Goal: Task Accomplishment & Management: Manage account settings

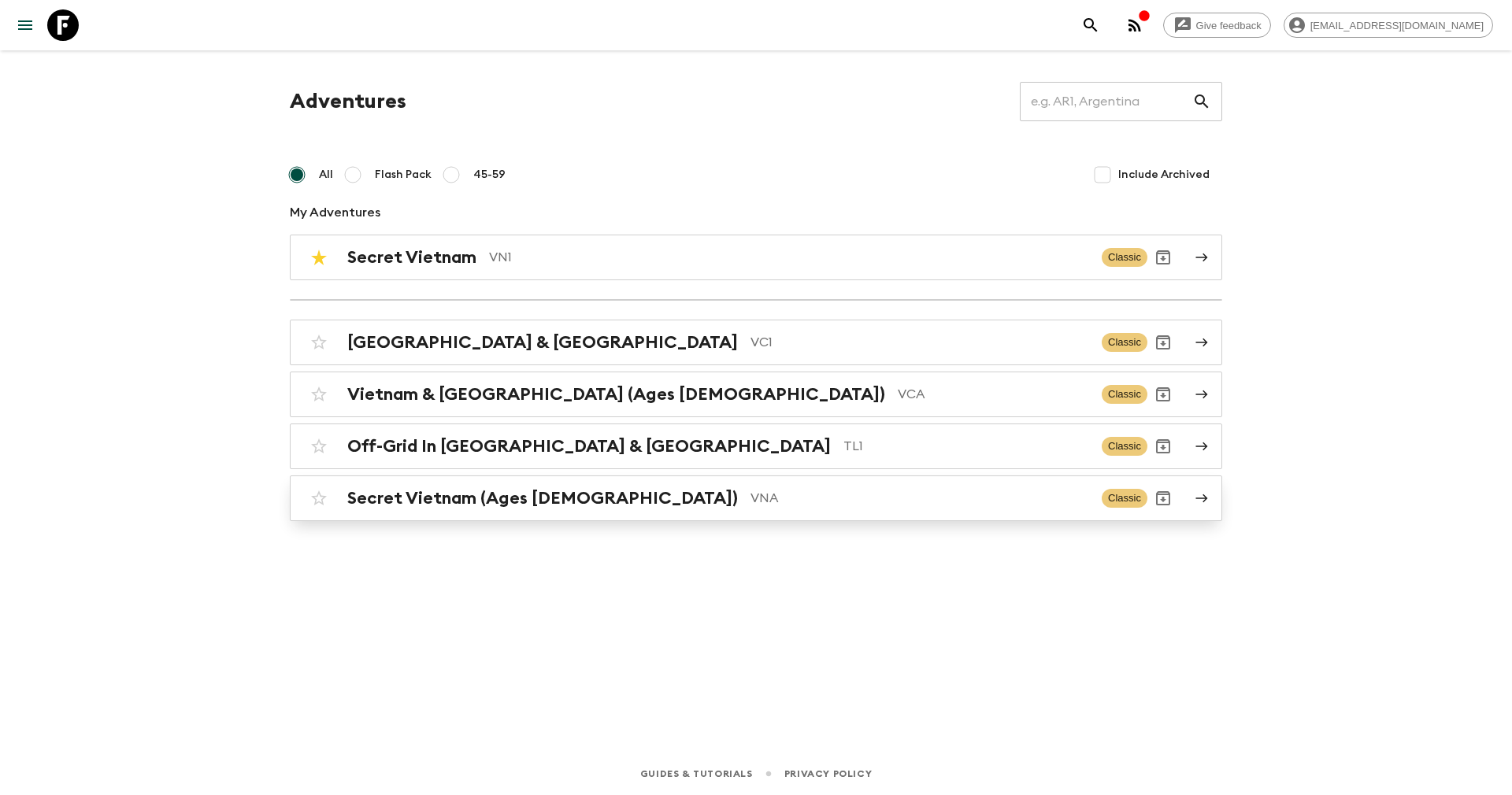
click at [466, 495] on h2 "Secret Vietnam (Ages 45-59)" at bounding box center [543, 499] width 391 height 20
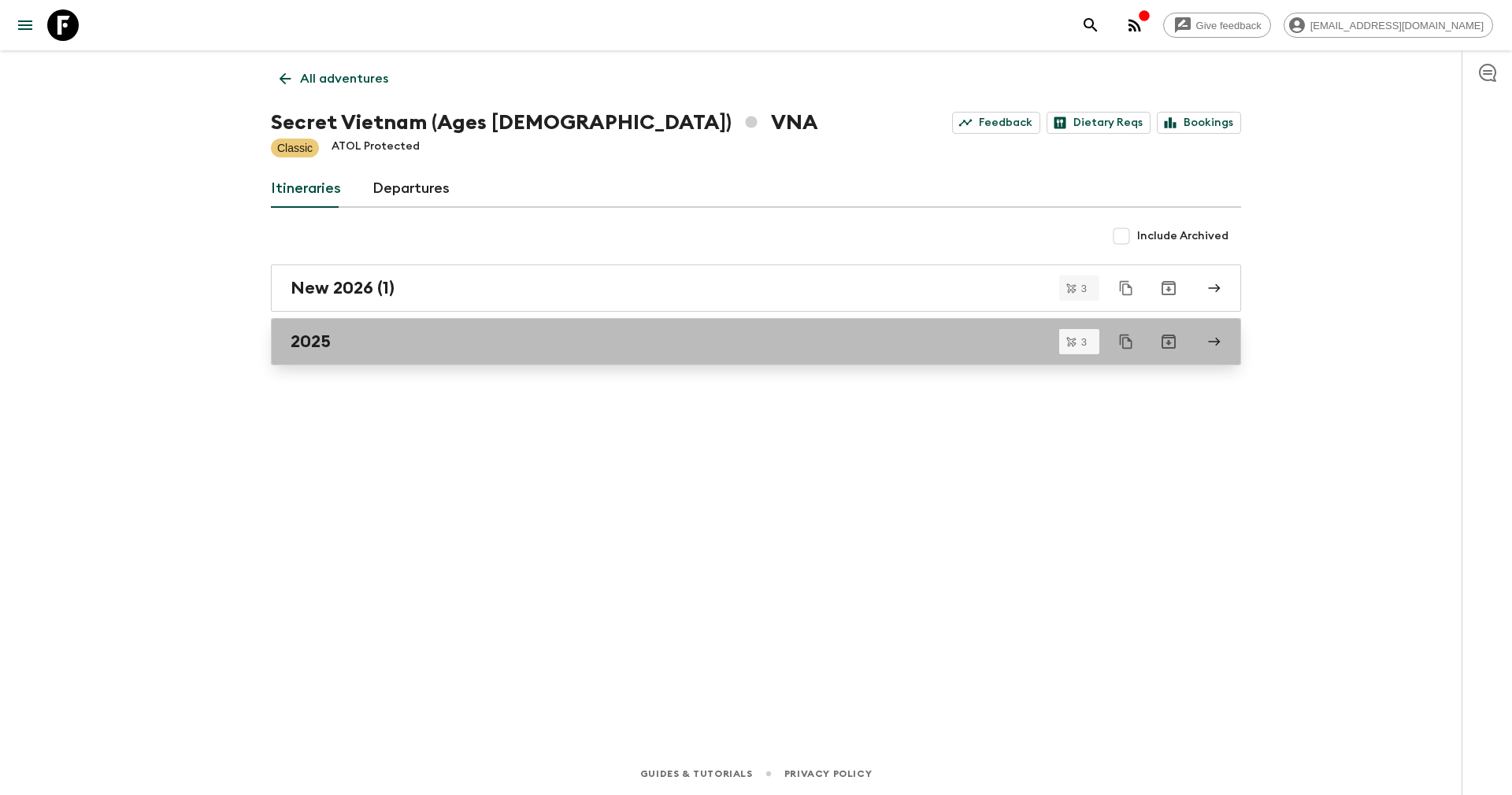
click at [395, 339] on div "2025" at bounding box center [741, 341] width 900 height 20
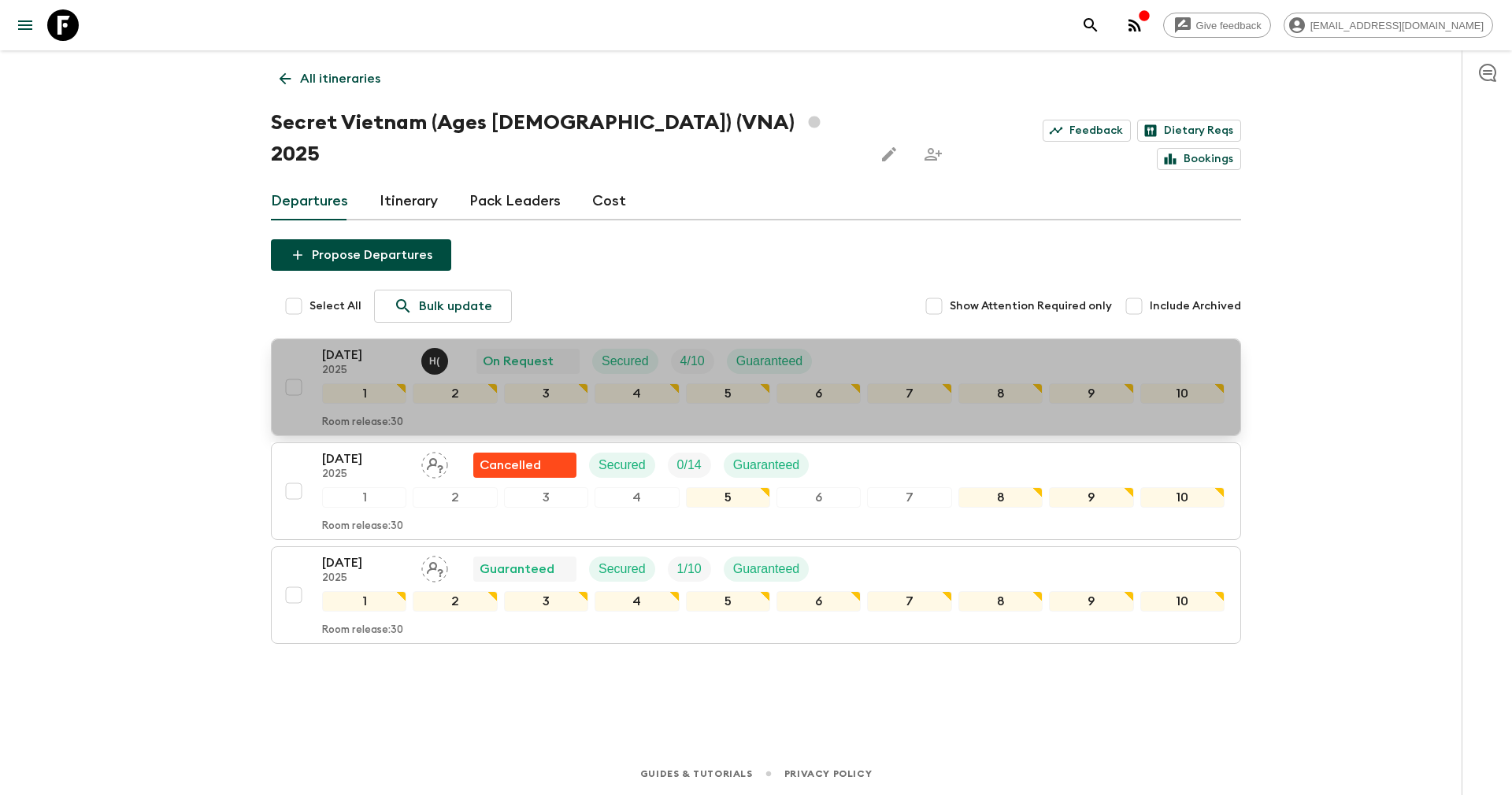
click at [347, 346] on p "15 Oct 2025" at bounding box center [365, 355] width 87 height 19
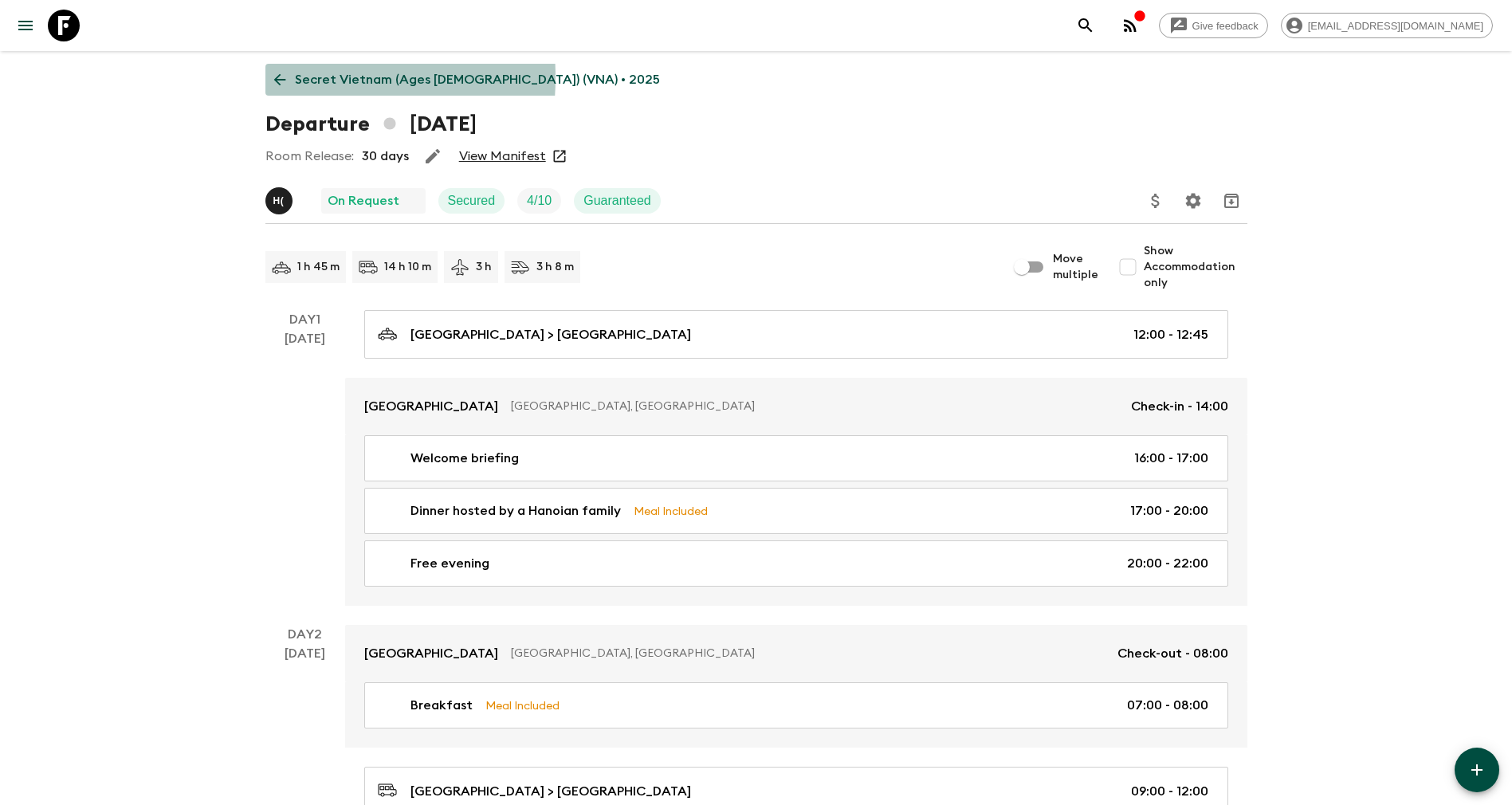
click at [284, 77] on icon at bounding box center [280, 79] width 17 height 17
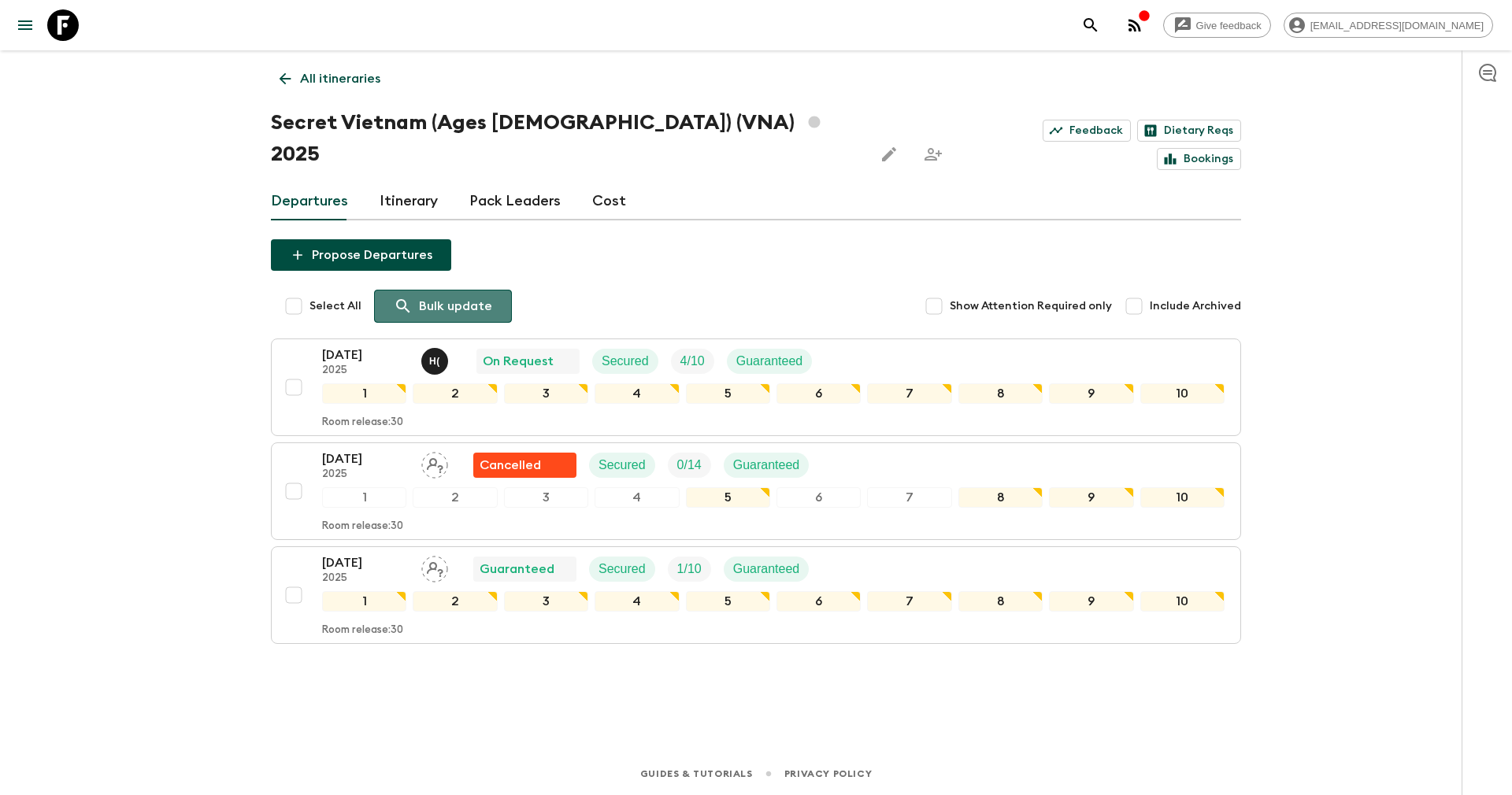
click at [426, 296] on p "Bulk update" at bounding box center [455, 306] width 73 height 19
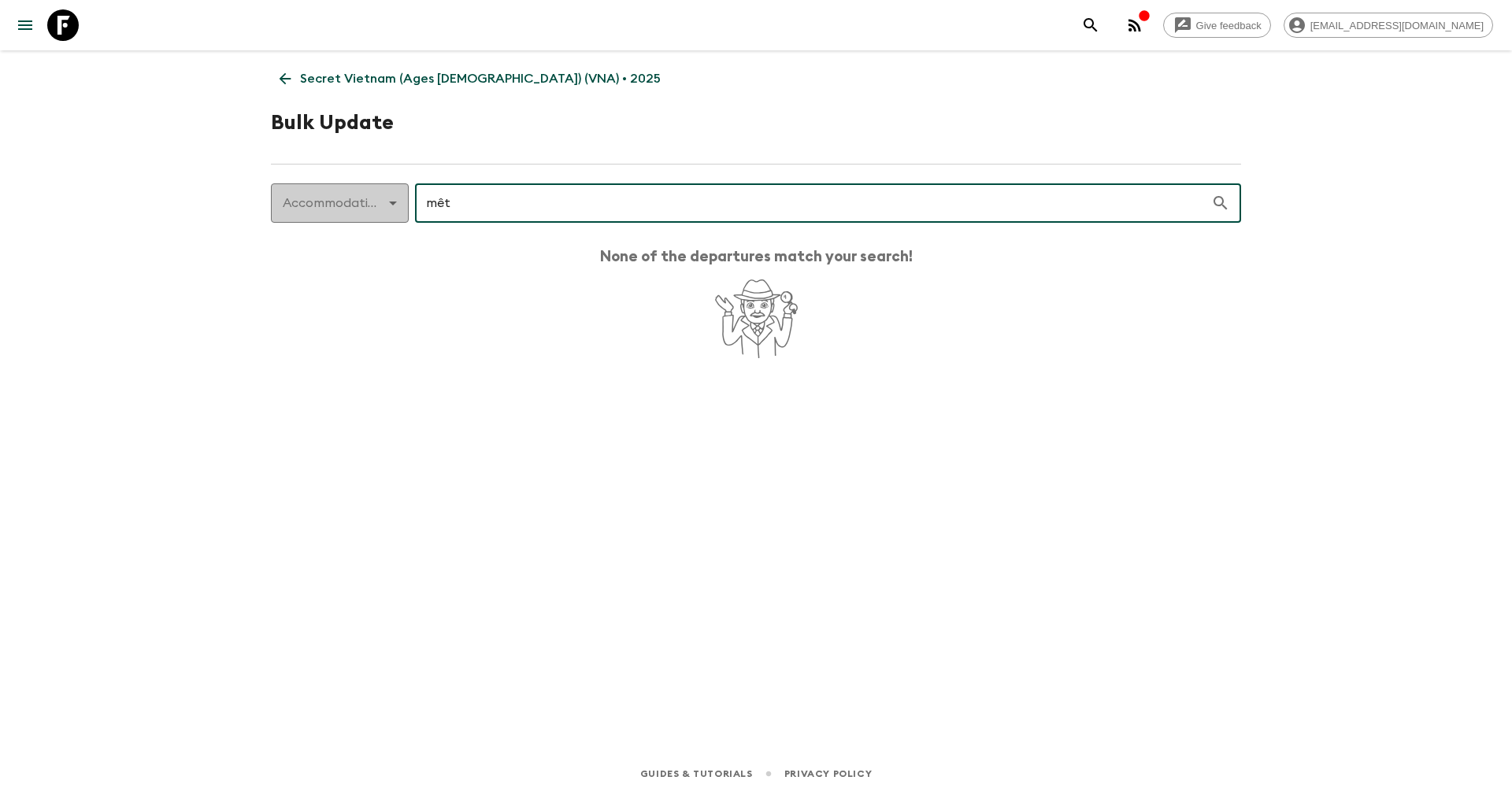
type input "mêt"
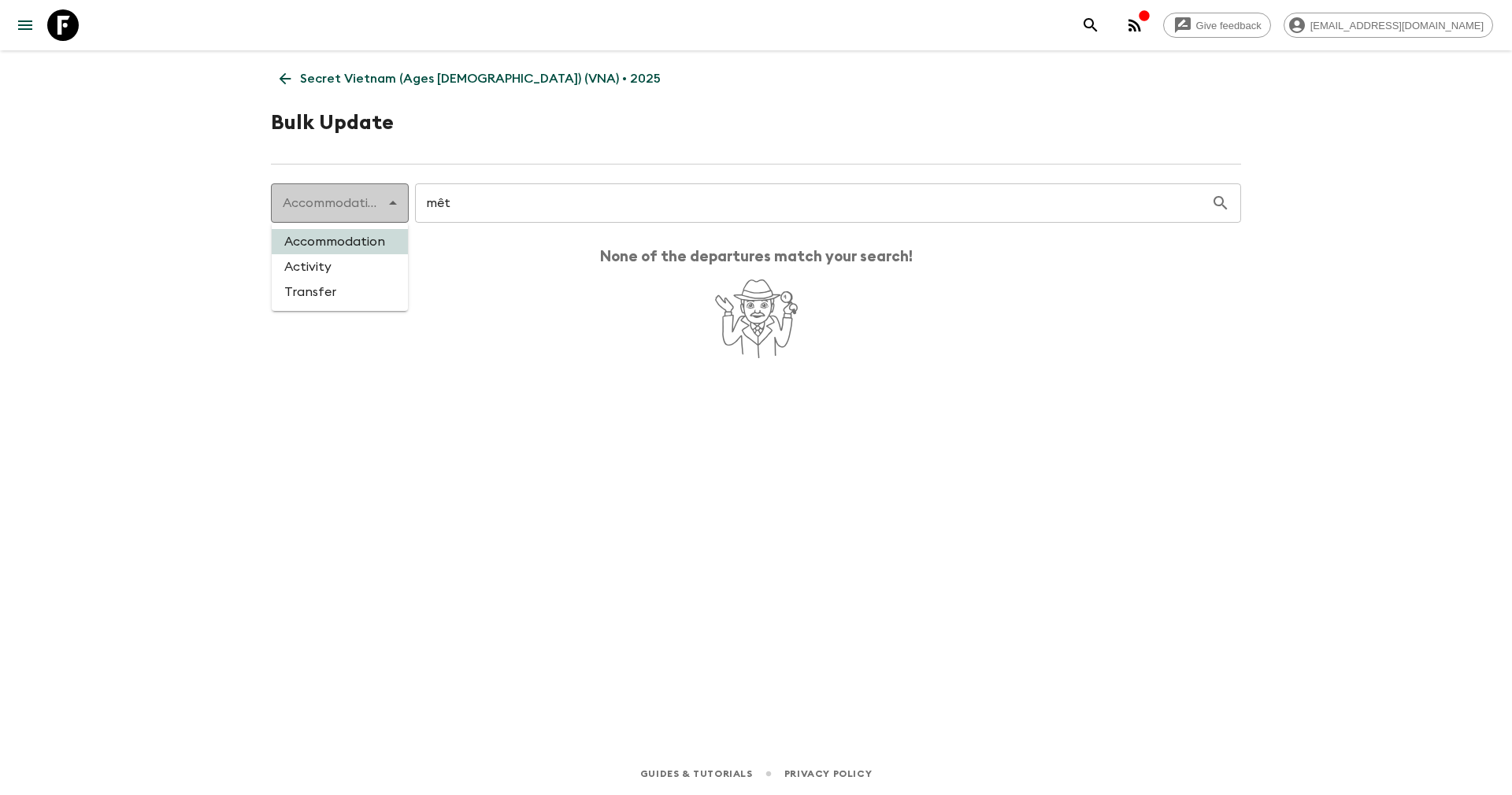
click at [381, 203] on body "Give feedback yenvuong@exotravel.com Secret Vietnam (Ages 45-59) (VNA) • 2025 B…" at bounding box center [756, 398] width 1512 height 795
click at [371, 268] on li "Activity" at bounding box center [340, 267] width 136 height 25
type input "activity"
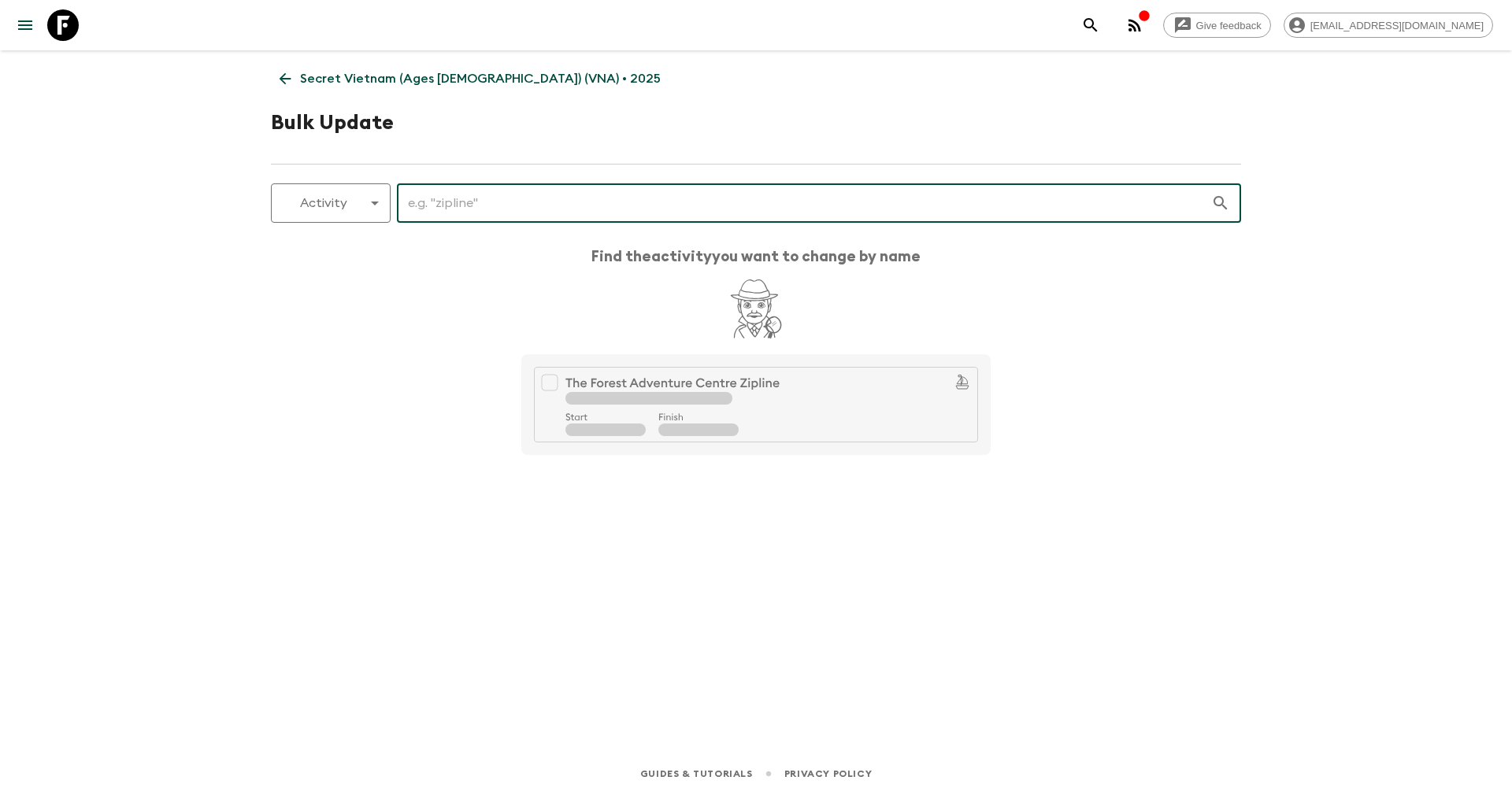
click at [468, 197] on input "text" at bounding box center [804, 203] width 814 height 44
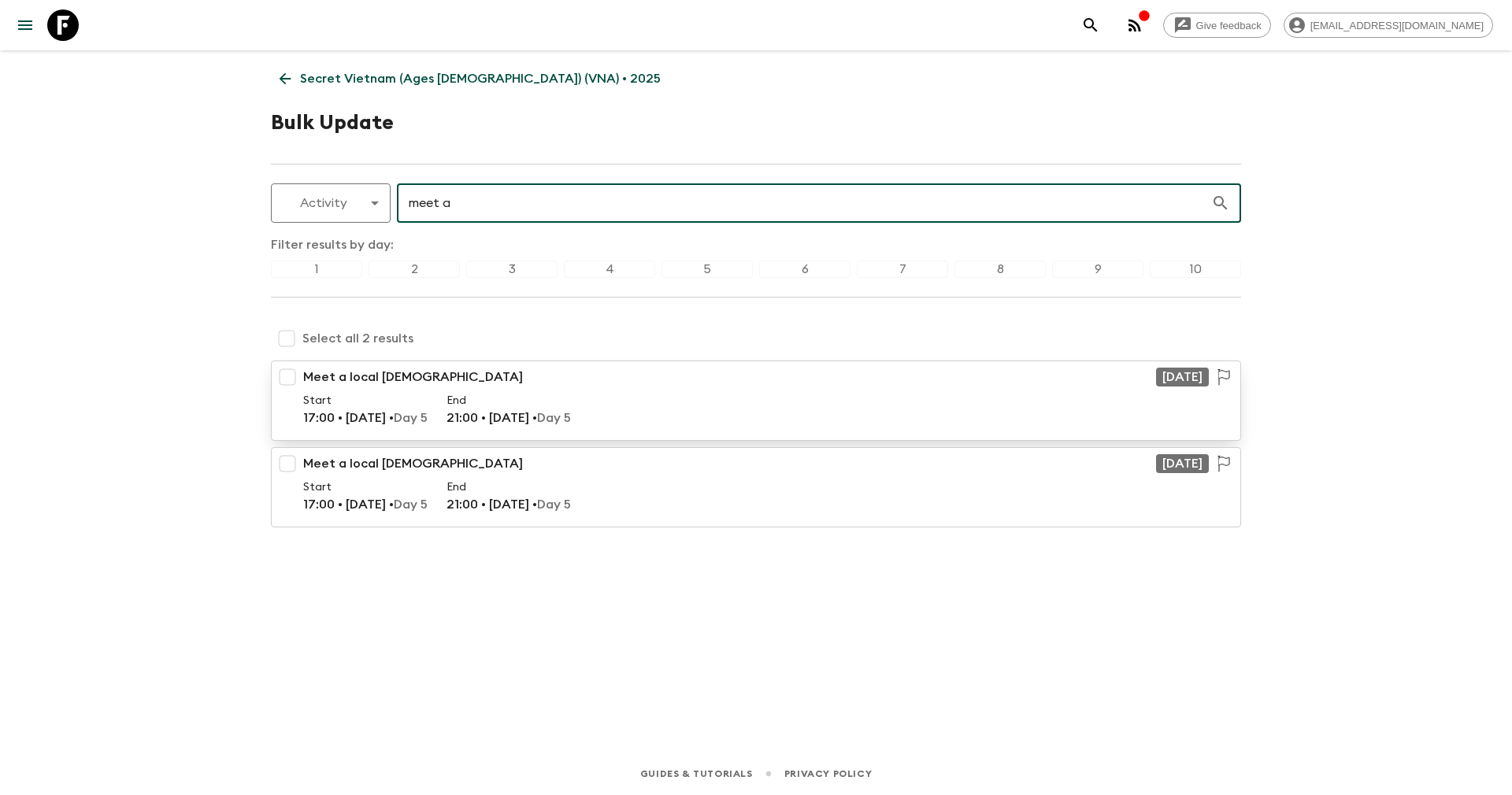
type input "meet a"
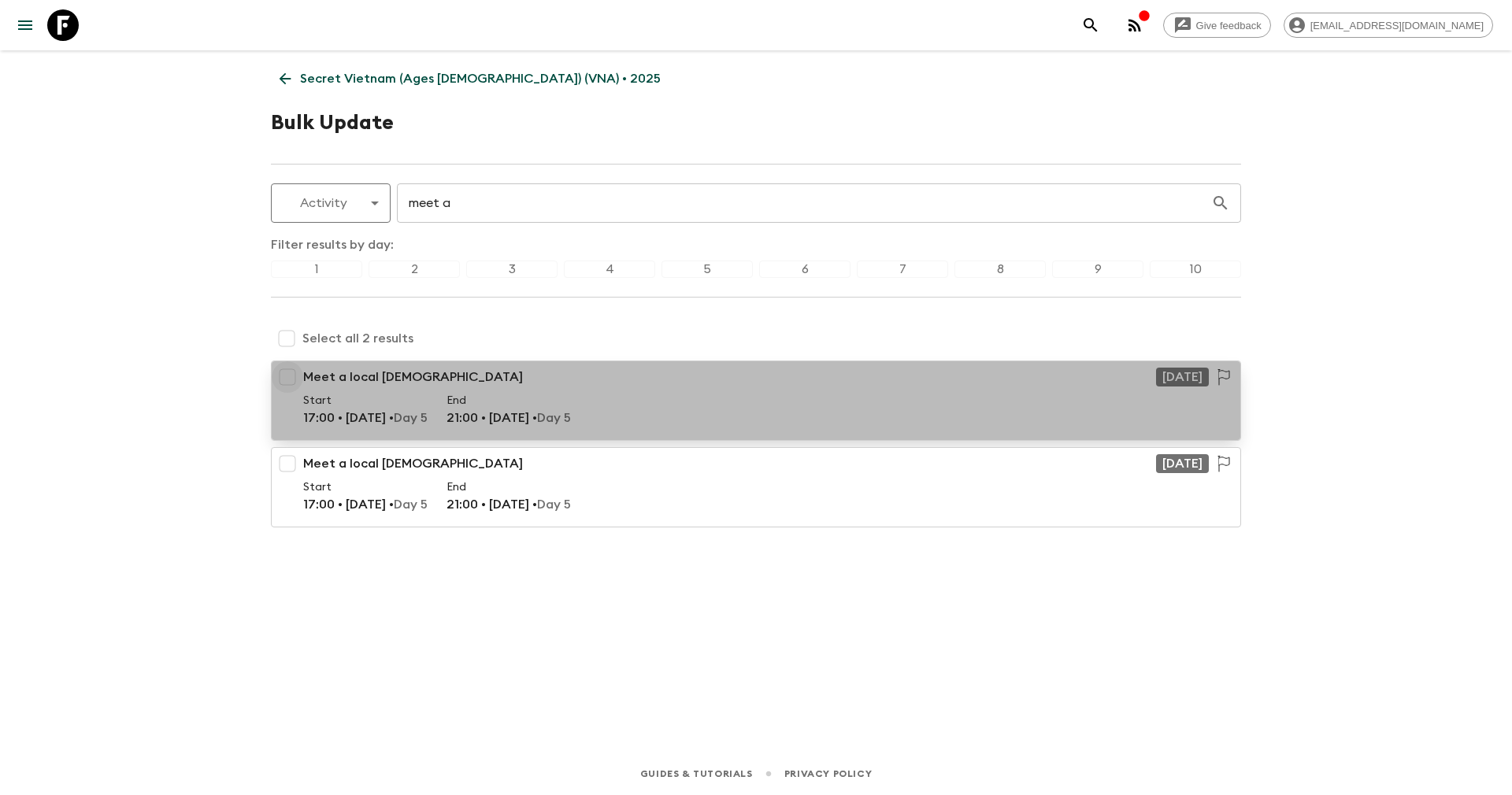
click at [291, 378] on input "checkbox" at bounding box center [287, 376] width 31 height 31
checkbox input "true"
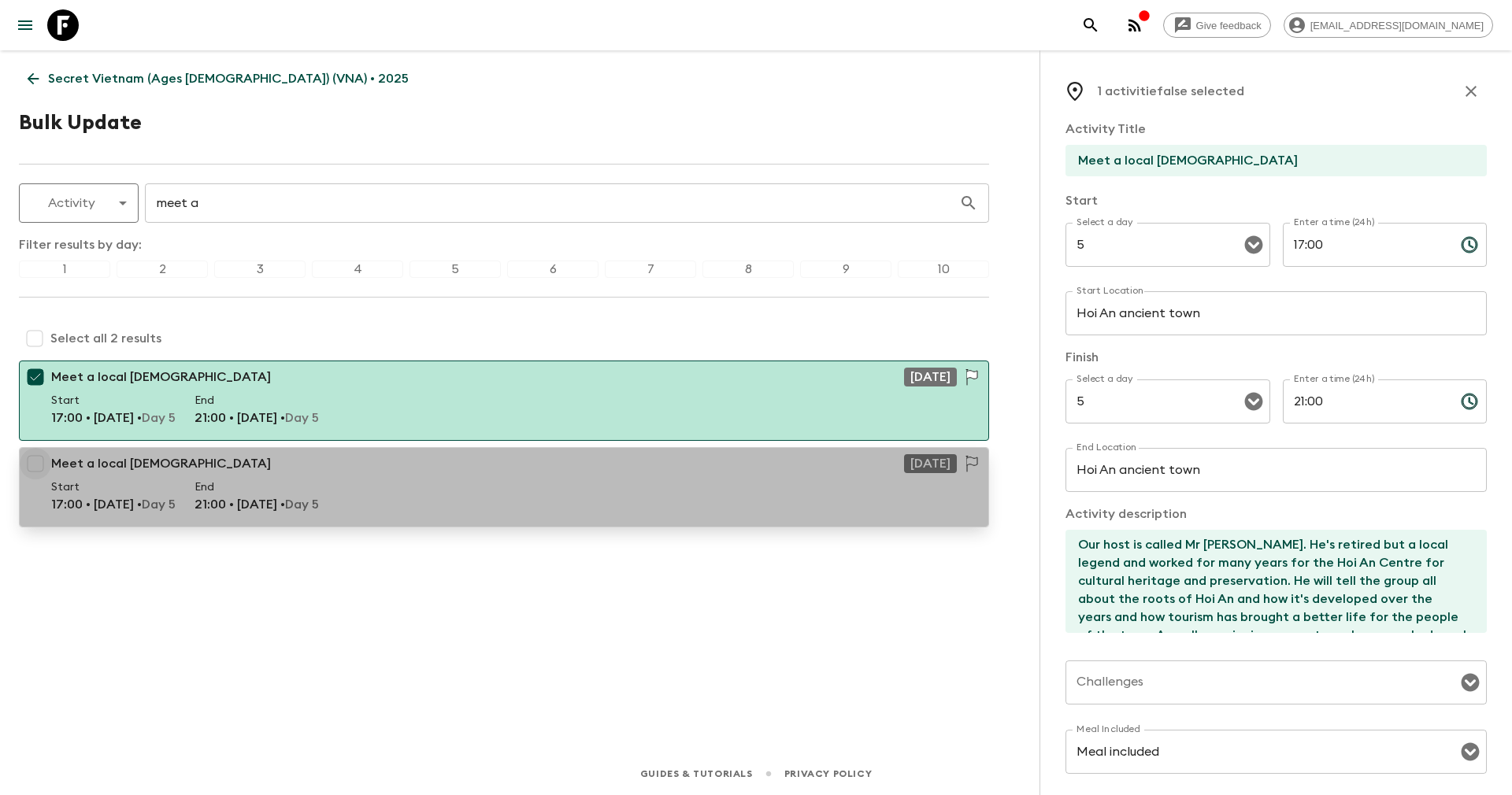
click at [36, 469] on input "checkbox" at bounding box center [35, 463] width 31 height 31
checkbox input "true"
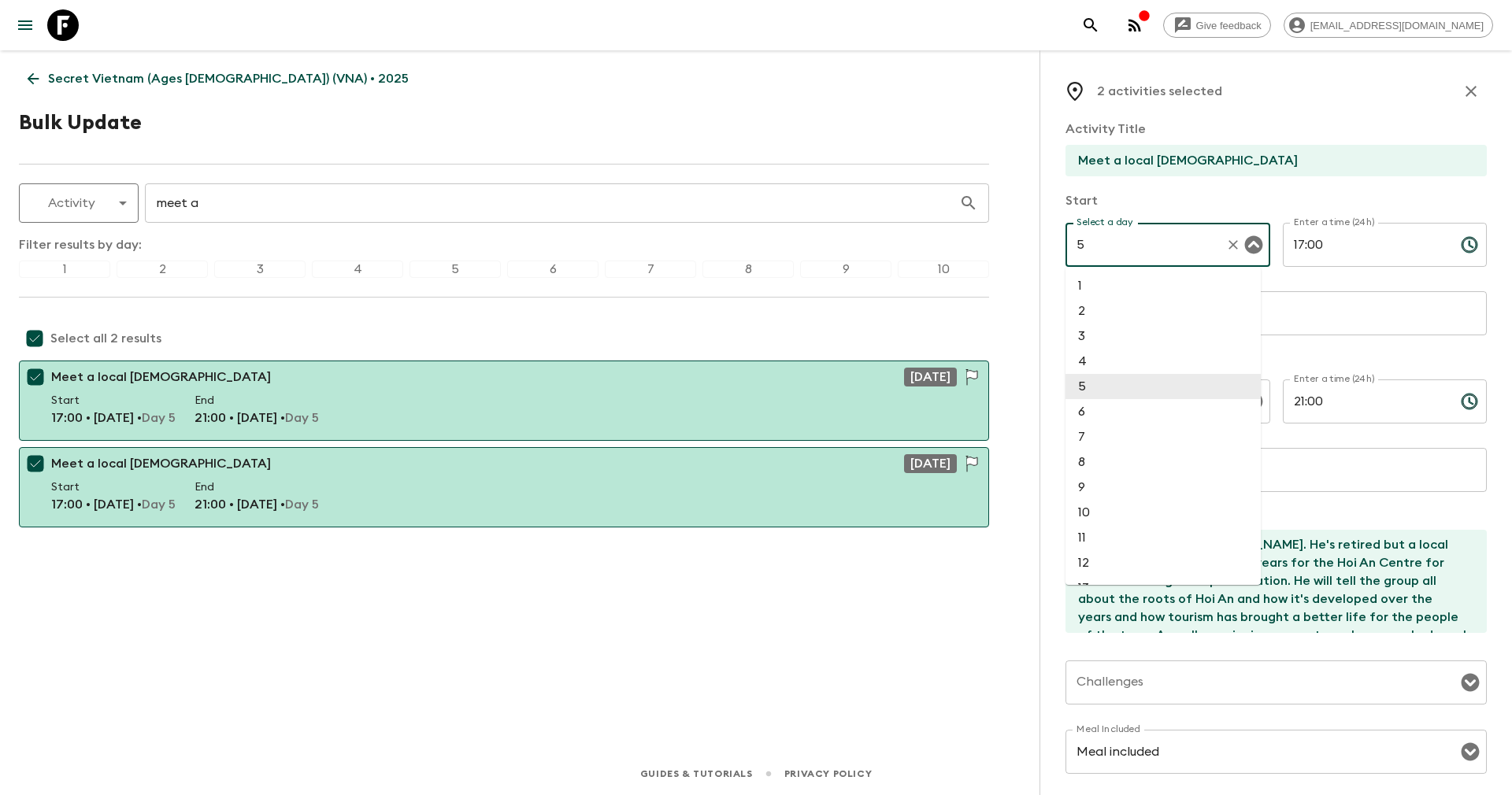
click at [1112, 251] on input "5" at bounding box center [1145, 245] width 146 height 30
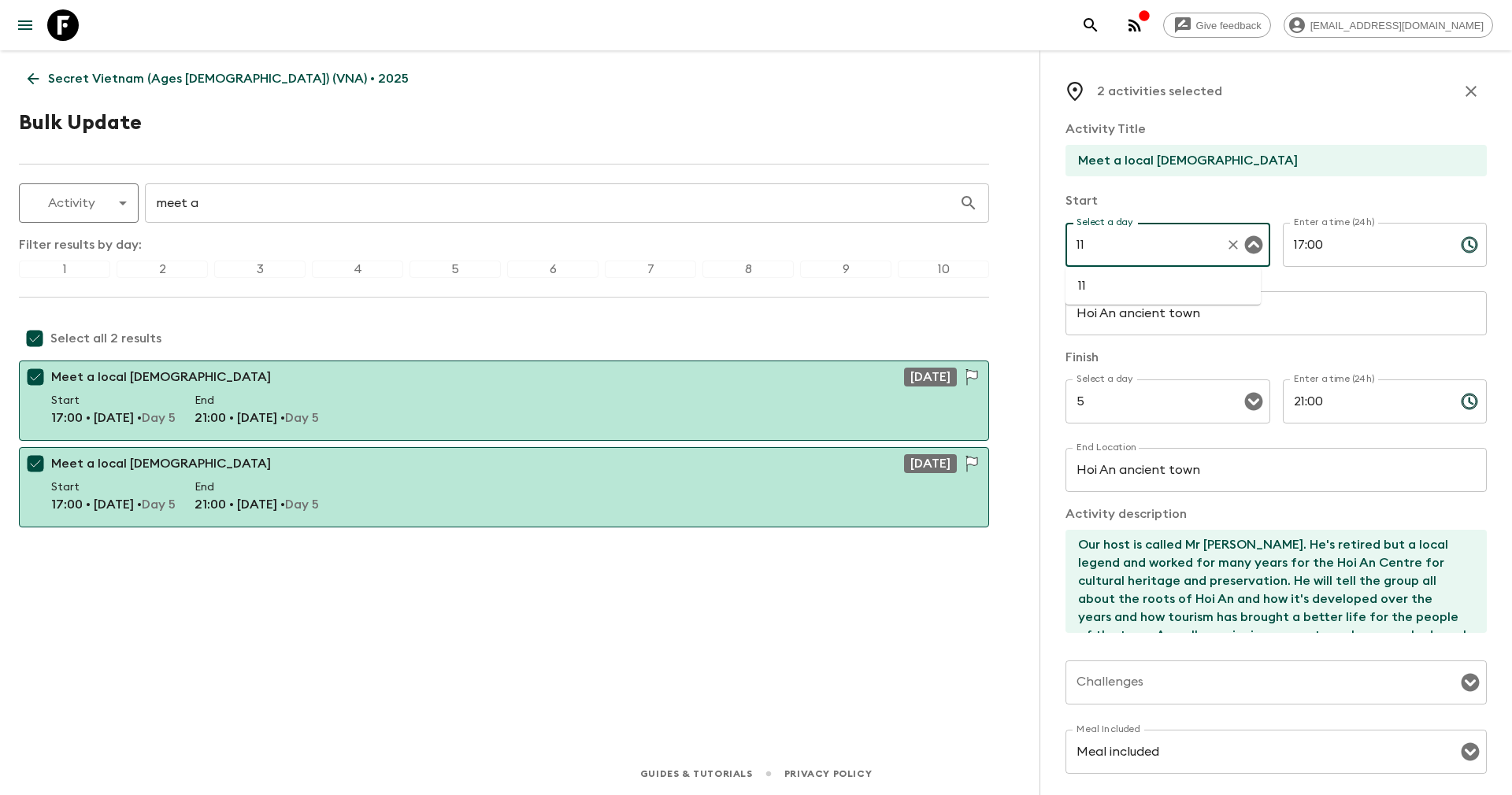
click at [1083, 292] on li "11" at bounding box center [1163, 286] width 195 height 25
type input "11"
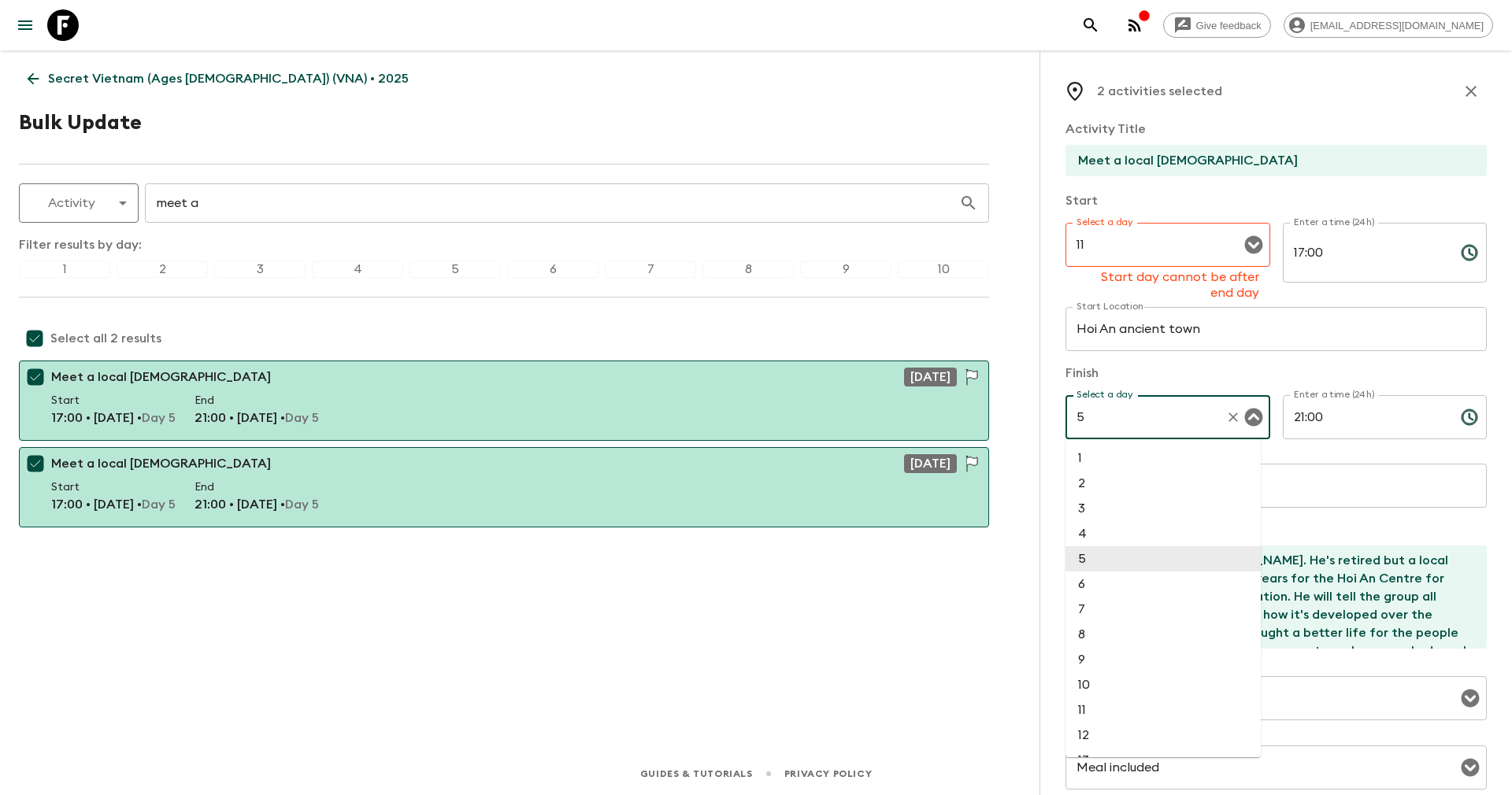
click at [1097, 395] on div "Select a day 5 Select a day ​" at bounding box center [1167, 426] width 205 height 62
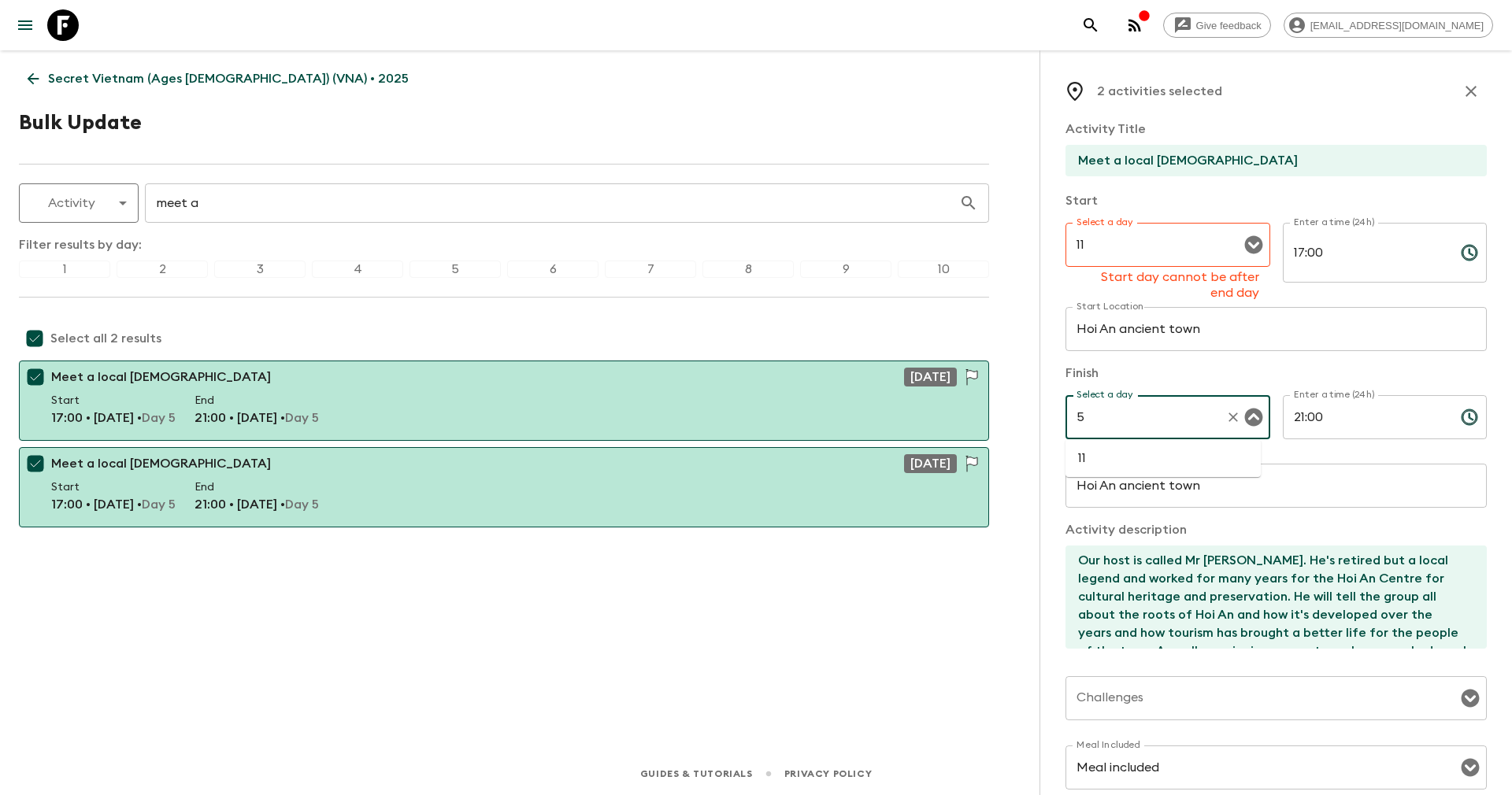
click at [1283, 325] on input "Hoi An ancient town" at bounding box center [1276, 329] width 421 height 44
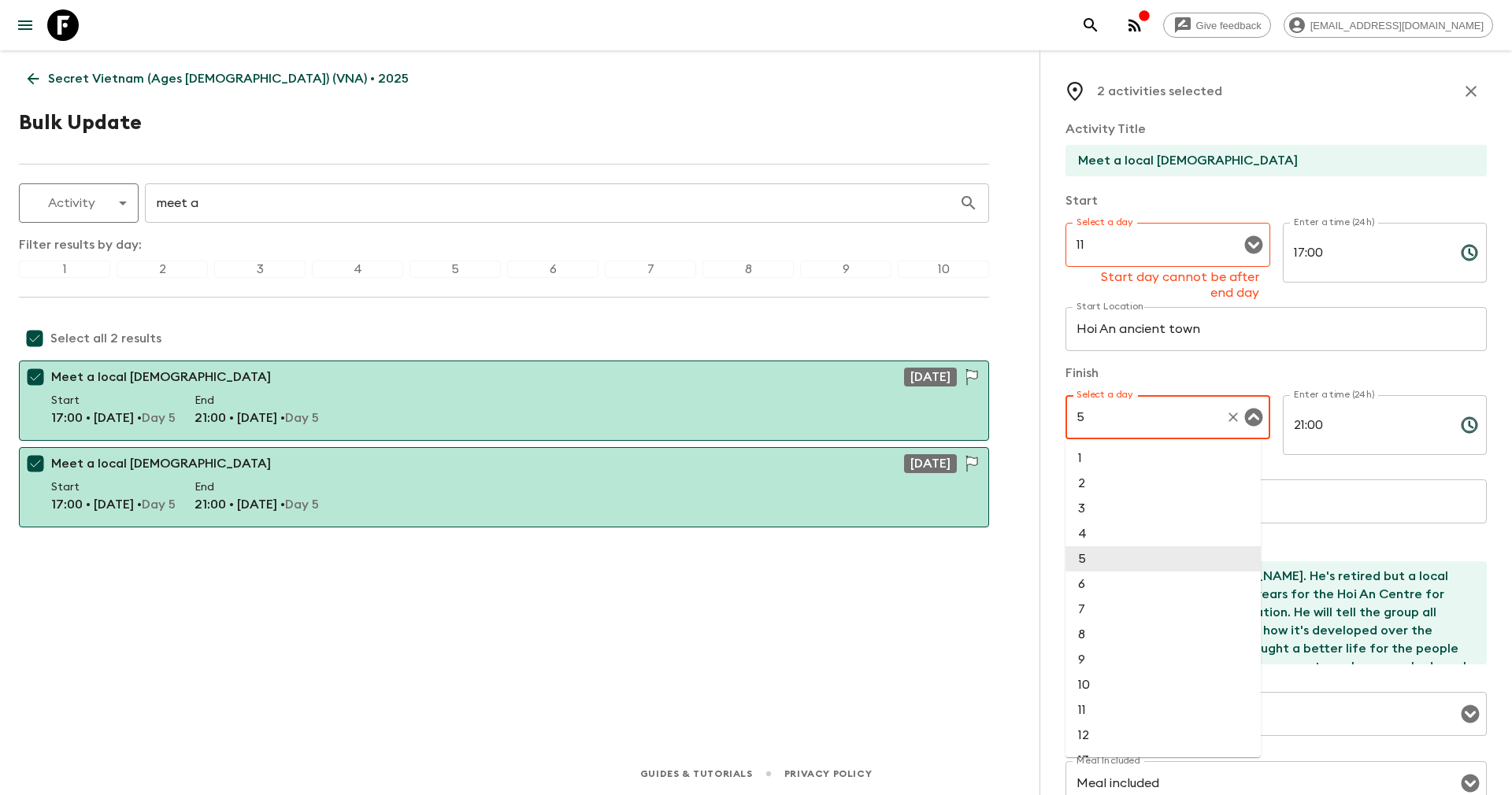
click at [1092, 428] on input "5" at bounding box center [1145, 417] width 146 height 30
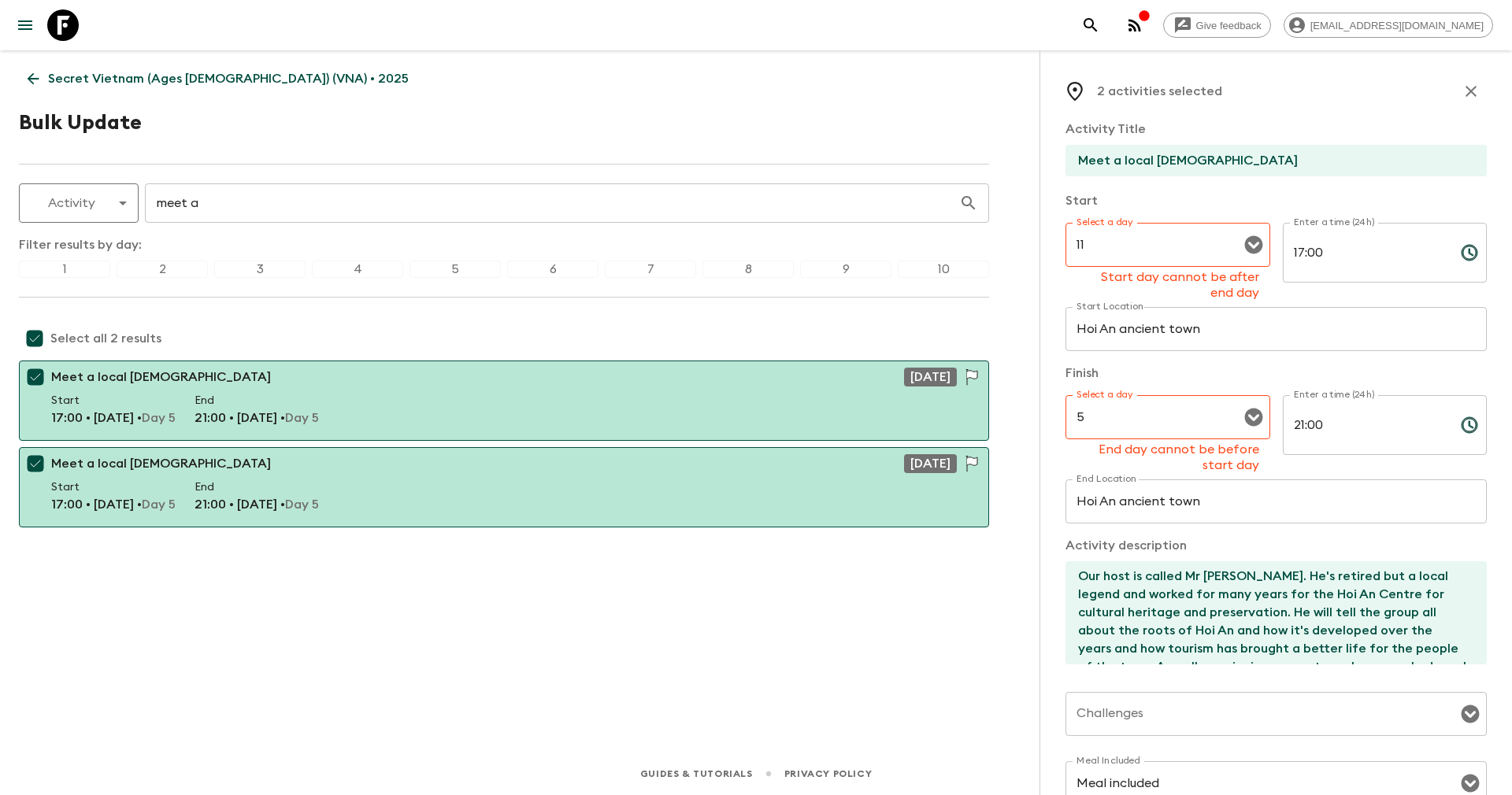
click at [1483, 481] on div "2 activities selected Activity Title Meet a local Hoianian Start Select a day 1…" at bounding box center [1276, 448] width 472 height 795
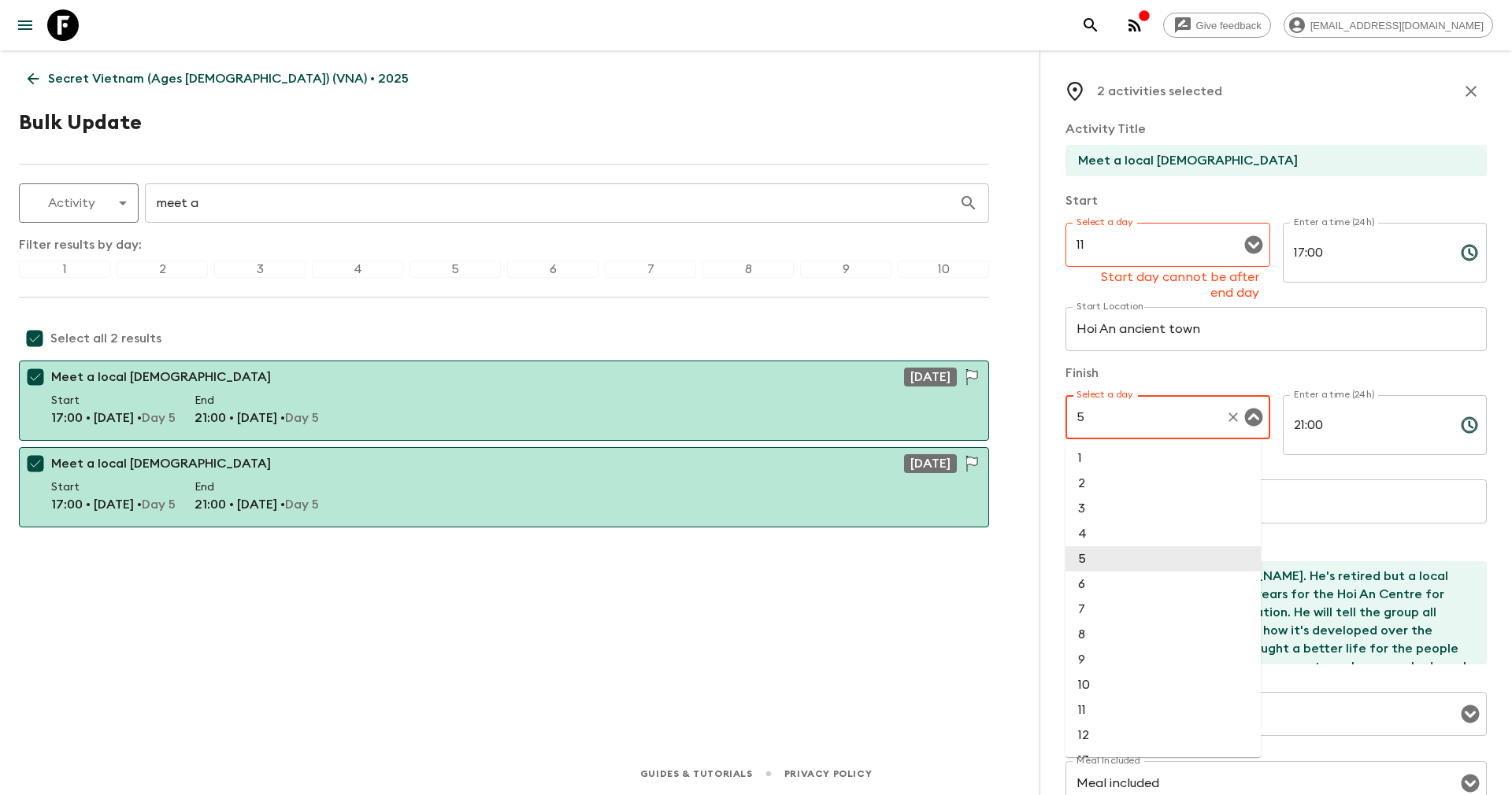
click at [1167, 410] on input "5" at bounding box center [1145, 417] width 146 height 30
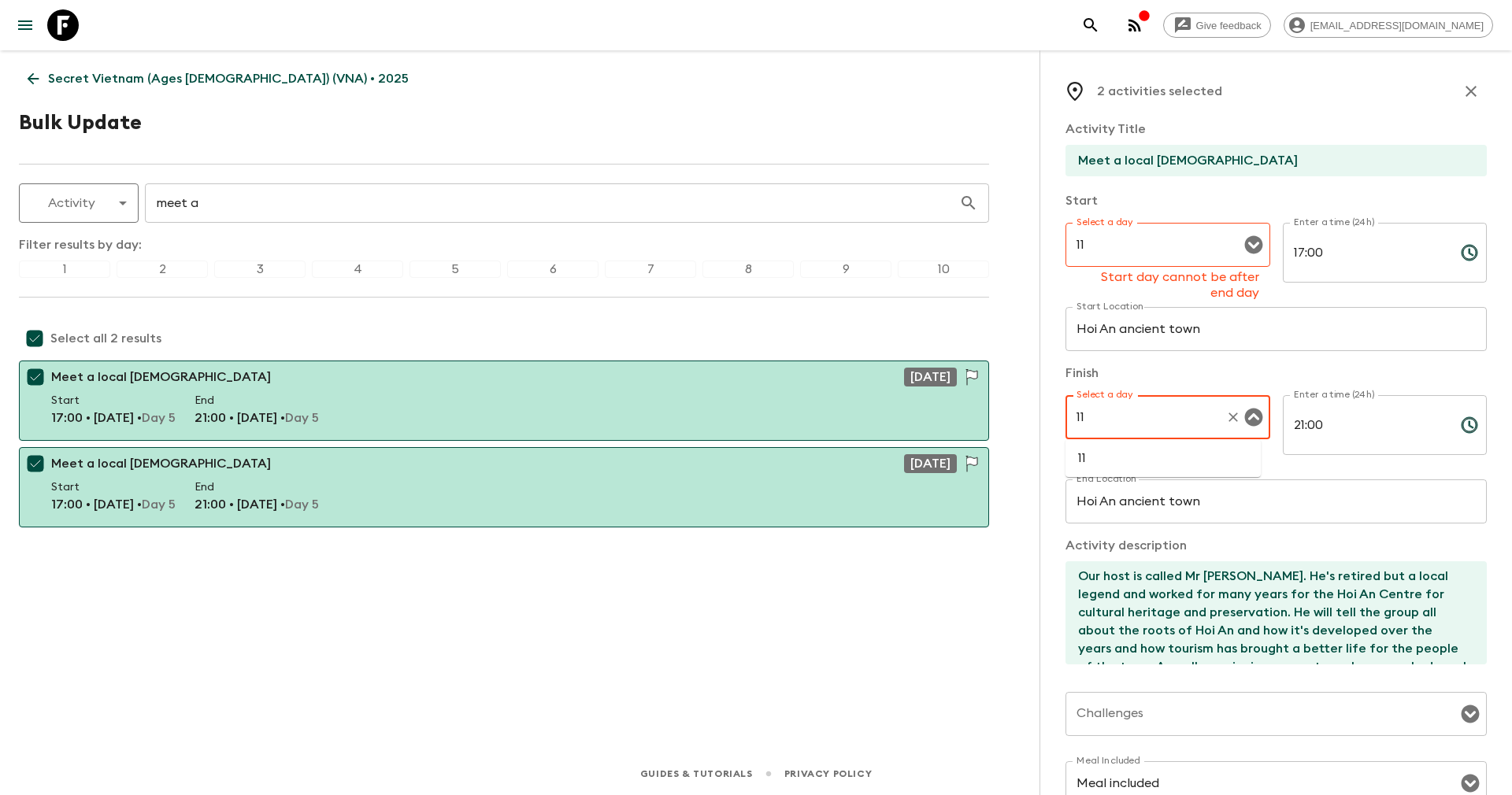
click at [1098, 454] on li "11" at bounding box center [1163, 459] width 195 height 25
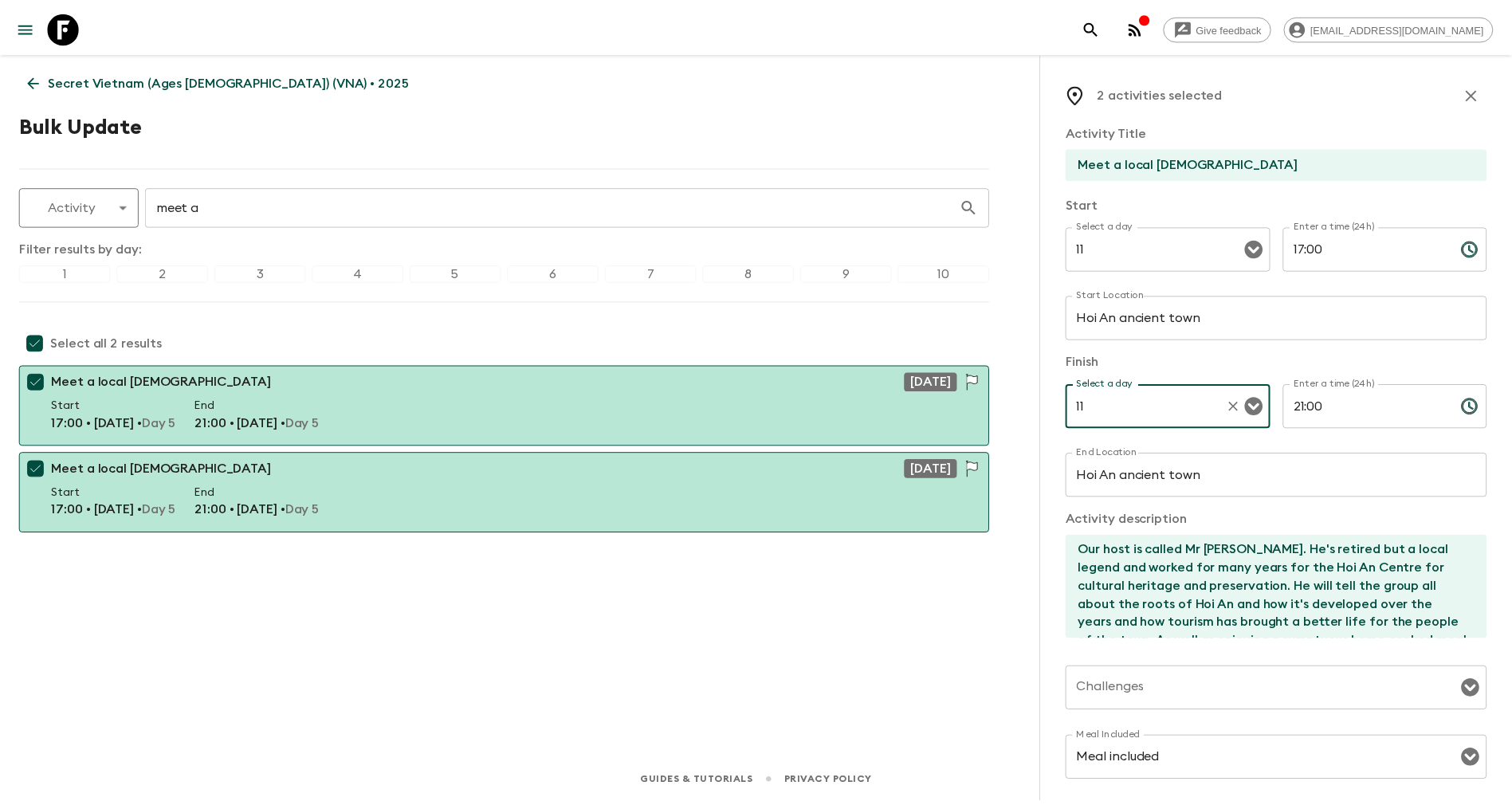
scroll to position [220, 0]
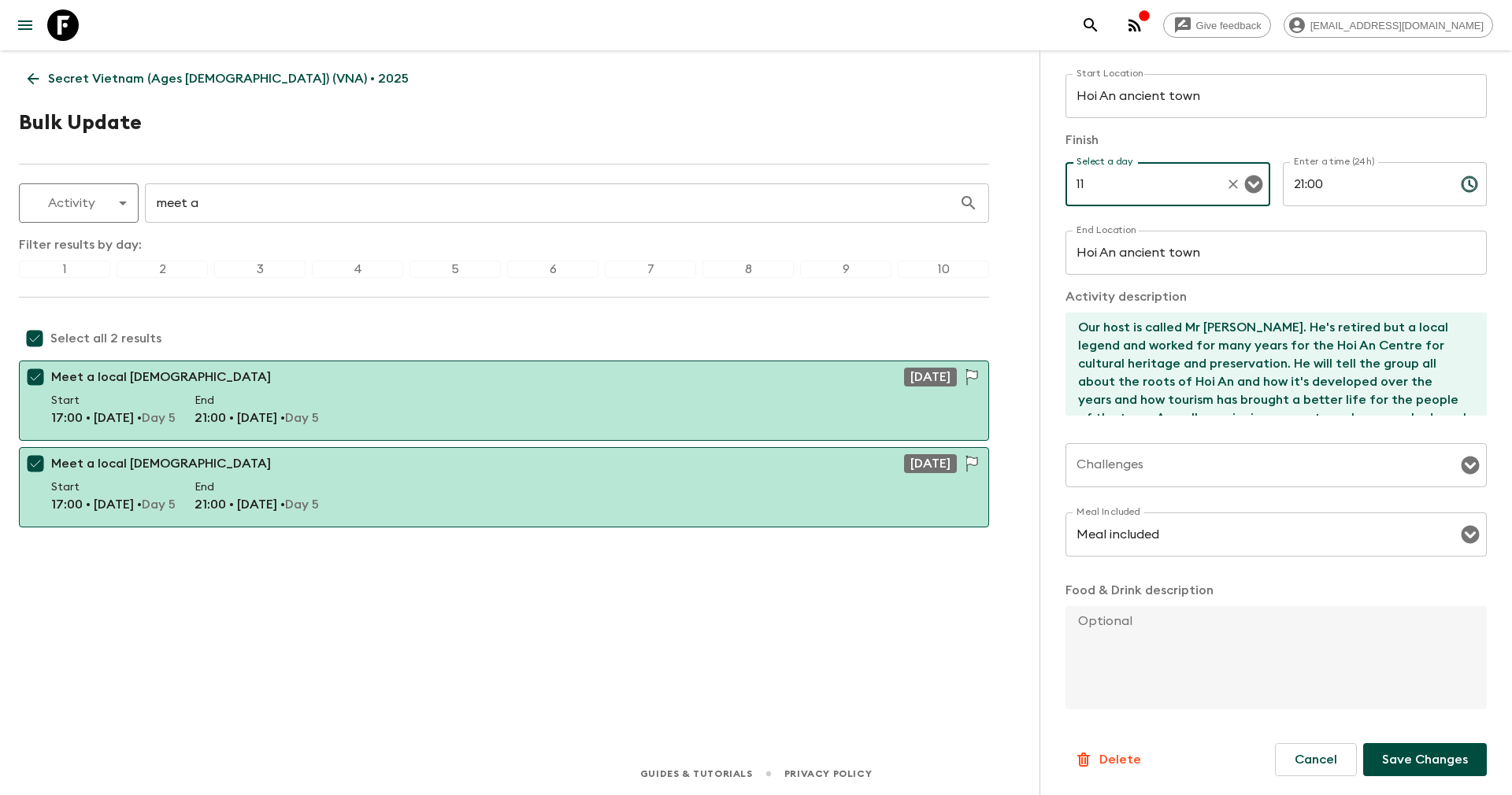
type input "11"
click at [1409, 754] on p "Save Changes" at bounding box center [1425, 759] width 86 height 19
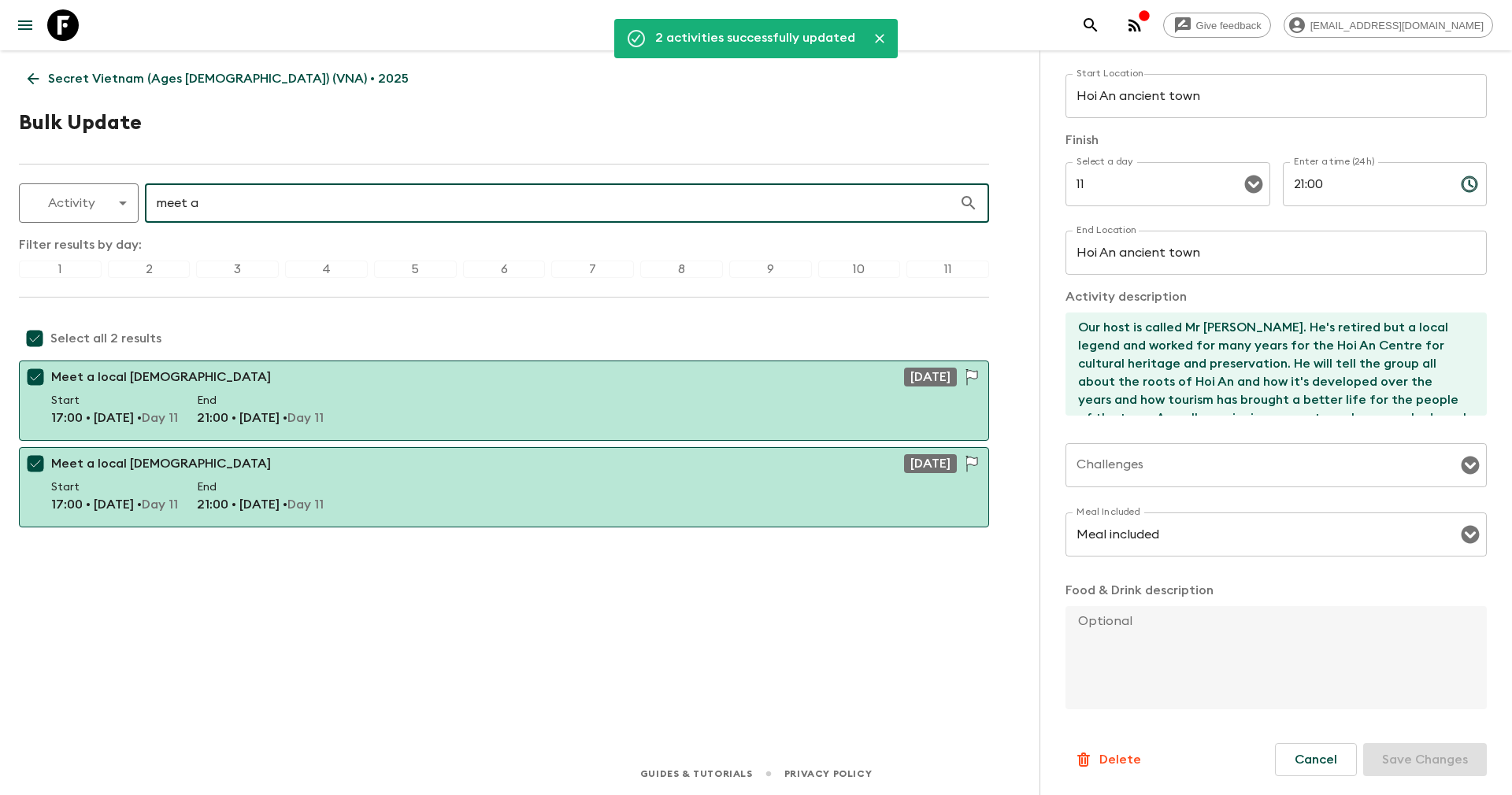
drag, startPoint x: 307, startPoint y: 196, endPoint x: 0, endPoint y: 224, distance: 308.3
click at [0, 224] on div "2 activities successfully updated Secret Vietnam (Ages 45-59) (VNA) • 2025 Bulk…" at bounding box center [504, 379] width 1007 height 658
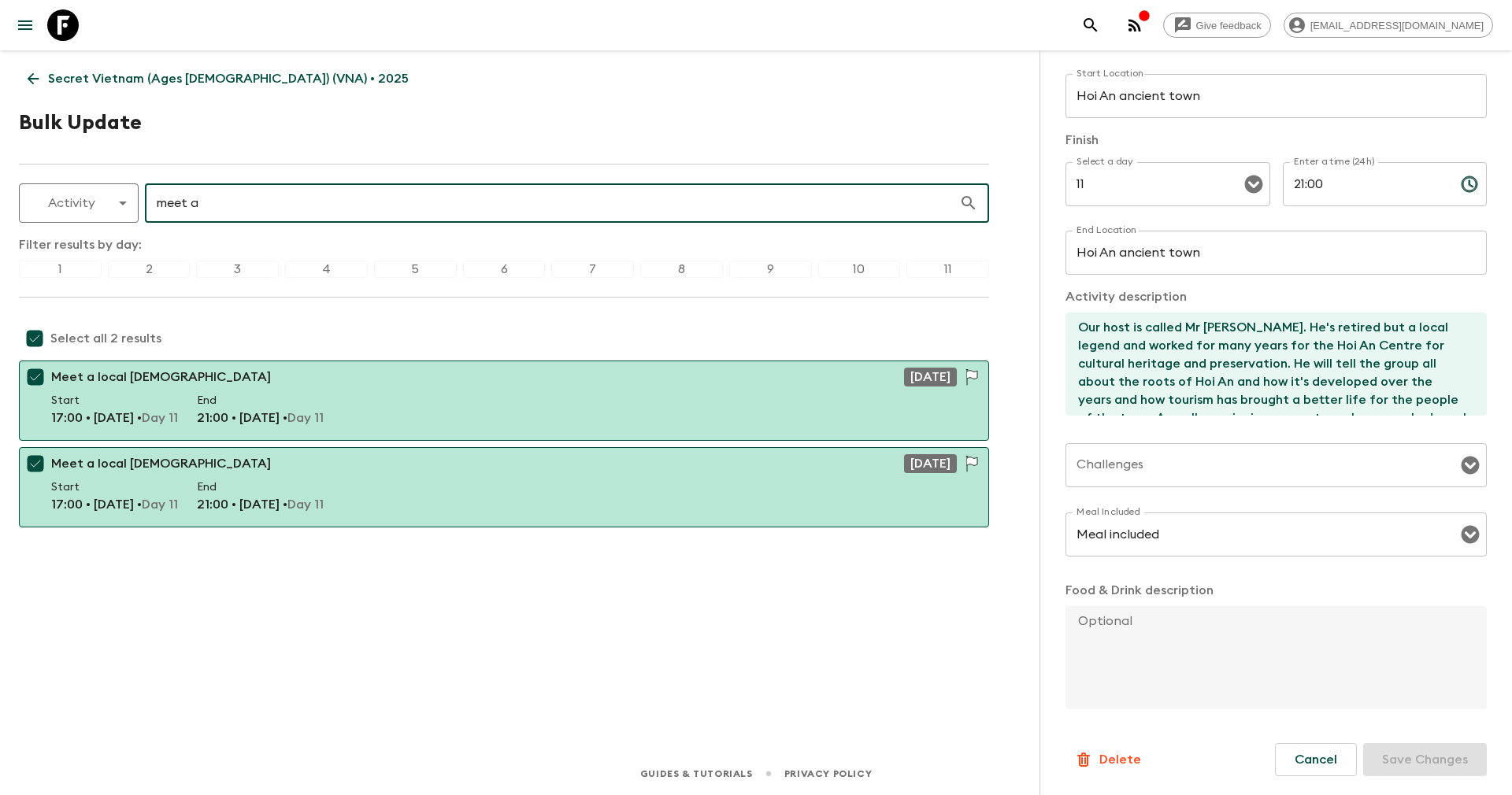
type input "f"
checkbox input "false"
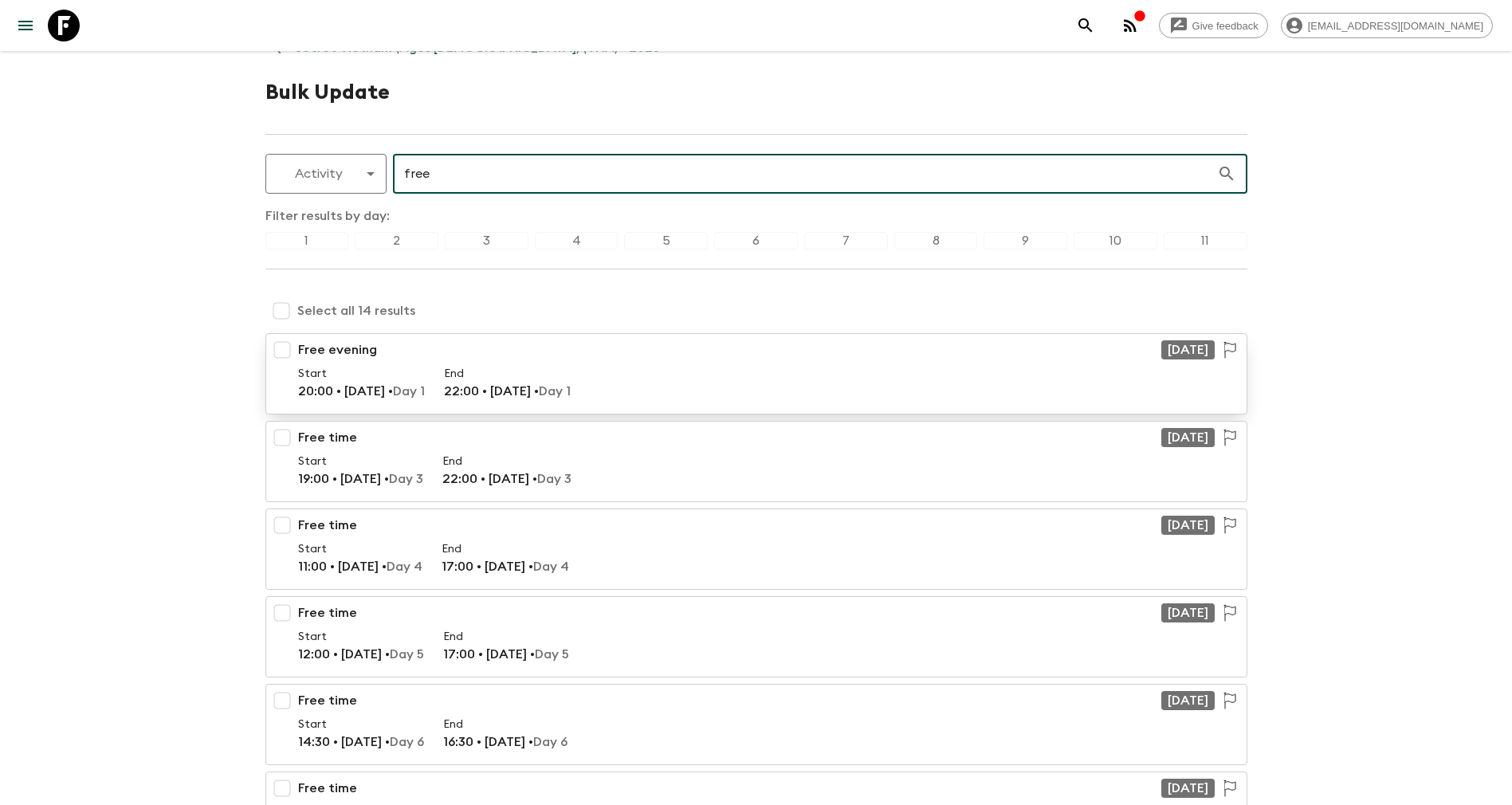
scroll to position [0, 0]
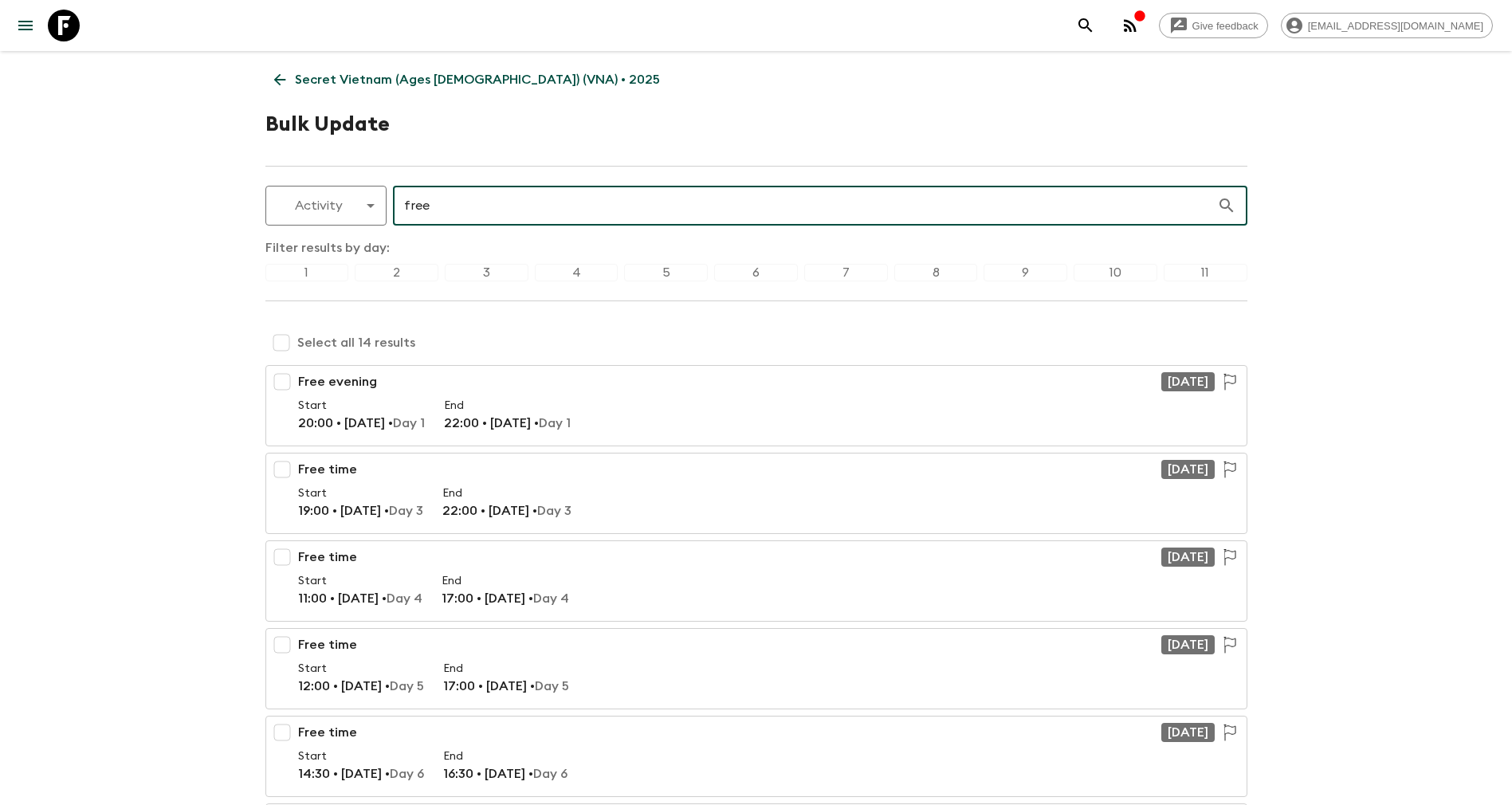
type input "free"
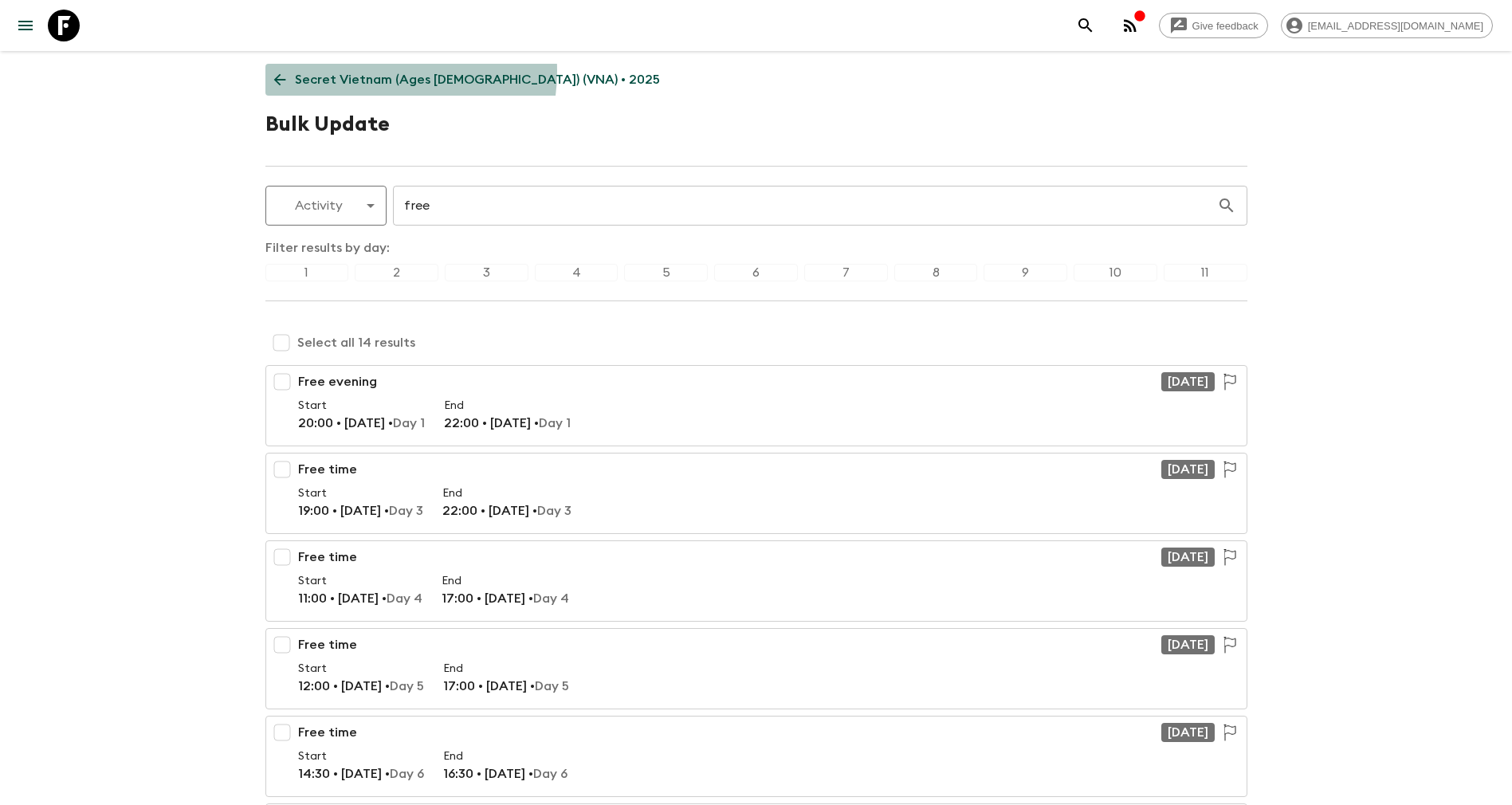
click at [362, 71] on p "Secret Vietnam (Ages [DEMOGRAPHIC_DATA]) (VNA) • 2025" at bounding box center [477, 80] width 366 height 19
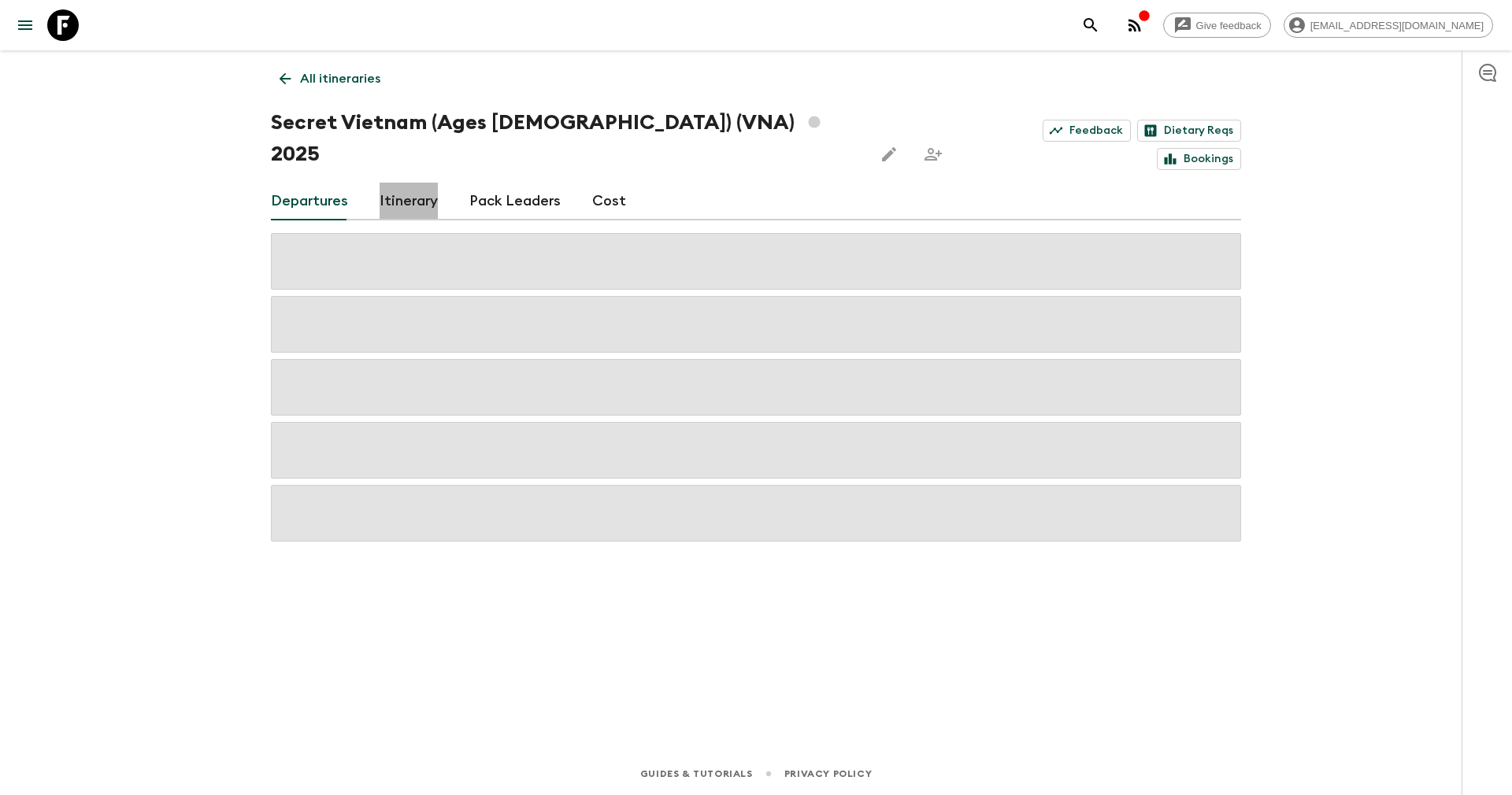
click at [409, 183] on link "Itinerary" at bounding box center [409, 201] width 59 height 37
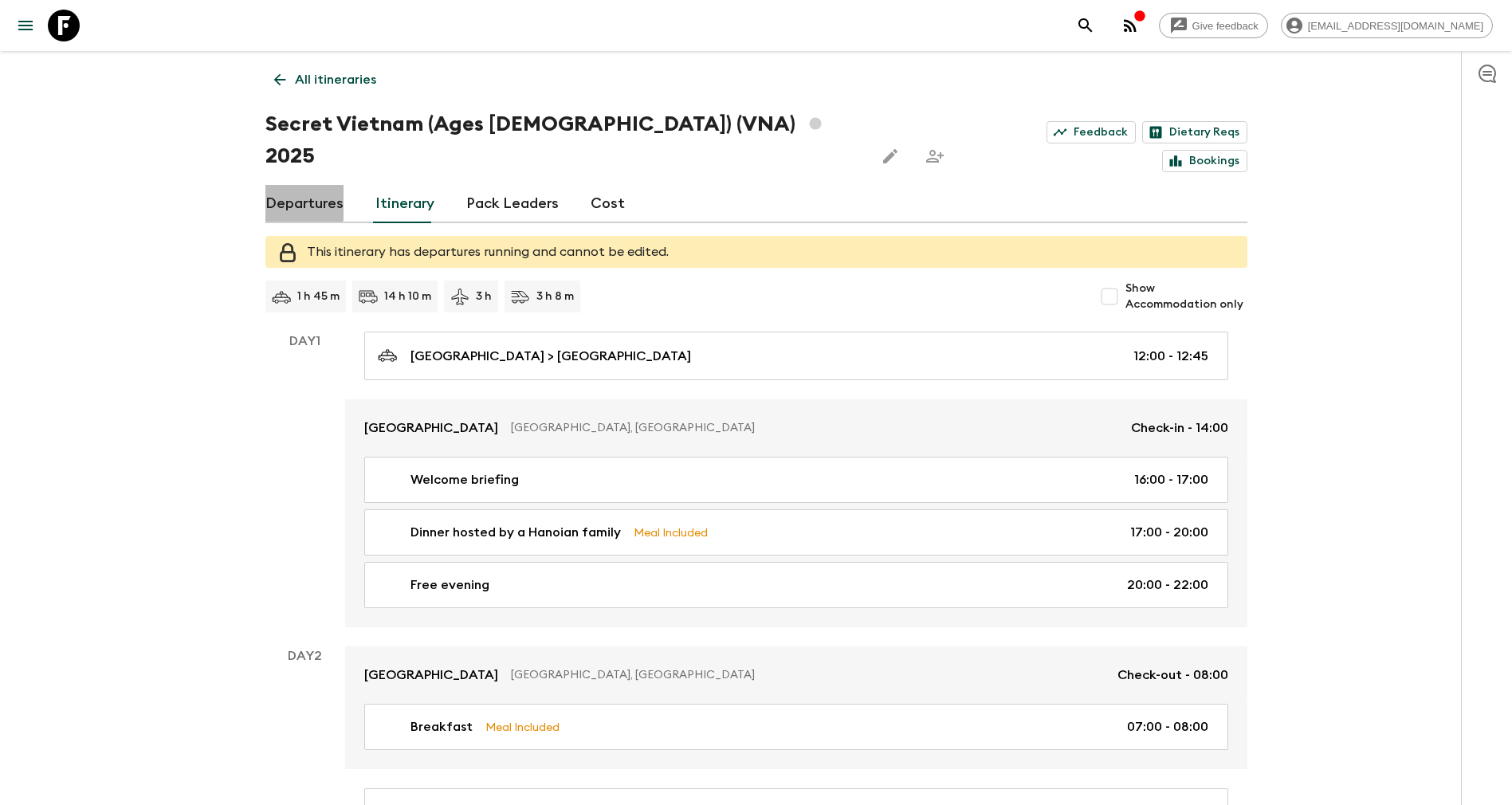
click at [300, 185] on link "Departures" at bounding box center [304, 204] width 78 height 38
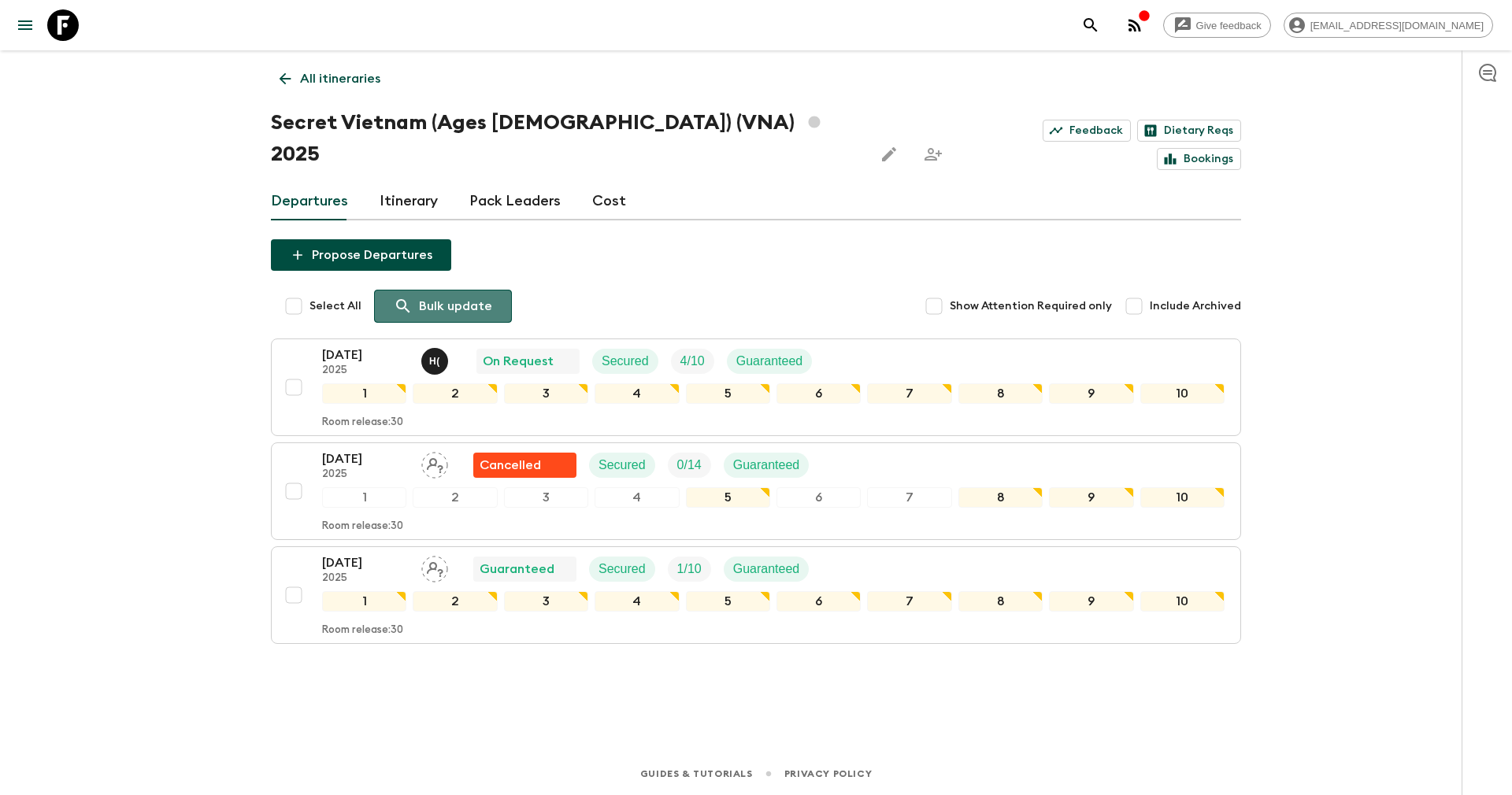
click at [437, 296] on p "Bulk update" at bounding box center [455, 306] width 73 height 19
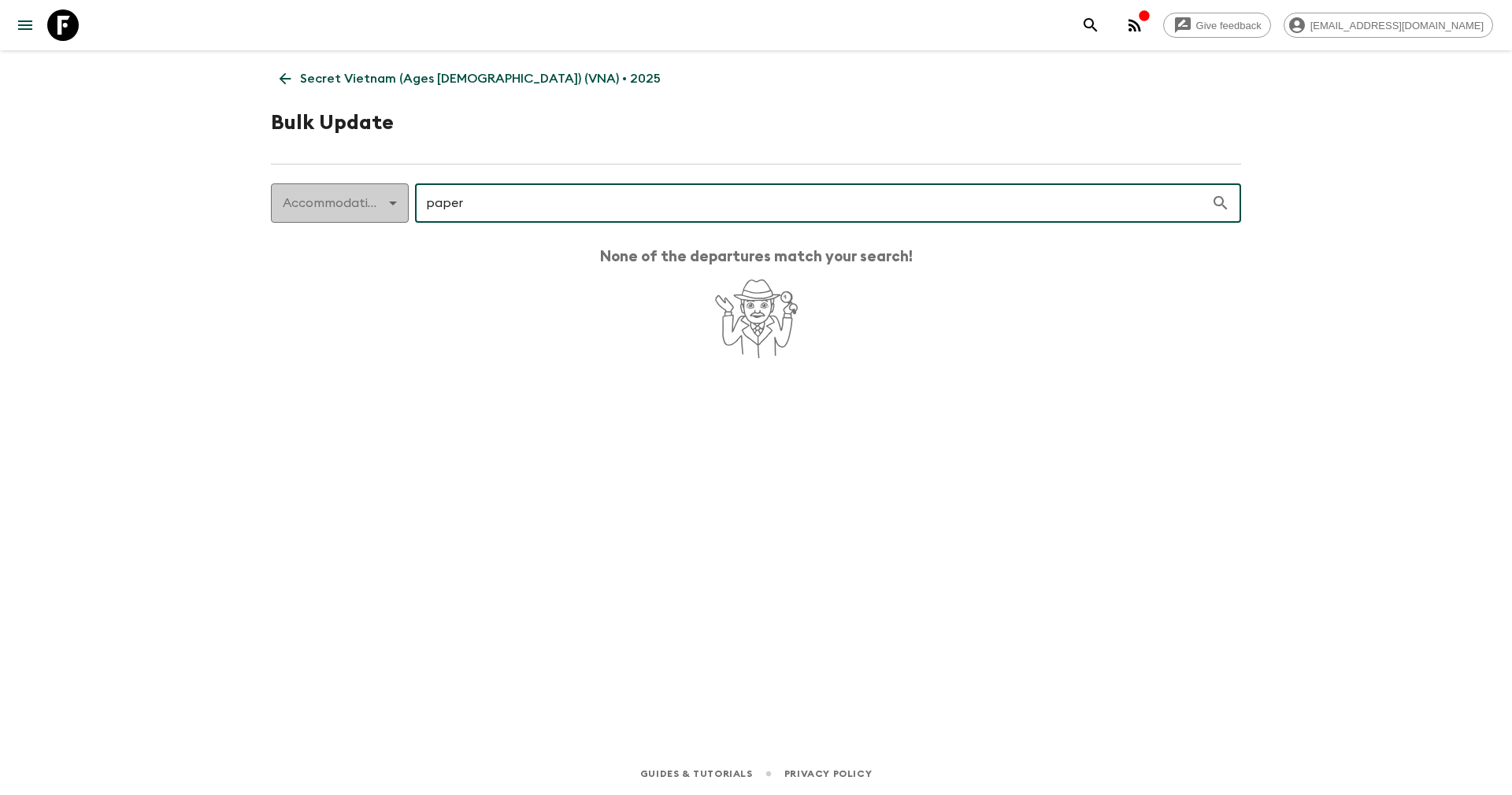
type input "paper"
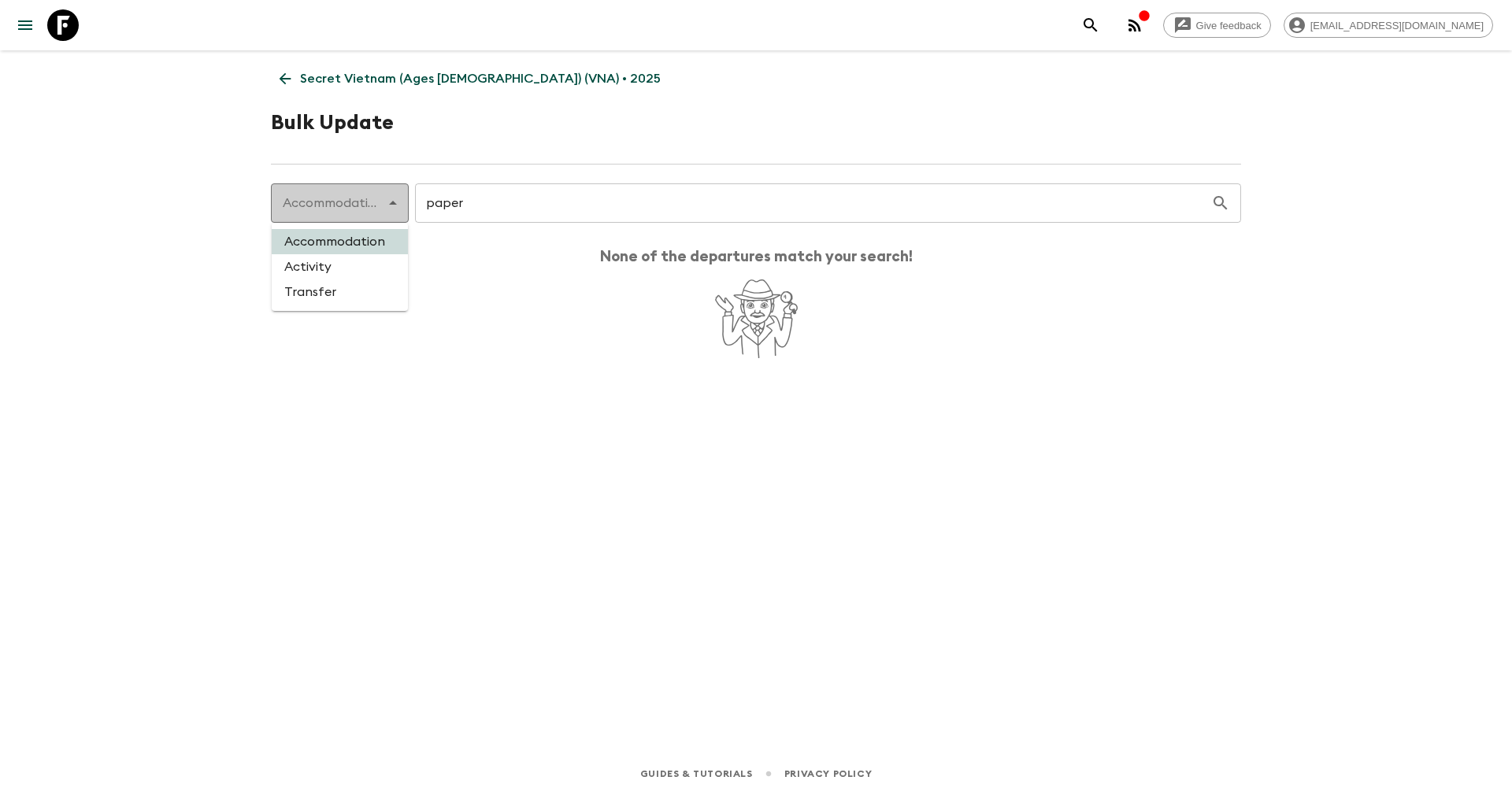
click at [377, 210] on body "Give feedback yenvuong@exotravel.com Secret Vietnam (Ages 45-59) (VNA) • 2025 B…" at bounding box center [756, 398] width 1512 height 795
click at [327, 262] on li "Activity" at bounding box center [340, 267] width 136 height 25
type input "activity"
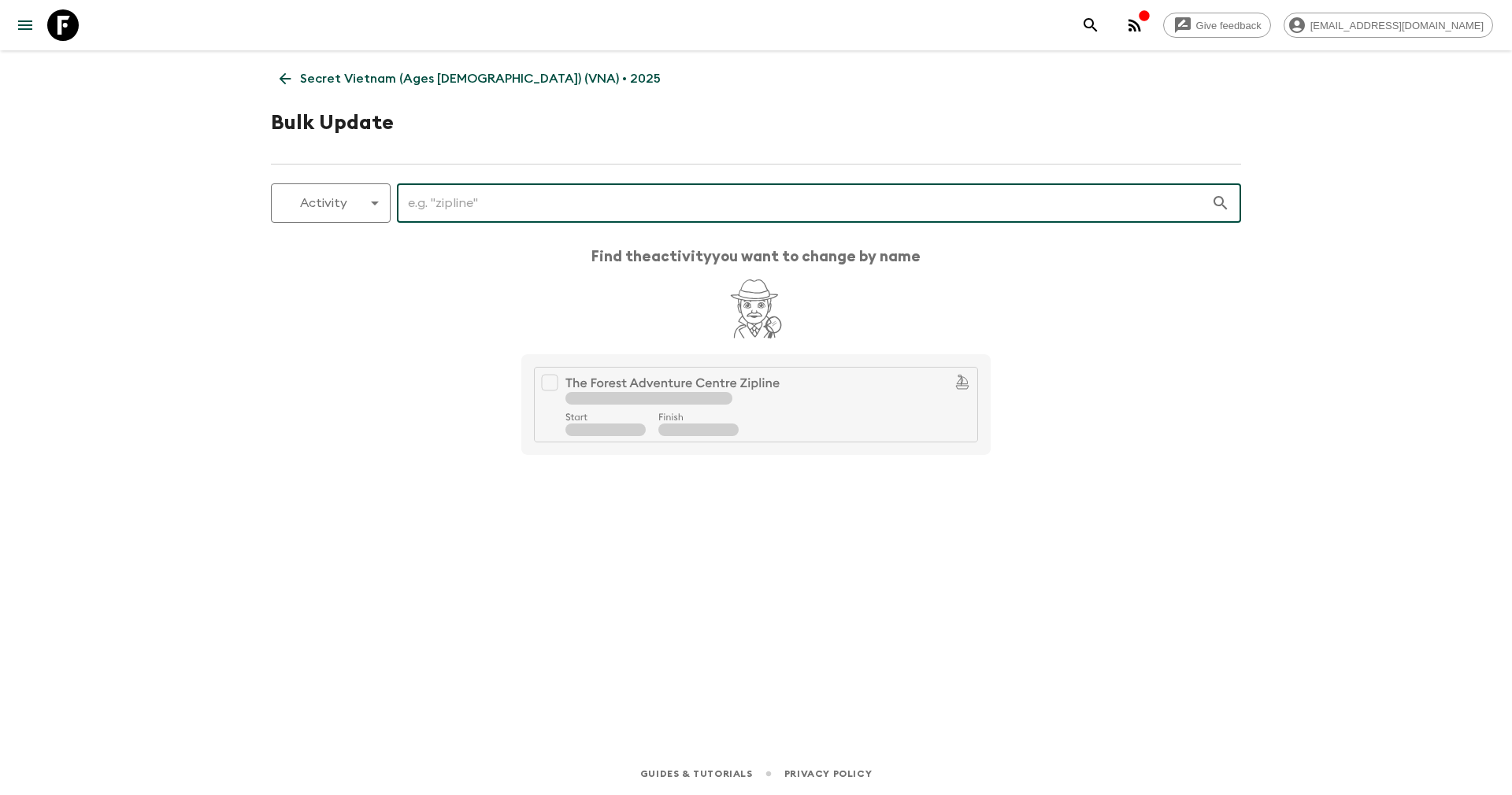
click at [433, 203] on input "text" at bounding box center [804, 203] width 814 height 44
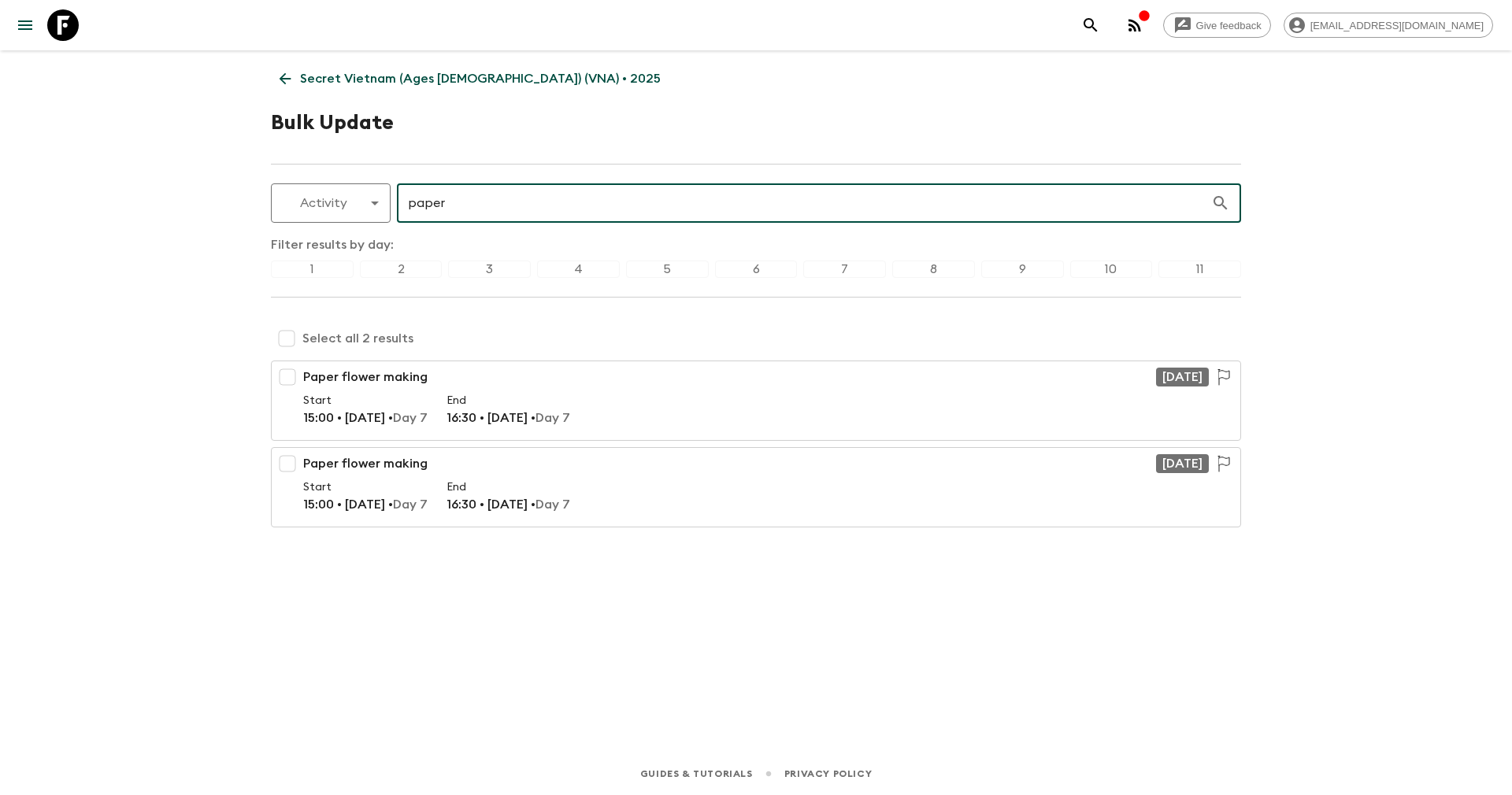
type input "paper"
click at [286, 338] on input "checkbox" at bounding box center [286, 338] width 31 height 31
checkbox input "true"
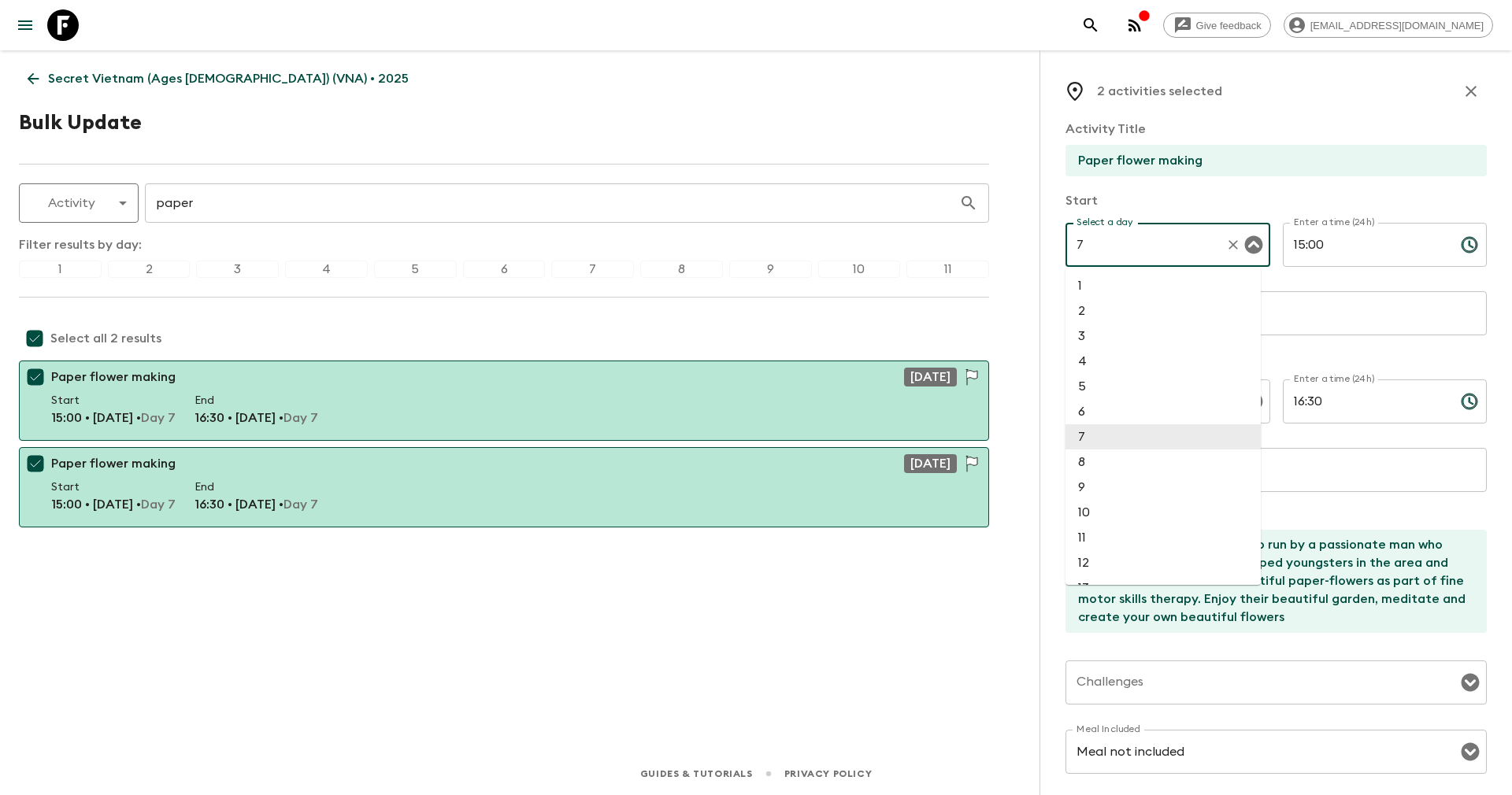
click at [1138, 244] on input "7" at bounding box center [1145, 245] width 146 height 30
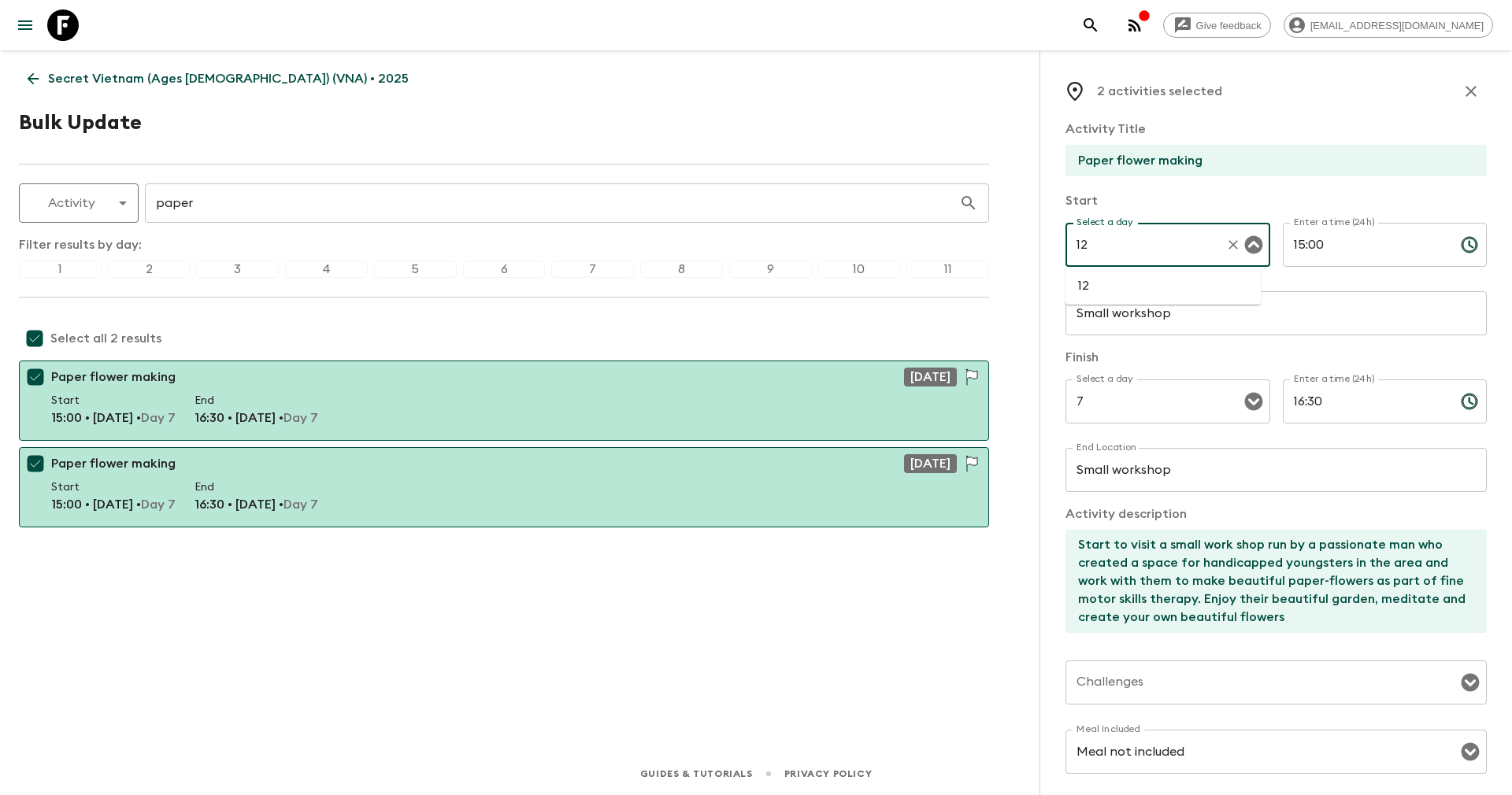
click at [1088, 282] on li "12" at bounding box center [1163, 286] width 195 height 25
type input "12"
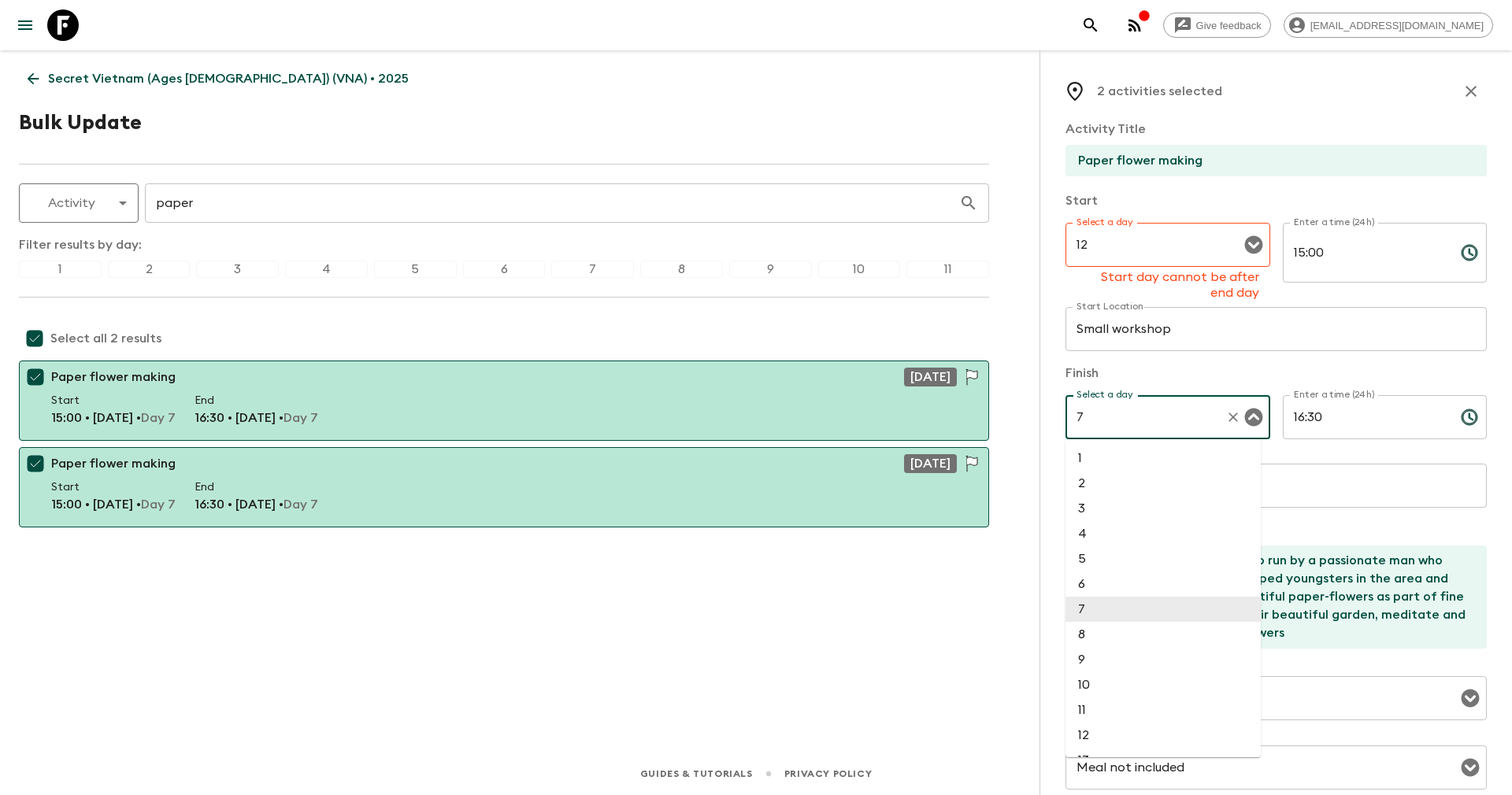
click at [1103, 403] on input "7" at bounding box center [1145, 417] width 146 height 30
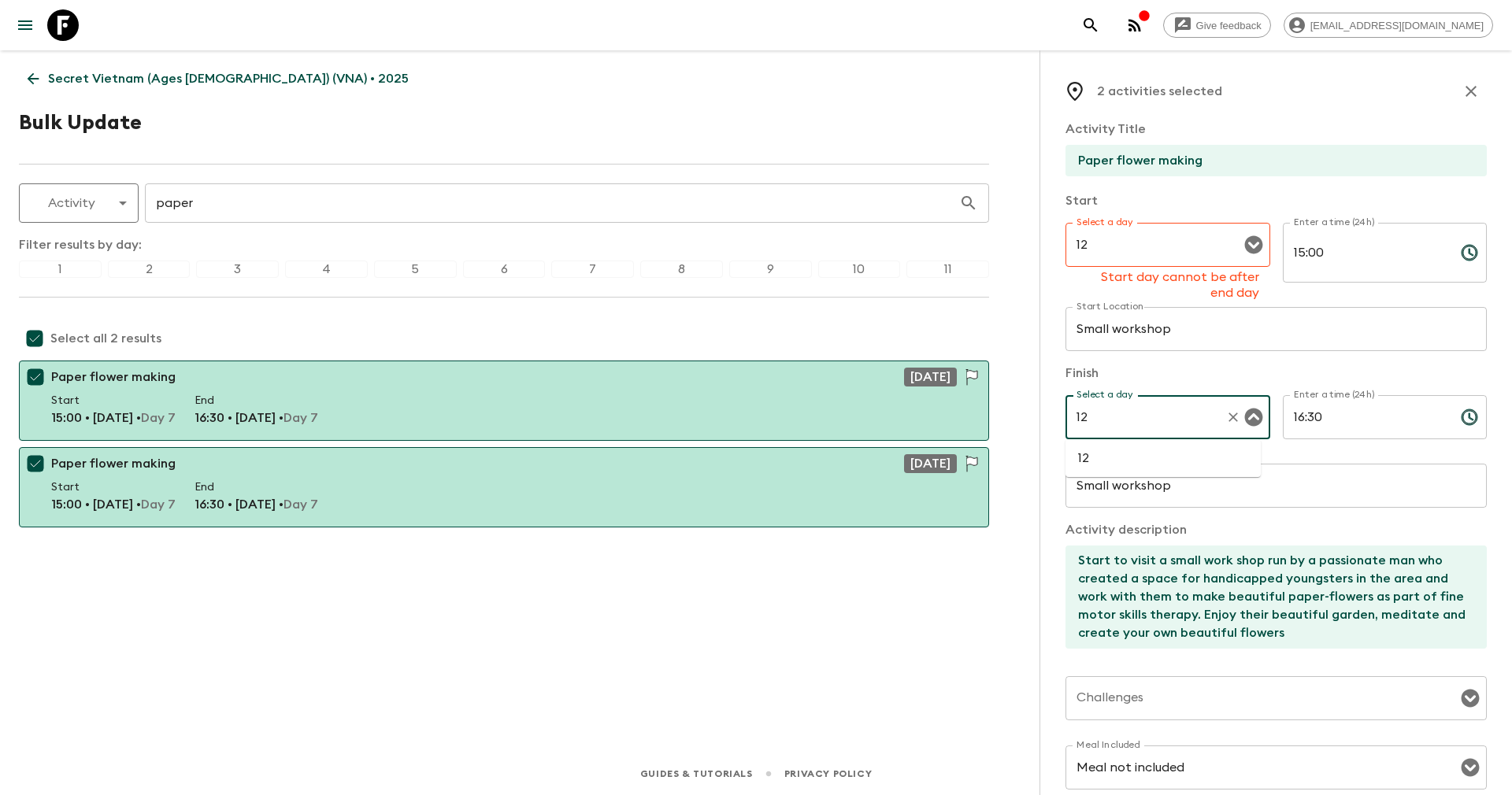
click at [1121, 456] on li "12" at bounding box center [1163, 459] width 195 height 25
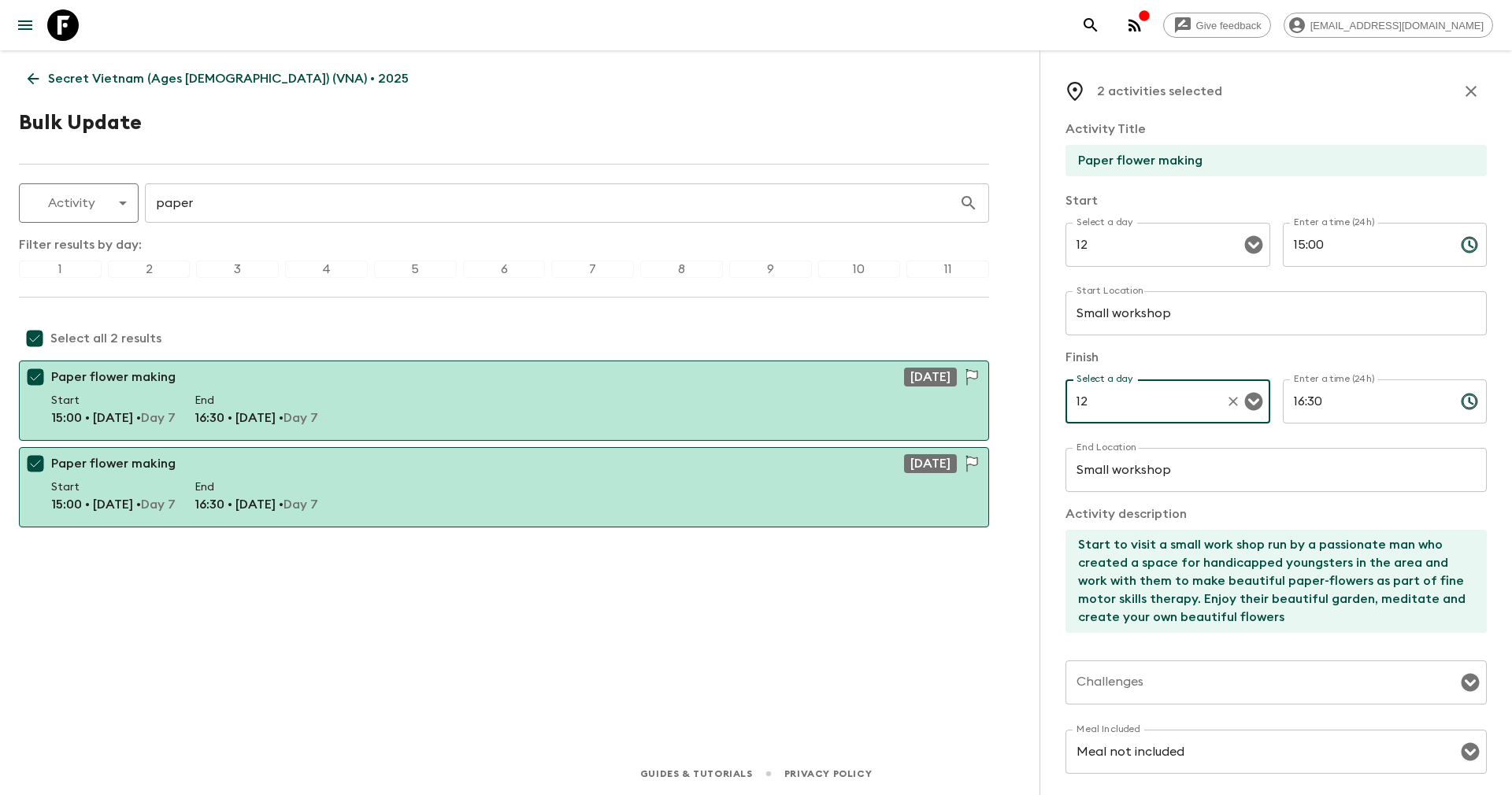
scroll to position [217, 0]
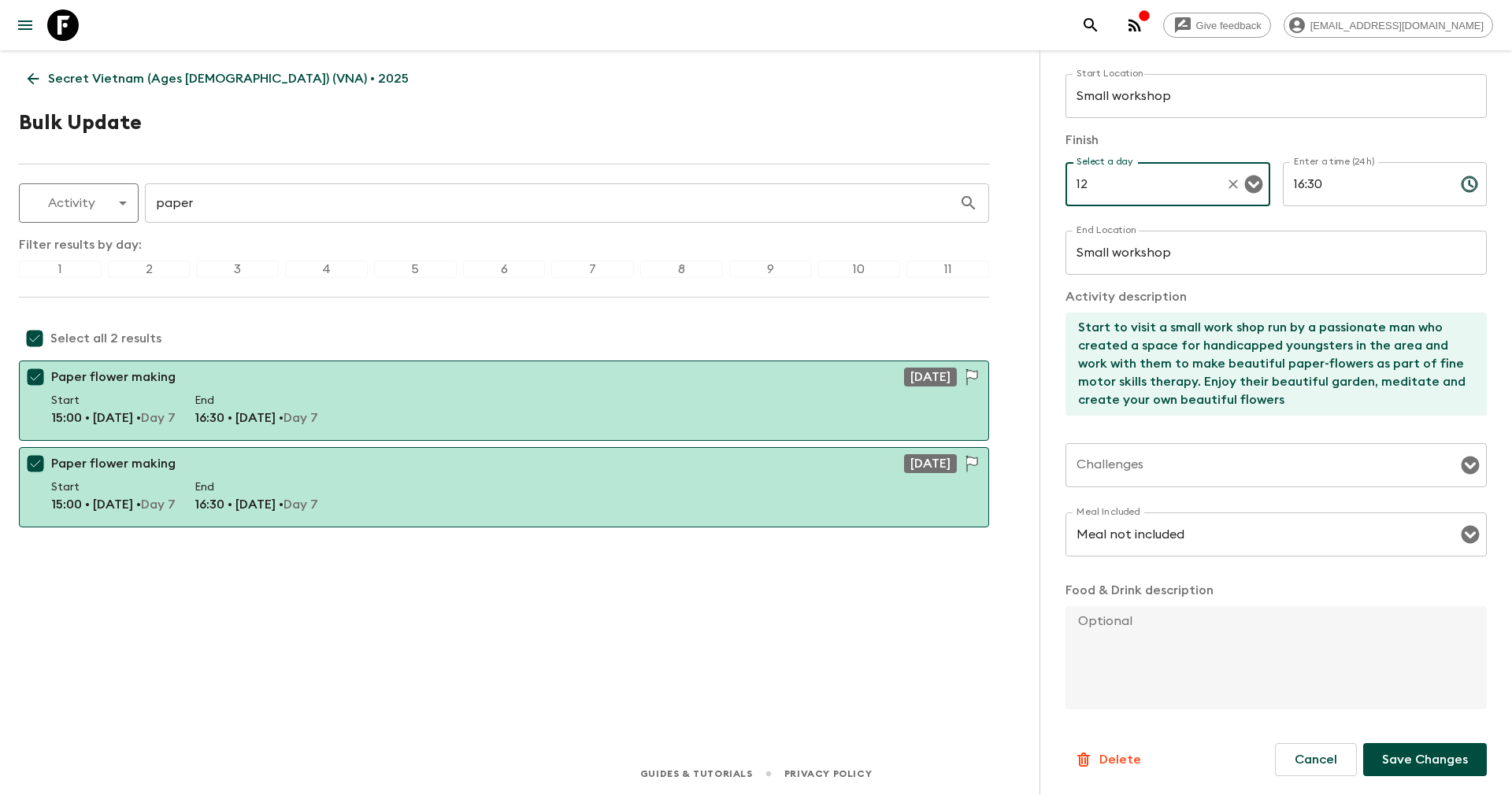
type input "12"
click at [1382, 753] on p "Save Changes" at bounding box center [1425, 759] width 86 height 19
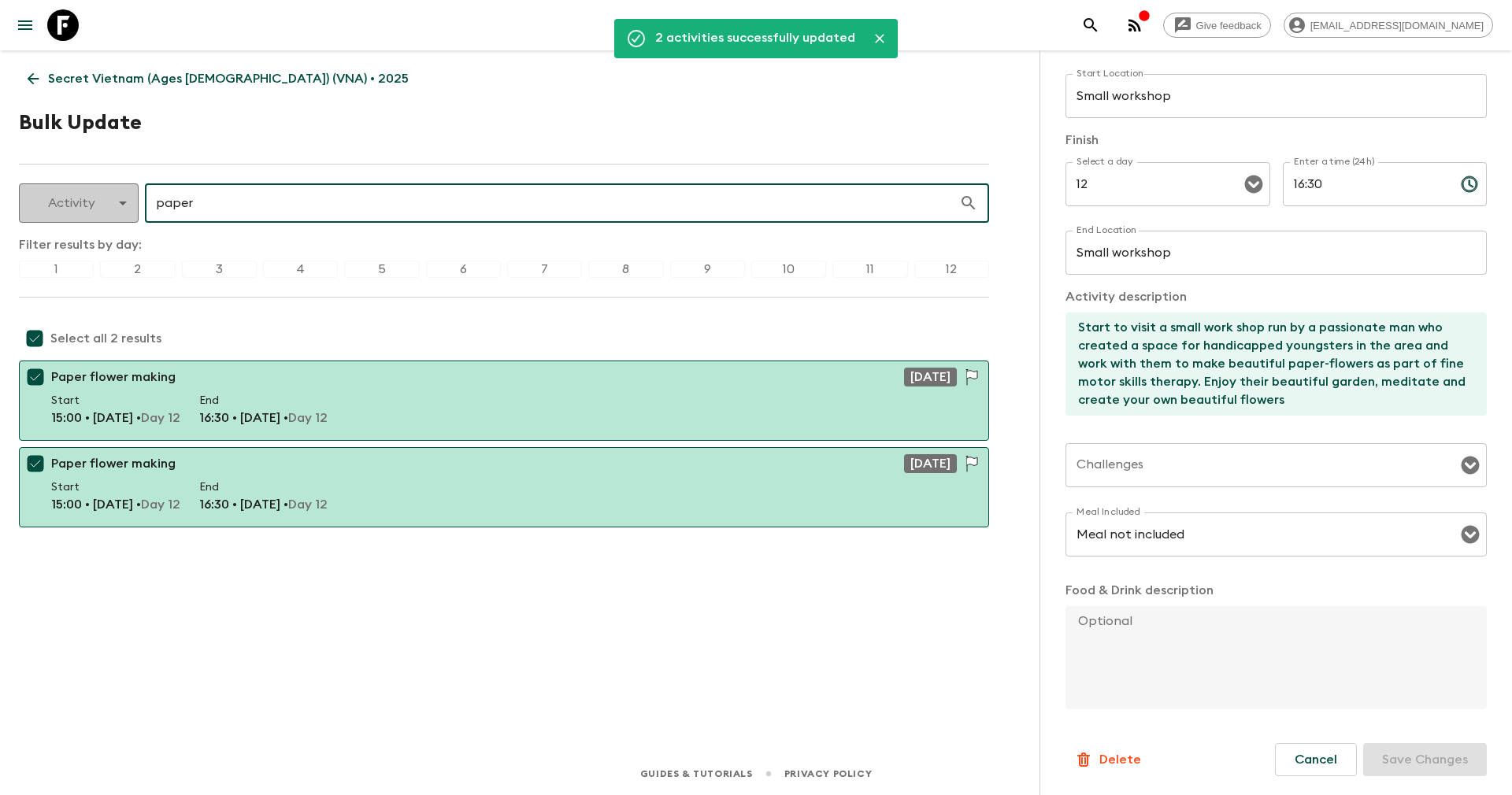
drag, startPoint x: 236, startPoint y: 204, endPoint x: 48, endPoint y: 162, distance: 192.6
click at [101, 201] on div "Activity activity ​ paper ​" at bounding box center [504, 203] width 970 height 39
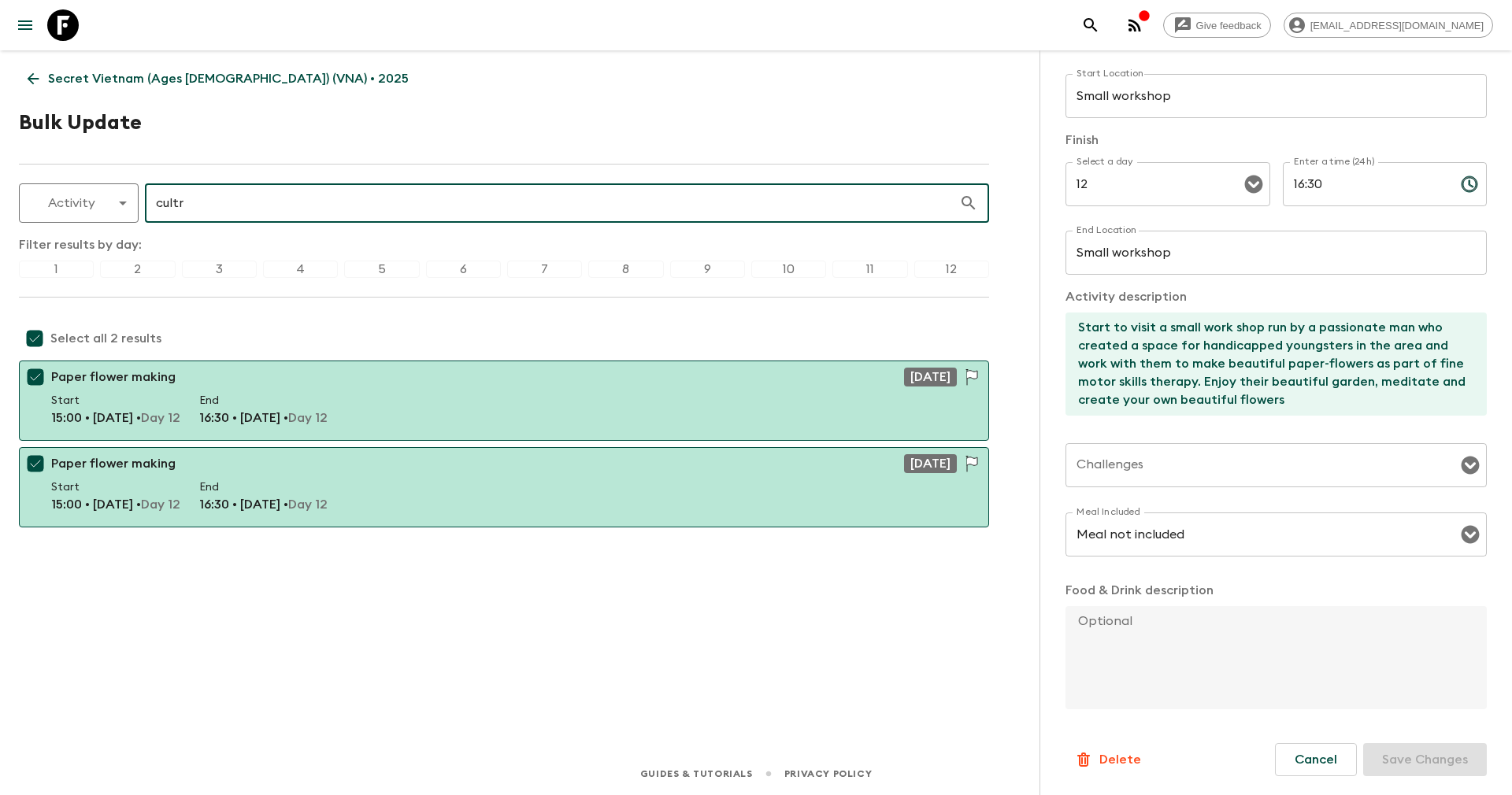
type input "cult"
checkbox input "false"
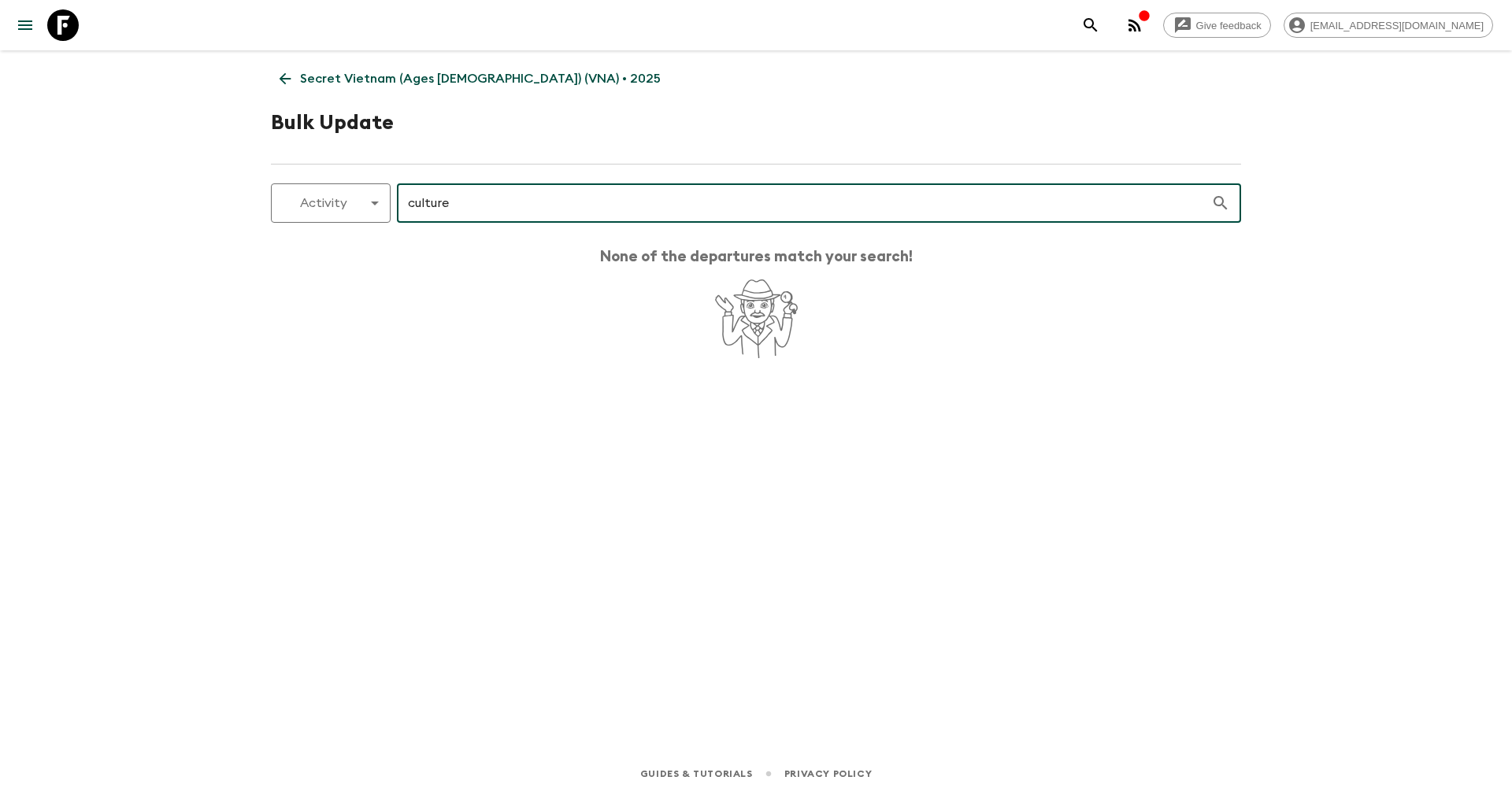
click at [471, 201] on input "culture" at bounding box center [804, 203] width 814 height 44
type input "c"
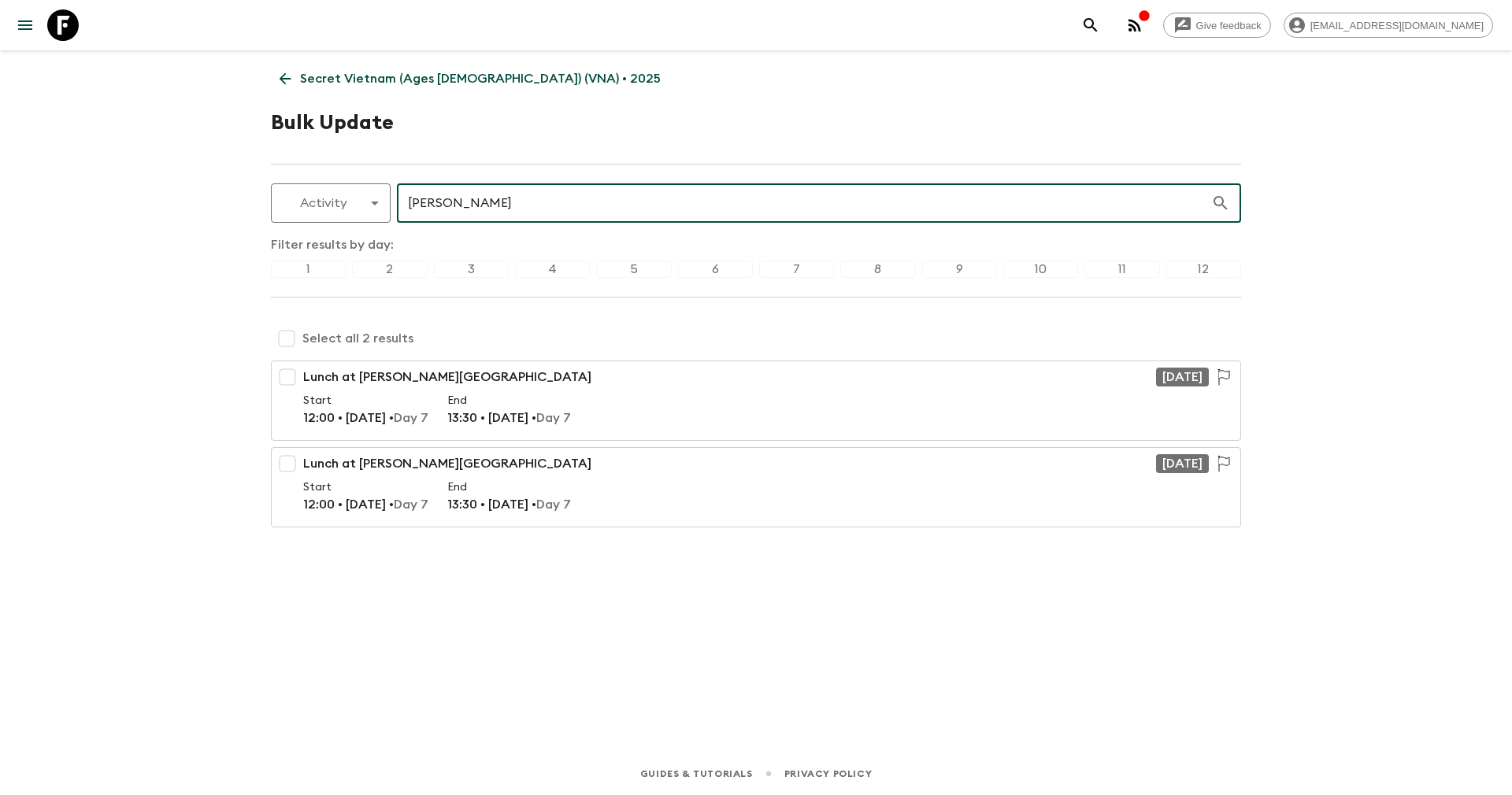
type input "dong thuyen"
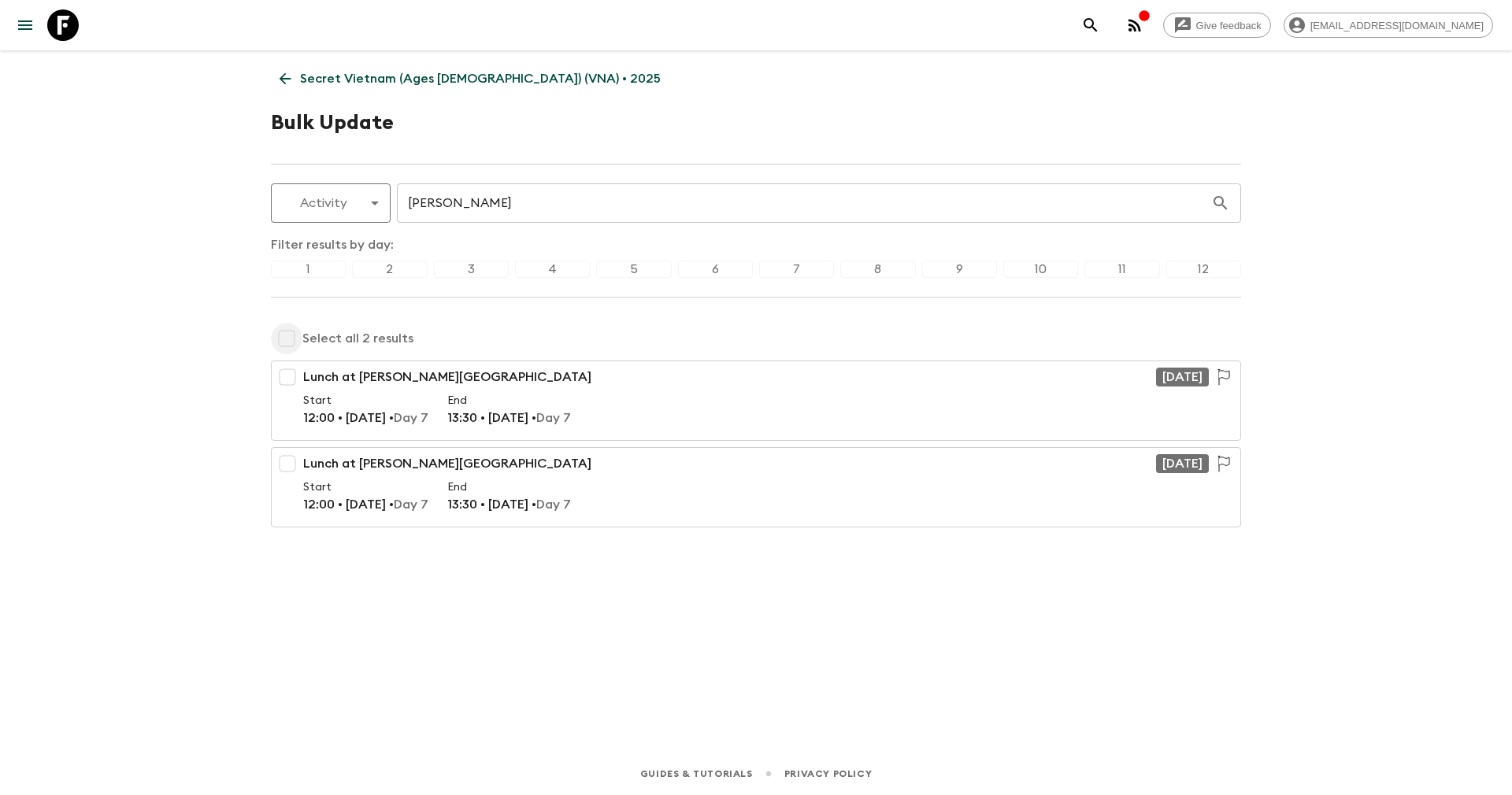
click at [279, 330] on input "checkbox" at bounding box center [286, 338] width 31 height 31
checkbox input "true"
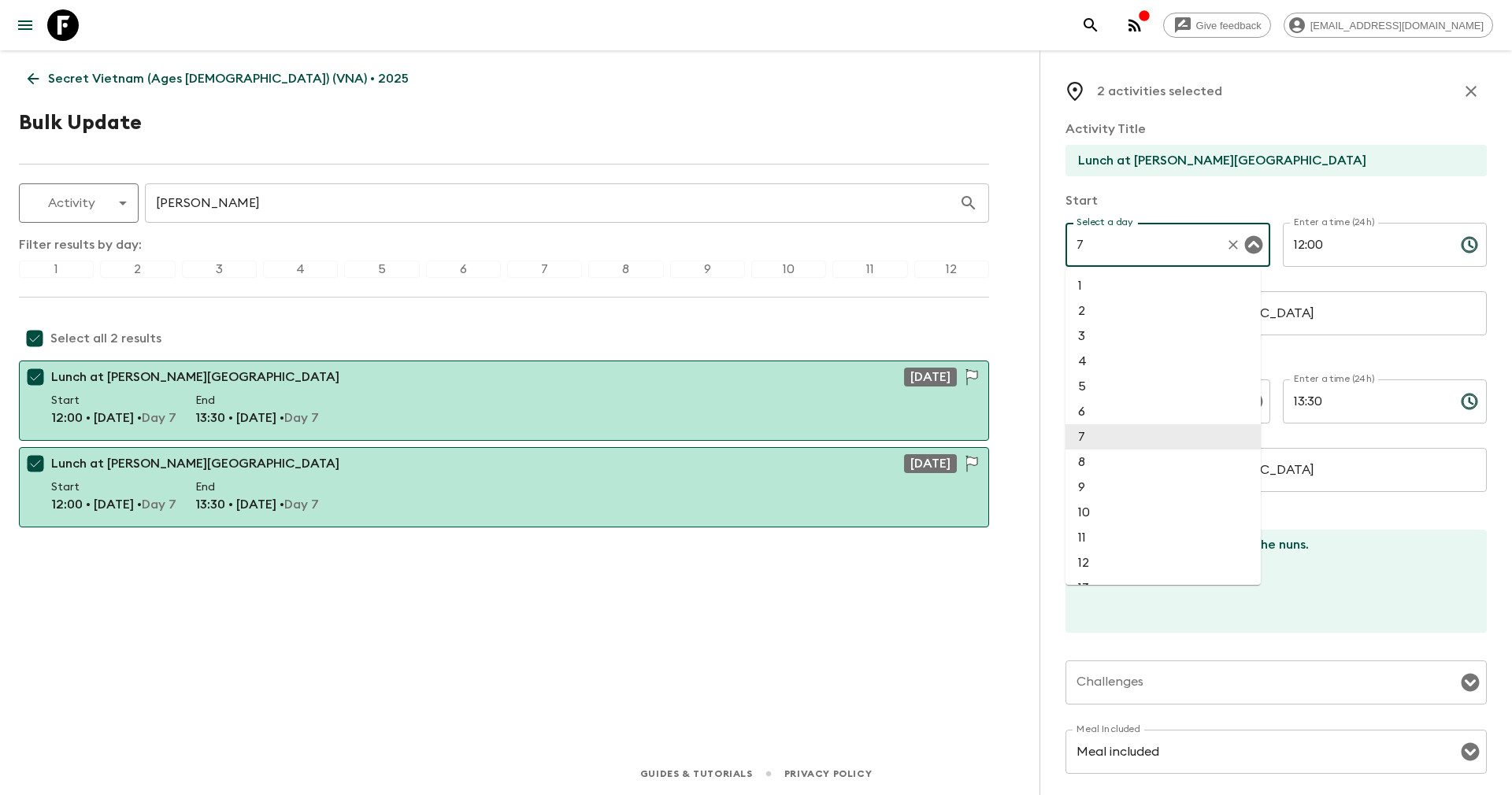
click at [1082, 246] on input "7" at bounding box center [1145, 245] width 146 height 30
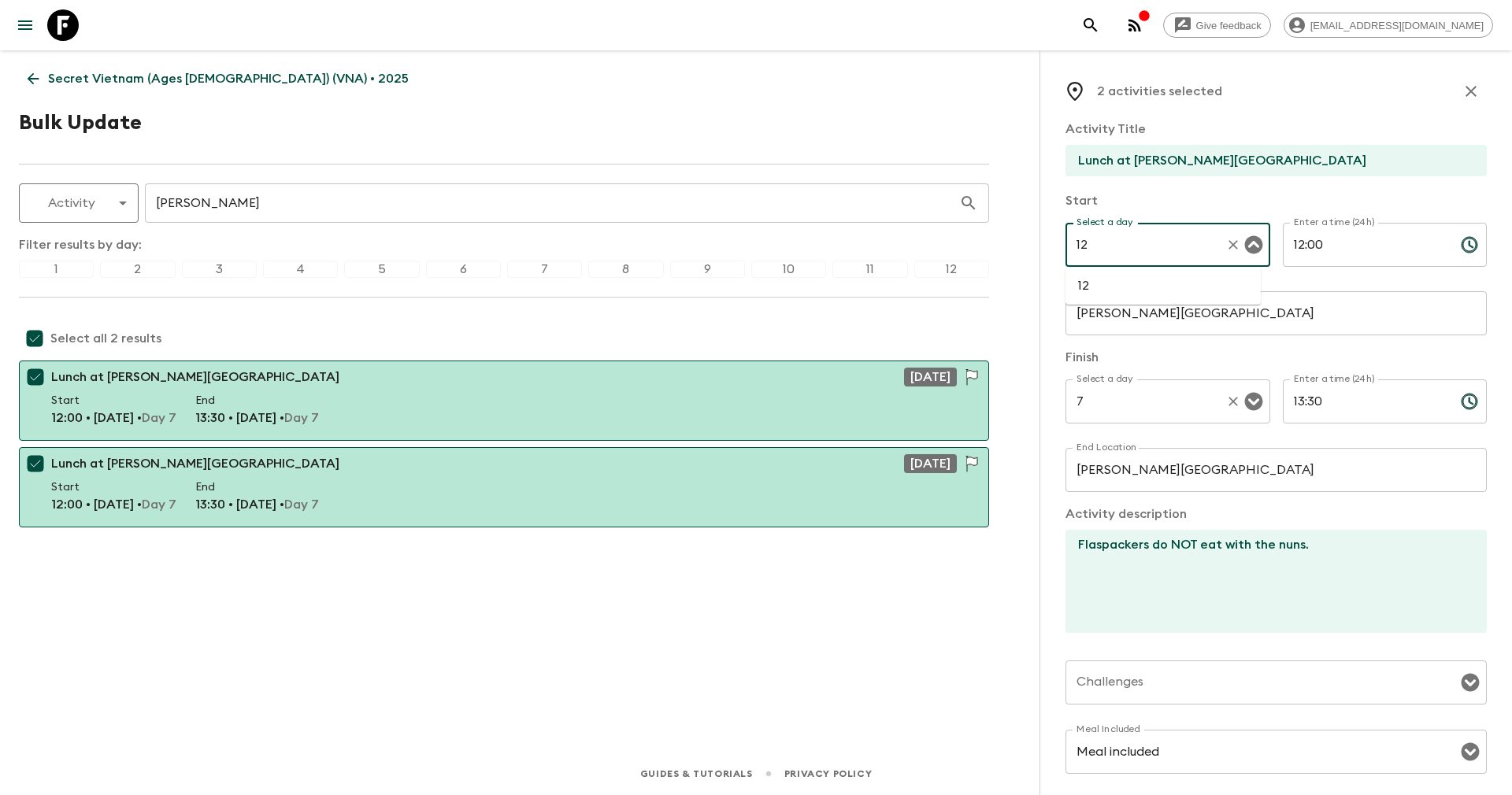
type input "7"
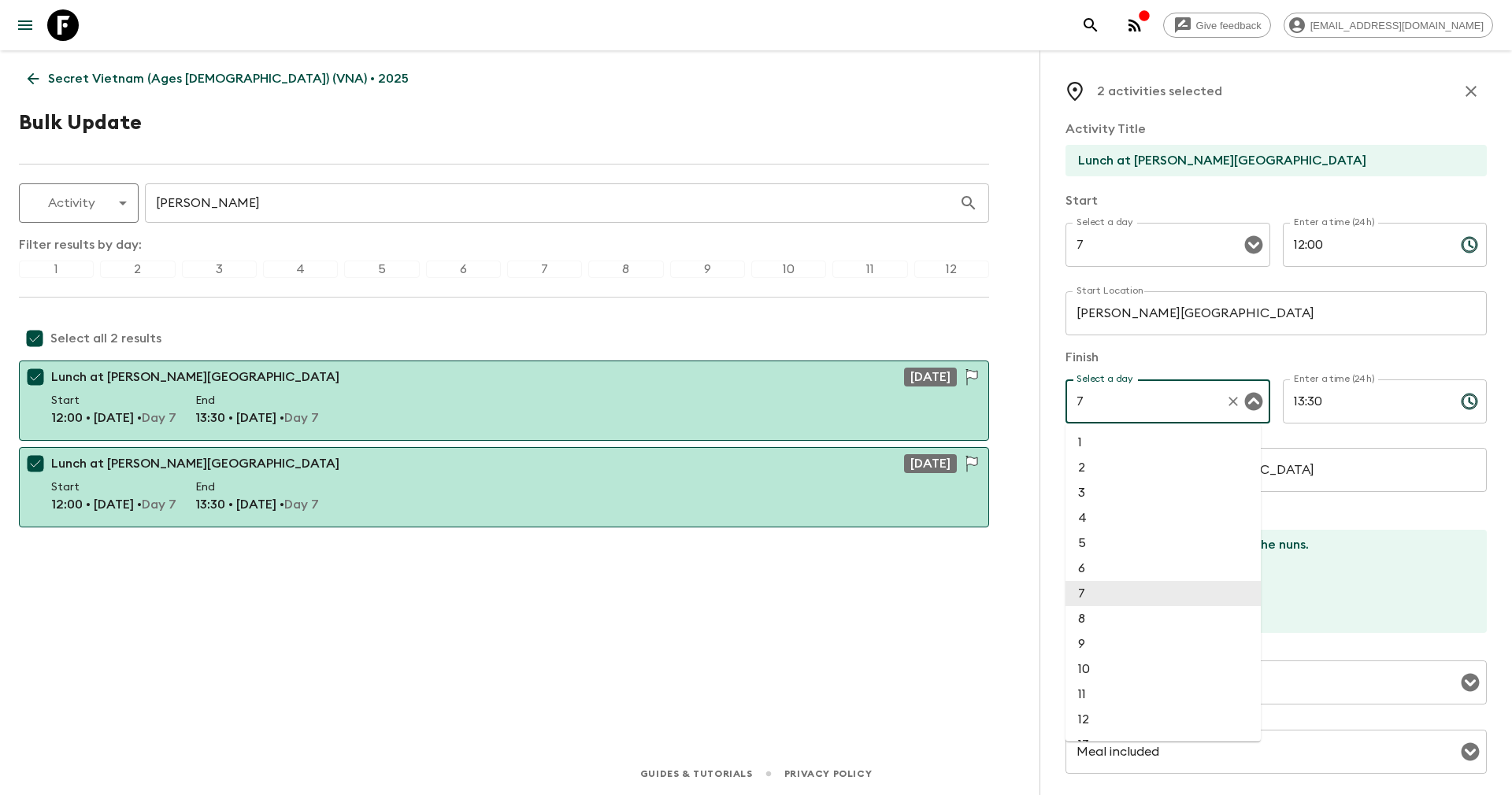
click at [1099, 391] on input "7" at bounding box center [1145, 401] width 146 height 30
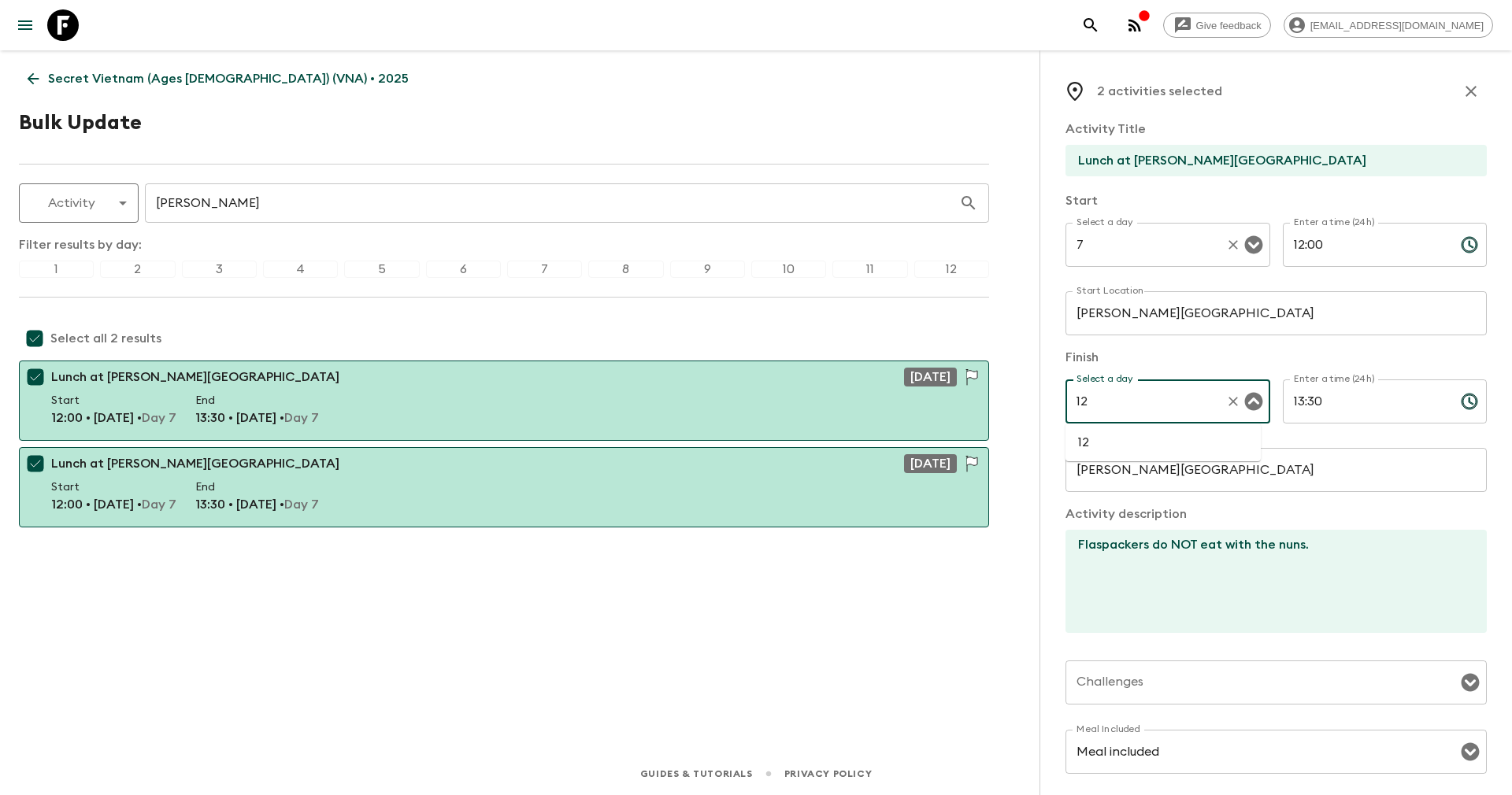
type input "7"
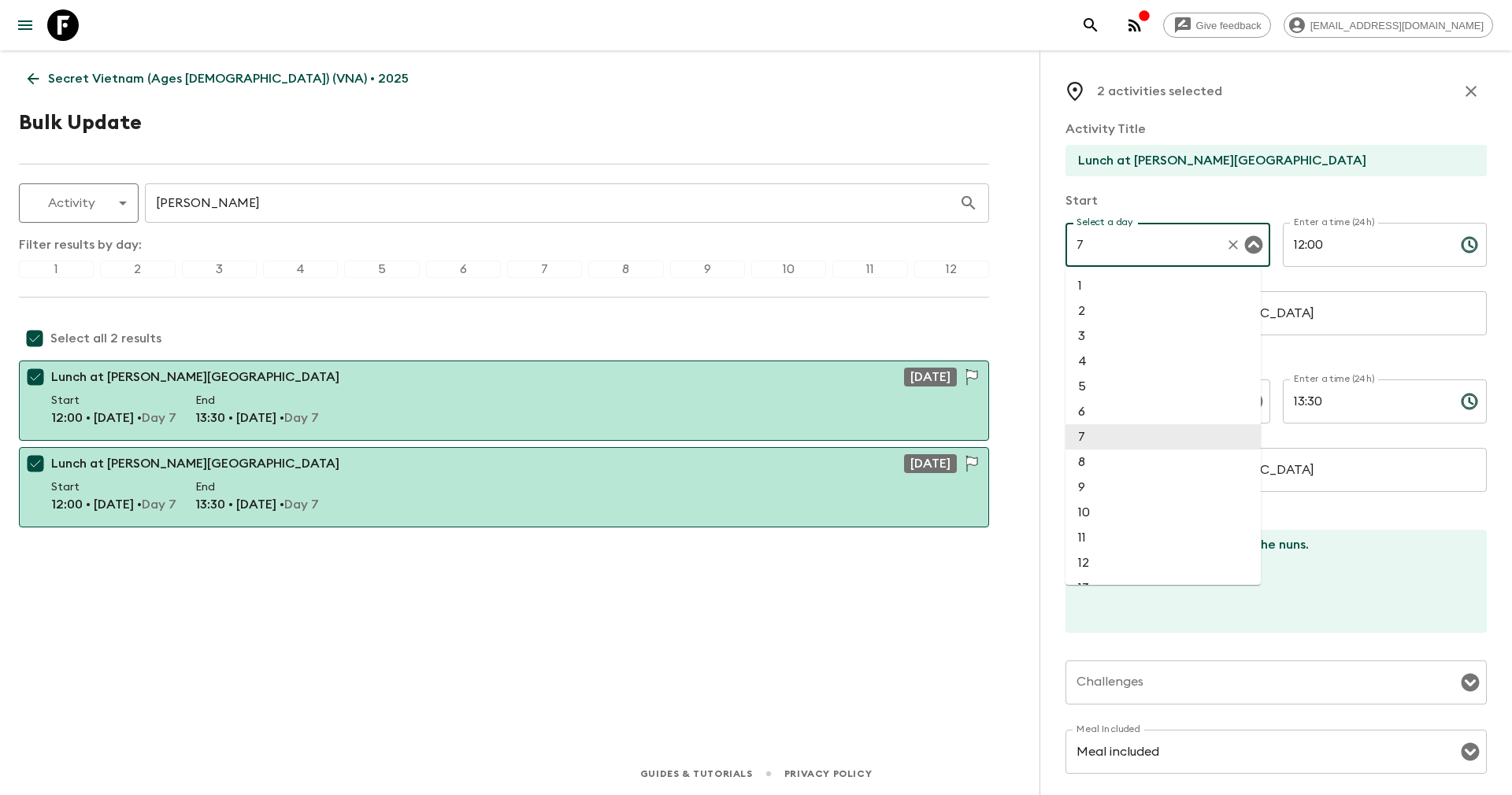
click at [1102, 248] on input "7" at bounding box center [1145, 245] width 146 height 30
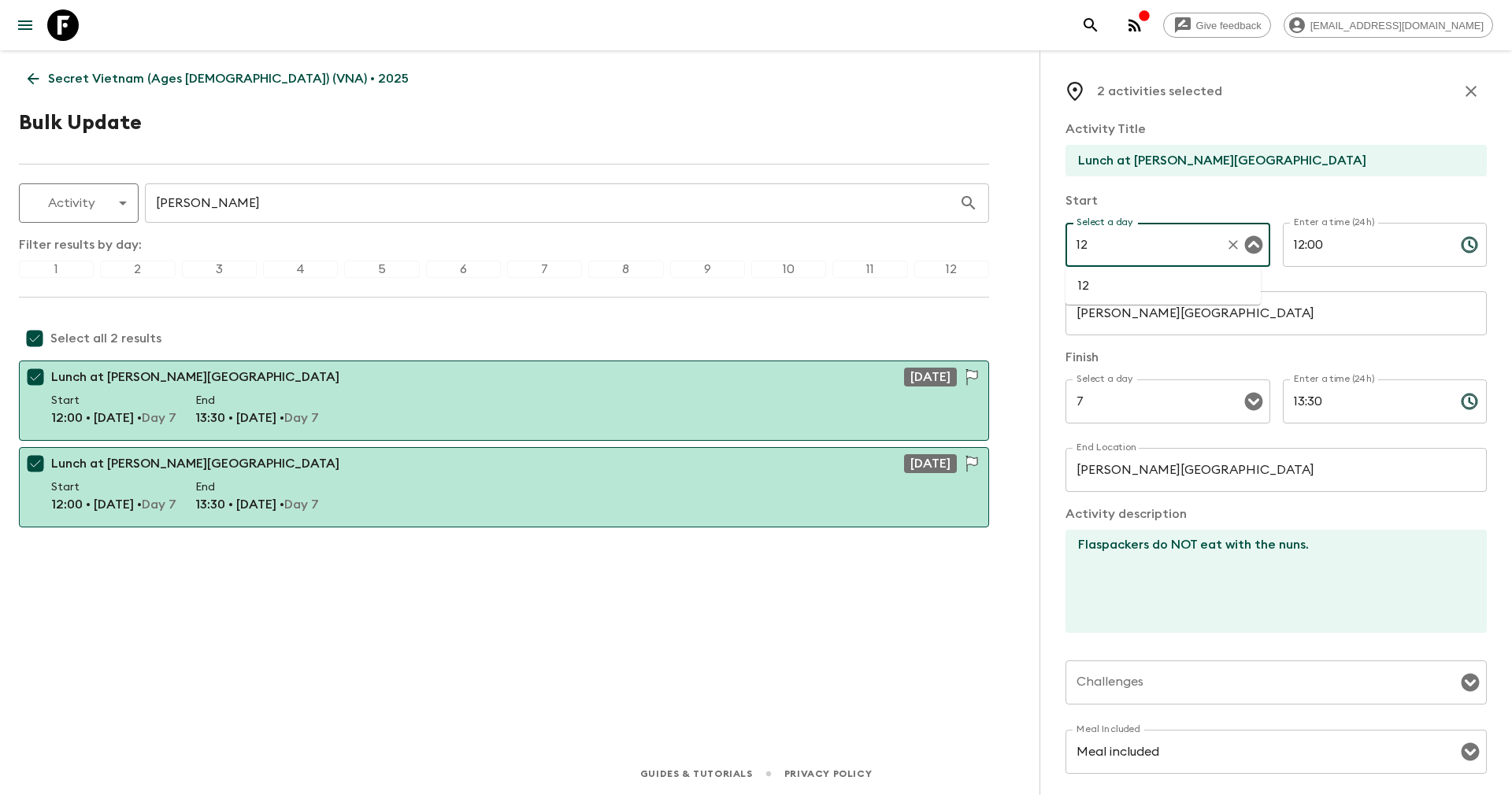
click at [1111, 297] on li "12" at bounding box center [1163, 286] width 195 height 25
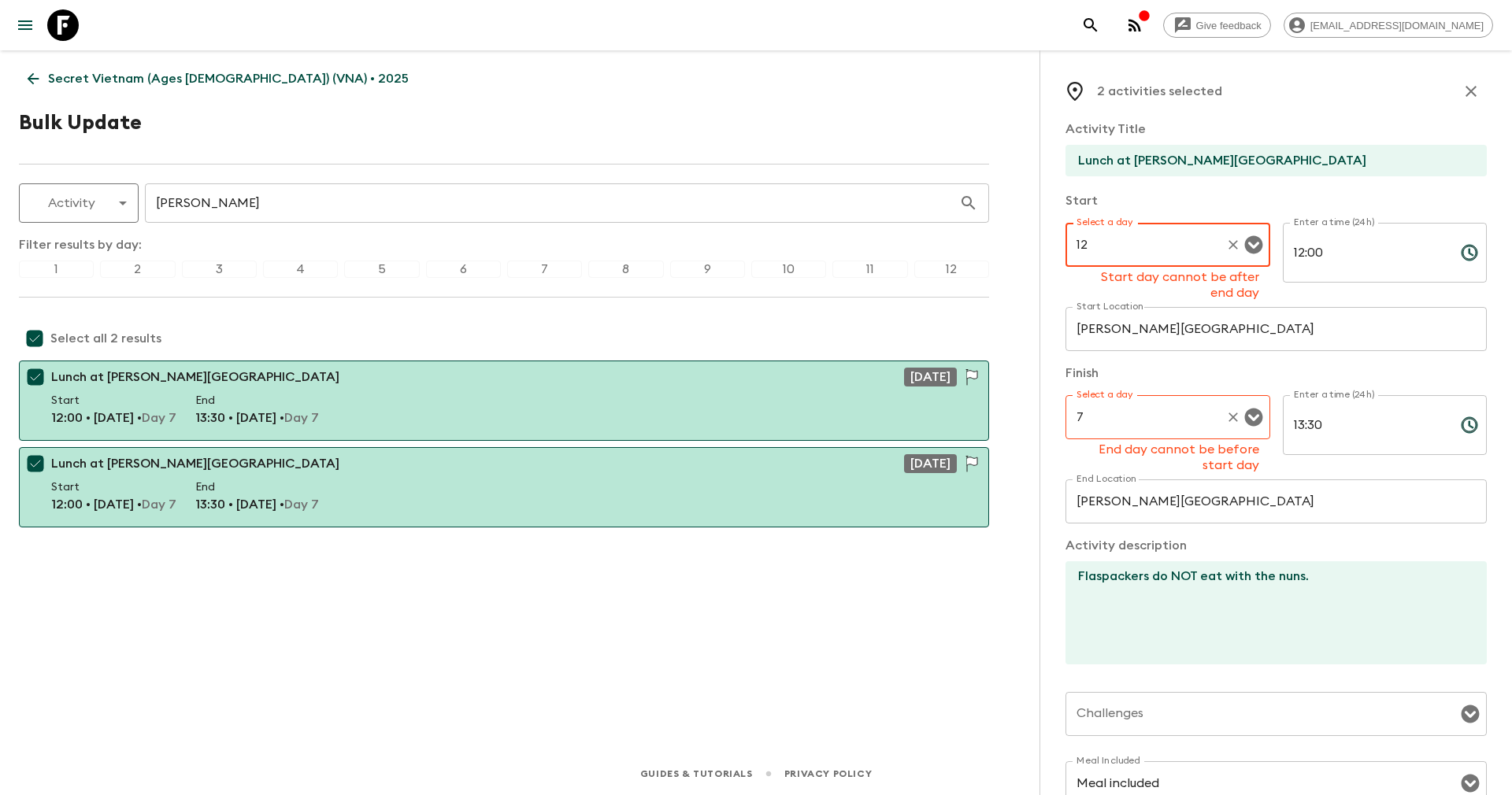
type input "12"
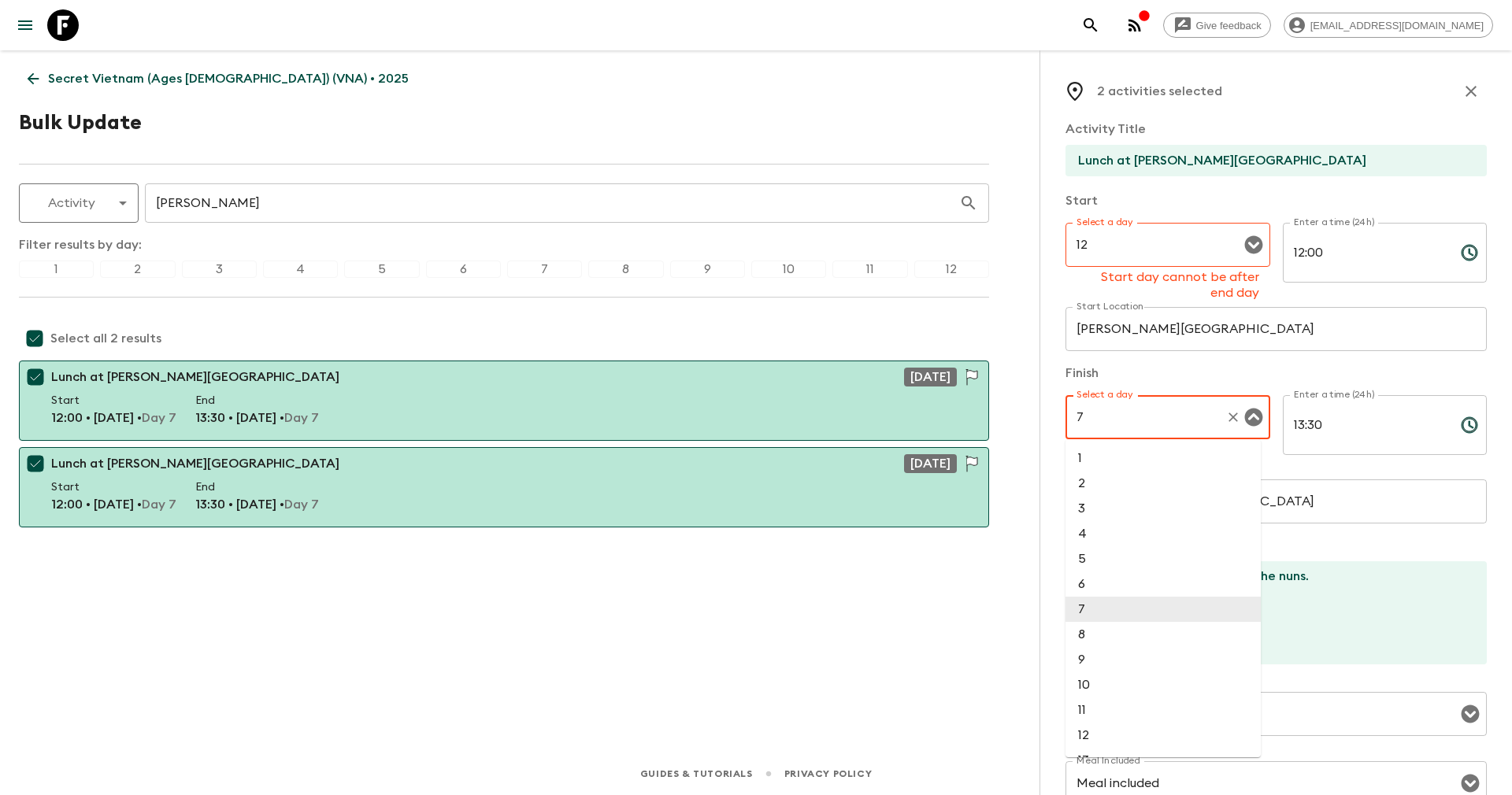
click at [1086, 419] on input "7" at bounding box center [1145, 417] width 146 height 30
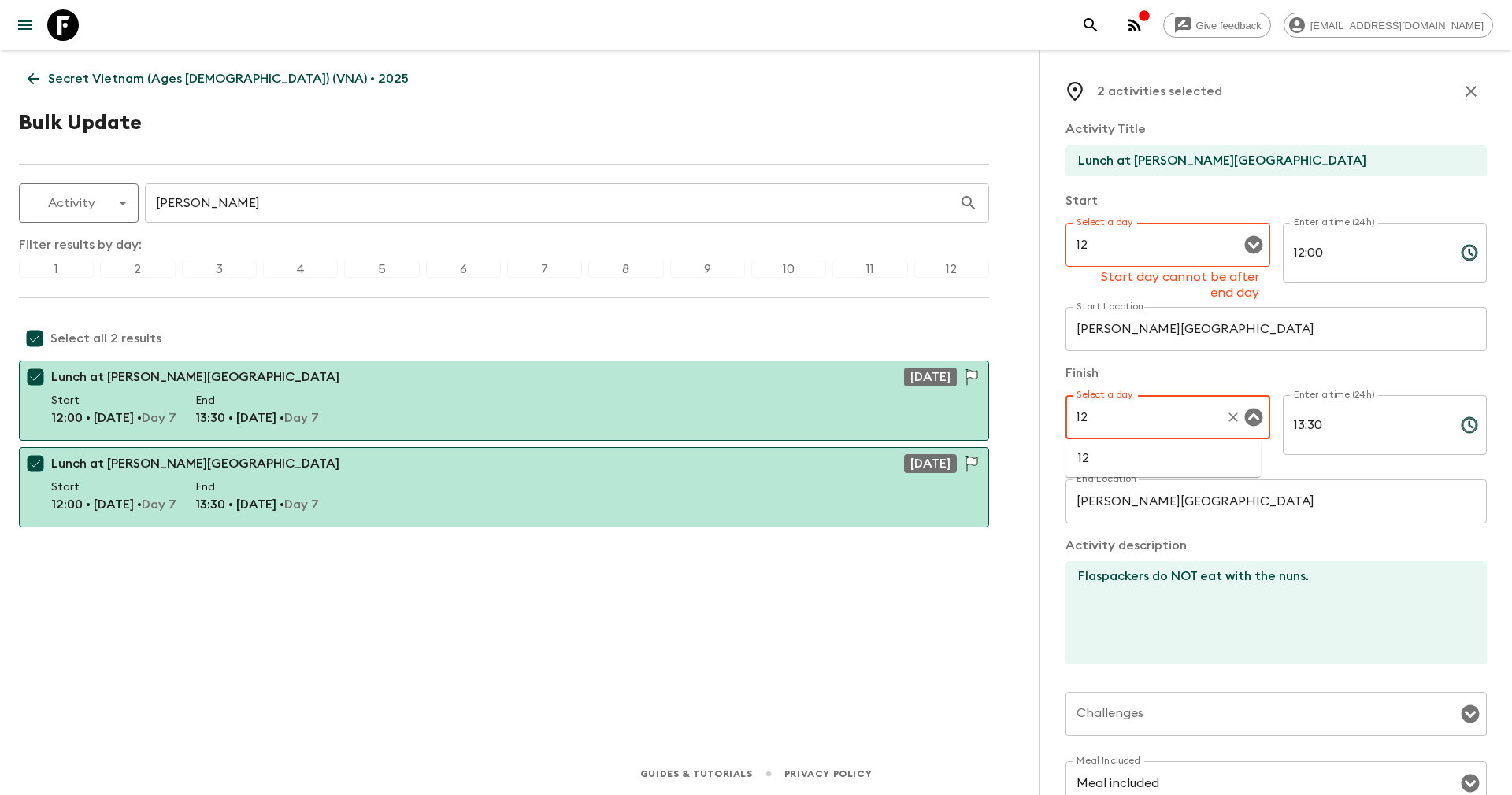
click at [1122, 456] on li "12" at bounding box center [1163, 459] width 195 height 25
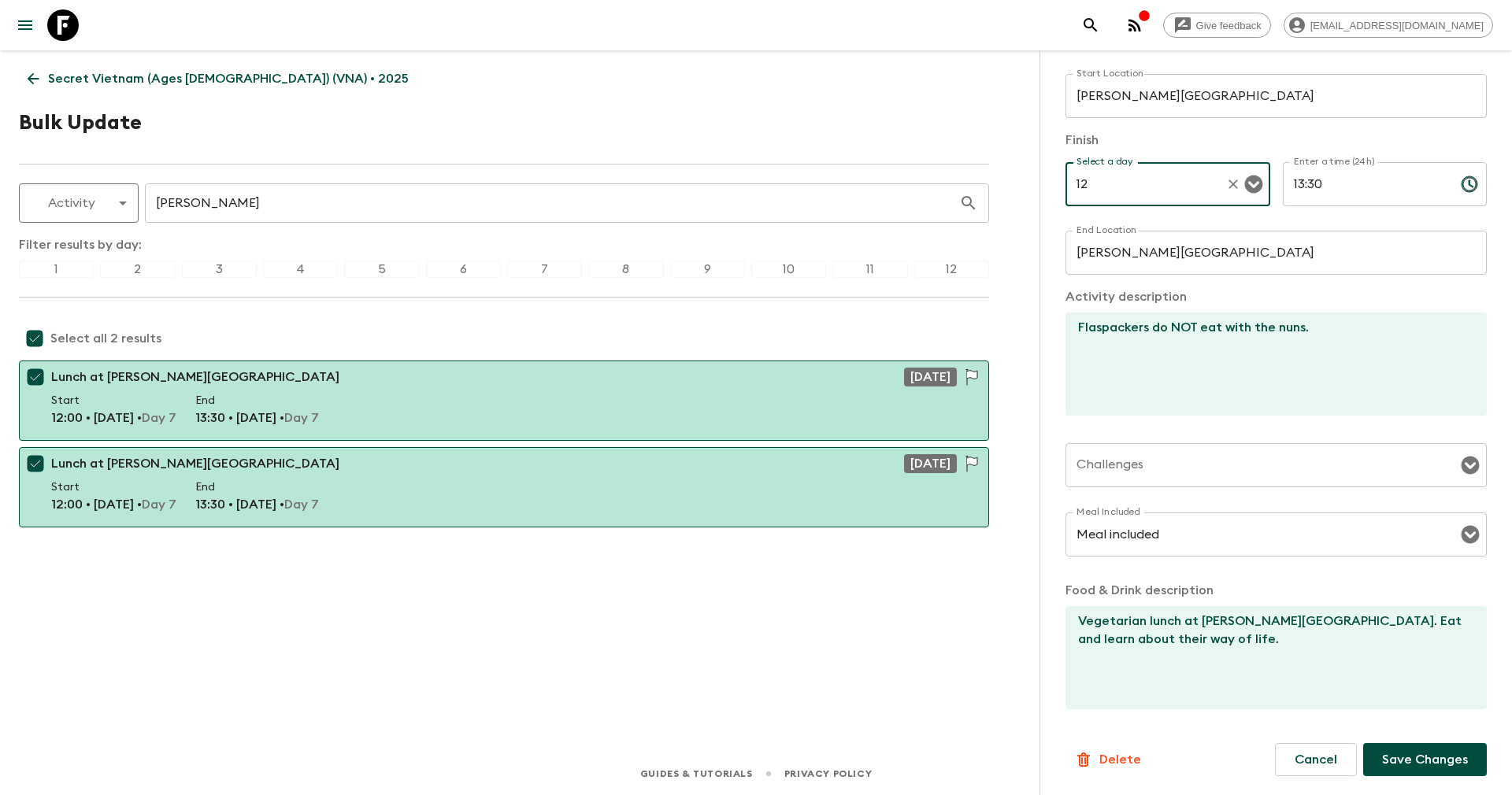
type input "12"
click at [1385, 754] on p "Save Changes" at bounding box center [1425, 759] width 86 height 19
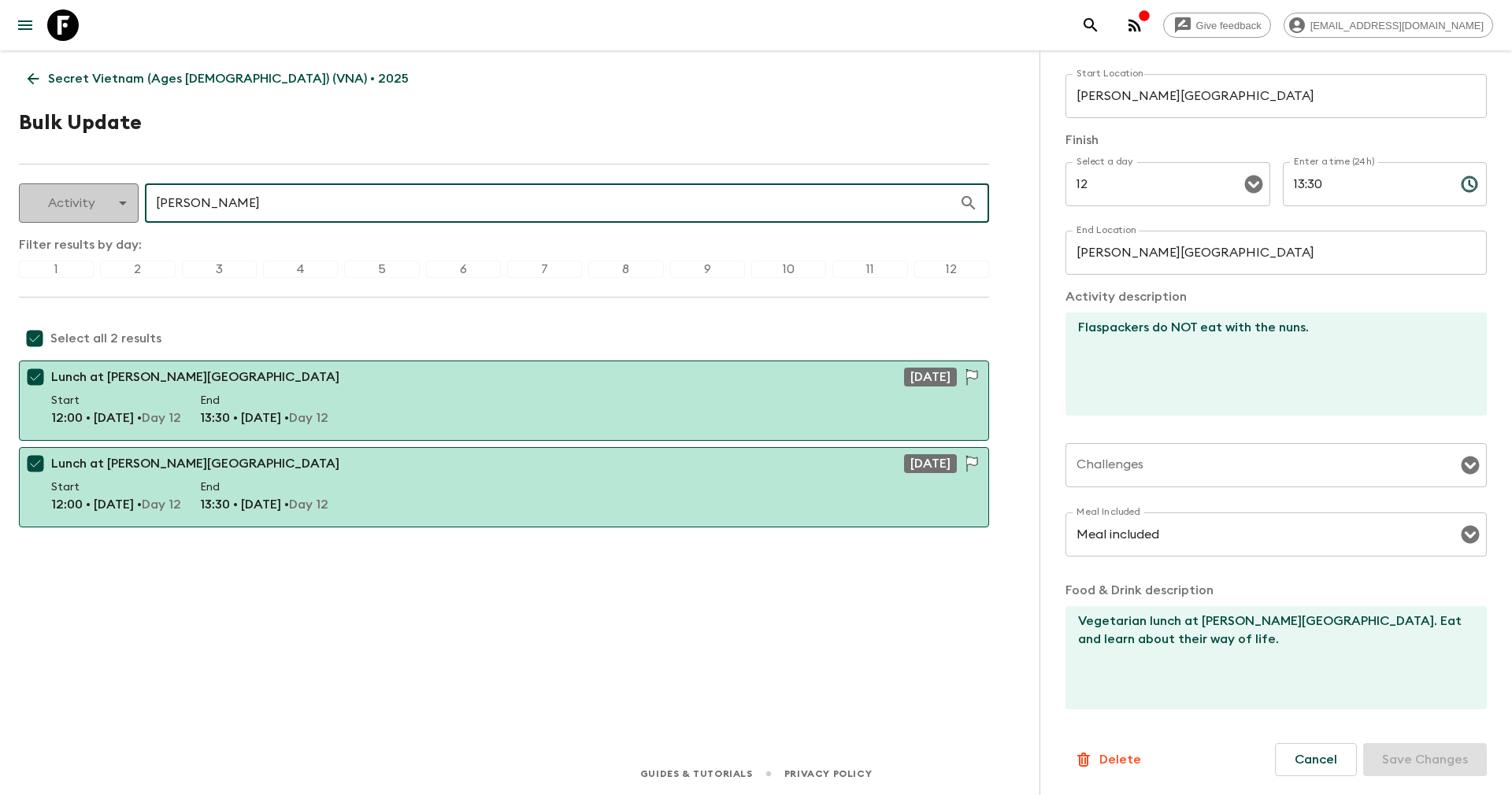
drag, startPoint x: 319, startPoint y: 206, endPoint x: 93, endPoint y: 218, distance: 226.3
click at [93, 218] on div "Activity activity ​ dong thuyen ​" at bounding box center [504, 203] width 970 height 39
type input "hue"
checkbox input "false"
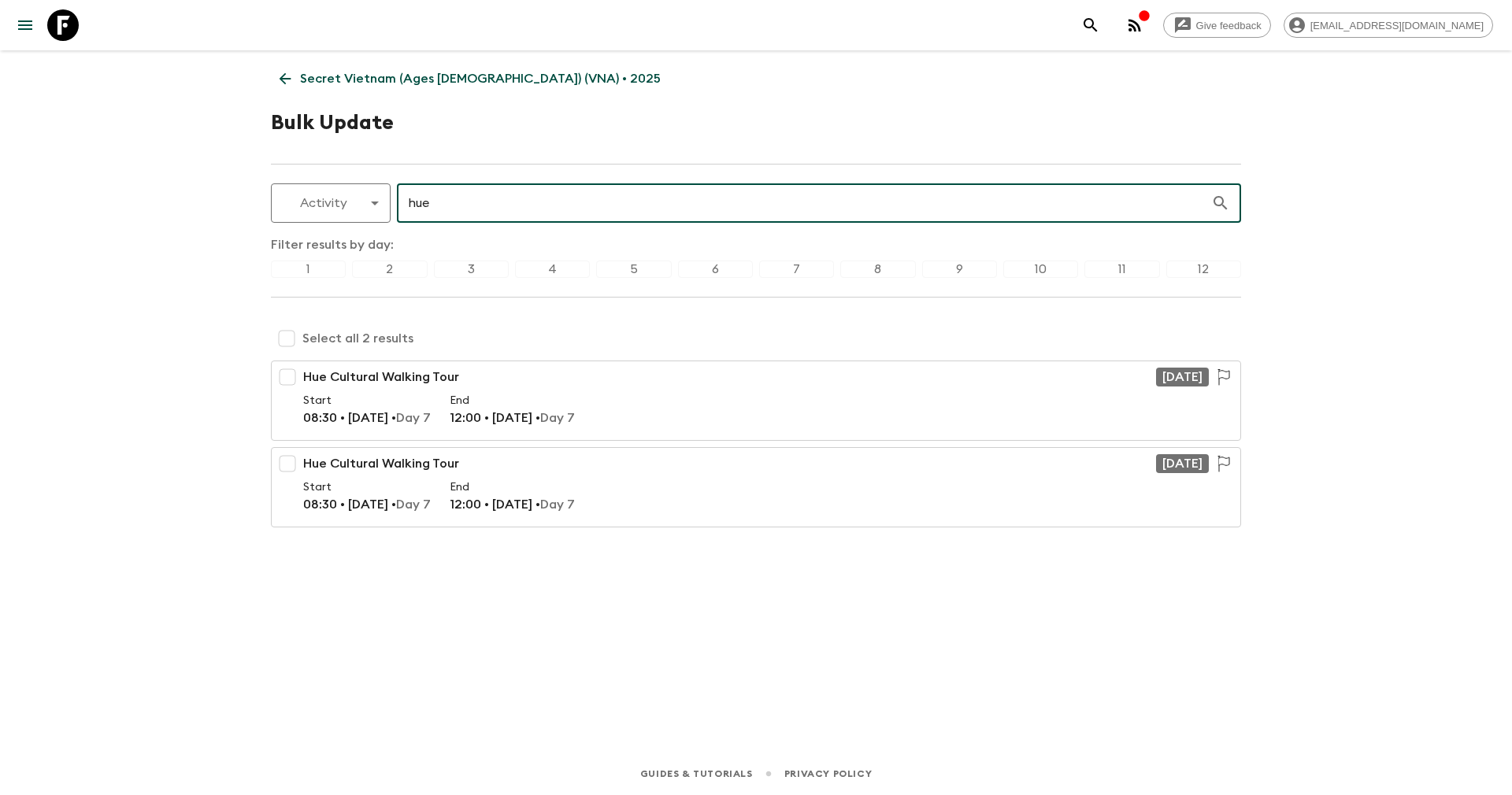
type input "hue"
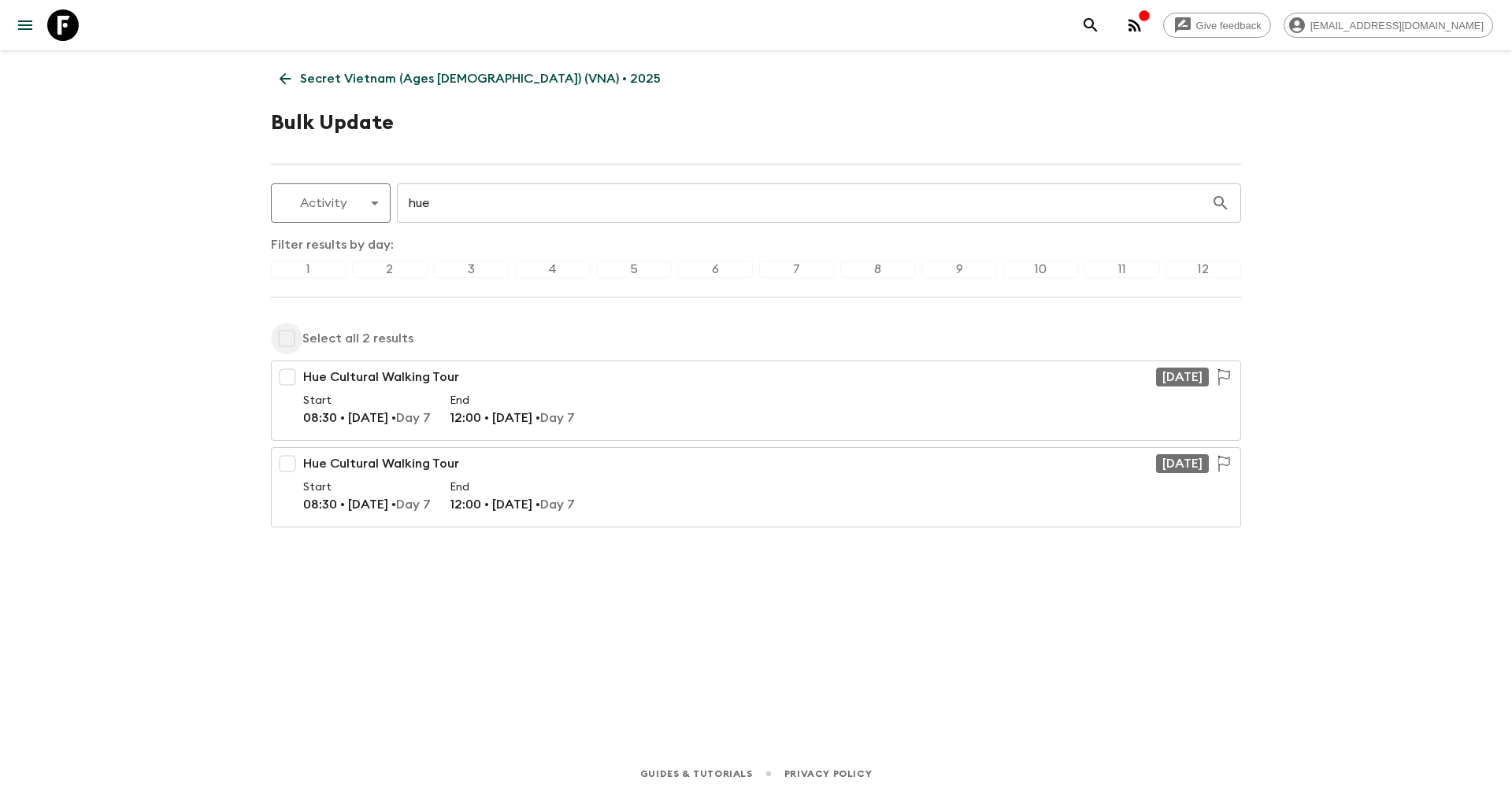
click at [285, 339] on input "checkbox" at bounding box center [286, 338] width 31 height 31
checkbox input "true"
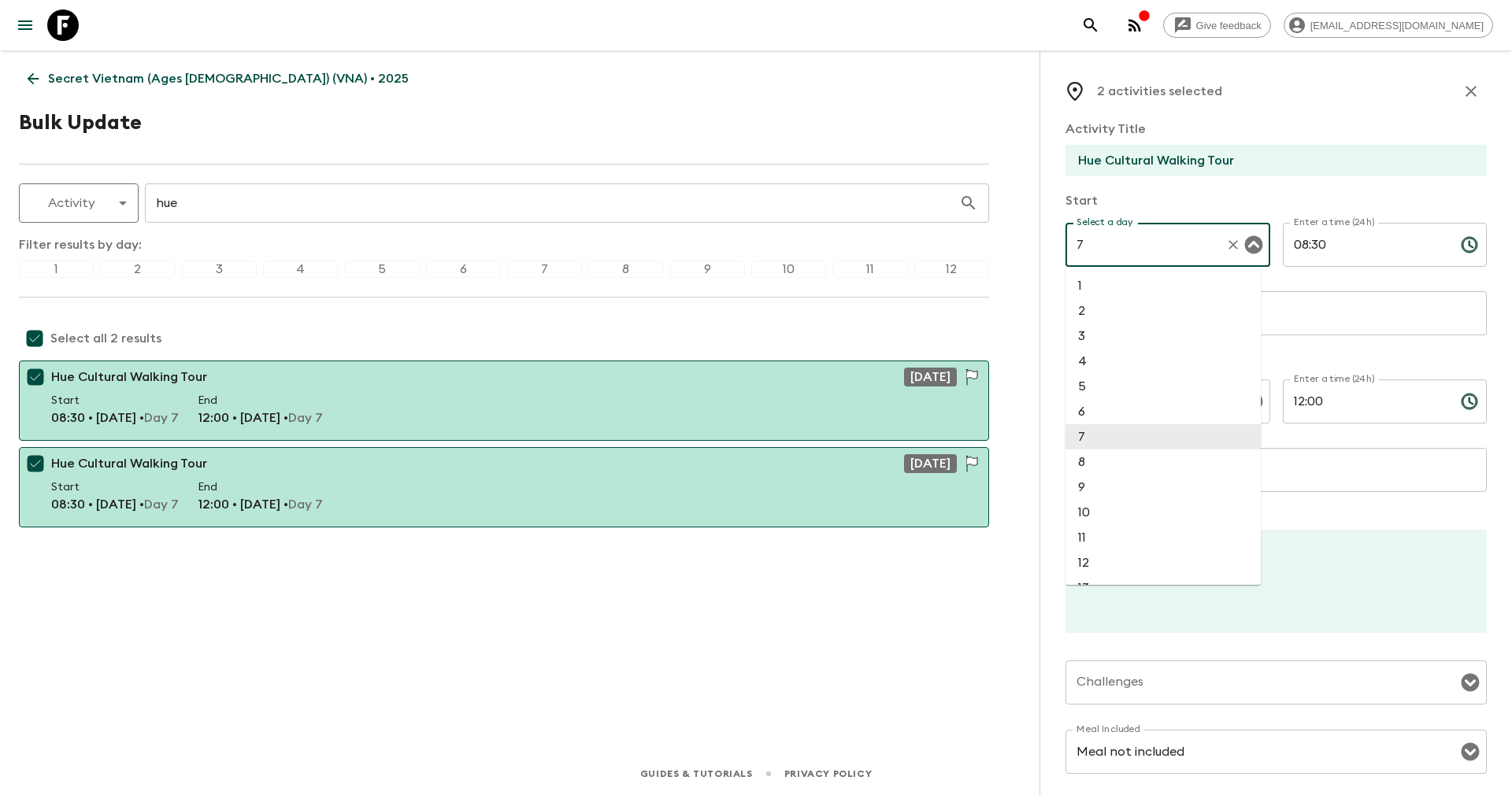
click at [1102, 243] on input "7" at bounding box center [1145, 245] width 146 height 30
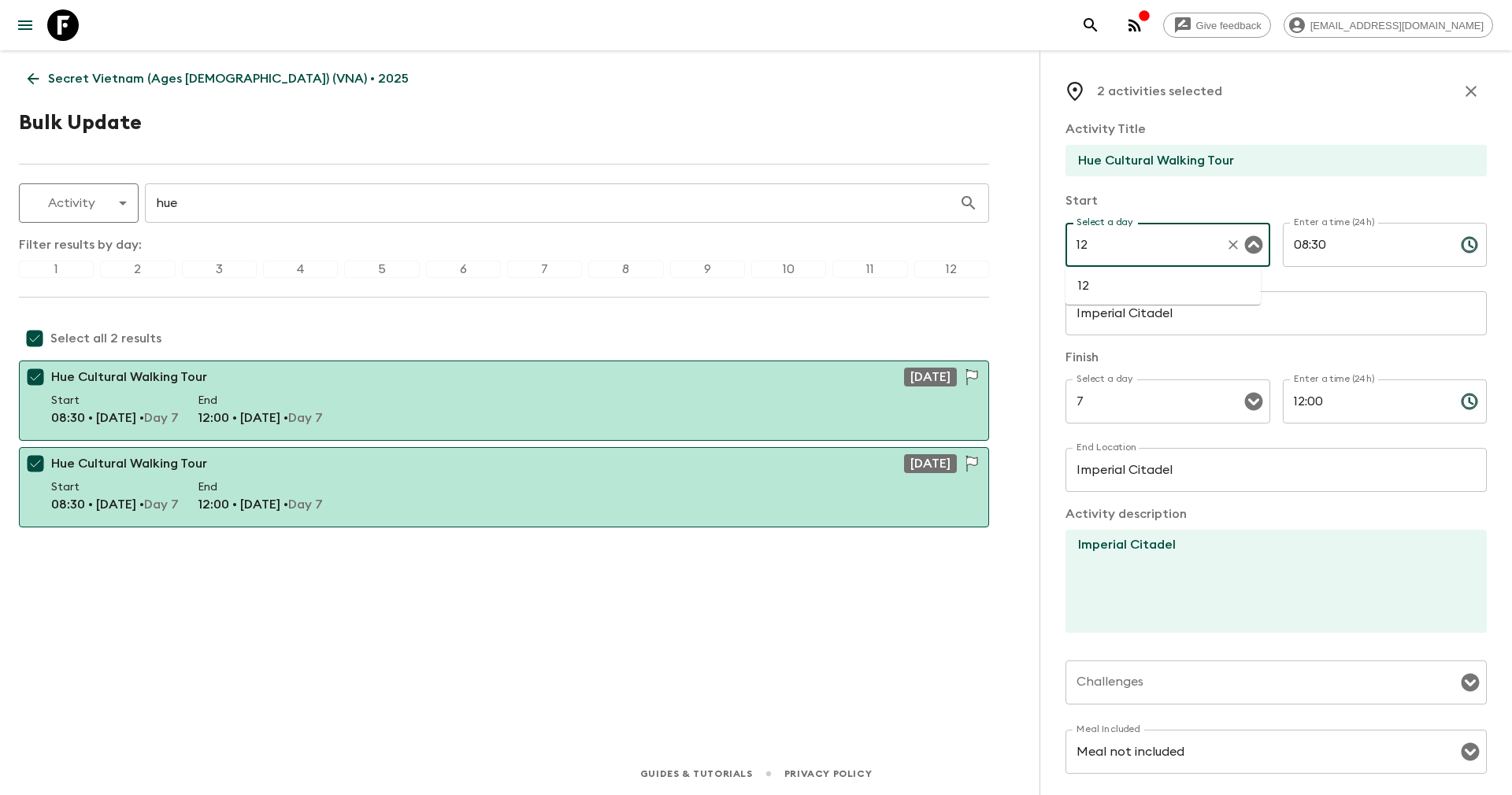
click at [1098, 280] on li "12" at bounding box center [1163, 286] width 195 height 25
type input "12"
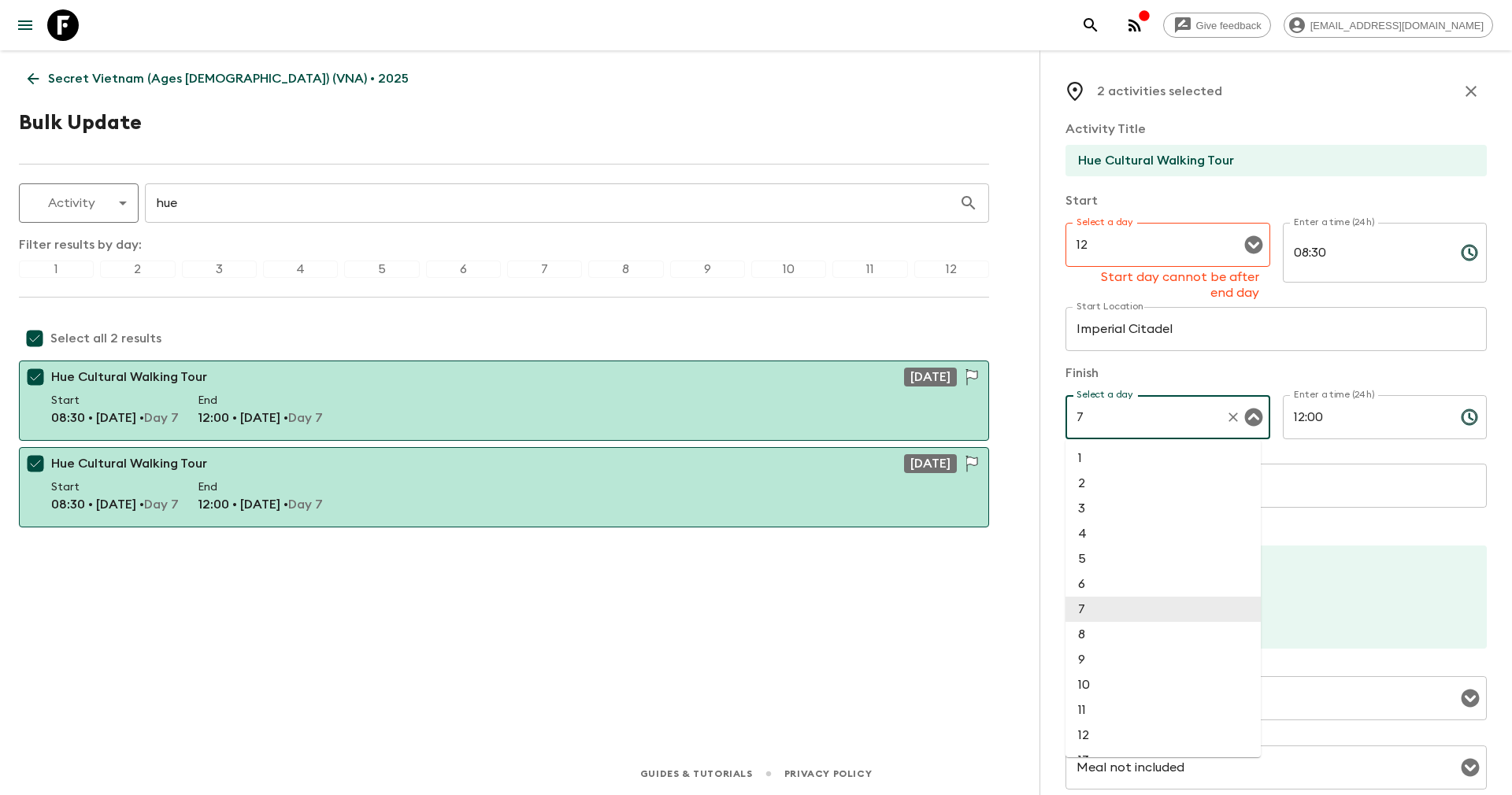
click at [1091, 395] on div "Select a day 7 Select a day ​" at bounding box center [1167, 426] width 205 height 62
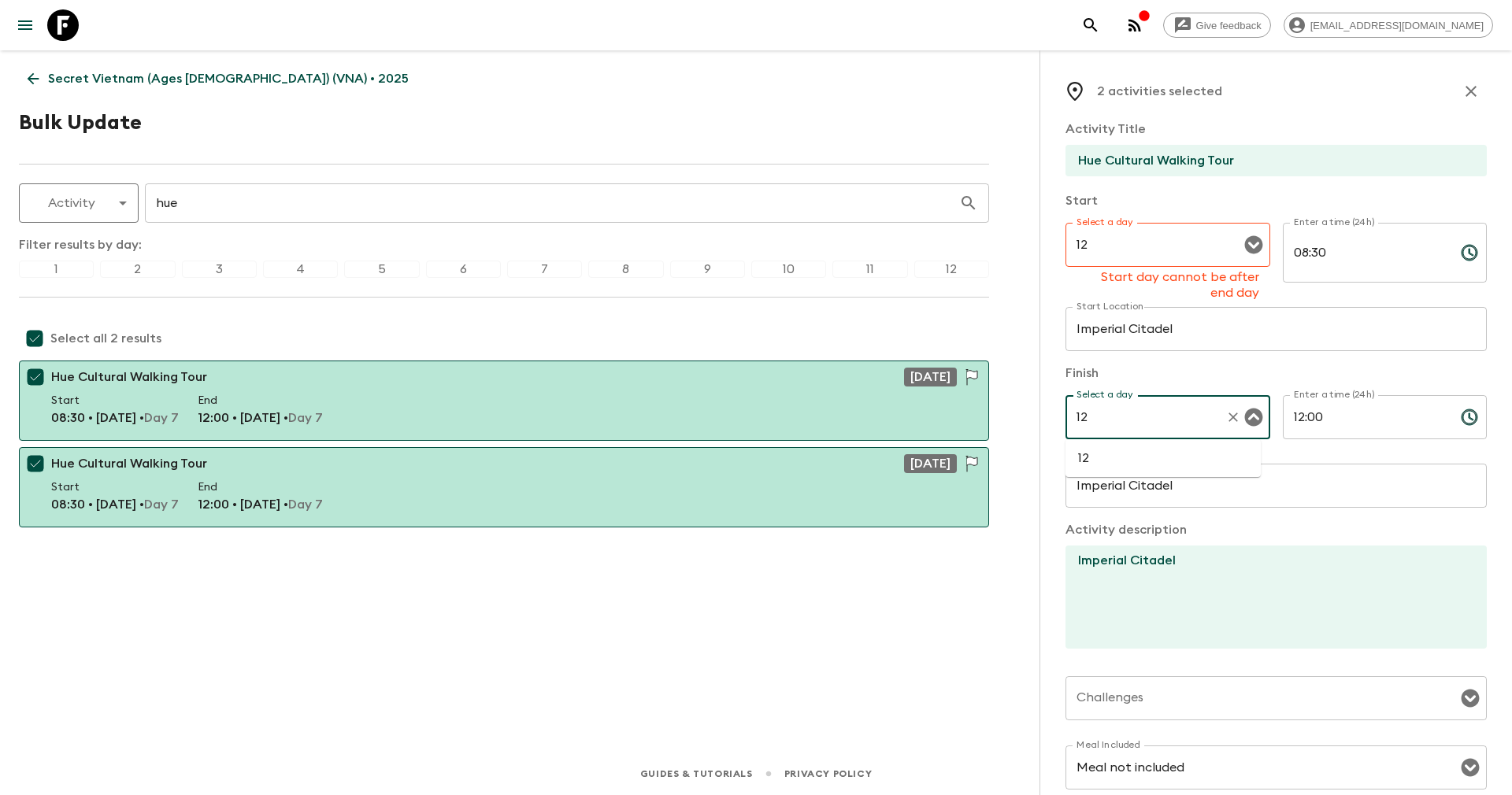
click at [1110, 454] on li "12" at bounding box center [1163, 459] width 195 height 25
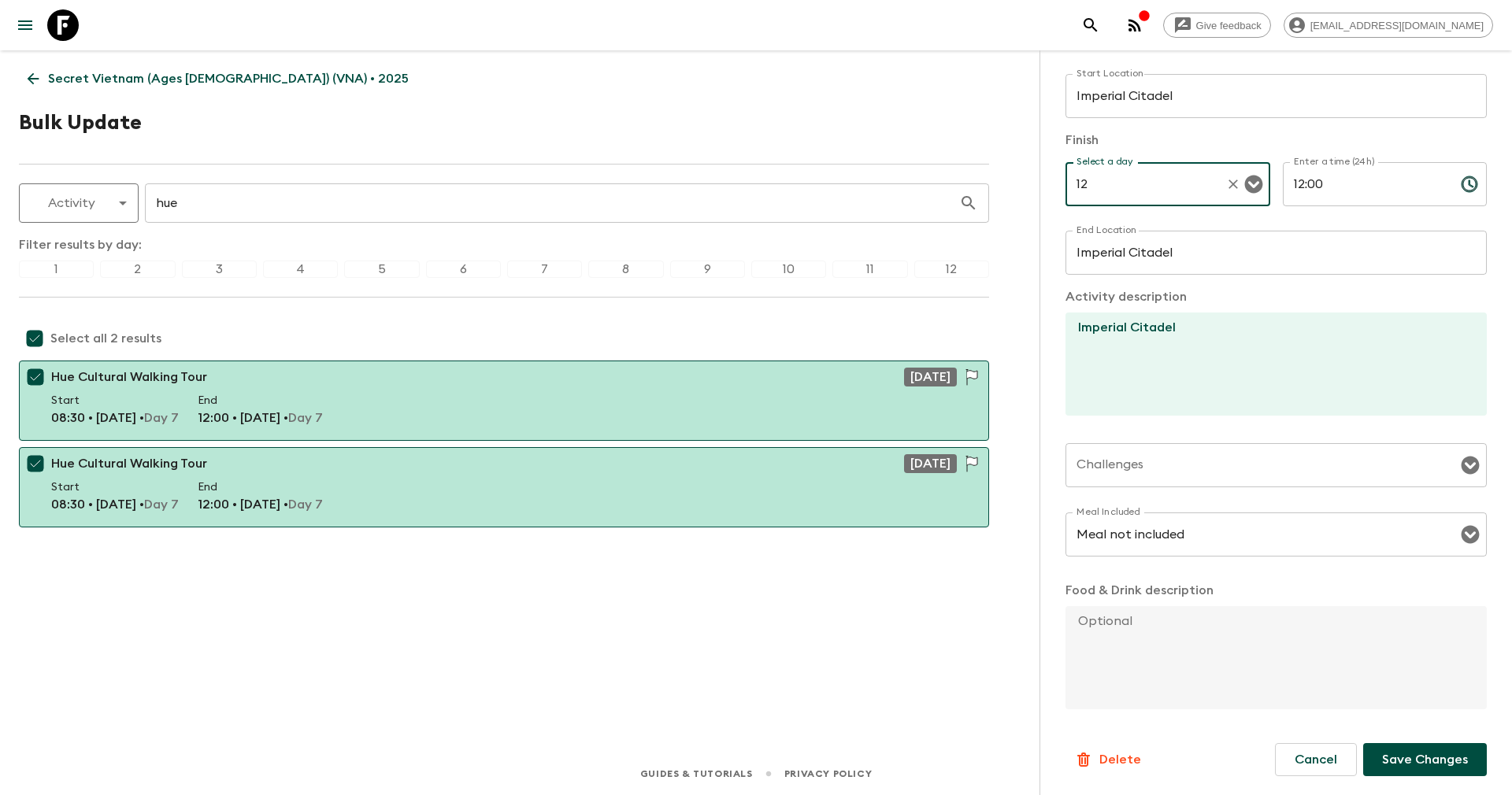
type input "12"
click at [1401, 766] on p "Save Changes" at bounding box center [1425, 759] width 86 height 19
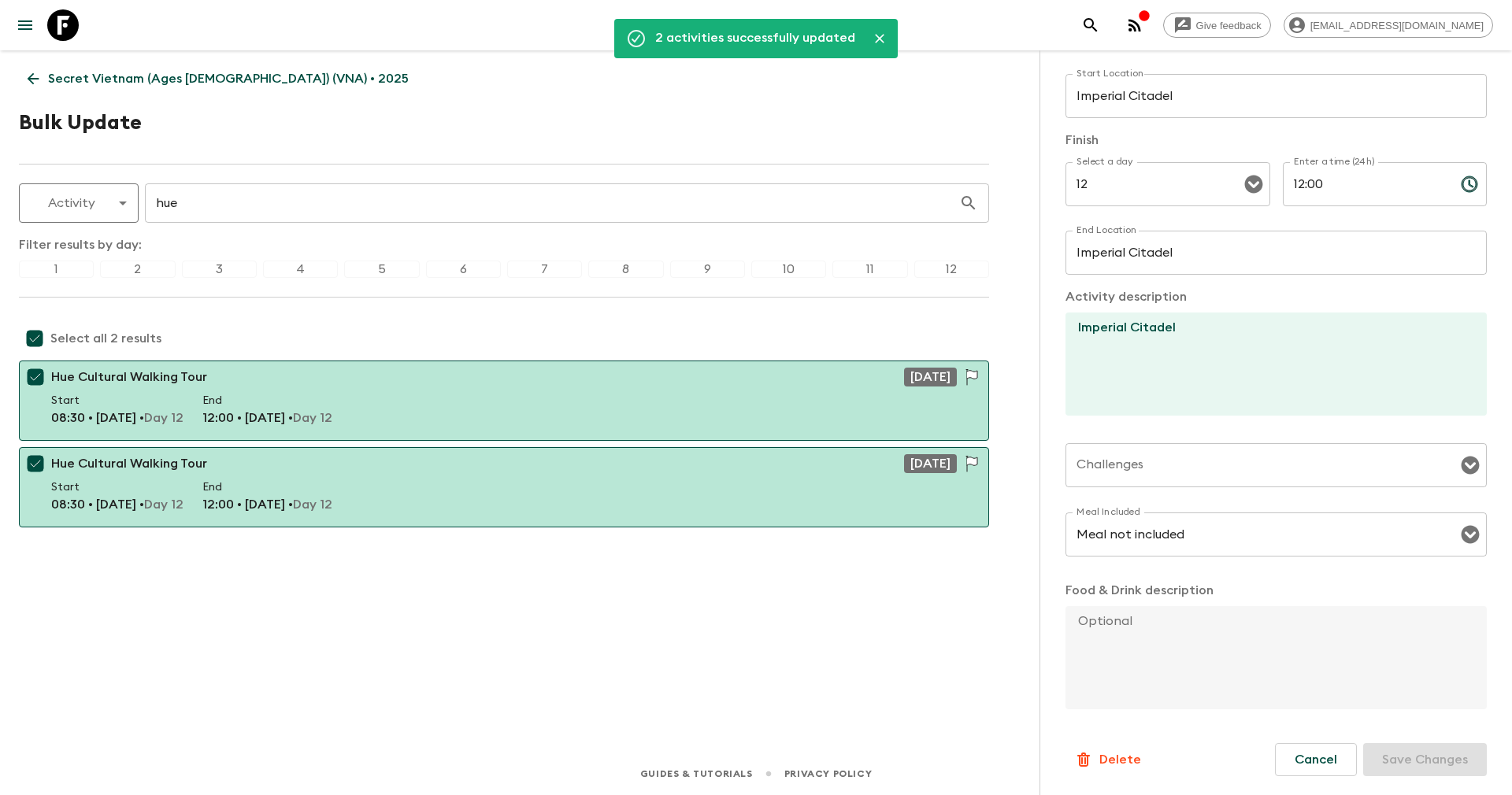
click at [229, 206] on input "hue" at bounding box center [552, 203] width 814 height 44
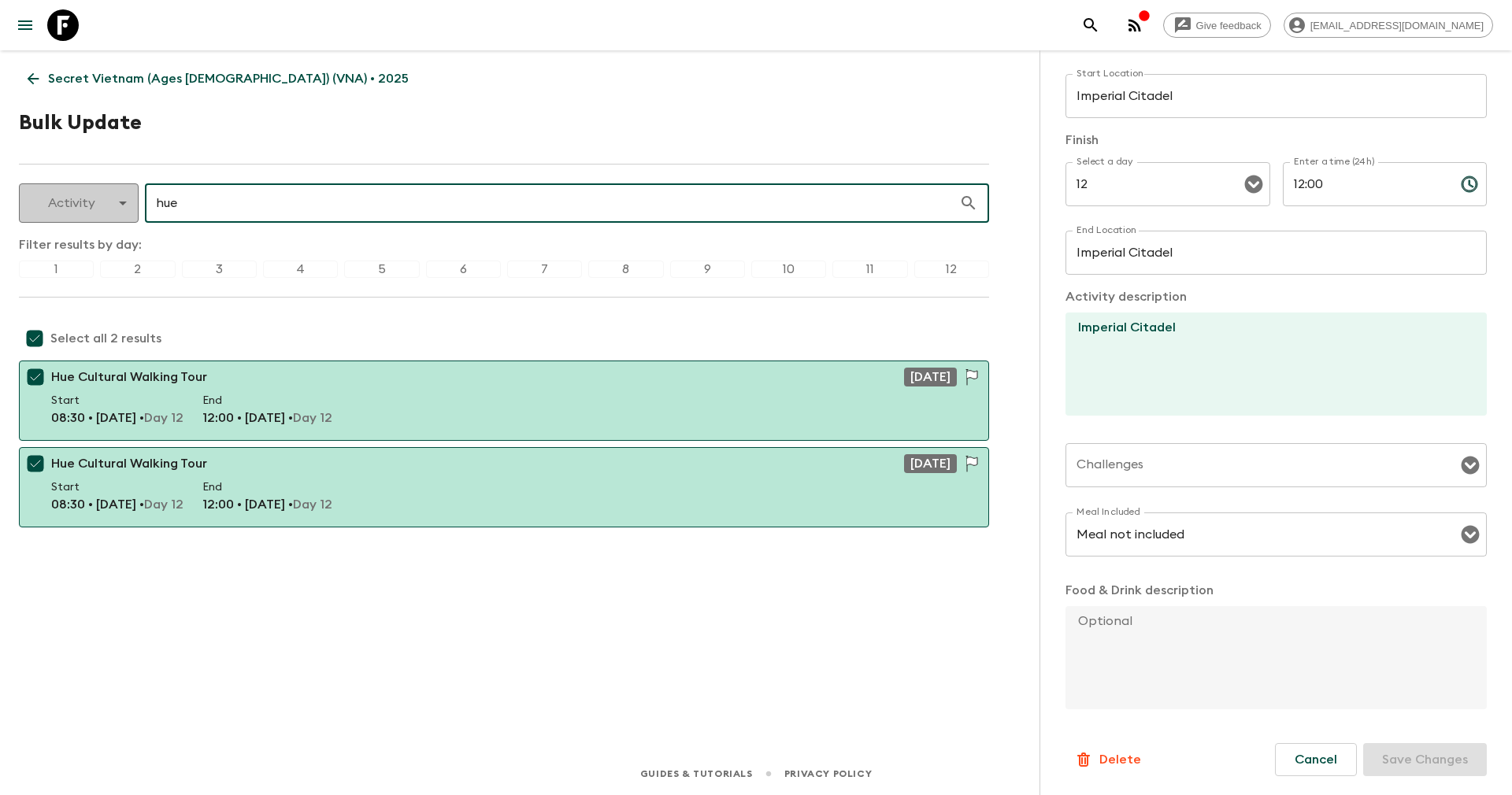
drag, startPoint x: 210, startPoint y: 200, endPoint x: 86, endPoint y: 196, distance: 124.1
click at [86, 196] on div "Activity activity ​ hue ​" at bounding box center [504, 203] width 970 height 39
type input "free t"
checkbox input "false"
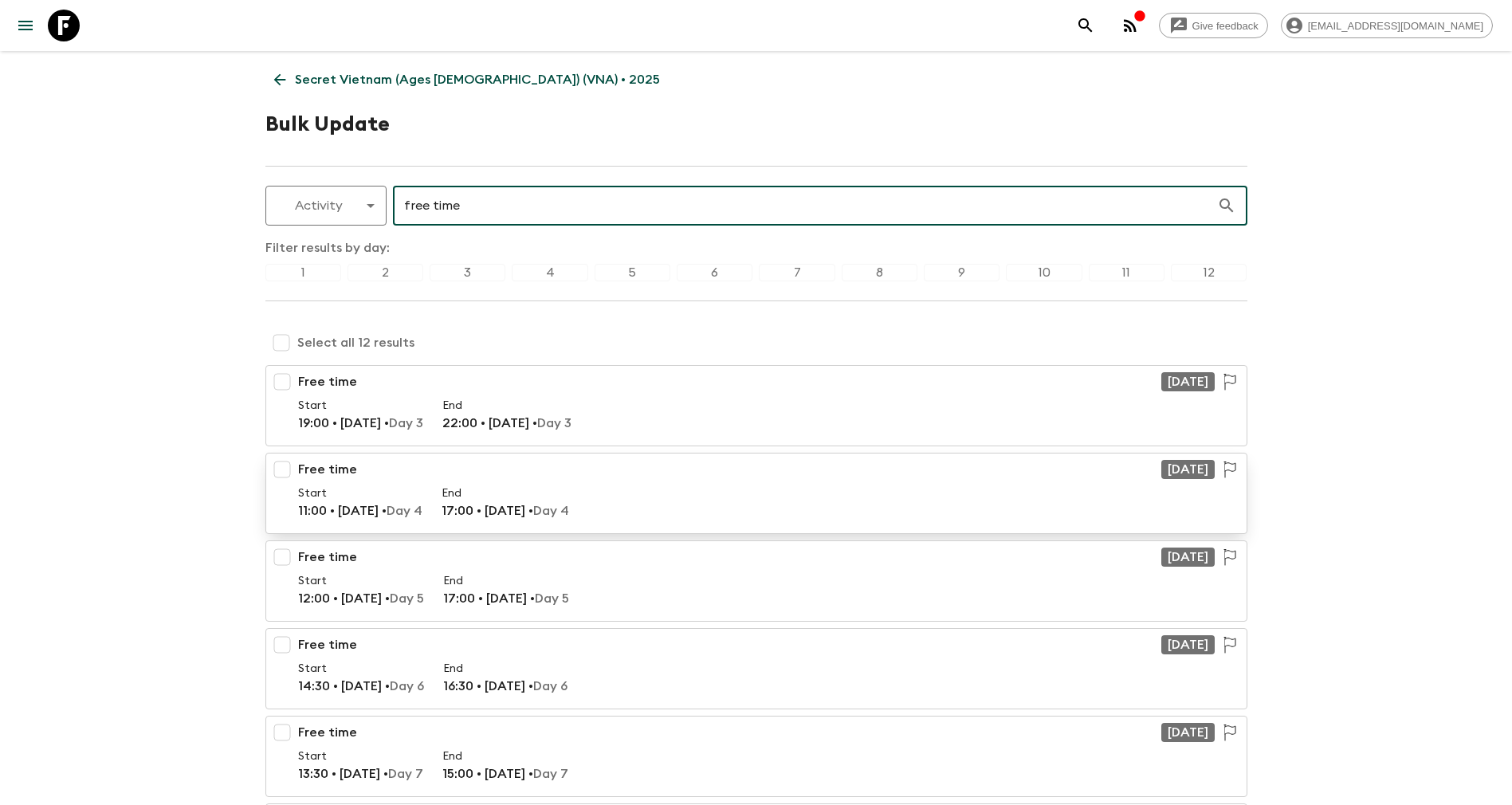
scroll to position [239, 0]
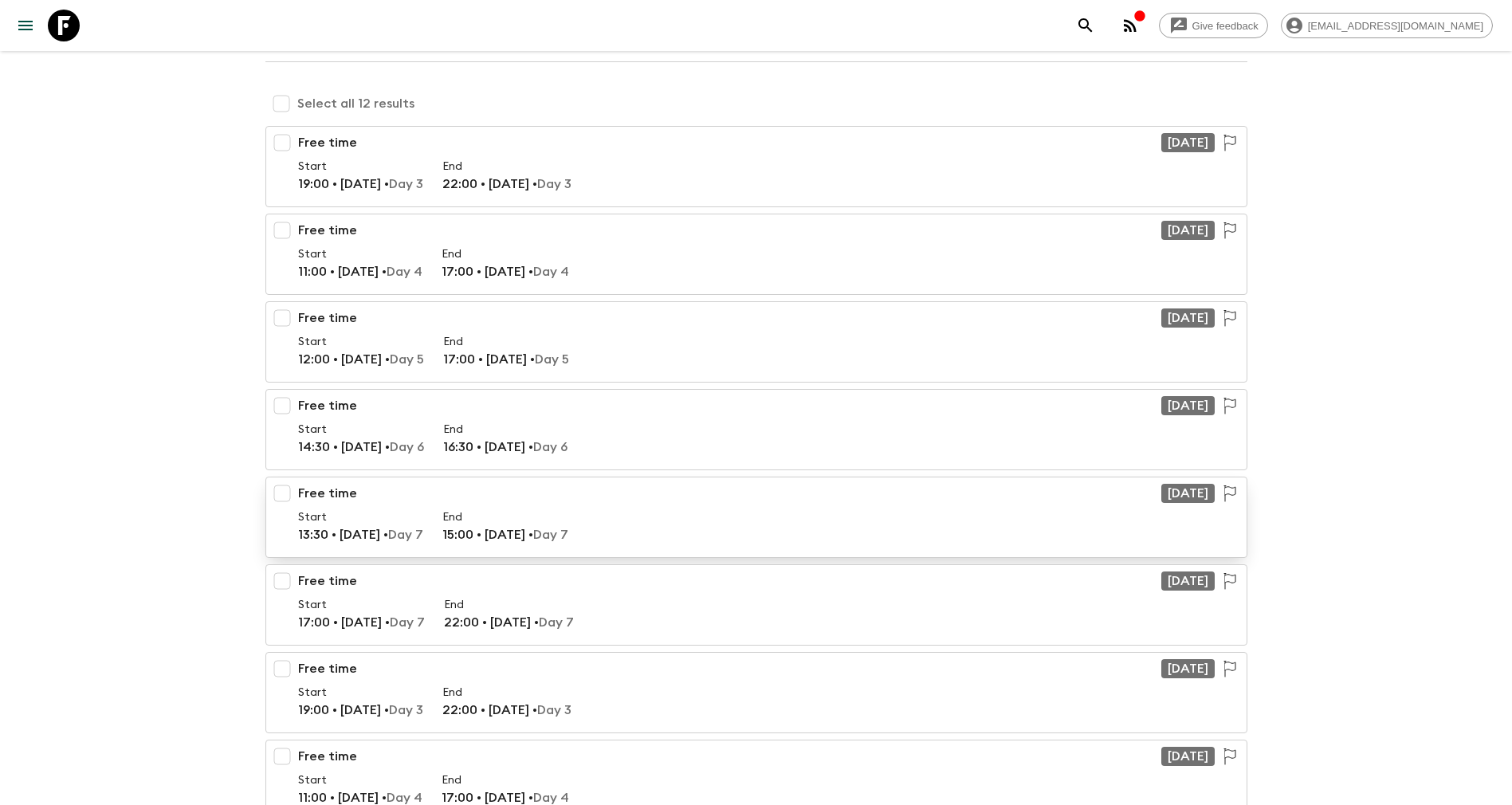
type input "free time"
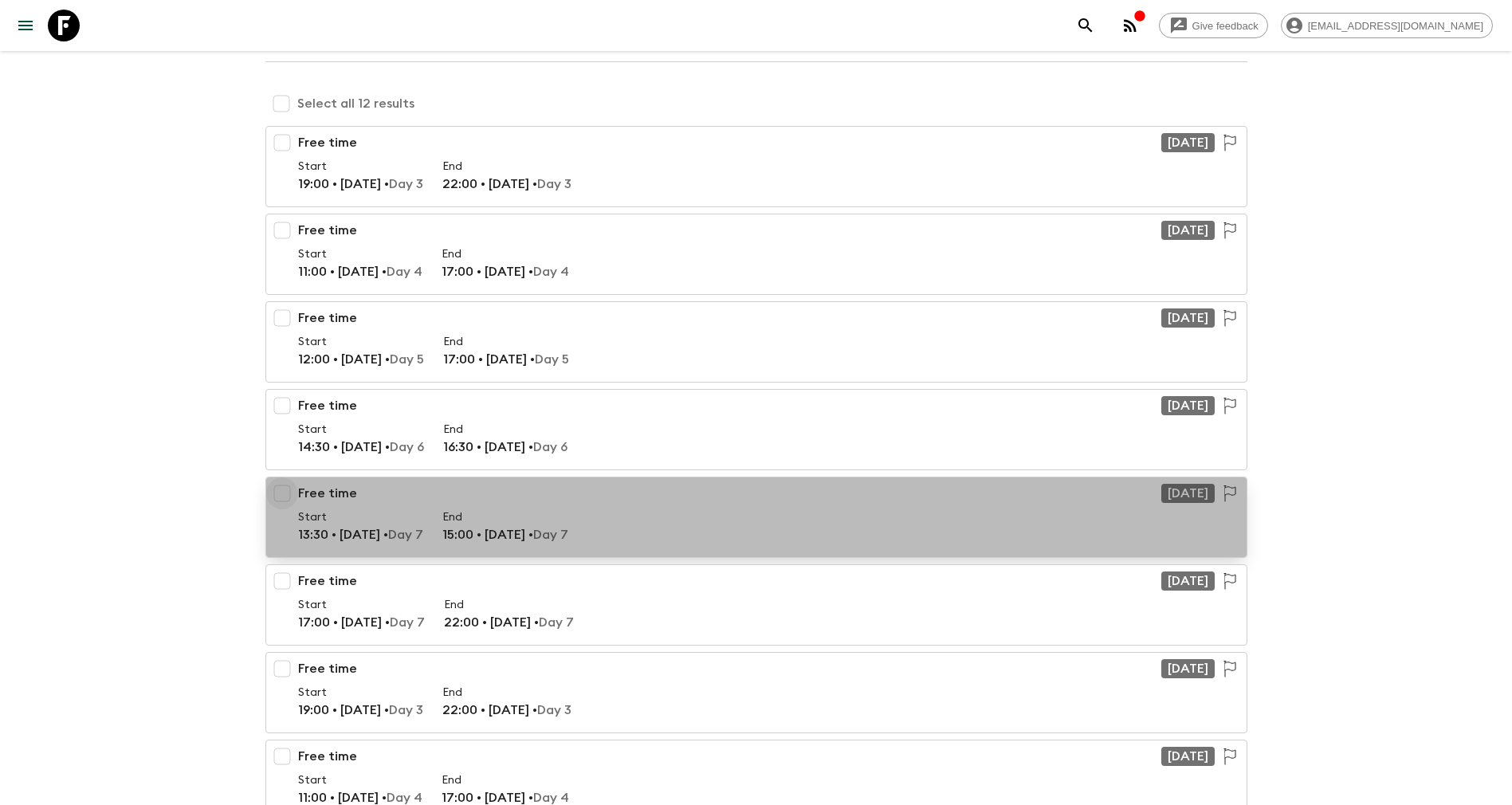
click at [285, 495] on input "checkbox" at bounding box center [282, 493] width 32 height 32
checkbox input "true"
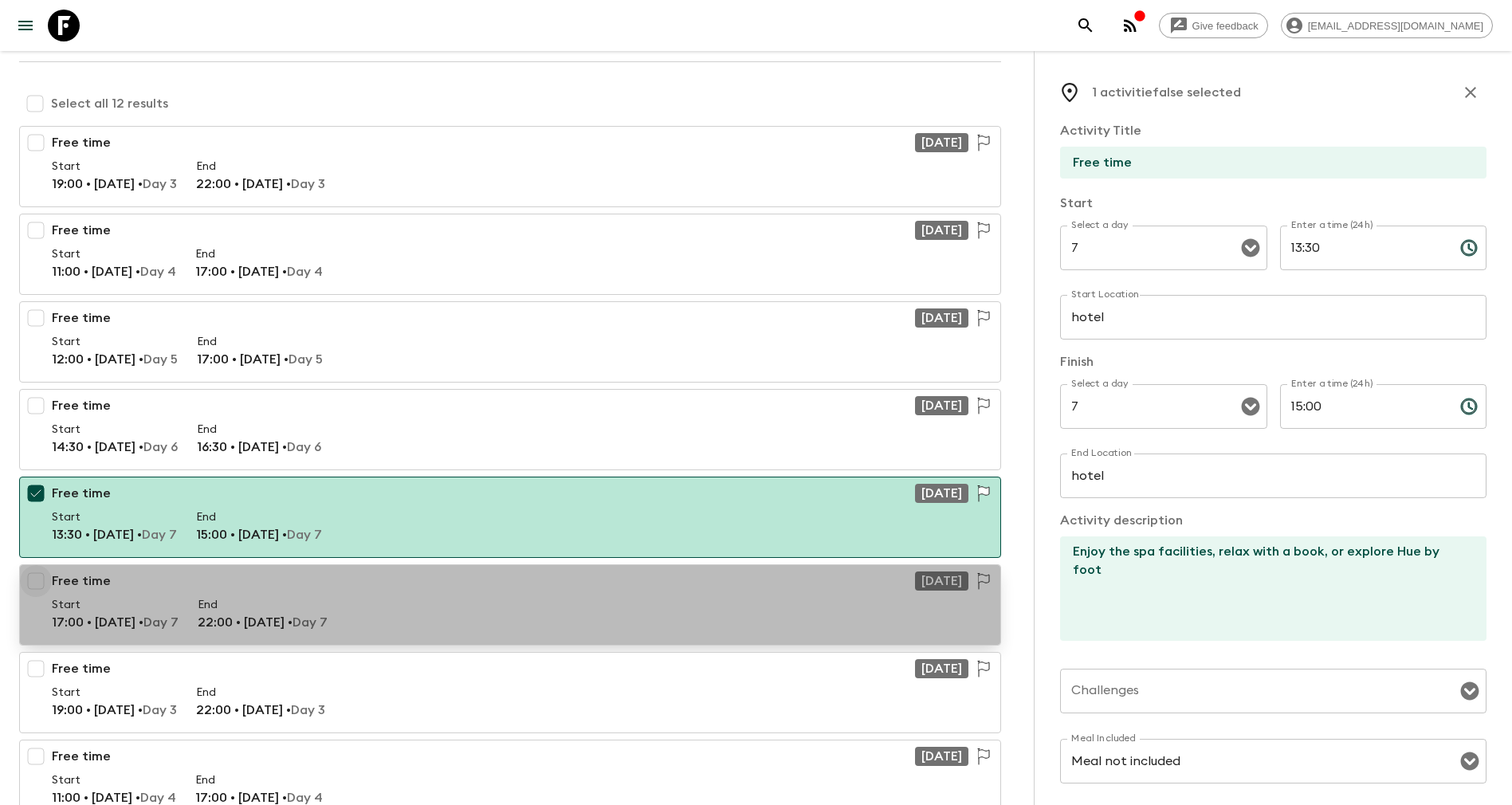
click at [40, 584] on input "checkbox" at bounding box center [35, 581] width 32 height 32
checkbox input "true"
type textarea "Multiple"
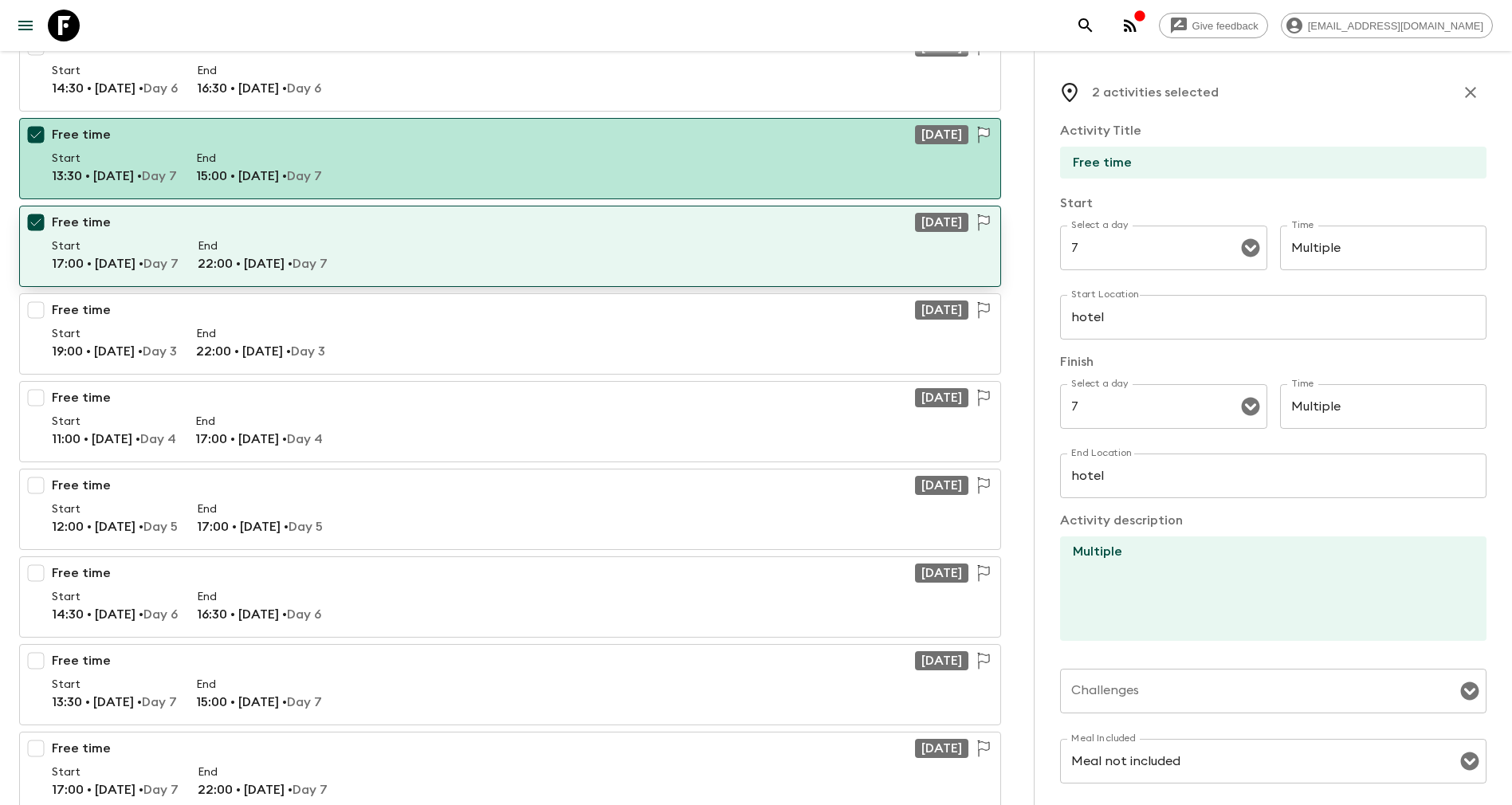
scroll to position [693, 0]
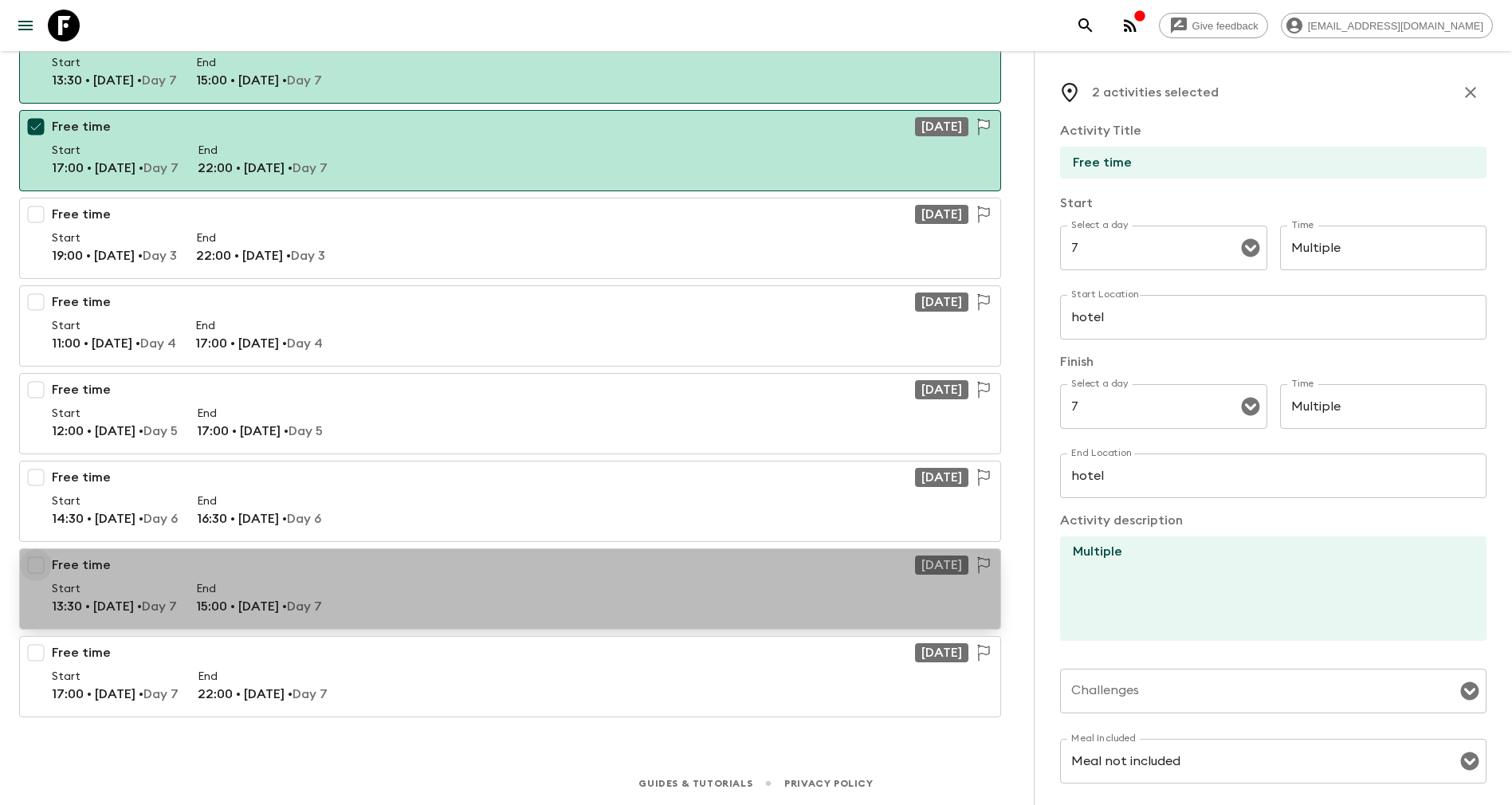
click at [38, 568] on input "checkbox" at bounding box center [35, 565] width 32 height 32
checkbox input "true"
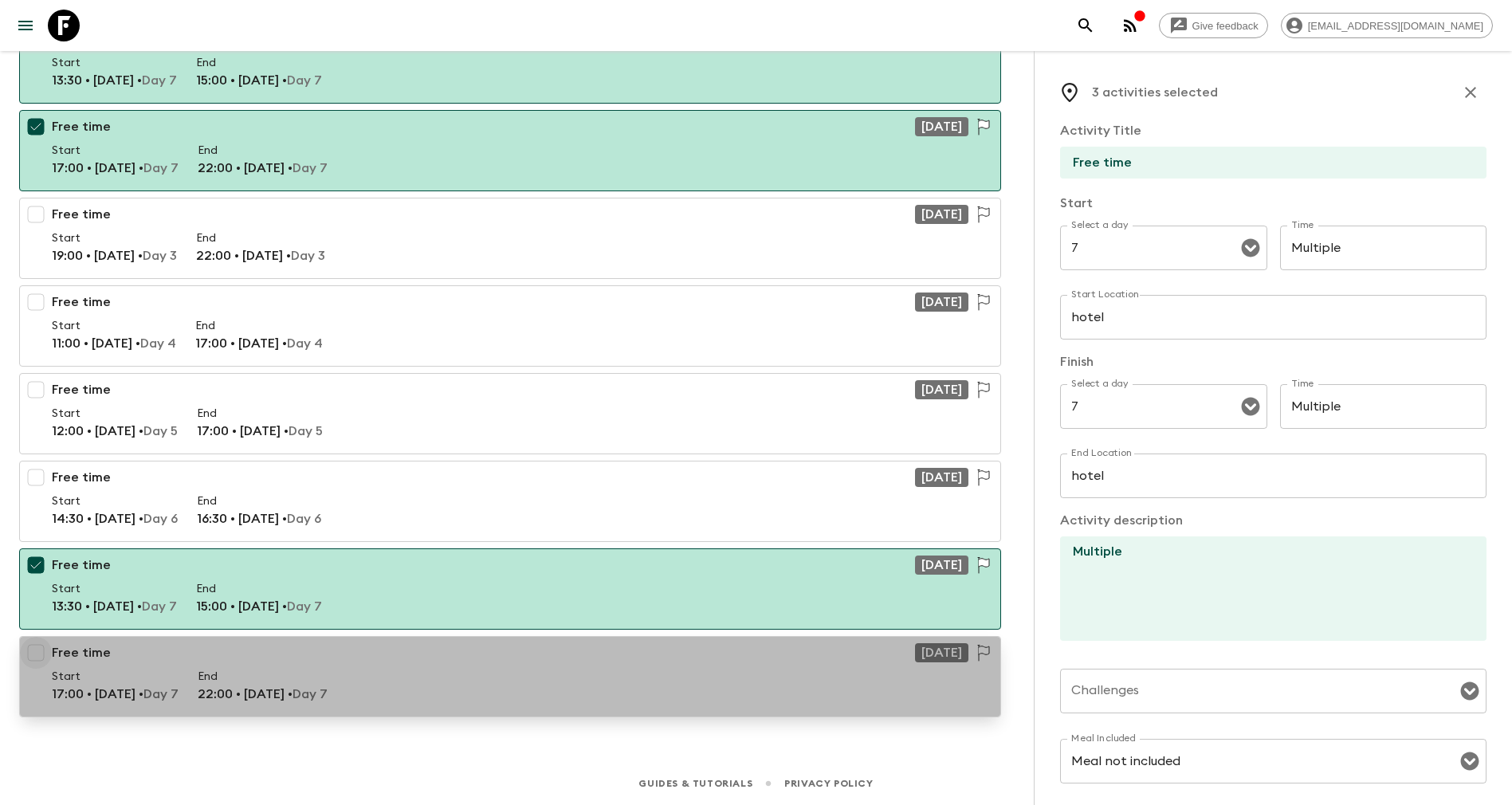
click at [30, 640] on input "checkbox" at bounding box center [35, 653] width 32 height 32
checkbox input "true"
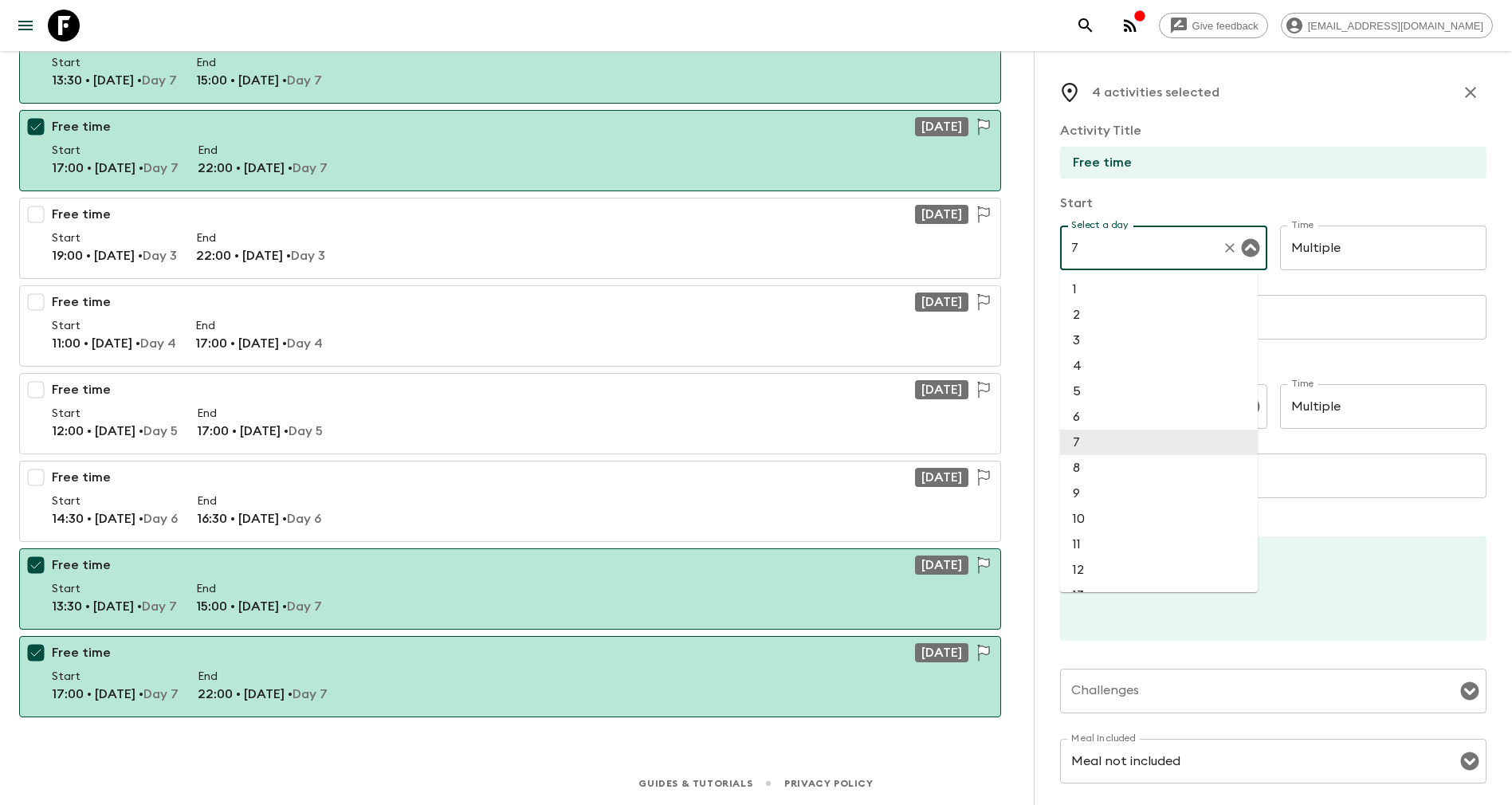
click at [1125, 249] on input "7" at bounding box center [1141, 248] width 148 height 30
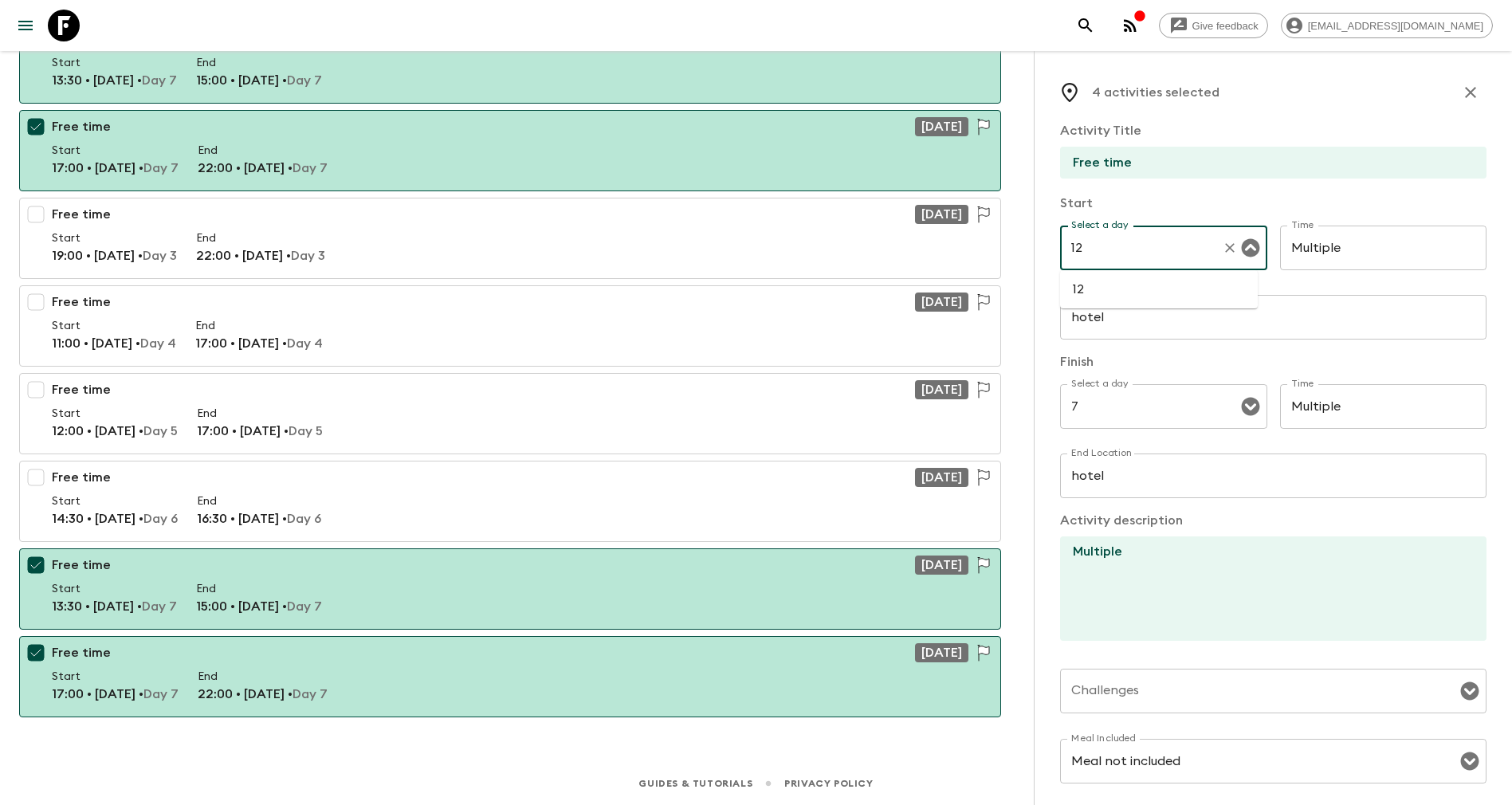
click at [1111, 289] on li "12" at bounding box center [1159, 290] width 198 height 26
type input "12"
click at [1095, 401] on div "Select a day 7 Select a day ​" at bounding box center [1164, 415] width 207 height 63
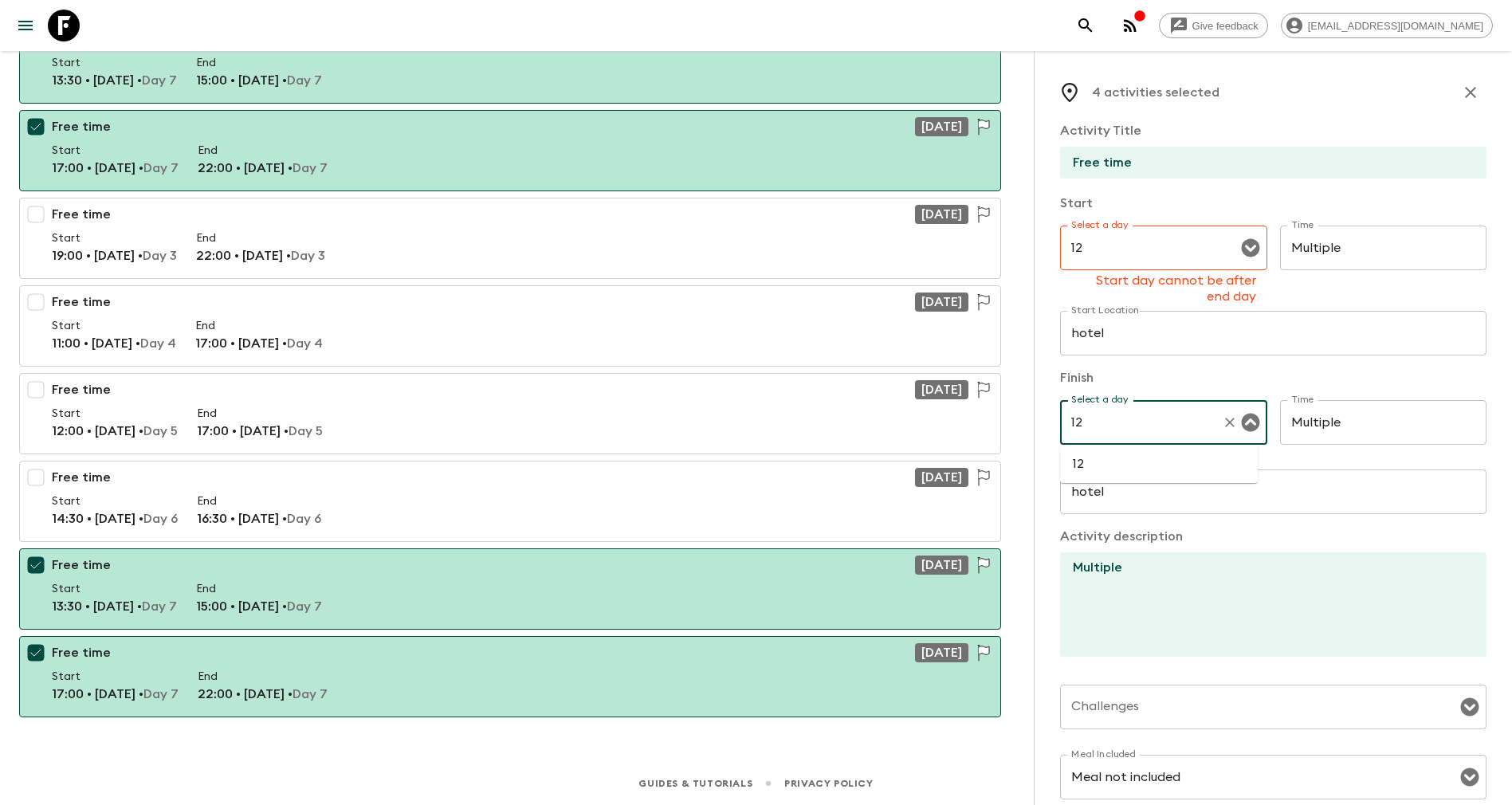
click at [1095, 474] on li "12" at bounding box center [1159, 464] width 198 height 26
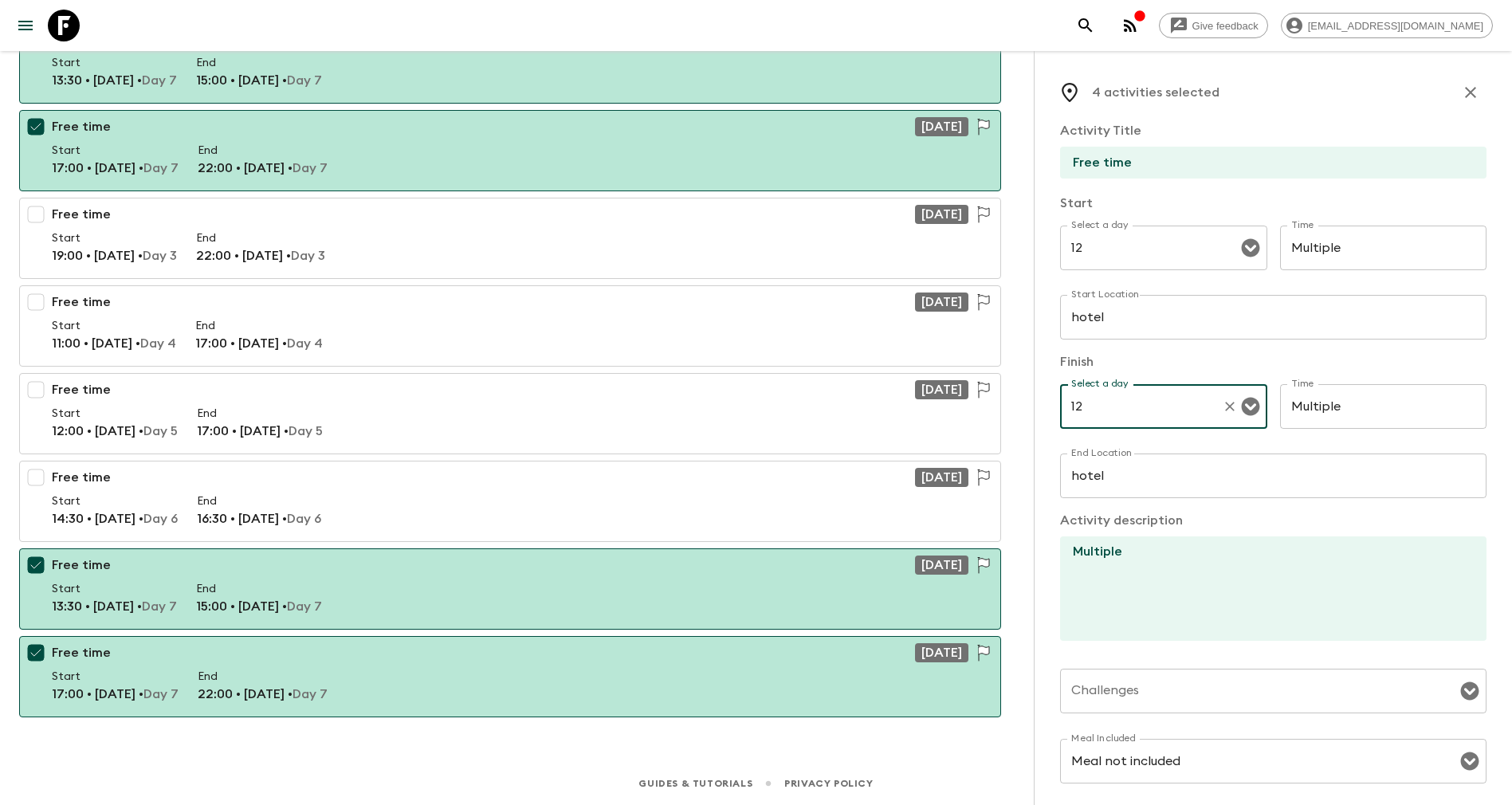
scroll to position [220, 0]
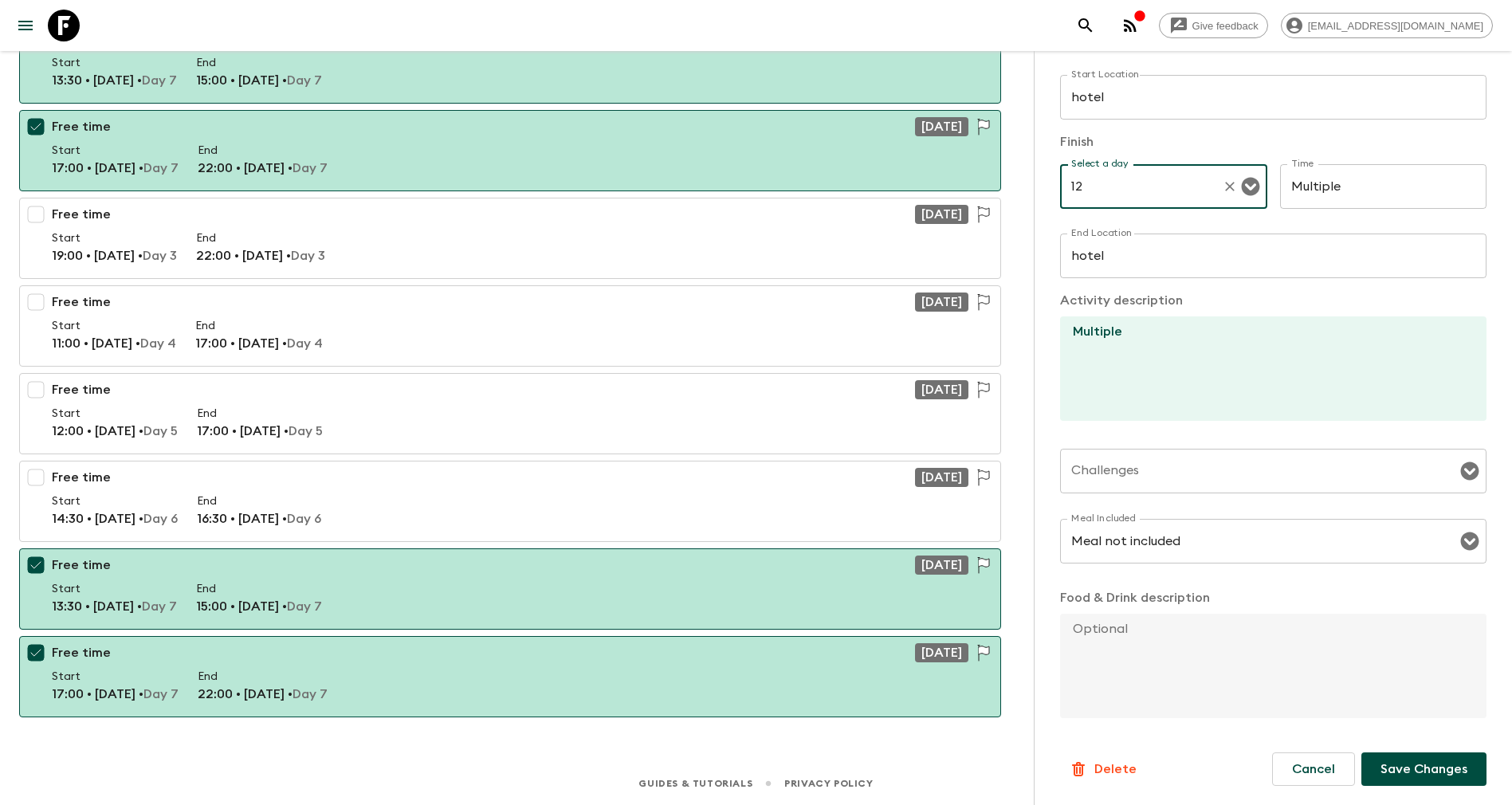
type input "12"
click at [1396, 757] on button "Save Changes" at bounding box center [1424, 769] width 126 height 34
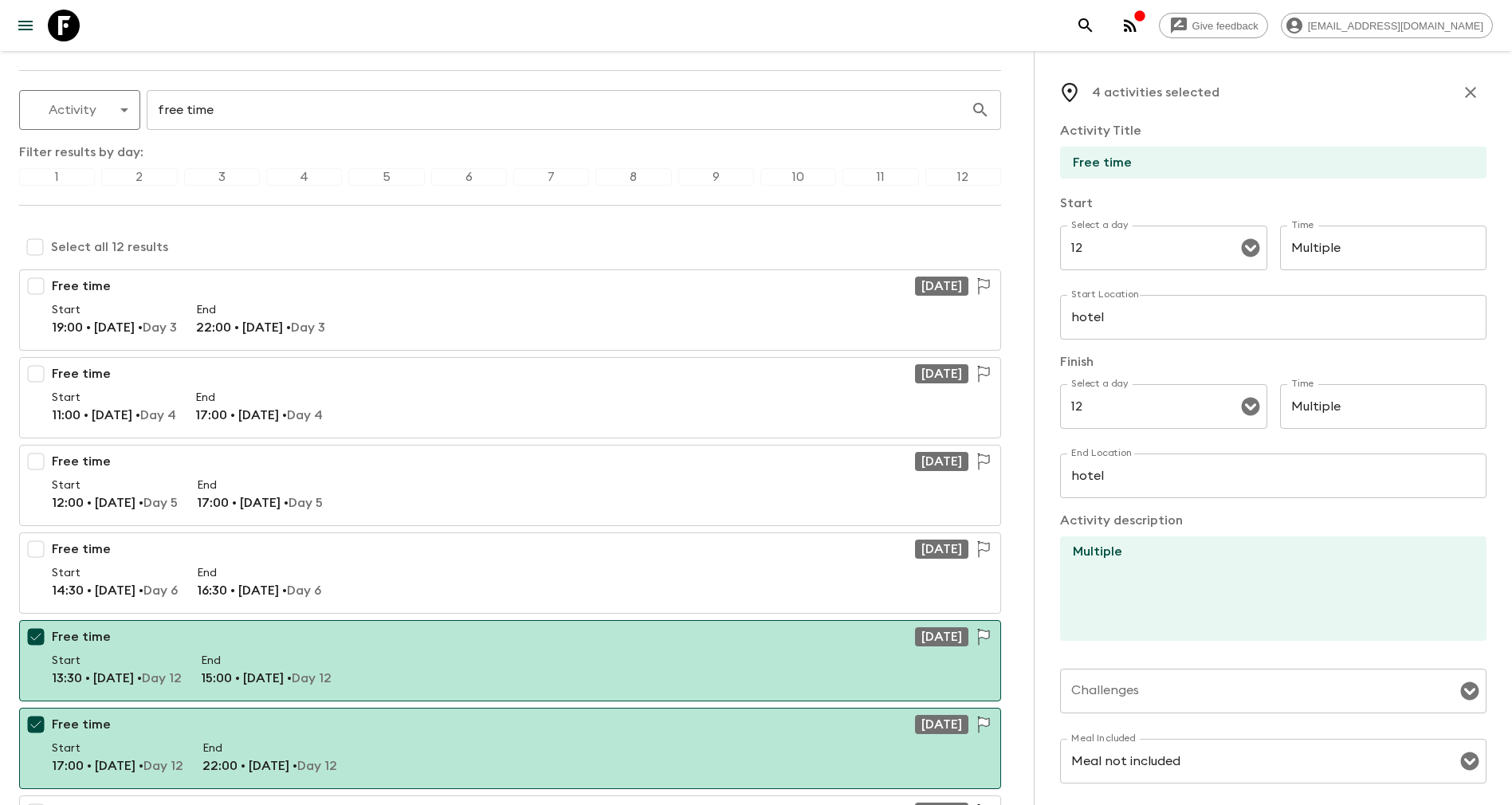
scroll to position [0, 0]
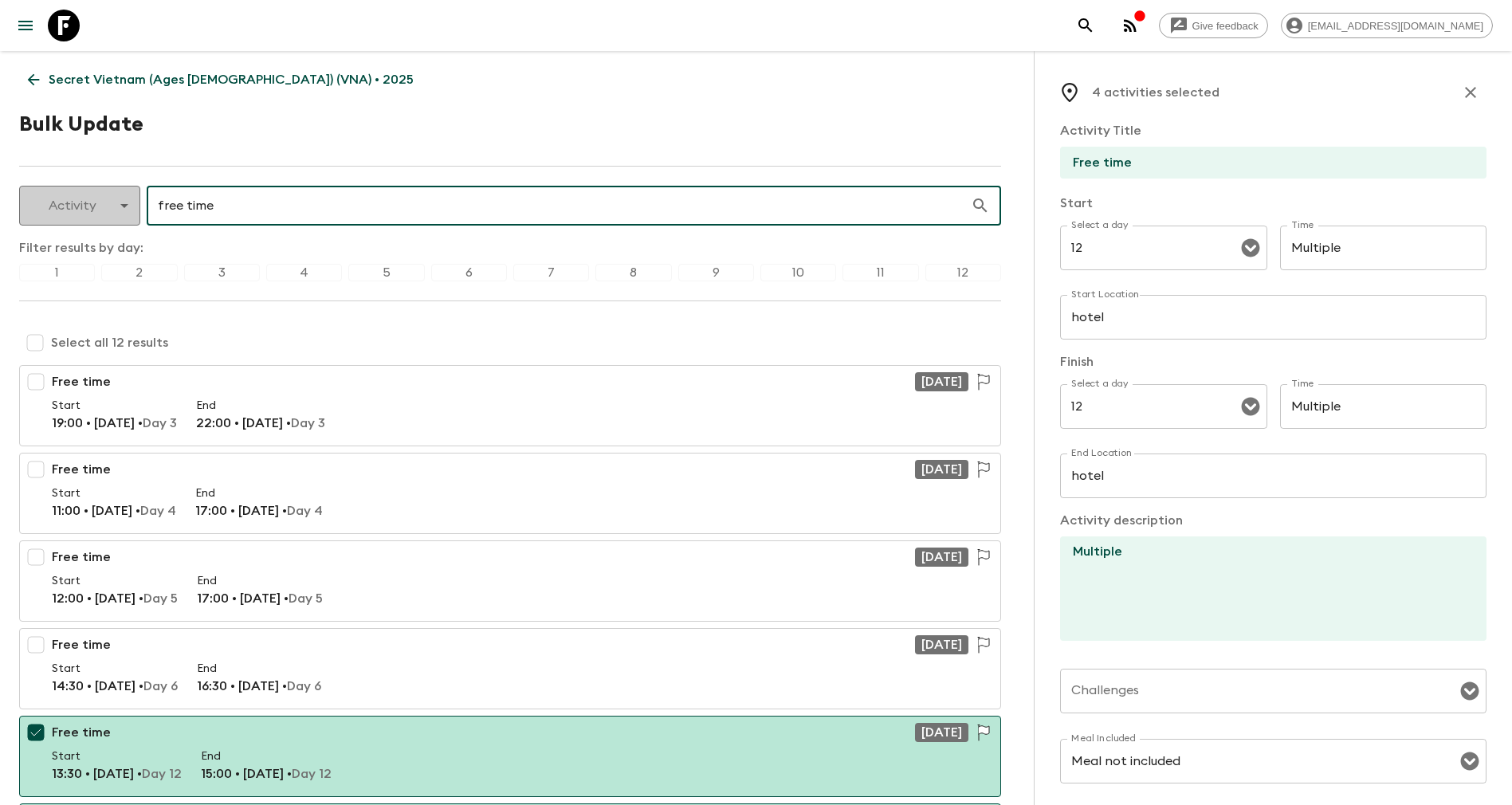
drag, startPoint x: 248, startPoint y: 212, endPoint x: 86, endPoint y: 212, distance: 162.0
click at [86, 212] on div "Activity activity ​ free time ​" at bounding box center [510, 206] width 982 height 40
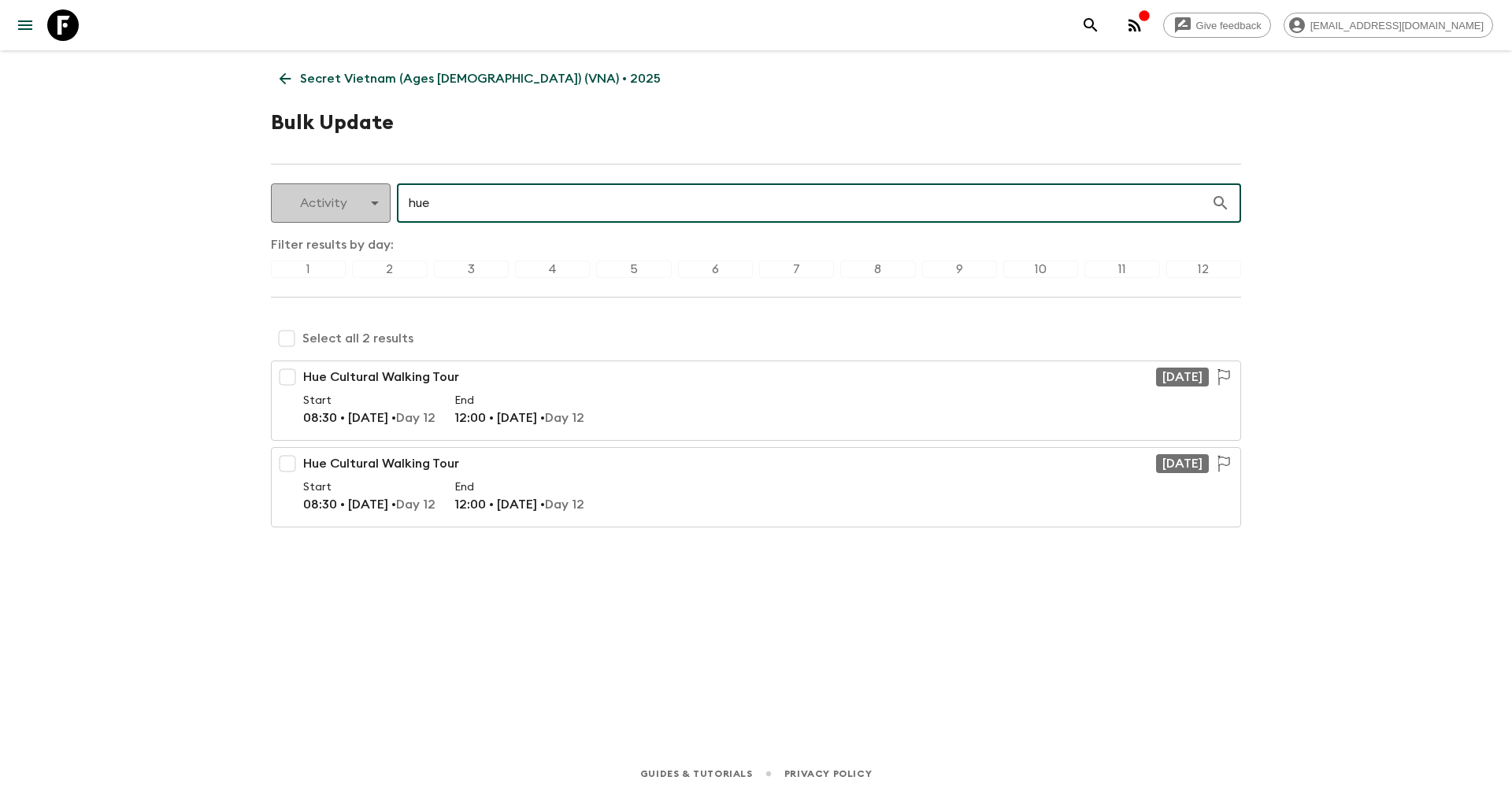
drag, startPoint x: 469, startPoint y: 200, endPoint x: 324, endPoint y: 191, distance: 145.3
click at [324, 191] on div "Activity activity ​ hue ​" at bounding box center [756, 203] width 970 height 39
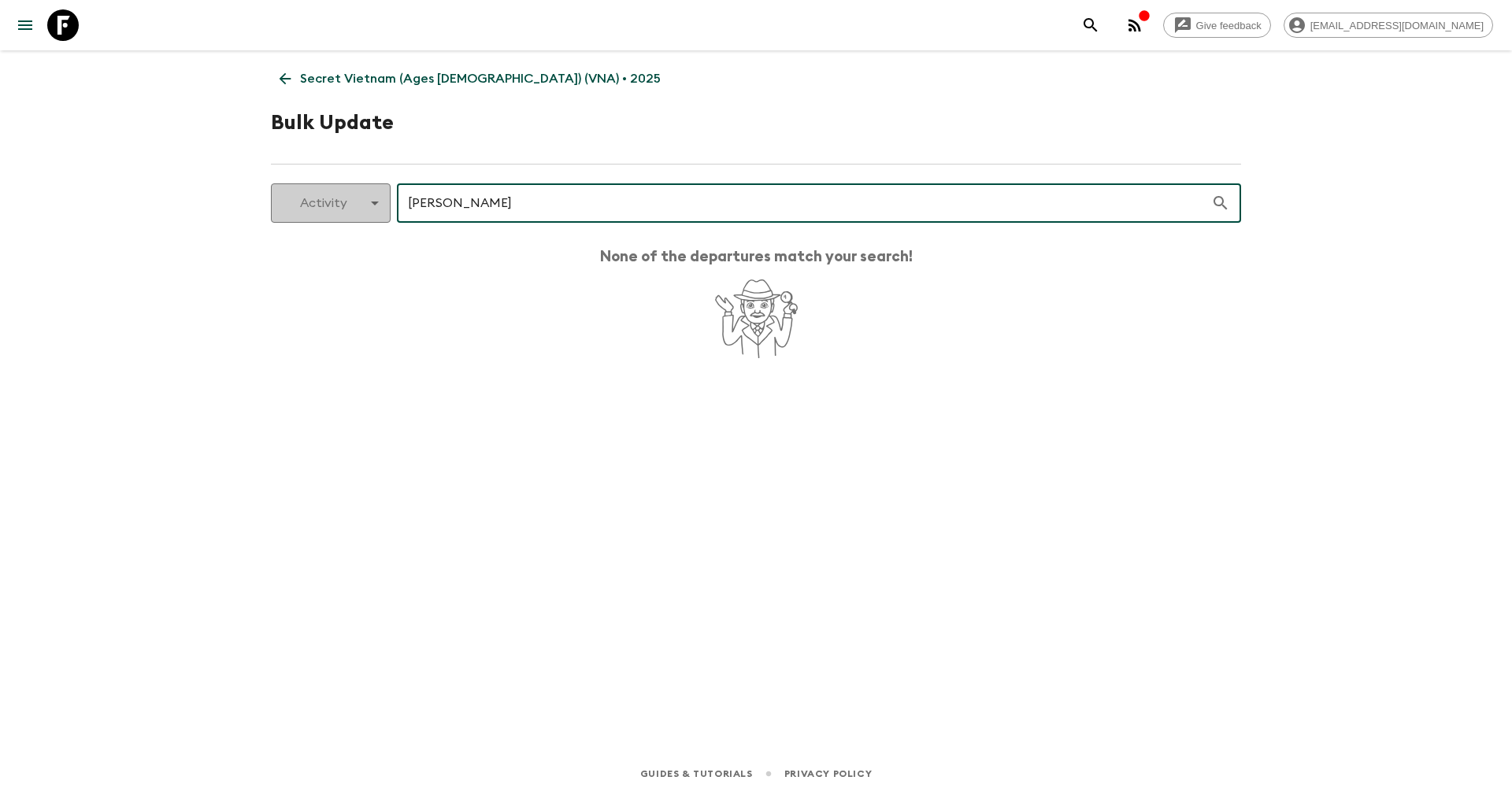
type input "phu bai"
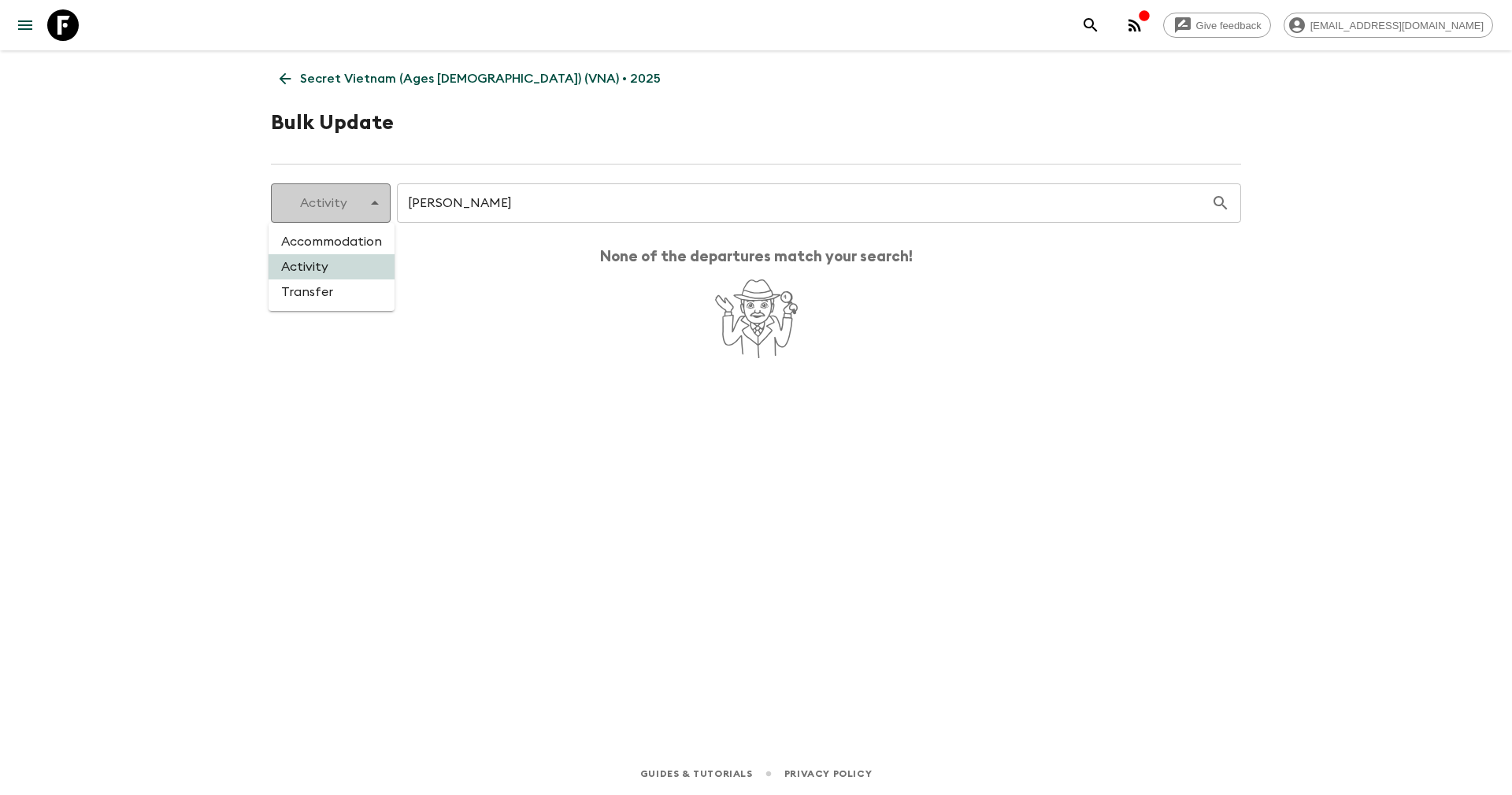
click at [337, 196] on body "Give feedback yenvuong@exotravel.com Secret Vietnam (Ages 45-59) (VNA) • 2025 B…" at bounding box center [756, 398] width 1512 height 795
click at [309, 296] on li "Transfer" at bounding box center [331, 292] width 126 height 25
type input "transfer"
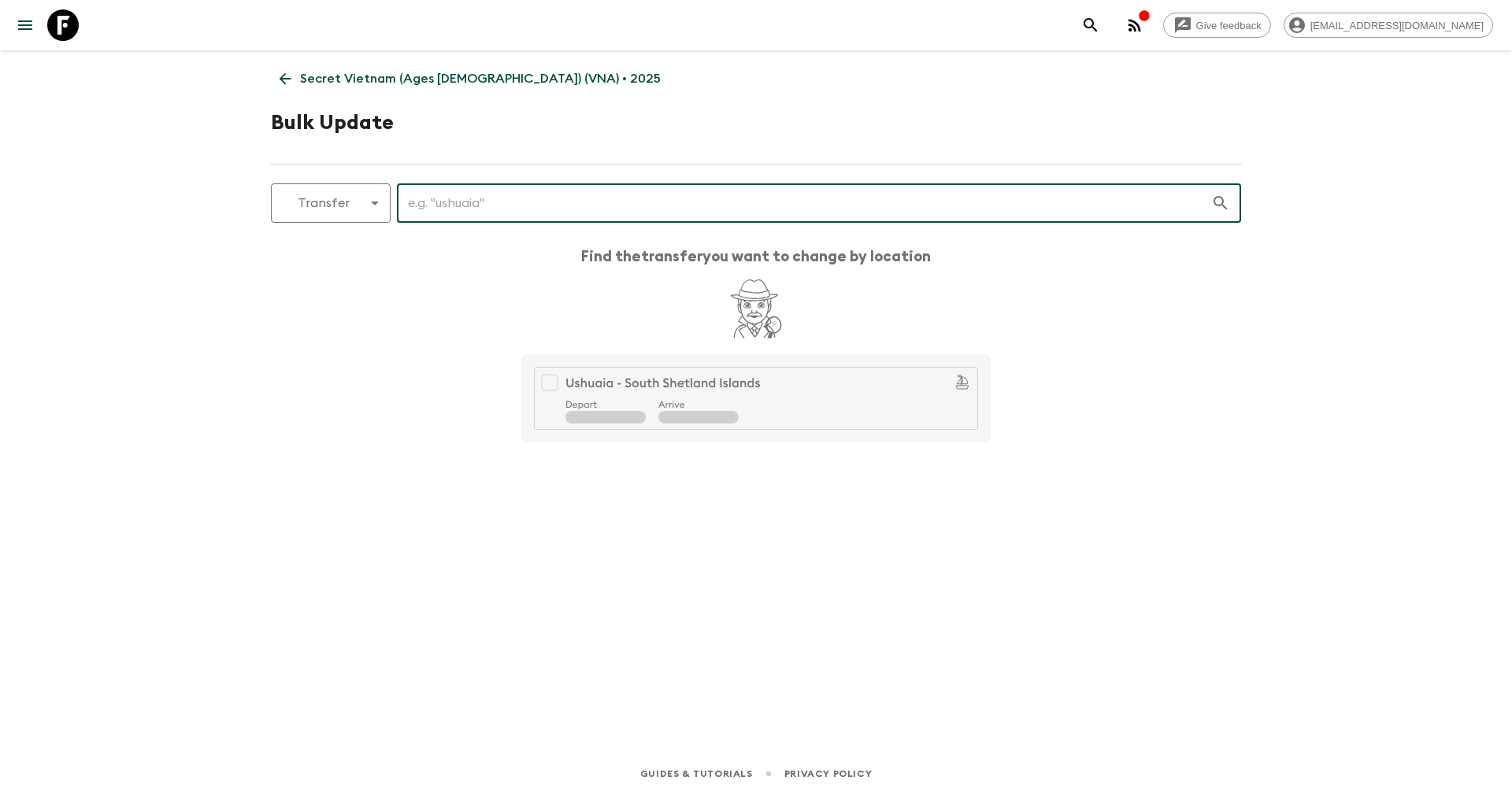
click at [469, 210] on input "text" at bounding box center [804, 203] width 814 height 44
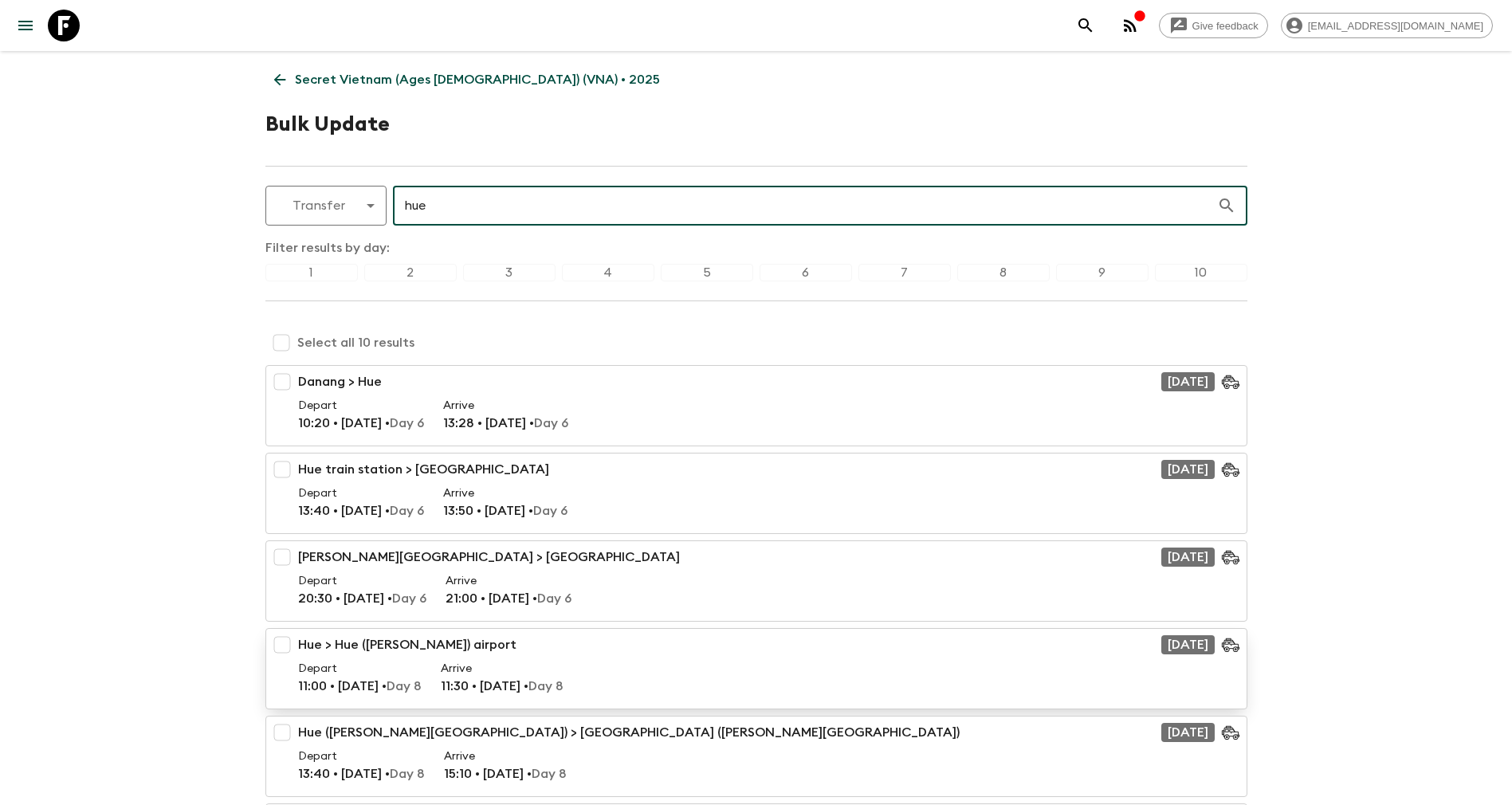
scroll to position [239, 0]
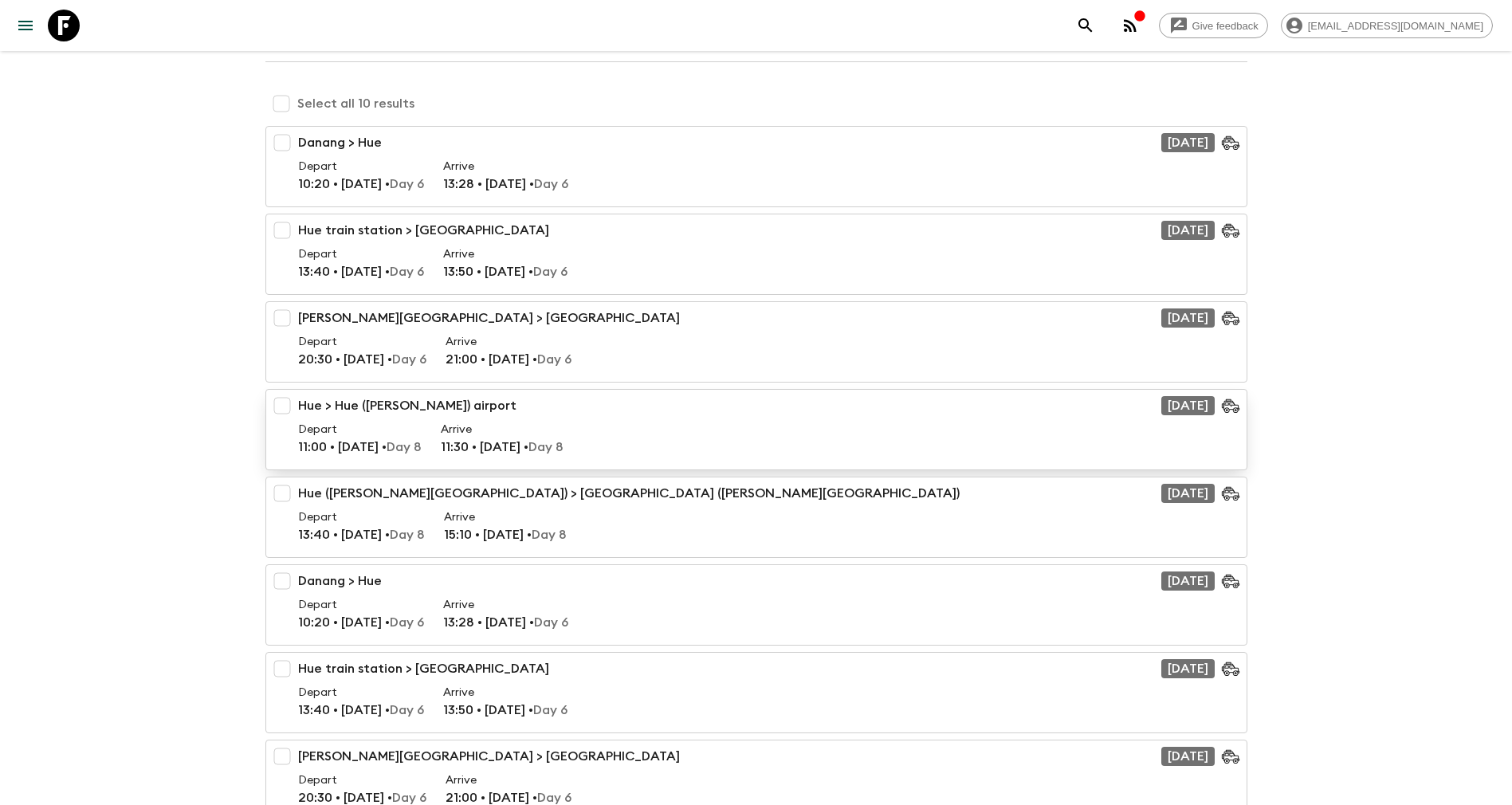
type input "hue"
click at [420, 431] on p "Depart" at bounding box center [360, 429] width 124 height 16
checkbox input "true"
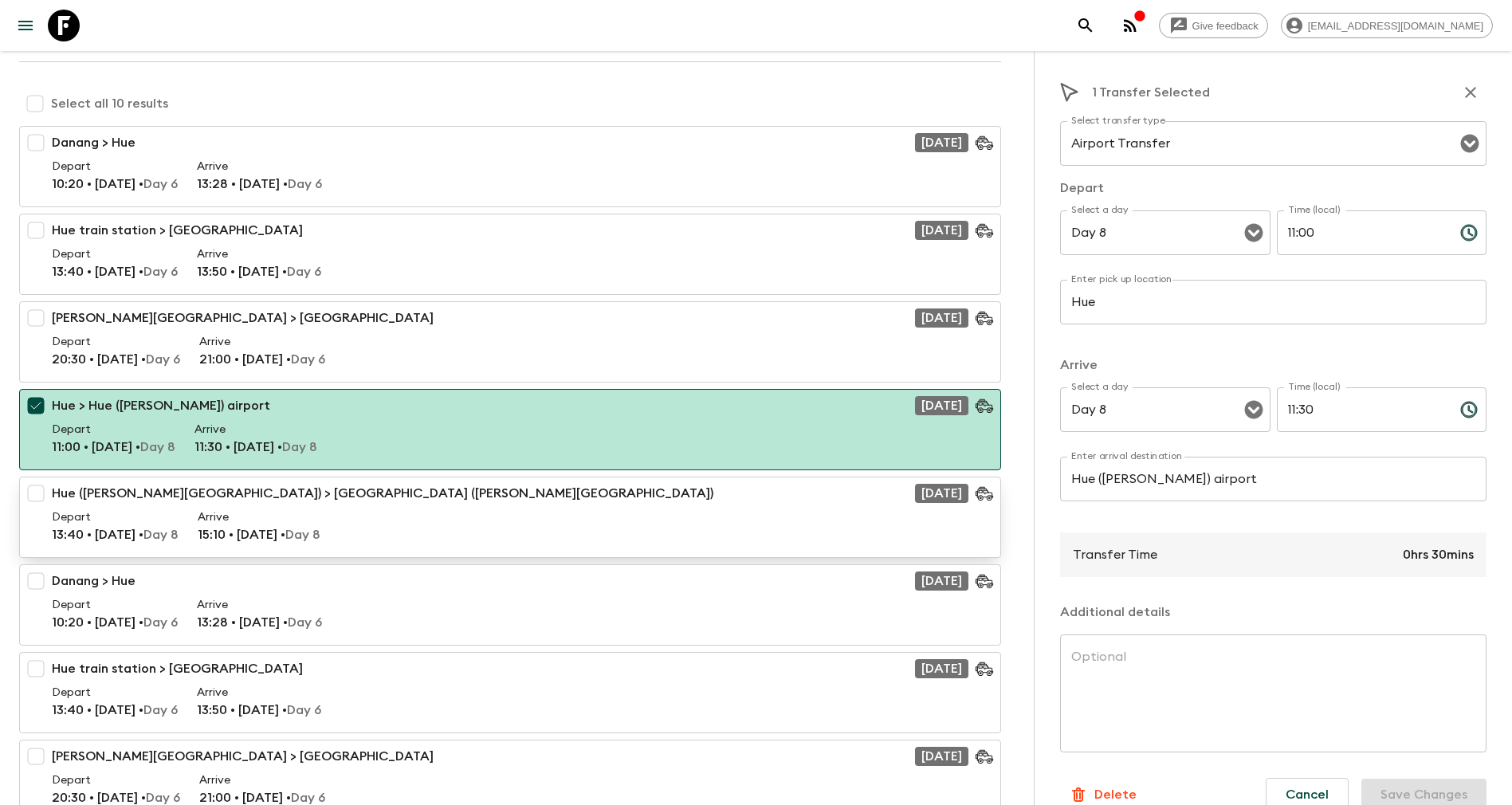
scroll to position [478, 0]
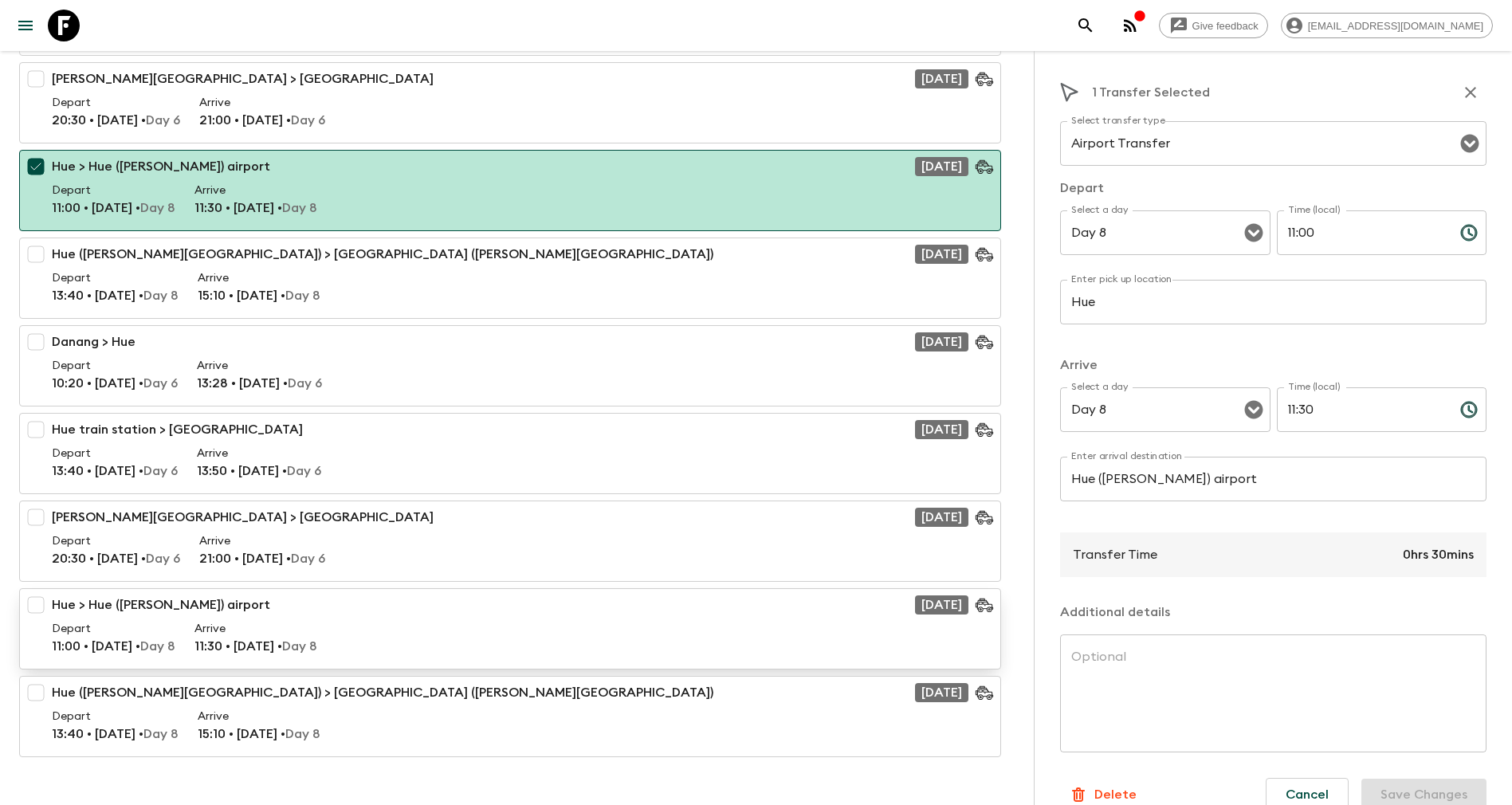
click at [352, 629] on div "Depart 11:00 • 24 Dec • Day 8 Arrive 11:30 • 24 Dec • Day 8" at bounding box center [510, 642] width 917 height 41
checkbox input "true"
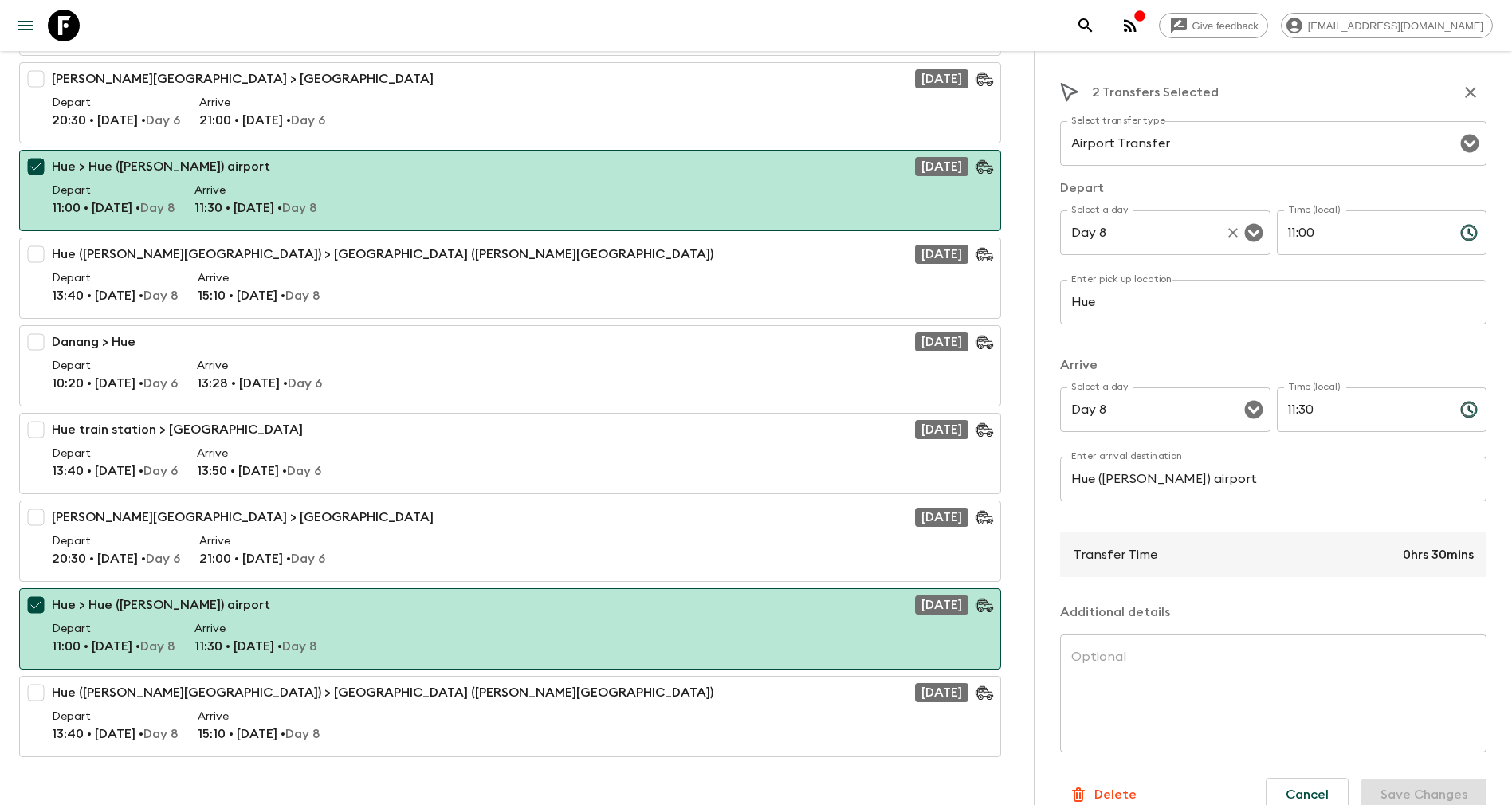
scroll to position [359, 0]
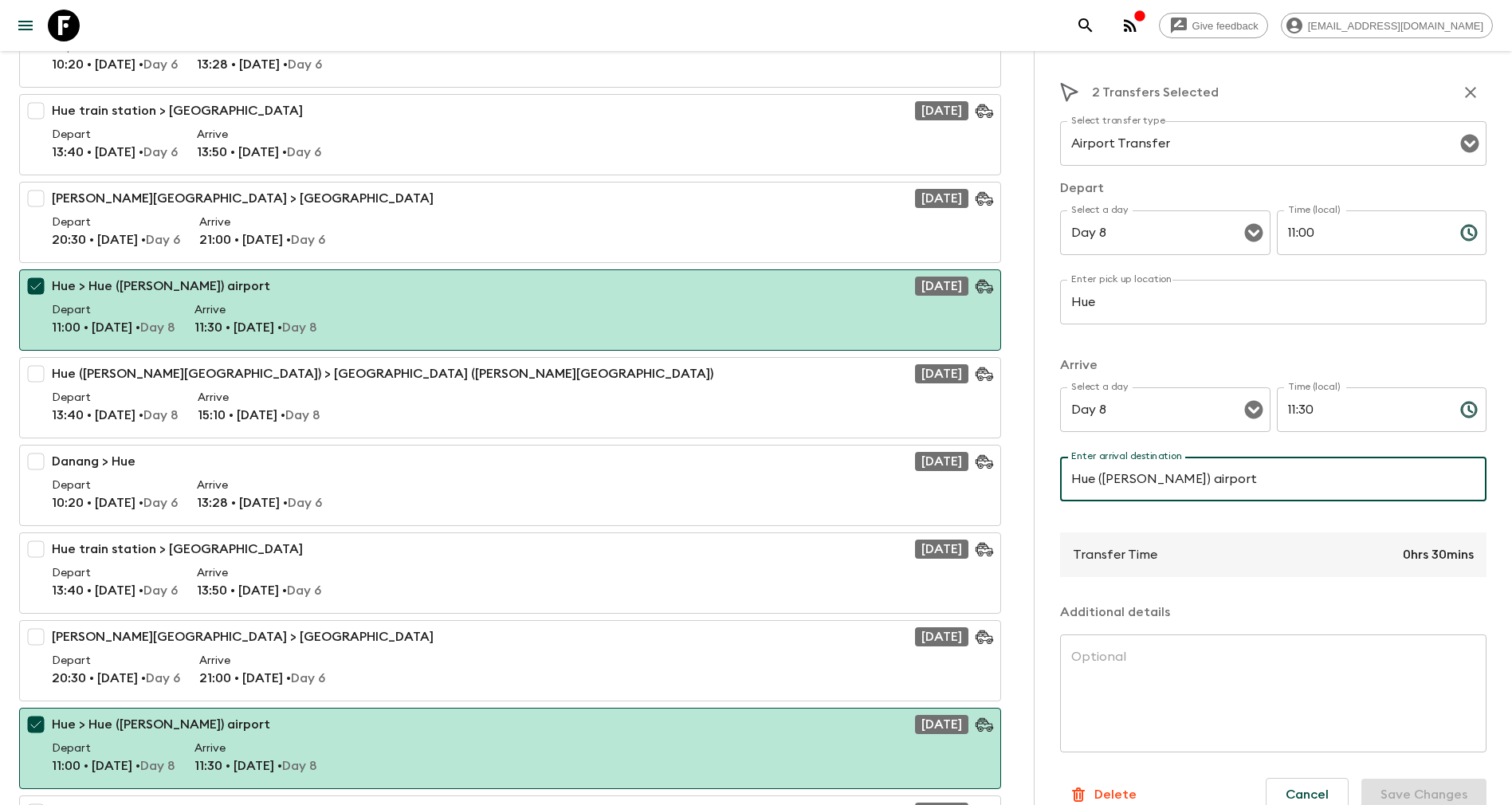
click at [1204, 475] on input "Hue (Phu Bai) airport" at bounding box center [1274, 479] width 427 height 45
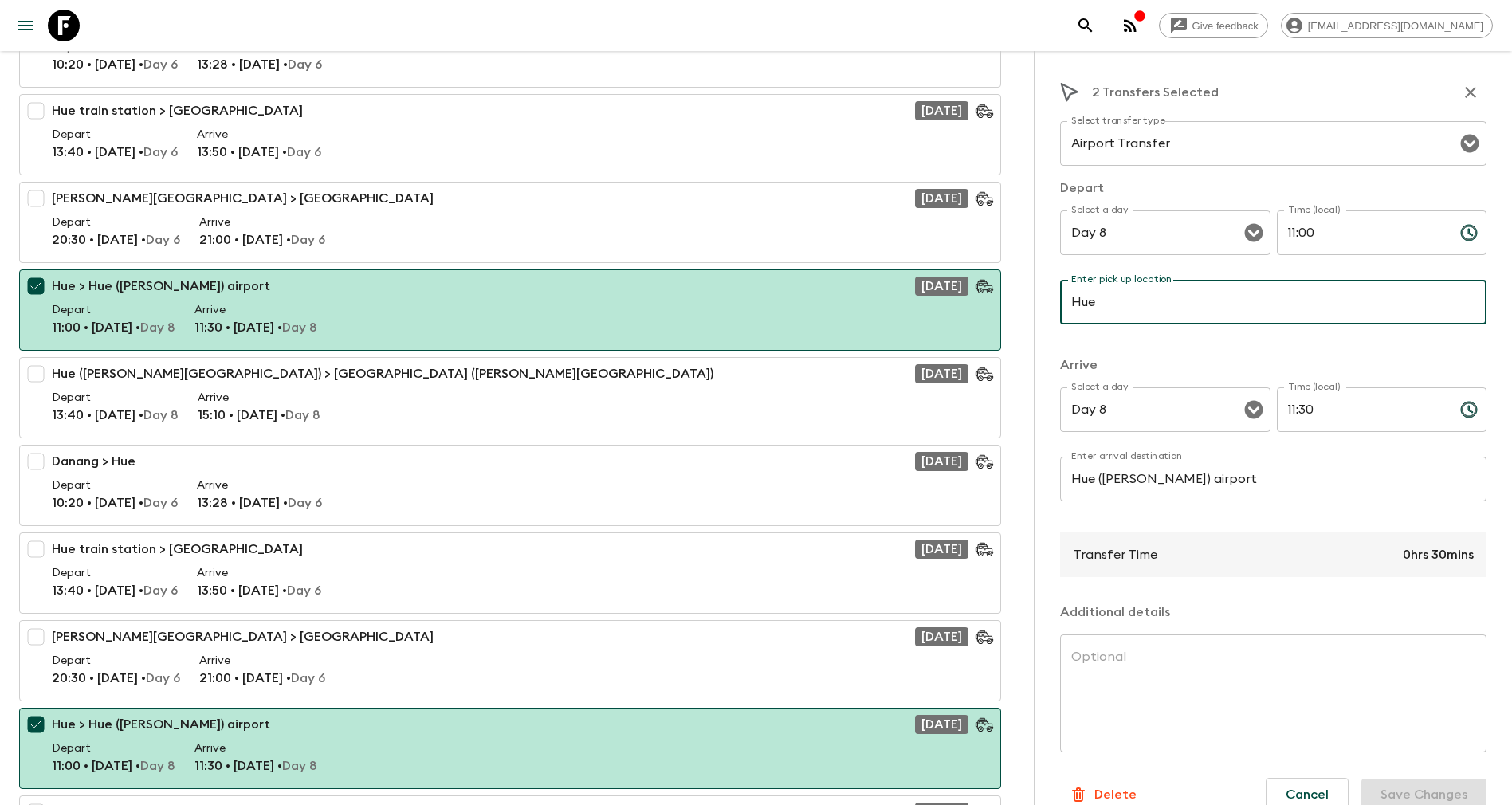
click at [1151, 309] on input "Hue" at bounding box center [1274, 302] width 427 height 45
type input "H"
drag, startPoint x: 1137, startPoint y: 307, endPoint x: 1017, endPoint y: 285, distance: 122.0
click at [1030, 300] on div "Give feedback yenvuong@exotravel.com Secret Vietnam (Ages 45-59) (VNA) • 2025 B…" at bounding box center [756, 303] width 1512 height 1324
type input "Hotel in Hoi An"
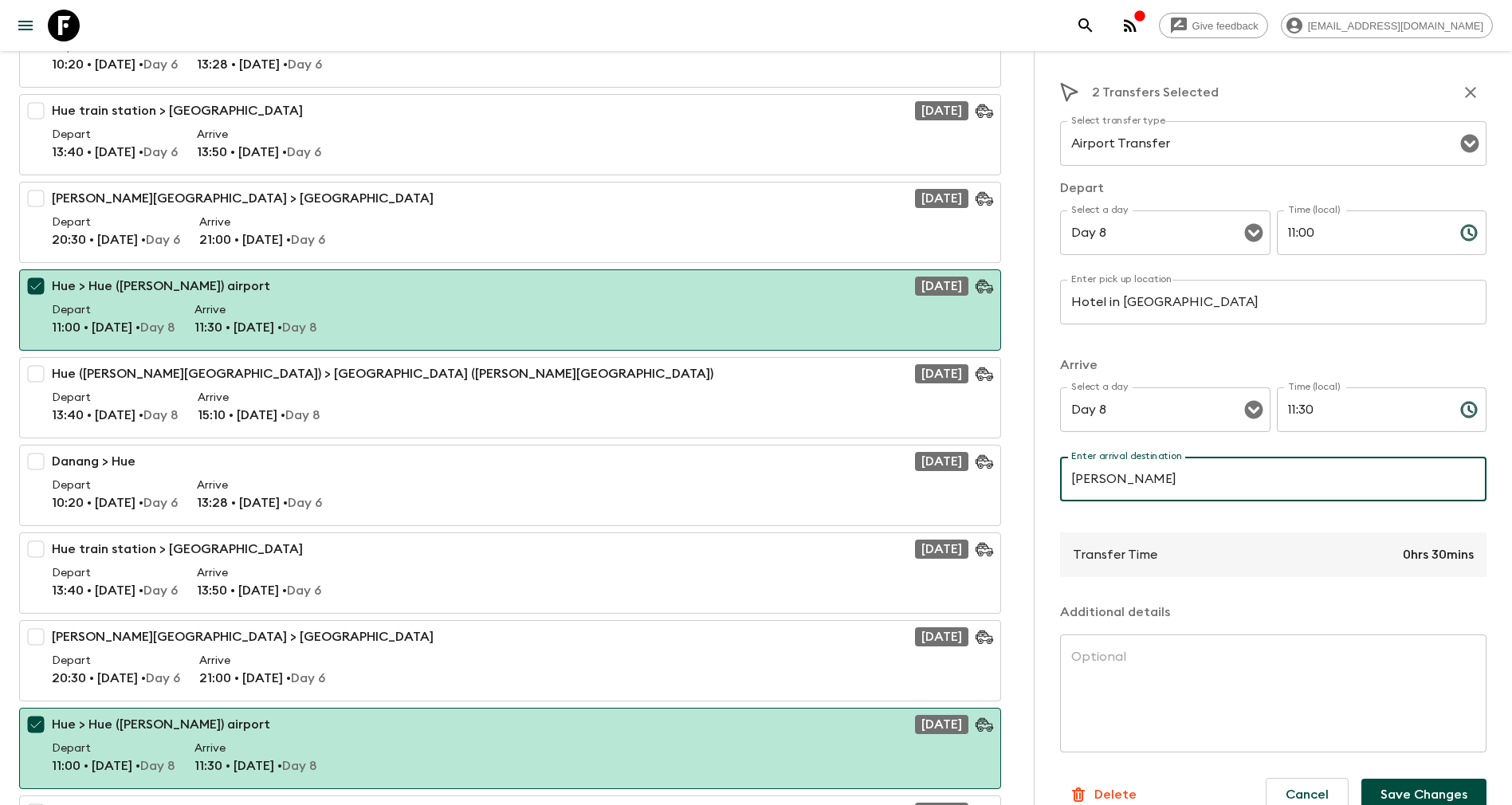
type input "[GEOGRAPHIC_DATA]"
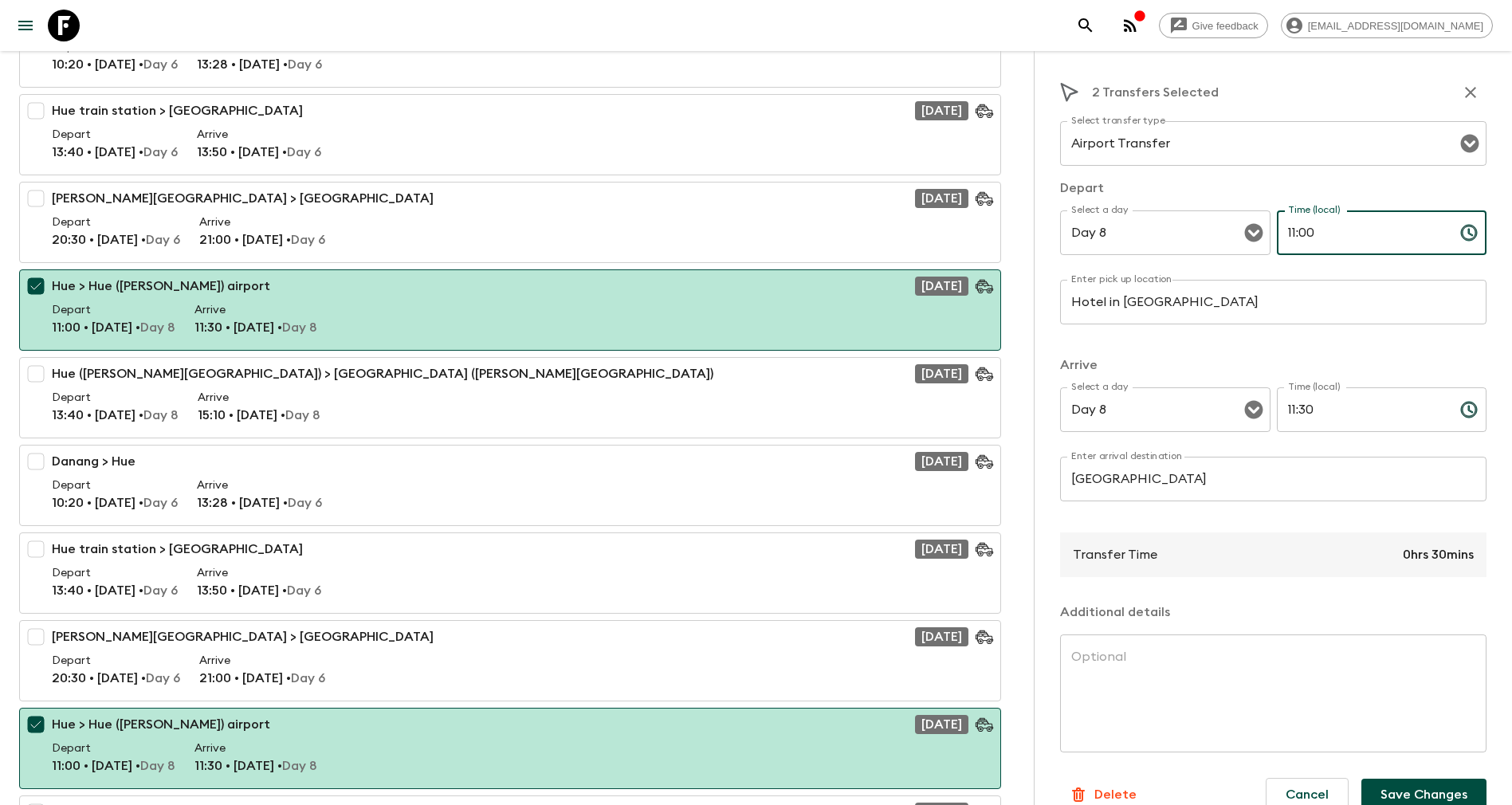
click at [1296, 239] on input "11:00" at bounding box center [1362, 233] width 170 height 45
drag, startPoint x: 1336, startPoint y: 234, endPoint x: 1243, endPoint y: 240, distance: 93.2
click at [1243, 240] on div "Select a day Day 8 Select a day ​ Time (local) 11:00 Time (local) ​" at bounding box center [1274, 242] width 427 height 63
type input "07:20"
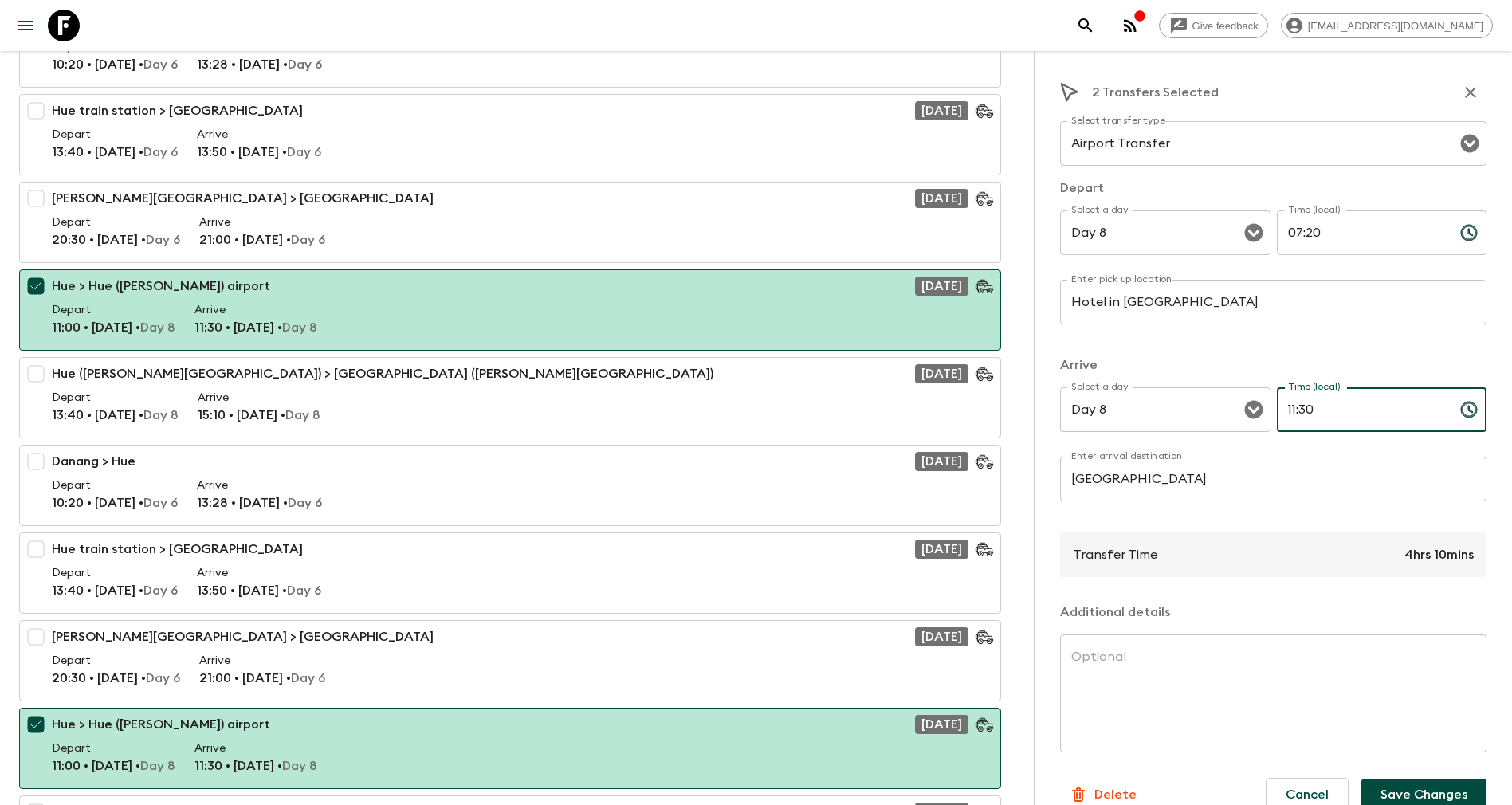
drag, startPoint x: 1313, startPoint y: 409, endPoint x: 1264, endPoint y: 411, distance: 49.0
click at [1264, 411] on div "Select a day Day 8 Select a day ​ Time (local) 11:30 Time (local) ​" at bounding box center [1274, 418] width 427 height 63
type input "82:0"
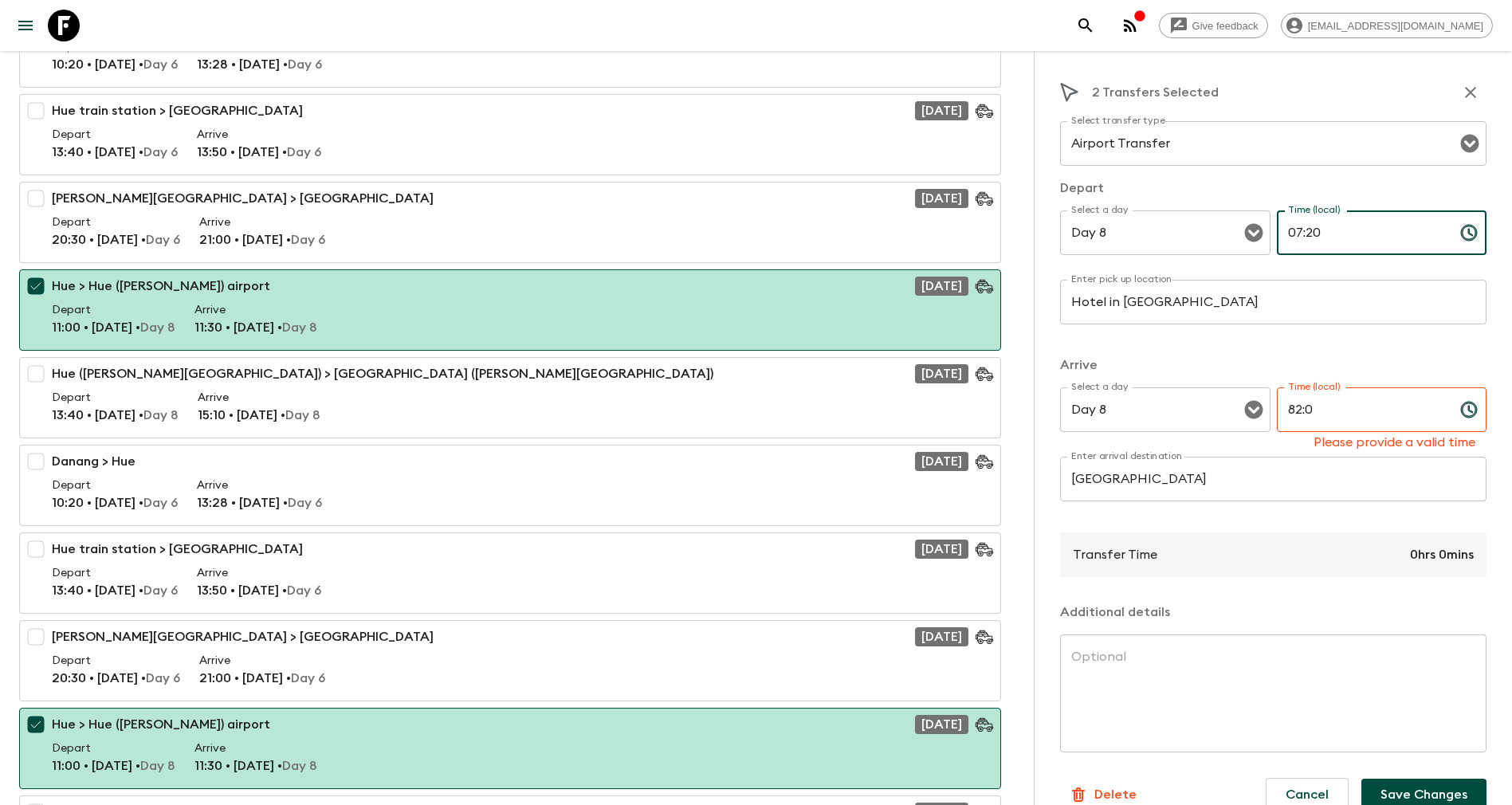
drag, startPoint x: 1295, startPoint y: 235, endPoint x: 1308, endPoint y: 235, distance: 13.0
click at [1308, 235] on input "07:20" at bounding box center [1362, 233] width 170 height 45
type input "07:30"
drag, startPoint x: 1319, startPoint y: 409, endPoint x: 1259, endPoint y: 414, distance: 60.2
click at [1259, 414] on div "Select a day Day 8 Select a day ​ Time (local) 82:0 Time (local) Please provide…" at bounding box center [1274, 418] width 427 height 63
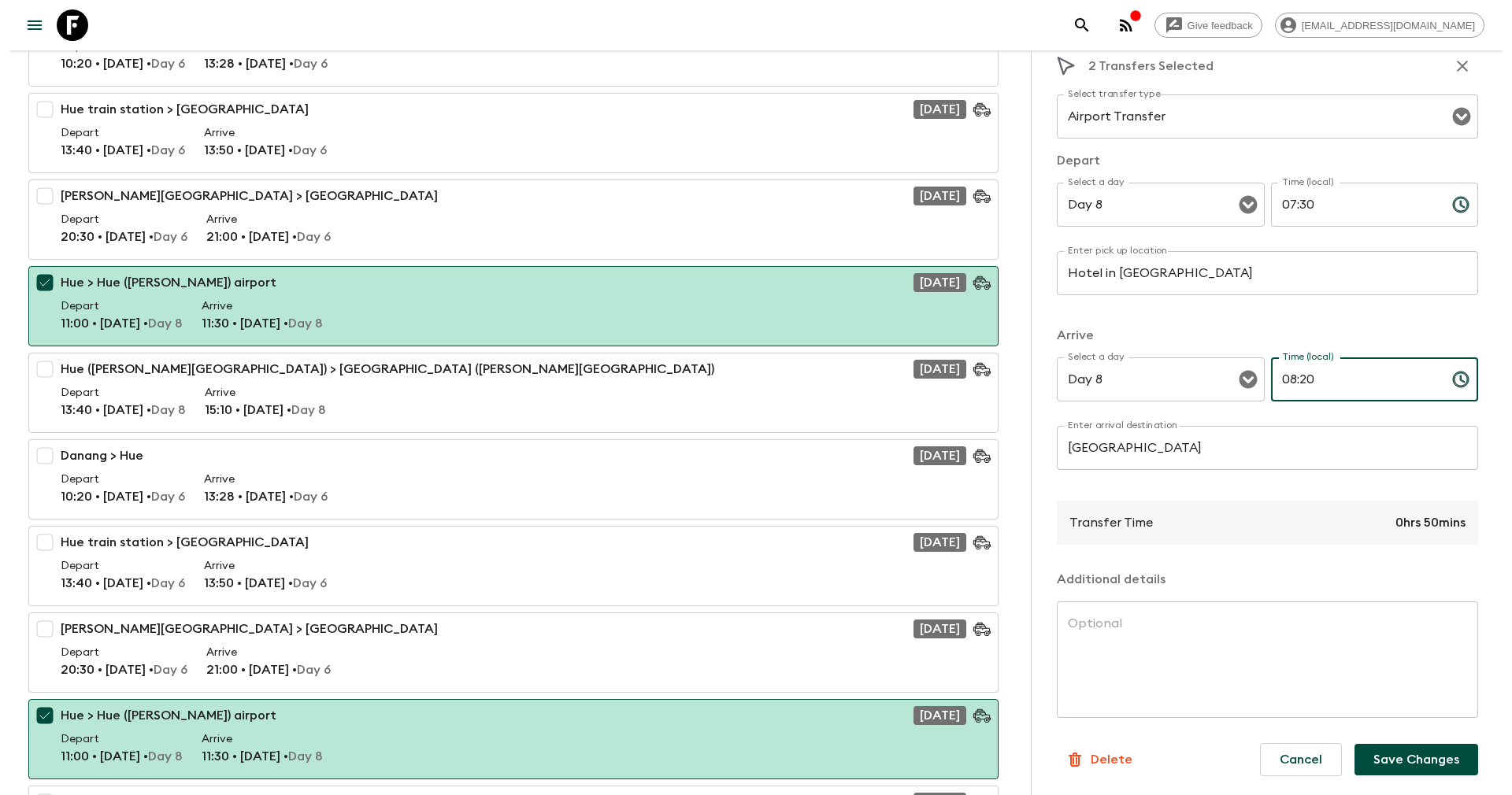
scroll to position [472, 0]
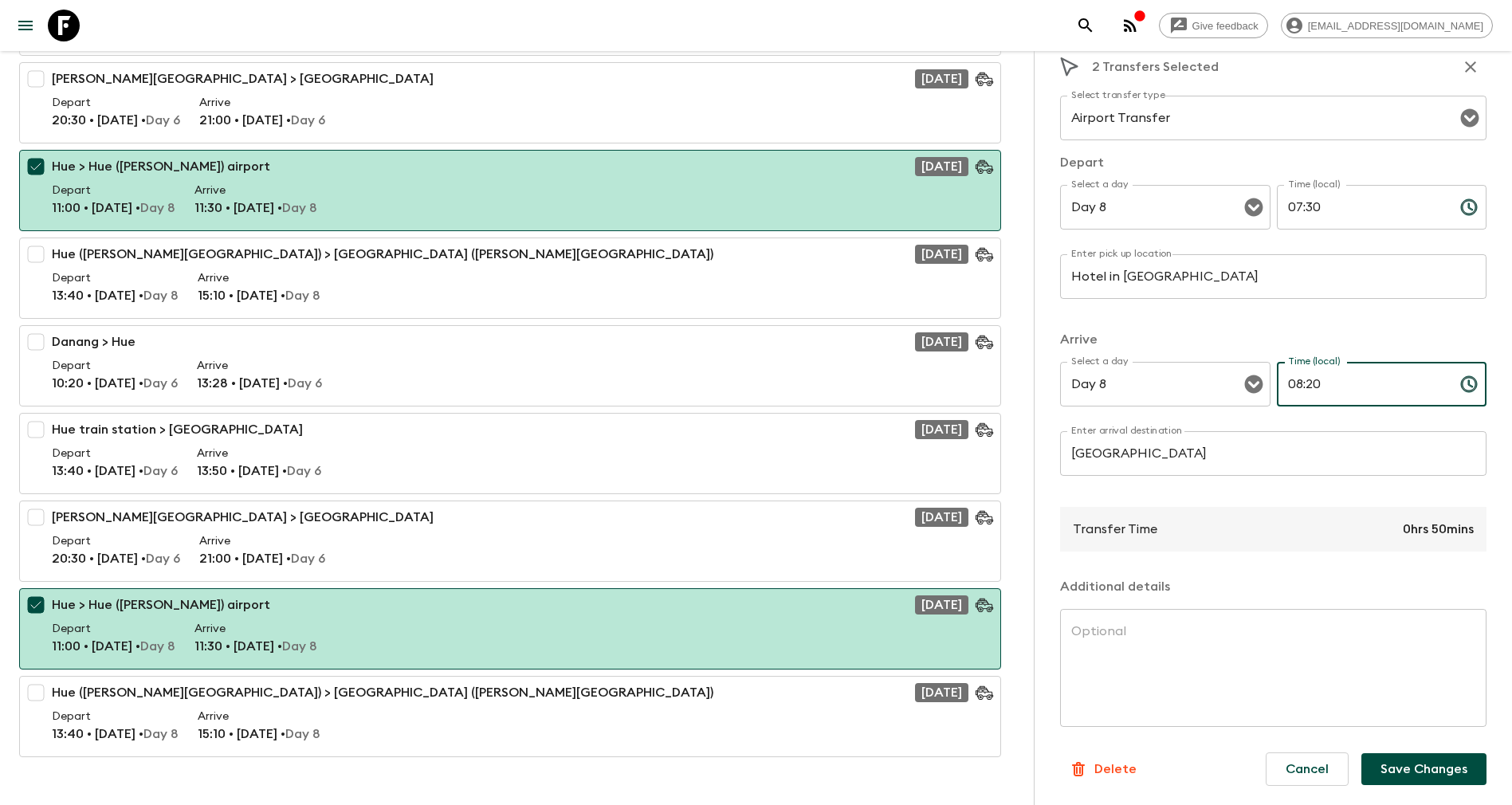
type input "08:20"
click at [1371, 762] on button "Save Changes" at bounding box center [1424, 769] width 126 height 32
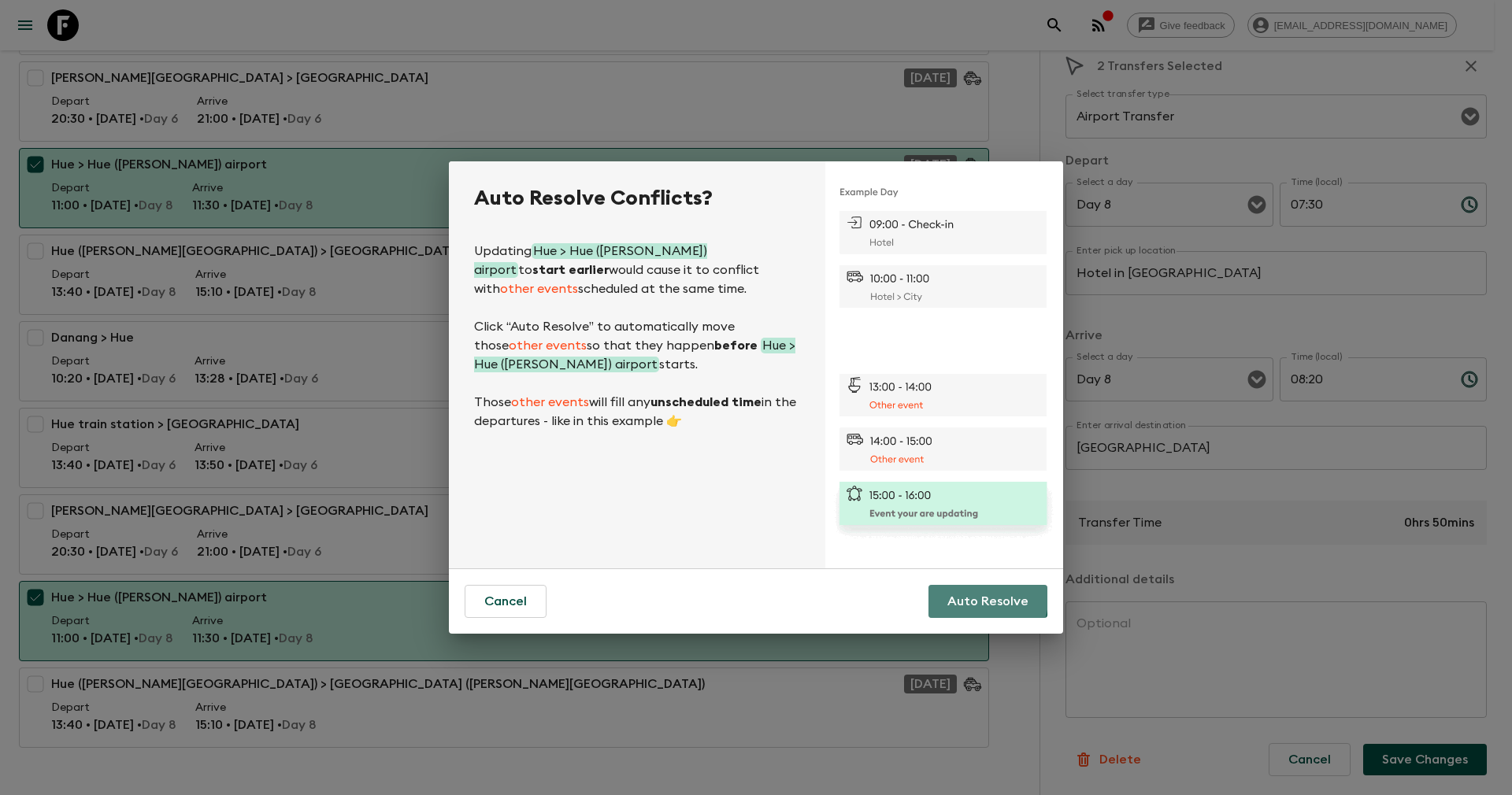
click at [974, 600] on button "Auto Resolve" at bounding box center [988, 601] width 119 height 33
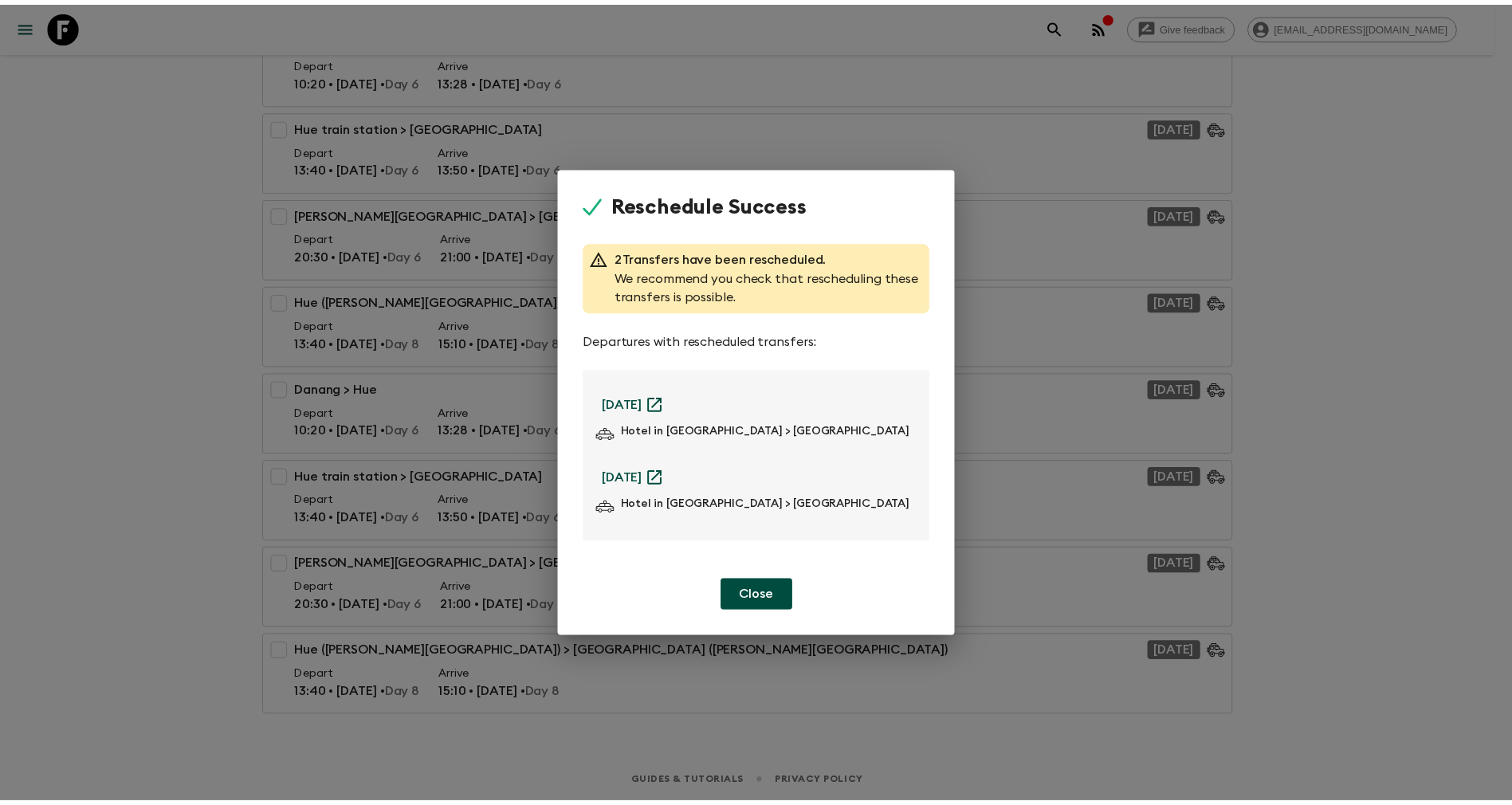
scroll to position [343, 0]
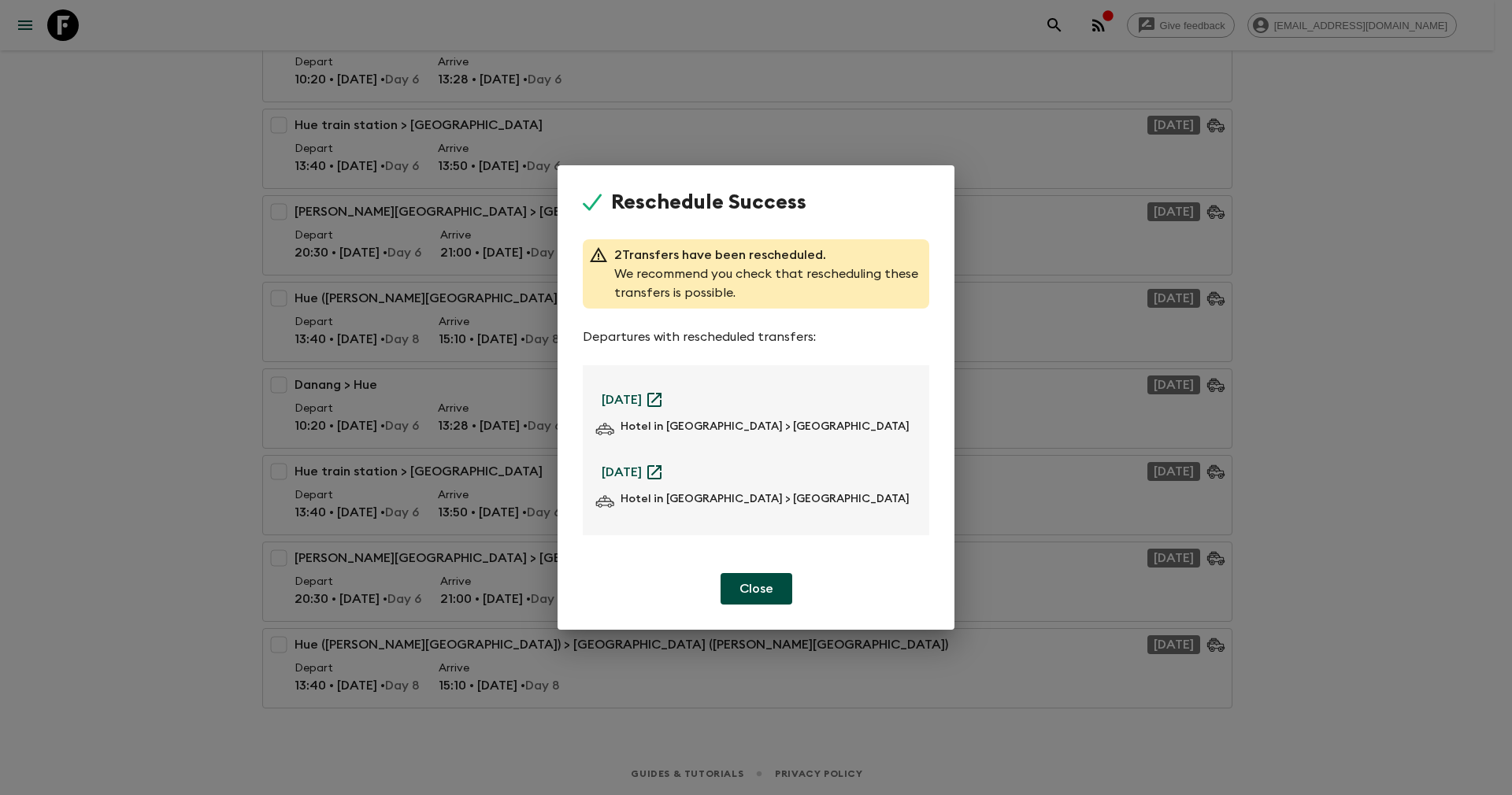
click at [750, 591] on p "Close" at bounding box center [756, 589] width 34 height 19
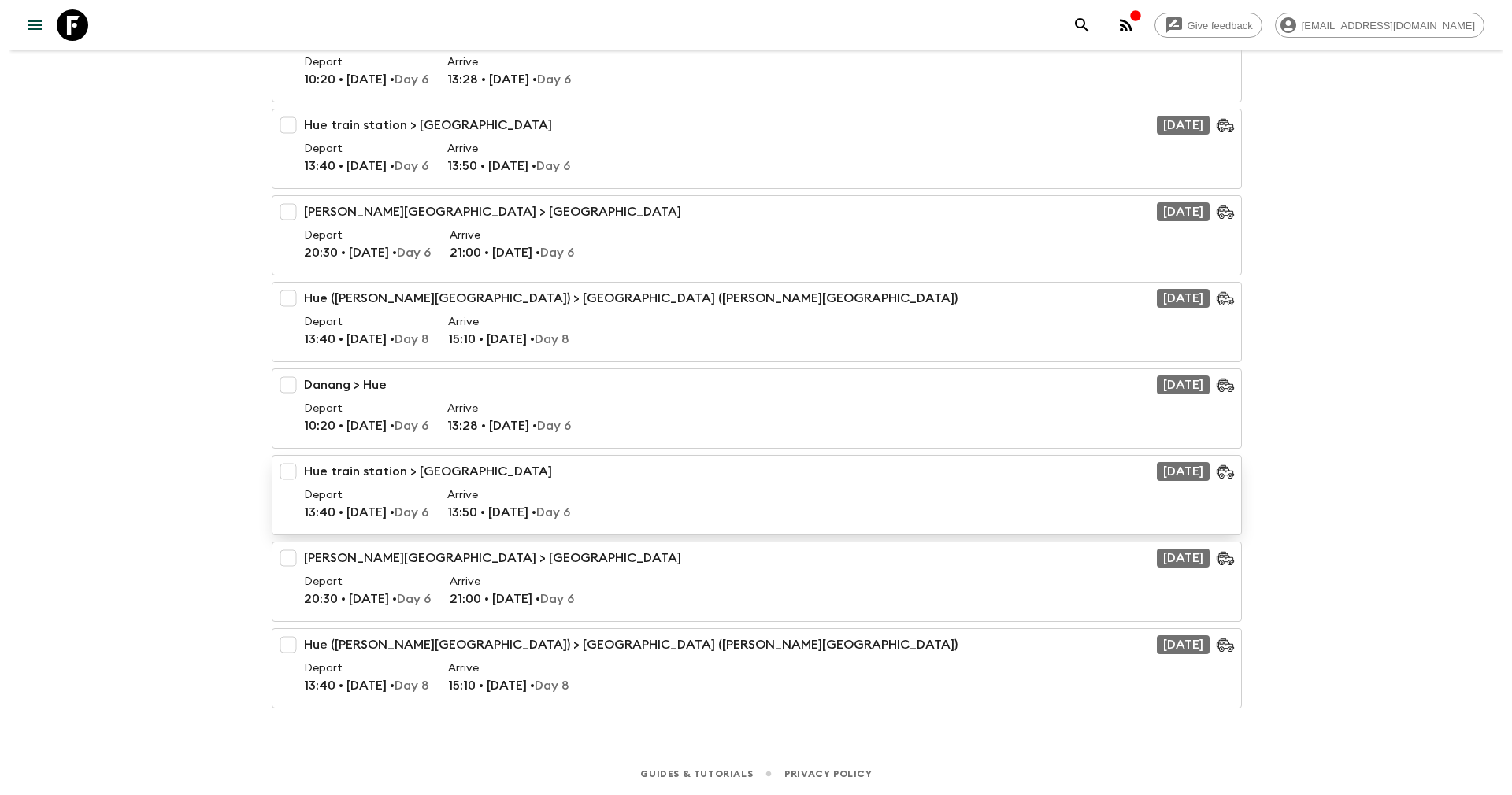
scroll to position [102, 0]
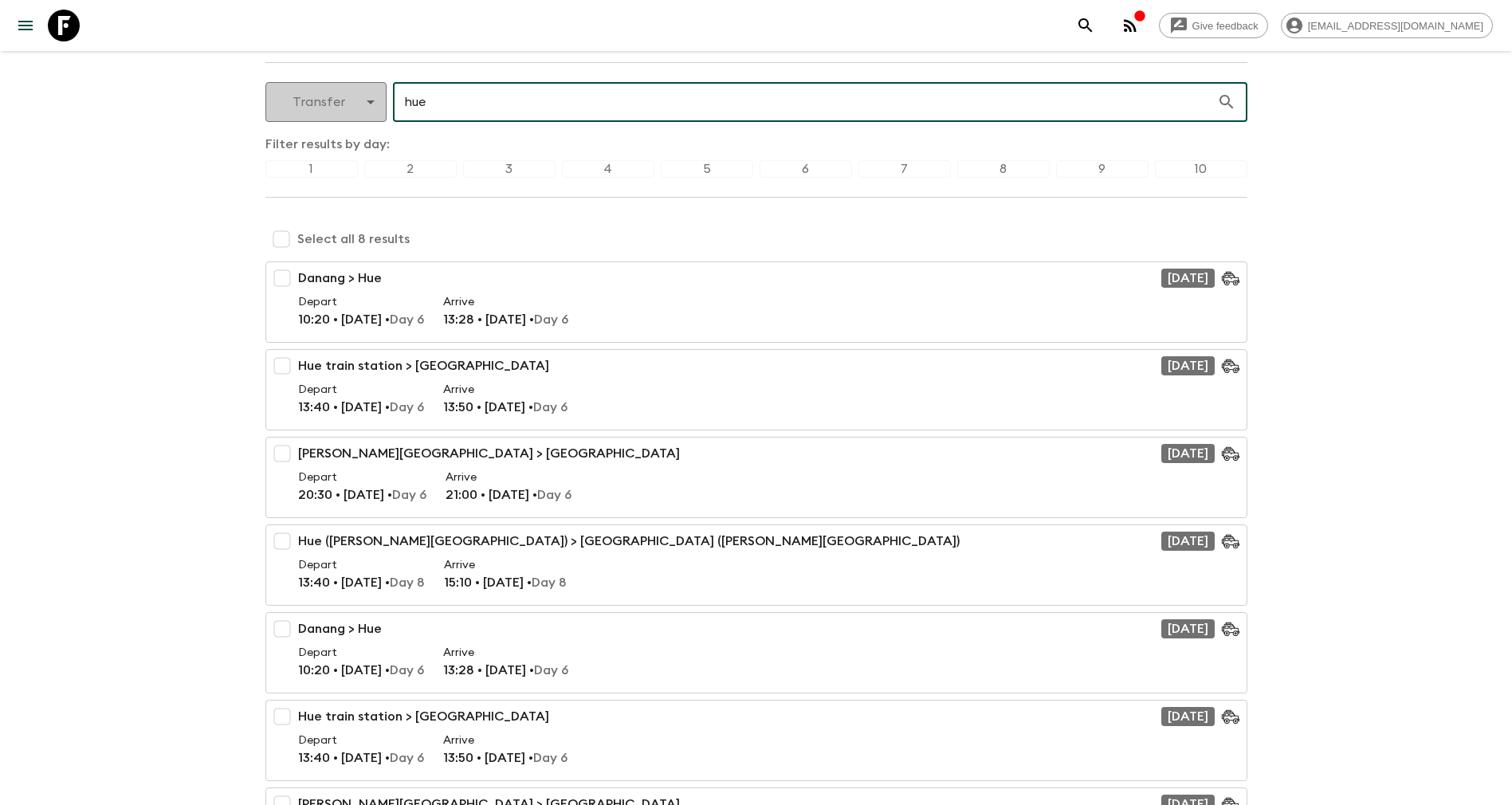
drag, startPoint x: 470, startPoint y: 104, endPoint x: 380, endPoint y: 95, distance: 90.4
click at [380, 95] on div "Transfer transfer ​ hue ​" at bounding box center [757, 101] width 982 height 40
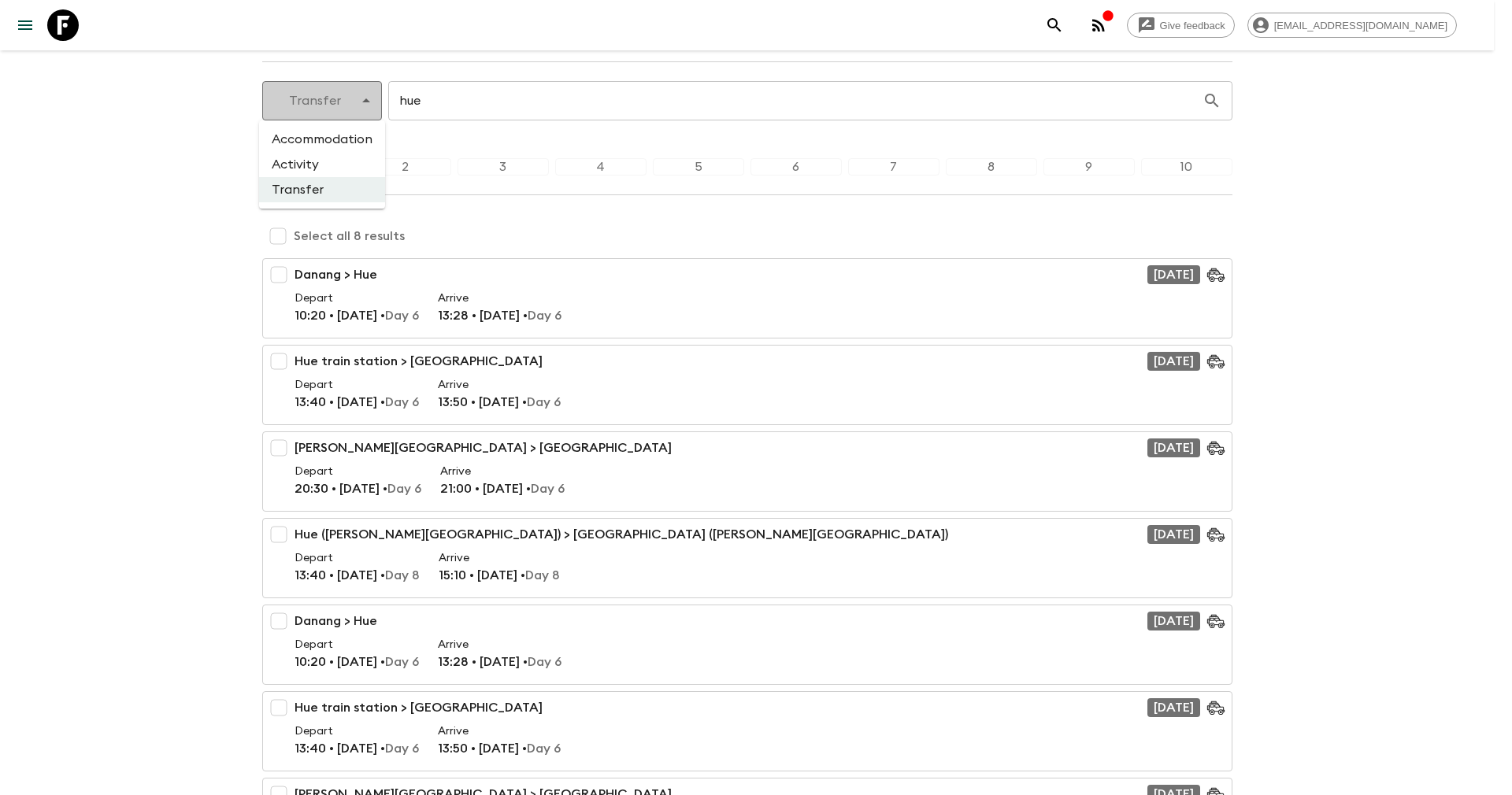
click at [344, 102] on body "Give feedback yenvuong@exotravel.com Secret Vietnam (Ages 45-59) (VNA) • 2025 B…" at bounding box center [756, 465] width 1512 height 1134
click at [323, 161] on li "Activity" at bounding box center [322, 165] width 126 height 25
type input "activity"
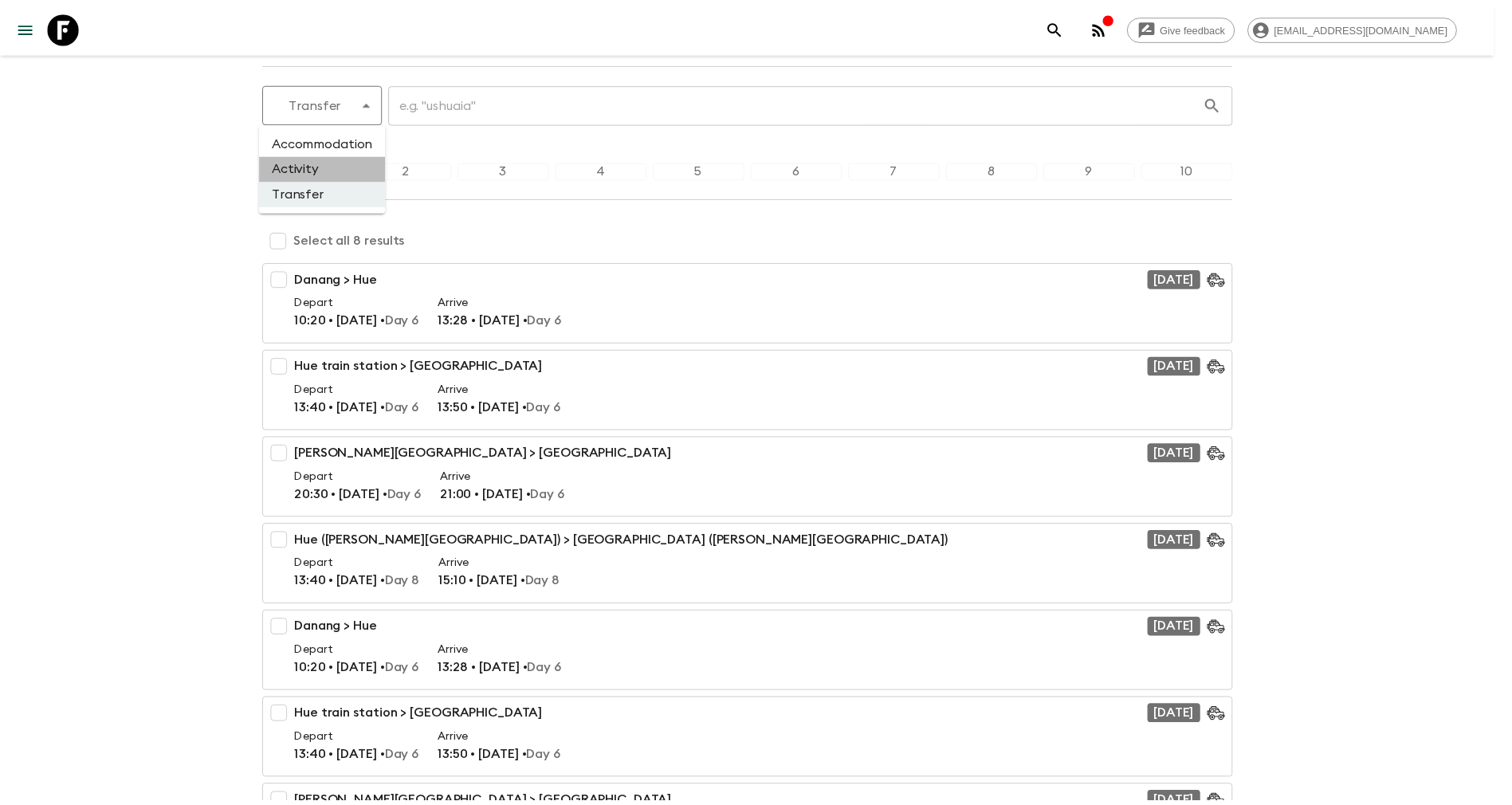
scroll to position [0, 0]
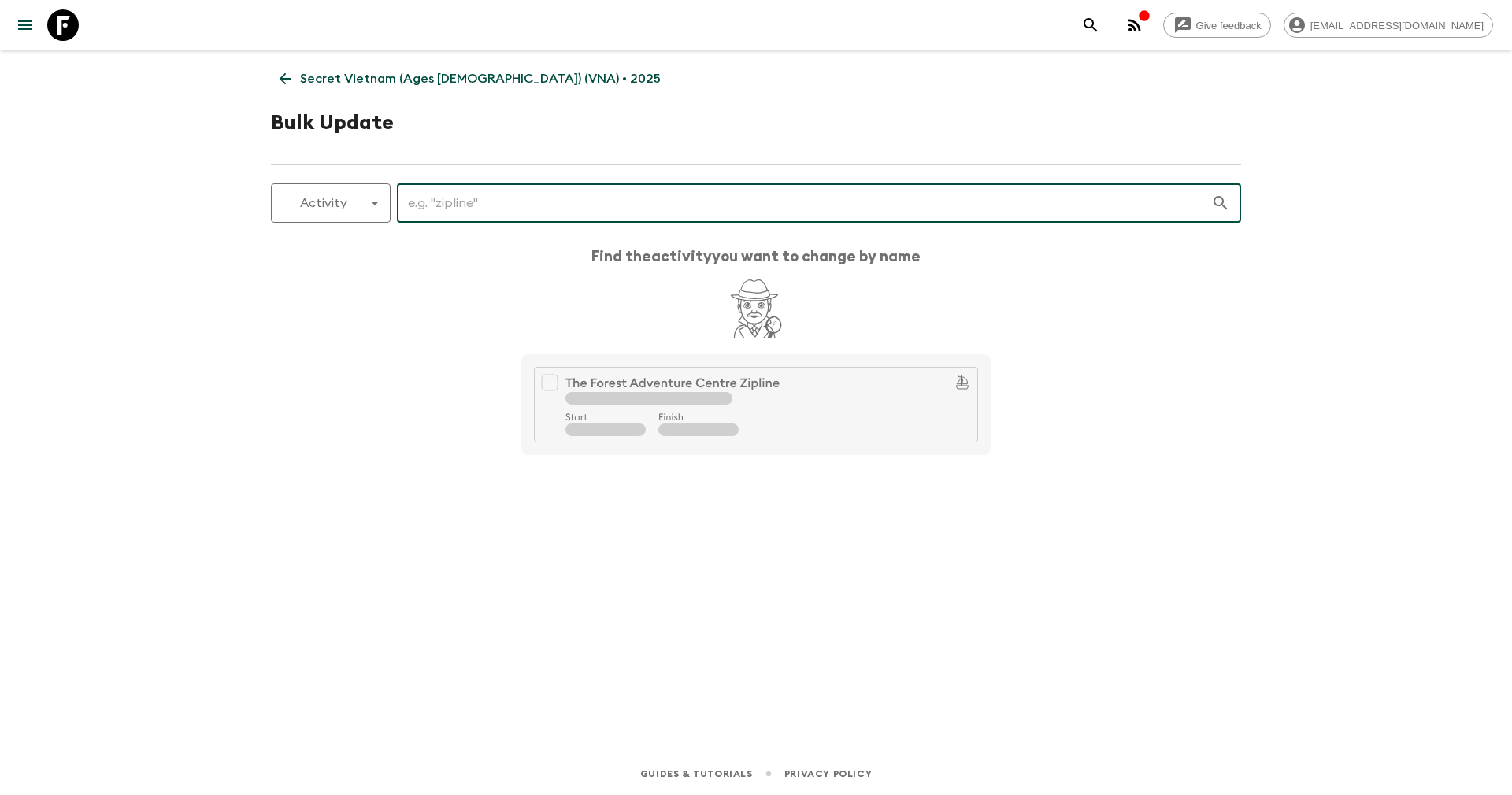
click at [431, 198] on input "text" at bounding box center [804, 203] width 814 height 44
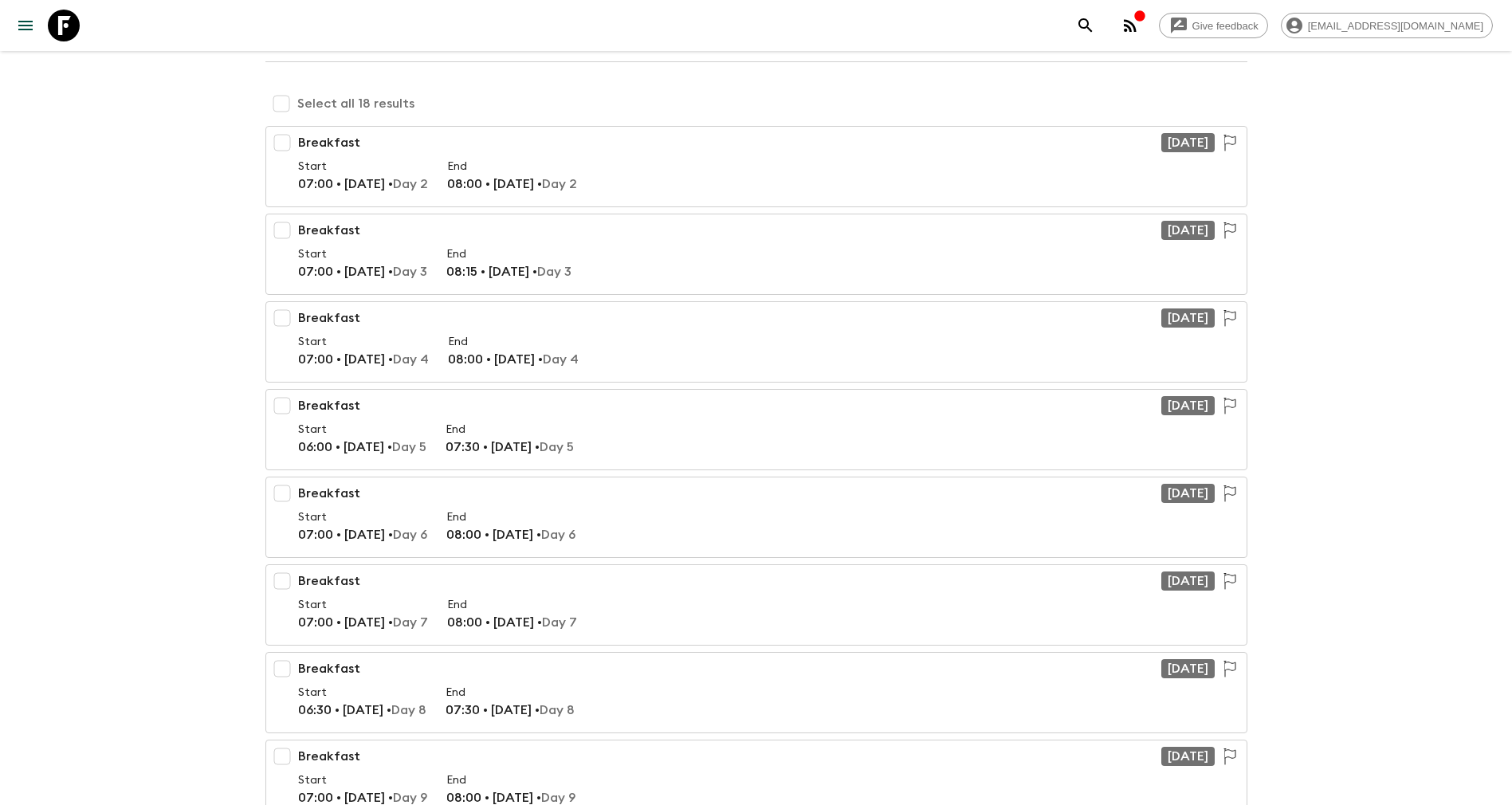
scroll to position [598, 0]
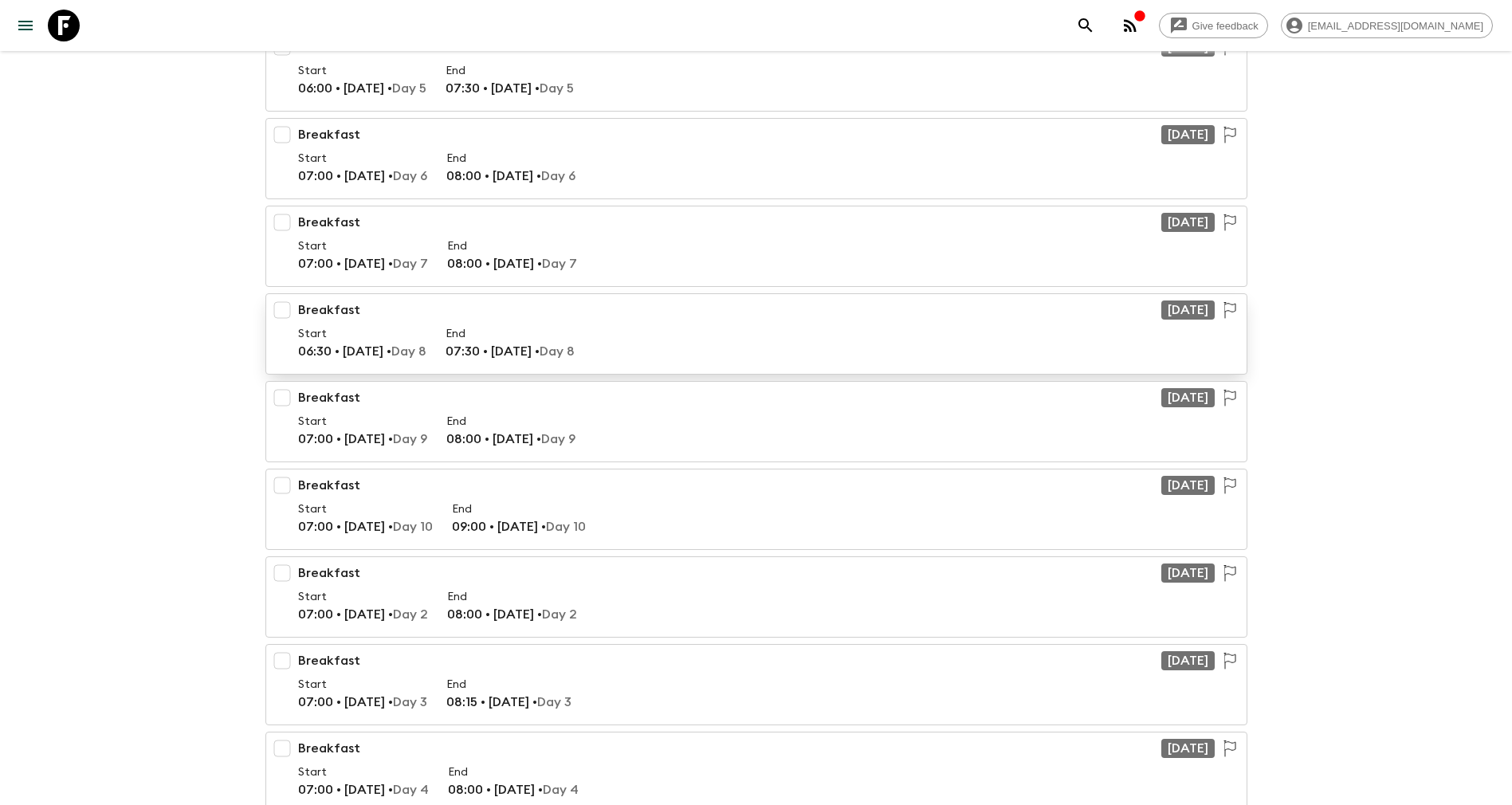
type input "breakfast"
click at [537, 357] on p "07:30 • 22 Oct • Day 8" at bounding box center [510, 352] width 129 height 19
checkbox input "true"
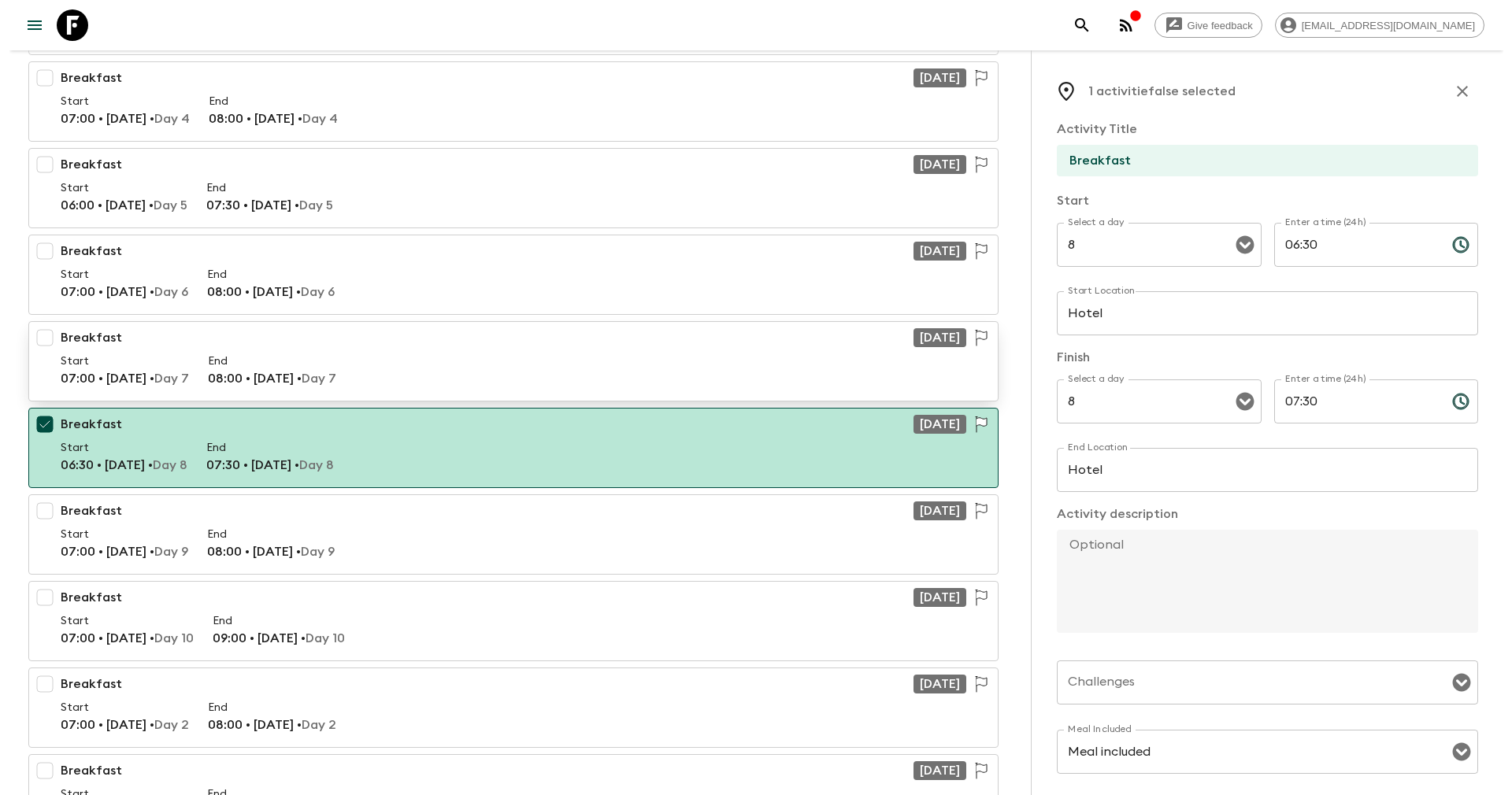
scroll to position [0, 0]
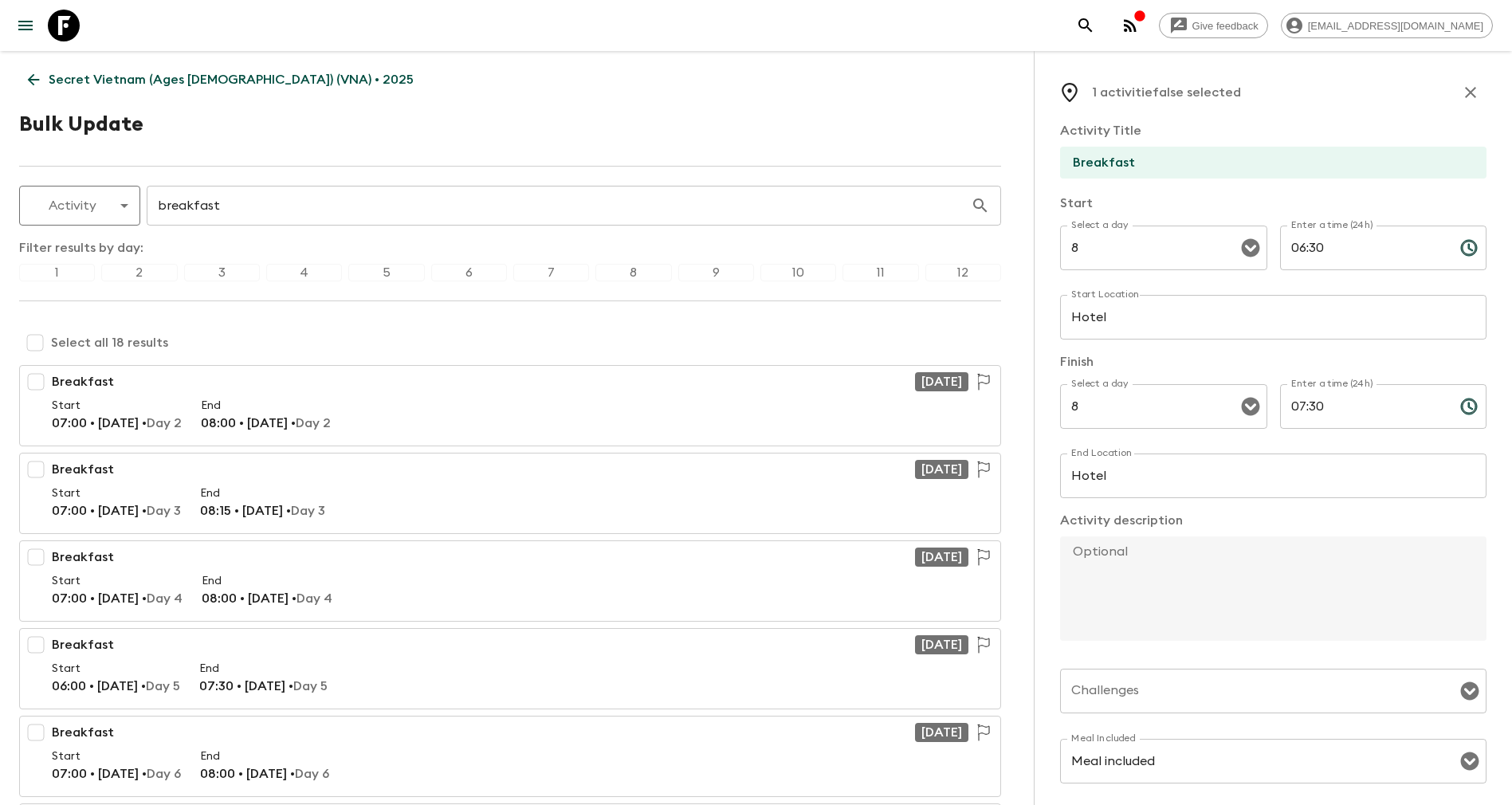
click at [633, 269] on div "8" at bounding box center [633, 273] width 76 height 17
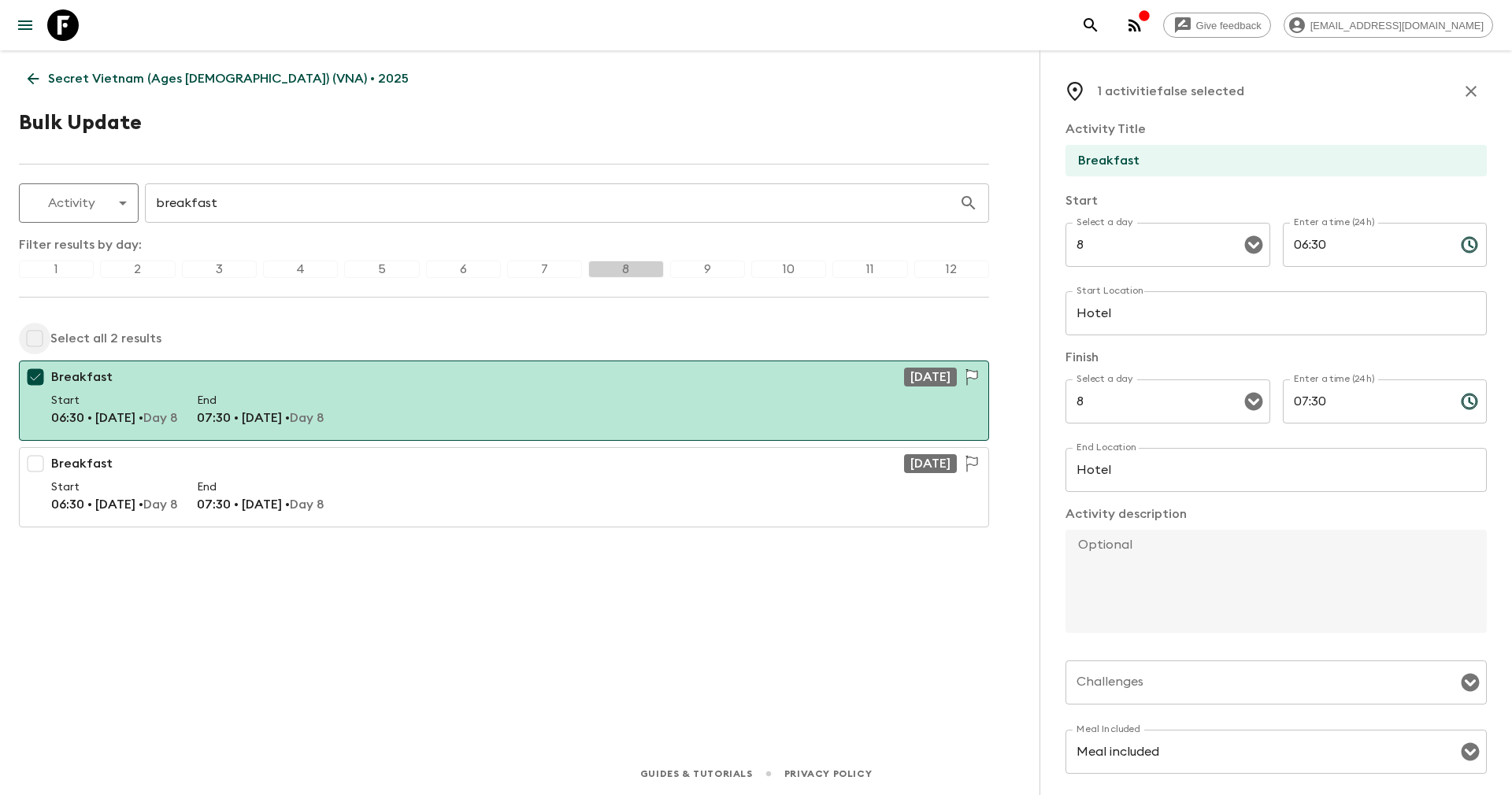
click at [37, 333] on input "checkbox" at bounding box center [34, 338] width 31 height 31
checkbox input "true"
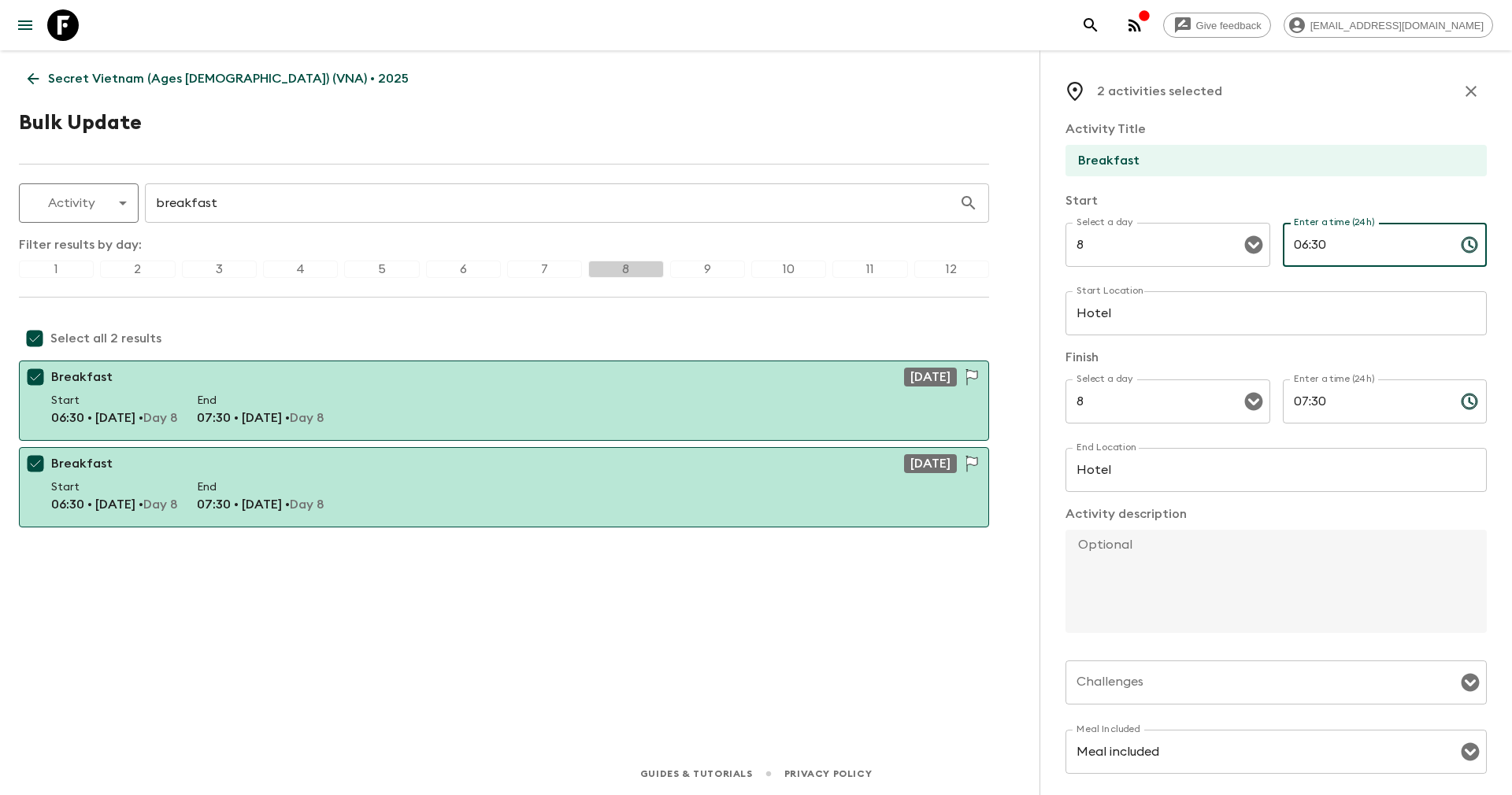
click at [1306, 240] on input "06:30" at bounding box center [1365, 245] width 166 height 44
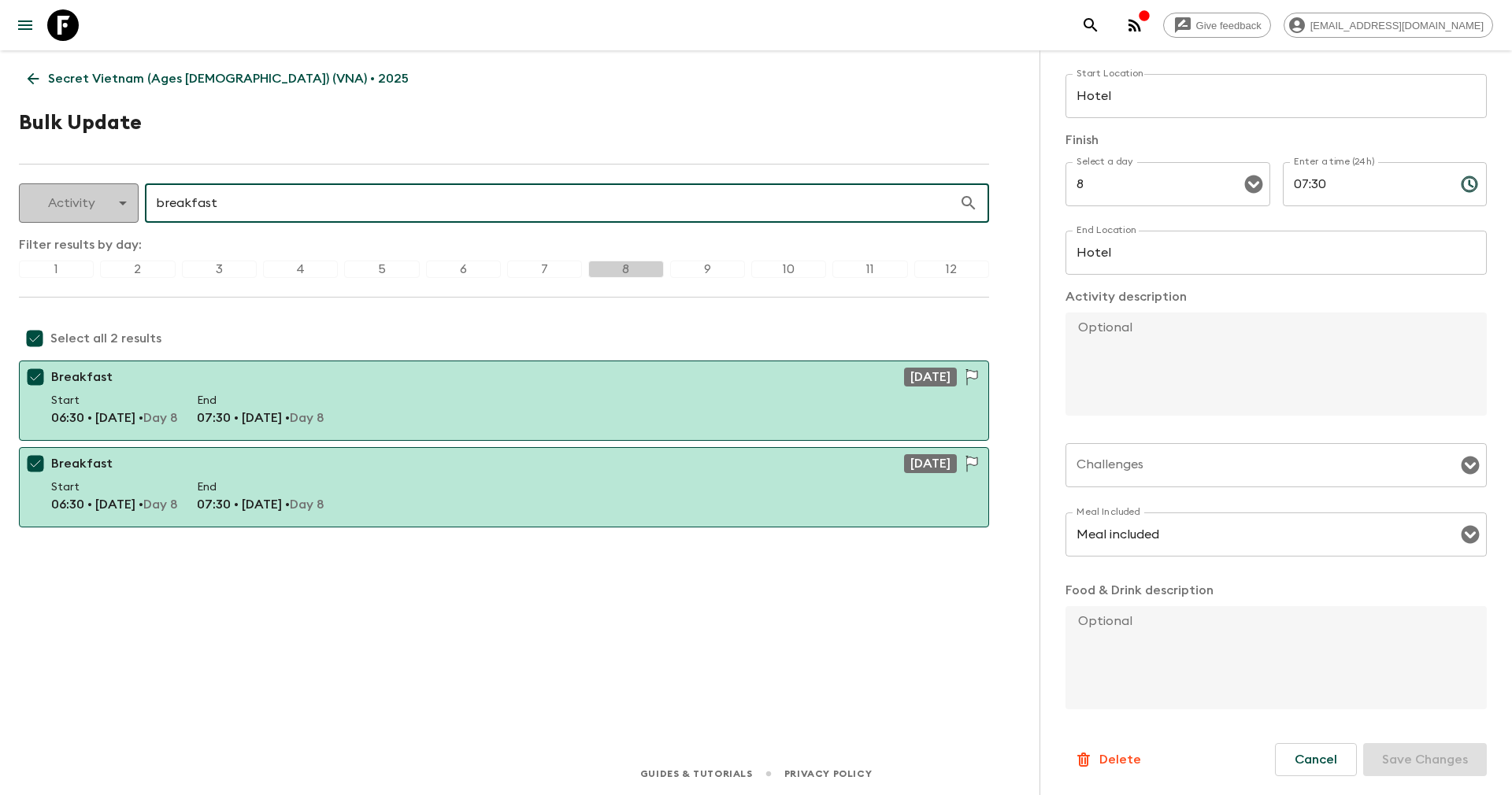
drag, startPoint x: 294, startPoint y: 205, endPoint x: 96, endPoint y: 201, distance: 198.0
click at [96, 201] on div "Activity activity ​ breakfast ​" at bounding box center [504, 203] width 970 height 39
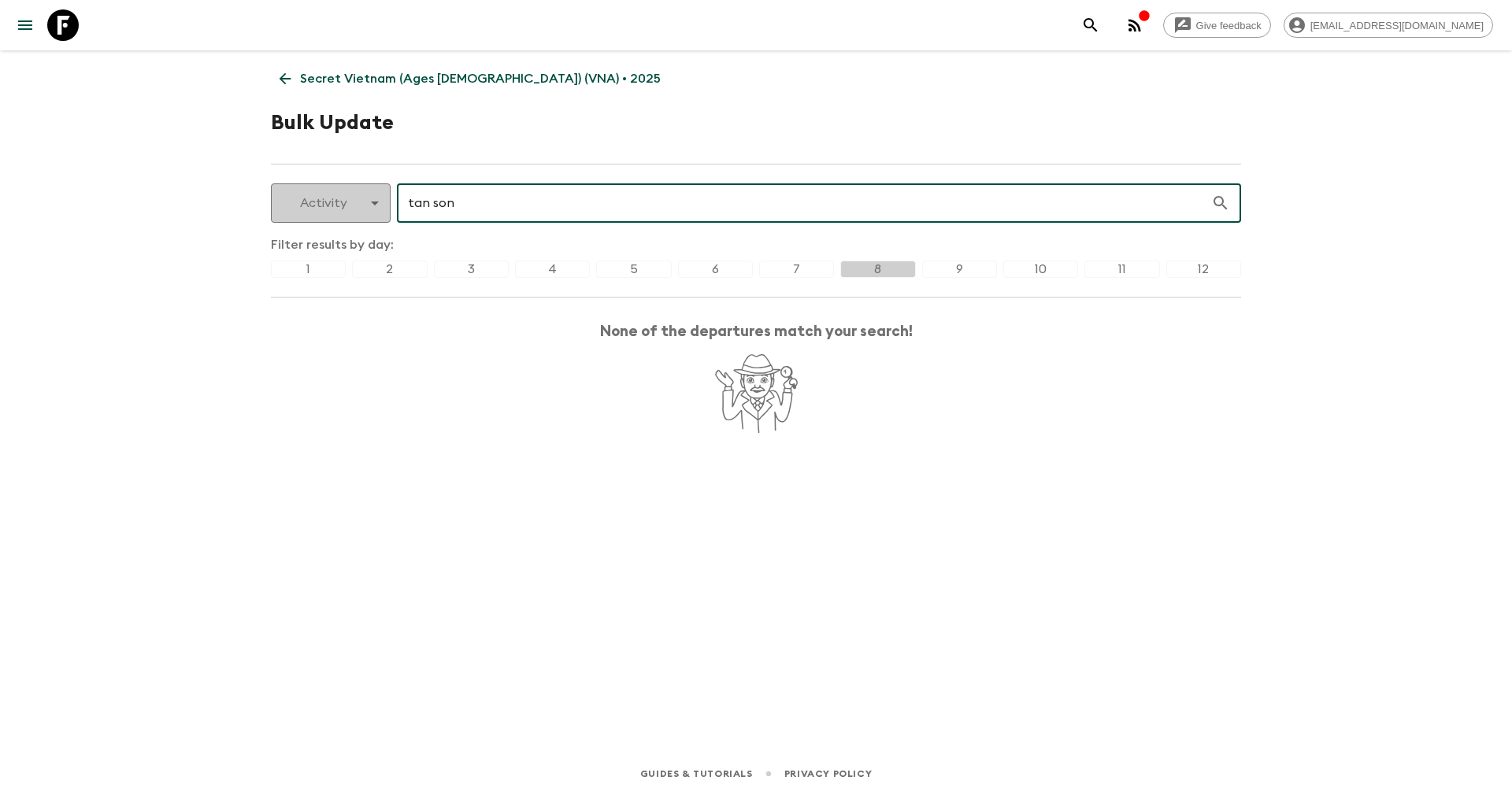
type input "tan son"
click at [302, 192] on body "Give feedback yenvuong@exotravel.com Secret Vietnam (Ages 45-59) (VNA) • 2025 B…" at bounding box center [756, 398] width 1512 height 795
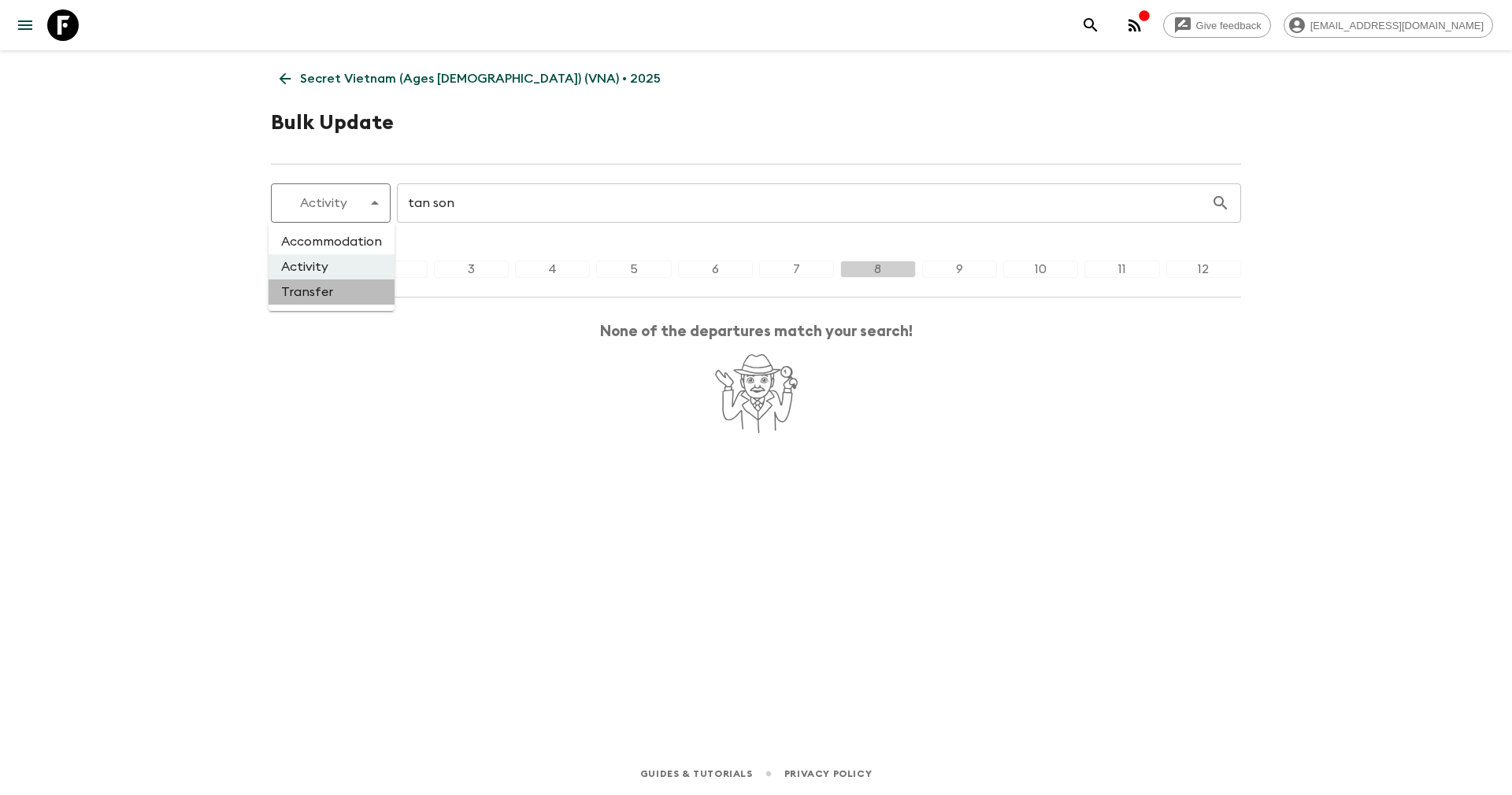
click at [328, 294] on li "Transfer" at bounding box center [331, 292] width 126 height 25
type input "transfer"
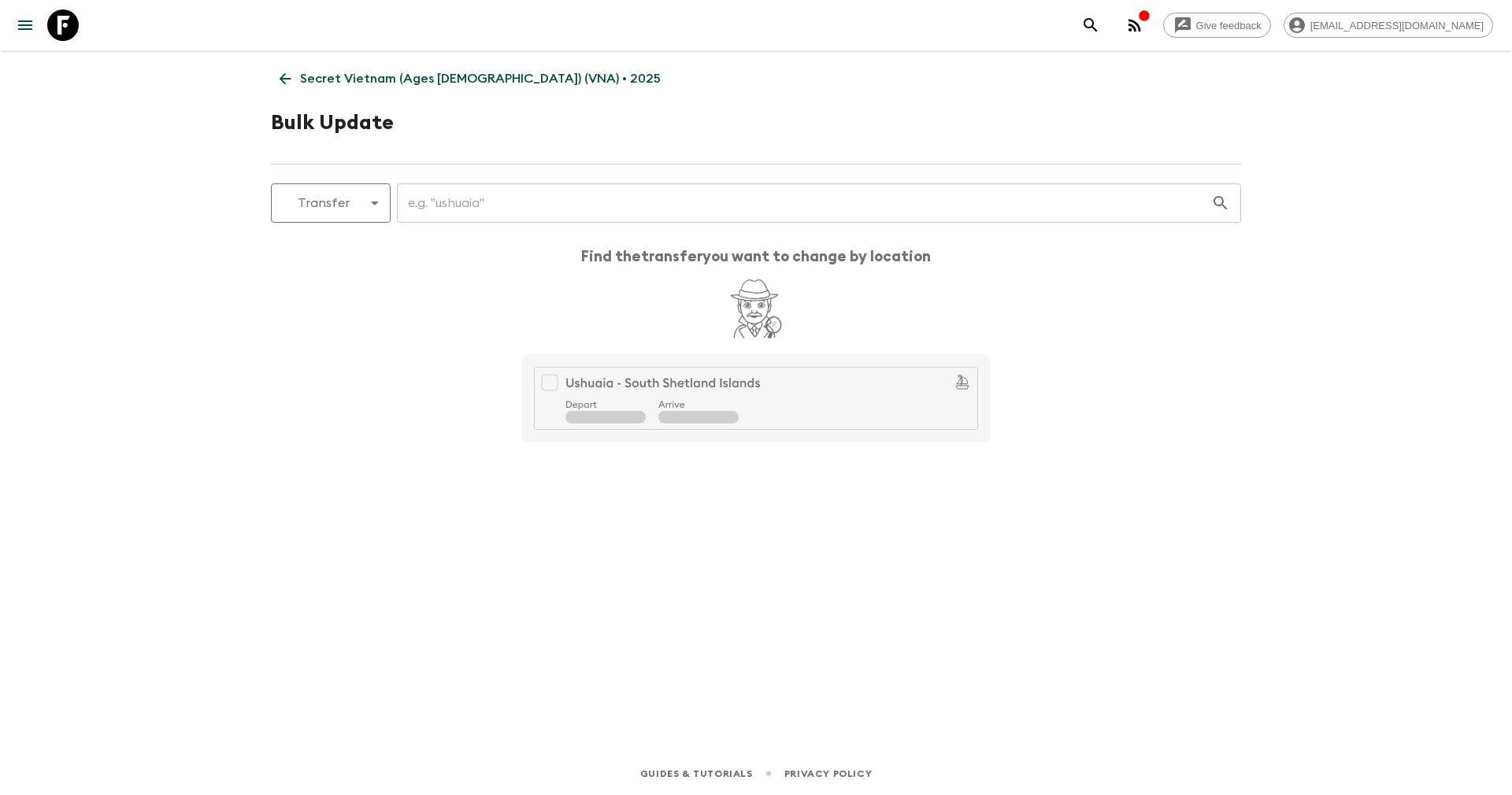
click at [488, 210] on input "text" at bounding box center [804, 203] width 814 height 44
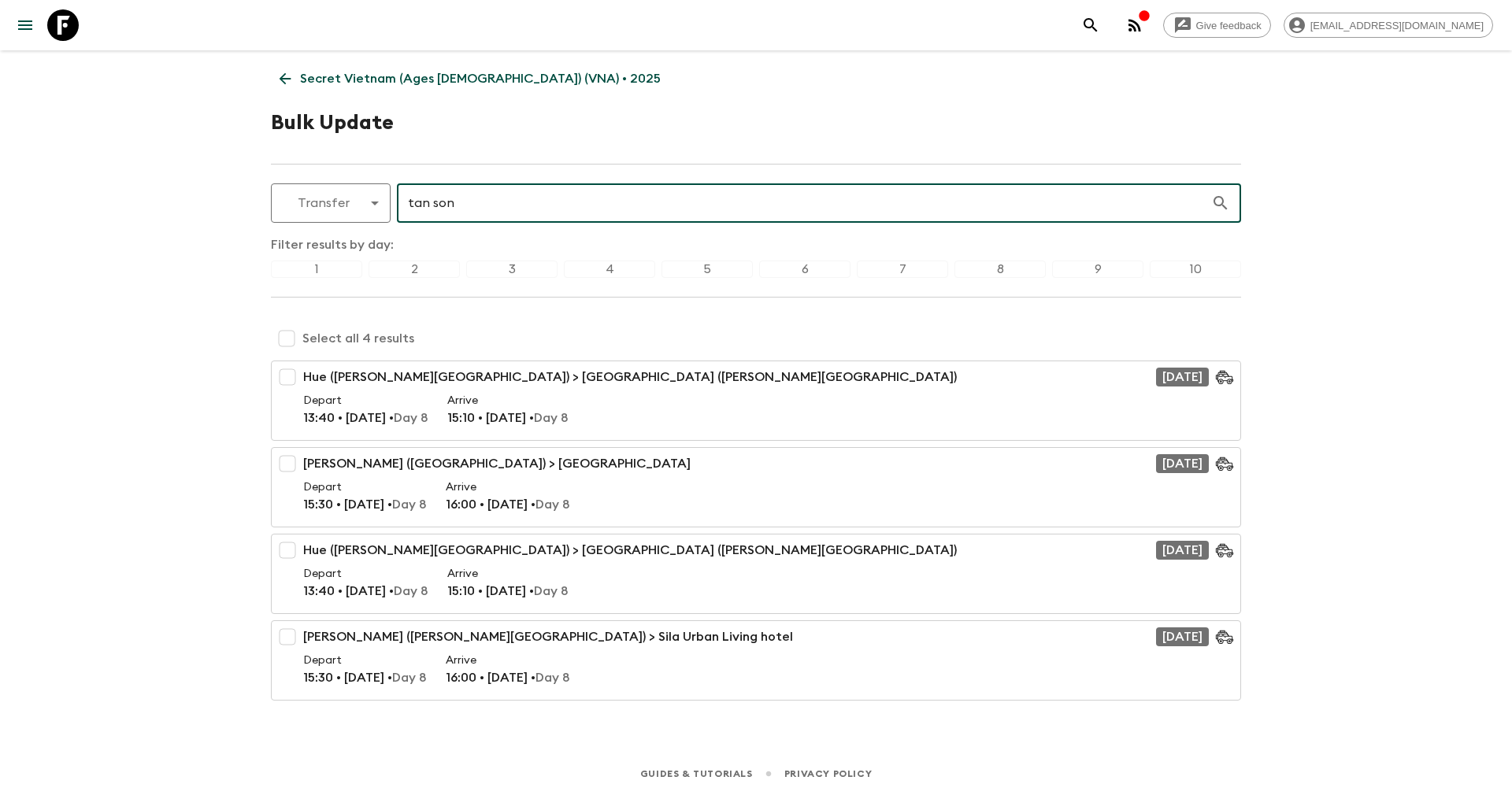
type input "tan son"
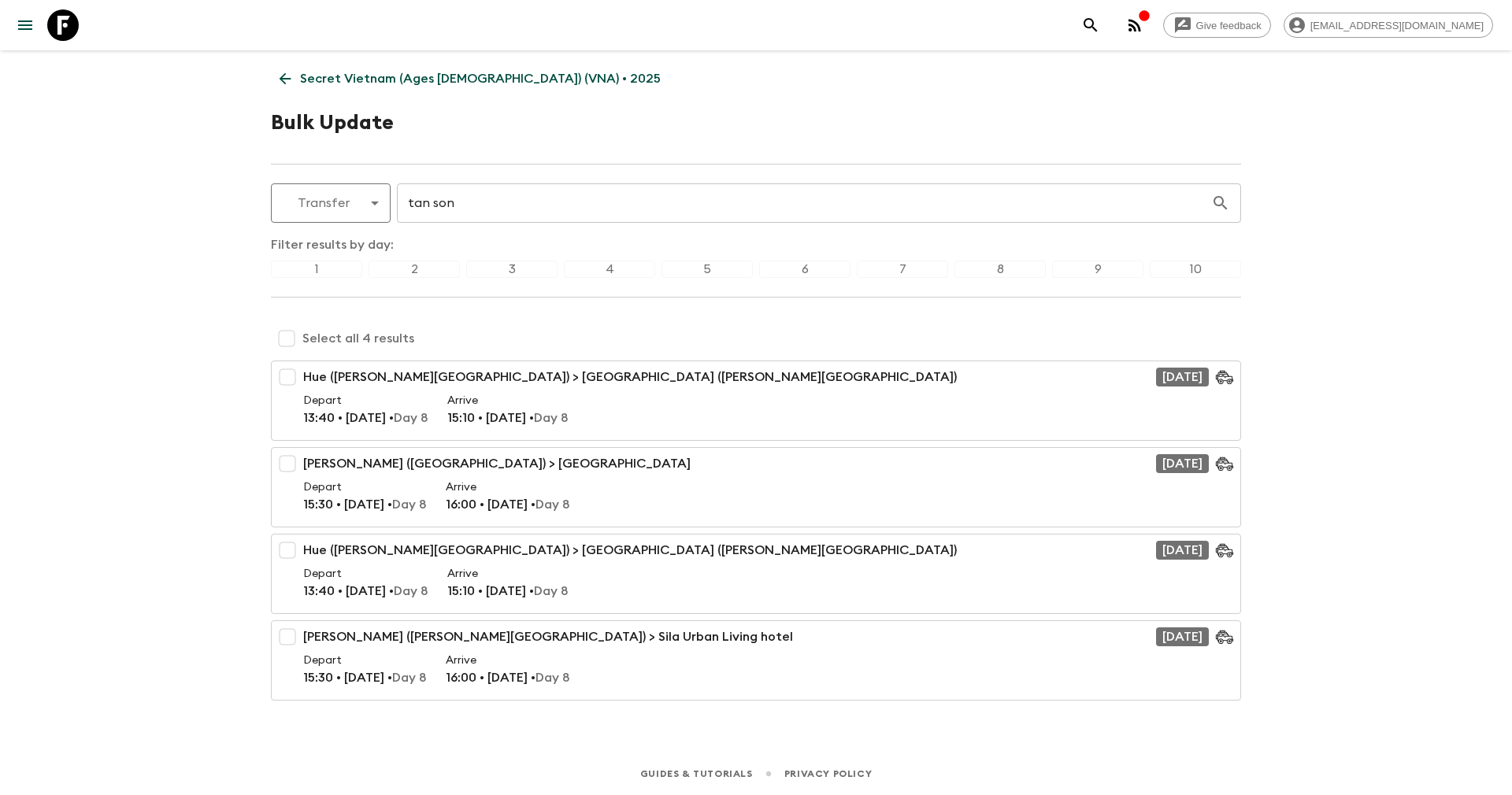
click at [1000, 265] on div "8" at bounding box center [1000, 269] width 92 height 17
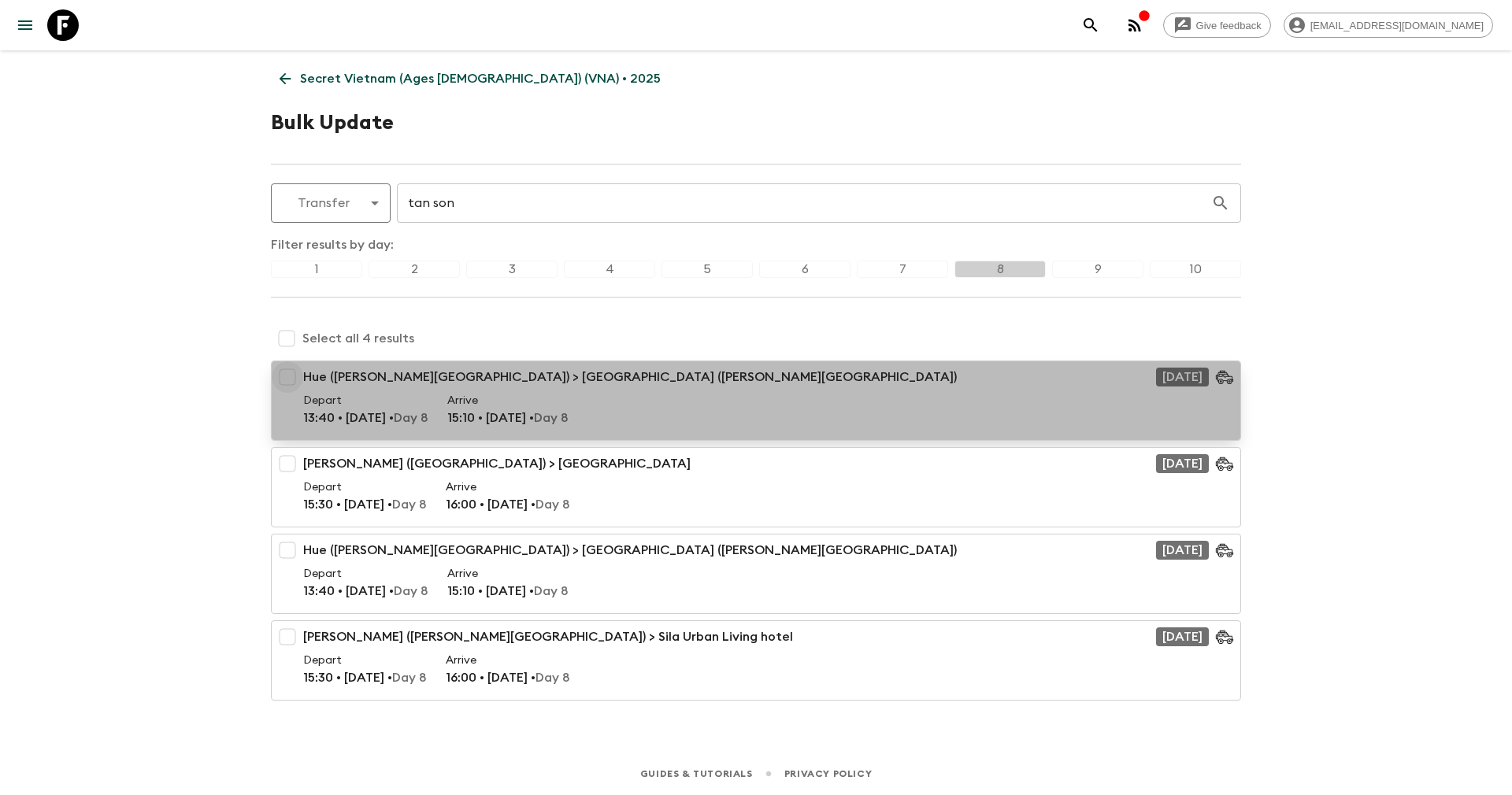
click at [284, 382] on input "checkbox" at bounding box center [287, 376] width 31 height 31
checkbox input "true"
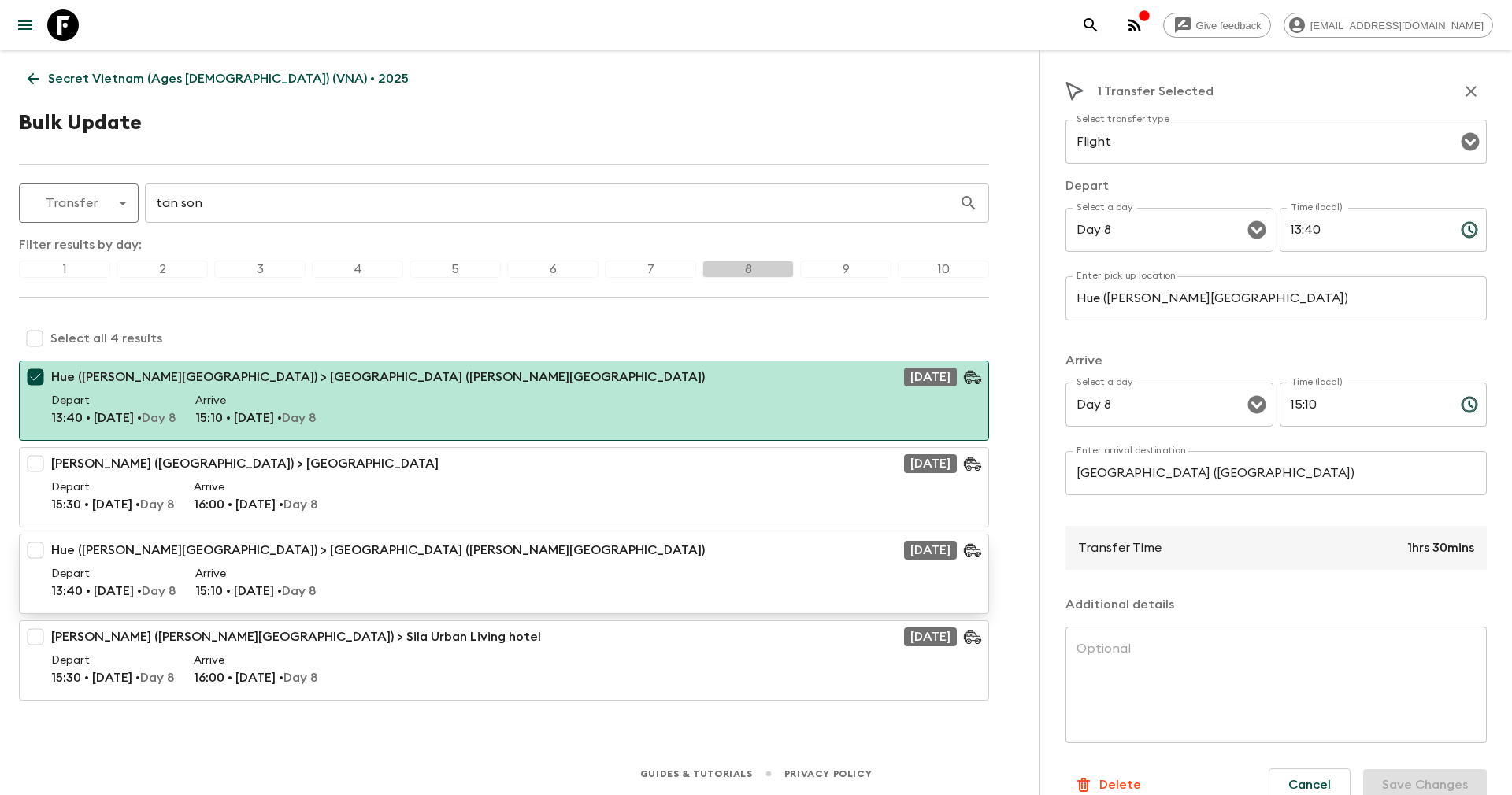
click at [39, 544] on input "checkbox" at bounding box center [35, 550] width 31 height 31
checkbox input "true"
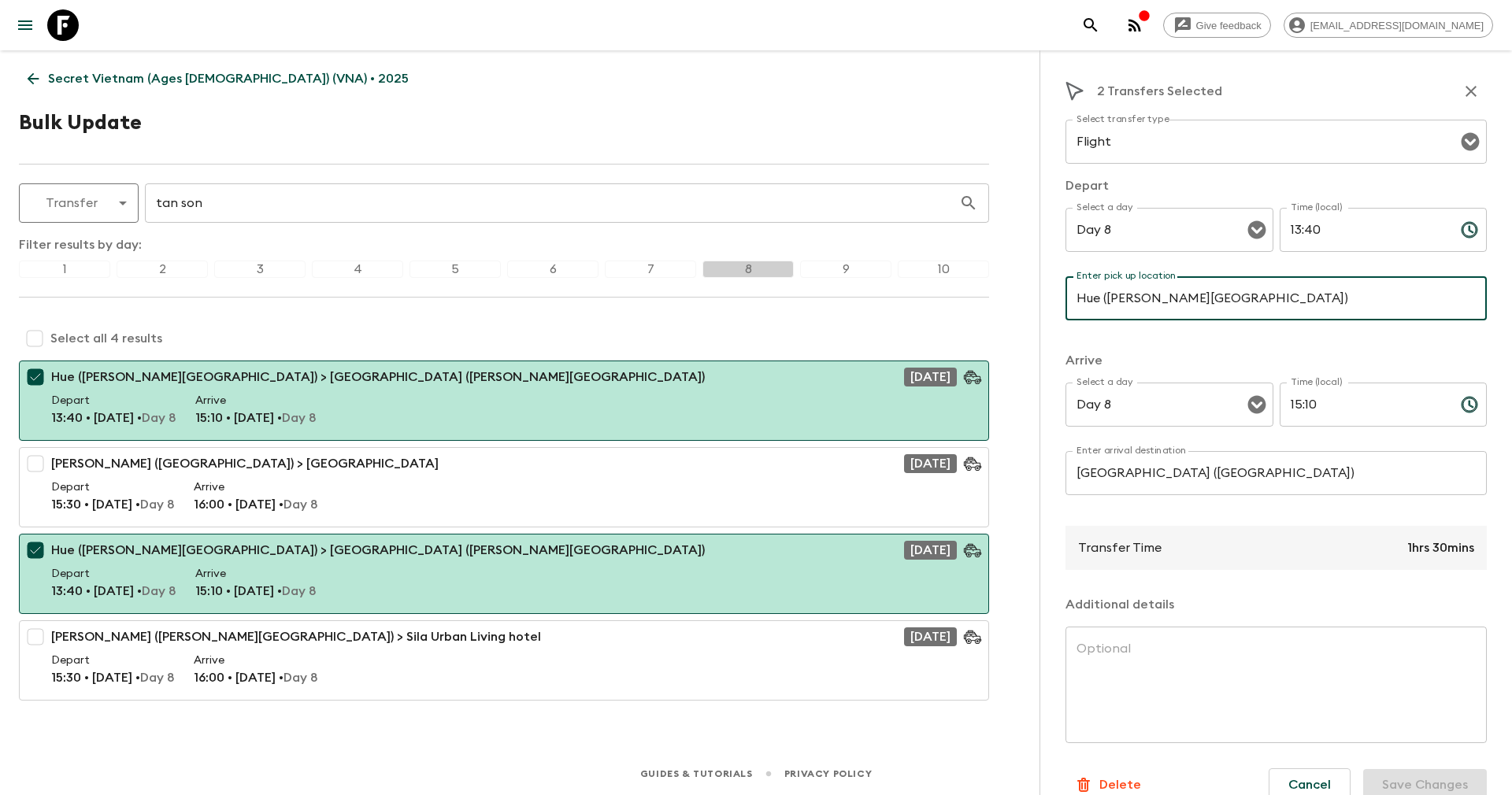
click at [1227, 296] on input "Hue ([PERSON_NAME][GEOGRAPHIC_DATA])" at bounding box center [1276, 298] width 421 height 44
type input "[GEOGRAPHIC_DATA]"
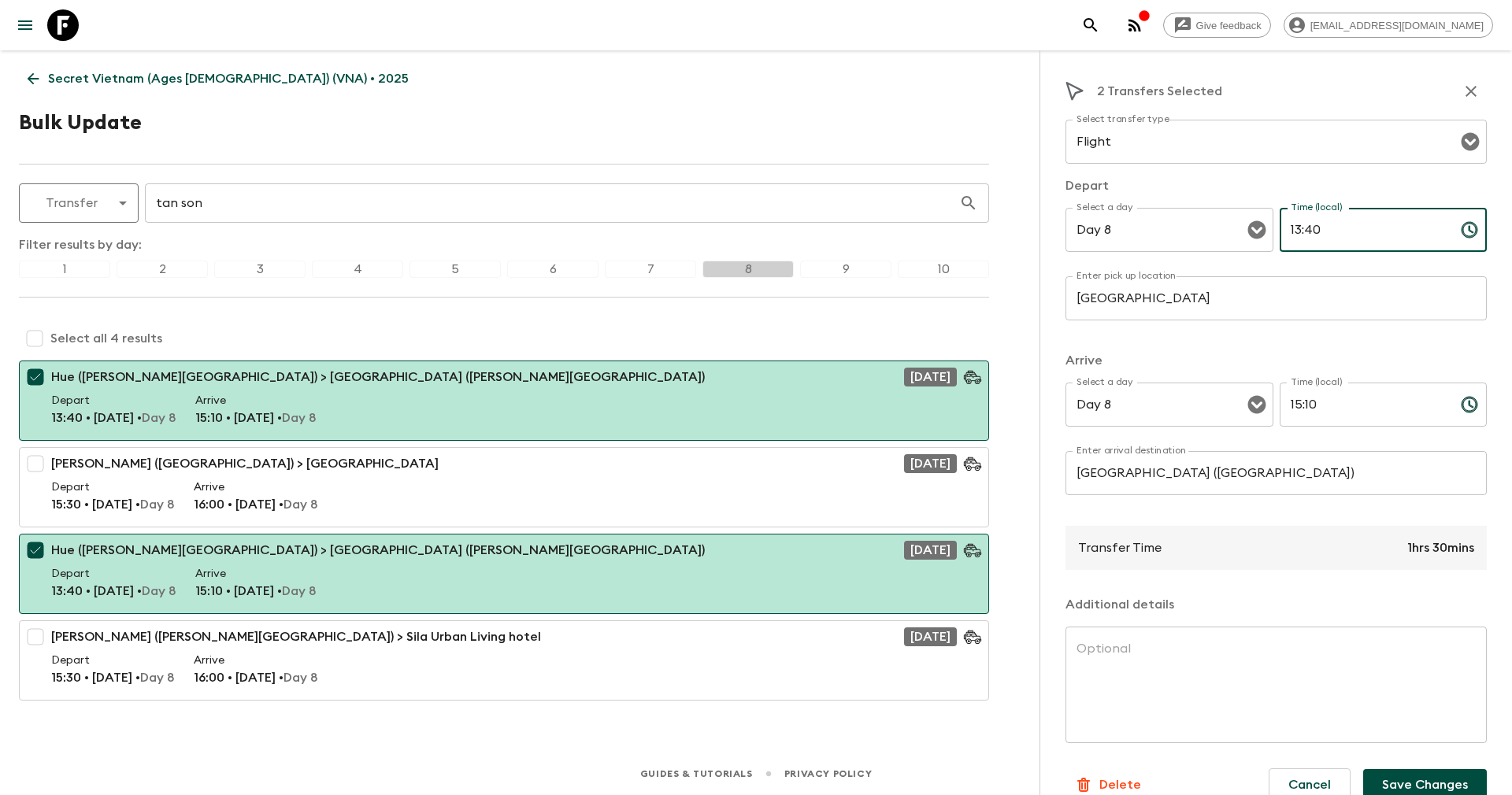
click at [1329, 233] on input "13:40" at bounding box center [1363, 230] width 168 height 44
drag, startPoint x: 1328, startPoint y: 233, endPoint x: 1041, endPoint y: 95, distance: 318.5
click at [1241, 223] on div "Select a day Day 8 Select a day ​ Time (local) 13:40 Time (local) ​" at bounding box center [1276, 239] width 421 height 62
type input "10:00"
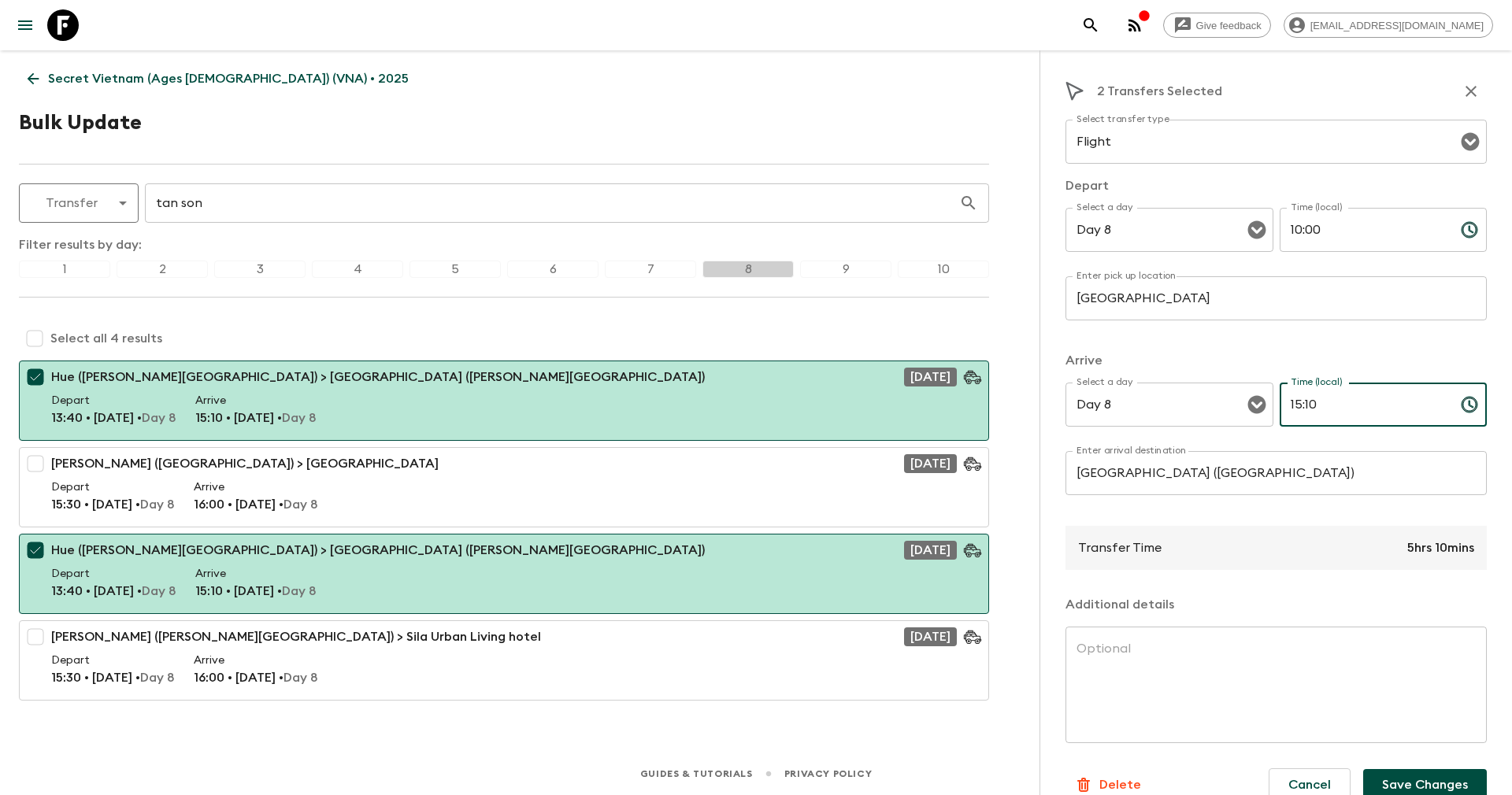
click at [1321, 403] on input "15:10" at bounding box center [1363, 404] width 168 height 44
drag, startPoint x: 1321, startPoint y: 403, endPoint x: 1165, endPoint y: 423, distance: 157.3
click at [1165, 423] on div "Select a day Day 8 Select a day ​ Time (local) 15:10 Time (local) ​" at bounding box center [1276, 413] width 421 height 62
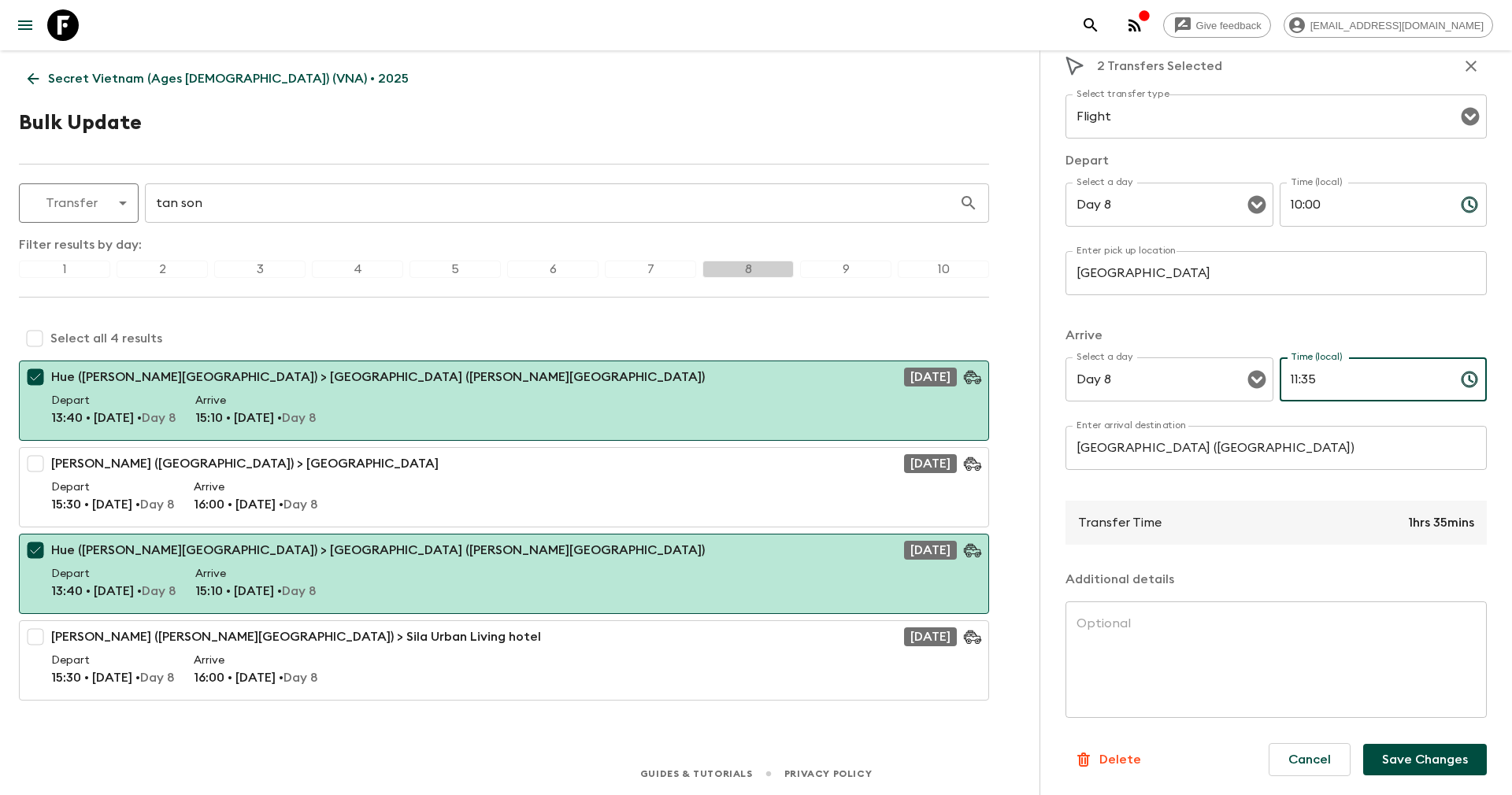
type input "11:35"
click at [1385, 745] on button "Save Changes" at bounding box center [1425, 759] width 124 height 31
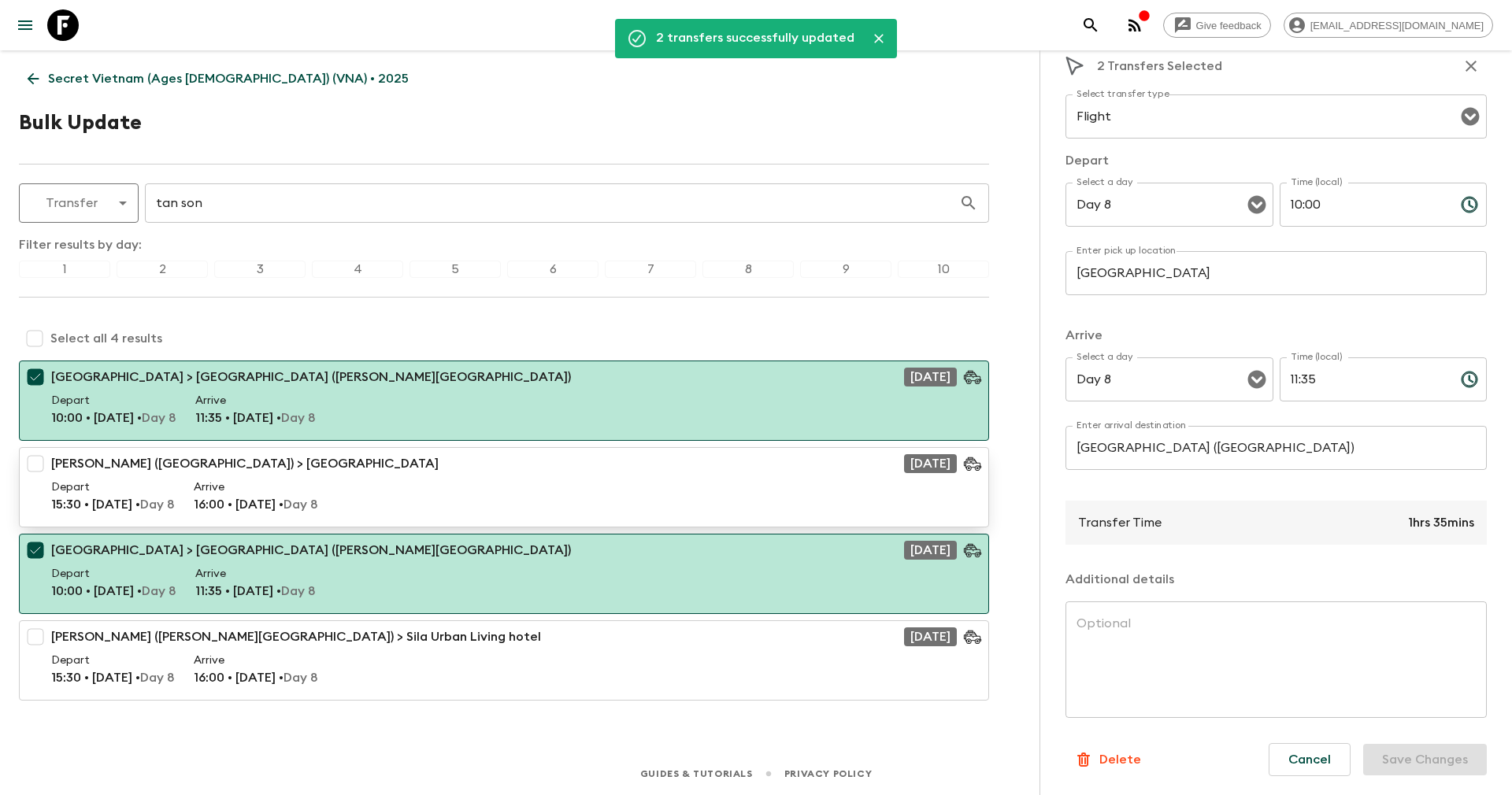
click at [31, 469] on input "checkbox" at bounding box center [35, 463] width 31 height 31
checkbox input "true"
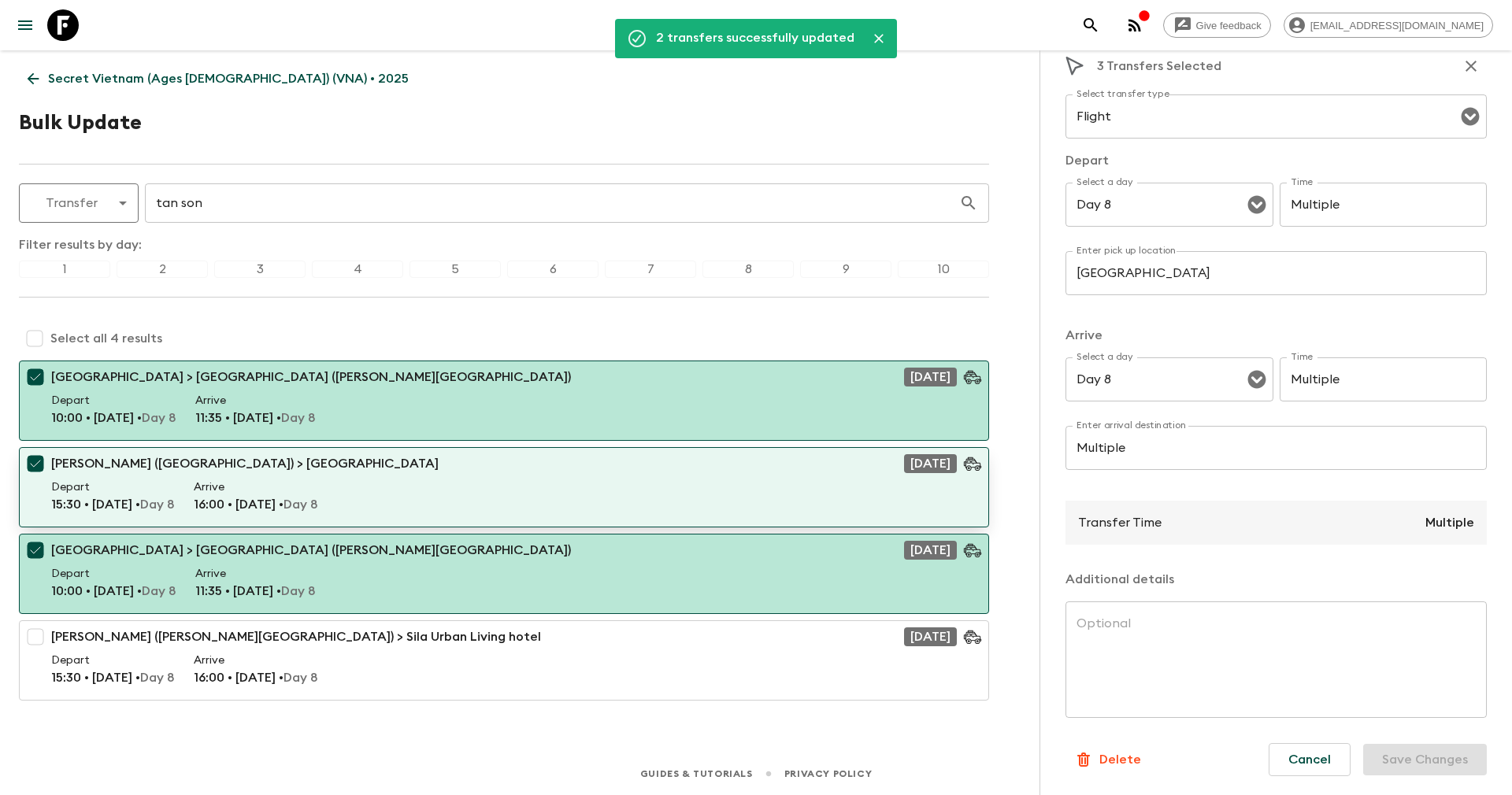
type input "Multiple"
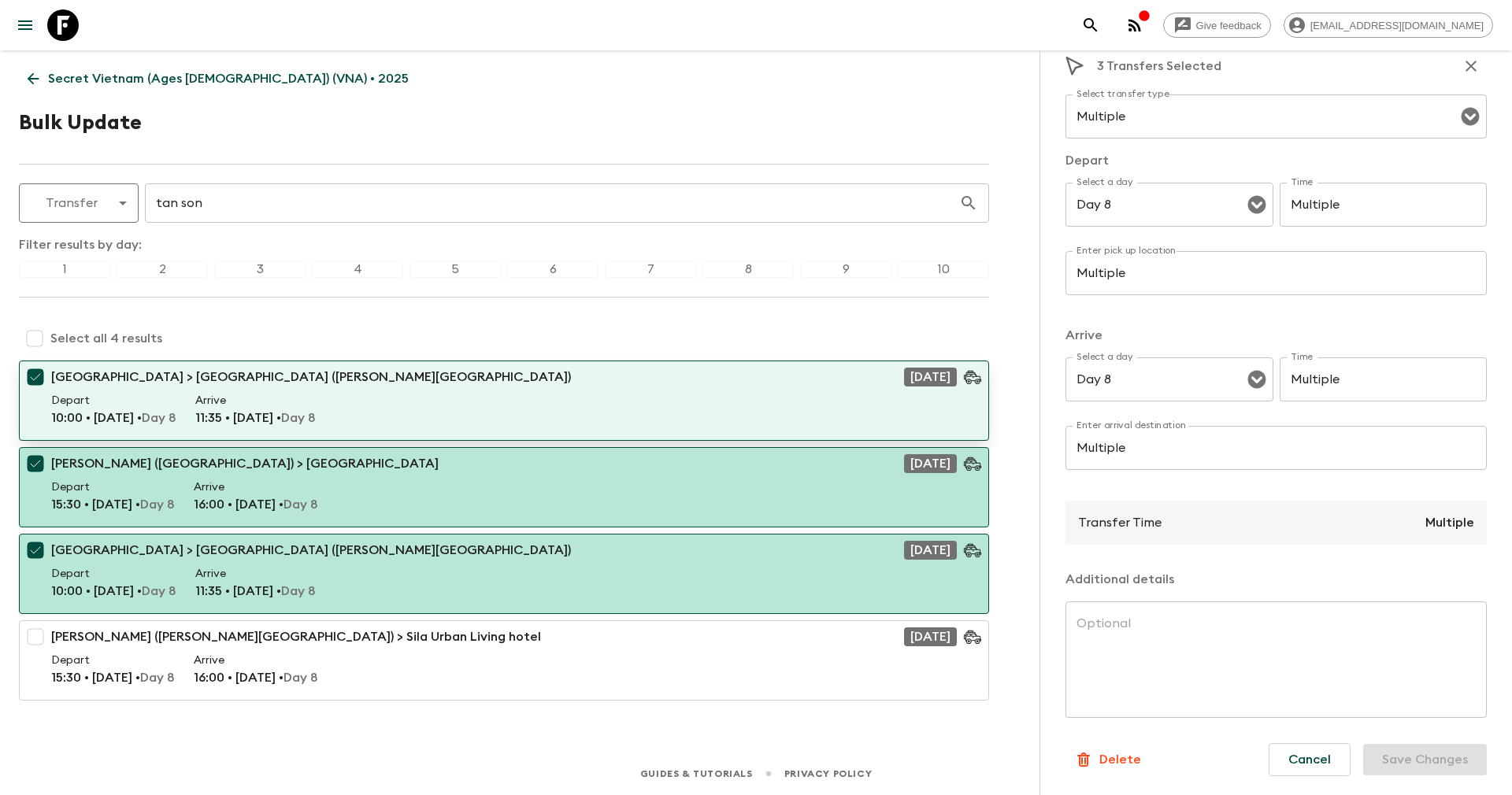
click at [31, 376] on input "checkbox" at bounding box center [35, 376] width 31 height 31
checkbox input "false"
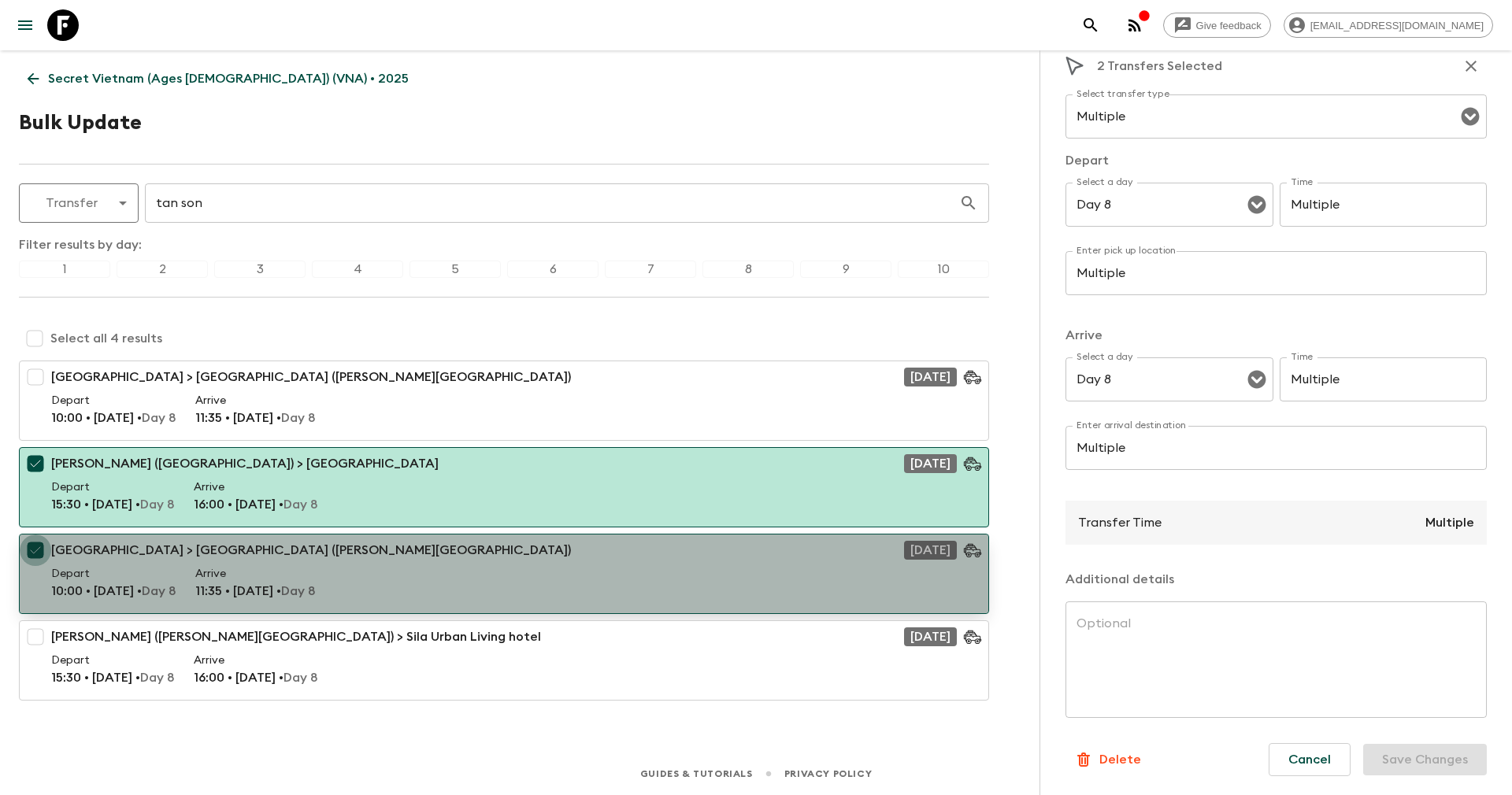
click at [27, 545] on input "checkbox" at bounding box center [35, 550] width 31 height 31
checkbox input "false"
type input "Ho Chi Minh (Tan Son Nhat airport)"
type input "Ho Chi Minh Hotel"
type input "Minibus"
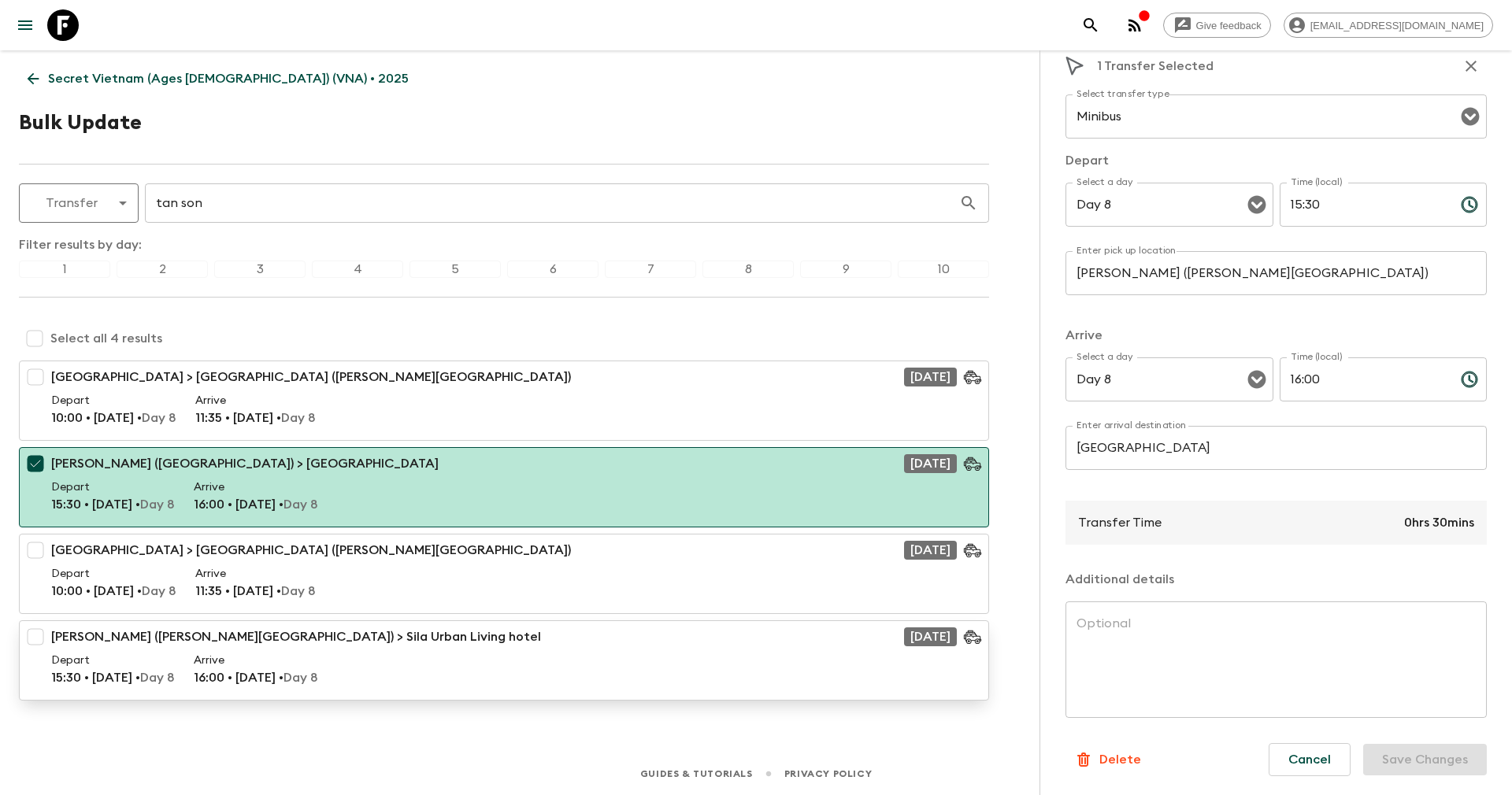
click at [44, 634] on input "checkbox" at bounding box center [35, 636] width 31 height 31
checkbox input "true"
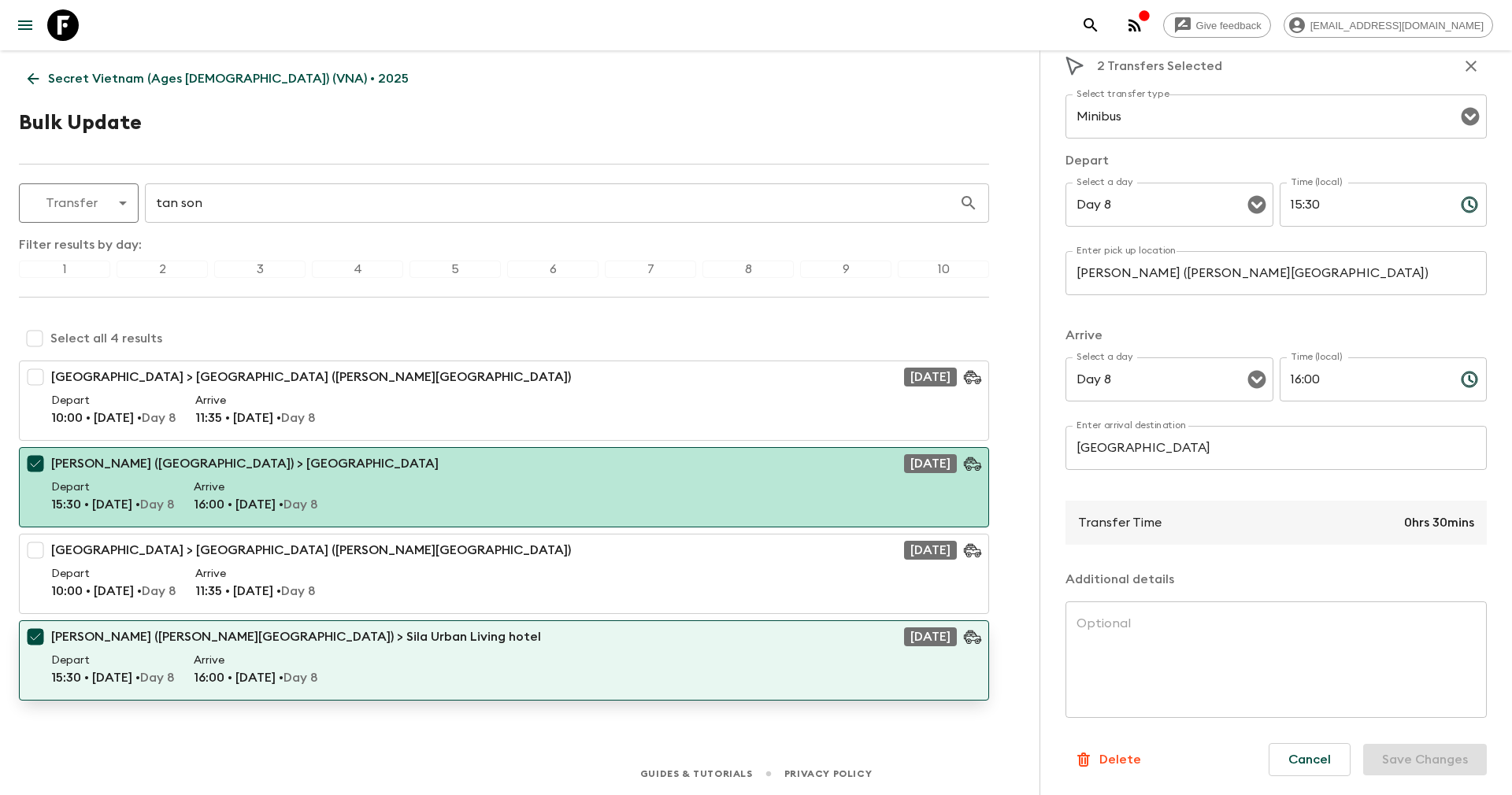
type input "Multiple"
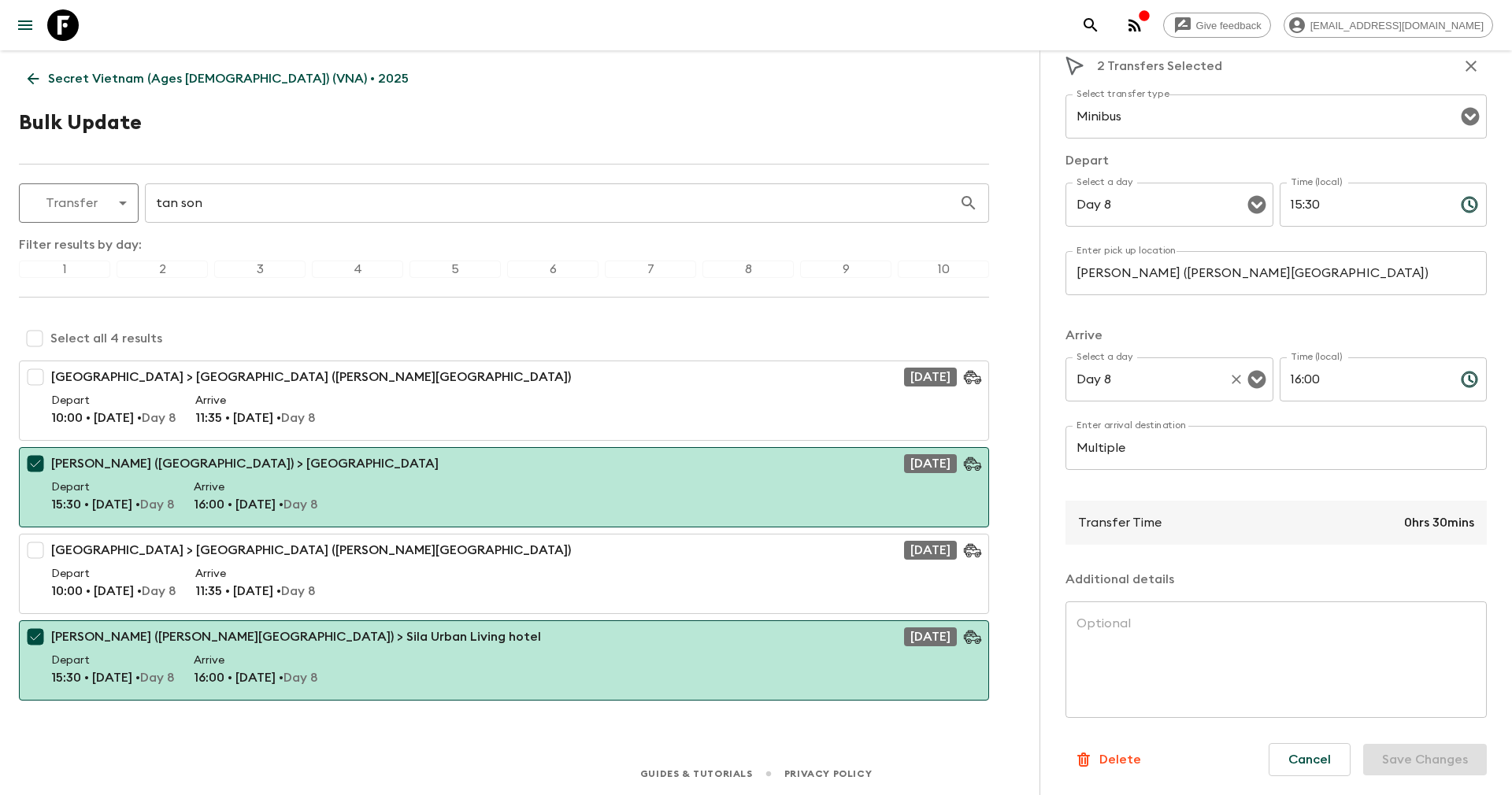
scroll to position [0, 0]
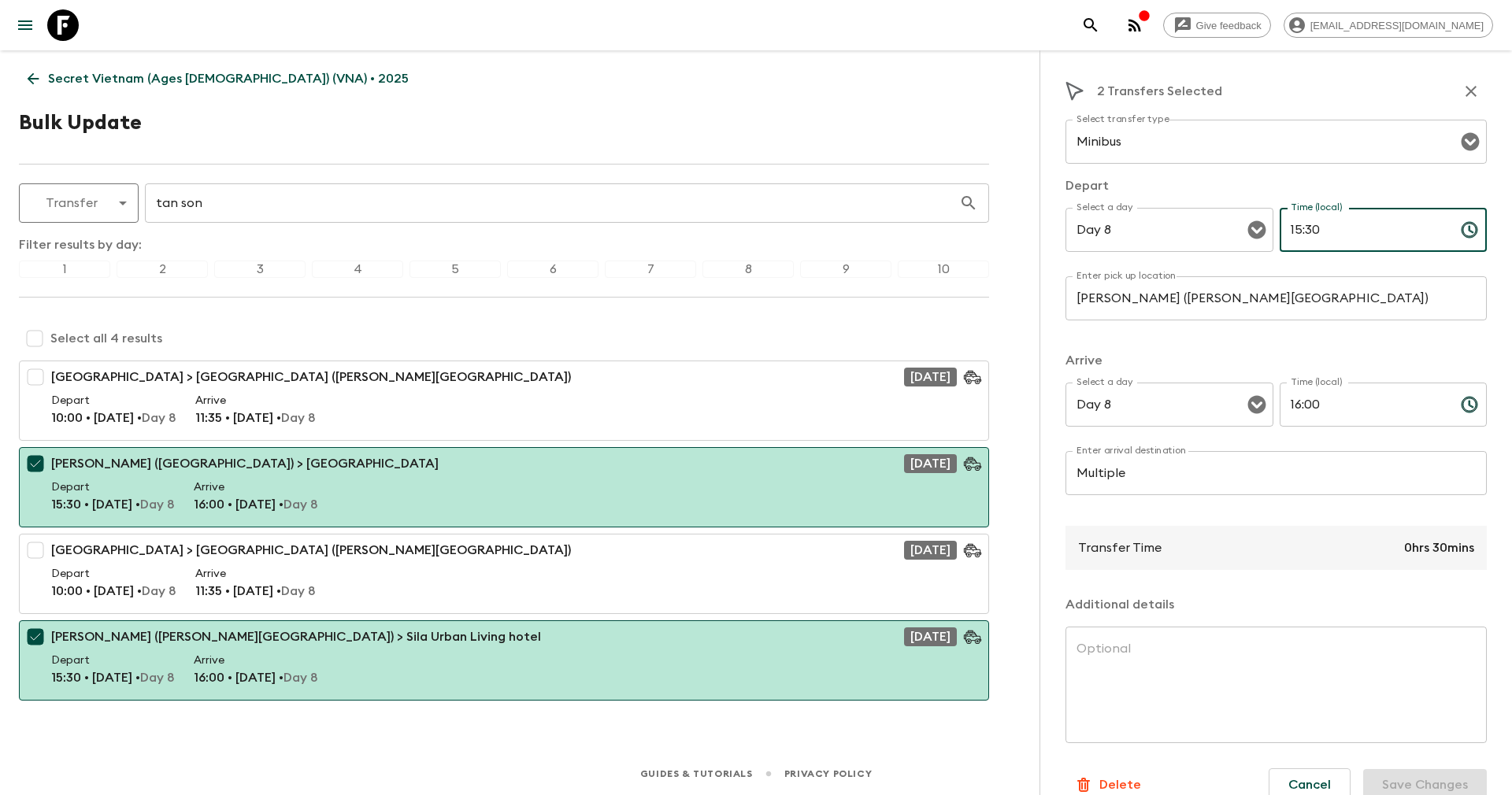
click at [1295, 245] on input "15:30" at bounding box center [1363, 230] width 168 height 44
drag, startPoint x: 1289, startPoint y: 229, endPoint x: 1340, endPoint y: 220, distance: 51.8
click at [1340, 220] on input "15:30" at bounding box center [1363, 230] width 168 height 44
type input "1"
type input "12:00"
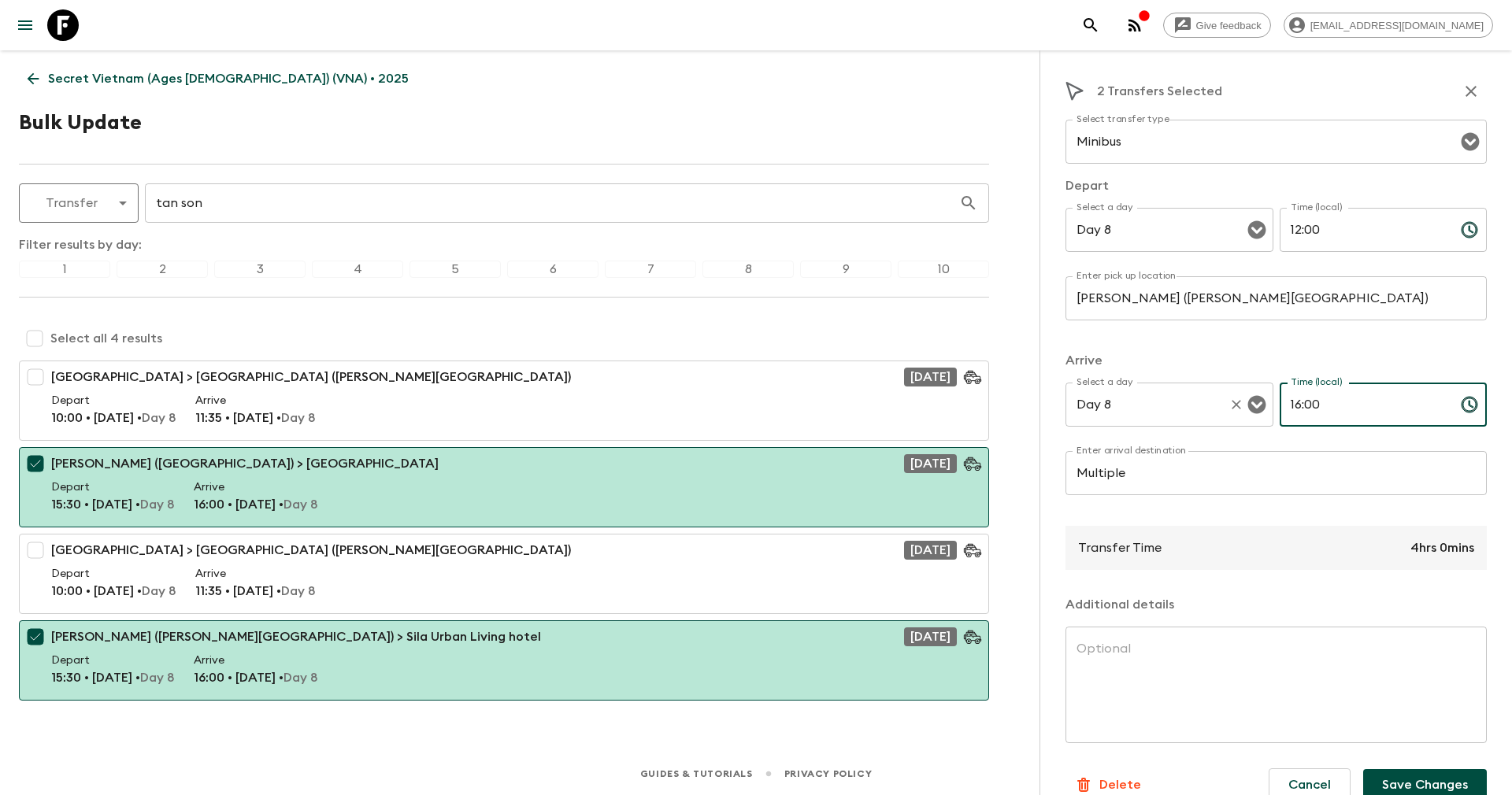
drag, startPoint x: 1336, startPoint y: 395, endPoint x: 1251, endPoint y: 398, distance: 85.1
click at [1251, 398] on div "Select a day Day 8 Select a day ​ Time (local) 16:00 Time (local) ​" at bounding box center [1276, 413] width 421 height 62
type input "12:35"
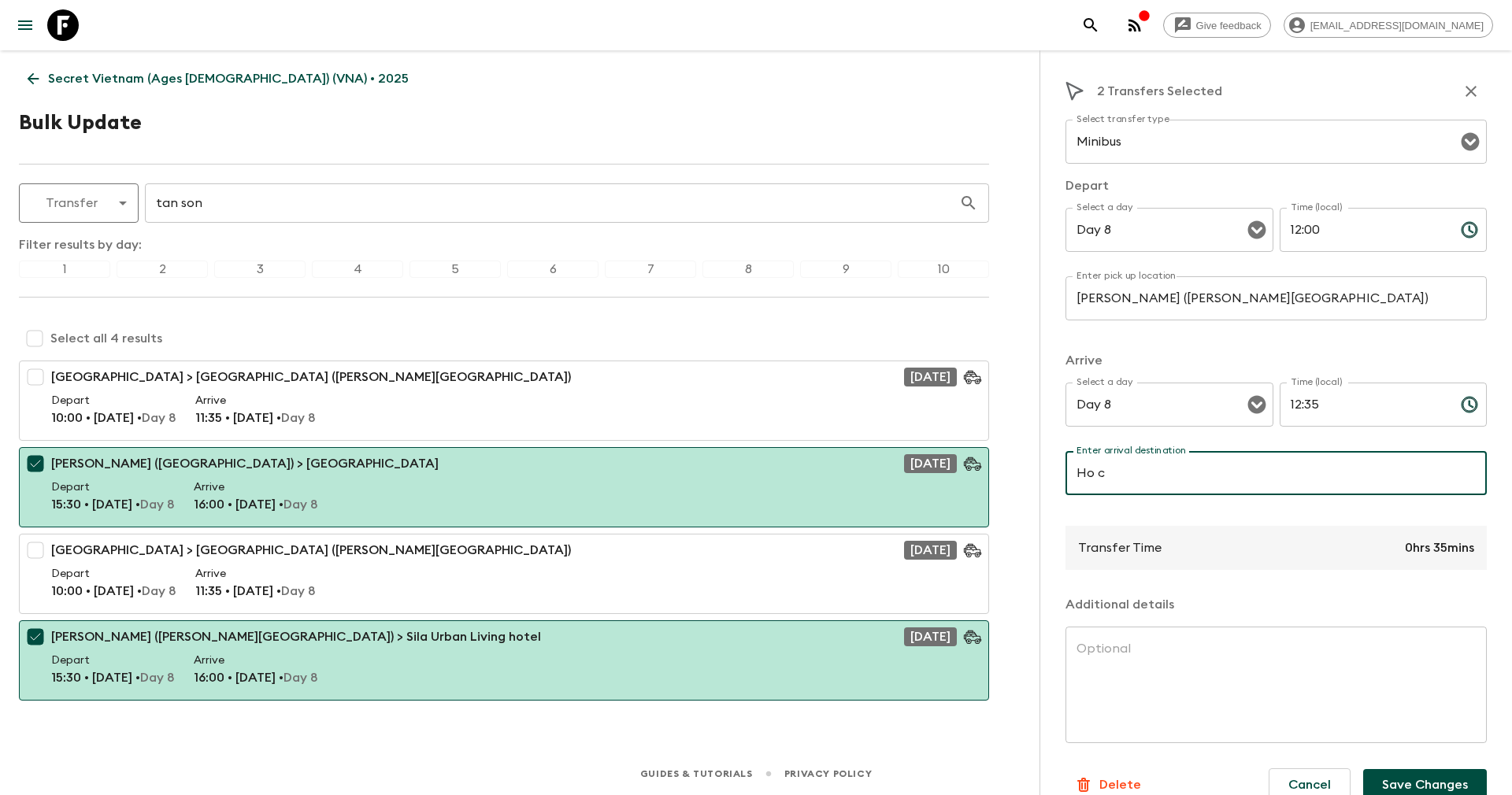
type input "Ho Chi Minh center"
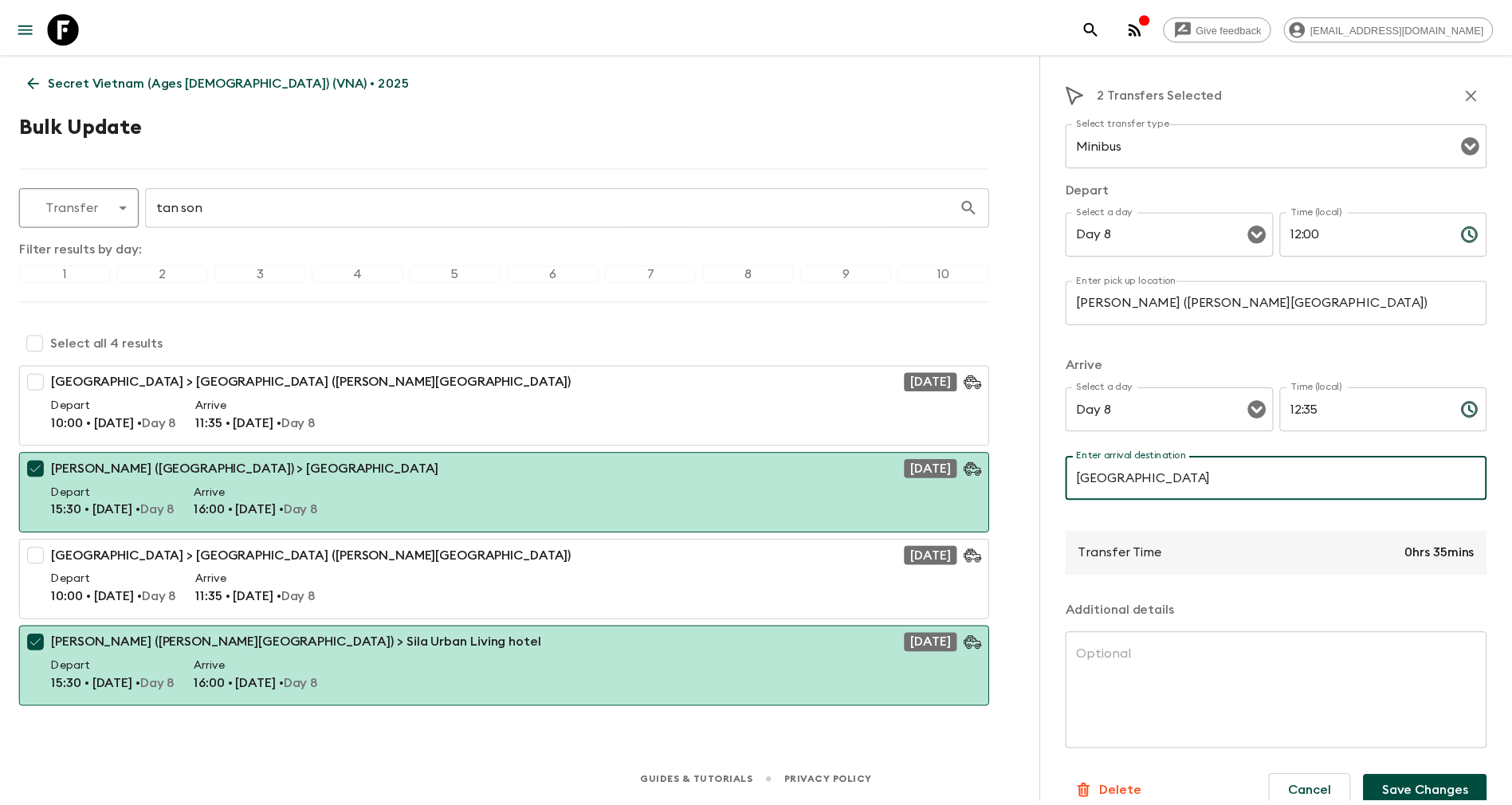
scroll to position [26, 0]
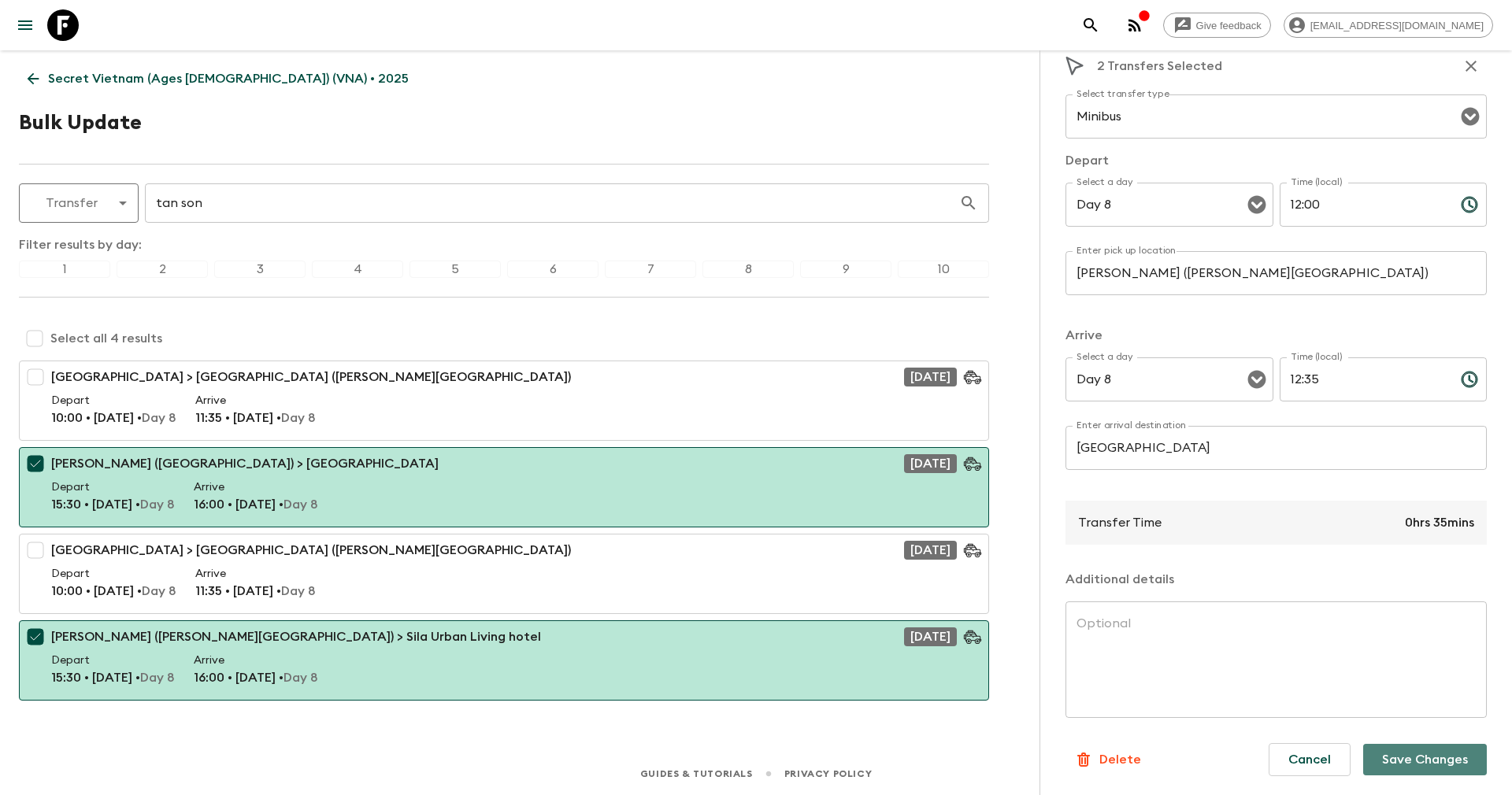
click at [1402, 756] on button "Save Changes" at bounding box center [1425, 759] width 124 height 31
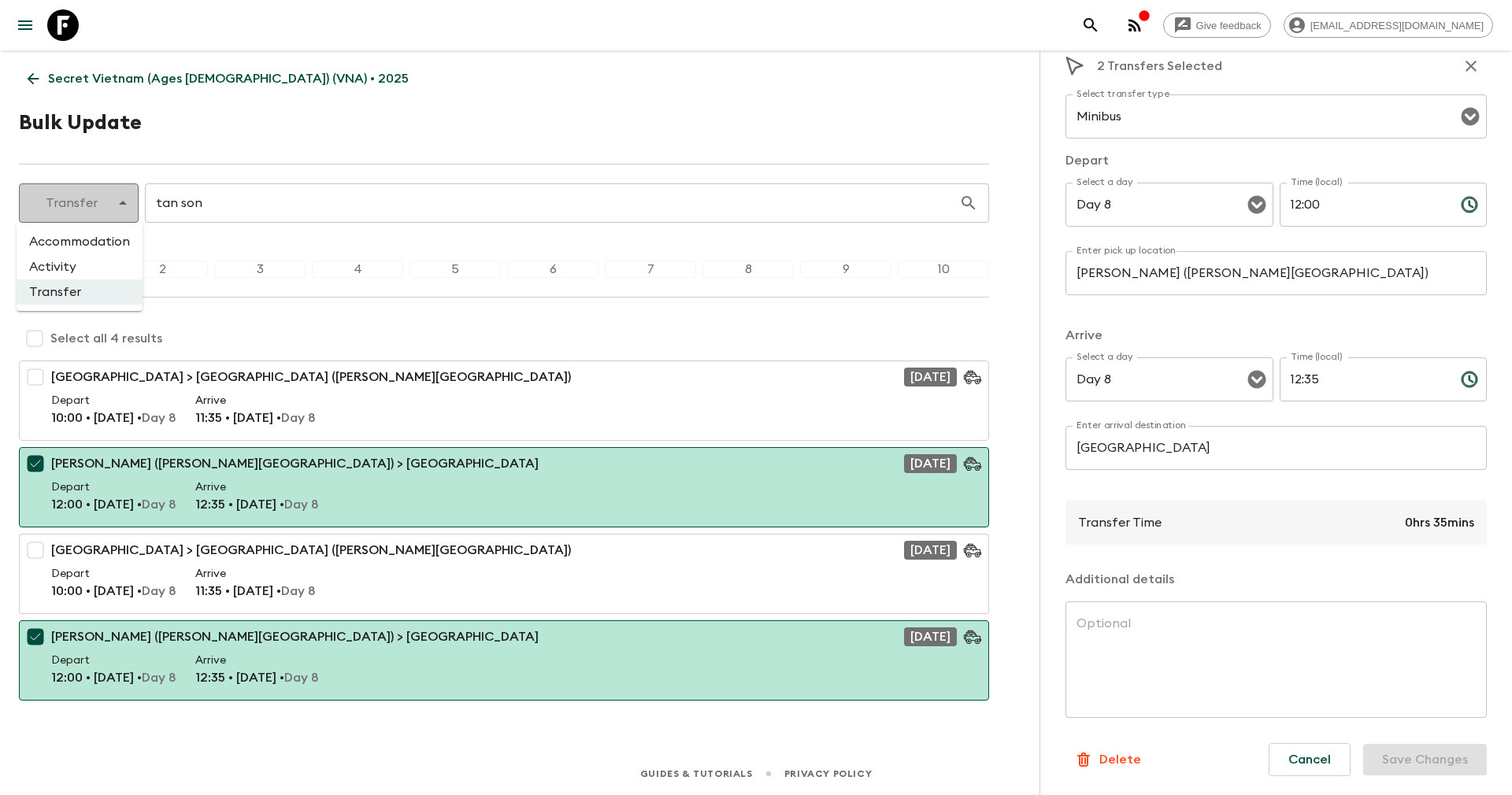
click at [114, 200] on body "Give feedback yenvuong@exotravel.com Secret Vietnam (Ages 45-59) (VNA) • 2025 B…" at bounding box center [756, 398] width 1512 height 795
click at [77, 262] on li "Activity" at bounding box center [79, 267] width 126 height 25
type input "activity"
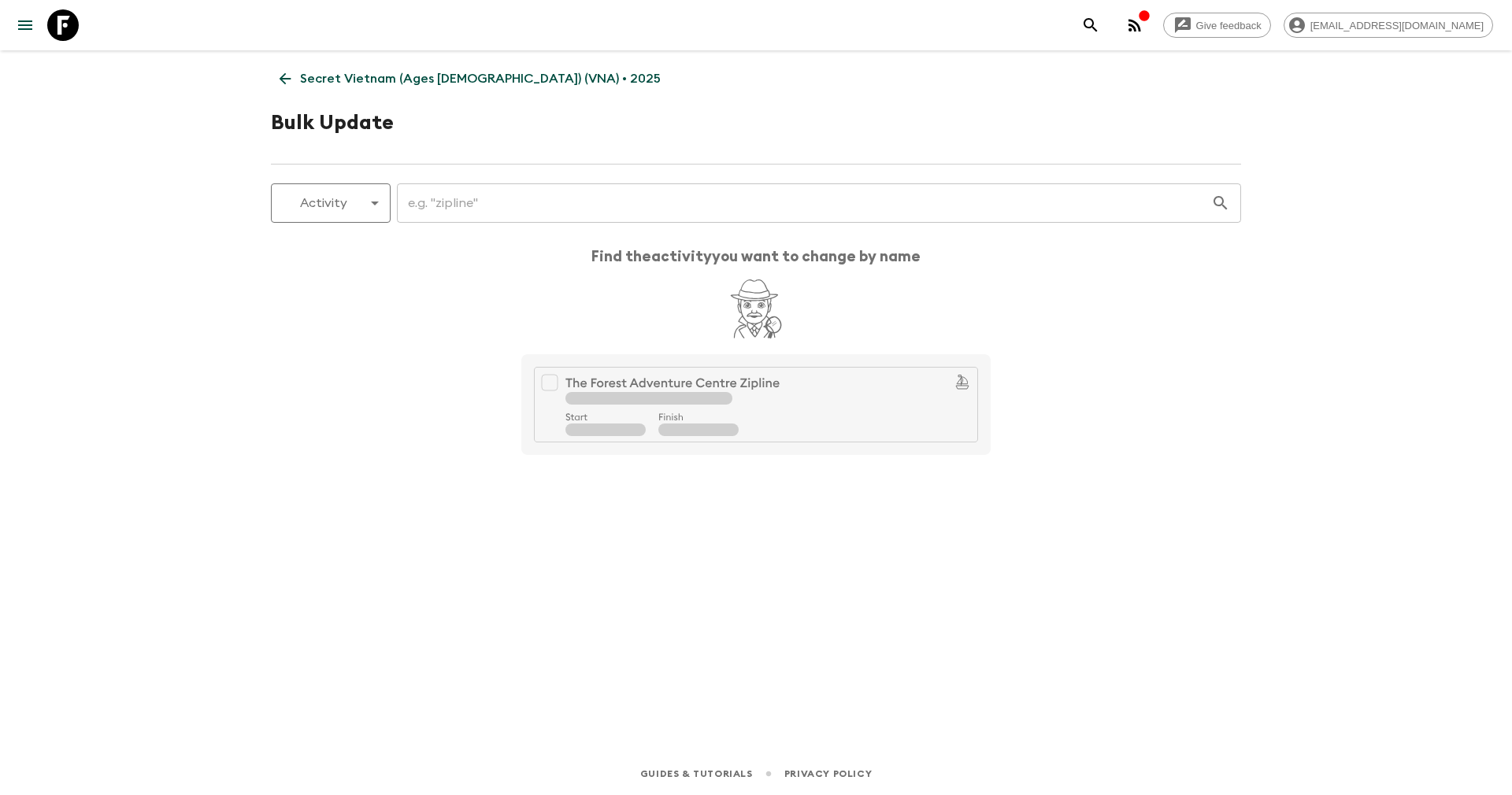
click at [422, 199] on input "text" at bounding box center [804, 203] width 814 height 44
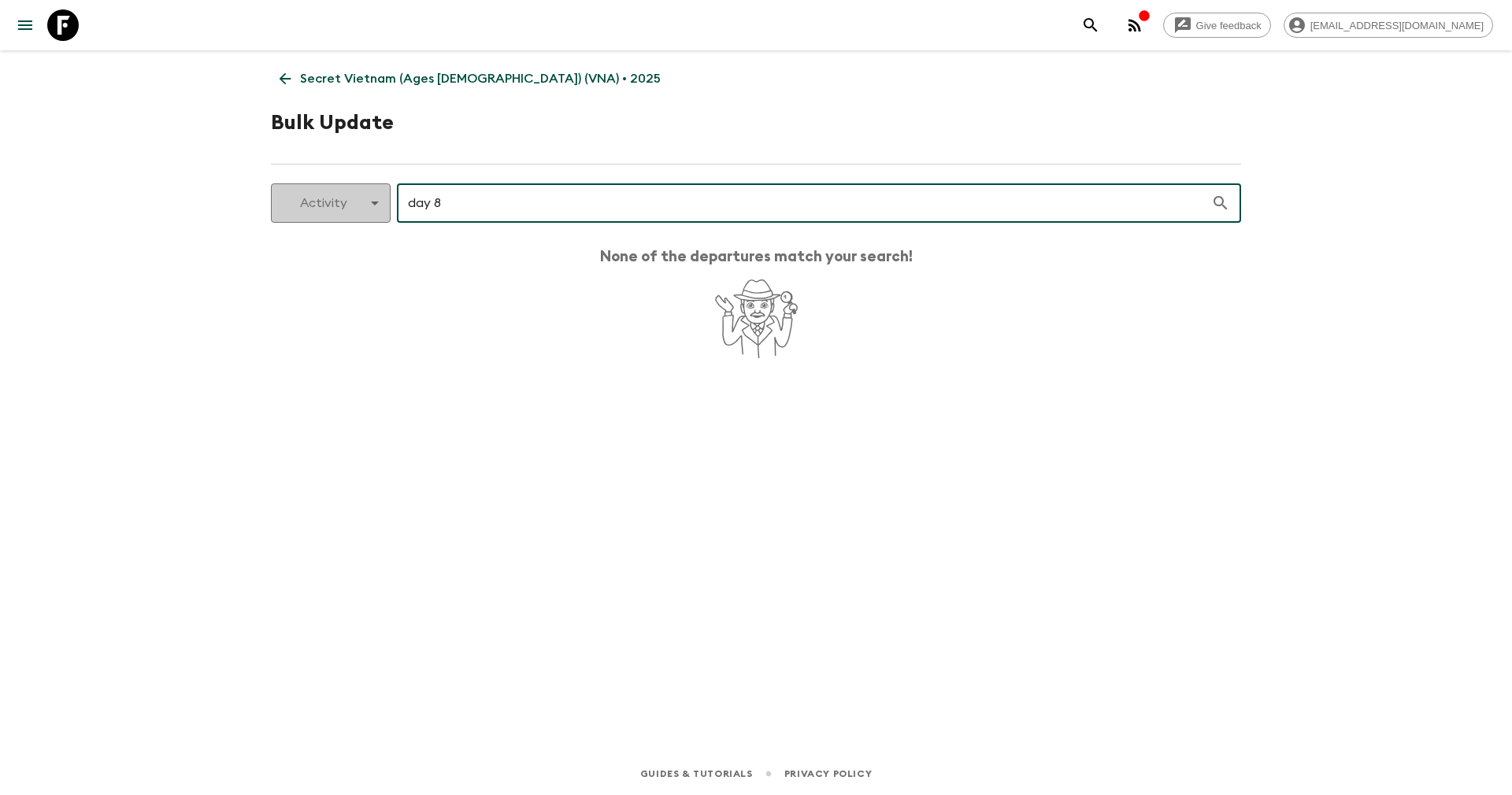
drag, startPoint x: 460, startPoint y: 200, endPoint x: 371, endPoint y: 182, distance: 90.8
click at [371, 183] on div "Activity activity ​ day 8 ​" at bounding box center [756, 203] width 970 height 39
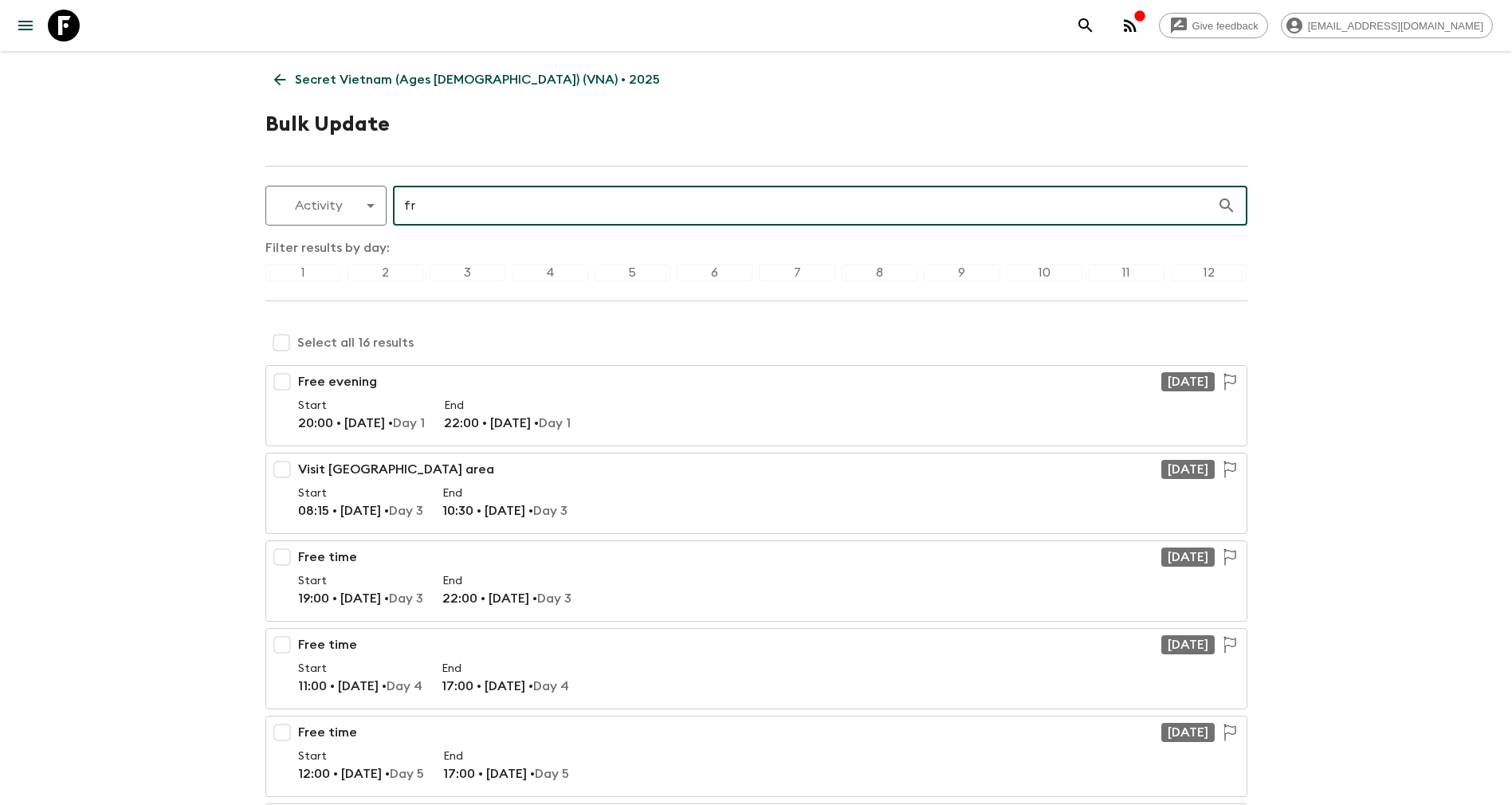
type input "f"
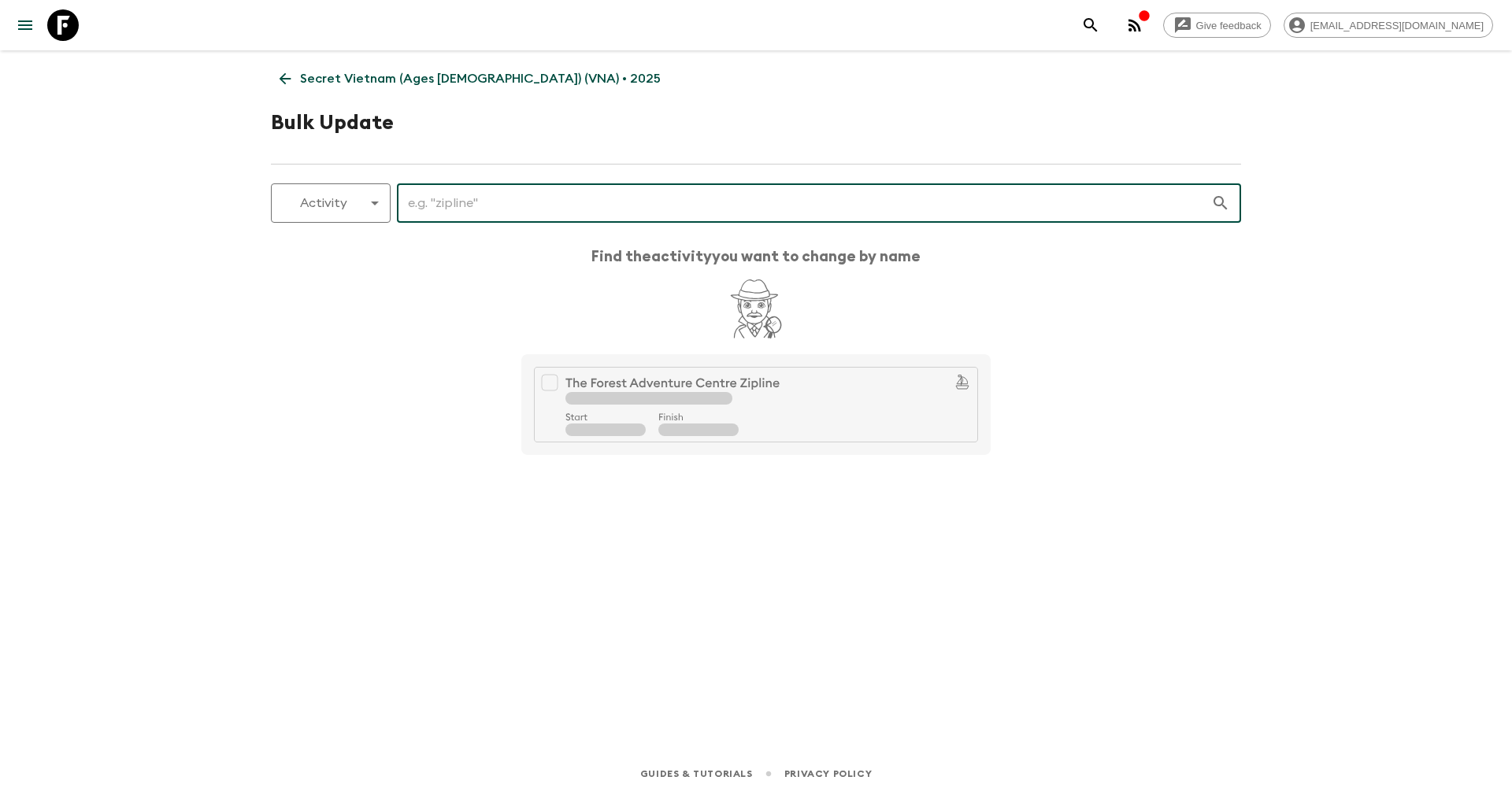
click at [420, 202] on input "text" at bounding box center [804, 203] width 814 height 44
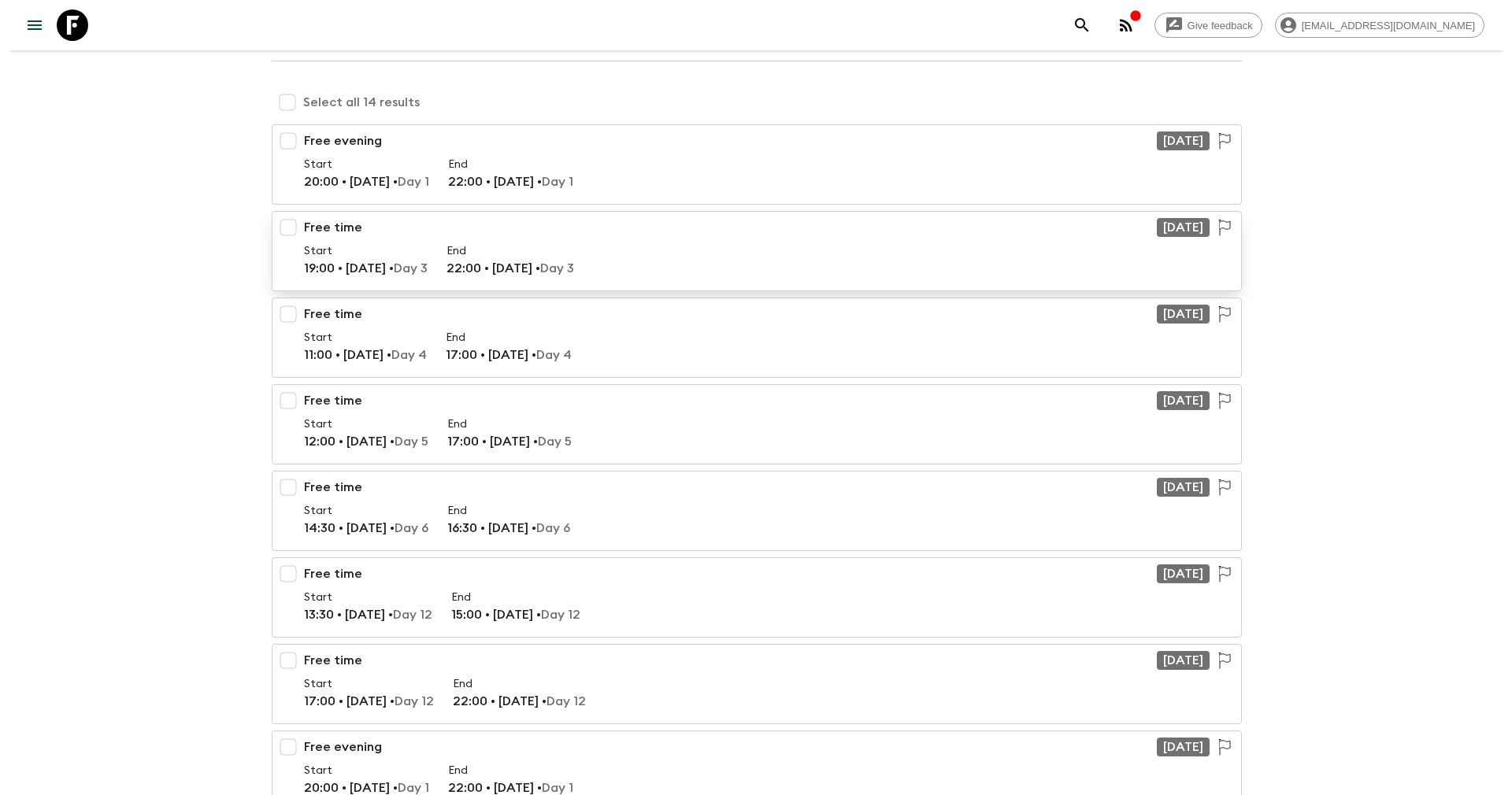
scroll to position [0, 0]
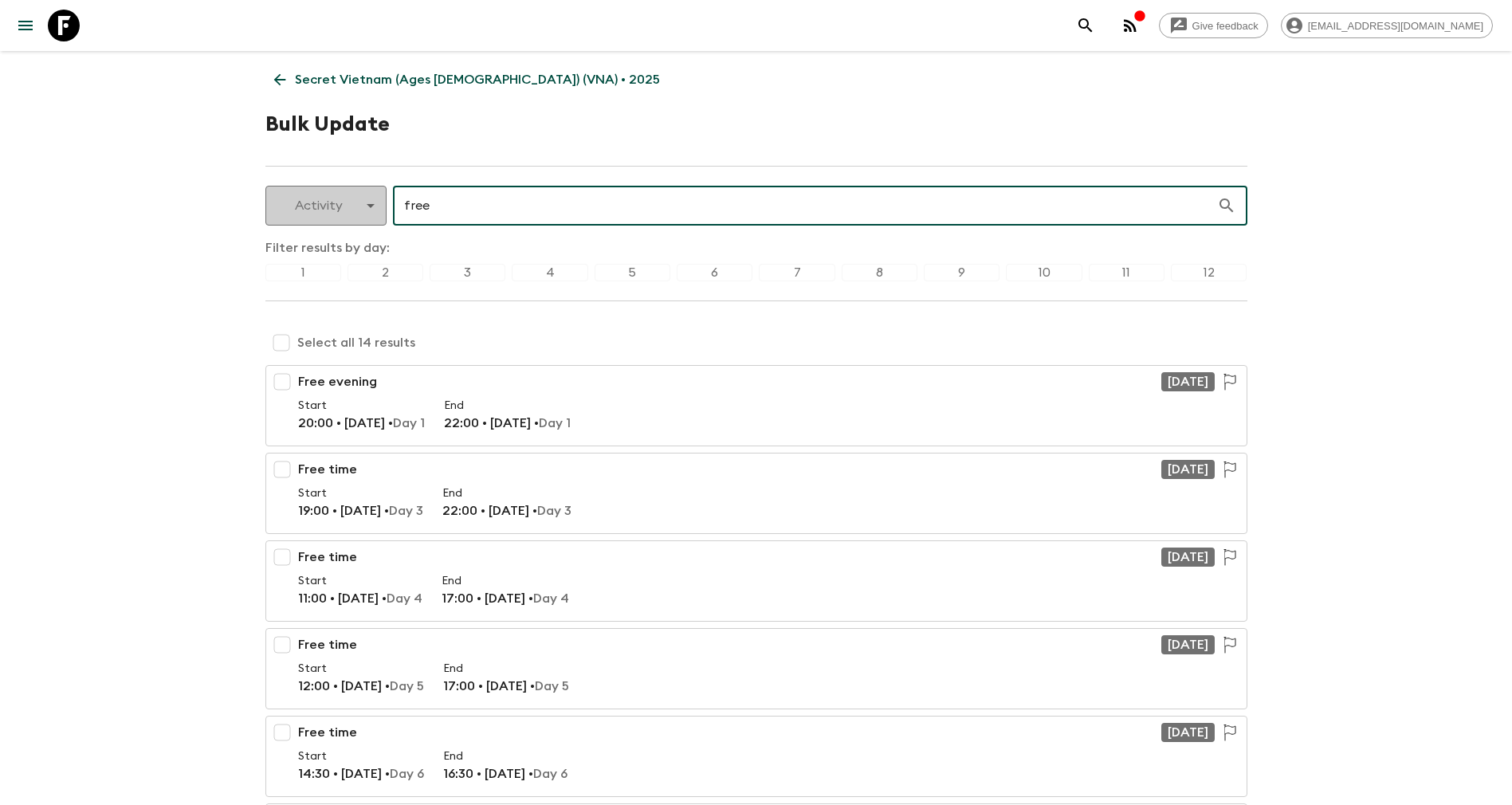
drag, startPoint x: 455, startPoint y: 194, endPoint x: 349, endPoint y: 191, distance: 106.0
click at [349, 191] on div "Activity activity ​ free ​" at bounding box center [757, 206] width 982 height 40
type input "ư"
type input "war"
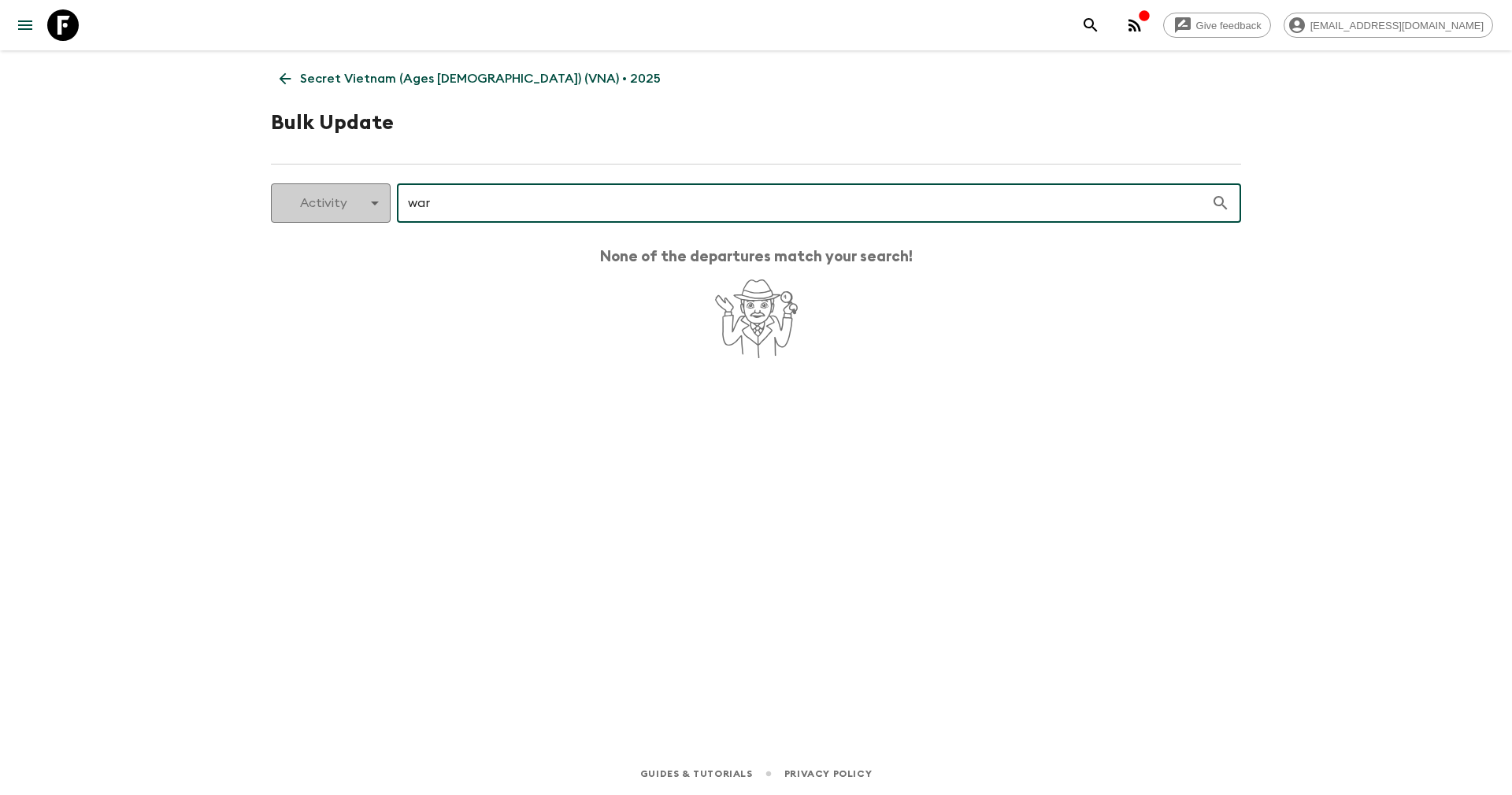
drag, startPoint x: 447, startPoint y: 200, endPoint x: 380, endPoint y: 195, distance: 67.2
click at [380, 195] on div "Activity activity ​ war ​" at bounding box center [756, 203] width 970 height 39
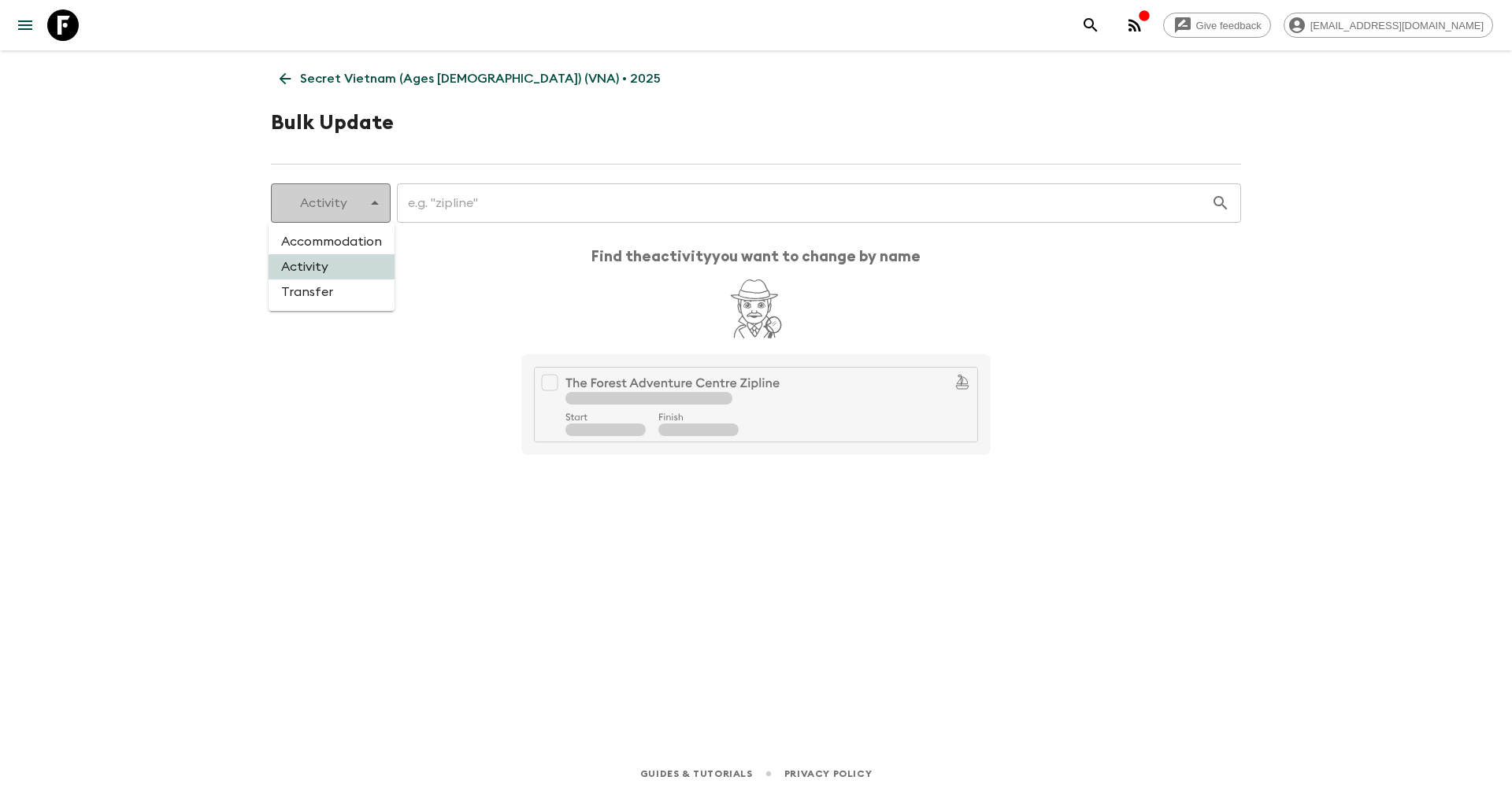
click at [354, 198] on body "Give feedback yenvuong@exotravel.com Secret Vietnam (Ages 45-59) (VNA) • 2025 B…" at bounding box center [756, 398] width 1512 height 795
click at [325, 290] on li "Transfer" at bounding box center [331, 292] width 126 height 25
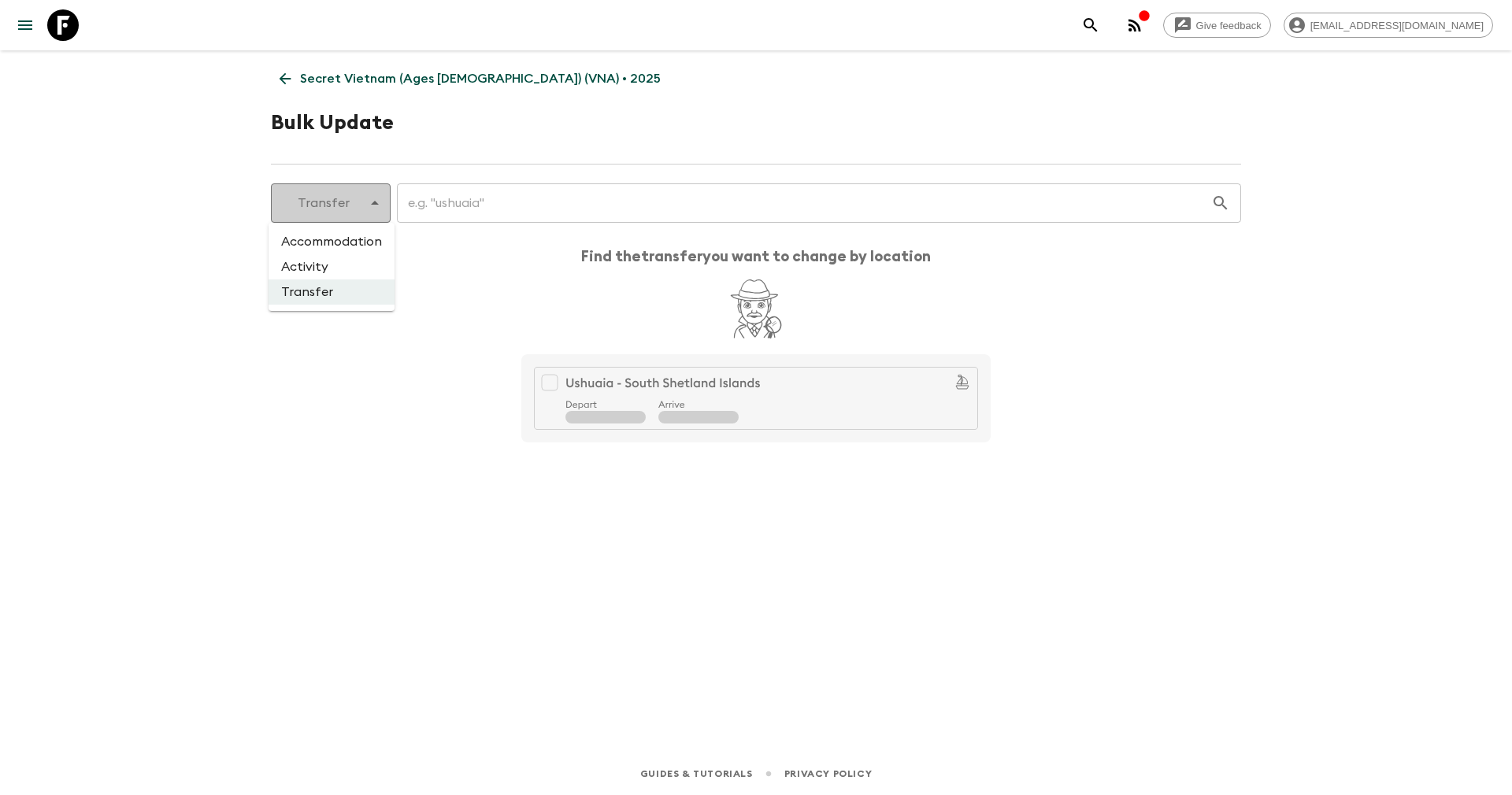
click at [325, 197] on body "Give feedback yenvuong@exotravel.com Secret Vietnam (Ages 45-59) (VNA) • 2025 B…" at bounding box center [756, 398] width 1512 height 795
click at [329, 240] on li "Accommodation" at bounding box center [331, 242] width 126 height 25
type input "accommodation"
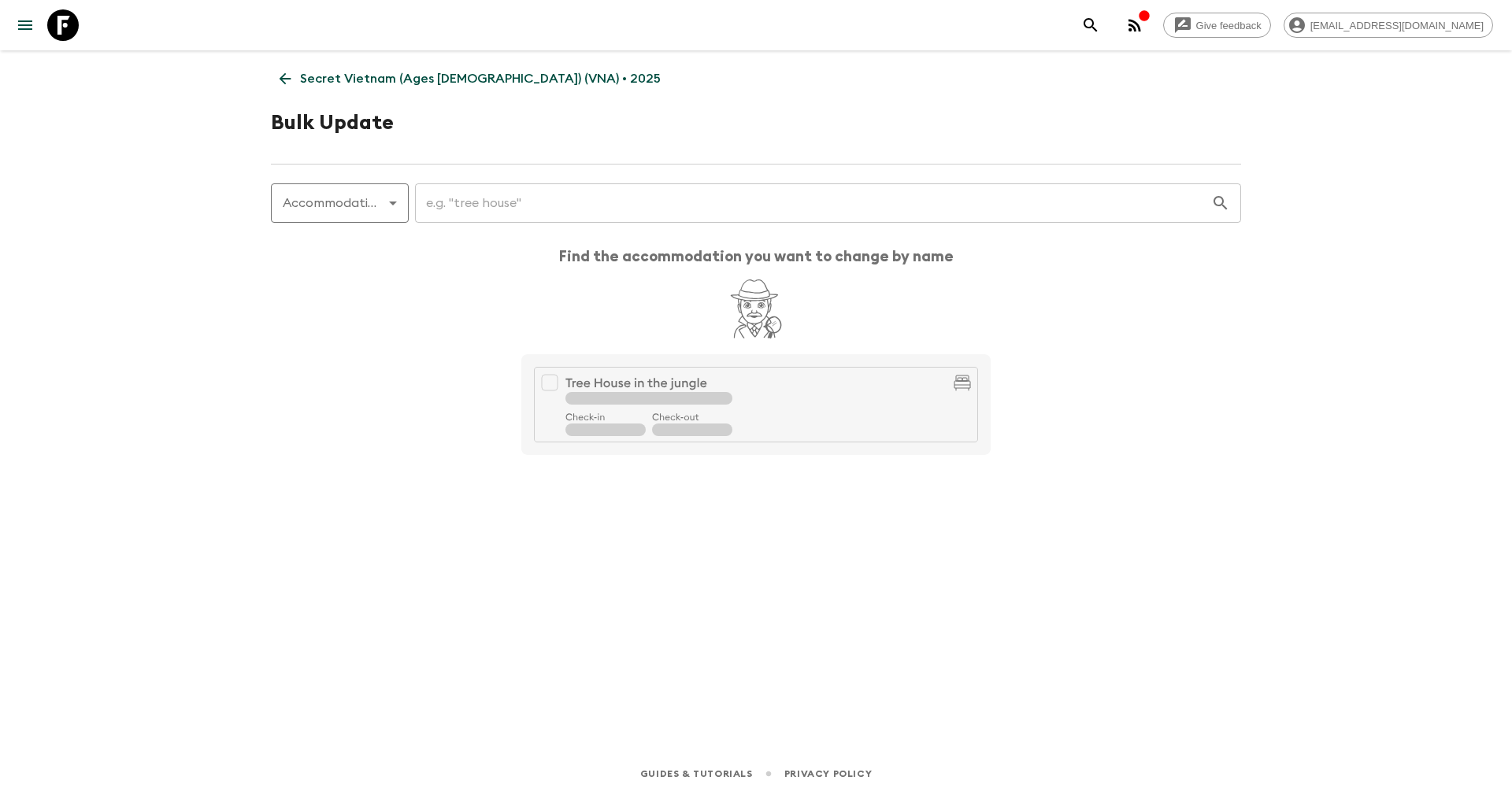
click at [518, 172] on div "Secret Vietnam (Ages 45-59) (VNA) • 2025 Bulk Update Accommodation accommodatio…" at bounding box center [756, 379] width 1007 height 658
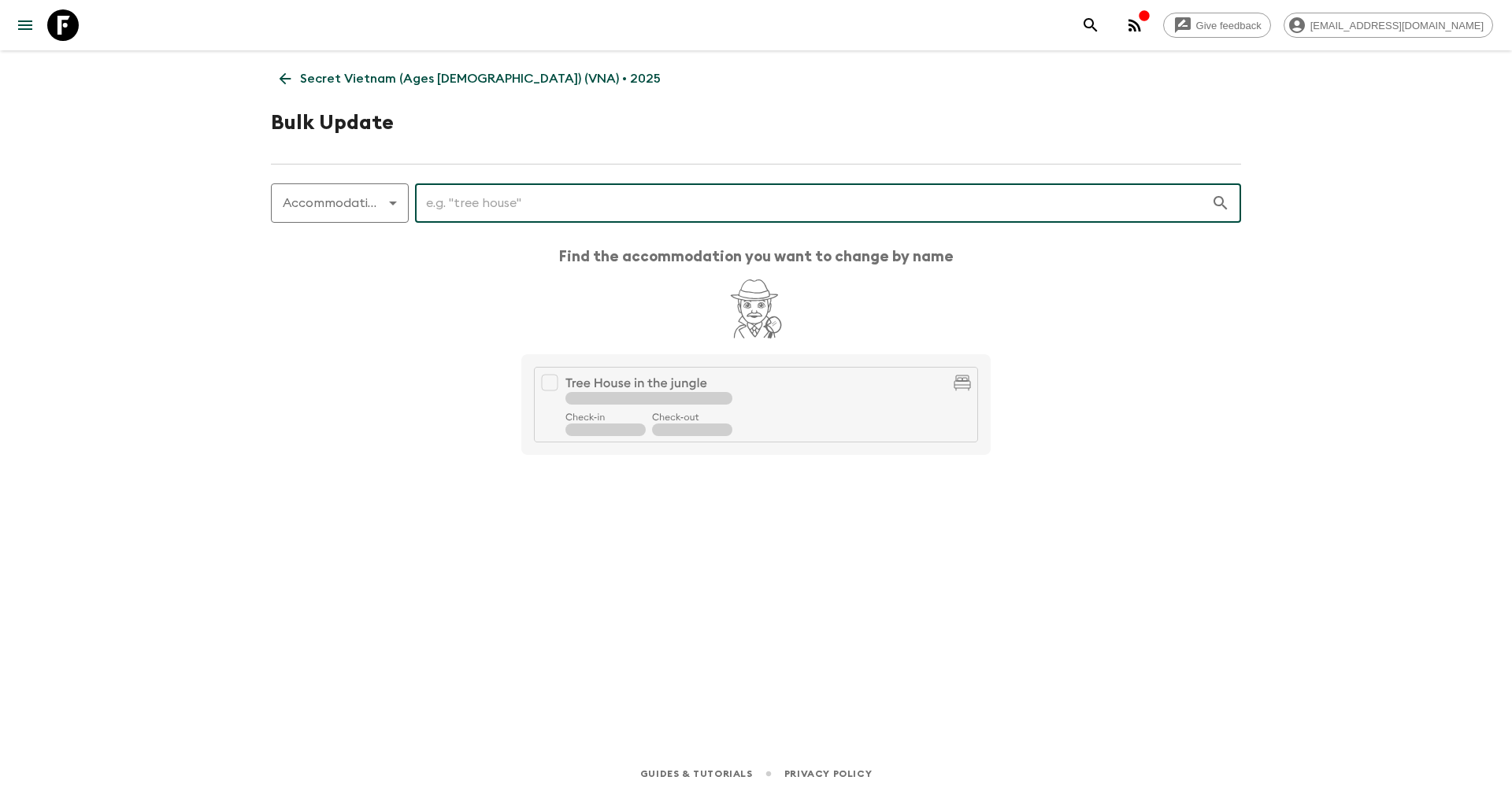
click at [501, 216] on input "text" at bounding box center [812, 203] width 796 height 44
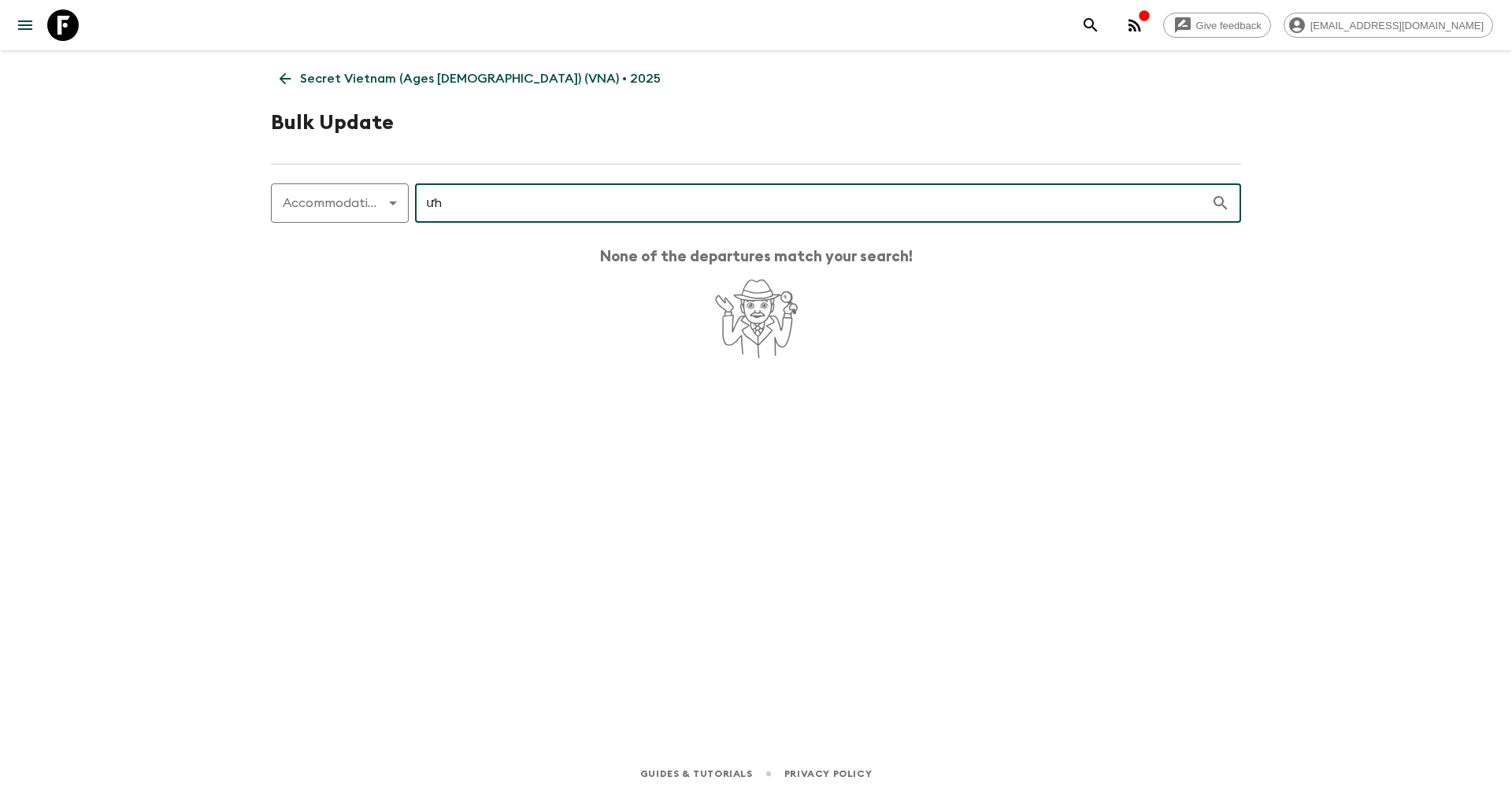
type input "ư"
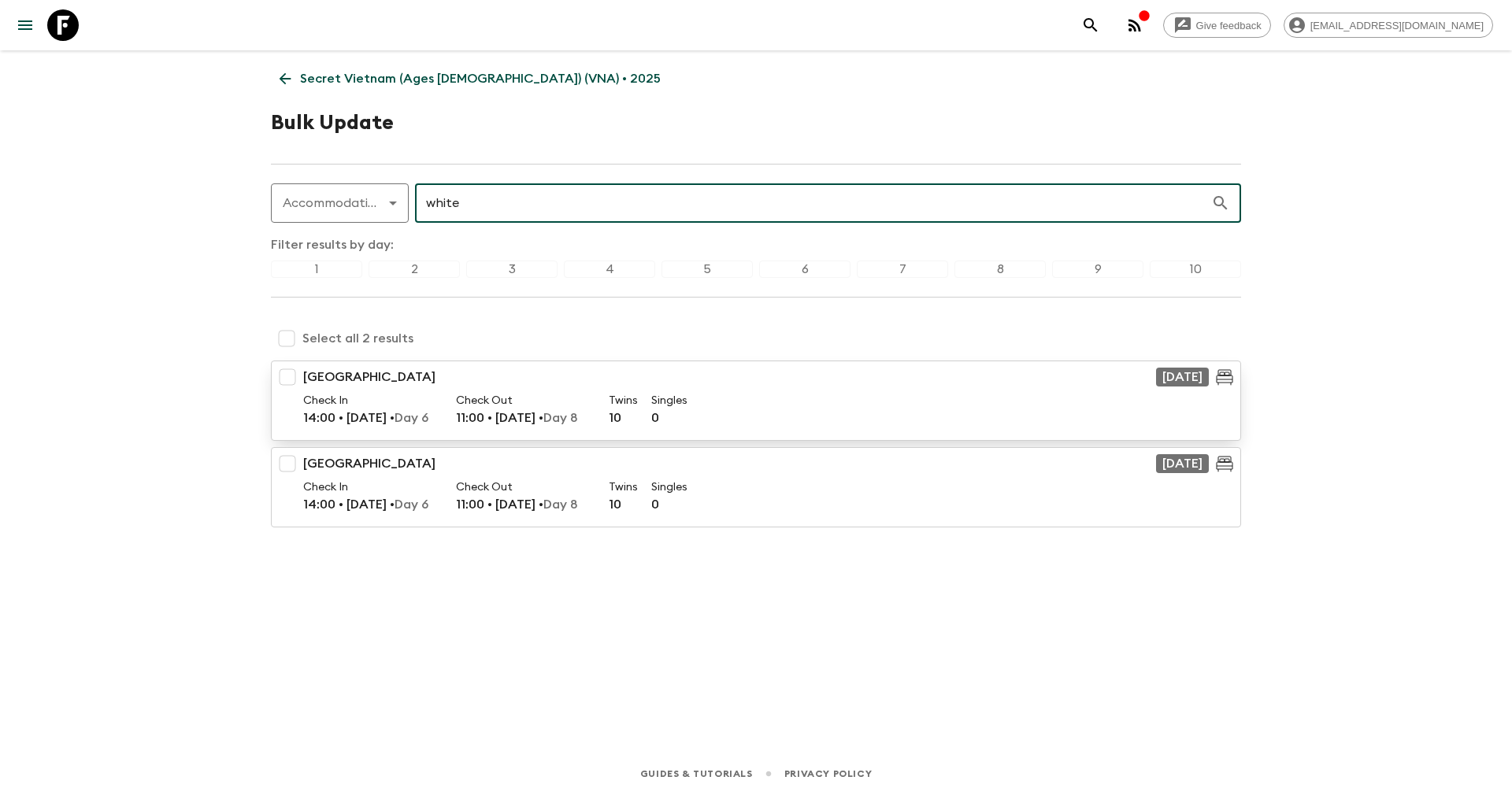
type input "white"
click at [296, 376] on input "checkbox" at bounding box center [287, 376] width 31 height 31
checkbox input "true"
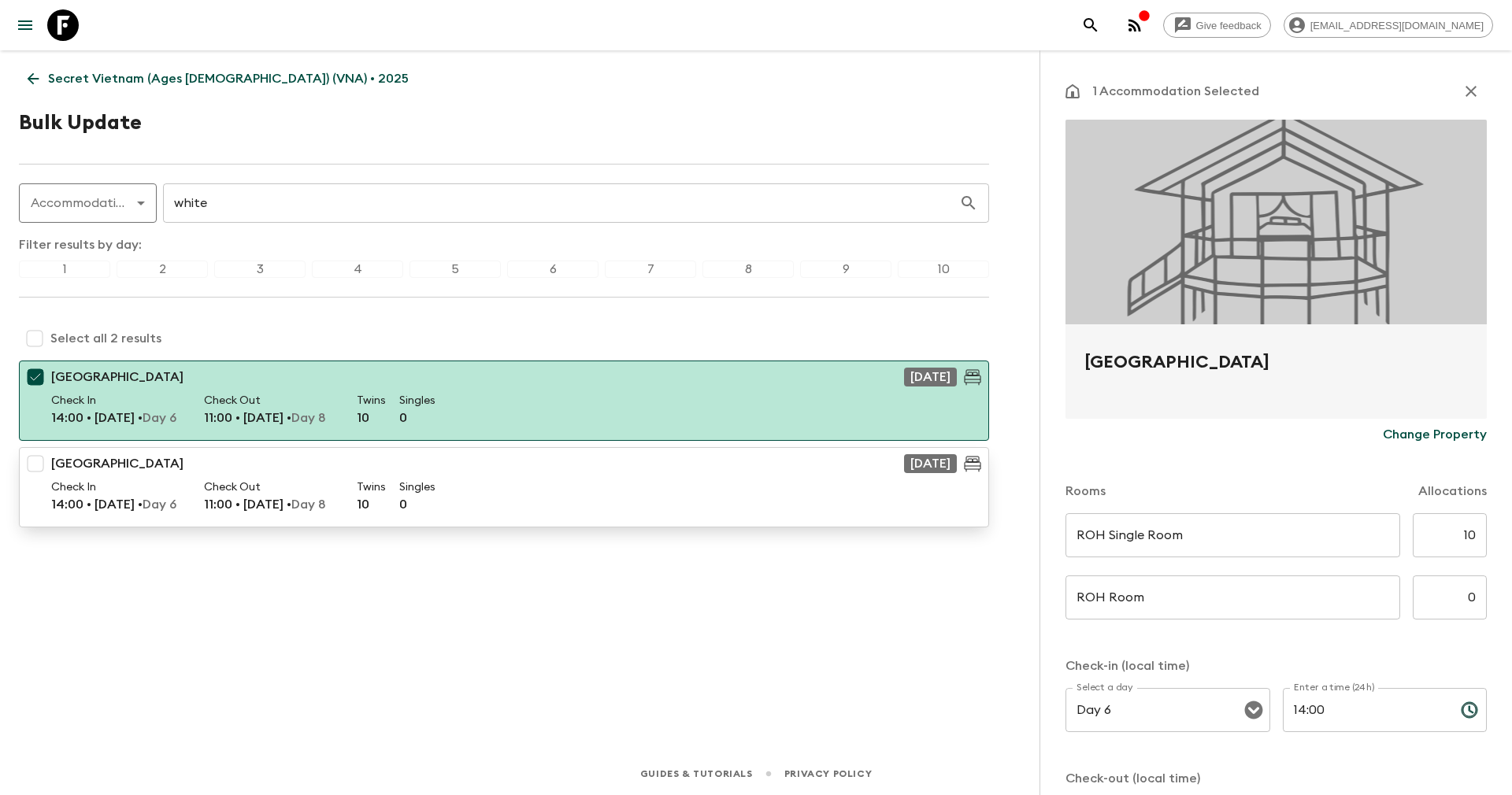
click at [35, 457] on input "checkbox" at bounding box center [35, 463] width 31 height 31
checkbox input "true"
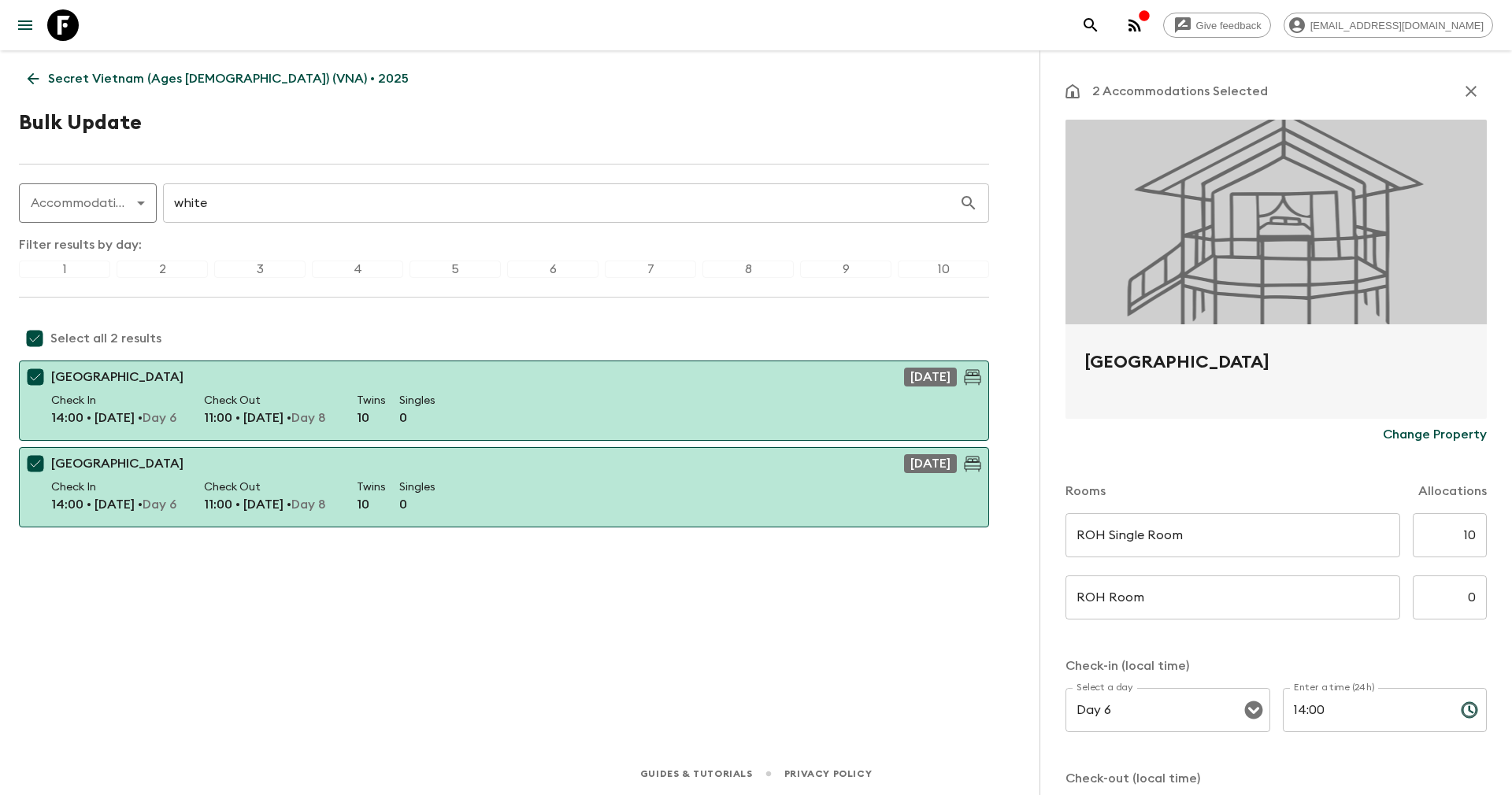
scroll to position [118, 0]
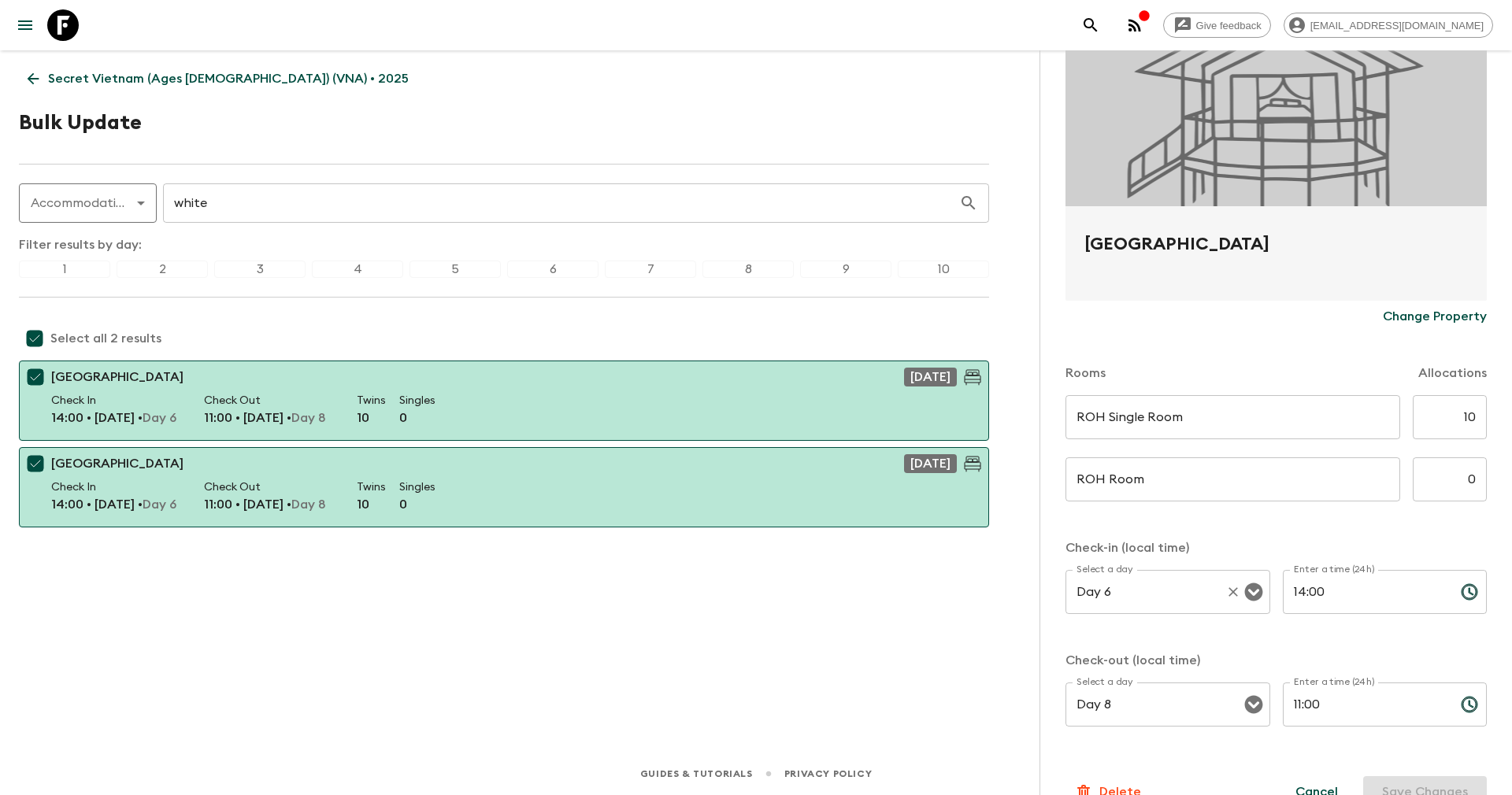
click at [1121, 591] on input "Day 6" at bounding box center [1145, 591] width 146 height 30
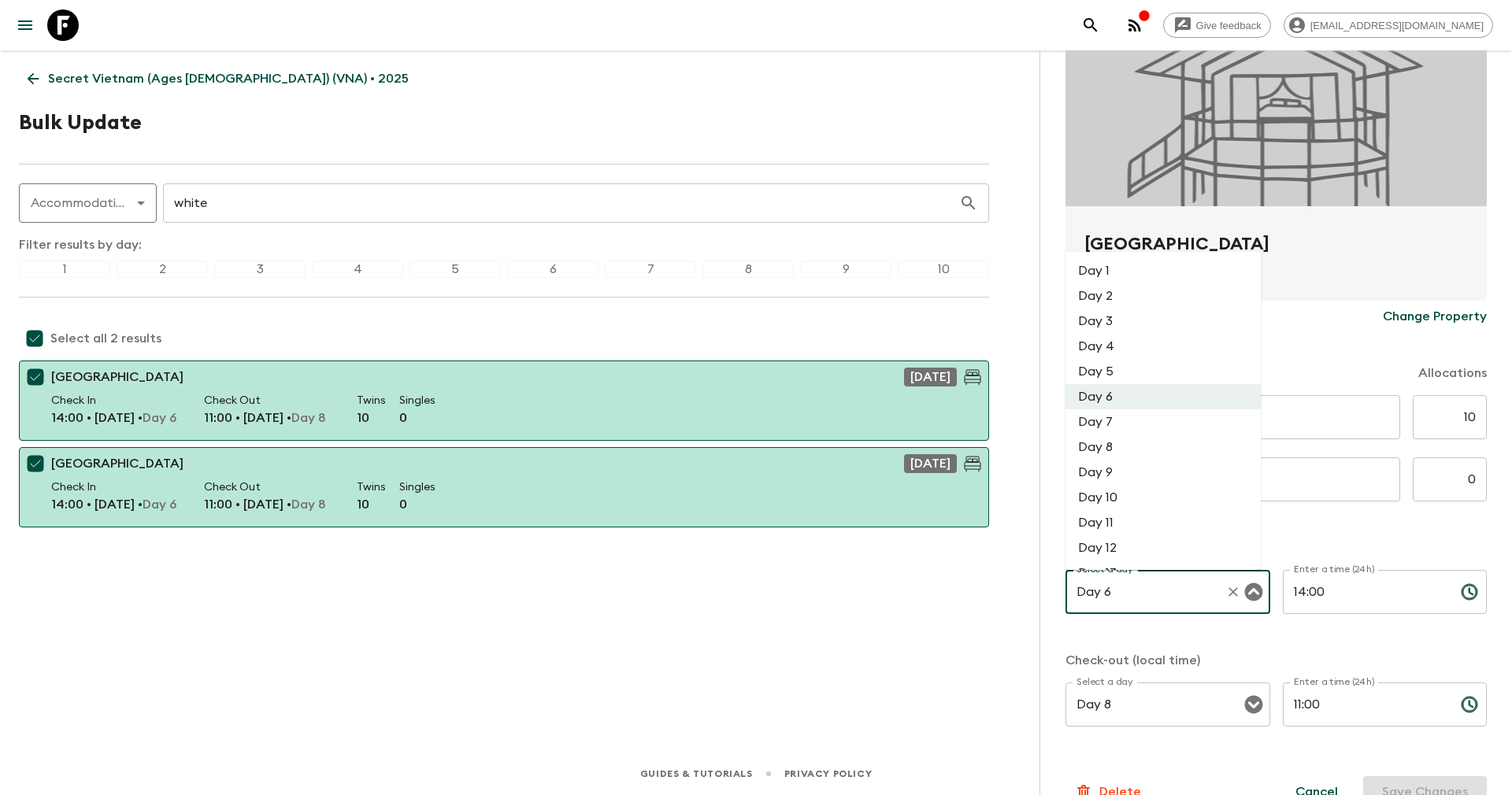
click at [1119, 522] on li "Day 11" at bounding box center [1163, 523] width 195 height 25
type input "Day 11"
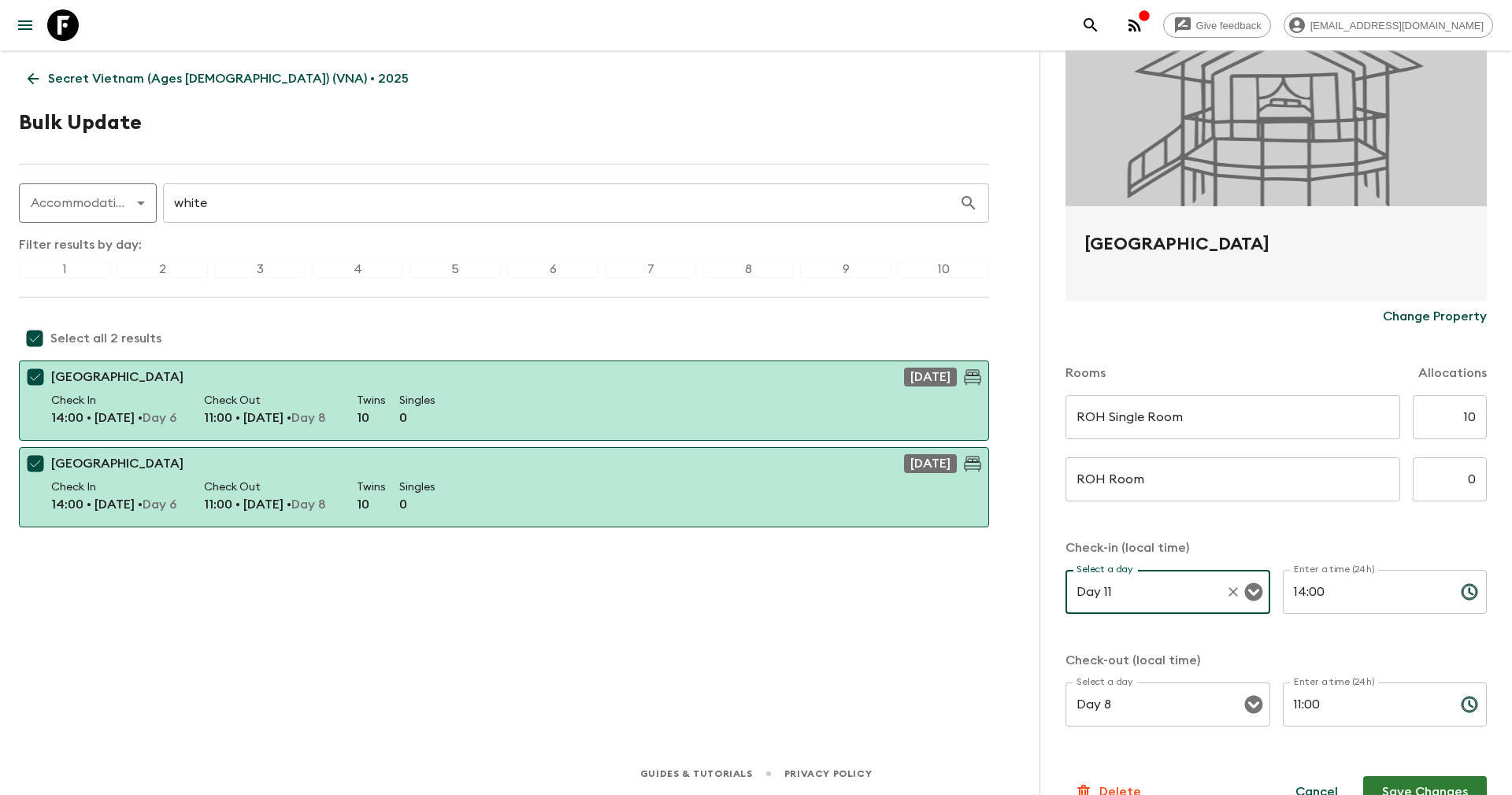
scroll to position [149, 0]
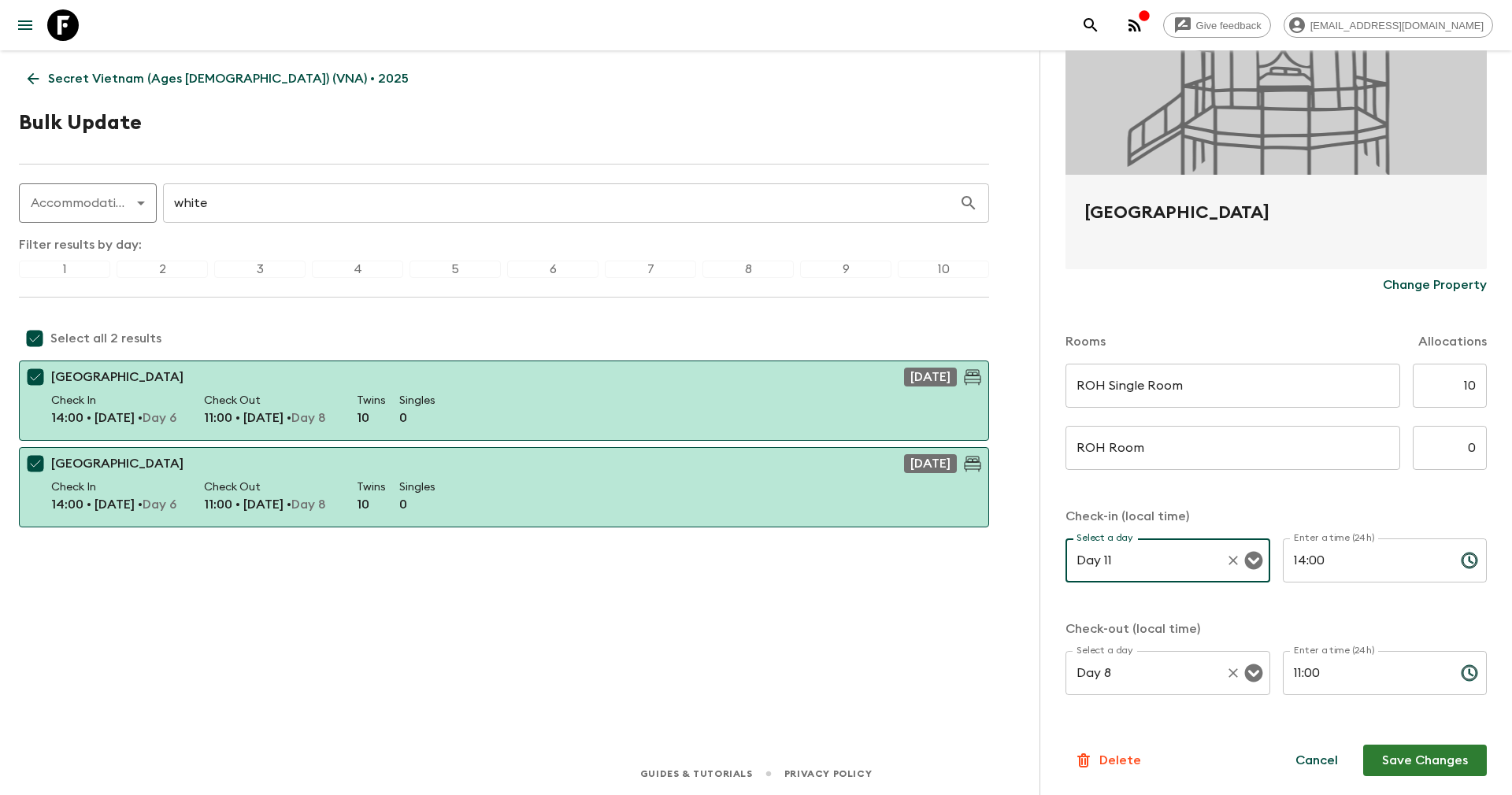
click at [1117, 666] on input "Day 8" at bounding box center [1145, 673] width 146 height 30
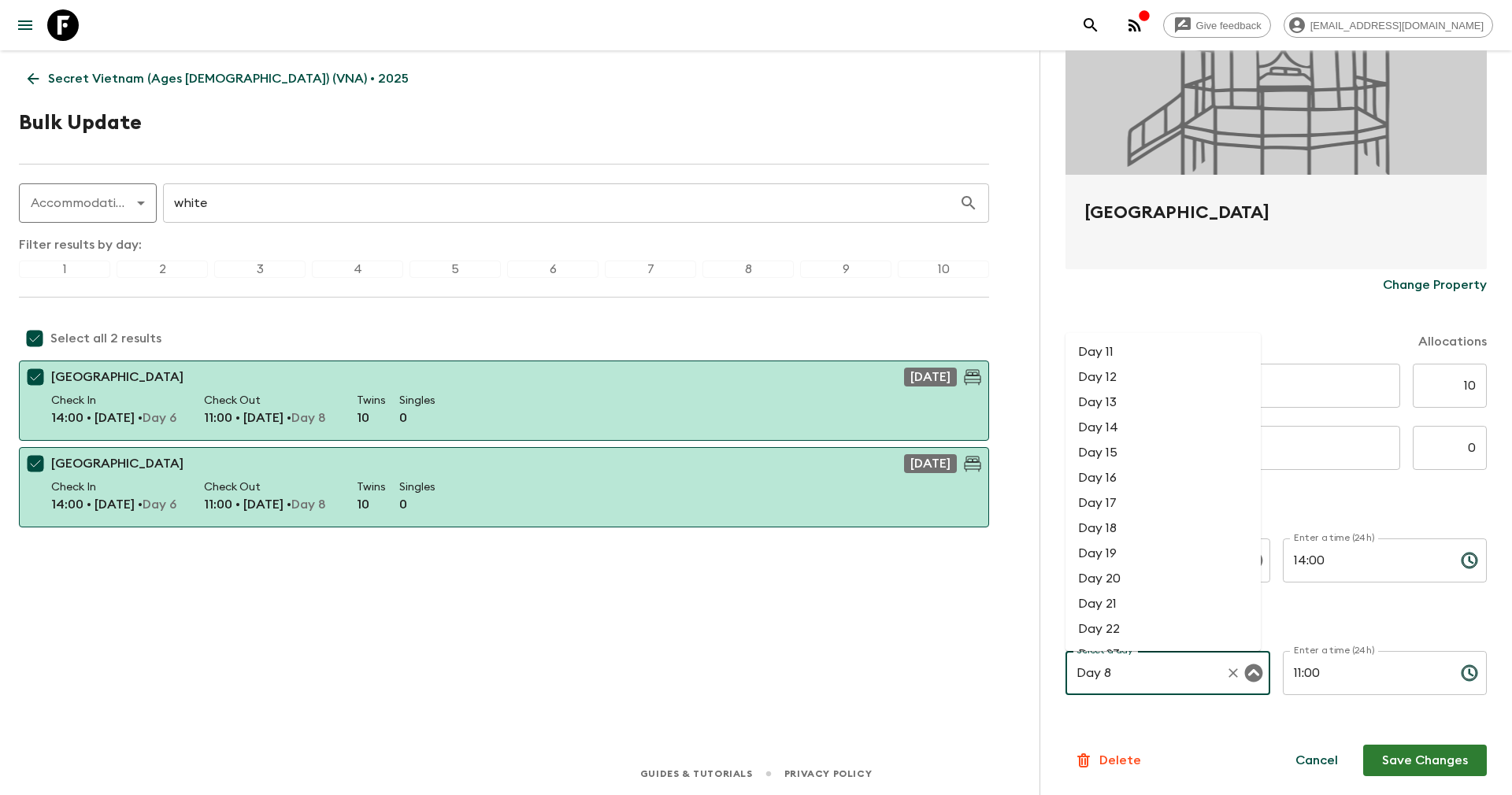
click at [1104, 386] on li "Day 12" at bounding box center [1163, 377] width 195 height 25
type input "Day 12"
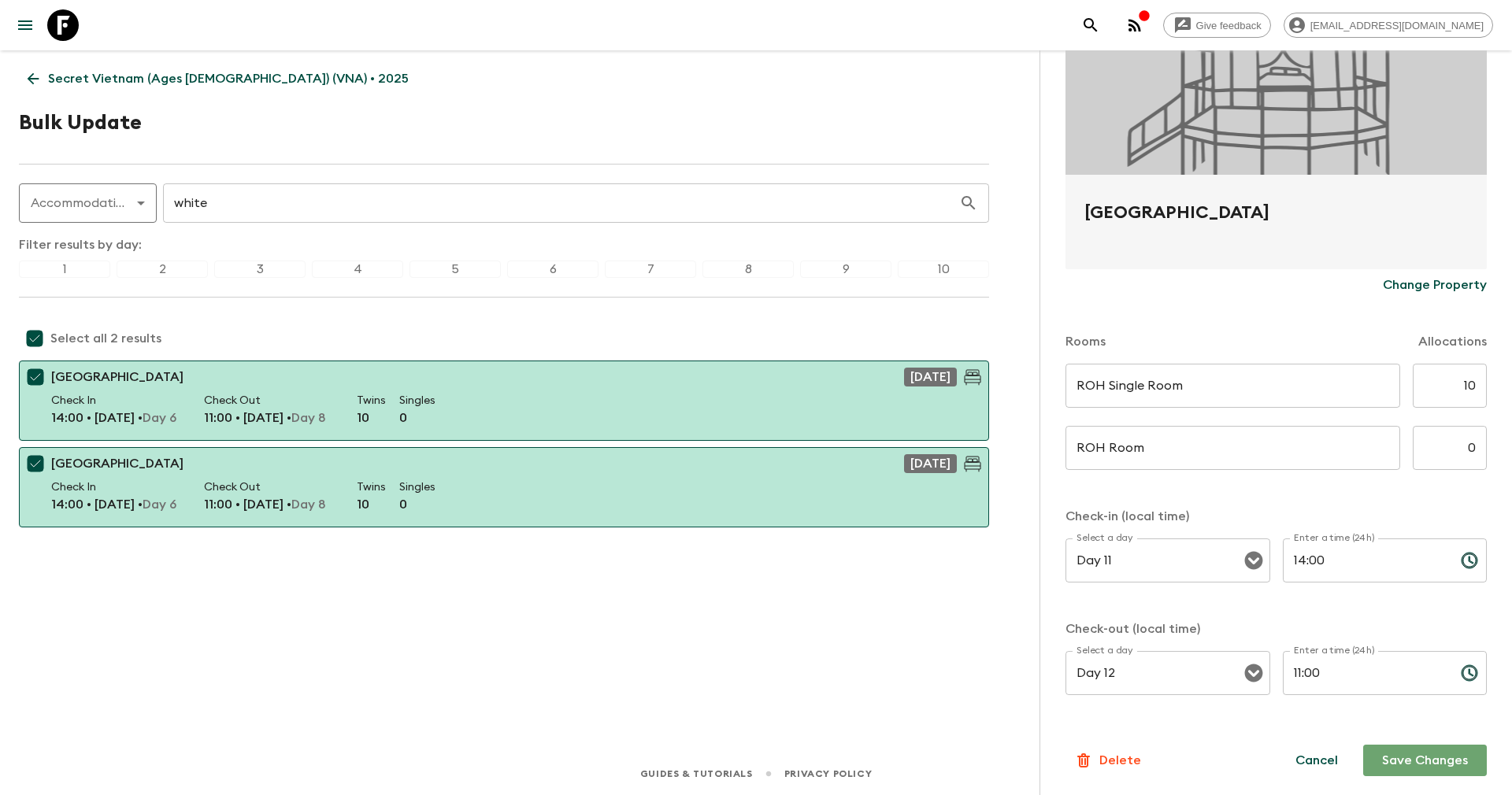
click at [1396, 763] on button "Save Changes" at bounding box center [1425, 760] width 124 height 31
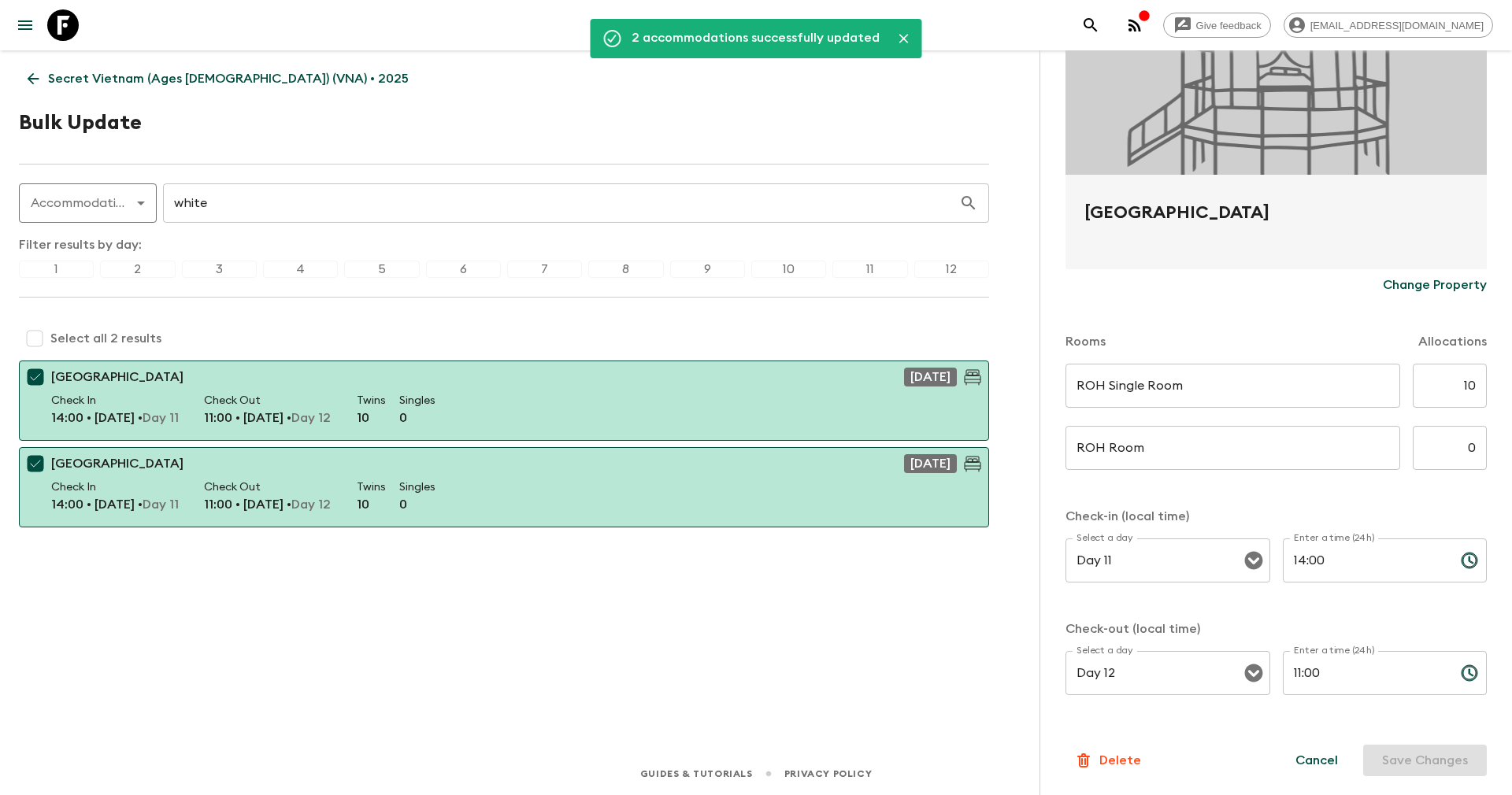
click at [354, 206] on input "white" at bounding box center [561, 203] width 796 height 44
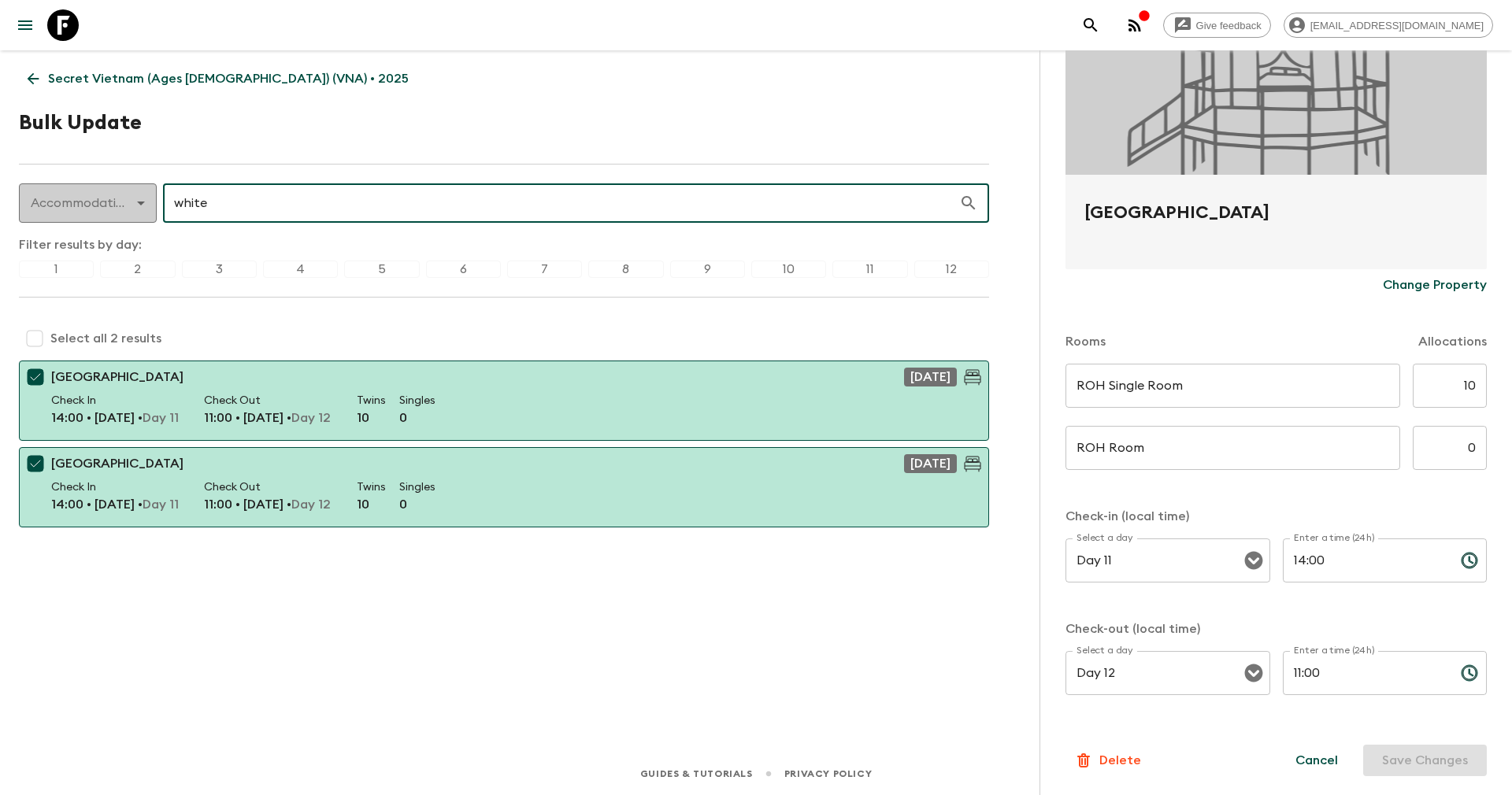
drag, startPoint x: 354, startPoint y: 206, endPoint x: 41, endPoint y: 207, distance: 313.0
click at [41, 207] on div "Accommodation accommodation ​ white ​" at bounding box center [504, 203] width 970 height 39
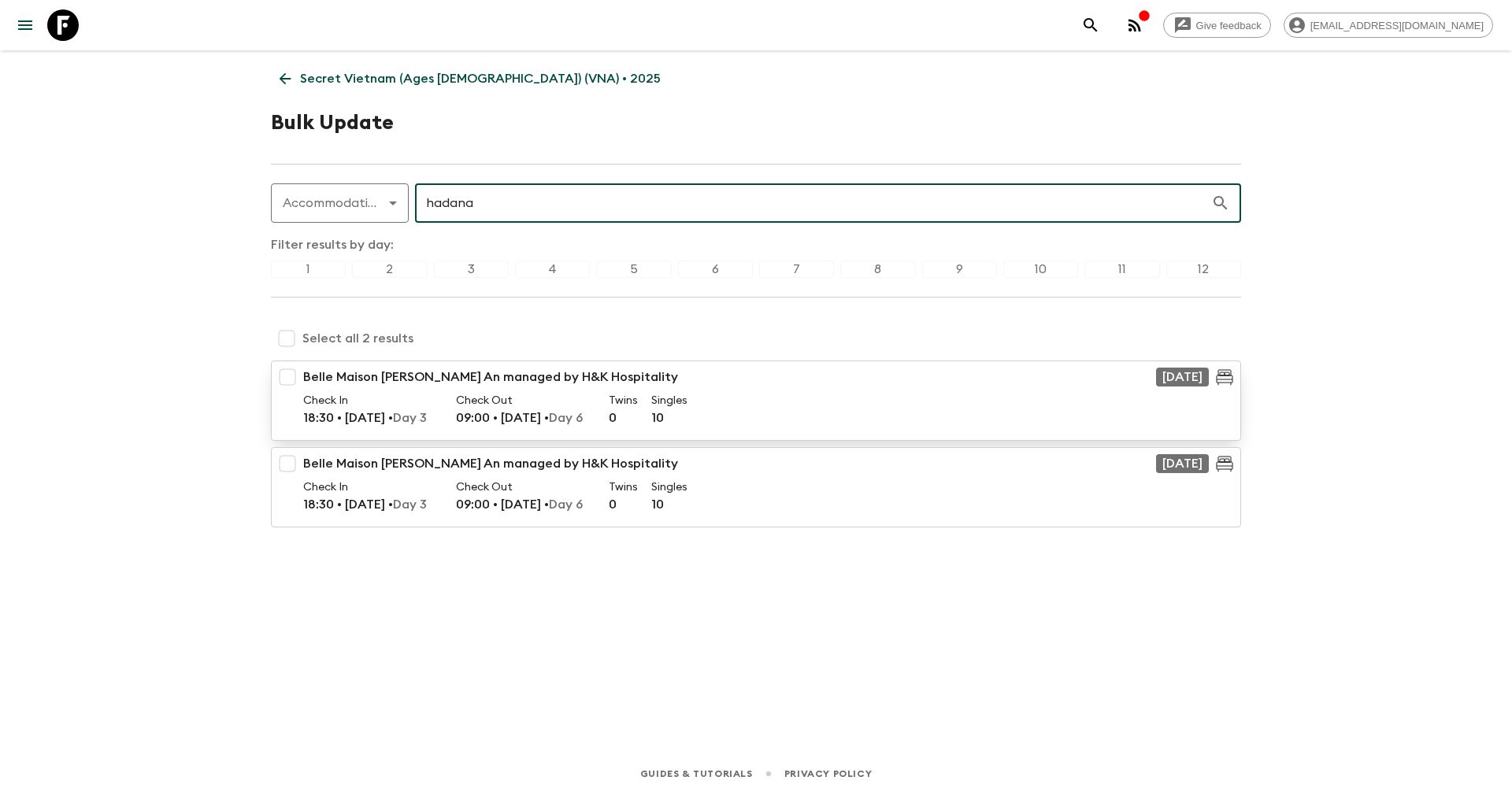
type input "hadana"
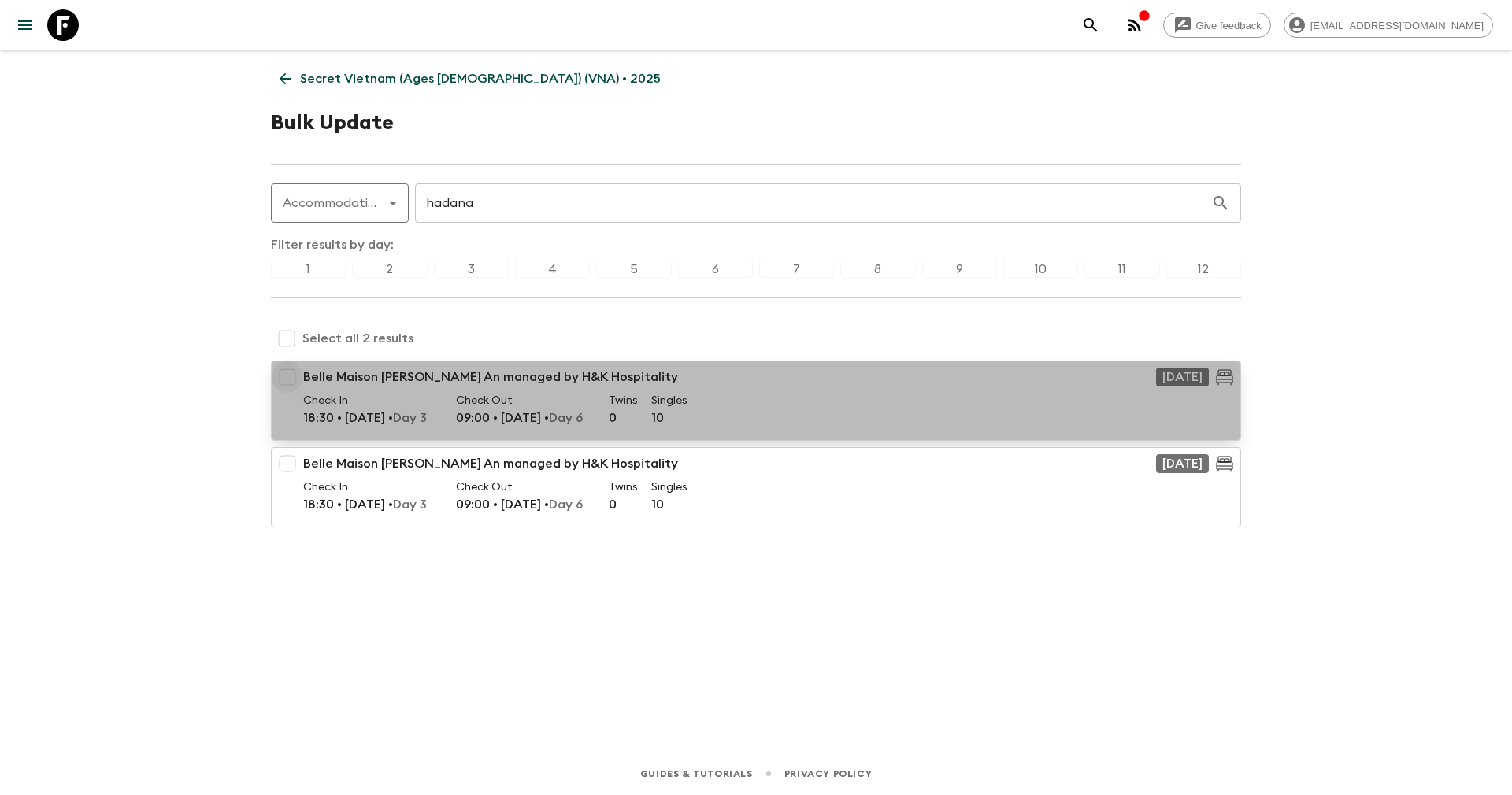
click at [278, 379] on input "checkbox" at bounding box center [287, 376] width 31 height 31
checkbox input "true"
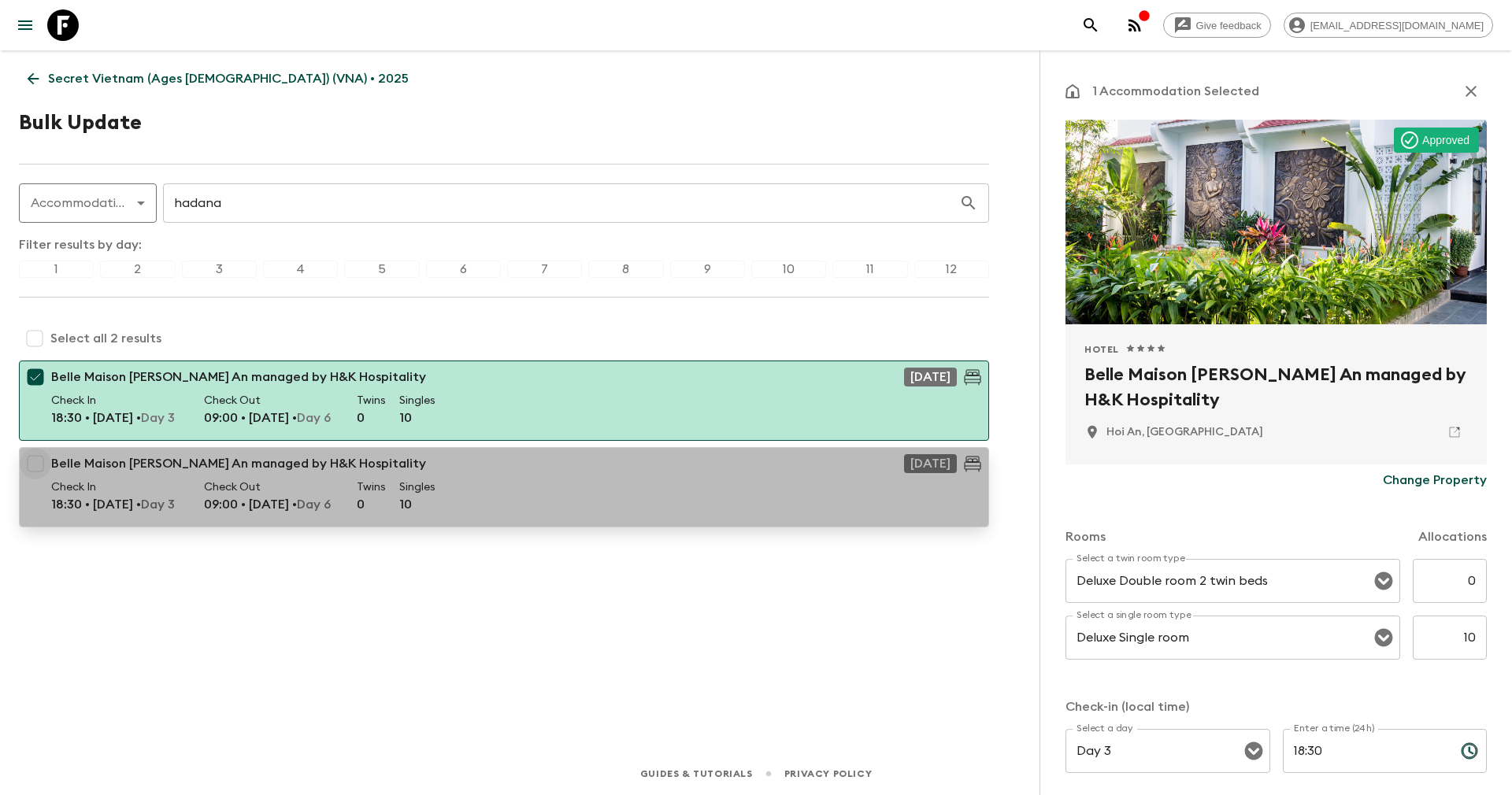
click at [48, 468] on input "checkbox" at bounding box center [35, 463] width 31 height 31
checkbox input "true"
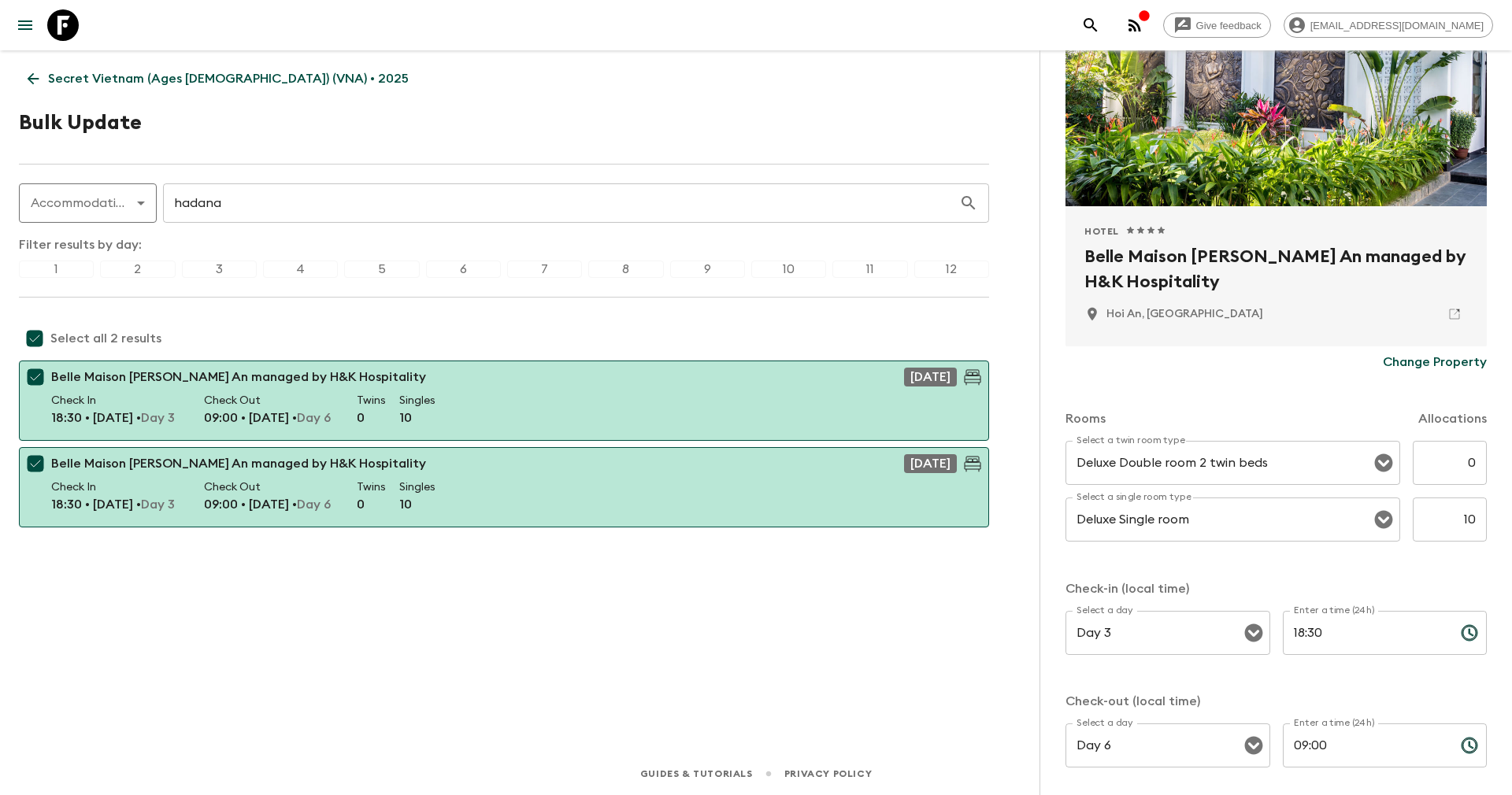
scroll to position [190, 0]
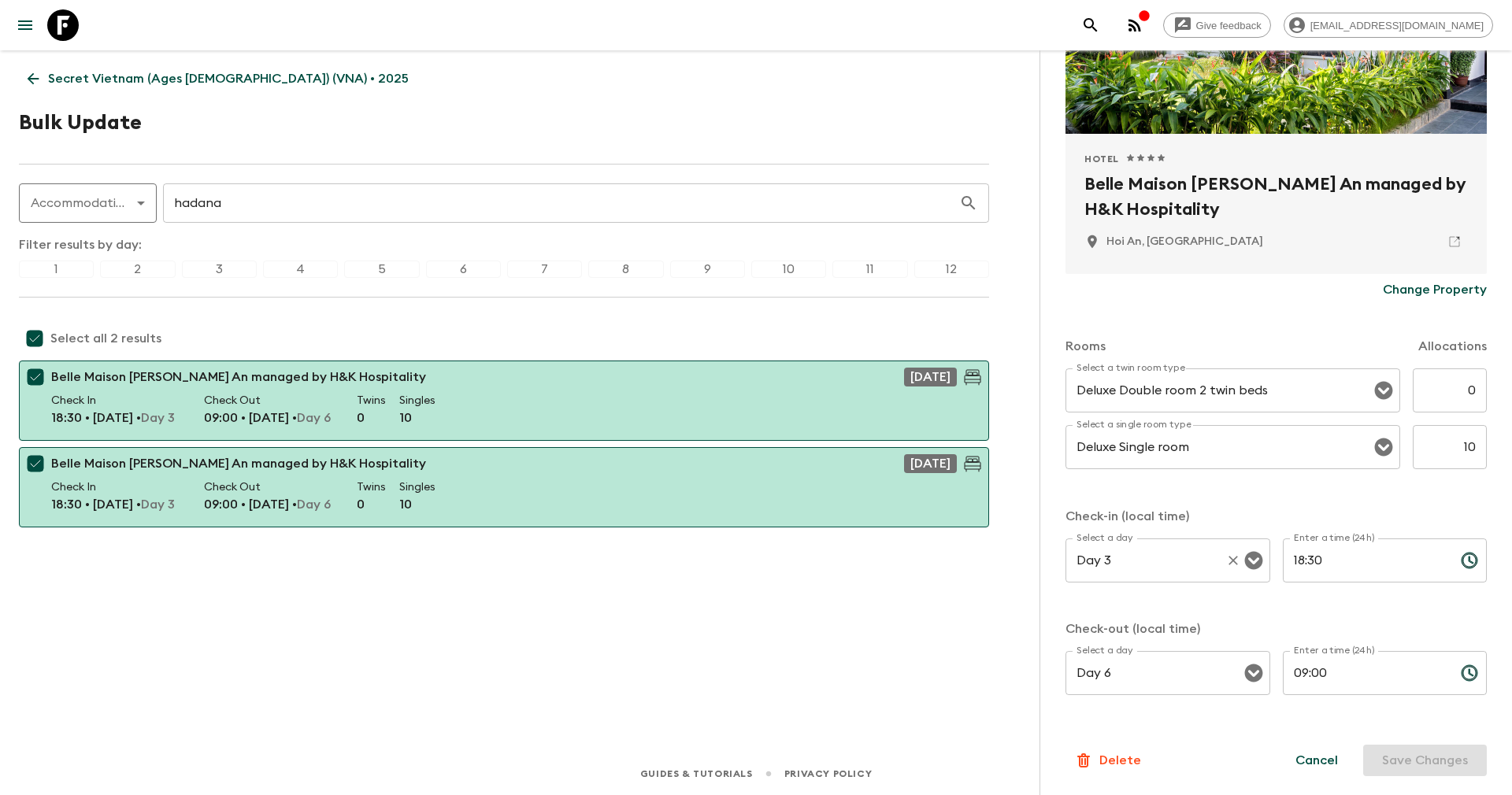
click at [1145, 555] on input "Day 3" at bounding box center [1145, 560] width 146 height 30
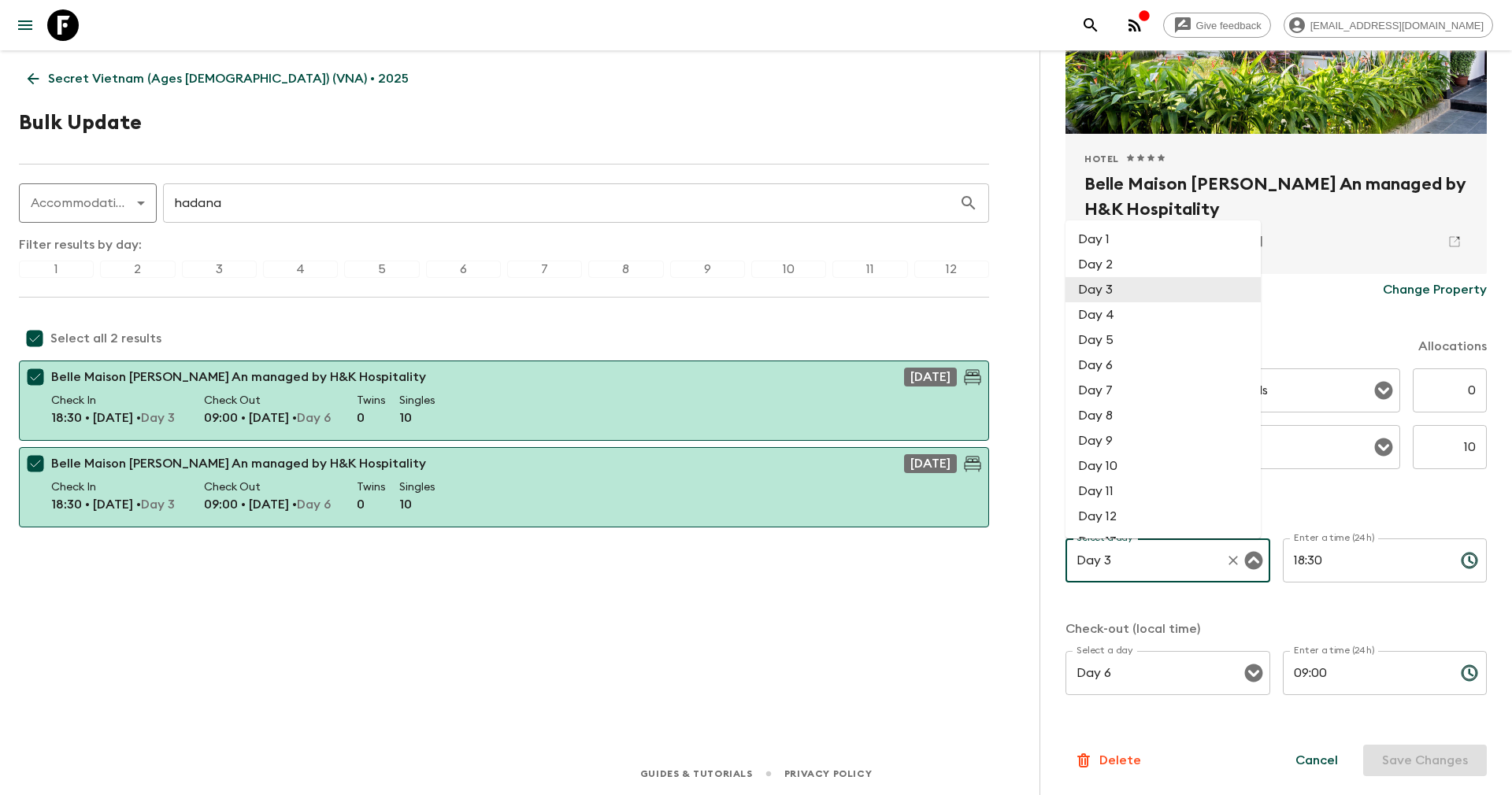
click at [1120, 560] on input "Day 3" at bounding box center [1145, 560] width 146 height 30
drag, startPoint x: 1119, startPoint y: 560, endPoint x: 1104, endPoint y: 560, distance: 15.0
click at [1104, 560] on input "Day 3" at bounding box center [1145, 560] width 146 height 30
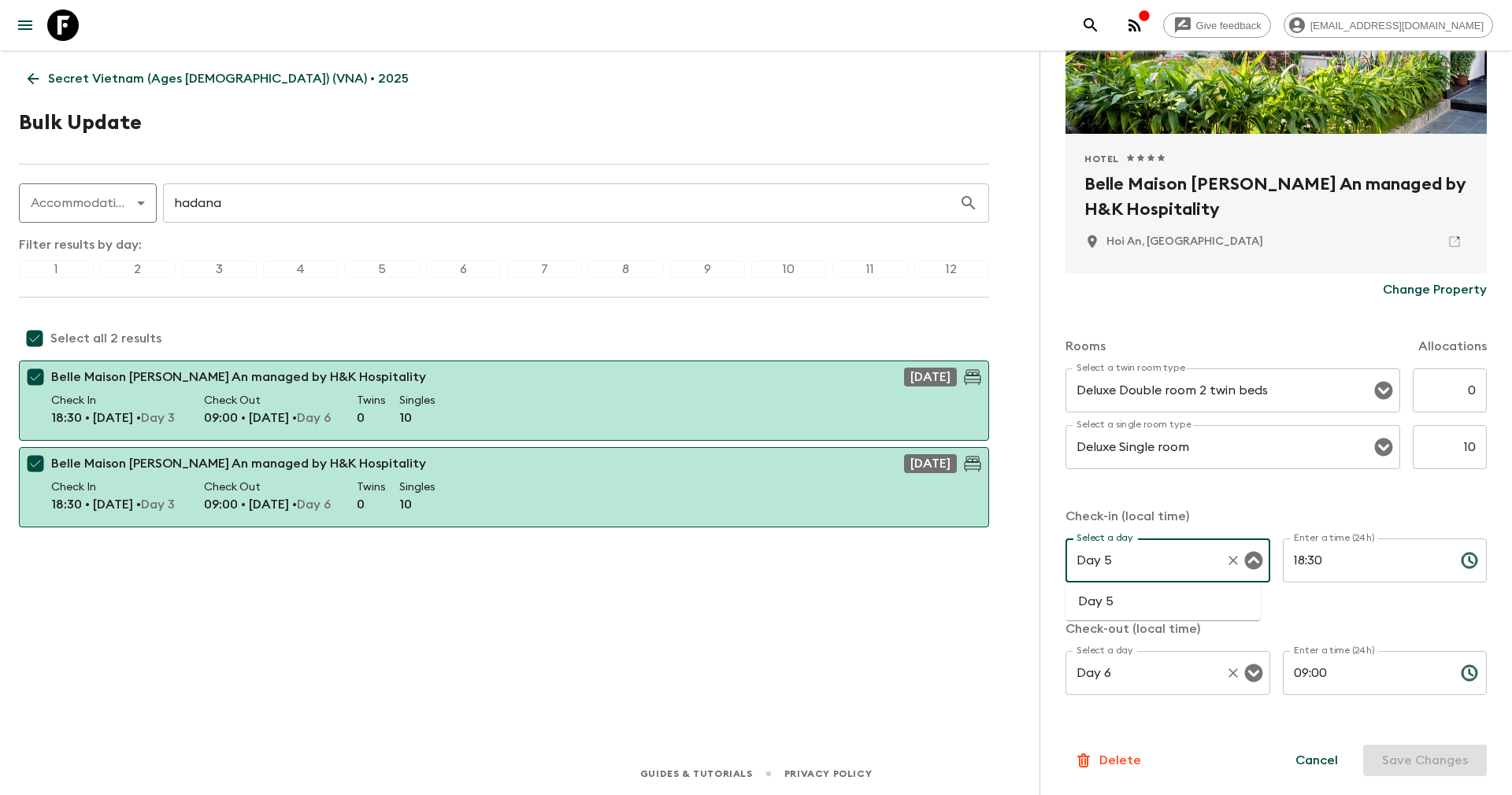
type input "Day 3"
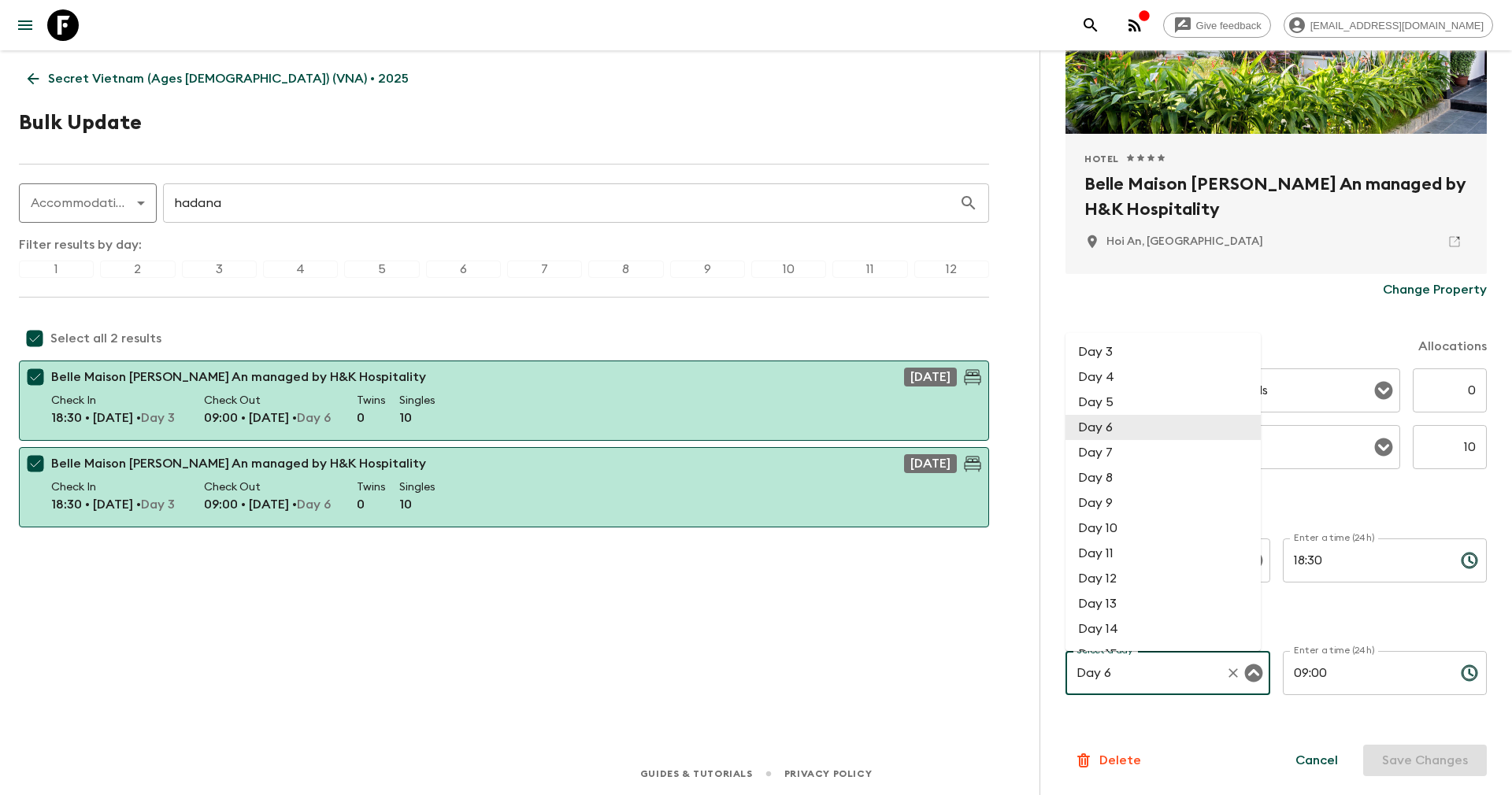
click at [1128, 679] on input "Day 6" at bounding box center [1145, 673] width 146 height 30
click at [1125, 674] on input "Day 6" at bounding box center [1145, 673] width 146 height 30
drag, startPoint x: 1114, startPoint y: 674, endPoint x: 1105, endPoint y: 672, distance: 9.2
click at [1105, 672] on input "Day 6" at bounding box center [1145, 673] width 146 height 30
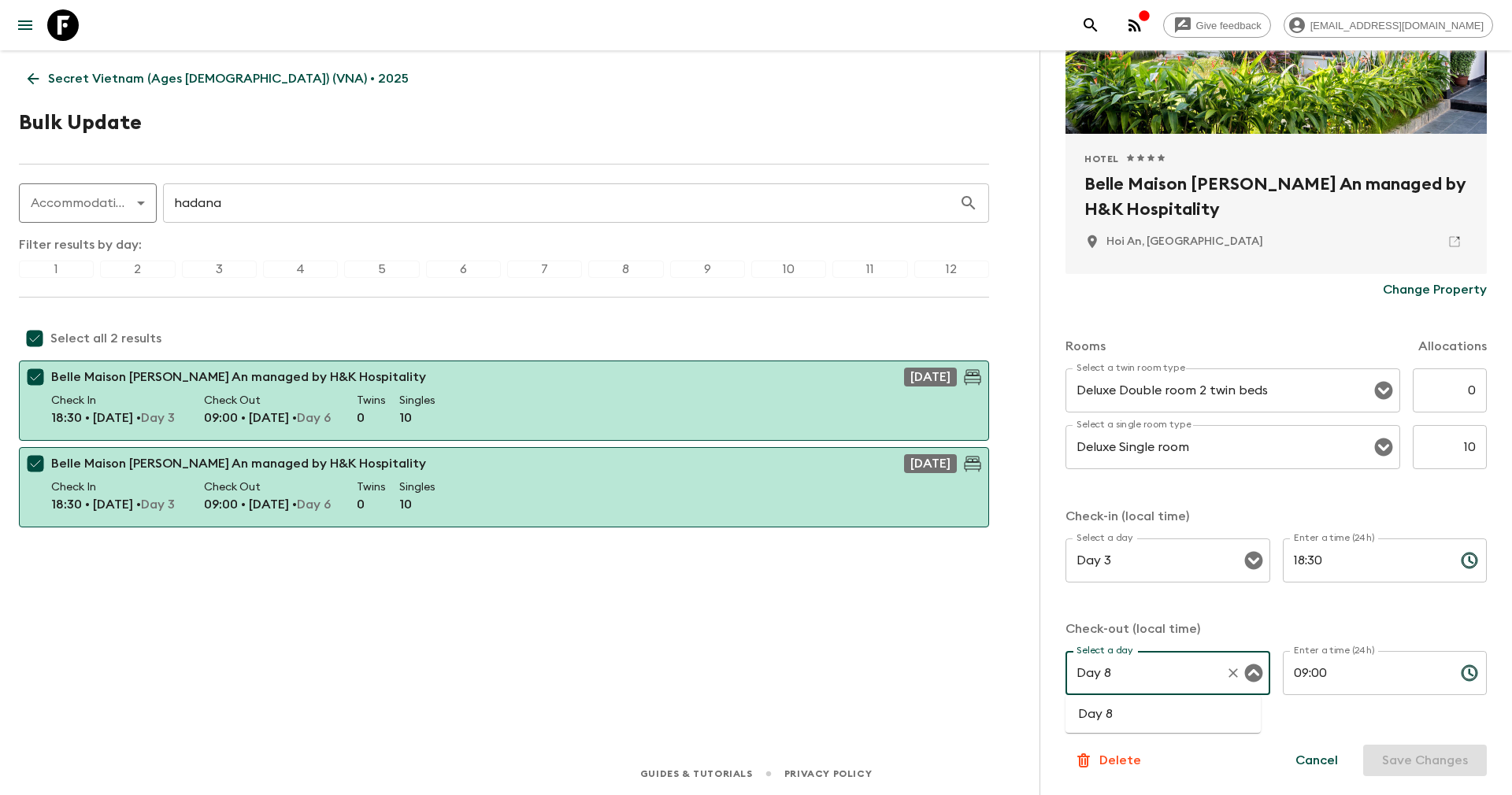
type input "Day 6"
click at [1300, 558] on input "18:30" at bounding box center [1365, 561] width 166 height 44
click at [1200, 558] on input "Day 3" at bounding box center [1145, 560] width 146 height 30
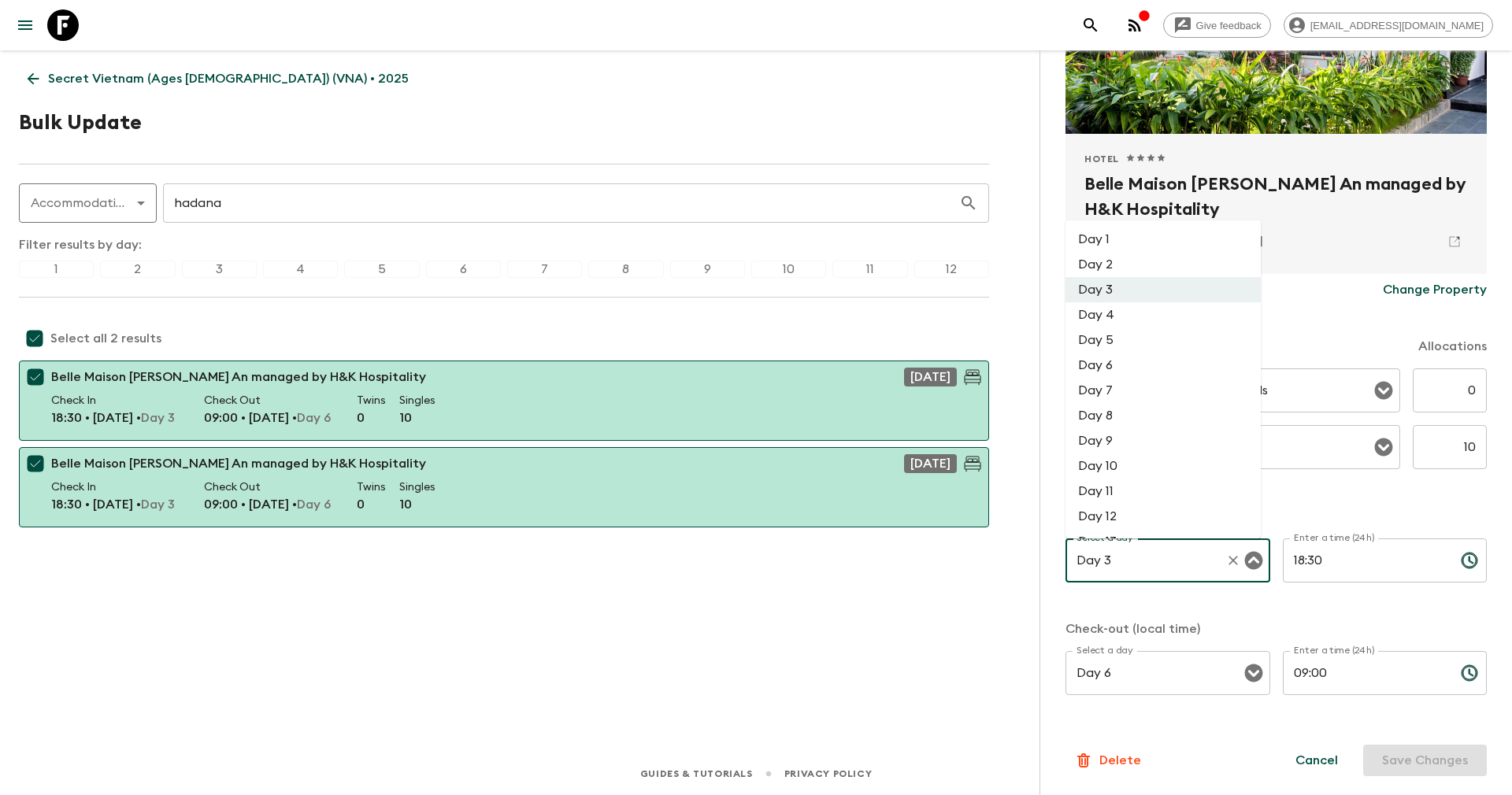
click at [1106, 341] on li "Day 5" at bounding box center [1163, 341] width 195 height 25
type input "Day 5"
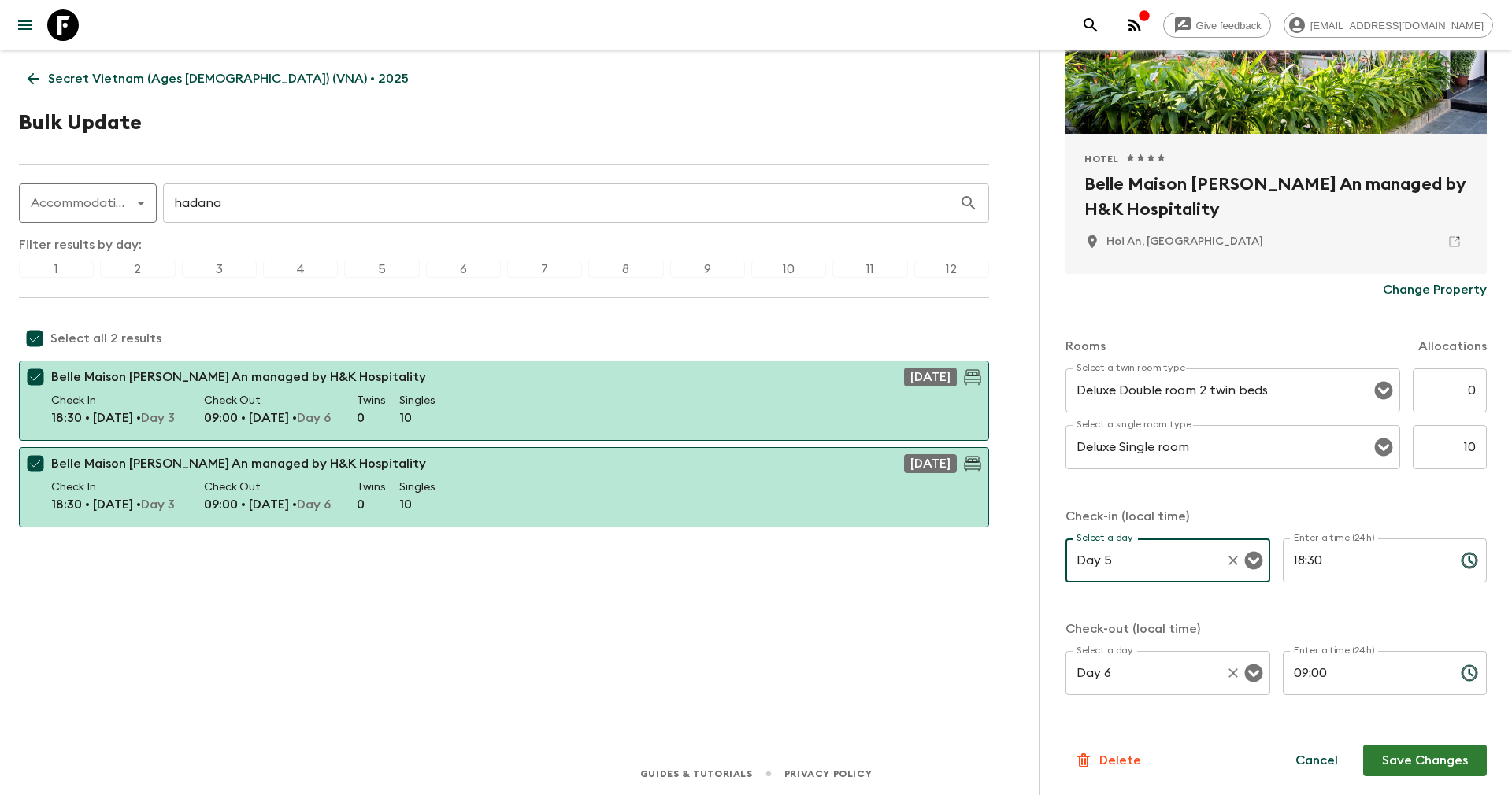
click at [1171, 667] on input "Day 6" at bounding box center [1145, 673] width 146 height 30
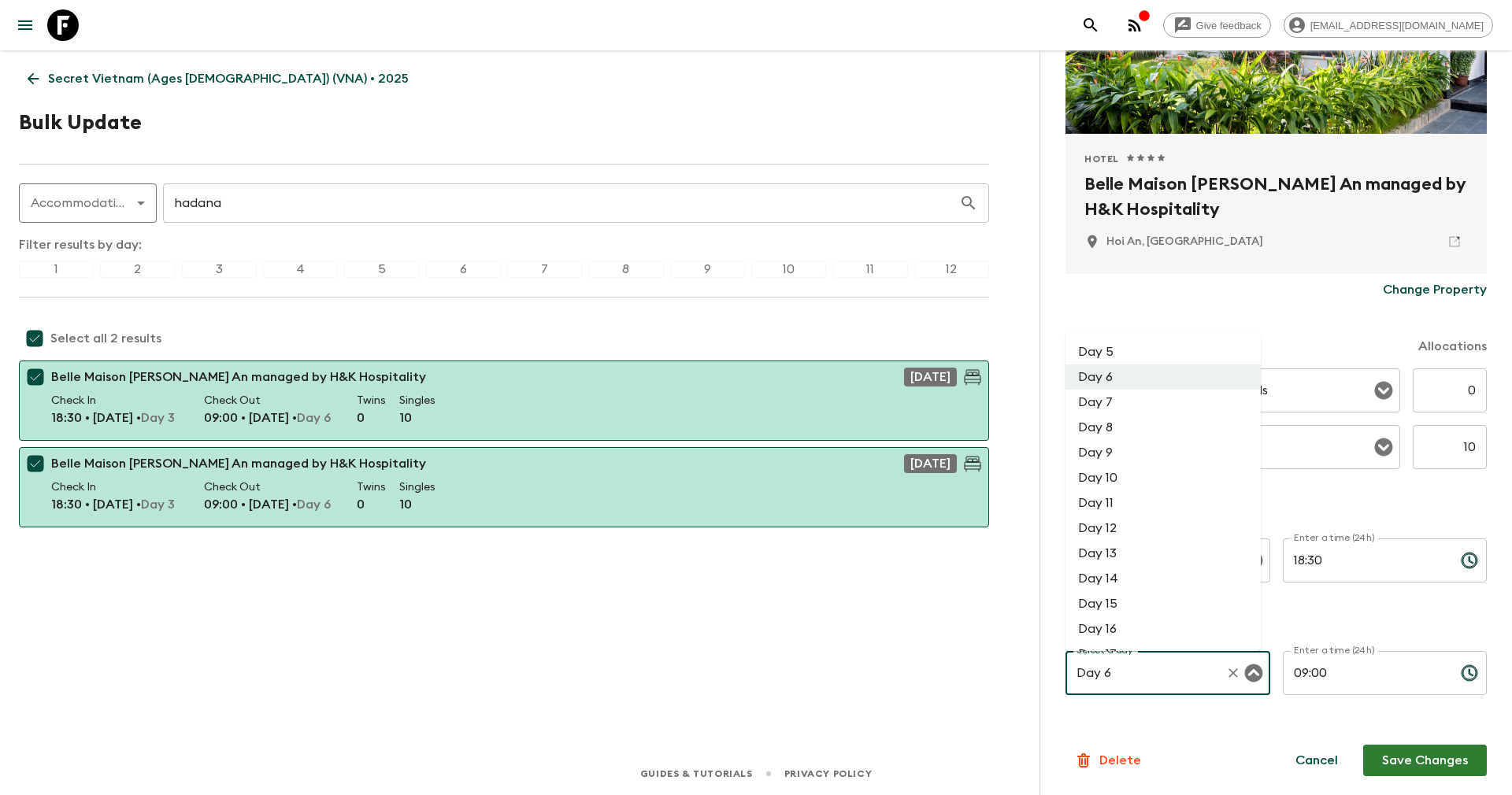
click at [1112, 434] on li "Day 8" at bounding box center [1163, 427] width 195 height 25
type input "Day 8"
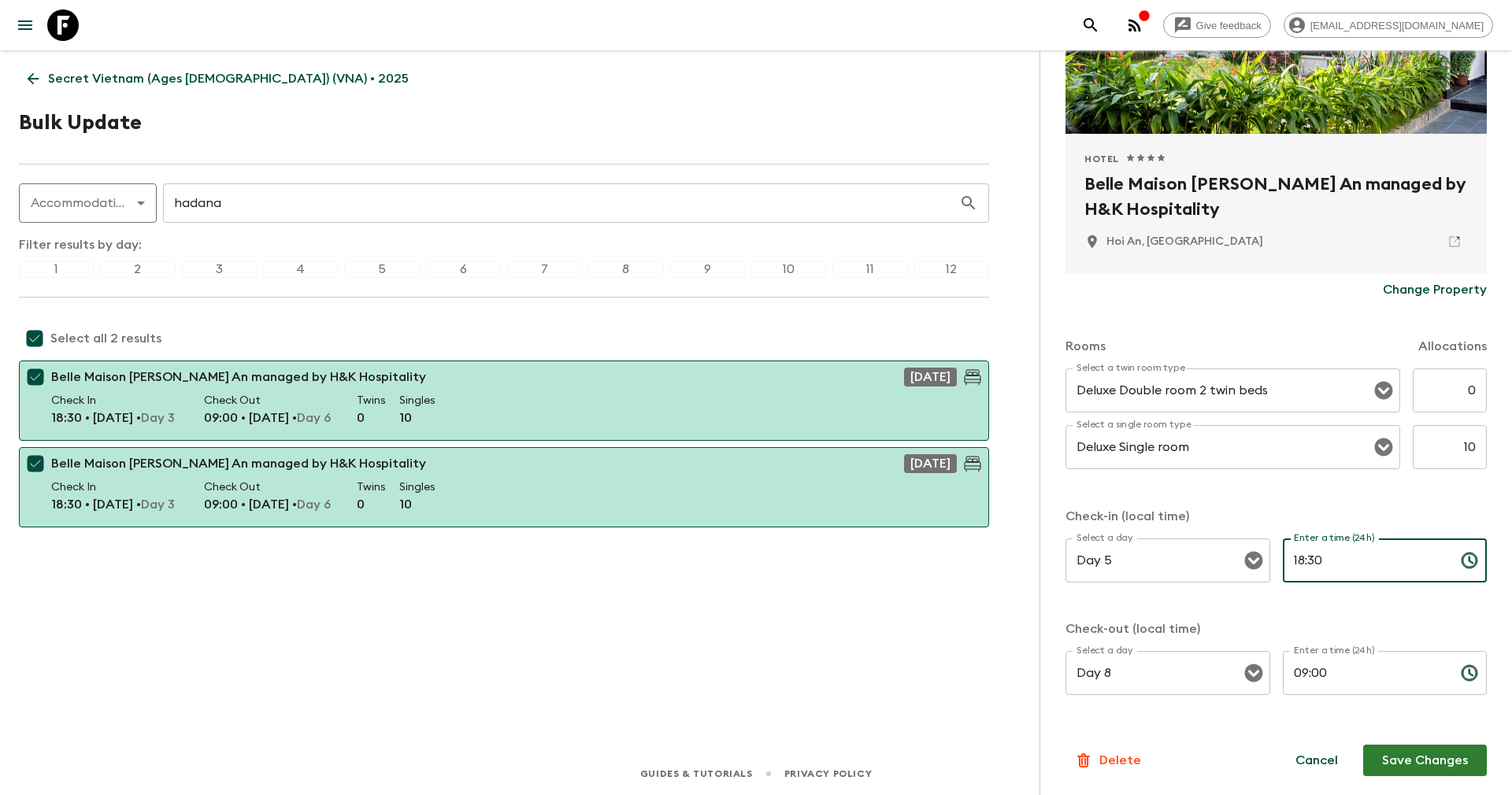
click at [1325, 567] on input "18:30" at bounding box center [1365, 561] width 166 height 44
drag, startPoint x: 1321, startPoint y: 567, endPoint x: 1230, endPoint y: 561, distance: 91.2
click at [1230, 561] on div "Select a day Day 5 Select a day ​ Enter a time (24h) 18:30 Enter a time (24h) ​" at bounding box center [1276, 569] width 421 height 62
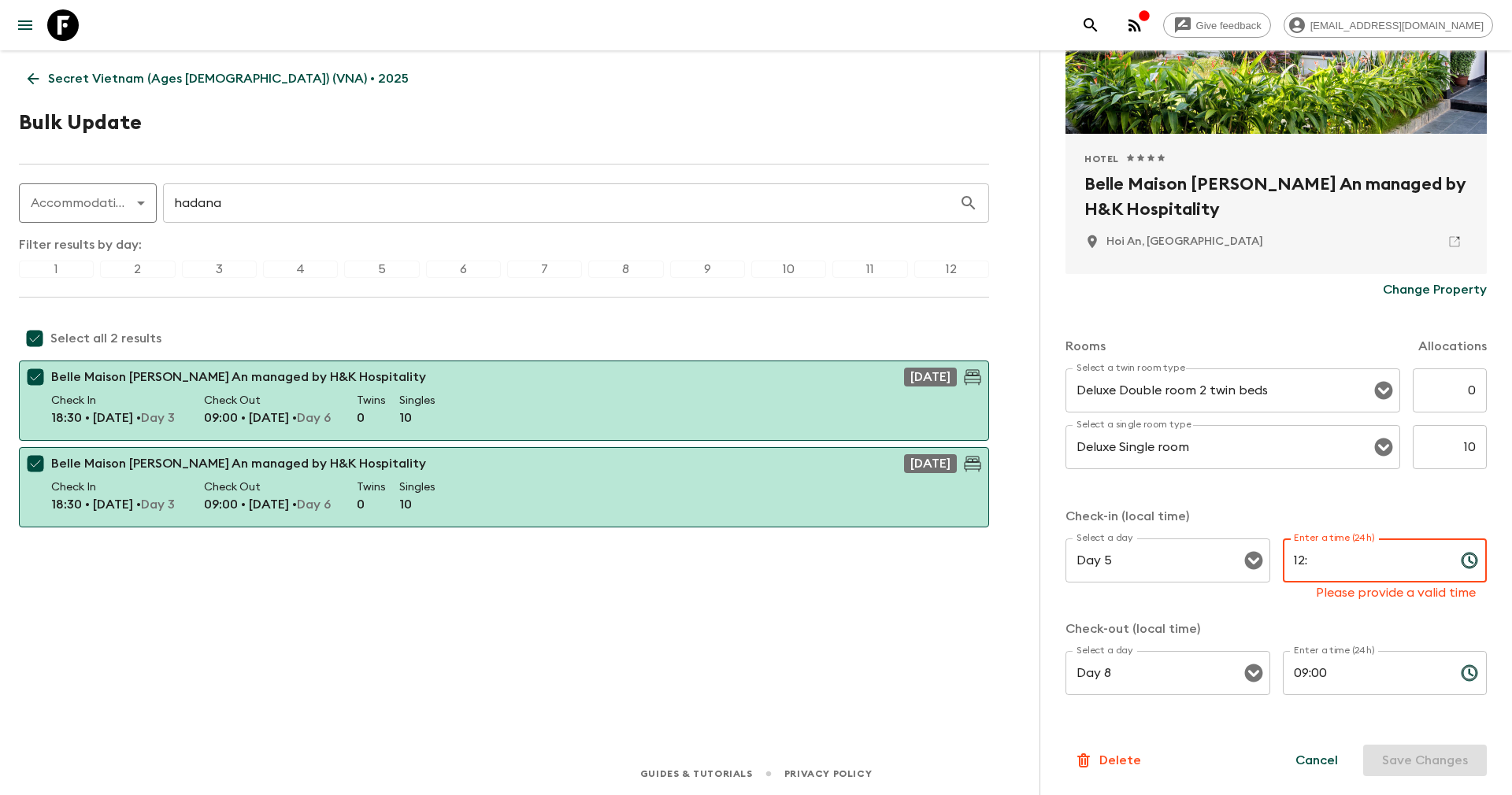
type input "1"
type input "4"
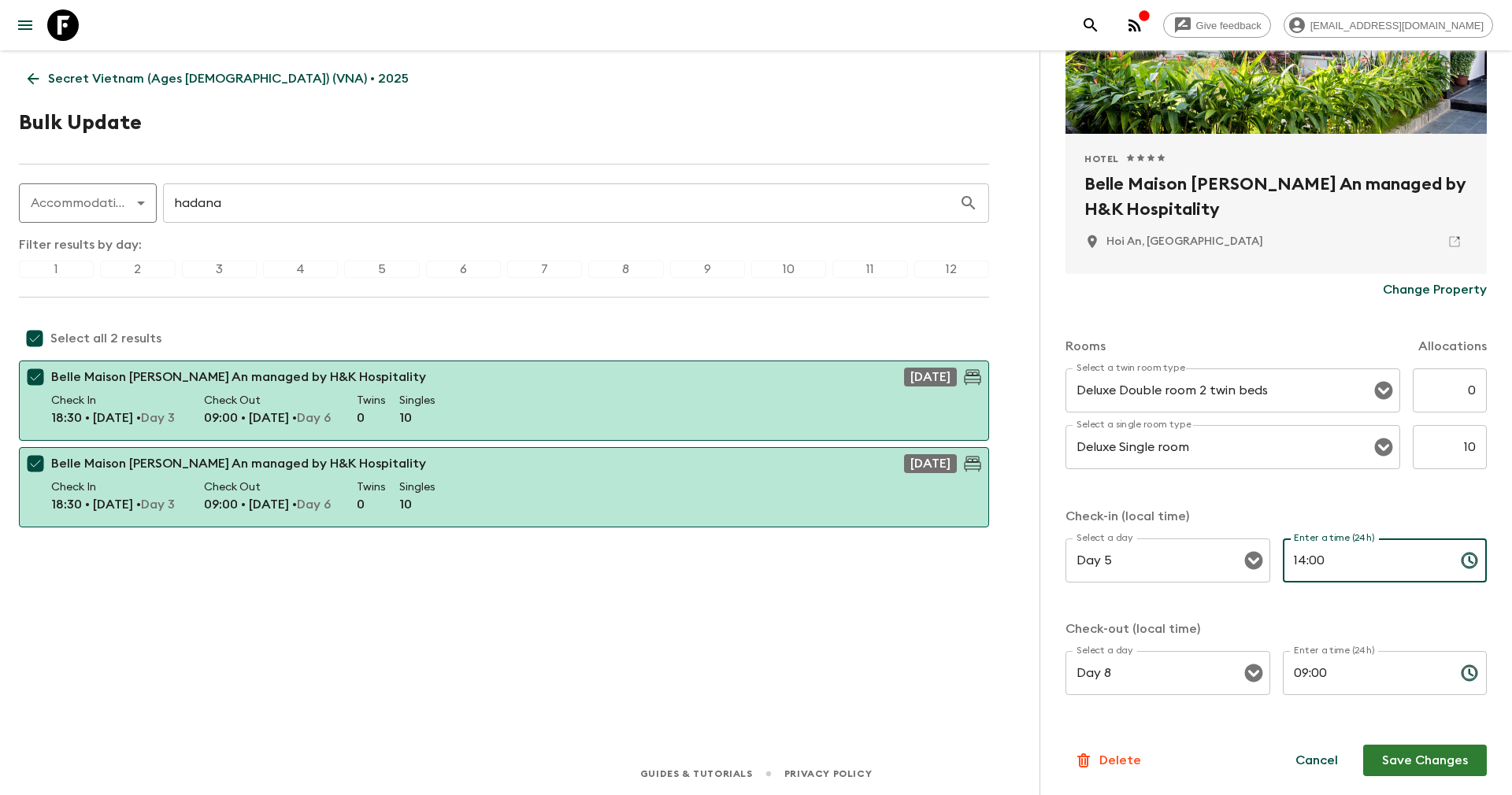
type input "14:00"
drag, startPoint x: 1335, startPoint y: 665, endPoint x: 1182, endPoint y: 661, distance: 153.1
click at [1182, 661] on div "Select a day Day 8 Select a day ​ Enter a time (24h) 09:00 Enter a time (24h) ​" at bounding box center [1276, 682] width 421 height 62
type input "07:30"
click at [1413, 741] on form "Approved Hotel 1 Star 2 Stars 3 Stars 4 Stars 5 Stars Belle Maison Hadana Hoi A…" at bounding box center [1276, 375] width 421 height 891
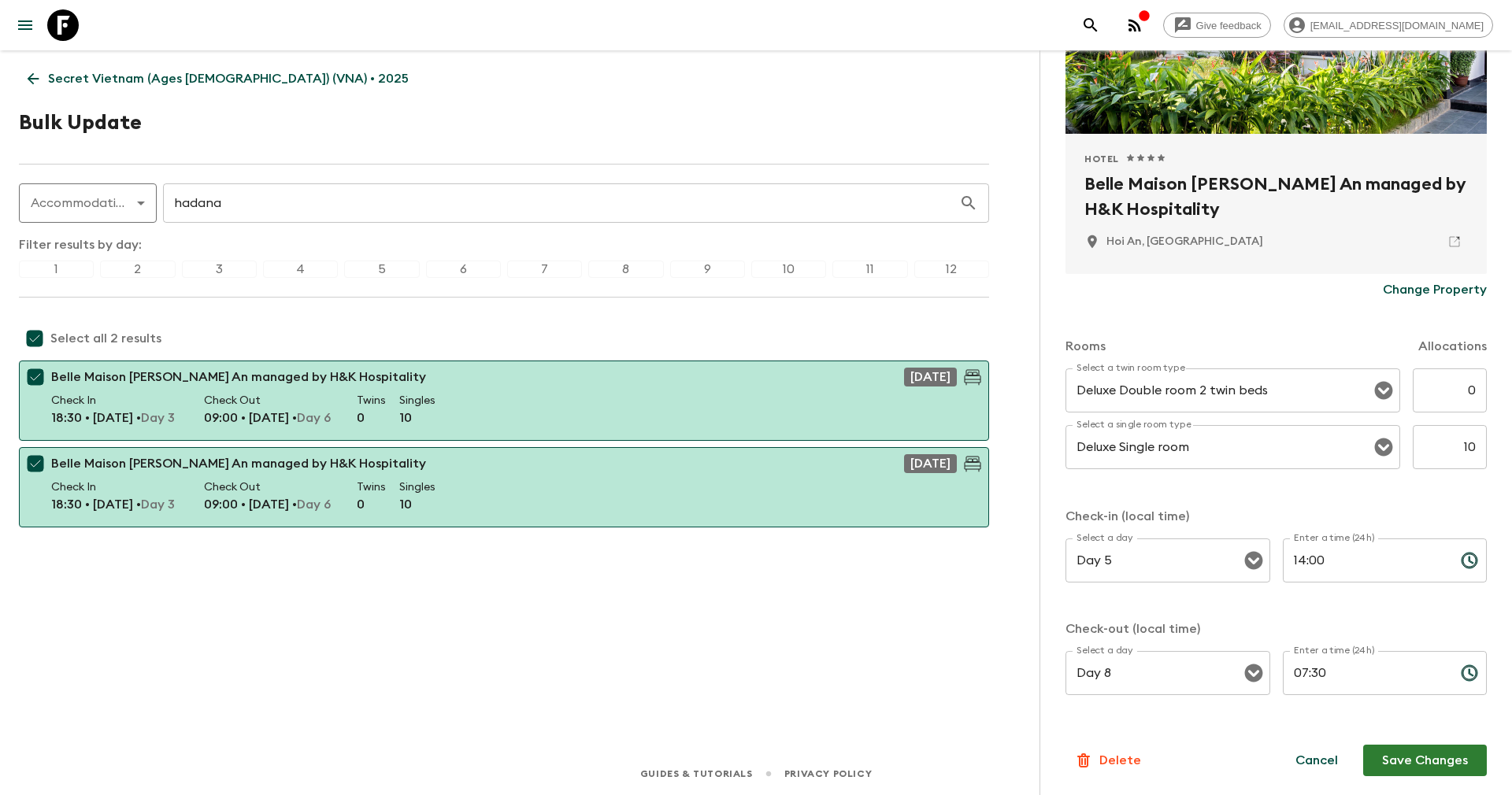
click at [1406, 758] on button "Save Changes" at bounding box center [1425, 760] width 124 height 31
click at [1413, 280] on p "Change Property" at bounding box center [1435, 290] width 104 height 19
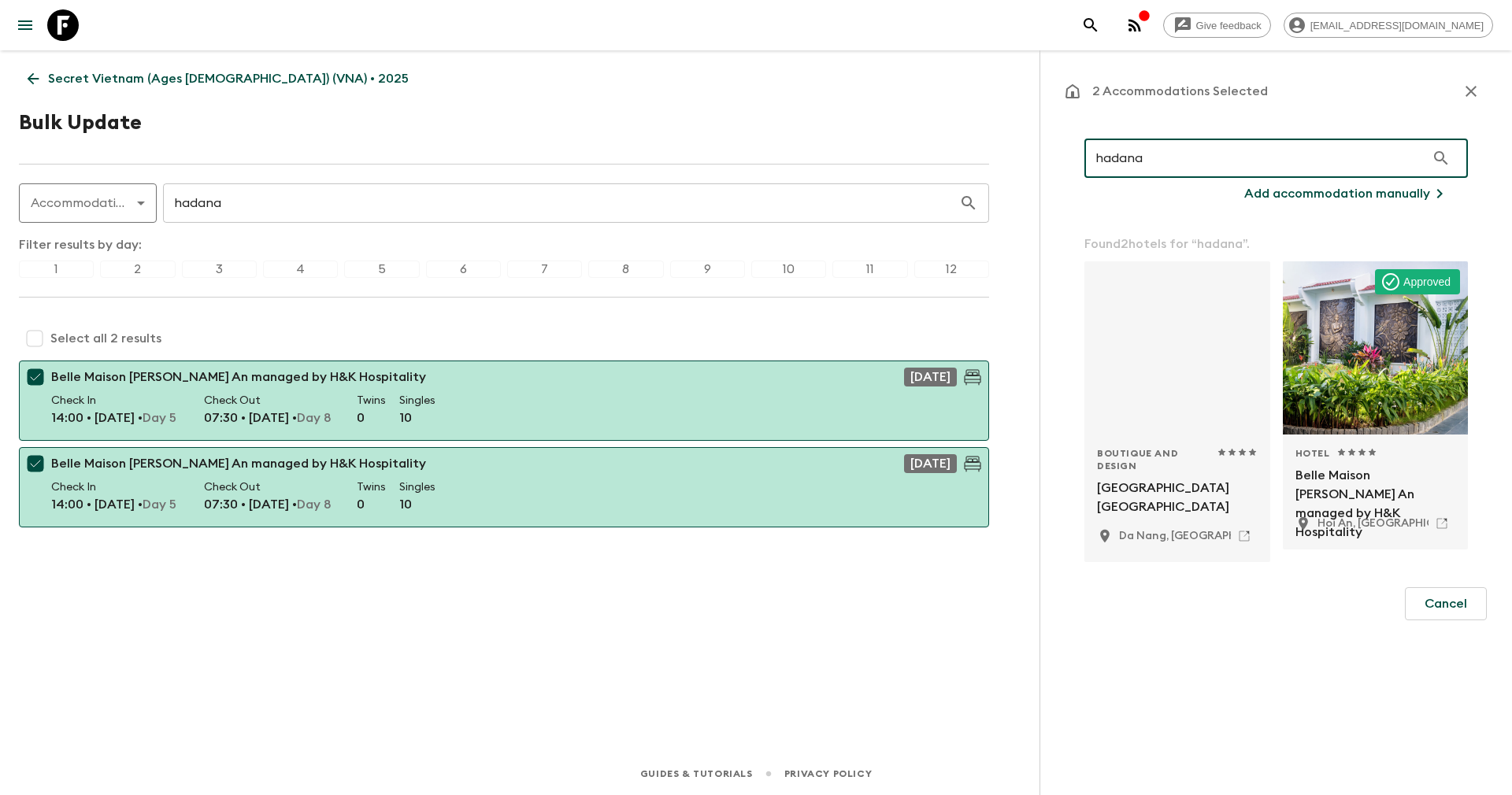
type input "hadana"
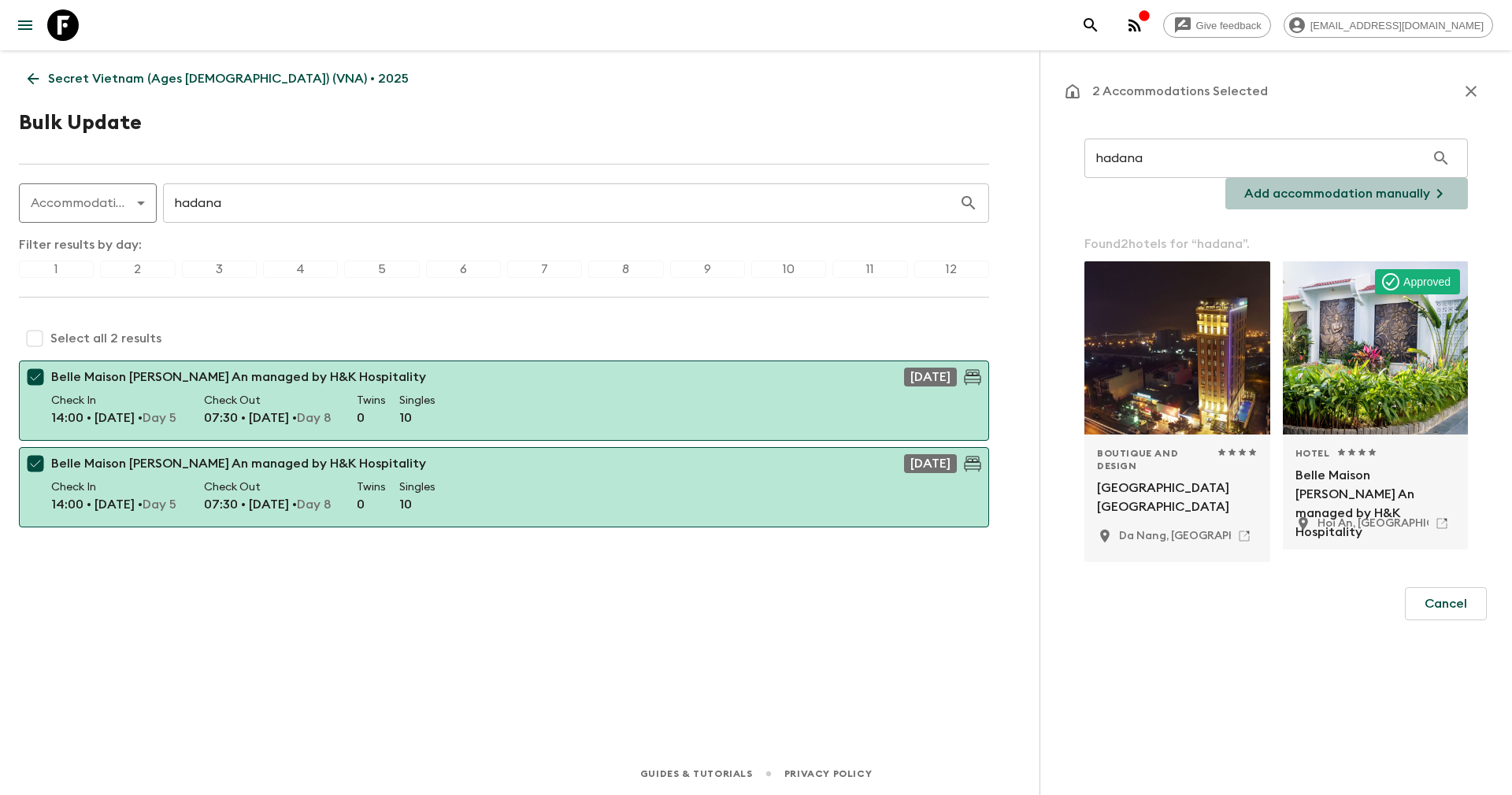
click at [1351, 189] on p "Add accommodation manually" at bounding box center [1336, 194] width 186 height 19
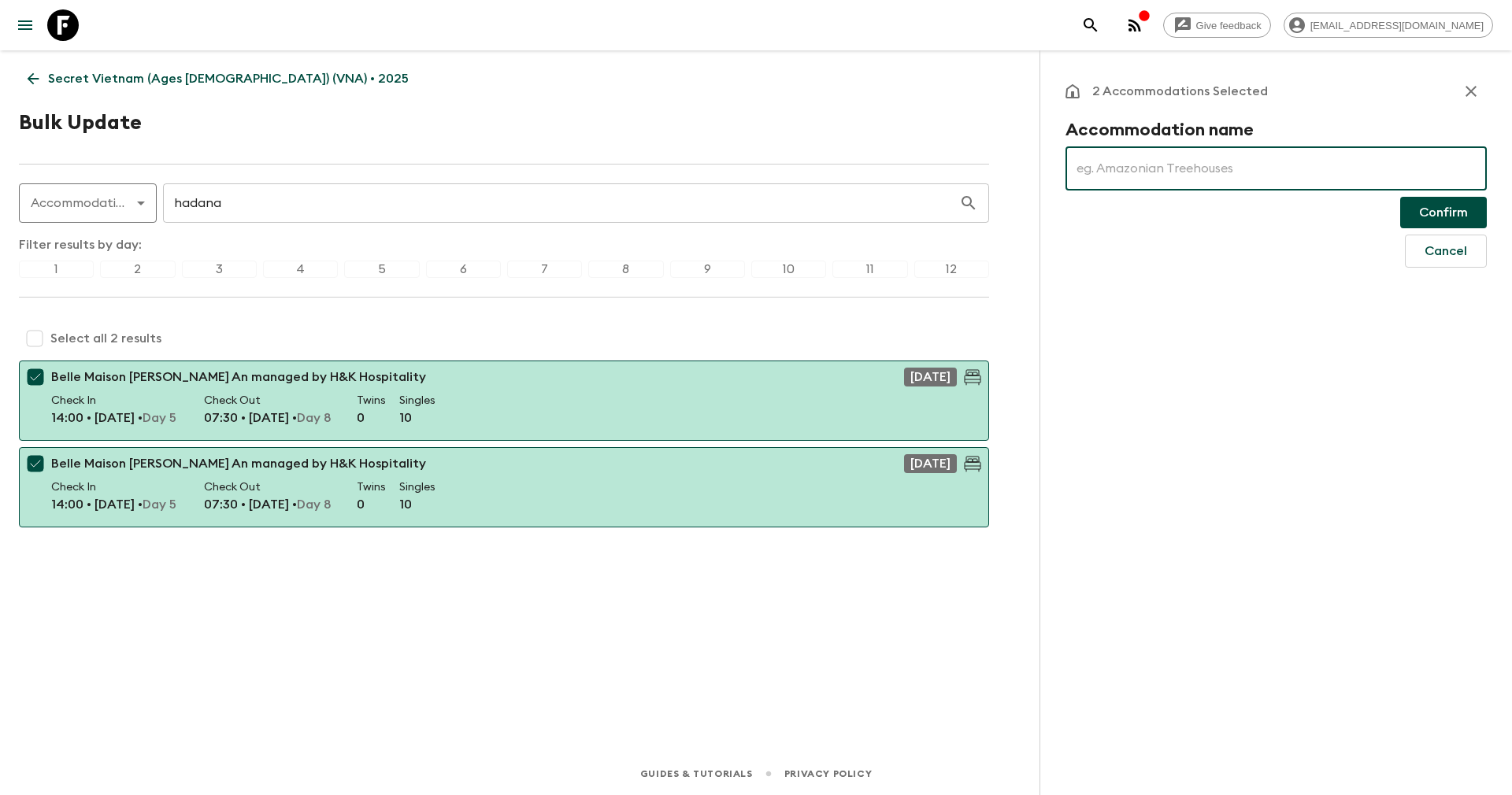
click at [1247, 173] on input "text" at bounding box center [1276, 168] width 421 height 44
paste input "hadana hoi an resort"
drag, startPoint x: 1081, startPoint y: 174, endPoint x: 1070, endPoint y: 172, distance: 11.2
click at [1070, 172] on input "hadana hoi an resort" at bounding box center [1276, 168] width 421 height 44
click at [1130, 175] on input "Hadana hoi an resort" at bounding box center [1276, 168] width 421 height 44
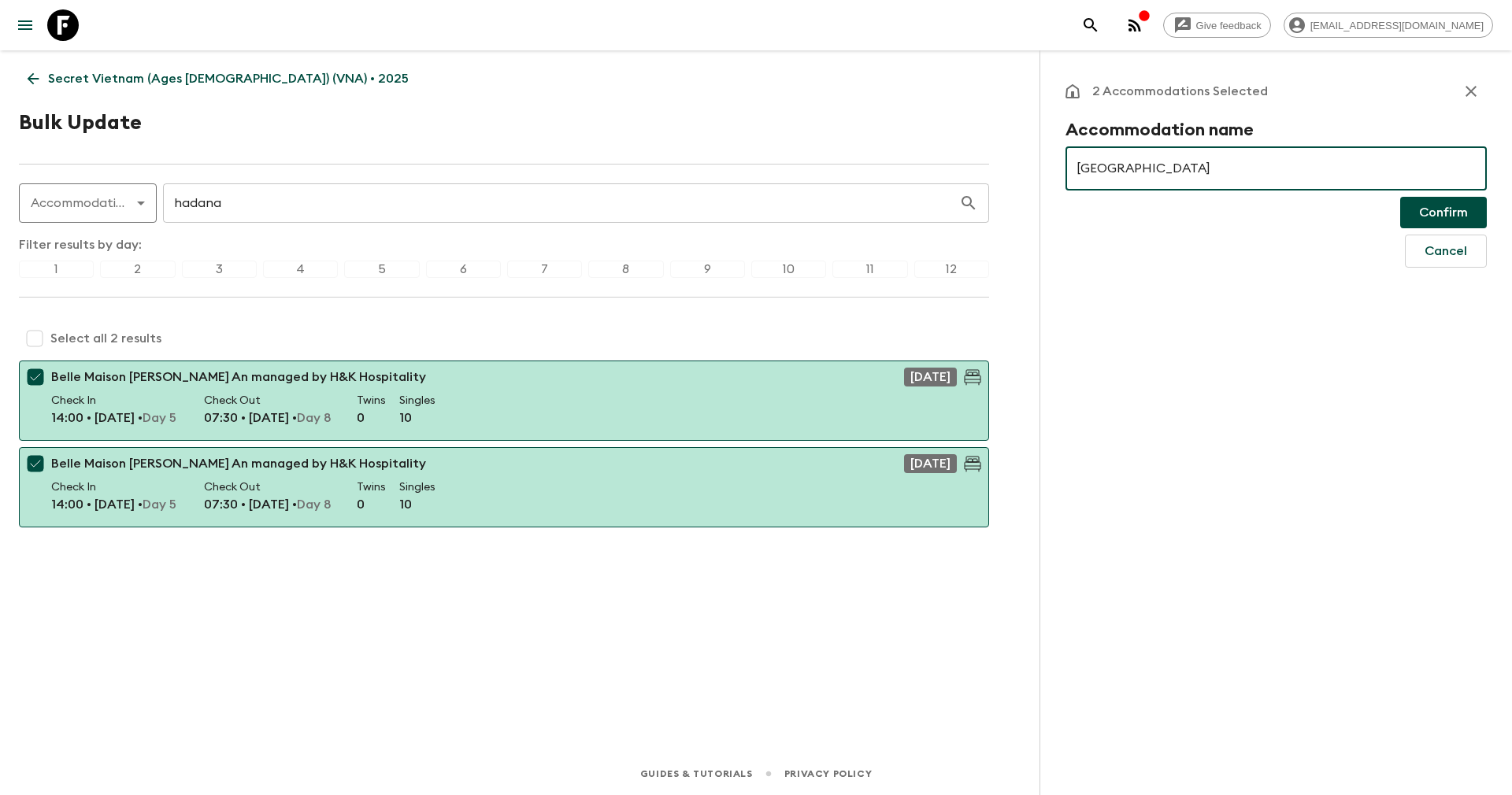
click at [1179, 173] on input "Hadana Hoi an resort" at bounding box center [1276, 168] width 421 height 44
type input "Hadana Hoi an Resort"
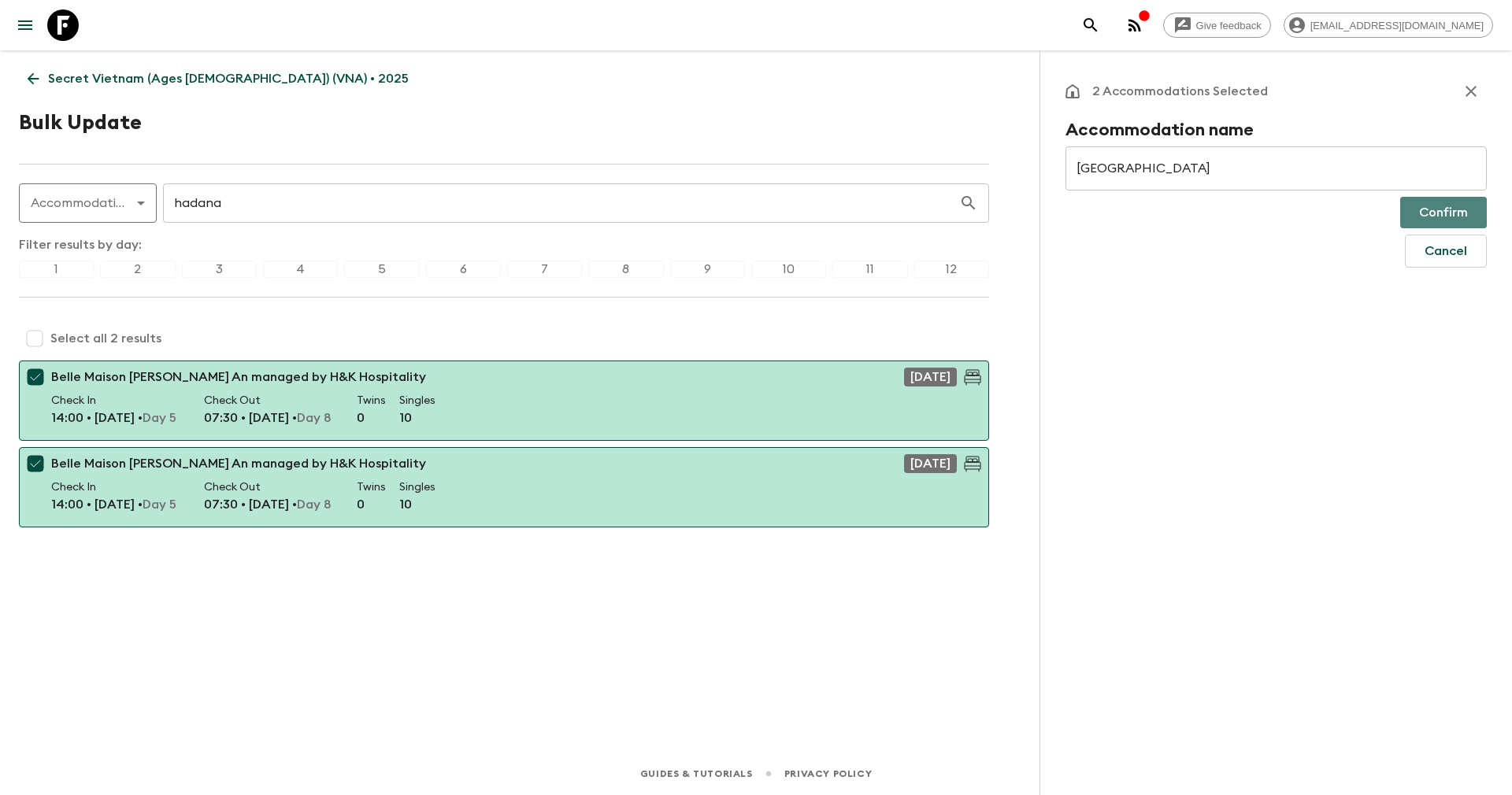
click at [1427, 217] on button "Confirm" at bounding box center [1443, 212] width 87 height 31
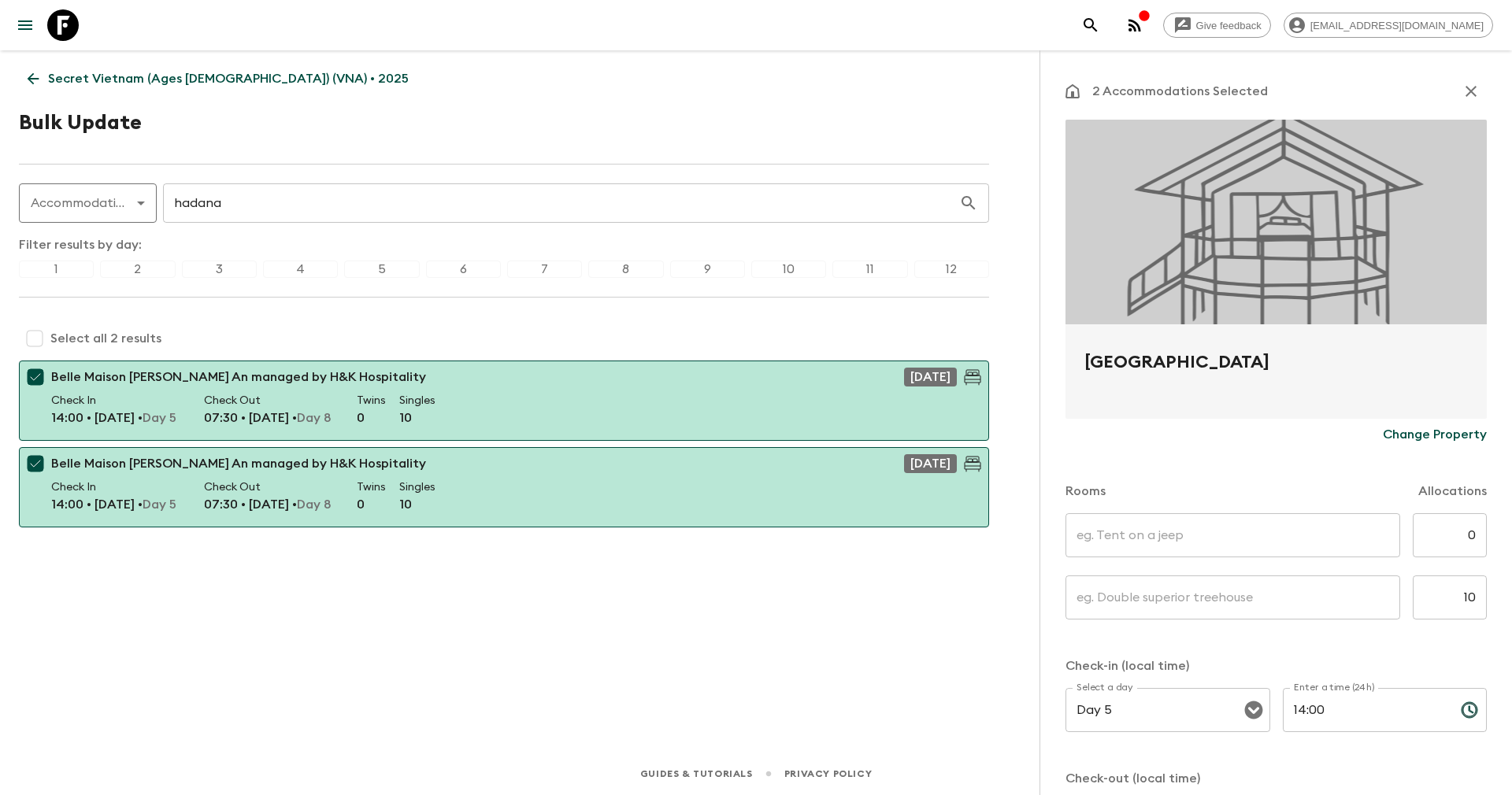
scroll to position [149, 0]
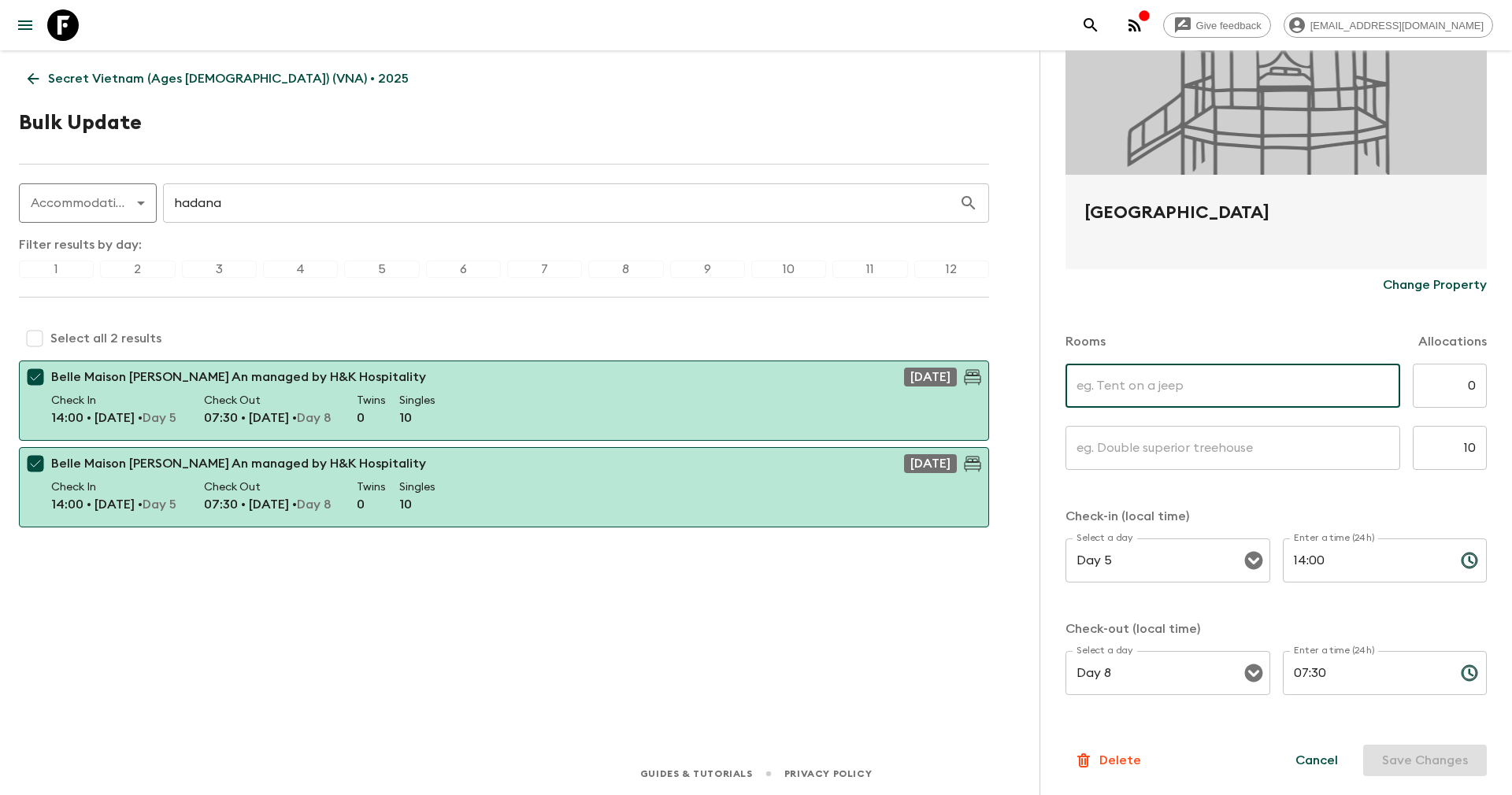
click at [1211, 372] on input "text" at bounding box center [1233, 386] width 335 height 44
type input "Deluxe Twin"
click at [1169, 441] on input "text" at bounding box center [1233, 448] width 335 height 44
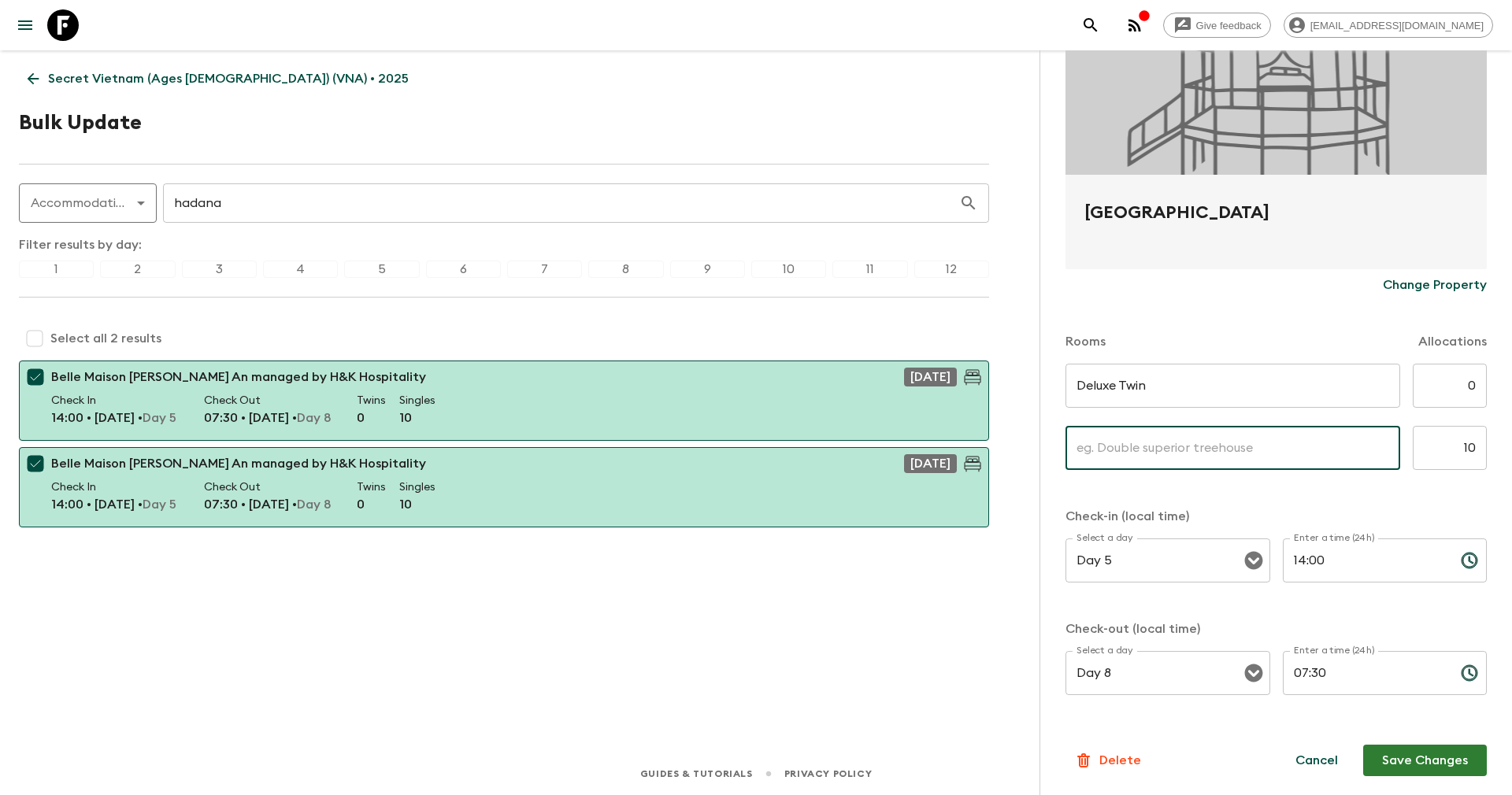
type input "Deluxe Singe"
click at [1436, 389] on input "0" at bounding box center [1449, 386] width 74 height 44
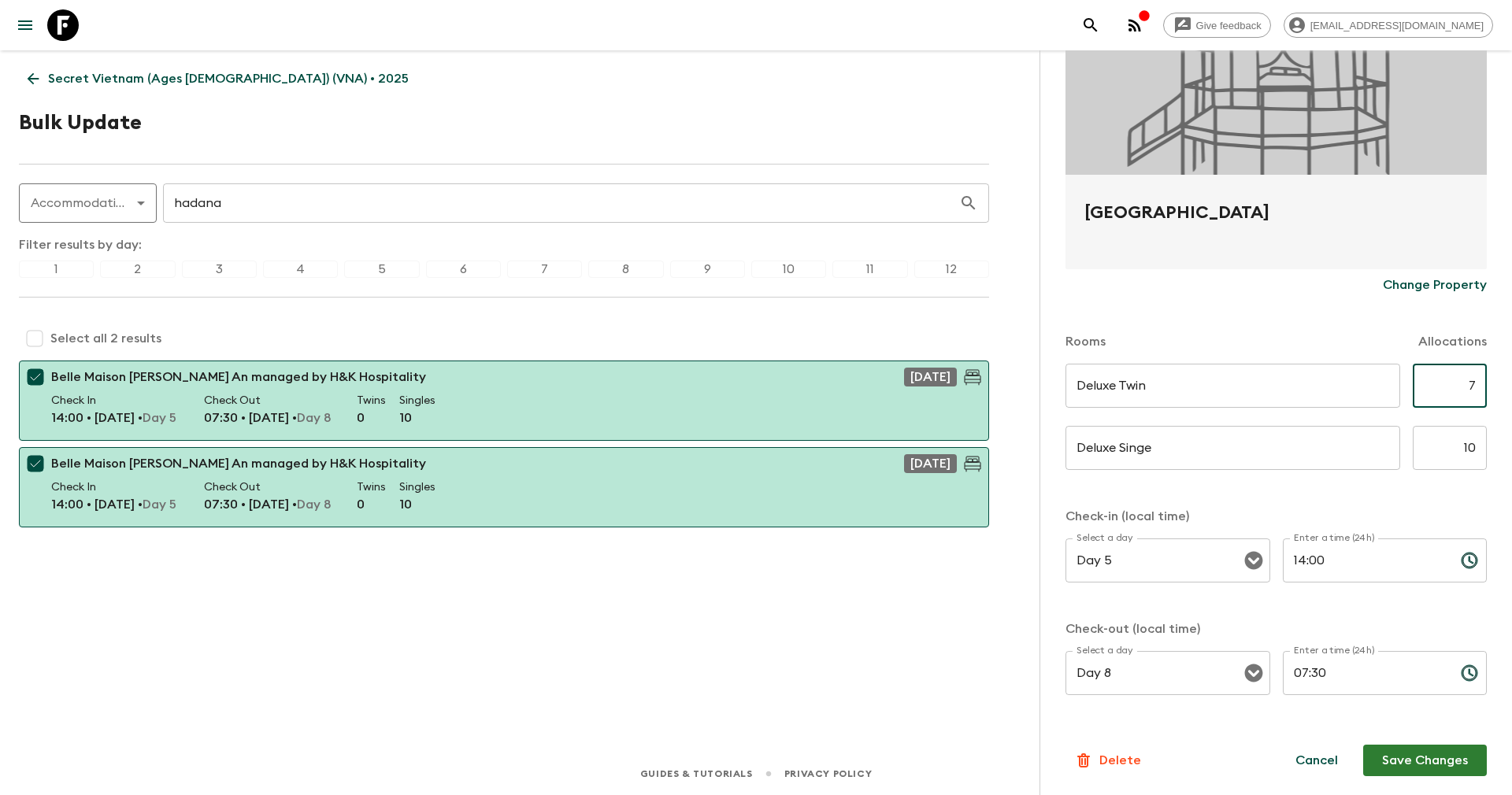
type input "7"
click at [1442, 443] on input "10" at bounding box center [1449, 448] width 74 height 44
type input "3"
click at [1408, 764] on button "Save Changes" at bounding box center [1425, 760] width 124 height 31
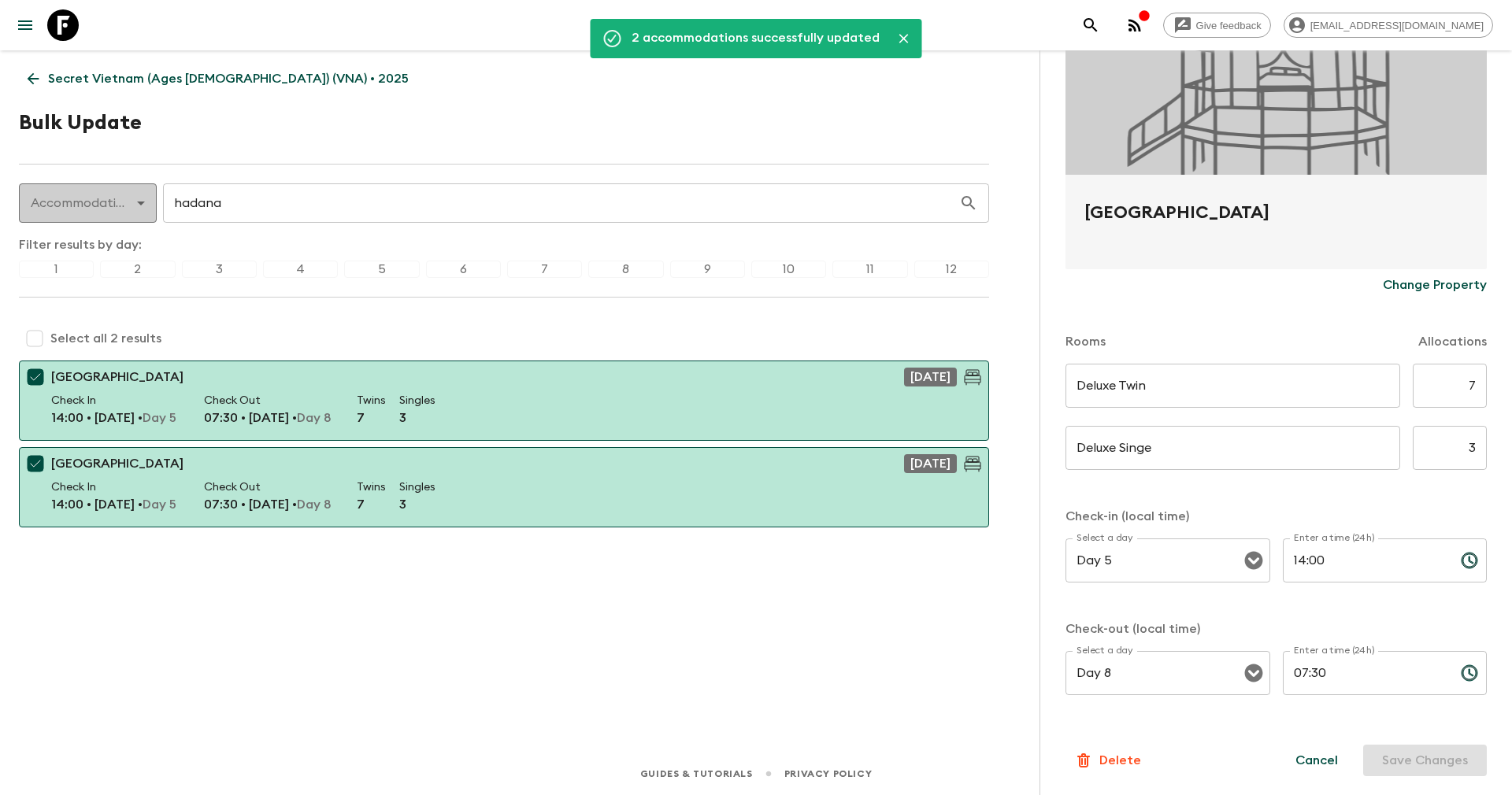
click at [150, 204] on body "Give feedback yenvuong@exotravel.com 2 accommodations successfully updated Secr…" at bounding box center [756, 398] width 1512 height 795
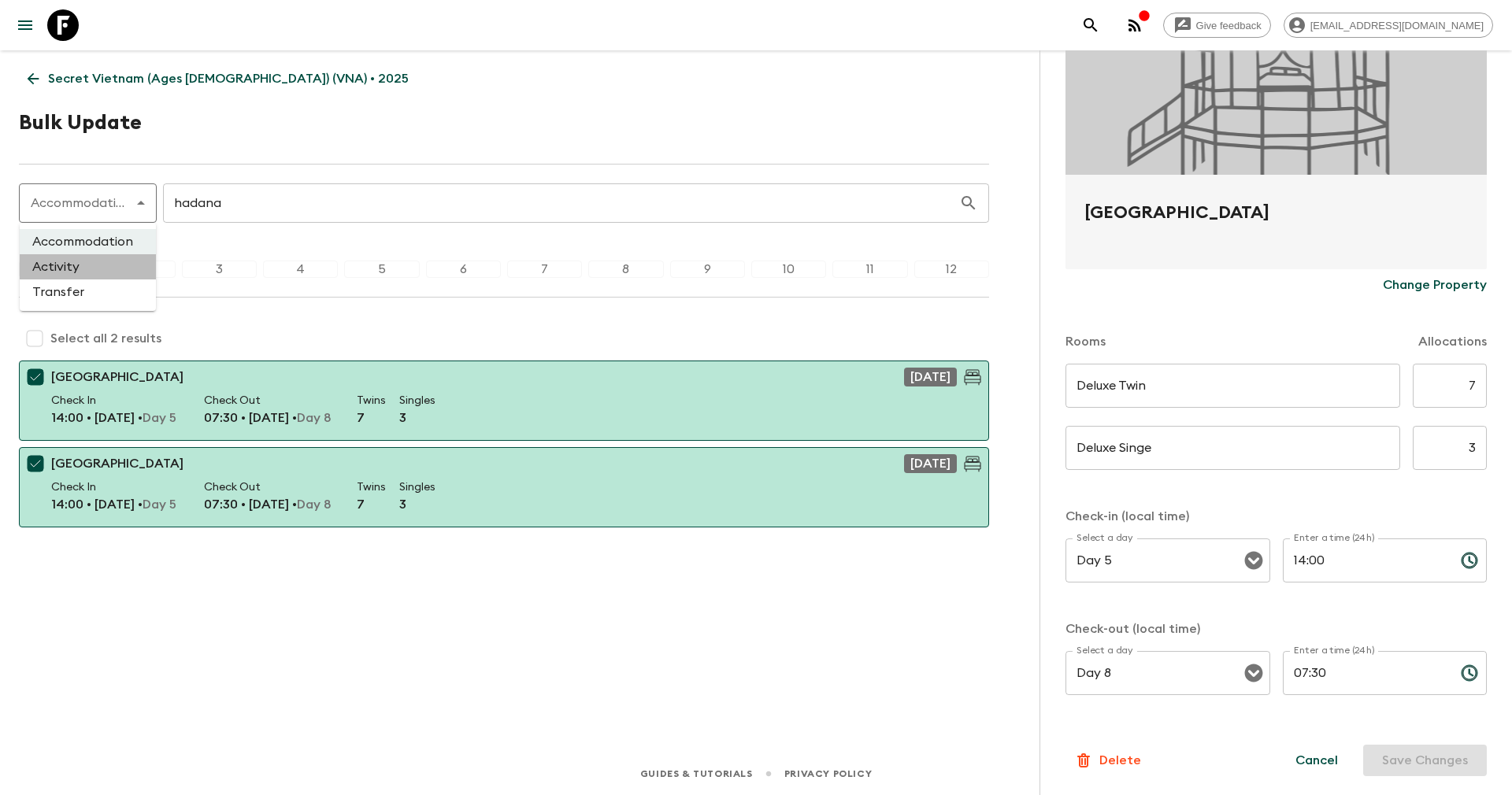
click at [89, 273] on li "Activity" at bounding box center [87, 267] width 136 height 25
type input "activity"
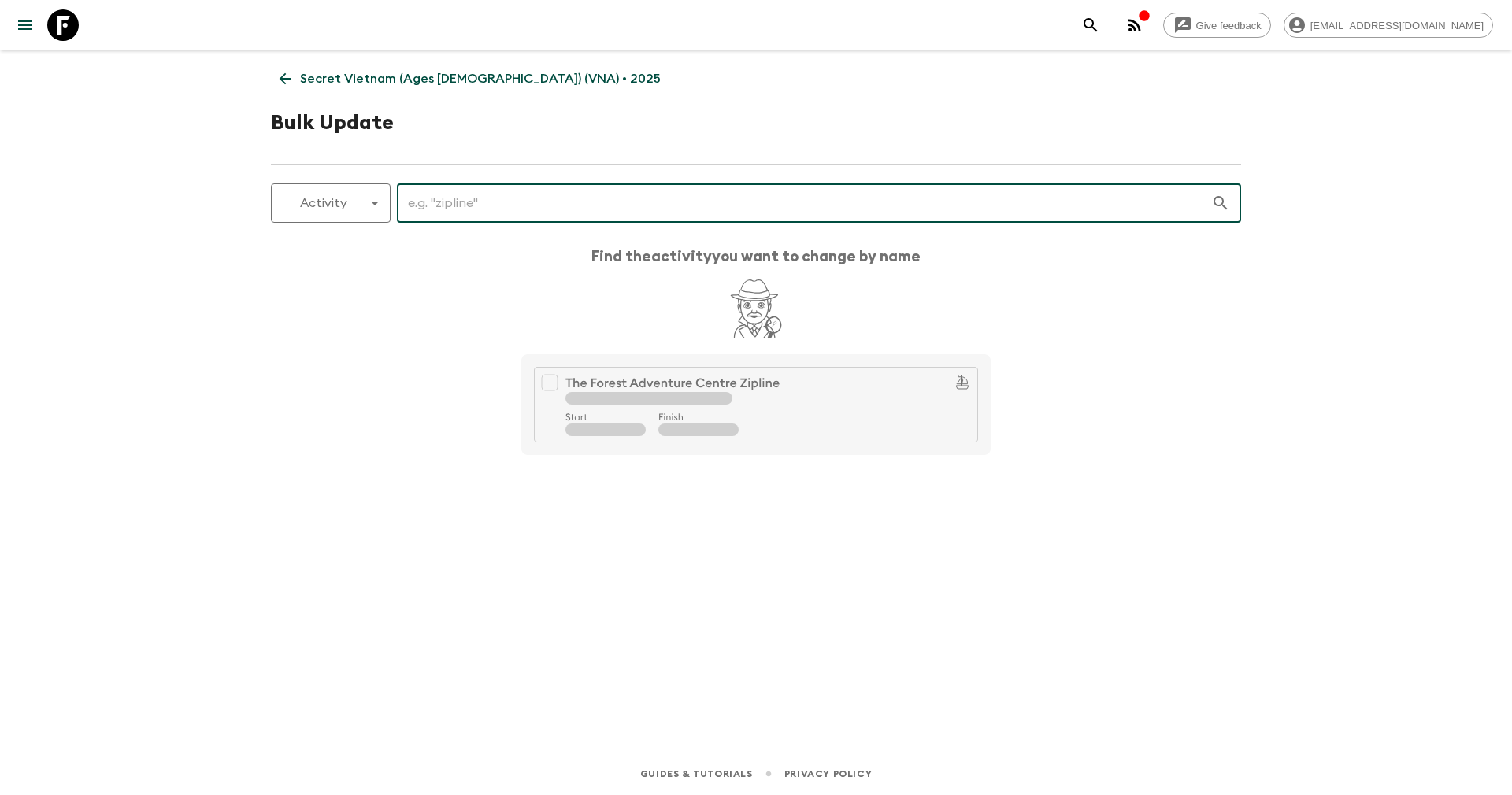
click at [473, 220] on input "text" at bounding box center [804, 203] width 814 height 44
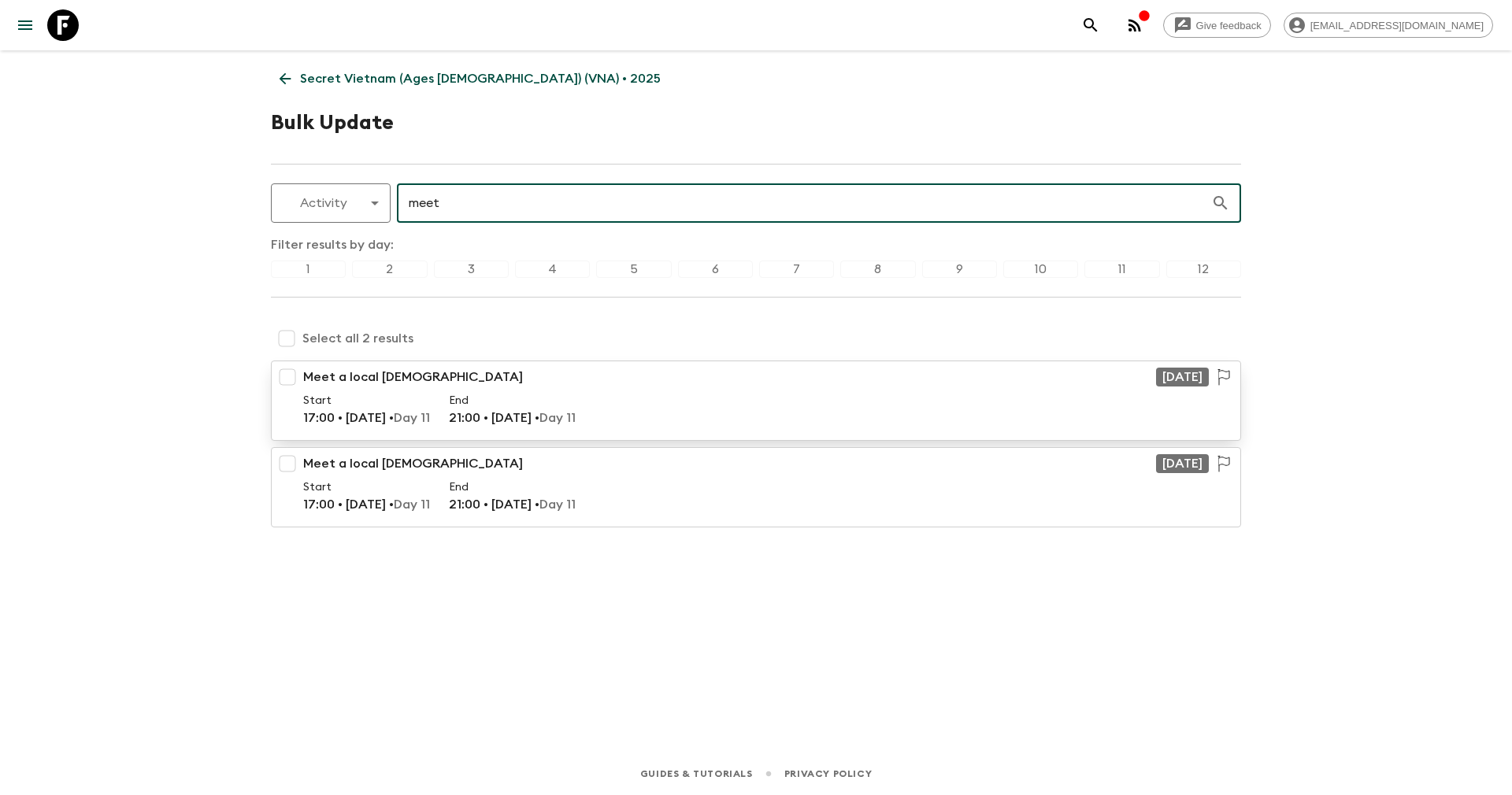
type input "meet"
click at [281, 379] on input "checkbox" at bounding box center [287, 376] width 31 height 31
checkbox input "true"
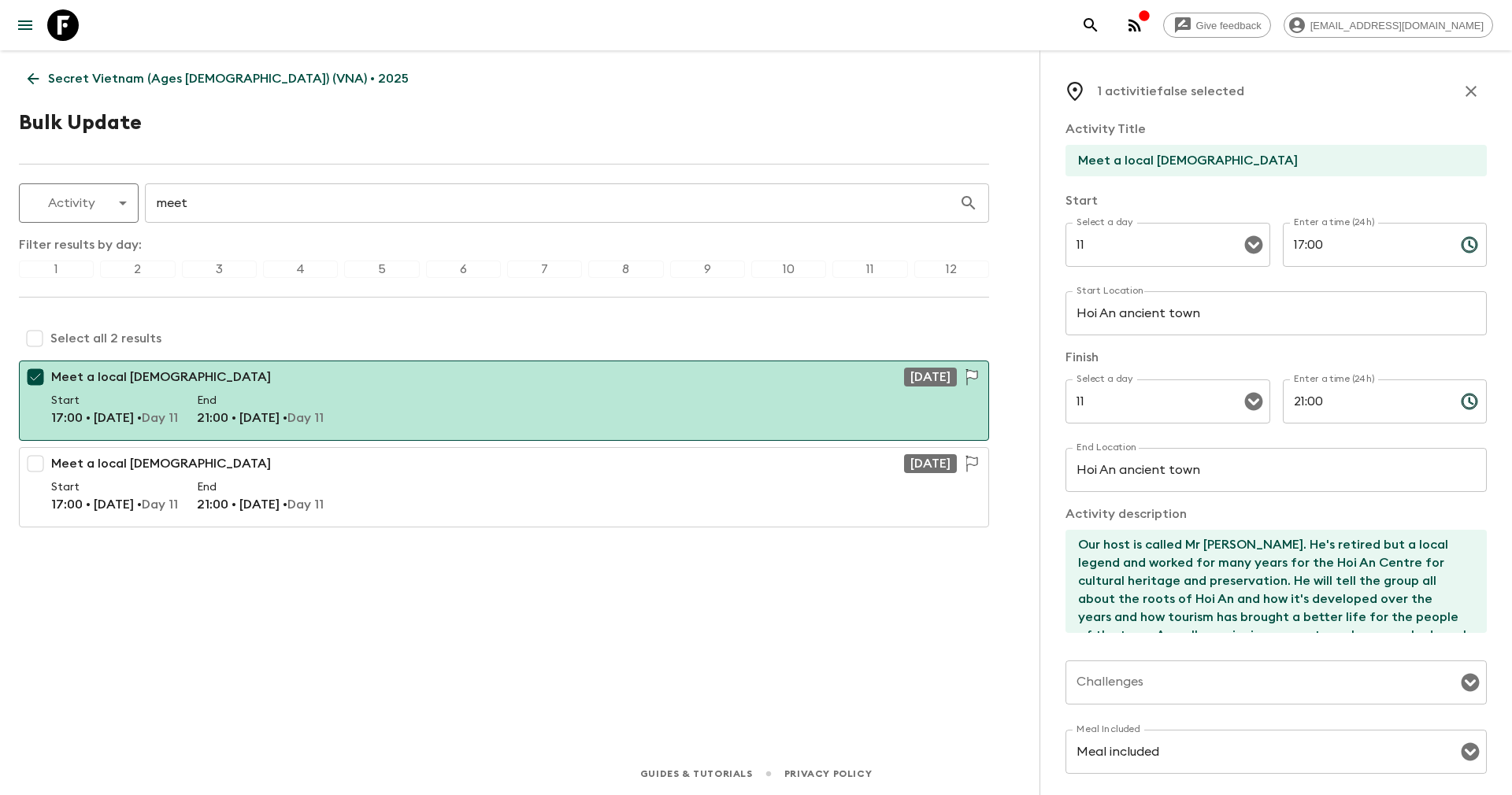
click at [28, 330] on input "checkbox" at bounding box center [34, 338] width 31 height 31
checkbox input "true"
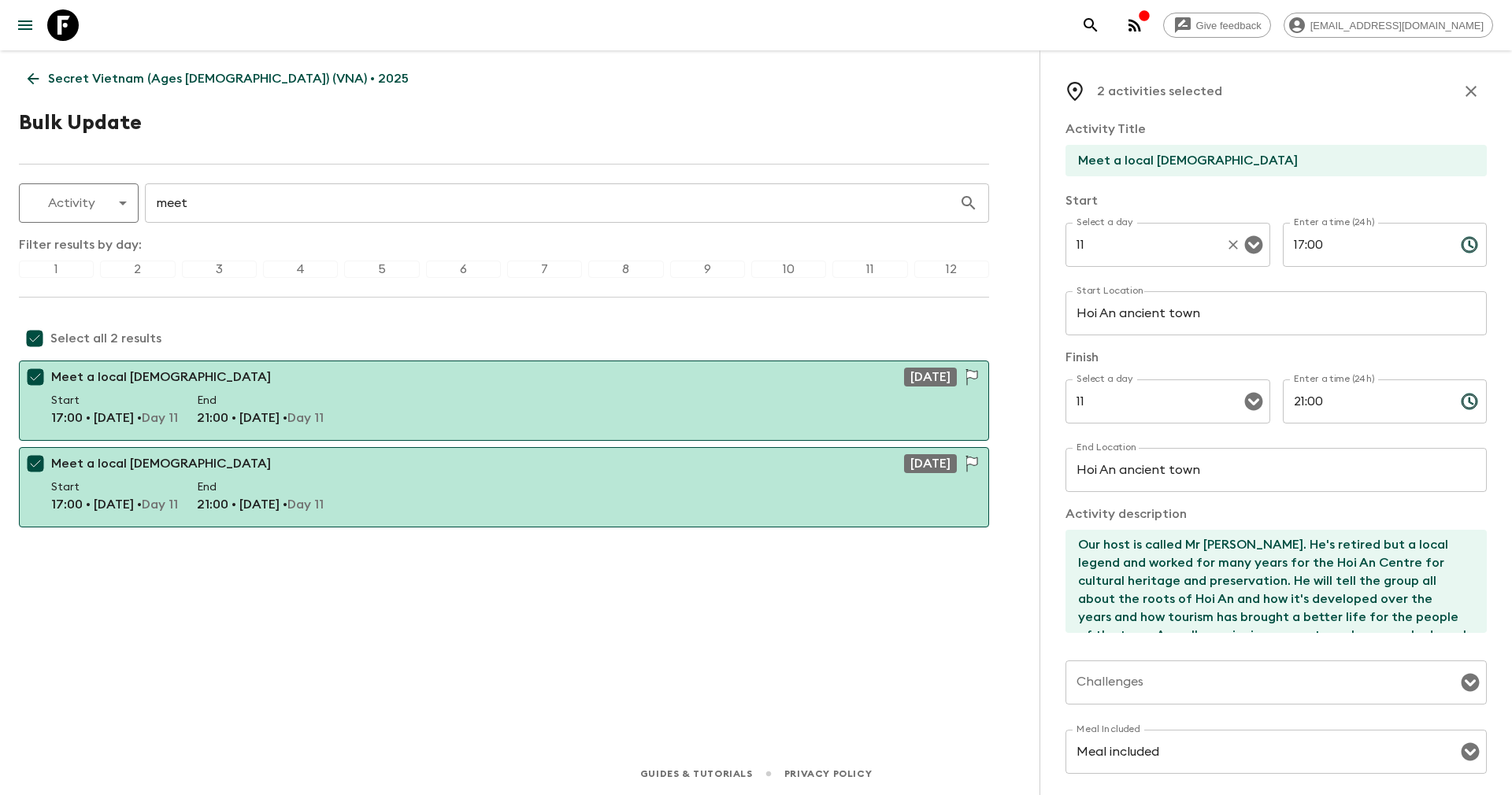
click at [1157, 246] on input "11" at bounding box center [1145, 245] width 146 height 30
click at [1097, 290] on li "7" at bounding box center [1163, 286] width 195 height 25
type input "7"
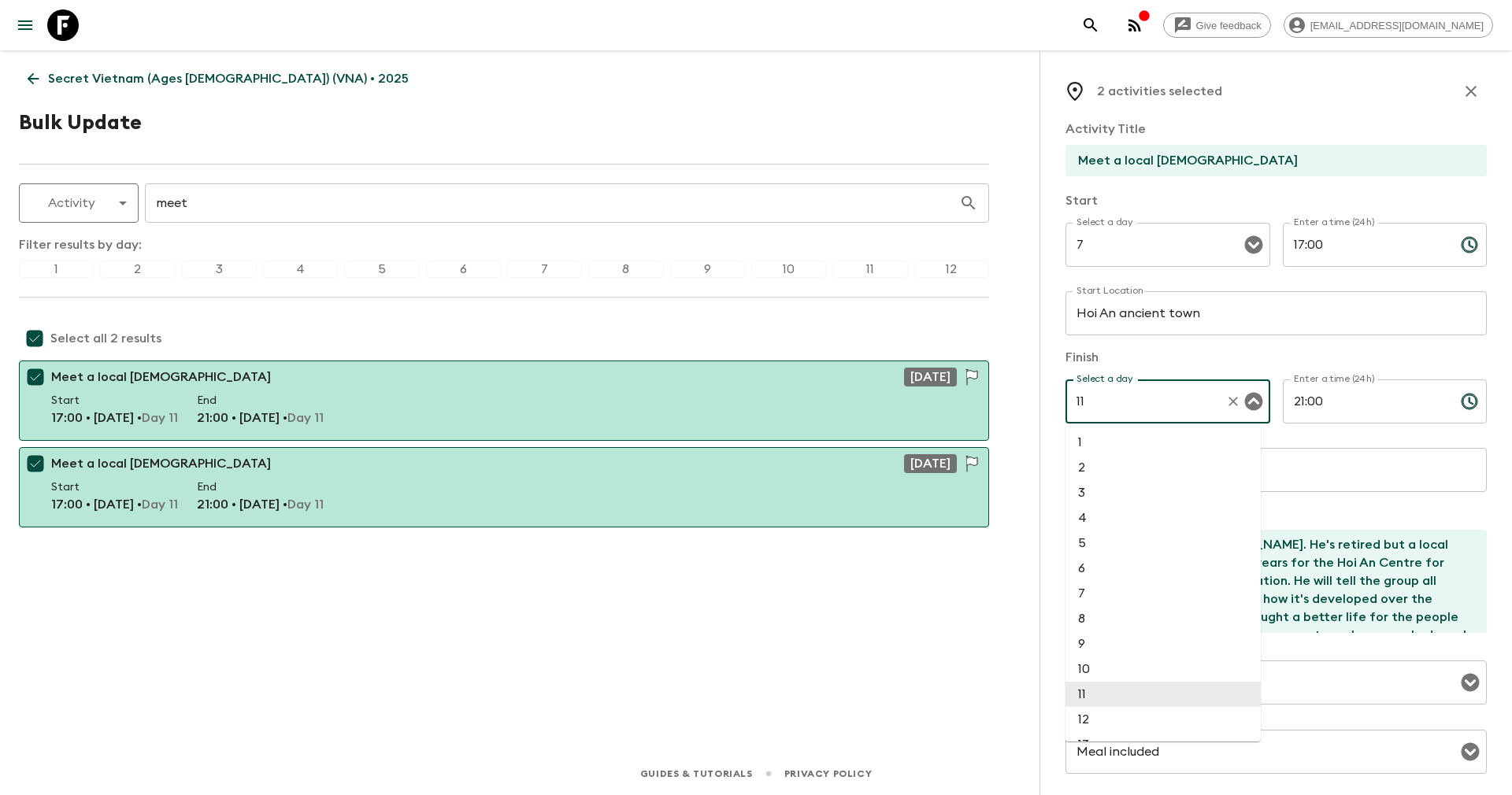
click at [1094, 387] on input "11" at bounding box center [1145, 401] width 146 height 30
click at [1086, 594] on li "7" at bounding box center [1163, 594] width 195 height 25
type input "7"
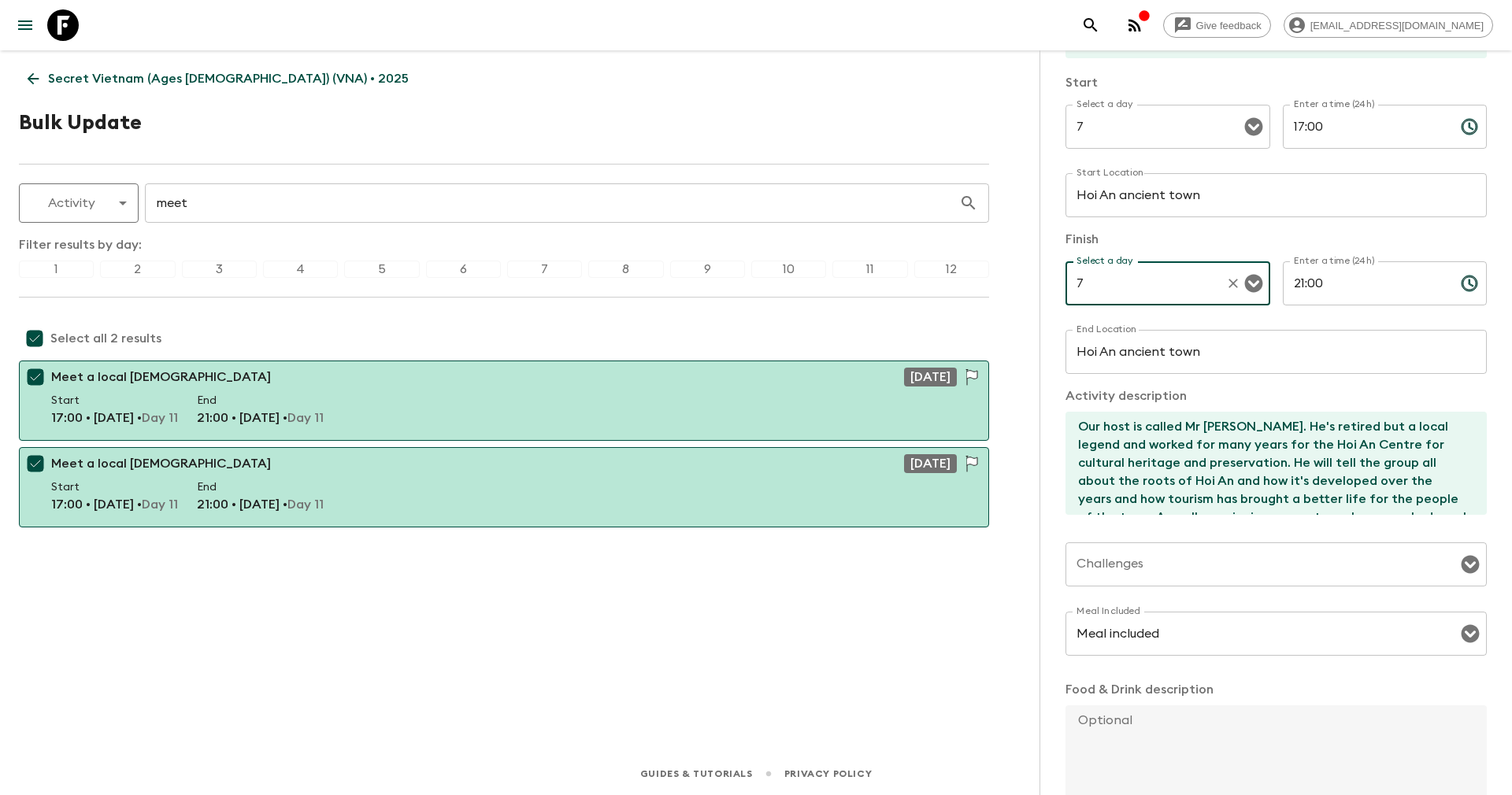
scroll to position [217, 0]
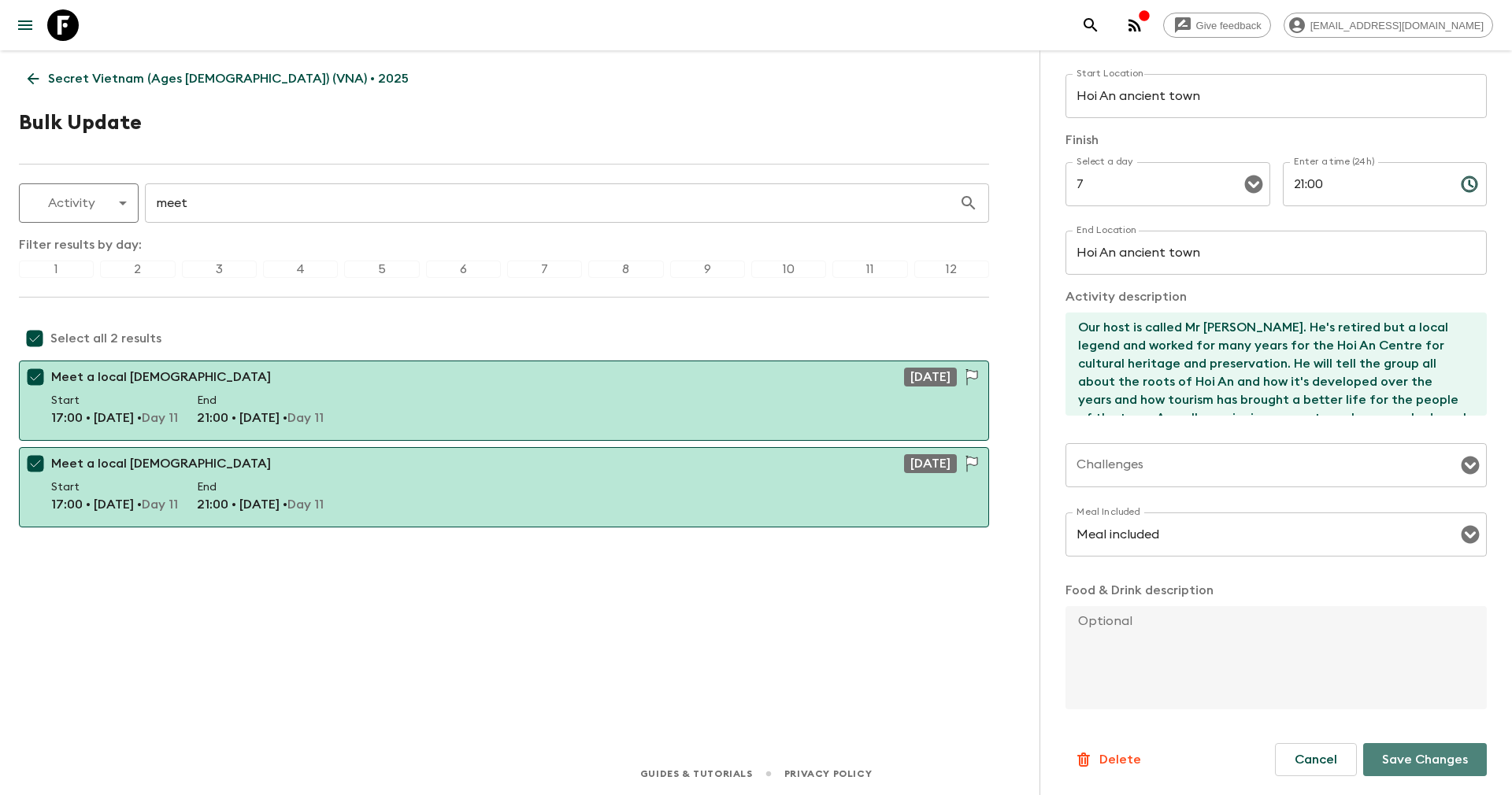
click at [1384, 757] on p "Save Changes" at bounding box center [1425, 759] width 86 height 19
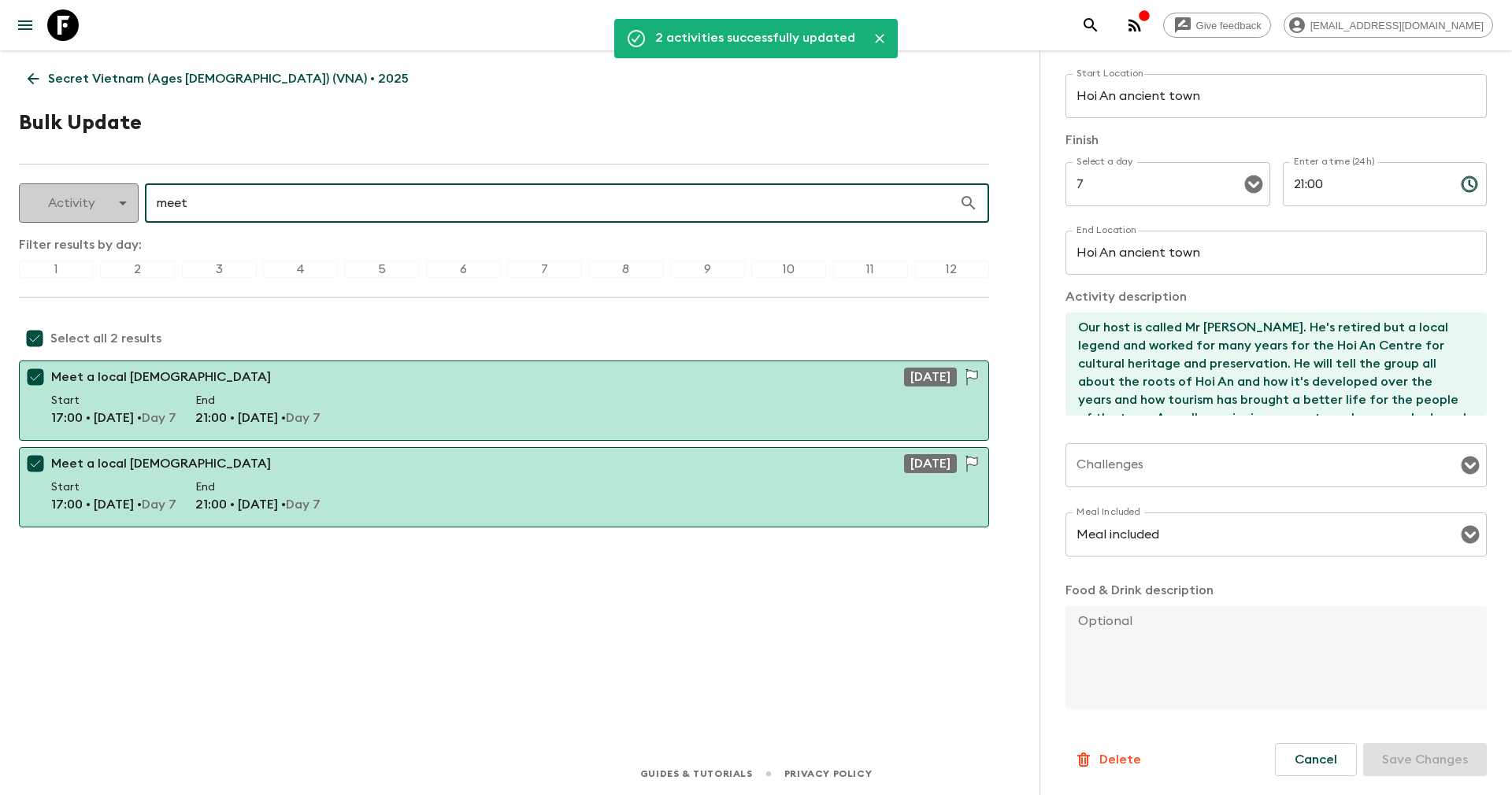
drag, startPoint x: 209, startPoint y: 210, endPoint x: 105, endPoint y: 201, distance: 104.4
click at [105, 201] on div "Activity activity ​ meet ​" at bounding box center [504, 203] width 970 height 39
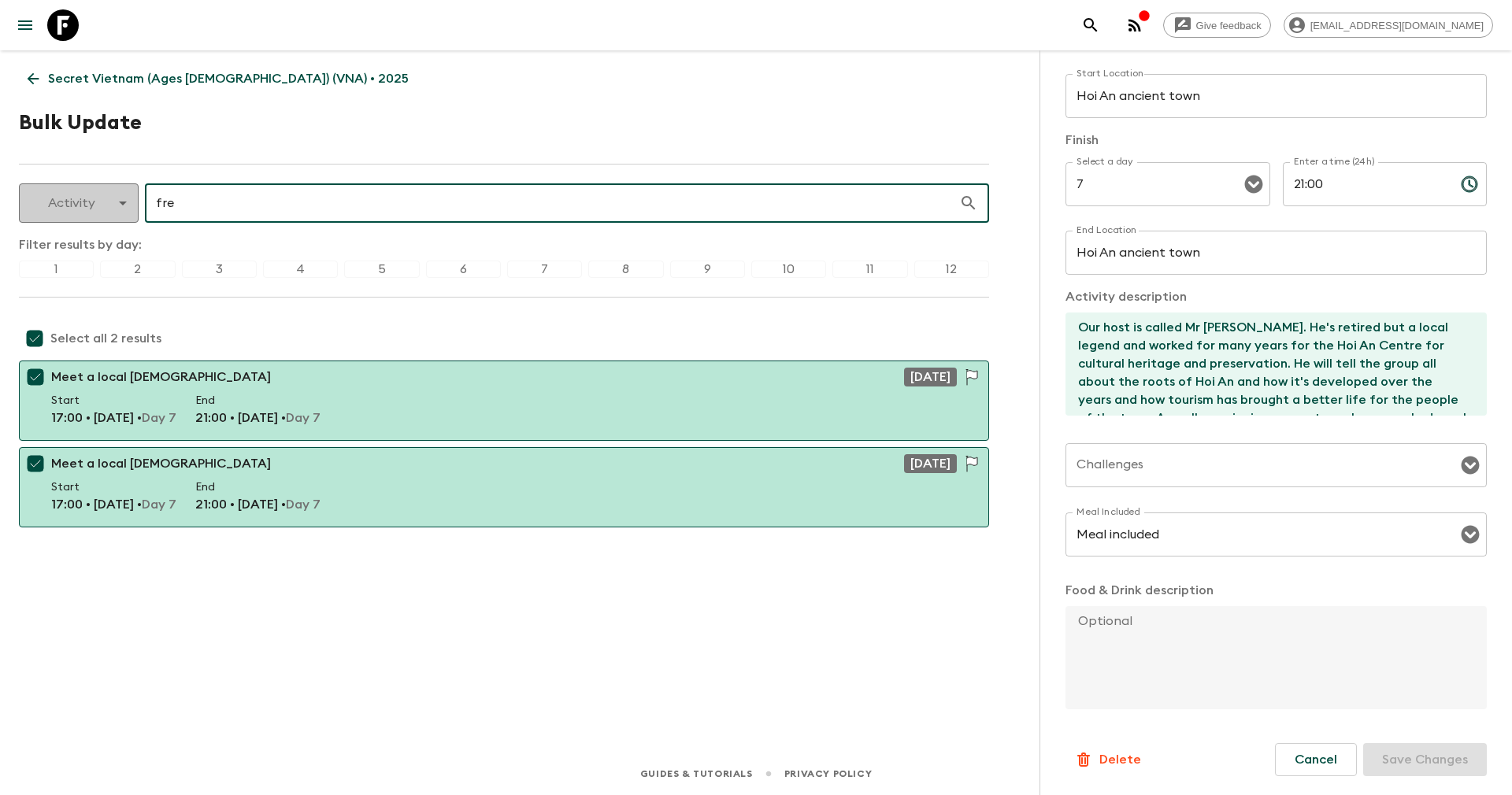
type input "free"
checkbox input "false"
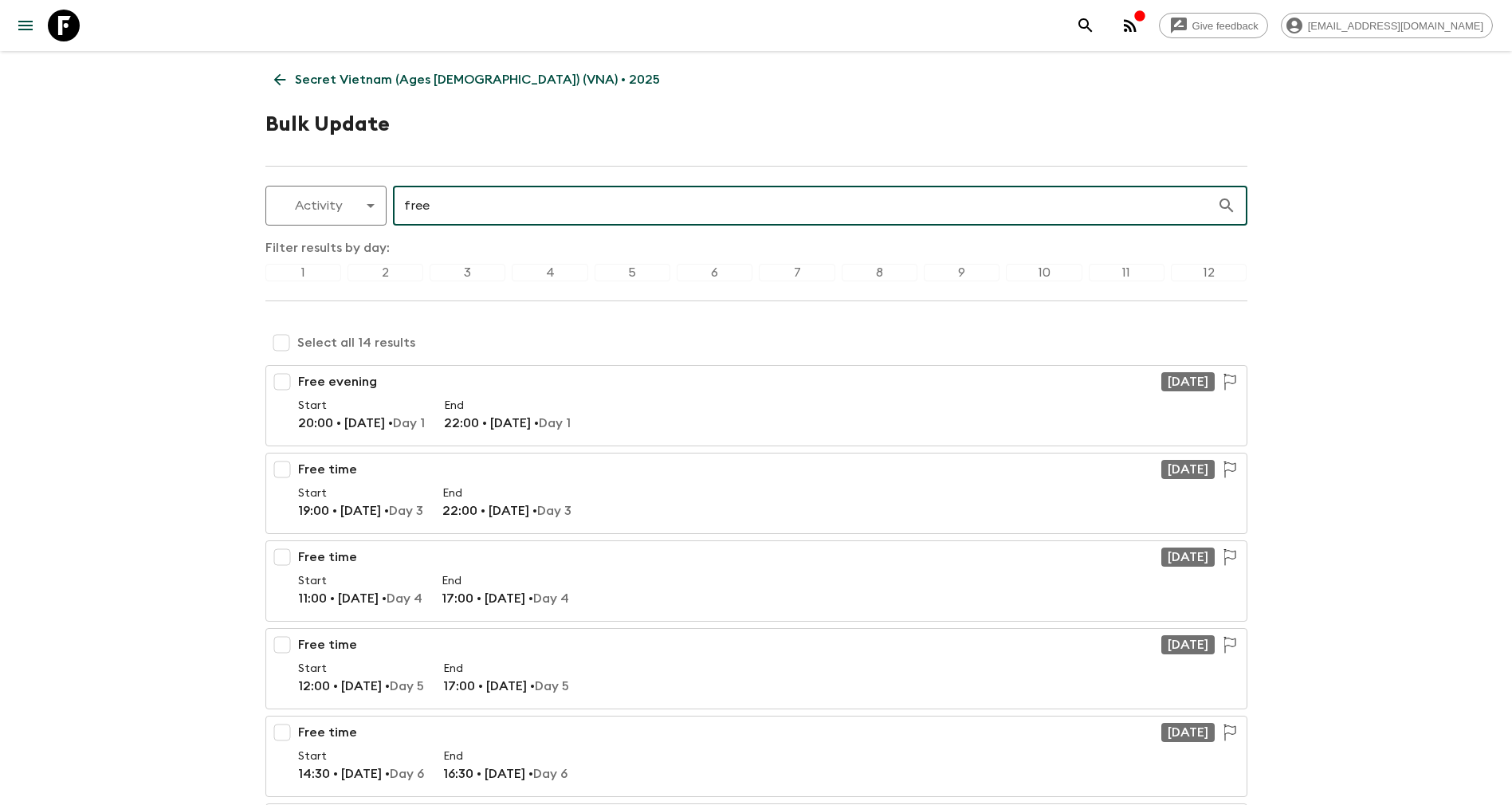
type input "free"
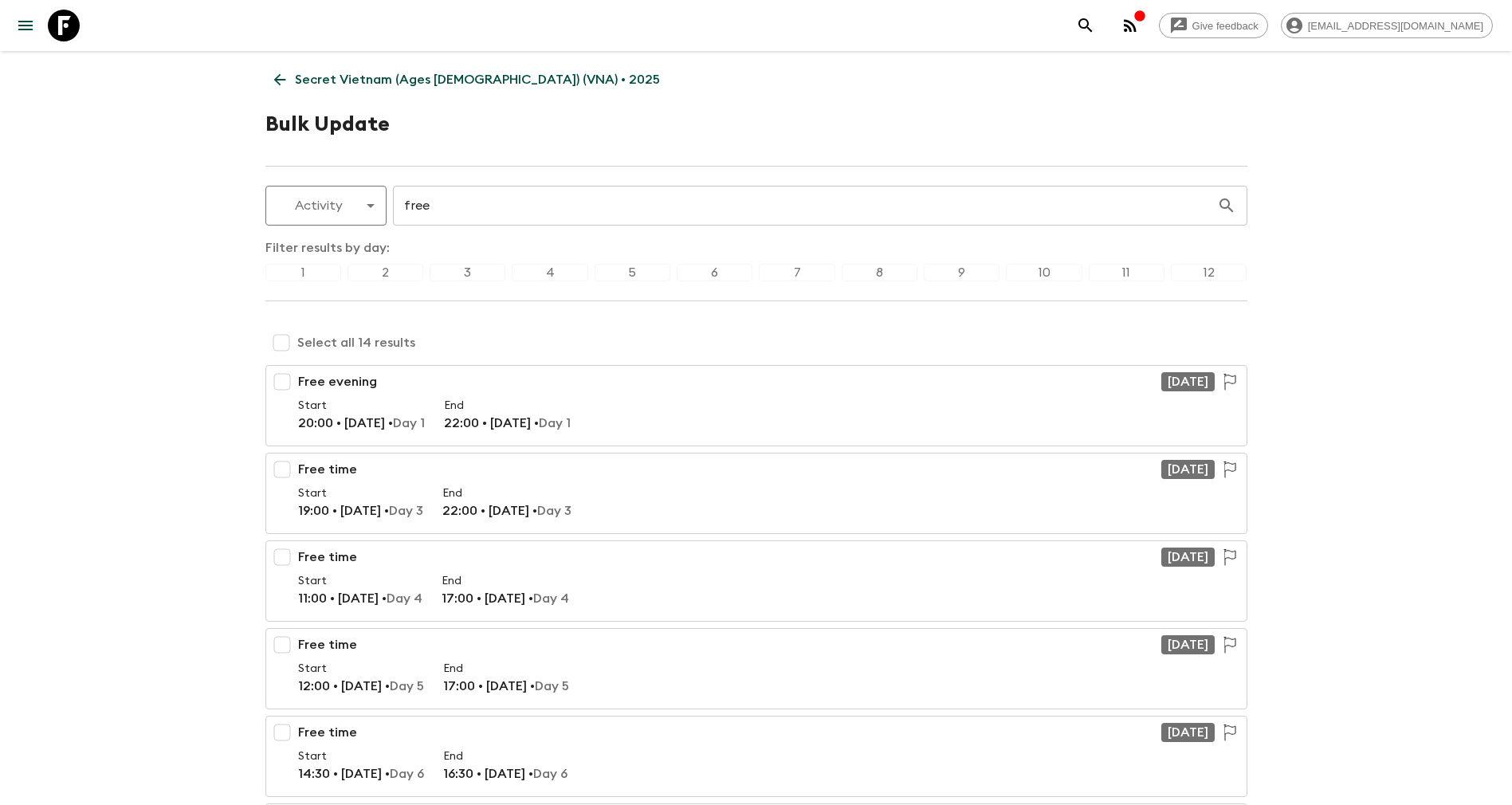
click at [1127, 268] on div "11" at bounding box center [1127, 273] width 76 height 17
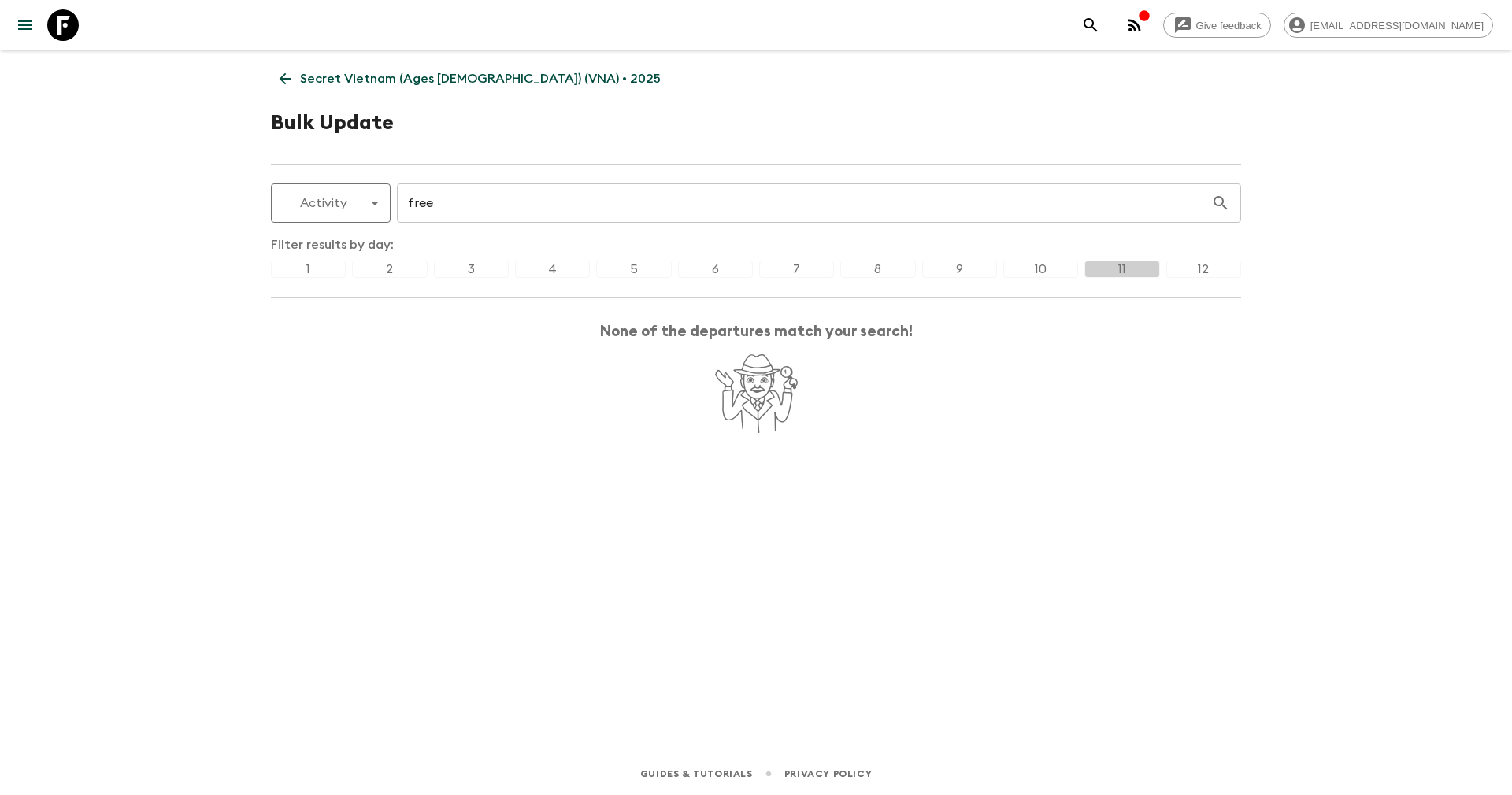
click at [1201, 267] on div "12" at bounding box center [1204, 269] width 75 height 17
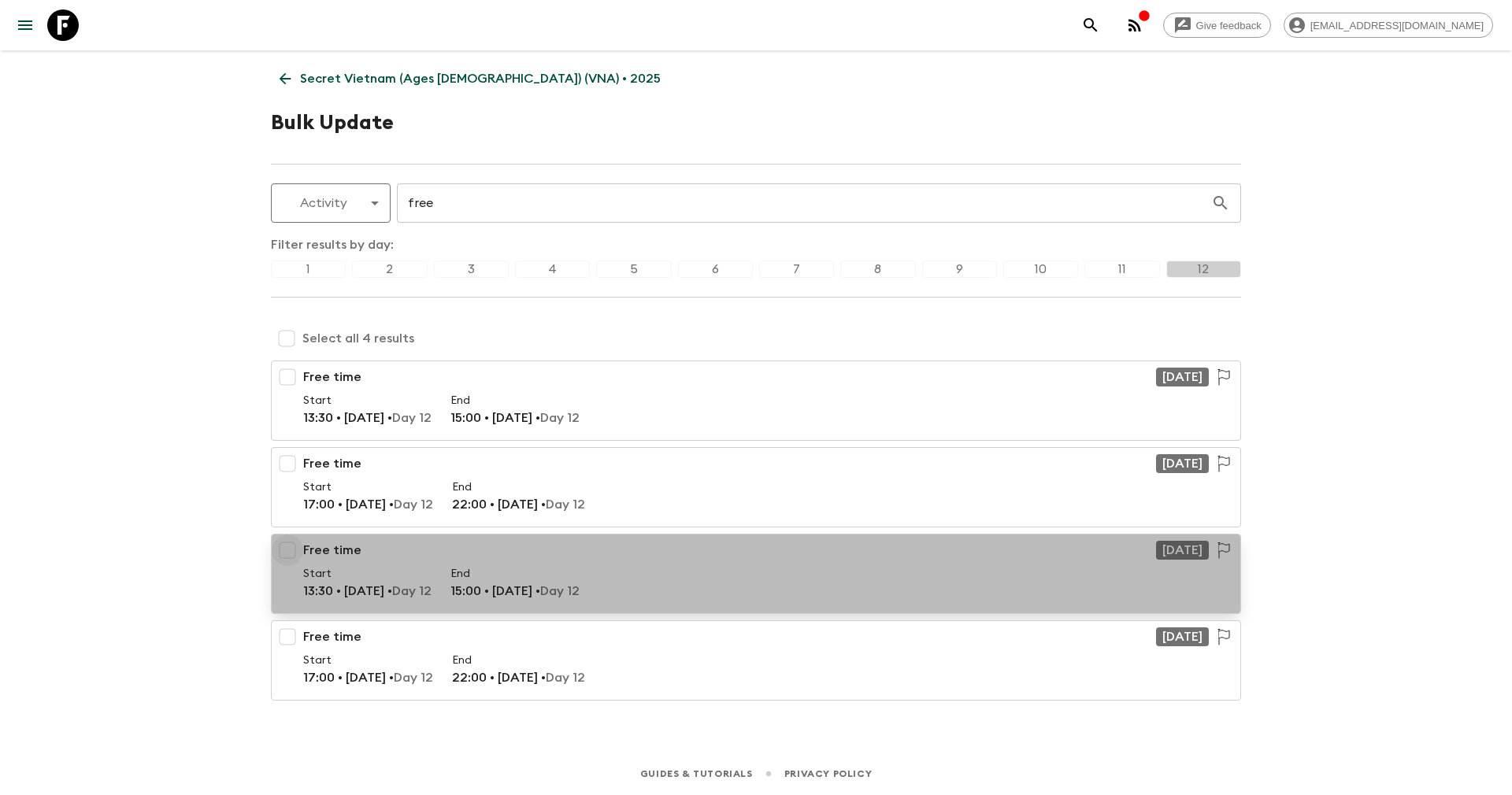
click at [285, 544] on input "checkbox" at bounding box center [287, 550] width 31 height 31
checkbox input "true"
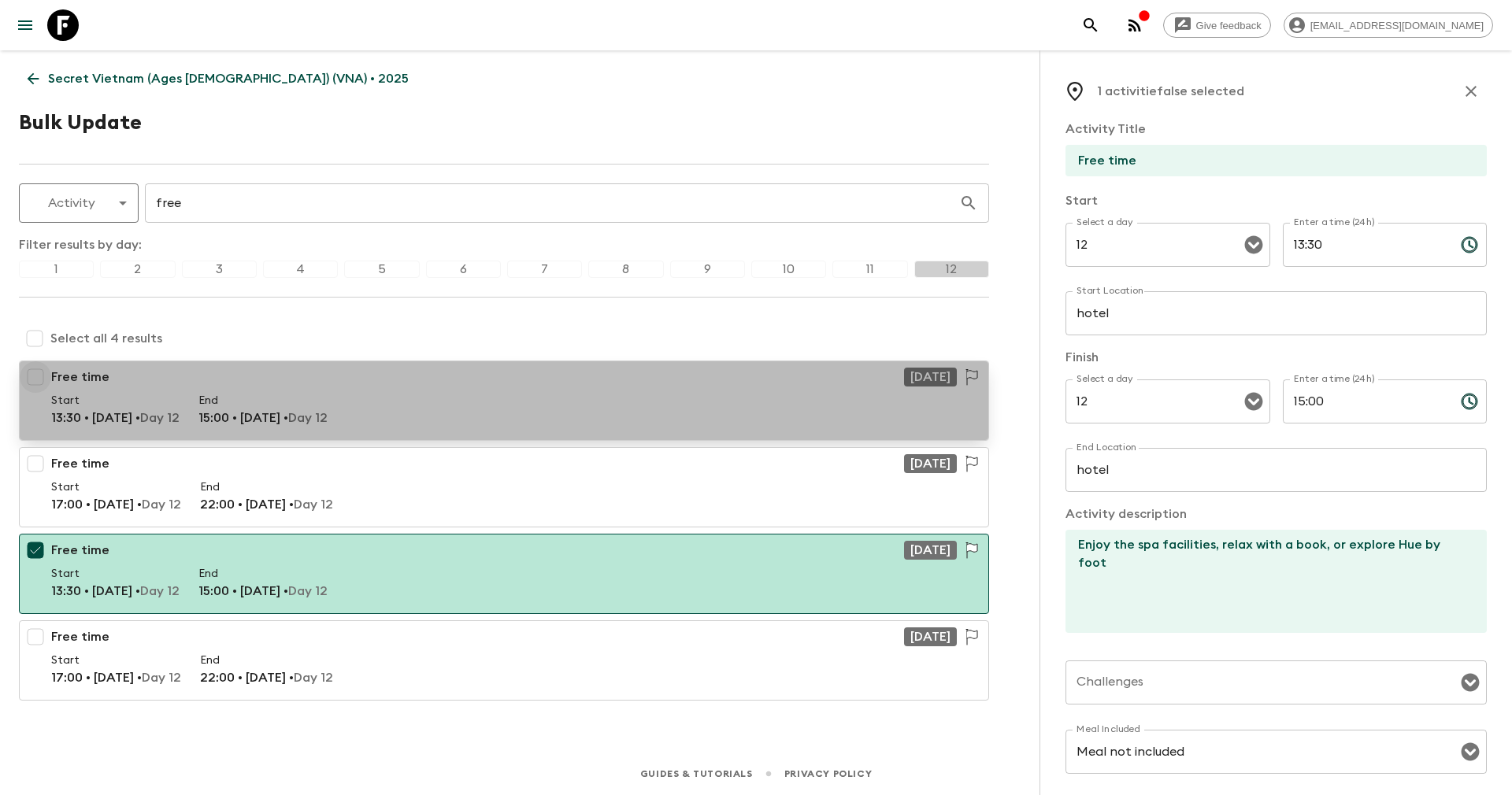
click at [42, 374] on input "checkbox" at bounding box center [35, 376] width 31 height 31
checkbox input "true"
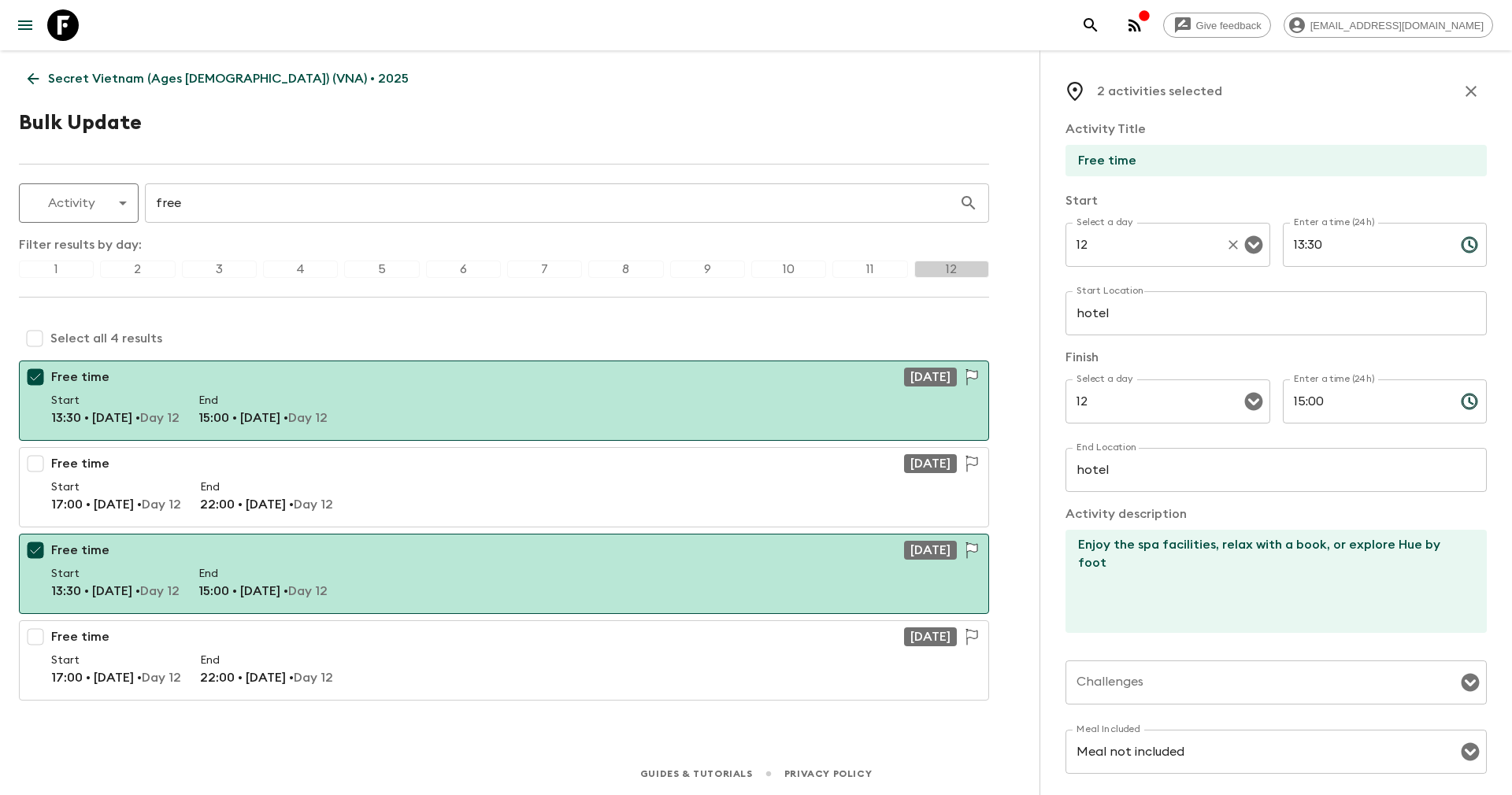
click at [1116, 239] on input "12" at bounding box center [1145, 245] width 146 height 30
click at [1101, 287] on li "7" at bounding box center [1163, 286] width 195 height 25
type input "7"
click at [1110, 406] on input "12" at bounding box center [1145, 401] width 146 height 30
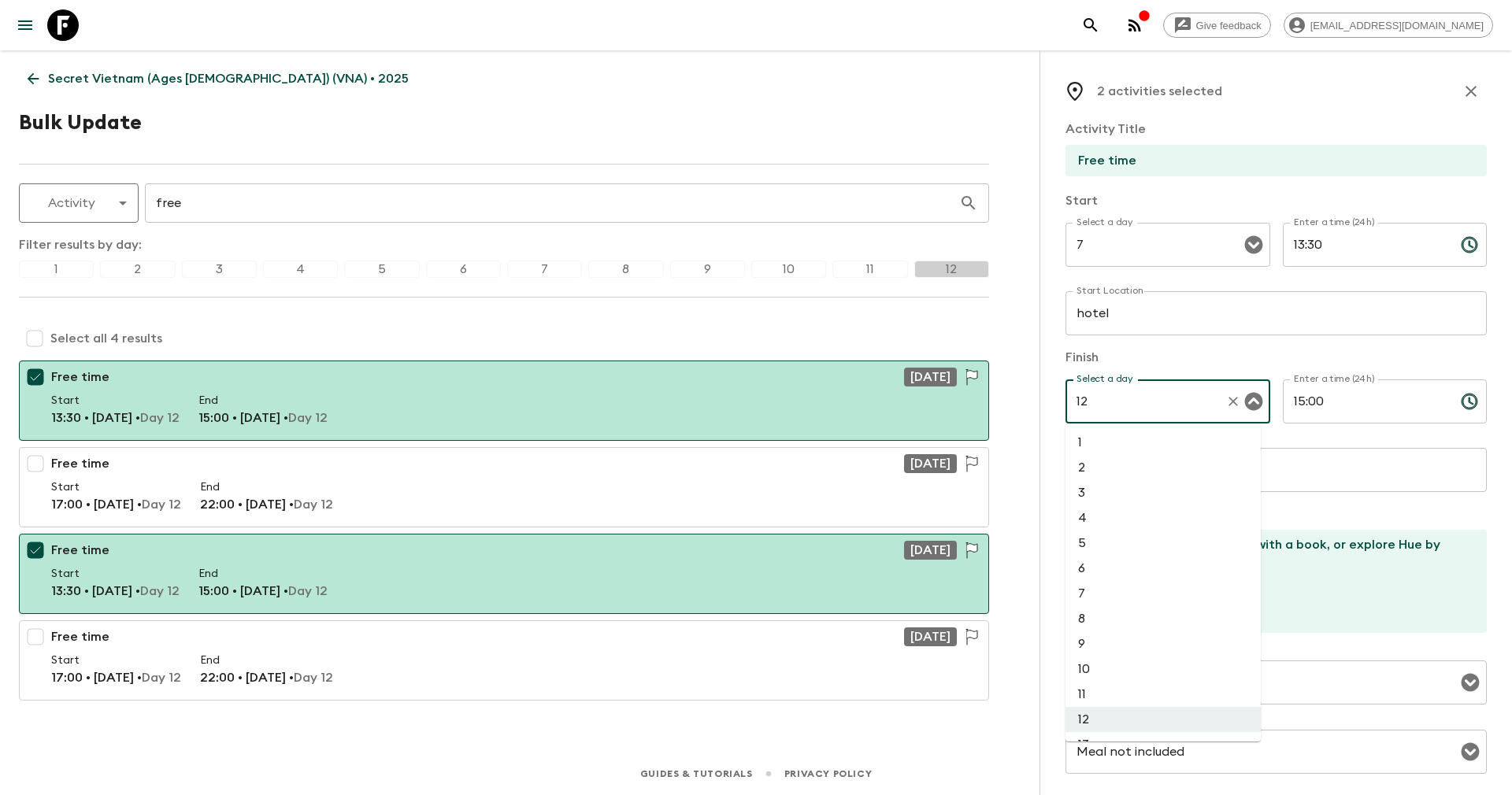
click at [1093, 598] on li "7" at bounding box center [1163, 594] width 195 height 25
type input "7"
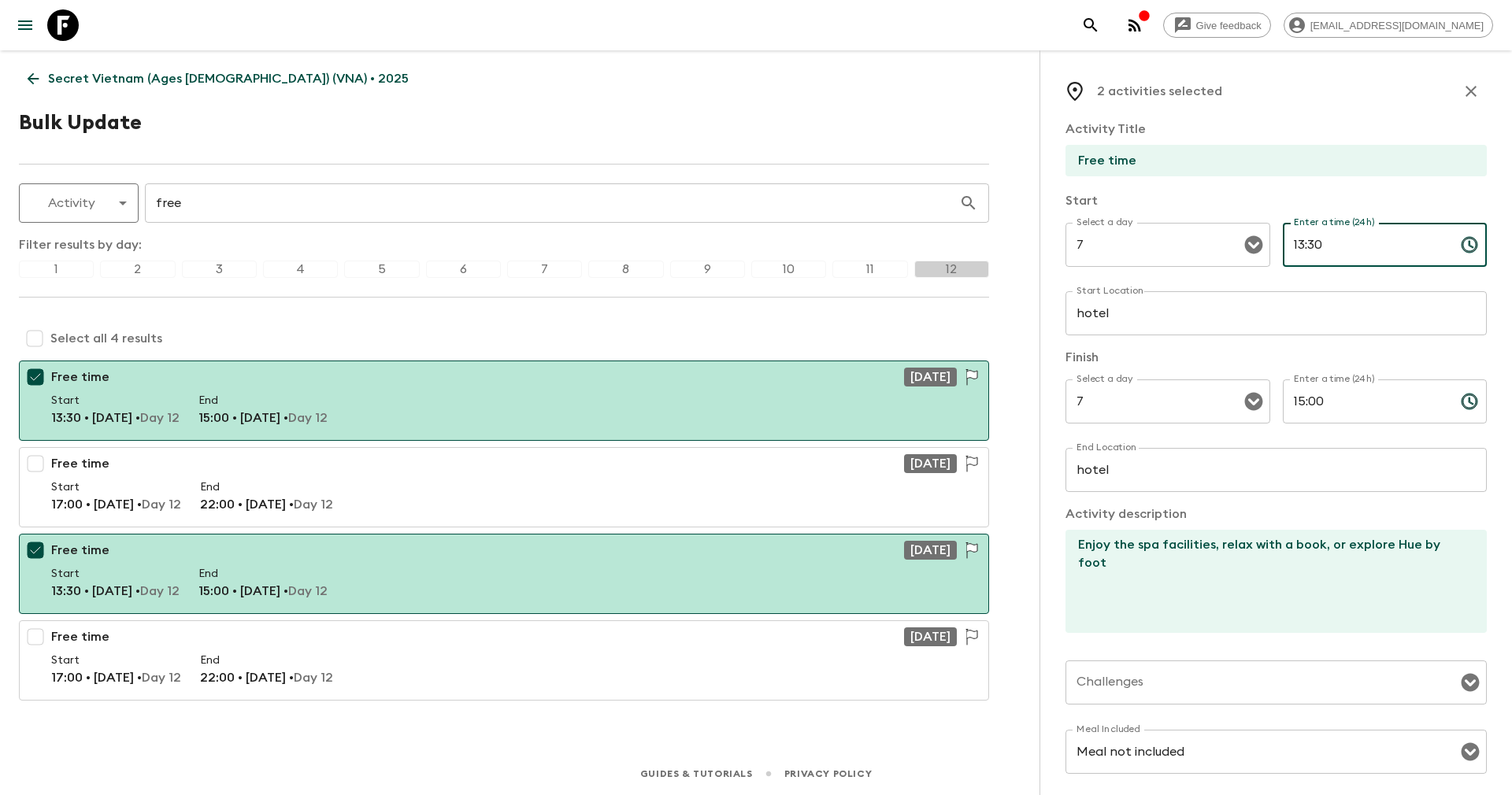
click at [1314, 253] on input "13:30" at bounding box center [1365, 245] width 166 height 44
drag, startPoint x: 1321, startPoint y: 240, endPoint x: 1266, endPoint y: 234, distance: 55.3
click at [1266, 234] on div "Select a day 7 Select a day ​ Enter a time (24h) 13:30 Enter a time (24h) ​" at bounding box center [1276, 253] width 421 height 62
type input "08:00"
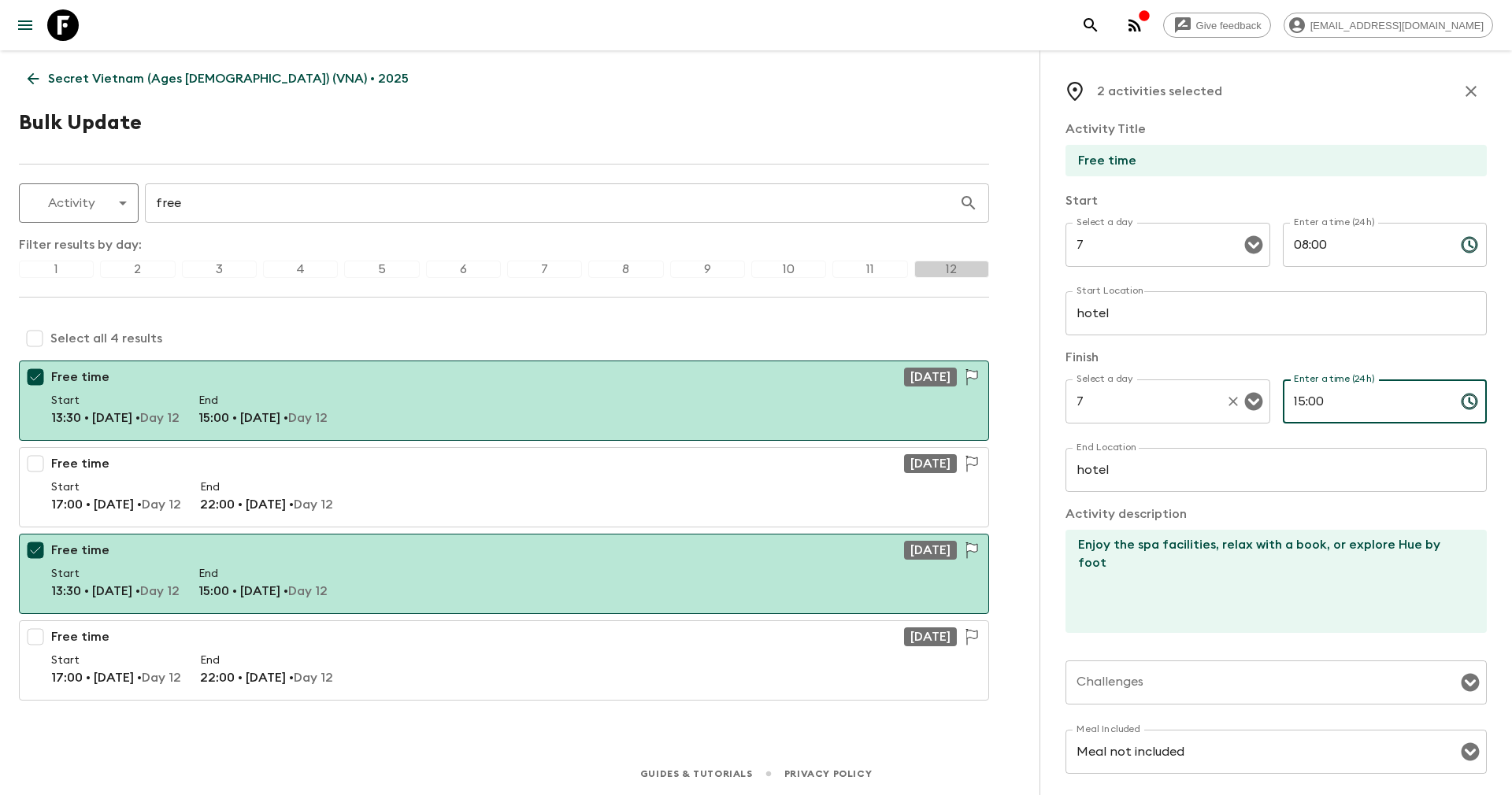
drag, startPoint x: 1346, startPoint y: 414, endPoint x: 1230, endPoint y: 407, distance: 116.2
click at [1230, 407] on div "Select a day 7 Select a day ​ Enter a time (24h) 15:00 Enter a time (24h) ​" at bounding box center [1276, 410] width 421 height 62
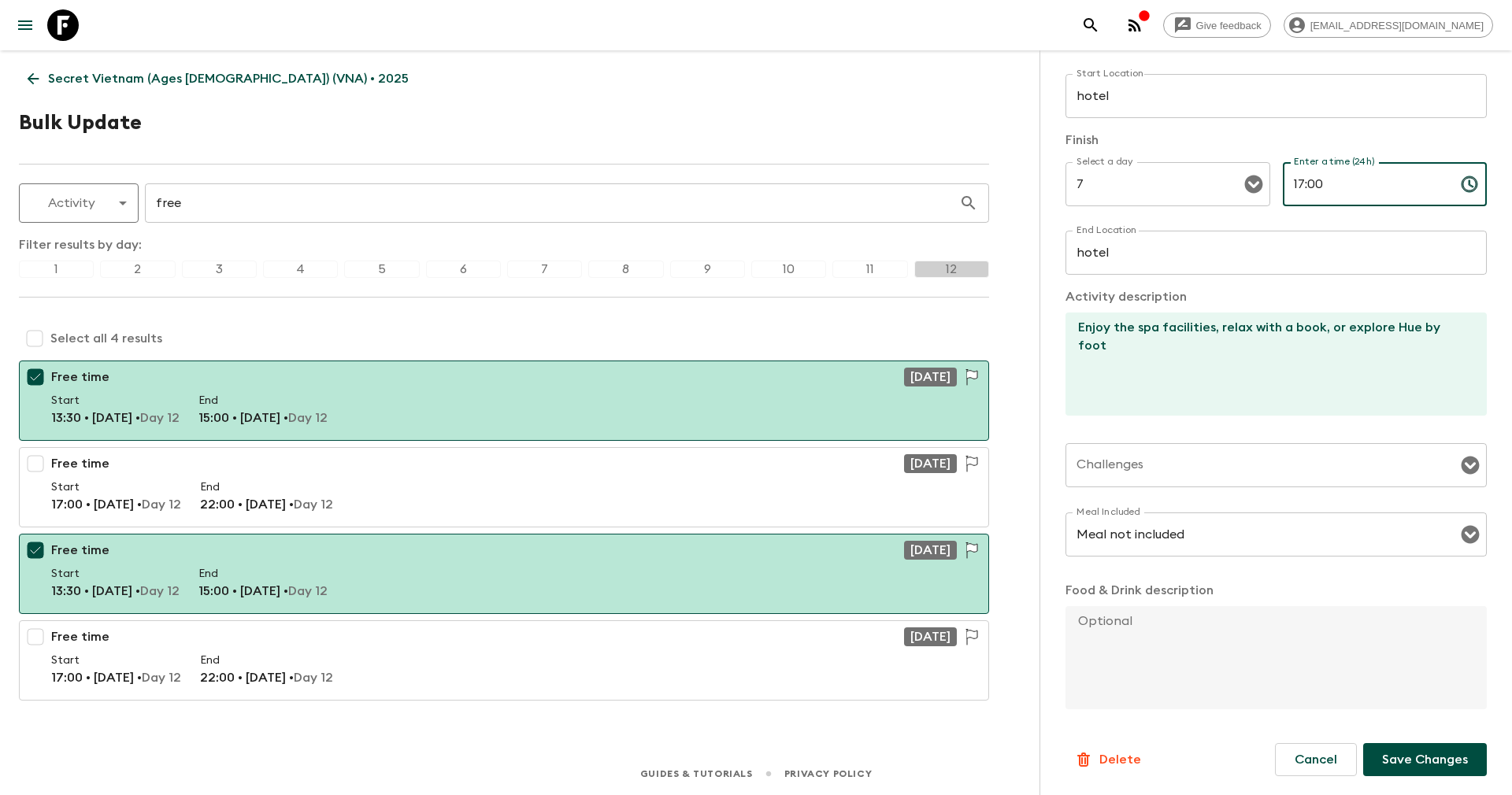
type input "17:00"
click at [1389, 756] on p "Save Changes" at bounding box center [1425, 759] width 86 height 19
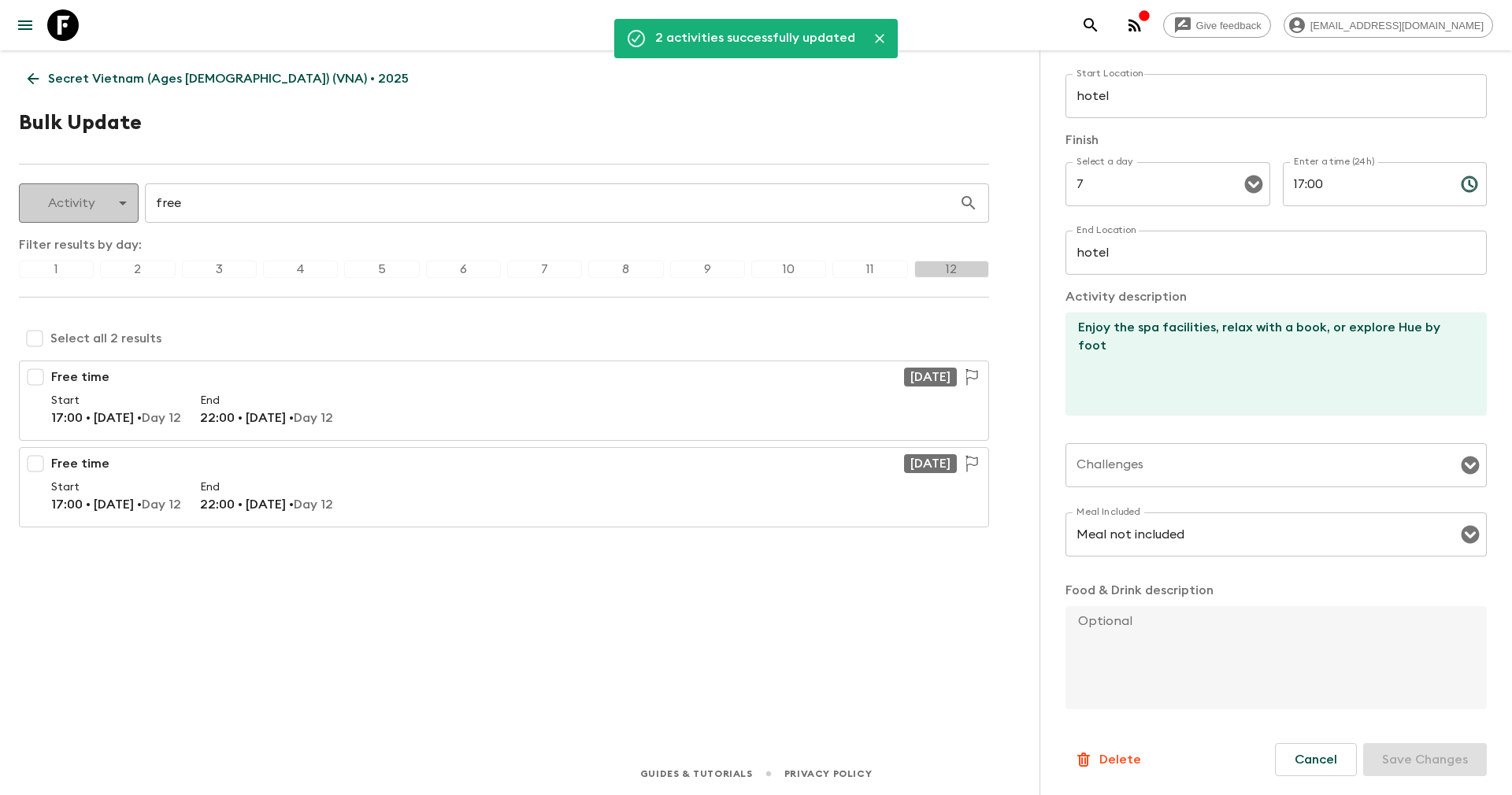
click at [110, 201] on body "Give feedback yenvuong@exotravel.com 2 activities successfully updated Secret V…" at bounding box center [756, 398] width 1512 height 795
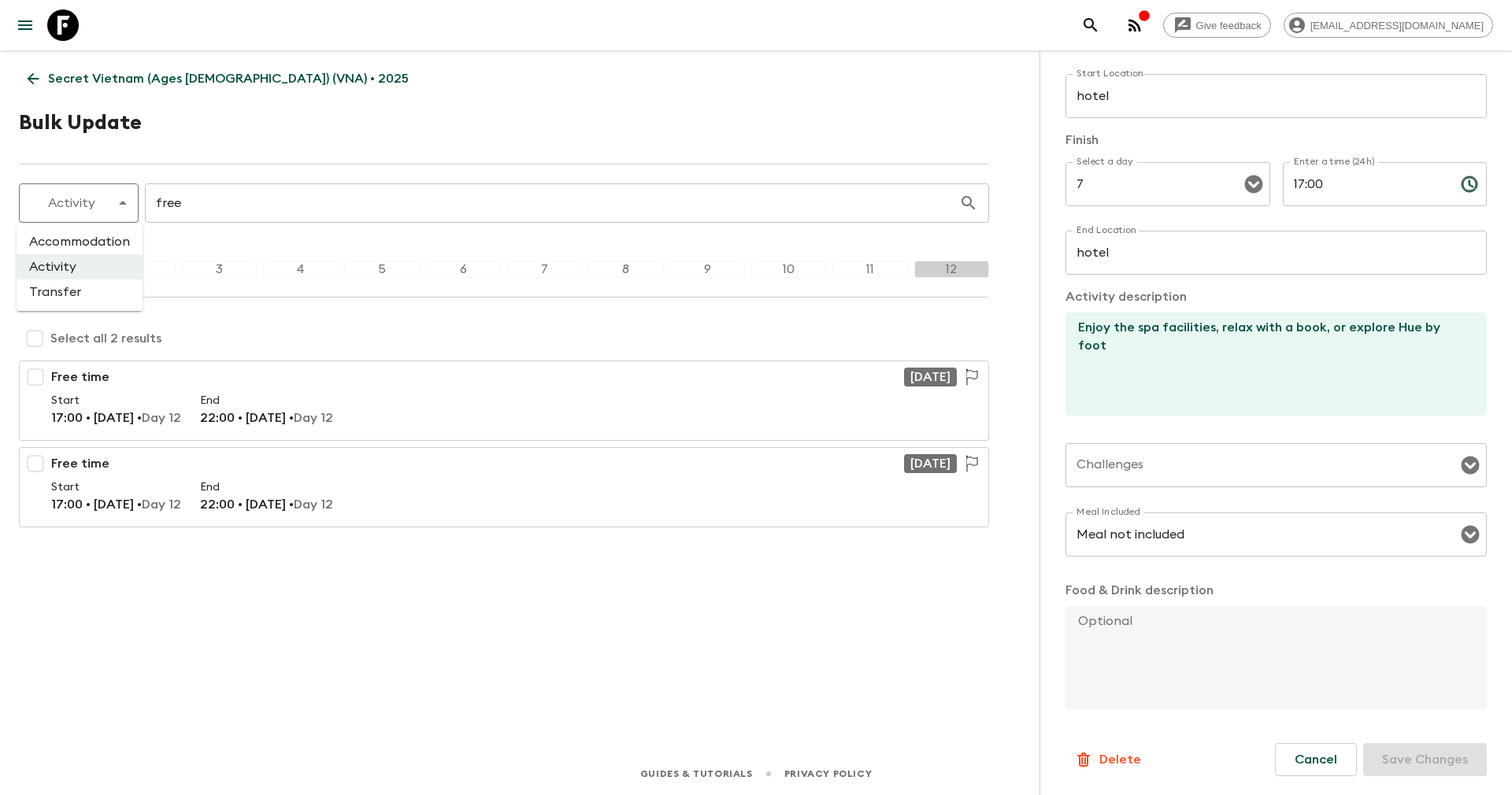
drag, startPoint x: 85, startPoint y: 268, endPoint x: 87, endPoint y: 288, distance: 20.1
click at [87, 288] on ul "Accommodation Activity Transfer" at bounding box center [79, 267] width 126 height 88
click at [87, 288] on li "Transfer" at bounding box center [79, 292] width 126 height 25
type input "transfer"
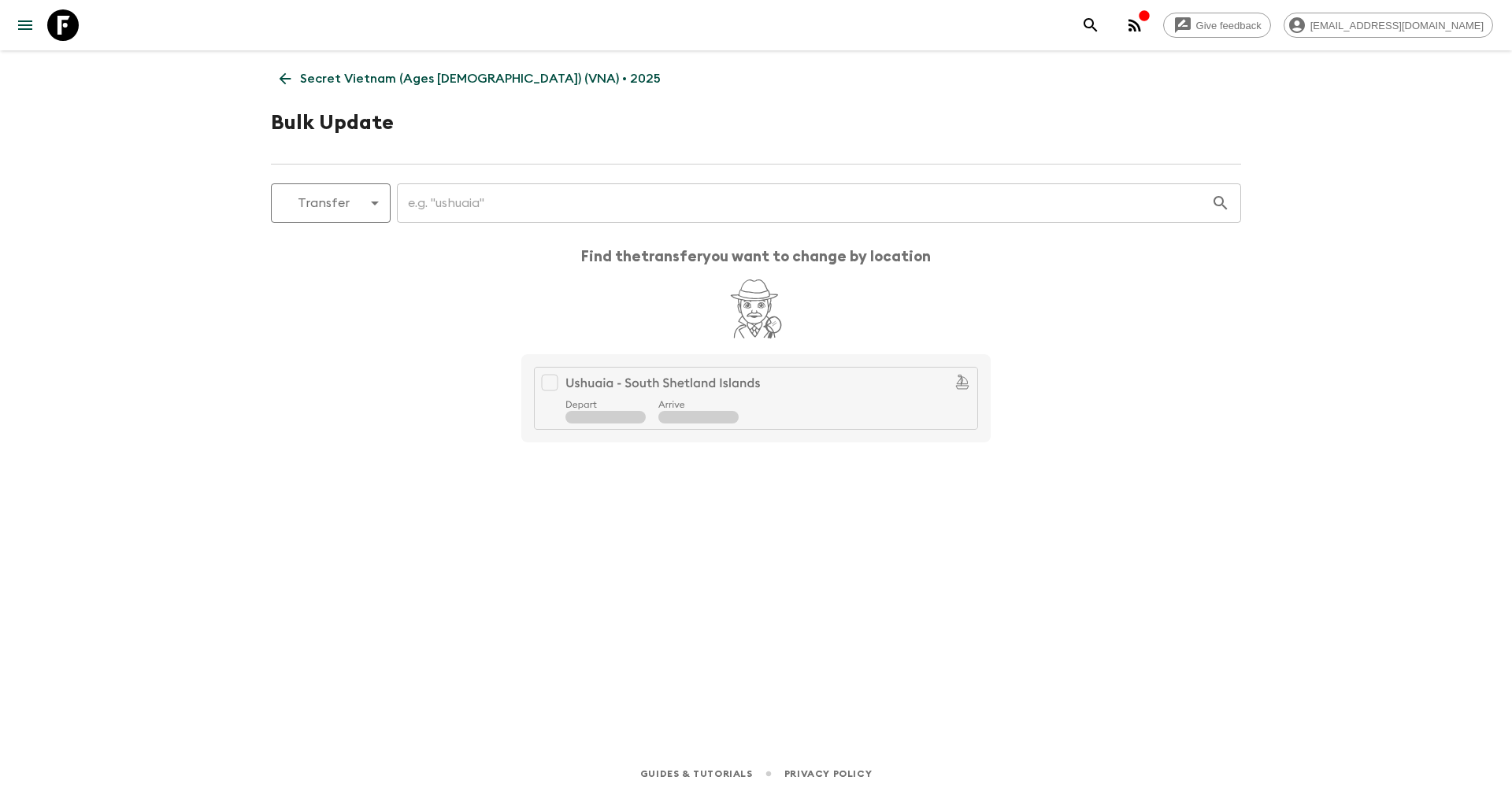
click at [428, 201] on input "text" at bounding box center [804, 203] width 814 height 44
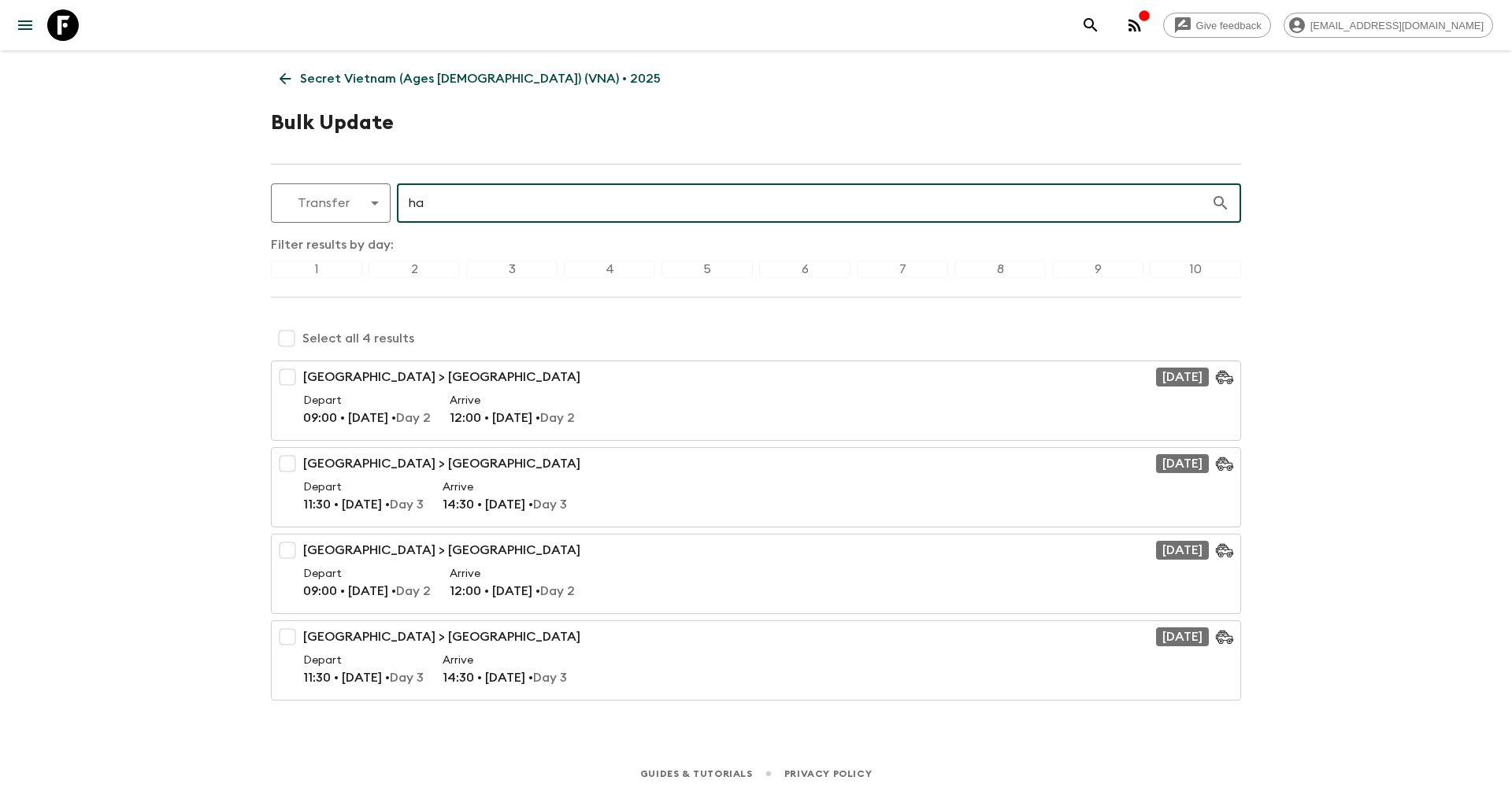
type input "h"
type input "d"
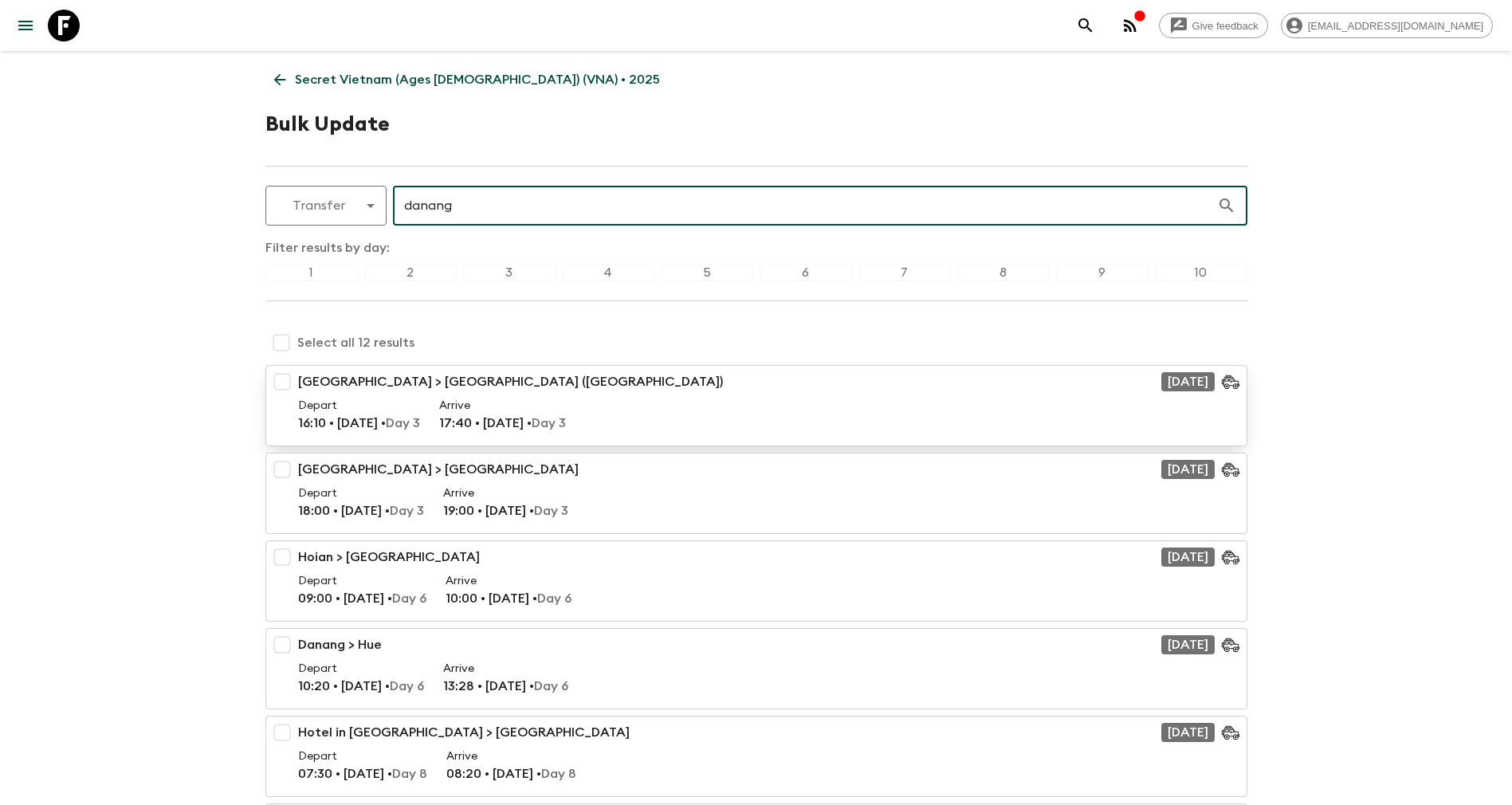
type input "danang"
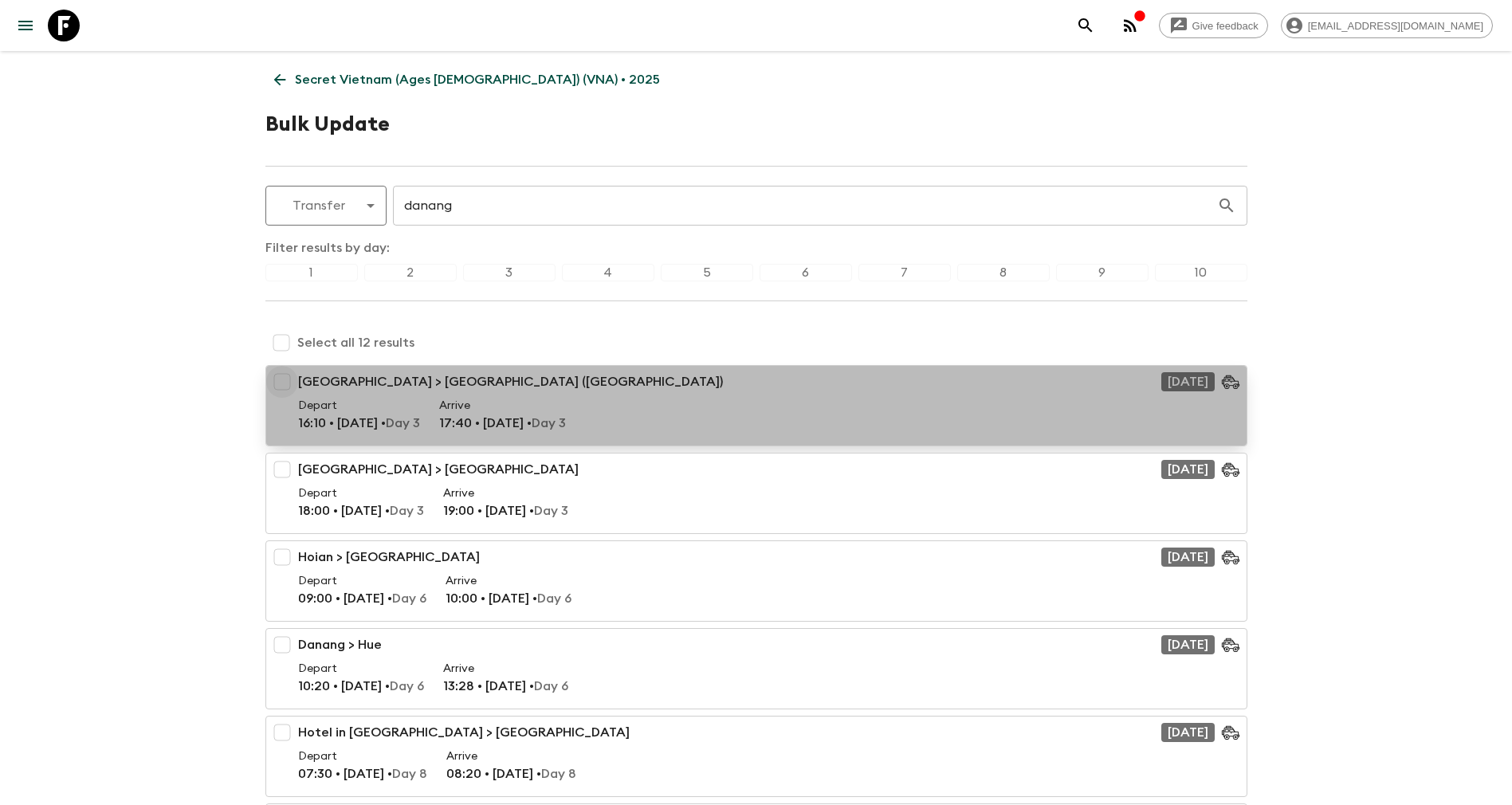
click at [282, 381] on input "checkbox" at bounding box center [282, 381] width 32 height 32
checkbox input "true"
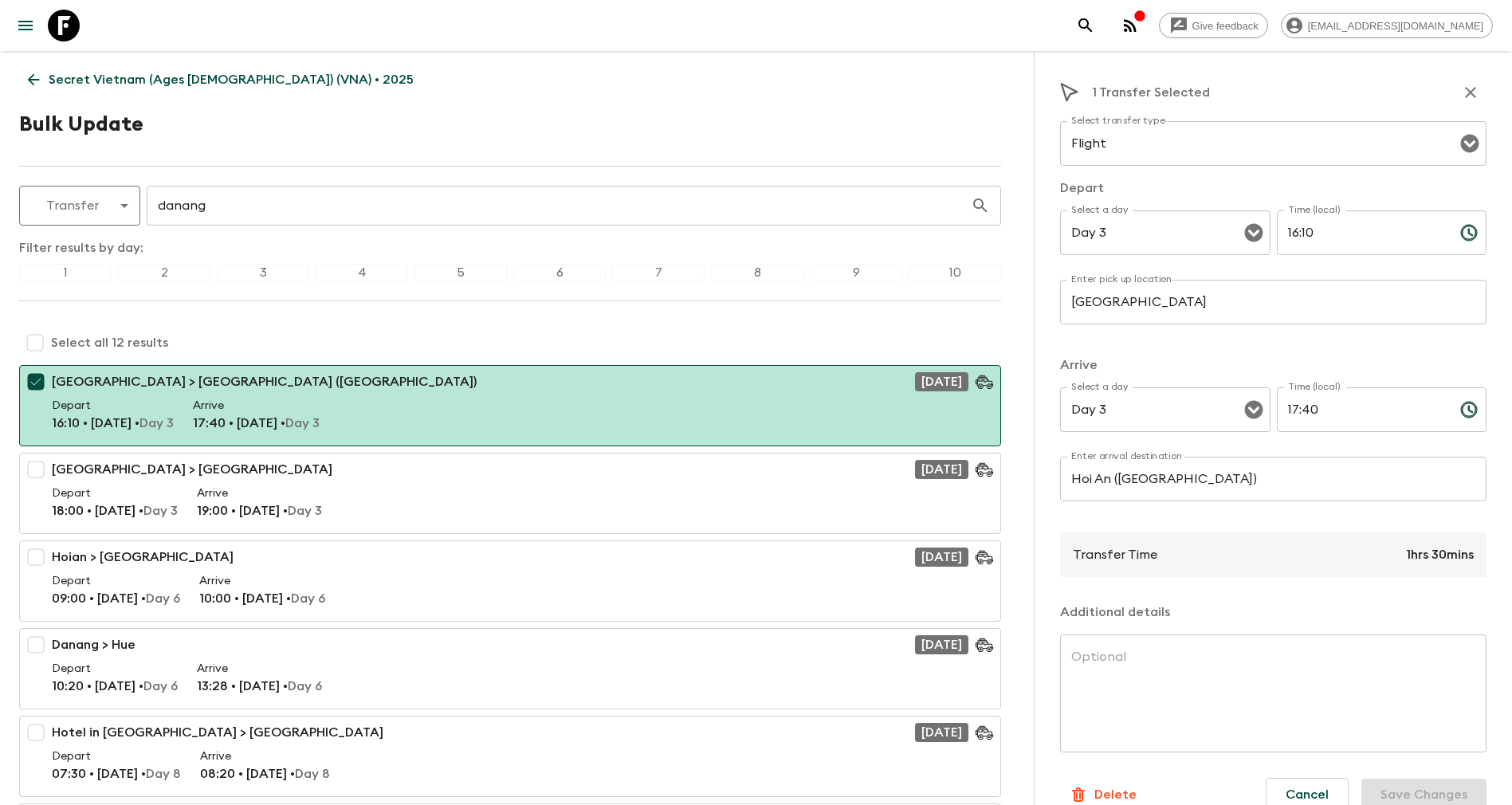
click at [247, 269] on div "3" at bounding box center [263, 273] width 93 height 17
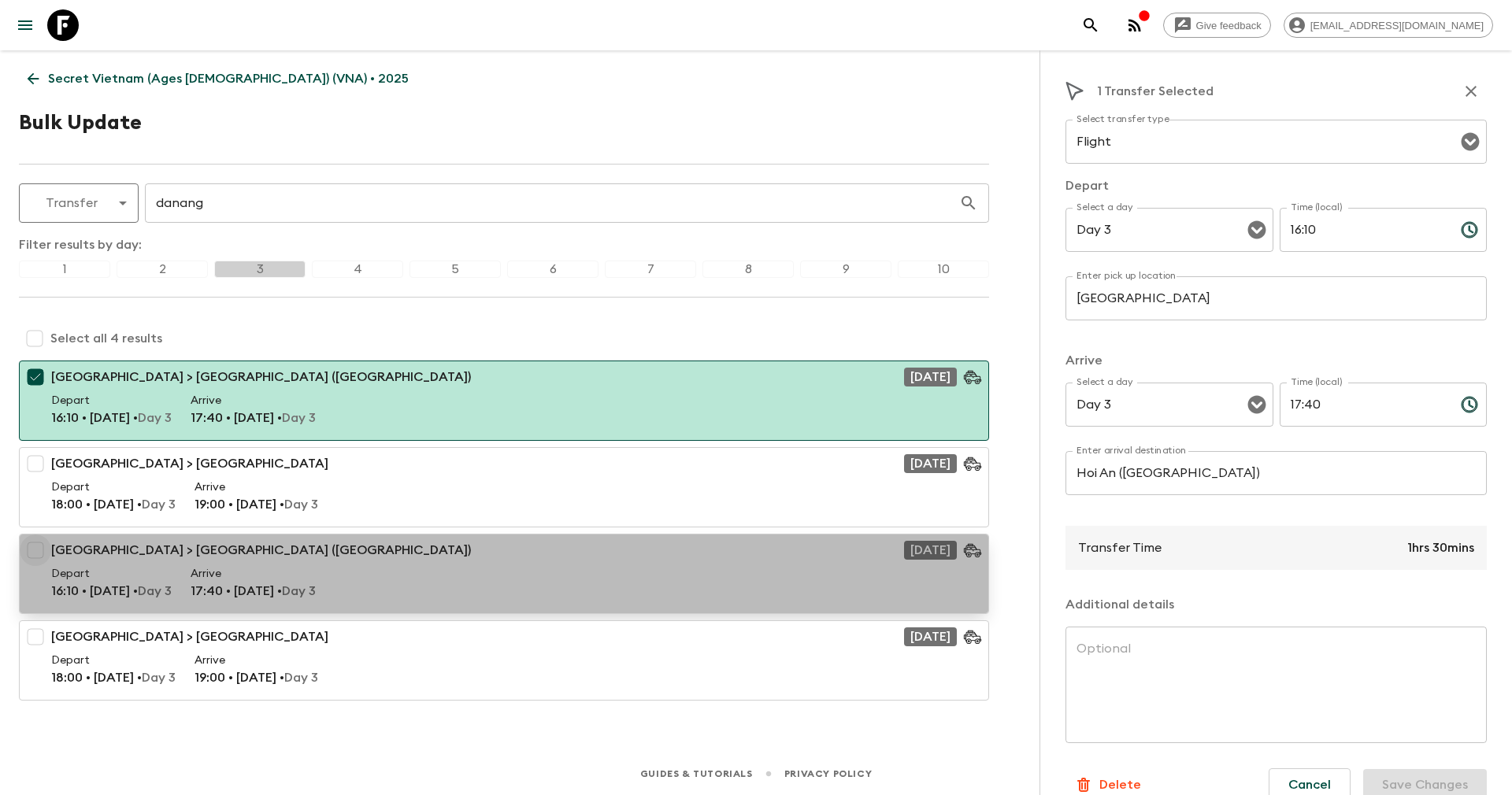
click at [34, 550] on input "checkbox" at bounding box center [35, 550] width 31 height 31
checkbox input "true"
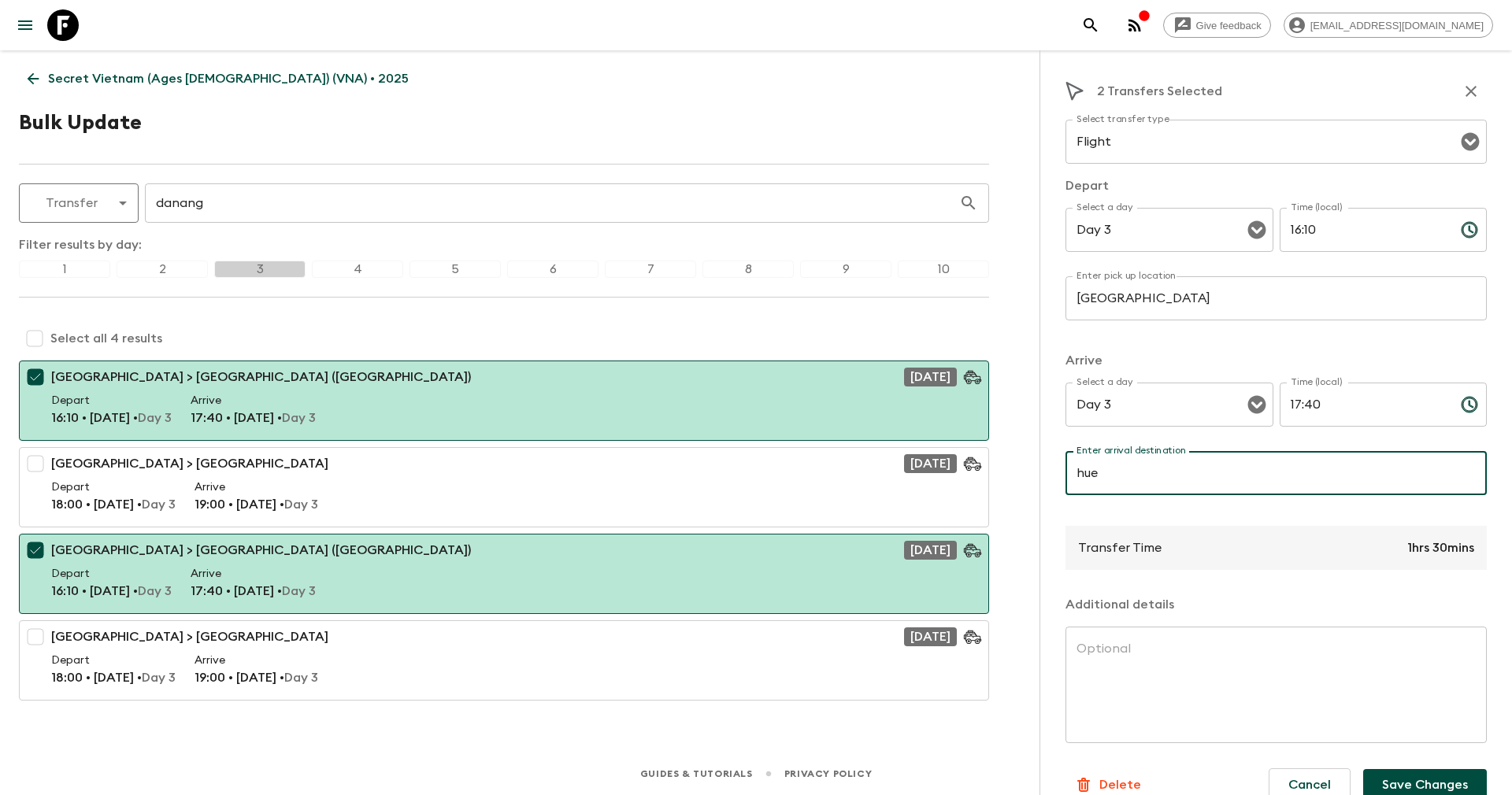
type input "Hue ([PERSON_NAME][GEOGRAPHIC_DATA])"
click at [1320, 223] on input "16:10" at bounding box center [1363, 230] width 168 height 44
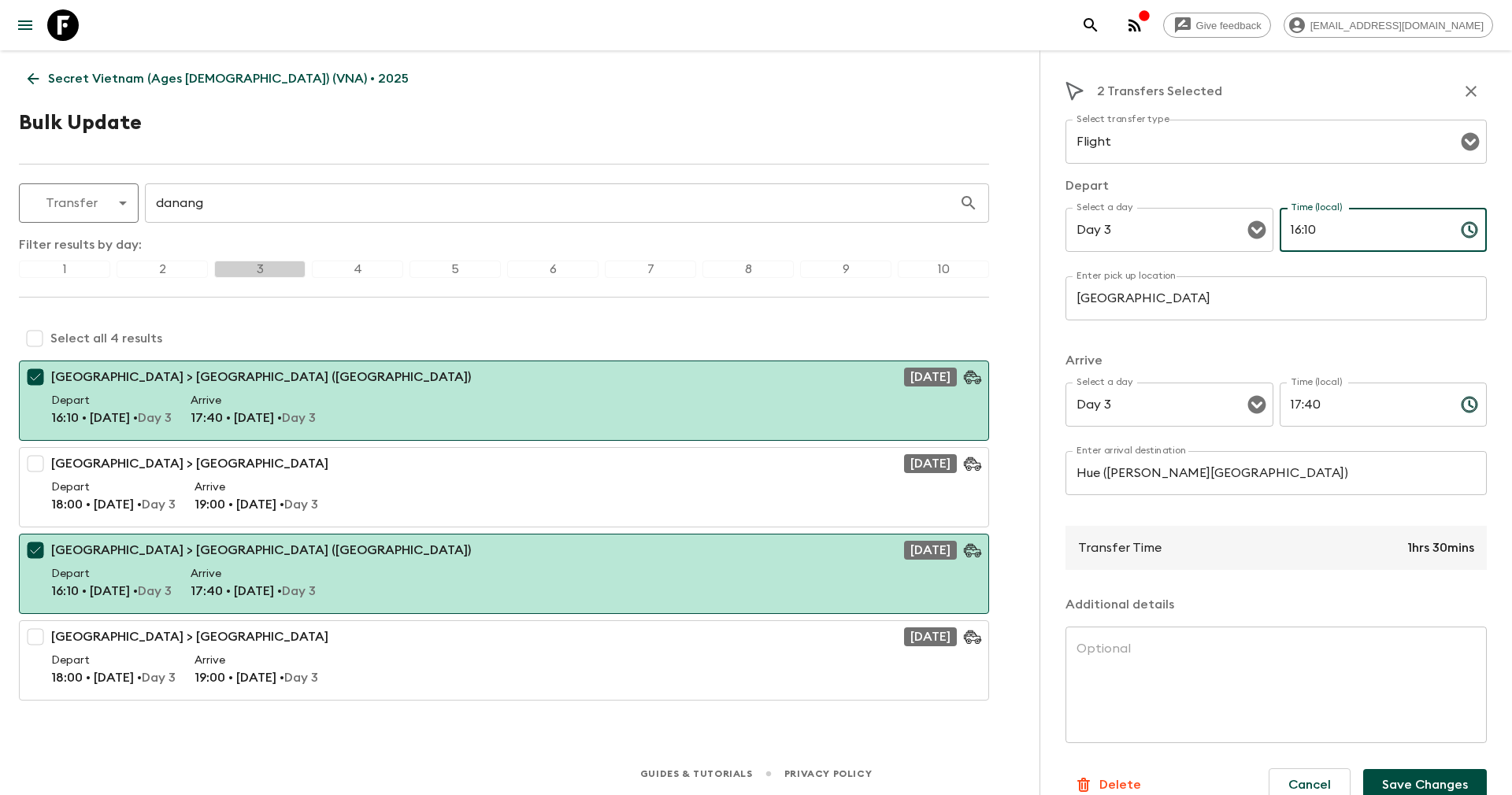
drag, startPoint x: 1310, startPoint y: 223, endPoint x: 1294, endPoint y: 223, distance: 16.0
click at [1294, 223] on input "16:10" at bounding box center [1363, 230] width 168 height 44
type input "16:30"
drag, startPoint x: 1302, startPoint y: 403, endPoint x: 1316, endPoint y: 403, distance: 14.0
click at [1316, 403] on input "17:40" at bounding box center [1363, 404] width 168 height 44
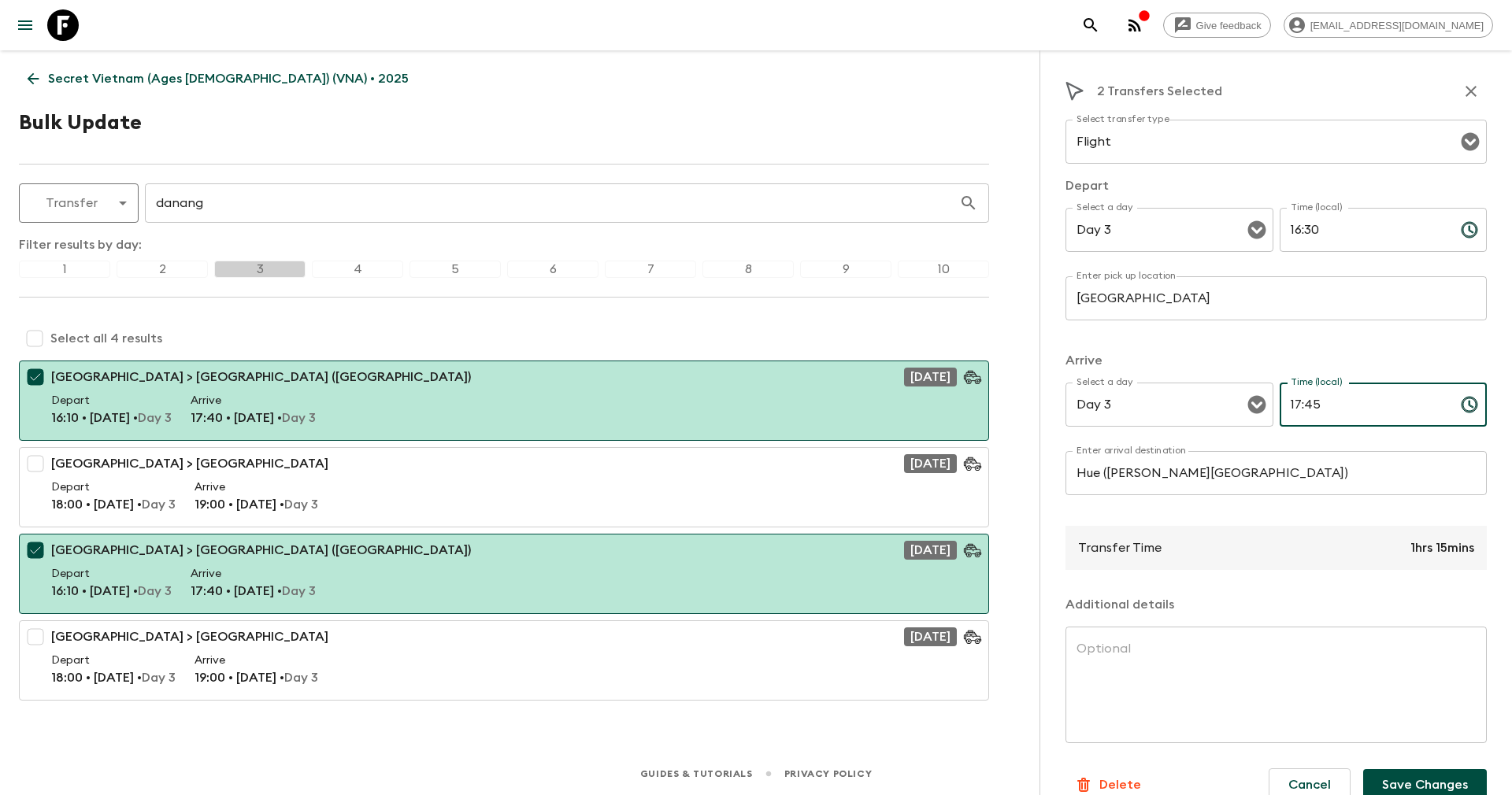
scroll to position [25, 0]
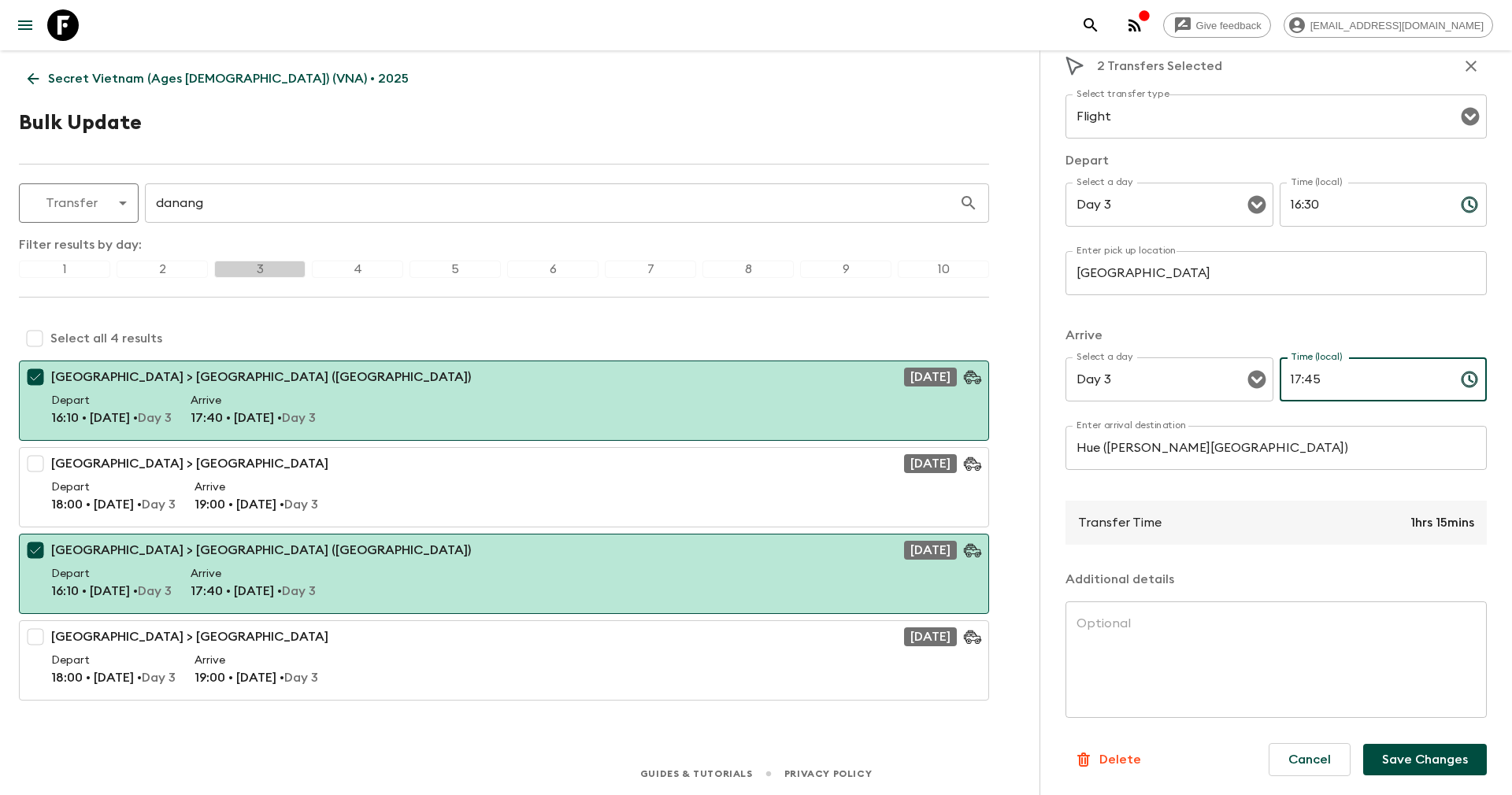
type input "17:45"
click at [1414, 759] on button "Save Changes" at bounding box center [1425, 759] width 124 height 31
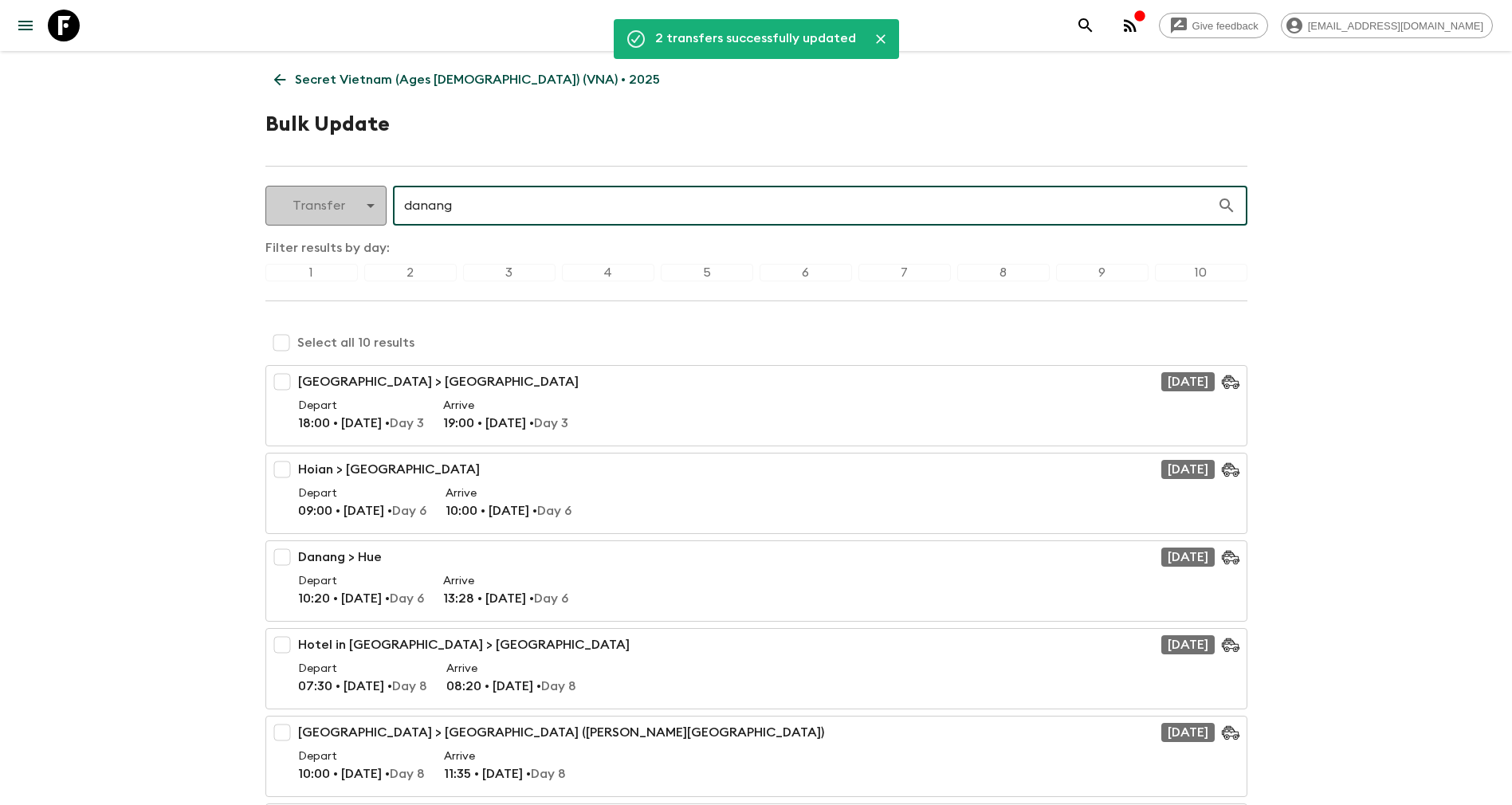
drag, startPoint x: 461, startPoint y: 207, endPoint x: 324, endPoint y: 205, distance: 137.0
click at [324, 205] on div "Transfer transfer ​ danang ​" at bounding box center [757, 206] width 982 height 40
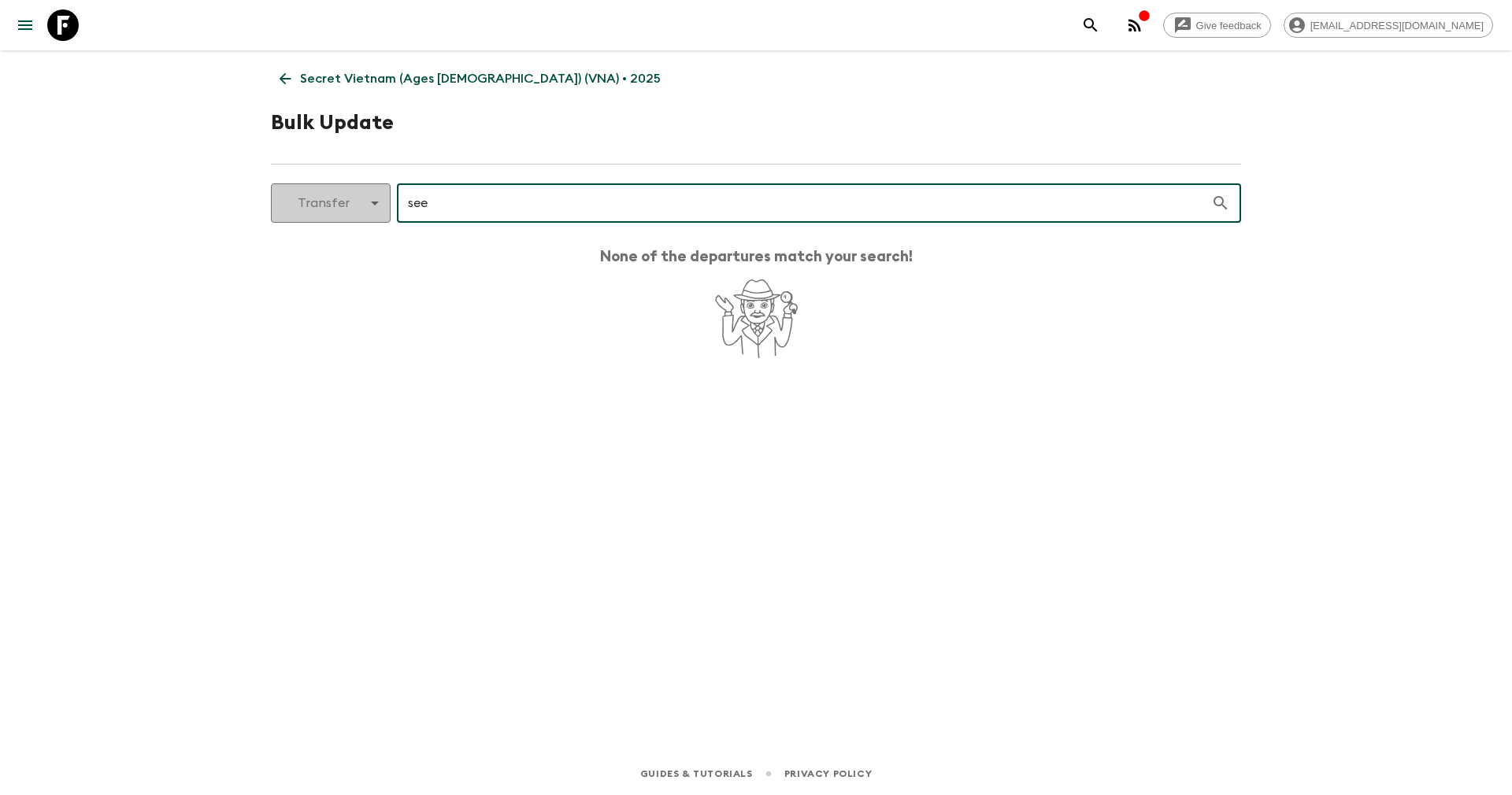
type input "see"
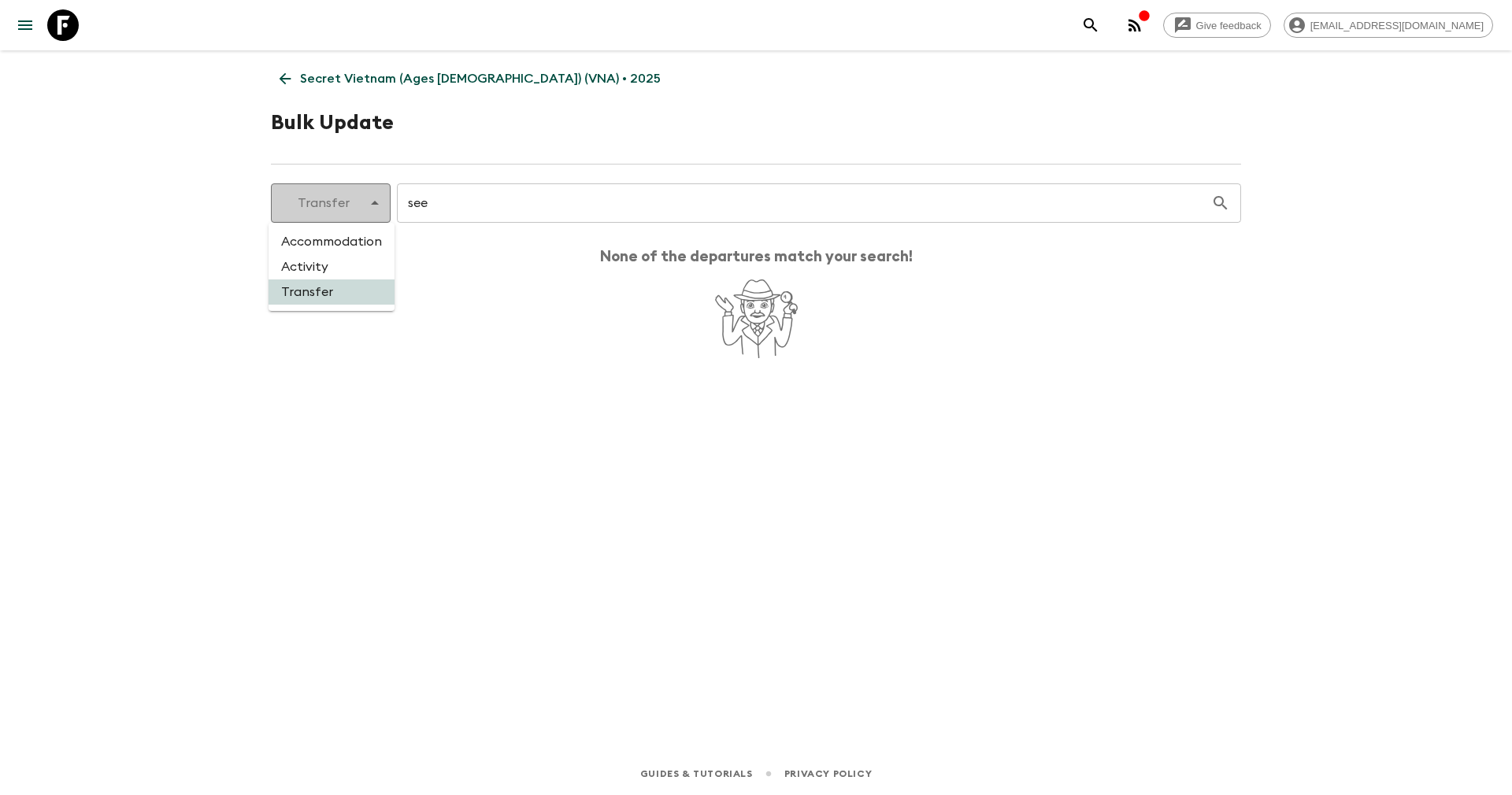
click at [338, 202] on body "Give feedback yenvuong@exotravel.com Secret Vietnam (Ages 45-59) (VNA) • 2025 B…" at bounding box center [756, 398] width 1512 height 795
click at [328, 257] on li "Activity" at bounding box center [331, 267] width 126 height 25
type input "activity"
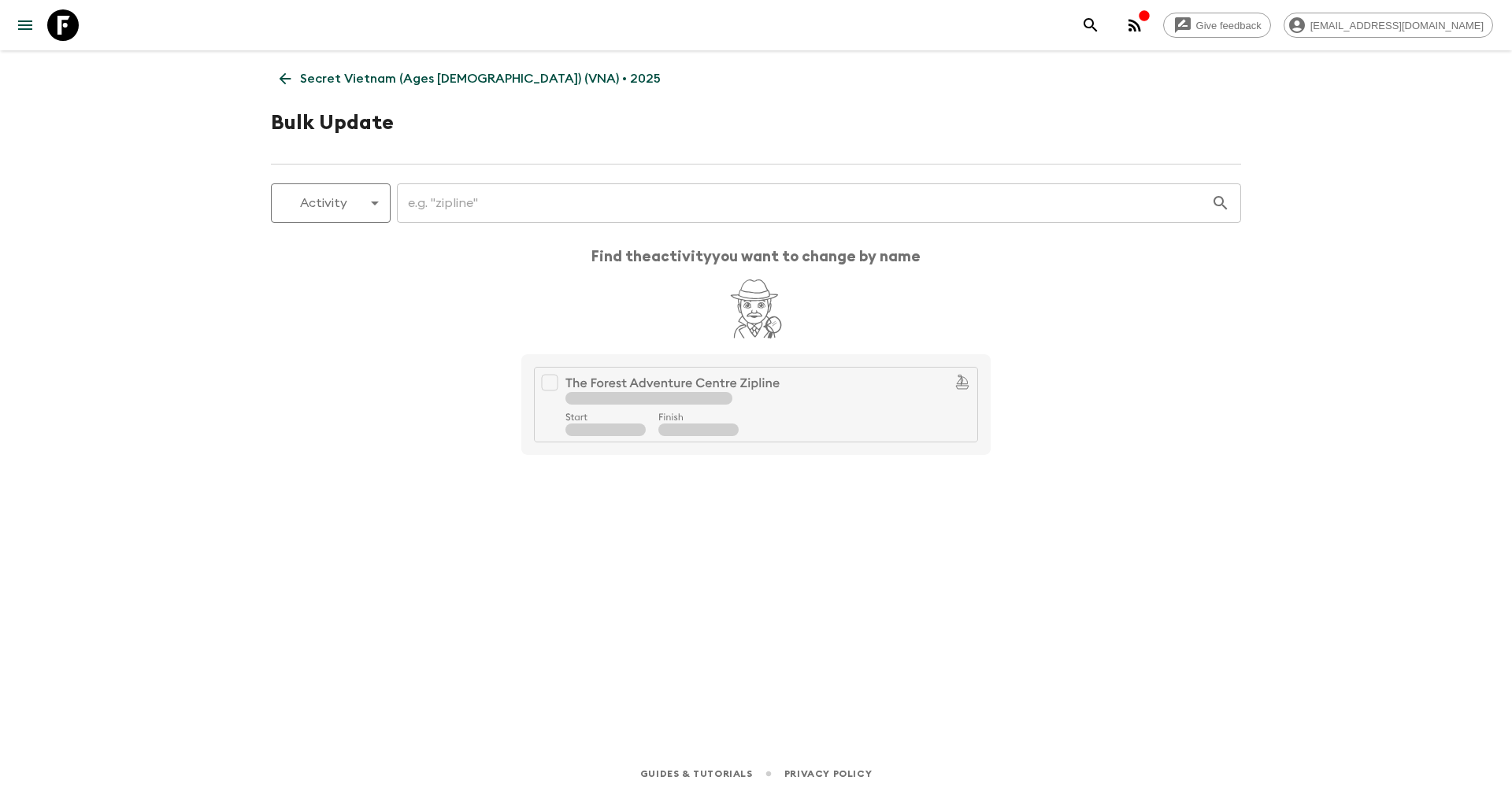
click at [477, 200] on input "text" at bounding box center [804, 203] width 814 height 44
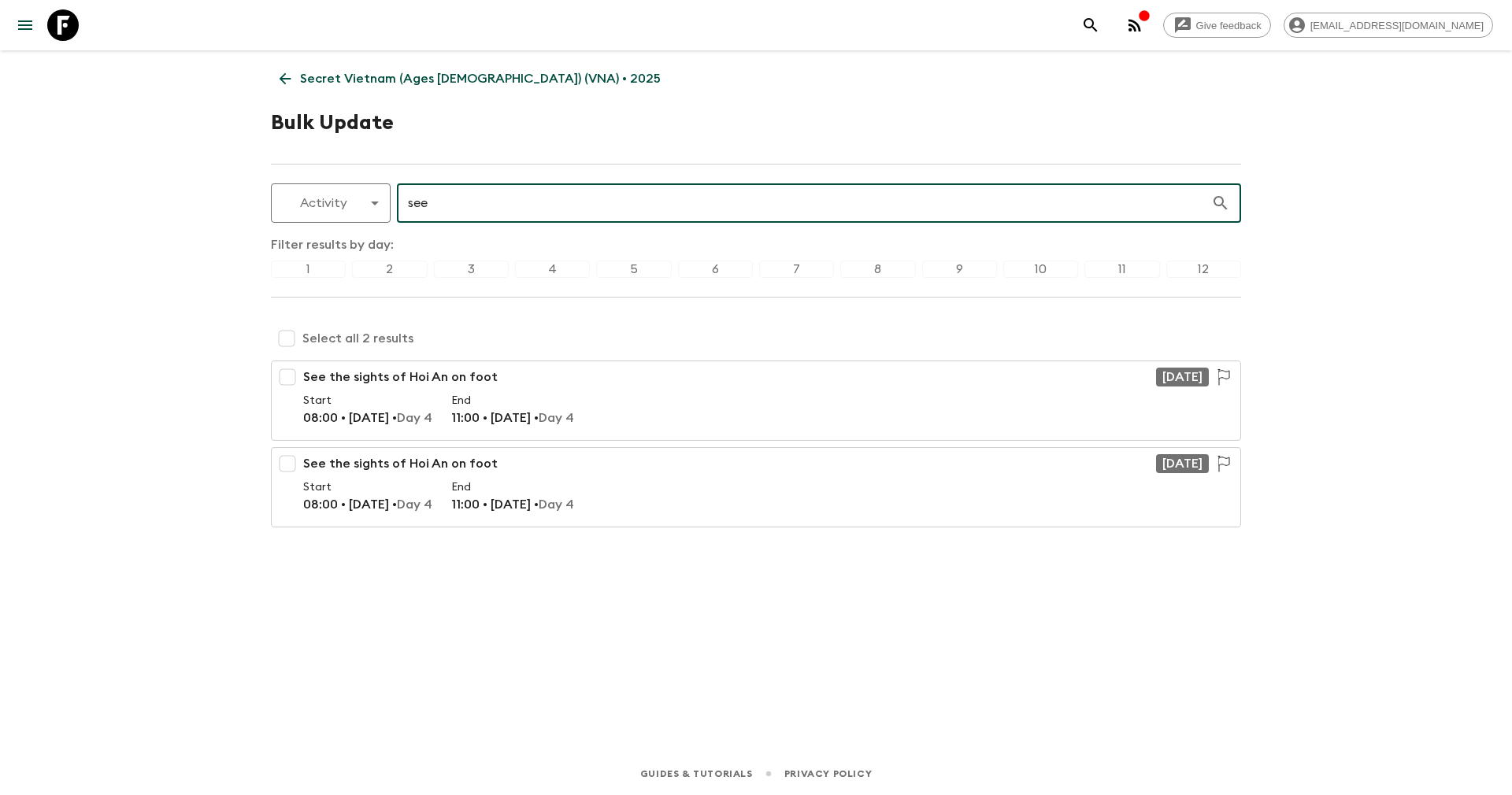
type input "see"
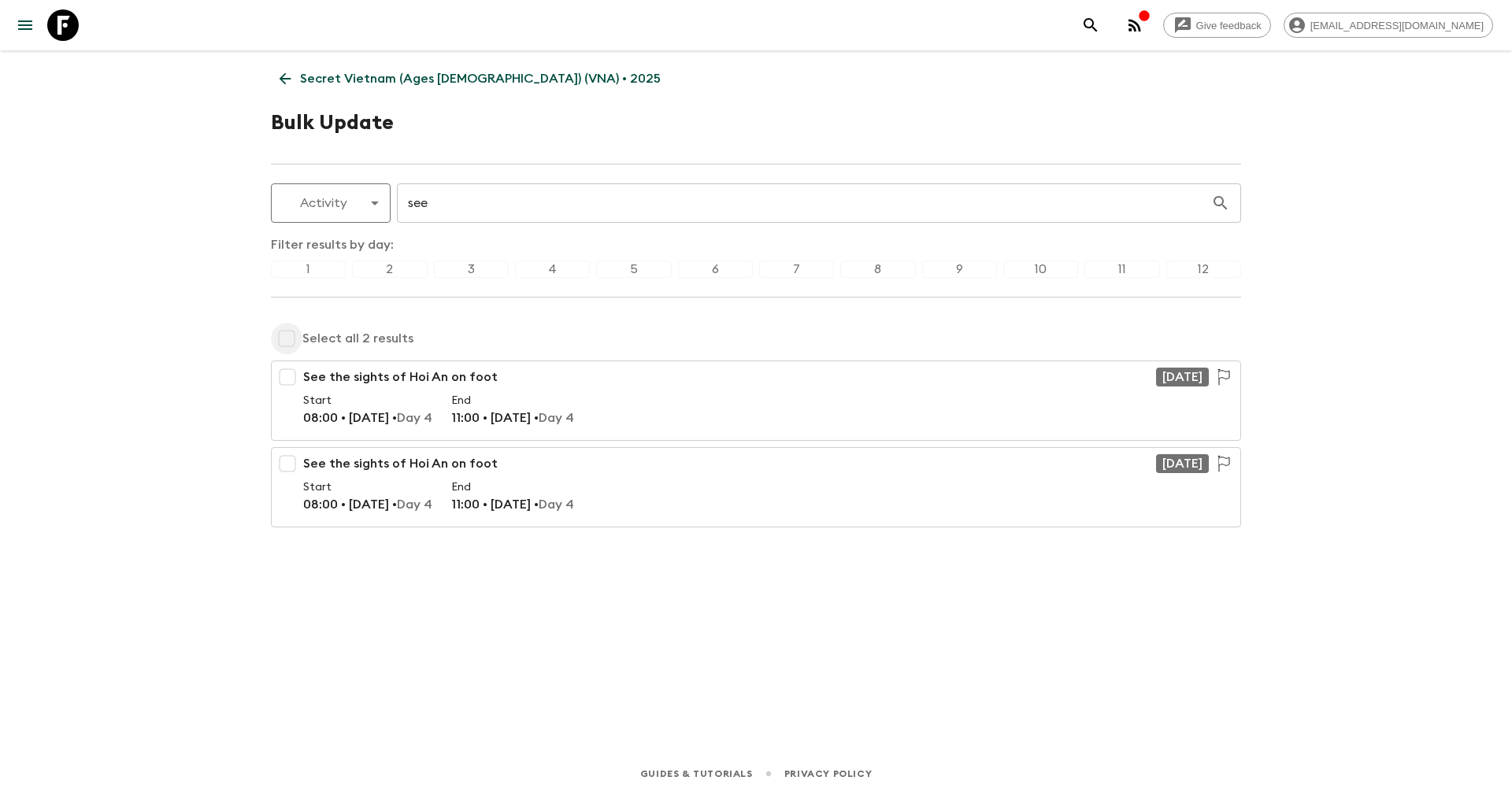
click at [292, 340] on input "checkbox" at bounding box center [286, 338] width 31 height 31
checkbox input "true"
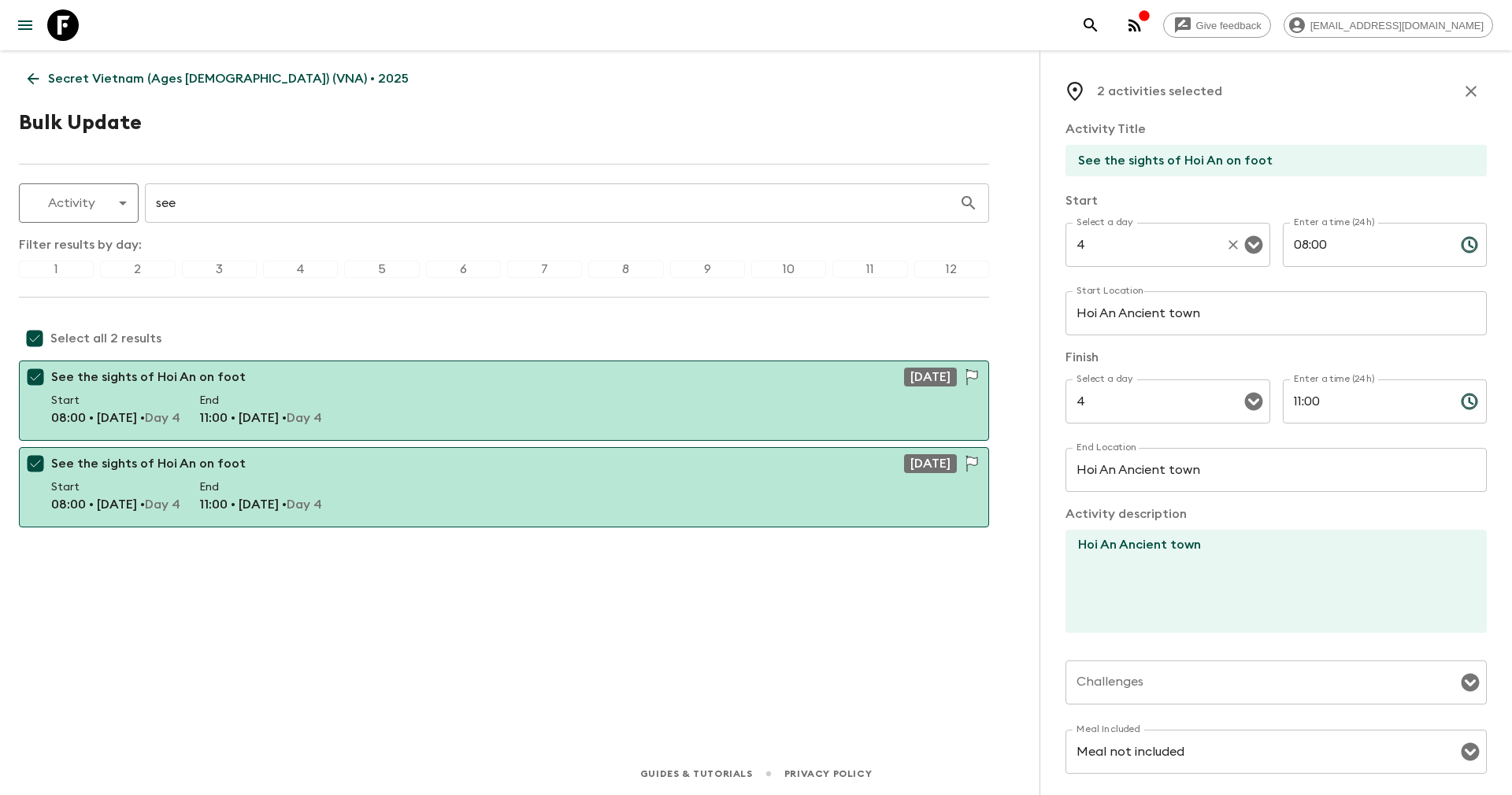
click at [1142, 258] on input "4" at bounding box center [1145, 245] width 146 height 30
click at [1115, 293] on li "11" at bounding box center [1163, 286] width 195 height 25
type input "11"
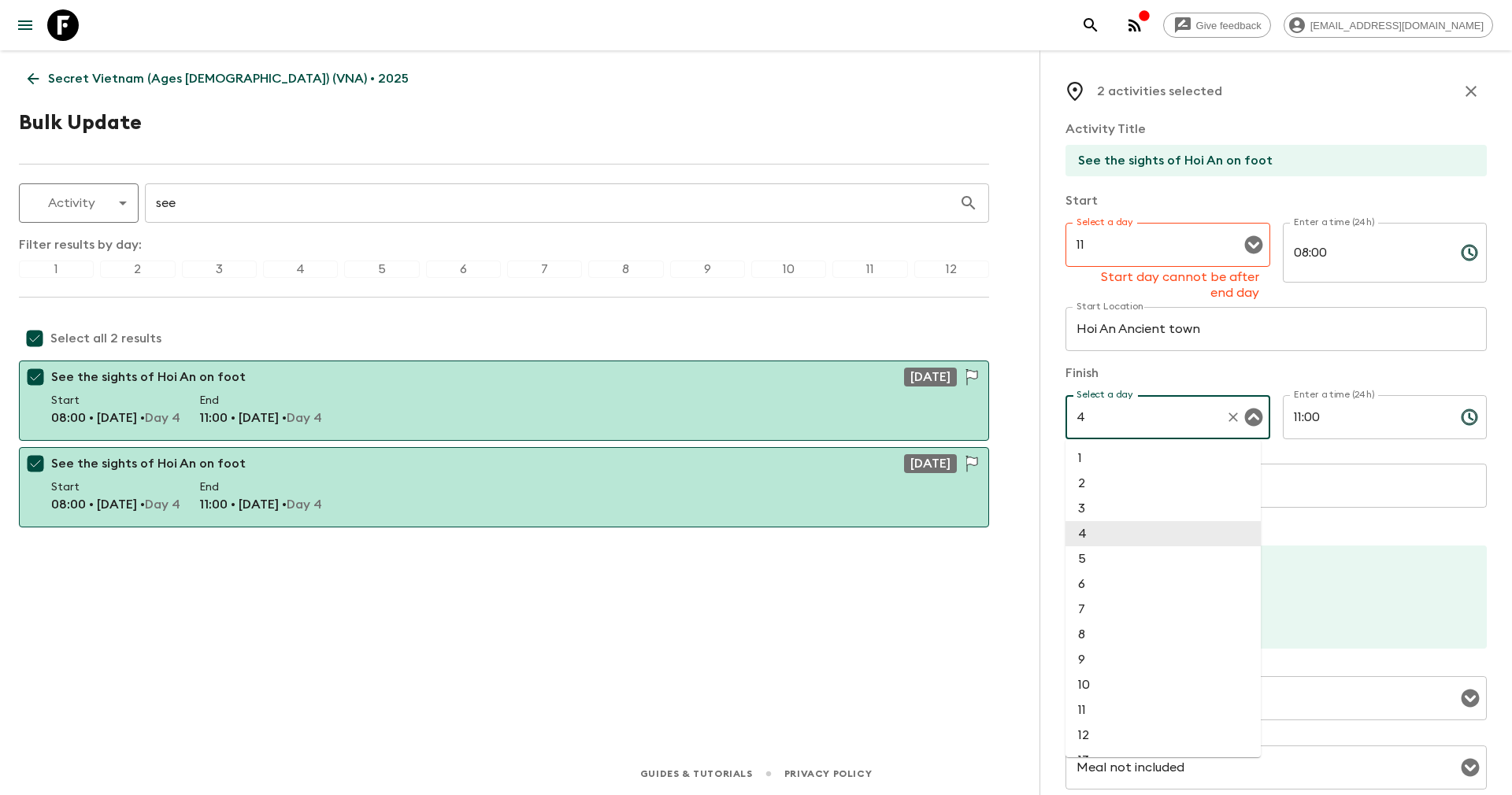
click at [1115, 396] on div "Select a day 4 Select a day ​" at bounding box center [1167, 426] width 205 height 62
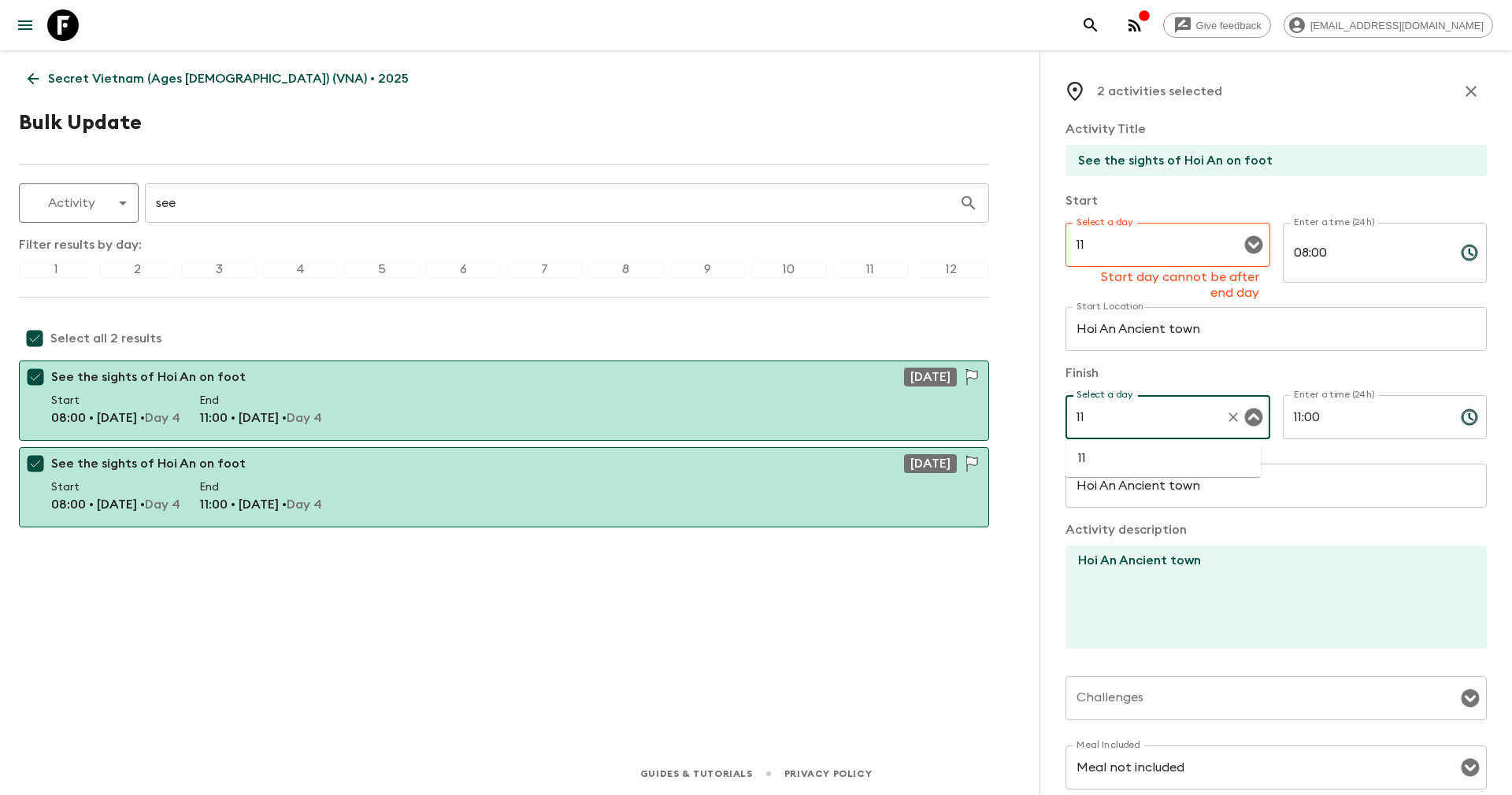
click at [1109, 460] on li "11" at bounding box center [1163, 459] width 195 height 25
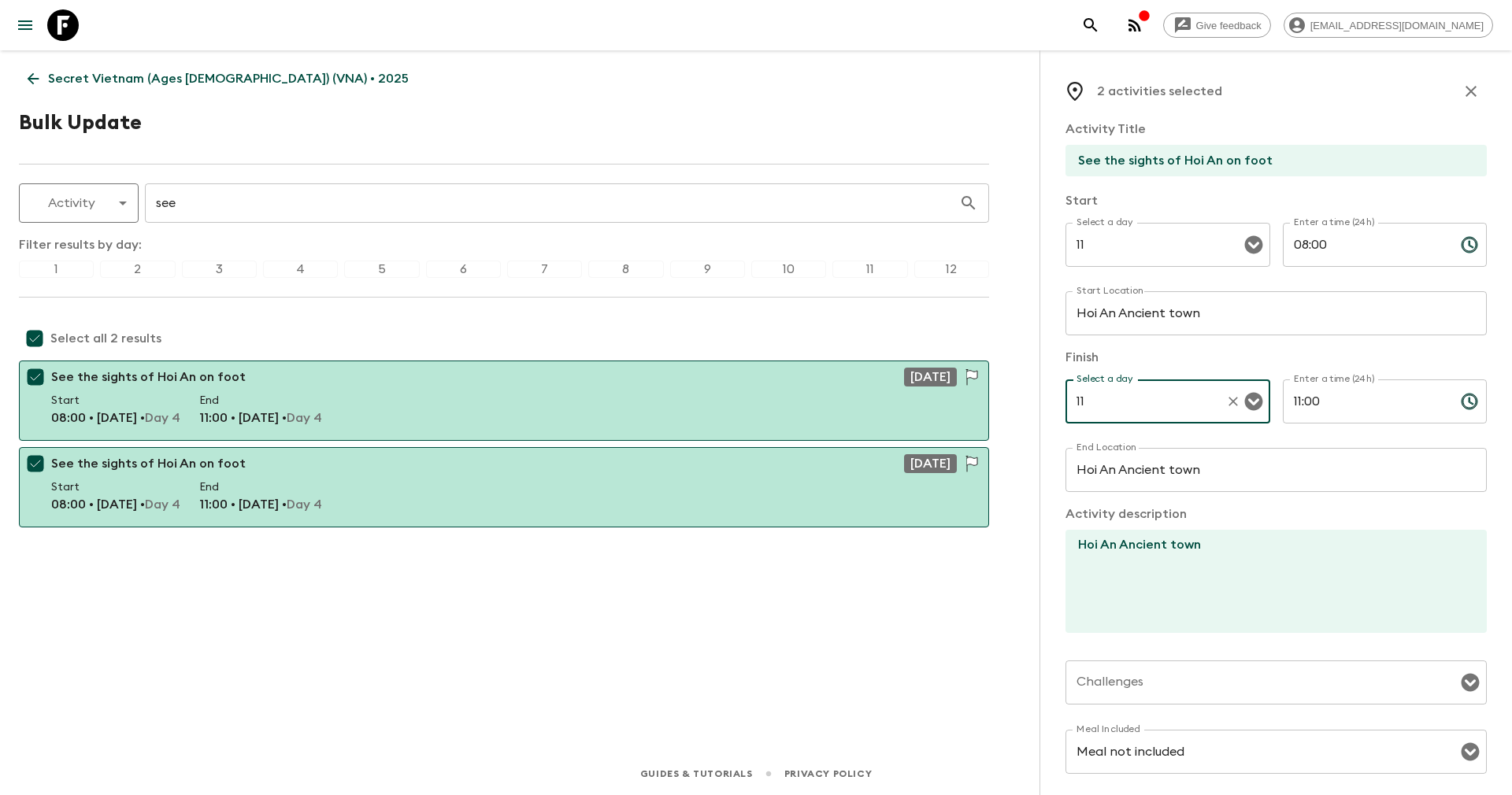
scroll to position [217, 0]
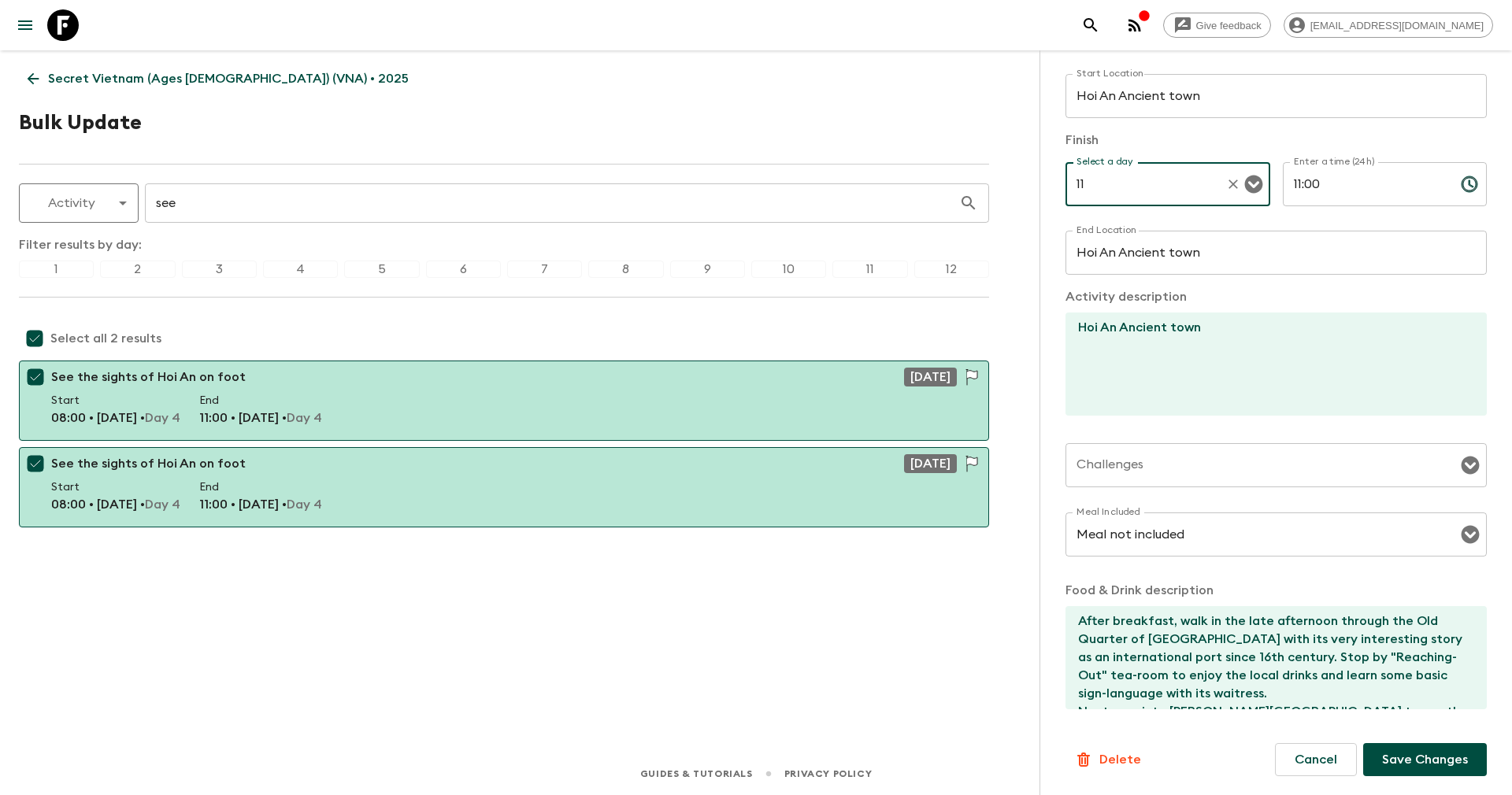
type input "11"
click at [1388, 758] on p "Save Changes" at bounding box center [1425, 759] width 86 height 19
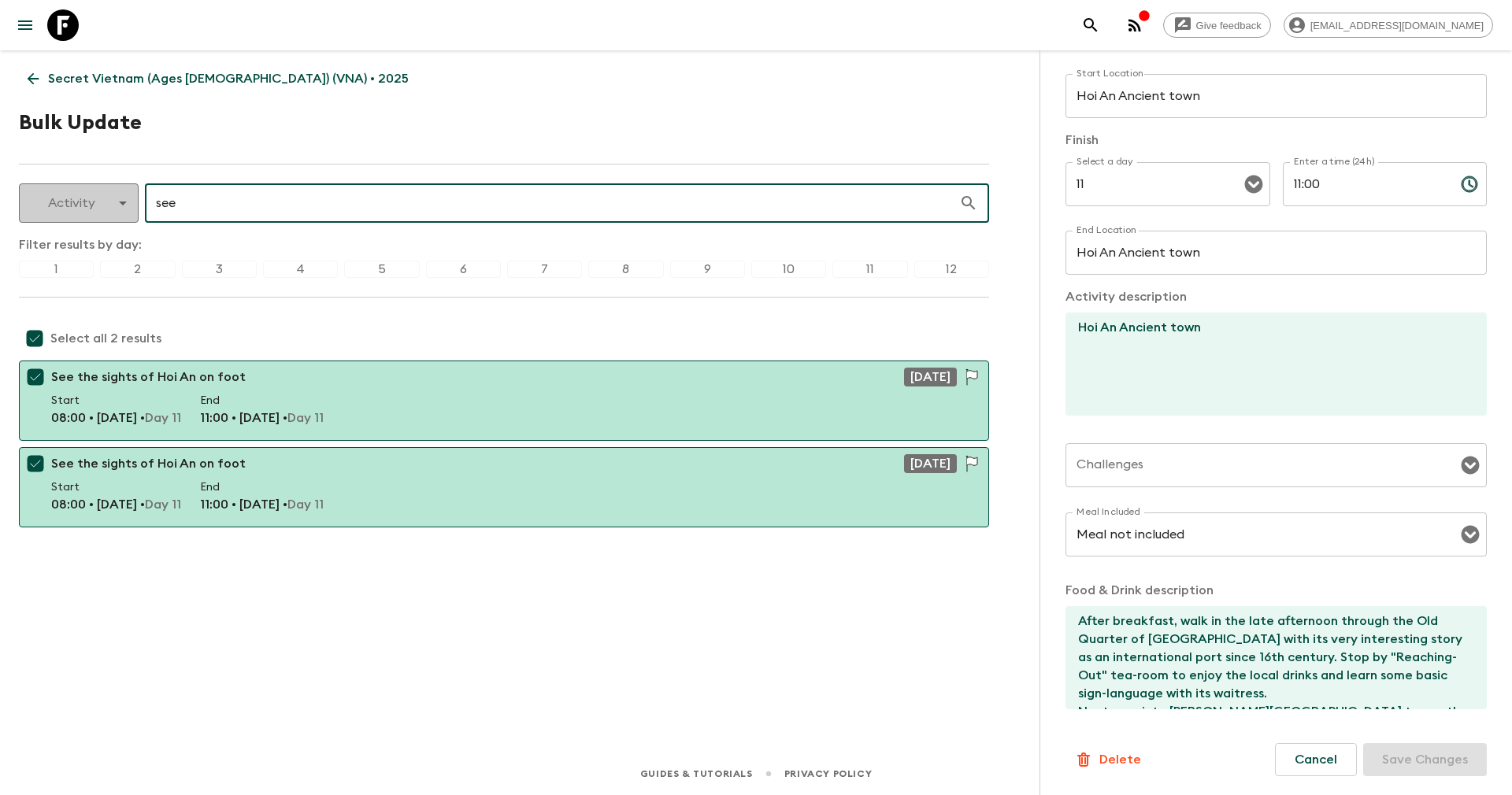
drag, startPoint x: 257, startPoint y: 203, endPoint x: 115, endPoint y: 203, distance: 142.0
click at [115, 203] on div "Activity activity ​ see ​" at bounding box center [504, 203] width 970 height 39
type input "free"
checkbox input "false"
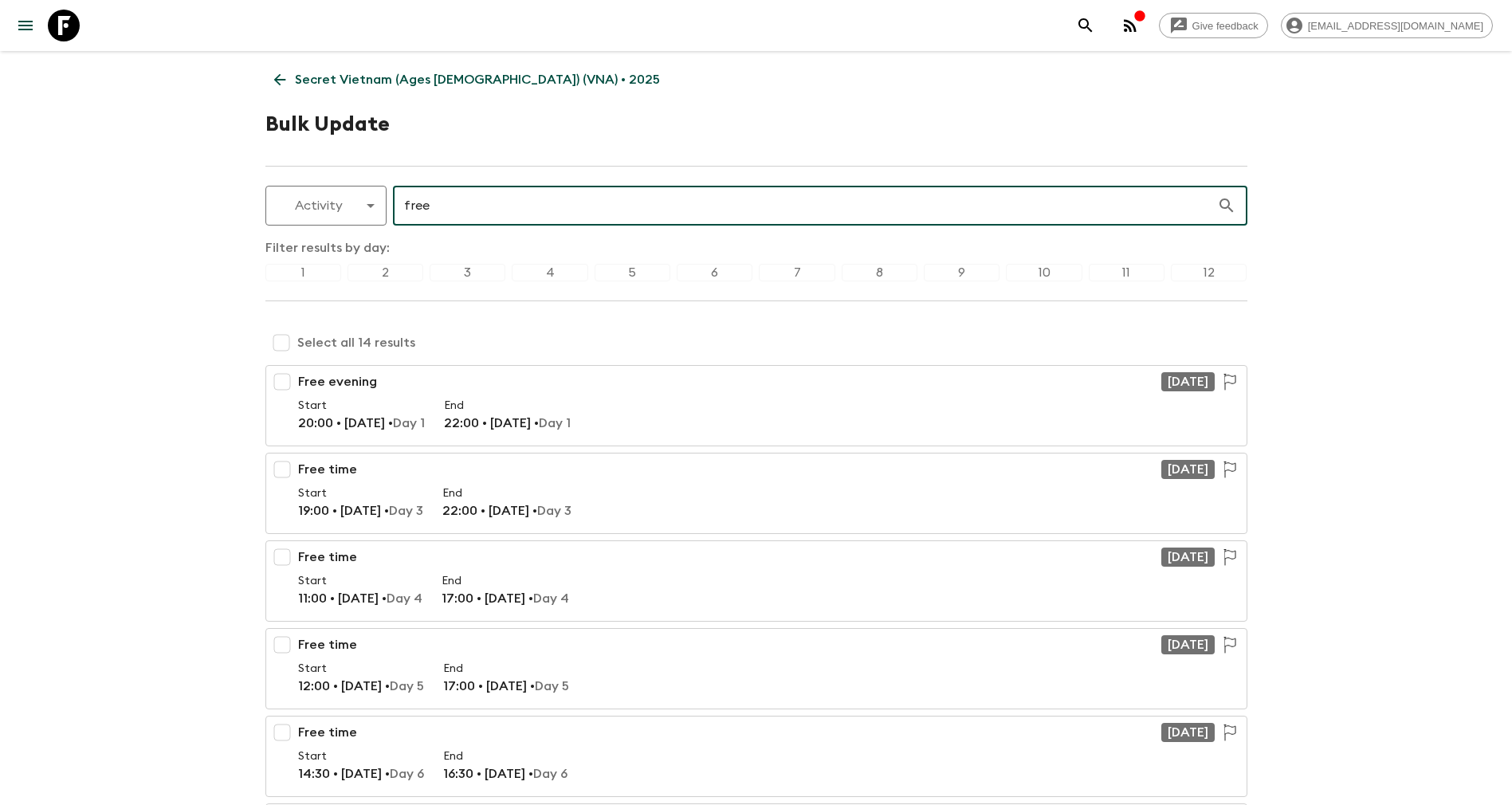
type input "free"
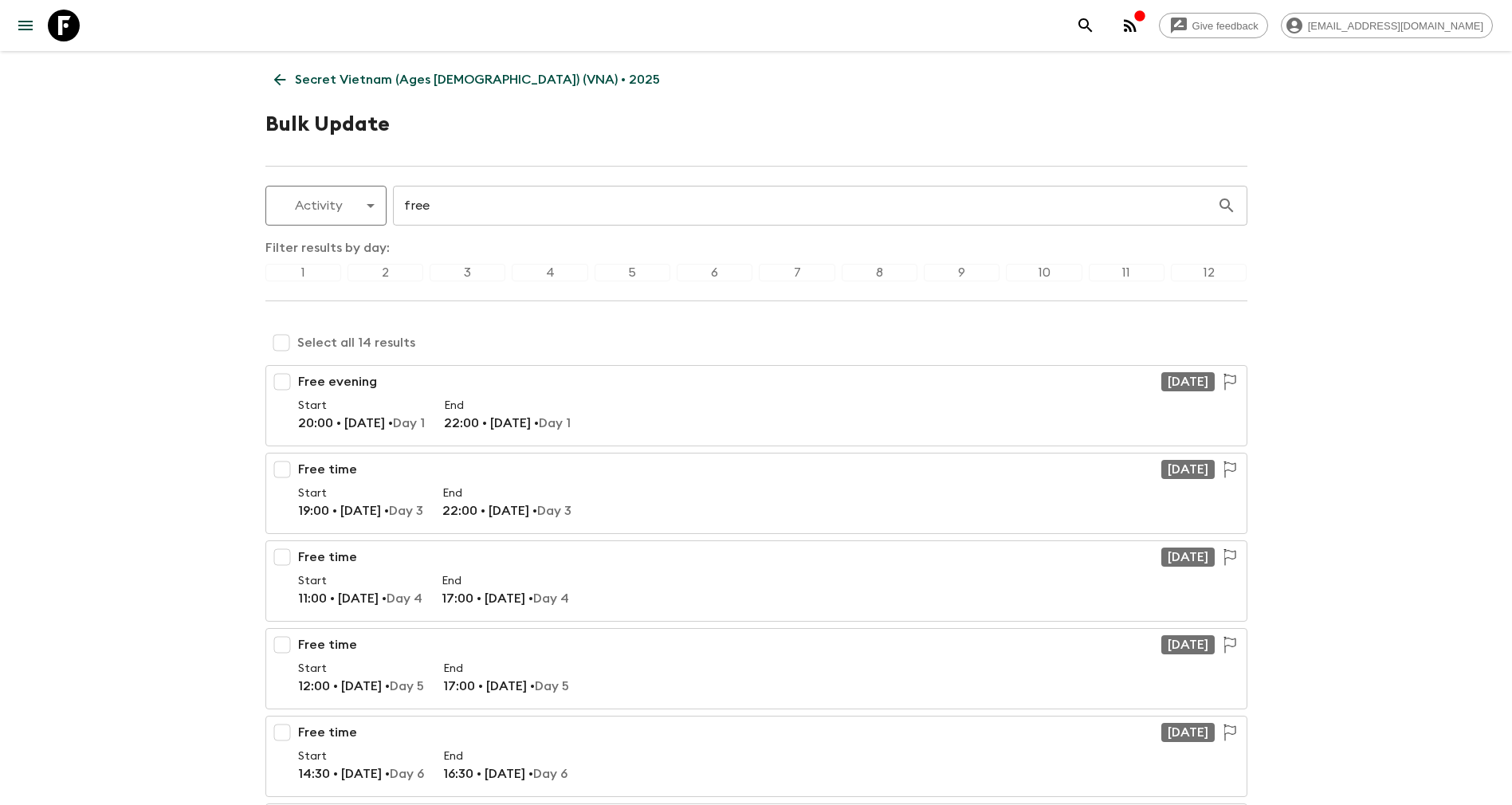
click at [540, 275] on div "4" at bounding box center [550, 273] width 76 height 17
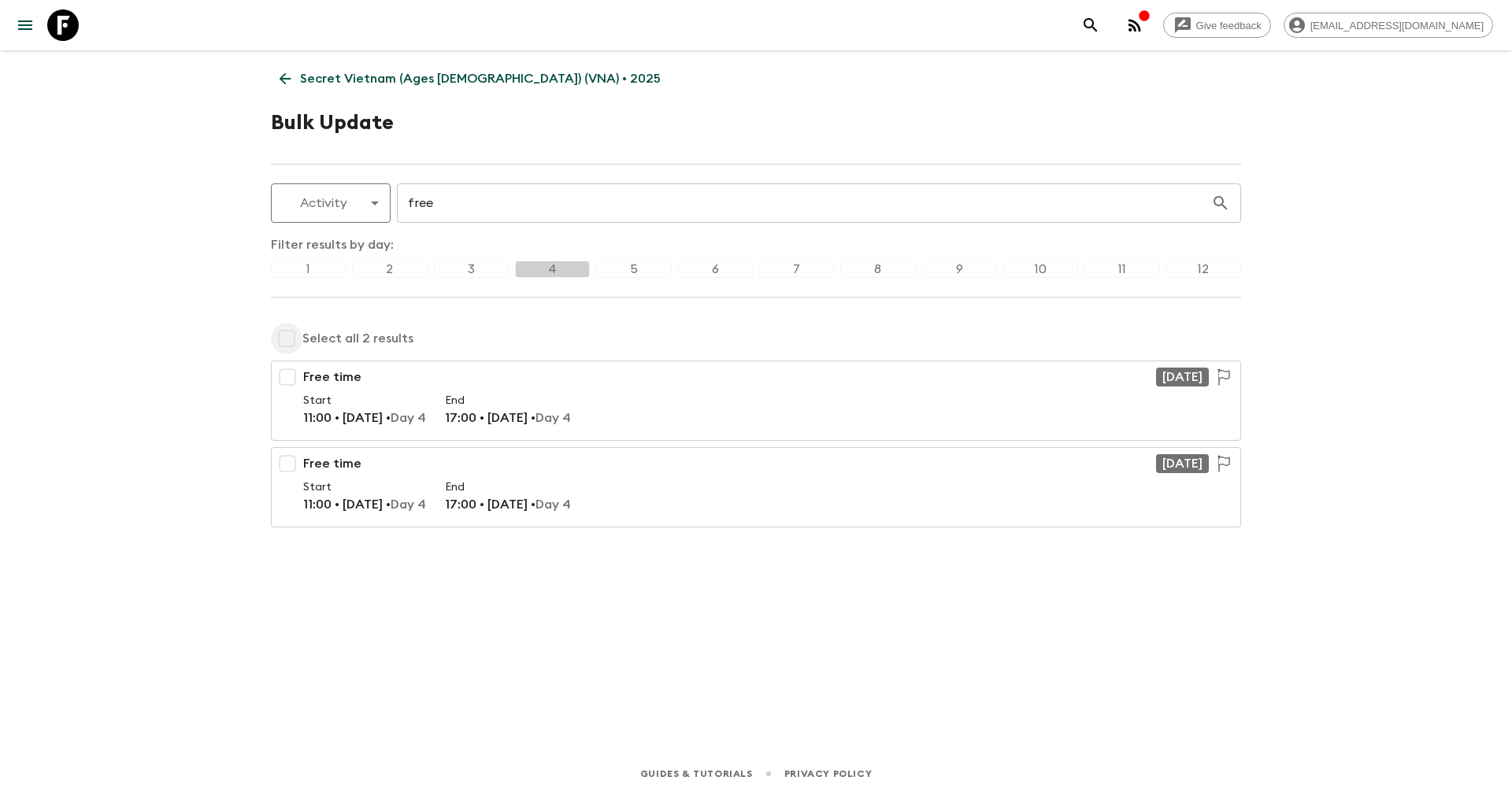
click at [288, 339] on input "checkbox" at bounding box center [286, 338] width 31 height 31
checkbox input "true"
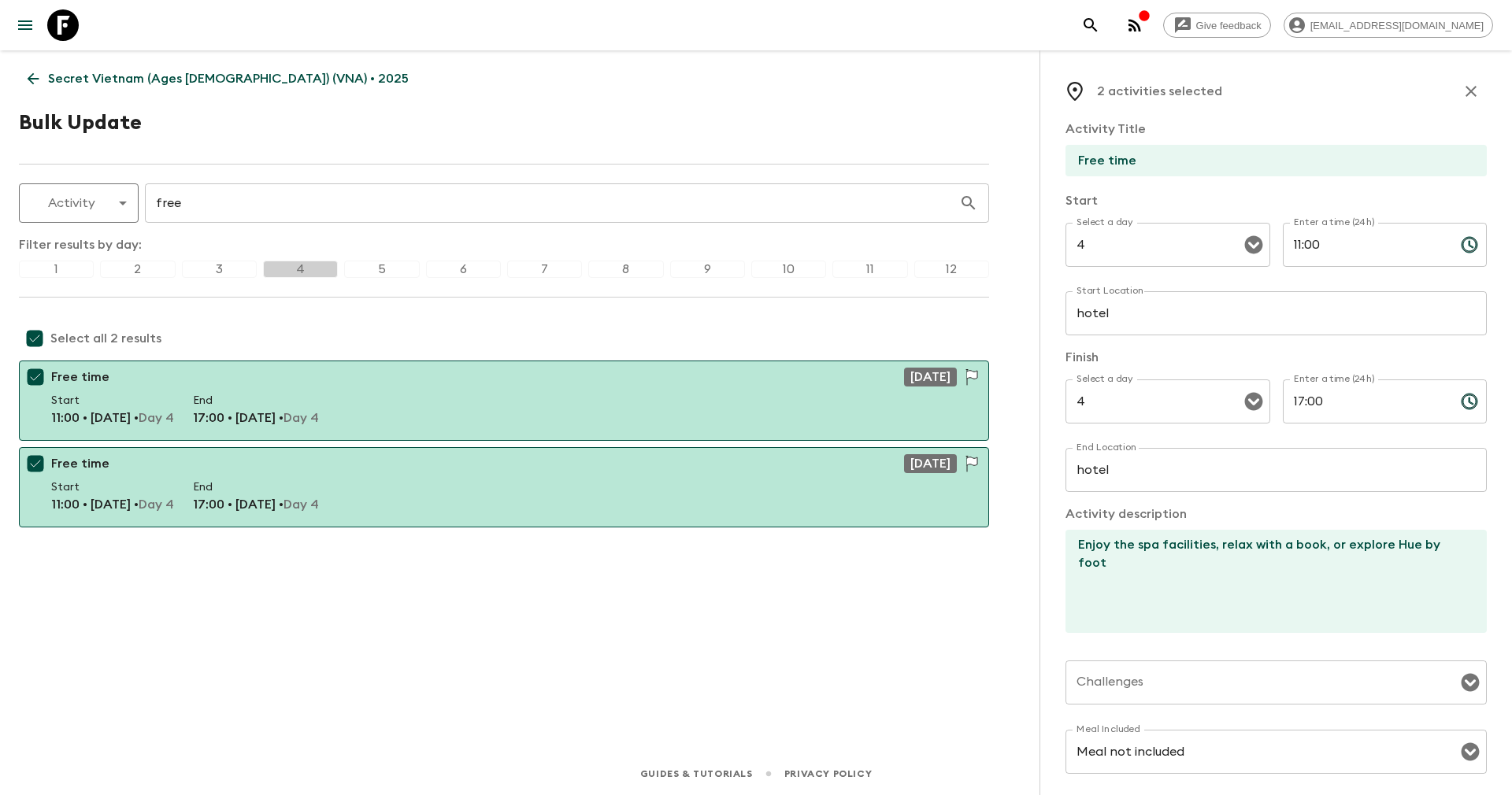
click at [1336, 246] on input "11:00" at bounding box center [1365, 245] width 166 height 44
drag, startPoint x: 1331, startPoint y: 246, endPoint x: 1242, endPoint y: 248, distance: 89.0
click at [1242, 248] on div "Select a day 4 Select a day ​ Enter a time (24h) 11:00 Enter a time (24h) ​" at bounding box center [1276, 253] width 421 height 62
type input "13:30"
click at [1289, 398] on input "17:00" at bounding box center [1365, 402] width 166 height 44
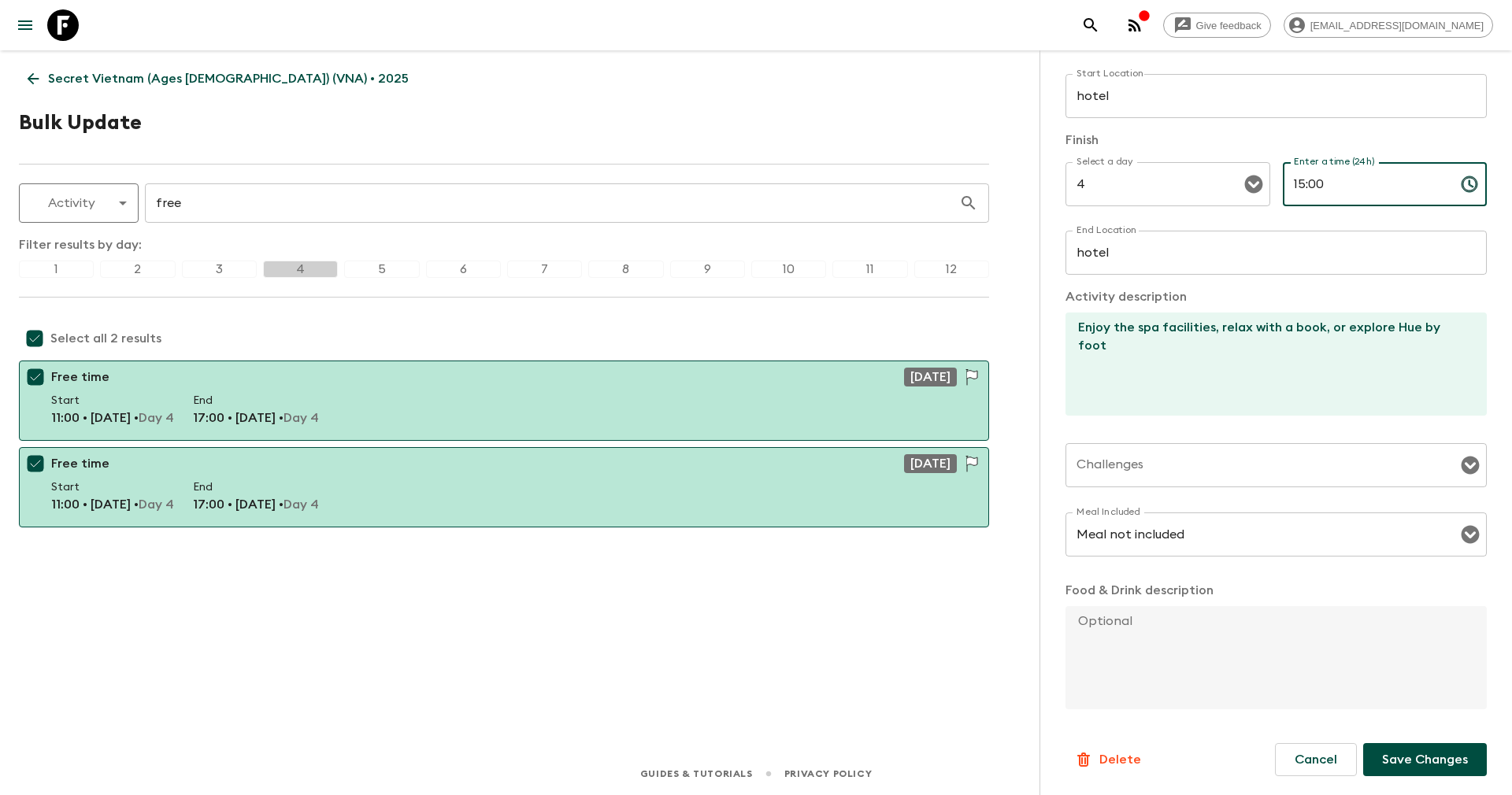
type input "15:00"
click at [1391, 763] on p "Save Changes" at bounding box center [1425, 759] width 86 height 19
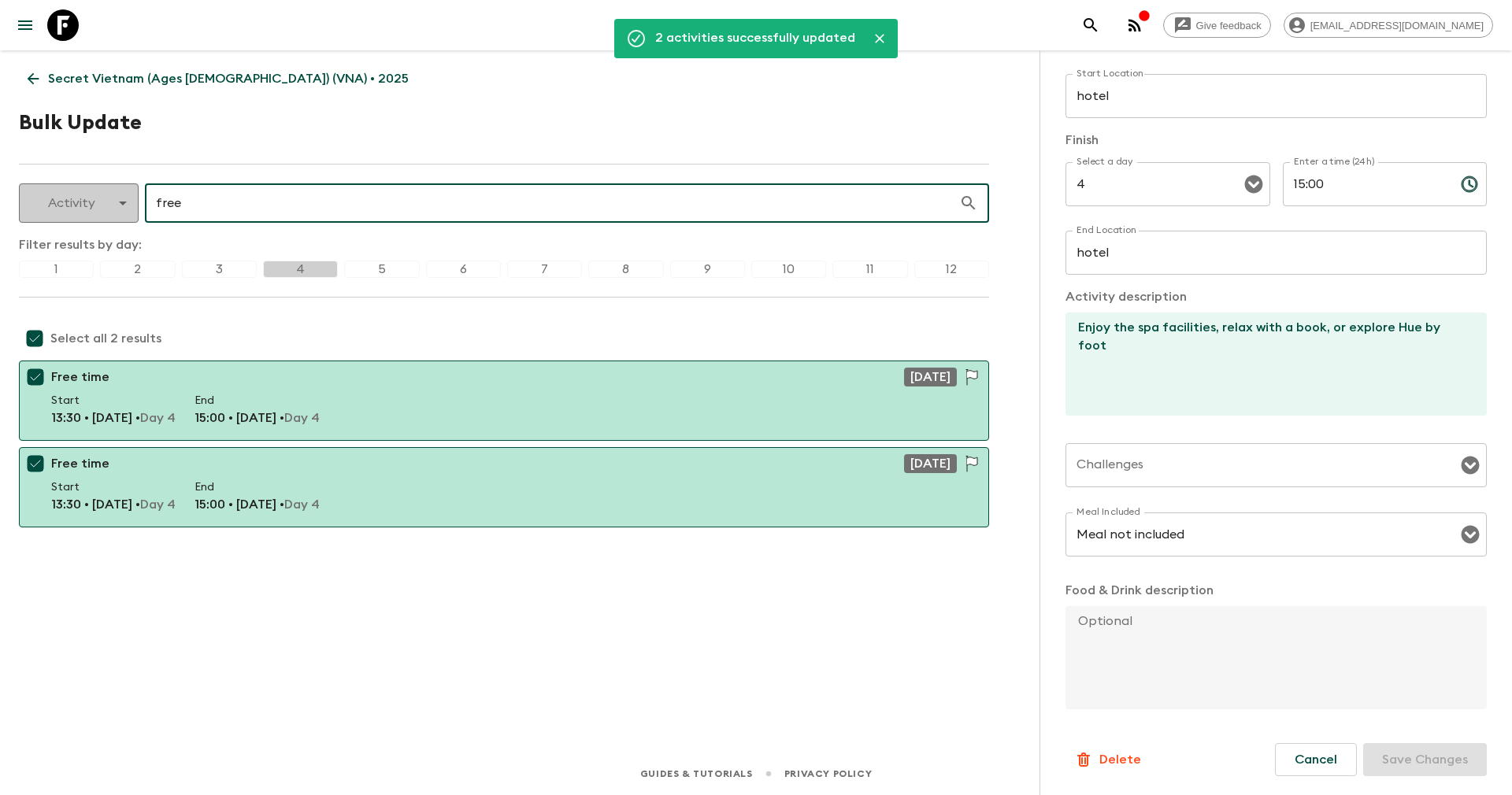
drag, startPoint x: 256, startPoint y: 196, endPoint x: 133, endPoint y: 187, distance: 123.3
click at [133, 187] on div "Activity activity ​ free ​" at bounding box center [504, 203] width 970 height 39
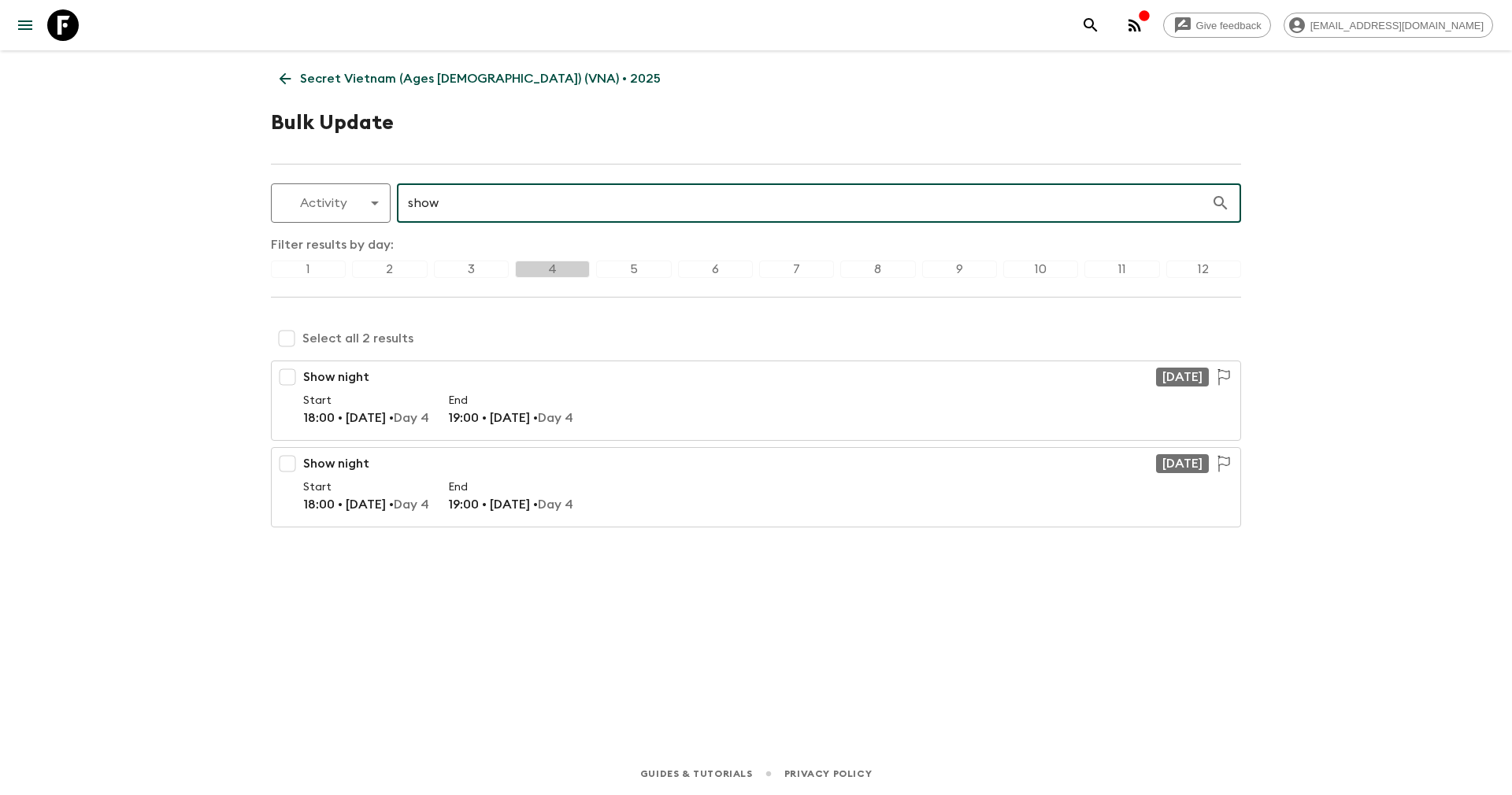
type input "show"
click at [281, 330] on input "checkbox" at bounding box center [286, 338] width 31 height 31
checkbox input "true"
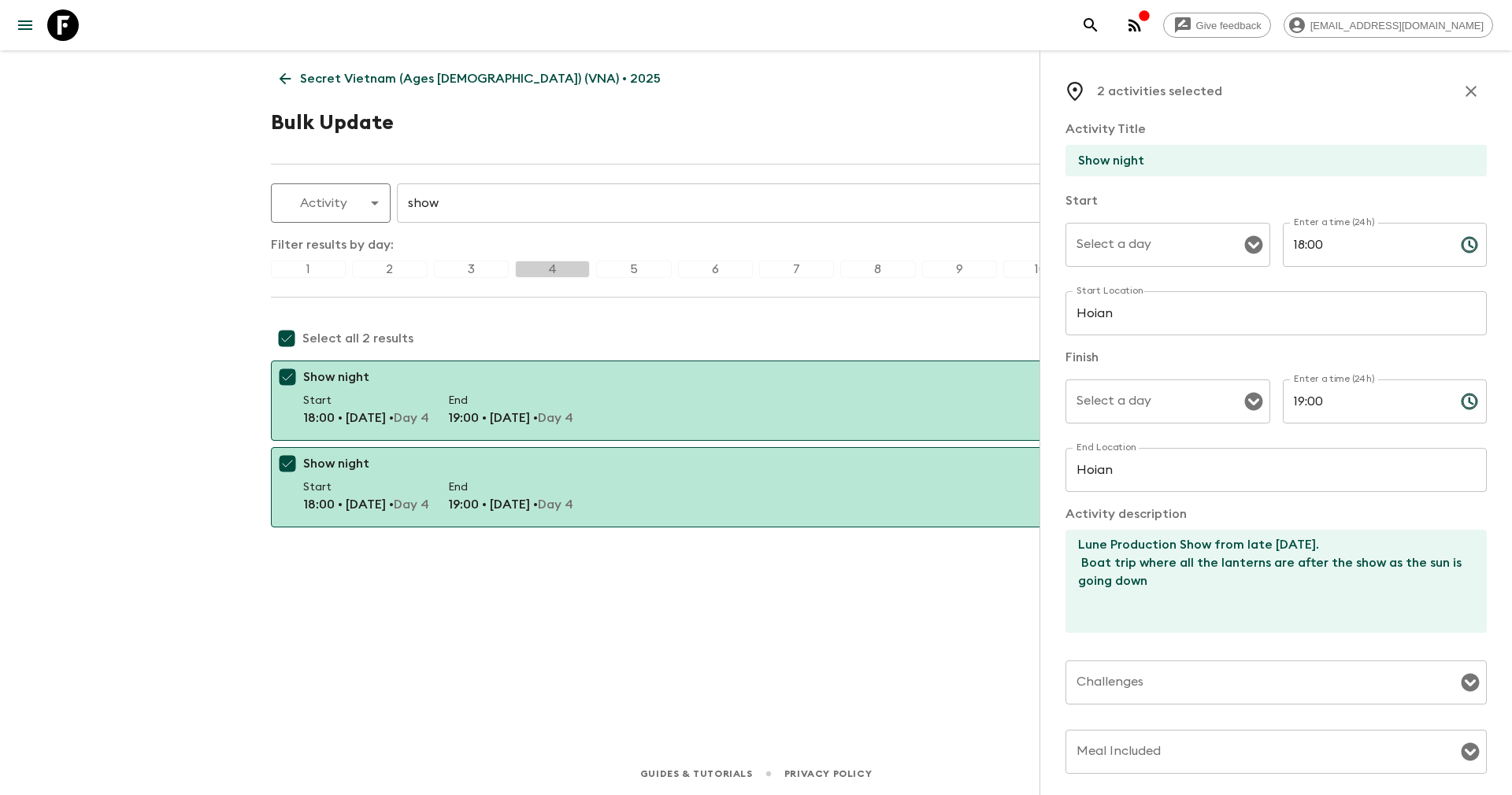
checkbox input "true"
type input "4"
type input "Meal not included"
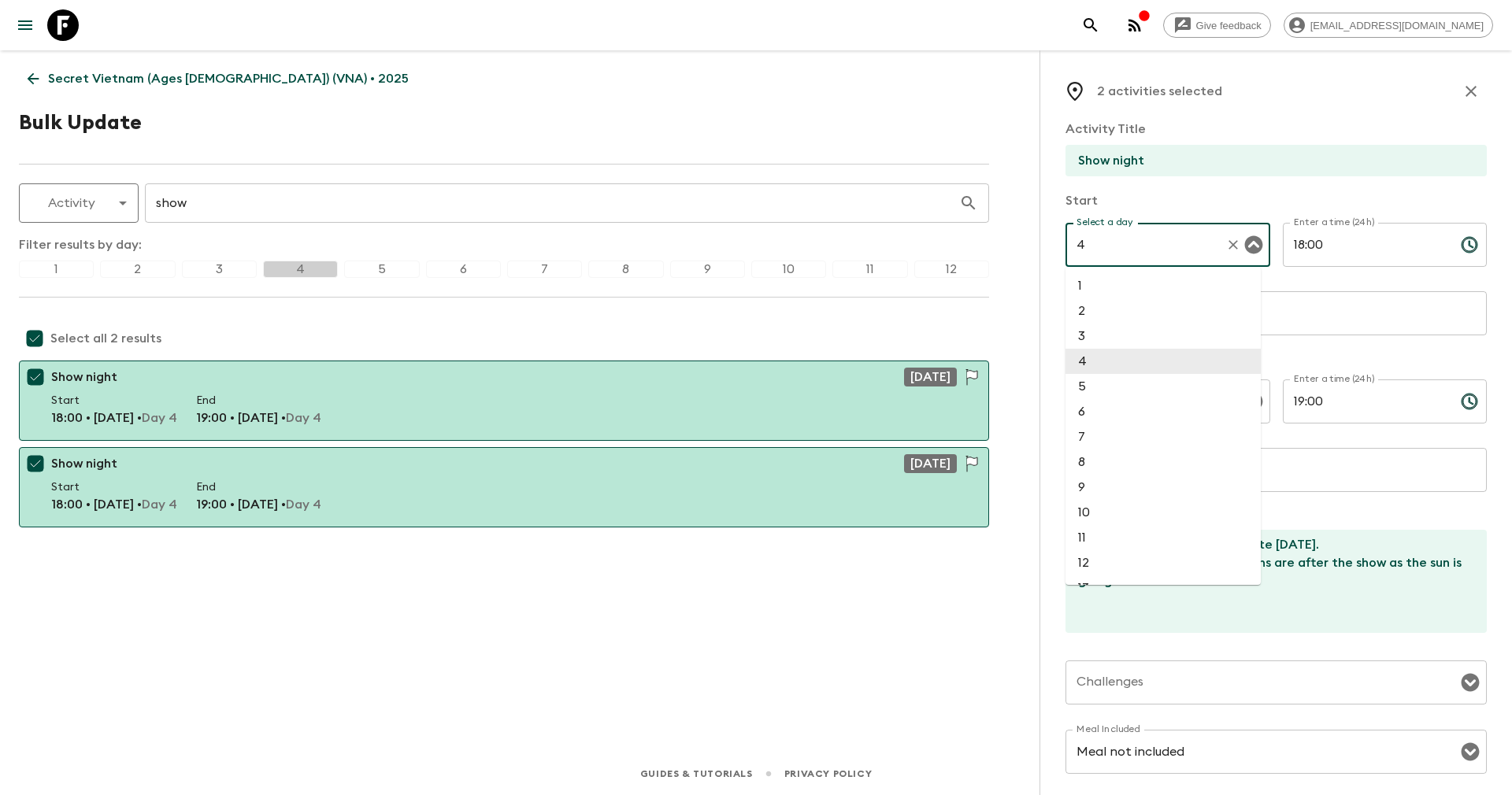
click at [1135, 236] on input "4" at bounding box center [1145, 245] width 146 height 30
click at [1089, 531] on li "11" at bounding box center [1163, 538] width 195 height 25
type input "11"
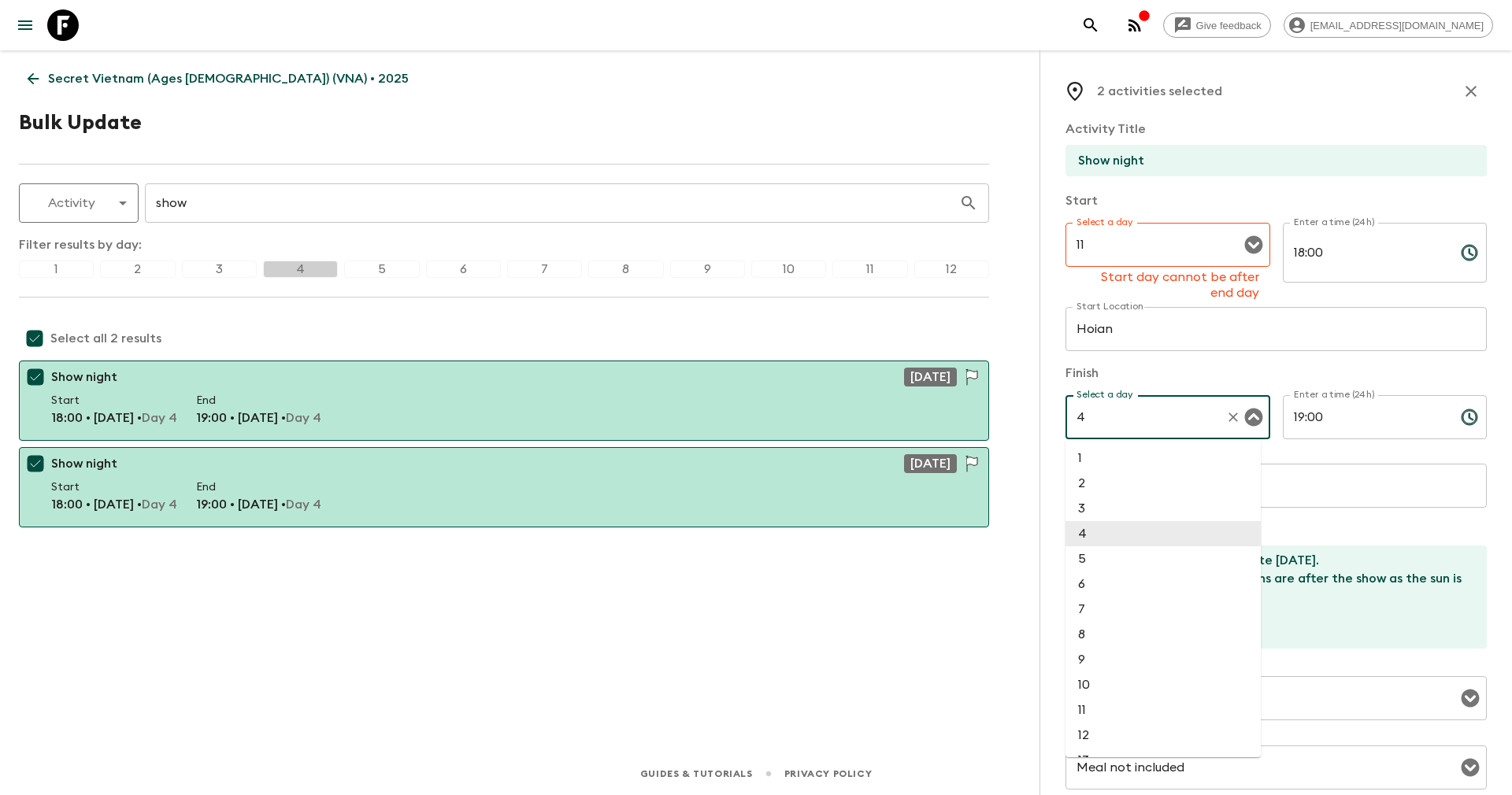
click at [1110, 403] on input "4" at bounding box center [1145, 417] width 146 height 30
click at [1092, 708] on li "11" at bounding box center [1163, 710] width 195 height 25
type input "11"
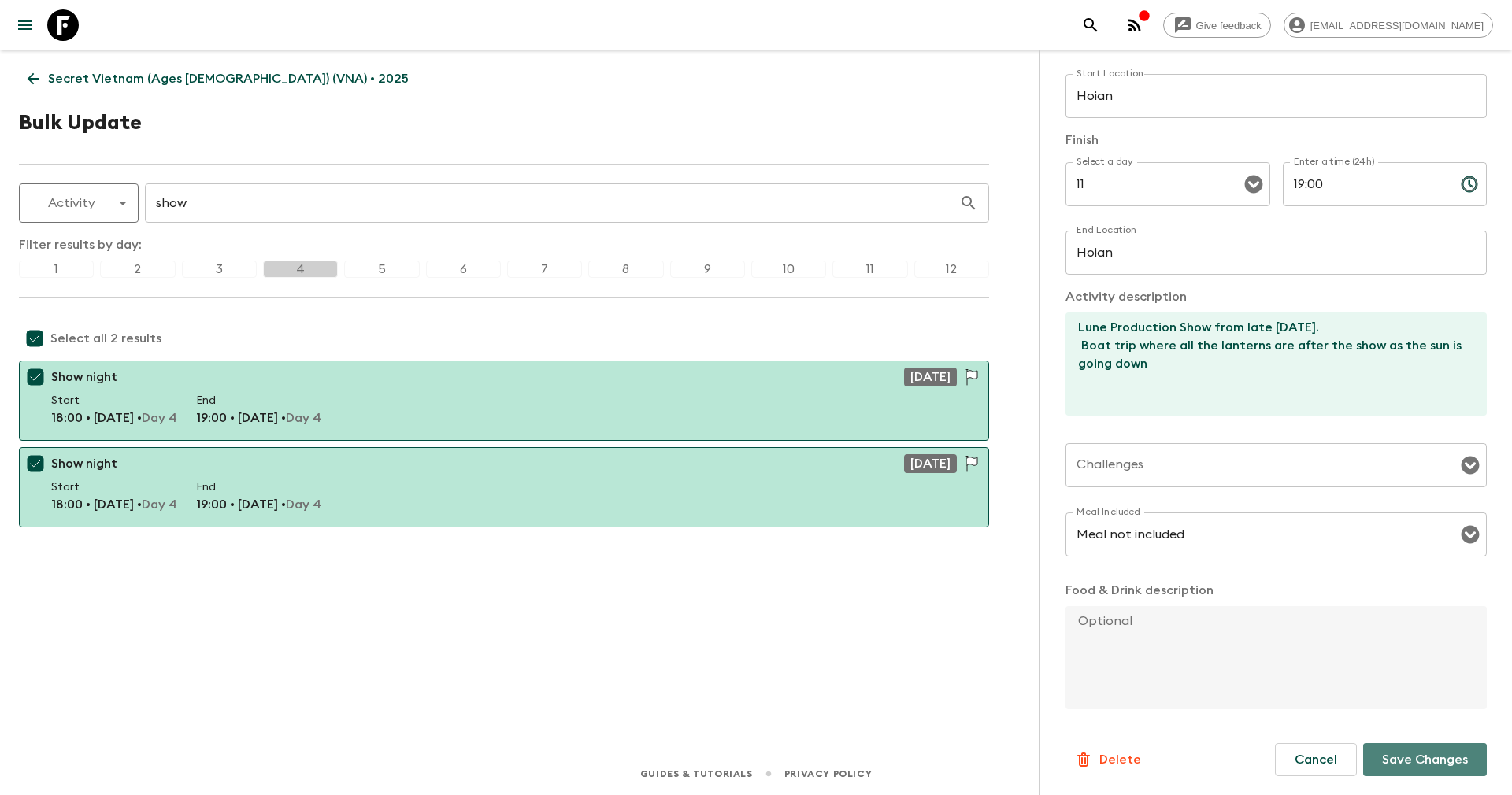
click at [1384, 764] on p "Save Changes" at bounding box center [1425, 759] width 86 height 19
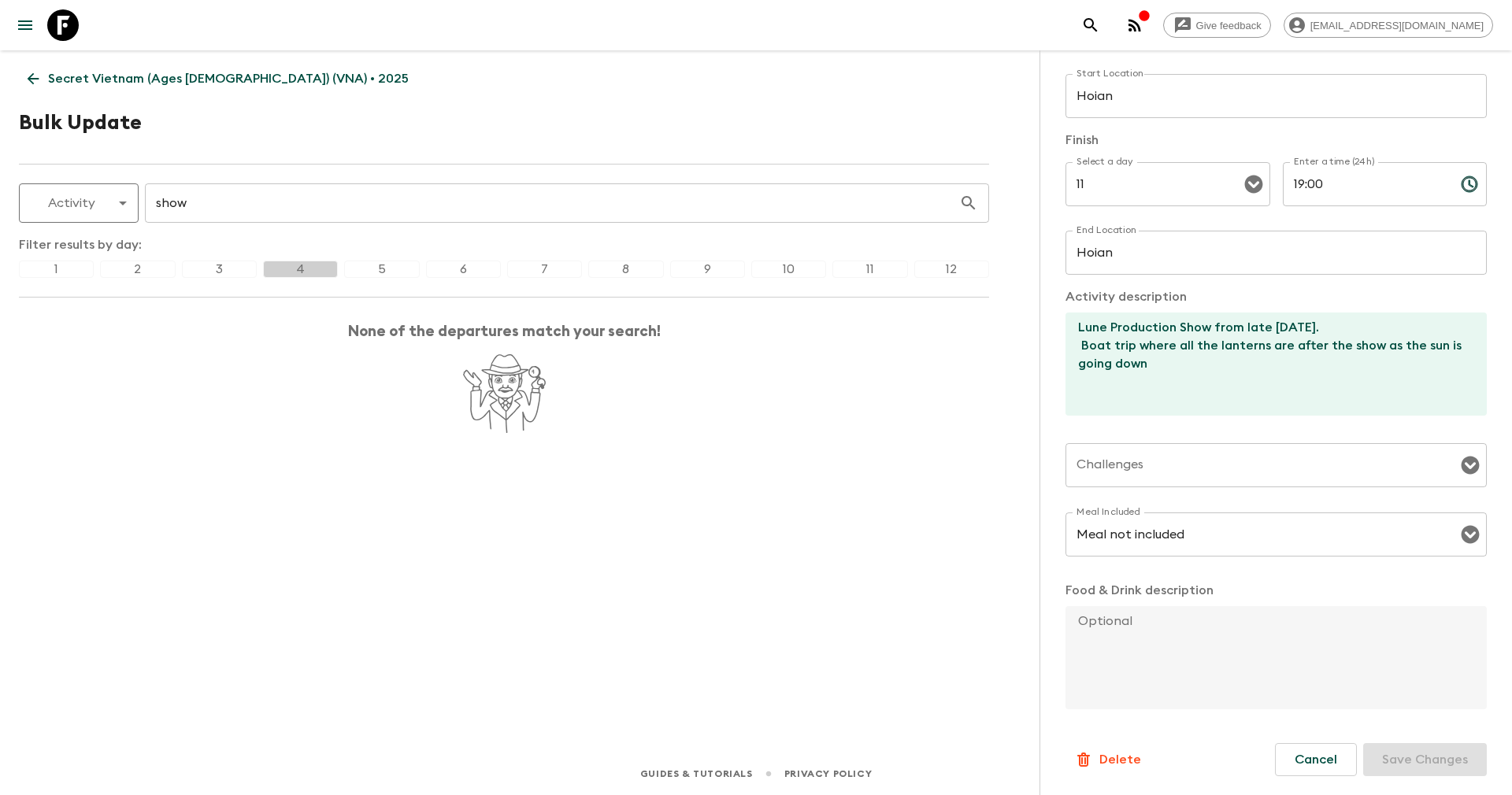
click at [276, 210] on input "show" at bounding box center [552, 203] width 814 height 44
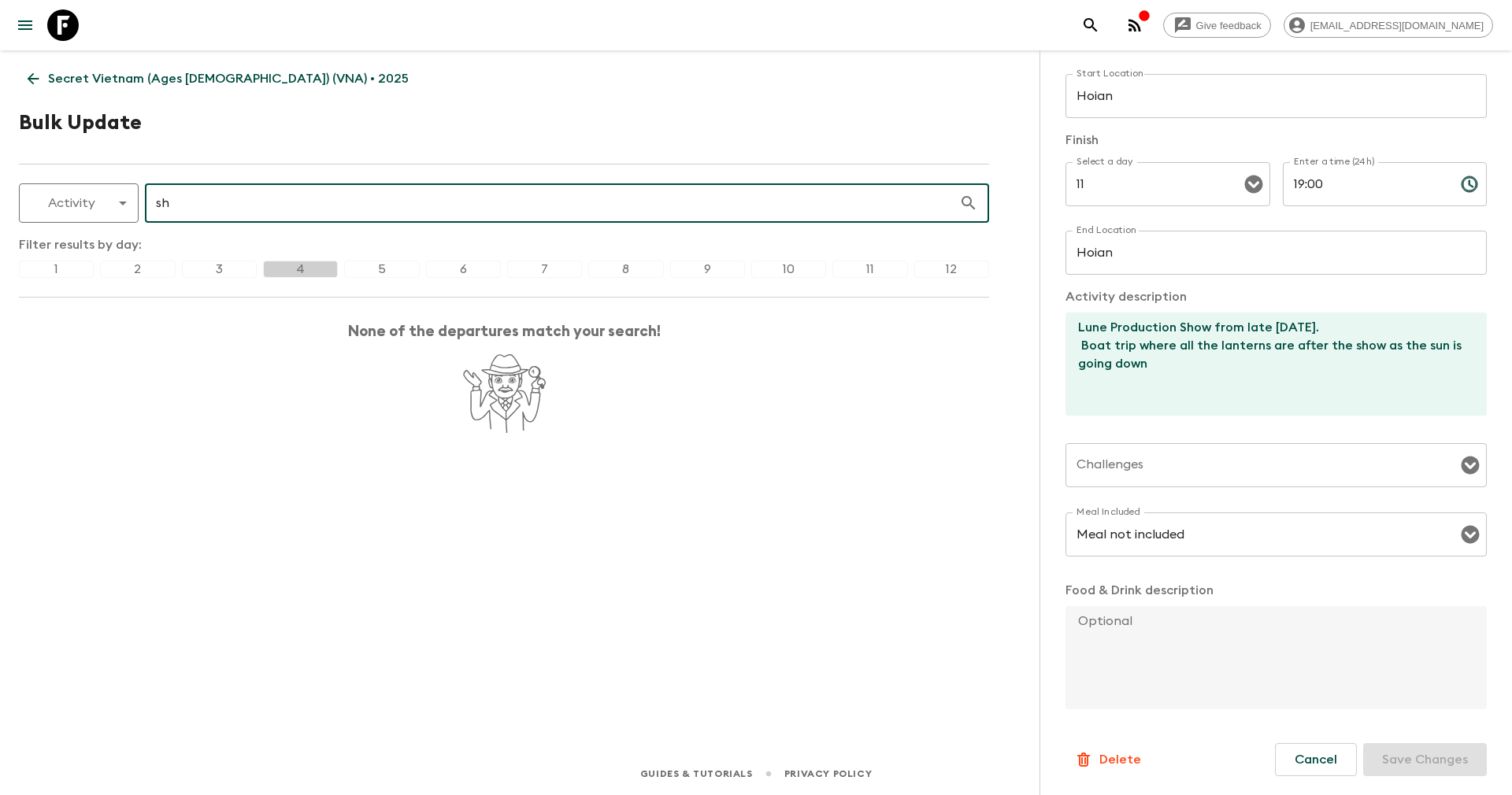
type input "s"
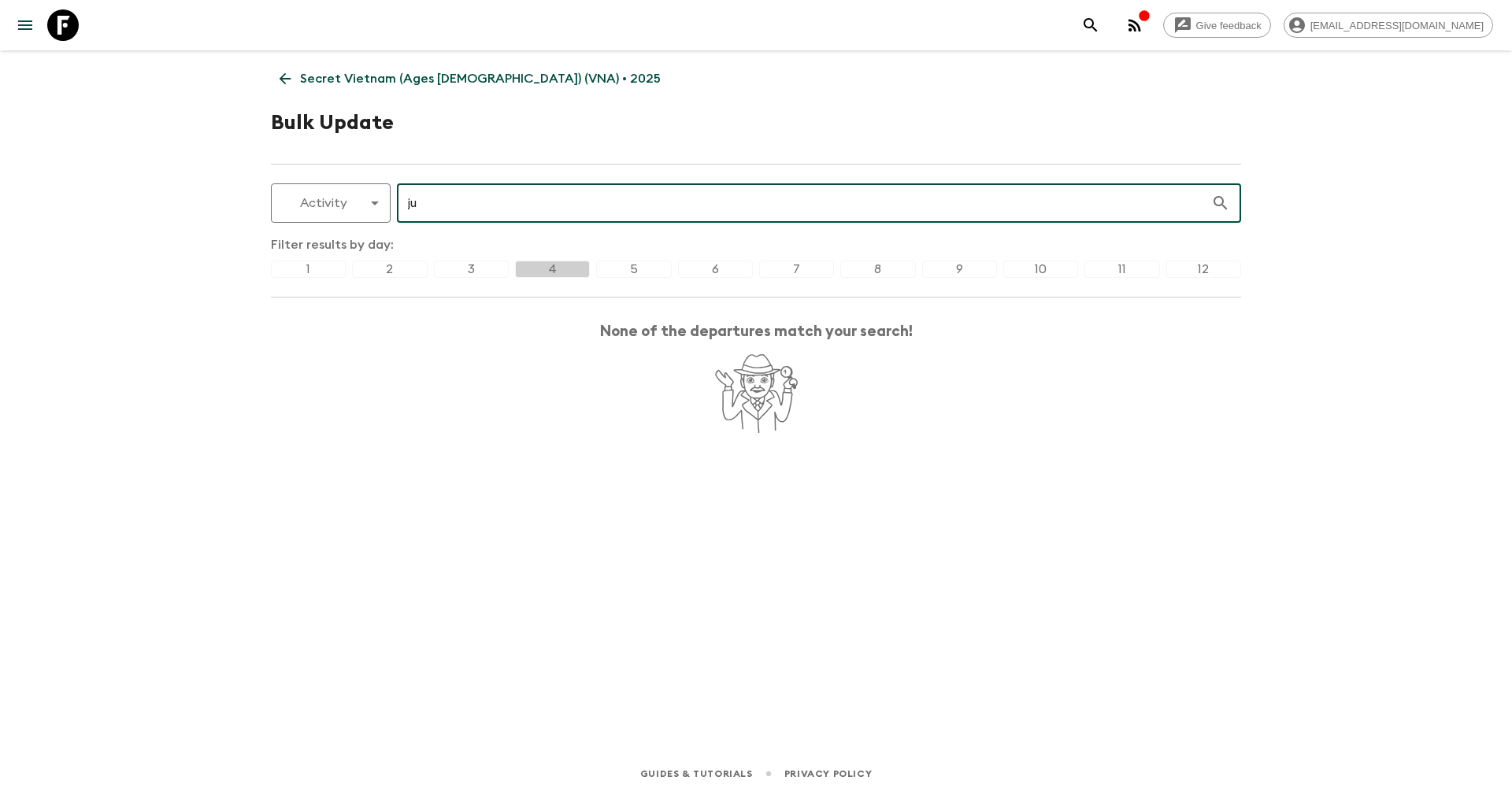
type input "j"
type input "hue c"
click at [1206, 264] on div "12" at bounding box center [1204, 269] width 75 height 17
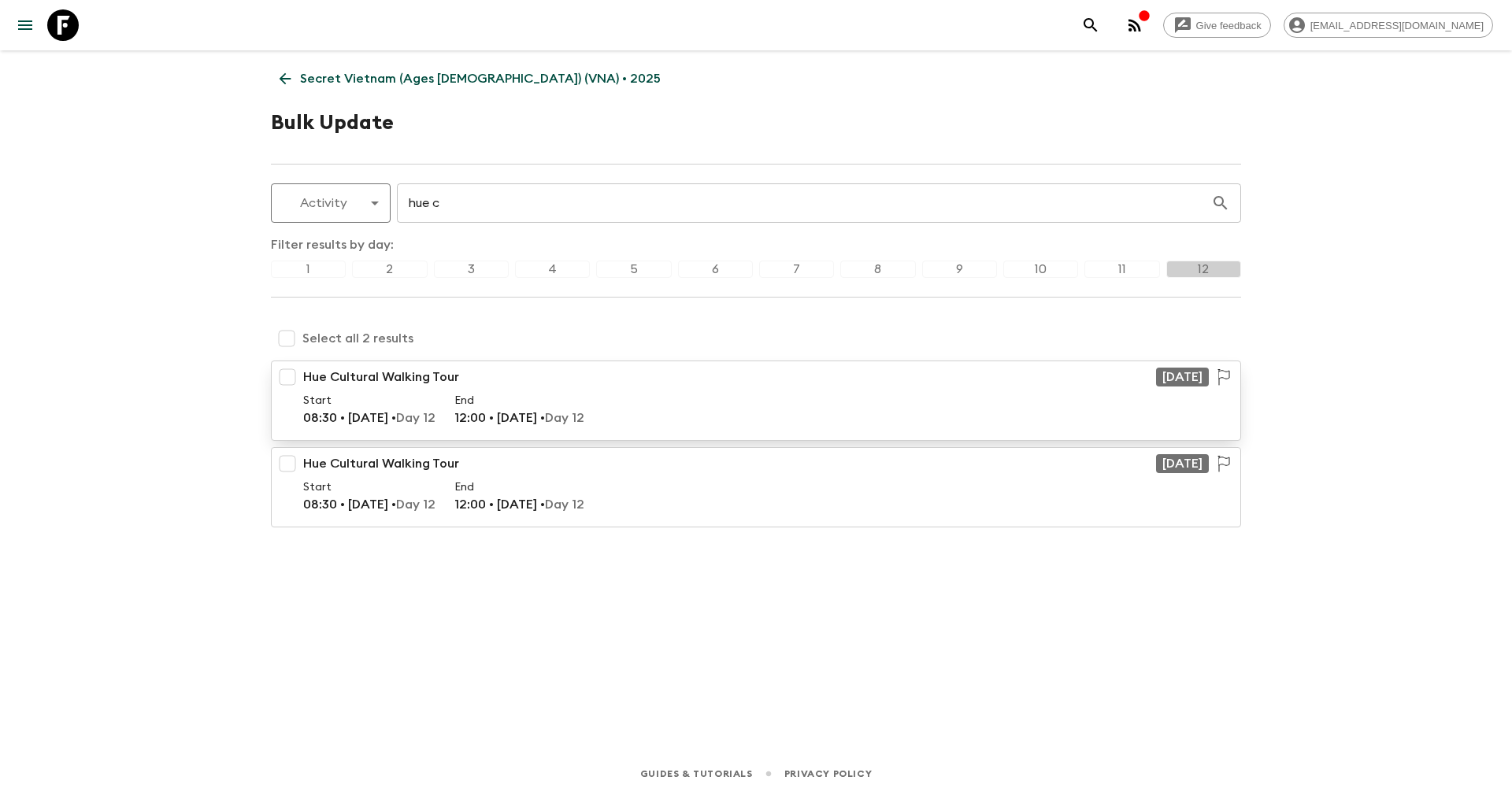
click at [298, 377] on input "checkbox" at bounding box center [287, 376] width 31 height 31
checkbox input "true"
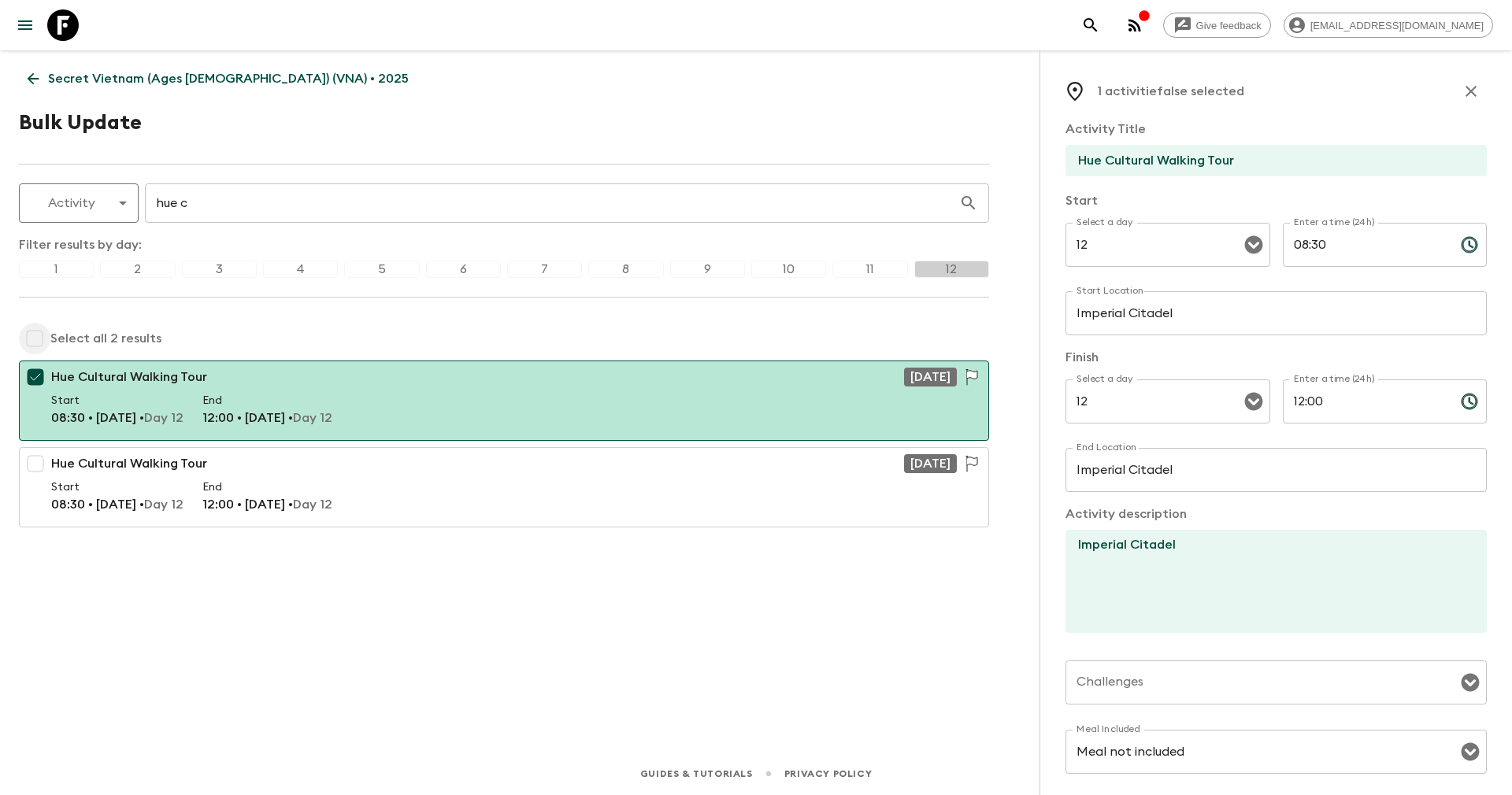
click at [26, 333] on input "checkbox" at bounding box center [34, 338] width 31 height 31
checkbox input "true"
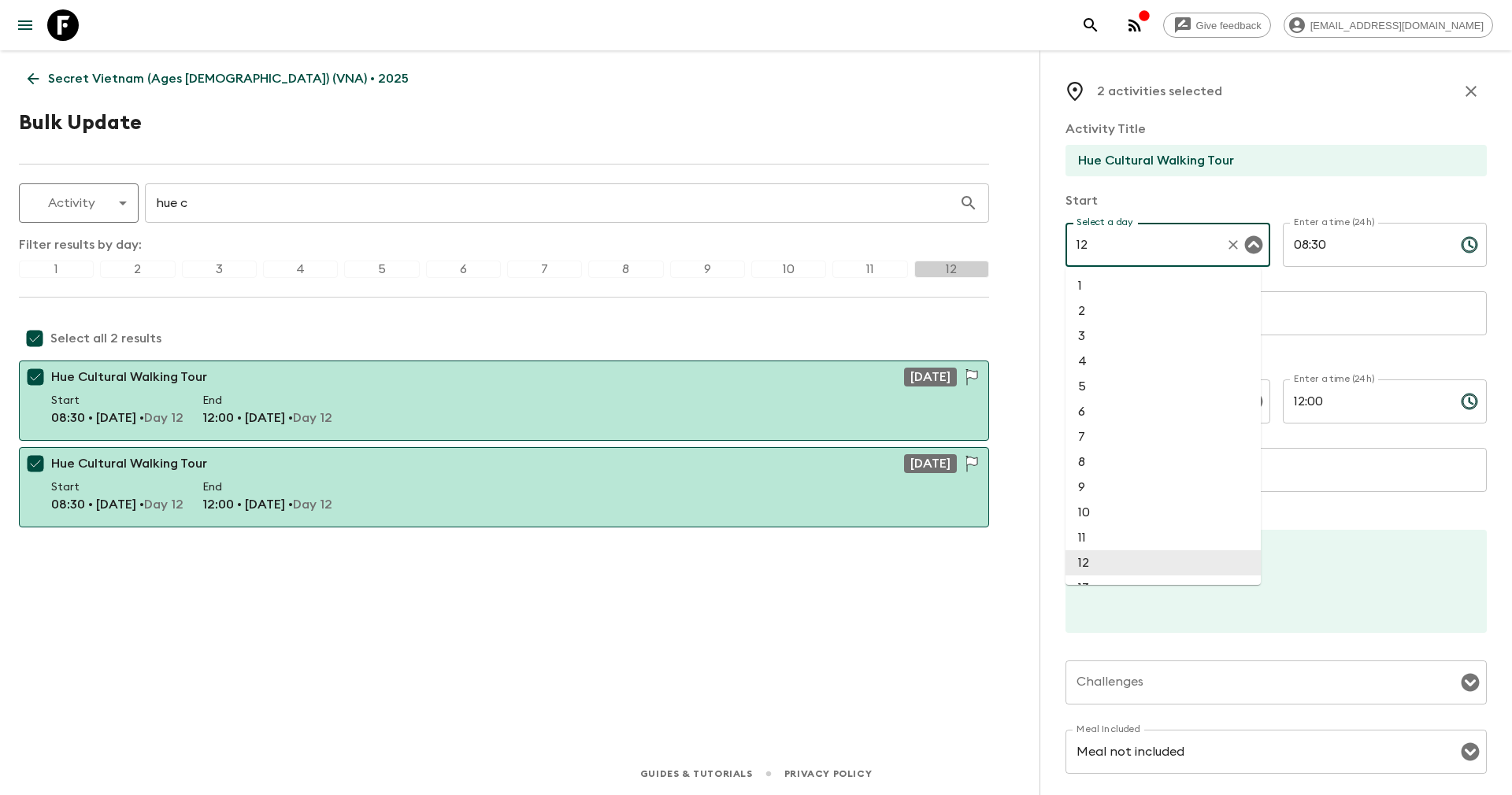
drag, startPoint x: 1154, startPoint y: 245, endPoint x: 984, endPoint y: 253, distance: 170.2
click at [984, 253] on div "Secret Vietnam (Ages 45-59) (VNA) • 2025 Bulk Update Activity activity ​ hue c …" at bounding box center [504, 379] width 1007 height 658
click at [1098, 294] on li "4" at bounding box center [1163, 286] width 195 height 25
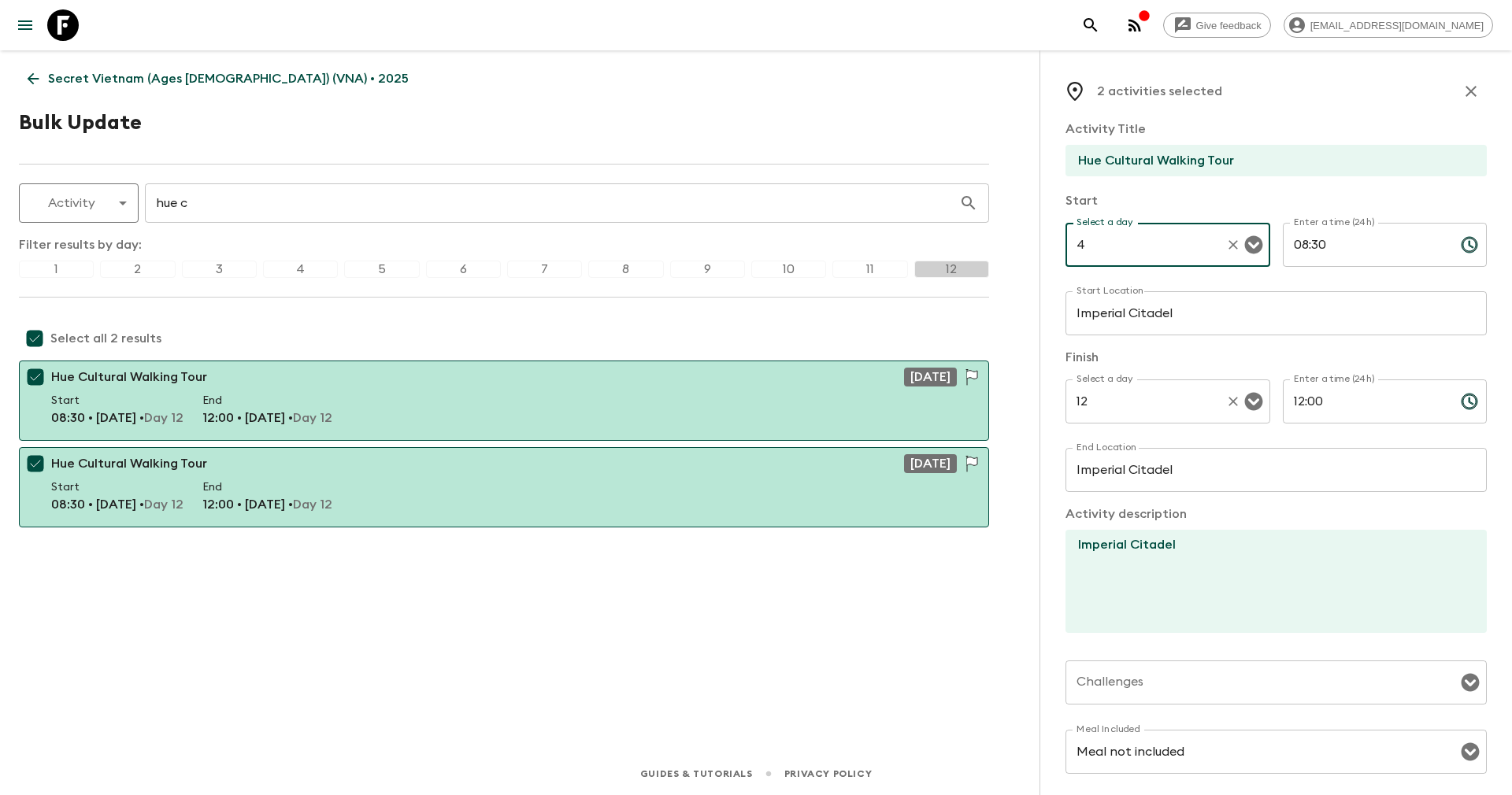
type input "4"
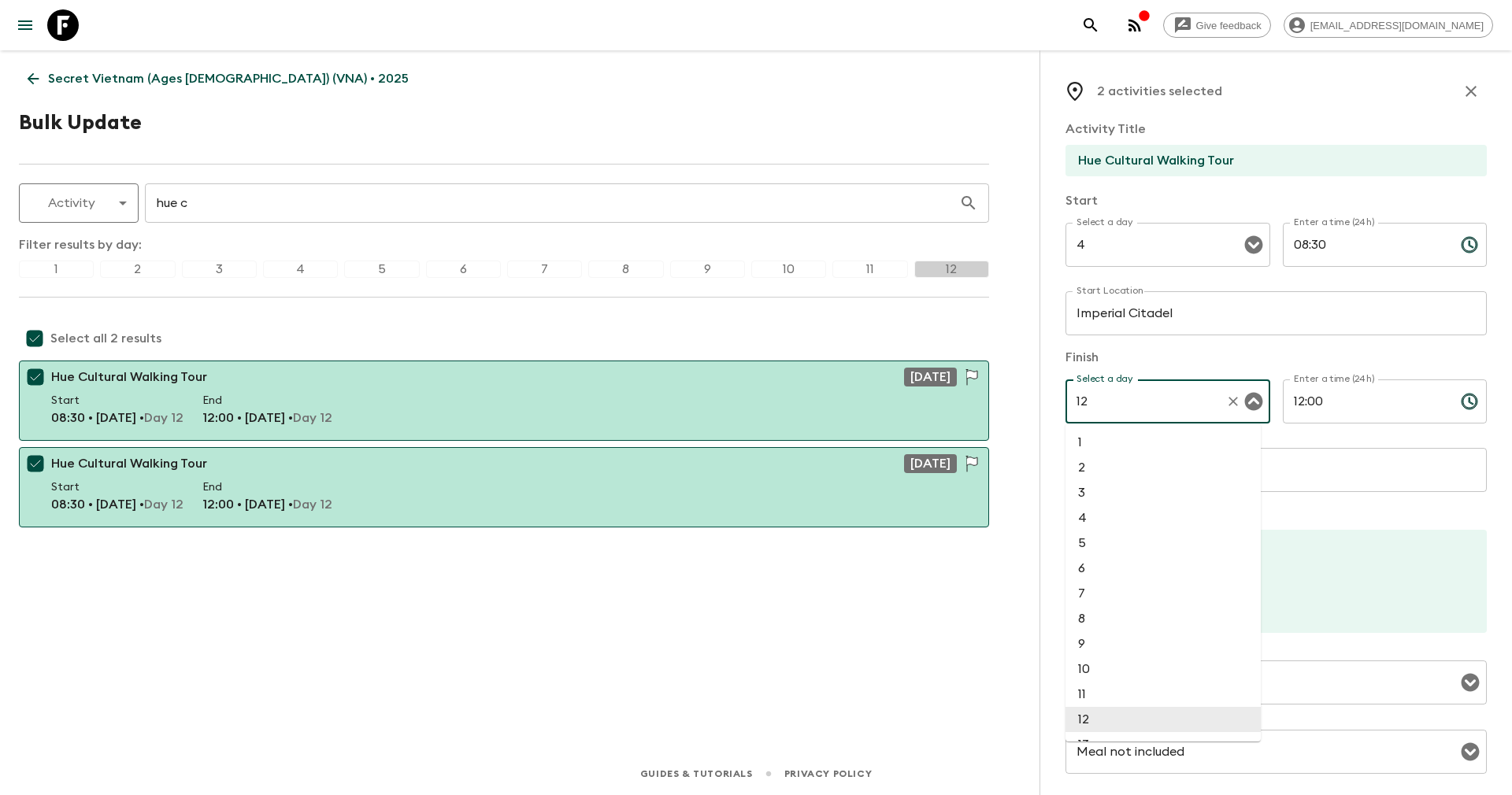
drag, startPoint x: 1124, startPoint y: 399, endPoint x: 1061, endPoint y: 403, distance: 63.1
click at [1061, 403] on div "2 activities selected Activity Title Hue Cultural Walking Tour Start Select a d…" at bounding box center [1276, 448] width 472 height 795
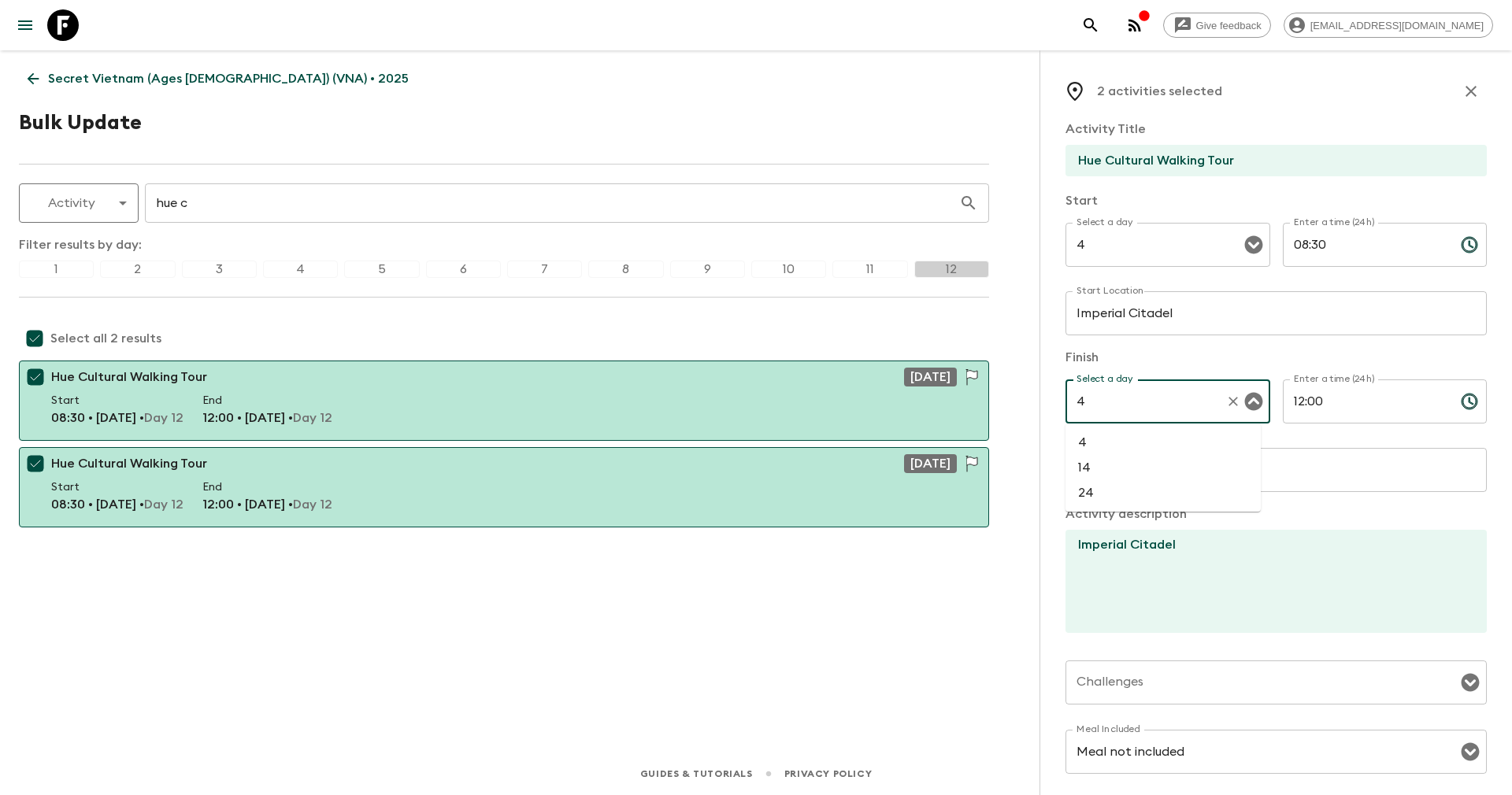
click at [1121, 439] on li "4" at bounding box center [1163, 443] width 195 height 25
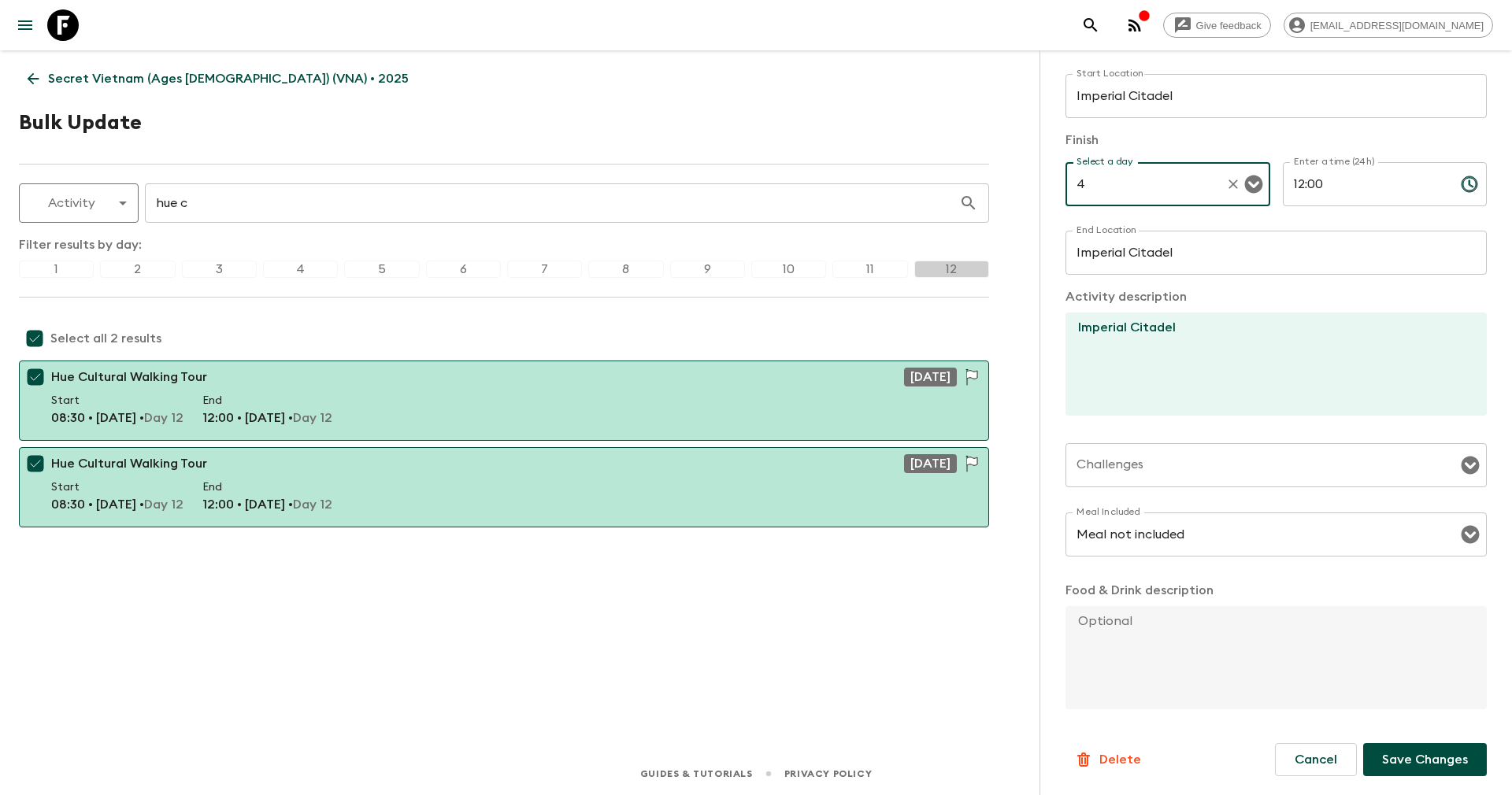
type input "4"
click at [1385, 759] on p "Save Changes" at bounding box center [1425, 759] width 86 height 19
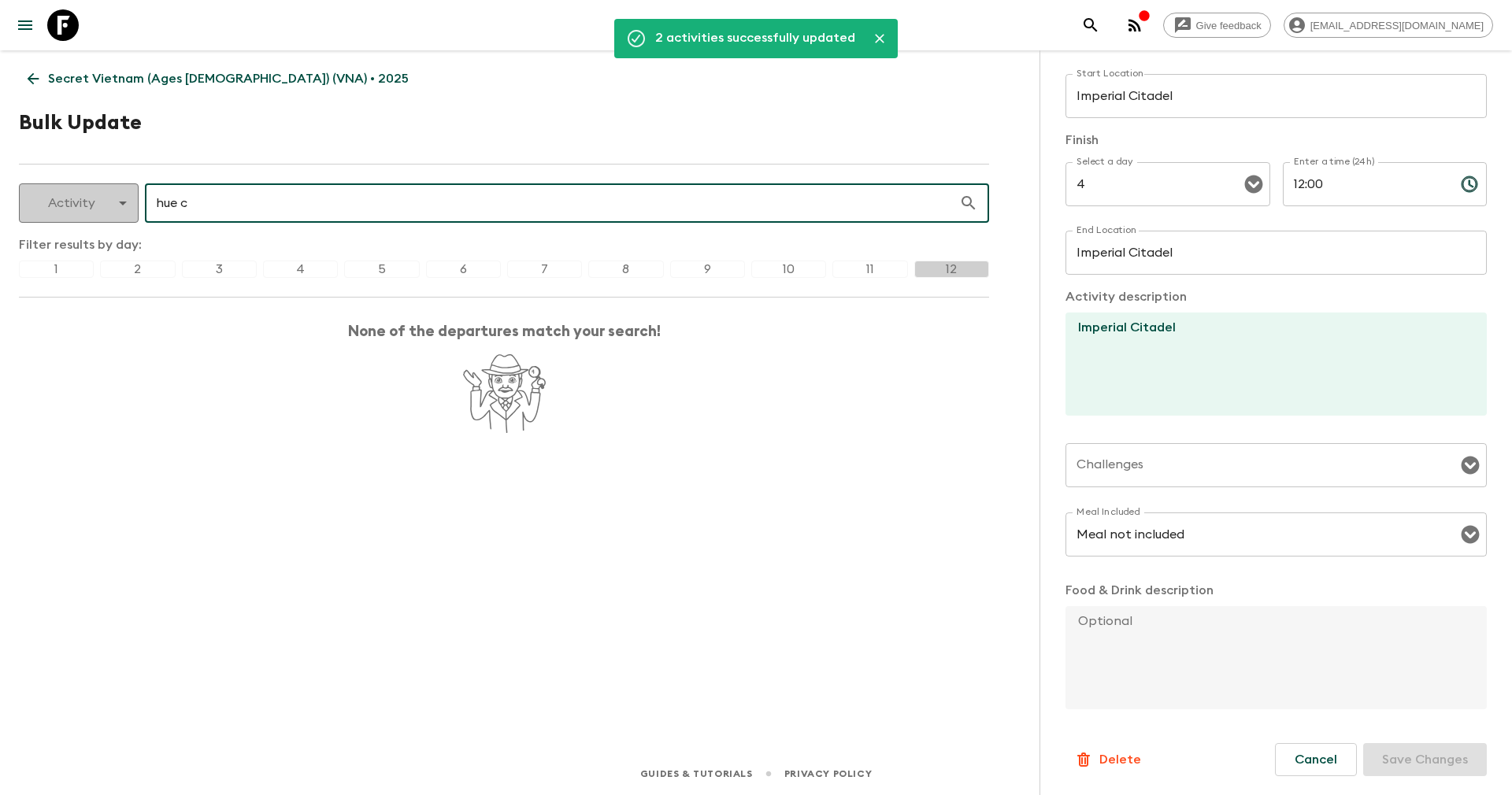
drag, startPoint x: 330, startPoint y: 200, endPoint x: 20, endPoint y: 186, distance: 310.3
click at [20, 186] on div "Activity activity ​ hue c ​" at bounding box center [504, 203] width 970 height 39
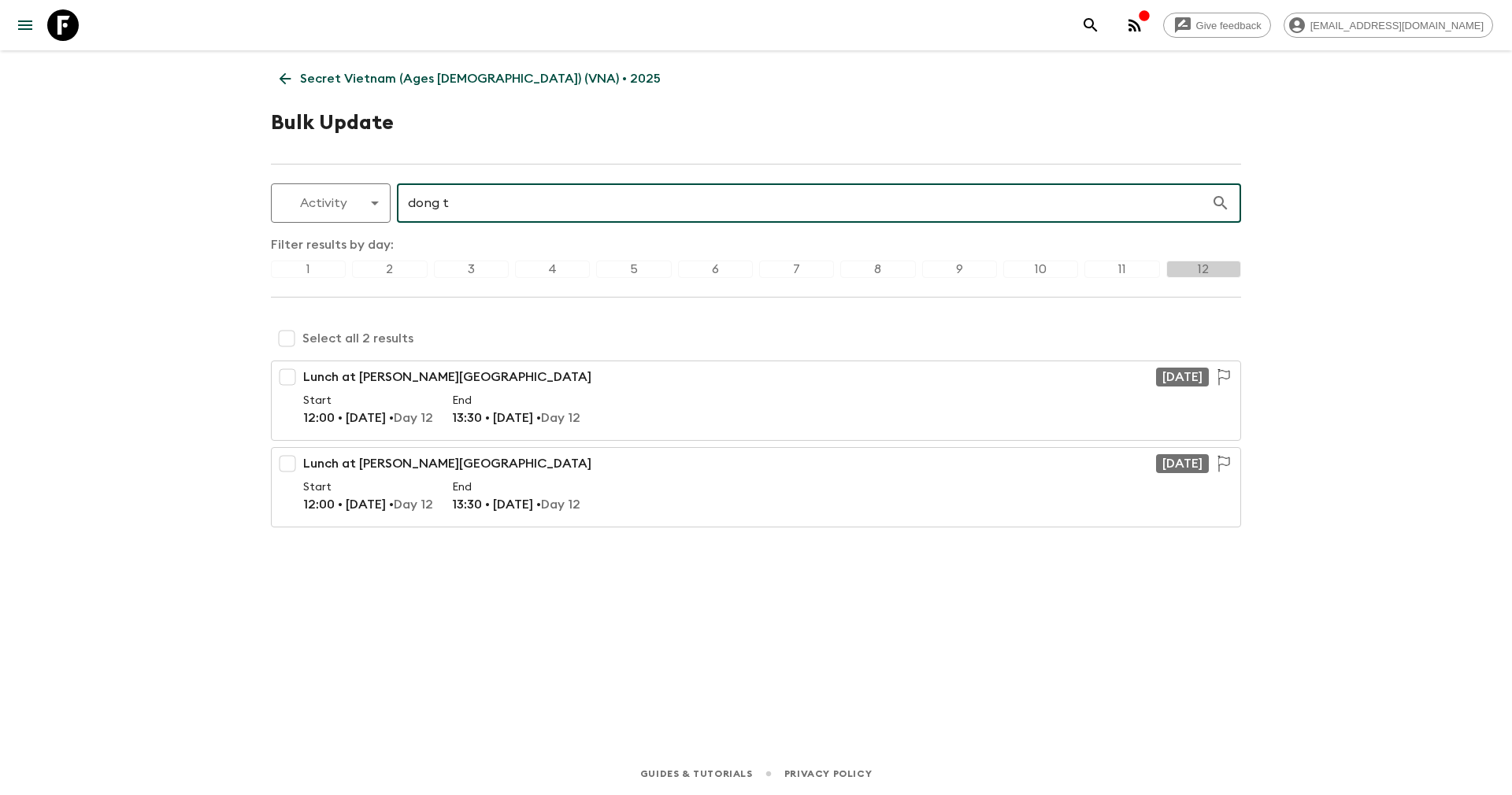
type input "dong t"
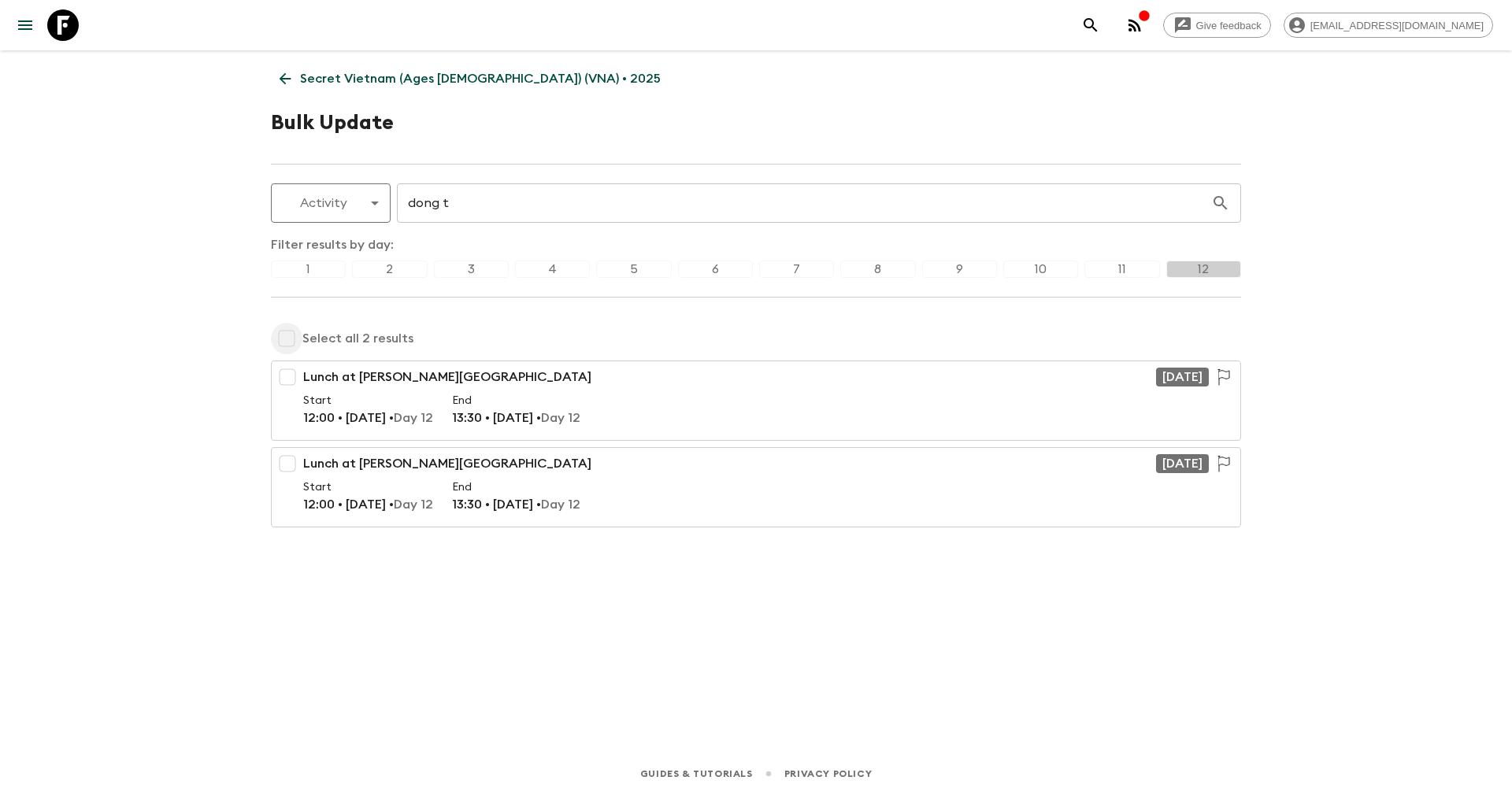
click at [293, 337] on input "checkbox" at bounding box center [286, 338] width 31 height 31
checkbox input "true"
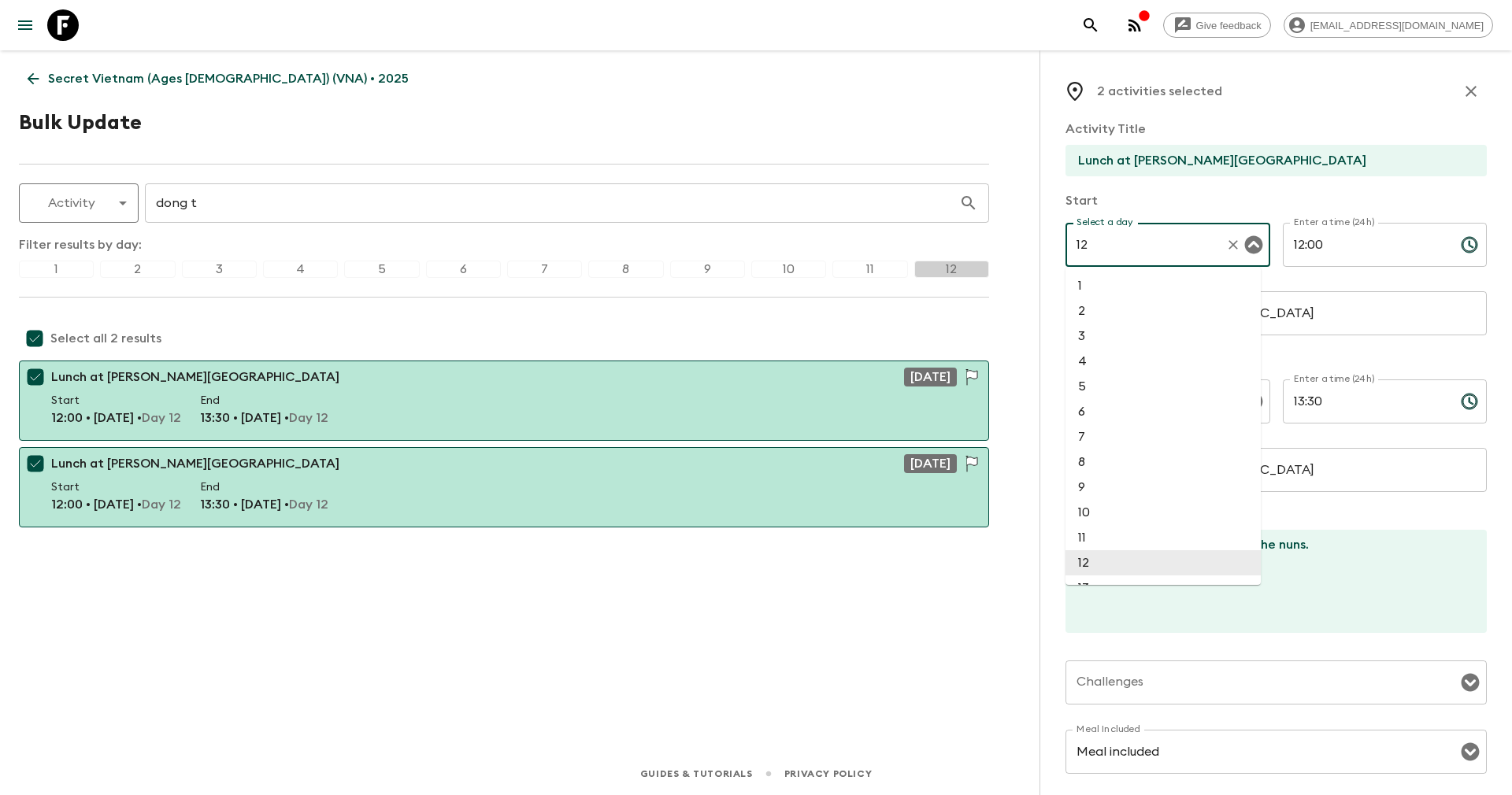
drag, startPoint x: 1122, startPoint y: 245, endPoint x: 1010, endPoint y: 247, distance: 112.0
click at [1010, 247] on div "Give feedback yenvuong@exotravel.com Secret Vietnam (Ages 45-59) (VNA) • 2025 B…" at bounding box center [756, 398] width 1512 height 795
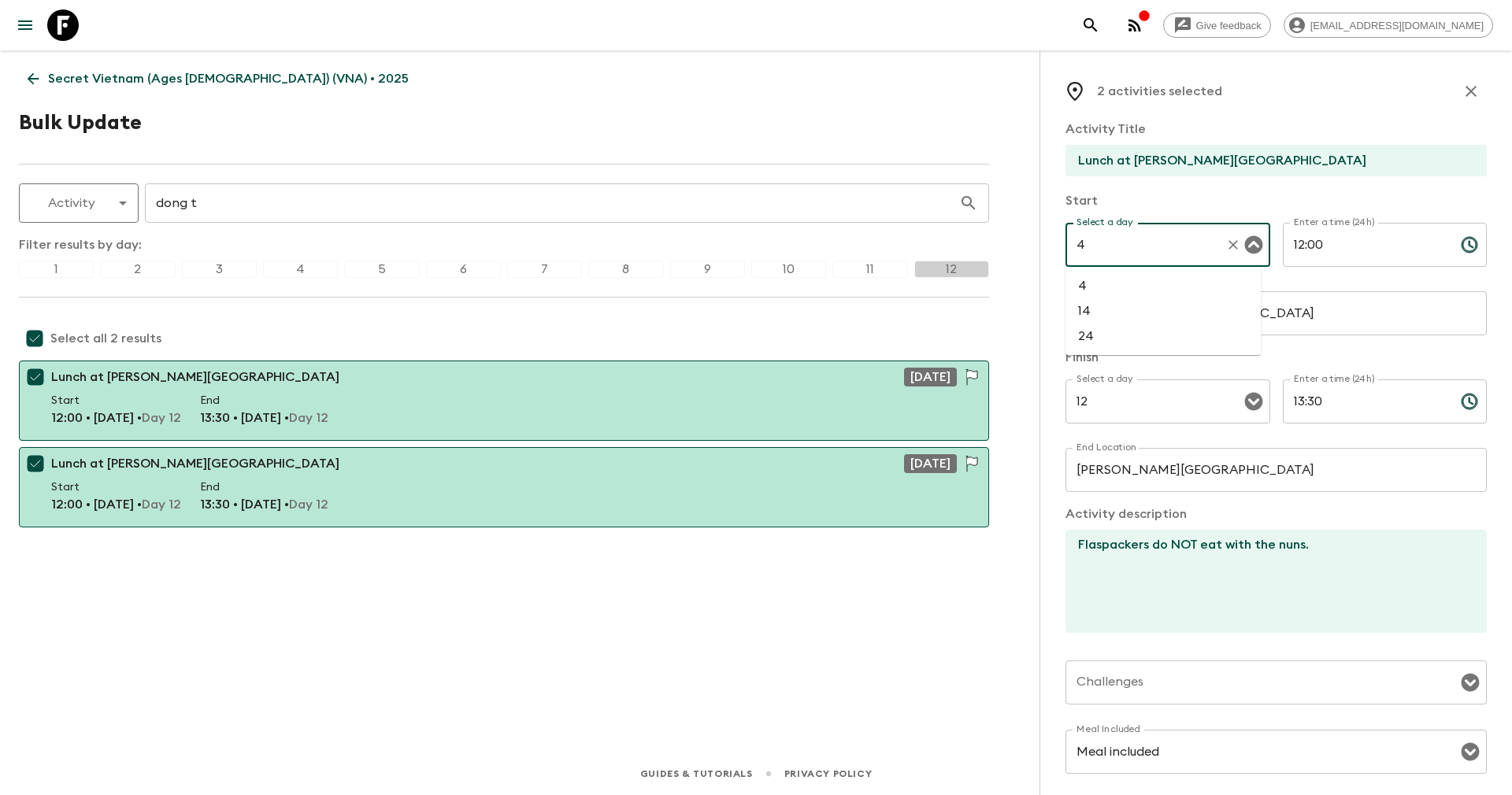
click at [1089, 283] on li "4" at bounding box center [1163, 286] width 195 height 25
type input "4"
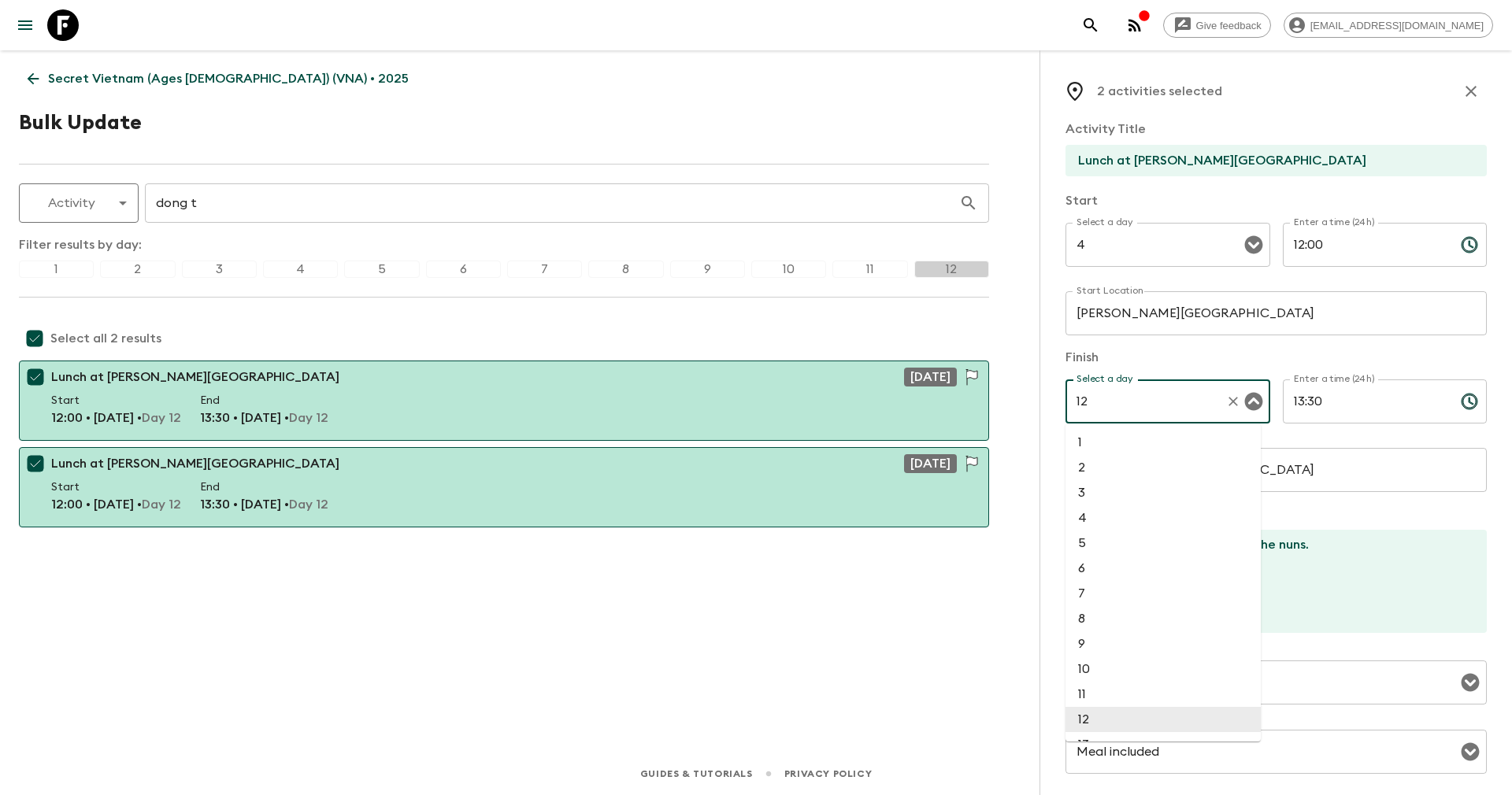
drag, startPoint x: 1123, startPoint y: 400, endPoint x: 1061, endPoint y: 394, distance: 62.3
click at [1061, 394] on div "2 activities selected Activity Title Lunch at Dong Thuyen Pagoda Start Select a…" at bounding box center [1276, 448] width 472 height 795
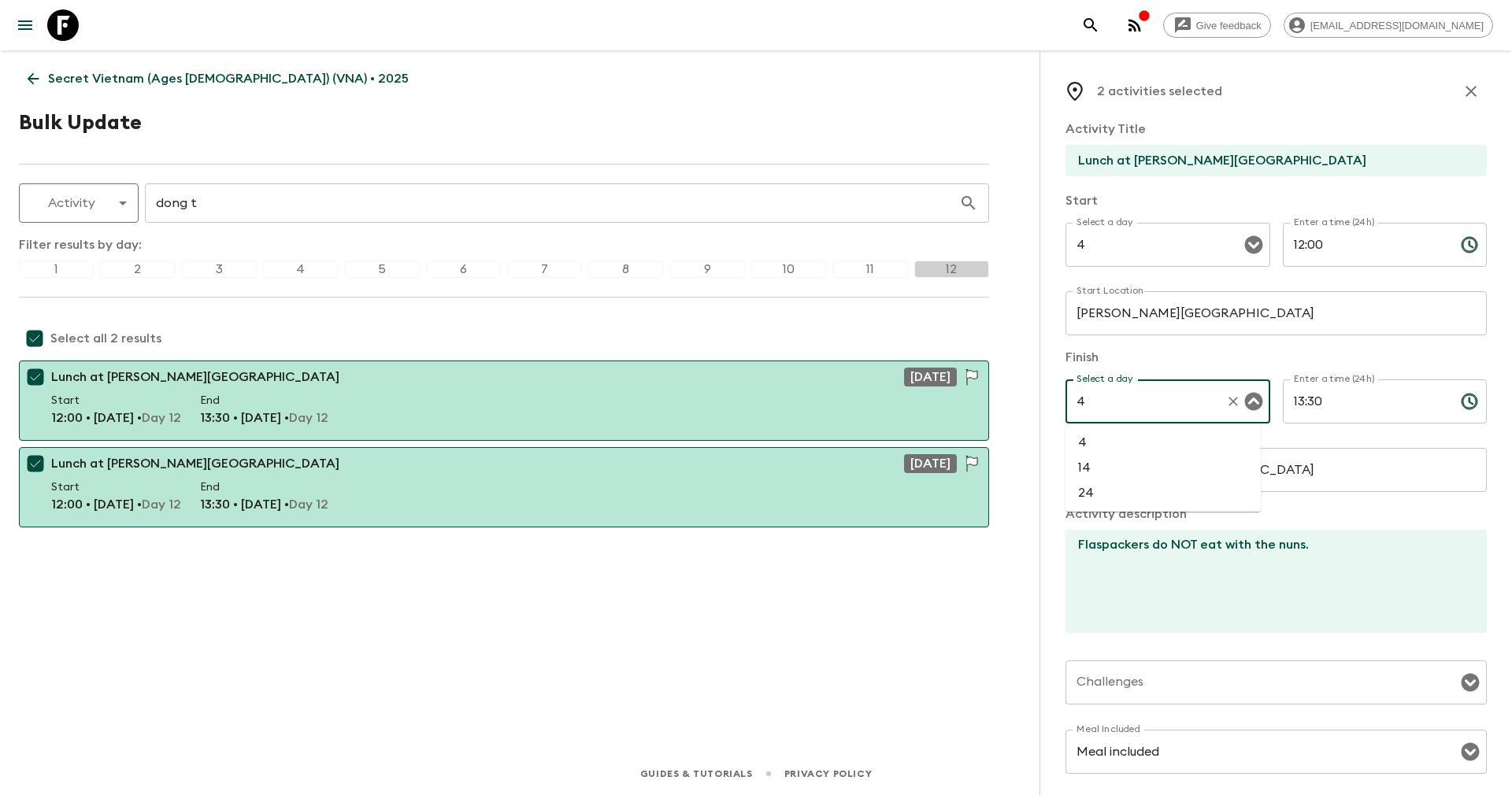
click at [1109, 441] on li "4" at bounding box center [1163, 443] width 195 height 25
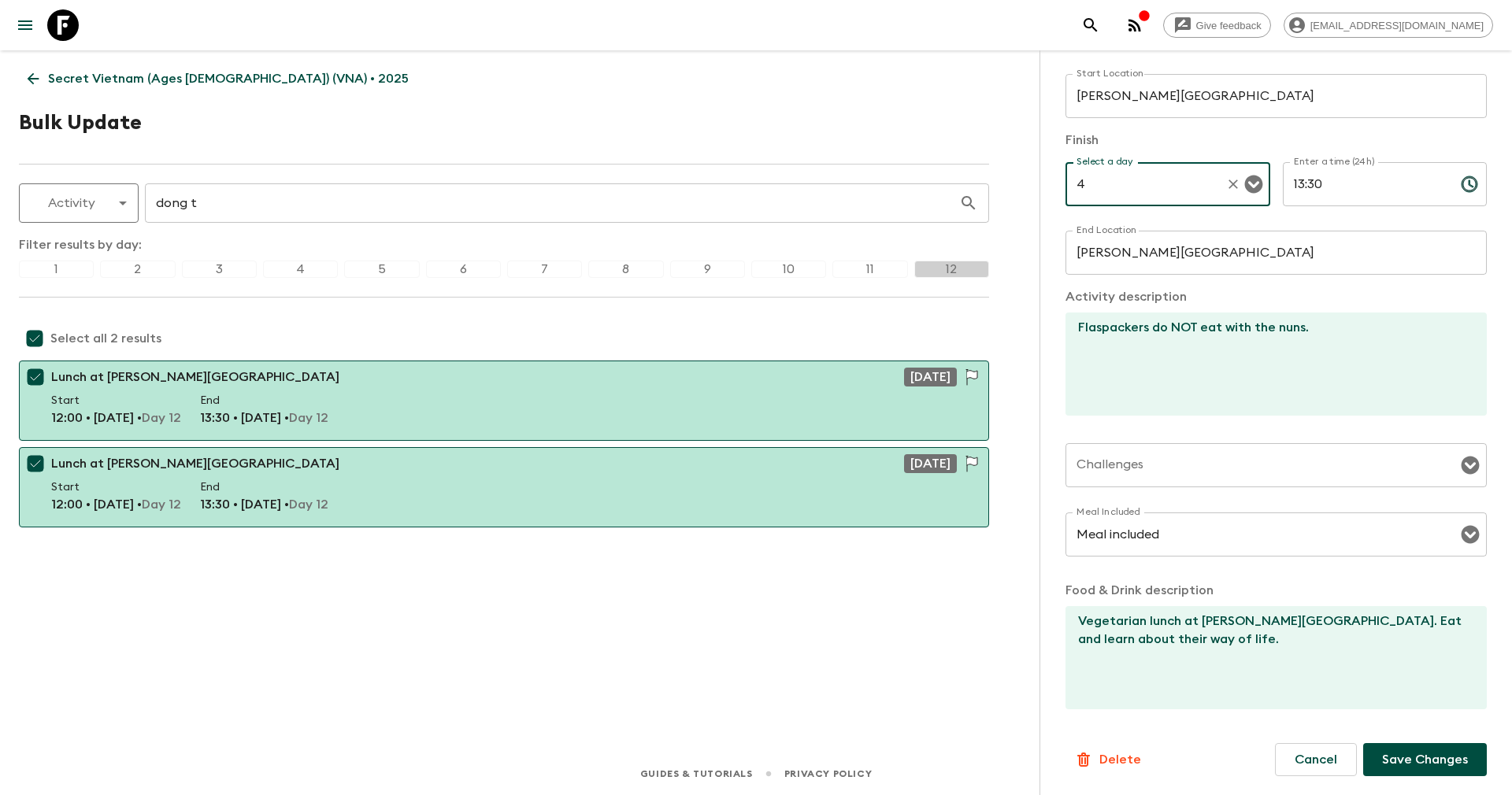
type input "4"
click at [1382, 754] on p "Save Changes" at bounding box center [1425, 759] width 86 height 19
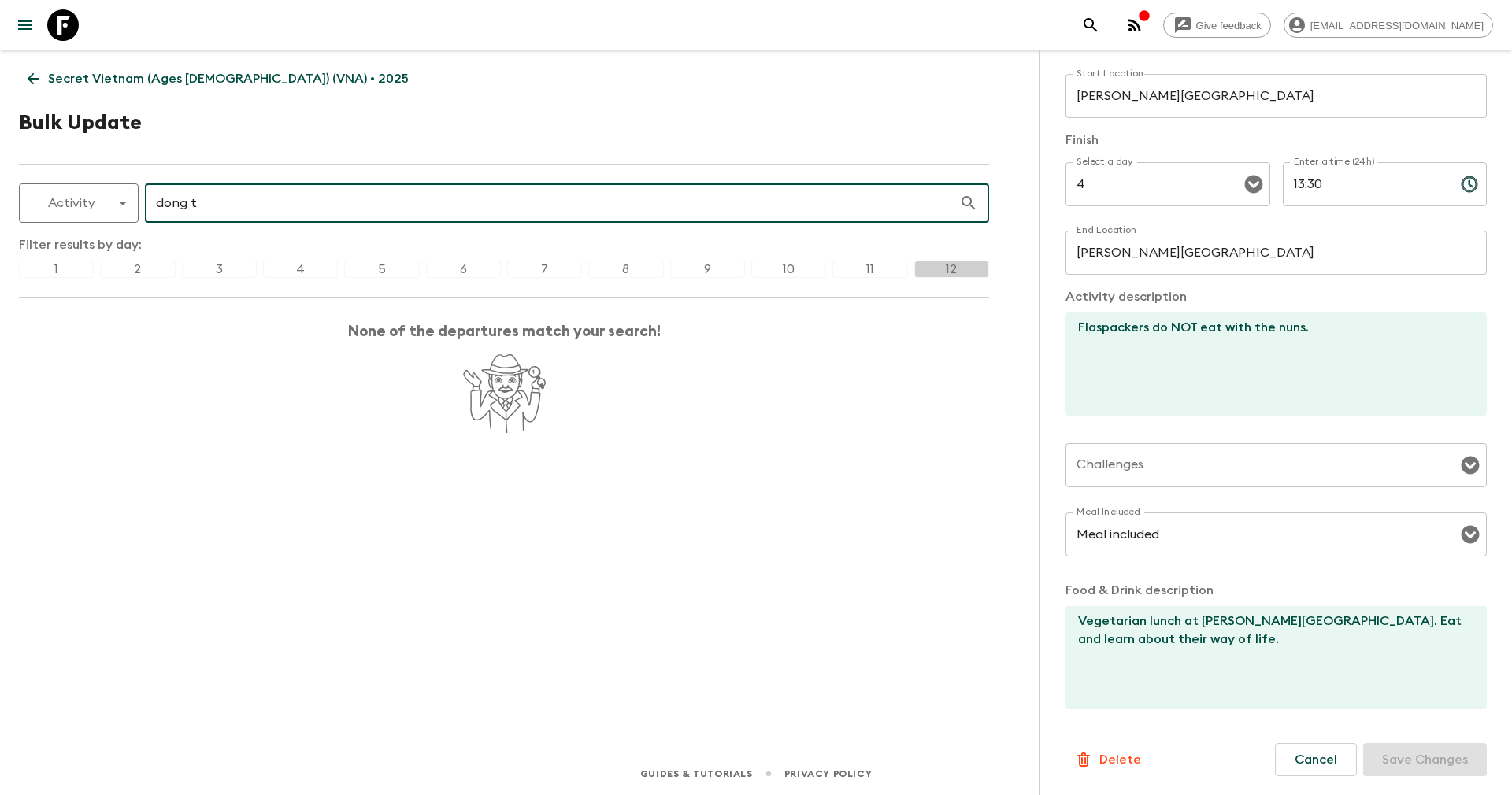
drag, startPoint x: 201, startPoint y: 209, endPoint x: 54, endPoint y: 167, distance: 152.9
click at [56, 184] on div "Activity activity ​ dong t ​" at bounding box center [504, 203] width 970 height 39
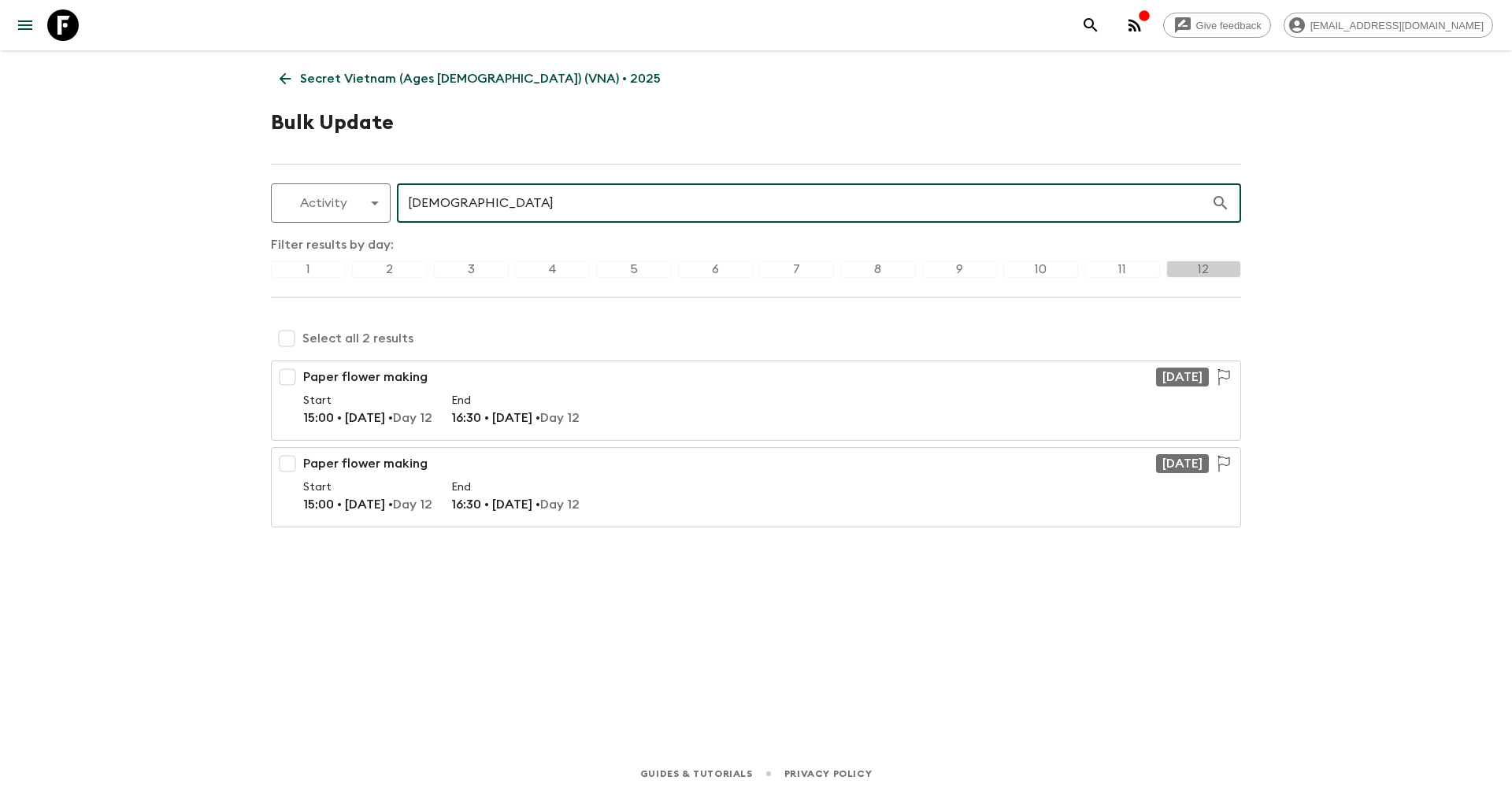
type input "pape"
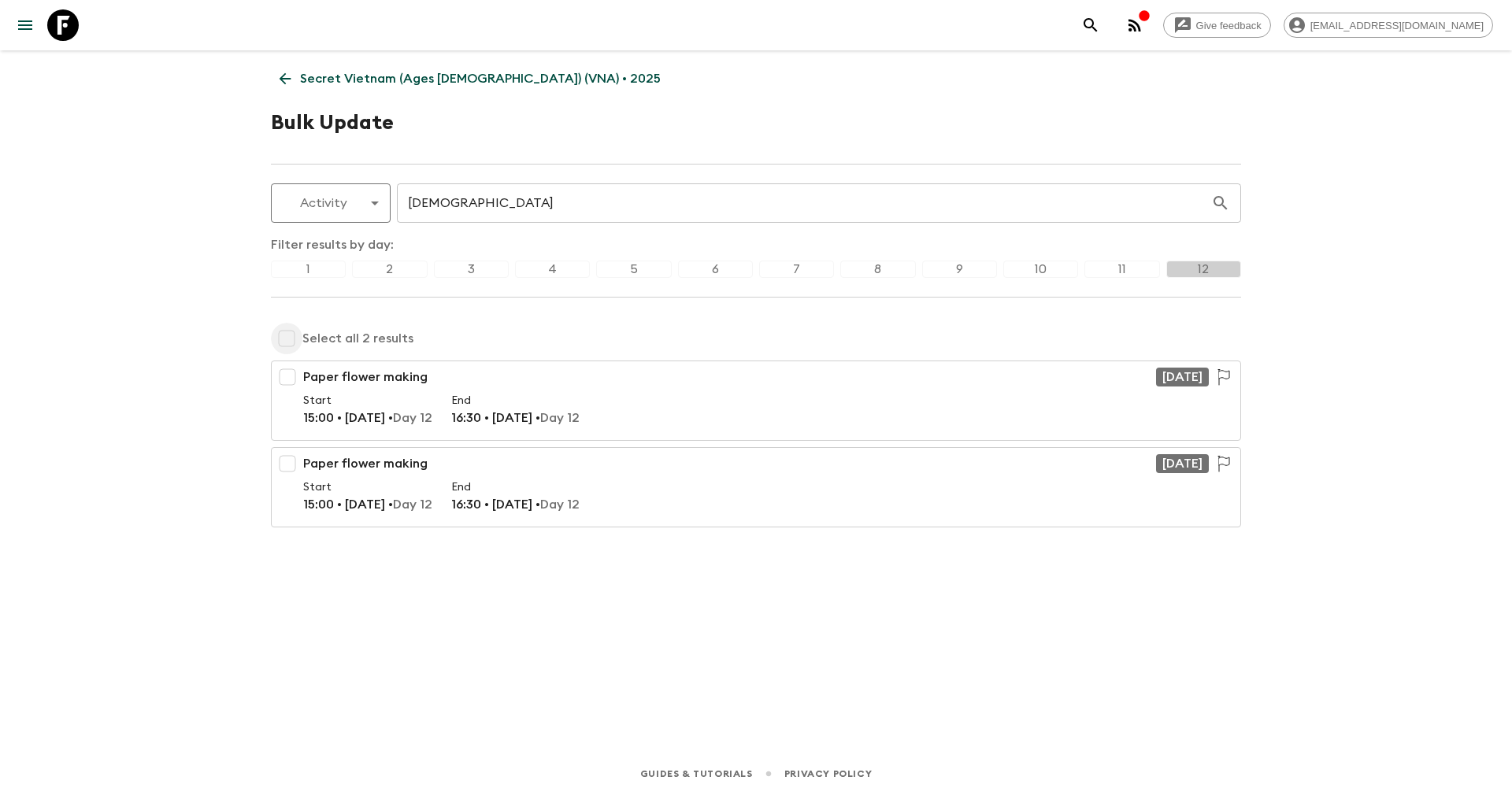
click at [286, 329] on input "checkbox" at bounding box center [286, 338] width 31 height 31
checkbox input "true"
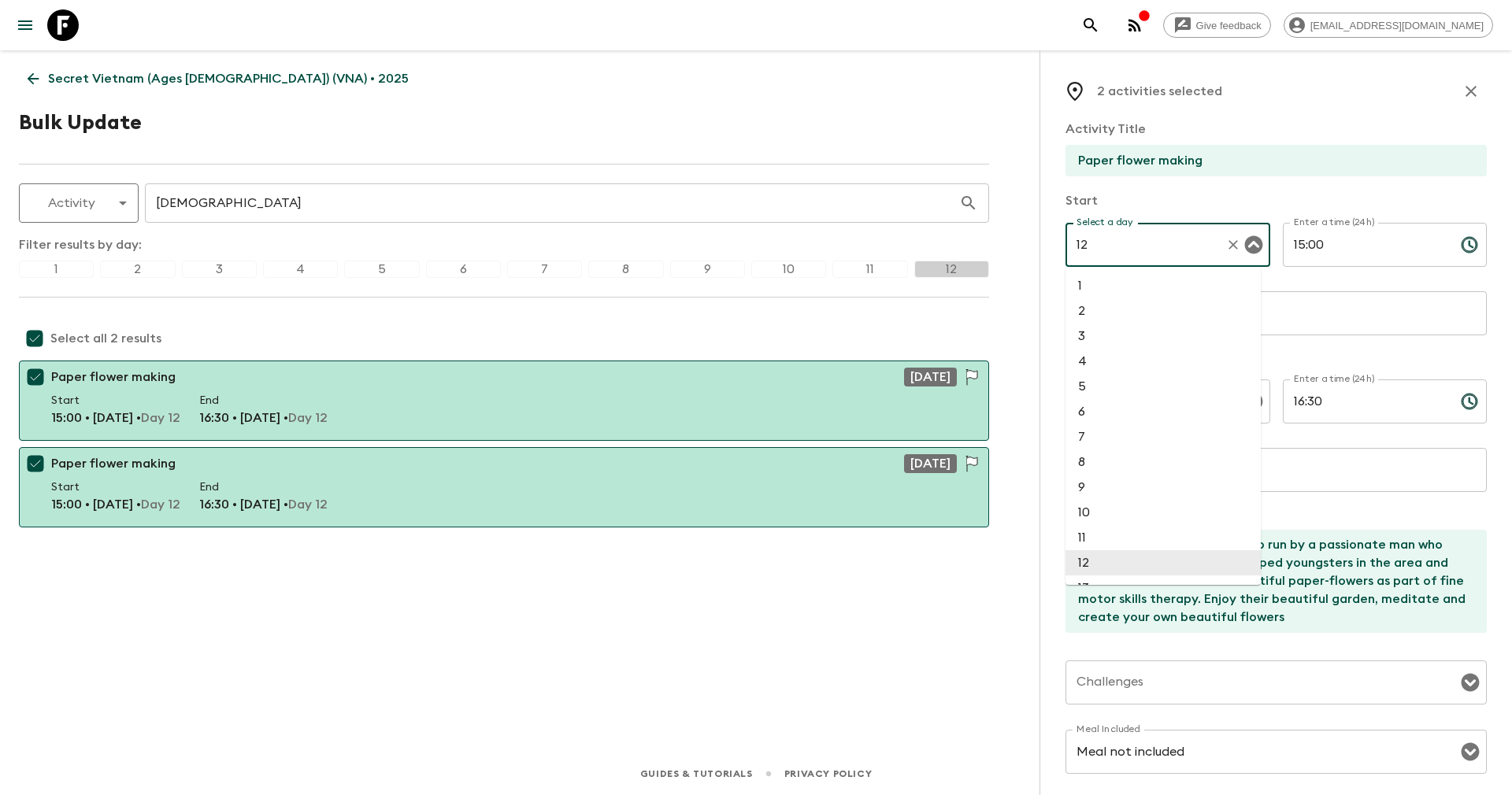
drag, startPoint x: 1107, startPoint y: 247, endPoint x: 1028, endPoint y: 238, distance: 79.5
click at [1028, 238] on div "Give feedback yenvuong@exotravel.com Secret Vietnam (Ages 45-59) (VNA) • 2025 B…" at bounding box center [756, 398] width 1512 height 795
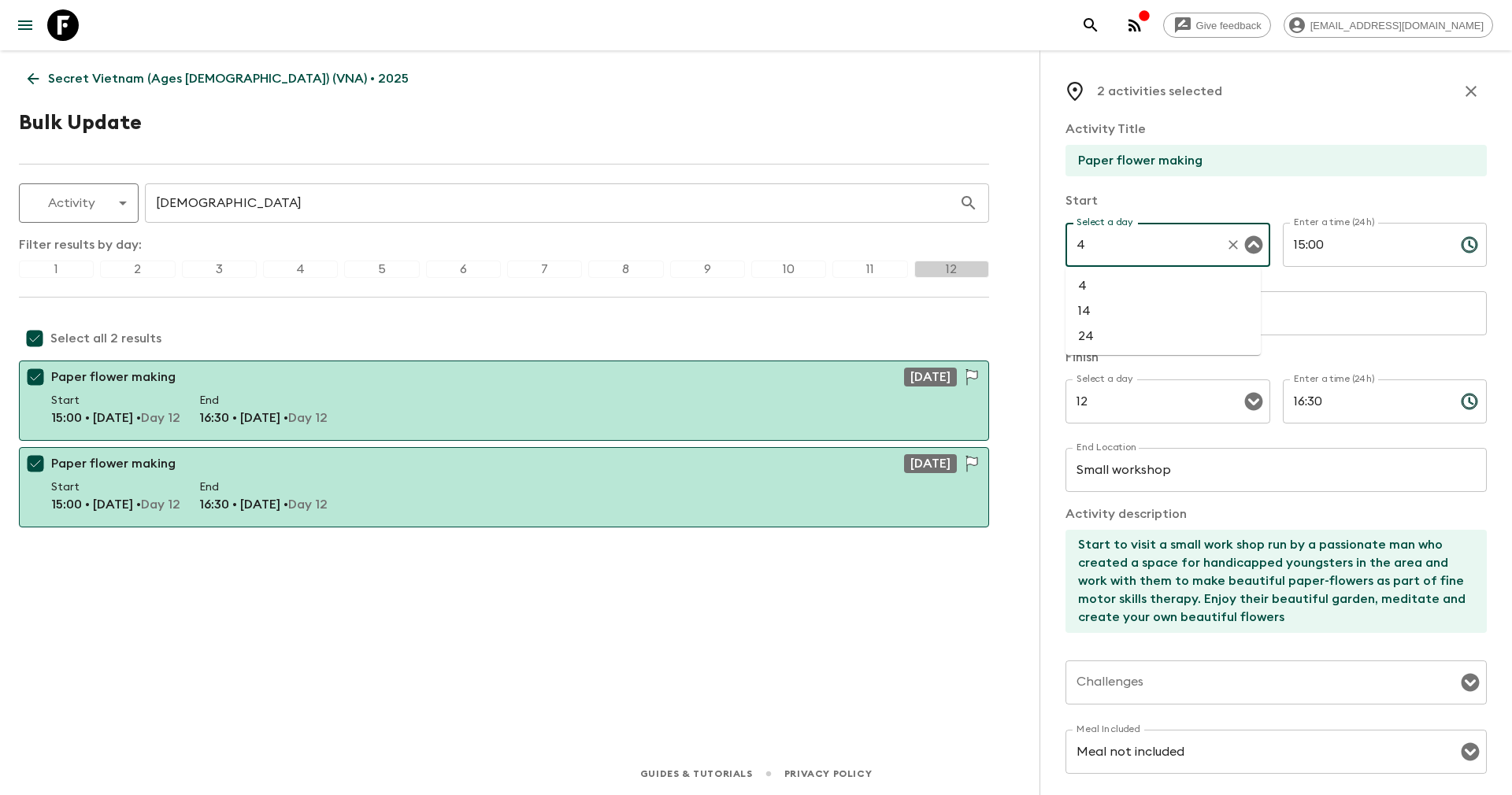
click at [1097, 278] on li "4" at bounding box center [1163, 286] width 195 height 25
click at [1116, 384] on label "Select a day" at bounding box center [1104, 379] width 56 height 14
type input "4"
click at [1116, 386] on input "12" at bounding box center [1145, 401] width 146 height 30
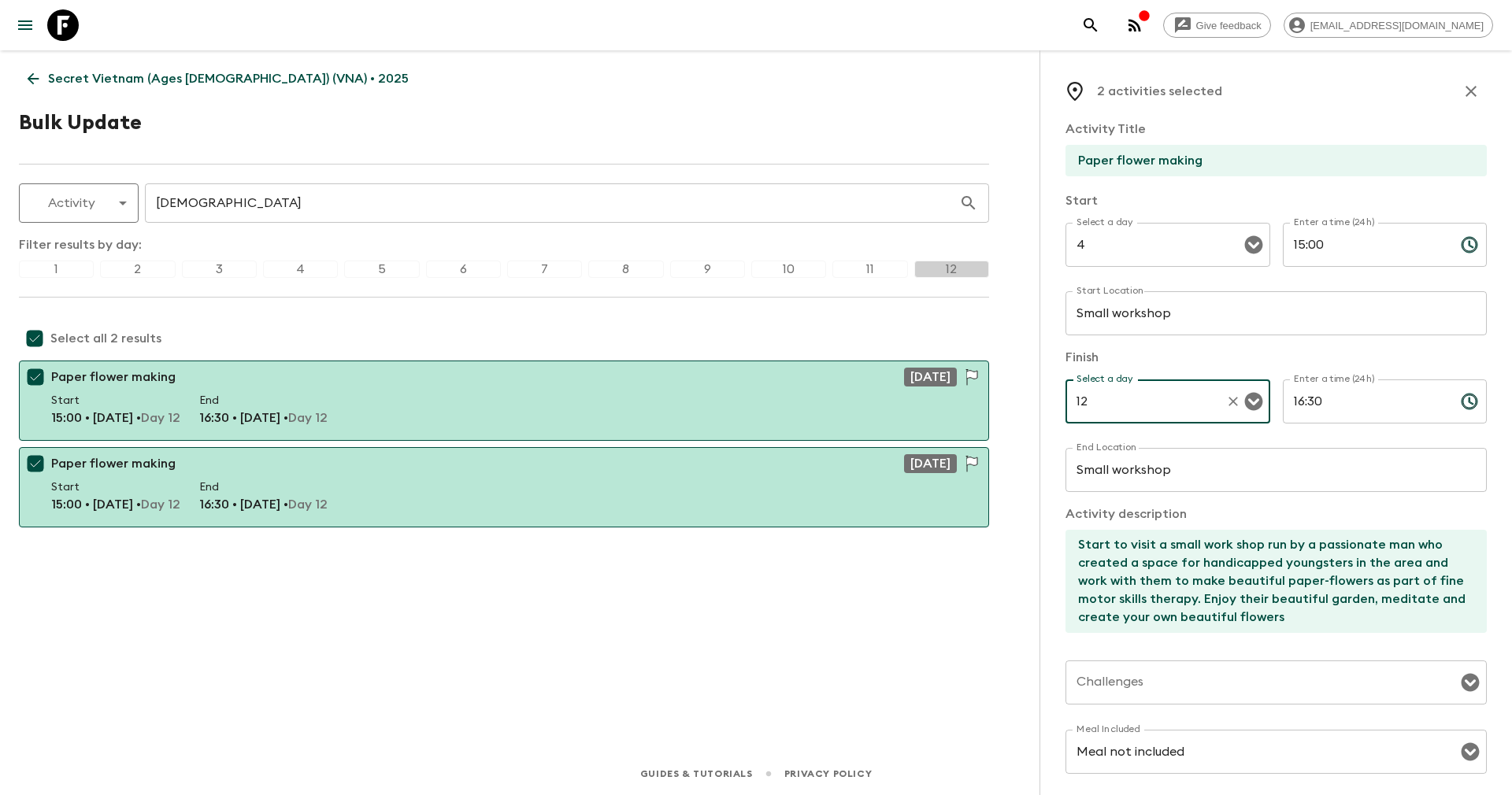
click at [1116, 403] on input "12" at bounding box center [1145, 401] width 146 height 30
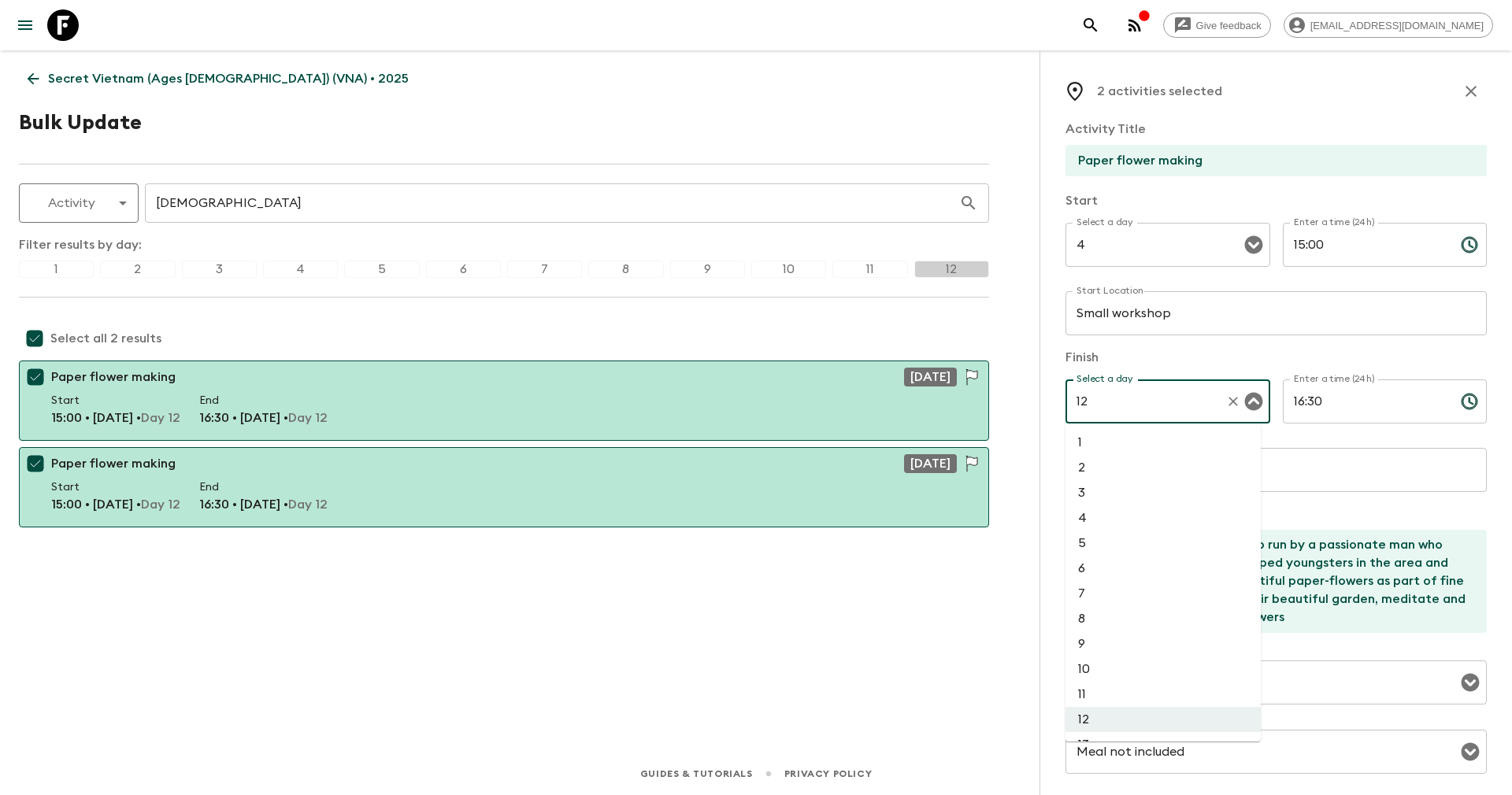
click at [1093, 520] on li "4" at bounding box center [1163, 518] width 195 height 25
type input "4"
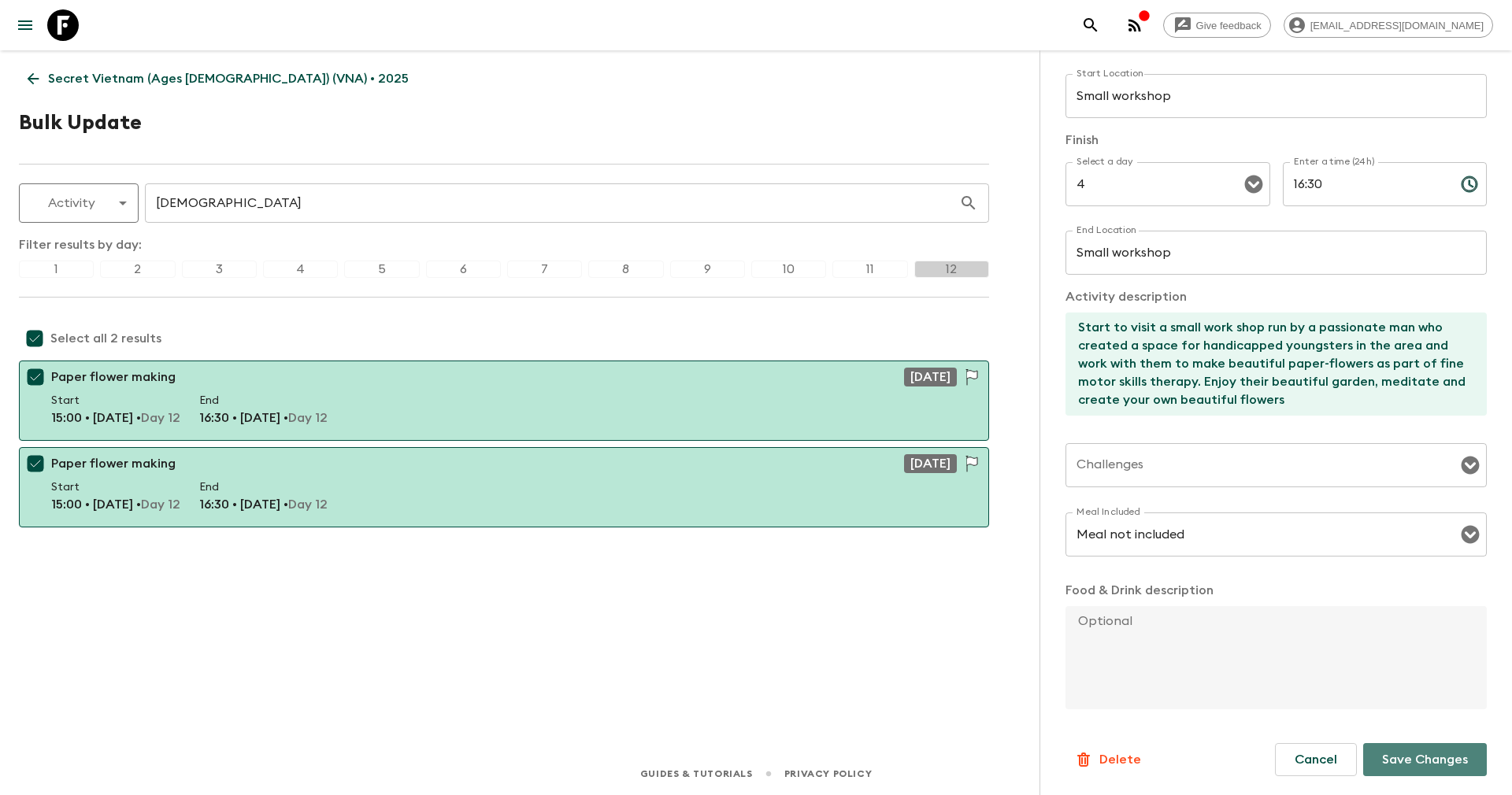
click at [1398, 759] on p "Save Changes" at bounding box center [1425, 759] width 86 height 19
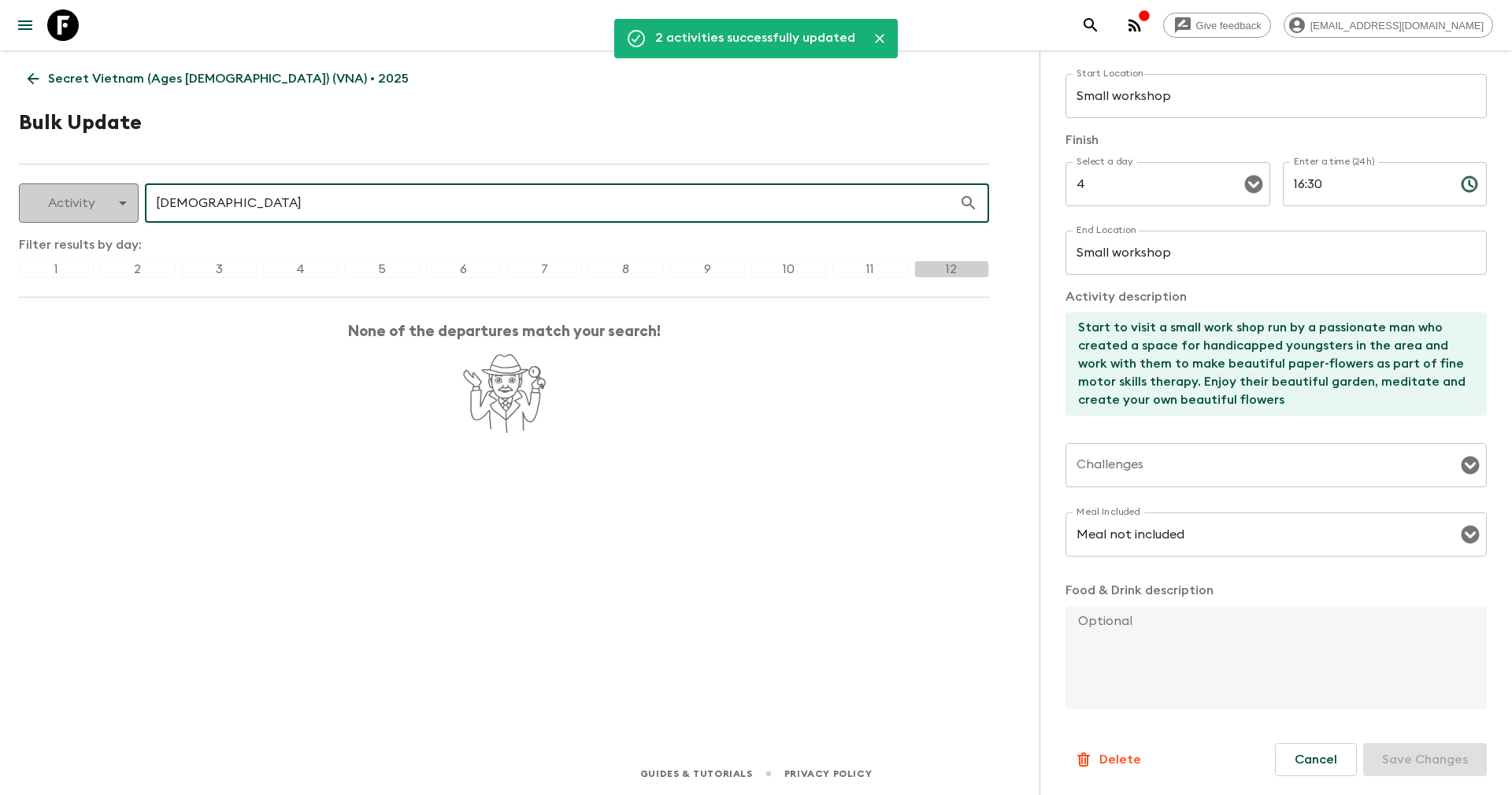
drag, startPoint x: 307, startPoint y: 200, endPoint x: 98, endPoint y: 188, distance: 209.3
click at [113, 211] on div "Activity activity ​ pape ​" at bounding box center [504, 203] width 970 height 39
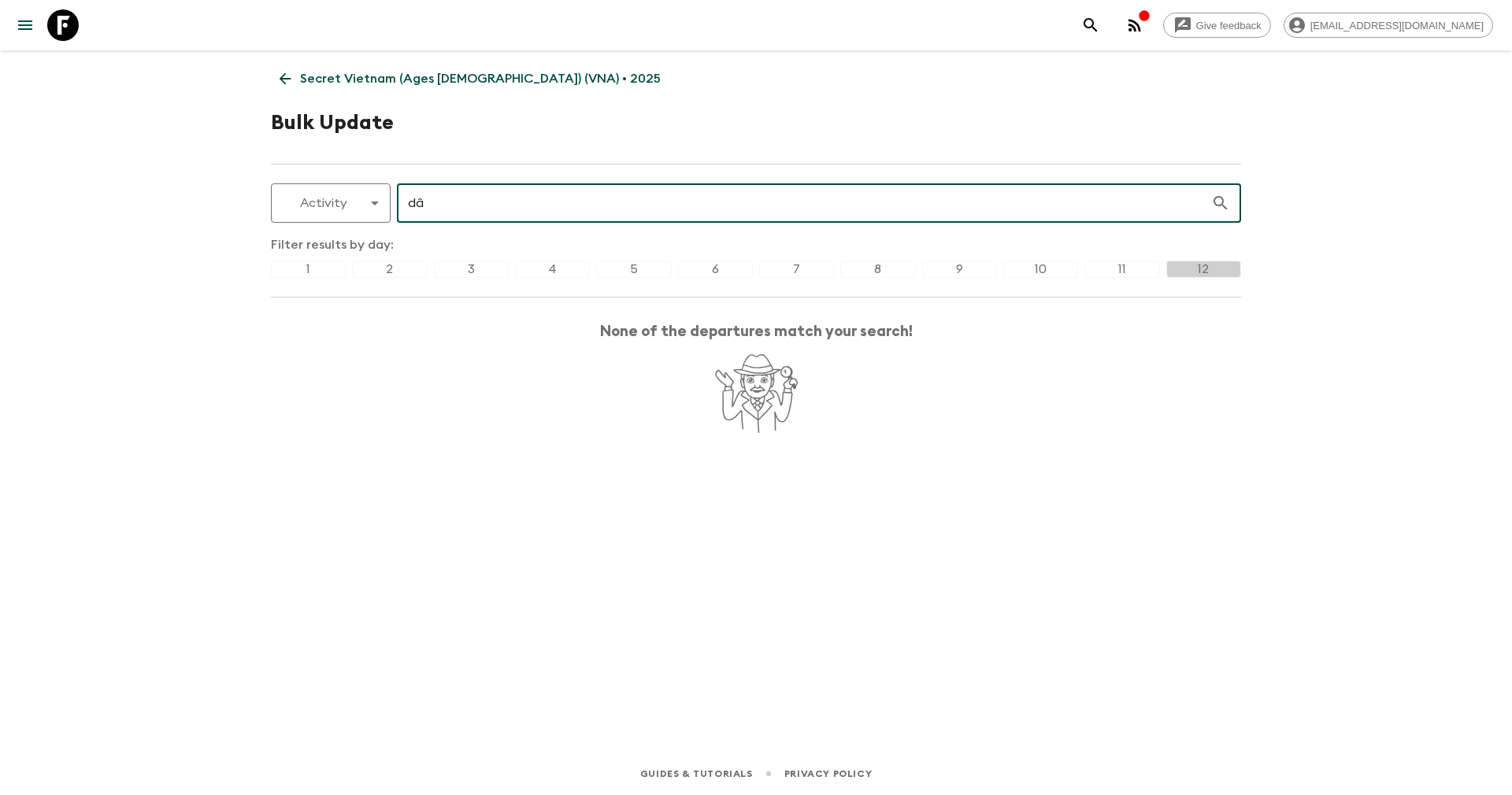
type input "d"
type input "danang"
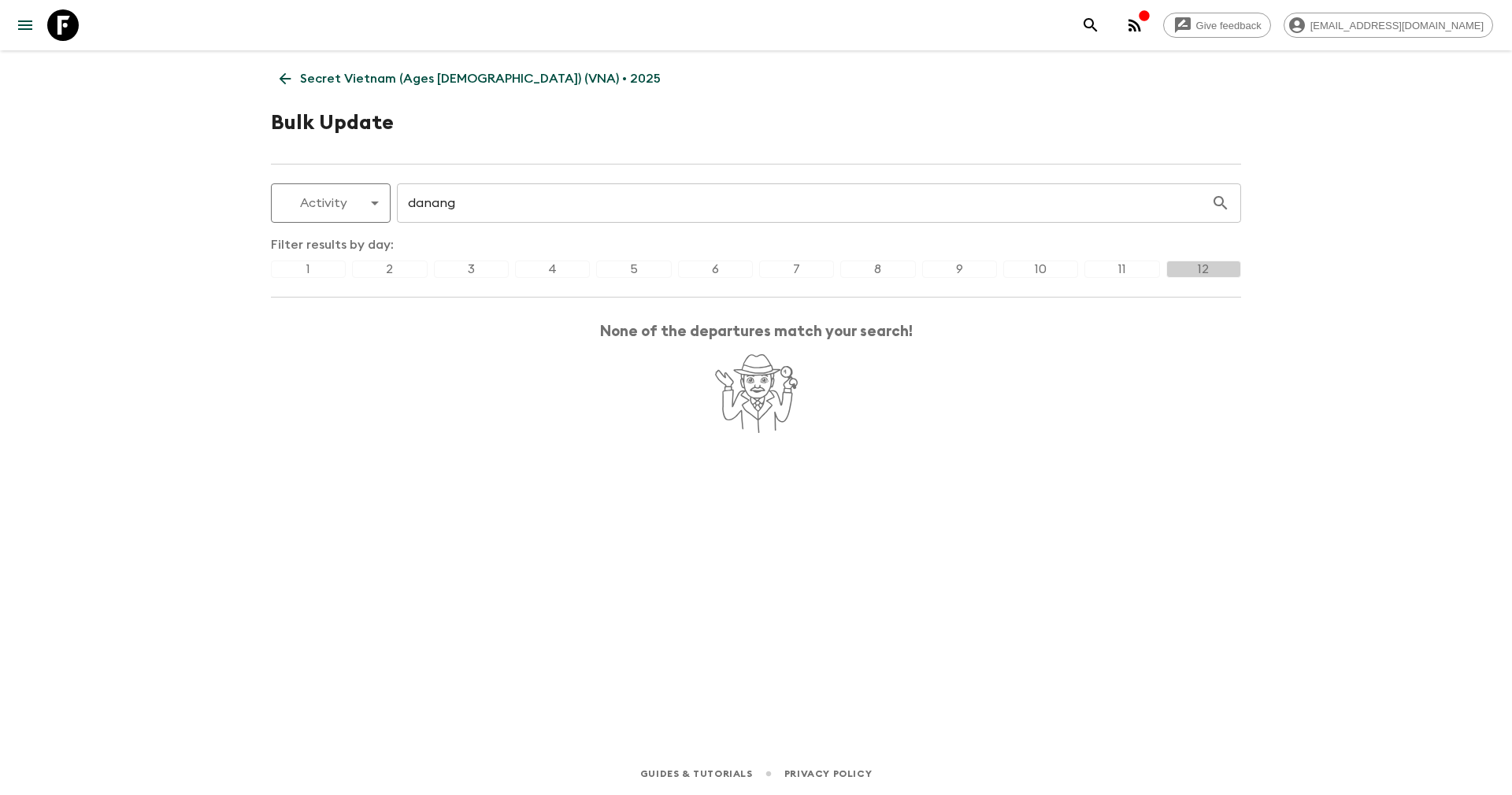
click at [566, 277] on div "4" at bounding box center [552, 269] width 75 height 17
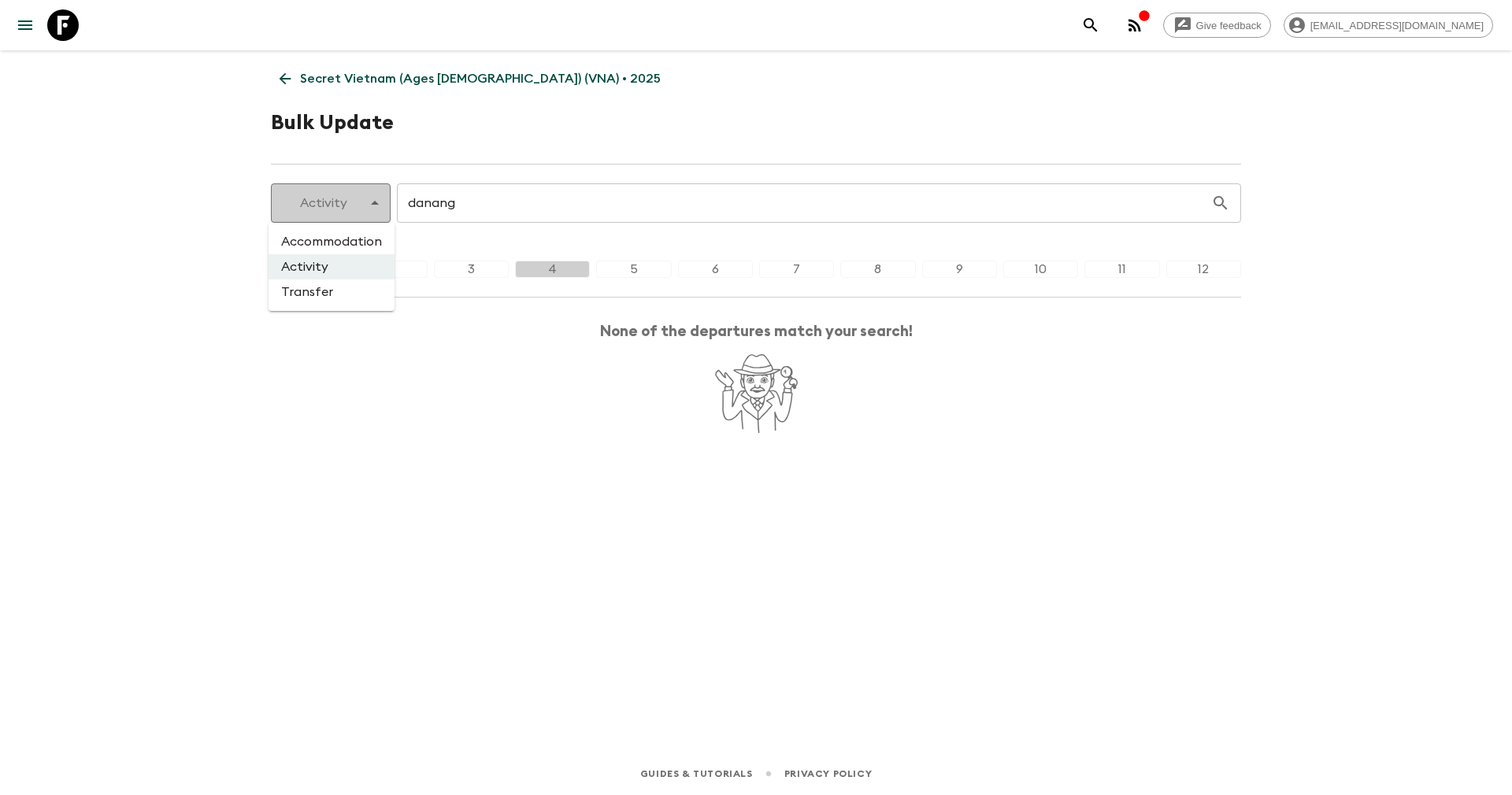
click at [346, 198] on body "Give feedback yenvuong@exotravel.com Secret Vietnam (Ages 45-59) (VNA) • 2025 B…" at bounding box center [756, 398] width 1512 height 795
click at [319, 289] on li "Transfer" at bounding box center [331, 292] width 126 height 25
type input "transfer"
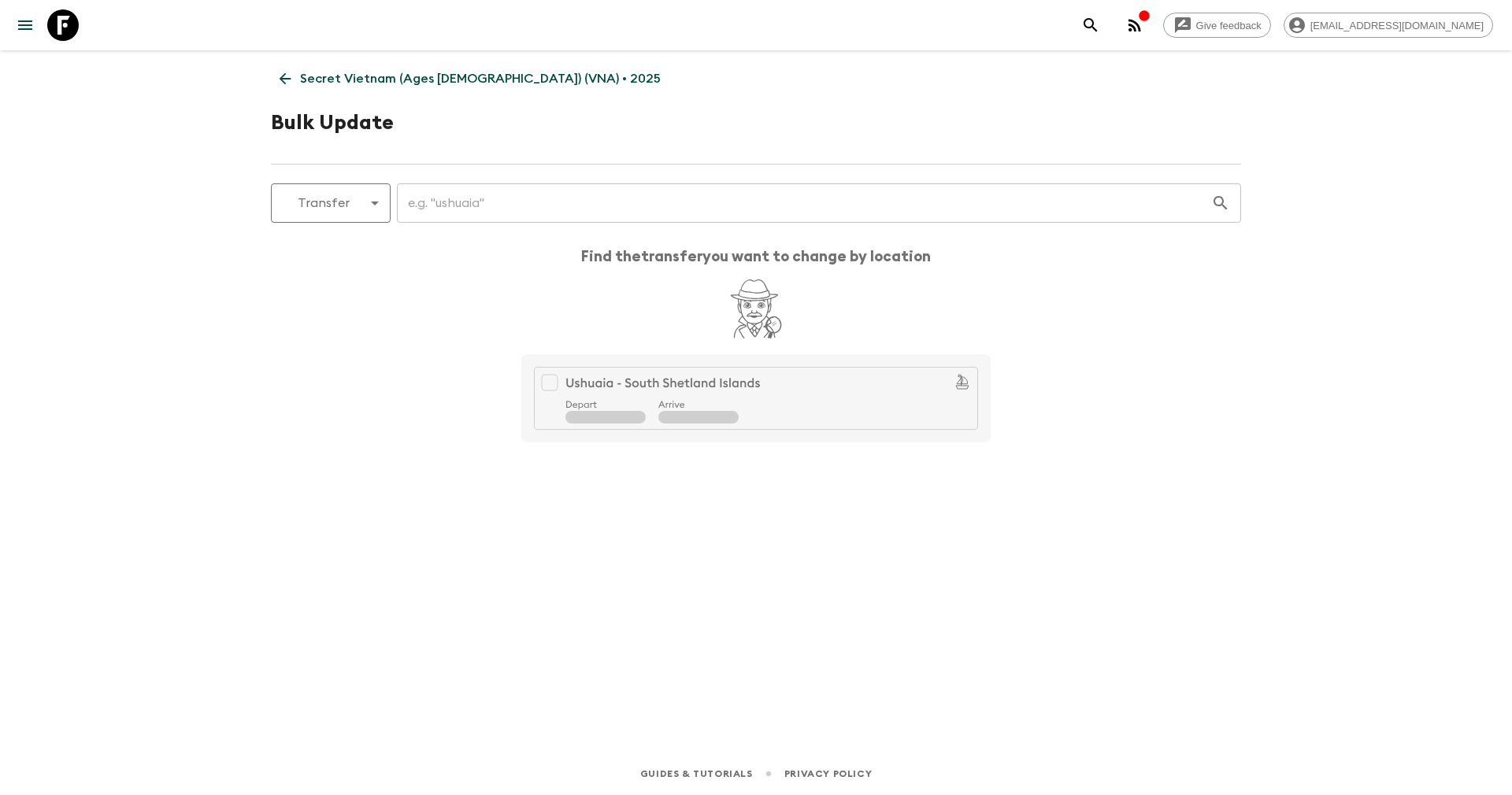
click at [449, 205] on input "text" at bounding box center [804, 203] width 814 height 44
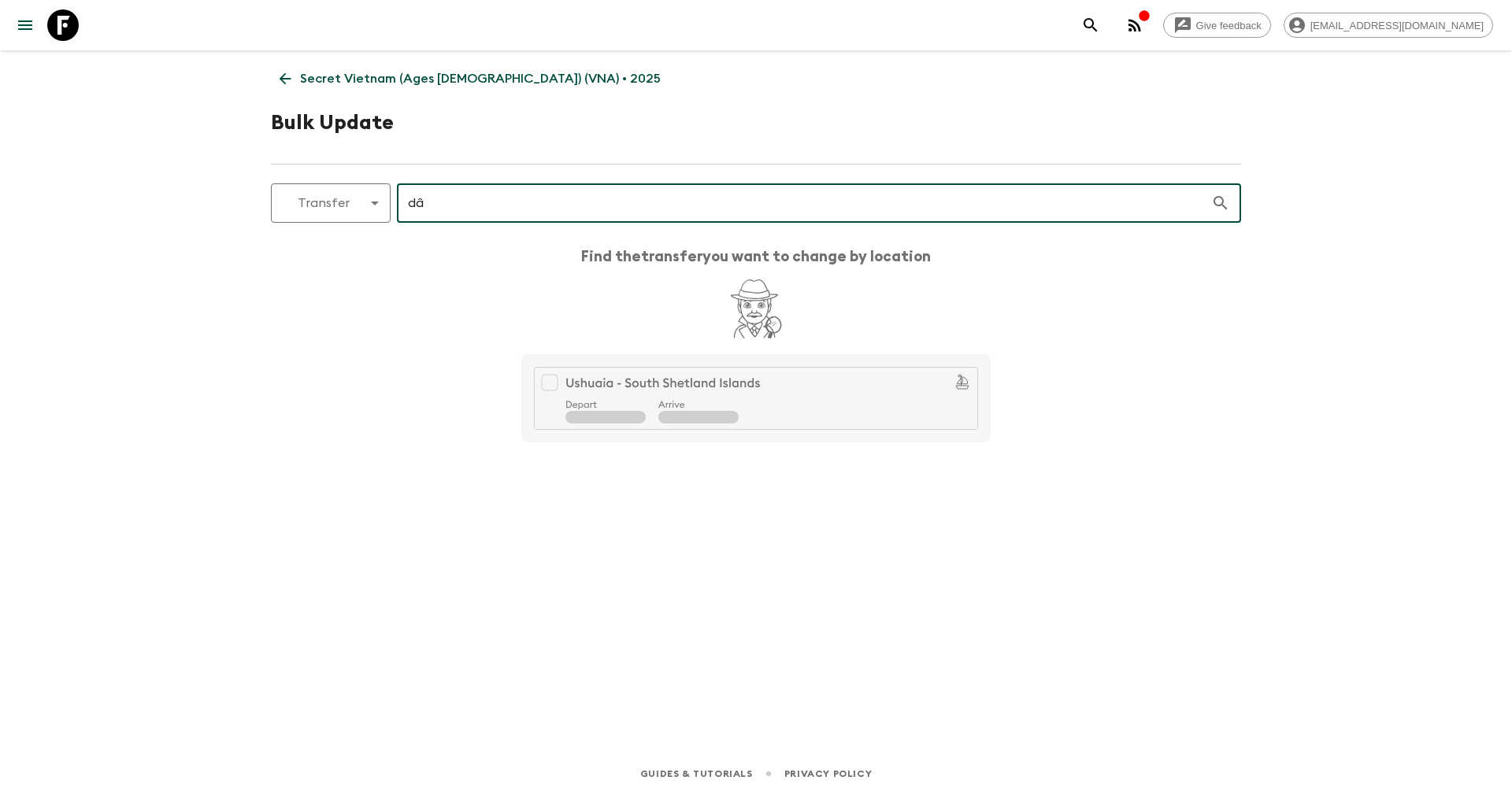
type input "d"
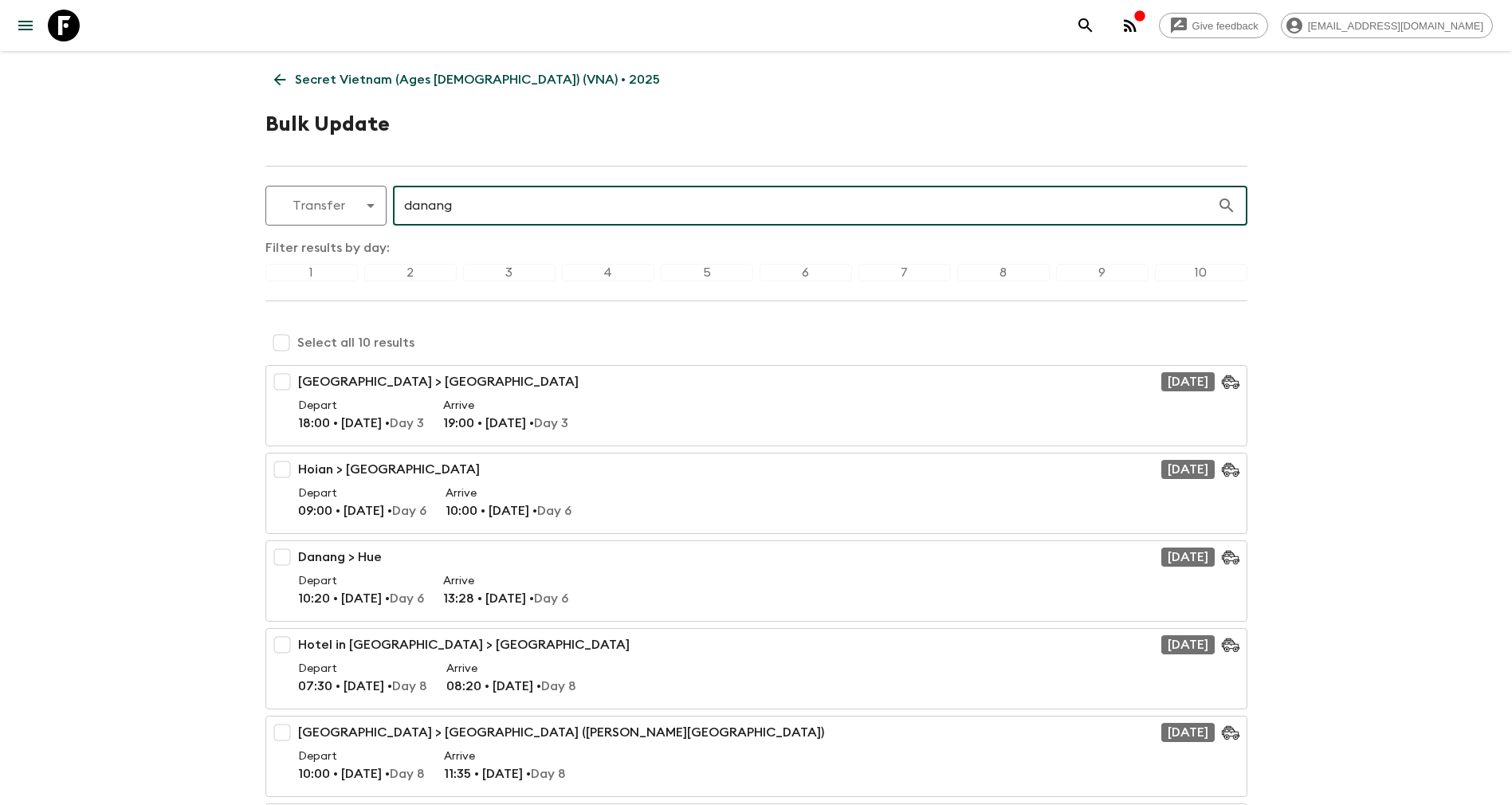
click at [601, 270] on div "4" at bounding box center [608, 273] width 93 height 17
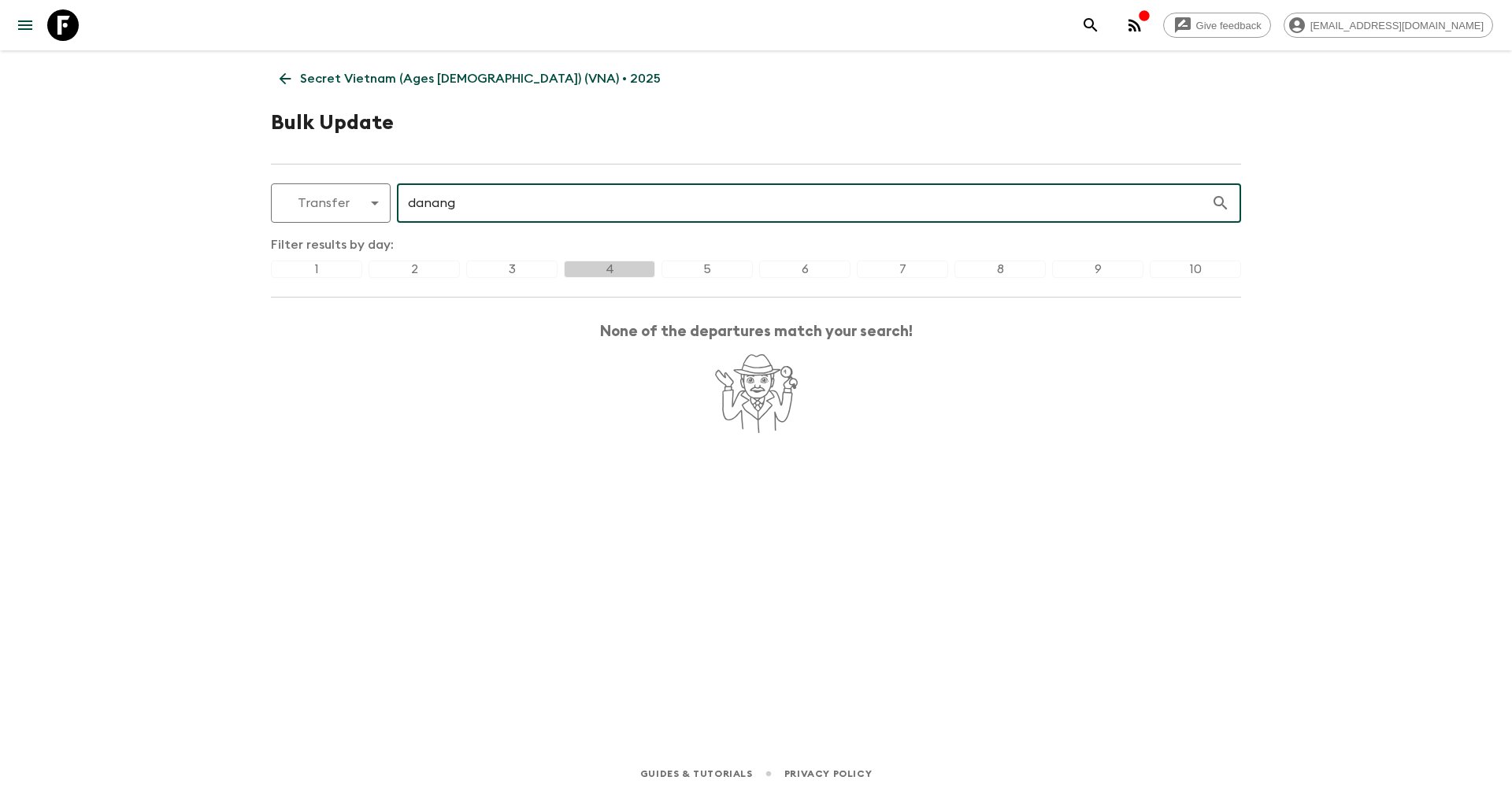
drag, startPoint x: 411, startPoint y: 203, endPoint x: 499, endPoint y: 203, distance: 88.0
click at [499, 203] on input "danang" at bounding box center [804, 203] width 814 height 44
type input "d"
type input "hadana"
click at [1205, 268] on div "10" at bounding box center [1195, 269] width 92 height 17
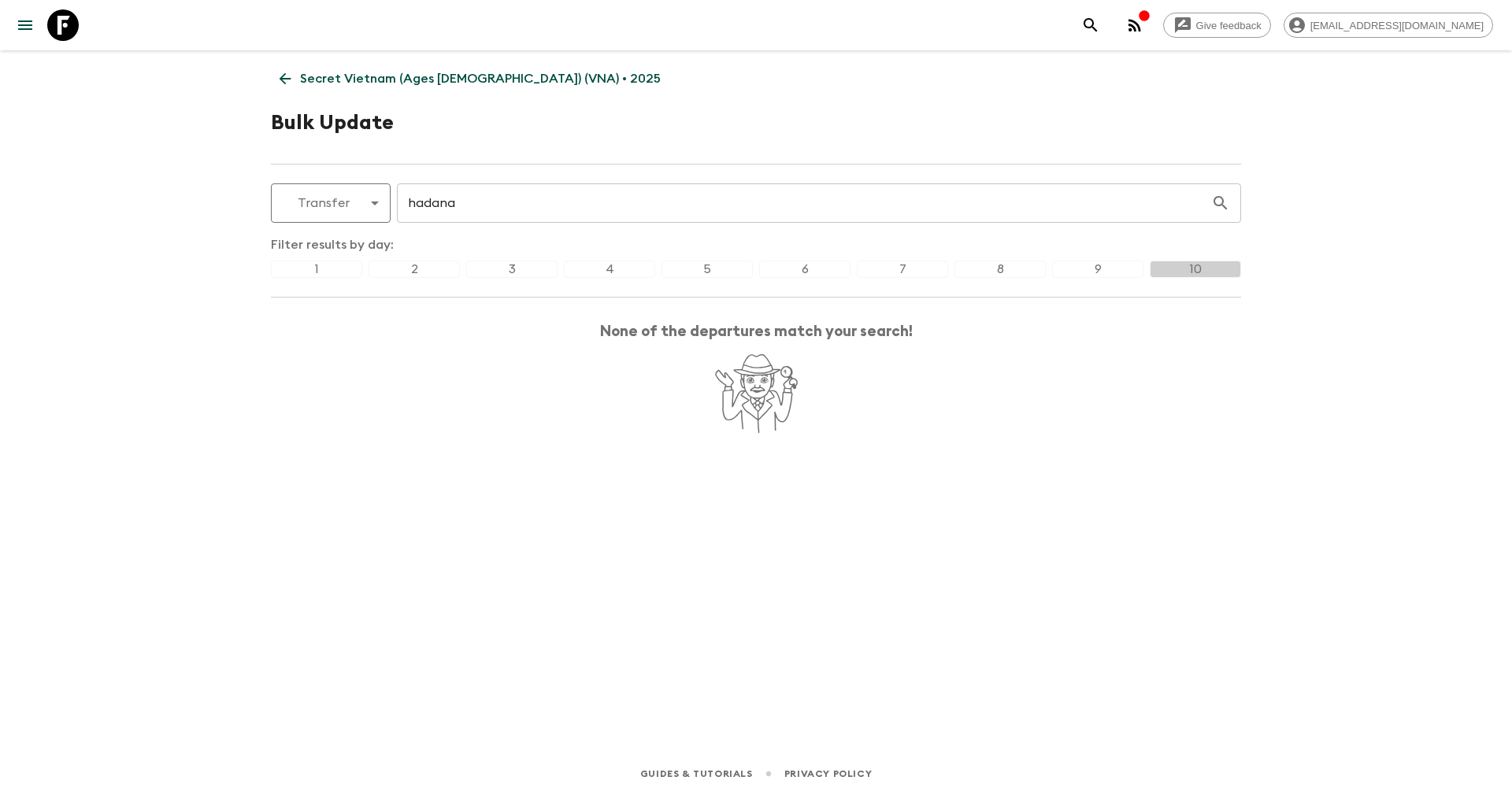
click at [308, 259] on div "Filter results by day: 1 2 3 4 5 6 7 8 9 10" at bounding box center [756, 266] width 970 height 62
click at [315, 265] on div "1" at bounding box center [317, 269] width 92 height 17
click at [411, 268] on div "2" at bounding box center [415, 269] width 92 height 17
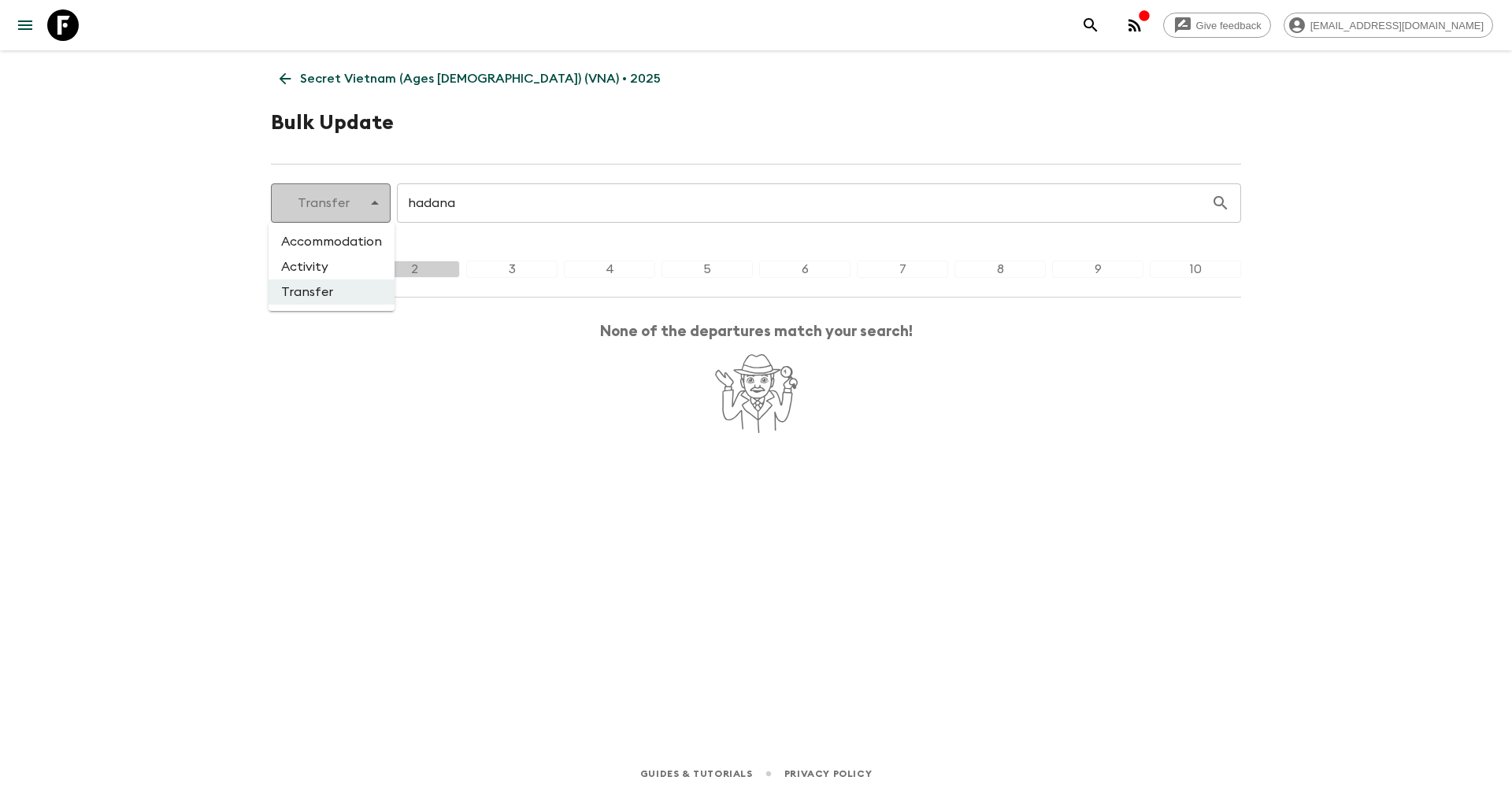
click at [378, 209] on body "Give feedback yenvuong@exotravel.com Secret Vietnam (Ages 45-59) (VNA) • 2025 B…" at bounding box center [756, 398] width 1512 height 795
click at [329, 268] on li "Activity" at bounding box center [331, 267] width 126 height 25
type input "activity"
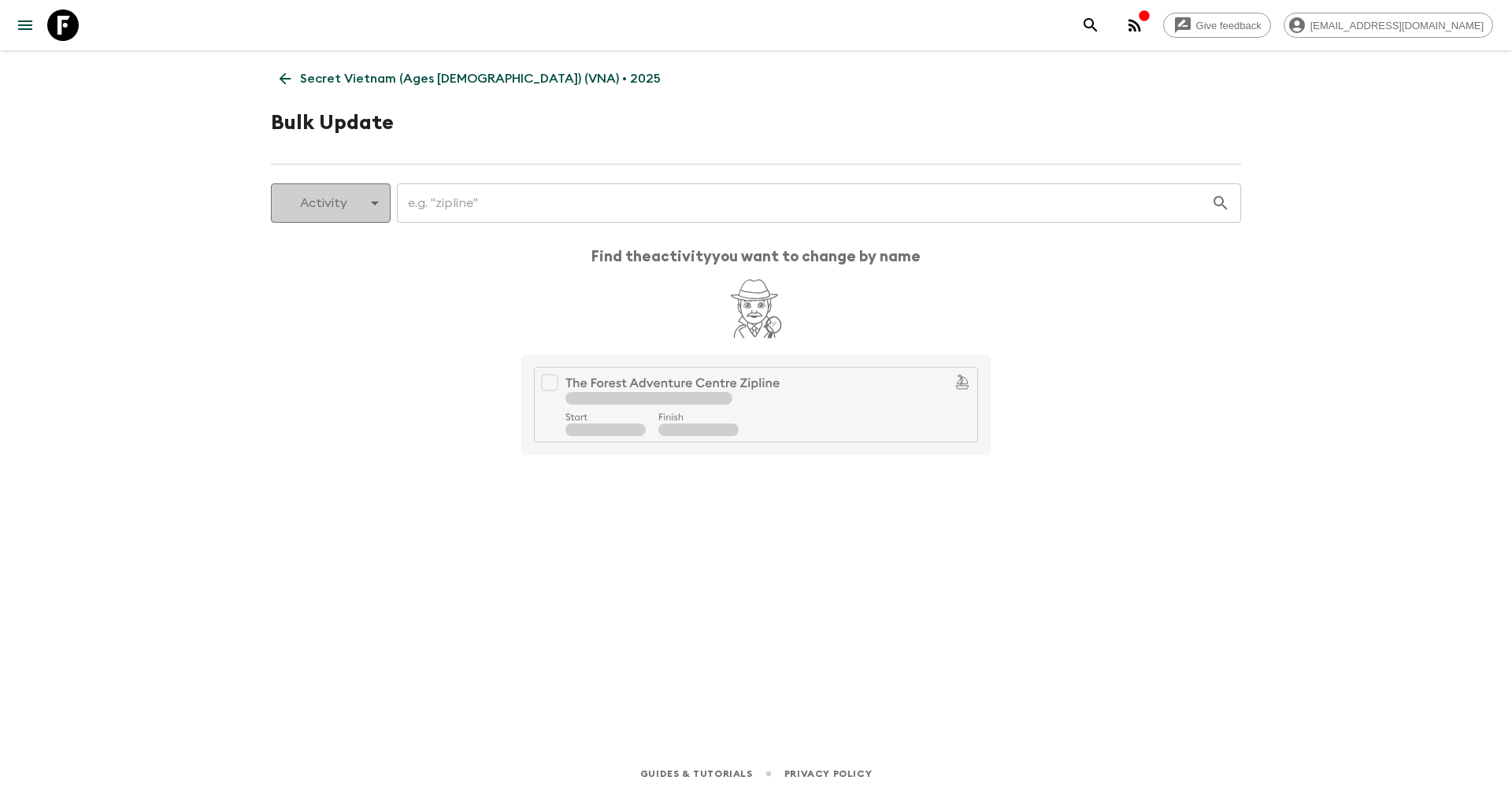
click at [341, 205] on body "Give feedback yenvuong@exotravel.com Secret Vietnam (Ages 45-59) (VNA) • 2025 B…" at bounding box center [756, 398] width 1512 height 795
click at [319, 296] on li "Transfer" at bounding box center [331, 292] width 126 height 25
type input "transfer"
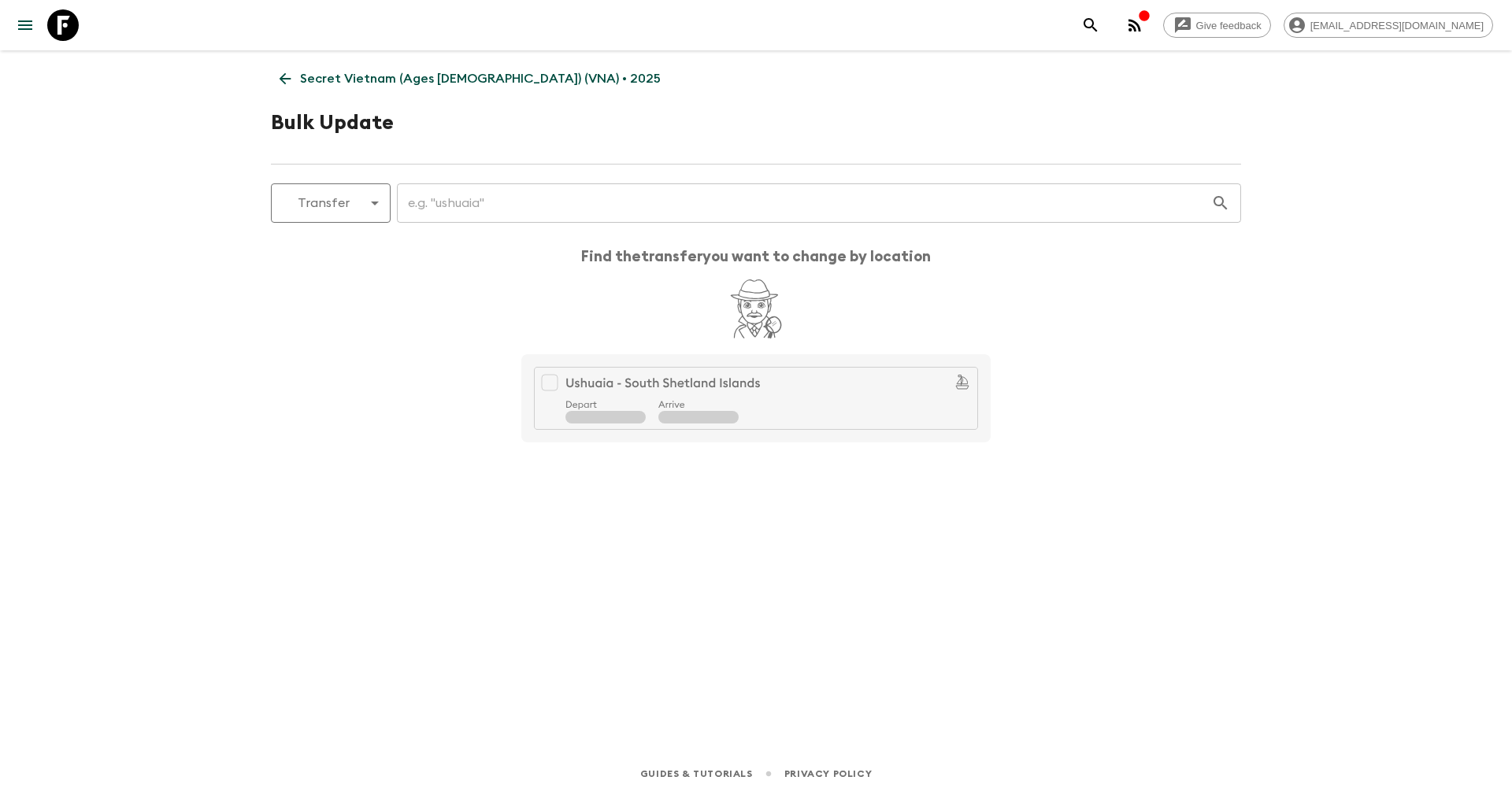
click at [469, 195] on input "text" at bounding box center [804, 203] width 814 height 44
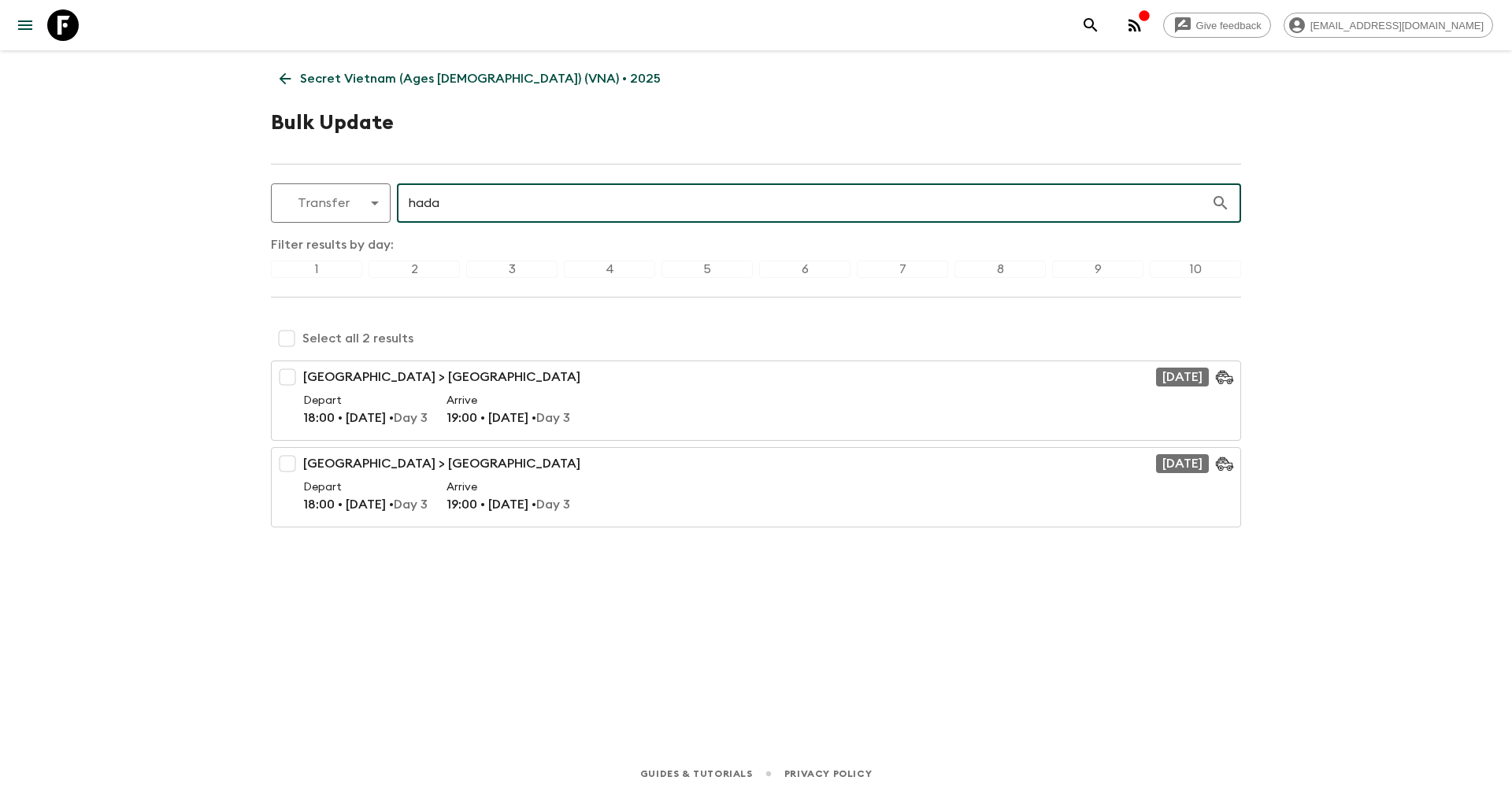
type input "hada"
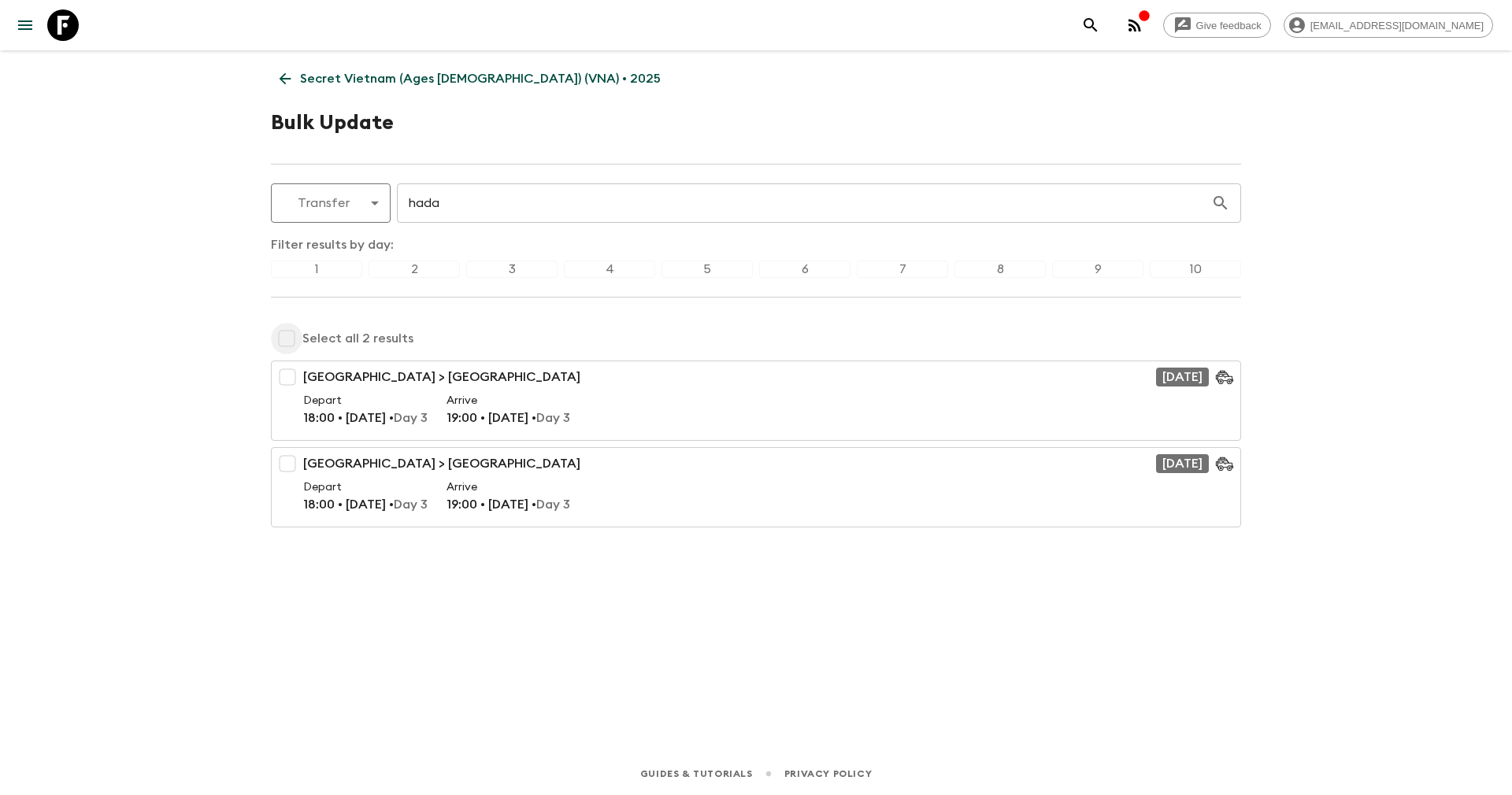
click at [288, 339] on input "checkbox" at bounding box center [286, 338] width 31 height 31
checkbox input "true"
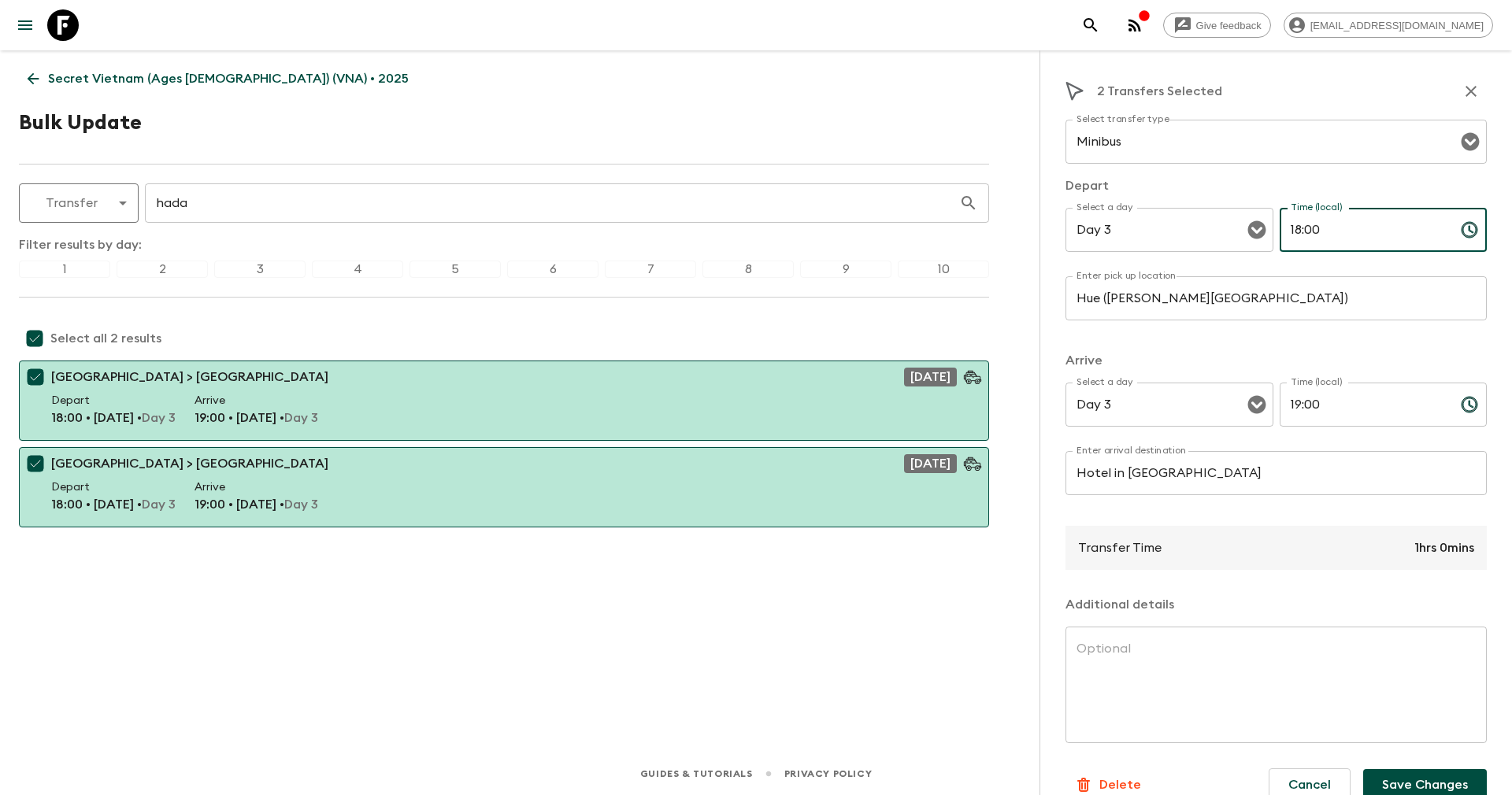
click at [1317, 237] on input "18:00" at bounding box center [1363, 230] width 168 height 44
drag, startPoint x: 1298, startPoint y: 224, endPoint x: 1323, endPoint y: 224, distance: 25.0
click at [1323, 224] on input "18:00" at bounding box center [1363, 230] width 168 height 44
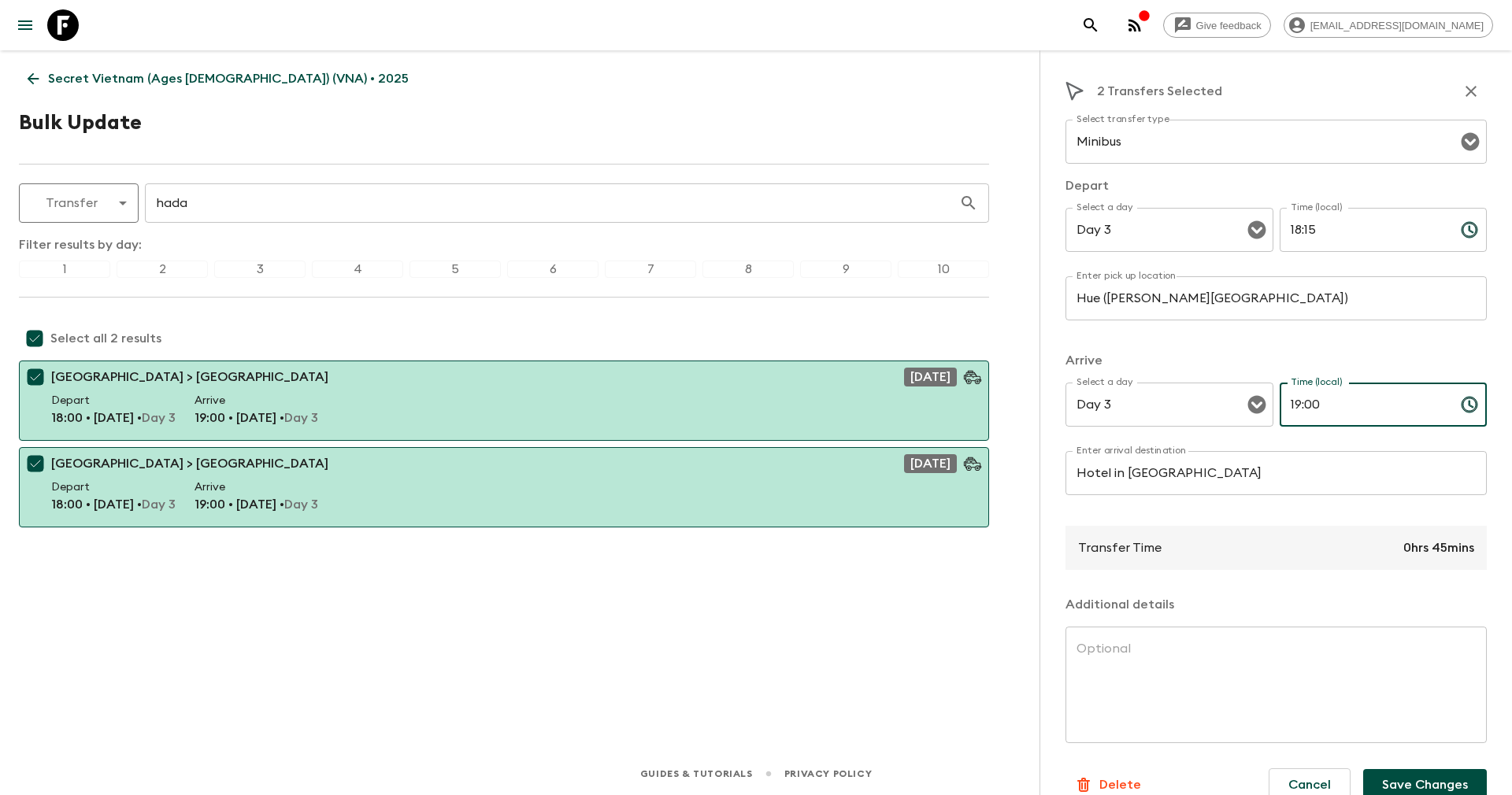
drag, startPoint x: 1283, startPoint y: 403, endPoint x: 1383, endPoint y: 397, distance: 100.2
click at [1383, 397] on input "19:00" at bounding box center [1363, 404] width 168 height 44
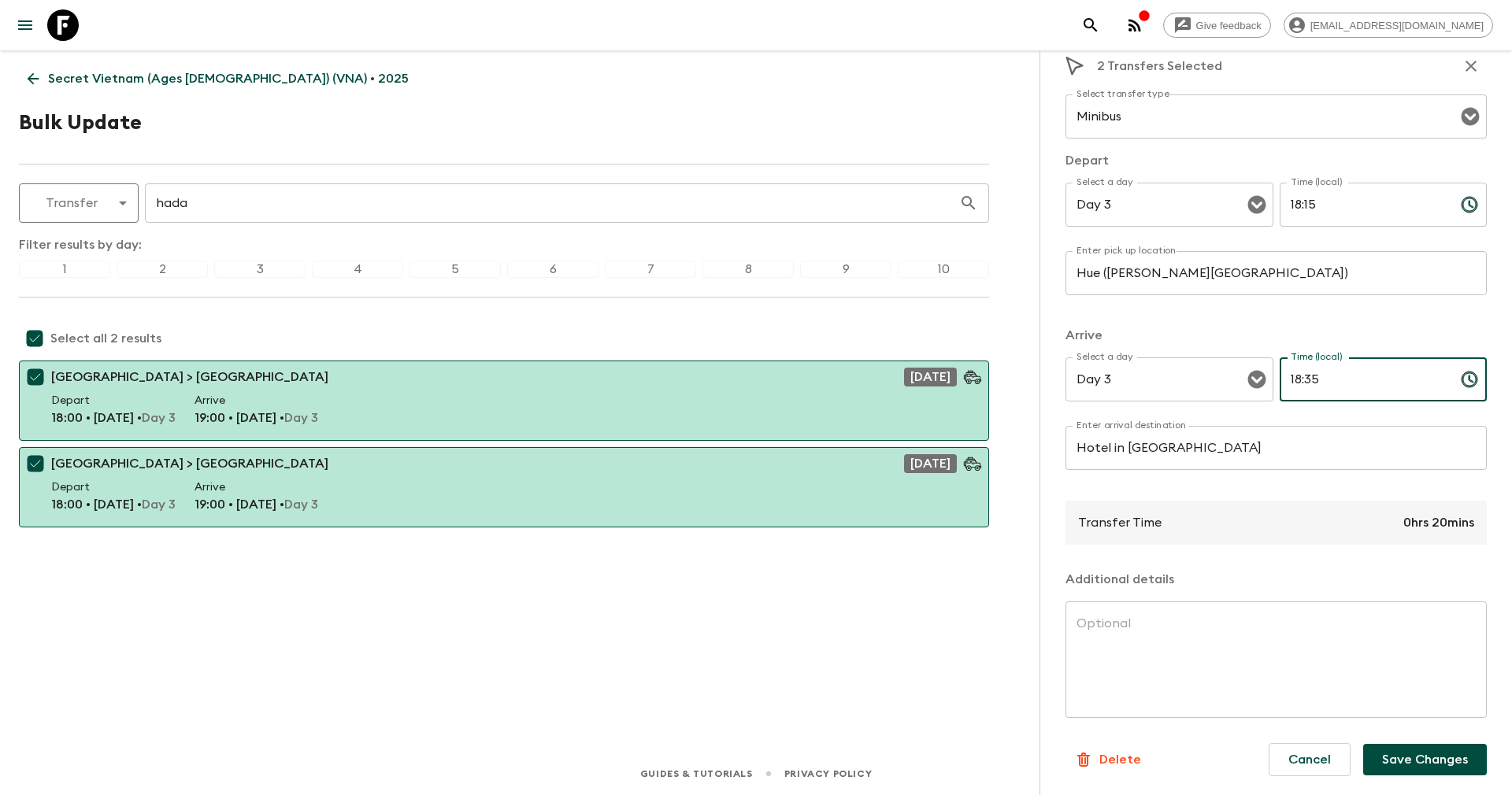
click at [1414, 753] on button "Save Changes" at bounding box center [1425, 759] width 124 height 31
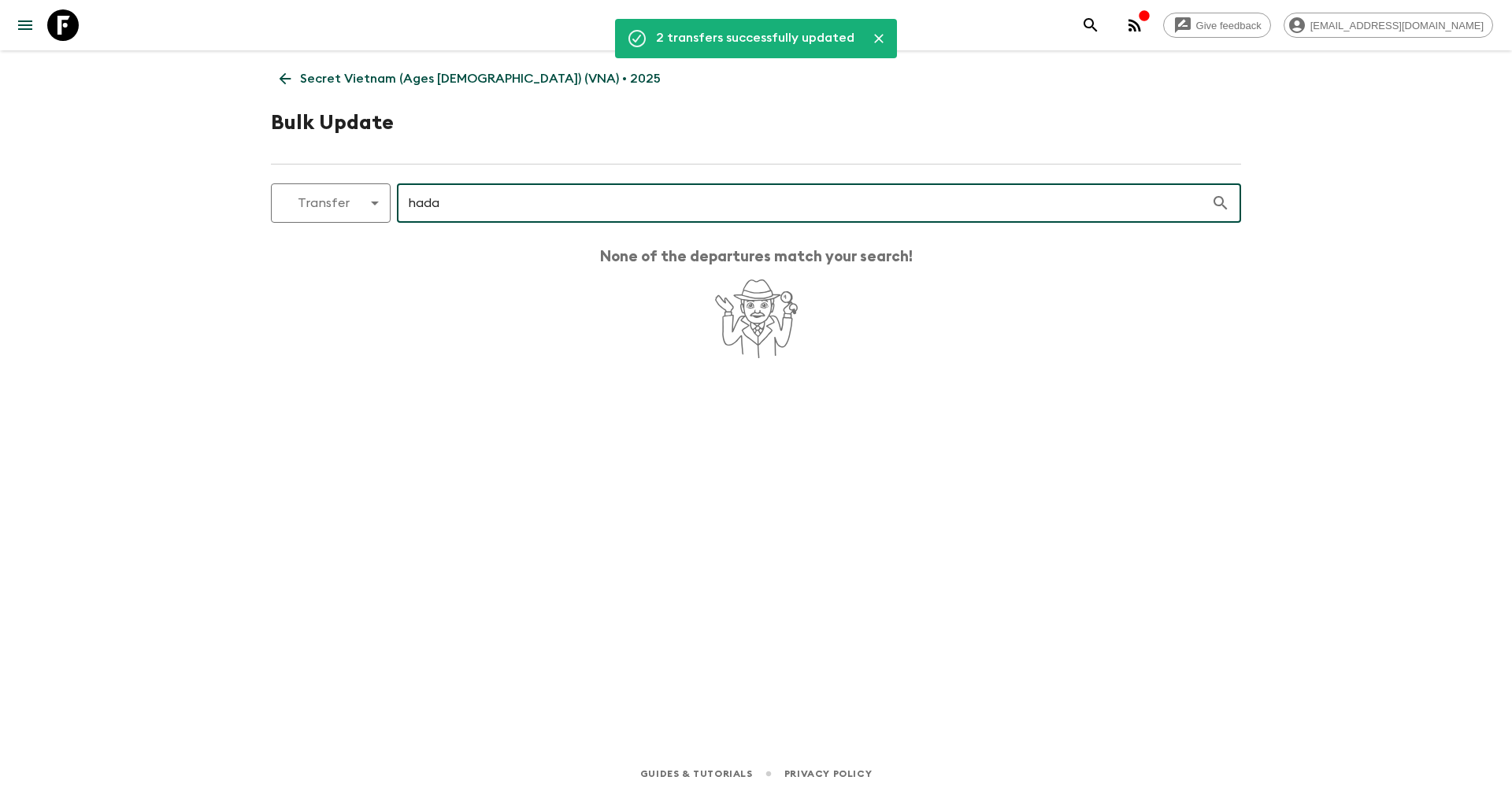
drag, startPoint x: 460, startPoint y: 197, endPoint x: 394, endPoint y: 197, distance: 66.0
click at [394, 197] on div "Transfer transfer ​ hada ​" at bounding box center [756, 203] width 970 height 39
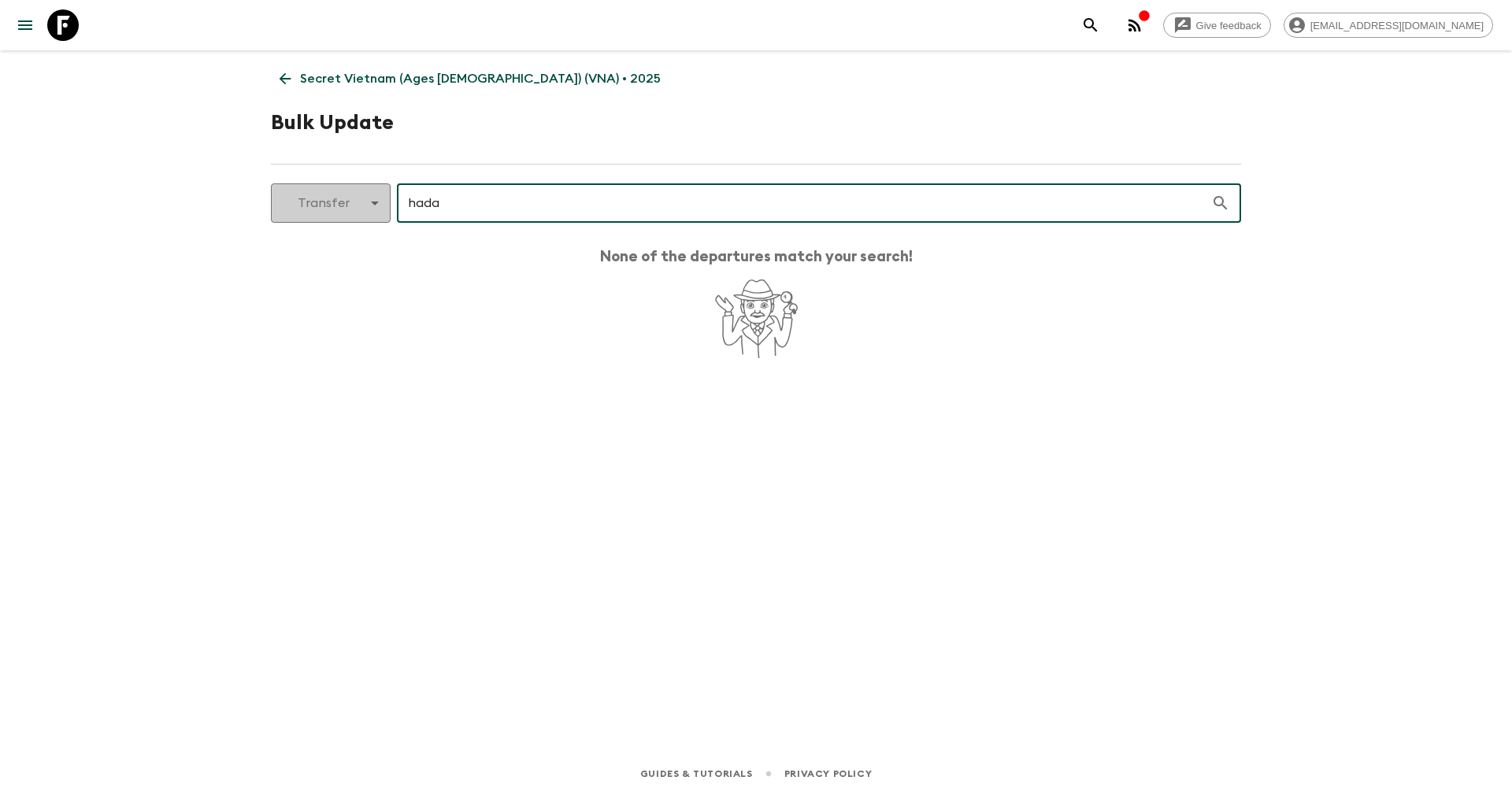
click at [371, 200] on body "Give feedback yenvuong@exotravel.com Secret Vietnam (Ages 45-59) (VNA) • 2025 B…" at bounding box center [756, 398] width 1512 height 795
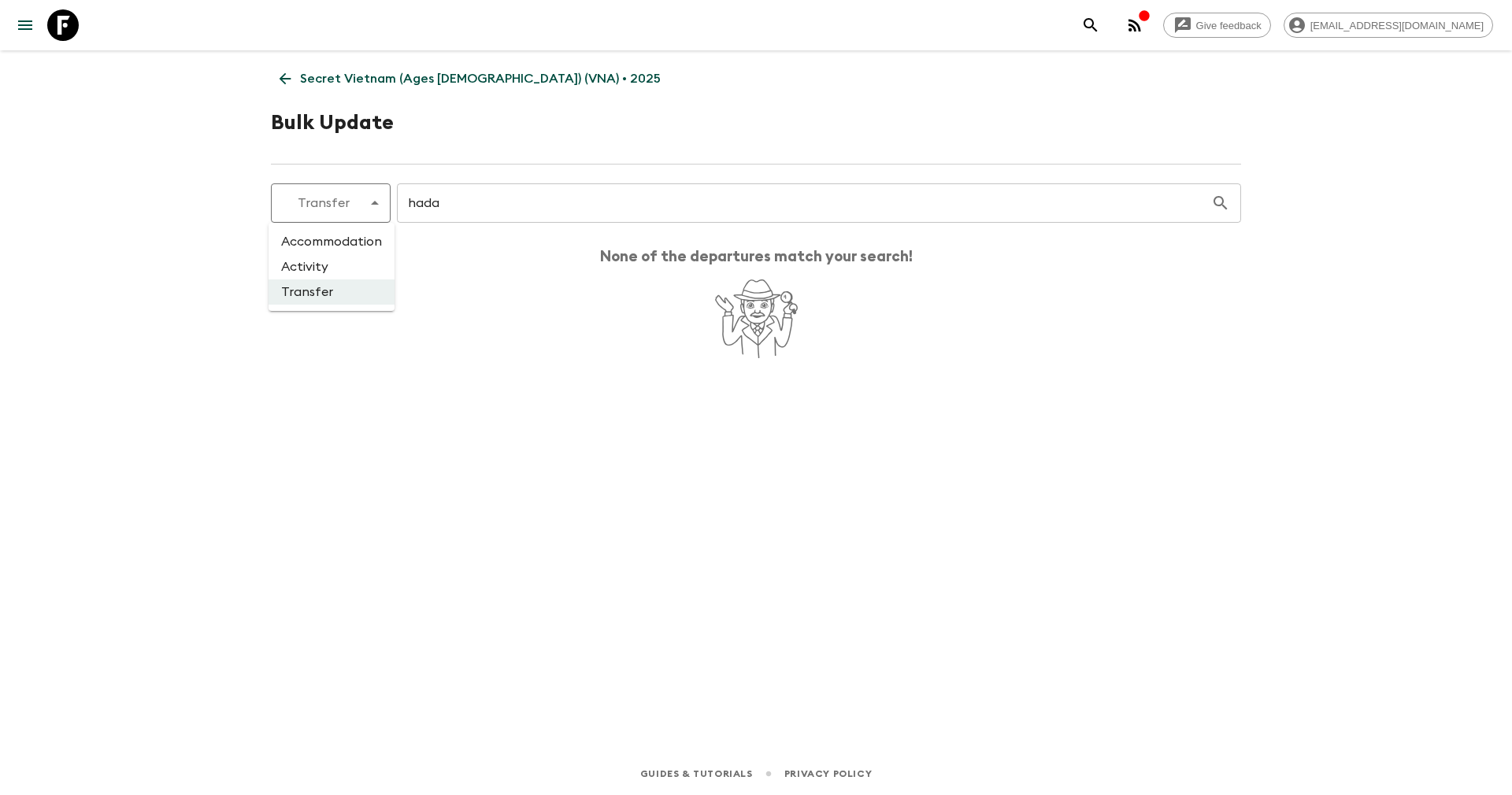
click at [340, 261] on li "Activity" at bounding box center [331, 267] width 126 height 25
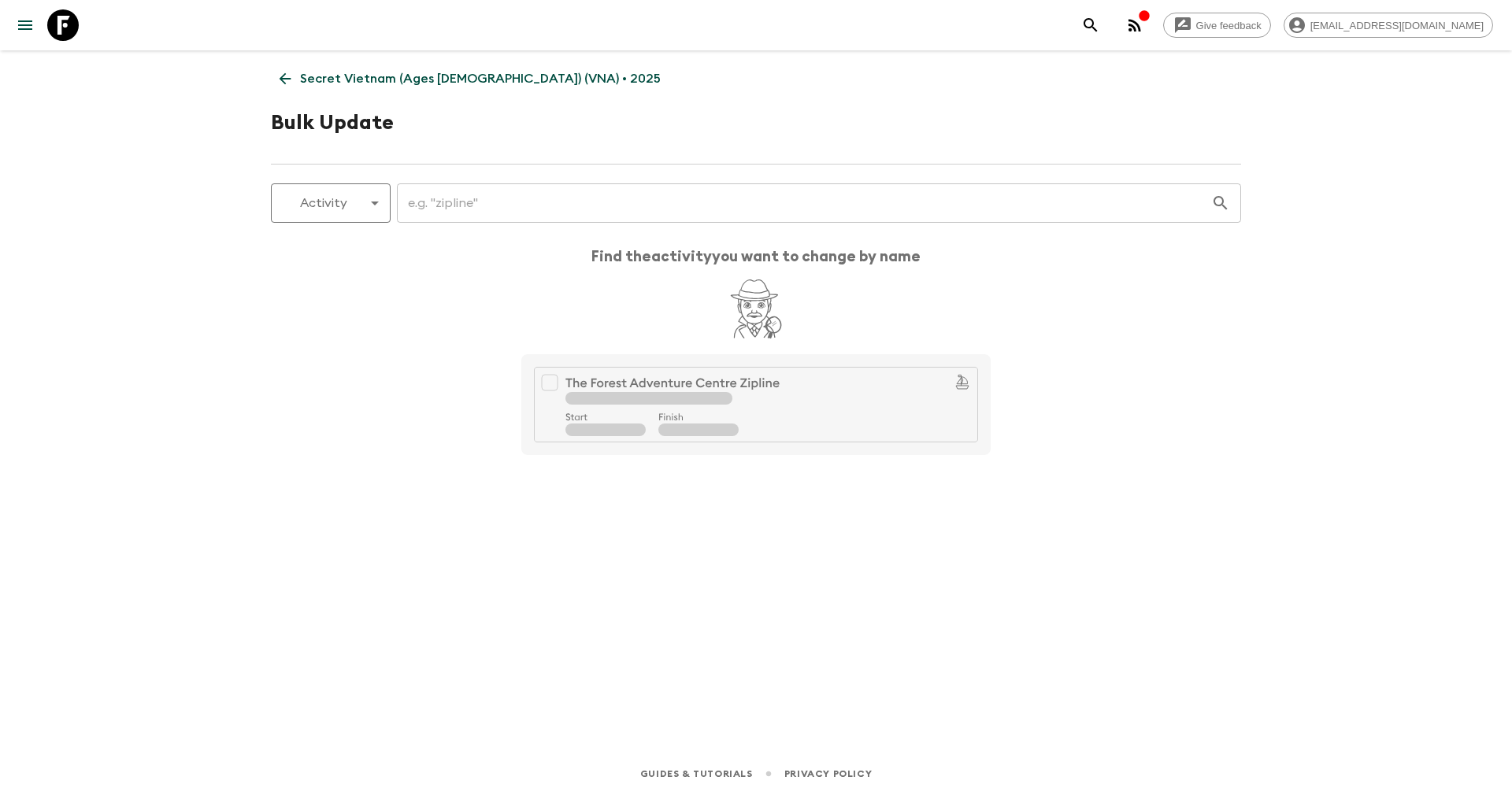
click at [477, 196] on input "text" at bounding box center [804, 203] width 814 height 44
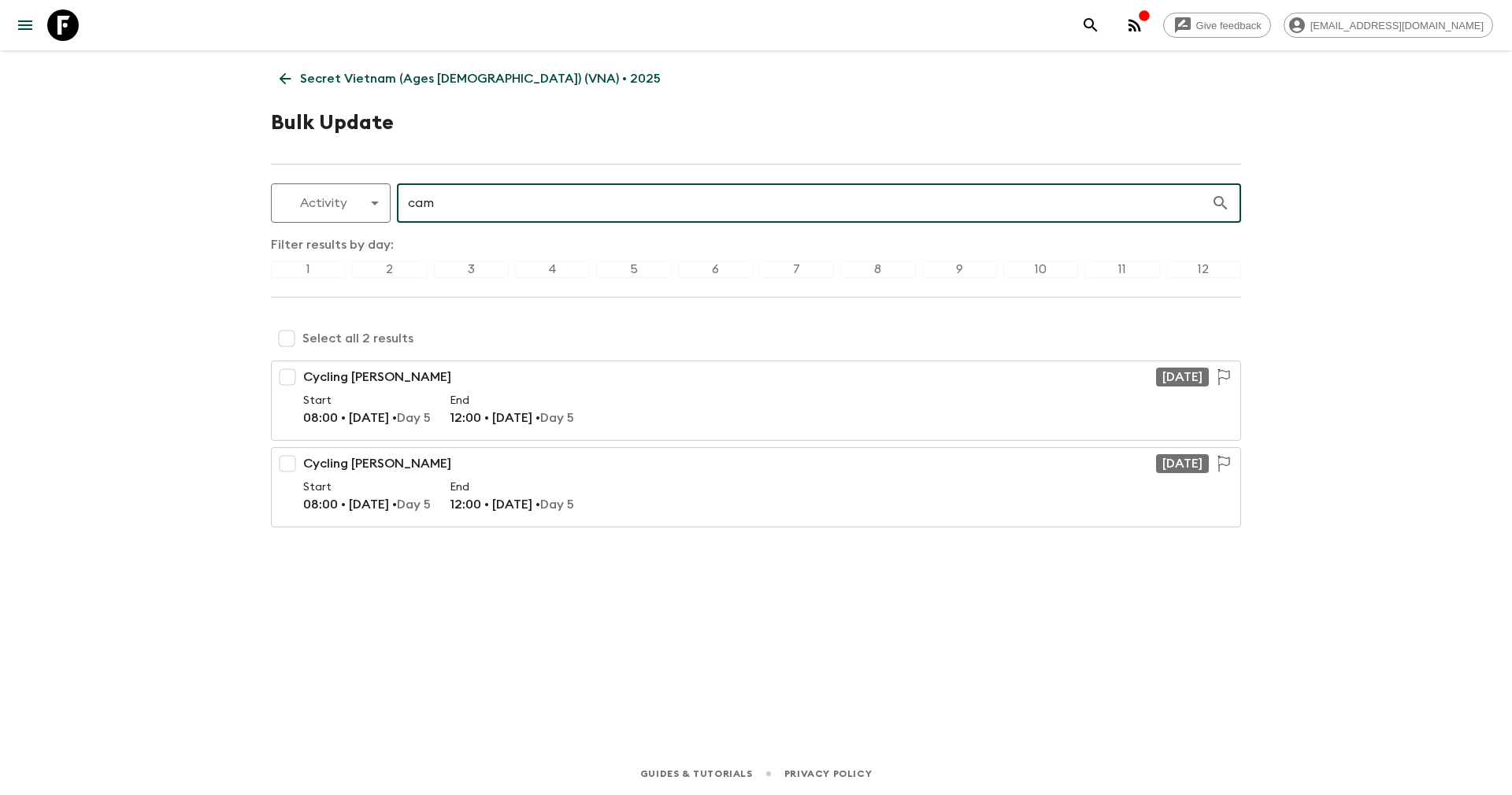
click at [286, 331] on input "checkbox" at bounding box center [286, 338] width 31 height 31
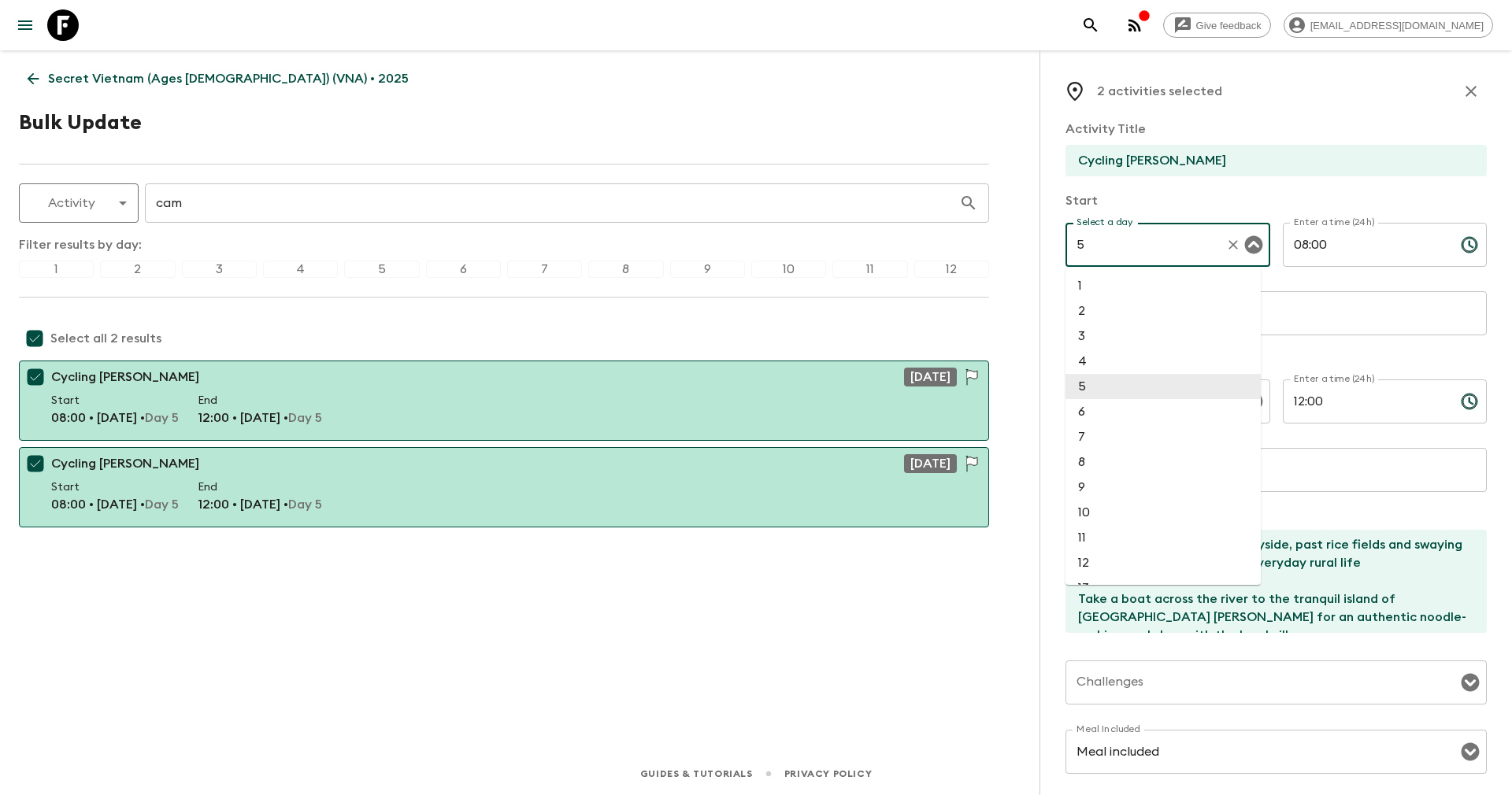
drag, startPoint x: 1131, startPoint y: 241, endPoint x: 979, endPoint y: 273, distance: 155.3
click at [979, 273] on div "Secret Vietnam (Ages 45-59) (VNA) • 2025 Bulk Update Activity activity ​ cam ​ …" at bounding box center [504, 379] width 1007 height 658
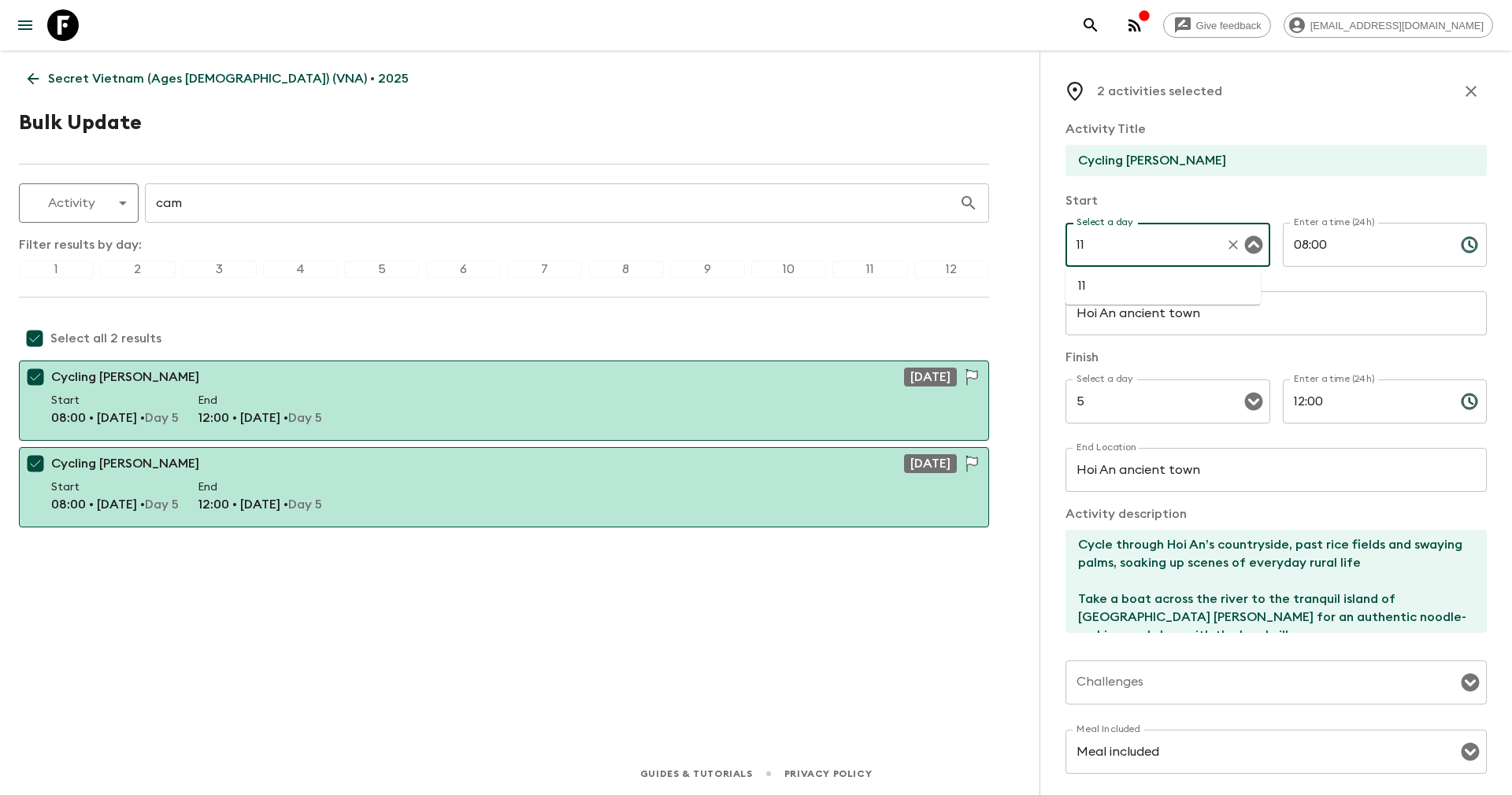
click at [1096, 286] on li "11" at bounding box center [1163, 286] width 195 height 25
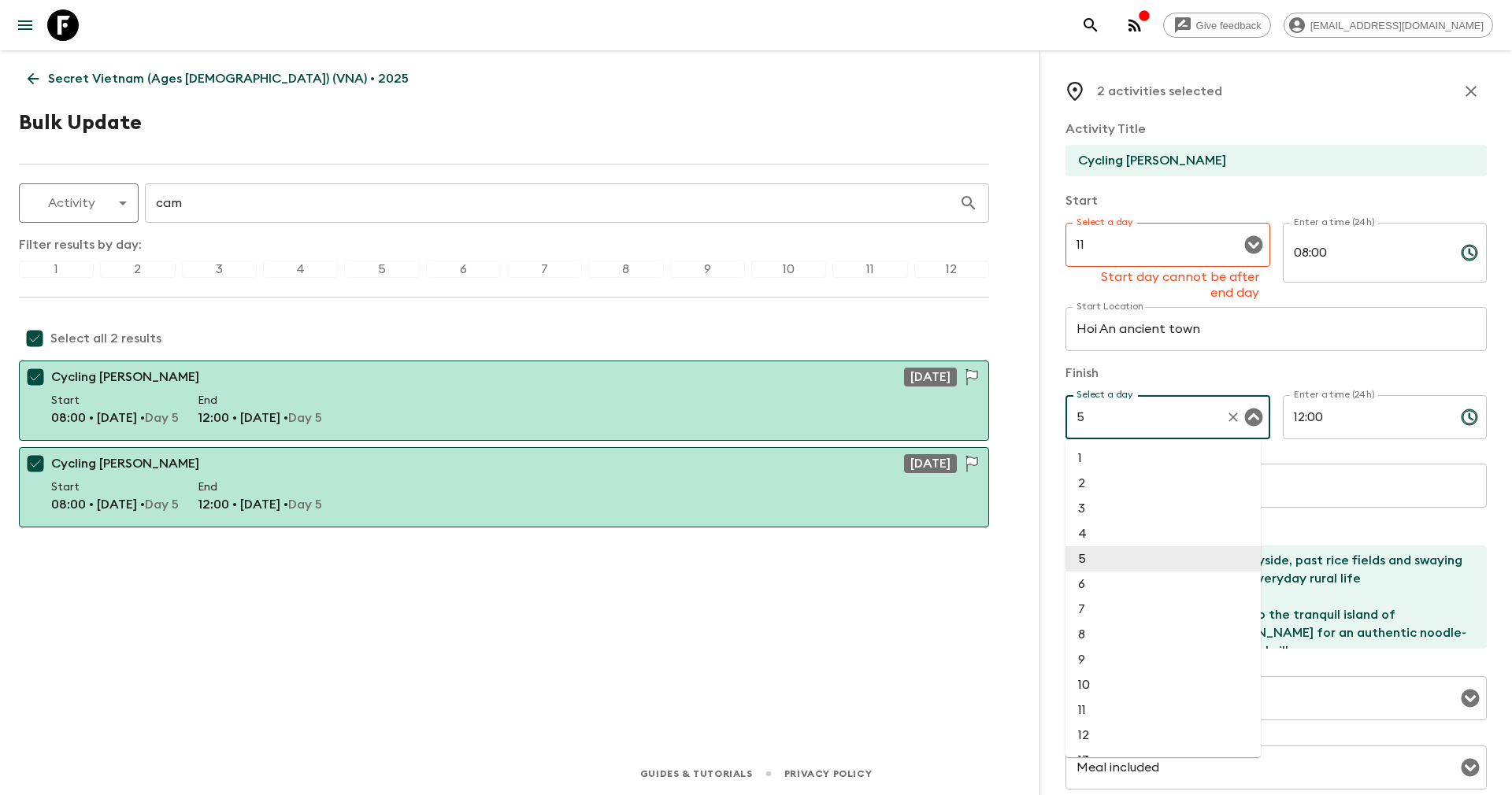
drag, startPoint x: 1103, startPoint y: 395, endPoint x: 1069, endPoint y: 401, distance: 34.5
click at [1069, 401] on div "5 Select a day" at bounding box center [1167, 417] width 205 height 44
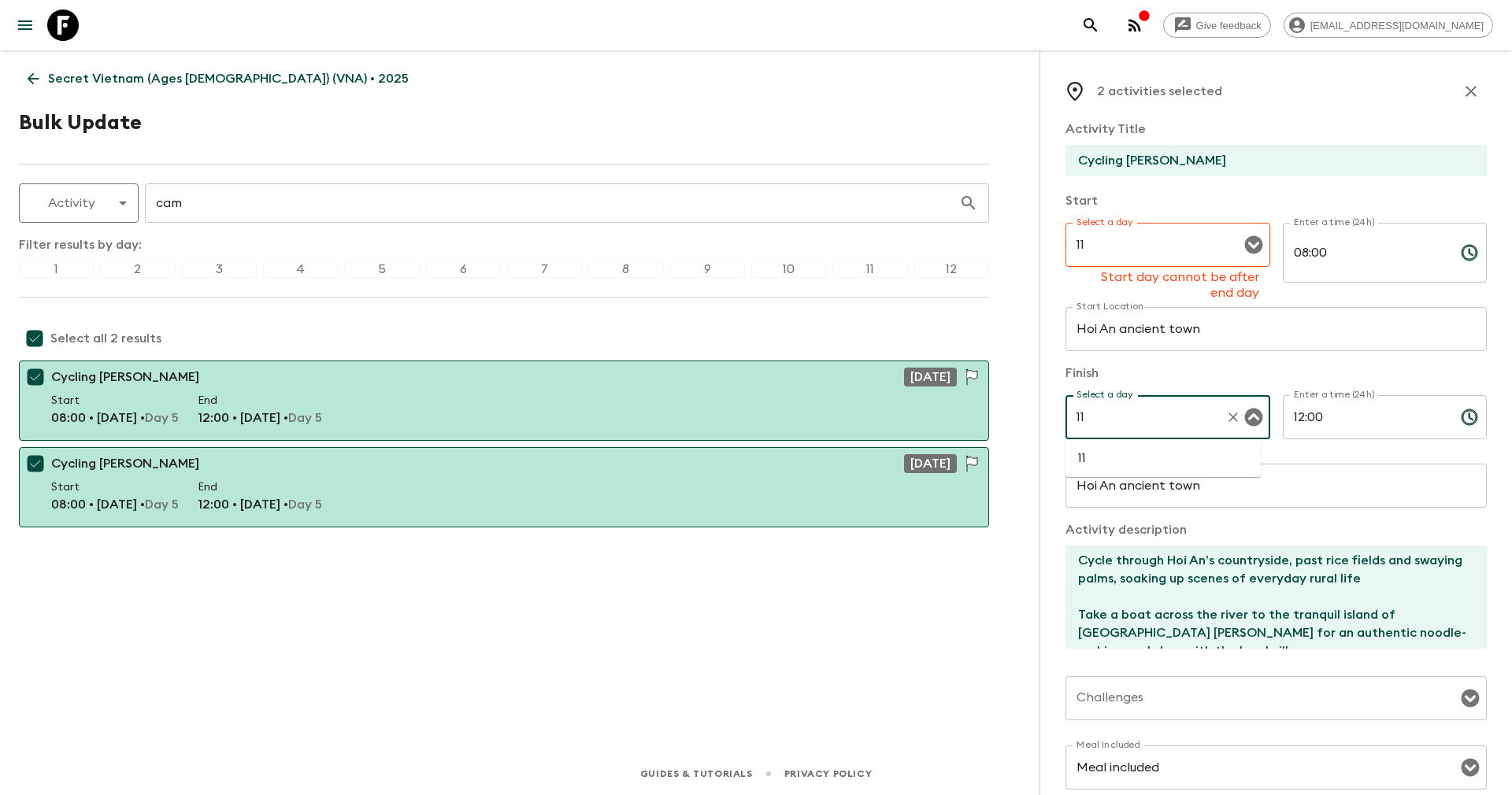
click at [1125, 459] on li "11" at bounding box center [1163, 459] width 195 height 25
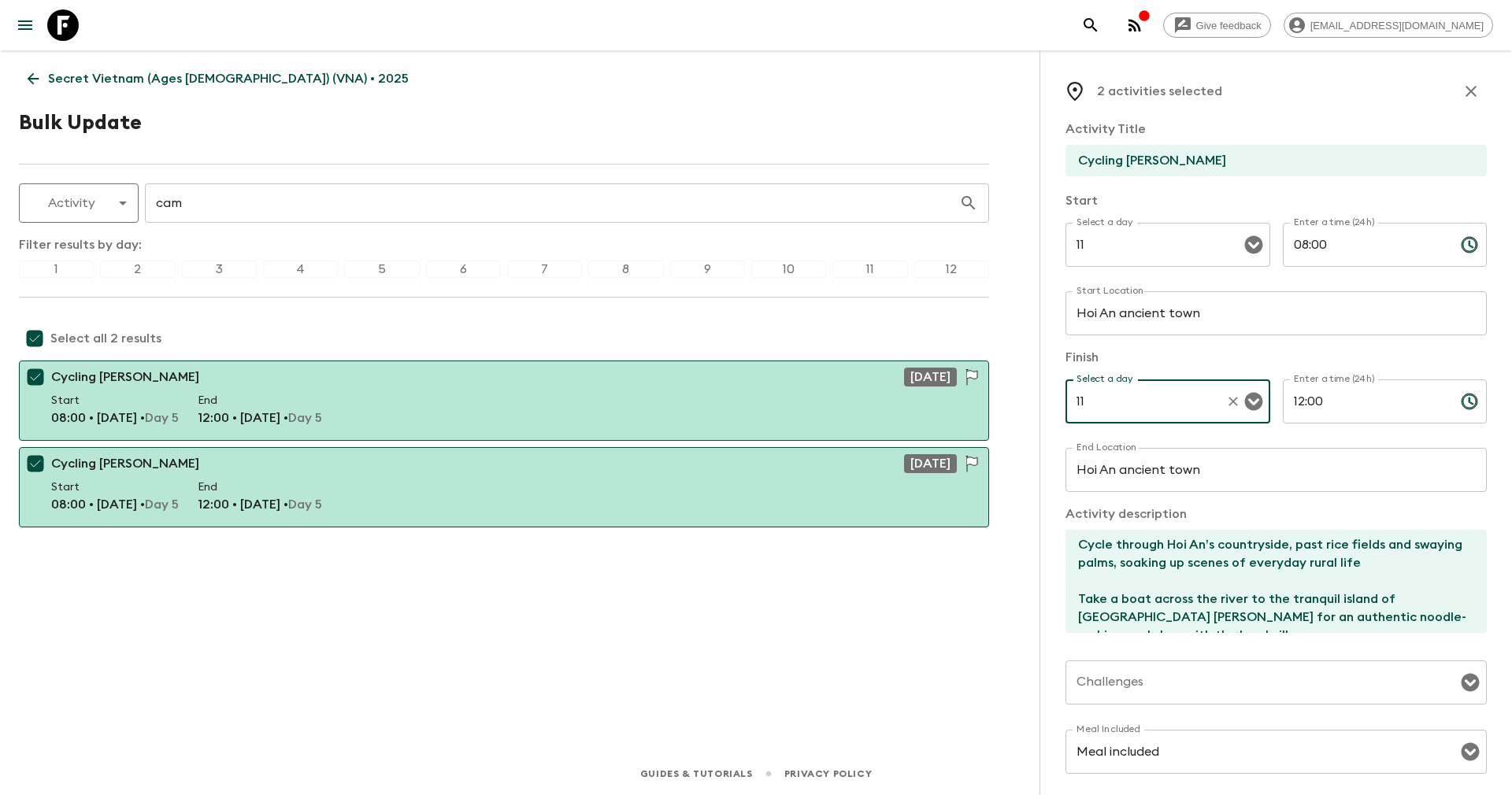
scroll to position [217, 0]
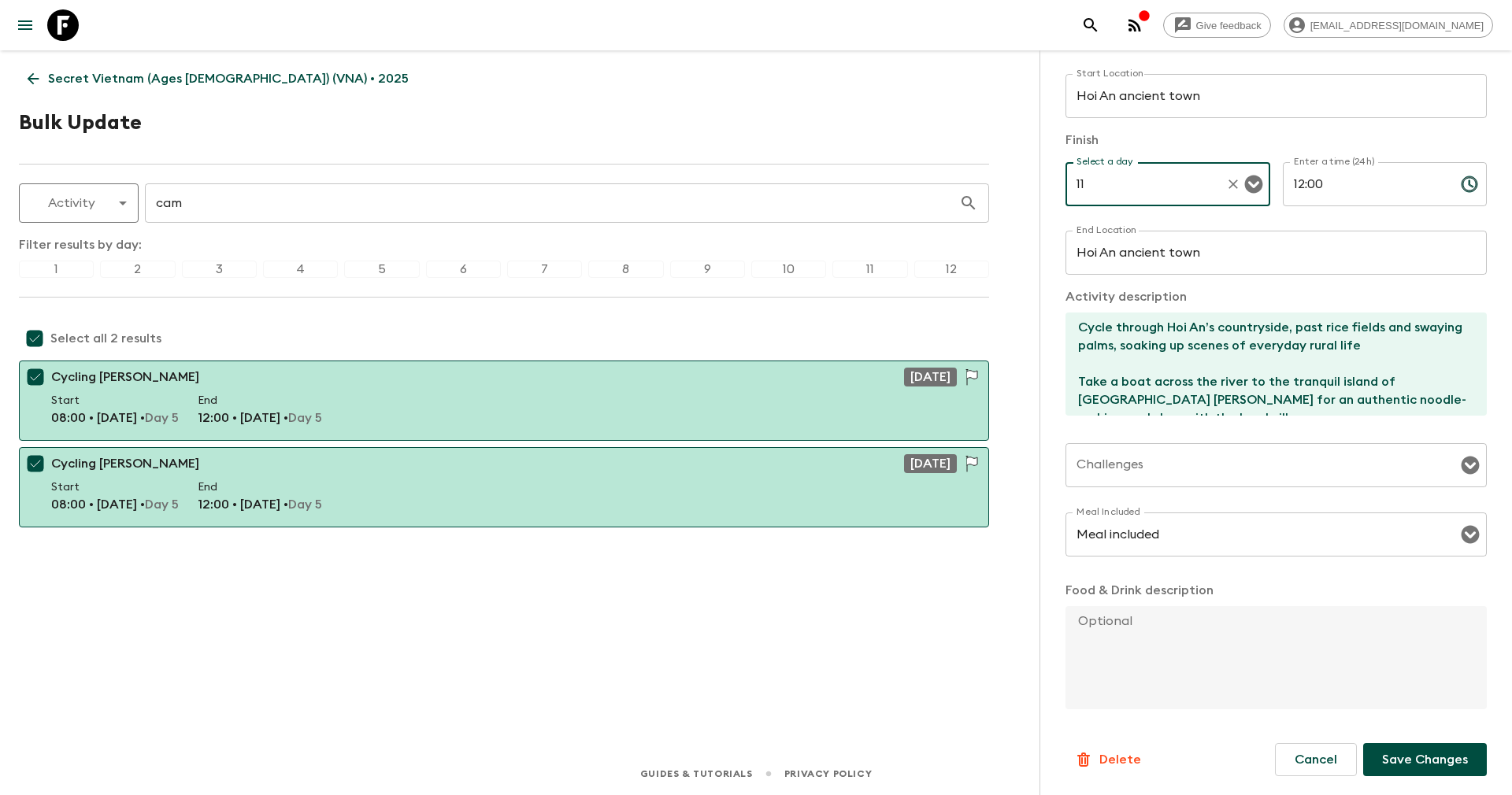
click at [1382, 764] on p "Save Changes" at bounding box center [1425, 759] width 86 height 19
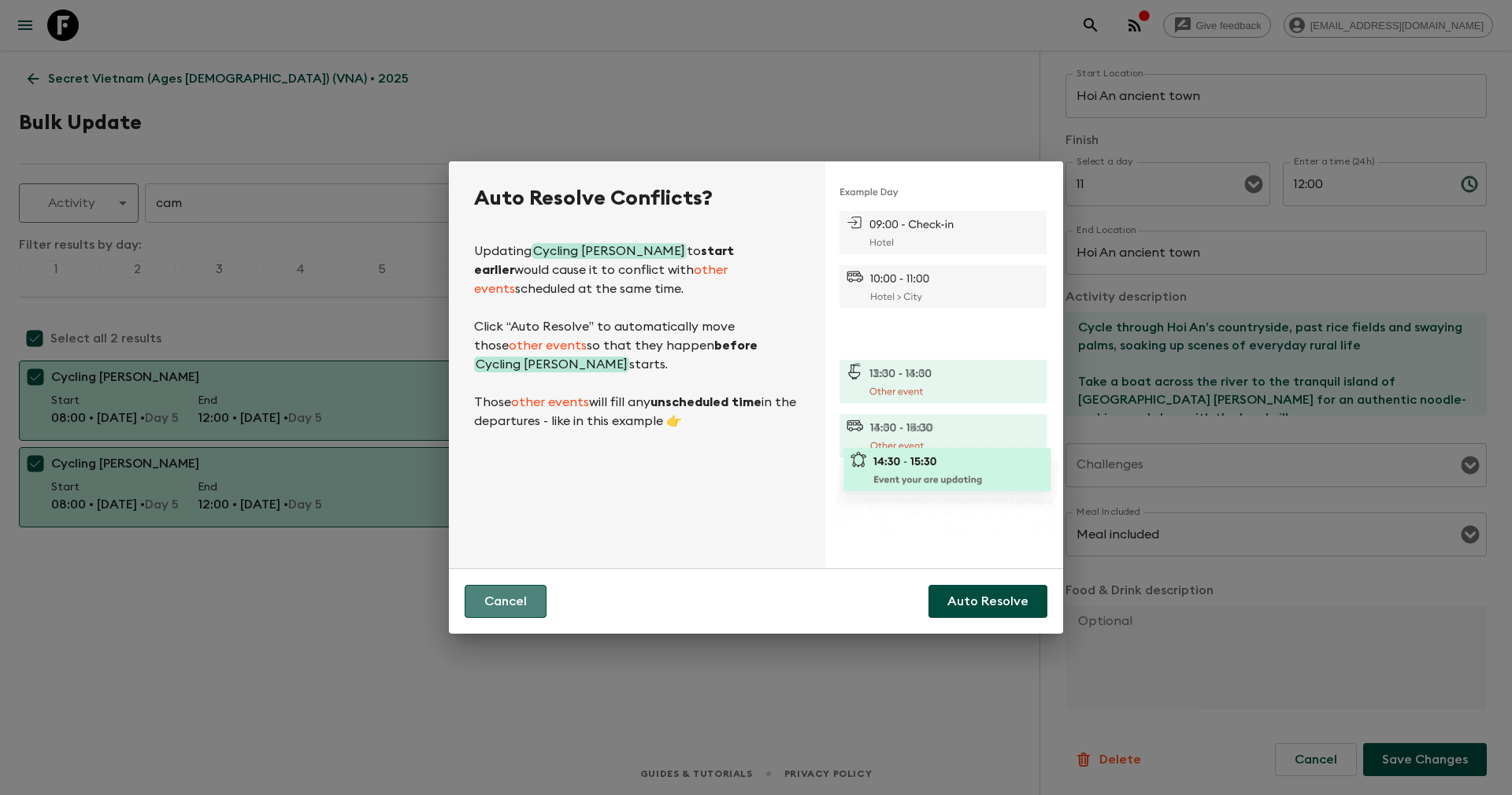
click at [499, 608] on button "Cancel" at bounding box center [505, 601] width 82 height 33
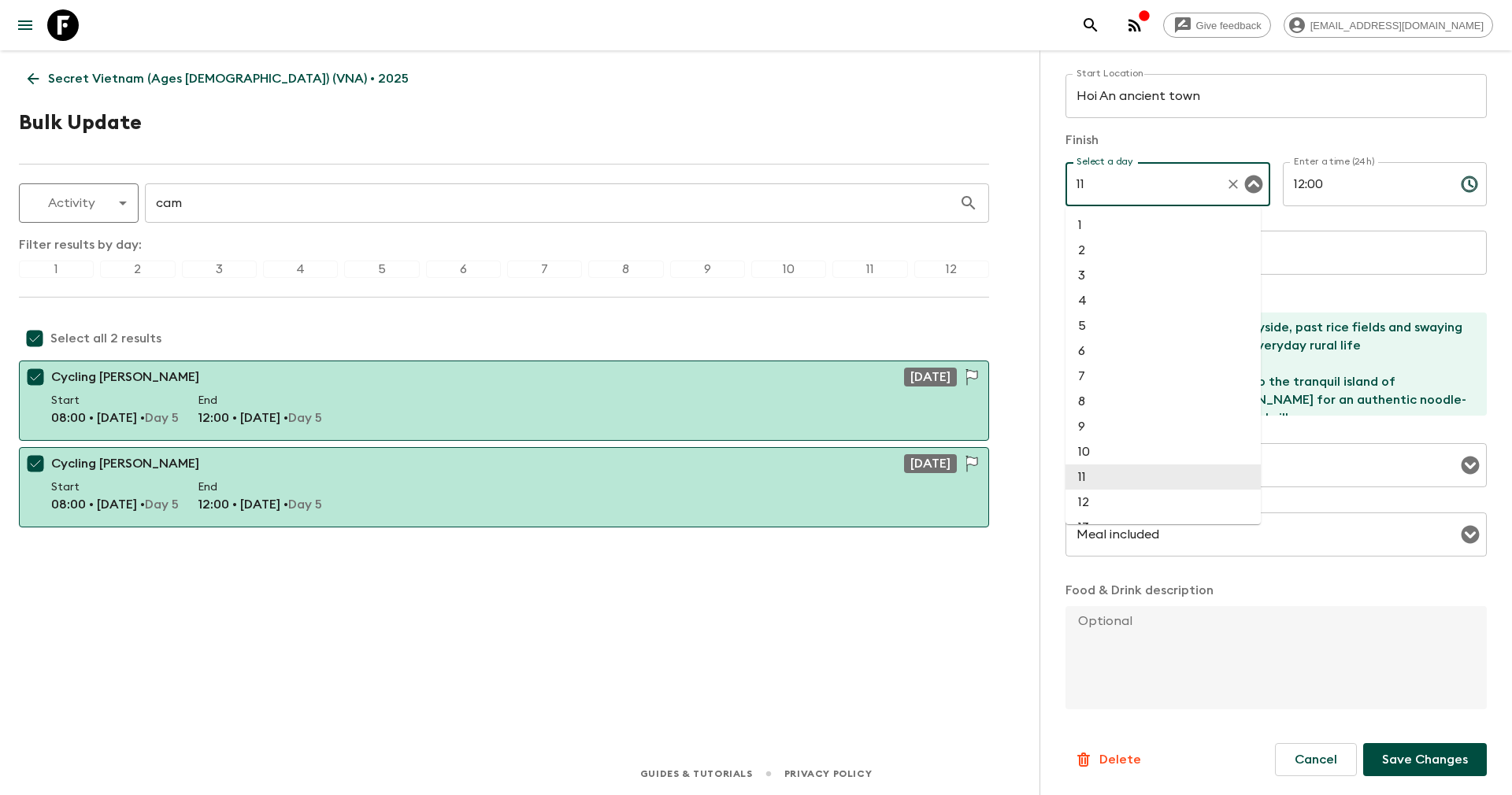
drag, startPoint x: 1131, startPoint y: 189, endPoint x: 996, endPoint y: 196, distance: 135.2
click at [996, 196] on div "Secret Vietnam (Ages 45-59) (VNA) • 2025 Bulk Update Activity activity ​ cam ​ …" at bounding box center [504, 379] width 1007 height 658
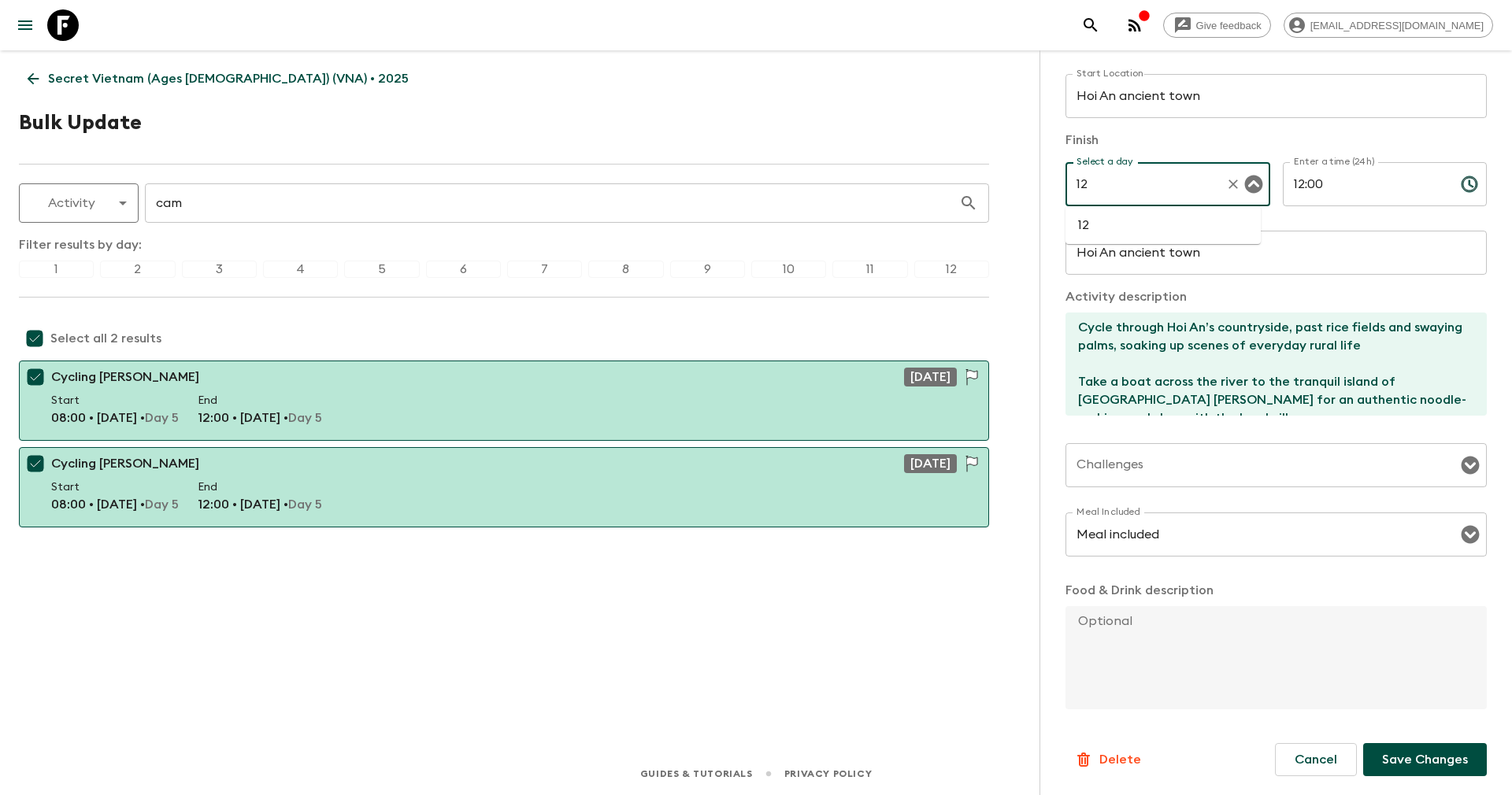
click at [1089, 221] on li "12" at bounding box center [1163, 225] width 195 height 25
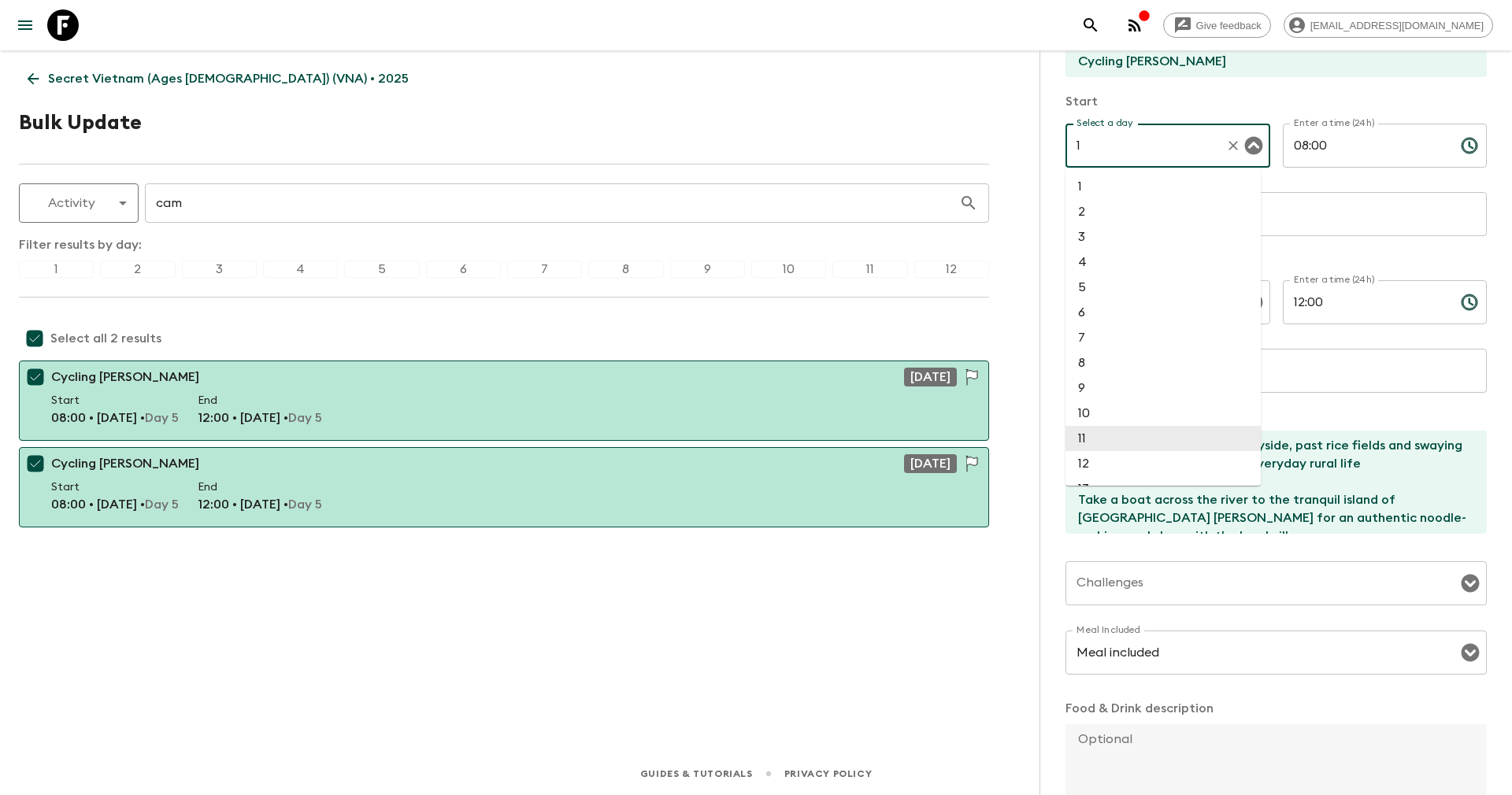
drag, startPoint x: 1097, startPoint y: 154, endPoint x: 1043, endPoint y: 153, distance: 54.0
click at [1043, 153] on div "2 activities selected Activity Title Cycling Cam Kim Start Select a day 1 Selec…" at bounding box center [1276, 448] width 472 height 795
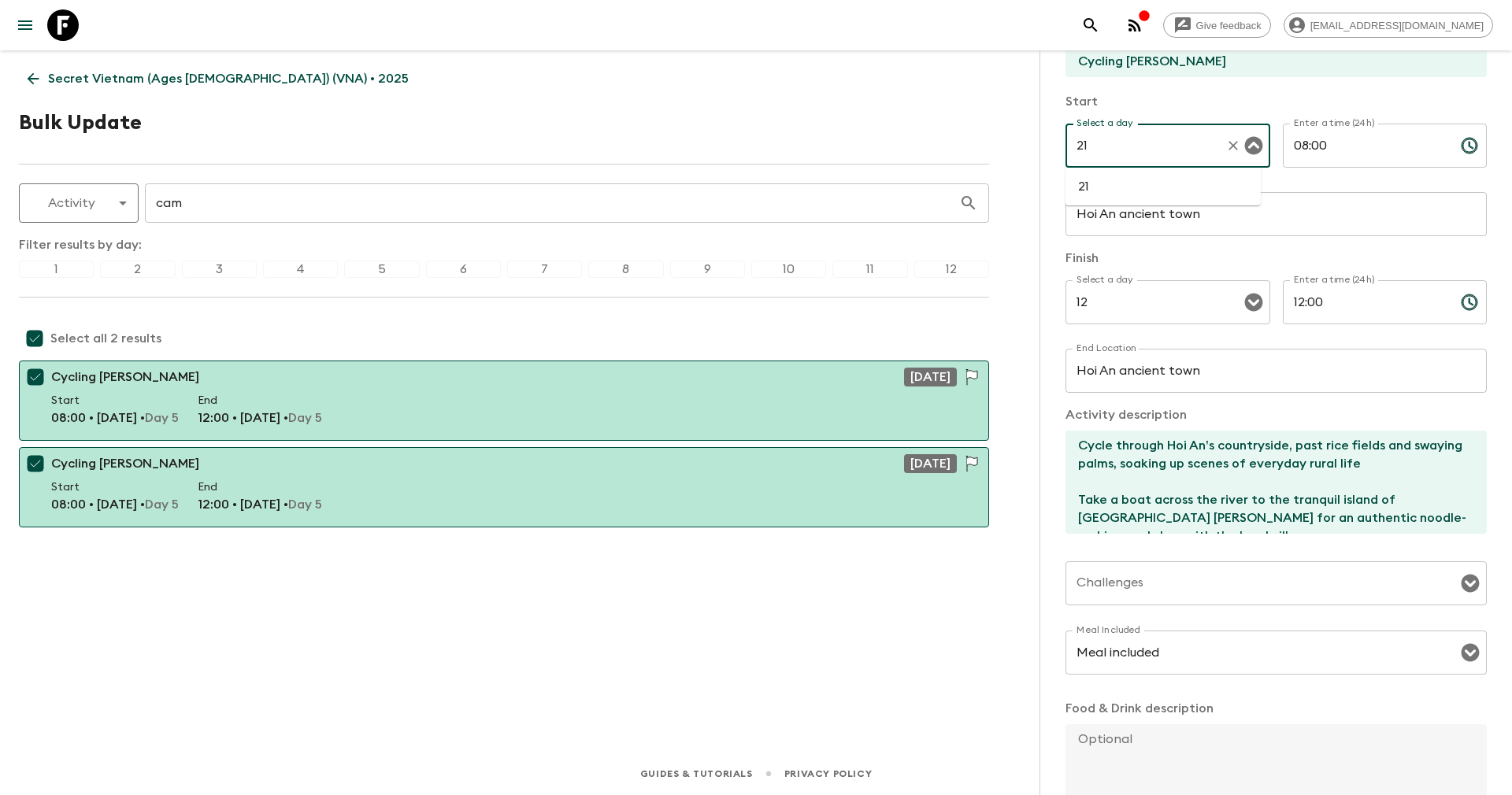
drag, startPoint x: 1093, startPoint y: 150, endPoint x: 1050, endPoint y: 138, distance: 44.6
click at [1050, 138] on div "2 activities selected Activity Title Cycling Cam Kim Start Select a day 21 Sele…" at bounding box center [1276, 448] width 472 height 795
click at [1095, 191] on li "12" at bounding box center [1163, 187] width 195 height 25
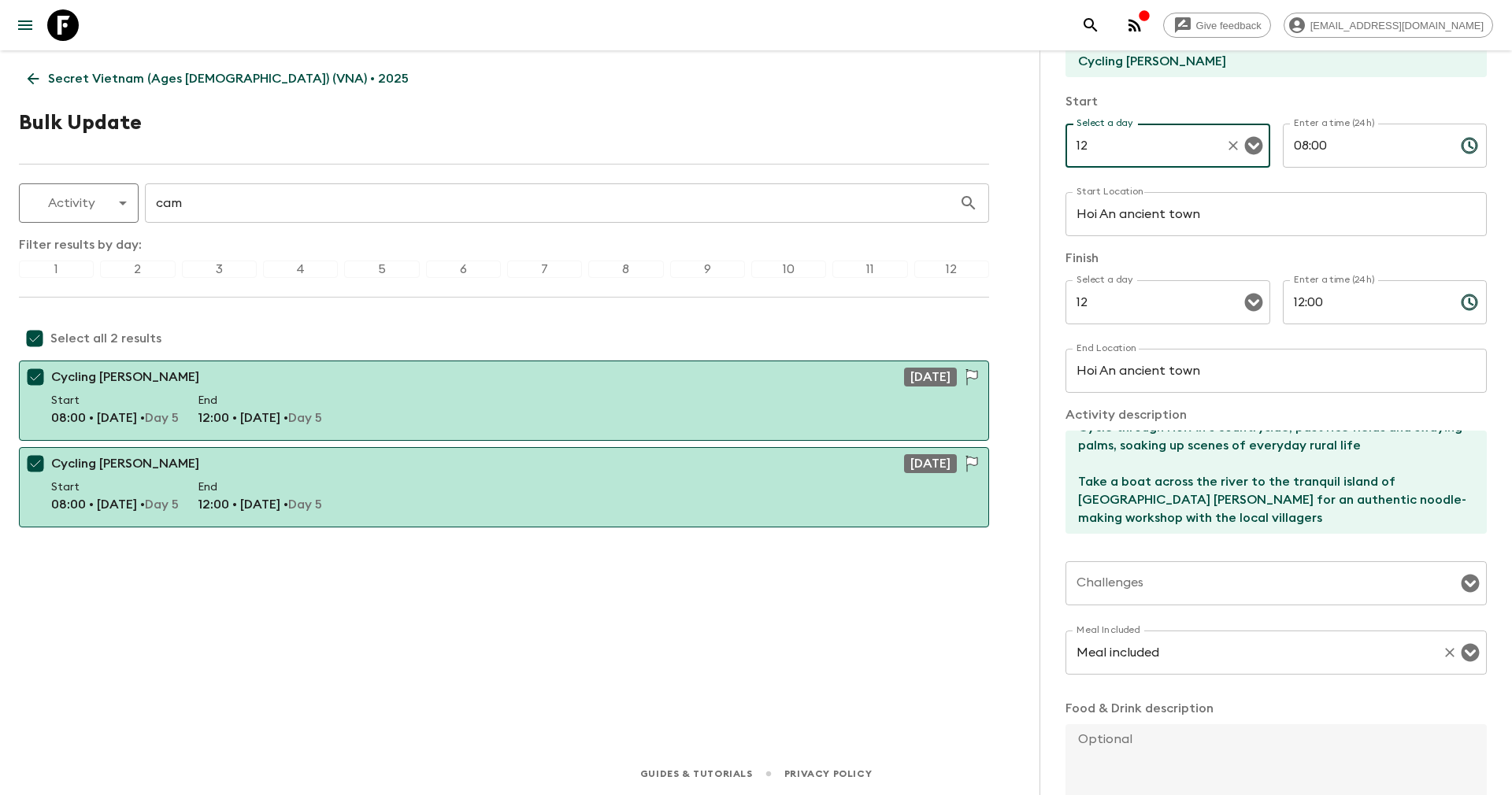
scroll to position [217, 0]
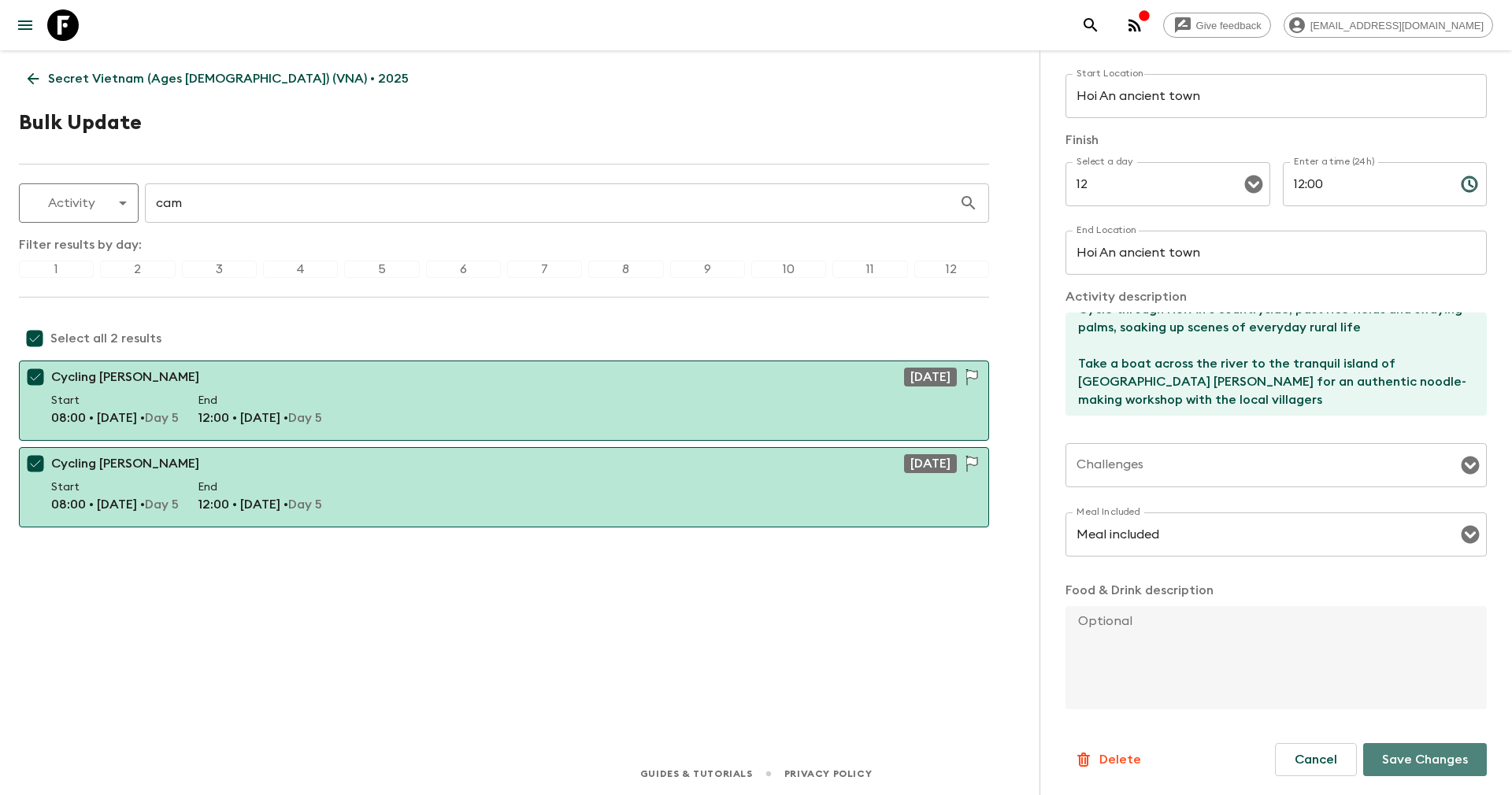
click at [1413, 771] on button "Save Changes" at bounding box center [1425, 759] width 124 height 33
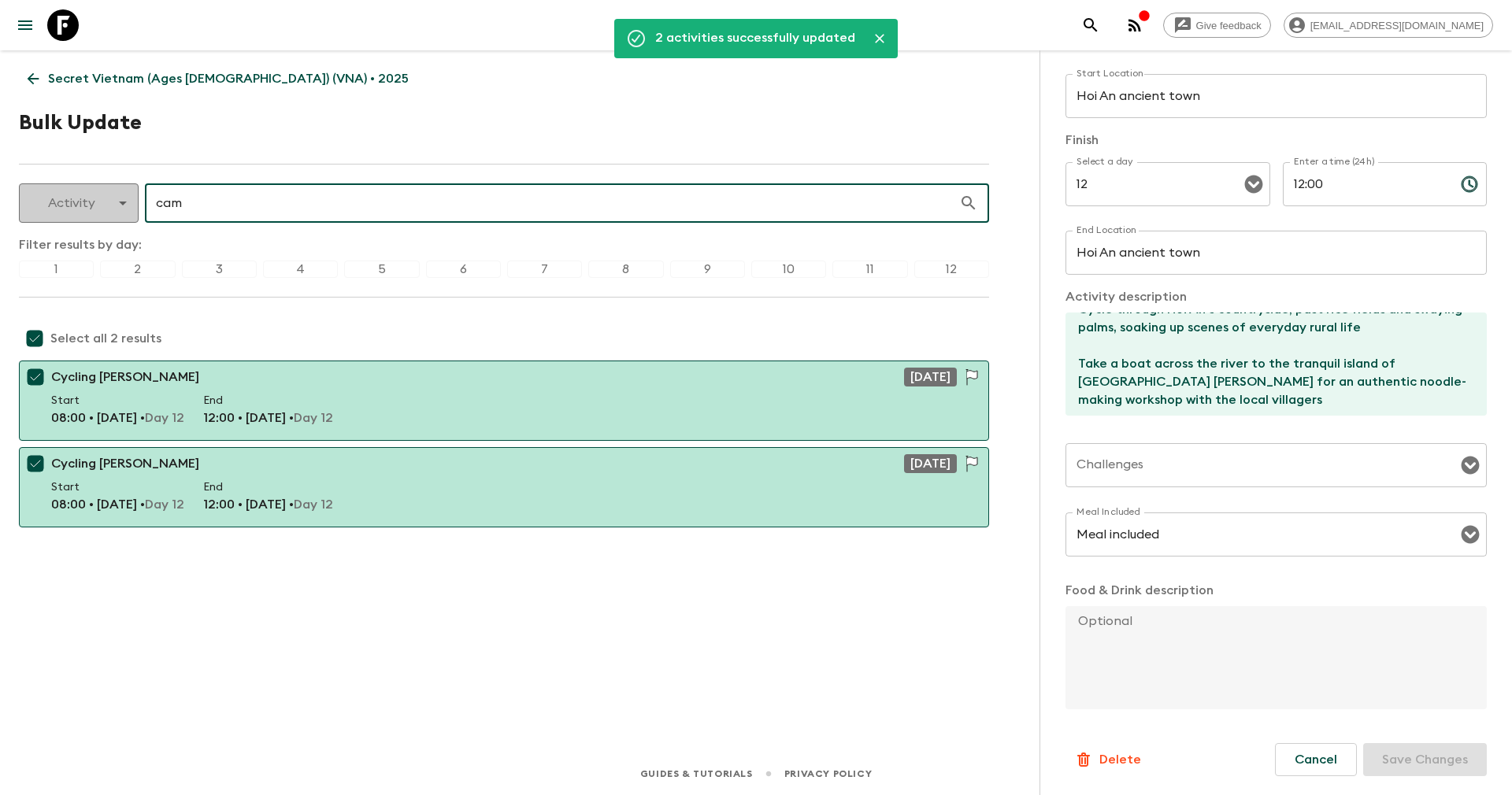
drag, startPoint x: 260, startPoint y: 200, endPoint x: 117, endPoint y: 196, distance: 143.1
click at [117, 196] on div "Activity activity ​ cam ​" at bounding box center [504, 203] width 970 height 39
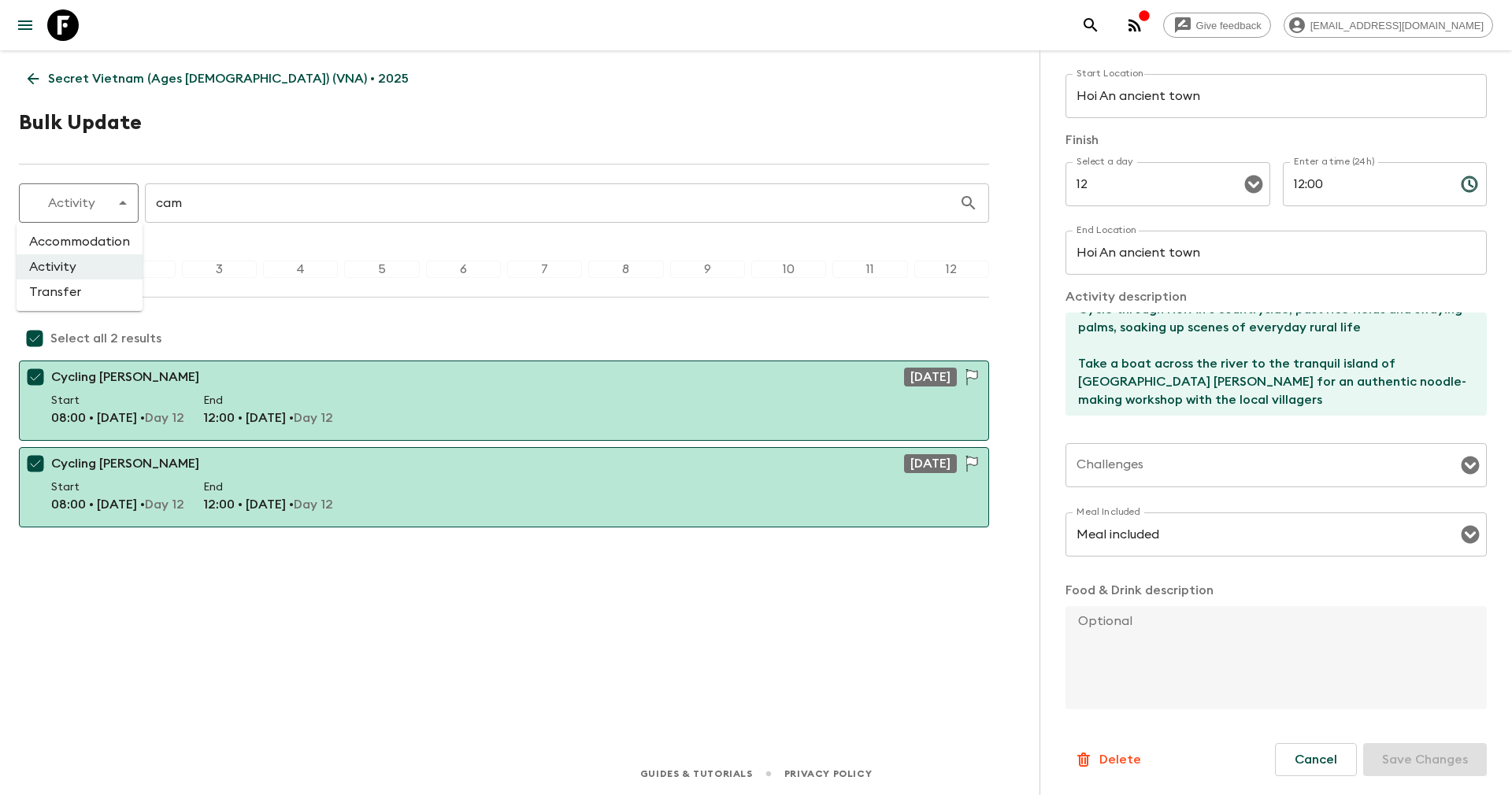
click at [92, 195] on body "Give feedback yenvuong@exotravel.com Secret Vietnam (Ages 45-59) (VNA) • 2025 B…" at bounding box center [756, 398] width 1512 height 795
drag, startPoint x: 197, startPoint y: 200, endPoint x: 161, endPoint y: 200, distance: 36.0
click at [161, 200] on div at bounding box center [756, 398] width 1512 height 795
click at [216, 197] on input "cam" at bounding box center [552, 203] width 814 height 44
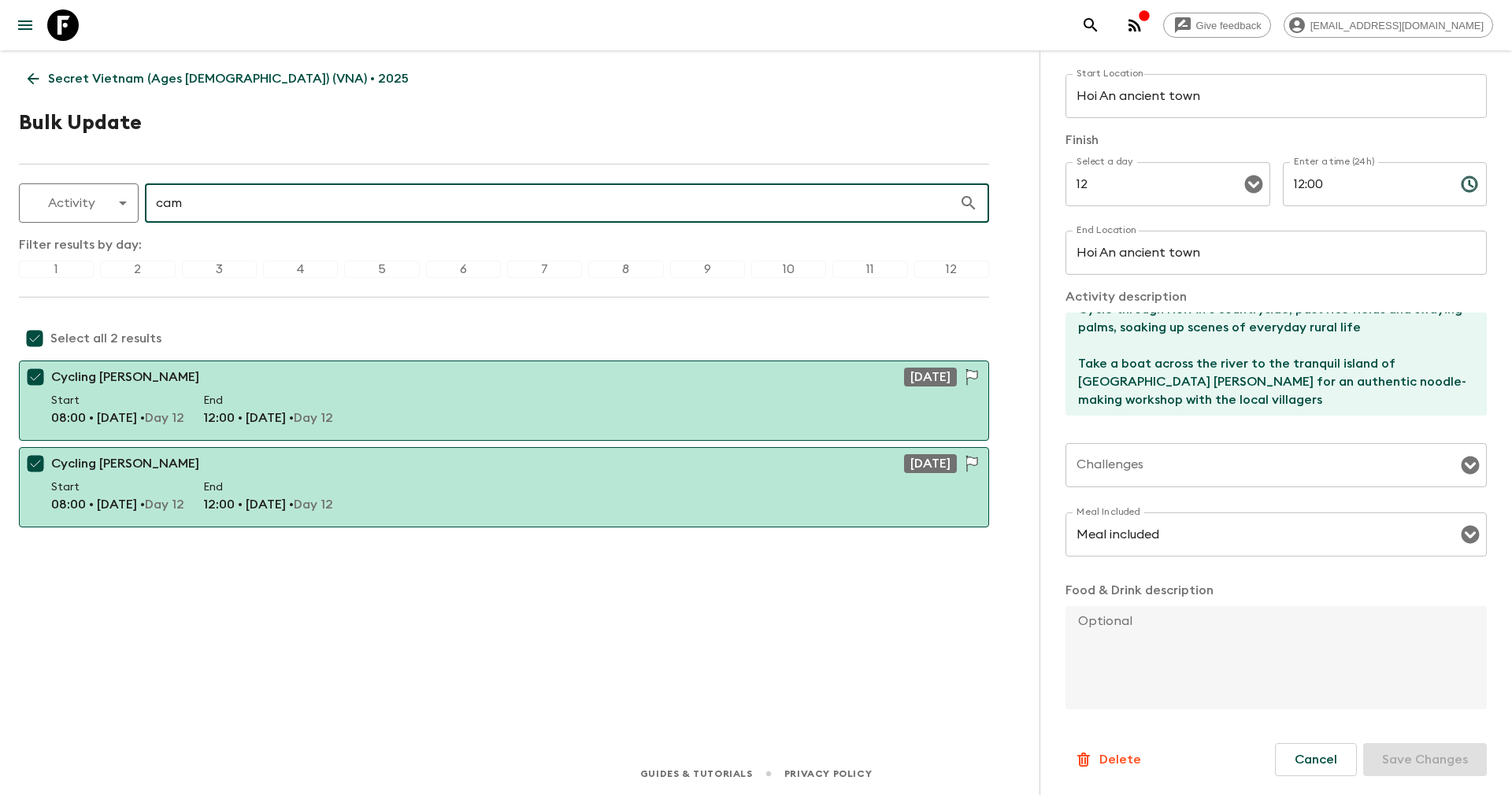
drag, startPoint x: 216, startPoint y: 197, endPoint x: 144, endPoint y: 195, distance: 72.0
click at [144, 195] on div "Activity activity ​ cam ​" at bounding box center [504, 203] width 970 height 39
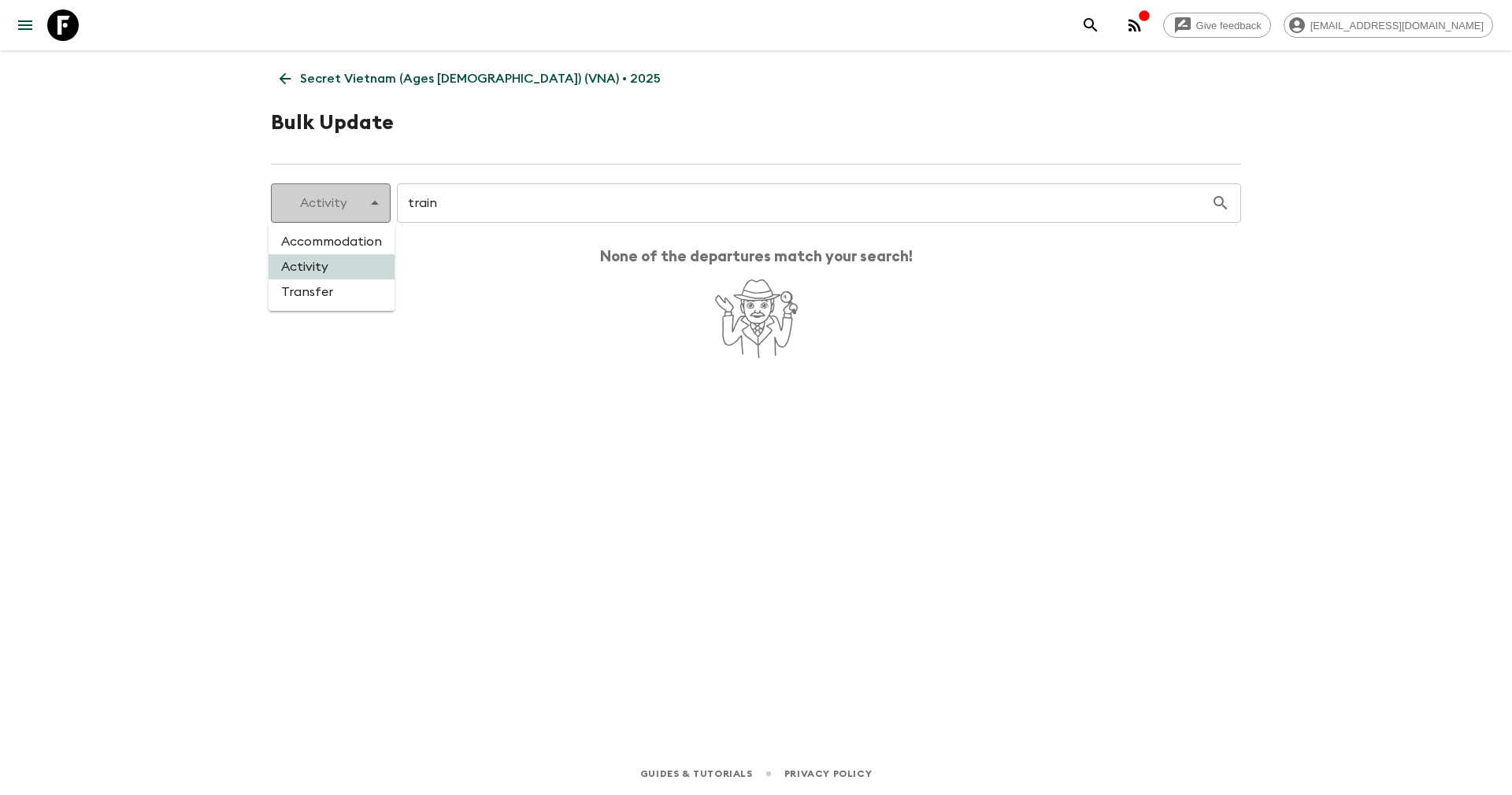
click at [356, 210] on body "Give feedback yenvuong@exotravel.com Secret Vietnam (Ages 45-59) (VNA) • 2025 B…" at bounding box center [756, 398] width 1512 height 795
click at [317, 295] on li "Transfer" at bounding box center [331, 292] width 126 height 25
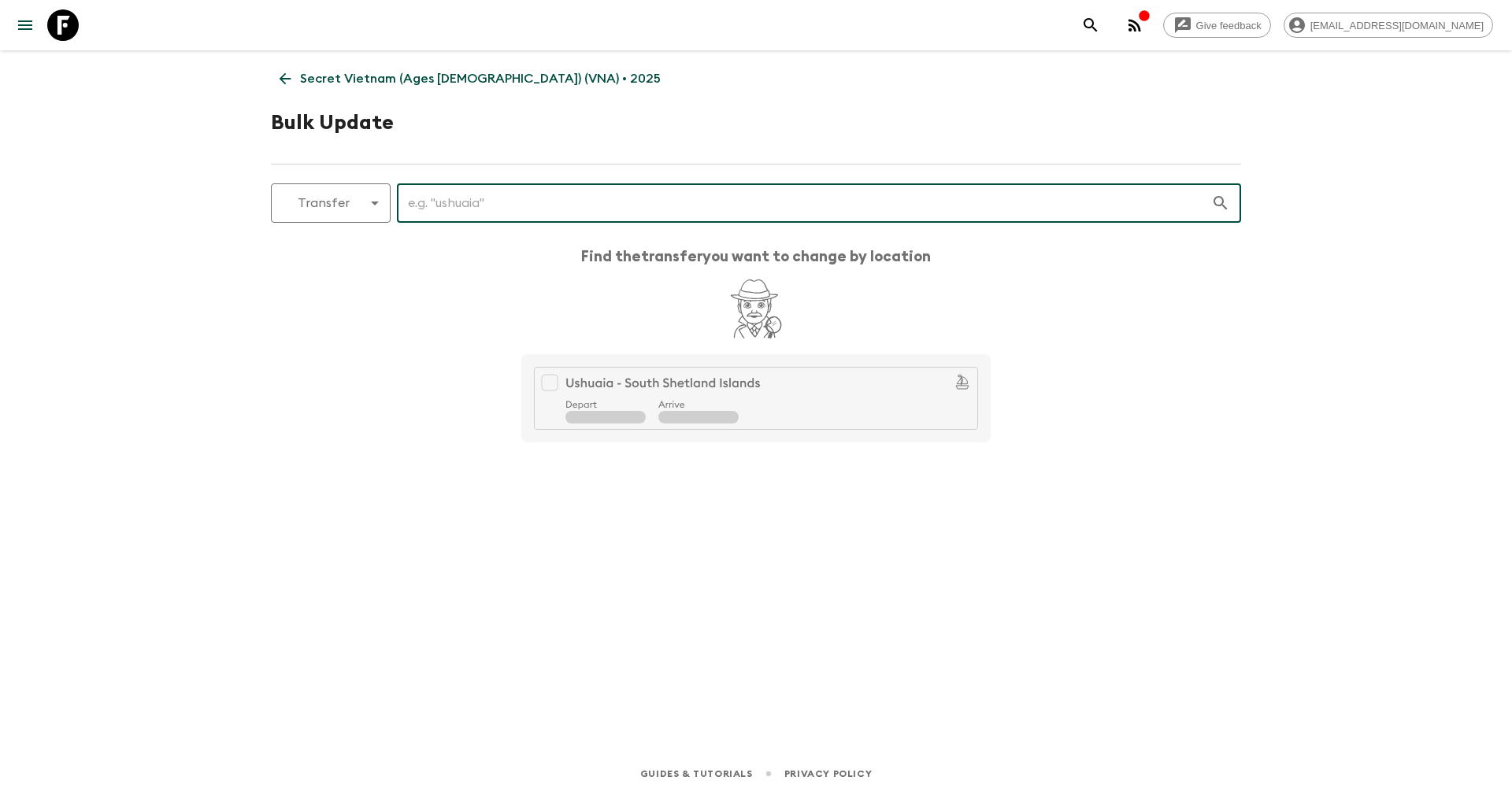
click at [453, 201] on input "text" at bounding box center [804, 203] width 814 height 44
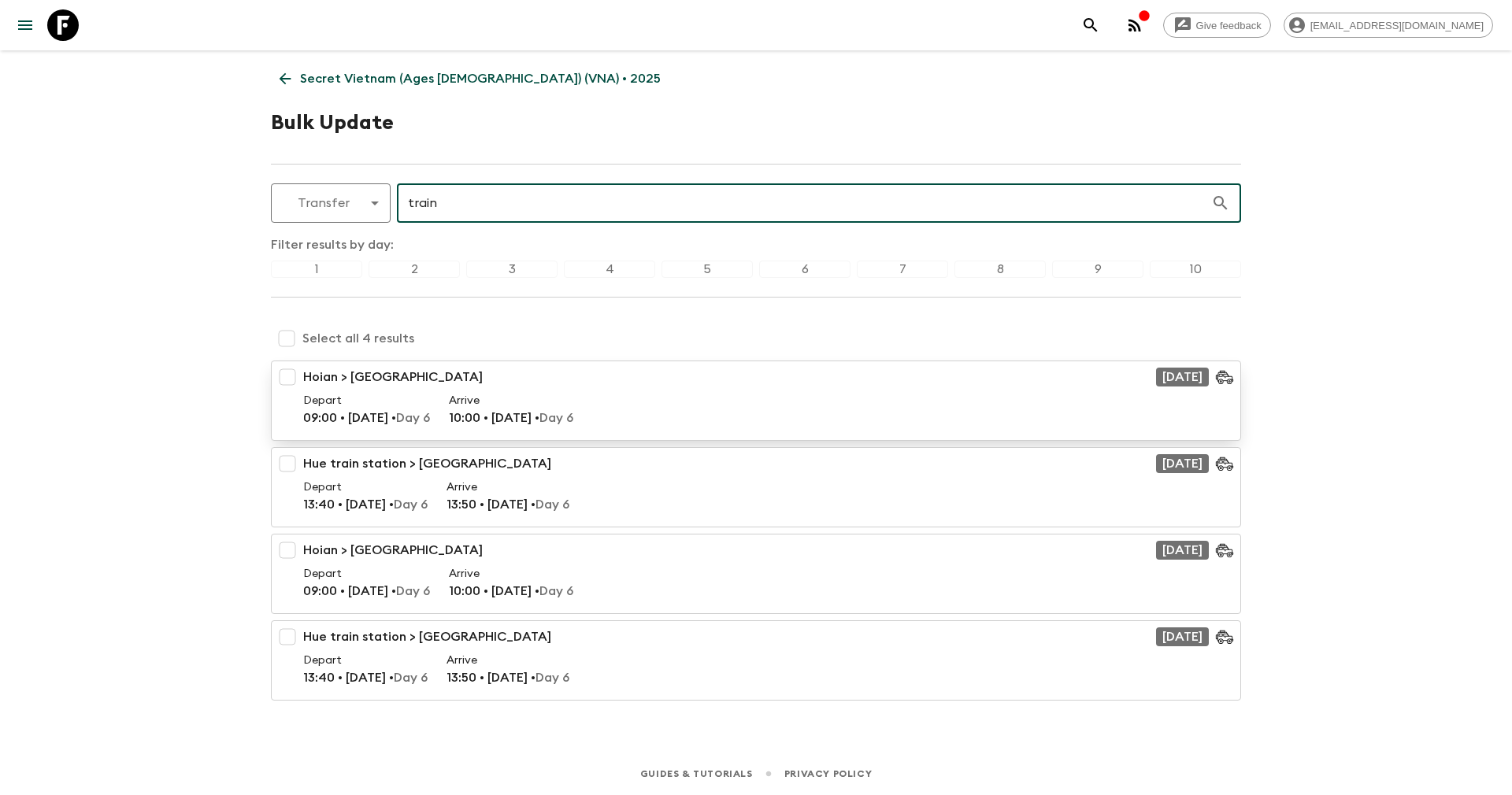
click at [291, 370] on input "checkbox" at bounding box center [287, 376] width 31 height 31
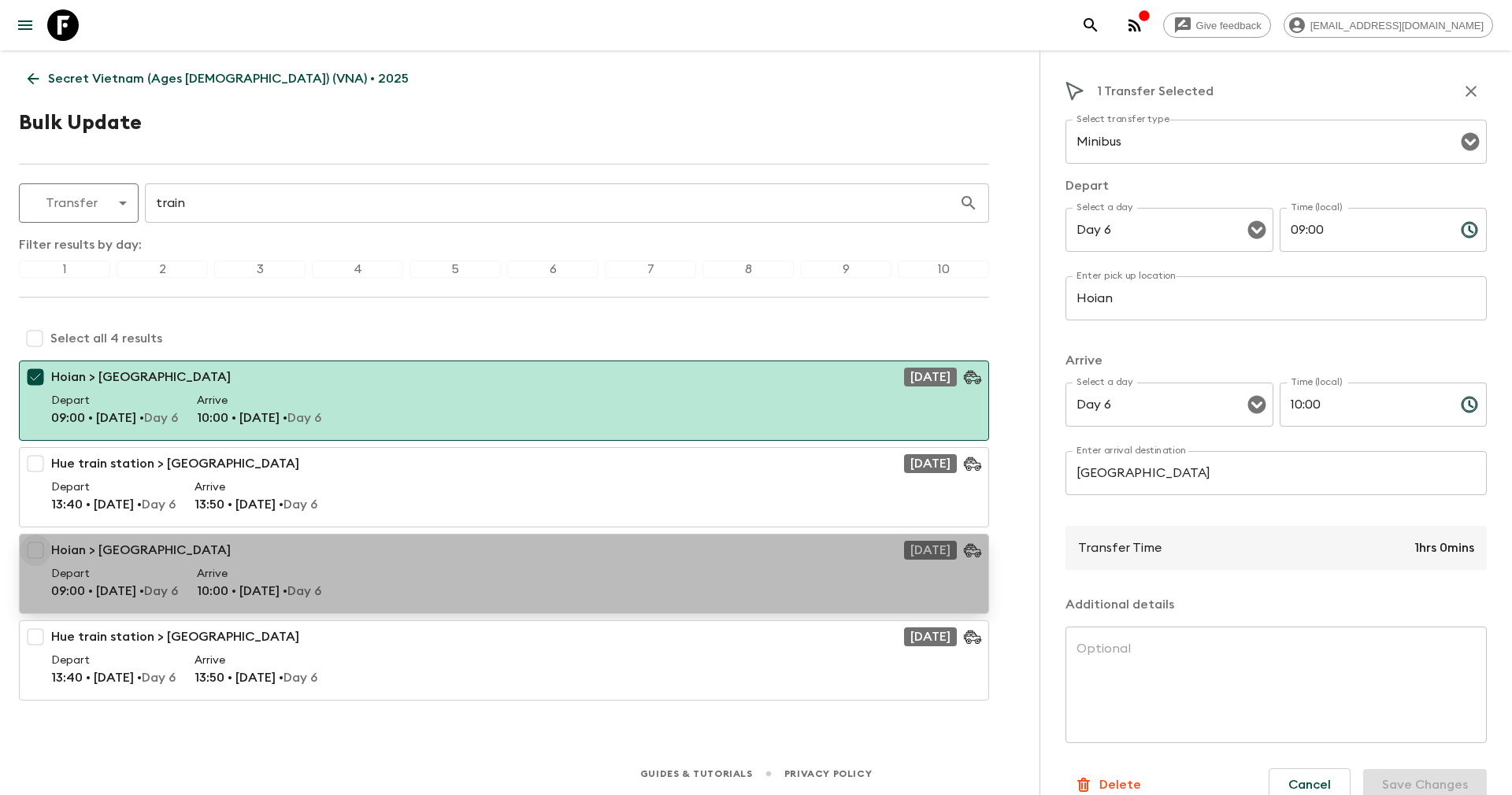
click at [37, 552] on input "checkbox" at bounding box center [35, 550] width 31 height 31
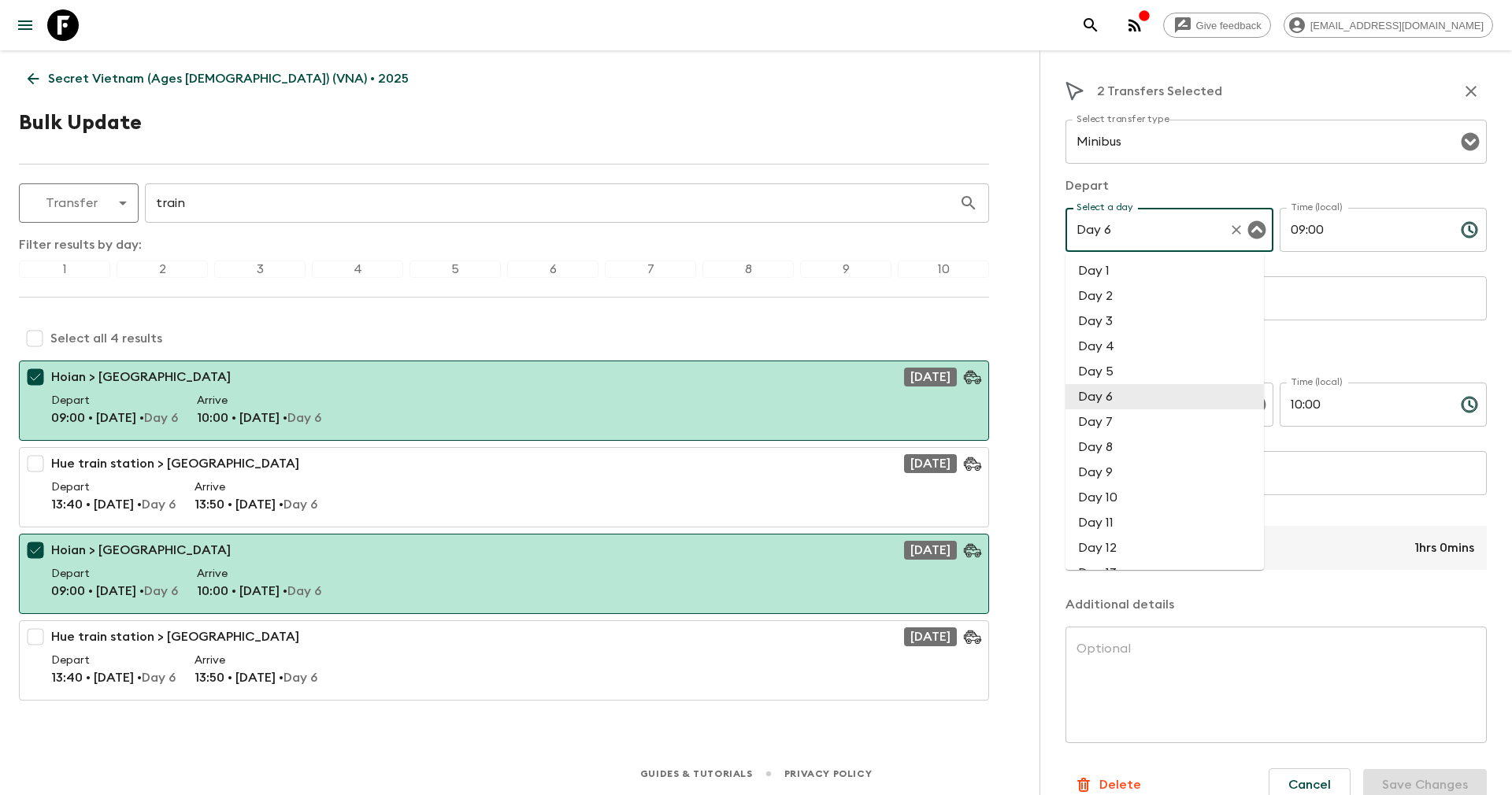
click at [1143, 229] on input "Day 6" at bounding box center [1147, 229] width 150 height 30
click at [1109, 348] on li "Day 4" at bounding box center [1165, 347] width 199 height 25
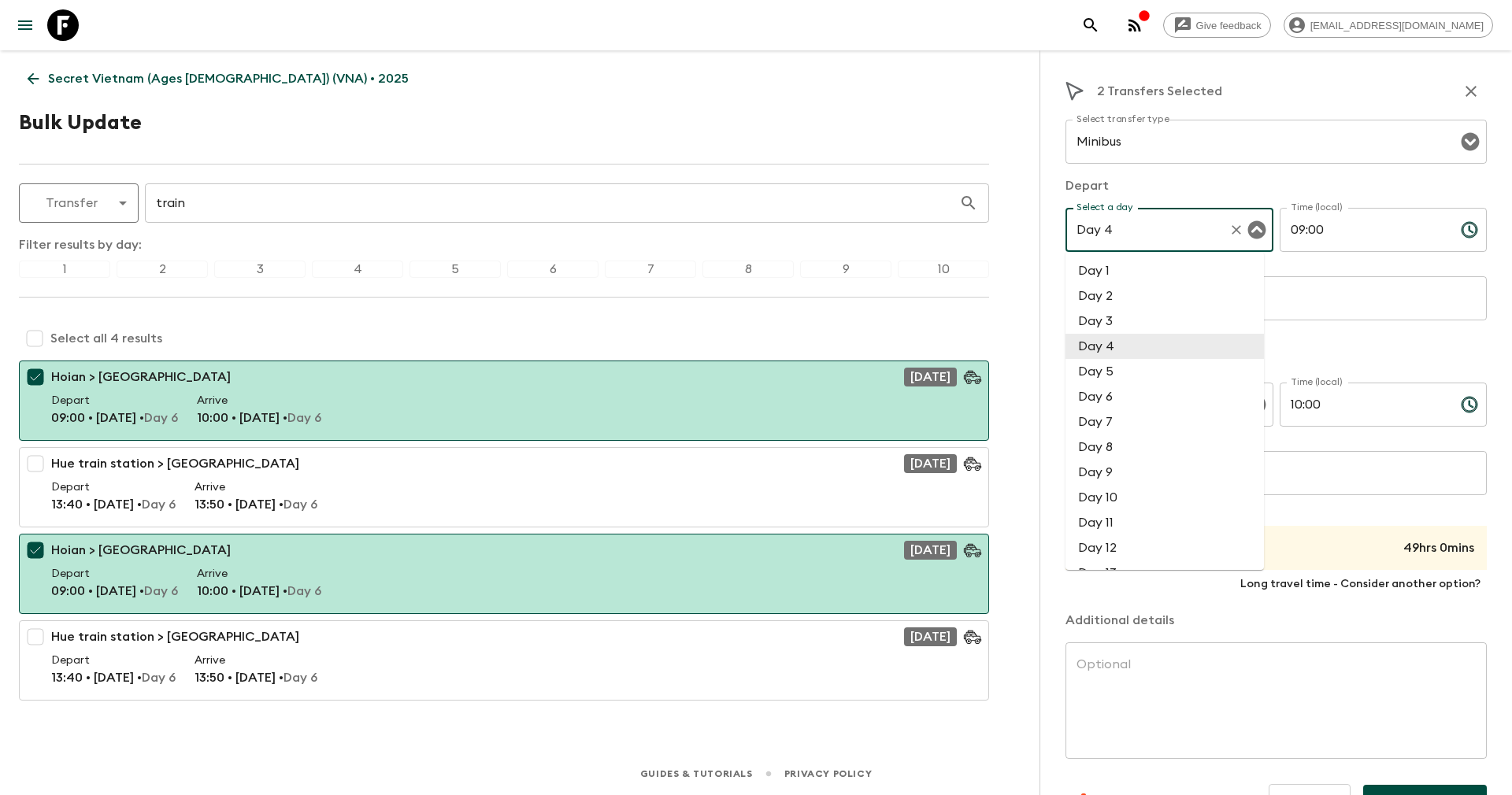
click at [1124, 229] on input "Day 4" at bounding box center [1147, 229] width 150 height 30
click at [1109, 369] on li "Day 5" at bounding box center [1165, 372] width 199 height 25
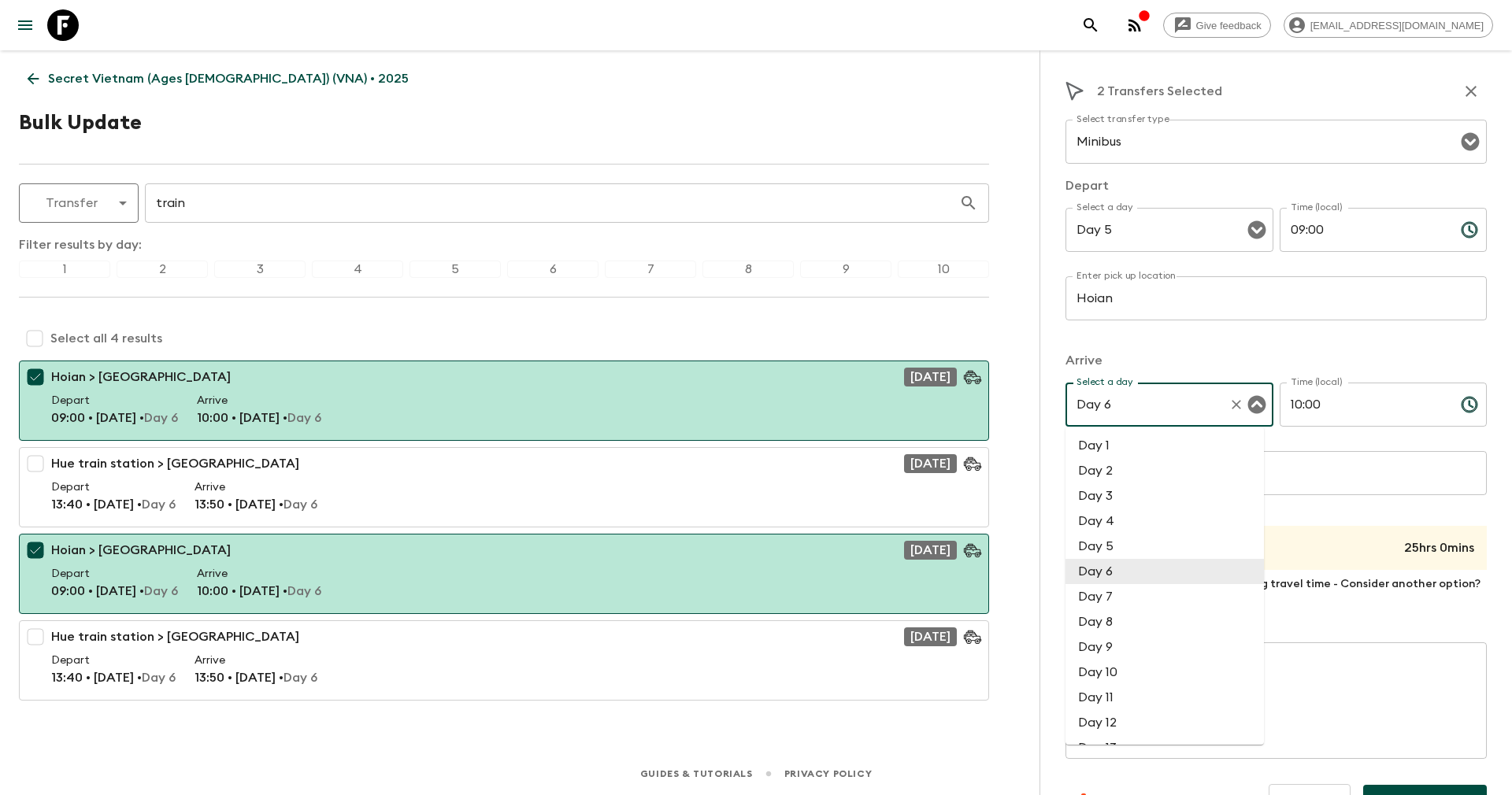
click at [1109, 405] on input "Day 6" at bounding box center [1147, 404] width 150 height 30
click at [1101, 545] on li "Day 5" at bounding box center [1165, 546] width 199 height 25
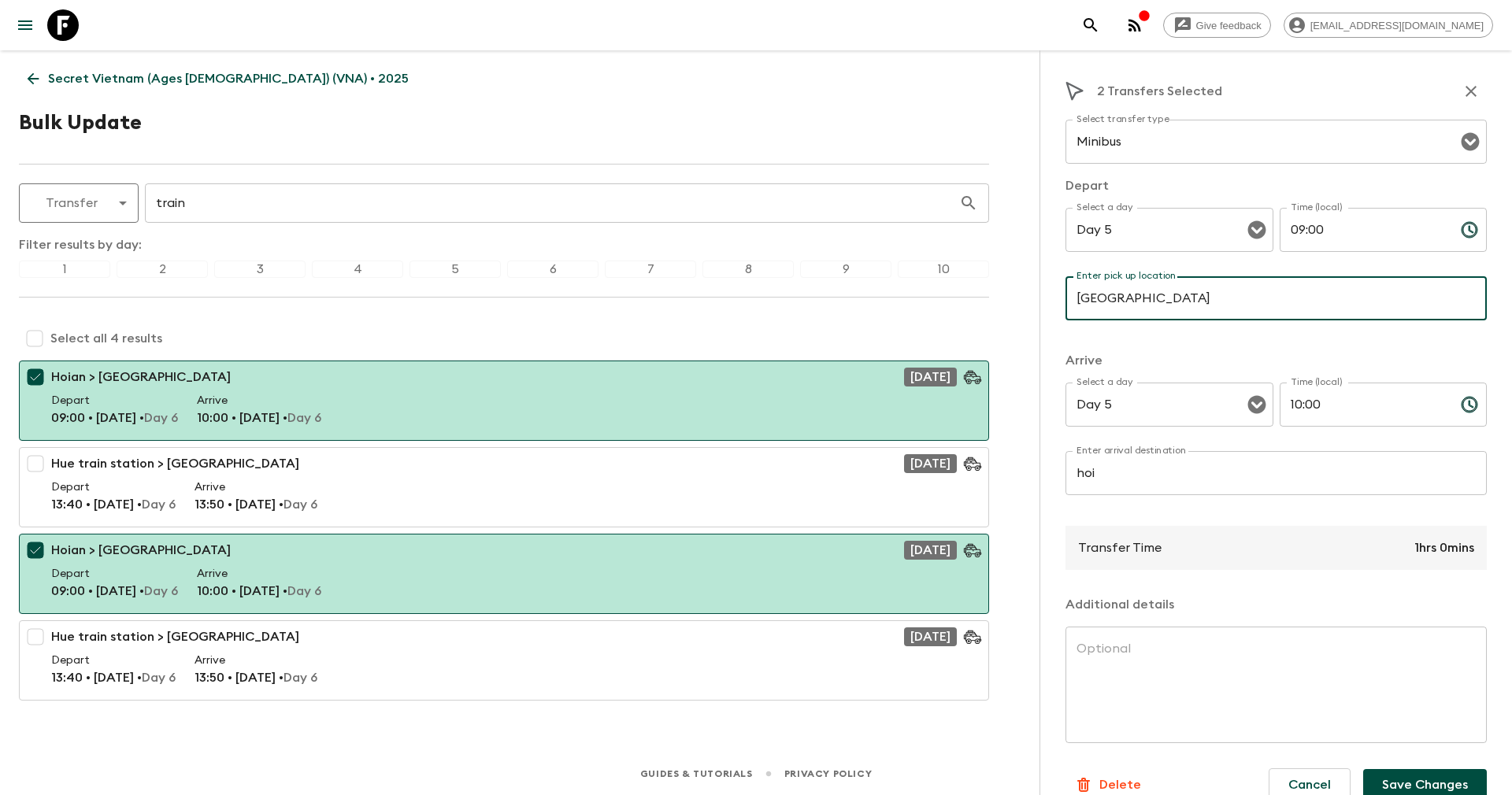
click at [1171, 299] on input "[GEOGRAPHIC_DATA]" at bounding box center [1276, 298] width 421 height 44
drag, startPoint x: 1082, startPoint y: 311, endPoint x: 1072, endPoint y: 302, distance: 13.5
click at [1072, 302] on input "hotel in Hue" at bounding box center [1276, 298] width 421 height 44
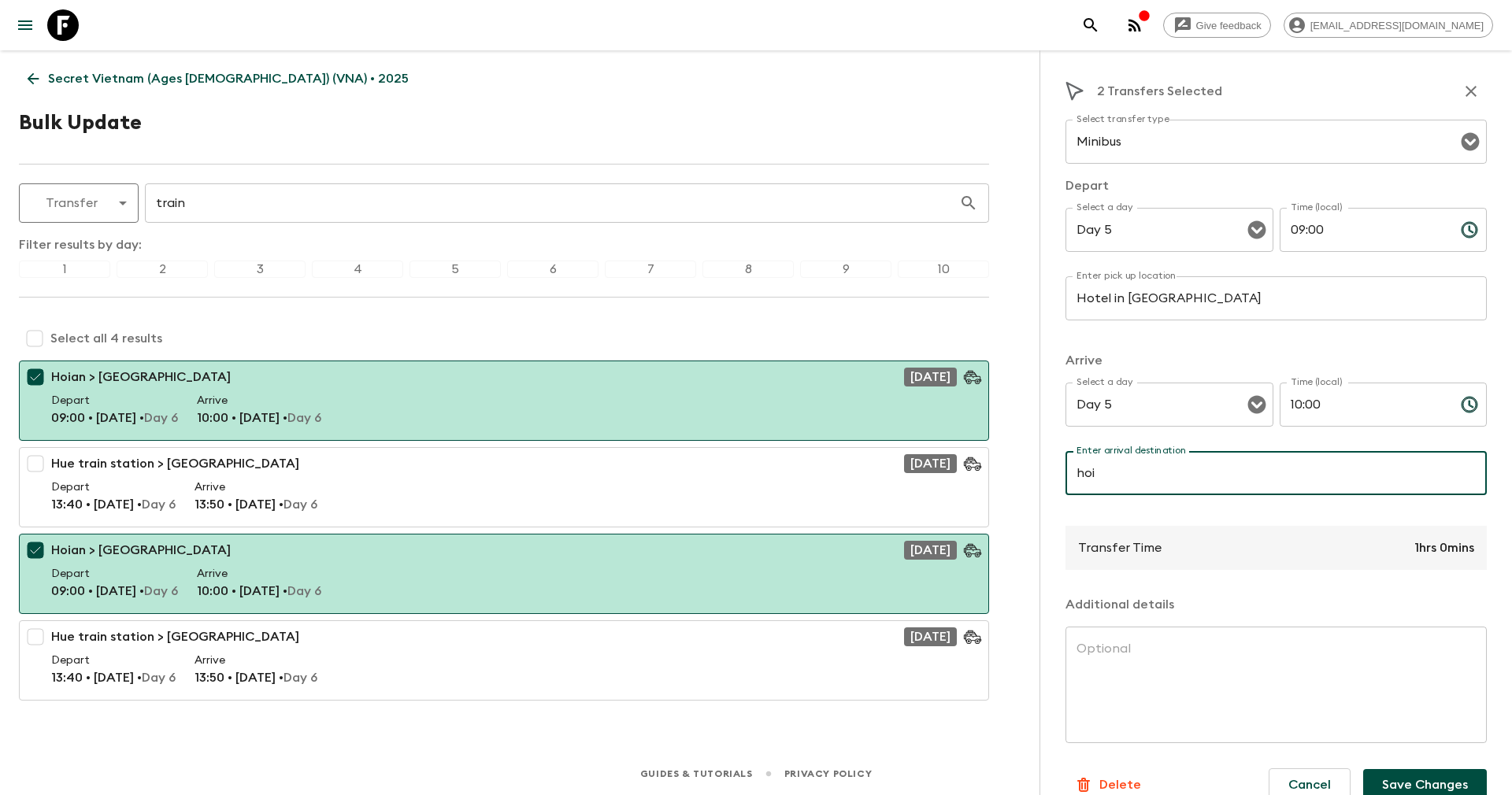
click at [1115, 468] on input "hoi" at bounding box center [1276, 473] width 421 height 44
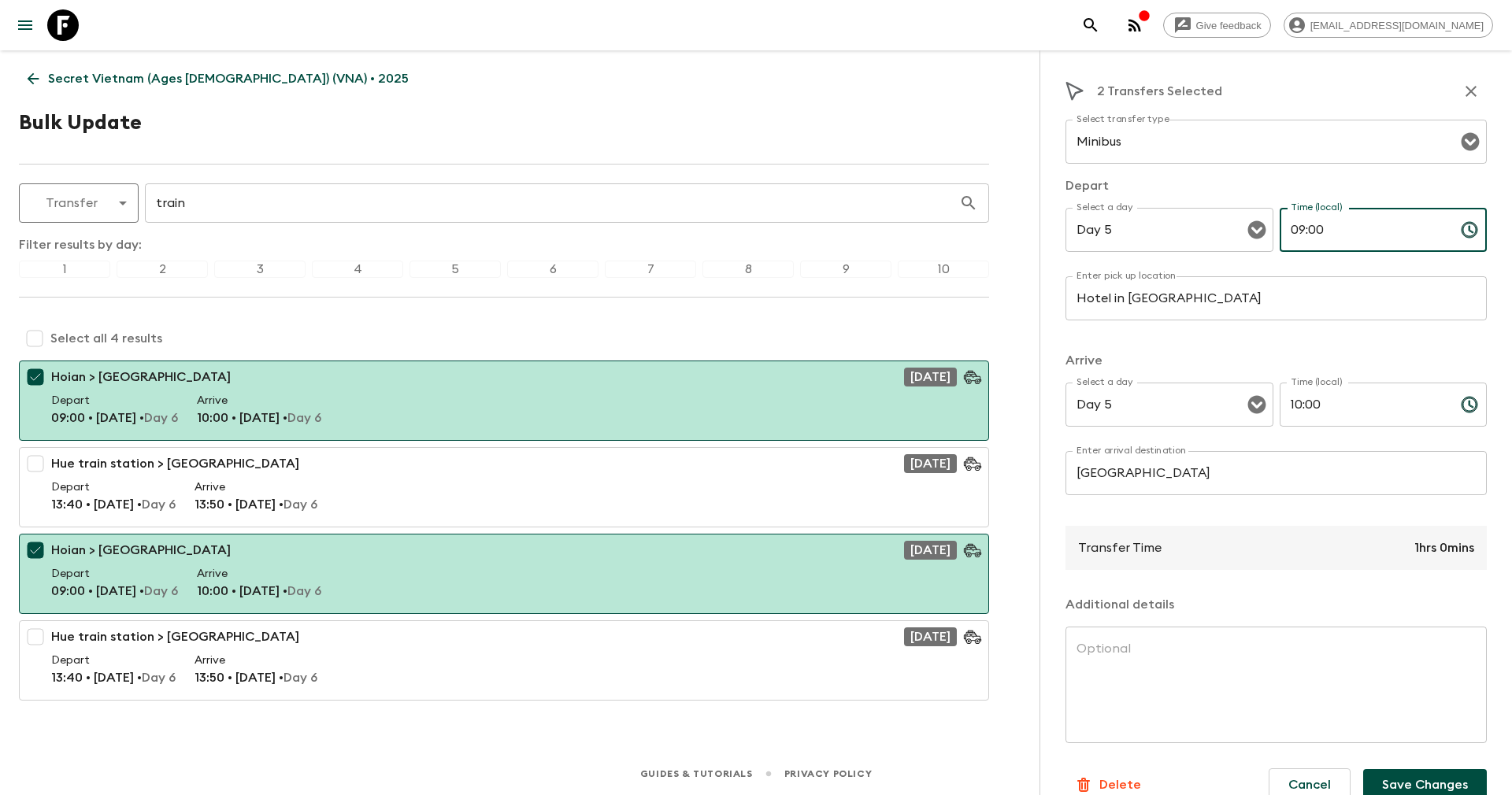
click at [1323, 228] on input "09:00" at bounding box center [1363, 230] width 168 height 44
drag, startPoint x: 1317, startPoint y: 227, endPoint x: 1255, endPoint y: 225, distance: 62.0
click at [1255, 225] on div "Select a day Day 5 Select a day ​ Time (local) 09:00 Time (local) ​" at bounding box center [1276, 239] width 421 height 62
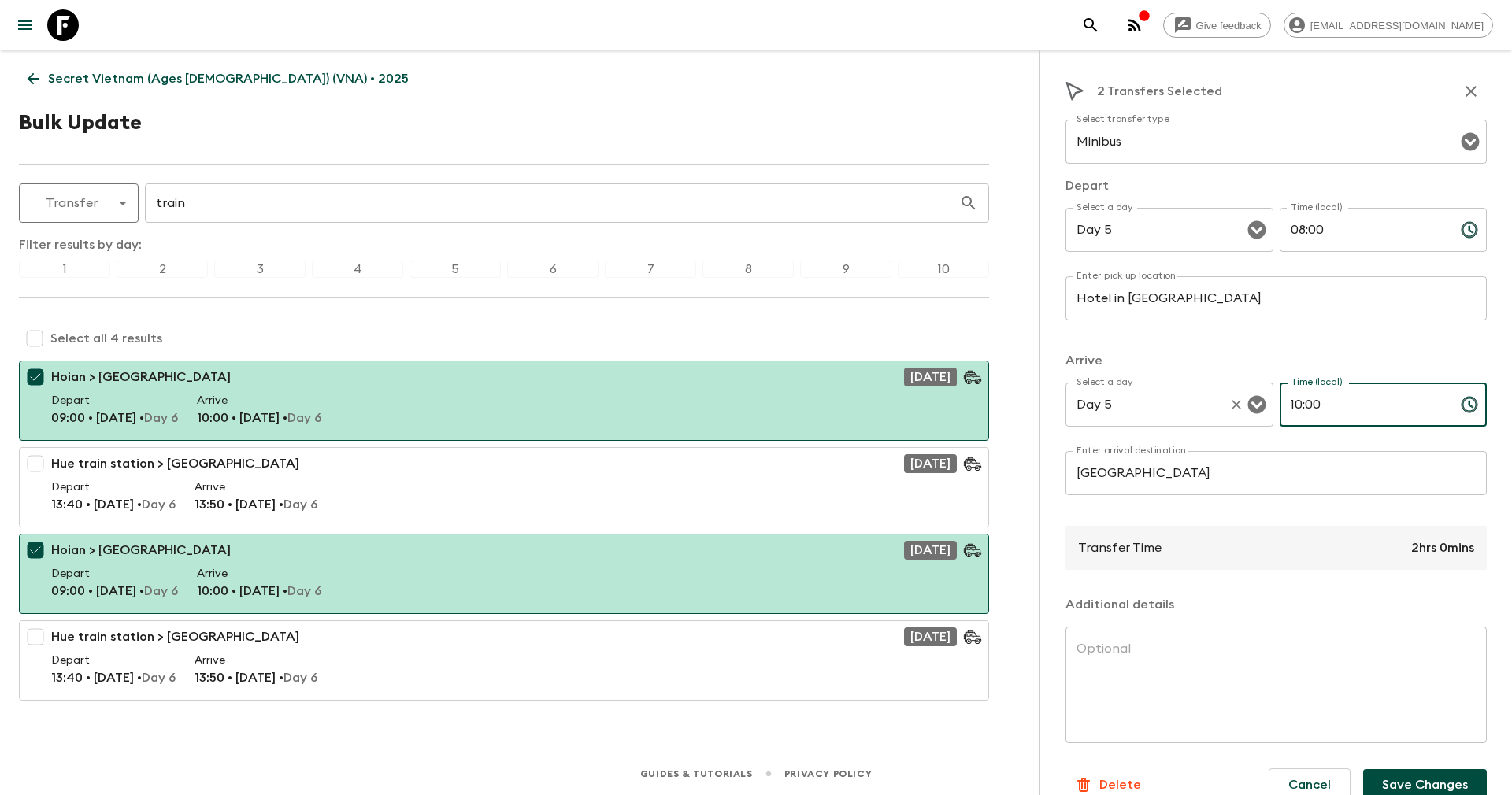
drag, startPoint x: 1339, startPoint y: 407, endPoint x: 1255, endPoint y: 404, distance: 84.1
click at [1255, 404] on div "Select a day Day 5 Select a day ​ Time (local) 10:00 Time (local) ​" at bounding box center [1276, 413] width 421 height 62
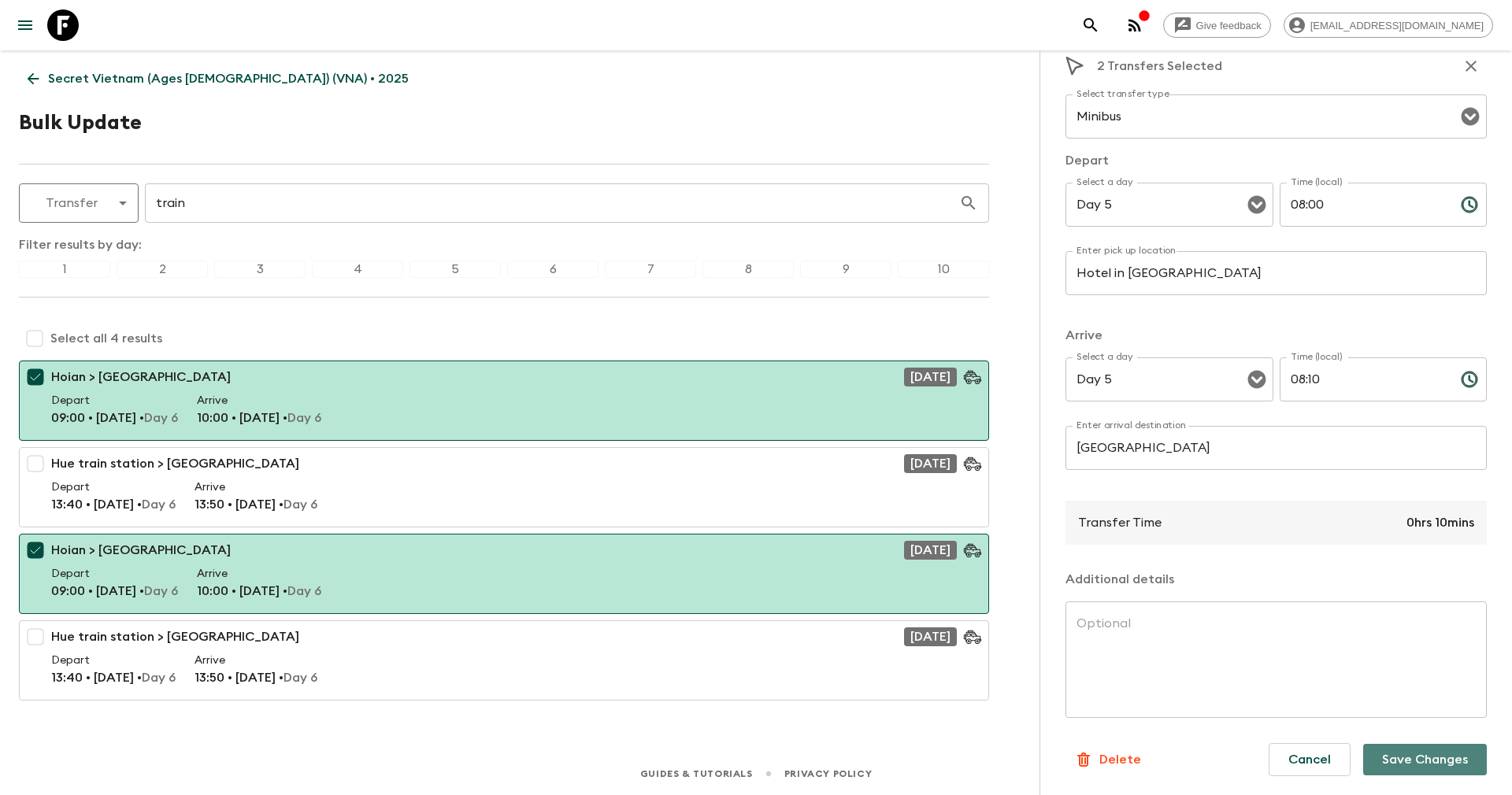
click at [1419, 761] on button "Save Changes" at bounding box center [1425, 759] width 124 height 31
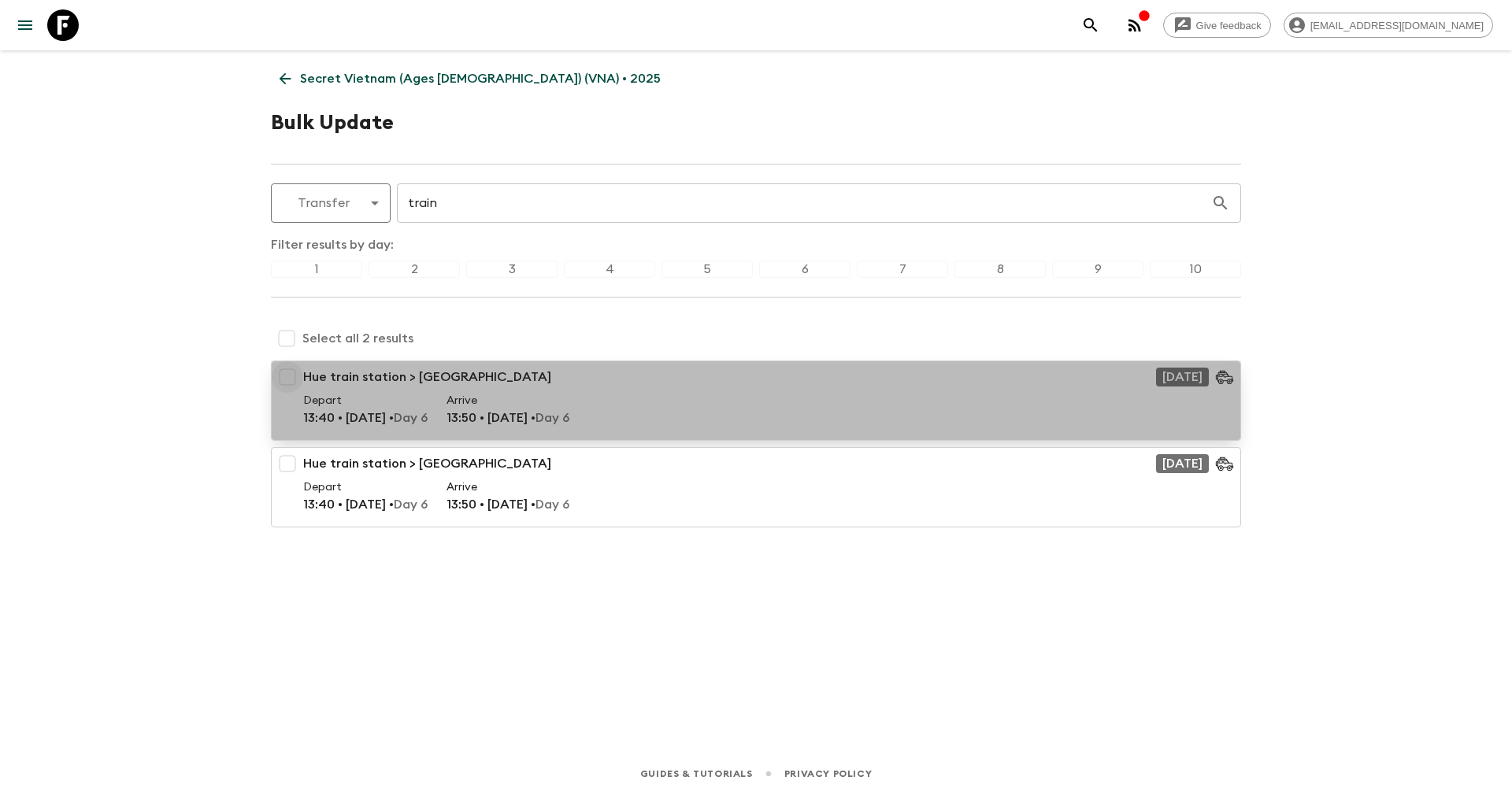
click at [288, 383] on input "checkbox" at bounding box center [287, 376] width 31 height 31
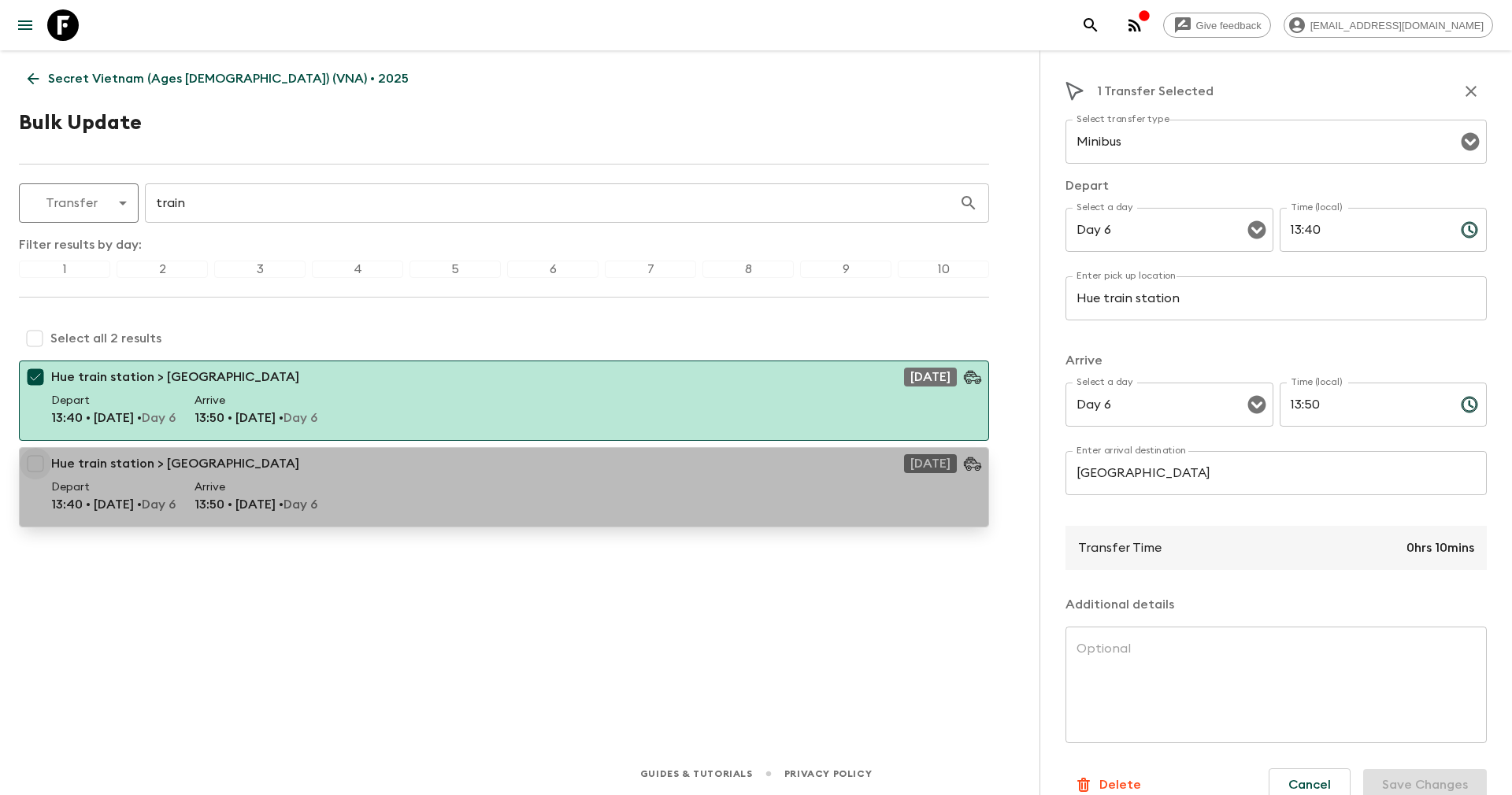
click at [32, 465] on input "checkbox" at bounding box center [35, 463] width 31 height 31
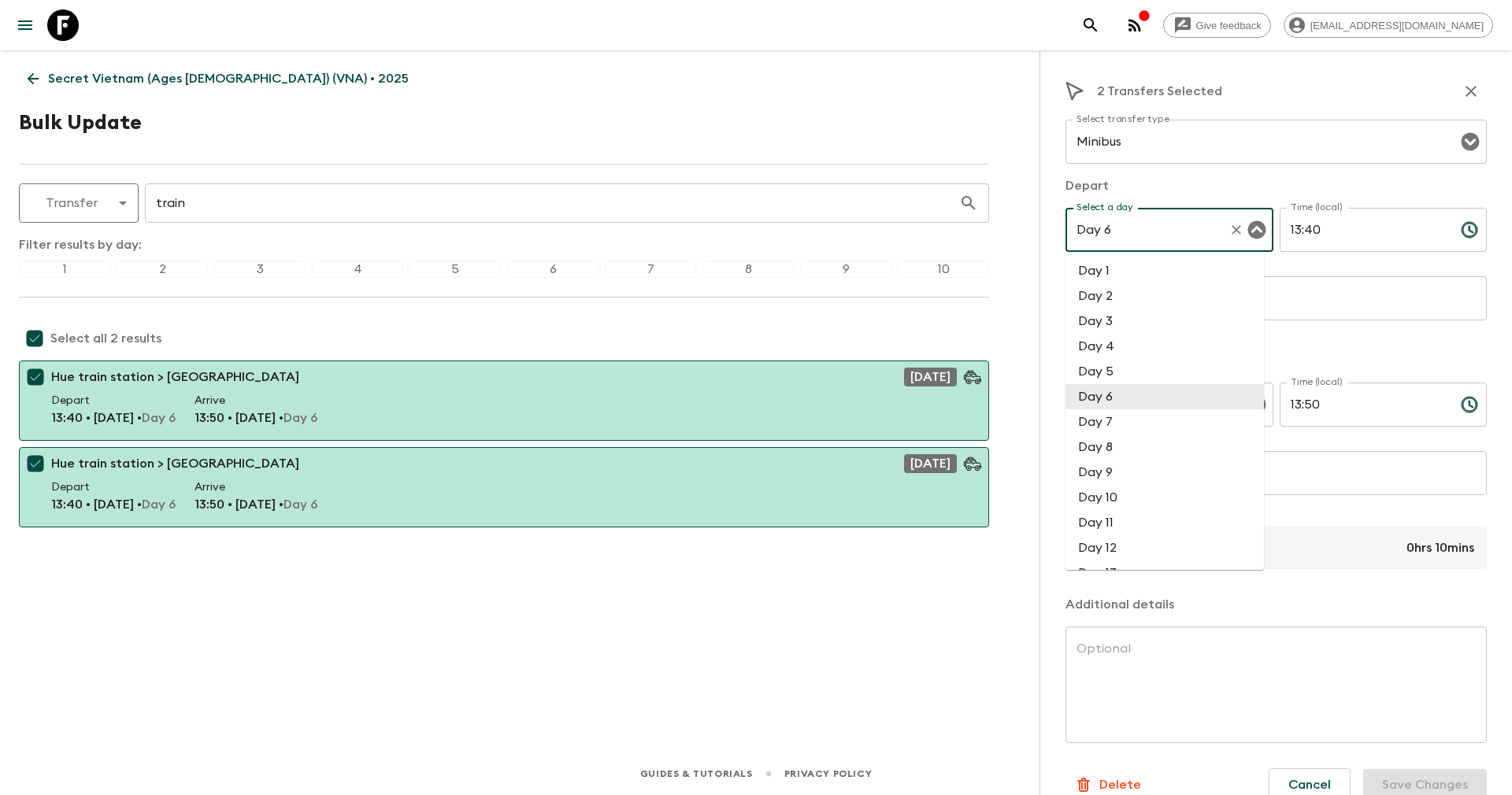
click at [1147, 228] on input "Day 6" at bounding box center [1147, 229] width 150 height 30
click at [1112, 372] on li "Day 5" at bounding box center [1165, 372] width 199 height 25
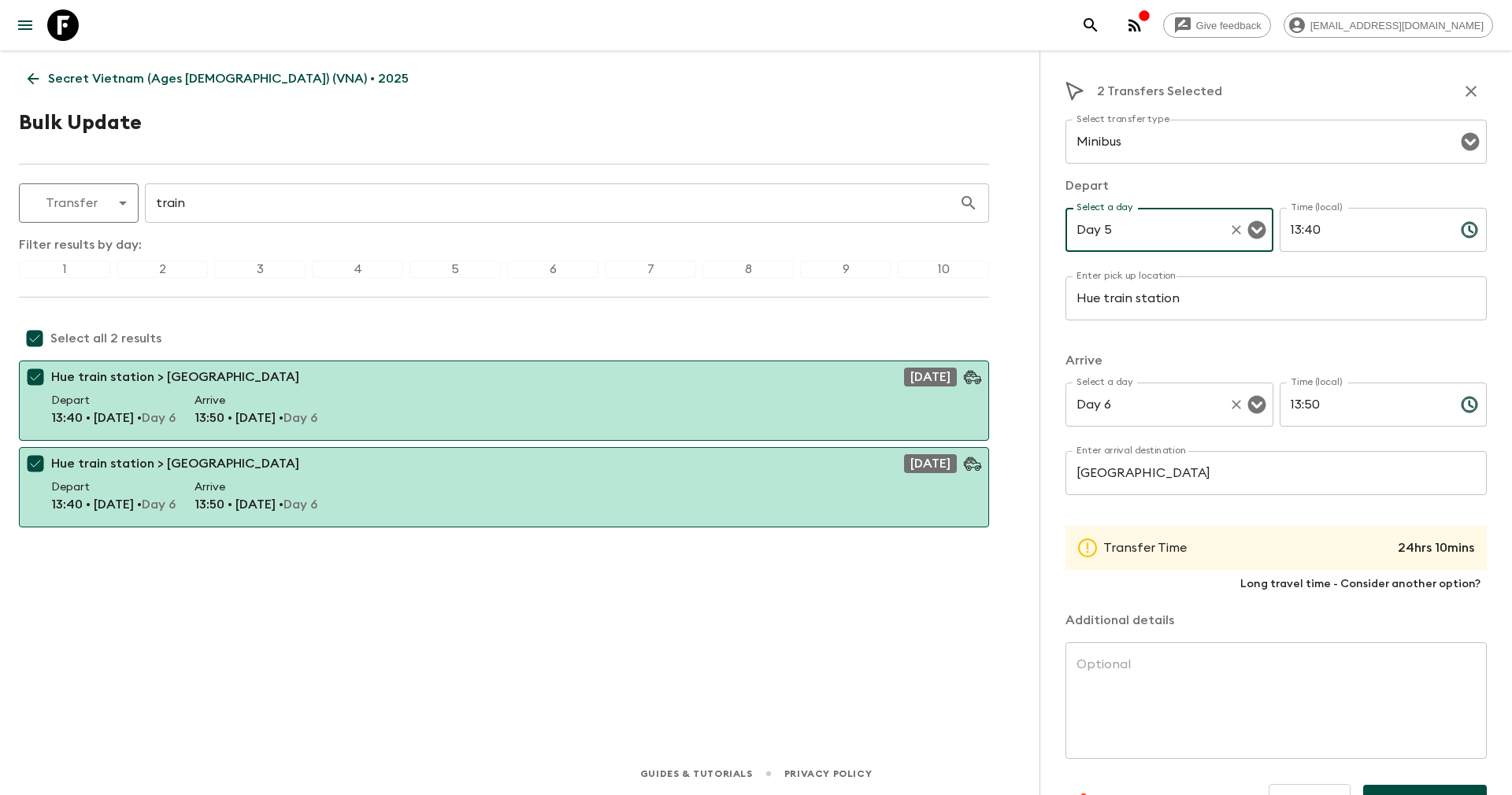
click at [1130, 403] on input "Day 6" at bounding box center [1147, 404] width 150 height 30
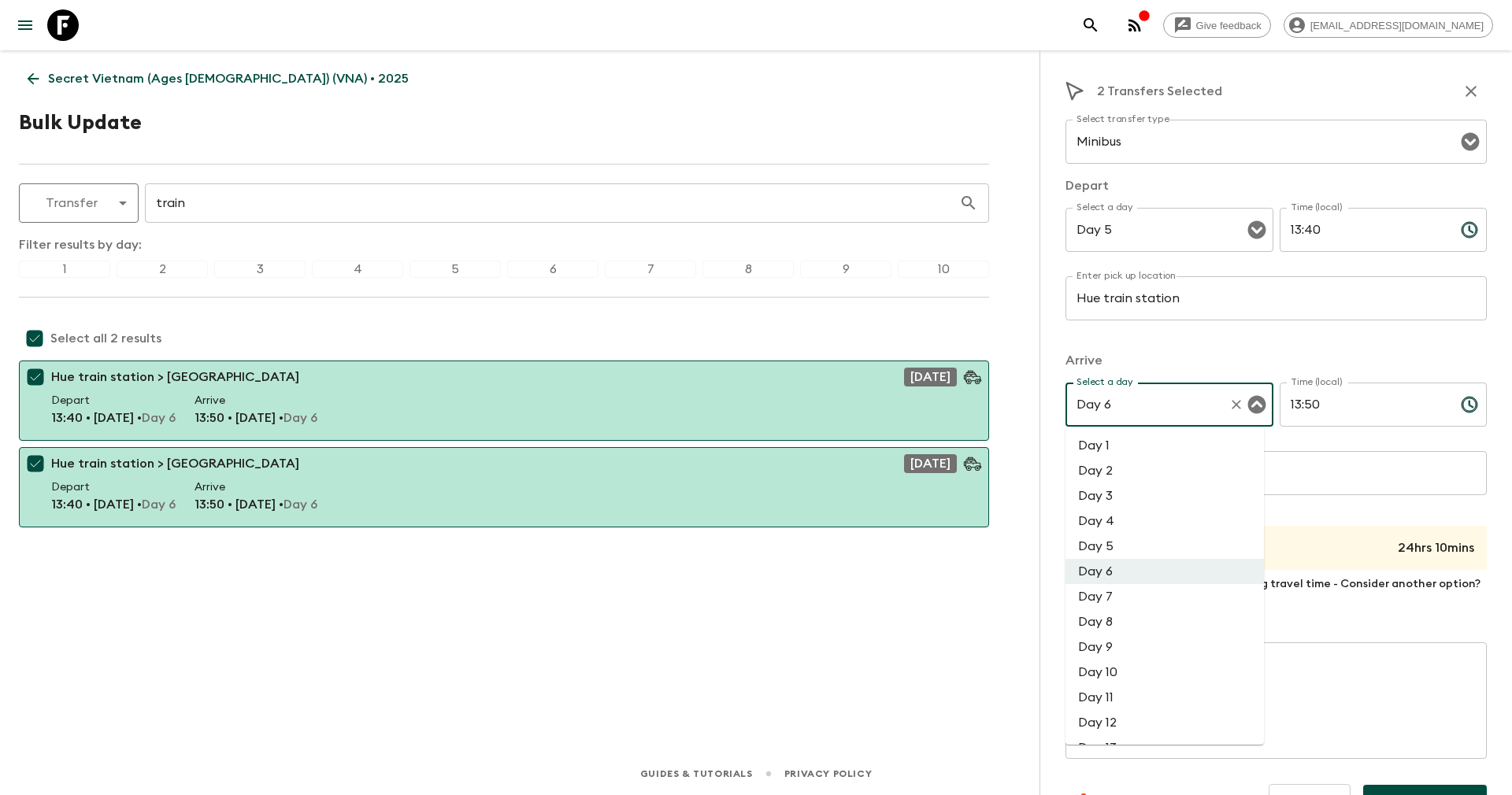
click at [1109, 542] on li "Day 5" at bounding box center [1165, 546] width 199 height 25
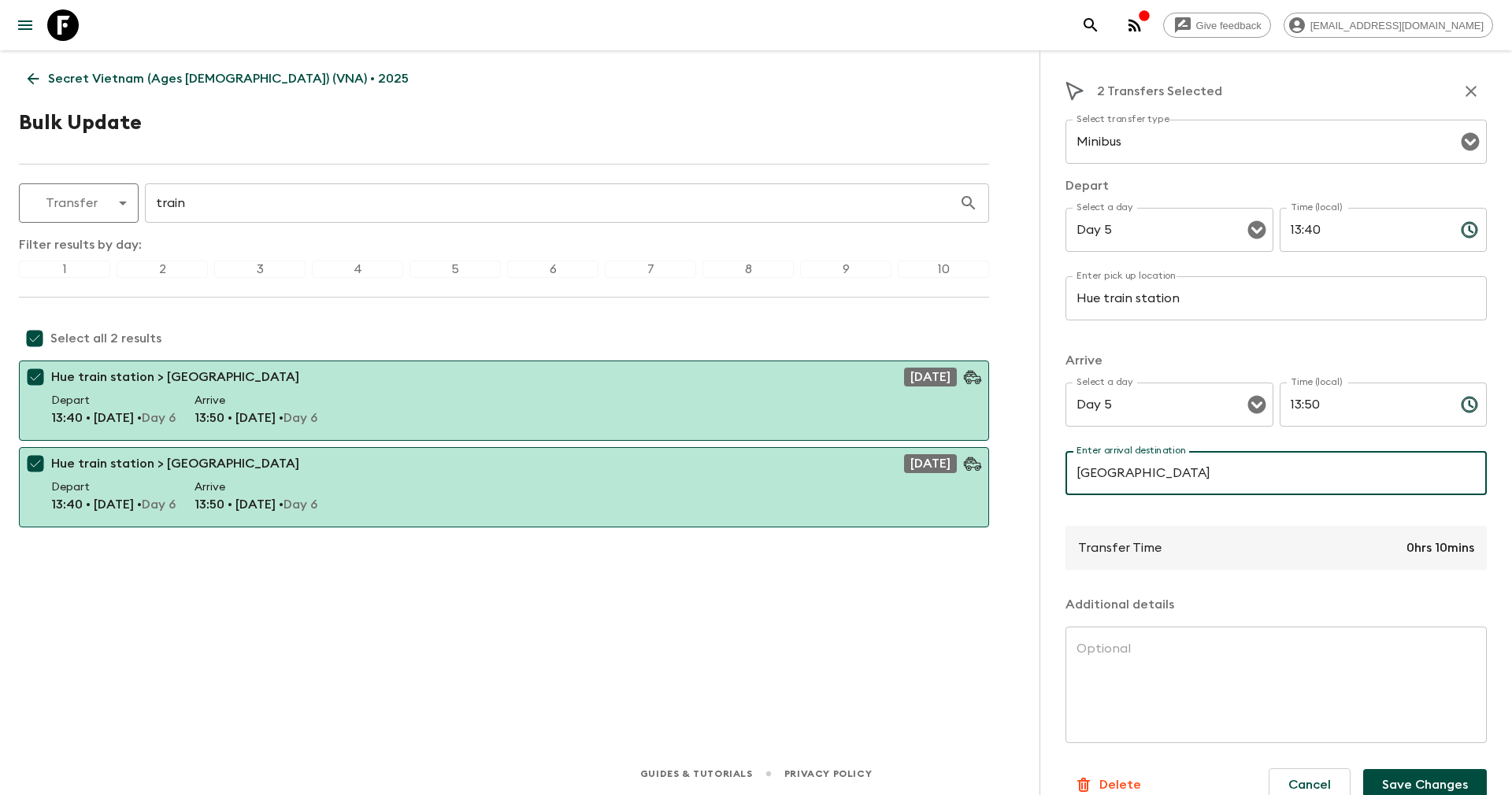
click at [1229, 468] on input "[GEOGRAPHIC_DATA]" at bounding box center [1276, 473] width 421 height 44
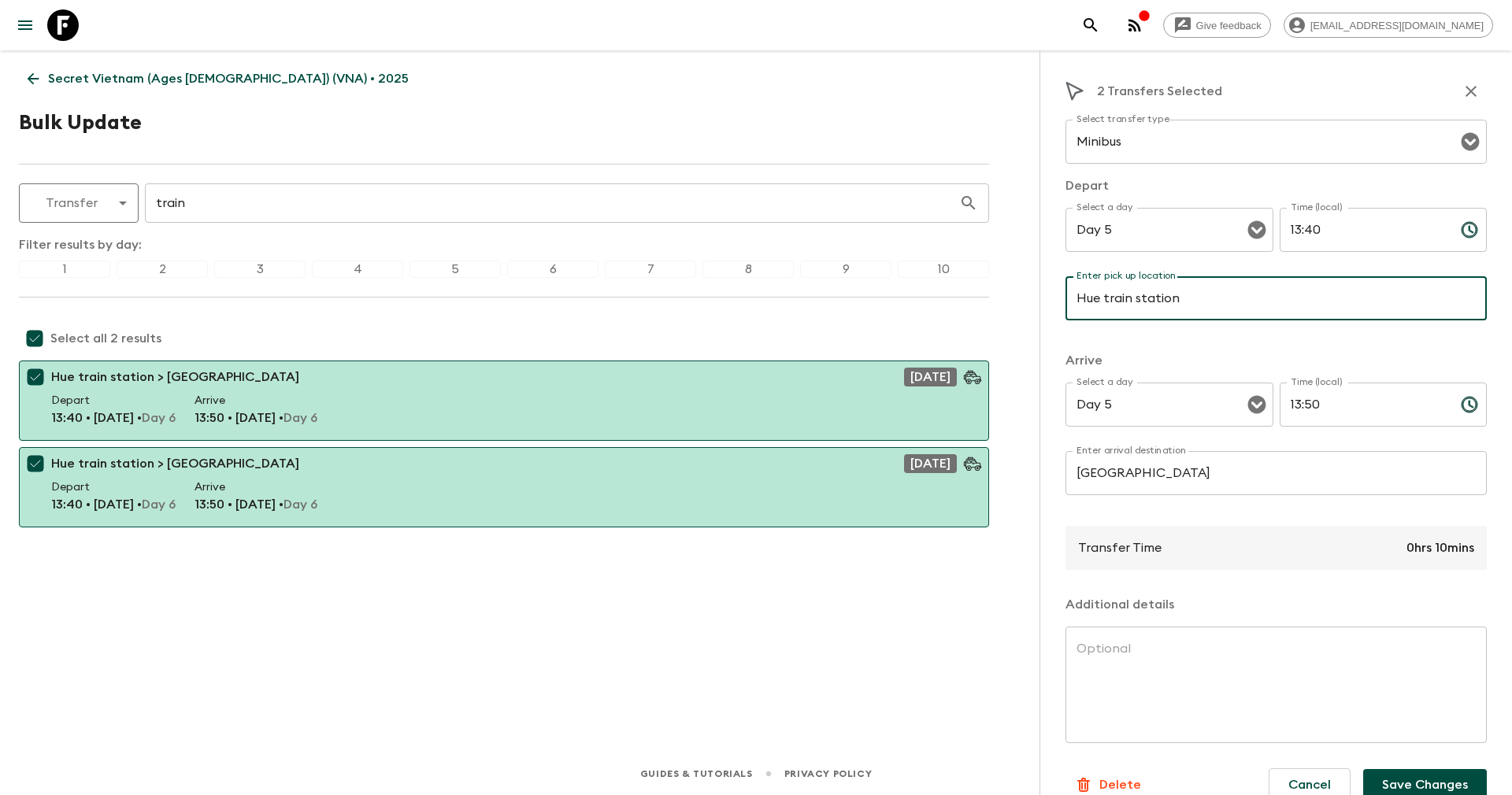
click at [1197, 297] on input "Hue train station" at bounding box center [1276, 298] width 421 height 44
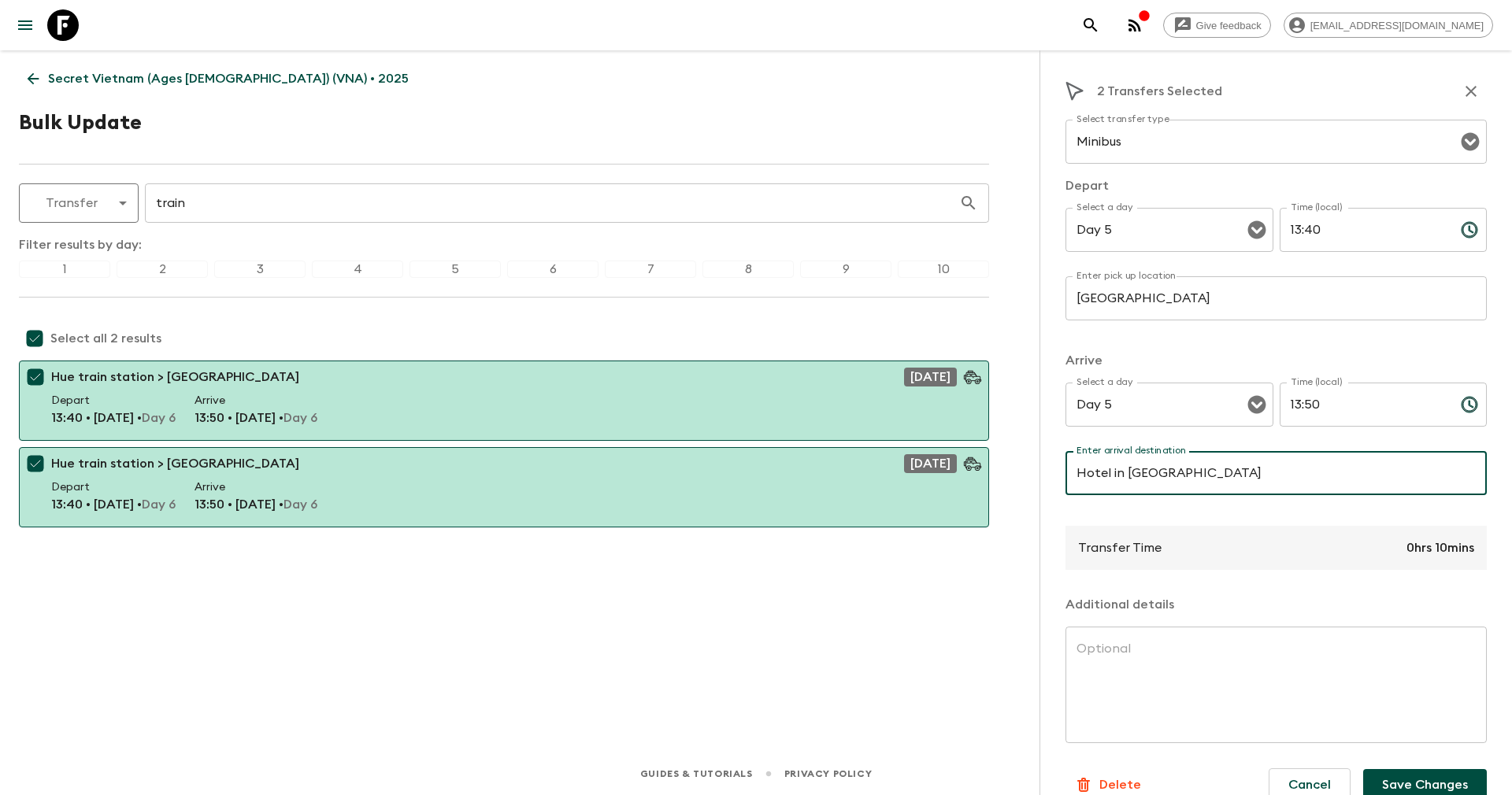
click at [1342, 234] on input "13:40" at bounding box center [1363, 230] width 168 height 44
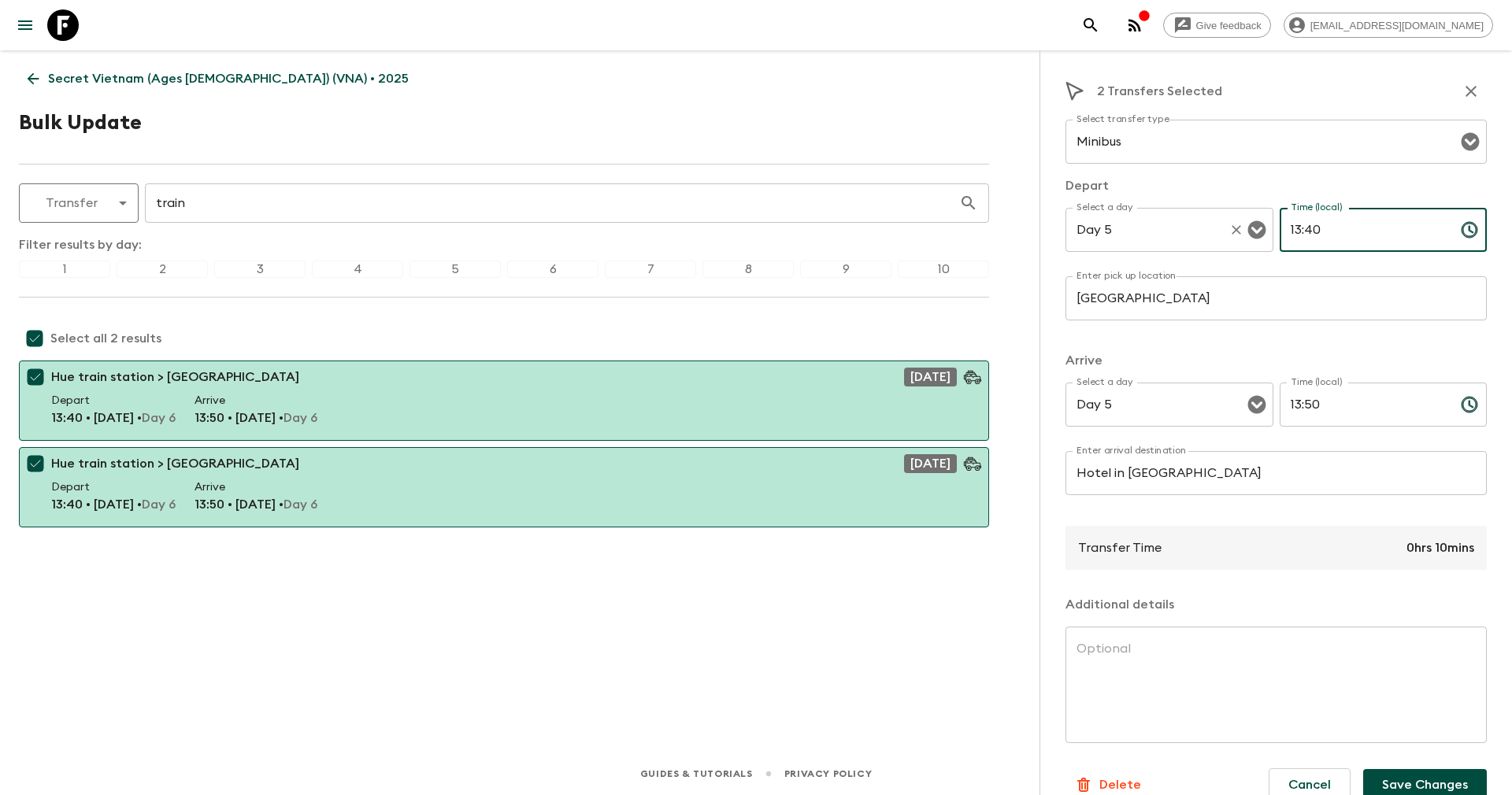
drag, startPoint x: 1342, startPoint y: 234, endPoint x: 1258, endPoint y: 222, distance: 84.9
click at [1258, 222] on div "Select a day Day 5 Select a day ​ Time (local) 13:40 Time (local) ​" at bounding box center [1276, 239] width 421 height 62
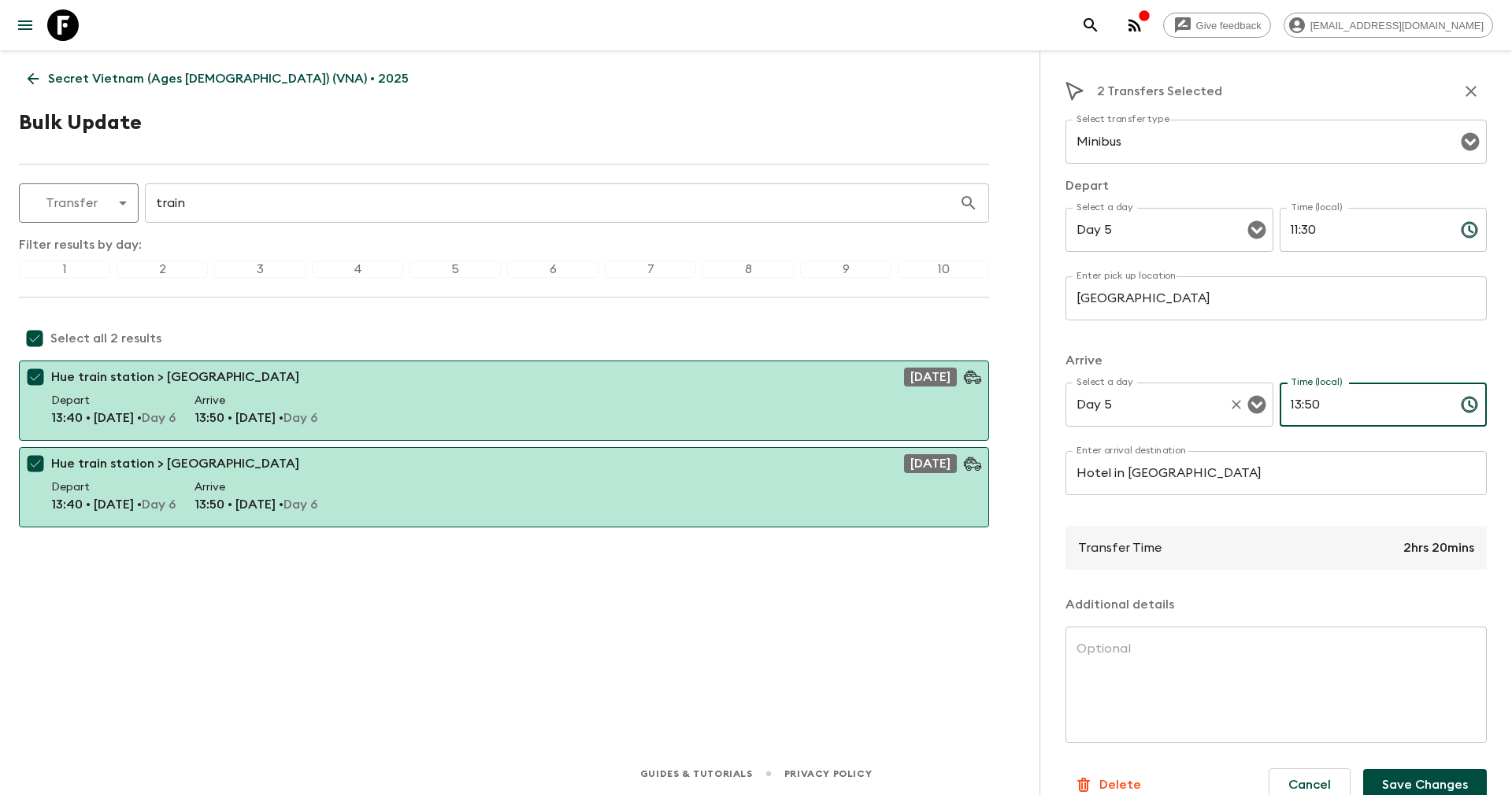
drag, startPoint x: 1334, startPoint y: 395, endPoint x: 1221, endPoint y: 399, distance: 113.1
click at [1221, 399] on div "Select a day Day 5 Select a day ​ Time (local) 13:50 Time (local) ​" at bounding box center [1276, 413] width 421 height 62
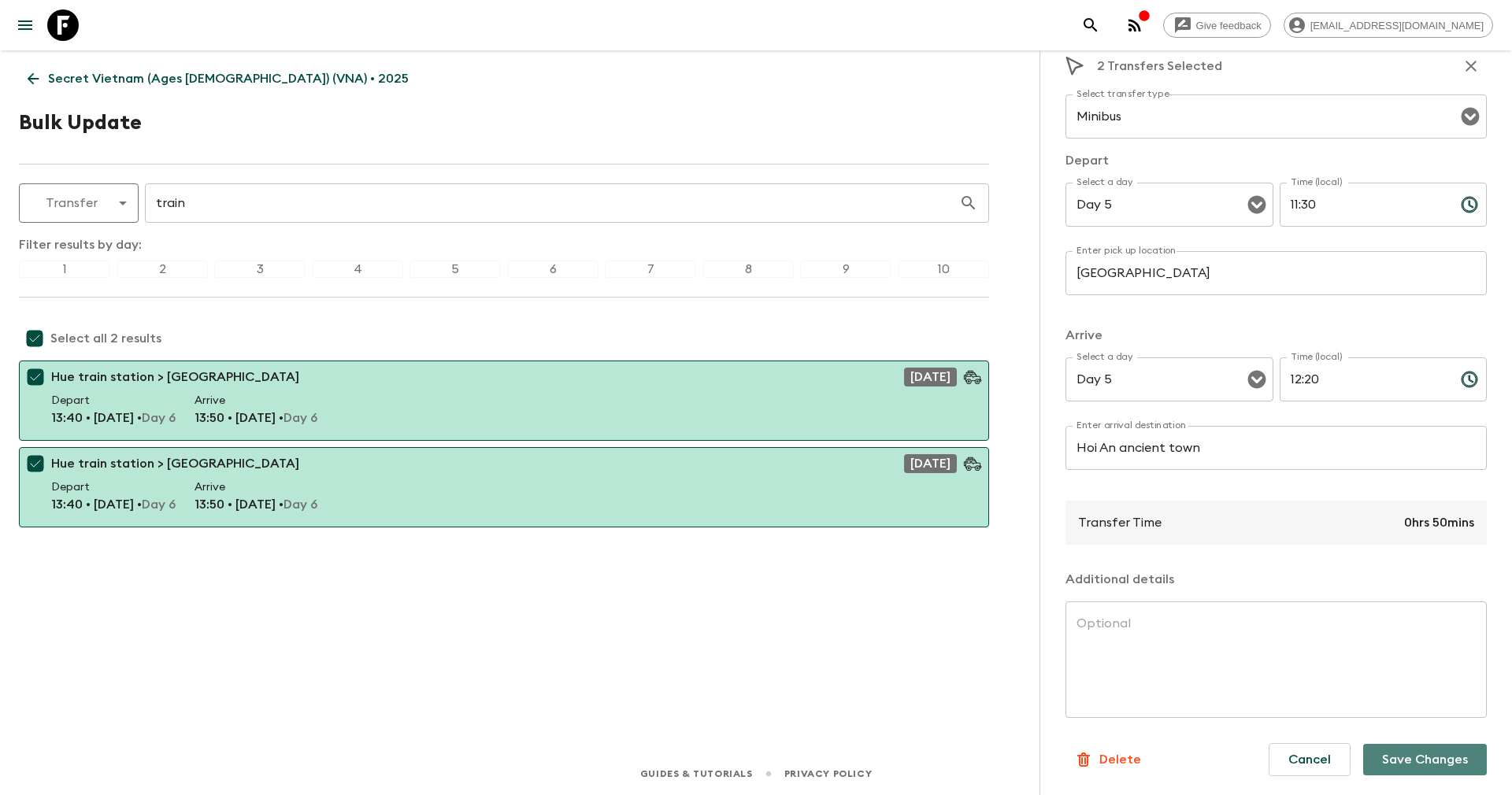
click at [1410, 753] on button "Save Changes" at bounding box center [1425, 759] width 124 height 31
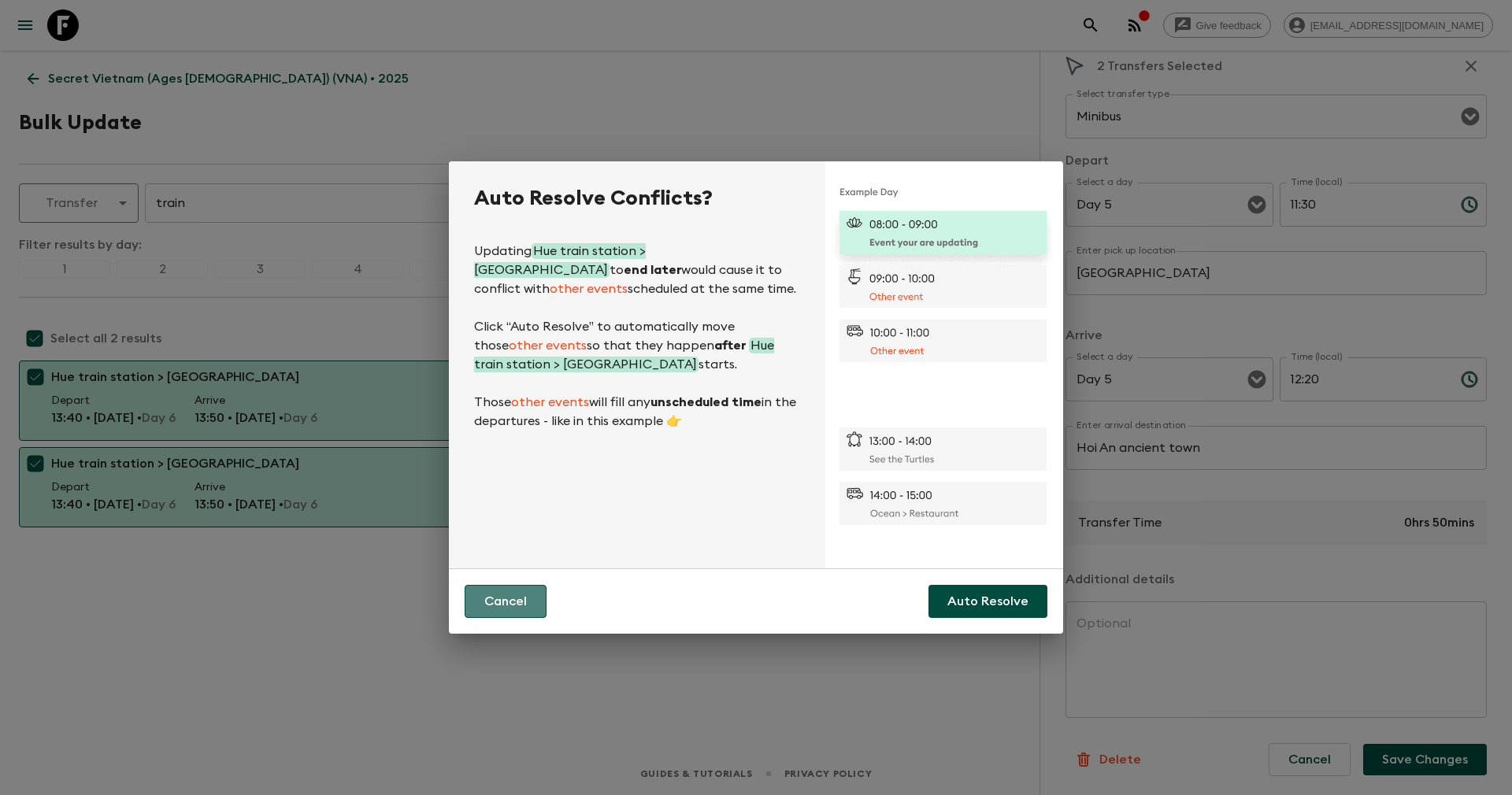
click at [510, 601] on button "Cancel" at bounding box center [505, 601] width 82 height 33
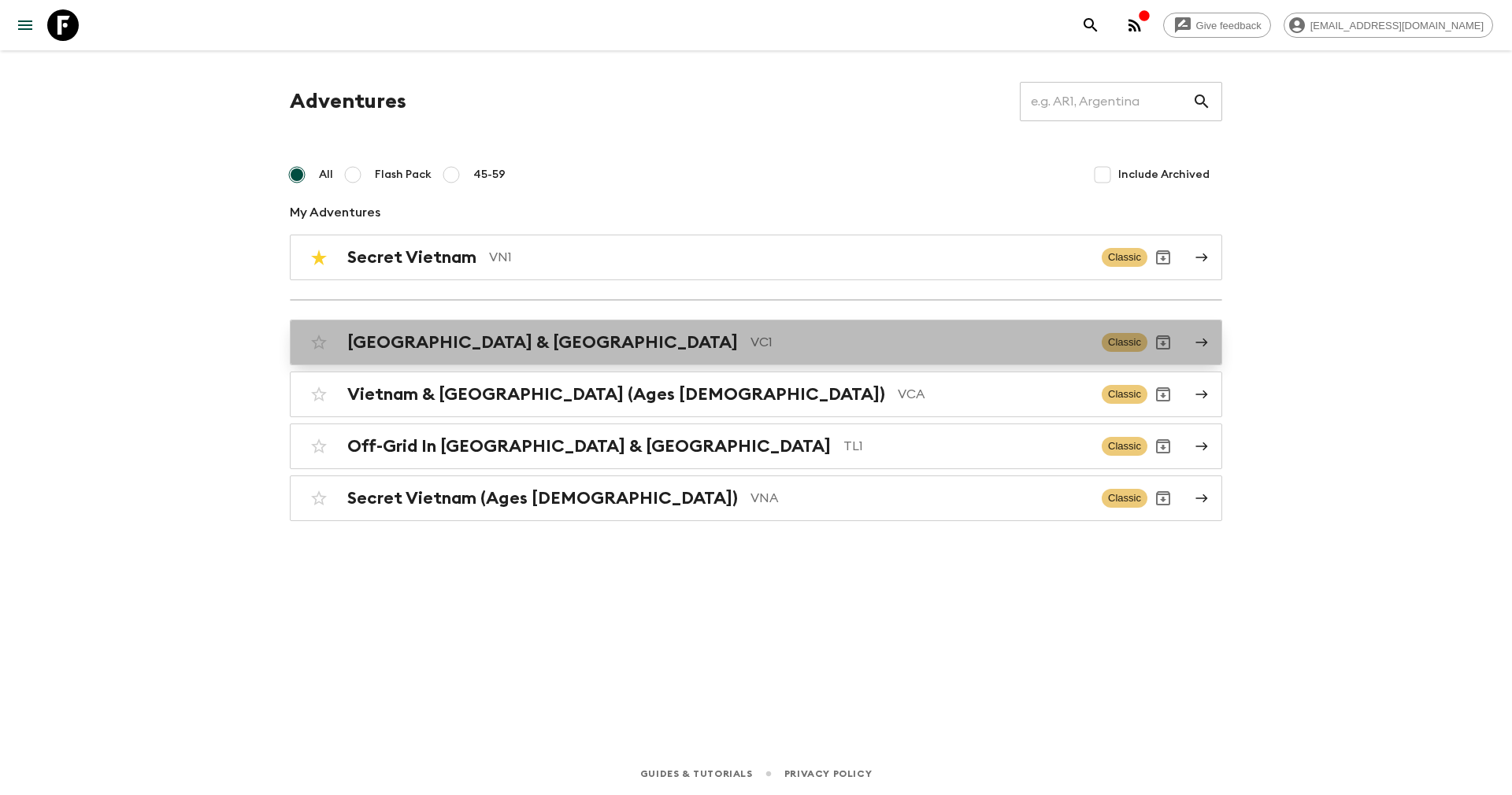
click at [462, 348] on h2 "[GEOGRAPHIC_DATA] & [GEOGRAPHIC_DATA]" at bounding box center [543, 342] width 391 height 20
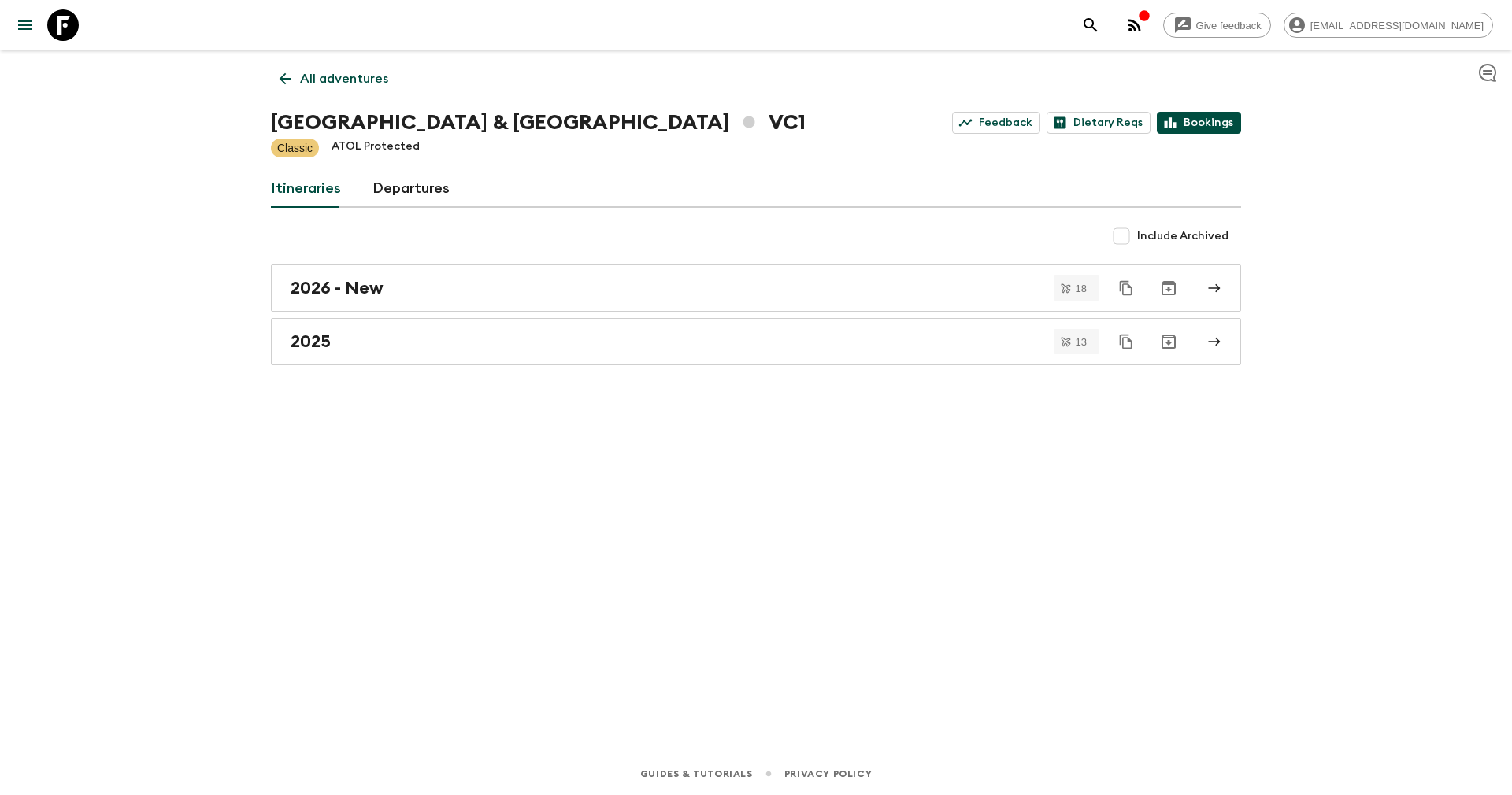
click at [1206, 124] on link "Bookings" at bounding box center [1199, 123] width 84 height 22
click at [292, 78] on icon at bounding box center [285, 78] width 17 height 17
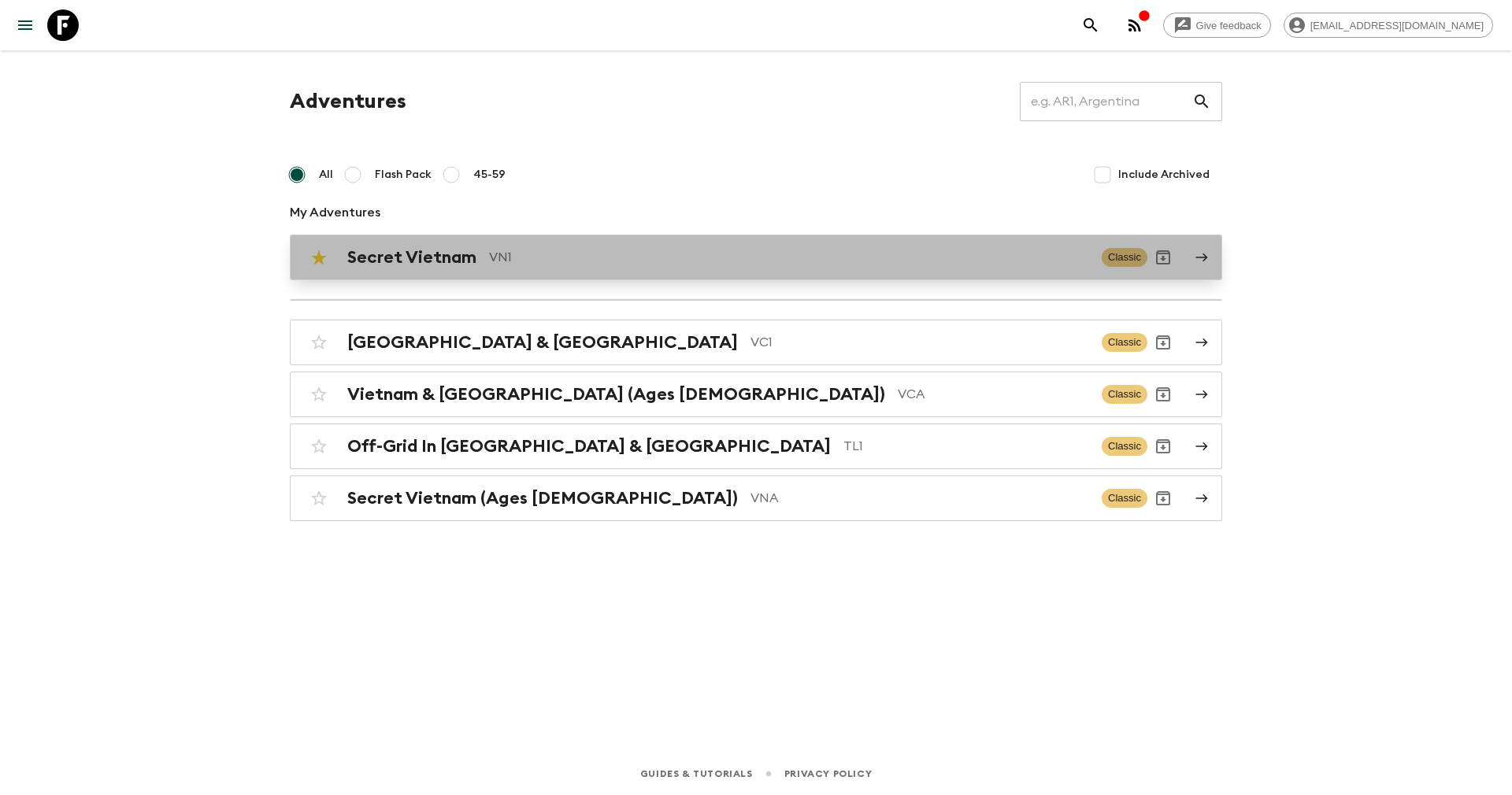
click at [371, 242] on div "Secret Vietnam VN1 Classic" at bounding box center [725, 257] width 844 height 31
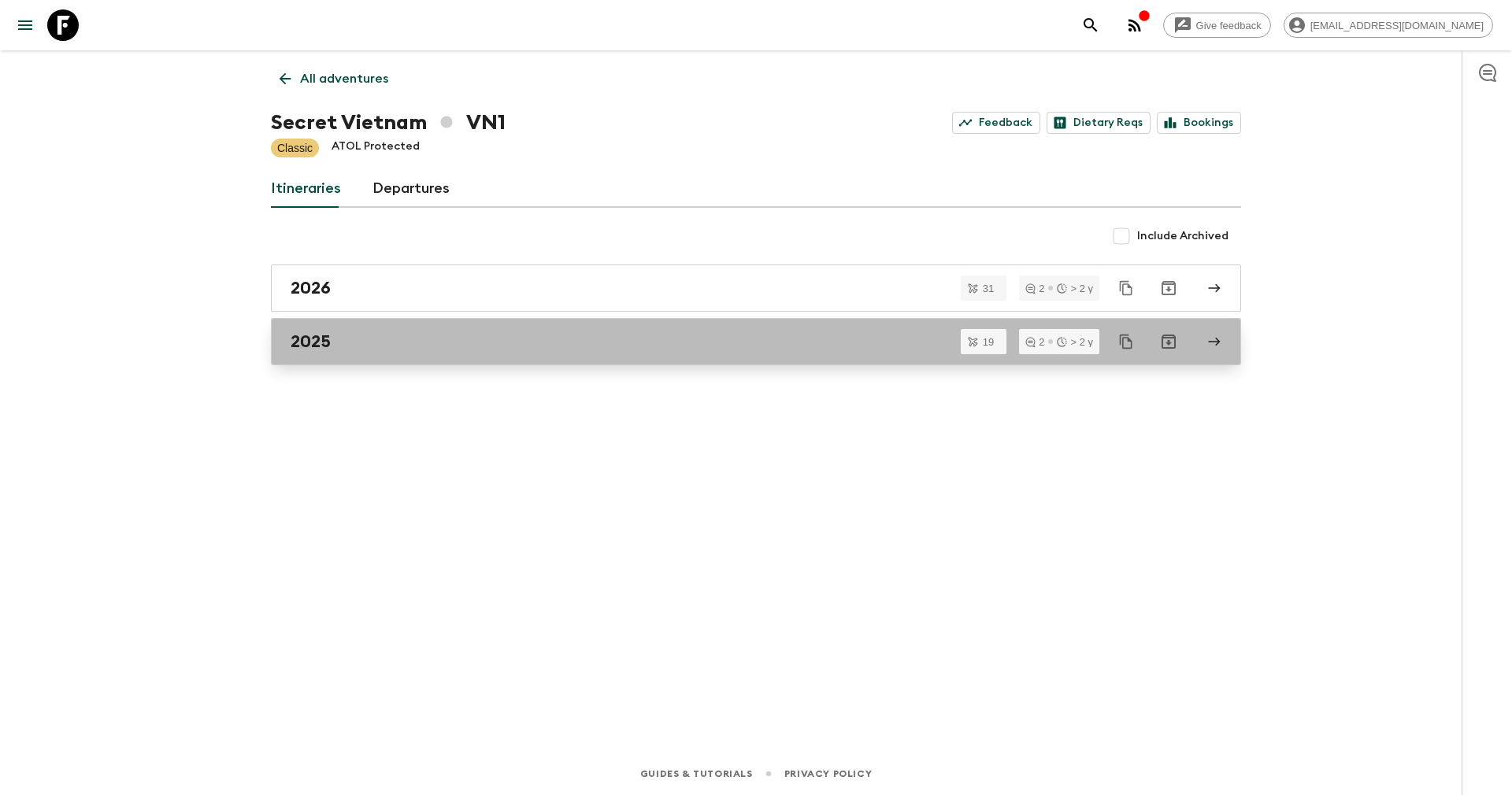
click at [411, 333] on div "2025" at bounding box center [741, 341] width 900 height 20
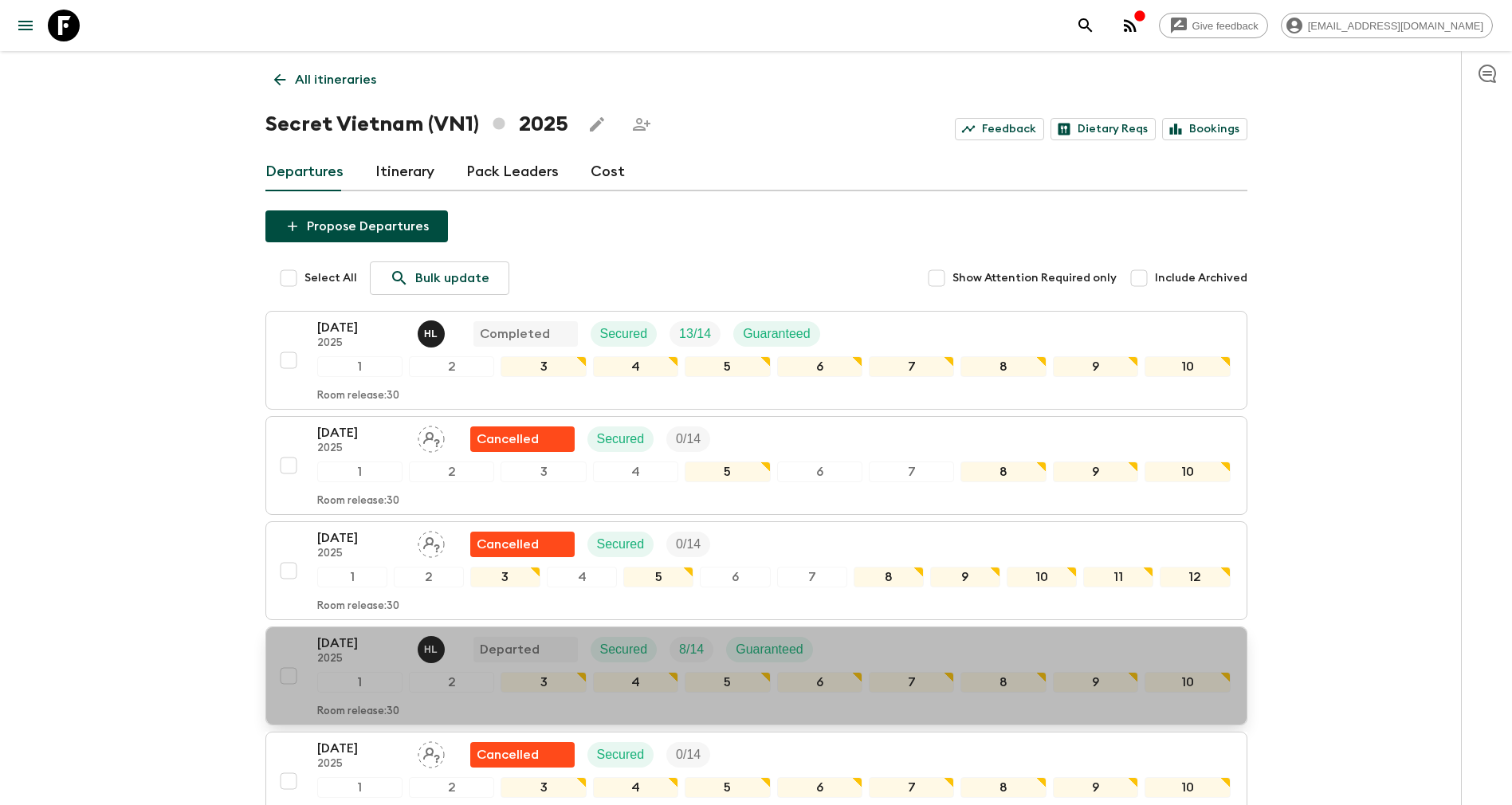
click at [366, 660] on p "2025" at bounding box center [361, 659] width 88 height 13
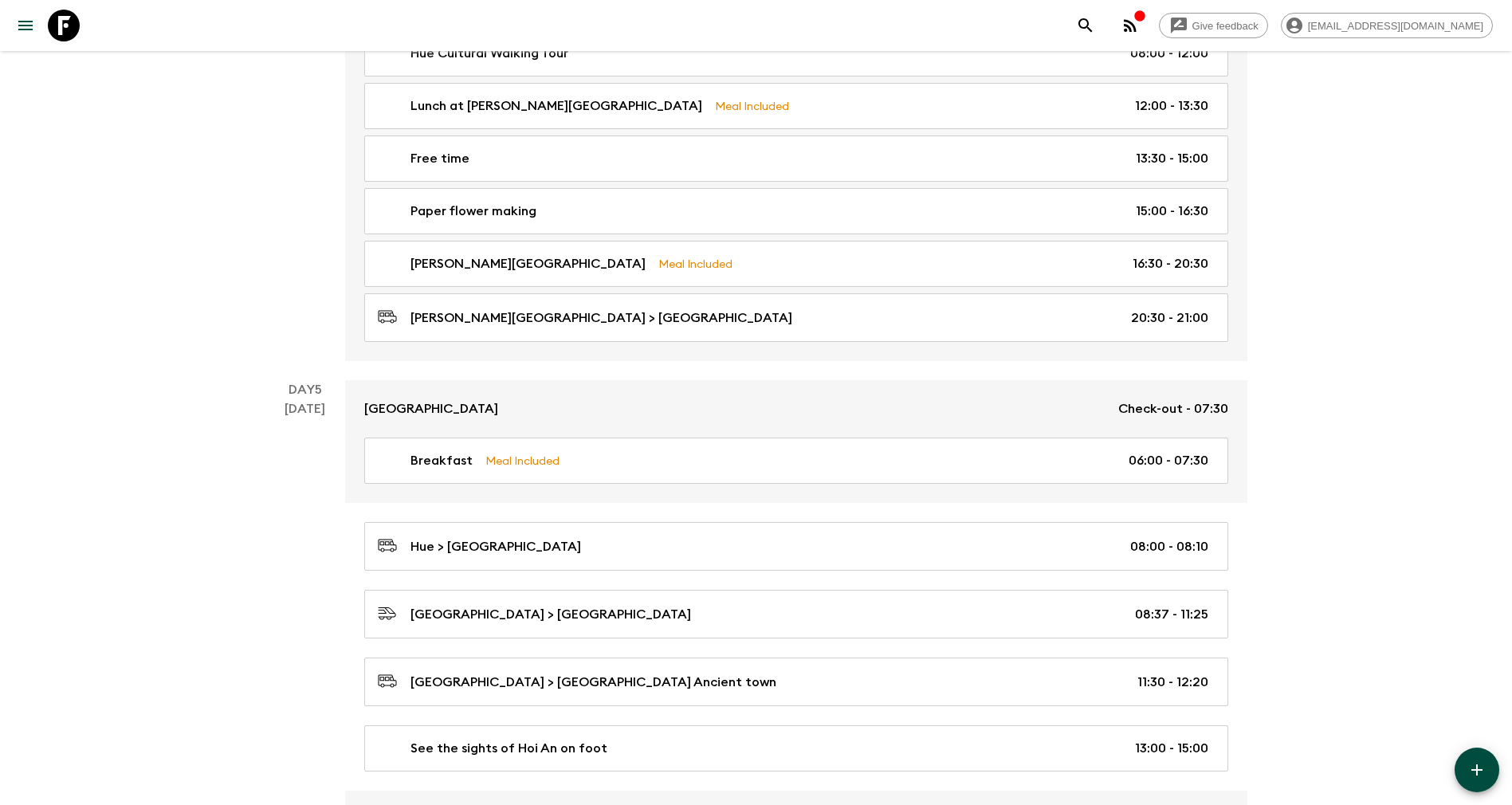
scroll to position [2149, 0]
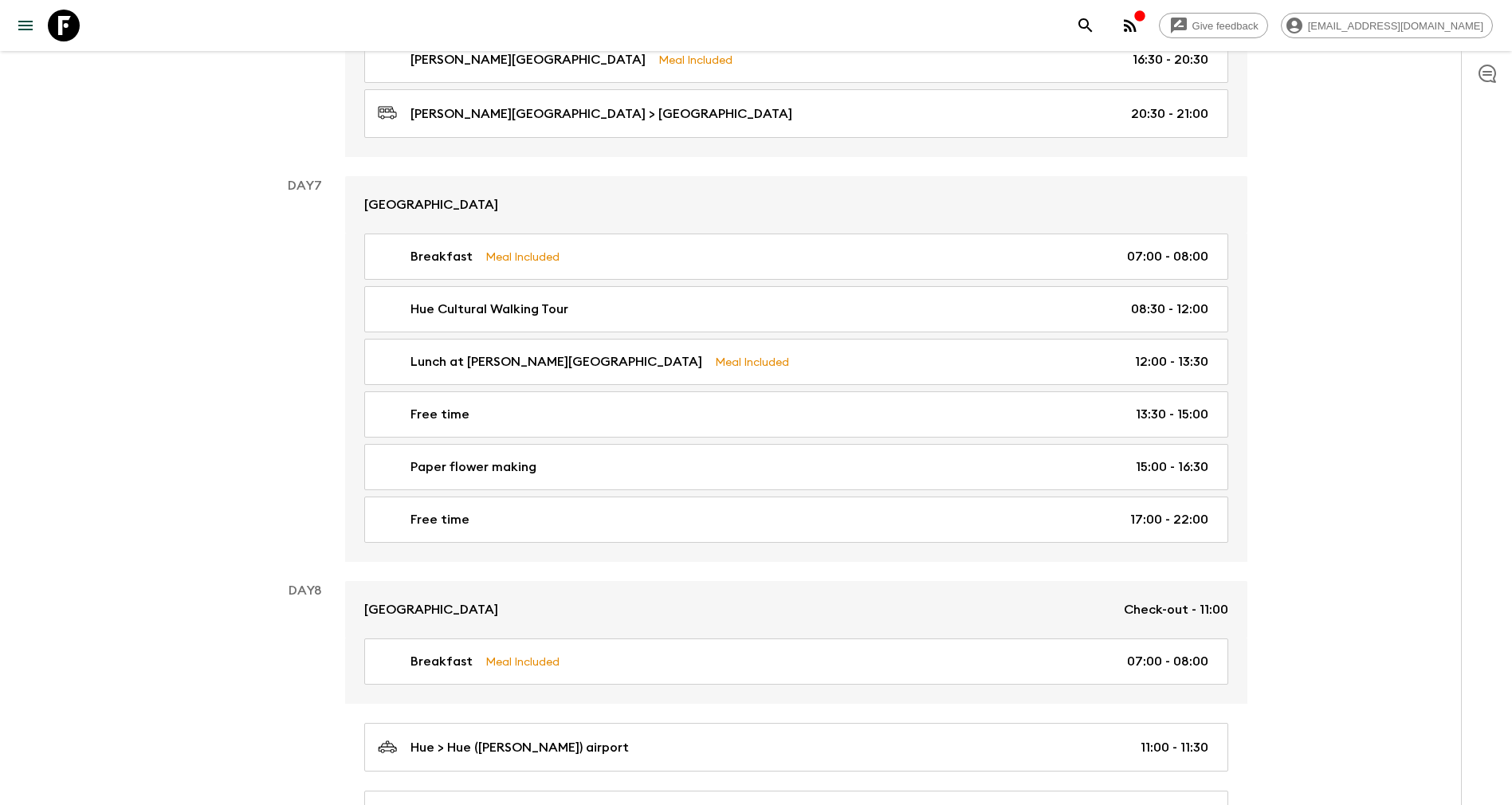
scroll to position [3109, 0]
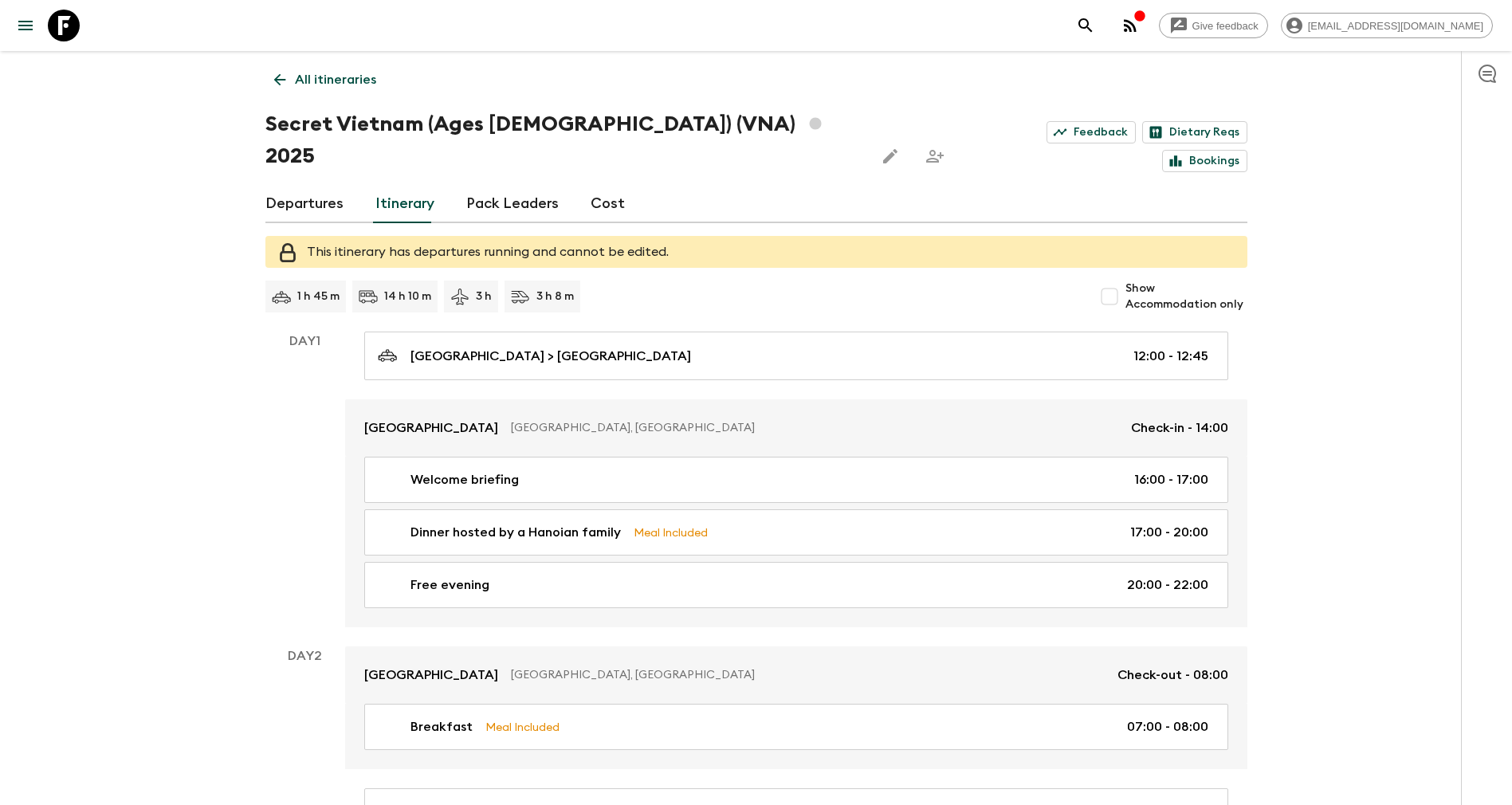
click at [319, 185] on link "Departures" at bounding box center [304, 204] width 78 height 38
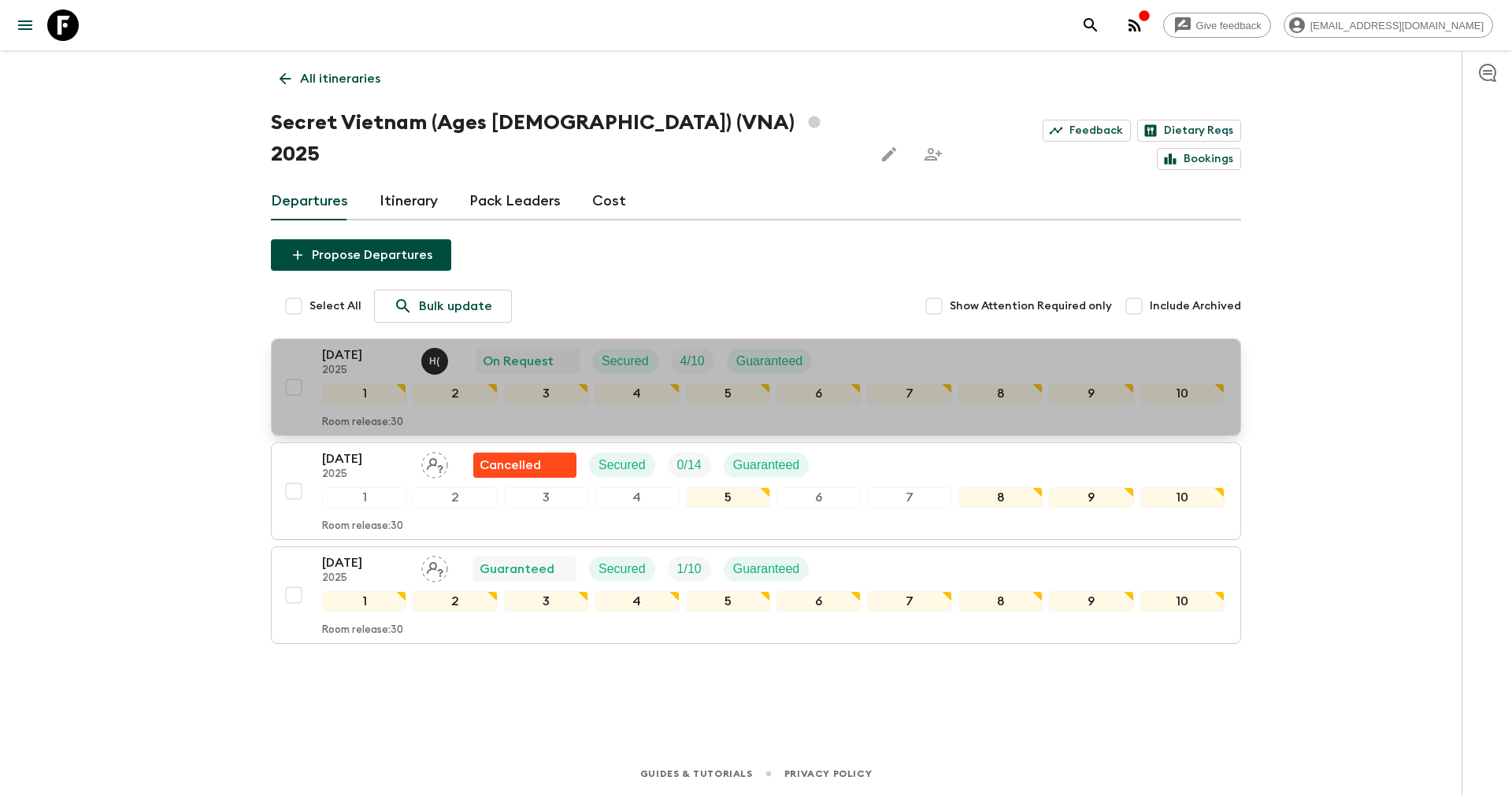
click at [360, 346] on p "15 Oct 2025" at bounding box center [365, 355] width 87 height 19
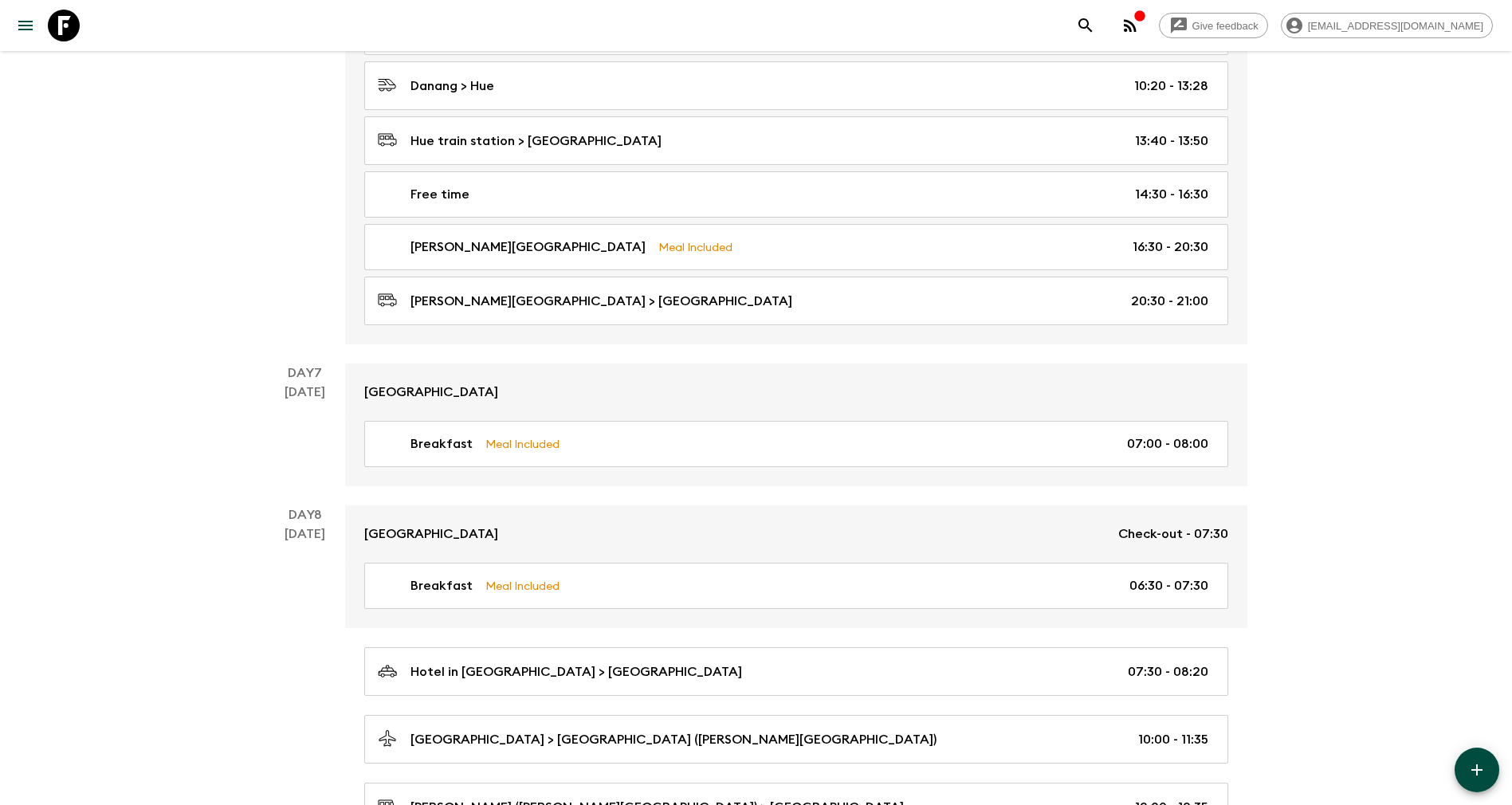
scroll to position [2631, 0]
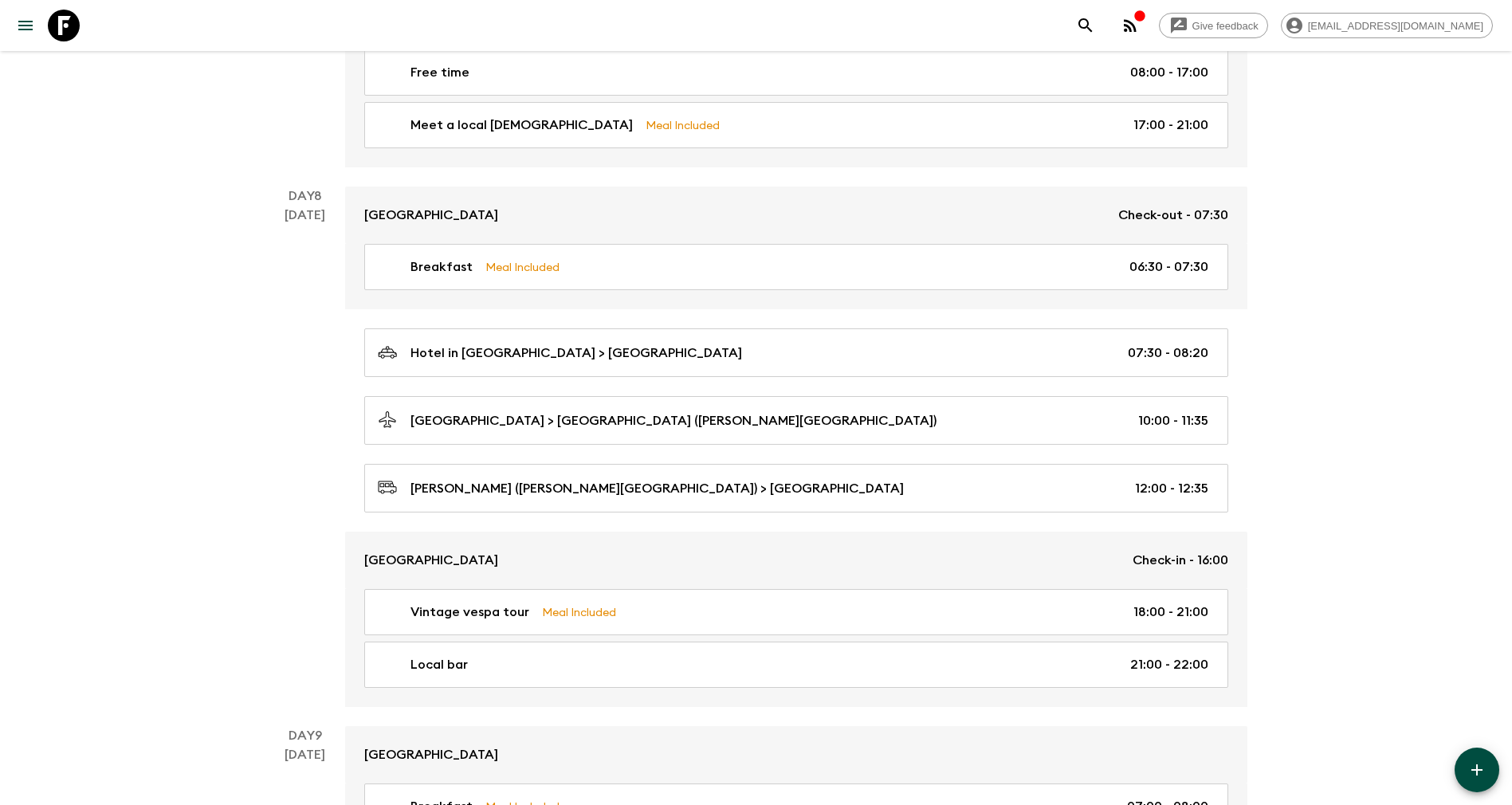
scroll to position [2696, 0]
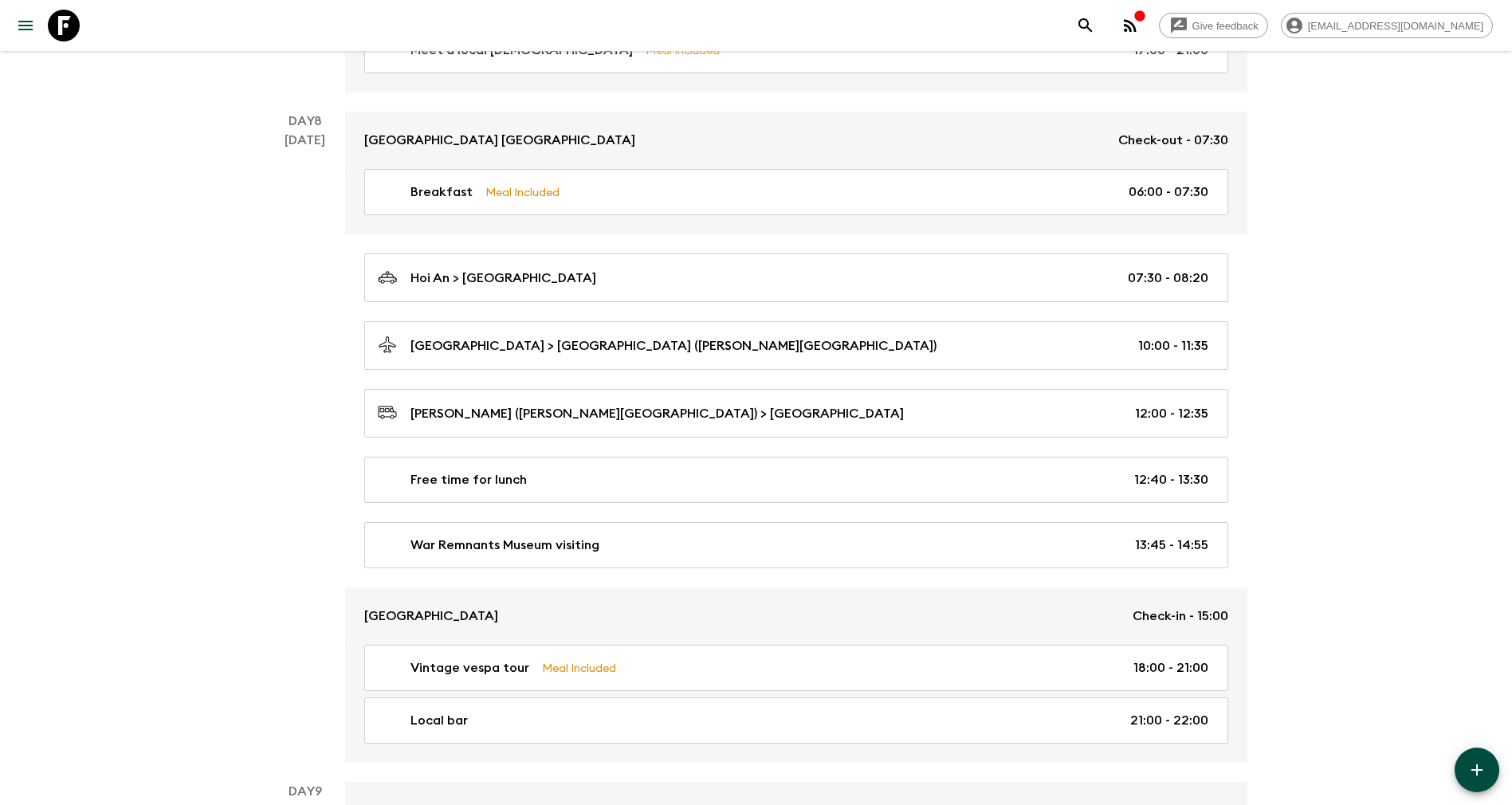
scroll to position [3464, 0]
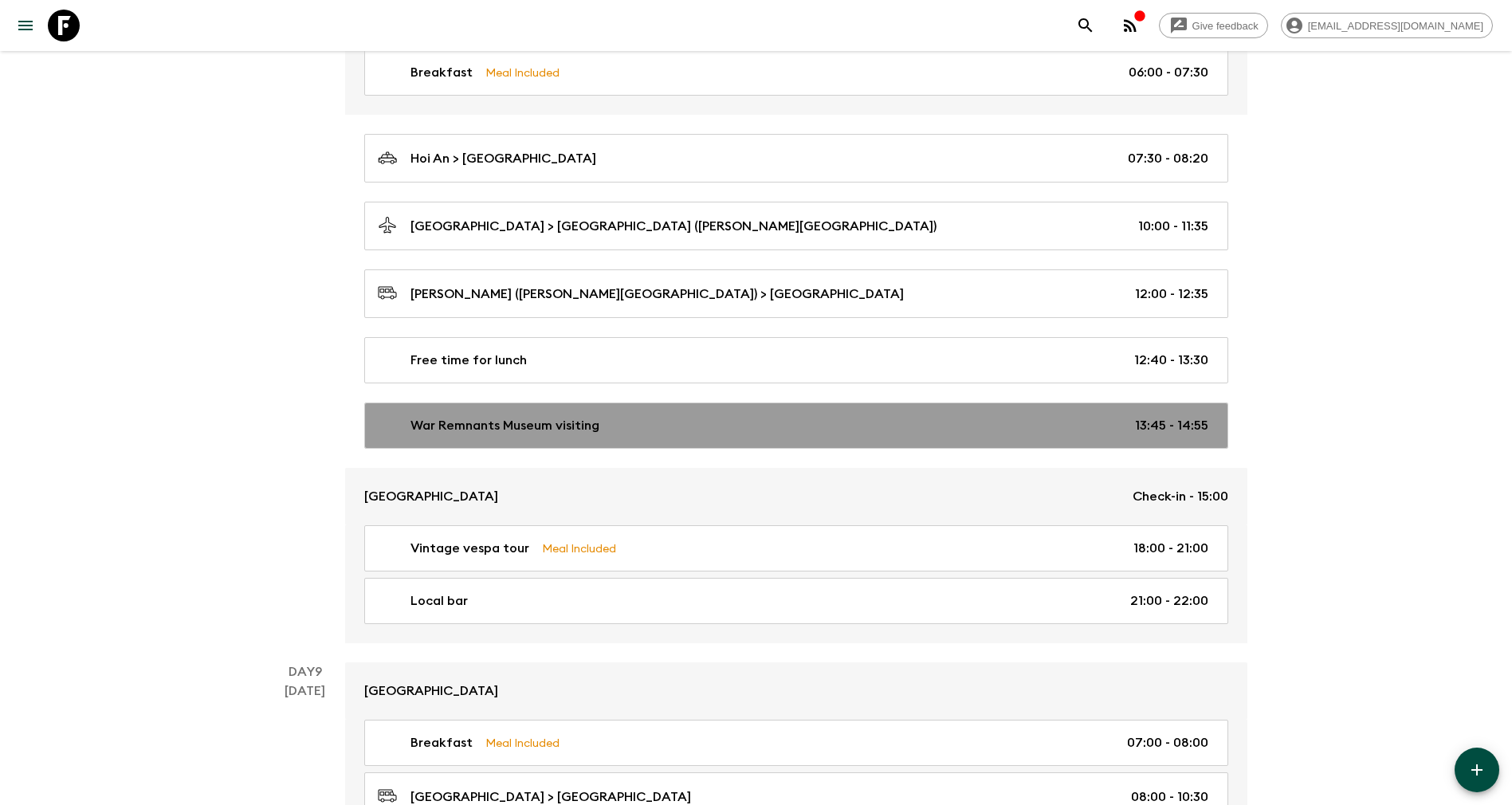
click at [629, 421] on div "War Remnants Museum visiting 13:45 - 14:55" at bounding box center [793, 426] width 831 height 19
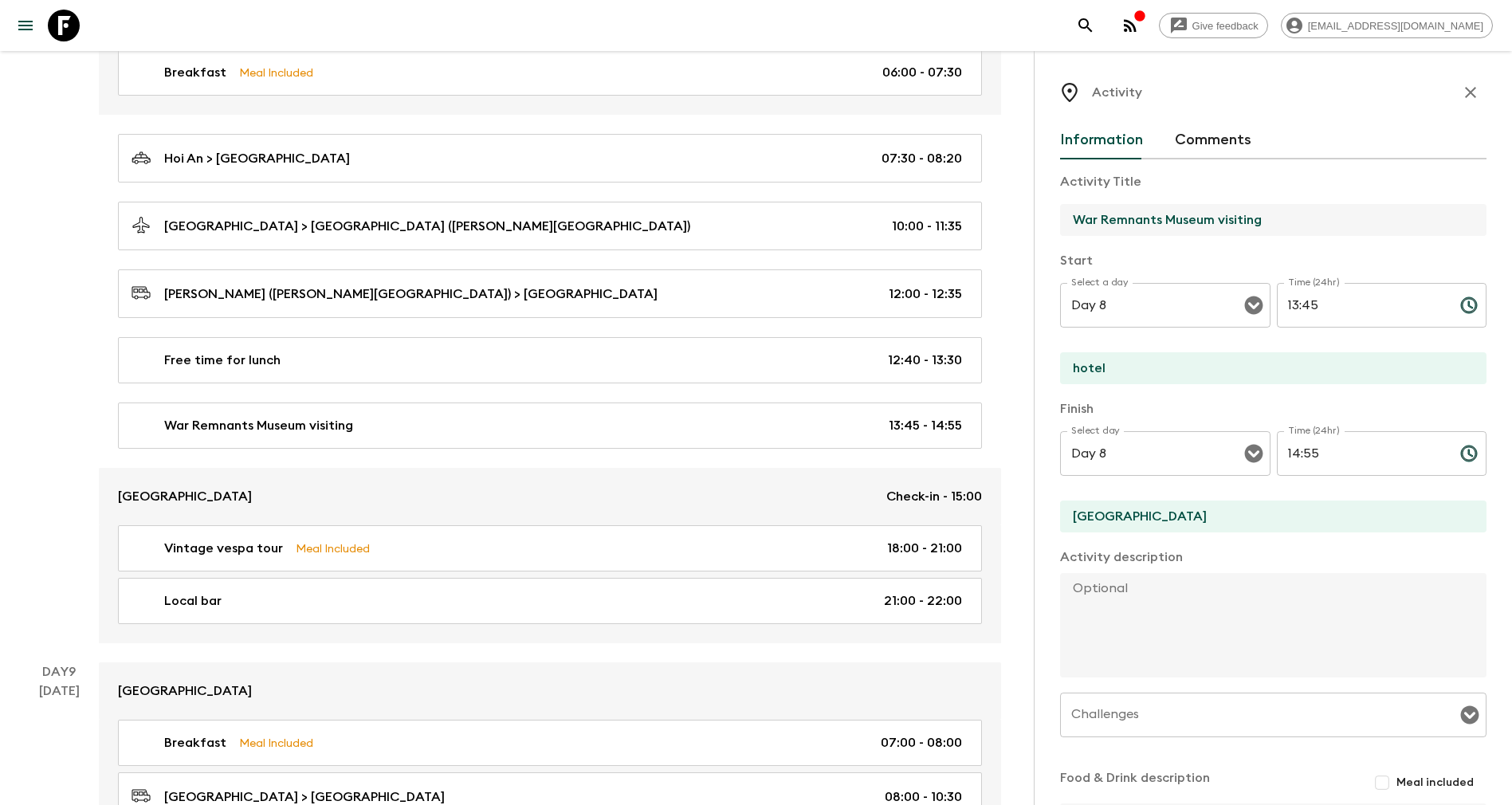
drag, startPoint x: 1271, startPoint y: 217, endPoint x: 1038, endPoint y: 216, distance: 233.0
click at [1038, 216] on div "Activity Information Comments Activity Title War Remnants Museum visiting Start…" at bounding box center [1273, 453] width 478 height 805
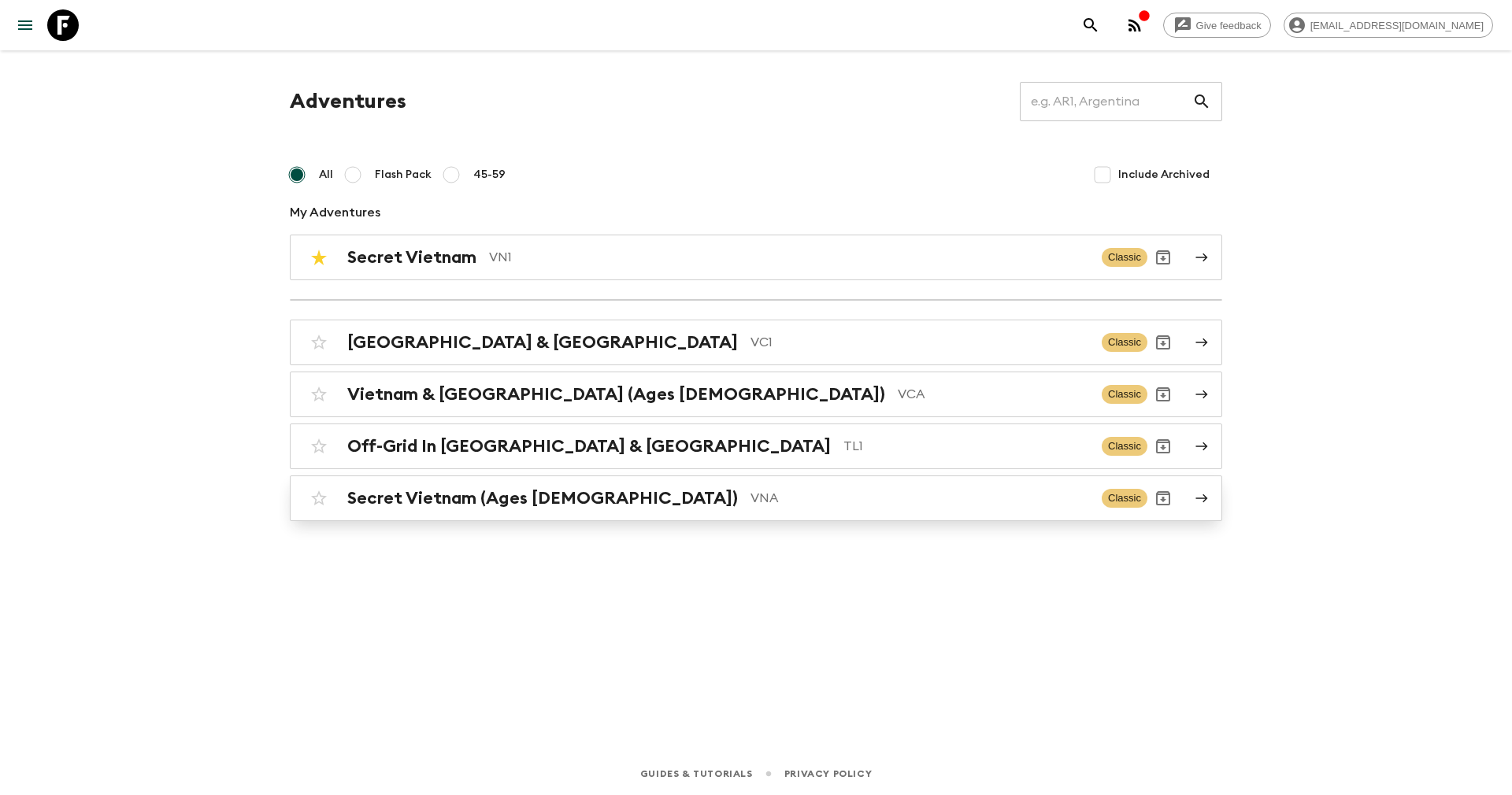
click at [466, 493] on h2 "Secret Vietnam (Ages [DEMOGRAPHIC_DATA])" at bounding box center [543, 499] width 391 height 20
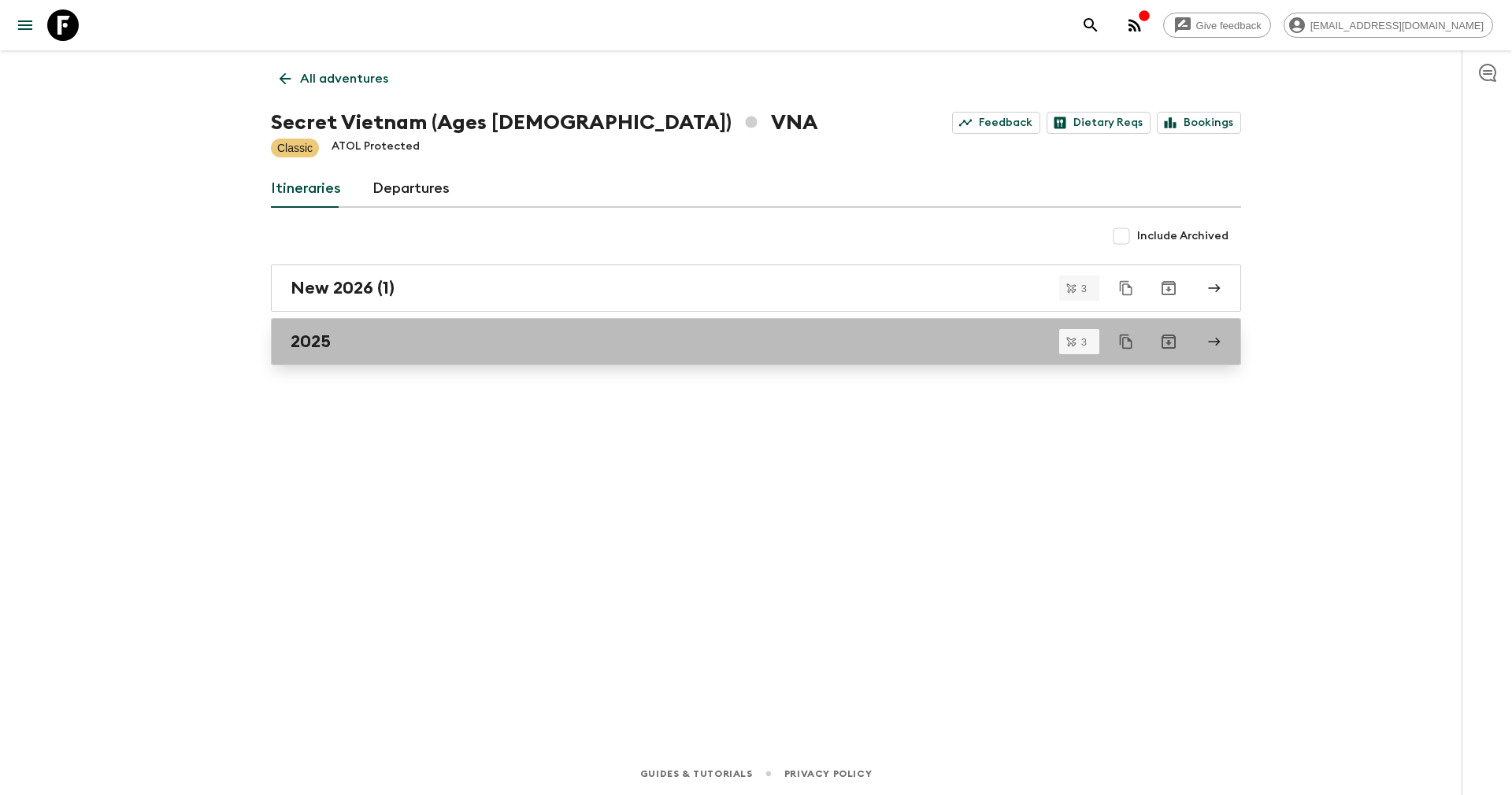
click at [373, 335] on div "2025" at bounding box center [741, 341] width 900 height 20
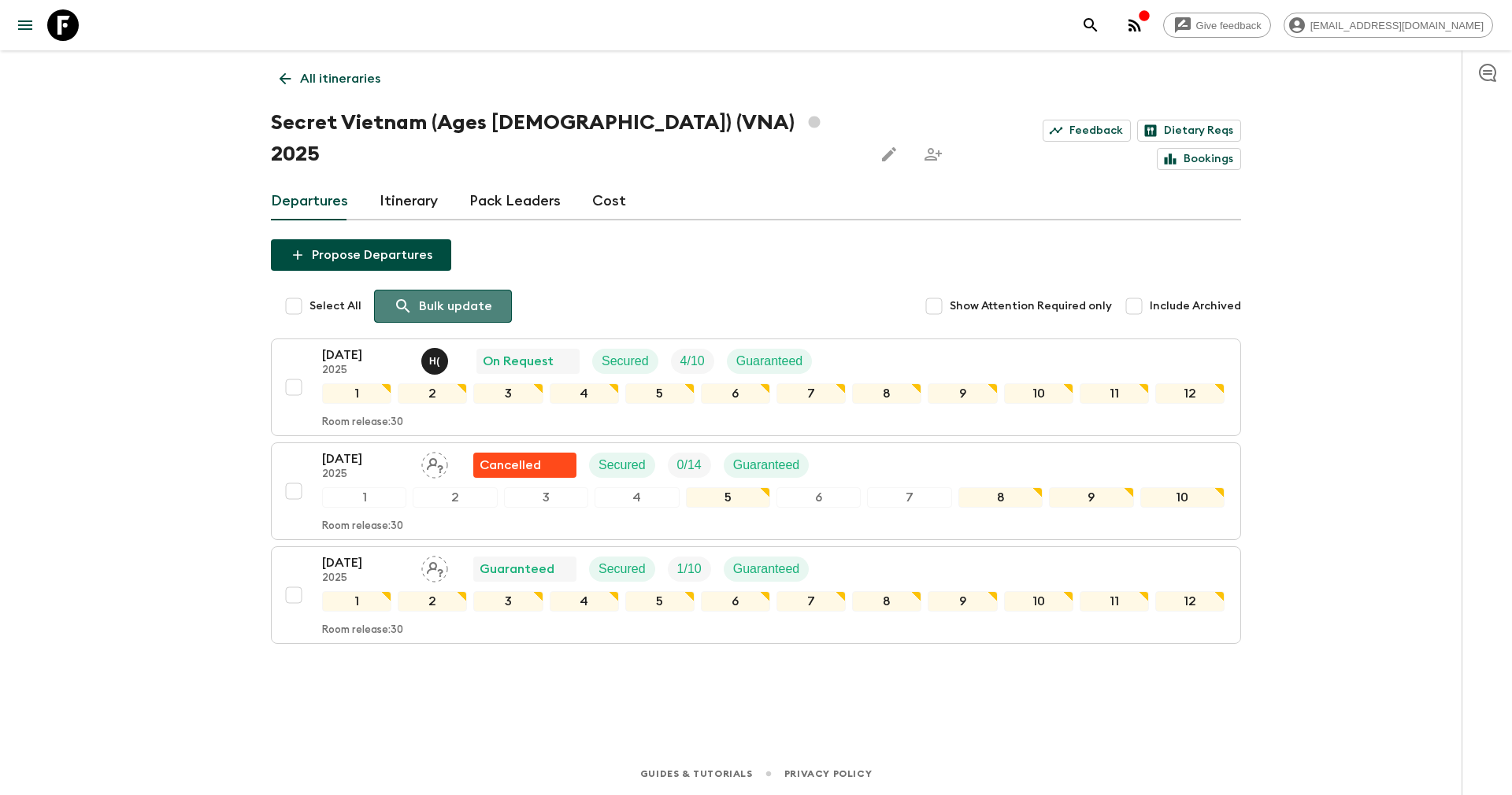
click at [477, 296] on p "Bulk update" at bounding box center [455, 306] width 73 height 19
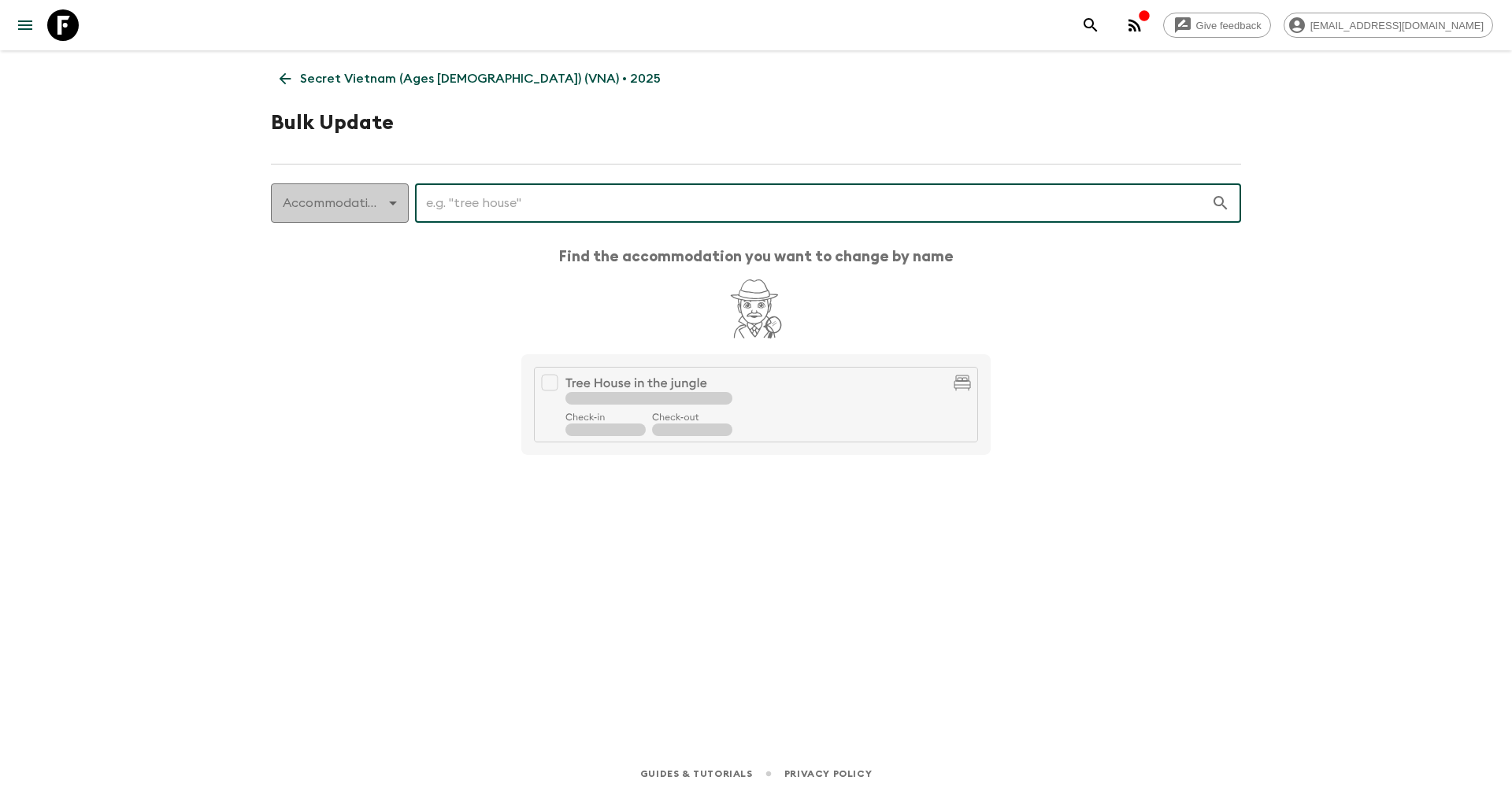
click at [368, 198] on body "Give feedback [EMAIL_ADDRESS][DOMAIN_NAME] Secret Vietnam (Ages [DEMOGRAPHIC_DA…" at bounding box center [756, 398] width 1512 height 795
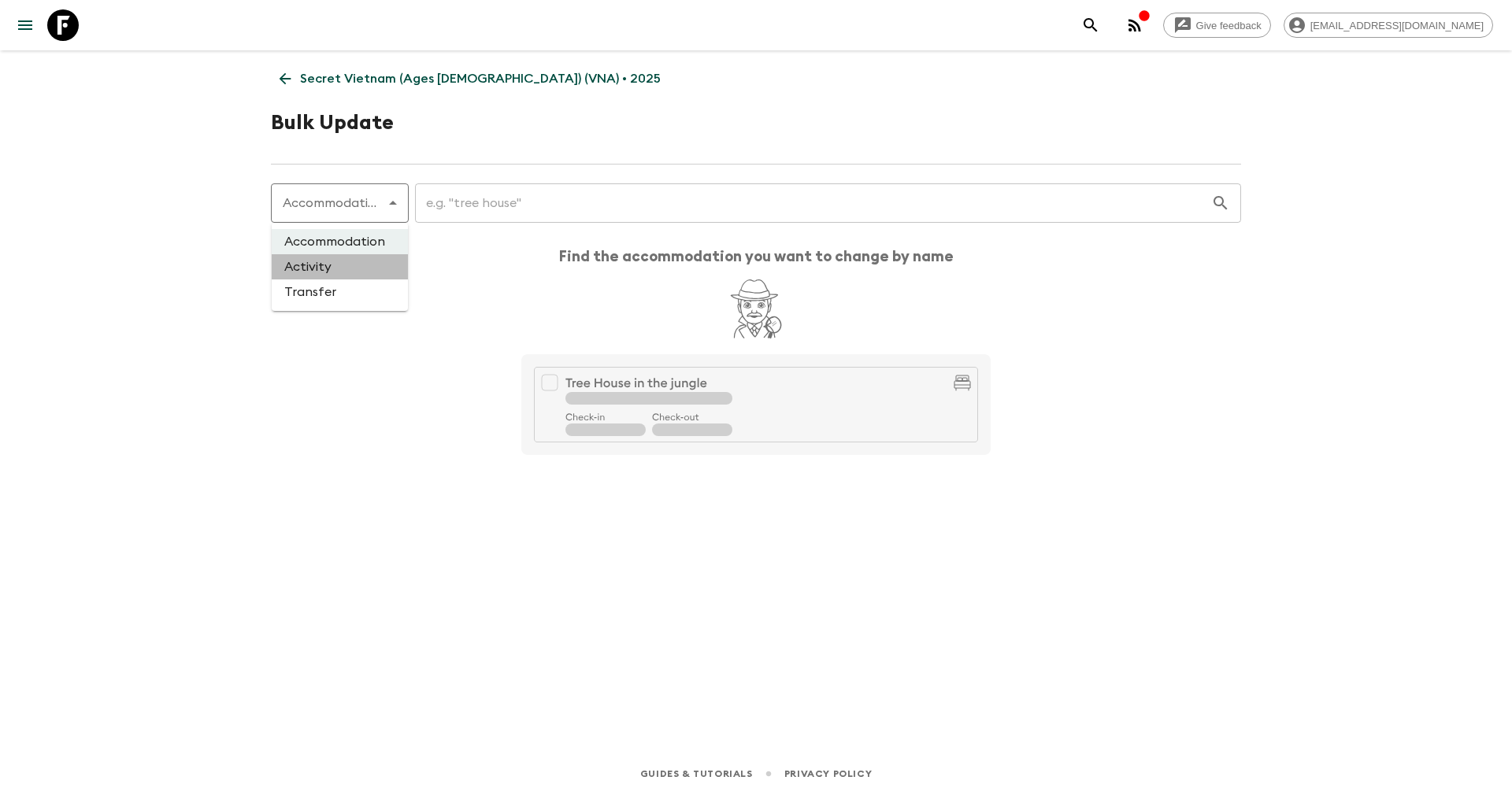
click at [339, 264] on li "Activity" at bounding box center [340, 267] width 136 height 25
type input "activity"
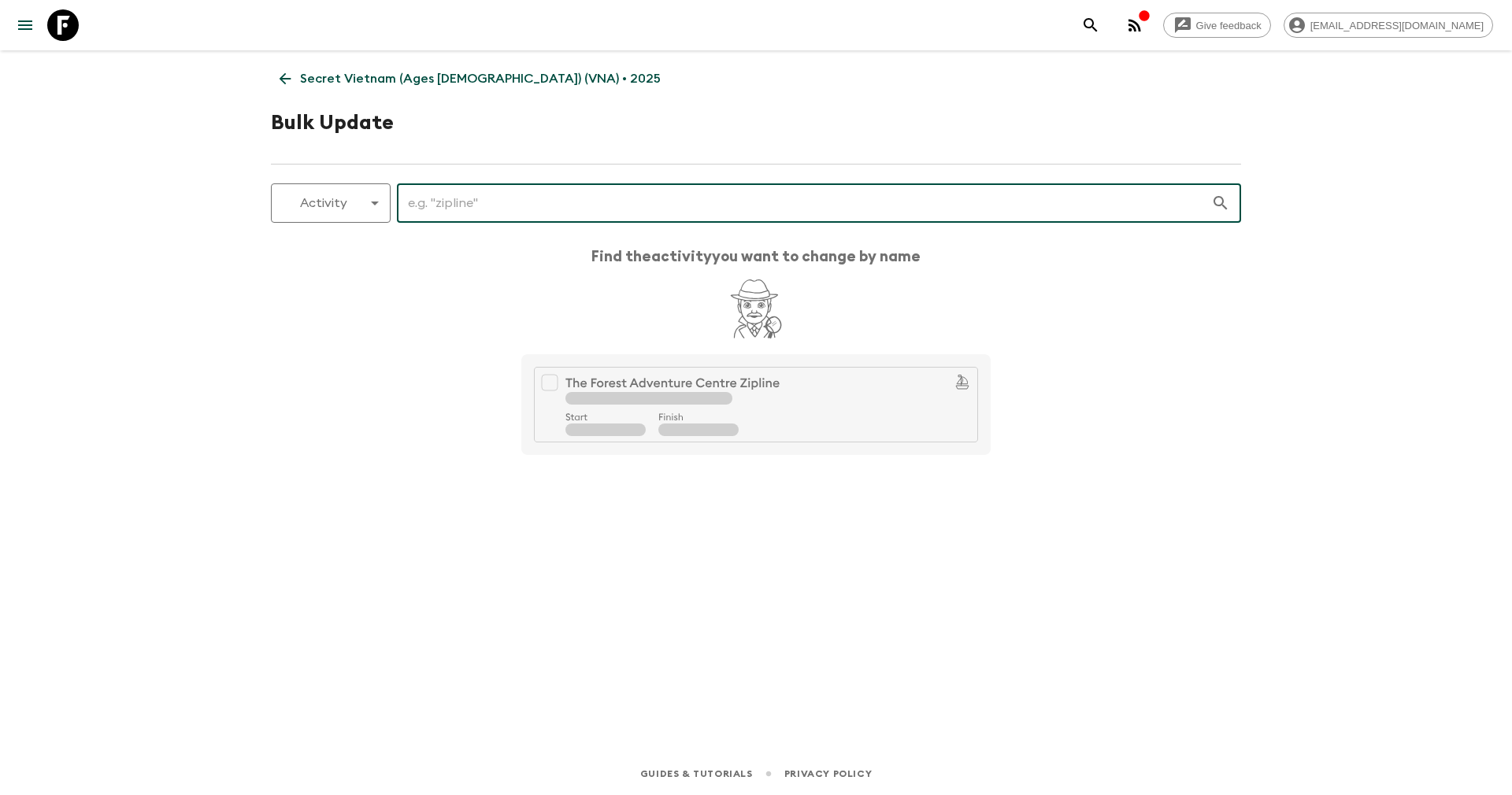
click at [485, 191] on input "text" at bounding box center [804, 203] width 814 height 44
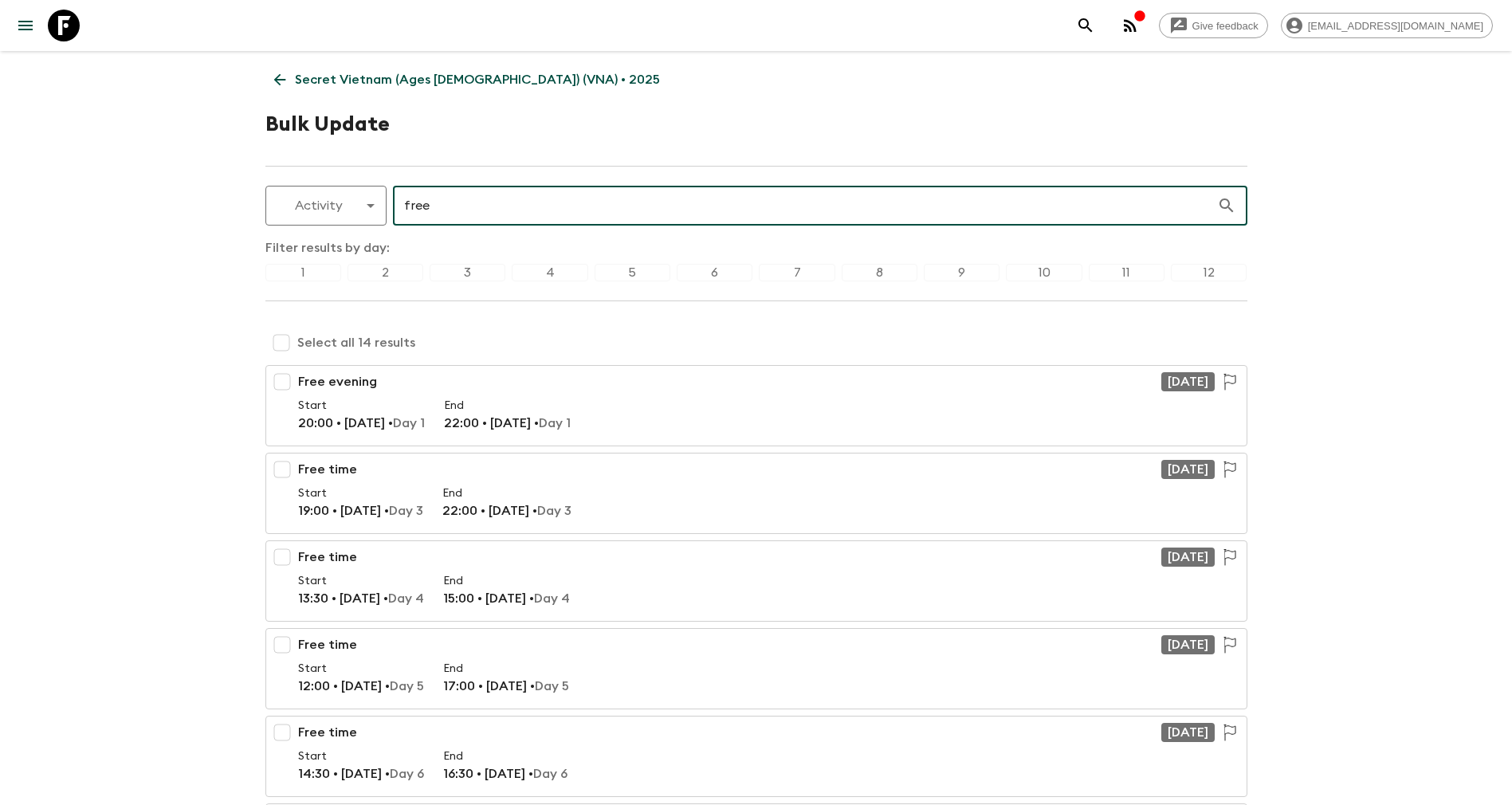
type input "free"
click at [620, 267] on div "5" at bounding box center [632, 273] width 76 height 17
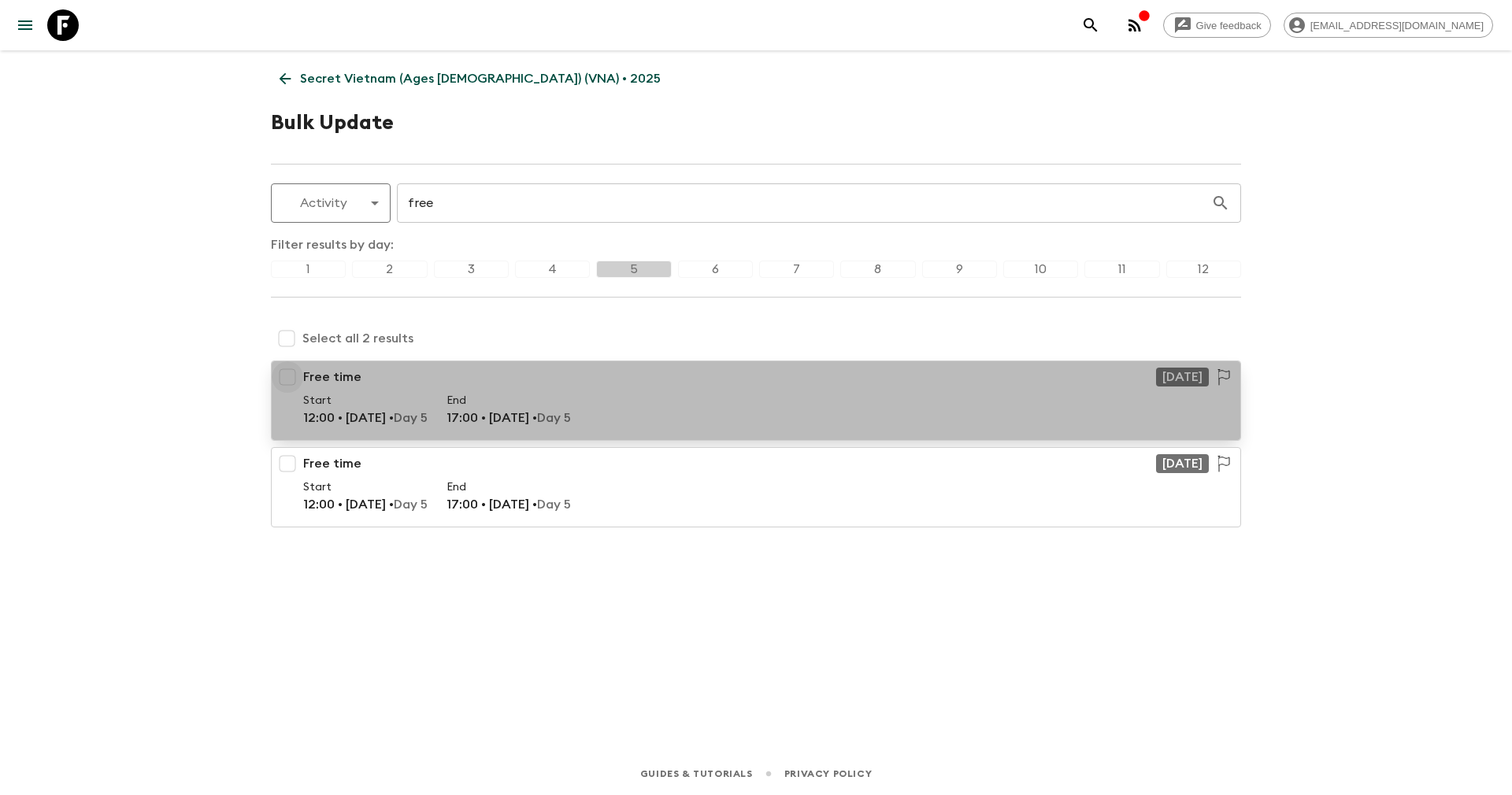
click at [283, 369] on input "checkbox" at bounding box center [287, 376] width 31 height 31
checkbox input "true"
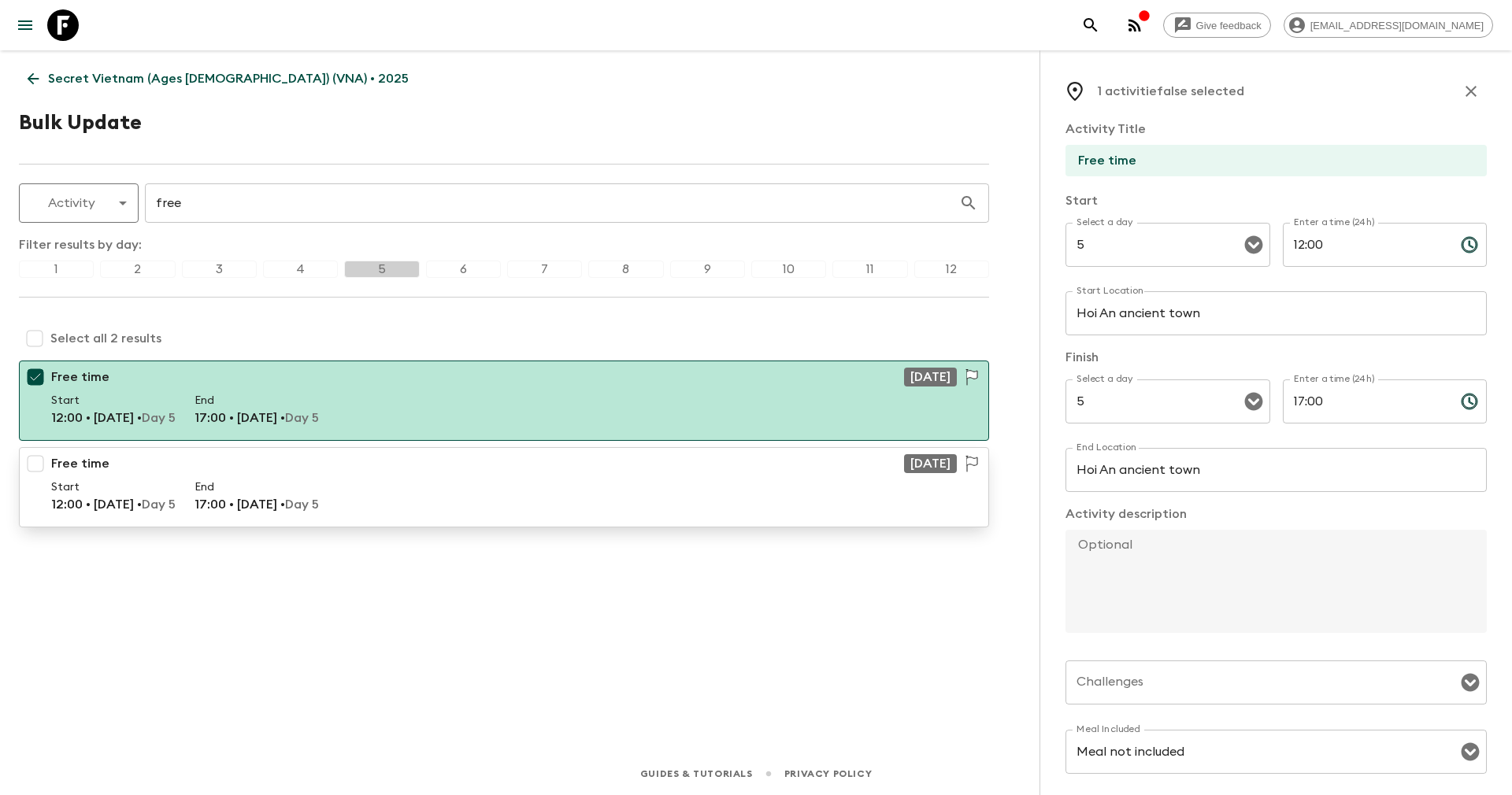
click at [52, 454] on p "Free time" at bounding box center [80, 464] width 59 height 19
checkbox input "true"
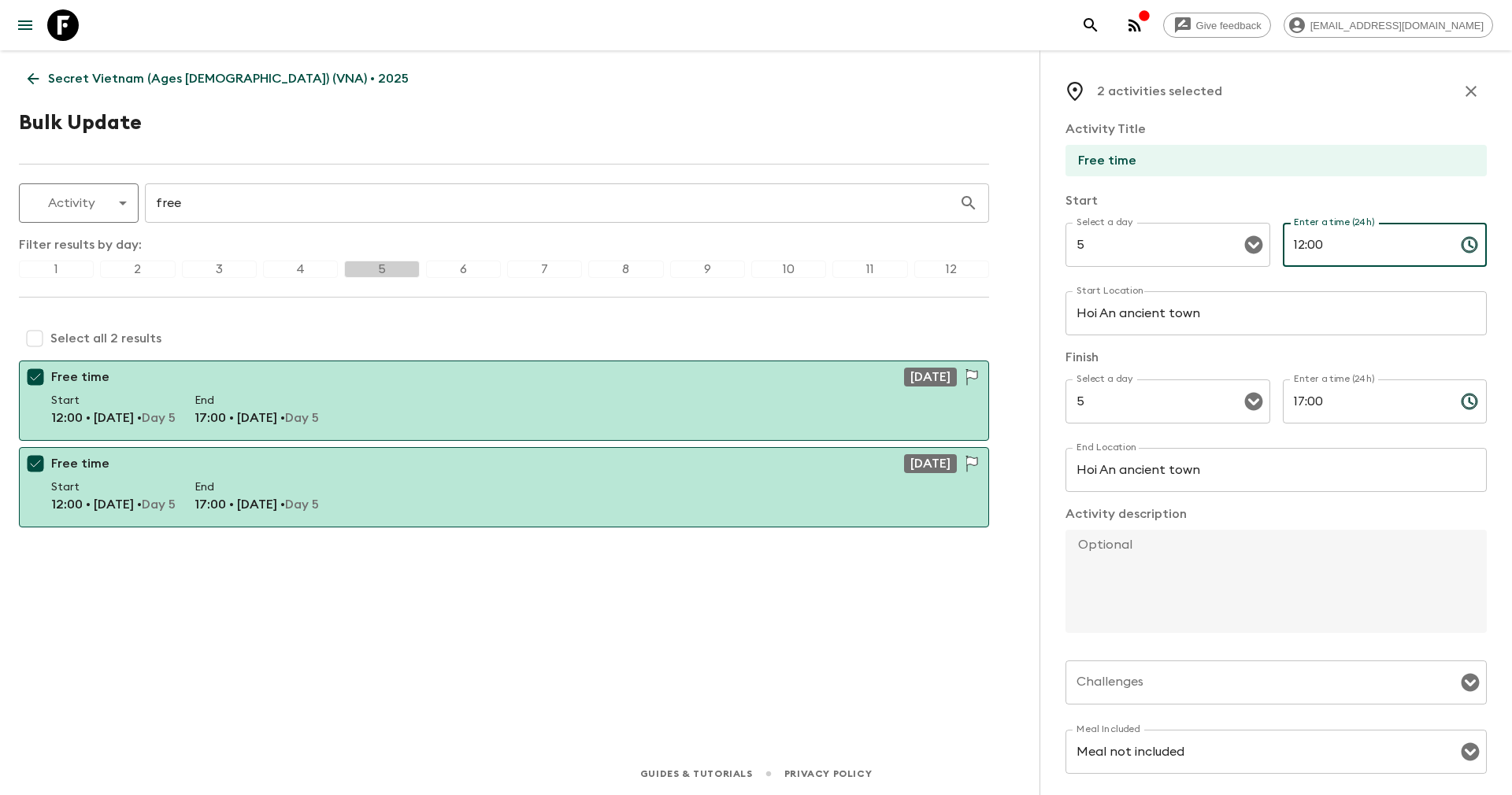
click at [1331, 242] on input "12:00" at bounding box center [1365, 245] width 166 height 44
drag, startPoint x: 1317, startPoint y: 241, endPoint x: 1206, endPoint y: 258, distance: 112.3
click at [1206, 258] on div "Select a day 5 Select a day ​ Enter a time (24h) 12:00 Enter a time (24h) ​" at bounding box center [1276, 253] width 421 height 62
type input "16:20"
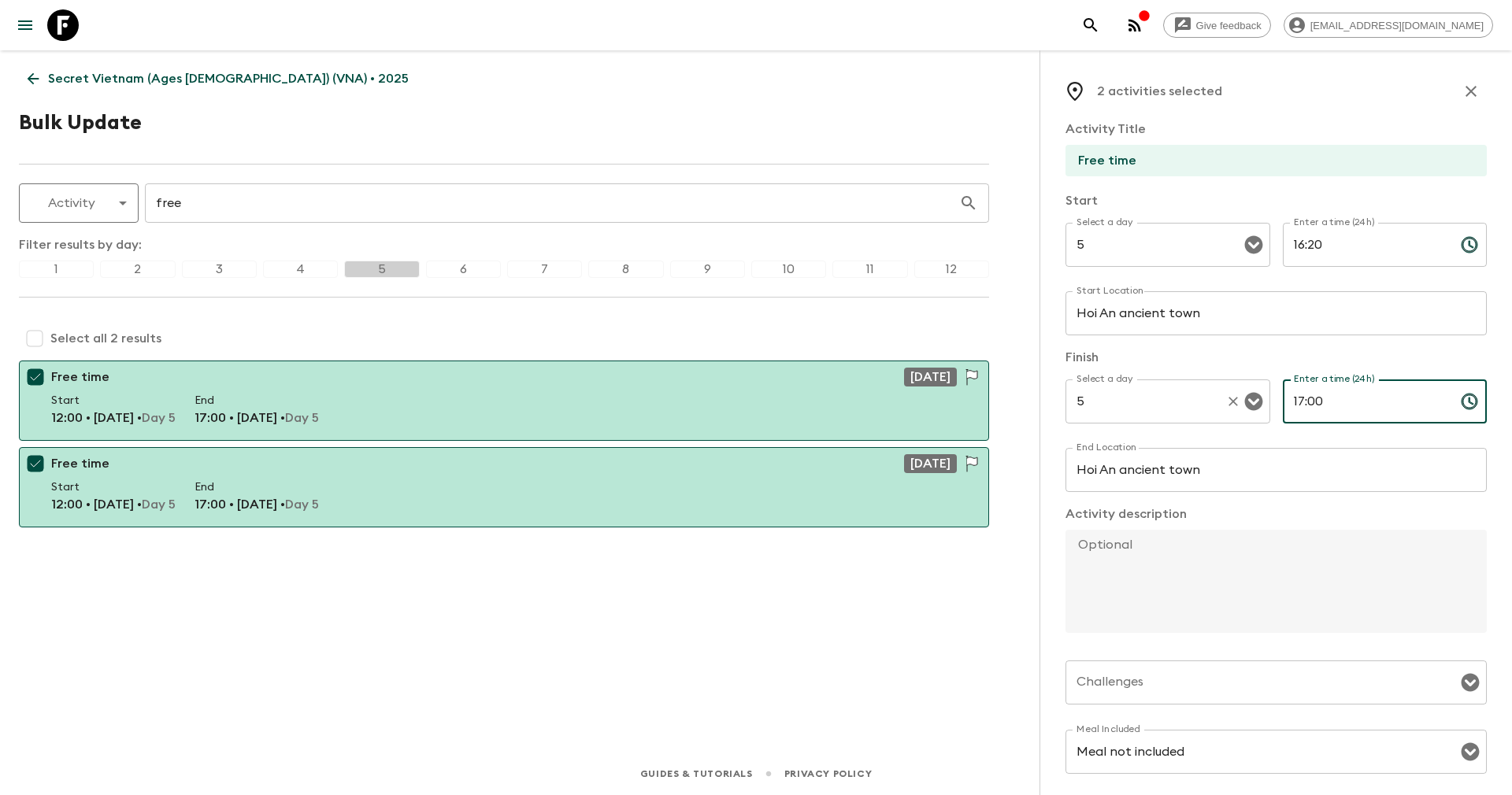
drag, startPoint x: 1352, startPoint y: 406, endPoint x: 1235, endPoint y: 397, distance: 117.3
click at [1235, 397] on div "Select a day 5 Select a day ​ Enter a time (24h) 17:00 Enter a time (24h) ​" at bounding box center [1276, 410] width 421 height 62
type input "1"
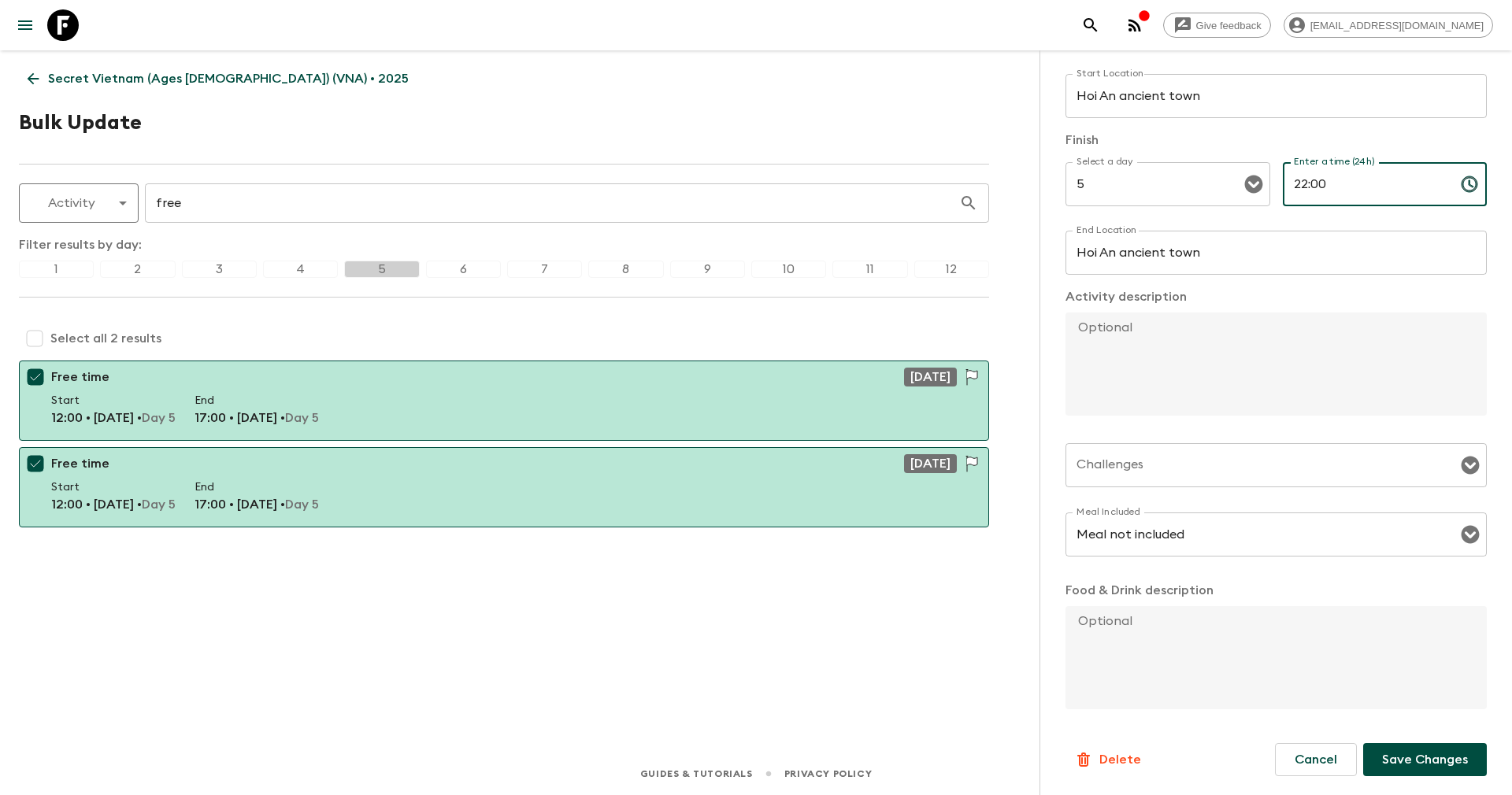
type input "22:00"
click at [1383, 759] on p "Save Changes" at bounding box center [1425, 759] width 86 height 19
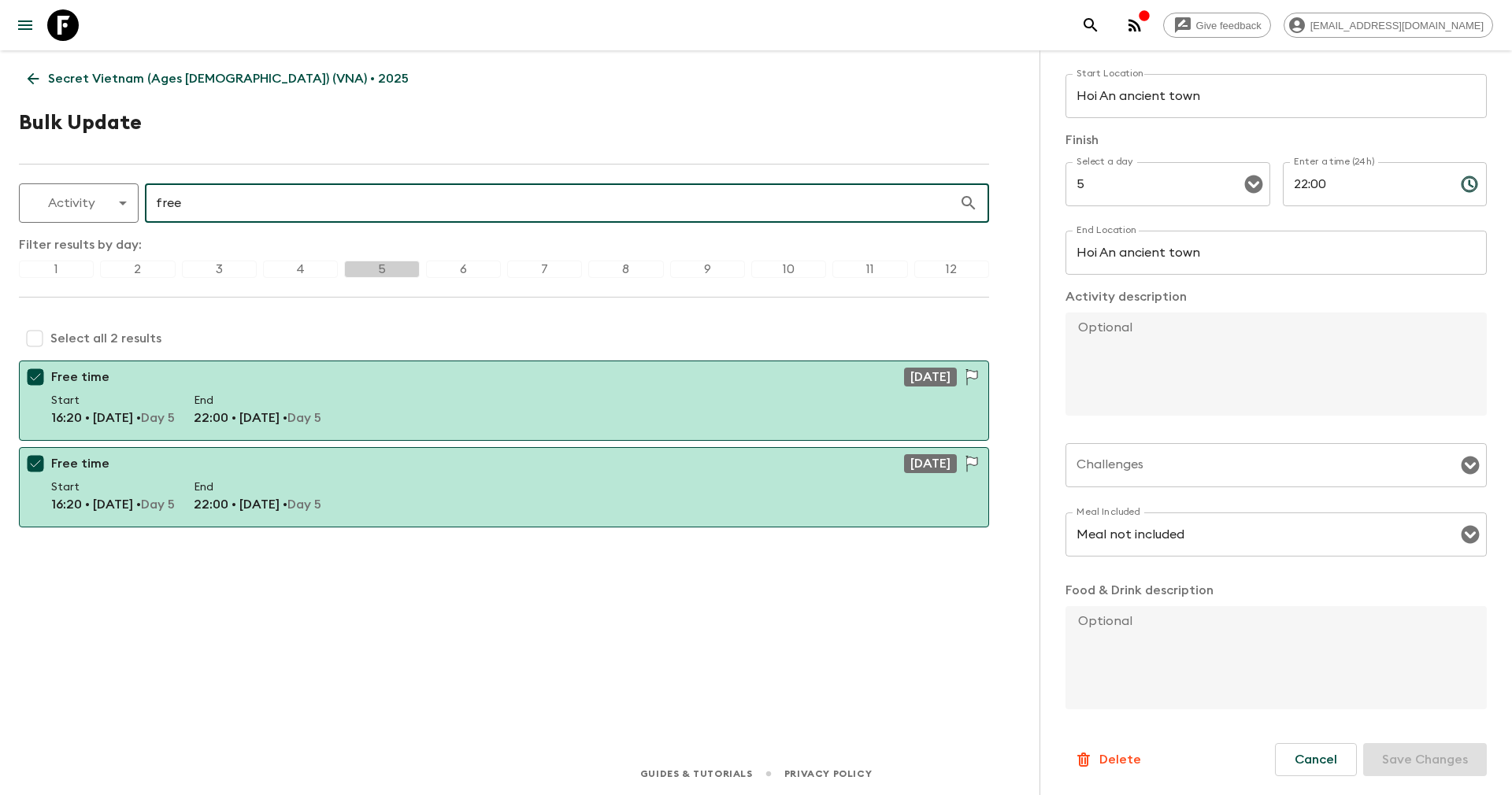
drag, startPoint x: 190, startPoint y: 205, endPoint x: 140, endPoint y: 202, distance: 50.1
click at [140, 202] on div "Activity activity ​ free ​" at bounding box center [504, 203] width 970 height 39
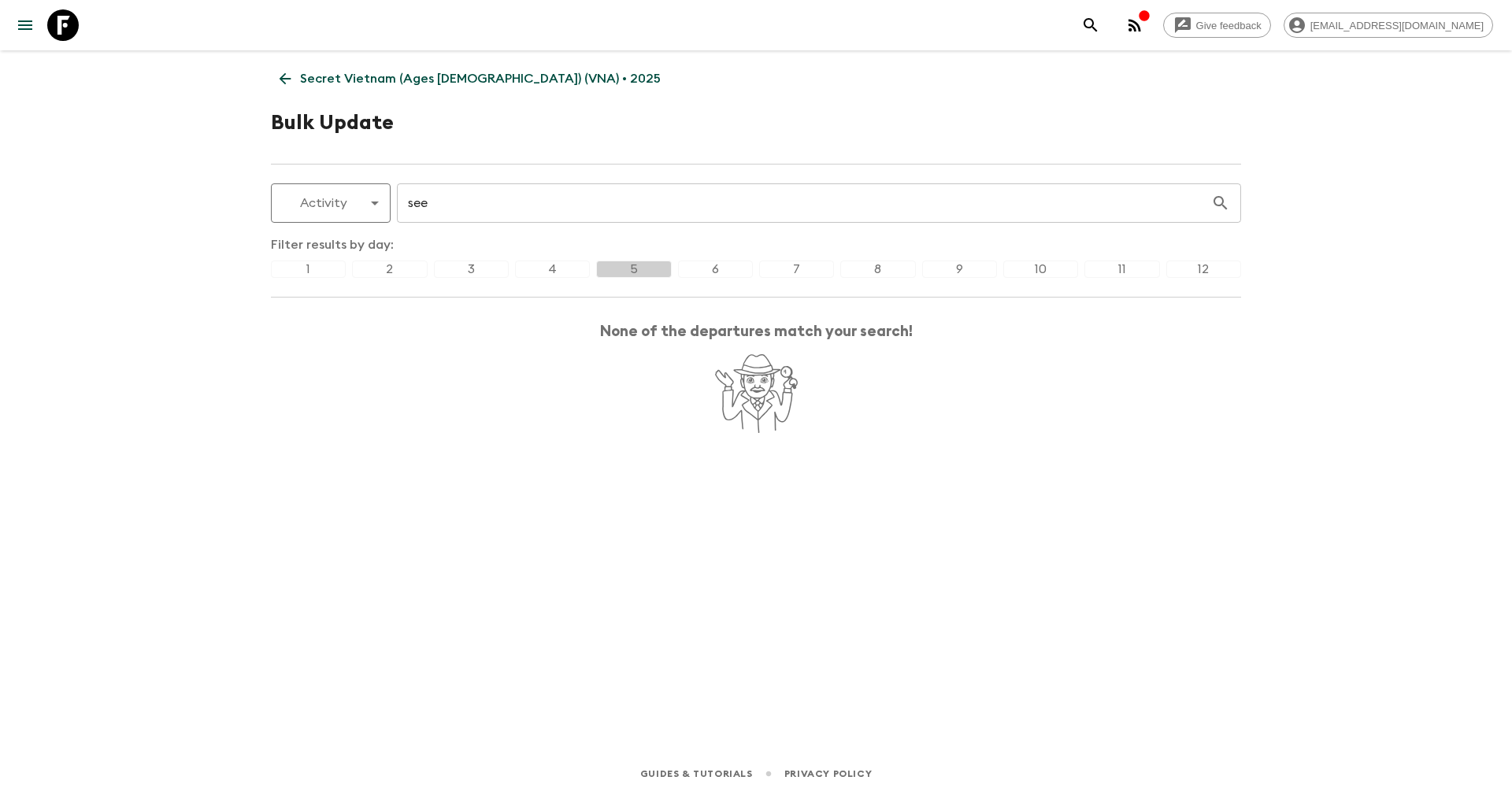
click at [557, 267] on div "4" at bounding box center [552, 269] width 75 height 17
click at [437, 202] on input "see" at bounding box center [804, 203] width 814 height 44
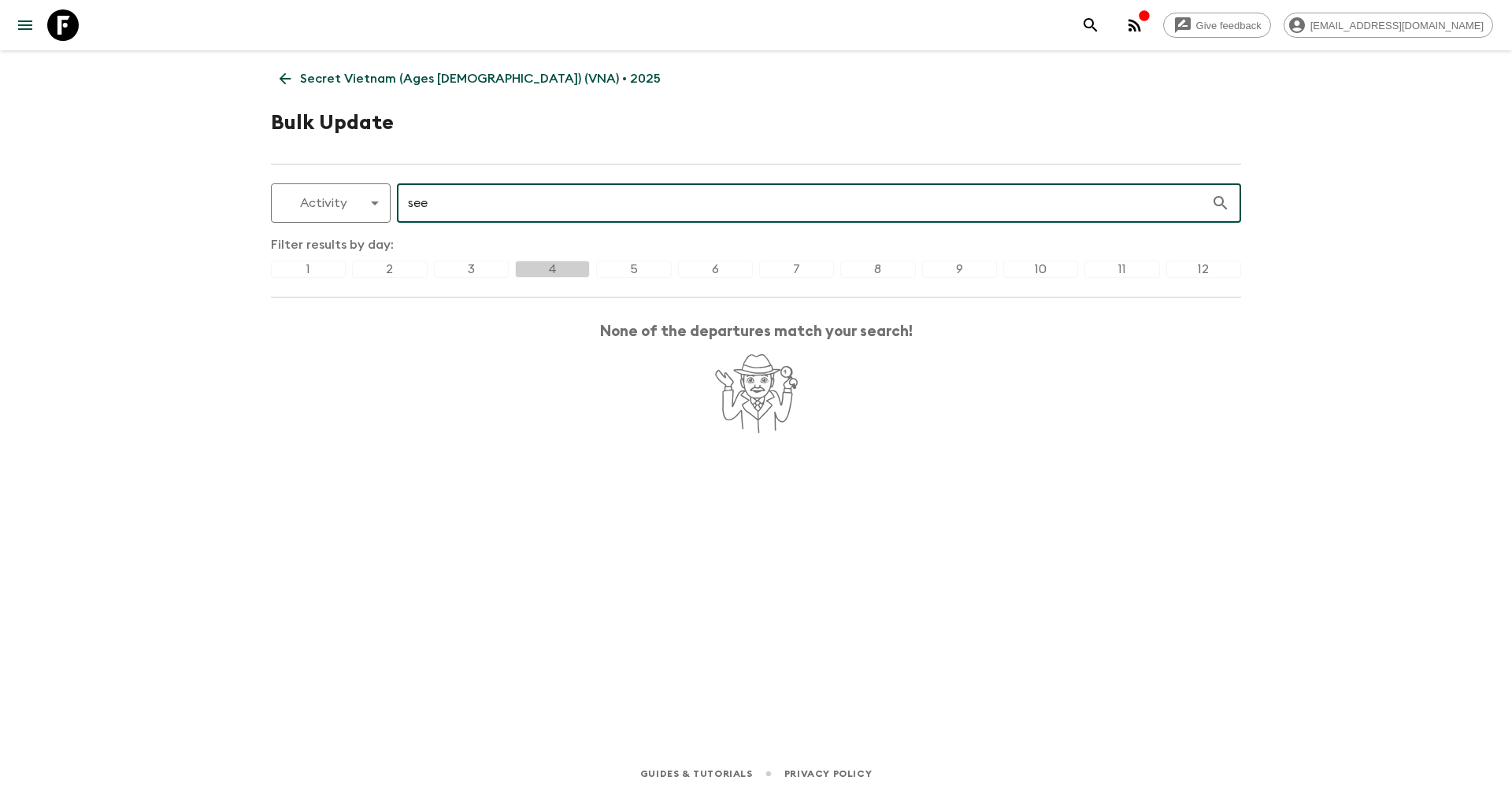
drag, startPoint x: 437, startPoint y: 202, endPoint x: 403, endPoint y: 202, distance: 34.0
click at [403, 202] on input "see" at bounding box center [804, 203] width 814 height 44
click at [481, 276] on div "3" at bounding box center [471, 269] width 75 height 17
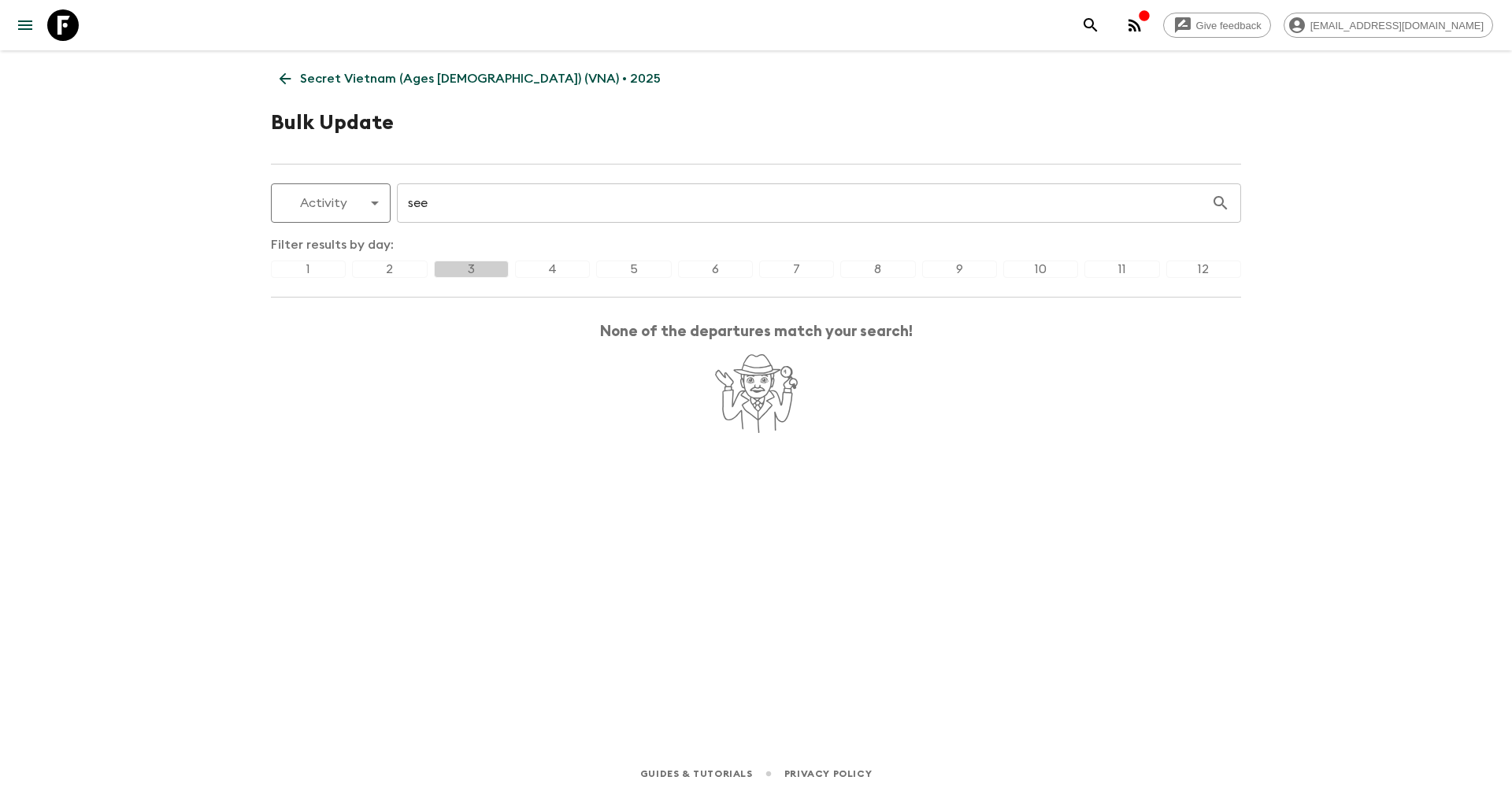
click at [474, 204] on input "see" at bounding box center [804, 203] width 814 height 44
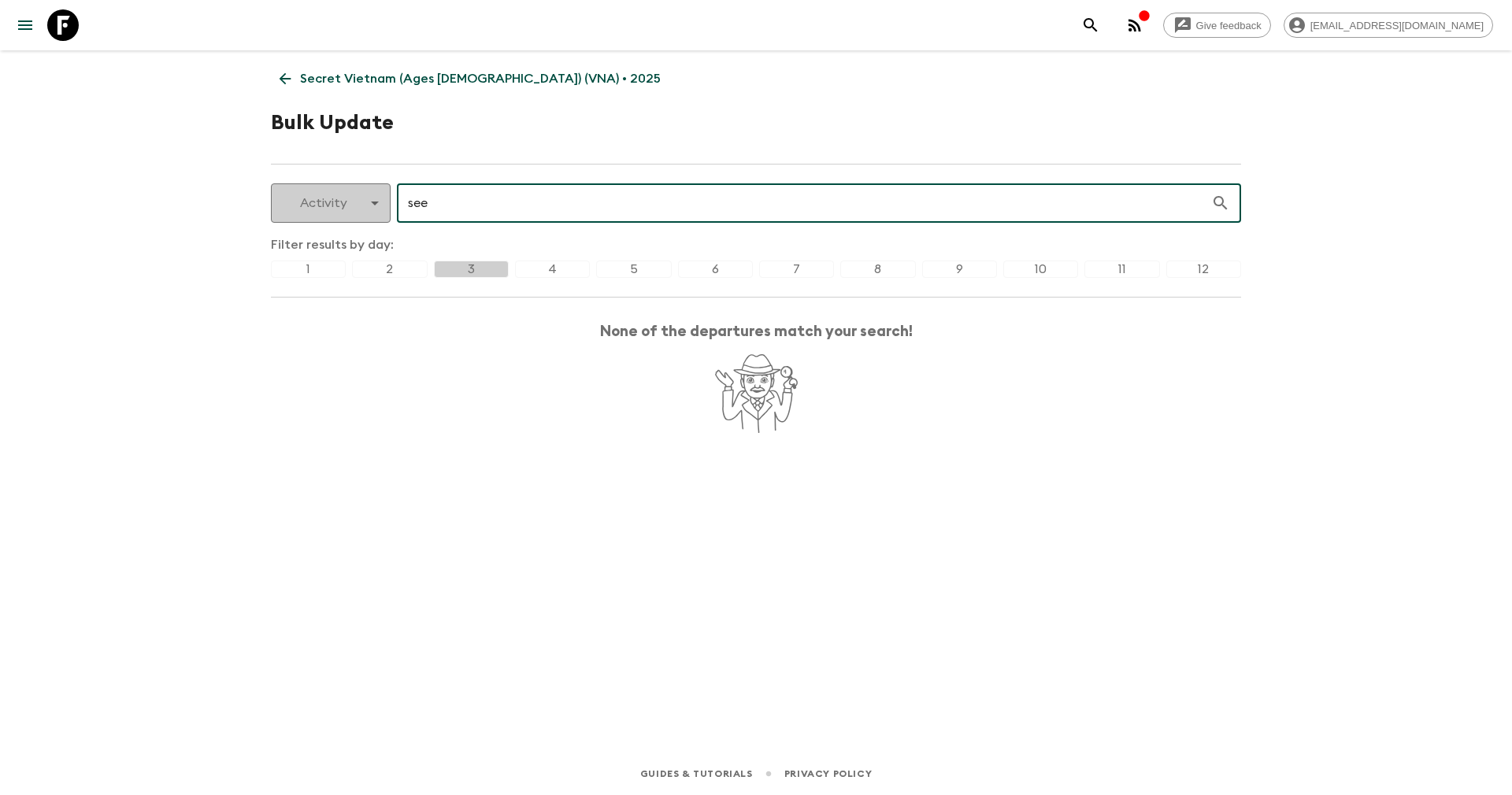
drag, startPoint x: 474, startPoint y: 205, endPoint x: 362, endPoint y: 209, distance: 112.1
click at [362, 209] on div "Activity activity ​ see ​" at bounding box center [756, 203] width 970 height 39
type input "see"
click at [549, 262] on div "4" at bounding box center [552, 269] width 75 height 17
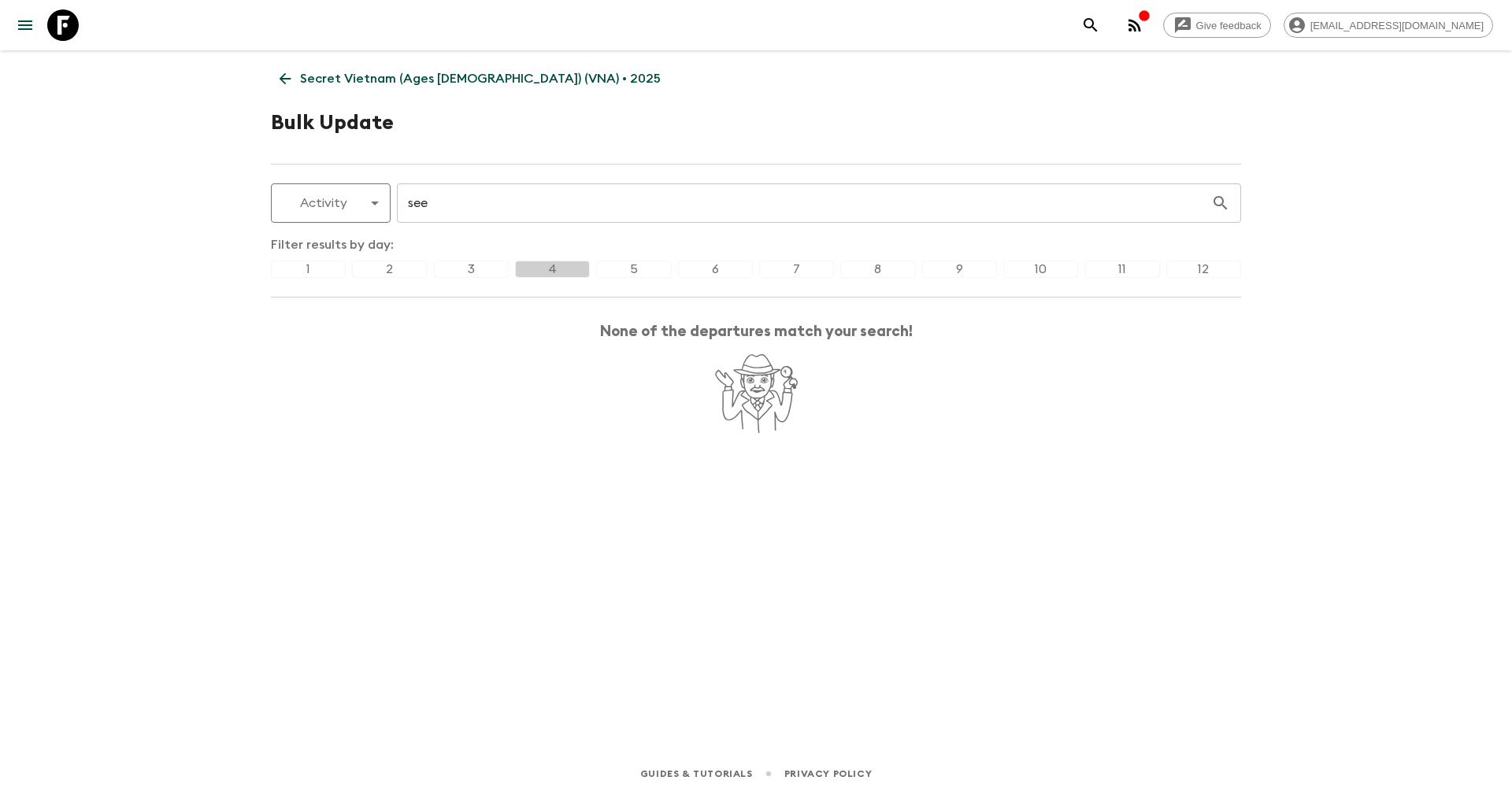
click at [626, 264] on div "5" at bounding box center [634, 269] width 75 height 17
click at [706, 267] on div "6" at bounding box center [715, 269] width 75 height 17
click at [299, 263] on div "1" at bounding box center [308, 269] width 75 height 17
click at [369, 270] on div "2" at bounding box center [389, 269] width 75 height 17
click at [1018, 263] on div "10" at bounding box center [1041, 269] width 75 height 17
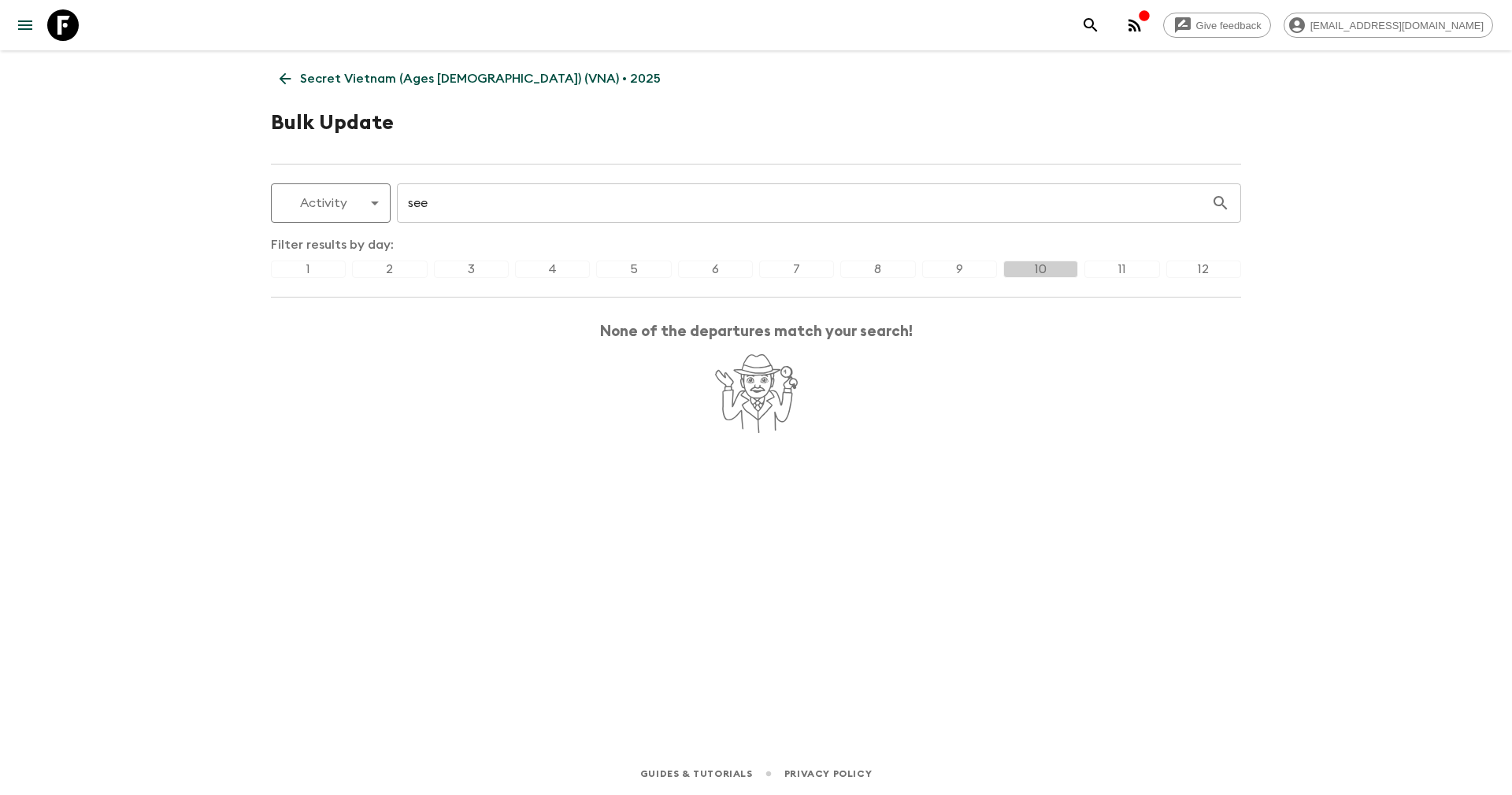
click at [966, 269] on div "9" at bounding box center [959, 269] width 75 height 17
click at [1105, 268] on div "11" at bounding box center [1121, 269] width 75 height 17
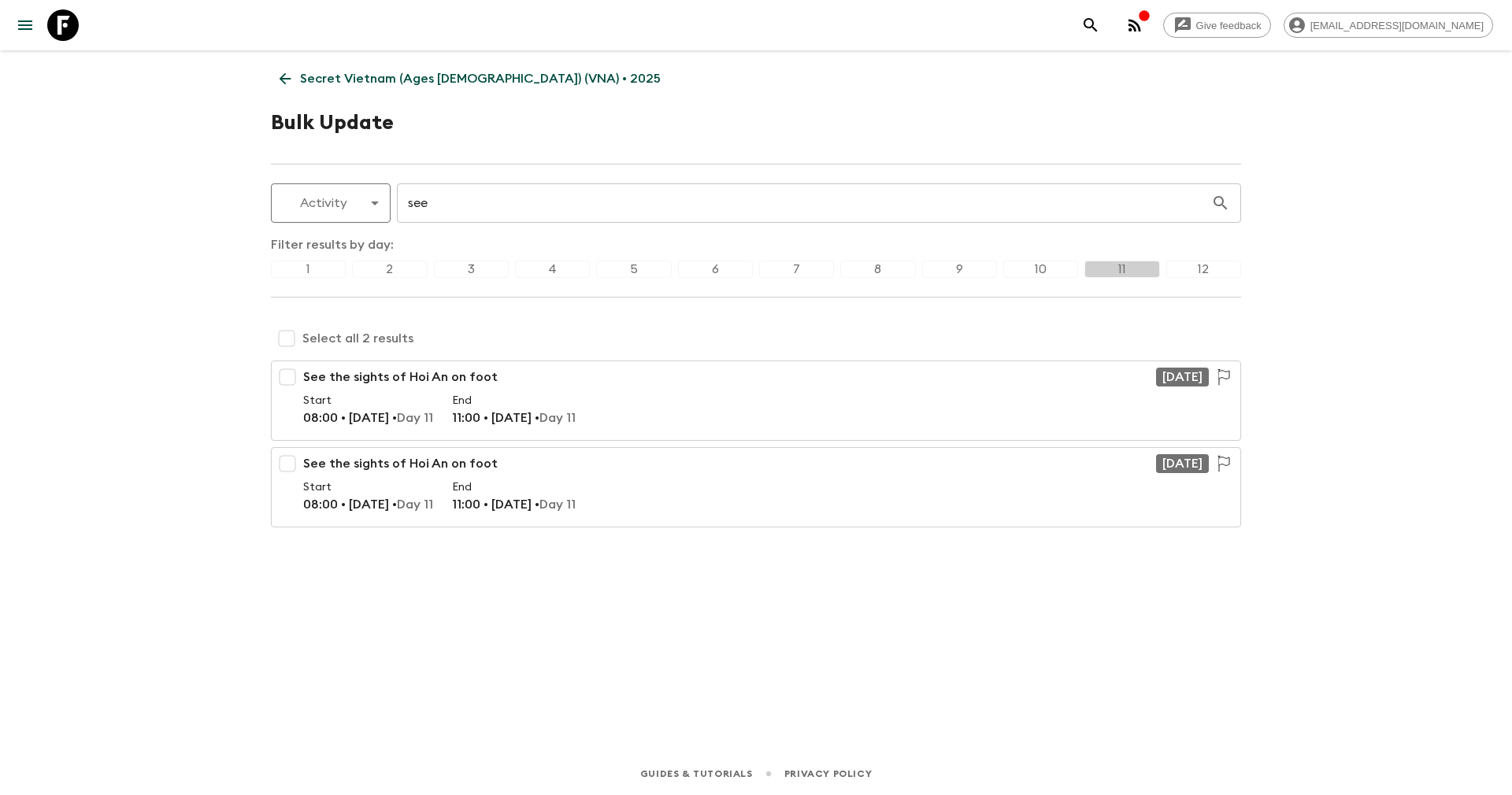
click at [286, 337] on input "checkbox" at bounding box center [286, 338] width 31 height 31
checkbox input "true"
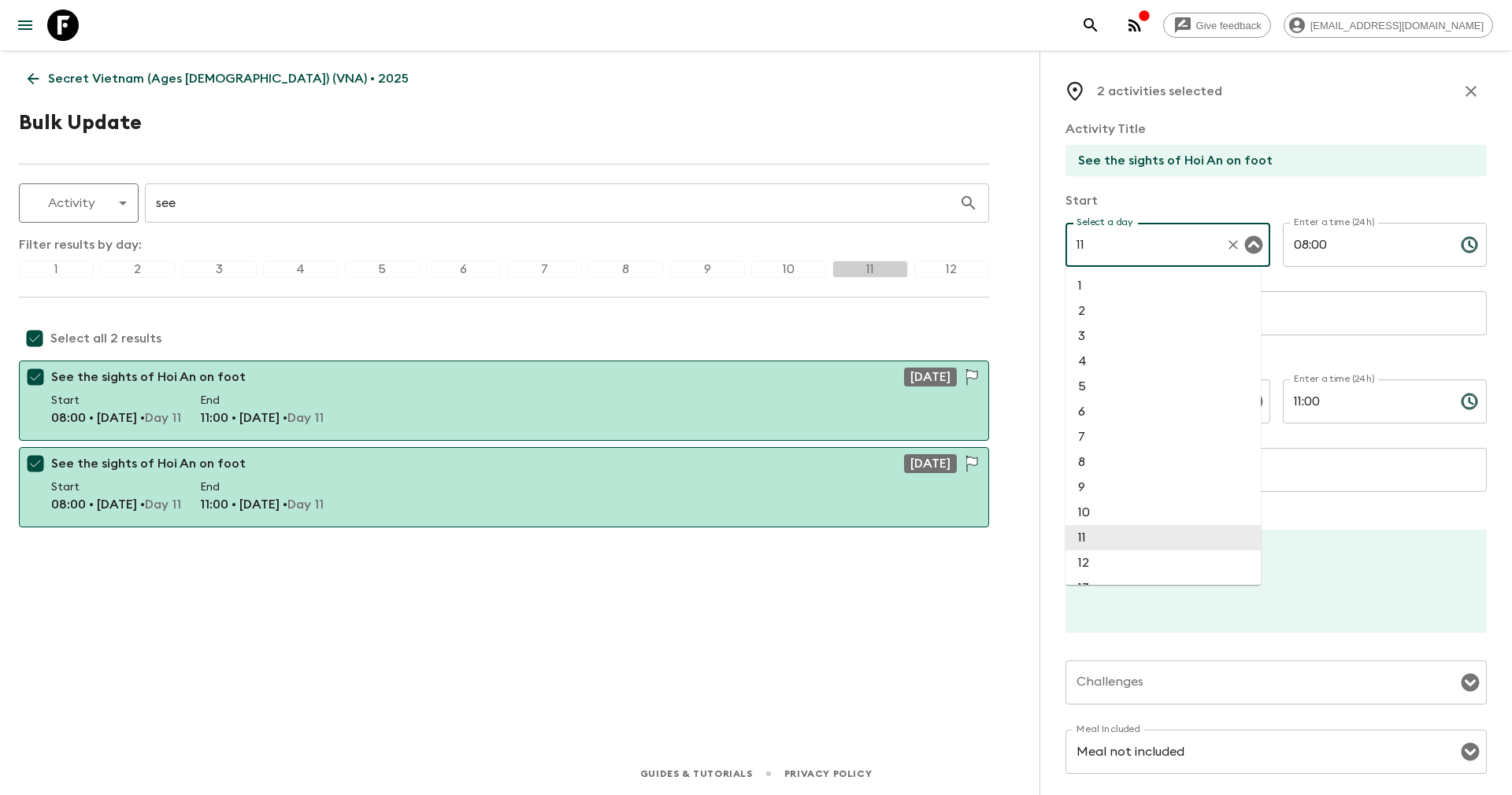
drag, startPoint x: 1103, startPoint y: 245, endPoint x: 1061, endPoint y: 242, distance: 42.1
click at [1061, 242] on div "2 activities selected Activity Title See the sights of Hoi An on foot Start Sel…" at bounding box center [1276, 448] width 472 height 795
click at [1086, 289] on li "5" at bounding box center [1163, 286] width 195 height 25
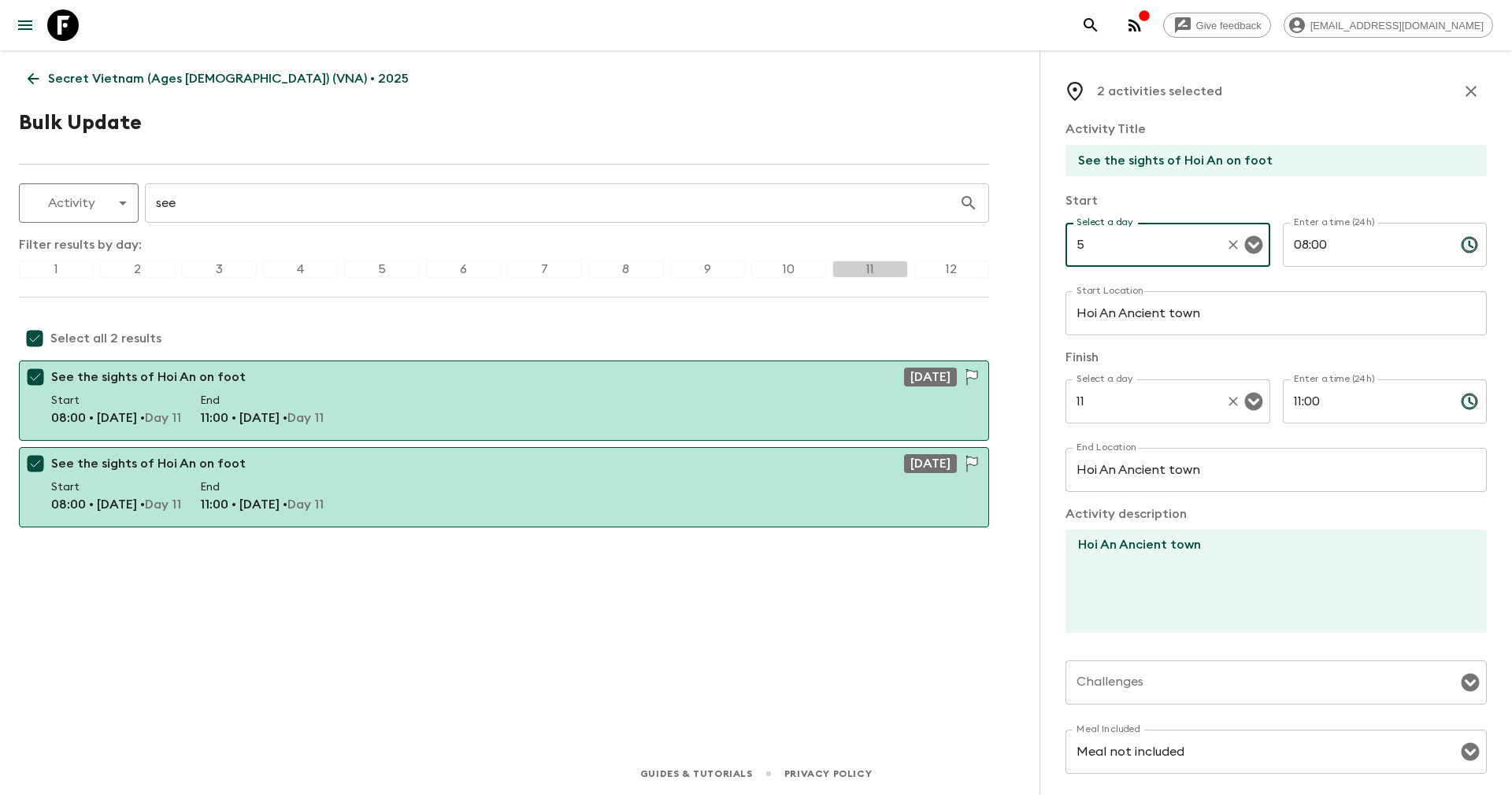
type input "5"
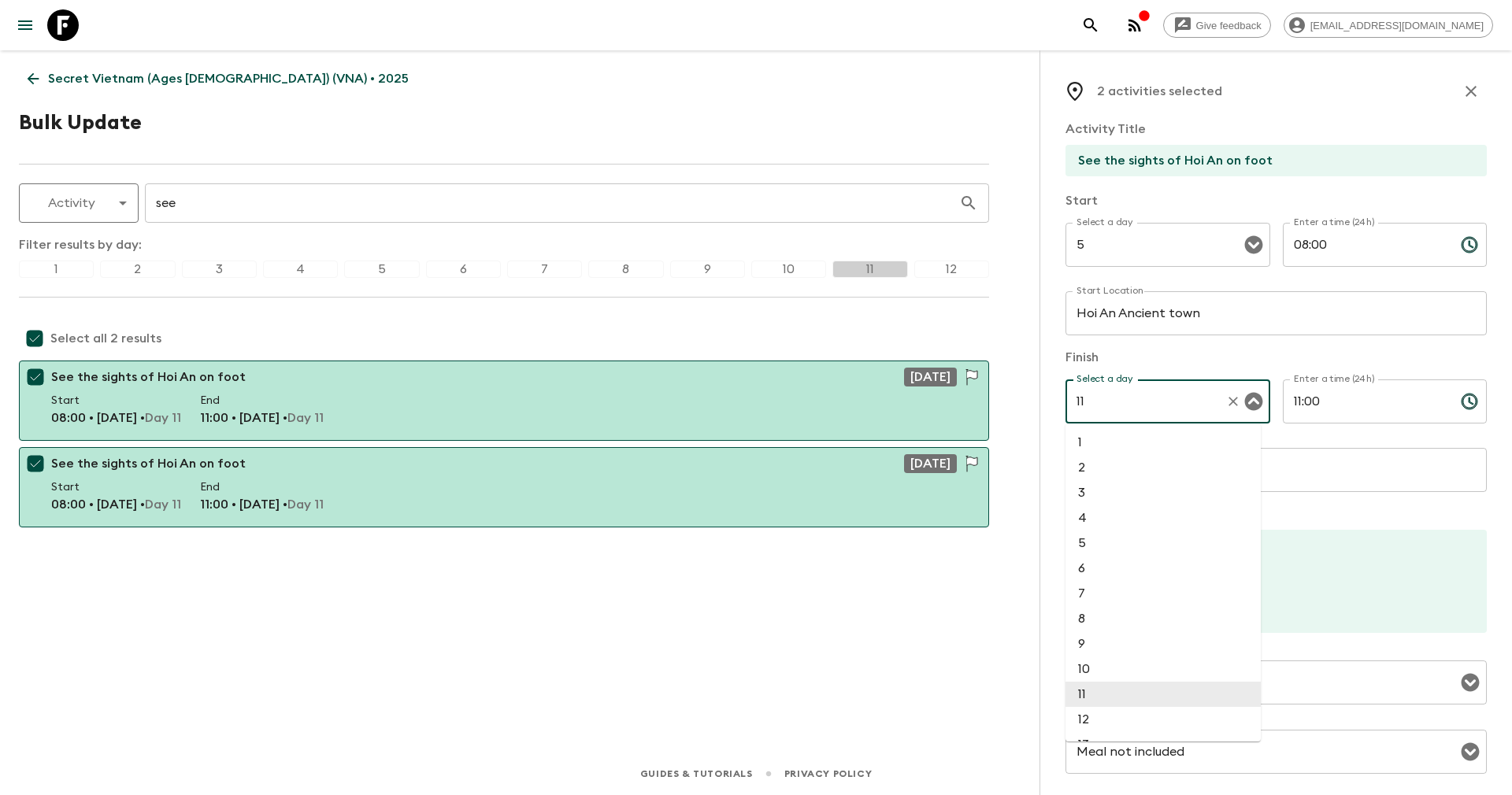
drag, startPoint x: 1110, startPoint y: 402, endPoint x: 1037, endPoint y: 402, distance: 73.0
click at [1037, 402] on div "Give feedback yenvuong@exotravel.com Secret Vietnam (Ages 45-59) (VNA) • 2025 B…" at bounding box center [756, 398] width 1512 height 795
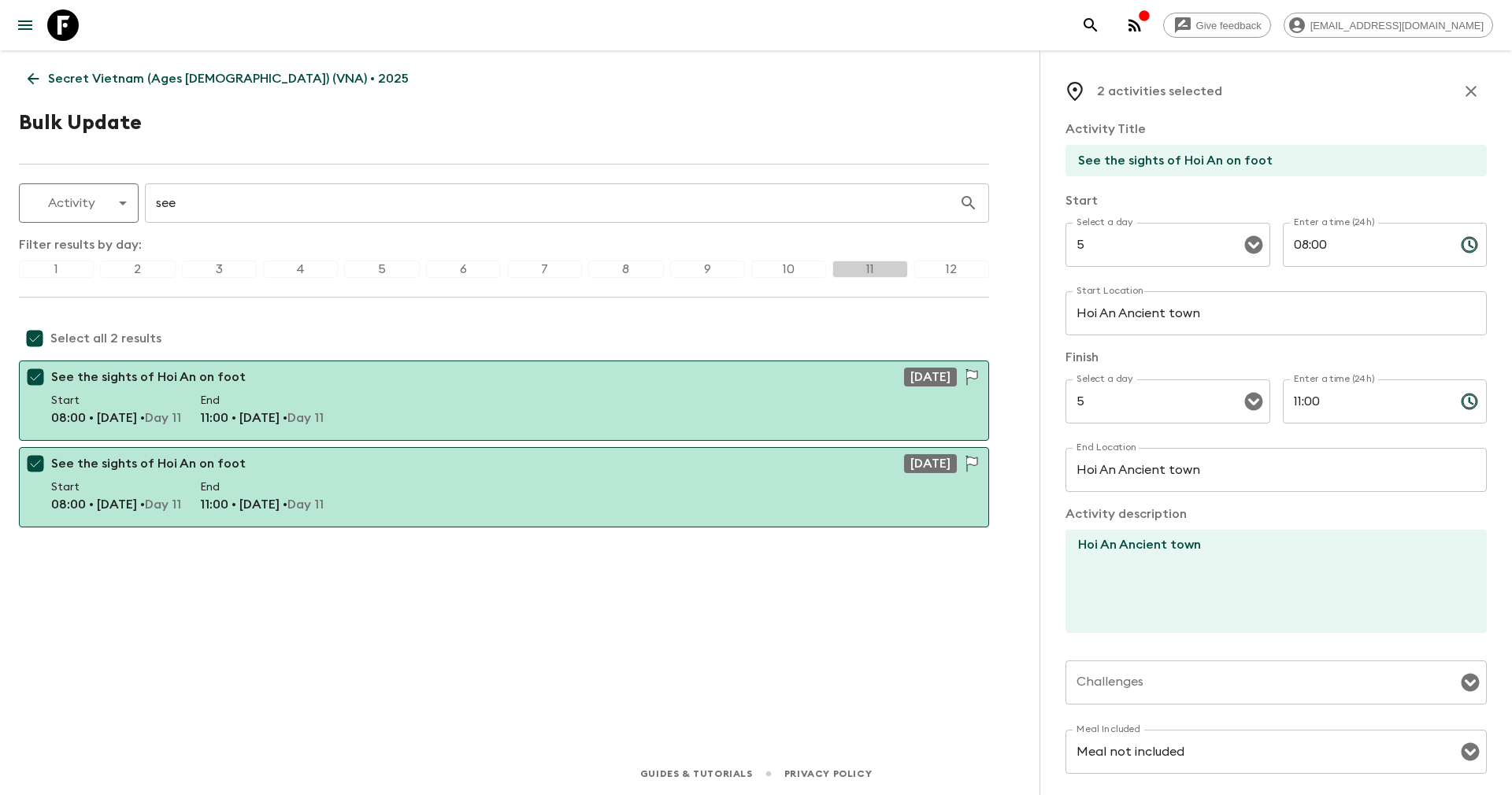
type input "11"
drag, startPoint x: 1288, startPoint y: 246, endPoint x: 1374, endPoint y: 242, distance: 86.1
click at [1374, 242] on input "08:00" at bounding box center [1365, 245] width 166 height 44
type input "0"
type input "13:00"
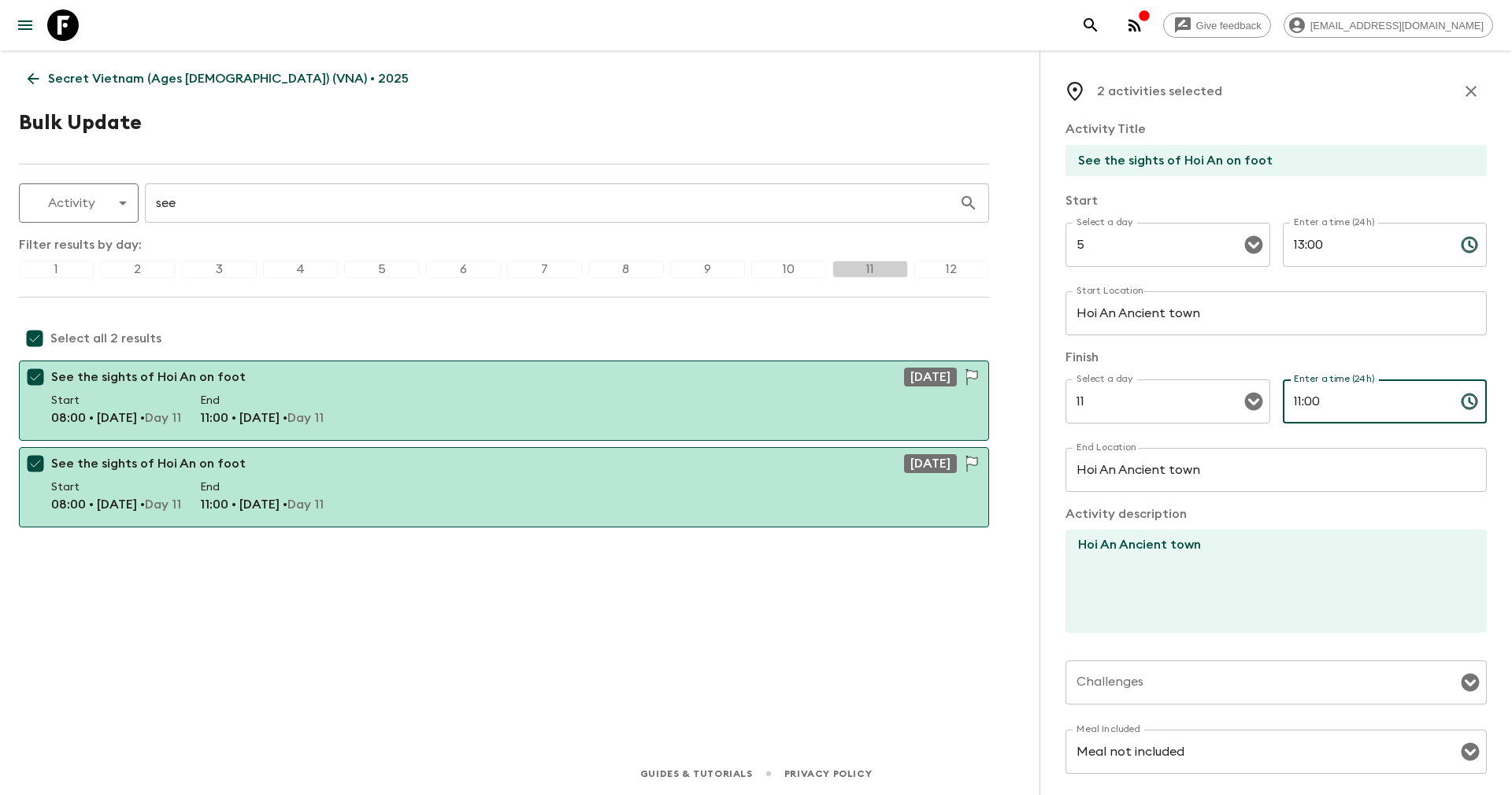
drag, startPoint x: 1336, startPoint y: 399, endPoint x: 1267, endPoint y: 387, distance: 70.0
click at [1267, 387] on div "Select a day 11 Select a day ​ Enter a time (24h) 11:00 Enter a time (24h) ​" at bounding box center [1276, 410] width 421 height 62
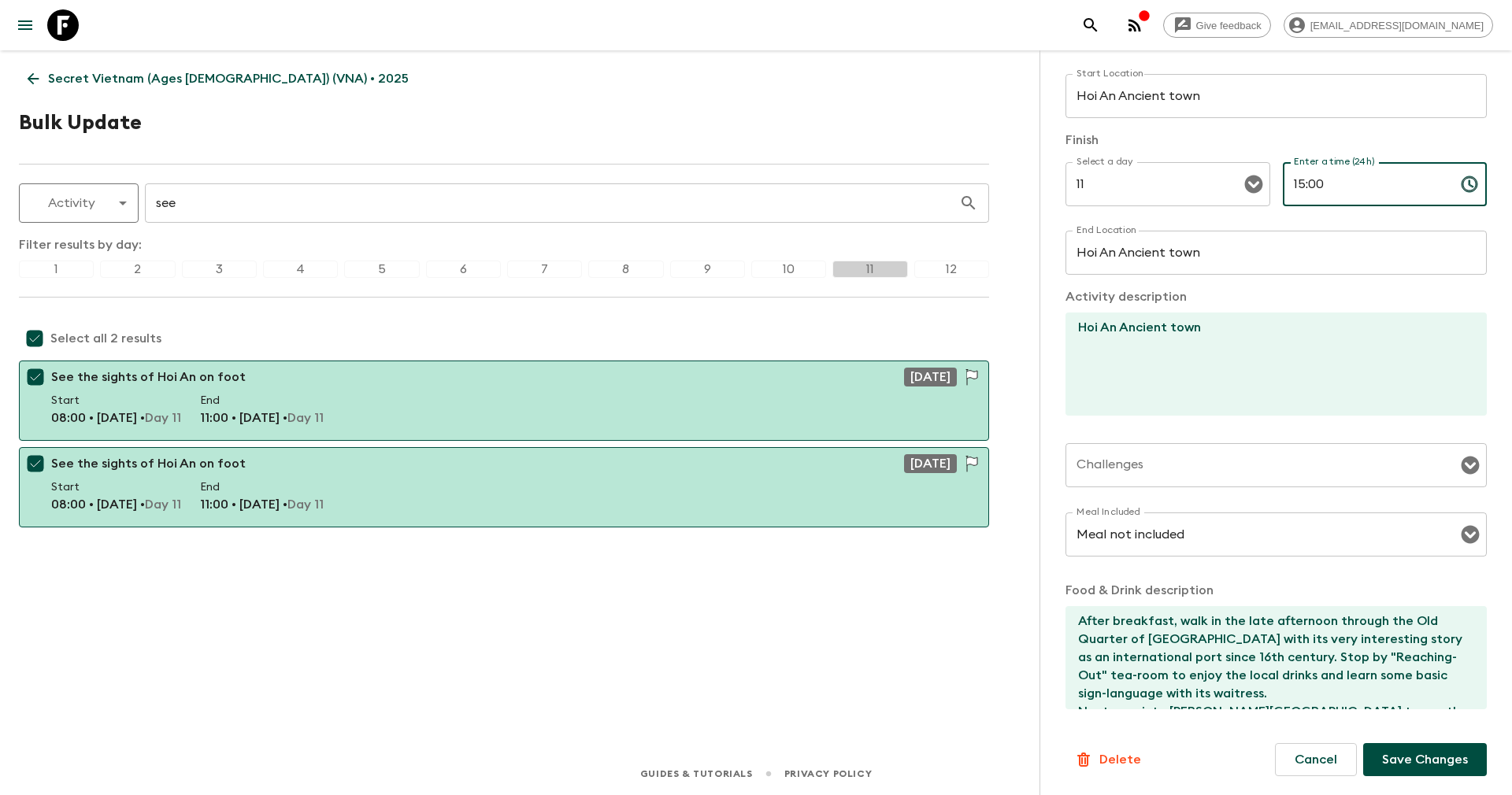
type input "15:00"
click at [1410, 754] on p "Save Changes" at bounding box center [1425, 759] width 86 height 19
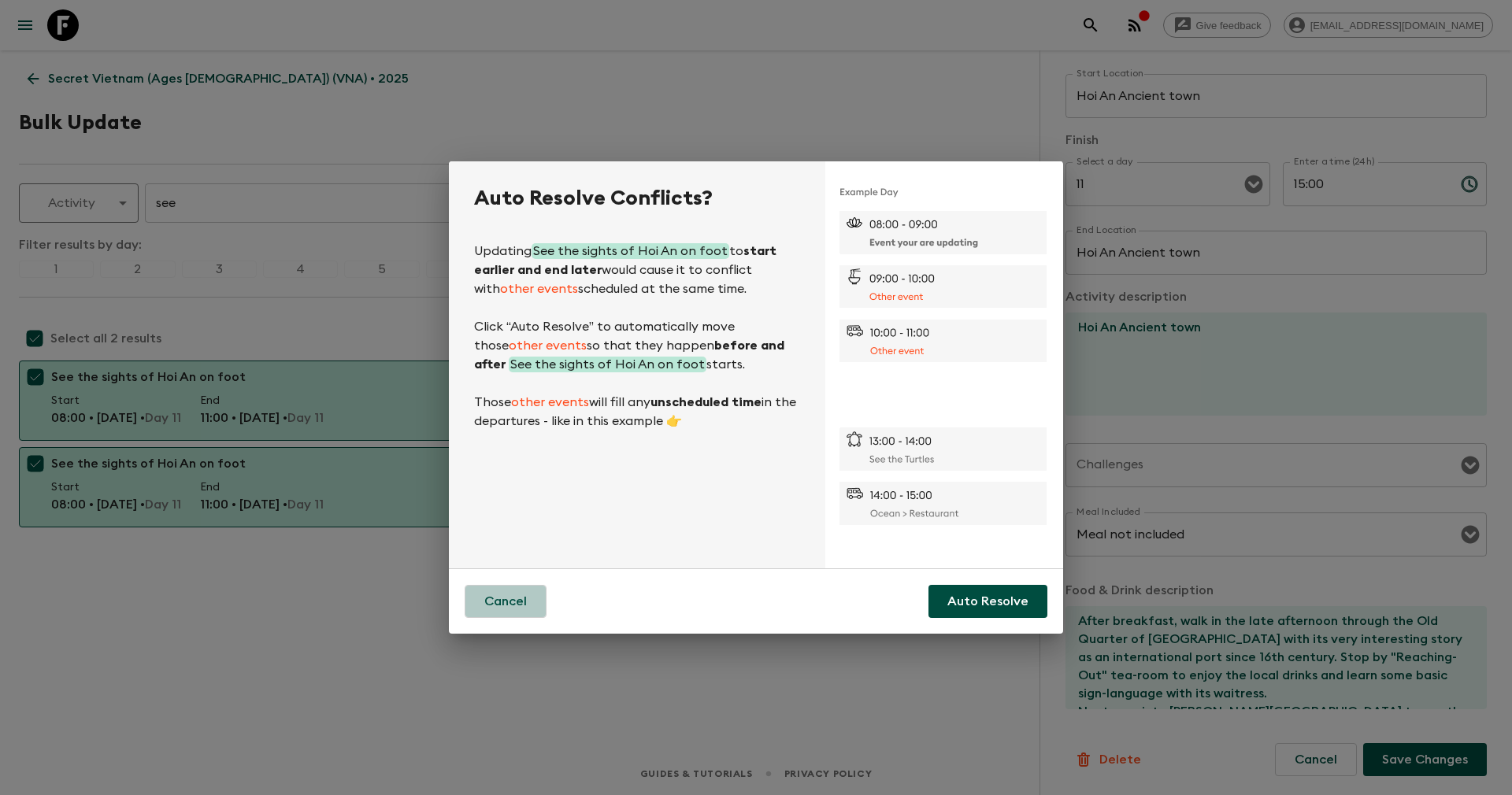
drag, startPoint x: 528, startPoint y: 595, endPoint x: 530, endPoint y: 263, distance: 332.0
click at [528, 595] on button "Cancel" at bounding box center [505, 601] width 82 height 33
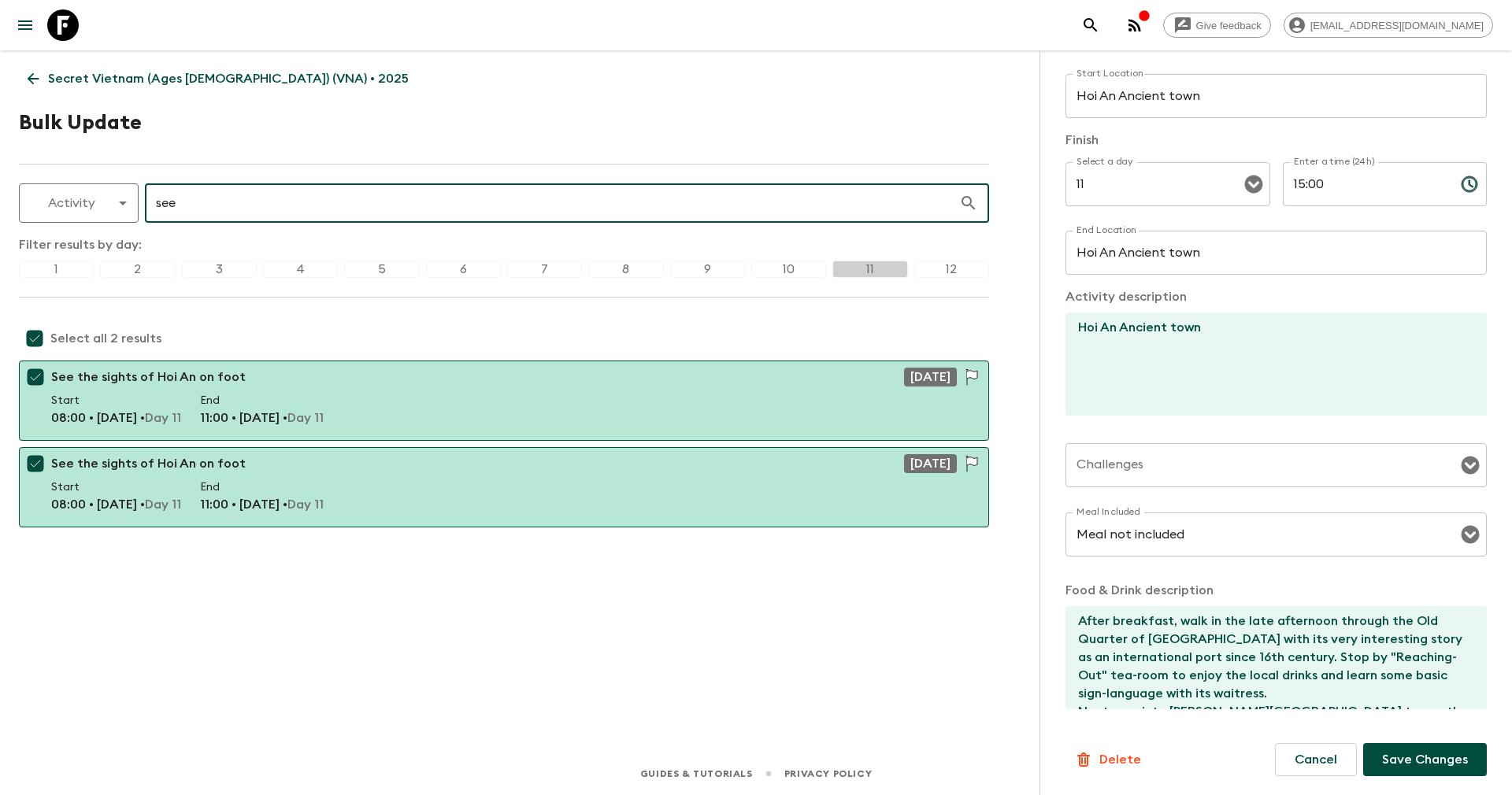
drag, startPoint x: 282, startPoint y: 197, endPoint x: 145, endPoint y: 189, distance: 137.2
click at [145, 189] on input "see" at bounding box center [552, 203] width 814 height 44
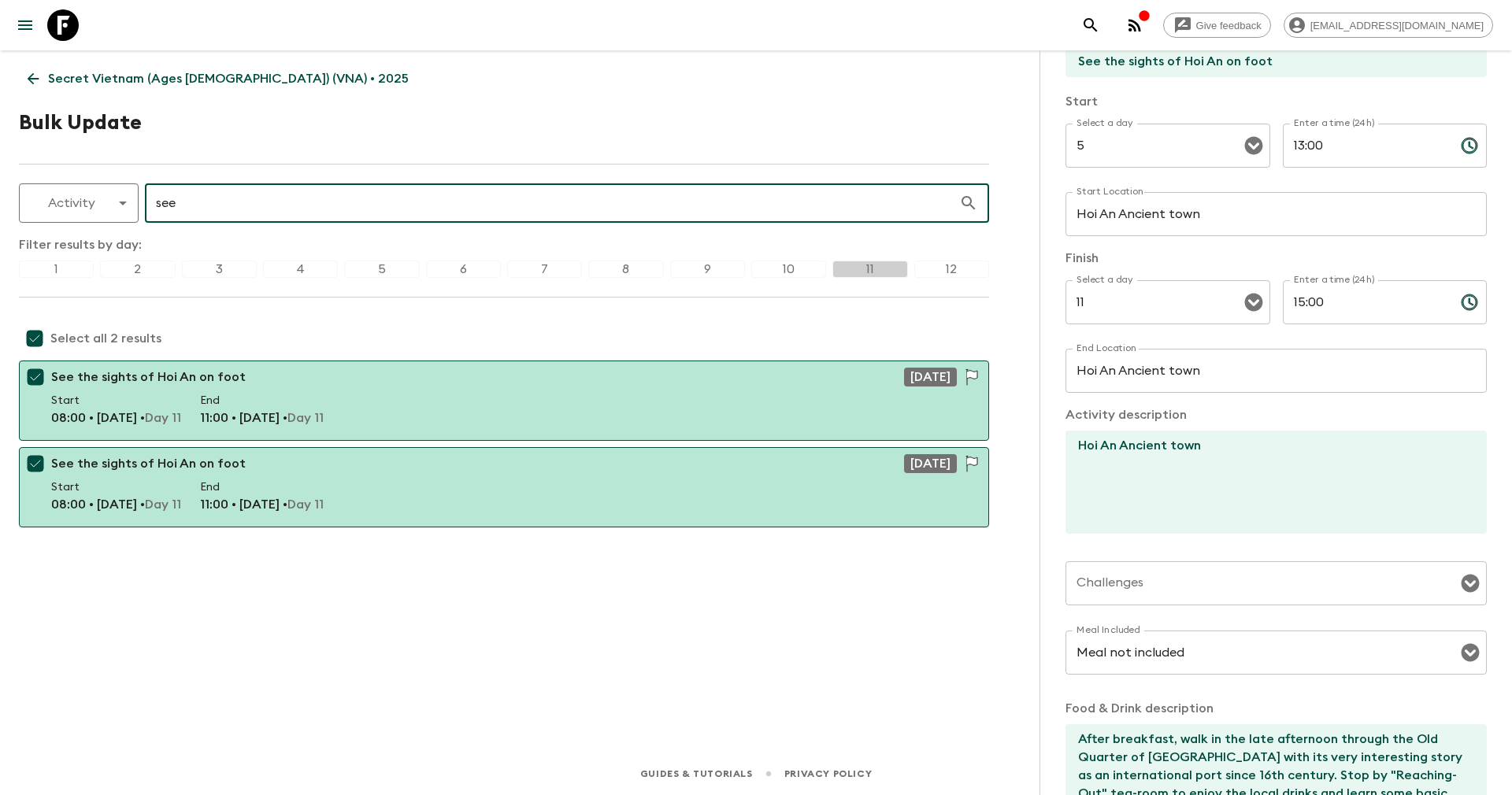
type input "d"
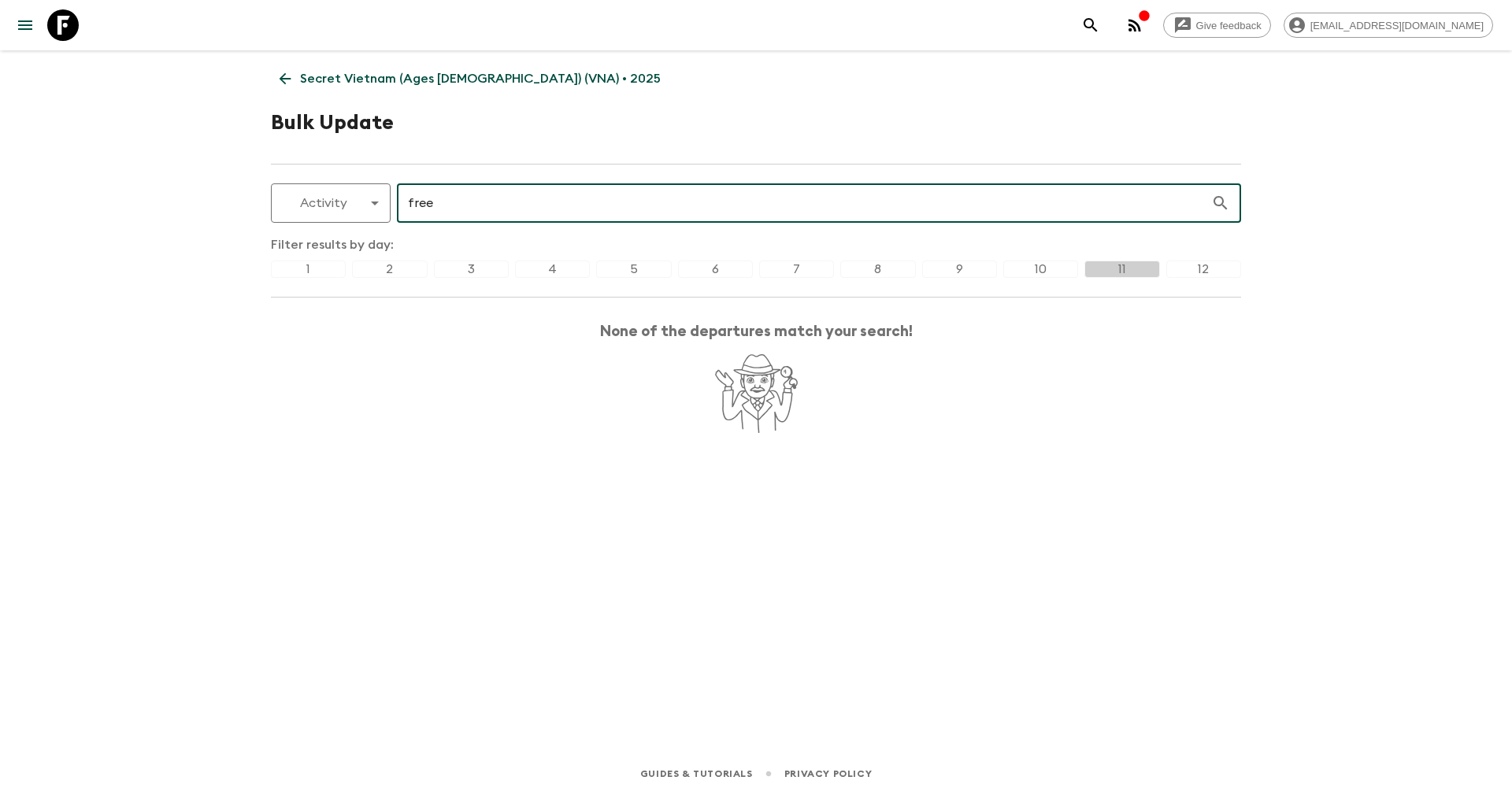
type input "free"
click at [646, 263] on div "5" at bounding box center [634, 269] width 75 height 17
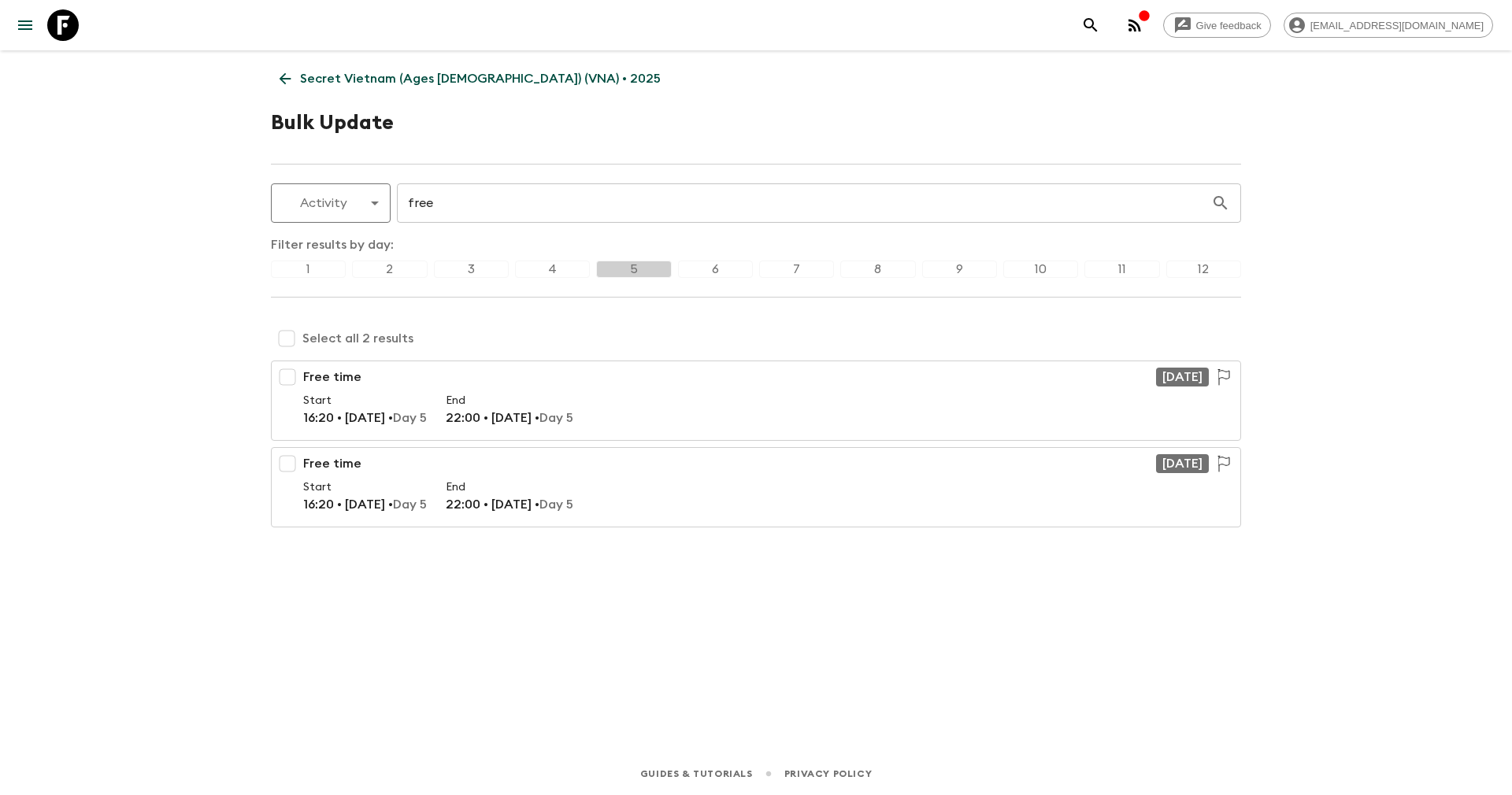
click at [284, 337] on input "checkbox" at bounding box center [286, 338] width 31 height 31
checkbox input "true"
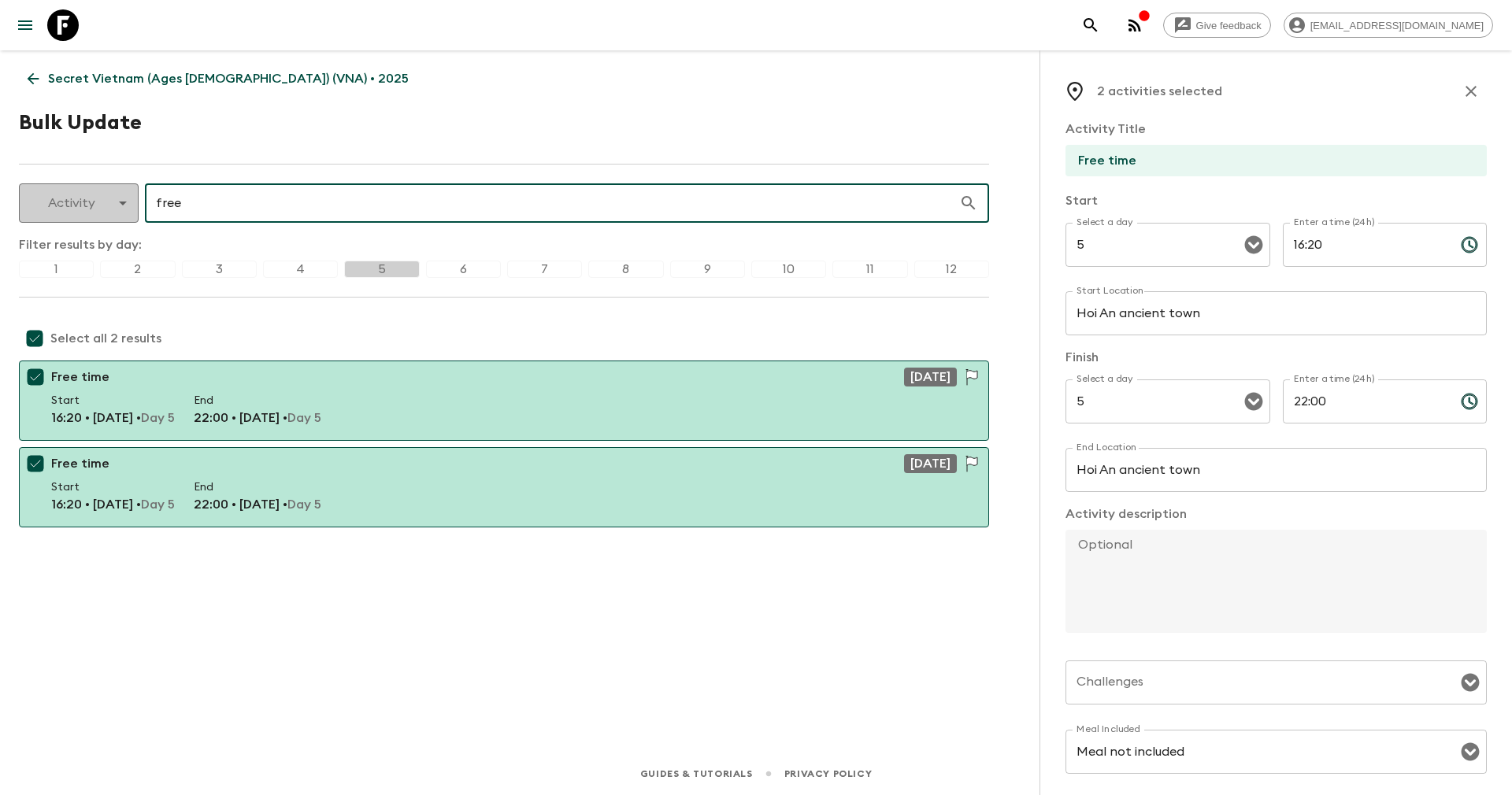
drag, startPoint x: 254, startPoint y: 206, endPoint x: 114, endPoint y: 196, distance: 140.4
click at [114, 196] on div "Activity activity ​ free ​" at bounding box center [504, 203] width 970 height 39
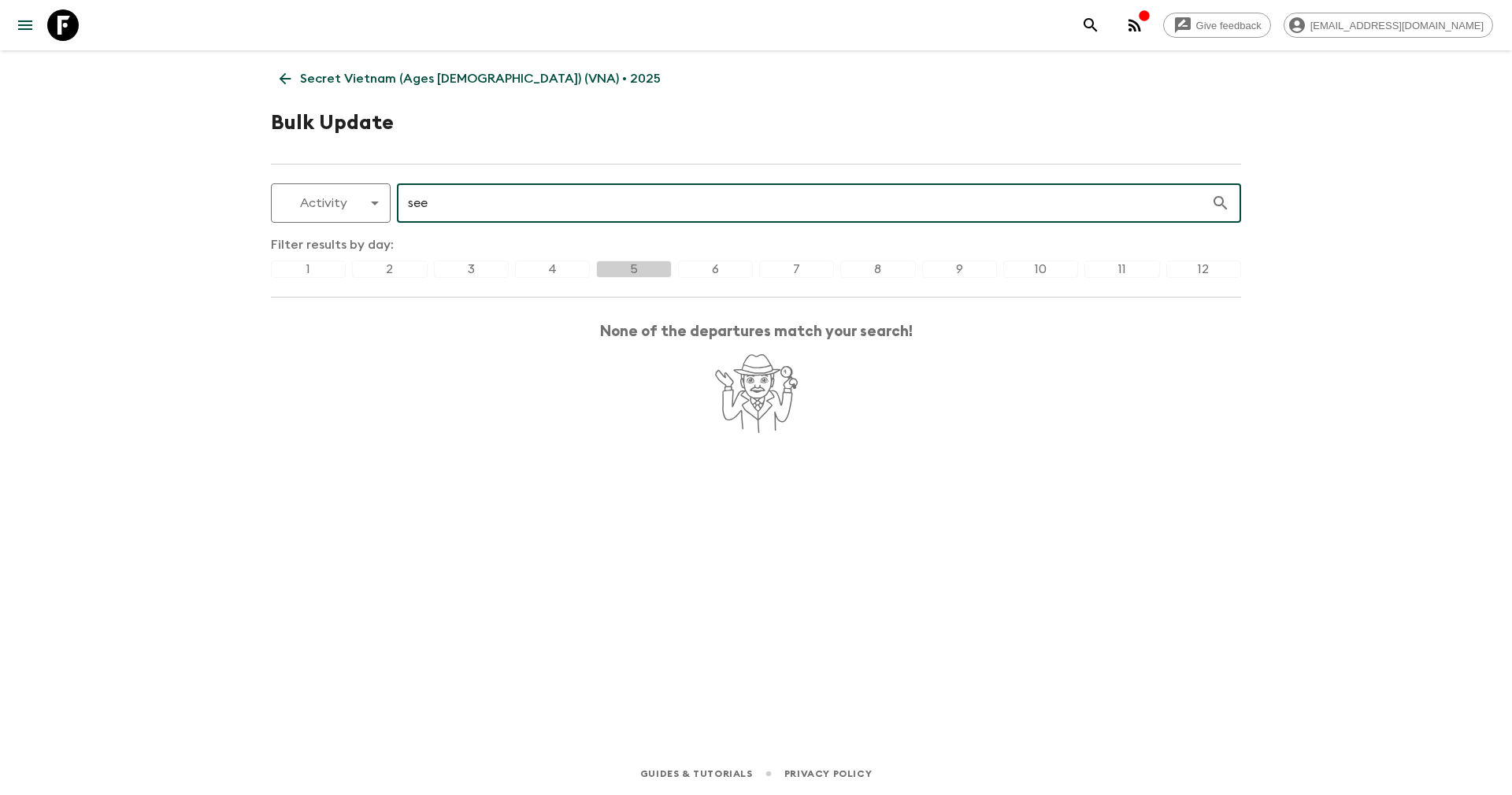
type input "see"
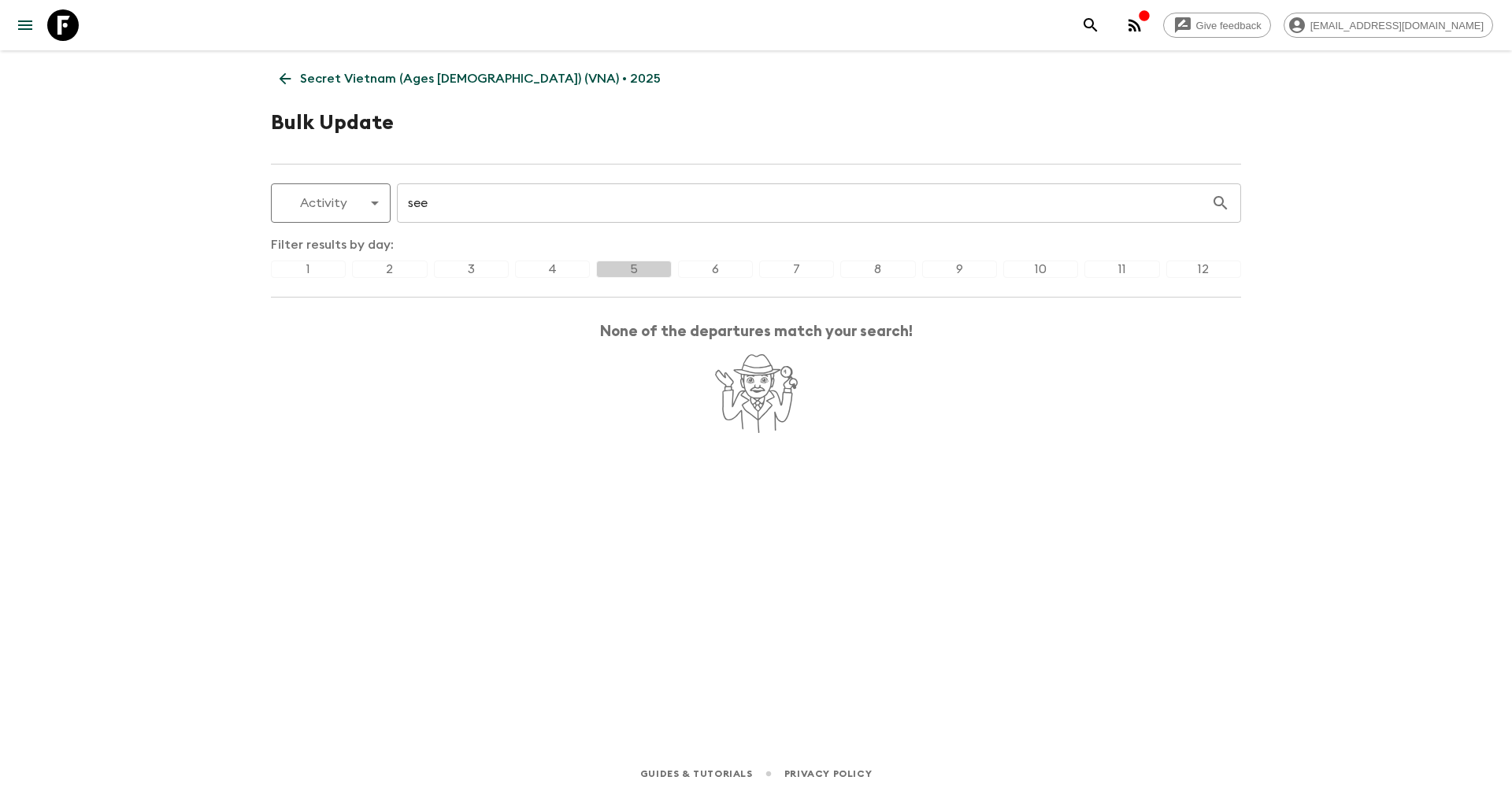
click at [1188, 266] on div "12" at bounding box center [1204, 269] width 75 height 17
click at [1135, 265] on div "11" at bounding box center [1121, 269] width 75 height 17
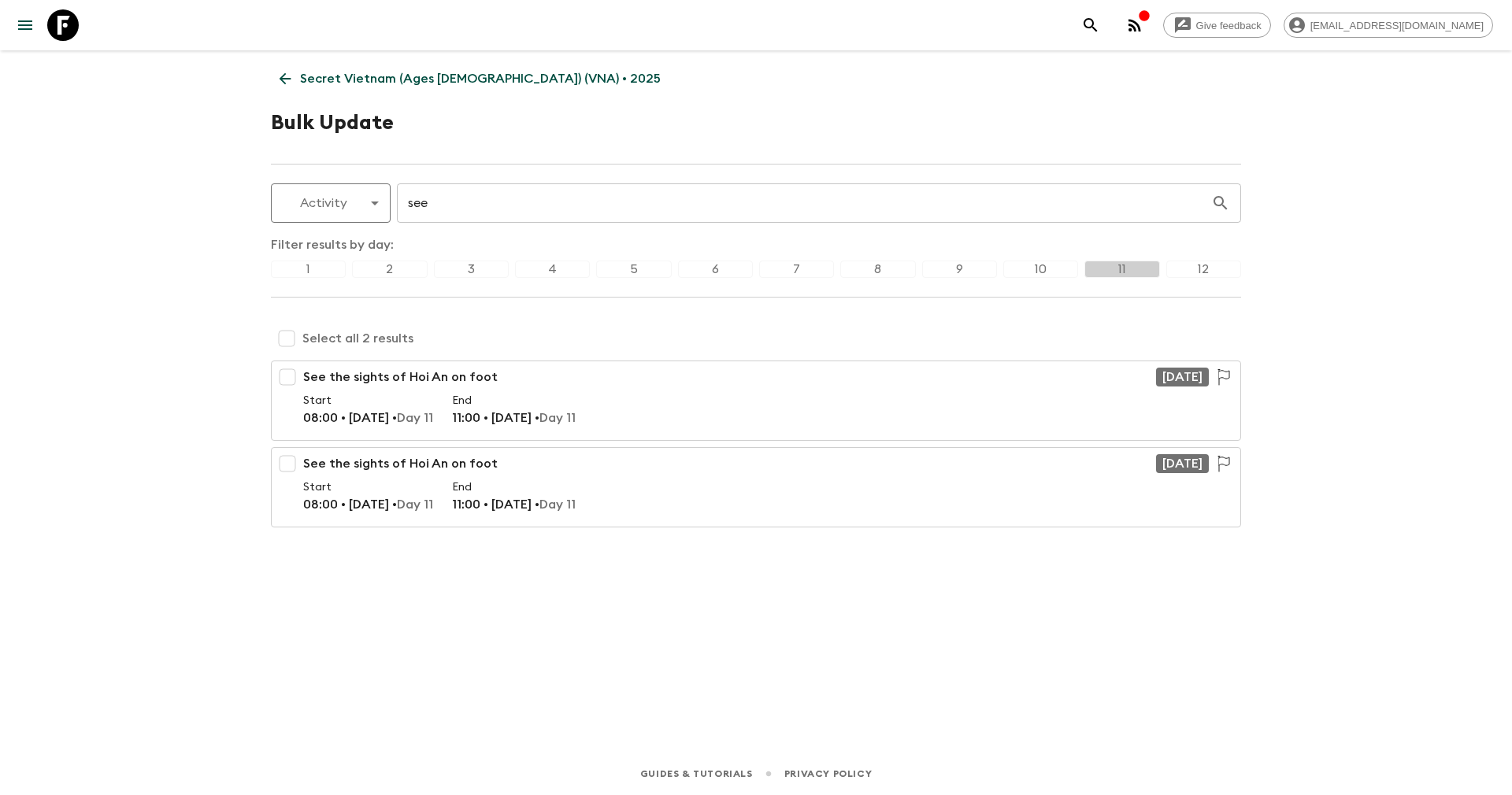
click at [296, 326] on input "checkbox" at bounding box center [286, 338] width 31 height 31
checkbox input "true"
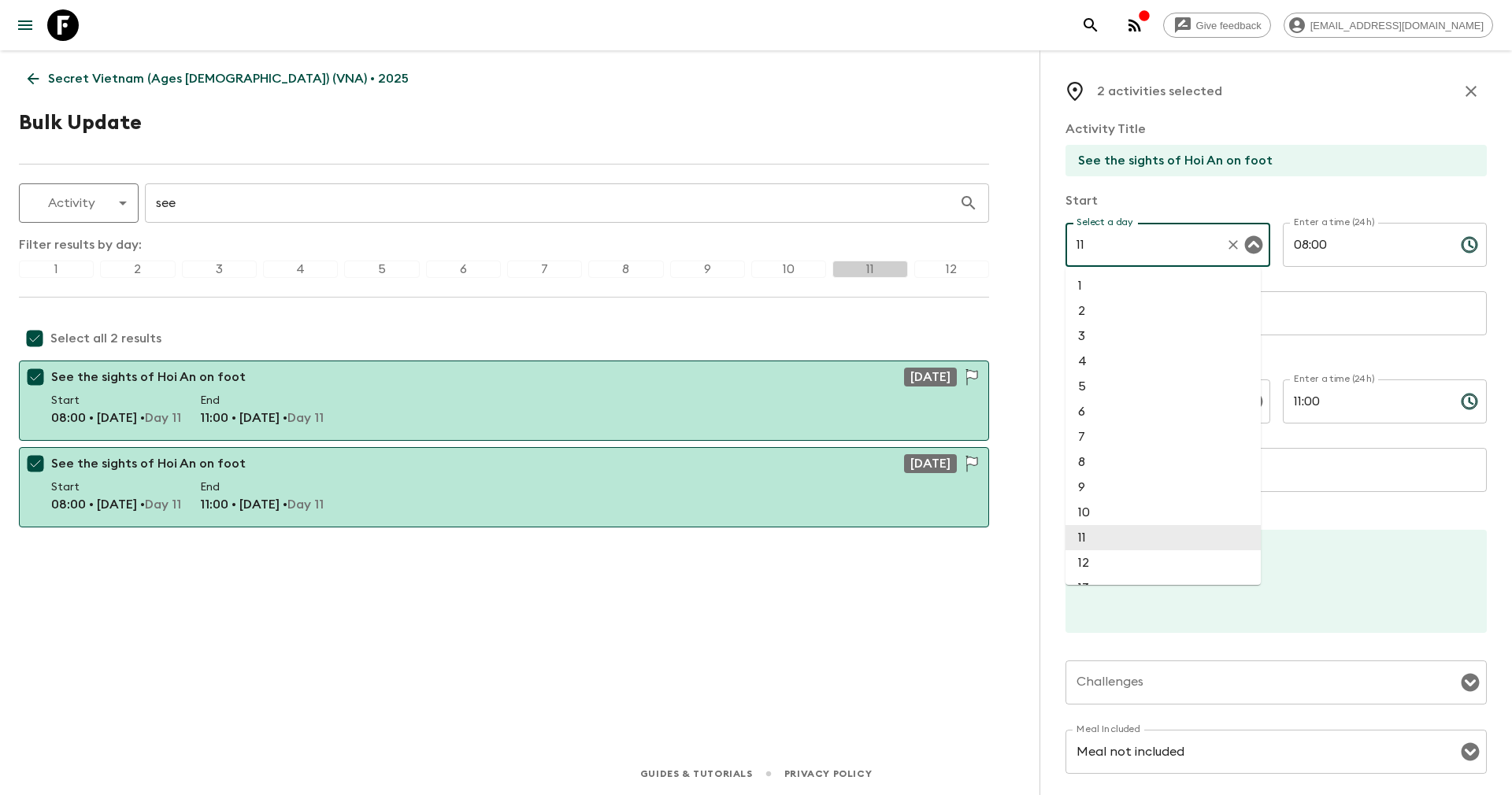
drag, startPoint x: 1147, startPoint y: 239, endPoint x: 1026, endPoint y: 252, distance: 121.7
click at [1026, 252] on div "Give feedback yenvuong@exotravel.com Secret Vietnam (Ages 45-59) (VNA) • 2025 B…" at bounding box center [756, 398] width 1512 height 795
click at [1092, 281] on li "5" at bounding box center [1163, 286] width 195 height 25
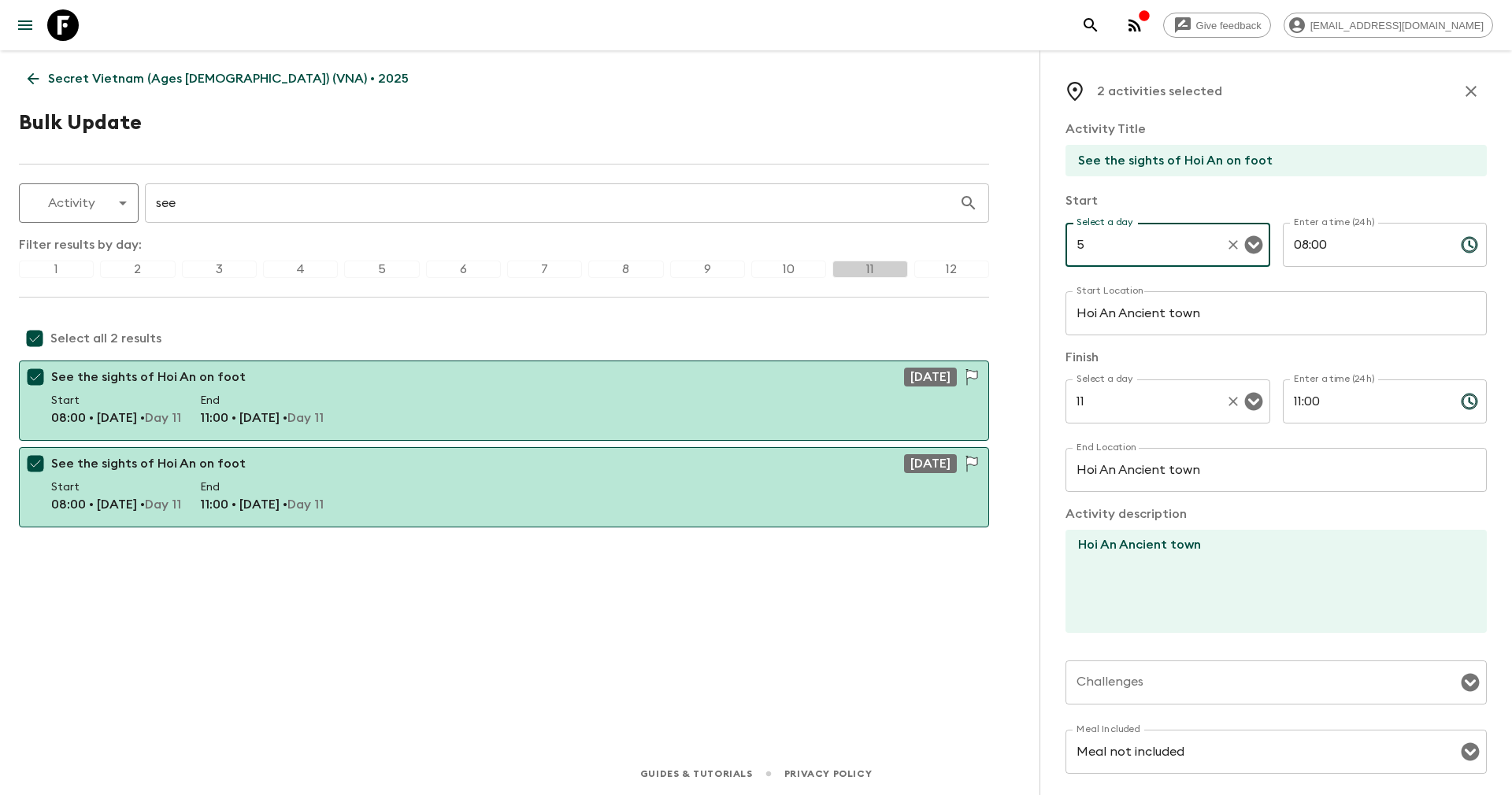
type input "5"
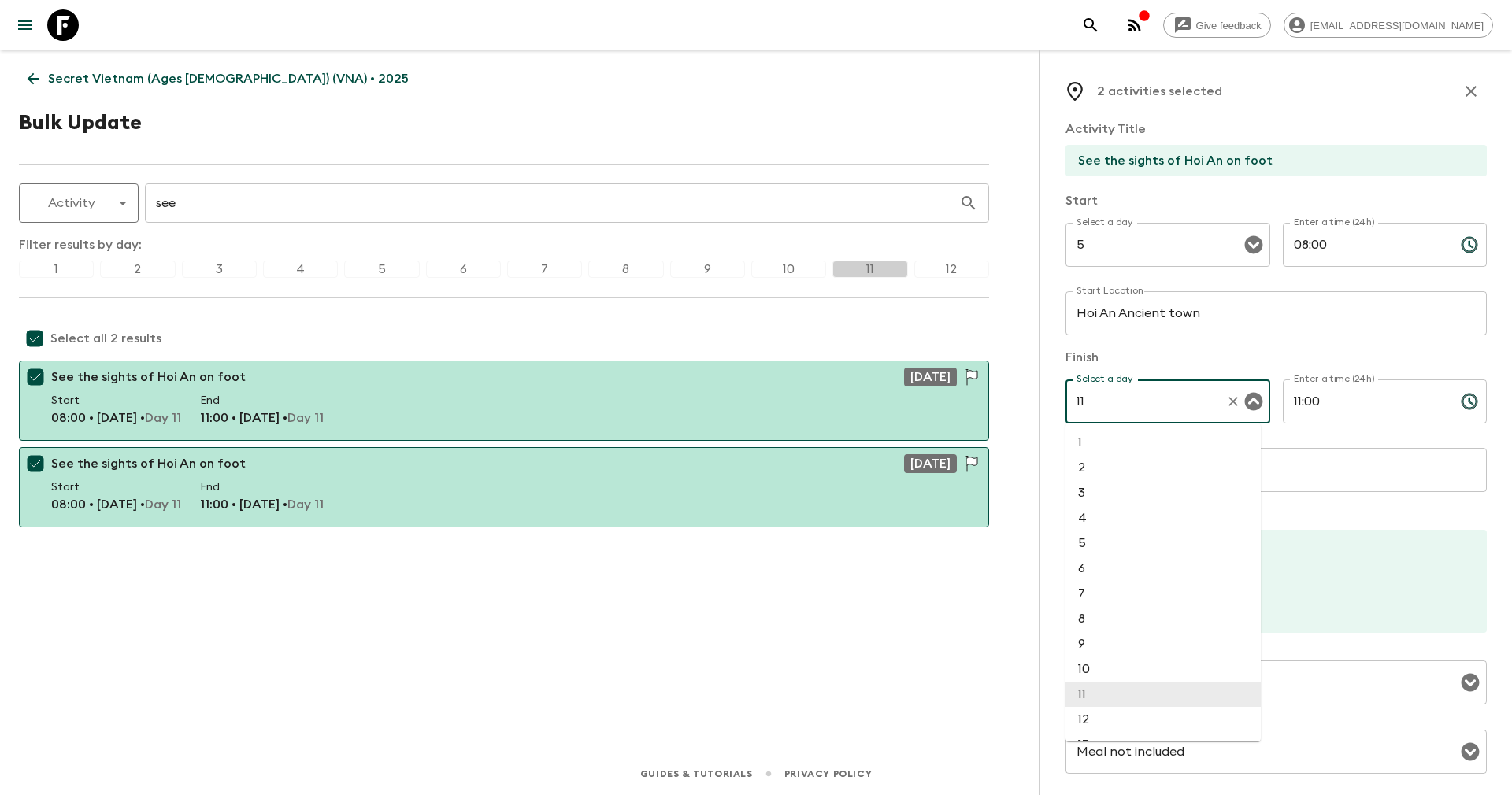
drag, startPoint x: 1108, startPoint y: 397, endPoint x: 1038, endPoint y: 394, distance: 70.1
click at [1038, 394] on div "Give feedback yenvuong@exotravel.com Secret Vietnam (Ages 45-59) (VNA) • 2025 B…" at bounding box center [756, 398] width 1512 height 795
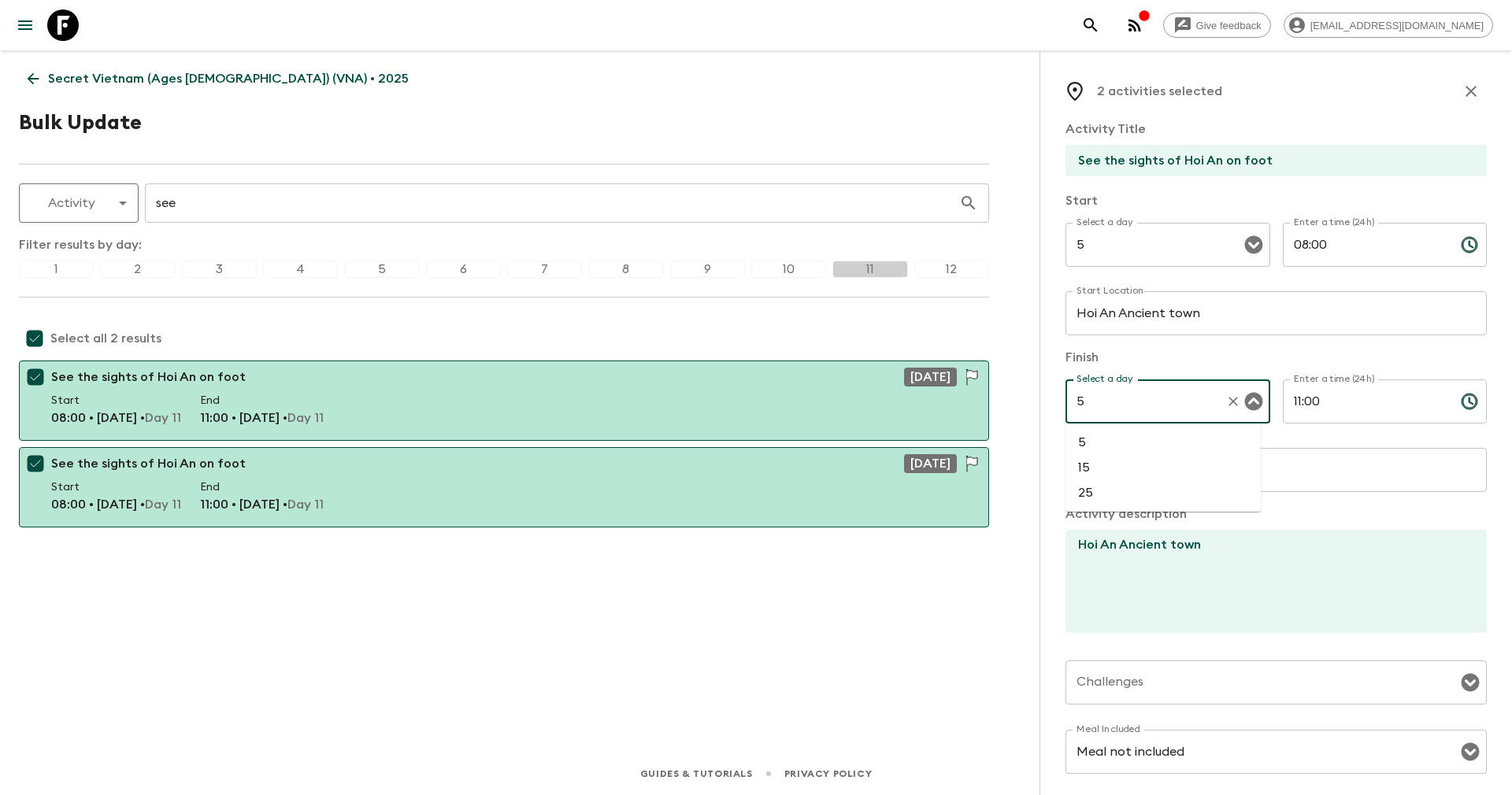
click at [1093, 444] on li "5" at bounding box center [1163, 443] width 195 height 25
type input "5"
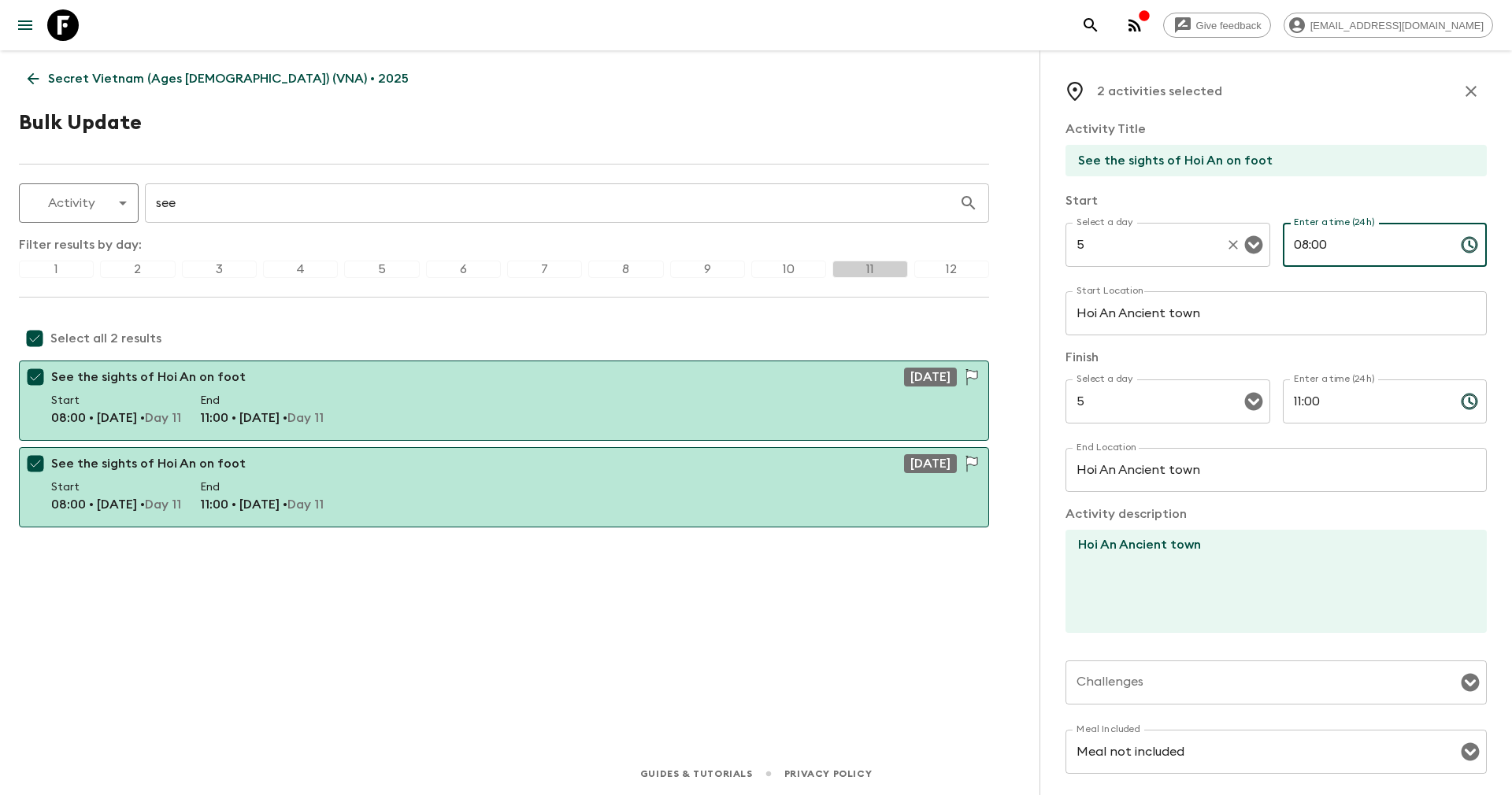
drag, startPoint x: 1327, startPoint y: 243, endPoint x: 1244, endPoint y: 243, distance: 83.0
click at [1244, 243] on div "Select a day 5 Select a day ​ Enter a time (24h) 08:00 Enter a time (24h) ​" at bounding box center [1276, 253] width 421 height 62
type input "13:00"
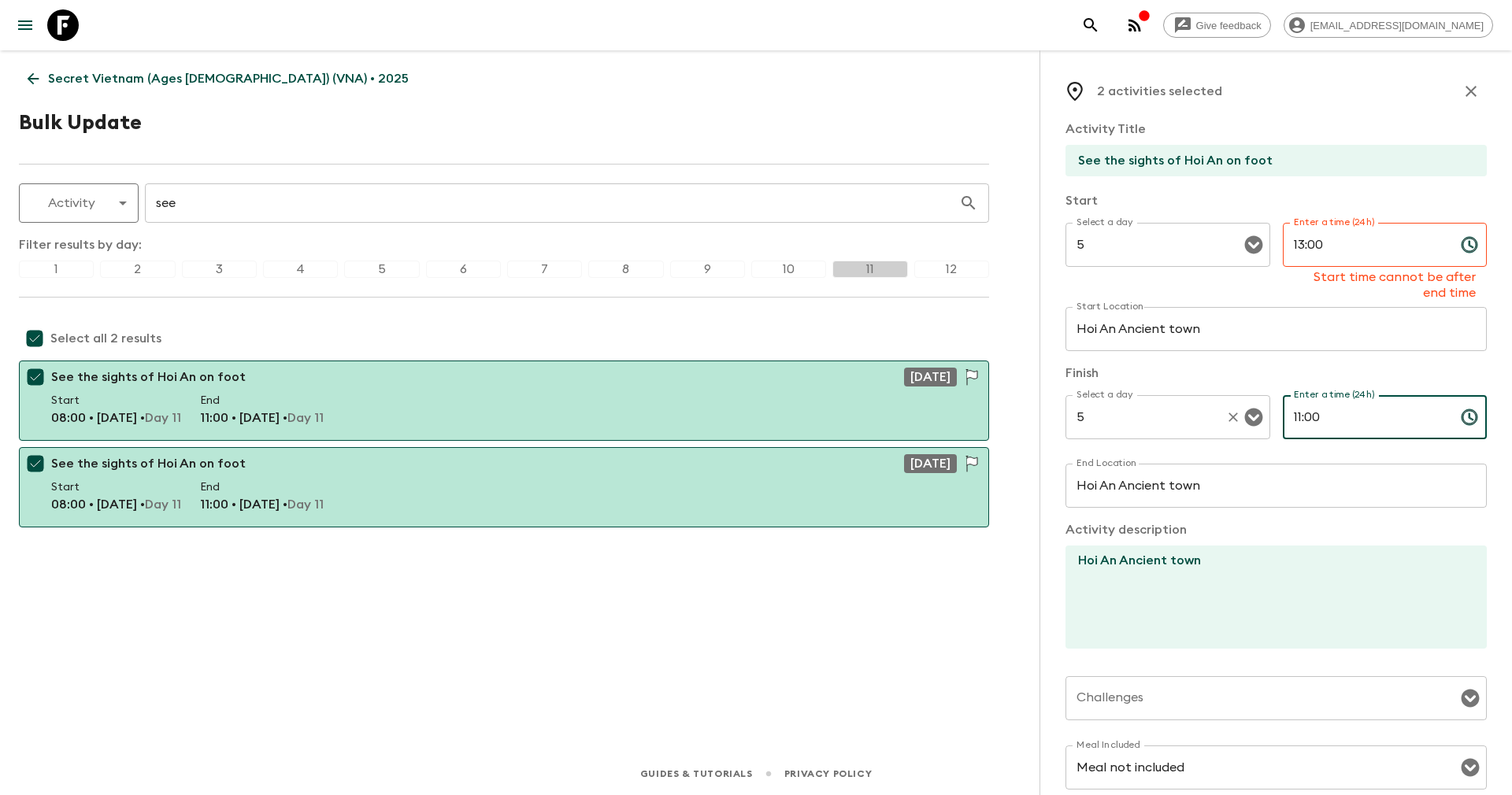
drag, startPoint x: 1345, startPoint y: 399, endPoint x: 1233, endPoint y: 402, distance: 112.0
click at [1233, 402] on div "Select a day 5 Select a day ​ Enter a time (24h) 11:00 Enter a time (24h) ​" at bounding box center [1276, 426] width 421 height 62
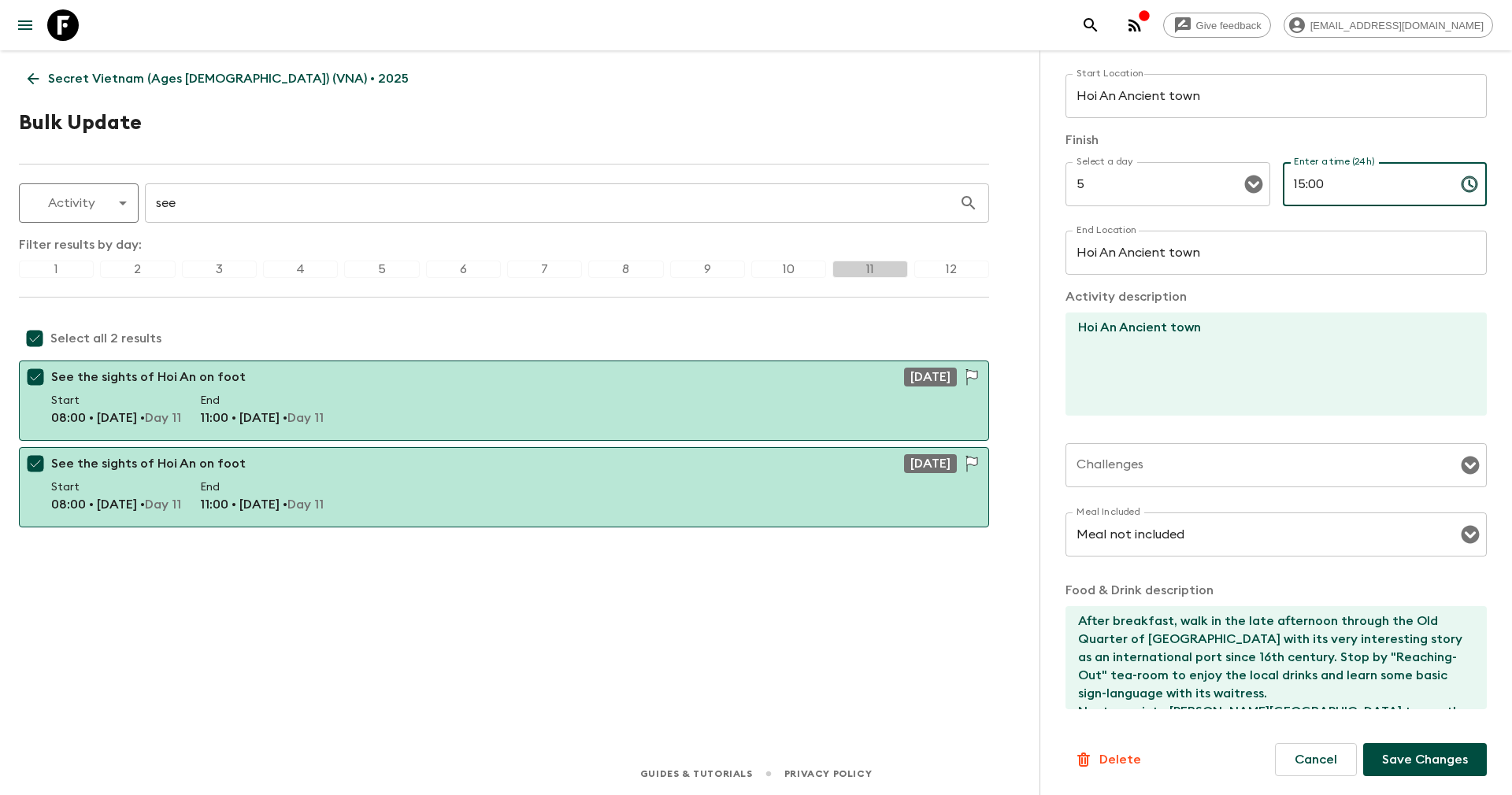
scroll to position [109, 0]
type input "15:00"
click at [1382, 754] on p "Save Changes" at bounding box center [1425, 759] width 86 height 19
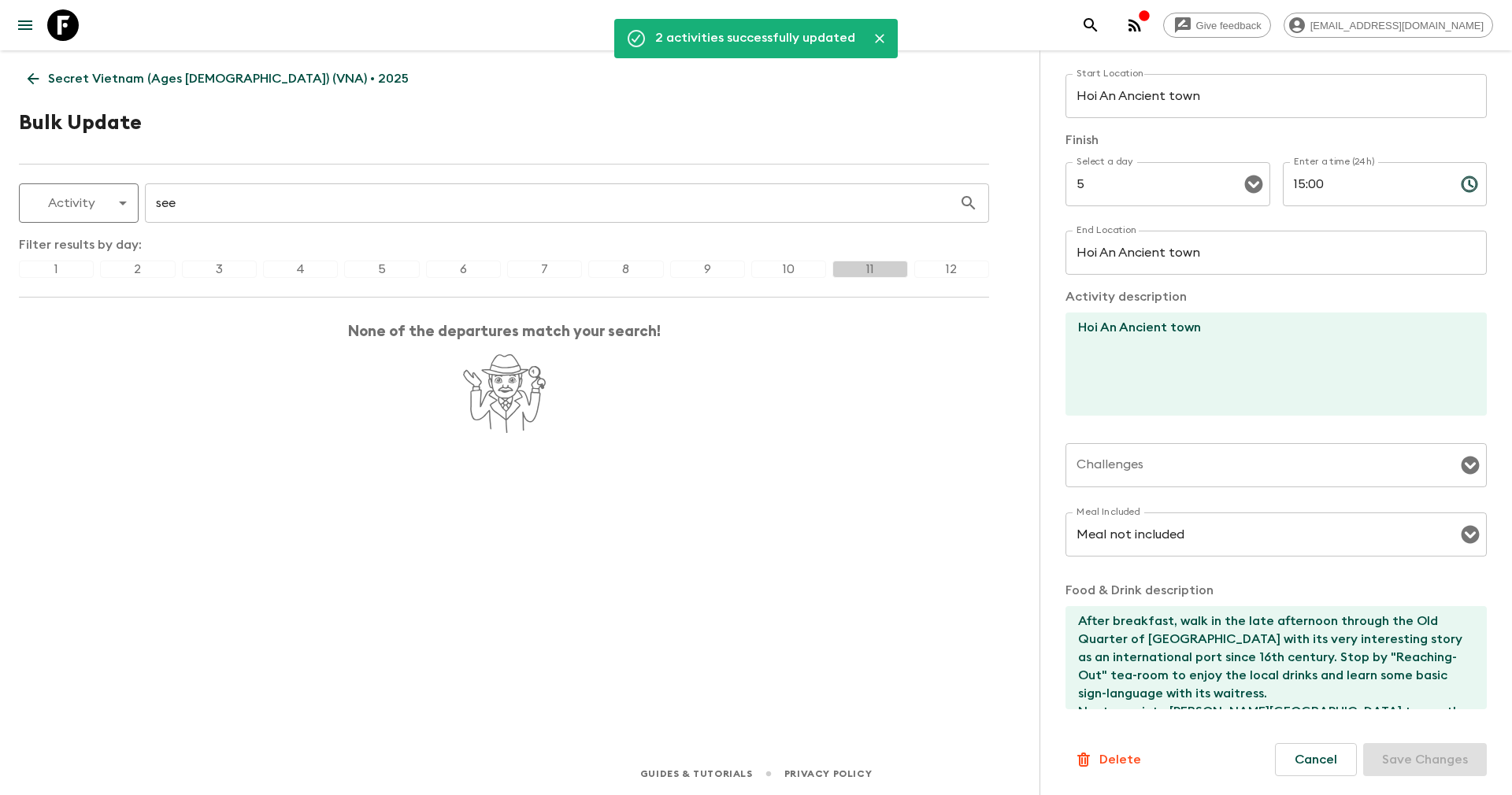
scroll to position [0, 0]
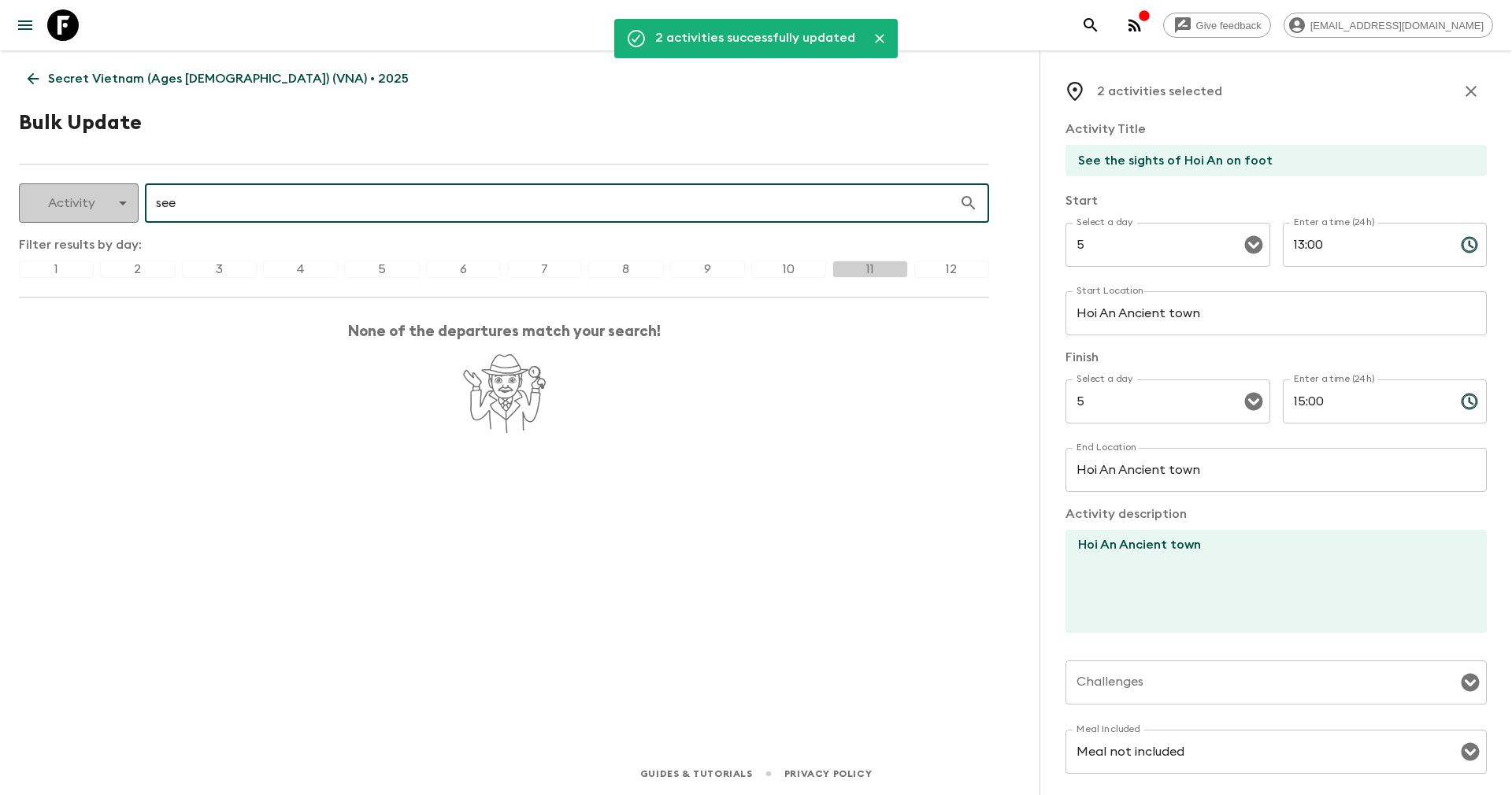
drag, startPoint x: 228, startPoint y: 200, endPoint x: 124, endPoint y: 198, distance: 104.0
click at [124, 198] on div "Activity activity ​ see ​" at bounding box center [504, 203] width 970 height 39
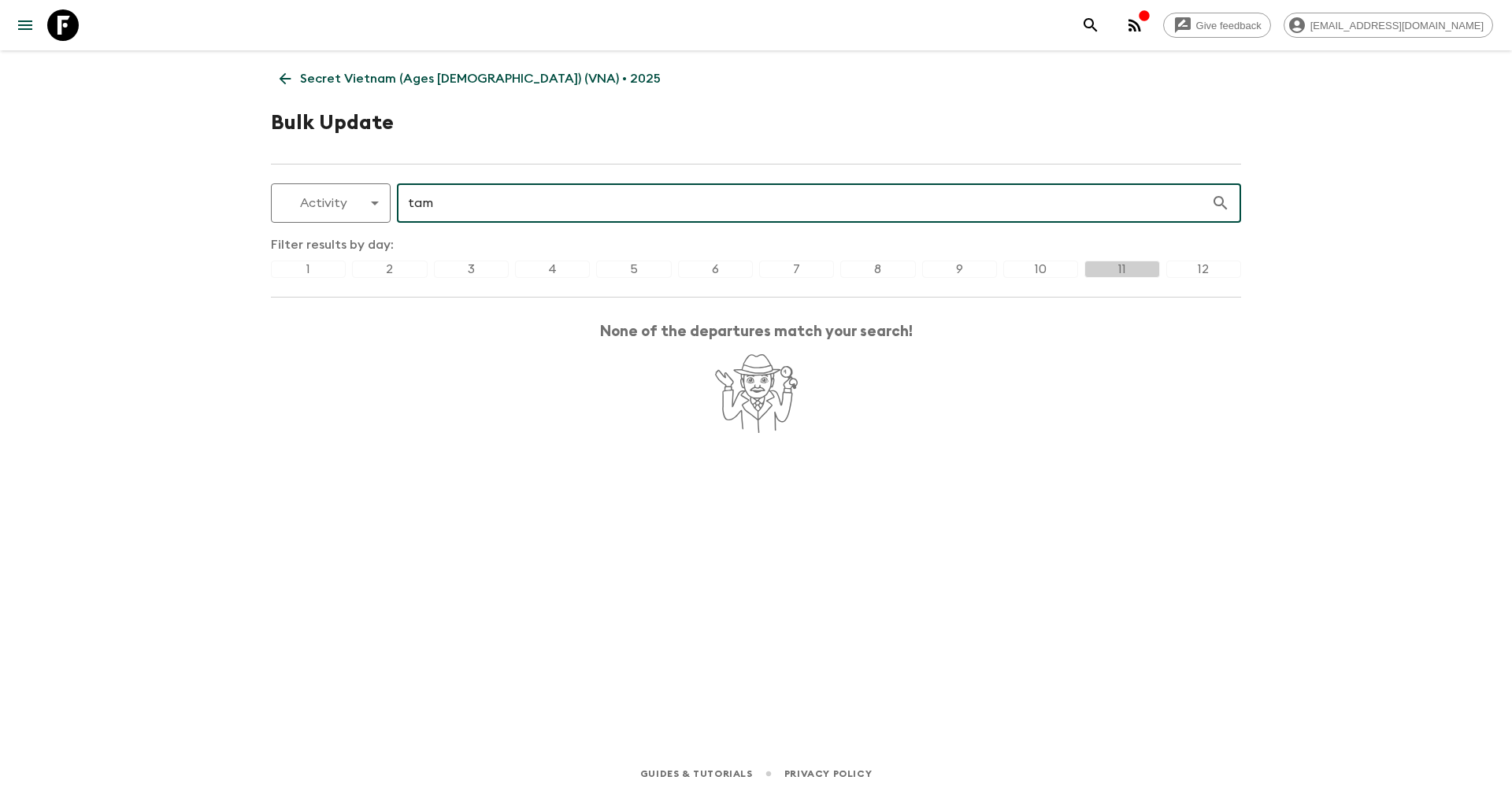
type input "tam"
click at [643, 270] on div "5" at bounding box center [634, 269] width 75 height 17
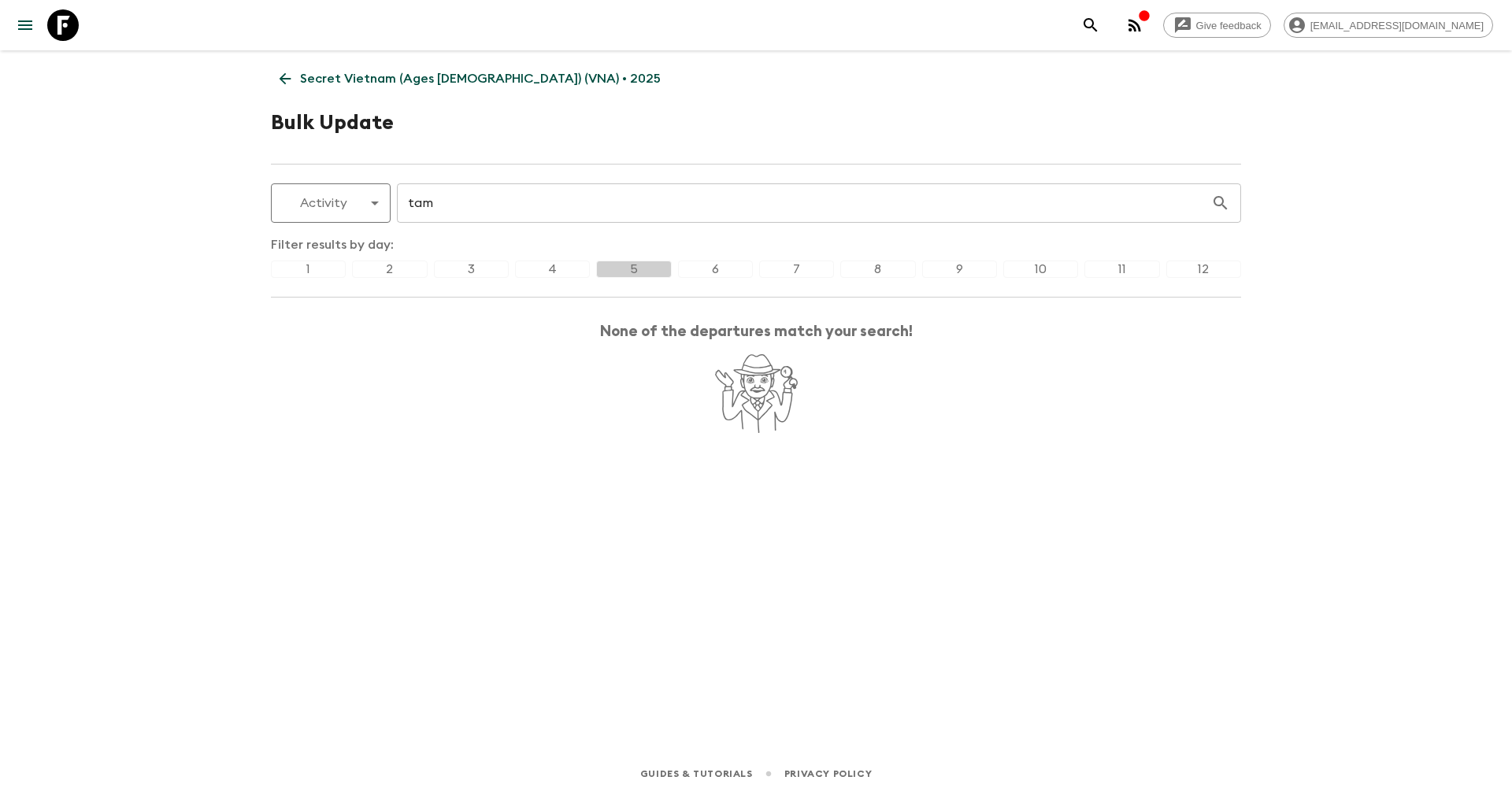
click at [705, 267] on div "6" at bounding box center [715, 269] width 75 height 17
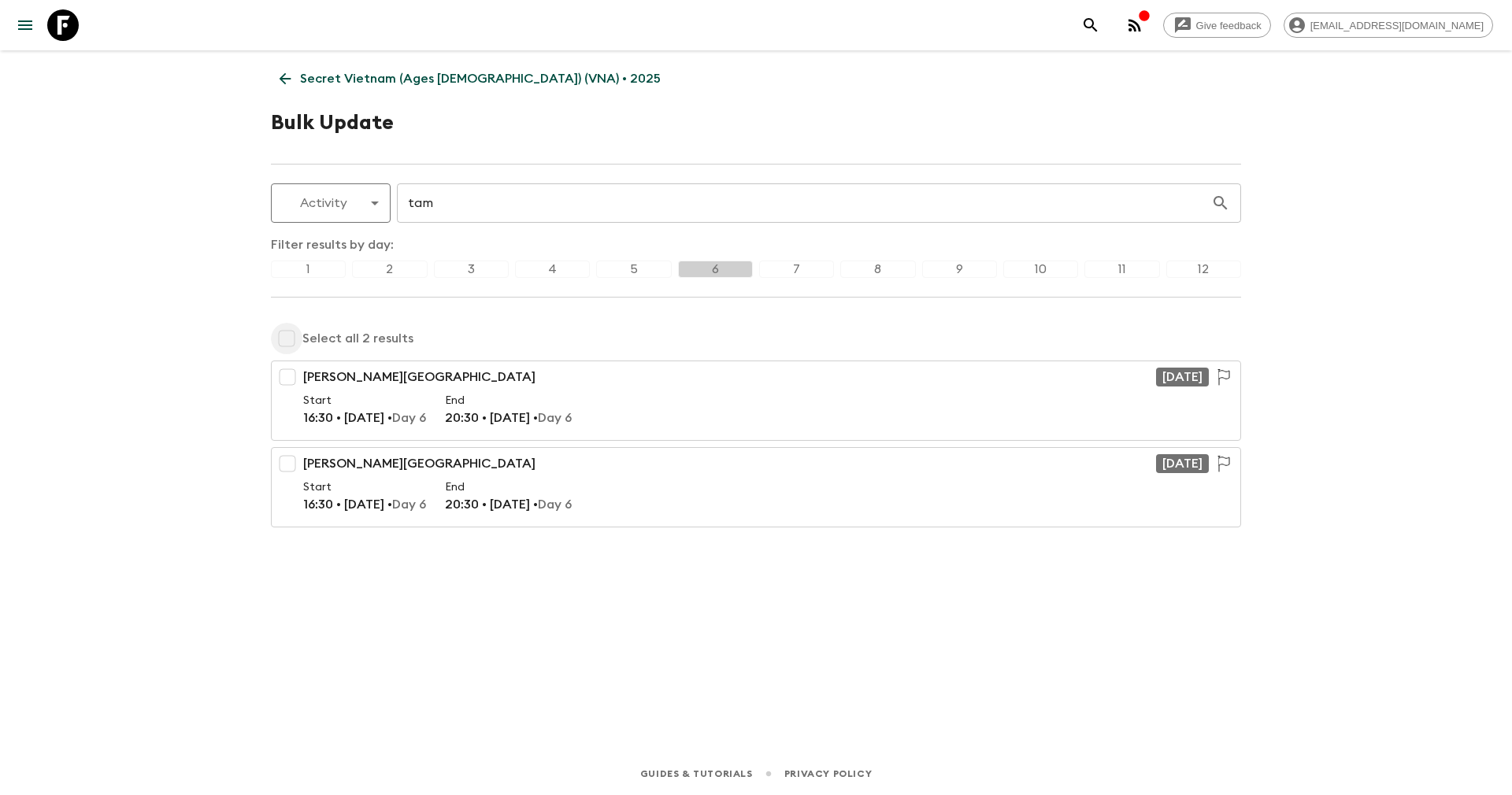
click at [287, 348] on input "checkbox" at bounding box center [286, 338] width 31 height 31
checkbox input "true"
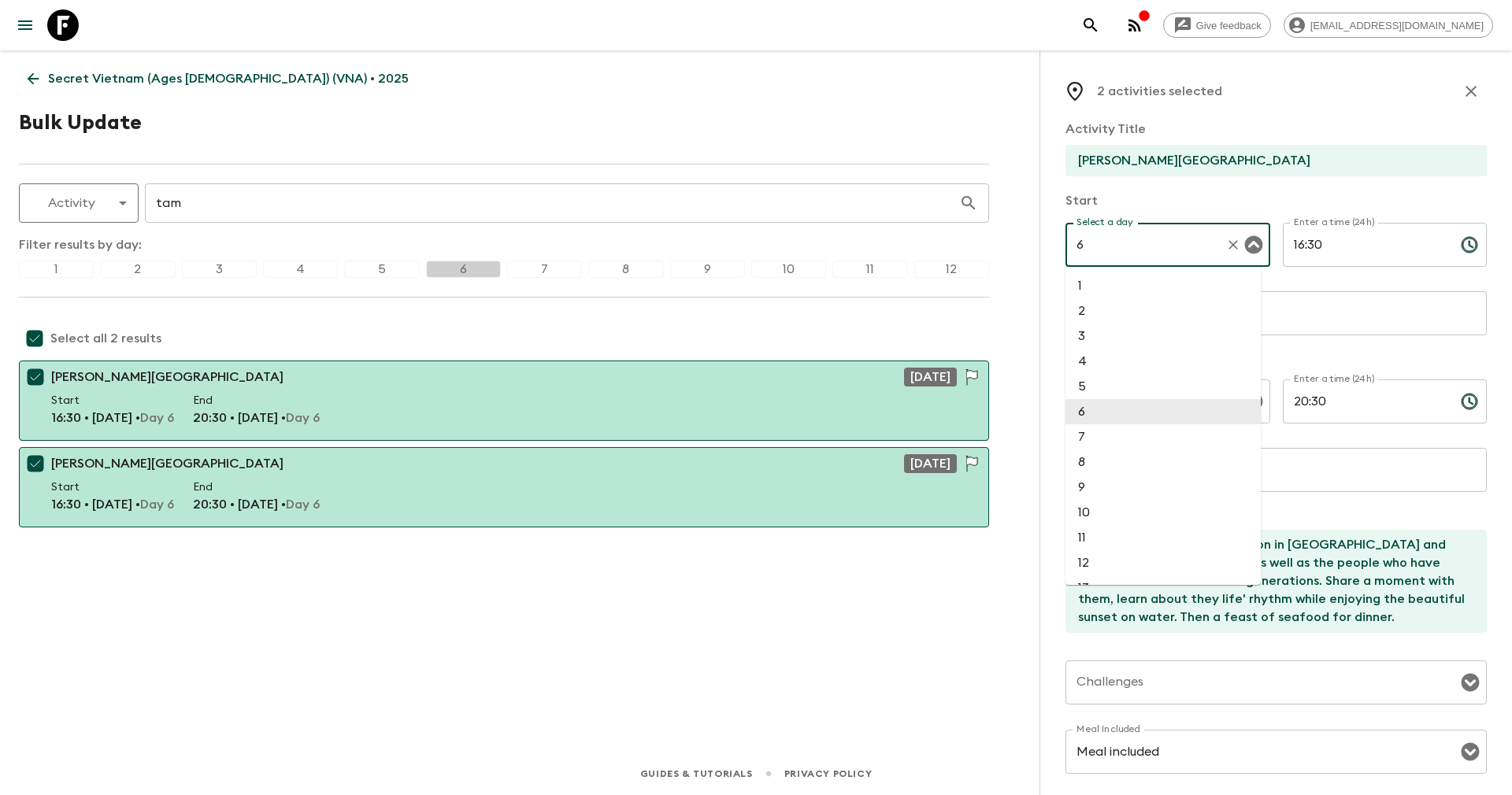
drag, startPoint x: 1141, startPoint y: 248, endPoint x: 1007, endPoint y: 248, distance: 134.0
click at [1007, 248] on div "Secret Vietnam (Ages 45-59) (VNA) • 2025 Bulk Update Activity activity ​ tam ​ …" at bounding box center [504, 379] width 1007 height 658
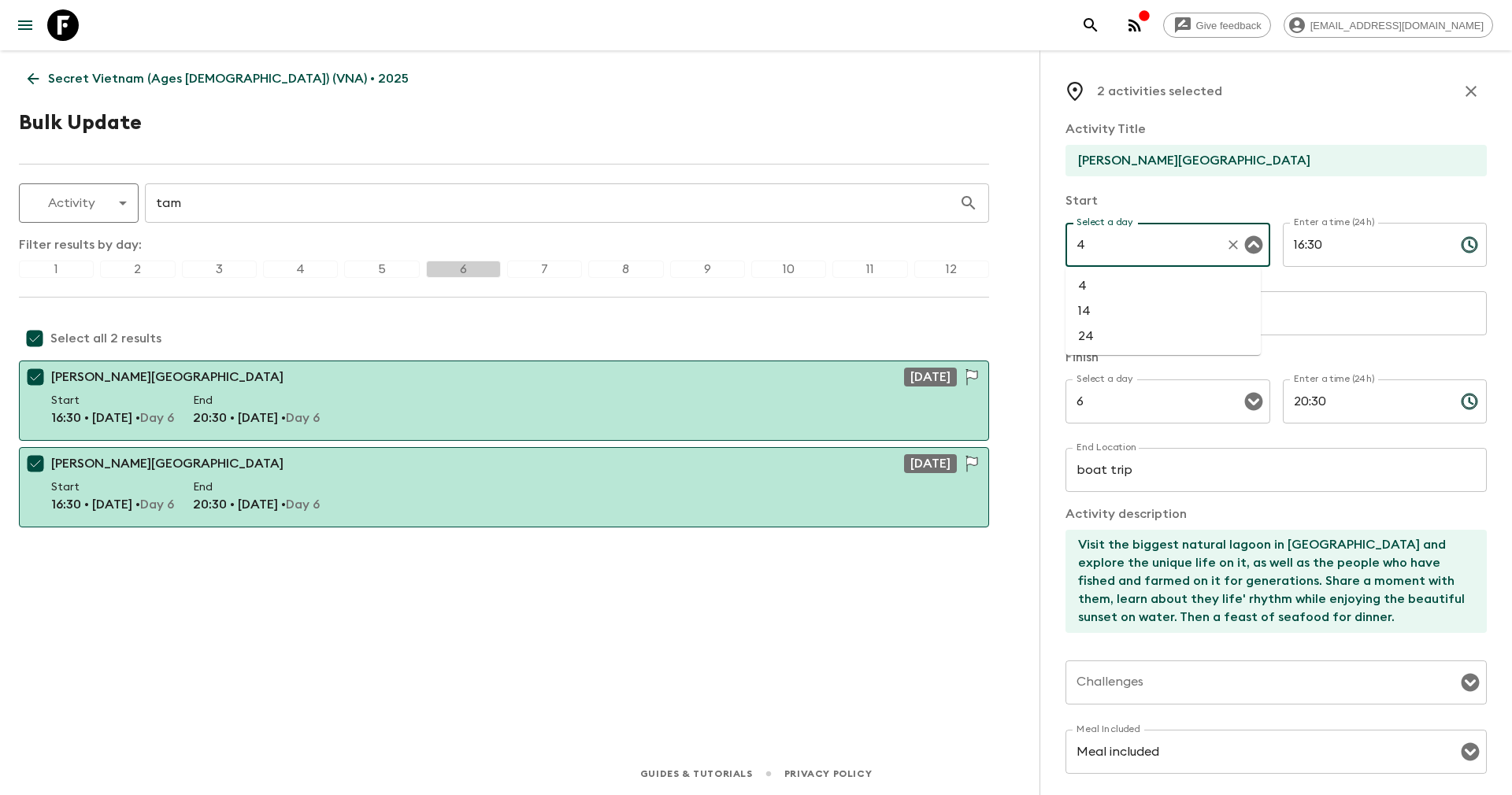
click at [1103, 289] on li "4" at bounding box center [1163, 286] width 195 height 25
type input "4"
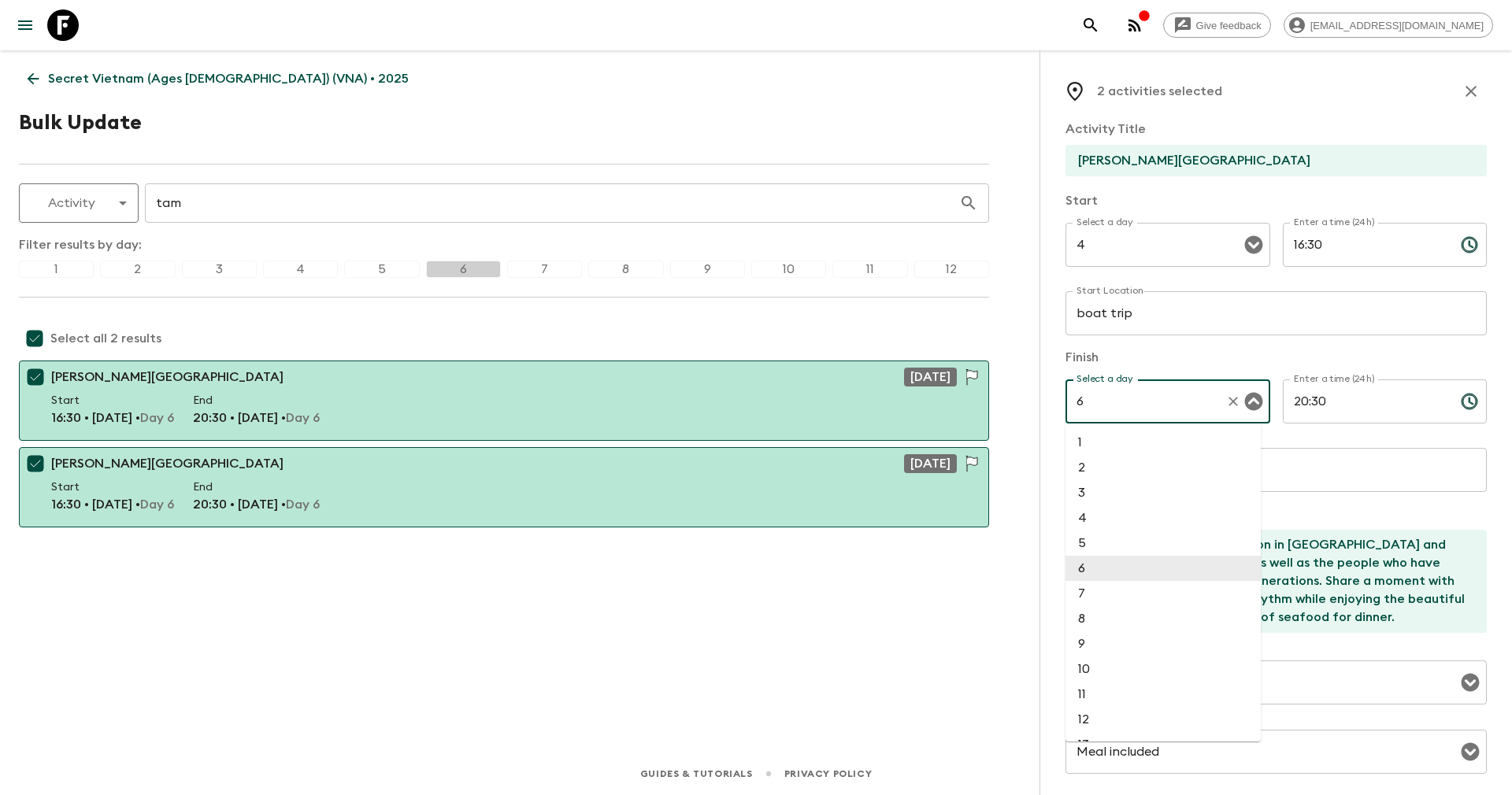
drag, startPoint x: 1114, startPoint y: 389, endPoint x: 1052, endPoint y: 394, distance: 62.2
click at [1052, 394] on div "2 activities selected Activity Title Tam Giang Lagoon Start Select a day 4 Sele…" at bounding box center [1276, 448] width 472 height 795
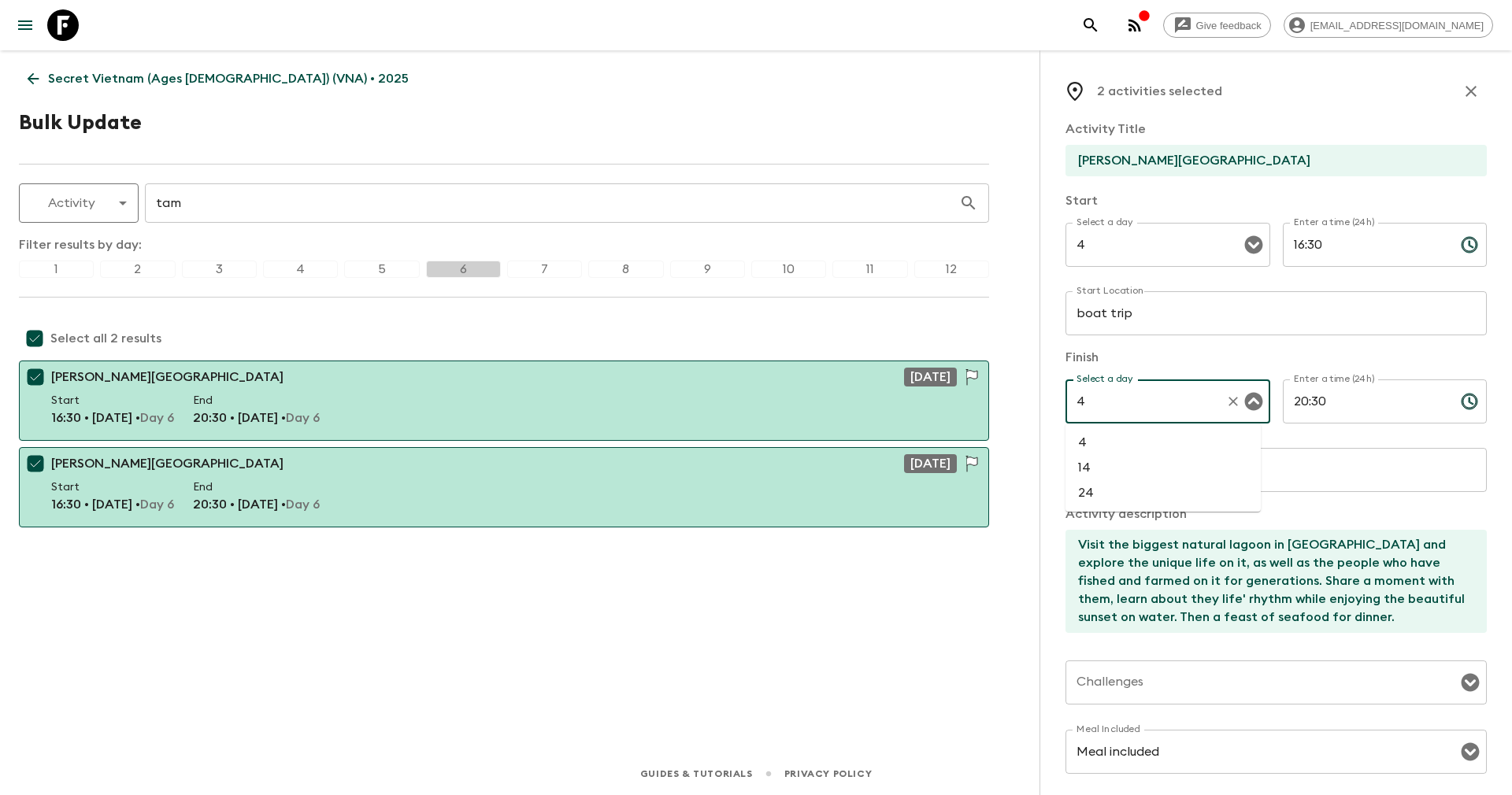
click at [1126, 437] on li "4" at bounding box center [1163, 443] width 195 height 25
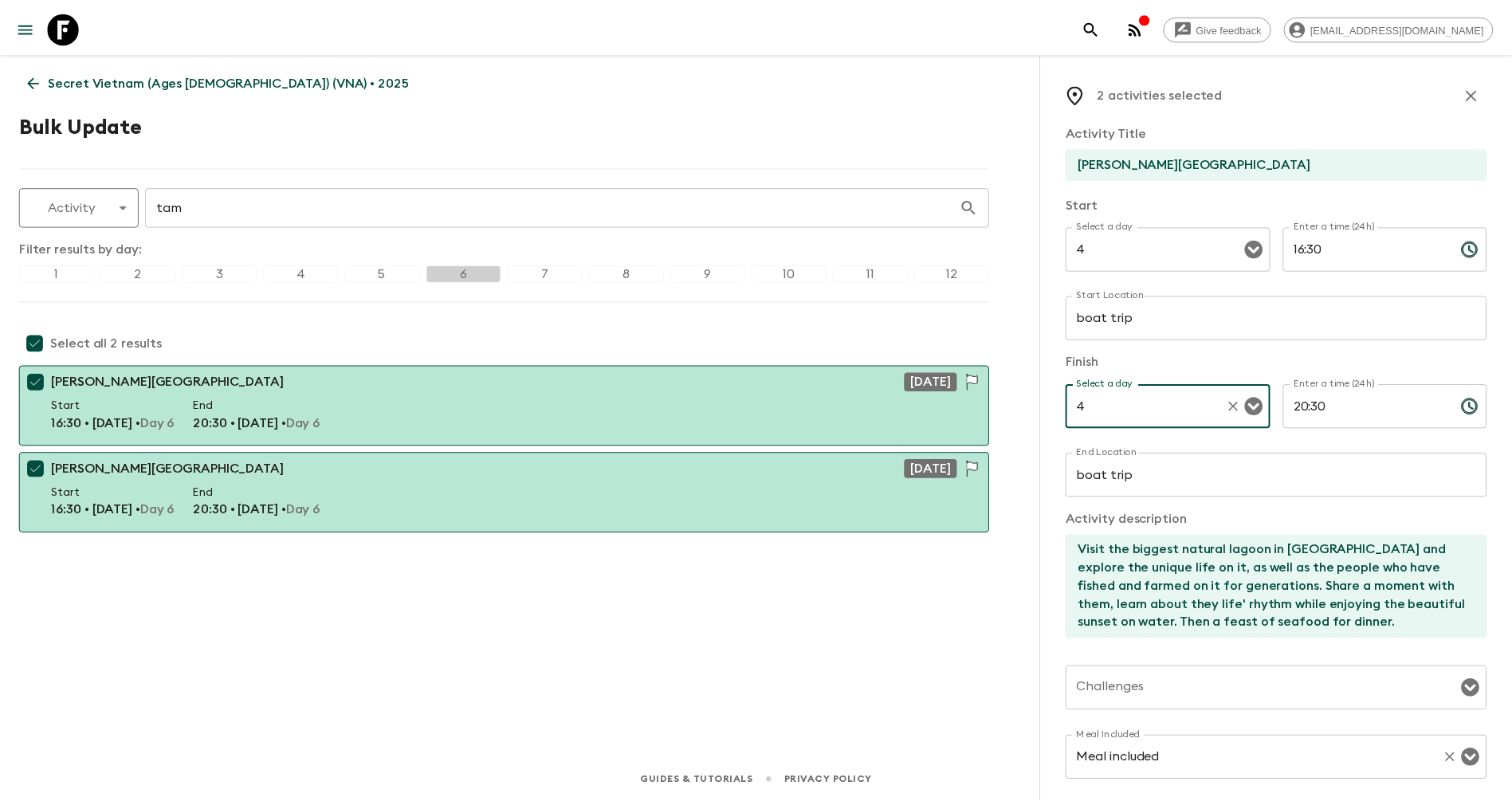
scroll to position [220, 0]
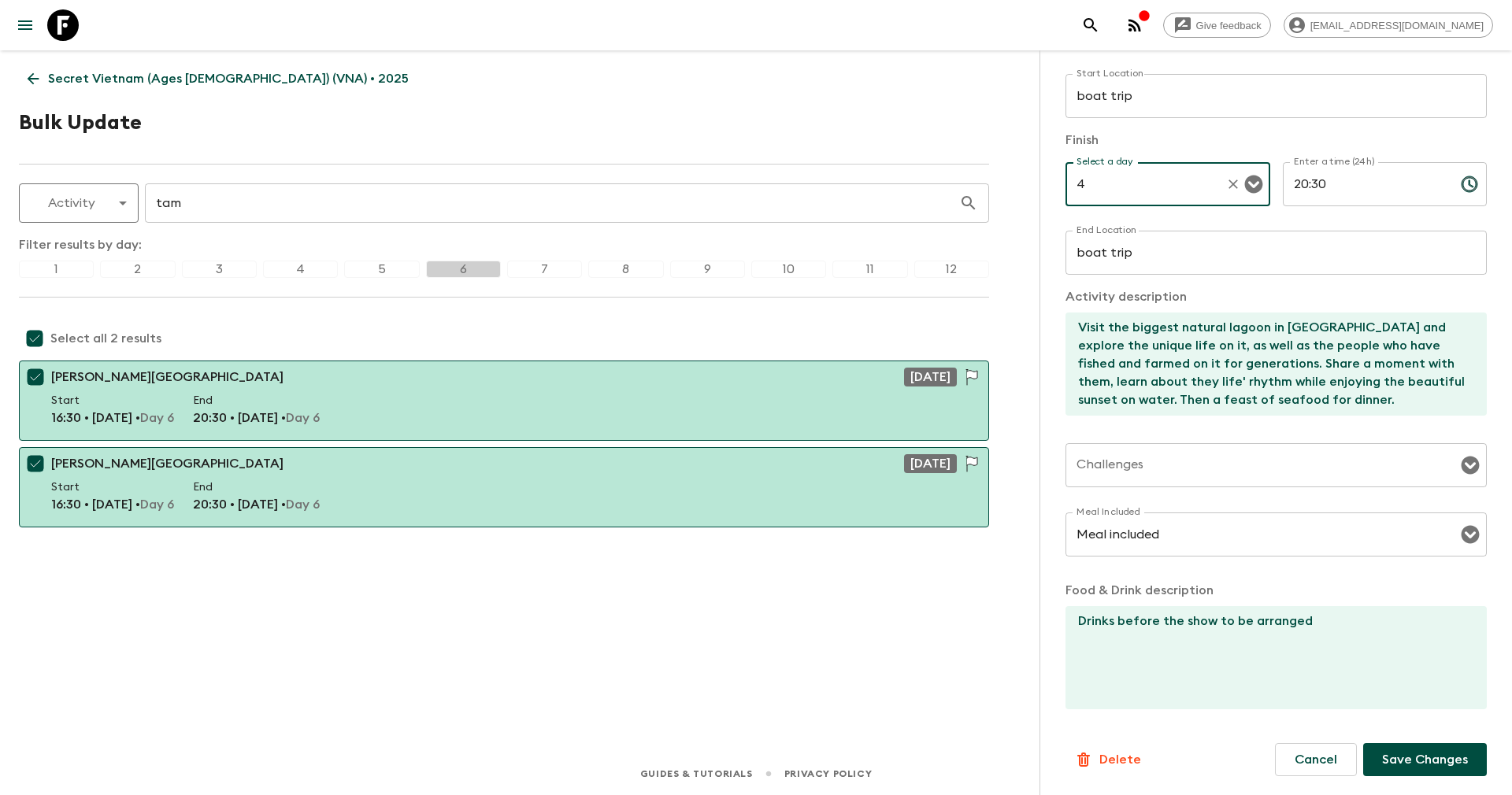
type input "4"
click at [1382, 751] on p "Save Changes" at bounding box center [1425, 759] width 86 height 19
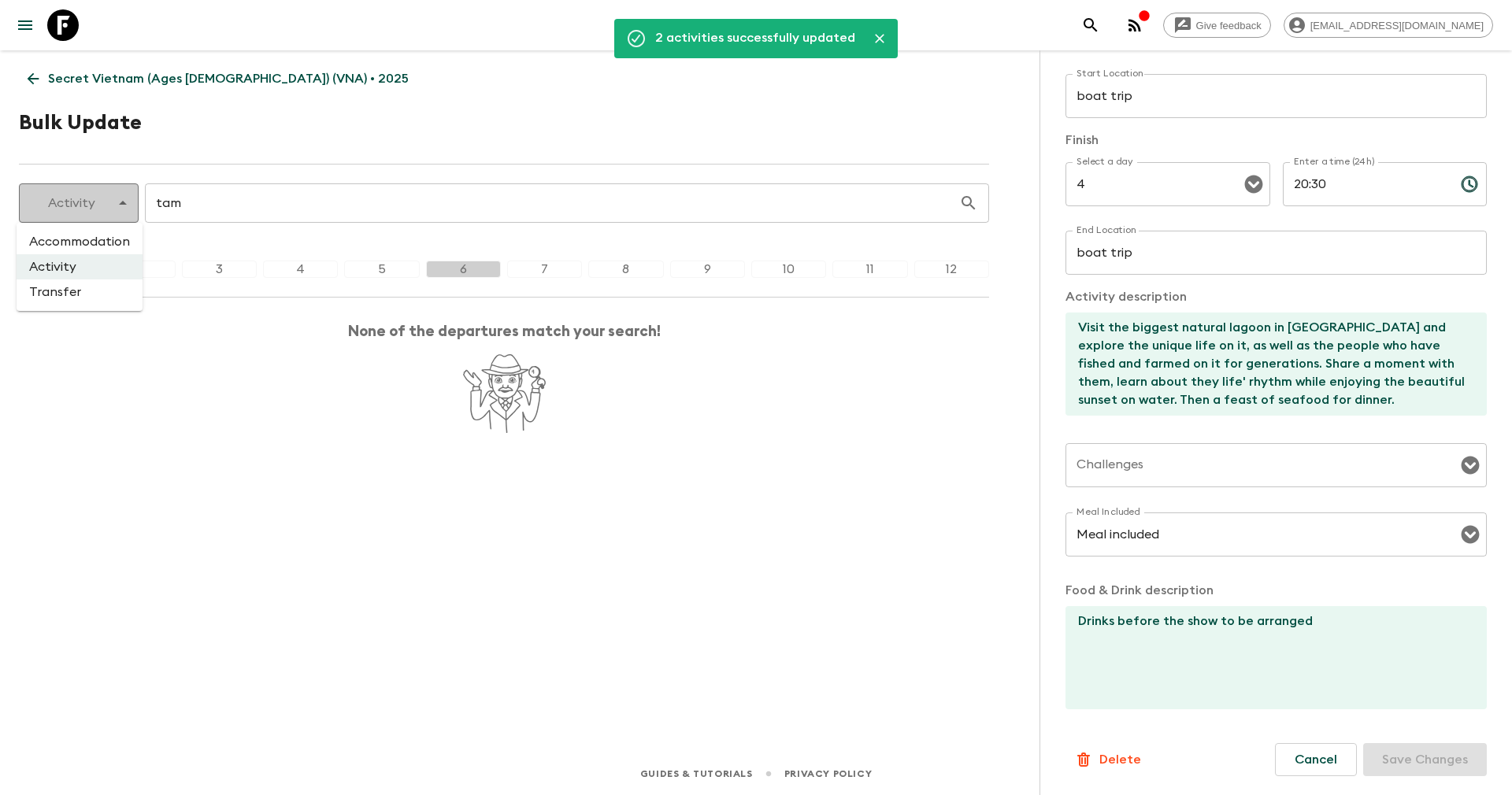
click at [113, 200] on body "Give feedback yenvuong@exotravel.com 2 activities successfully updated Secret V…" at bounding box center [756, 398] width 1512 height 795
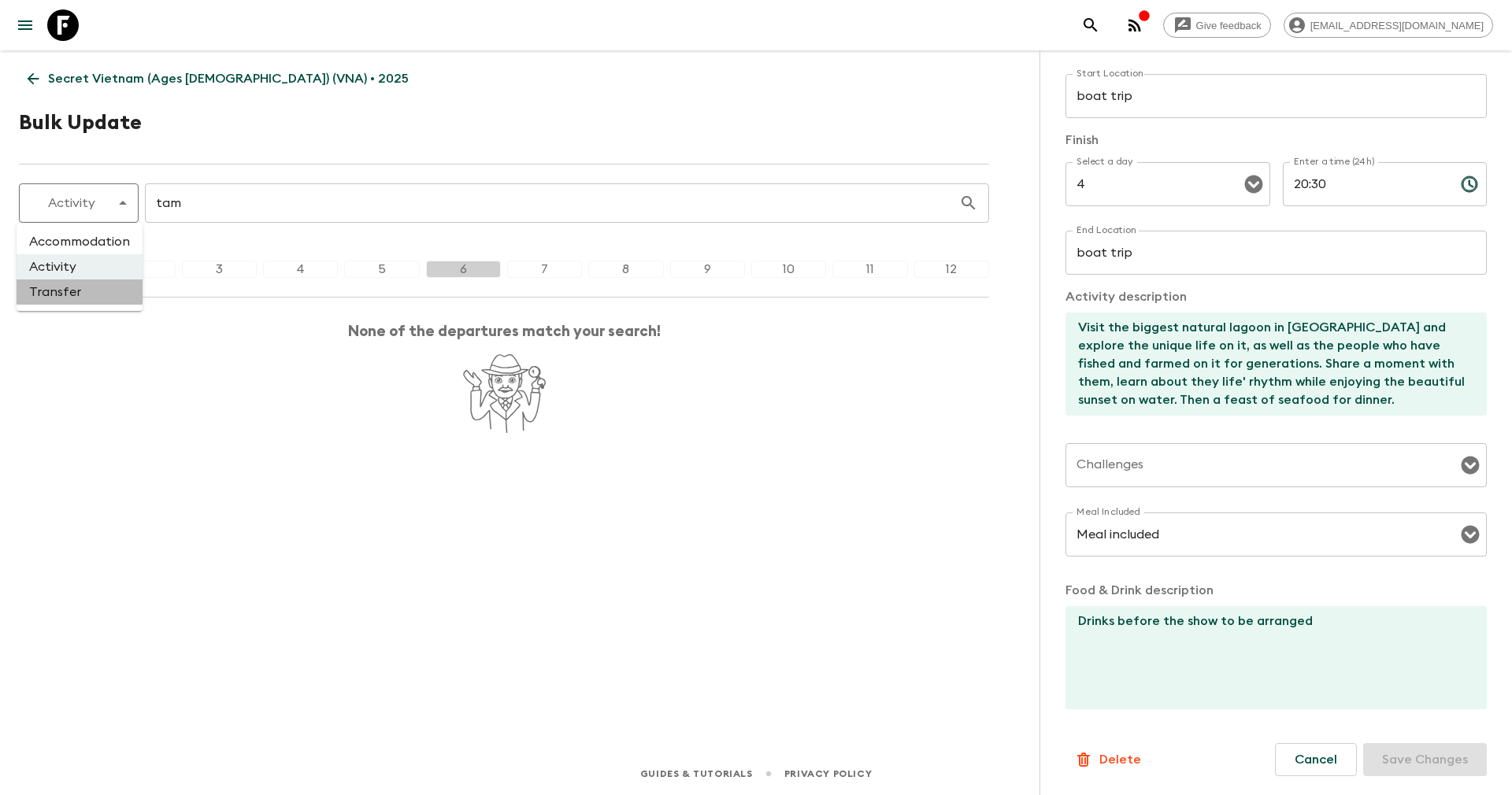
click at [75, 293] on li "Transfer" at bounding box center [79, 292] width 126 height 25
type input "transfer"
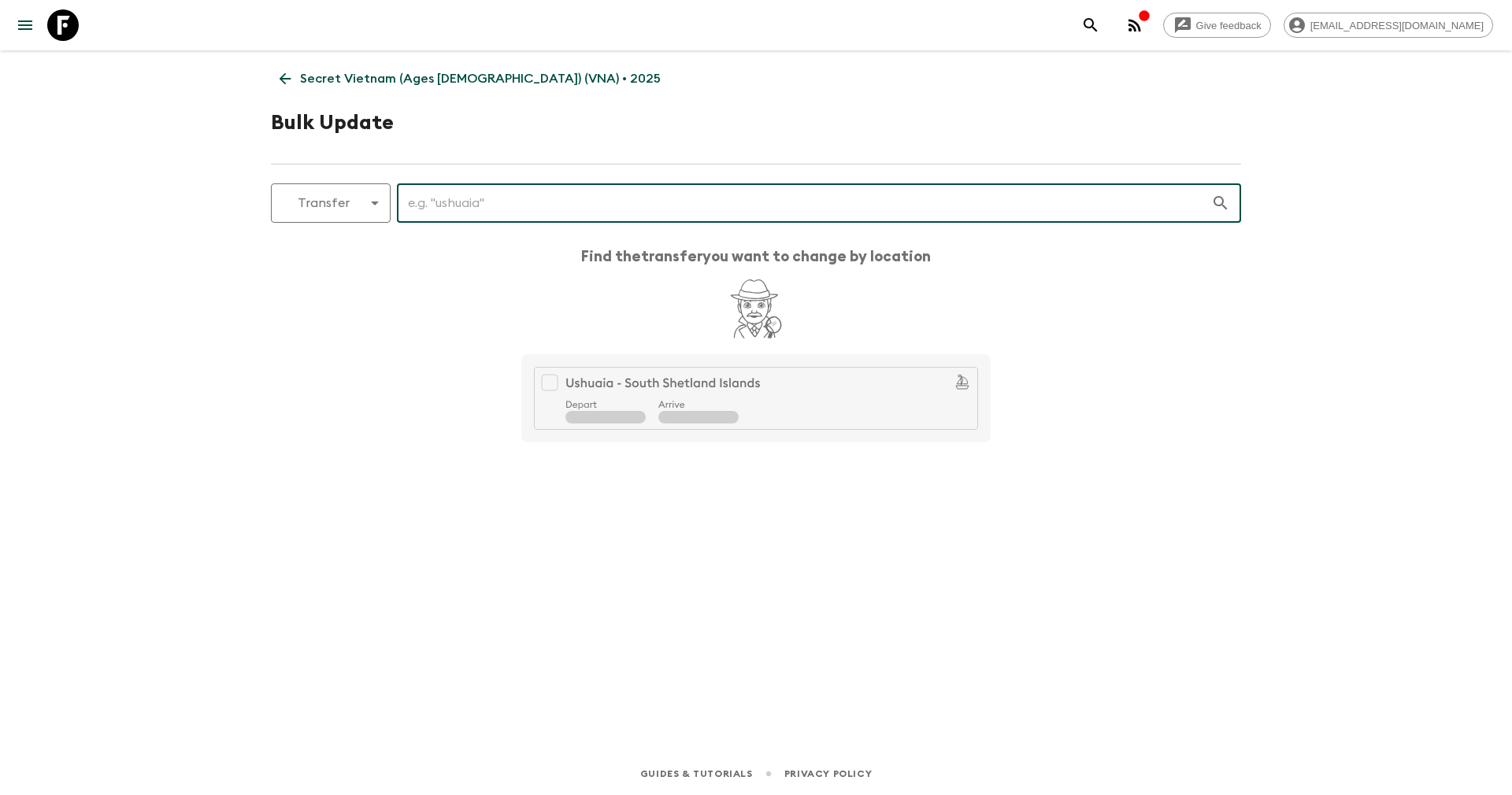
click at [448, 209] on input "text" at bounding box center [804, 203] width 814 height 44
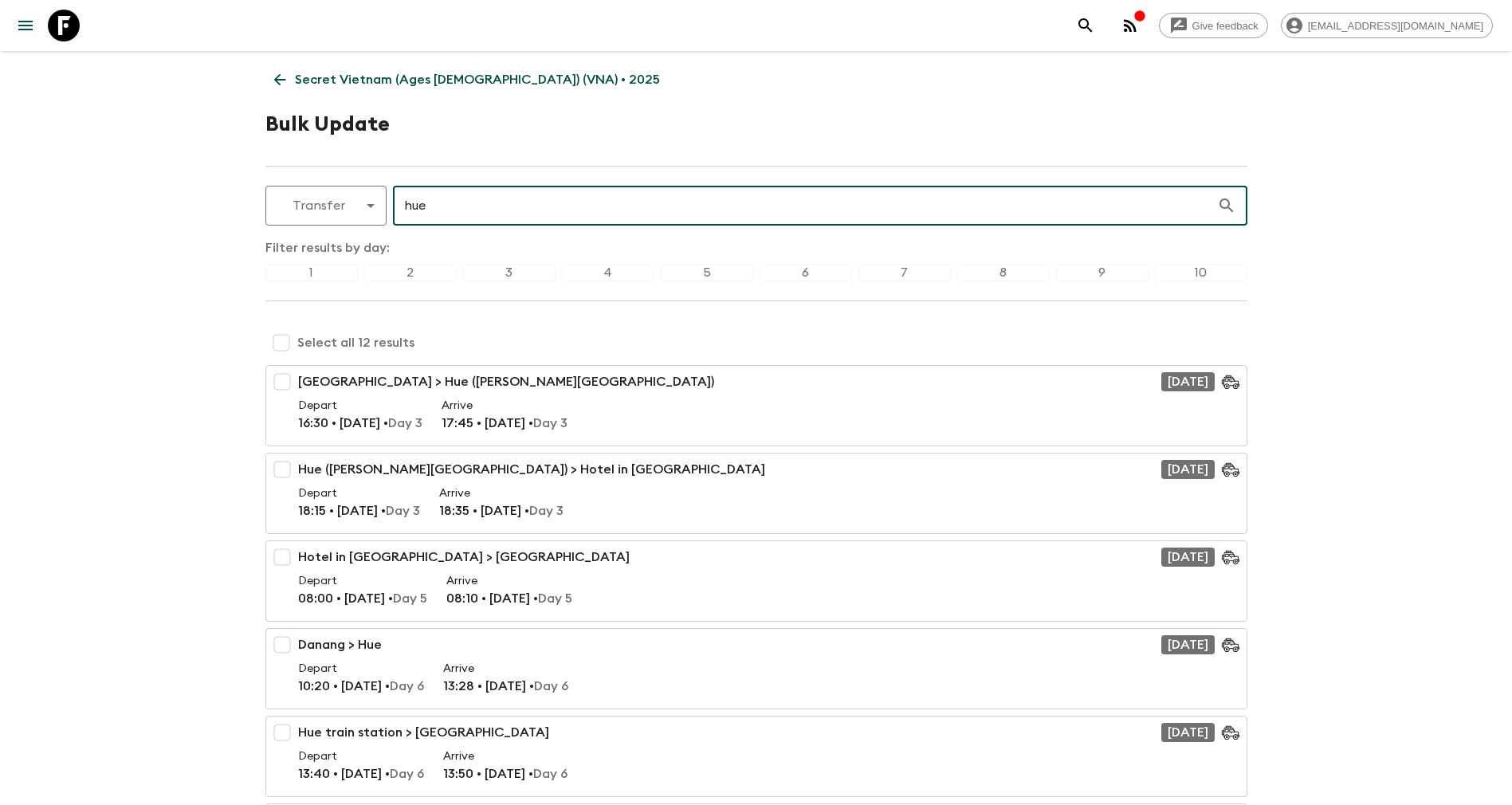
type input "hue"
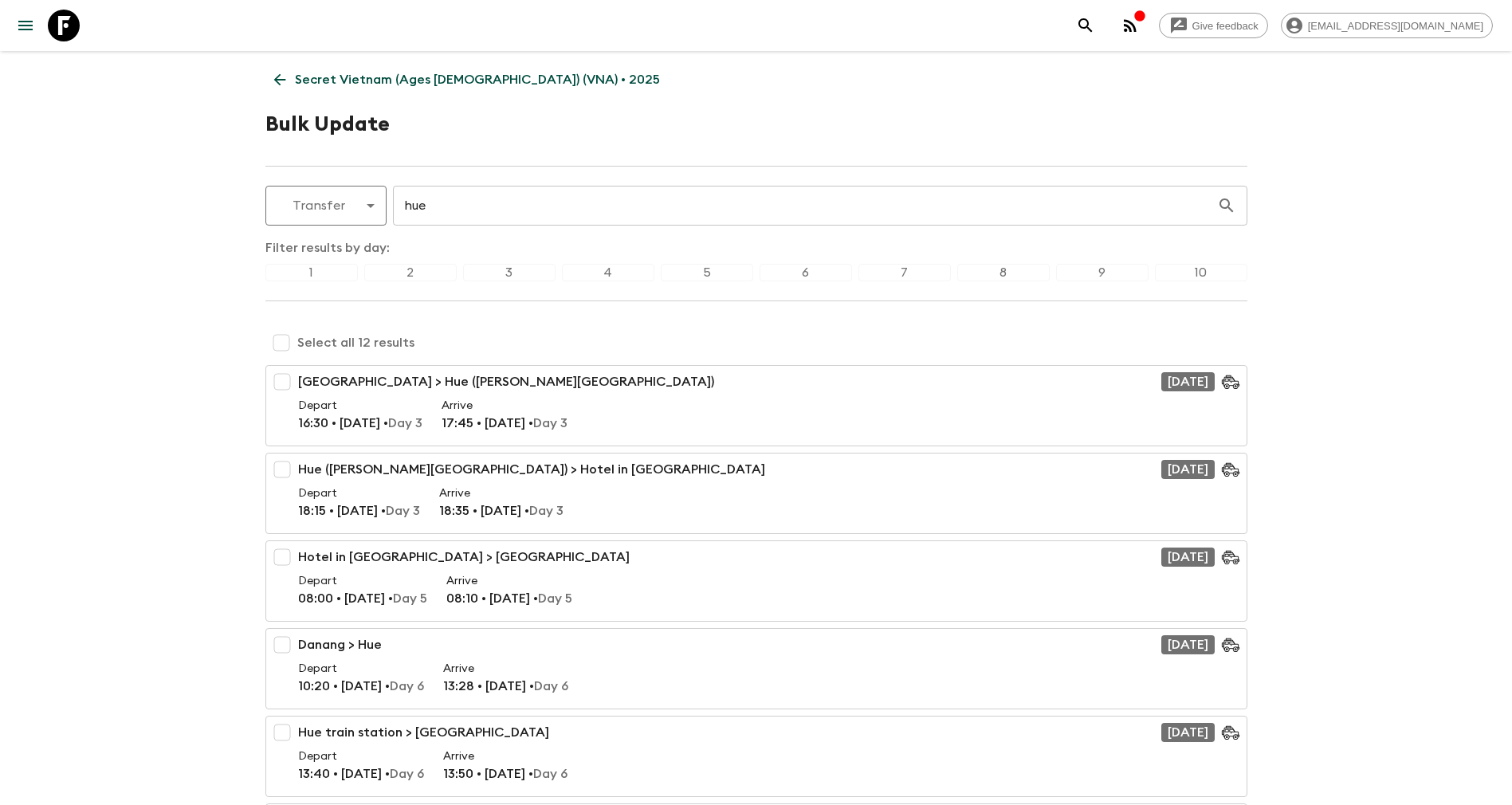
click at [802, 271] on div "6" at bounding box center [806, 273] width 93 height 17
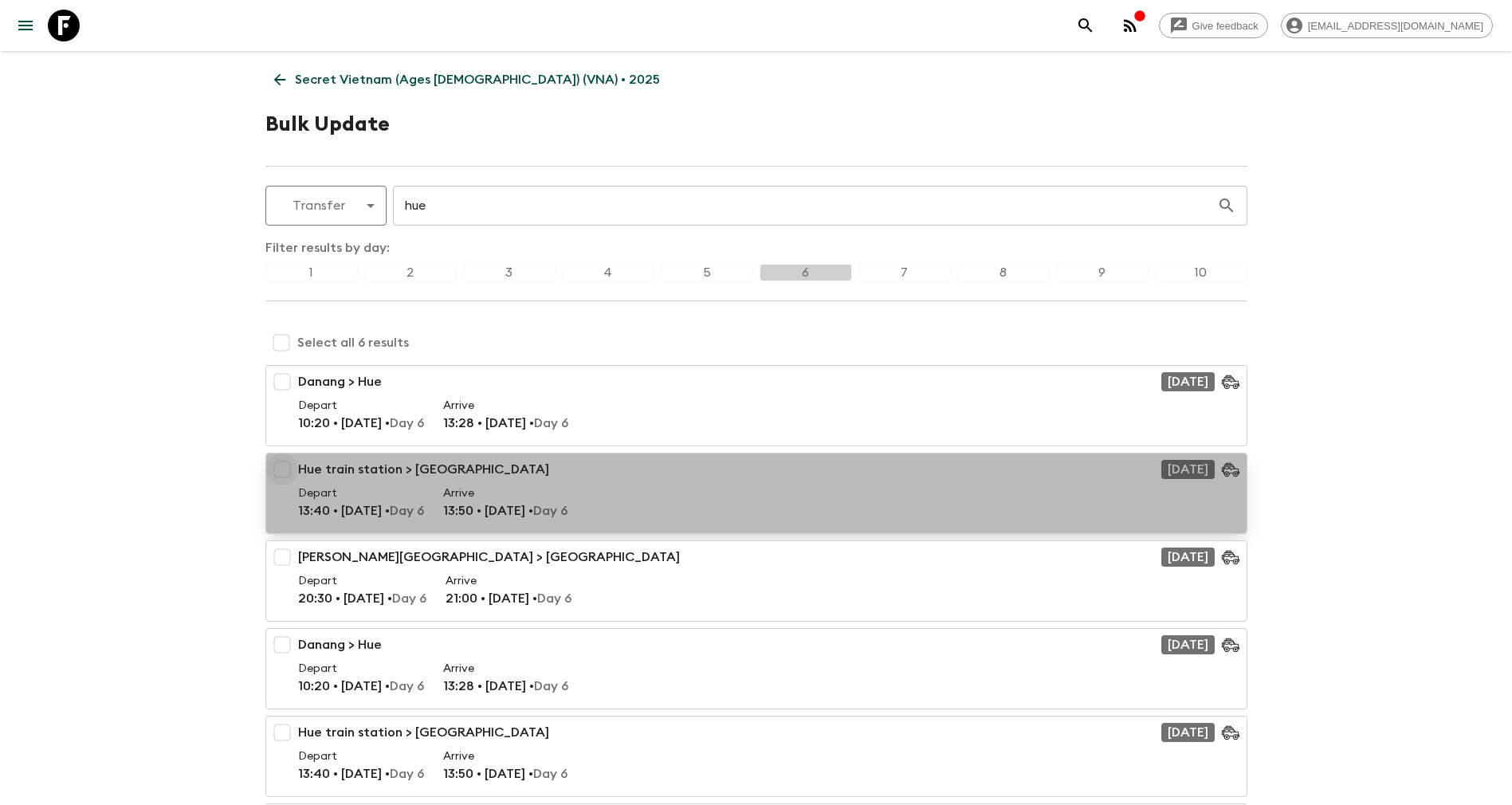
click at [279, 464] on input "checkbox" at bounding box center [282, 469] width 32 height 32
checkbox input "true"
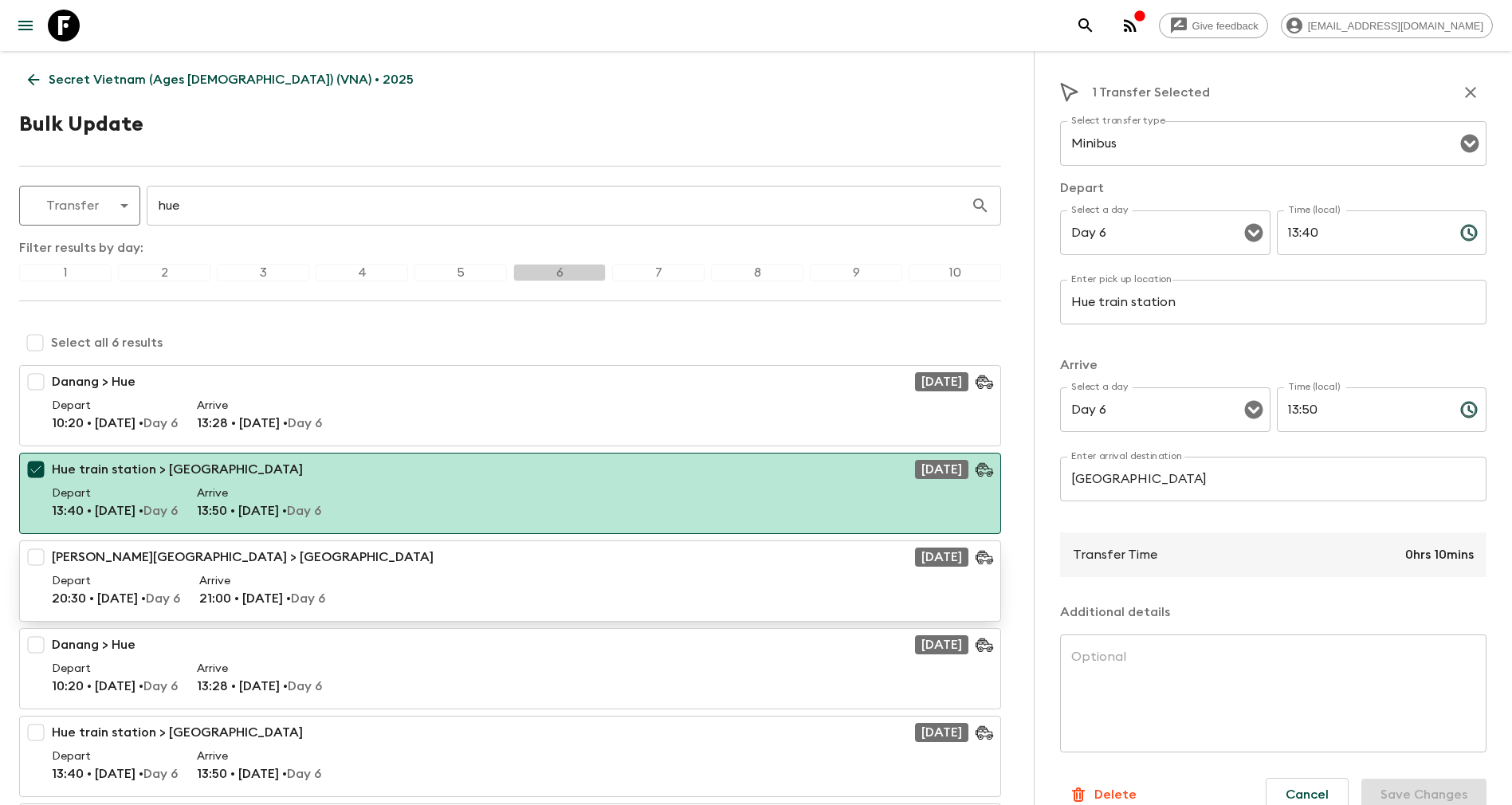
scroll to position [120, 0]
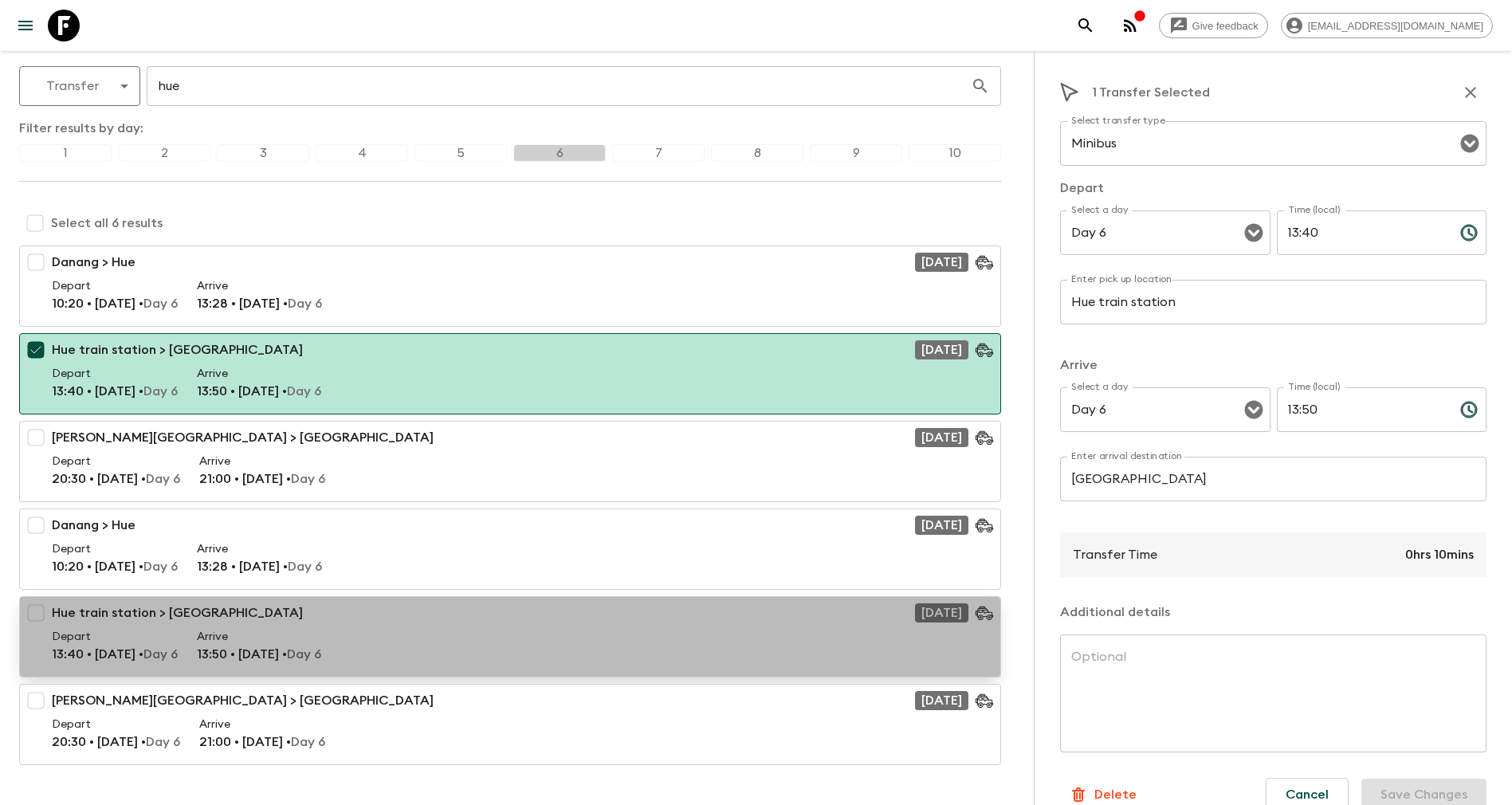
click at [86, 616] on p "Hue train station > [GEOGRAPHIC_DATA]" at bounding box center [177, 613] width 251 height 19
checkbox input "true"
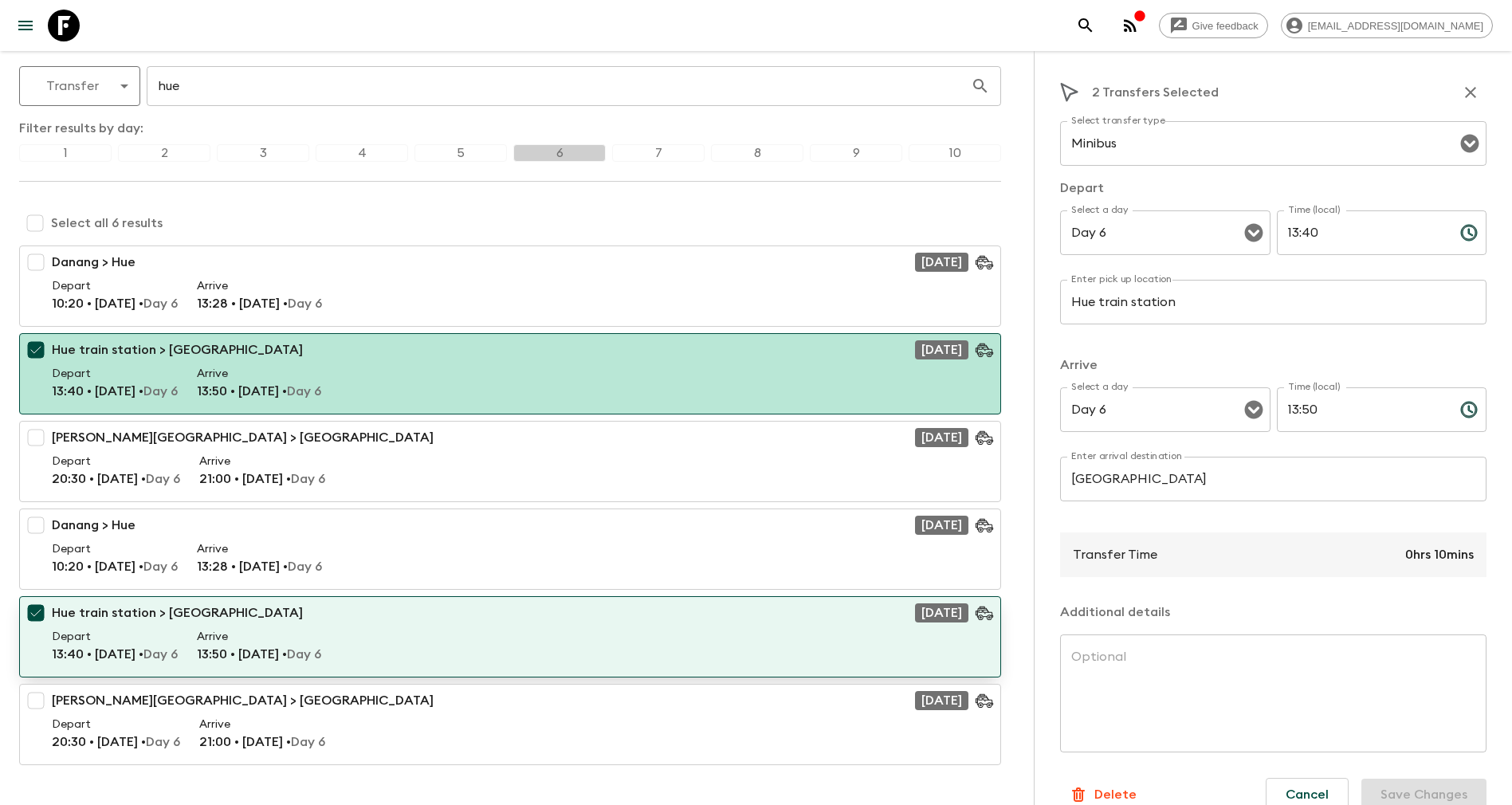
scroll to position [168, 0]
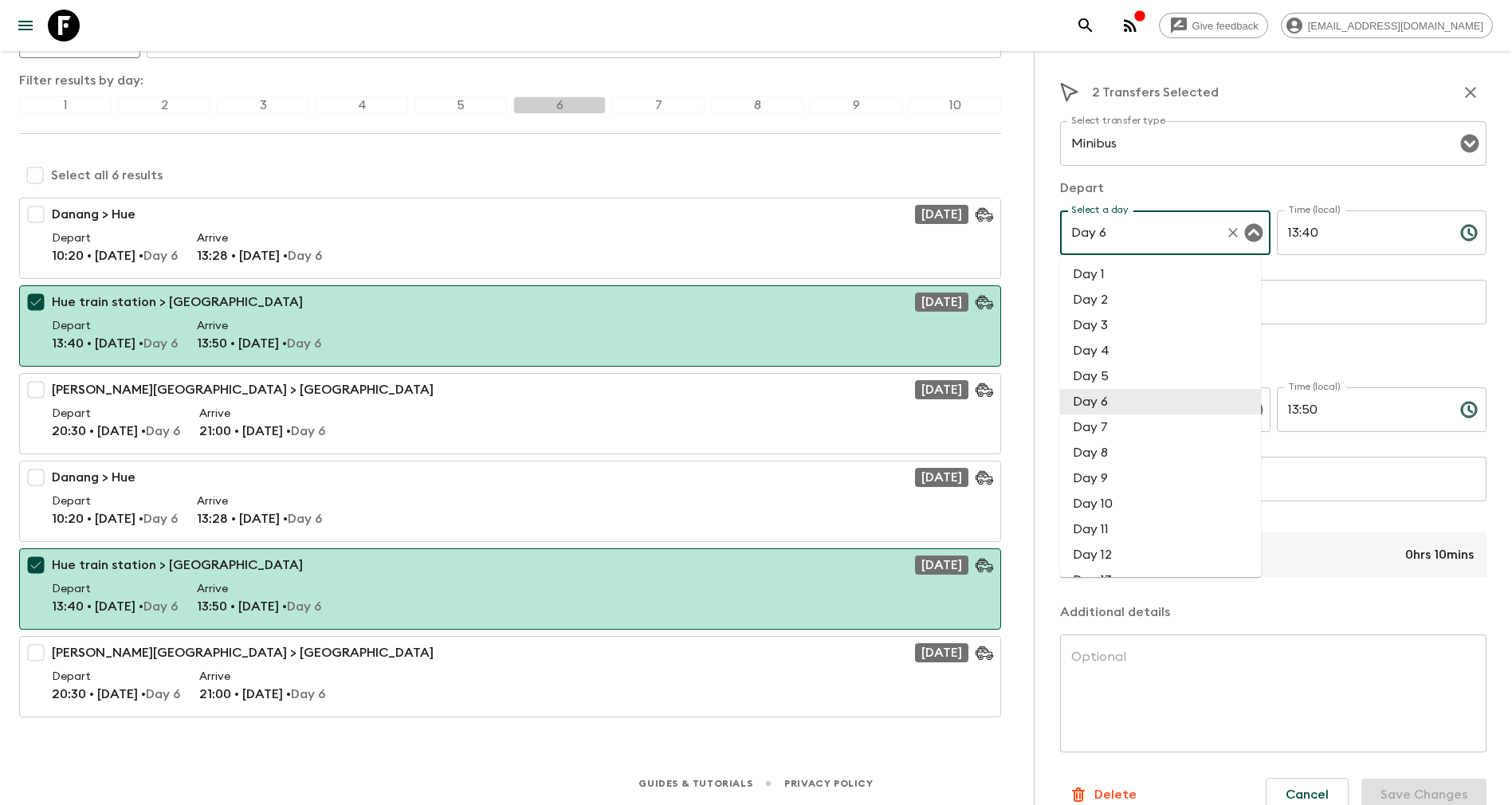
click at [1127, 235] on input "Day 6" at bounding box center [1143, 232] width 151 height 30
click at [1105, 371] on li "Day 5" at bounding box center [1161, 377] width 201 height 26
type input "Day 5"
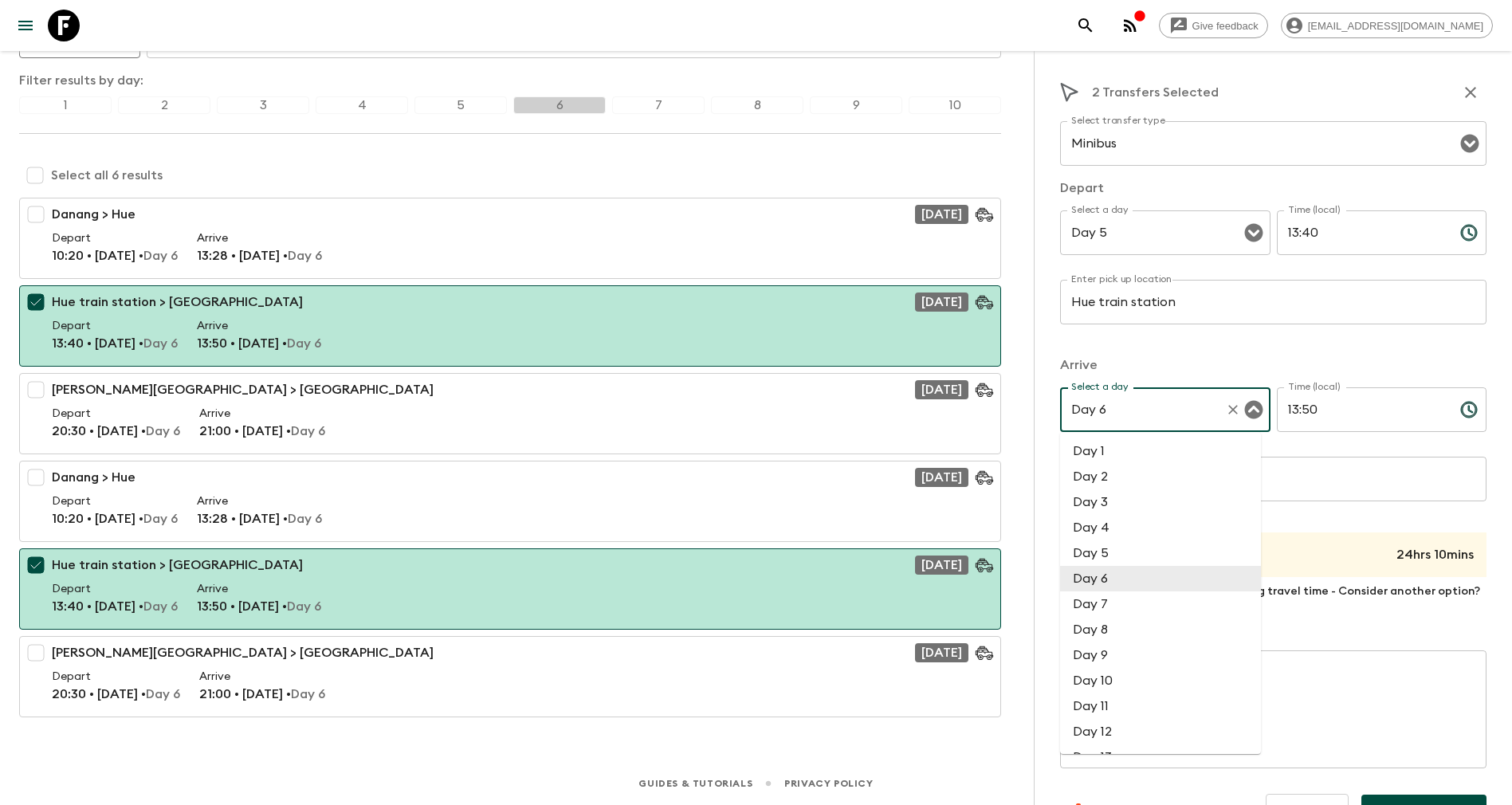
click at [1112, 415] on input "Day 6" at bounding box center [1143, 409] width 151 height 30
click at [1101, 555] on li "Day 5" at bounding box center [1161, 553] width 201 height 26
type input "Day 5"
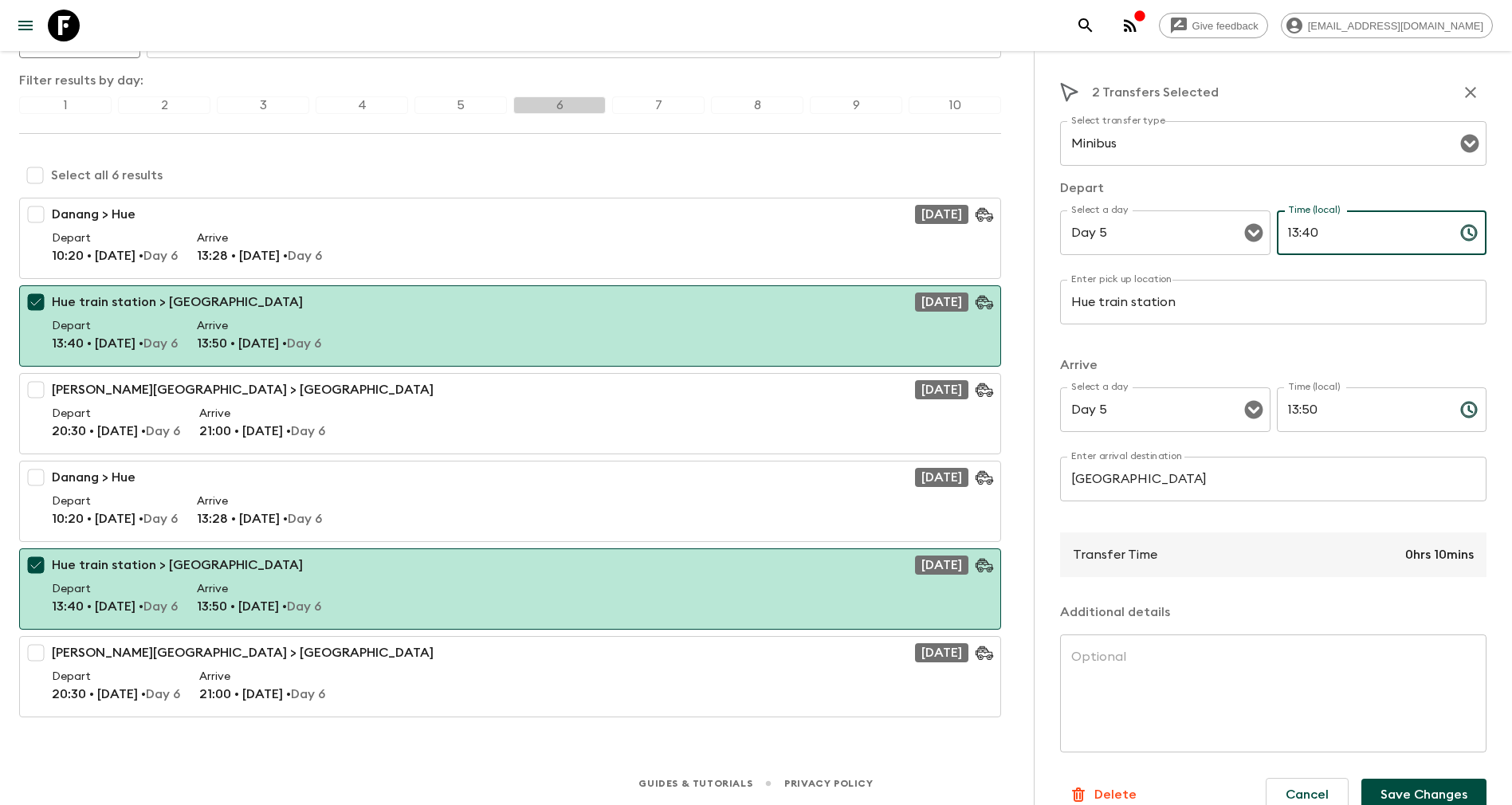
click at [1337, 233] on input "13:40" at bounding box center [1362, 233] width 170 height 45
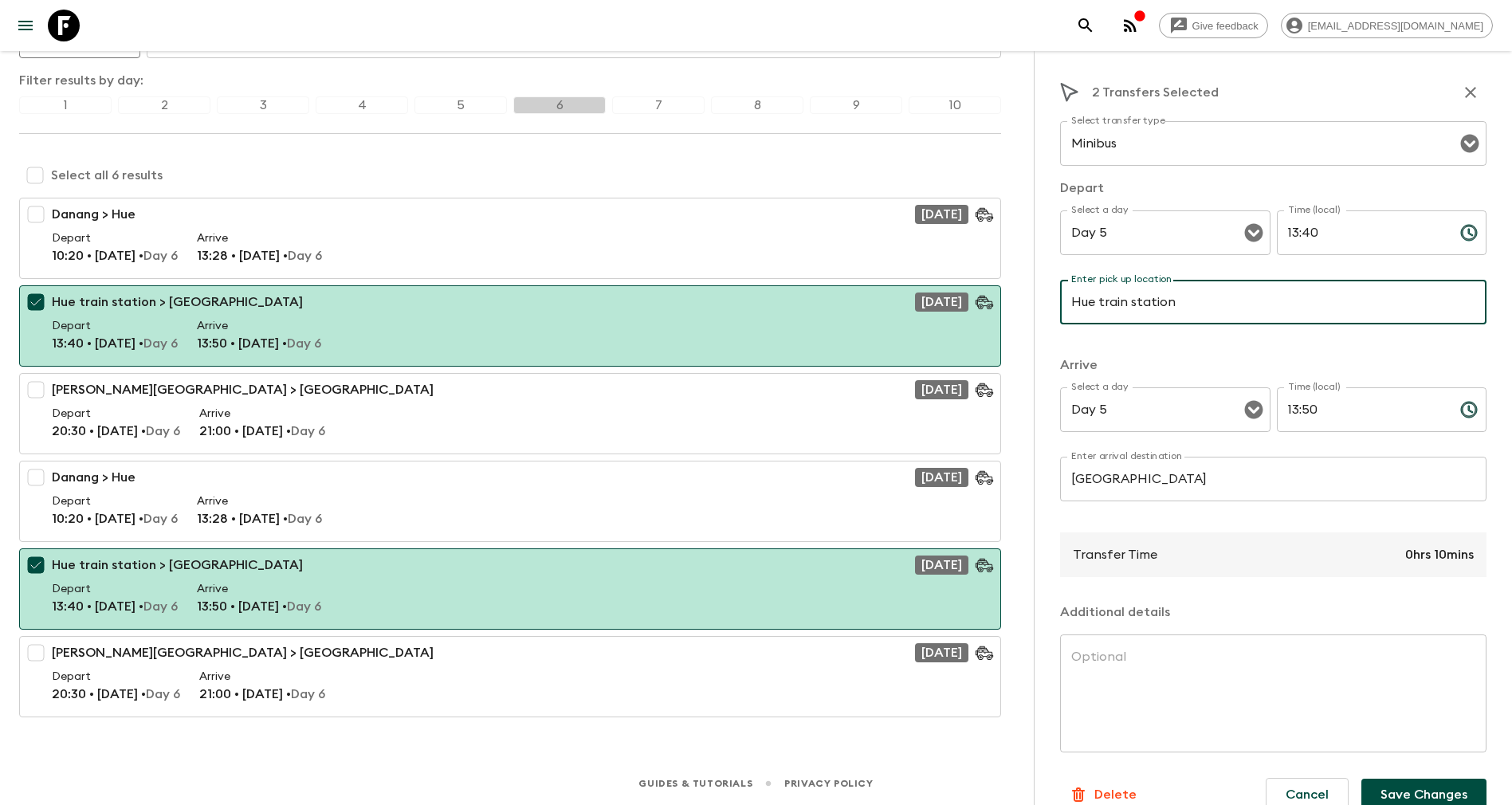
click at [1194, 304] on input "Hue train station" at bounding box center [1274, 302] width 427 height 45
type input "[GEOGRAPHIC_DATA]"
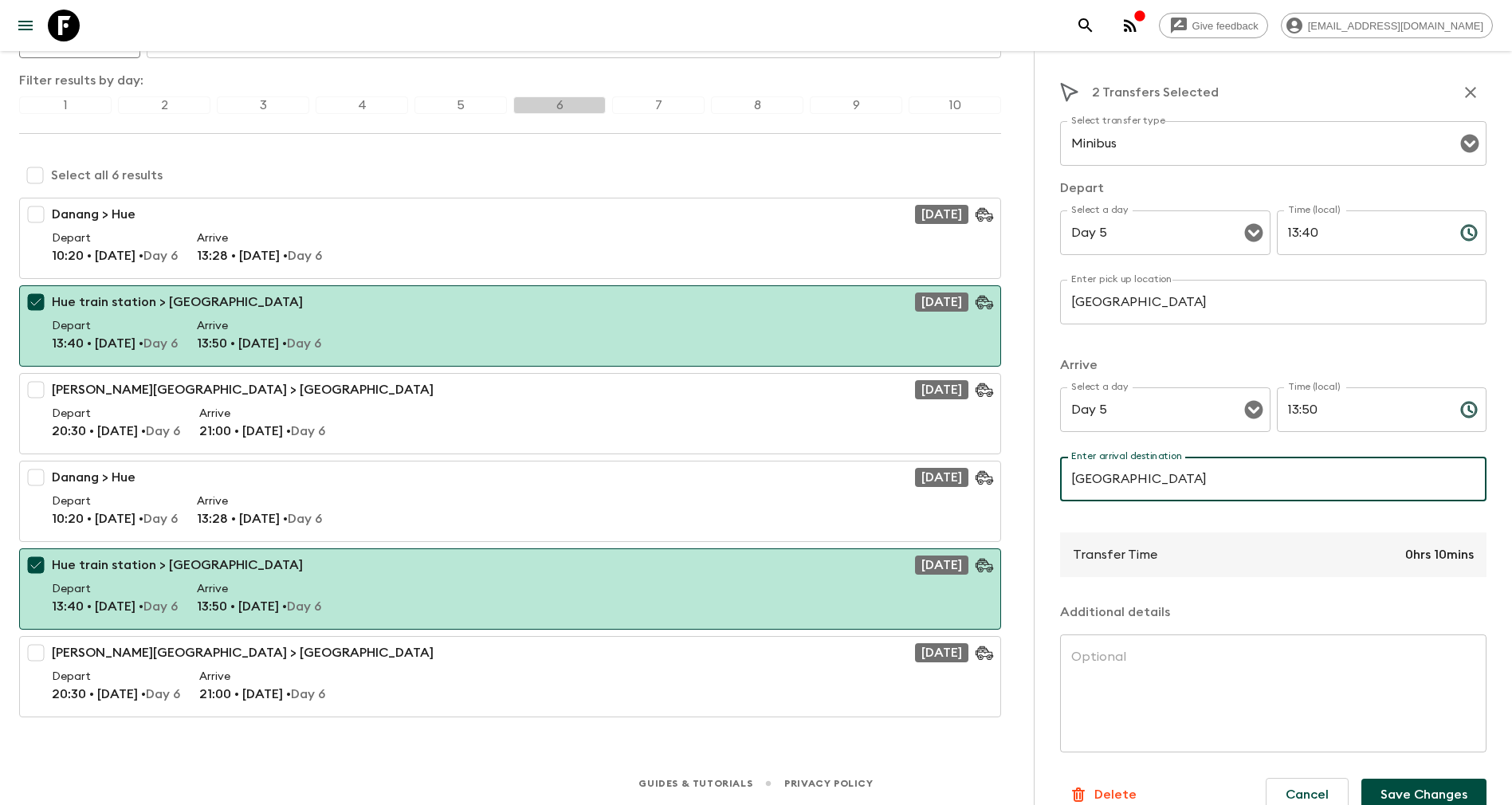
click at [1246, 477] on input "[GEOGRAPHIC_DATA]" at bounding box center [1274, 479] width 427 height 45
type input "Hoi An ancient town"
click at [1306, 226] on input "13:40" at bounding box center [1362, 233] width 170 height 45
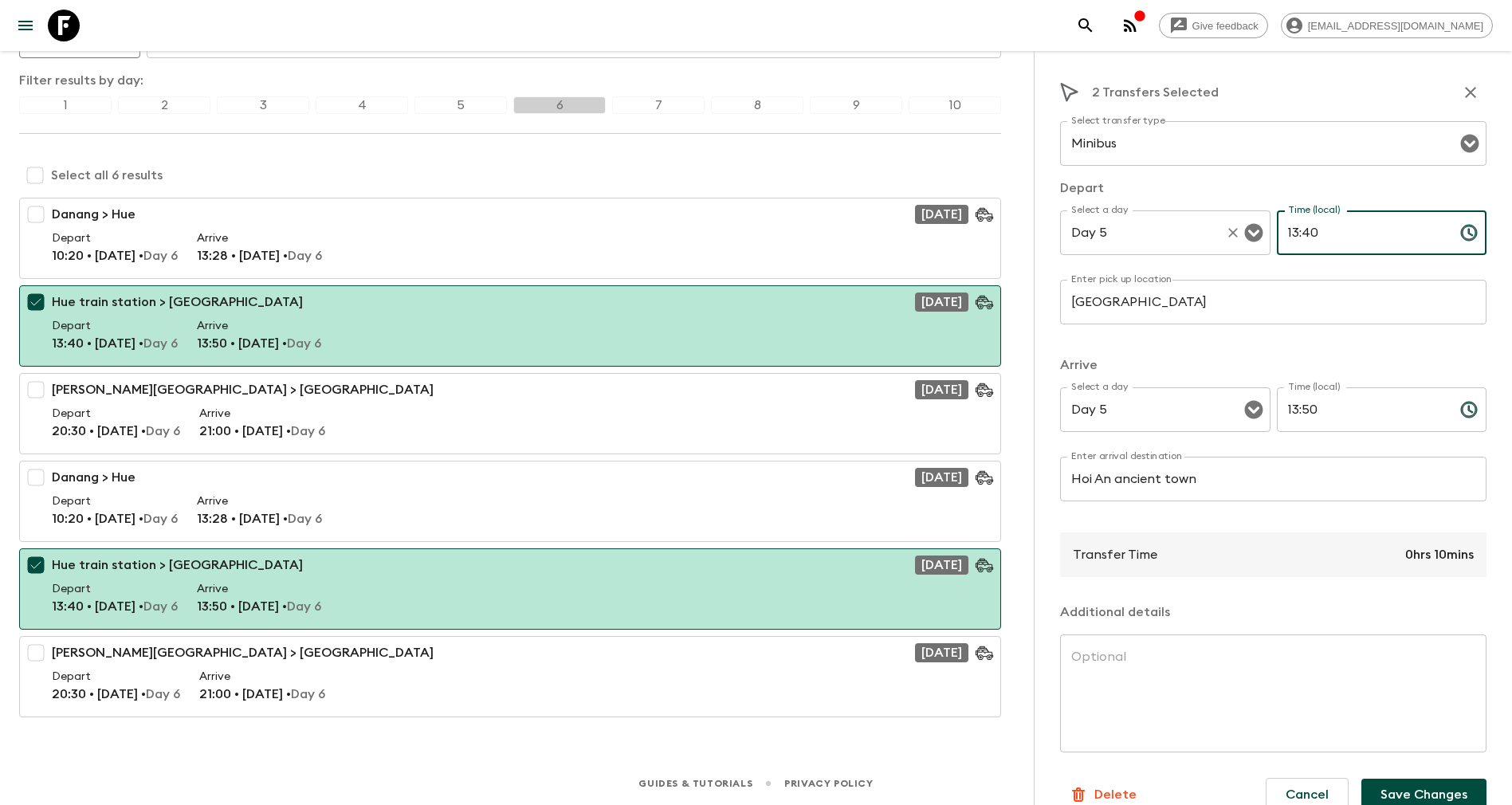
drag, startPoint x: 1337, startPoint y: 222, endPoint x: 1252, endPoint y: 237, distance: 86.3
click at [1252, 237] on div "Select a day Day 5 Select a day ​ Time (local) 13:40 Time (local) ​" at bounding box center [1274, 242] width 427 height 63
type input "11:20"
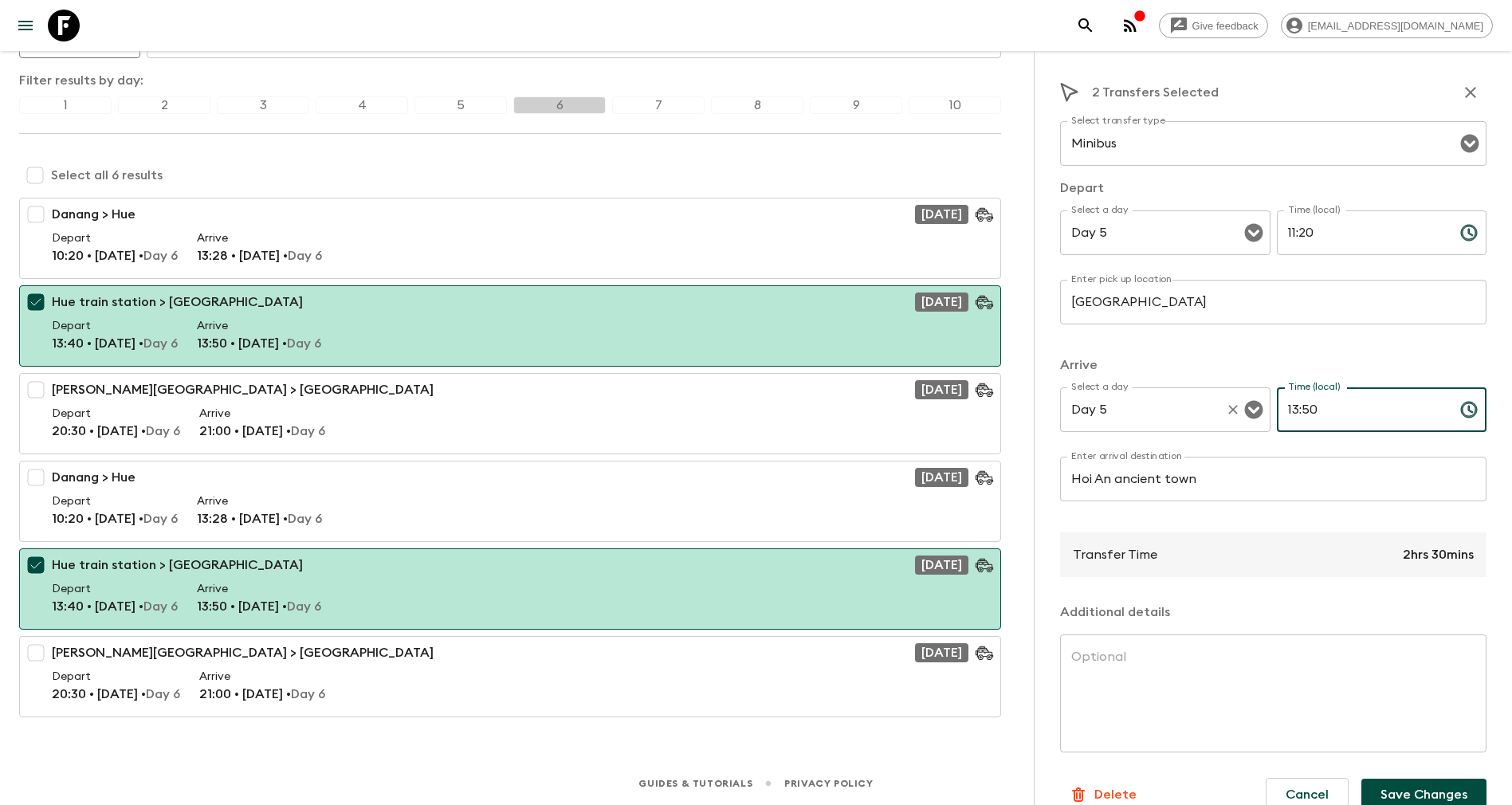
drag, startPoint x: 1327, startPoint y: 412, endPoint x: 1257, endPoint y: 408, distance: 70.1
click at [1257, 408] on div "Select a day Day 5 Select a day ​ Time (local) 13:50 Time (local) ​" at bounding box center [1274, 418] width 427 height 63
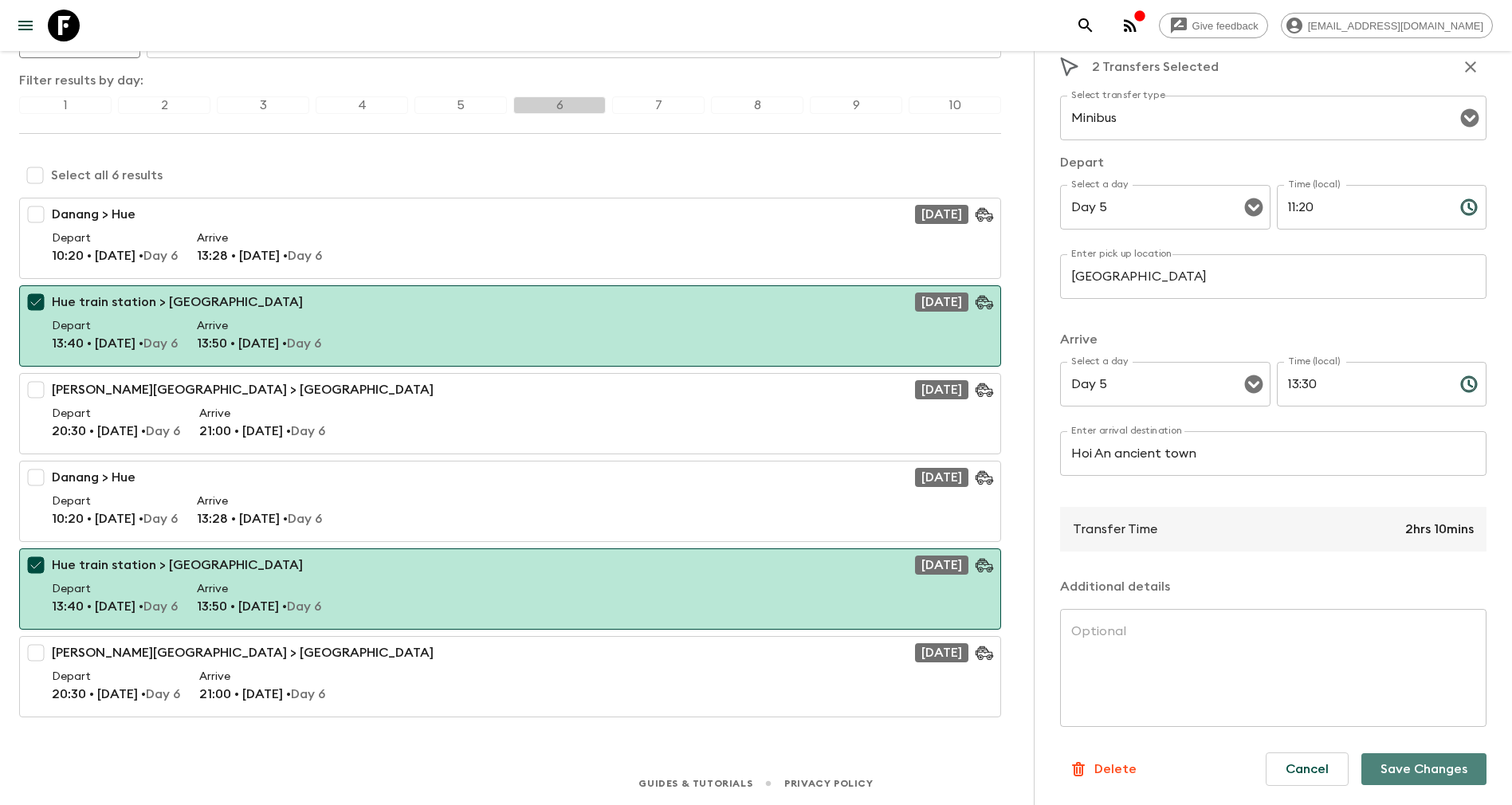
click at [1398, 768] on button "Save Changes" at bounding box center [1424, 769] width 126 height 32
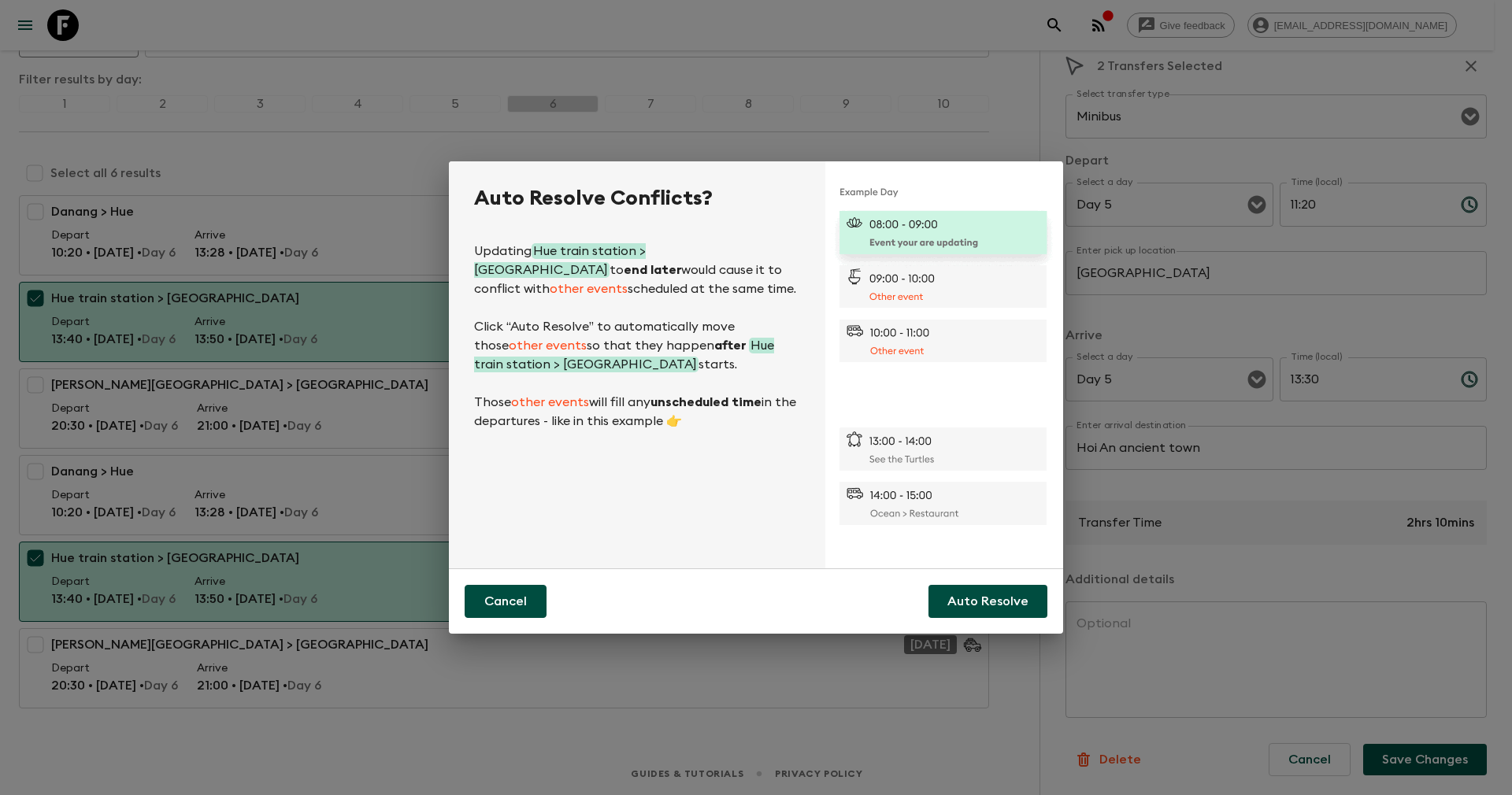
click at [522, 598] on button "Cancel" at bounding box center [505, 601] width 82 height 33
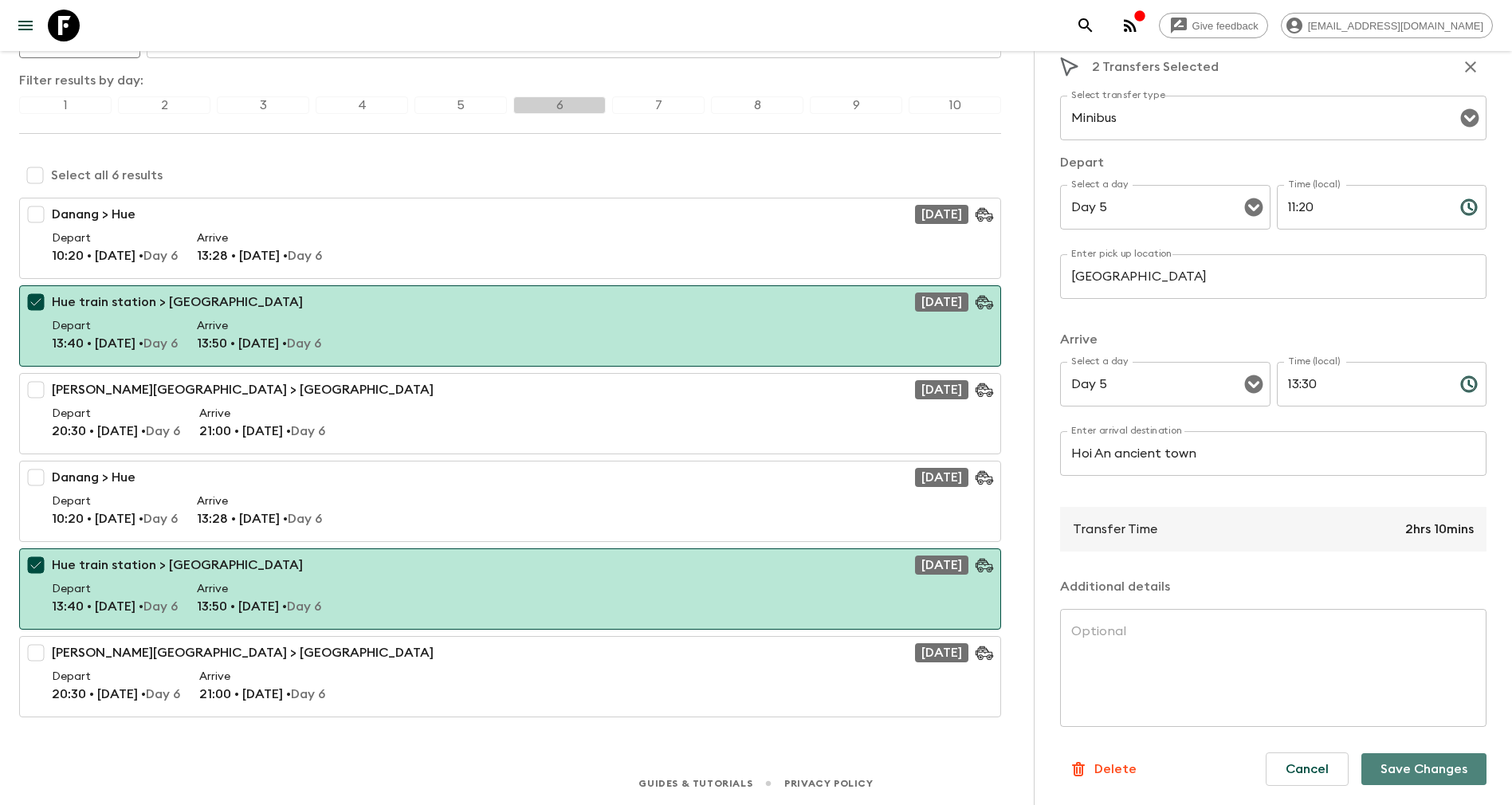
click at [1409, 767] on button "Save Changes" at bounding box center [1424, 769] width 126 height 32
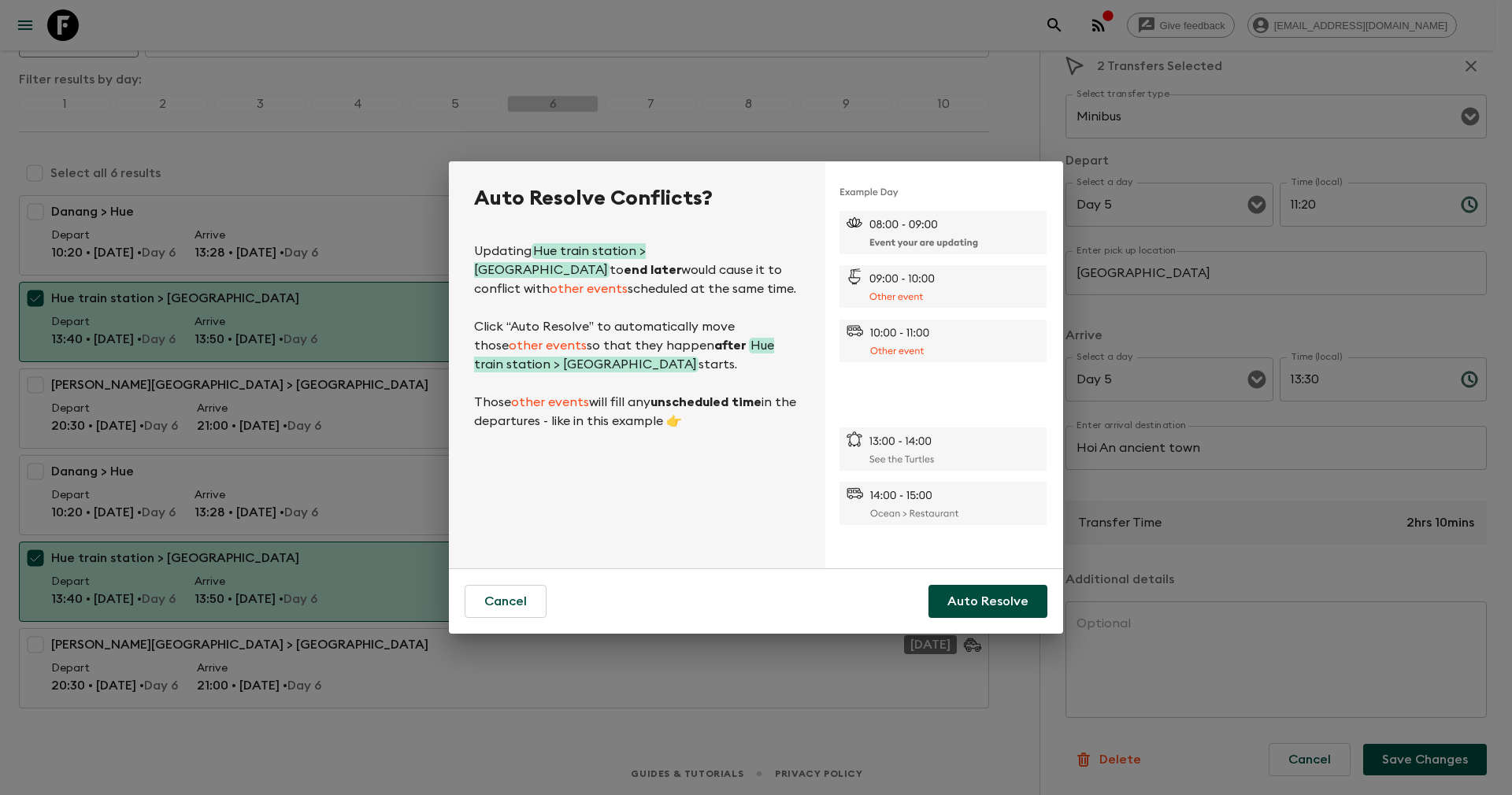
click at [1212, 493] on div "Auto Resolve Conflicts? Updating Hue train station > White Lotus Hue Hotel to e…" at bounding box center [756, 398] width 1512 height 795
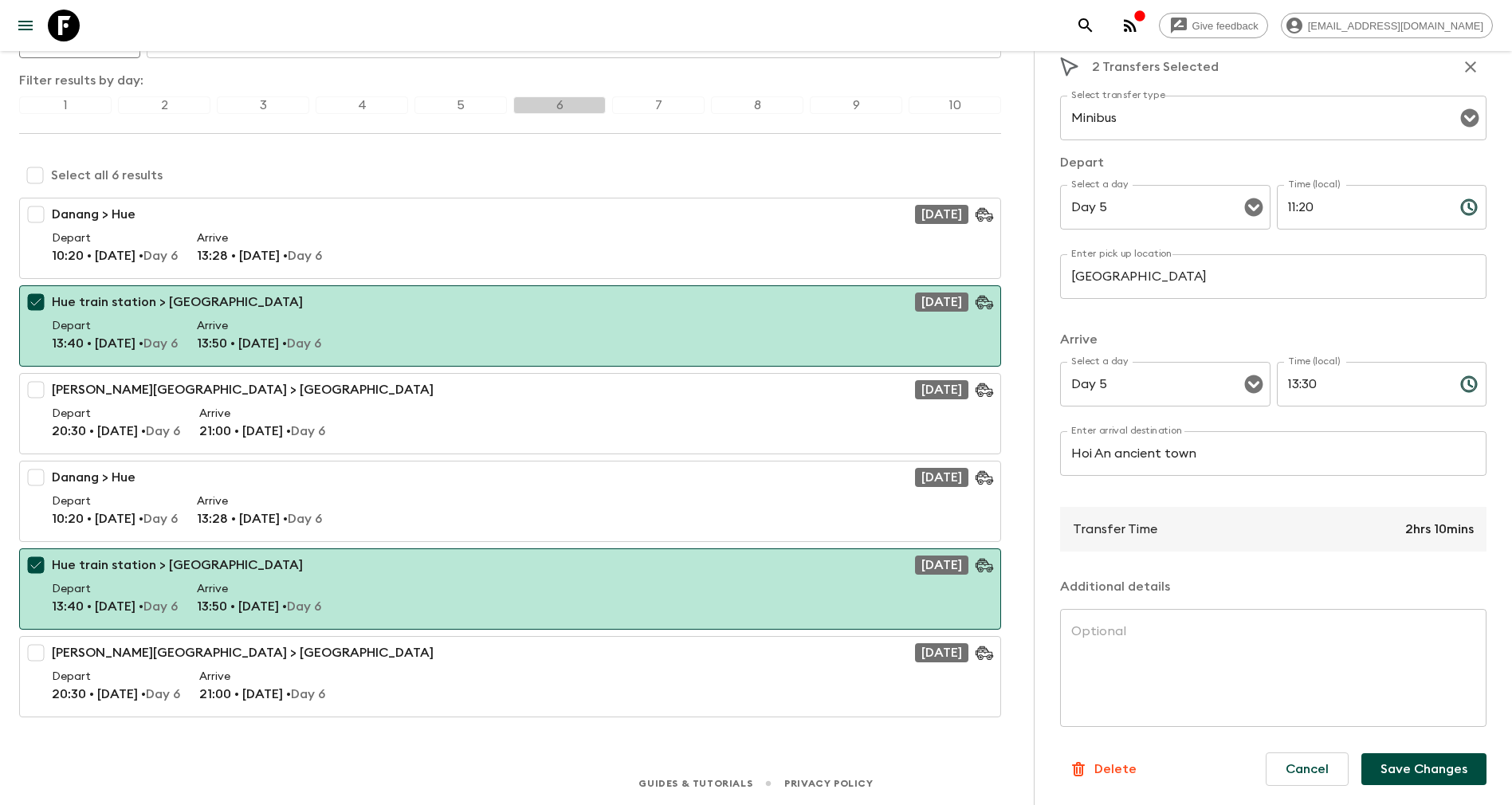
scroll to position [0, 0]
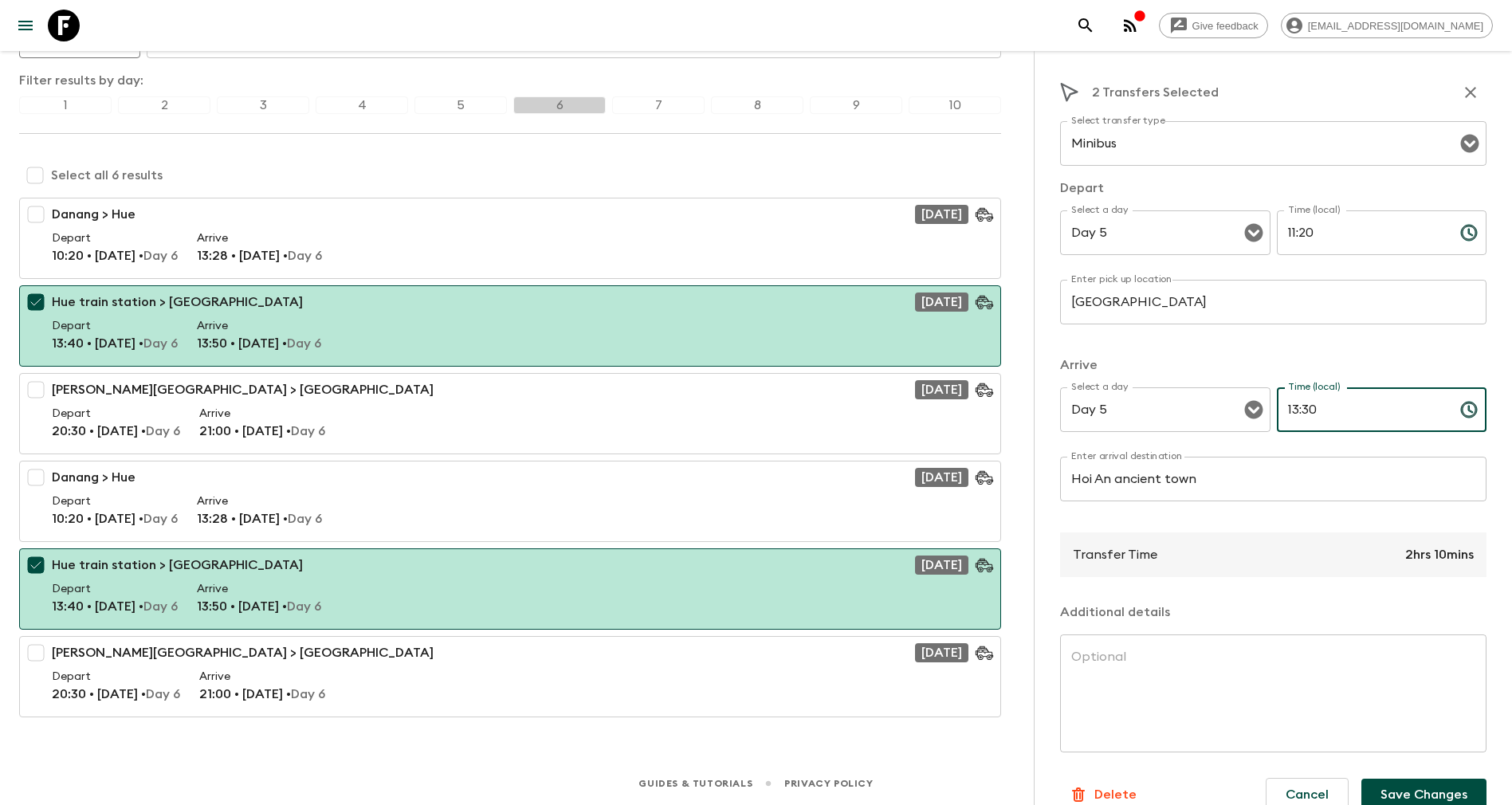
click at [1284, 409] on input "13:30" at bounding box center [1362, 409] width 170 height 45
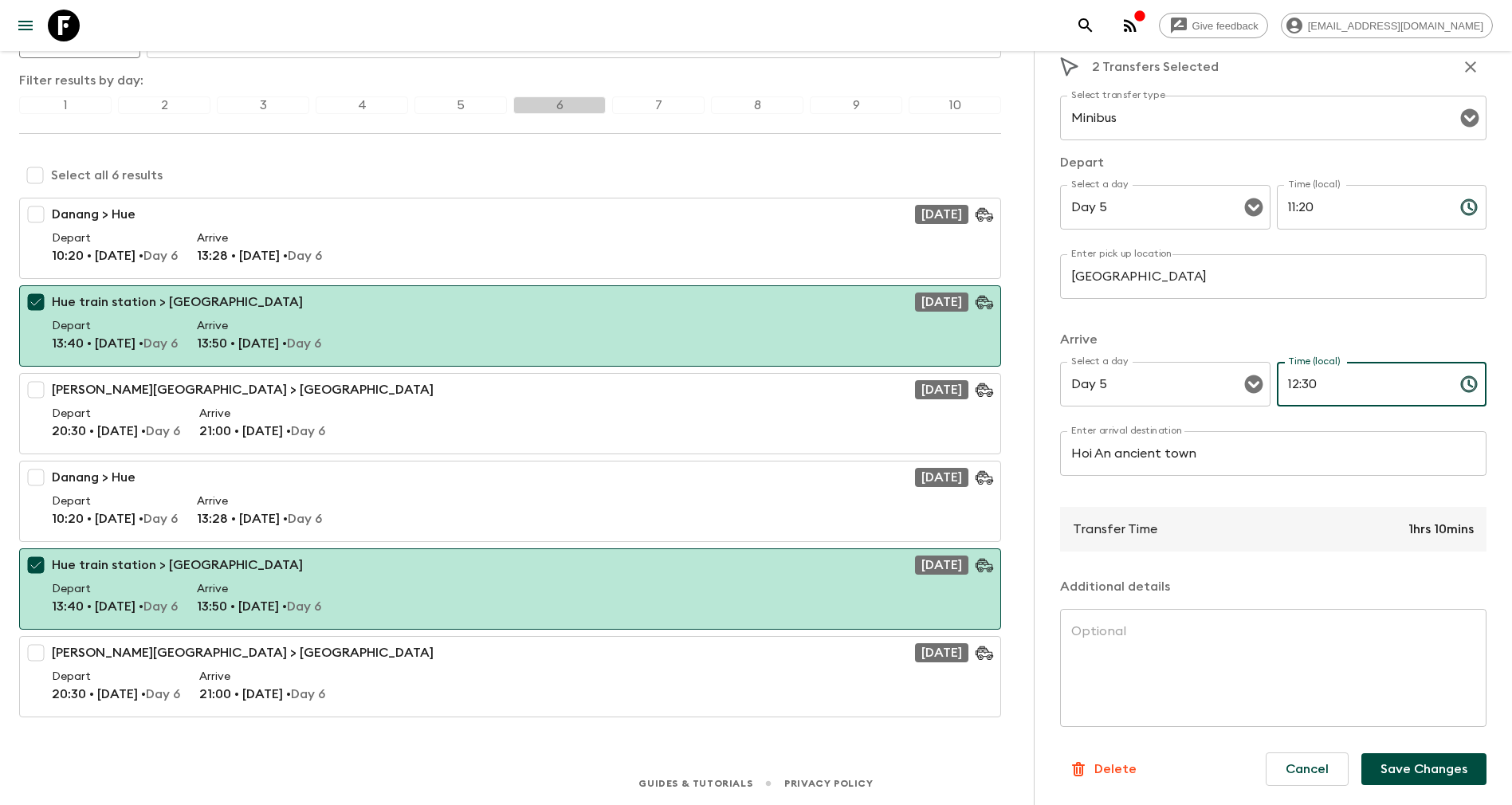
type input "12:30"
click at [1417, 767] on button "Save Changes" at bounding box center [1424, 769] width 126 height 32
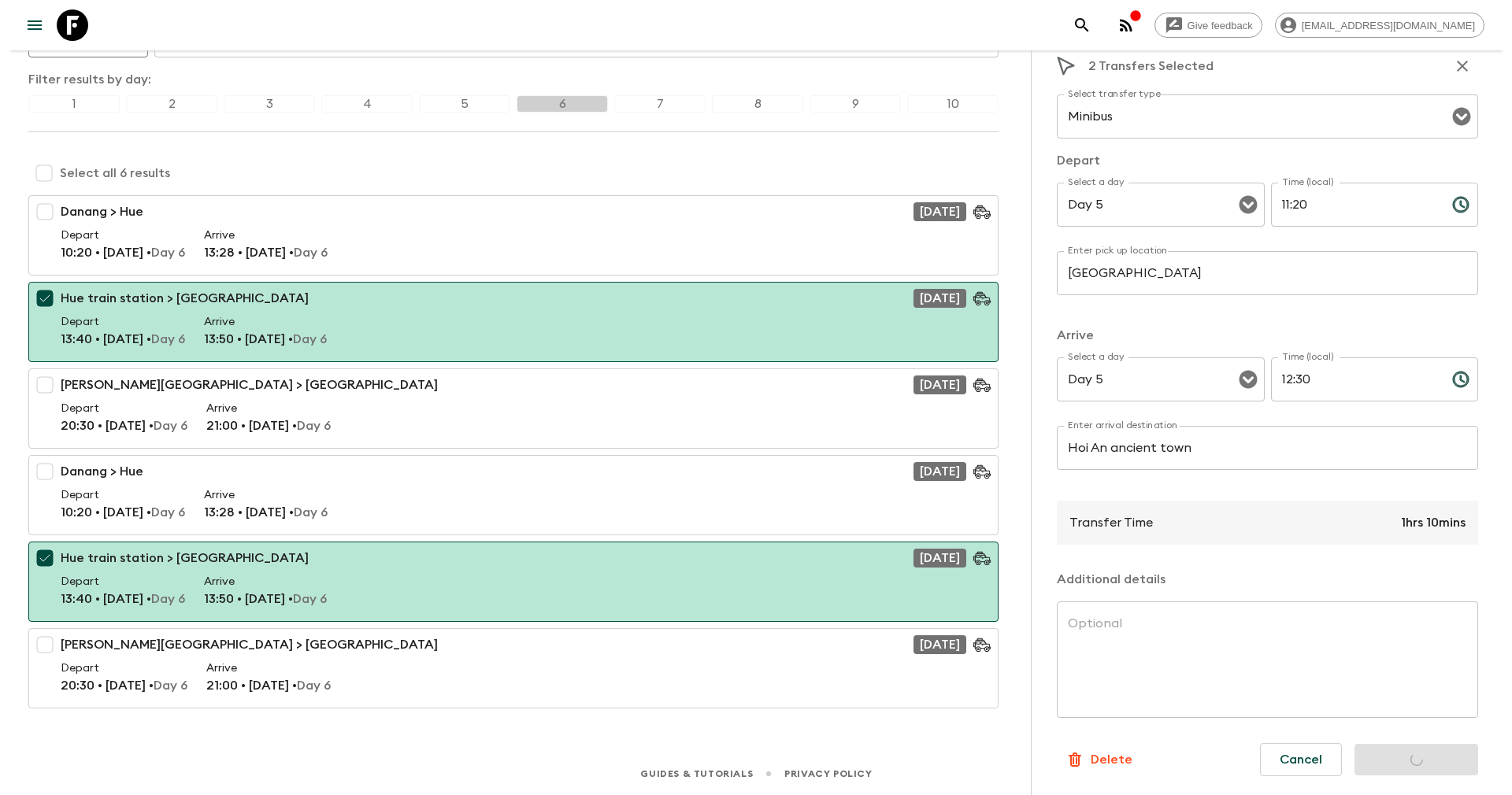
scroll to position [0, 0]
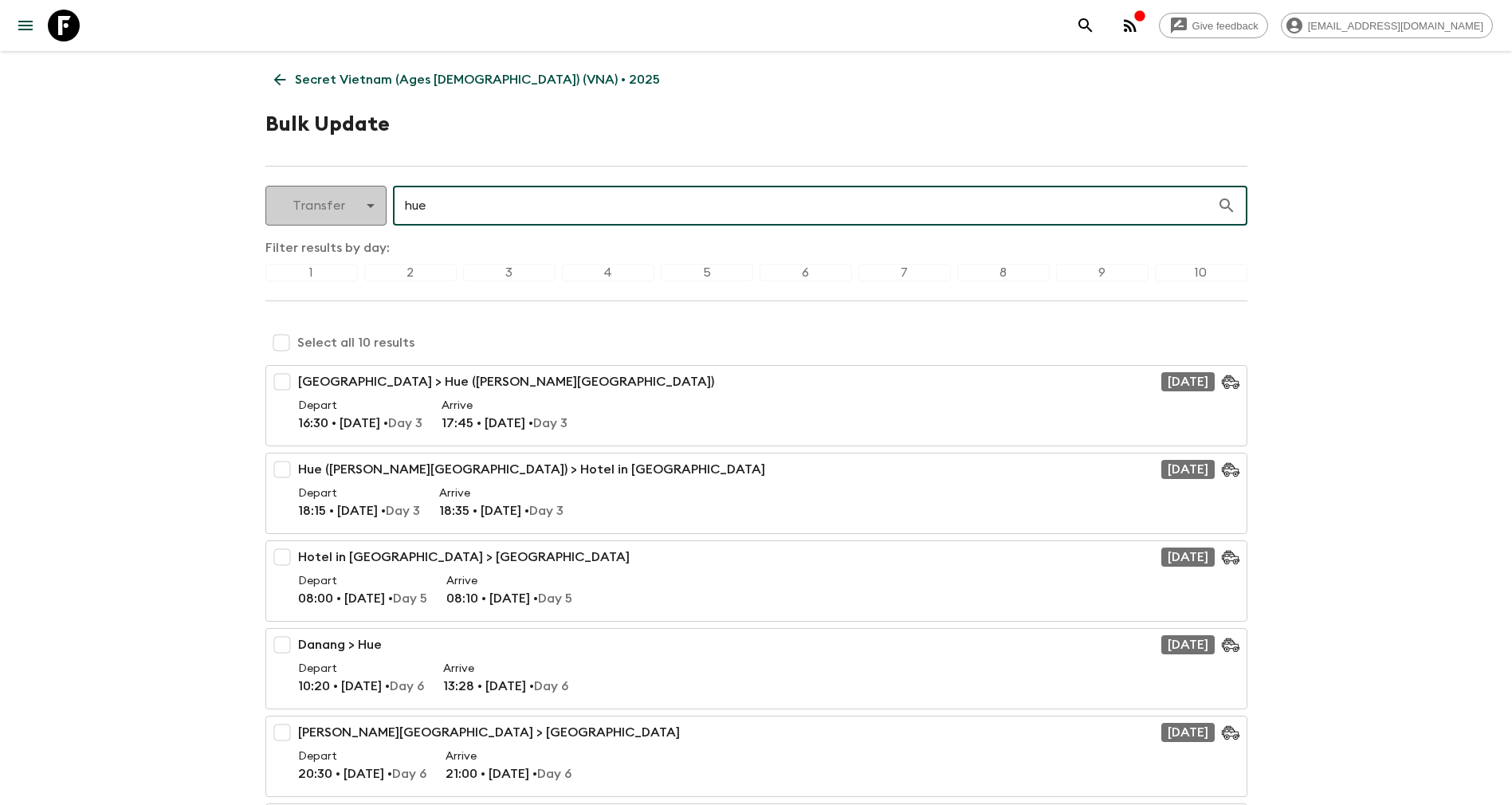
drag, startPoint x: 434, startPoint y: 212, endPoint x: 343, endPoint y: 200, distance: 91.8
click at [343, 200] on div "Transfer transfer ​ hue ​" at bounding box center [757, 206] width 982 height 40
type input "d"
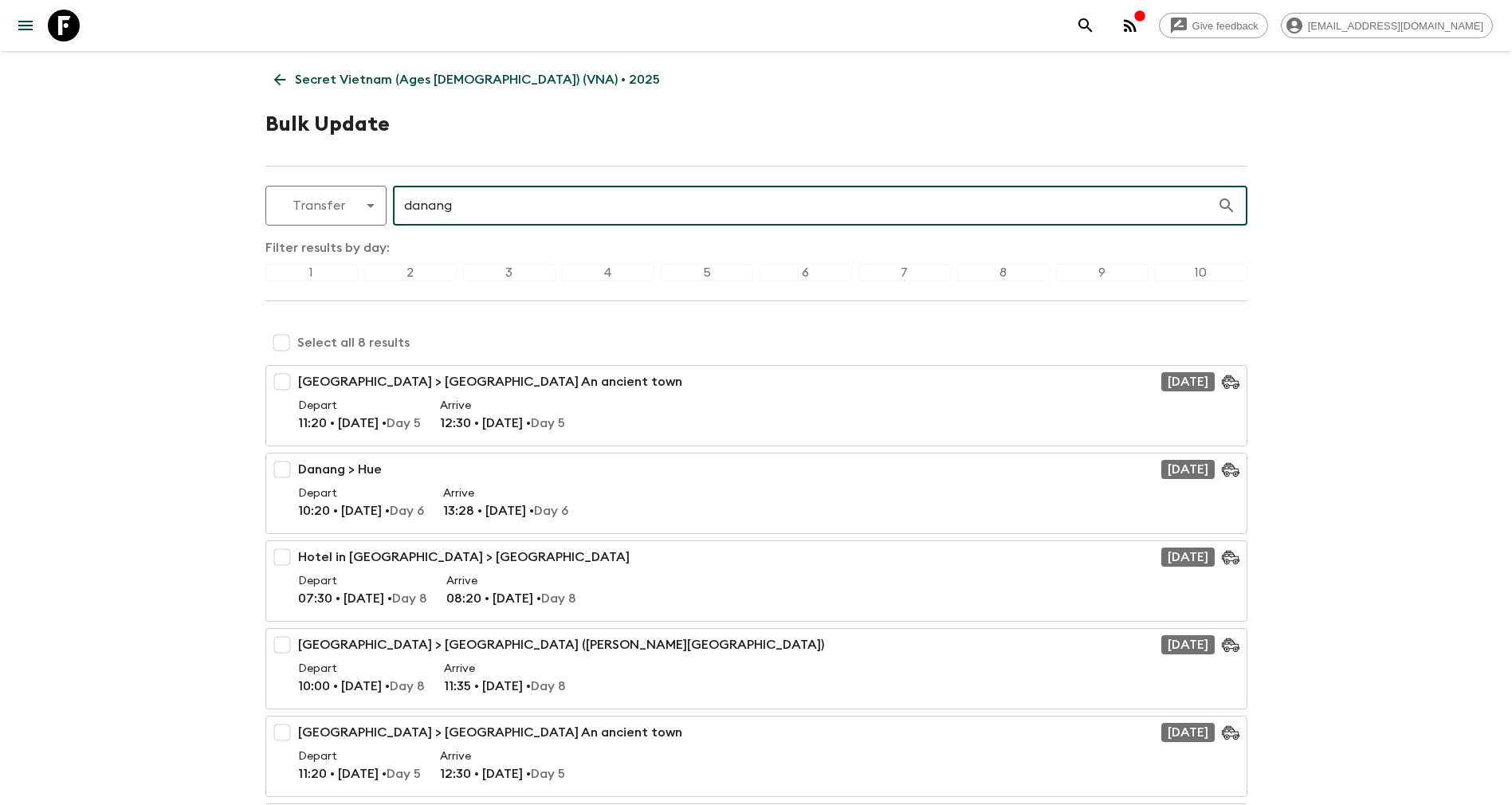
type input "danang"
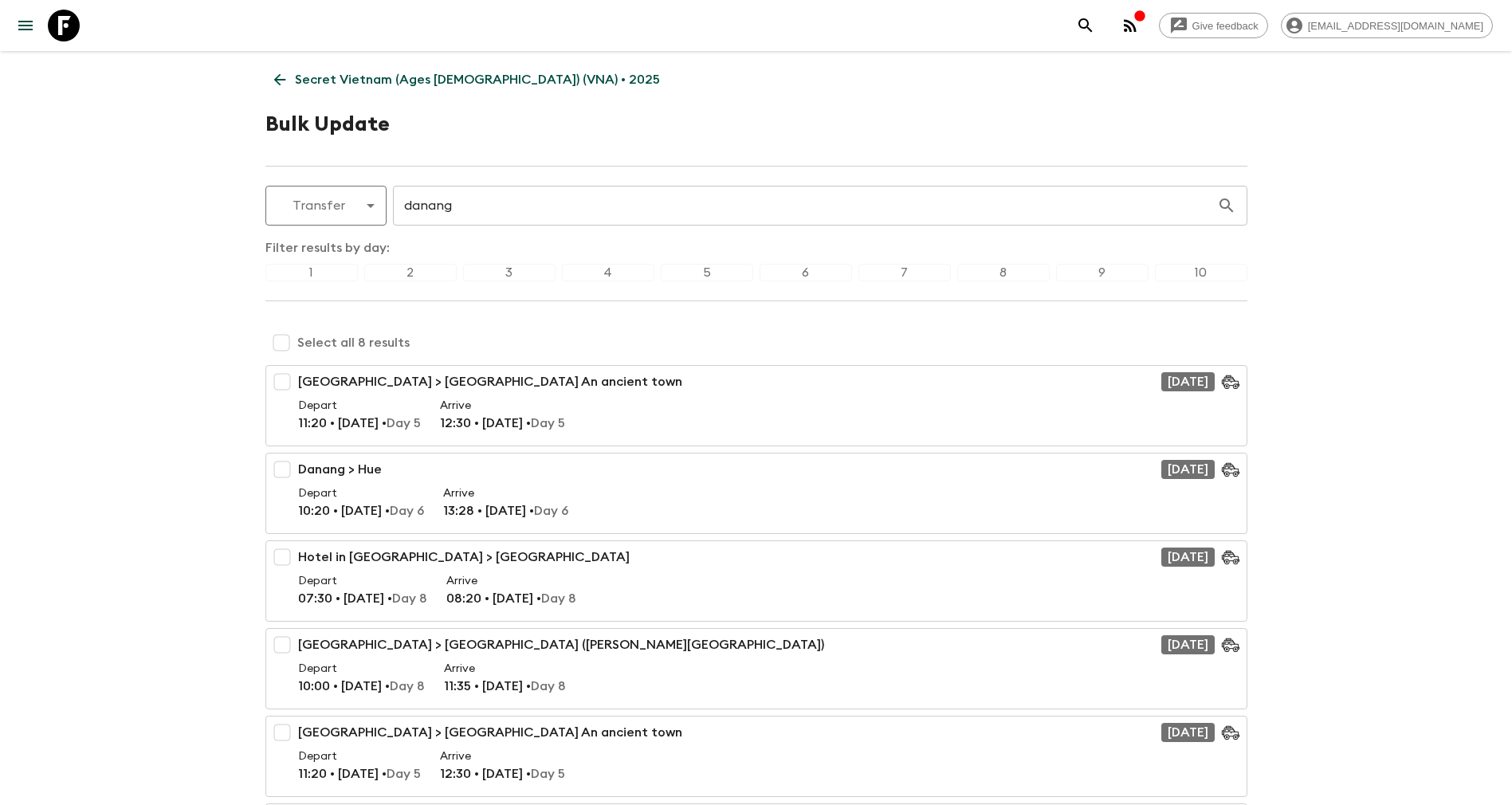
click at [698, 273] on div "5" at bounding box center [707, 273] width 93 height 17
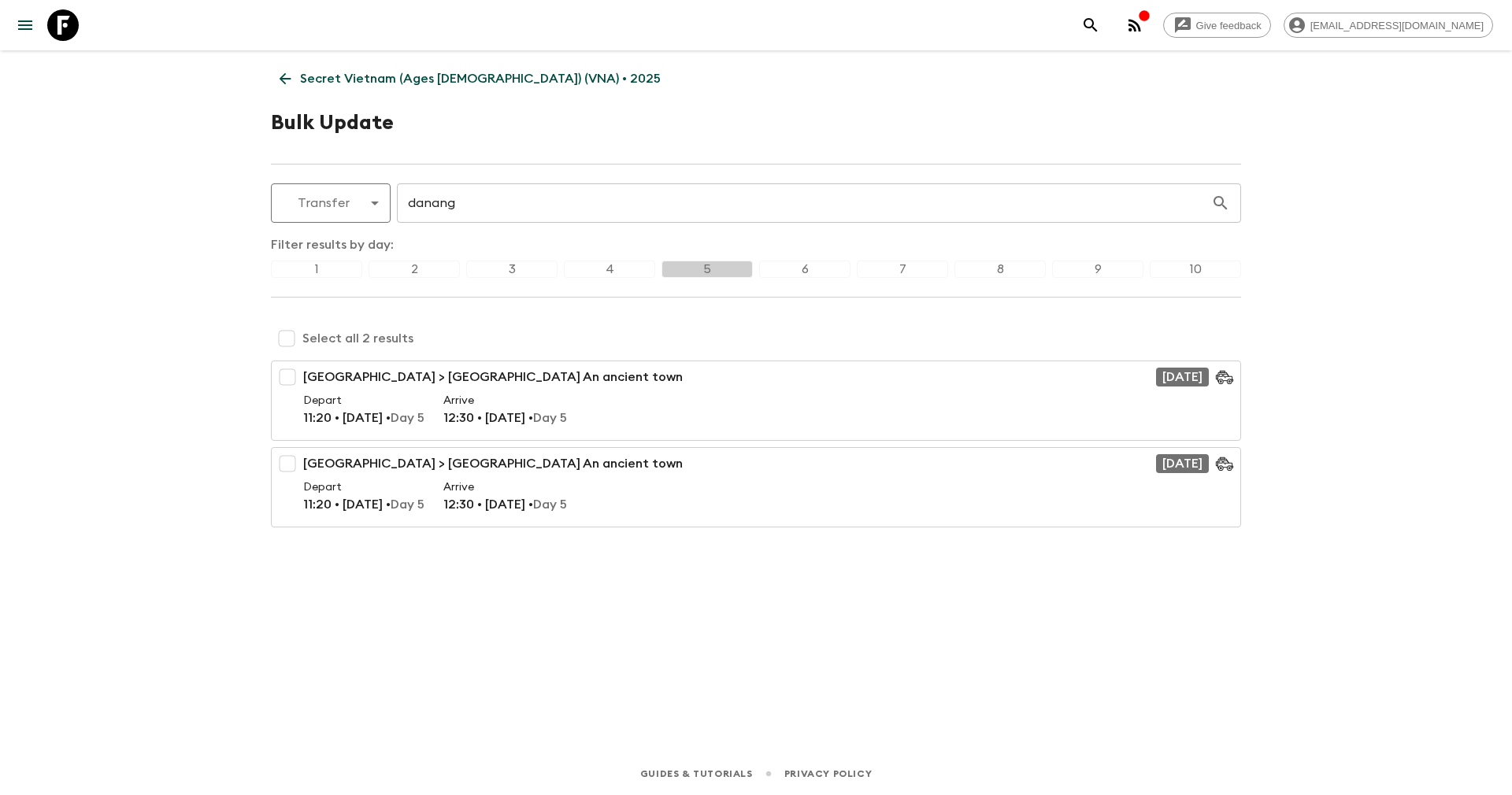
click at [820, 259] on div "Filter results by day: 1 2 3 4 5 6 7 8 9 10" at bounding box center [756, 275] width 970 height 81
click at [802, 271] on div "6" at bounding box center [805, 269] width 92 height 17
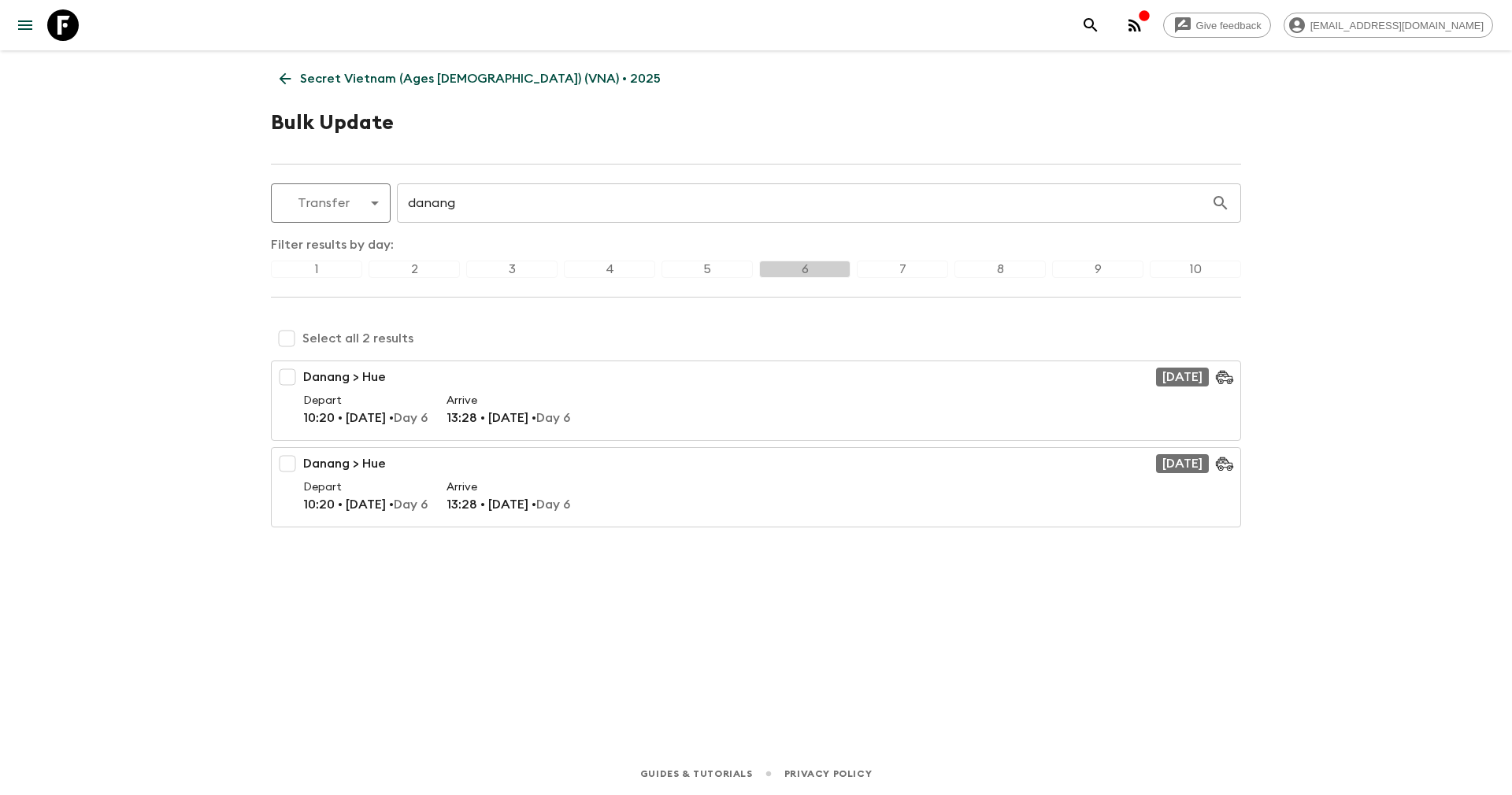
click at [291, 321] on div "Filter results by day: 1 2 3 4 5 6 7 8 9 10 Select all 2 results Danang > Hue 1…" at bounding box center [756, 381] width 970 height 292
click at [284, 335] on input "checkbox" at bounding box center [286, 338] width 31 height 31
checkbox input "true"
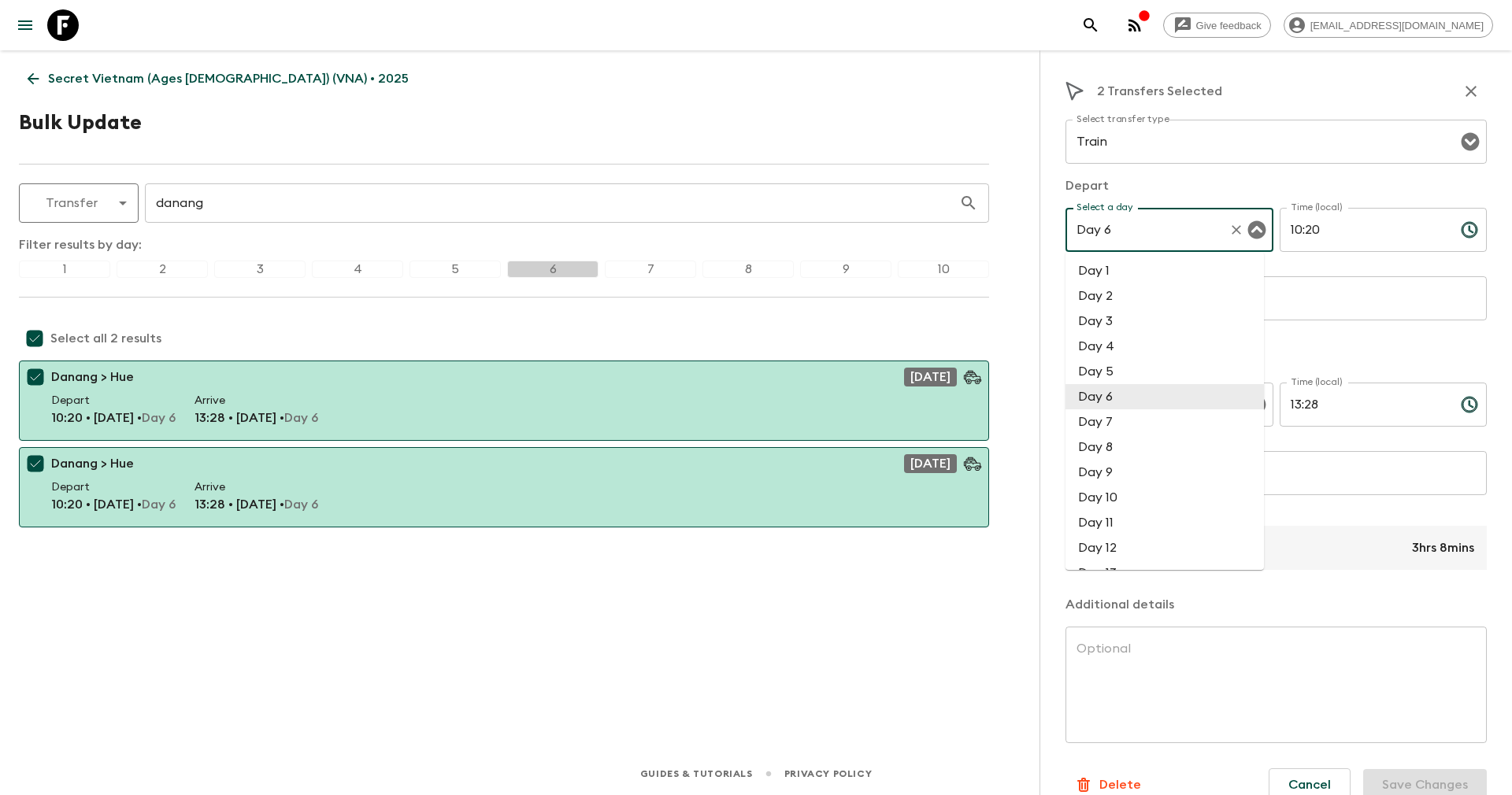
click at [1130, 234] on input "Day 6" at bounding box center [1147, 229] width 150 height 30
click at [1120, 374] on li "Day 5" at bounding box center [1165, 372] width 199 height 25
type input "Day 5"
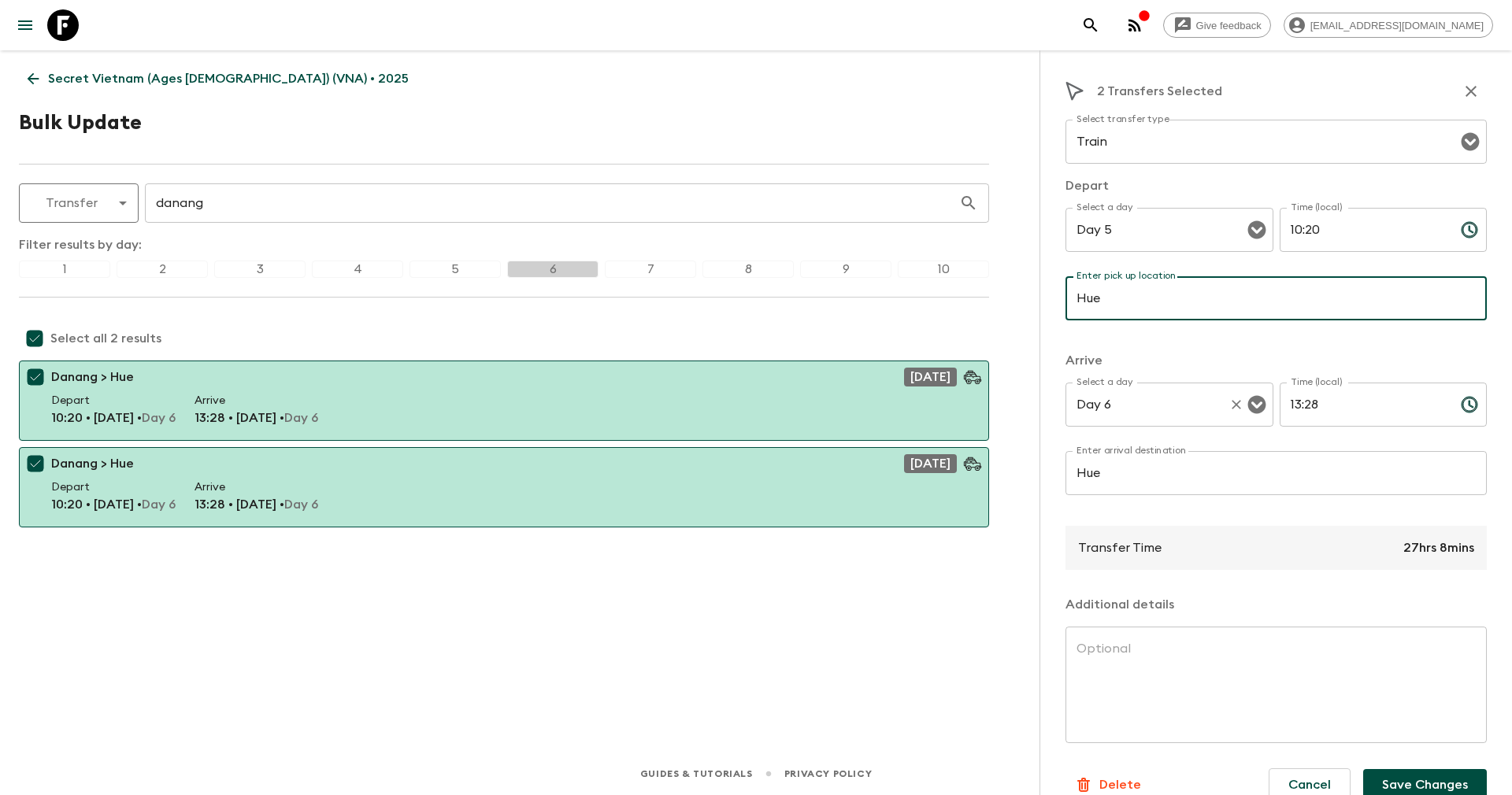
type input "Hue"
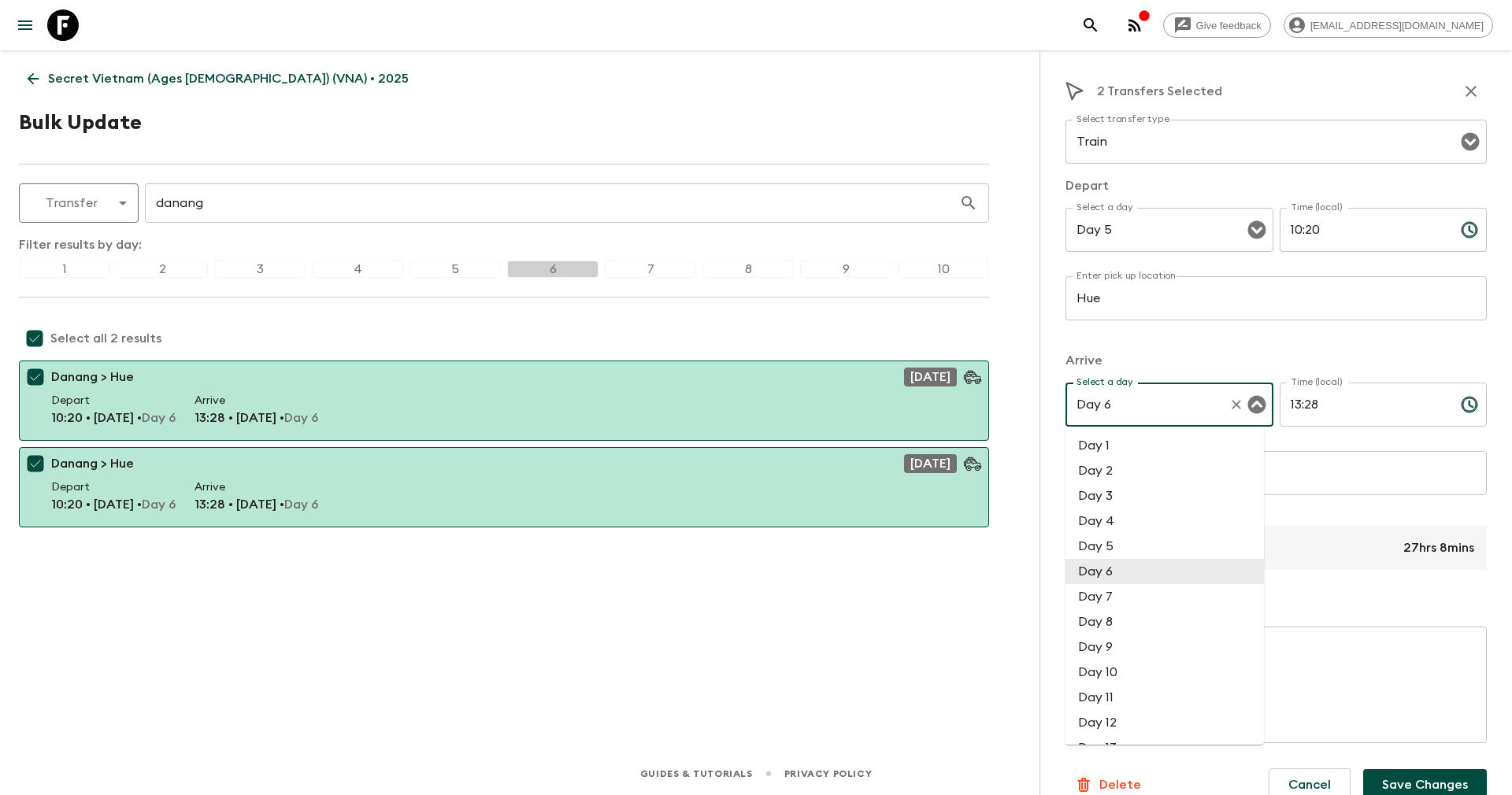
click at [1132, 403] on input "Day 6" at bounding box center [1147, 404] width 150 height 30
click at [1111, 544] on li "Day 5" at bounding box center [1165, 546] width 199 height 25
type input "Day 5"
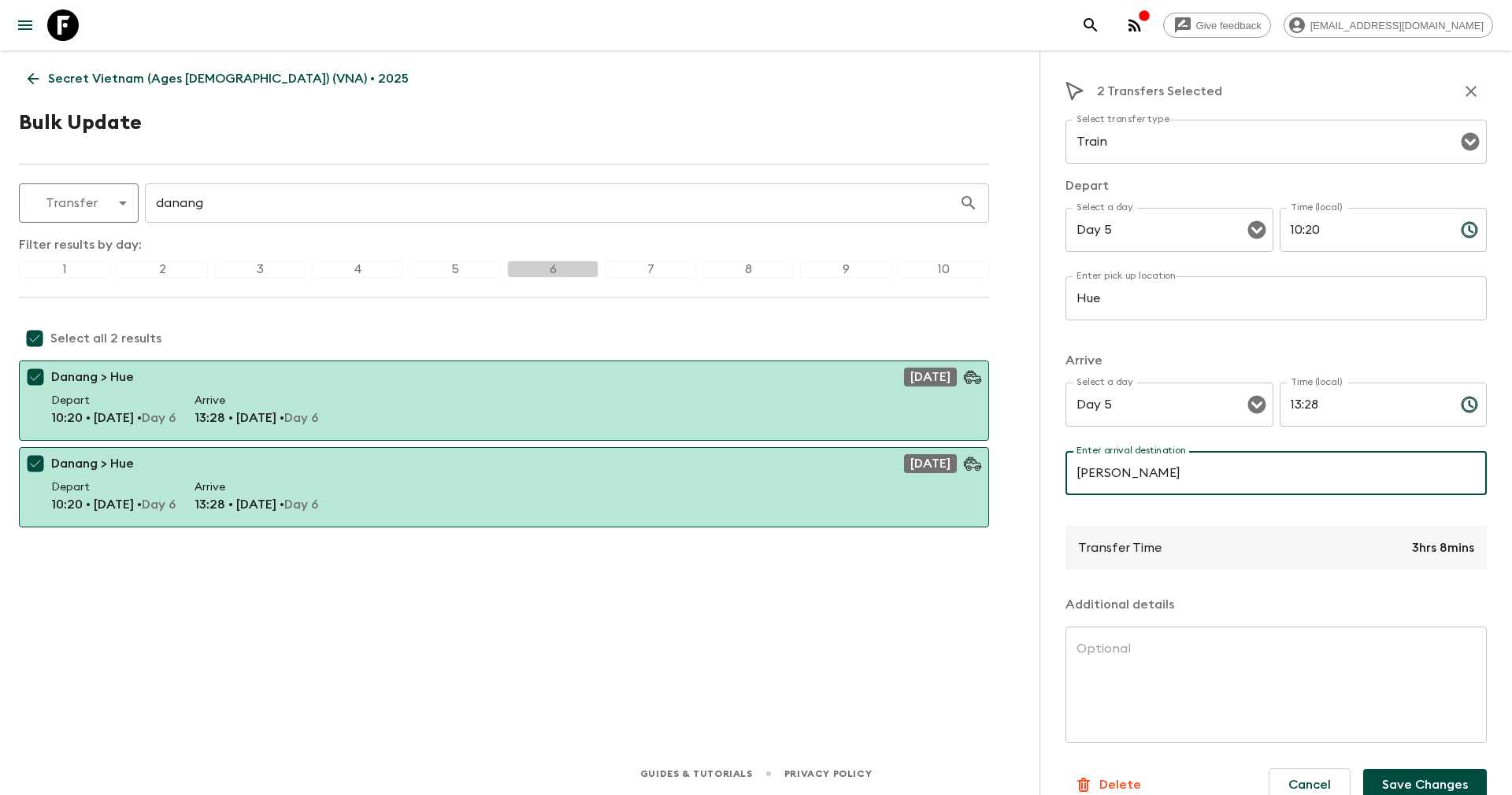
type input "[GEOGRAPHIC_DATA]"
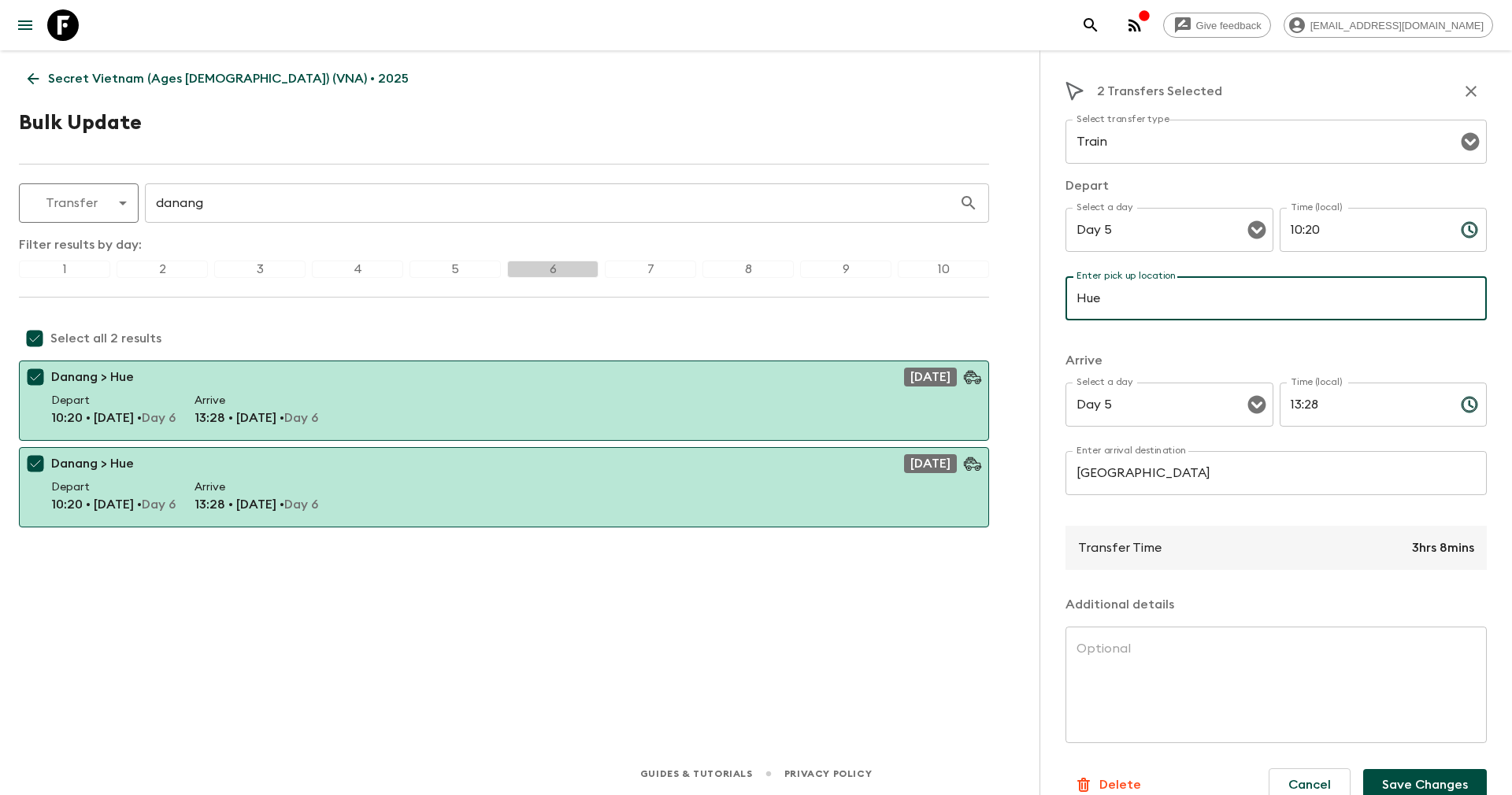
click at [1131, 301] on input "Hue" at bounding box center [1276, 298] width 421 height 44
type input "[GEOGRAPHIC_DATA]"
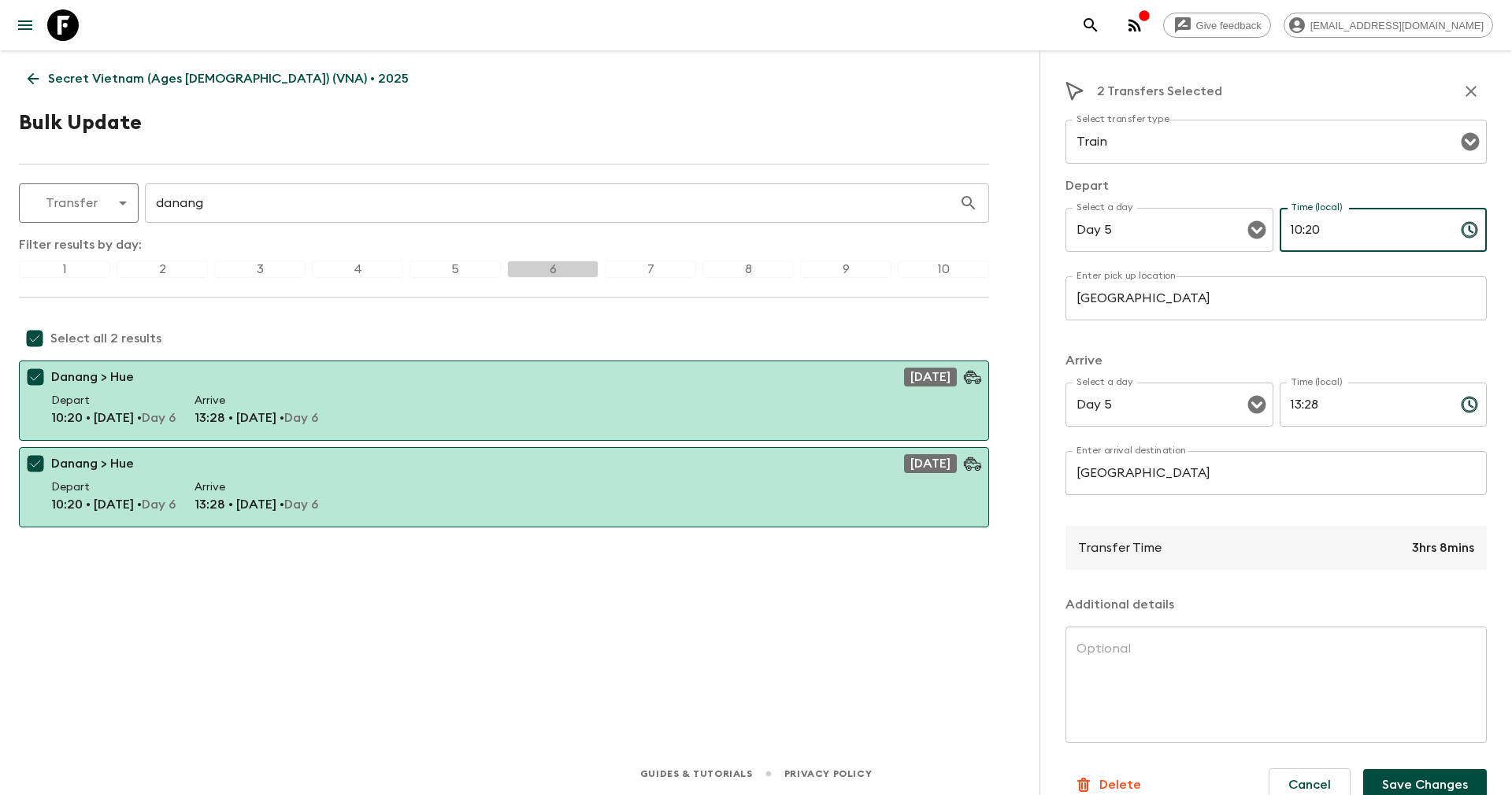
click at [1297, 233] on input "10:20" at bounding box center [1363, 230] width 168 height 44
drag, startPoint x: 1319, startPoint y: 222, endPoint x: 1184, endPoint y: 174, distance: 143.3
click at [1226, 220] on div "Select a day Day 5 Select a day ​ Time (local) 10:20 Time (local) ​" at bounding box center [1276, 239] width 421 height 62
type input "08:27"
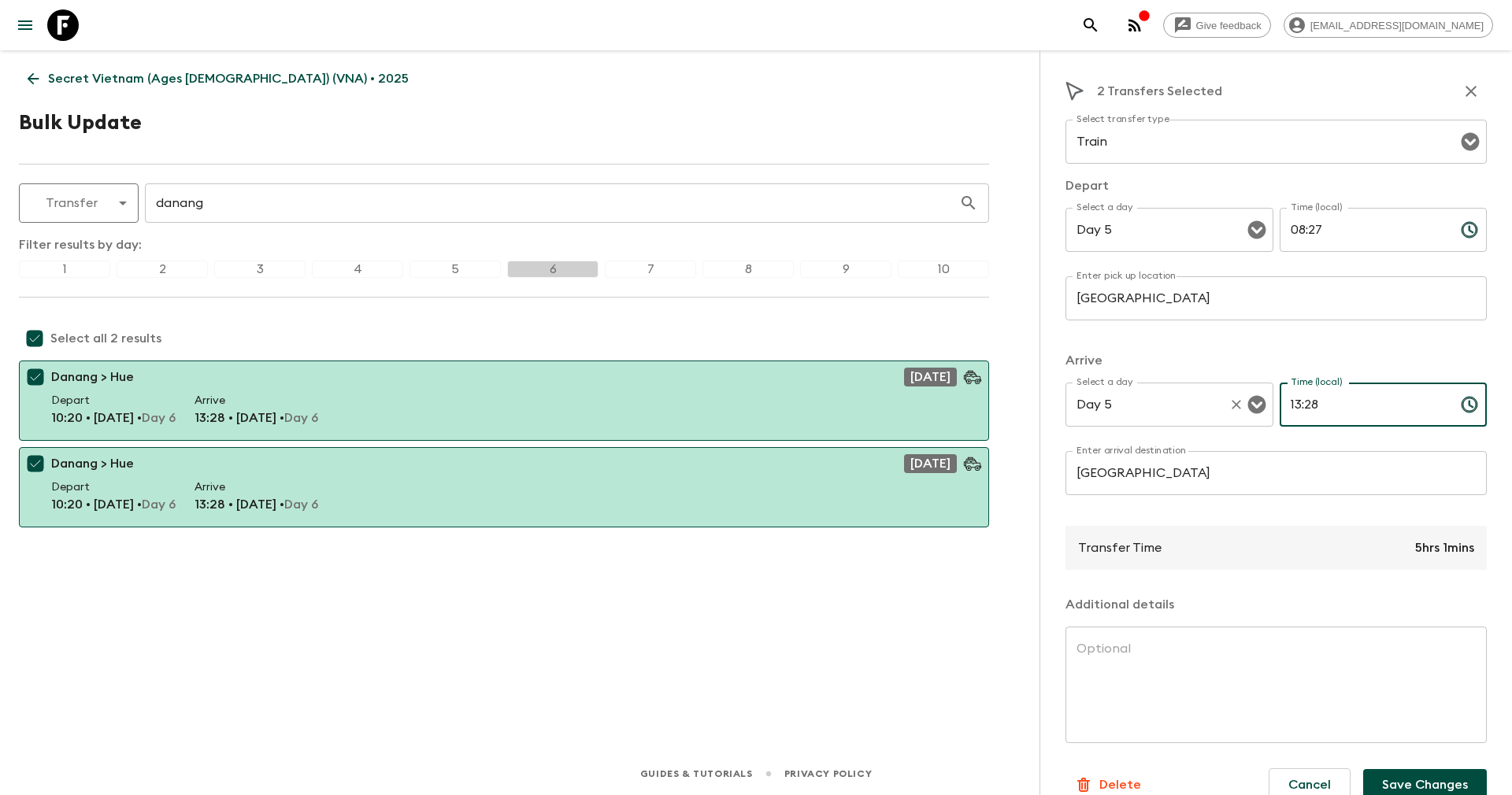
drag, startPoint x: 1335, startPoint y: 412, endPoint x: 1252, endPoint y: 406, distance: 83.2
click at [1252, 406] on div "Select a day Day 5 Select a day ​ Time (local) 13:28 Time (local) ​" at bounding box center [1276, 413] width 421 height 62
type input "11:25"
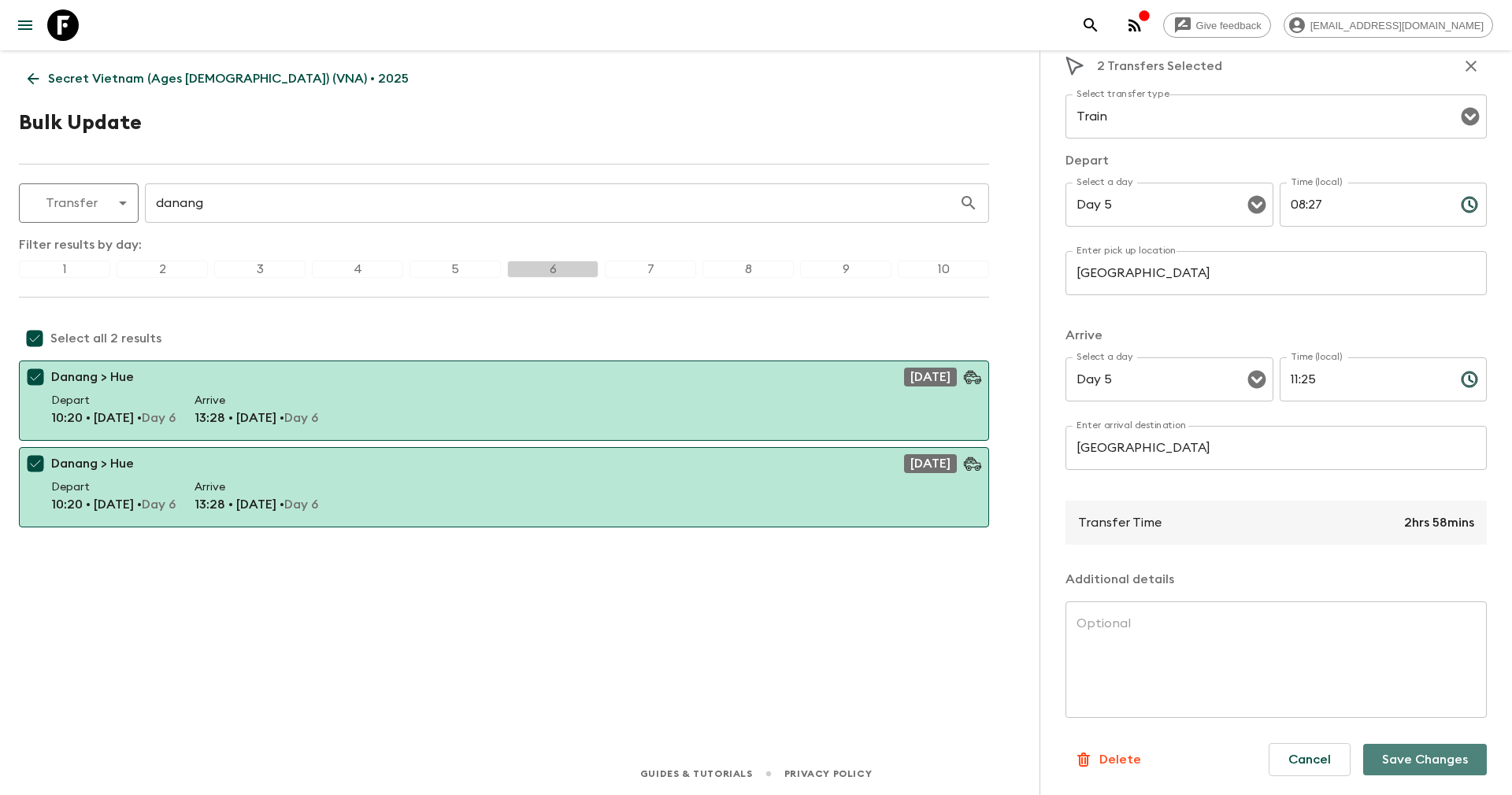
click at [1405, 763] on button "Save Changes" at bounding box center [1425, 759] width 124 height 31
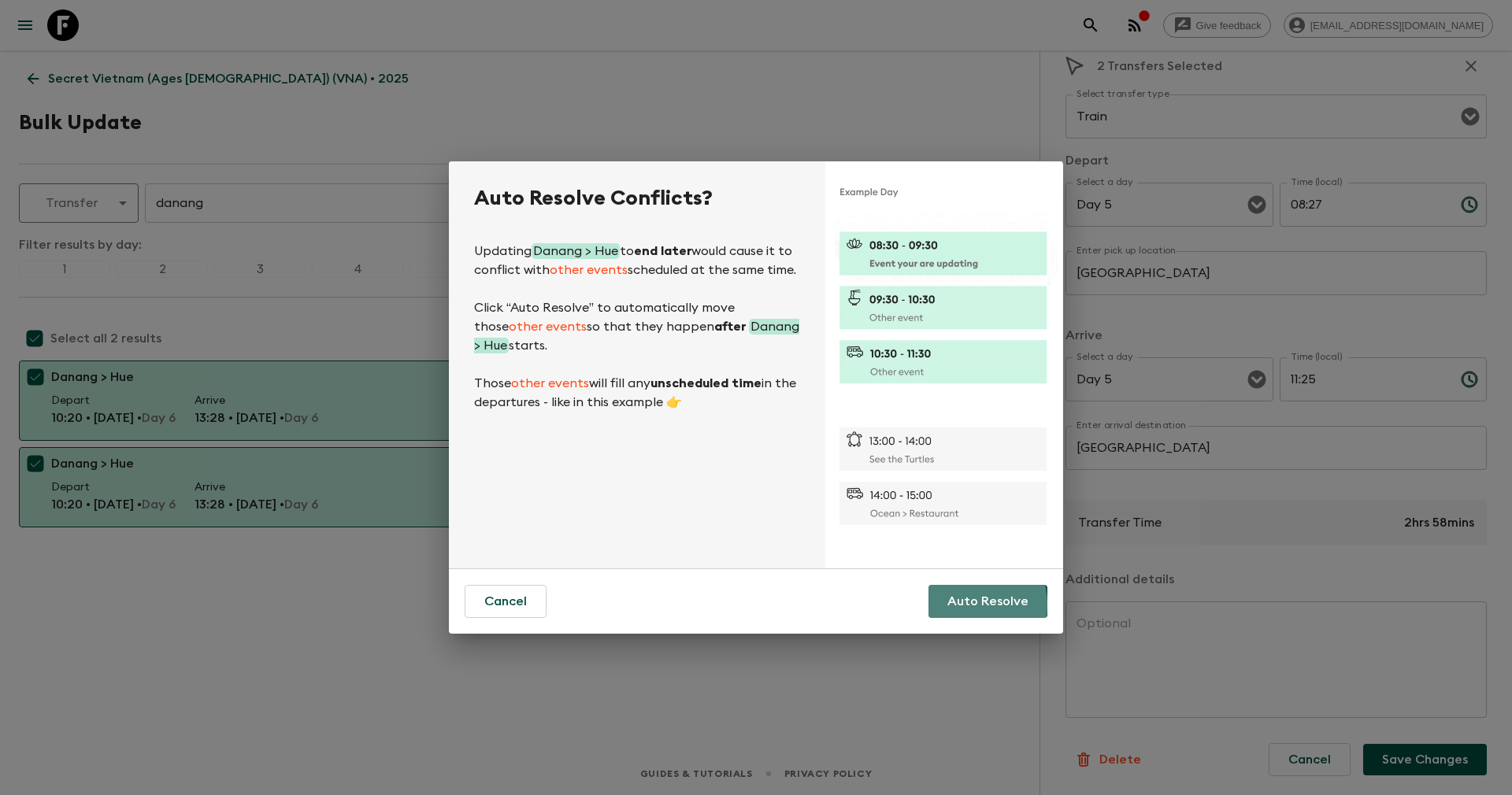
click at [962, 605] on button "Auto Resolve" at bounding box center [988, 601] width 119 height 33
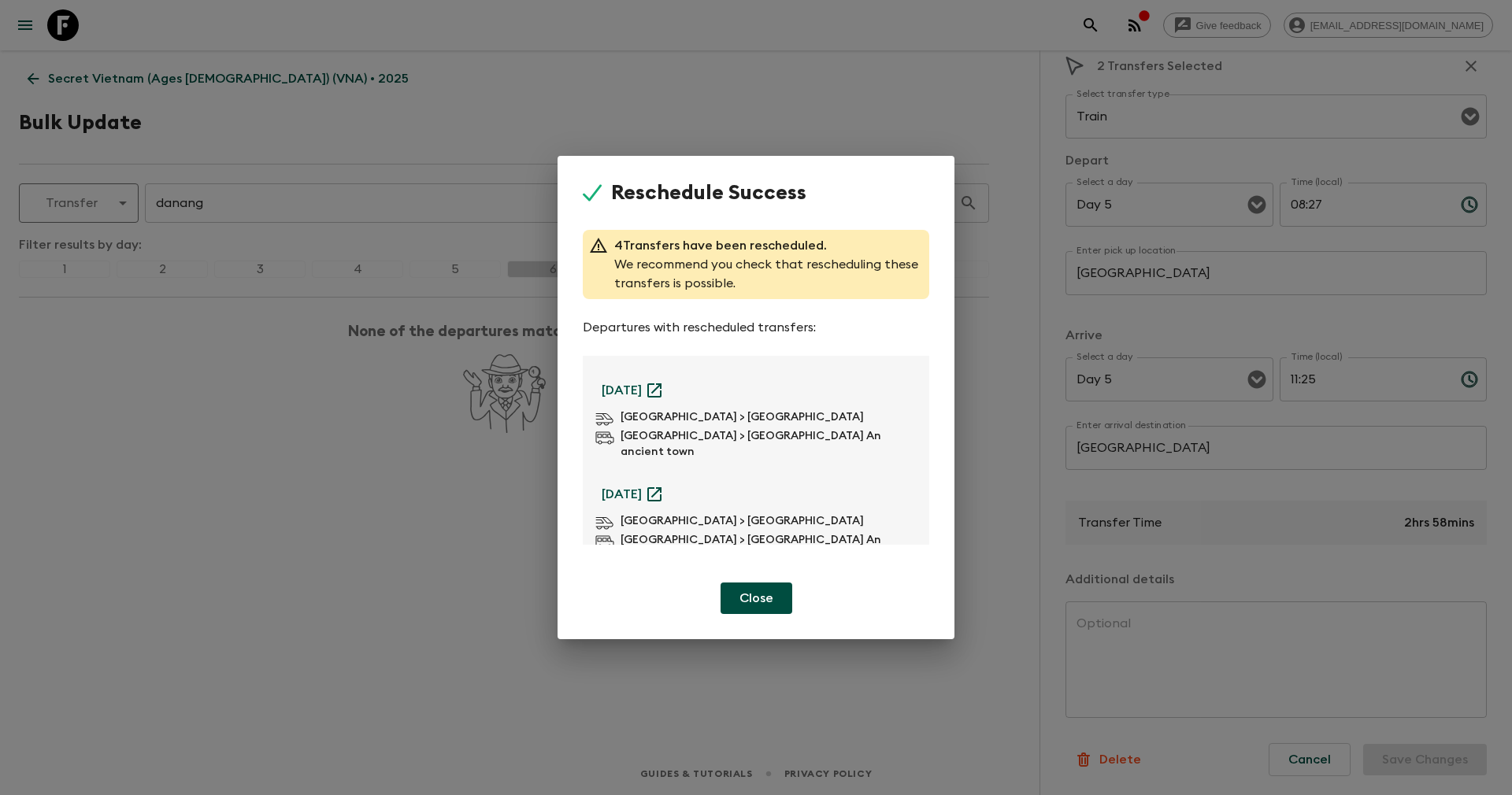
click at [585, 187] on icon at bounding box center [592, 193] width 19 height 19
click at [765, 589] on p "Close" at bounding box center [756, 598] width 34 height 19
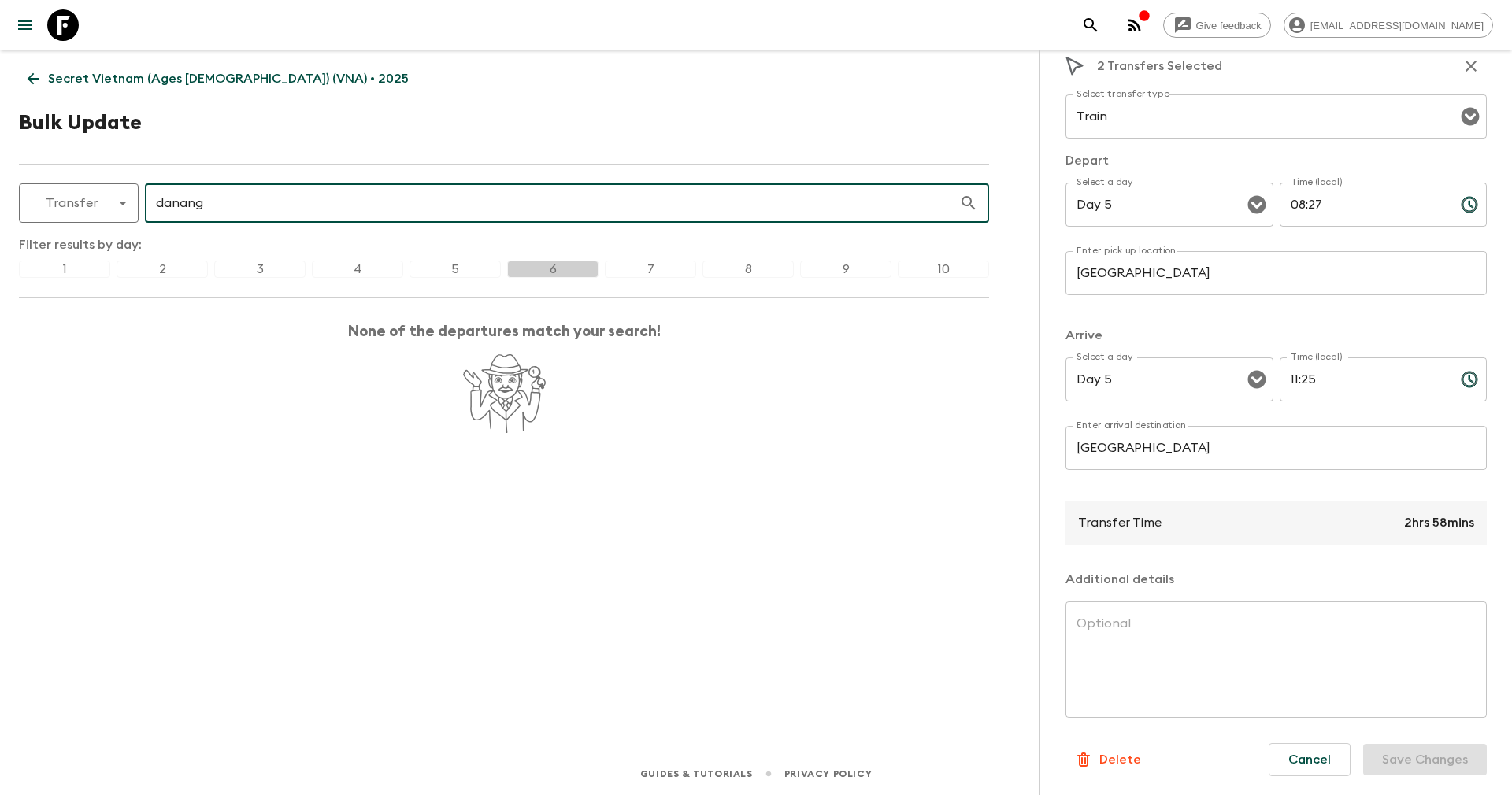
drag, startPoint x: 285, startPoint y: 197, endPoint x: 139, endPoint y: 206, distance: 146.3
click at [139, 206] on div "Transfer transfer ​ danang ​" at bounding box center [504, 203] width 970 height 39
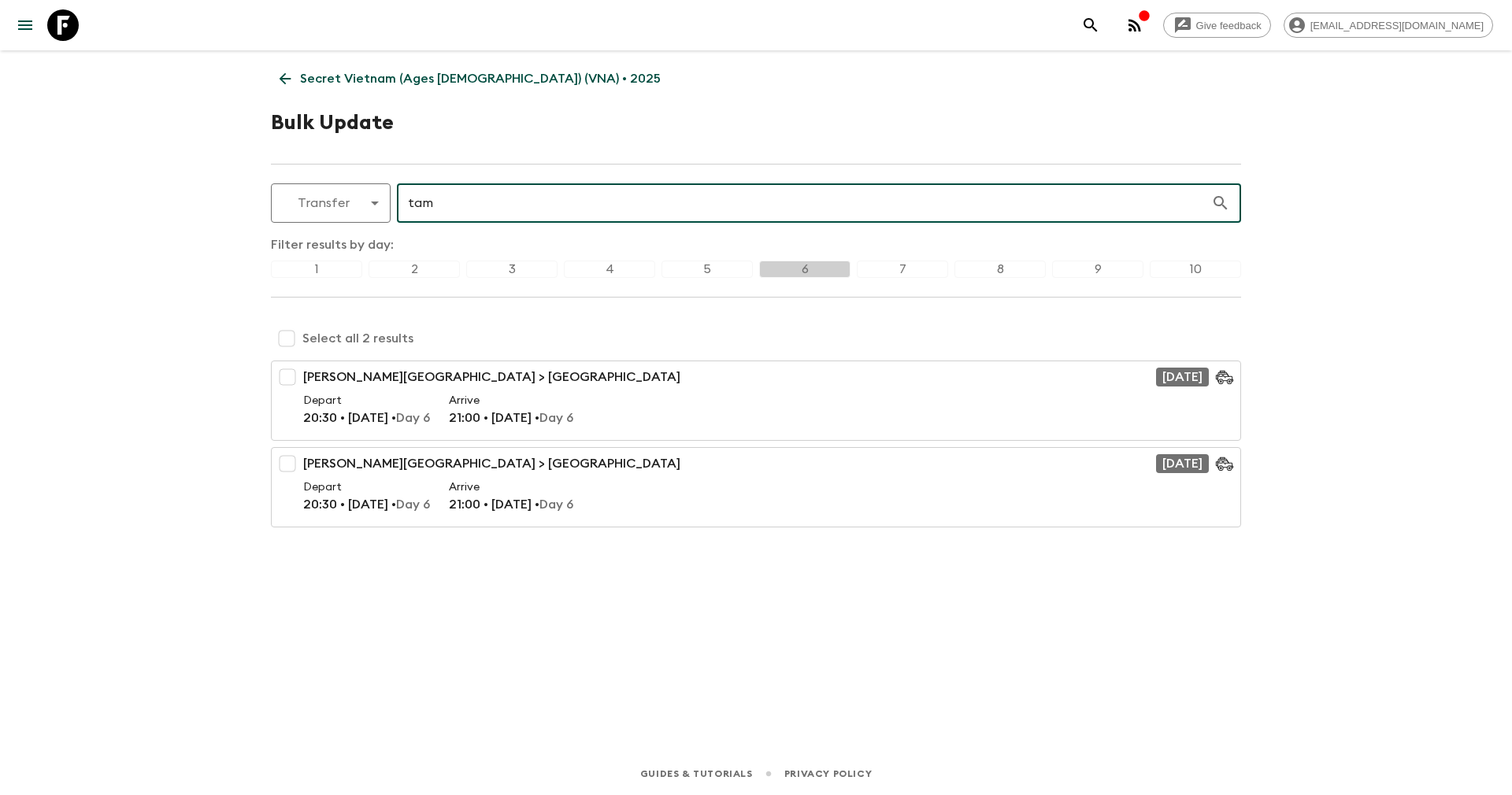
type input "tam"
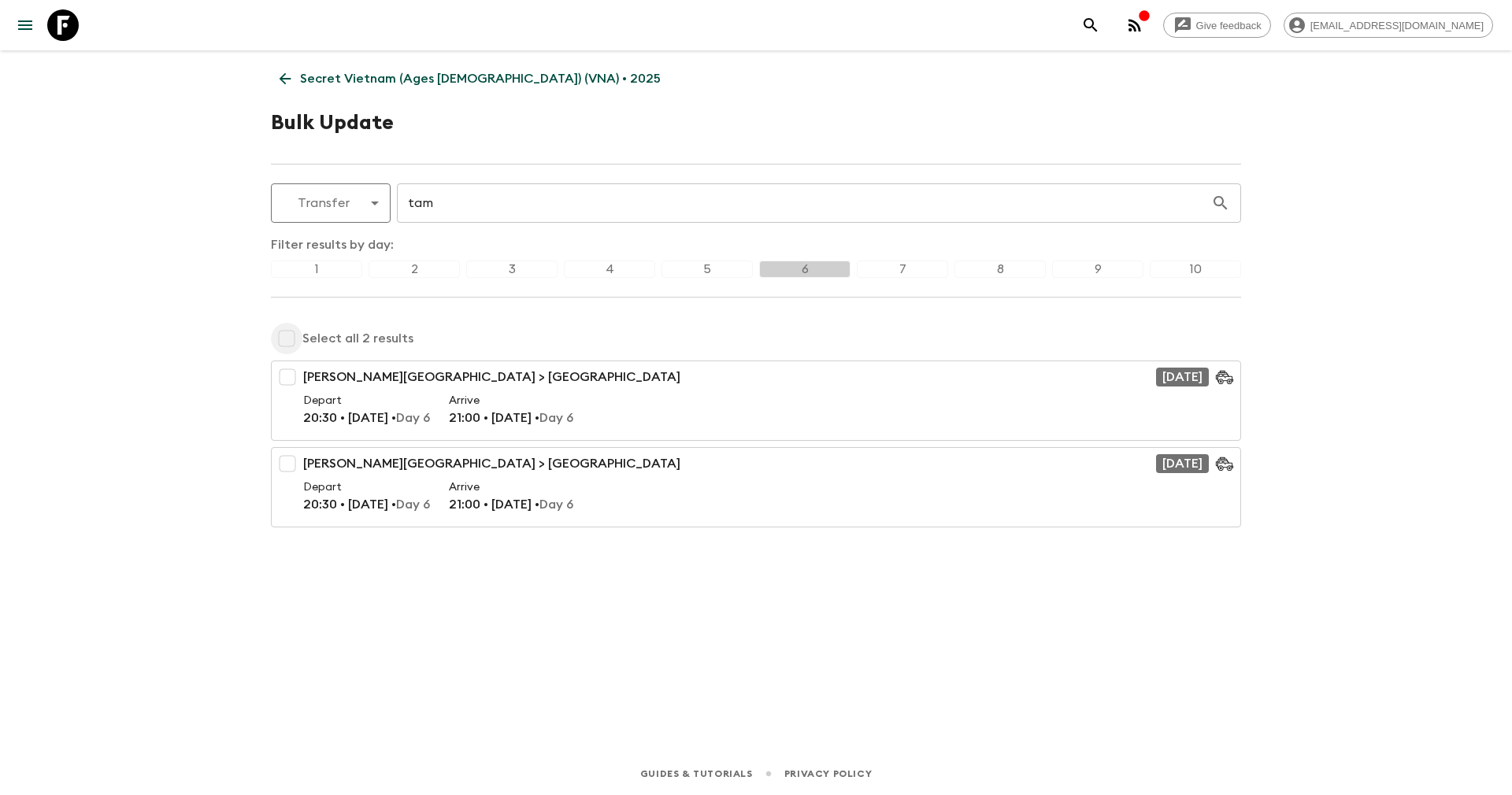
click at [289, 339] on input "checkbox" at bounding box center [286, 338] width 31 height 31
checkbox input "true"
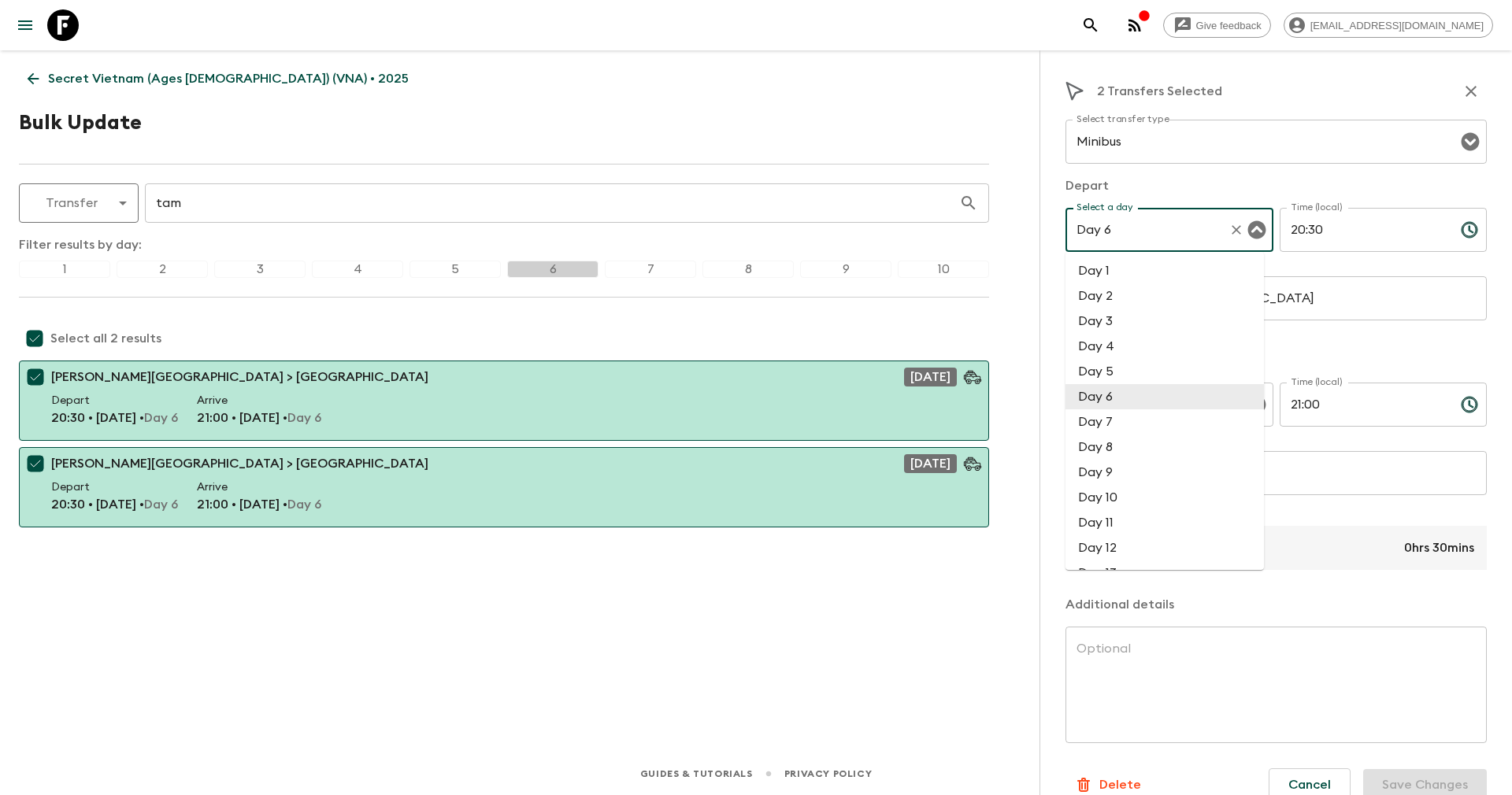
click at [1121, 230] on input "Day 6" at bounding box center [1147, 229] width 150 height 30
click at [1117, 347] on li "Day 4" at bounding box center [1165, 347] width 199 height 25
type input "Day 4"
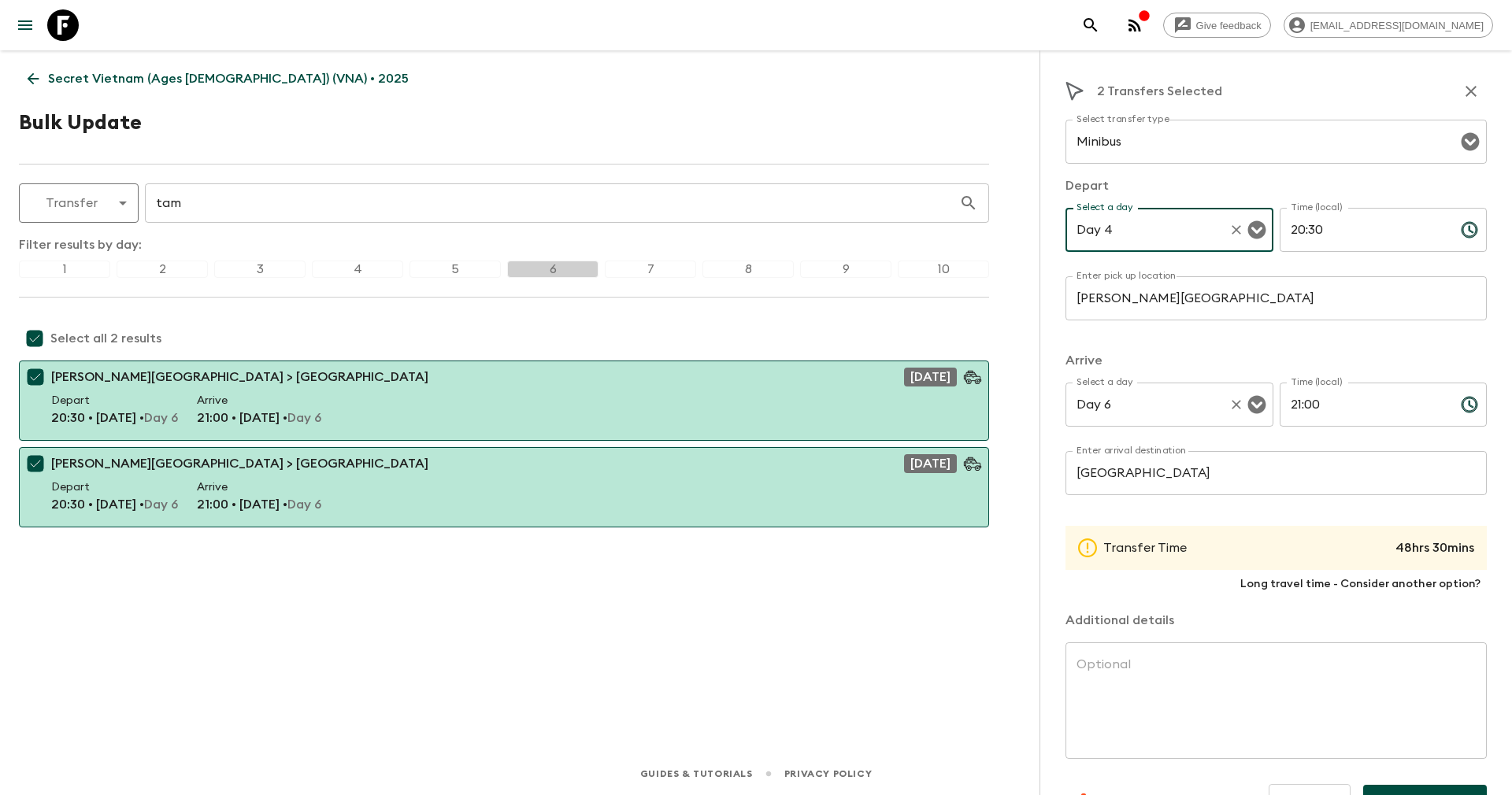
click at [1130, 403] on input "Day 6" at bounding box center [1147, 404] width 150 height 30
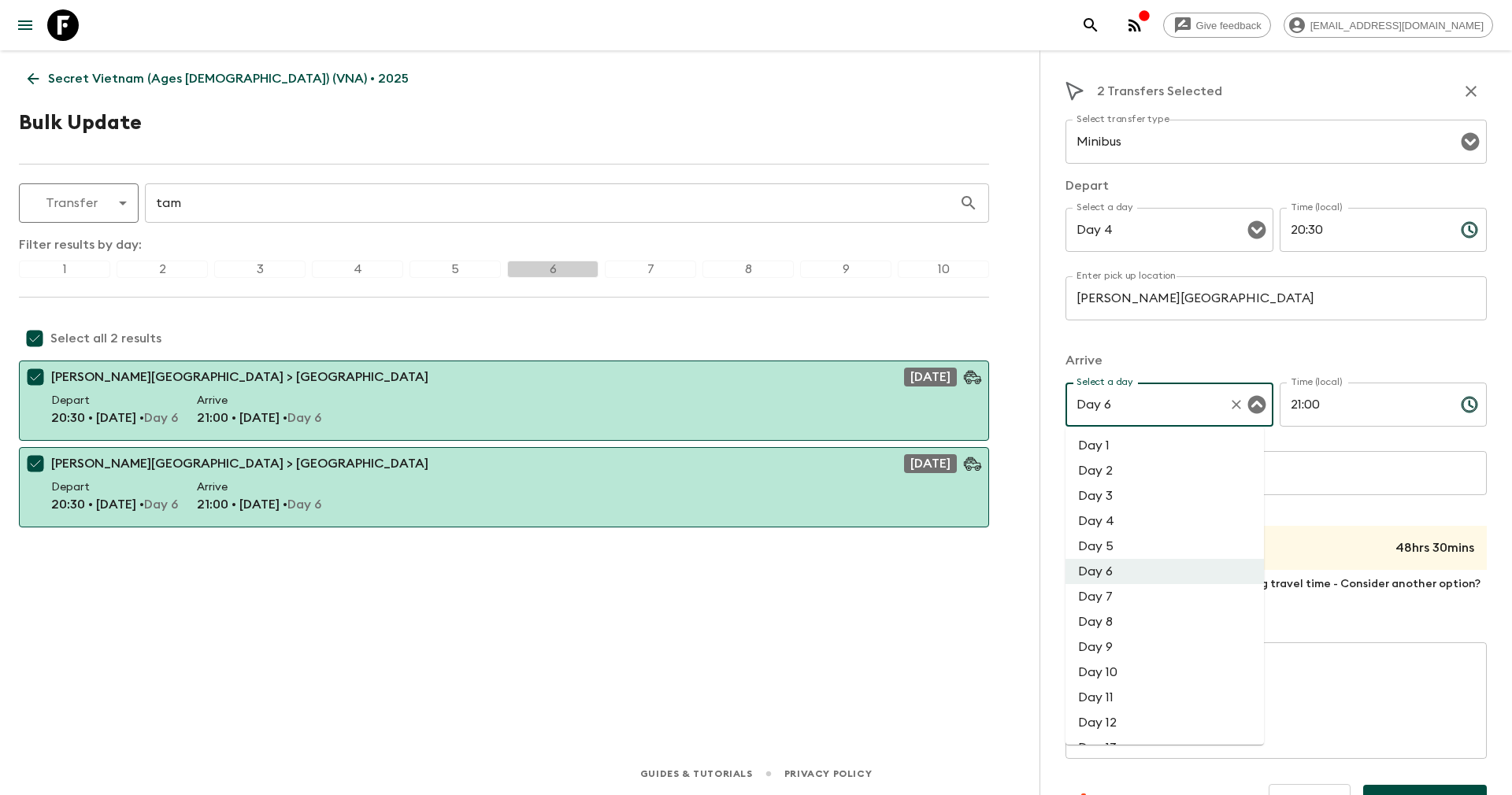
click at [1111, 522] on li "Day 4" at bounding box center [1165, 522] width 199 height 25
type input "Day 4"
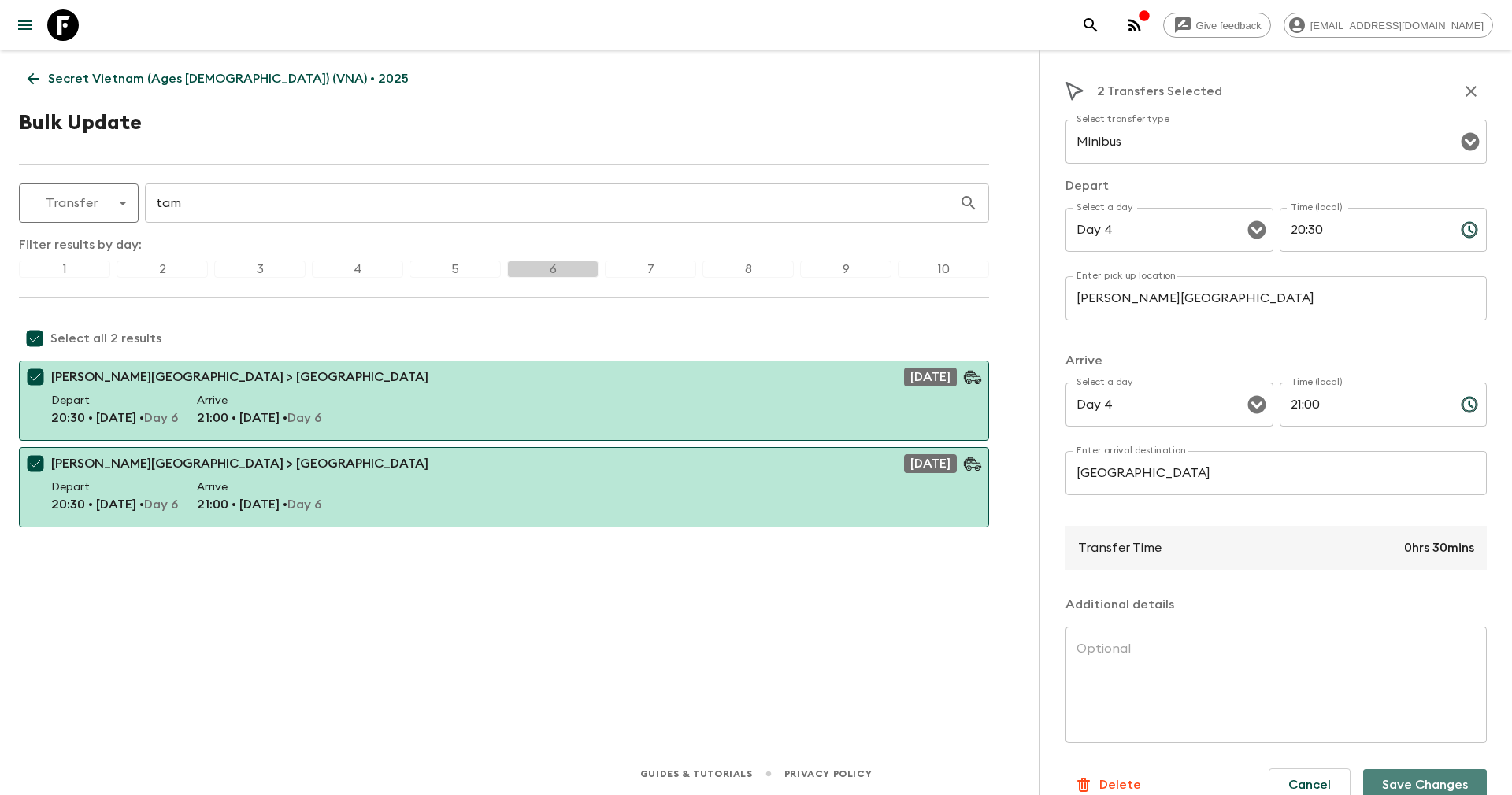
click at [1384, 783] on button "Save Changes" at bounding box center [1425, 785] width 124 height 31
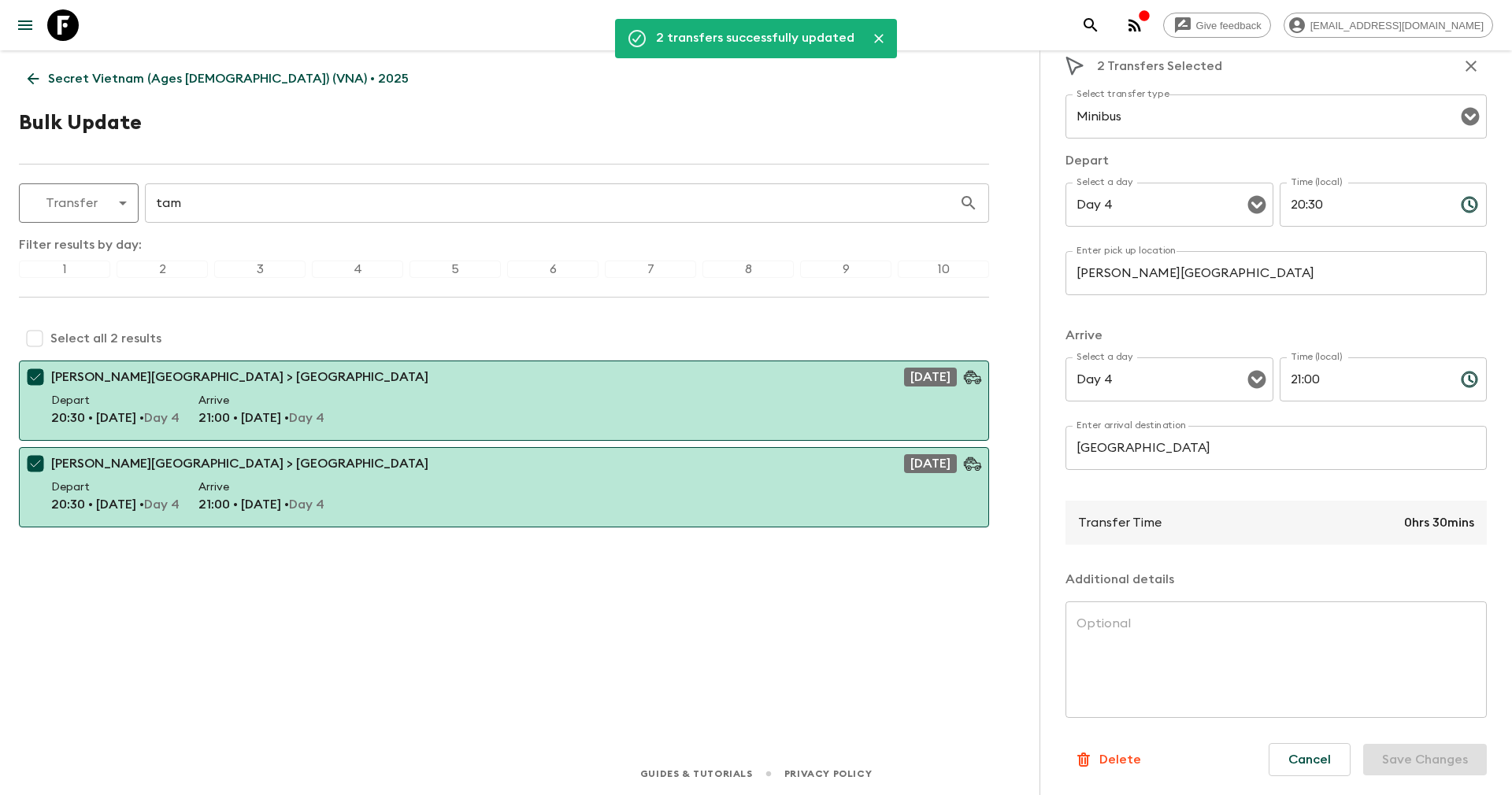
scroll to position [0, 0]
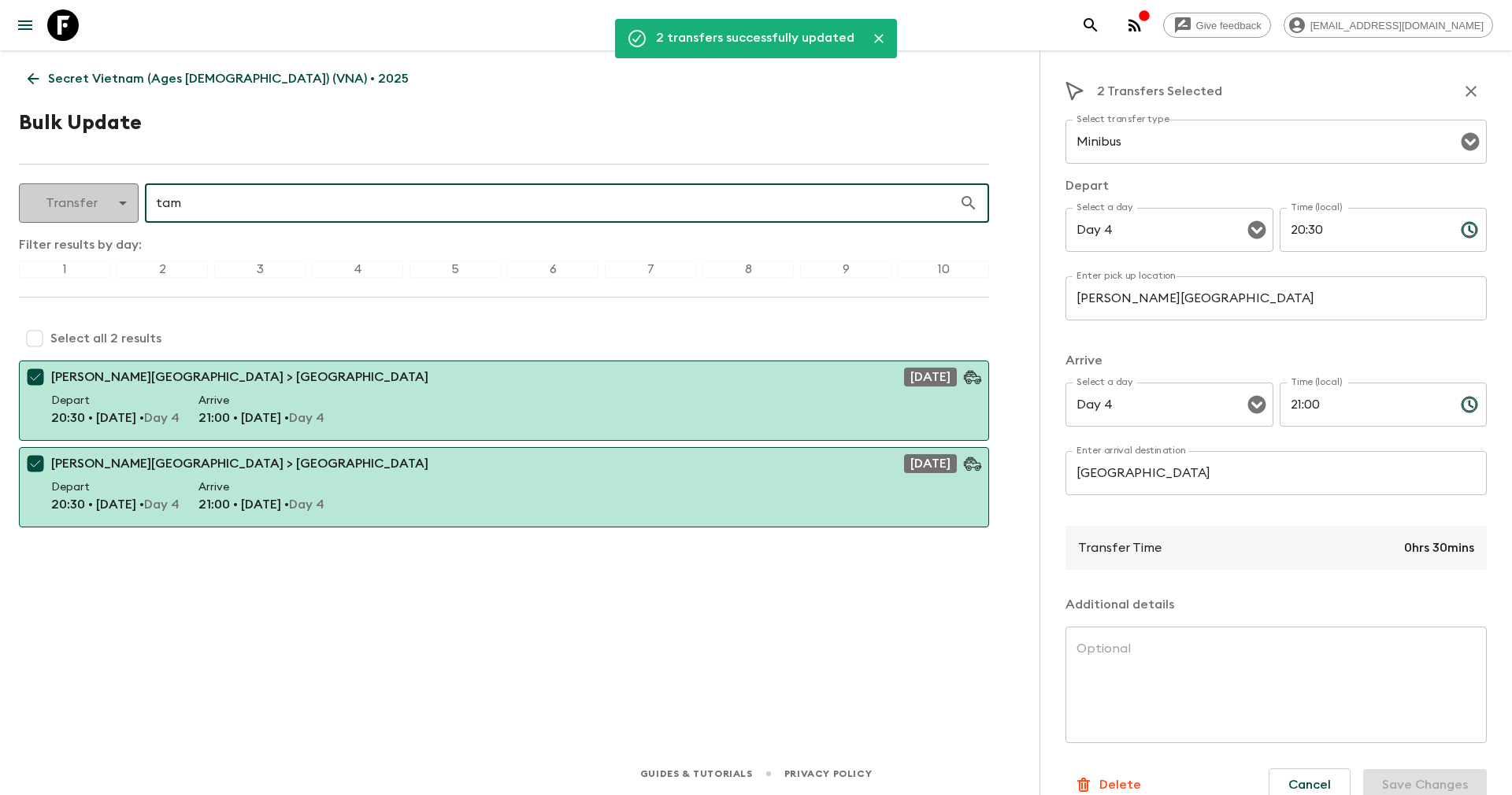
drag, startPoint x: 286, startPoint y: 197, endPoint x: 67, endPoint y: 205, distance: 219.1
click at [67, 205] on div "Transfer transfer ​ tam ​" at bounding box center [504, 203] width 970 height 39
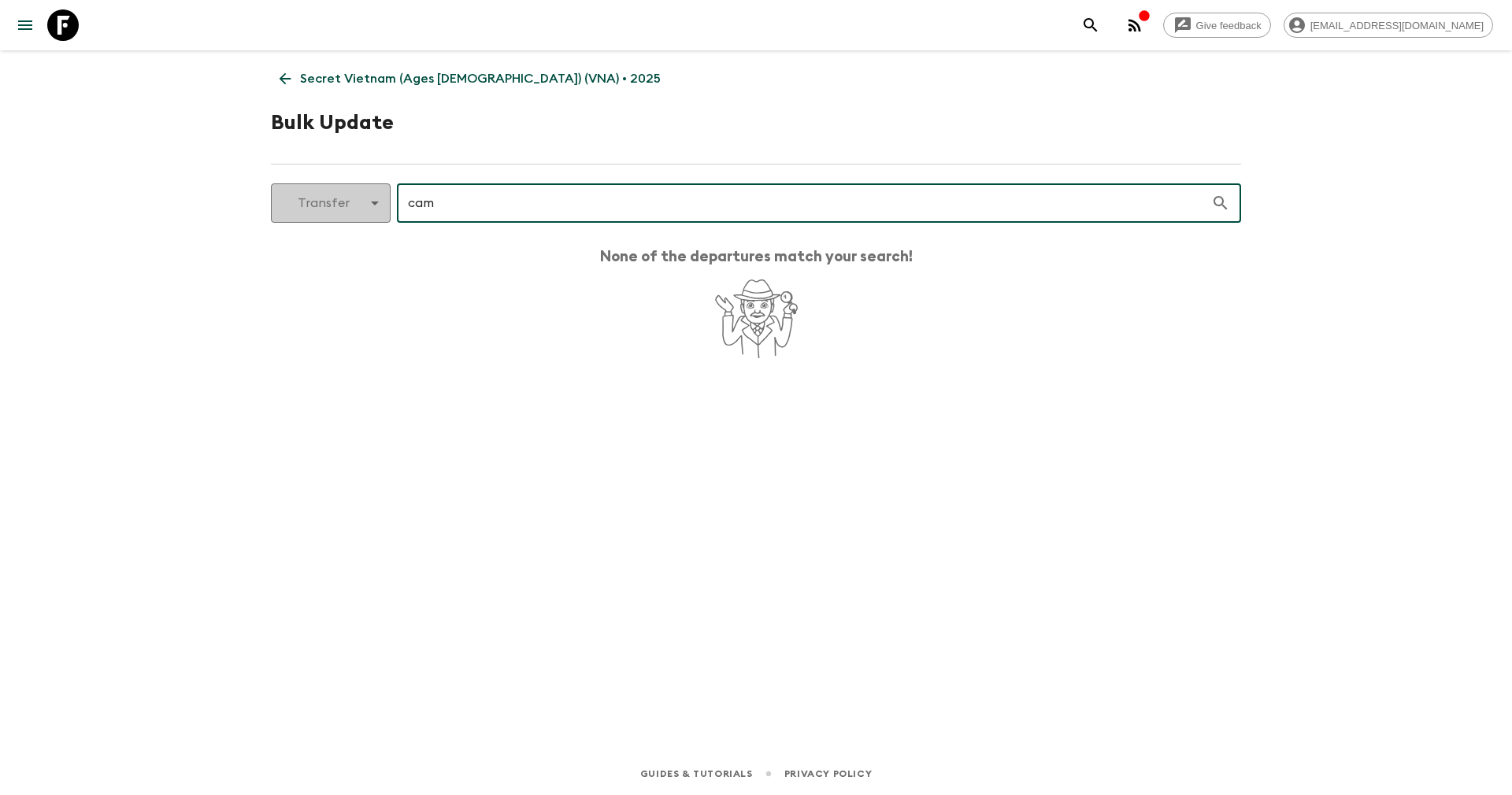
type input "cam"
click at [354, 198] on body "Give feedback yenvuong@exotravel.com Secret Vietnam (Ages 45-59) (VNA) • 2025 B…" at bounding box center [756, 398] width 1512 height 795
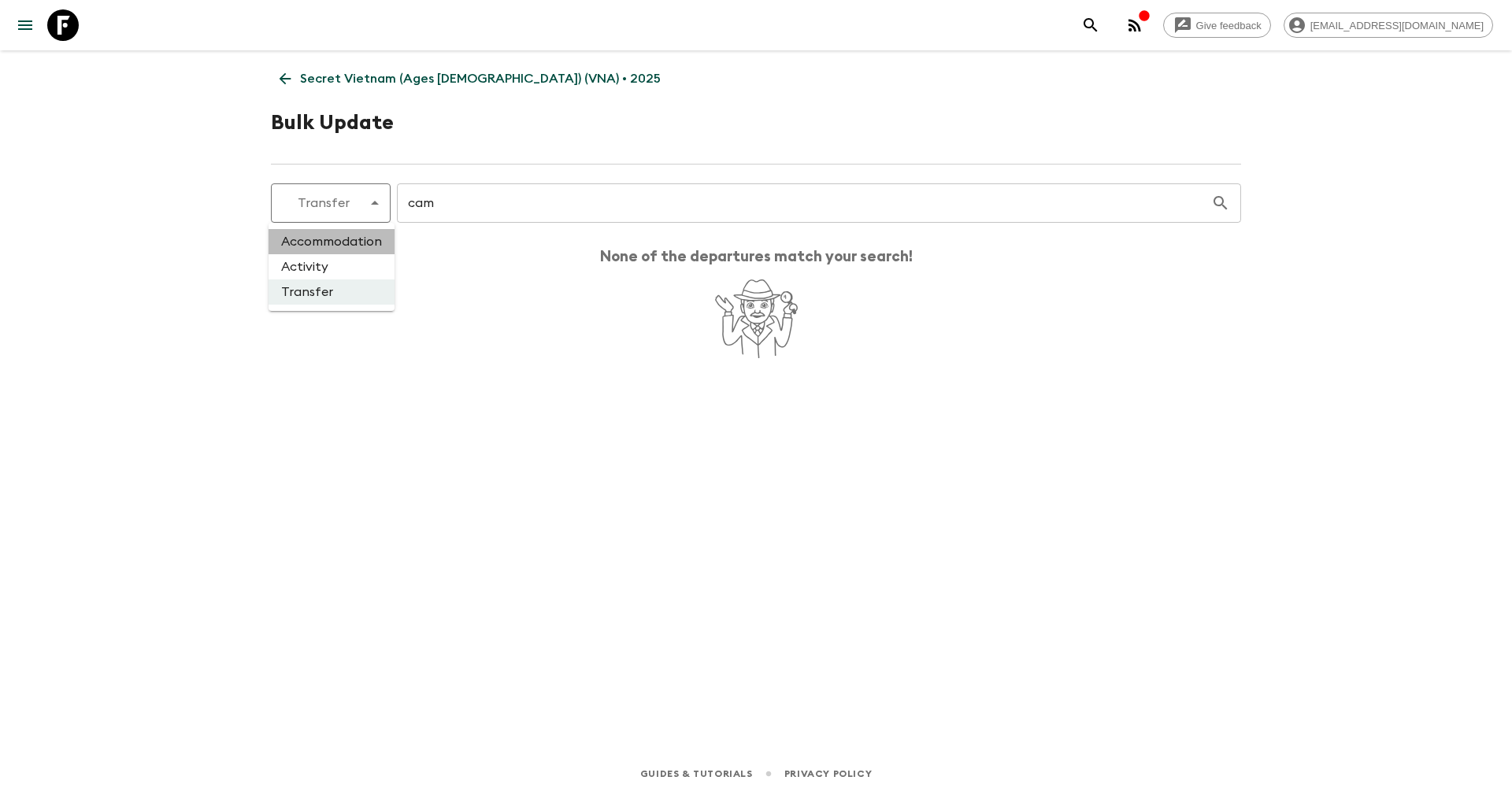
click at [330, 253] on li "Accommodation" at bounding box center [331, 242] width 126 height 25
type input "accommodation"
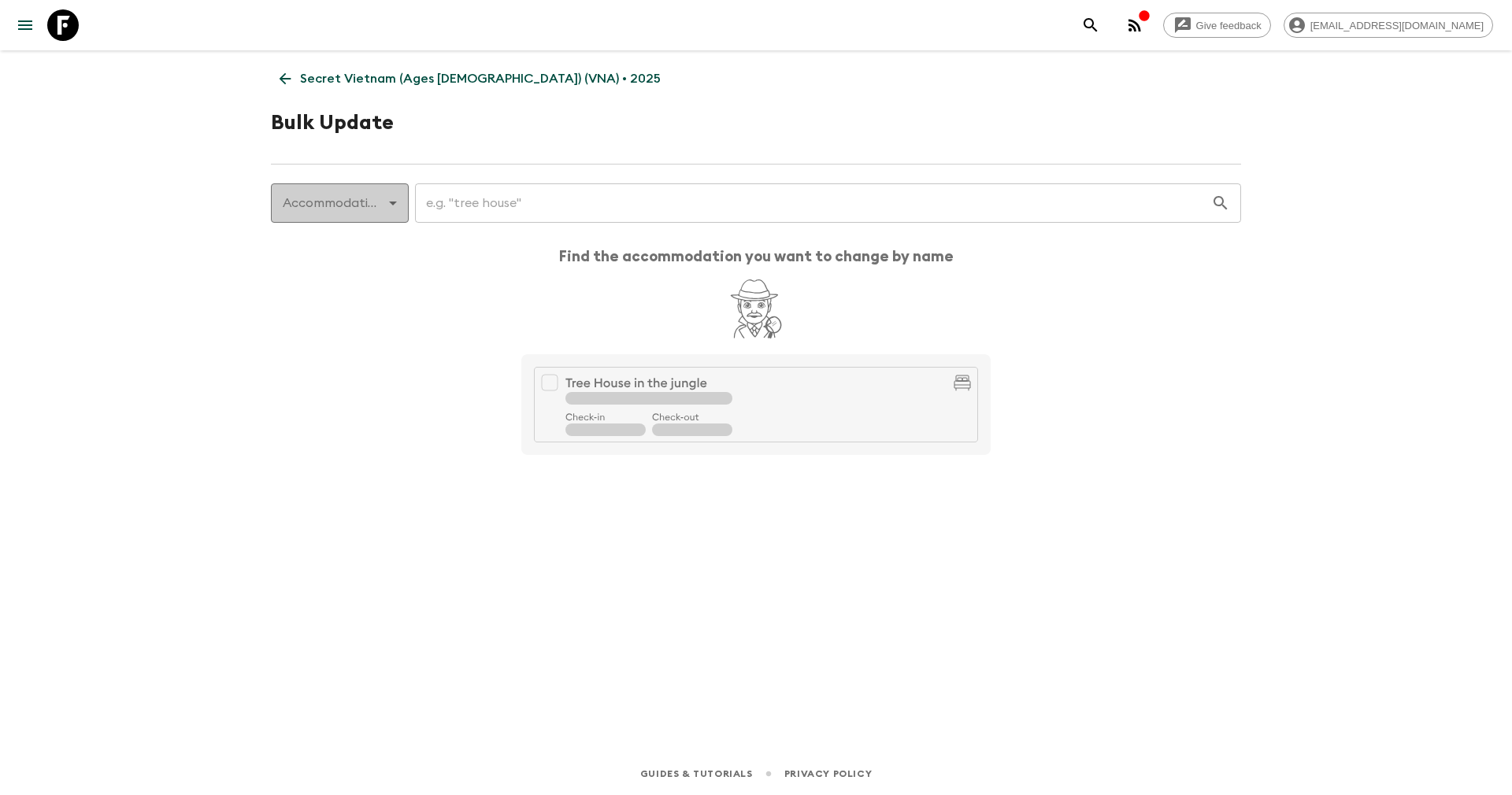
click at [349, 210] on body "Give feedback yenvuong@exotravel.com Secret Vietnam (Ages 45-59) (VNA) • 2025 B…" at bounding box center [756, 398] width 1512 height 795
click at [336, 273] on li "Activity" at bounding box center [340, 267] width 136 height 25
type input "activity"
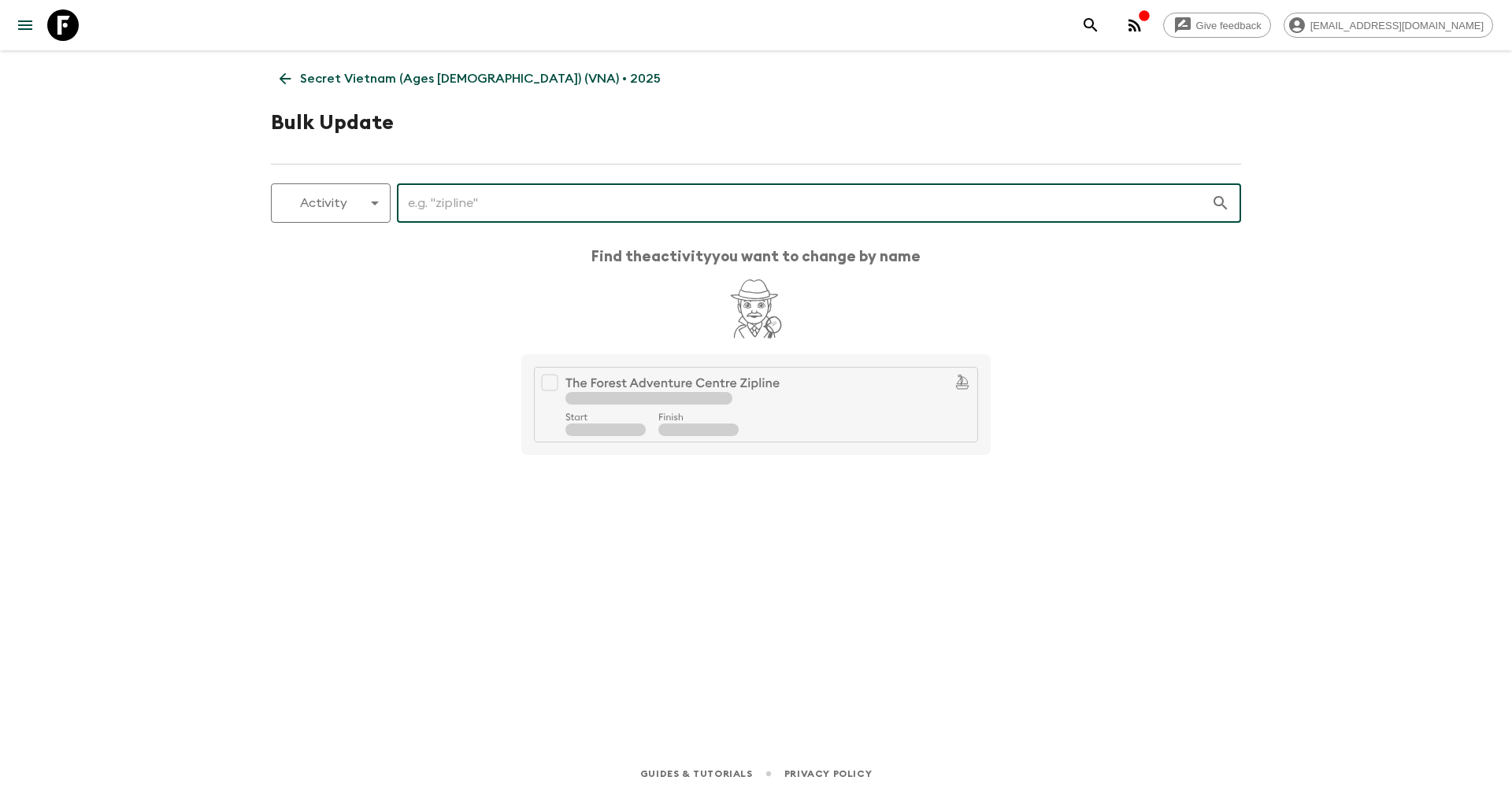
click at [486, 192] on input "text" at bounding box center [804, 203] width 814 height 44
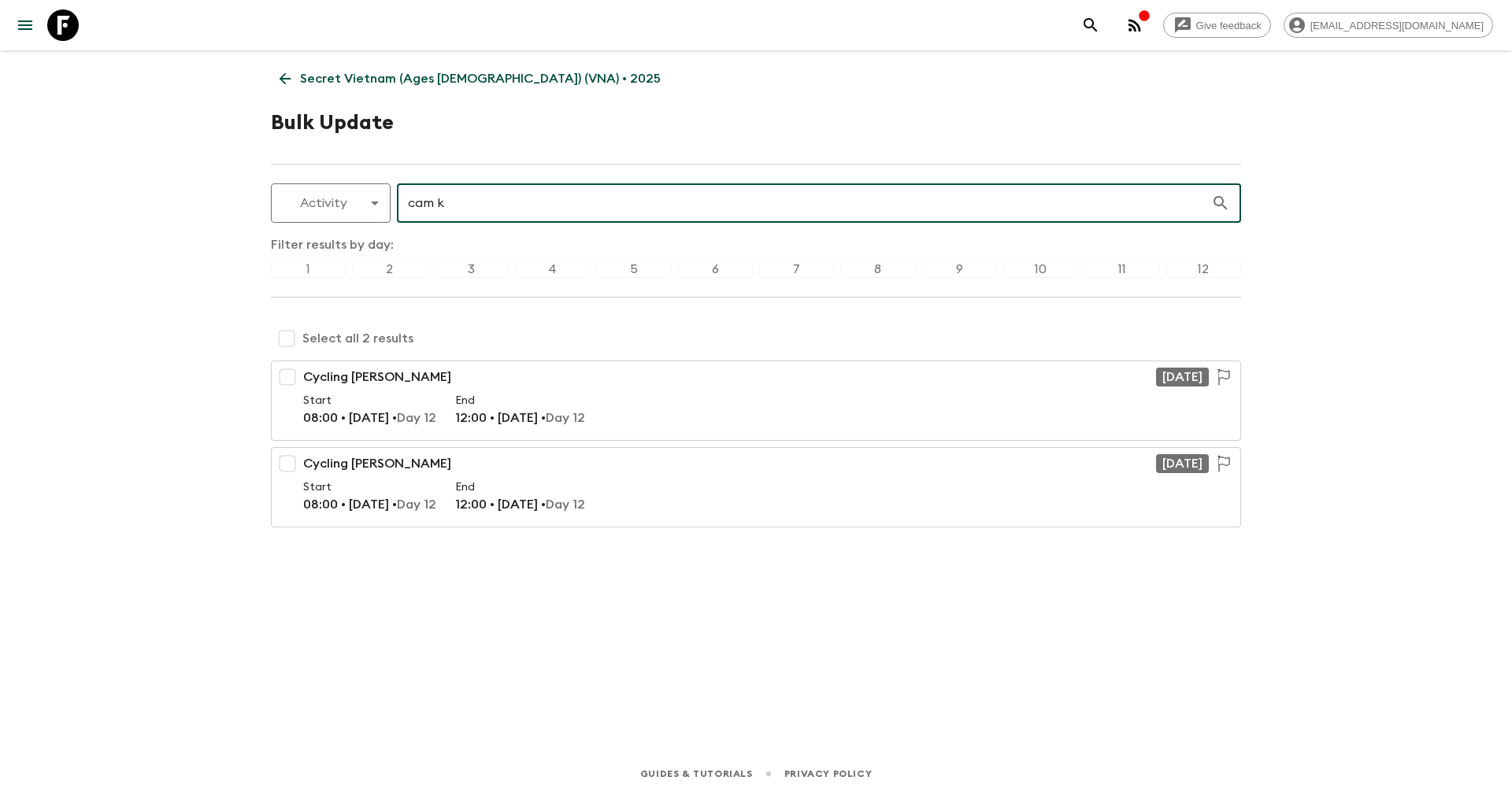
type input "cam k"
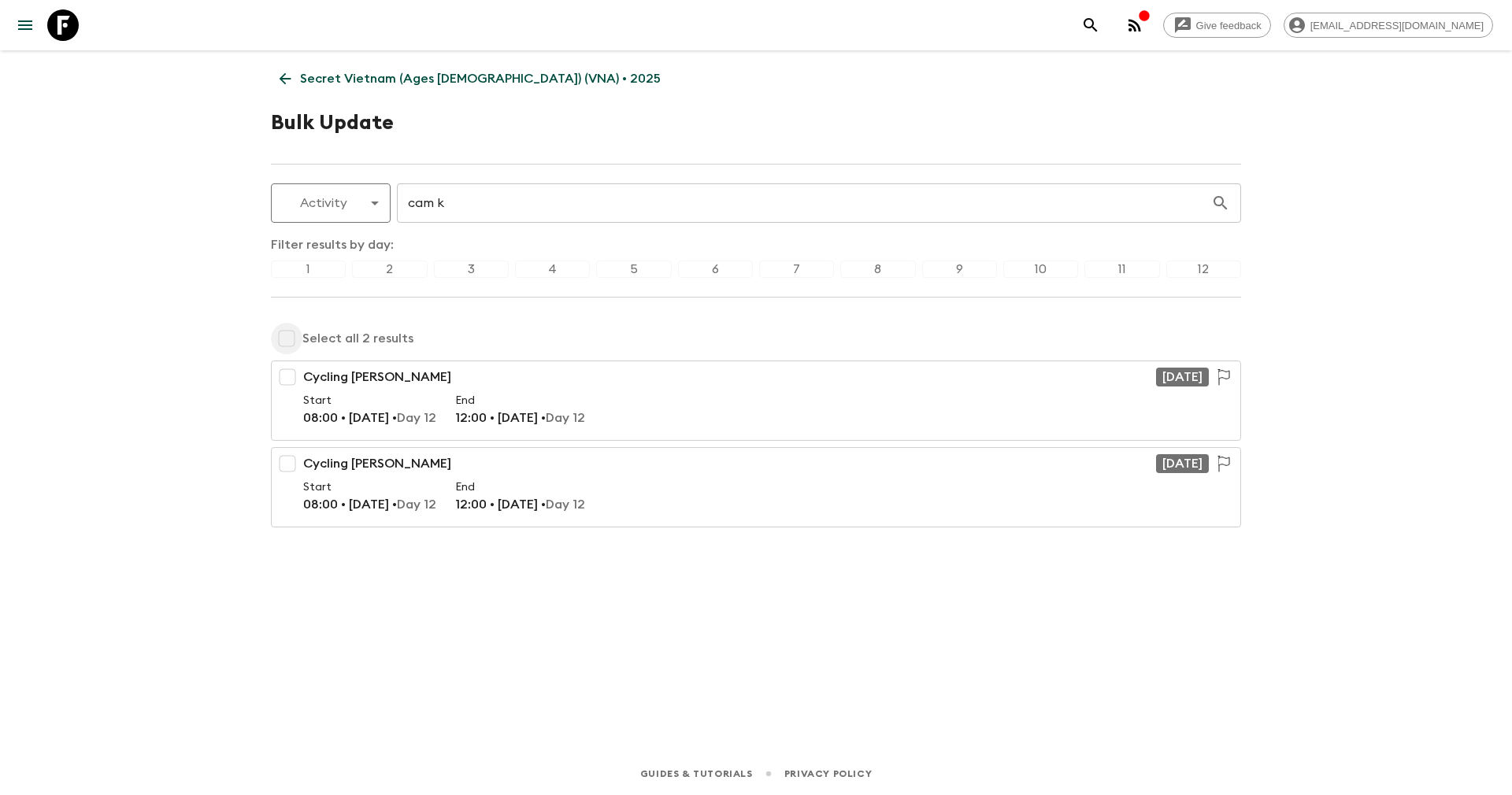
click at [288, 331] on input "checkbox" at bounding box center [286, 338] width 31 height 31
checkbox input "true"
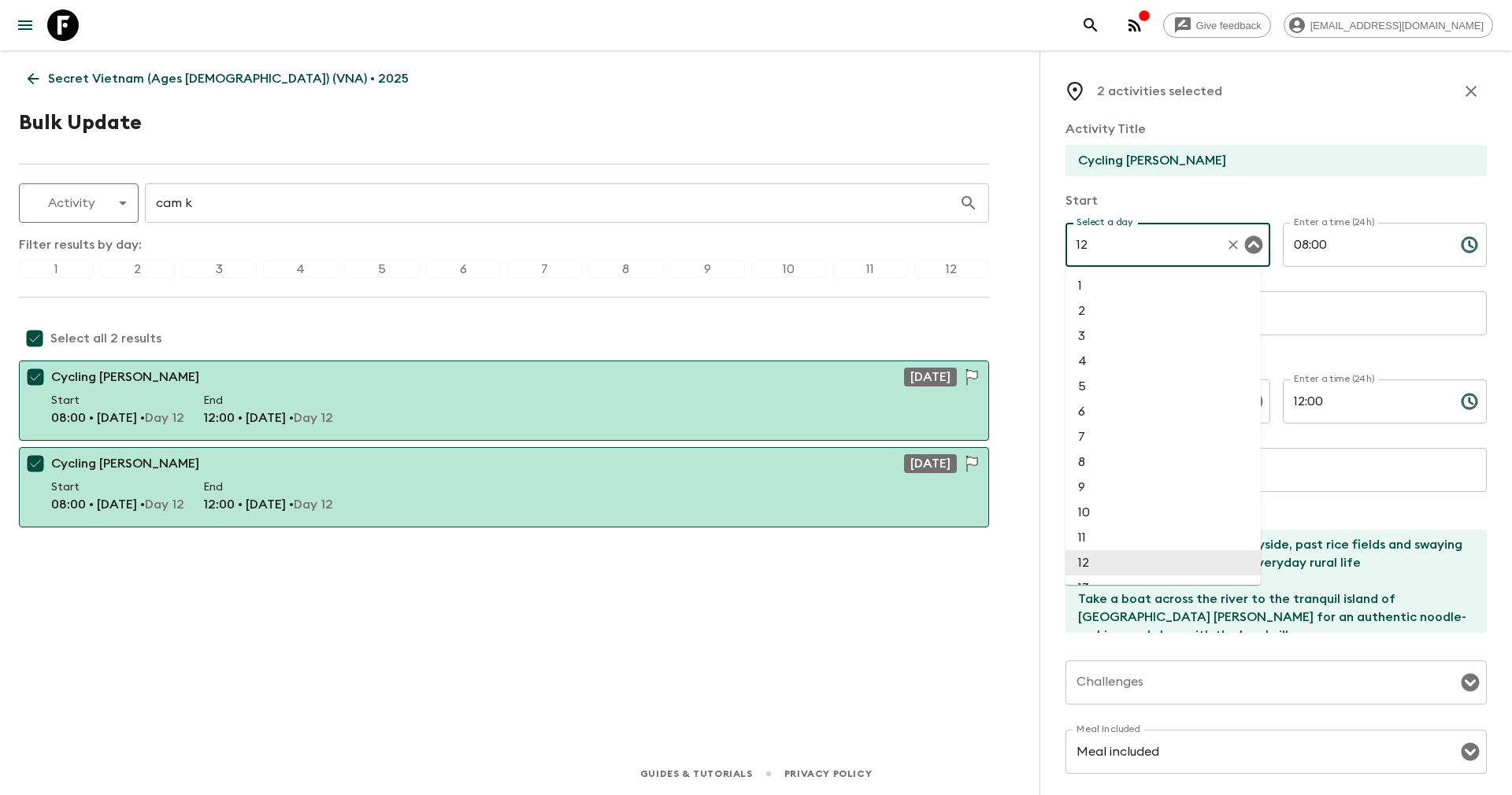
drag, startPoint x: 1203, startPoint y: 230, endPoint x: 1050, endPoint y: 254, distance: 154.9
click at [1050, 254] on div "2 activities selected Activity Title Cycling Cam Kim Start Select a day 12 Sele…" at bounding box center [1276, 448] width 472 height 795
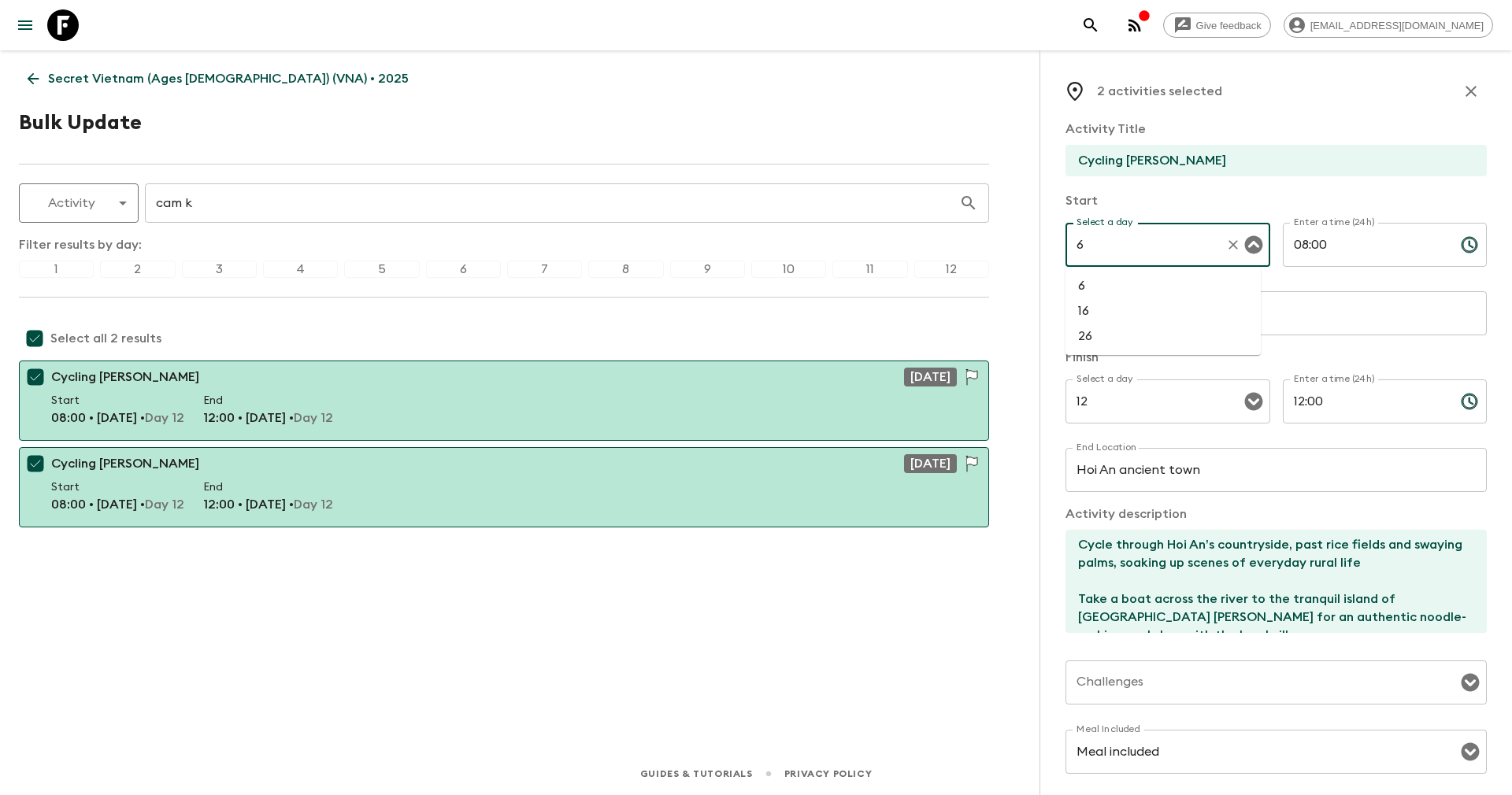
click at [1096, 283] on li "6" at bounding box center [1163, 286] width 195 height 25
type input "6"
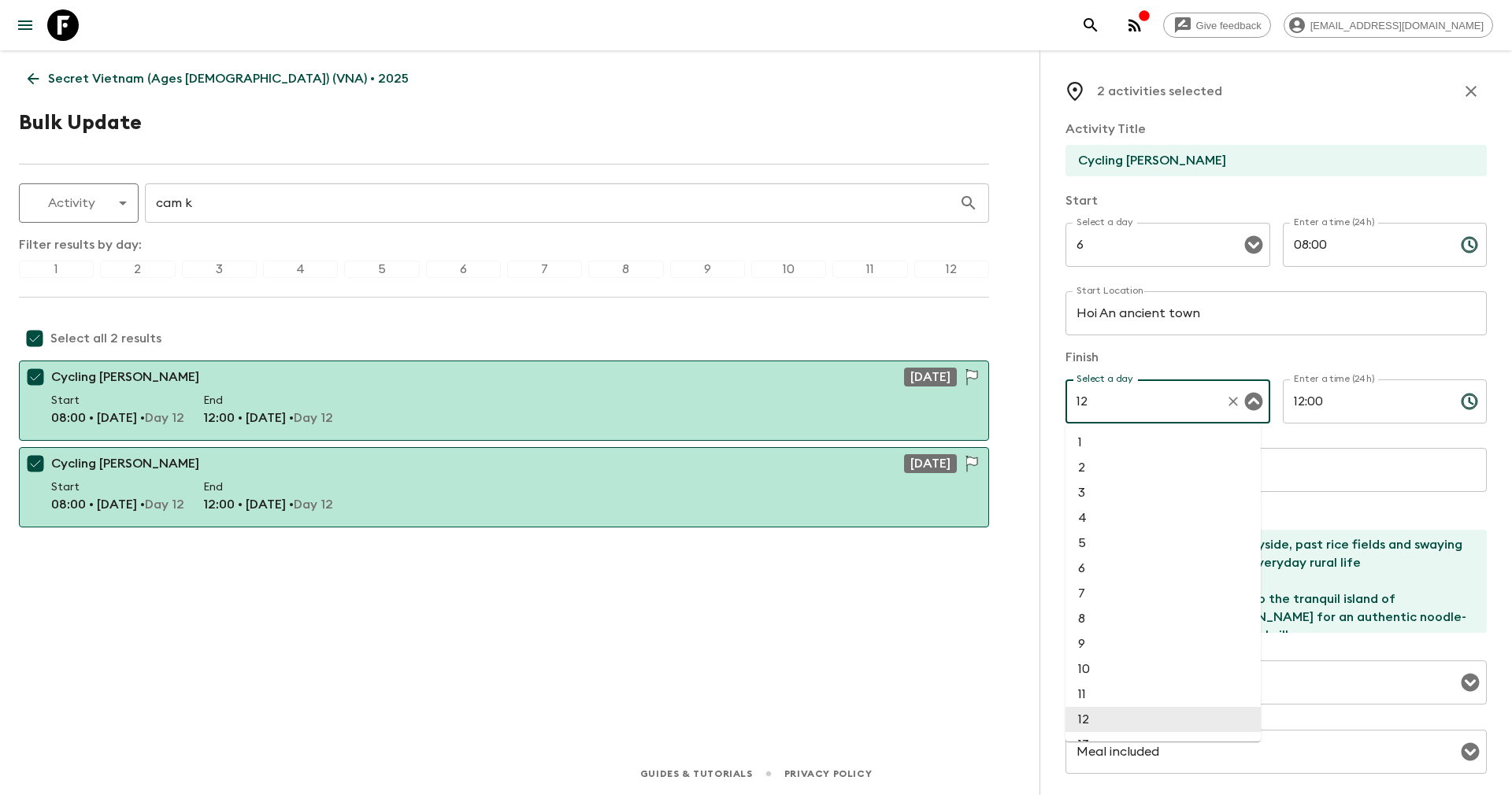
drag, startPoint x: 1120, startPoint y: 399, endPoint x: 1041, endPoint y: 399, distance: 79.0
click at [1041, 399] on div "2 activities selected Activity Title Cycling Cam Kim Start Select a day 6 Selec…" at bounding box center [1276, 448] width 472 height 795
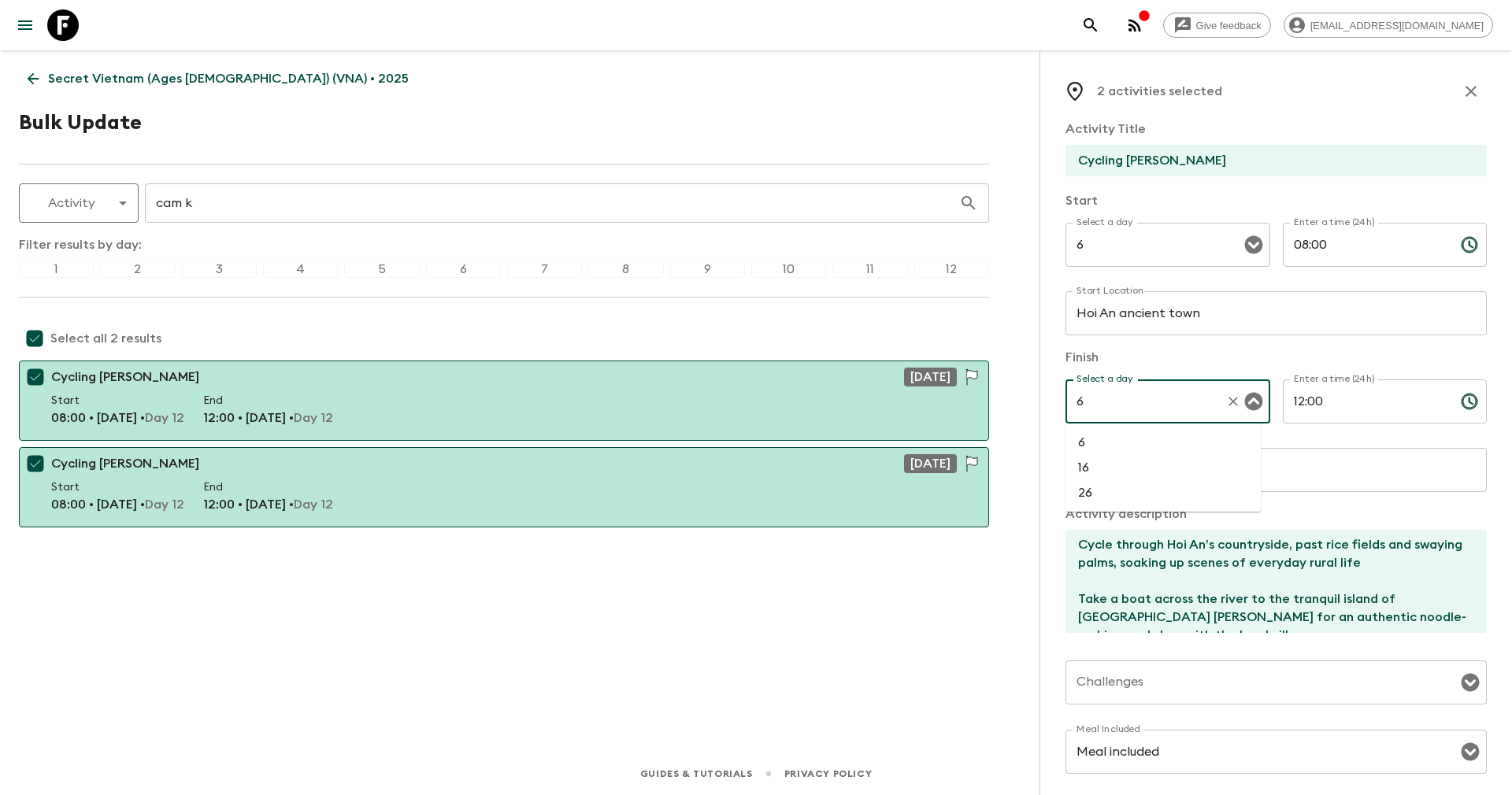
click at [1102, 435] on li "6" at bounding box center [1163, 443] width 195 height 25
type input "6"
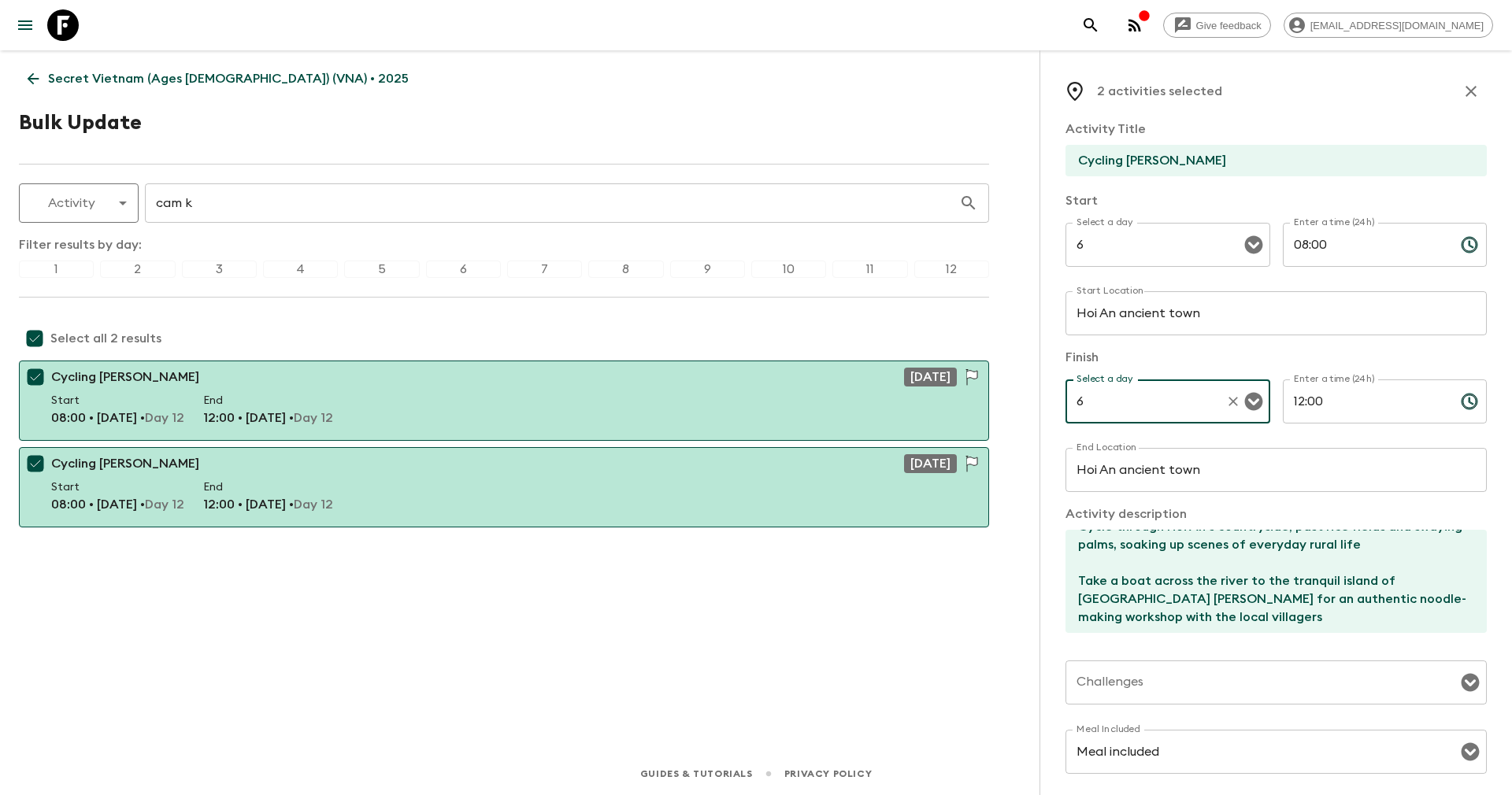
scroll to position [217, 0]
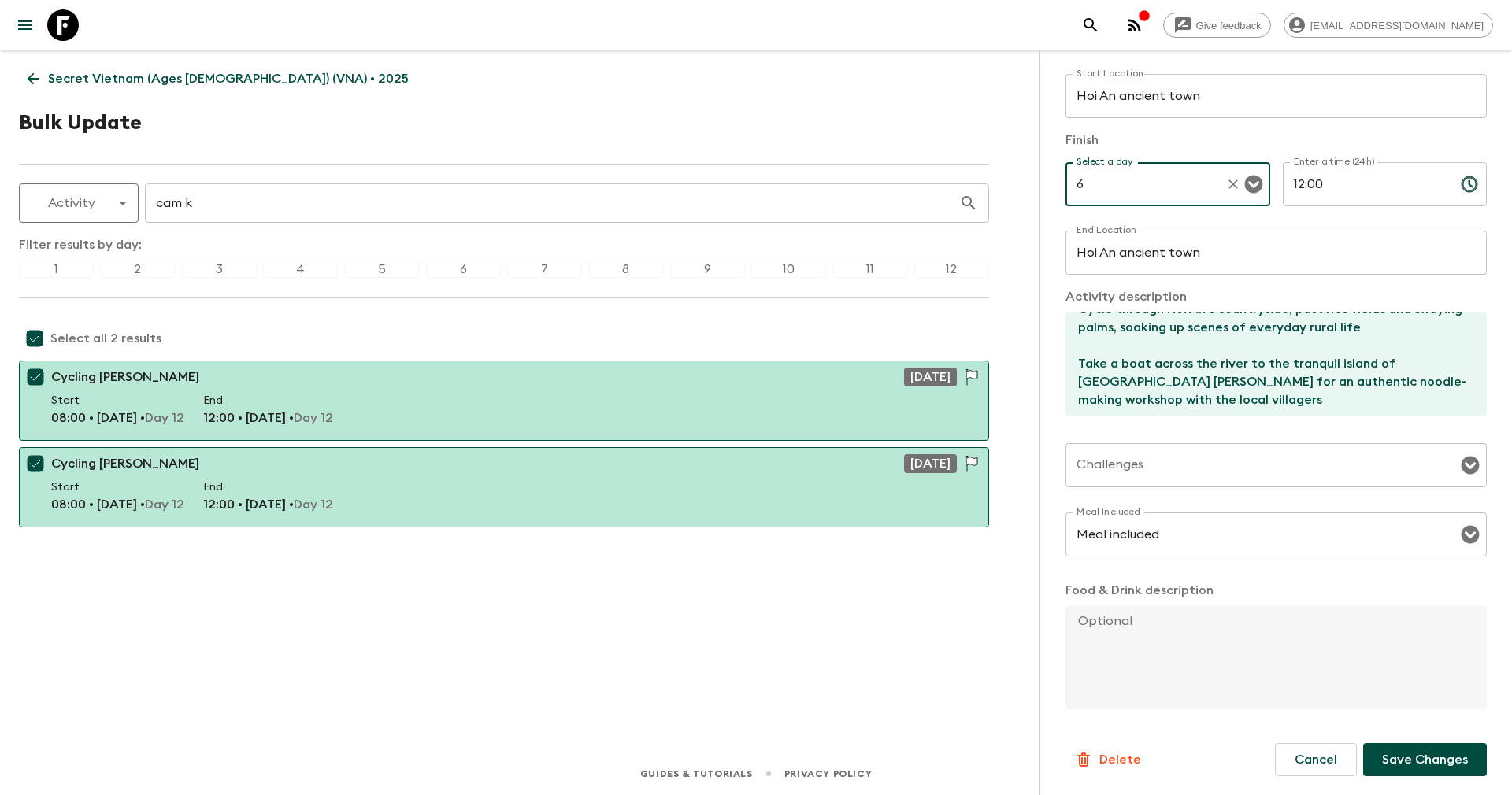
click at [1407, 757] on p "Save Changes" at bounding box center [1425, 759] width 86 height 19
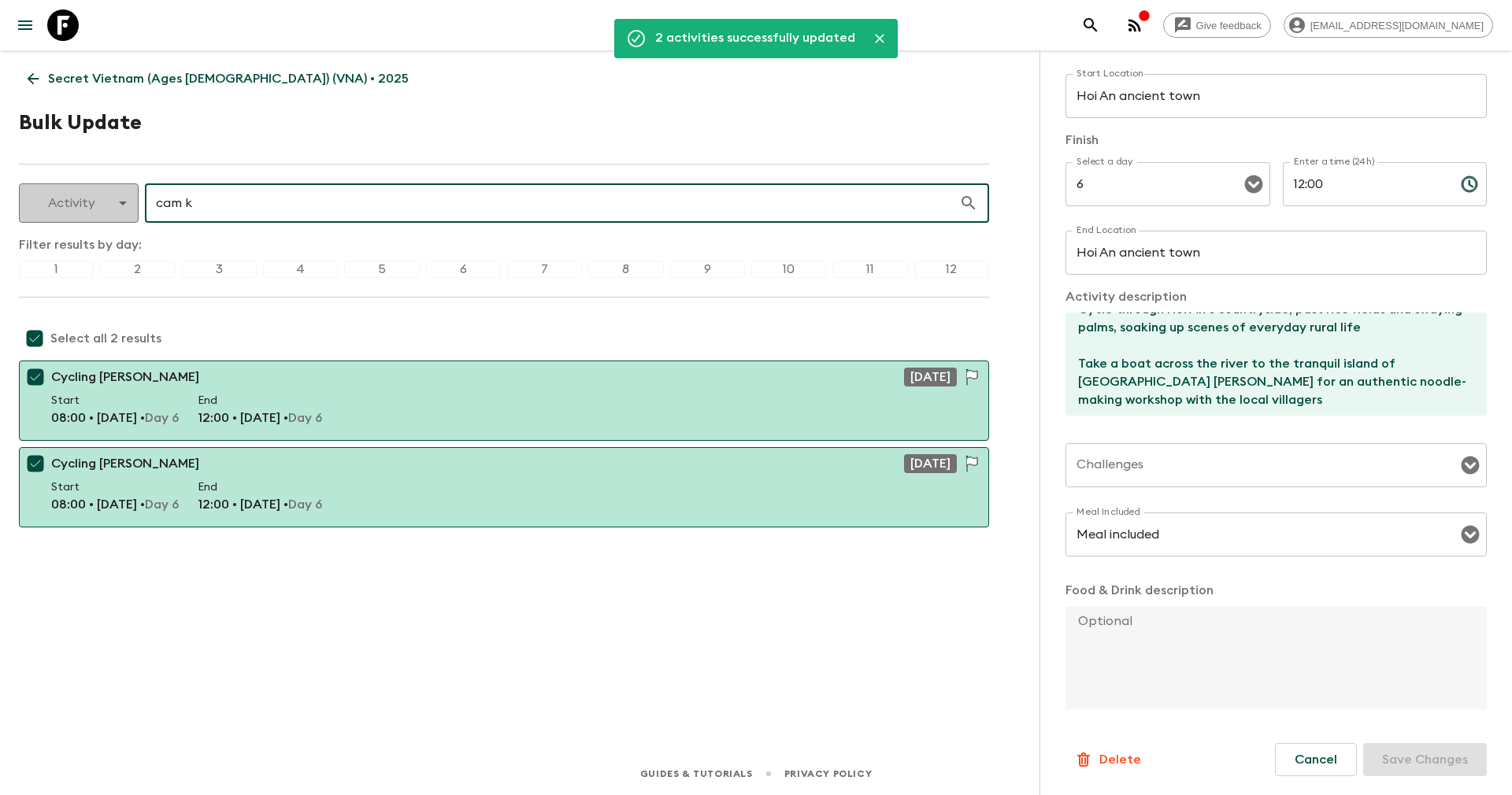
drag, startPoint x: 255, startPoint y: 199, endPoint x: 102, endPoint y: 204, distance: 153.1
click at [102, 204] on div "Activity activity ​ cam k ​" at bounding box center [504, 203] width 970 height 39
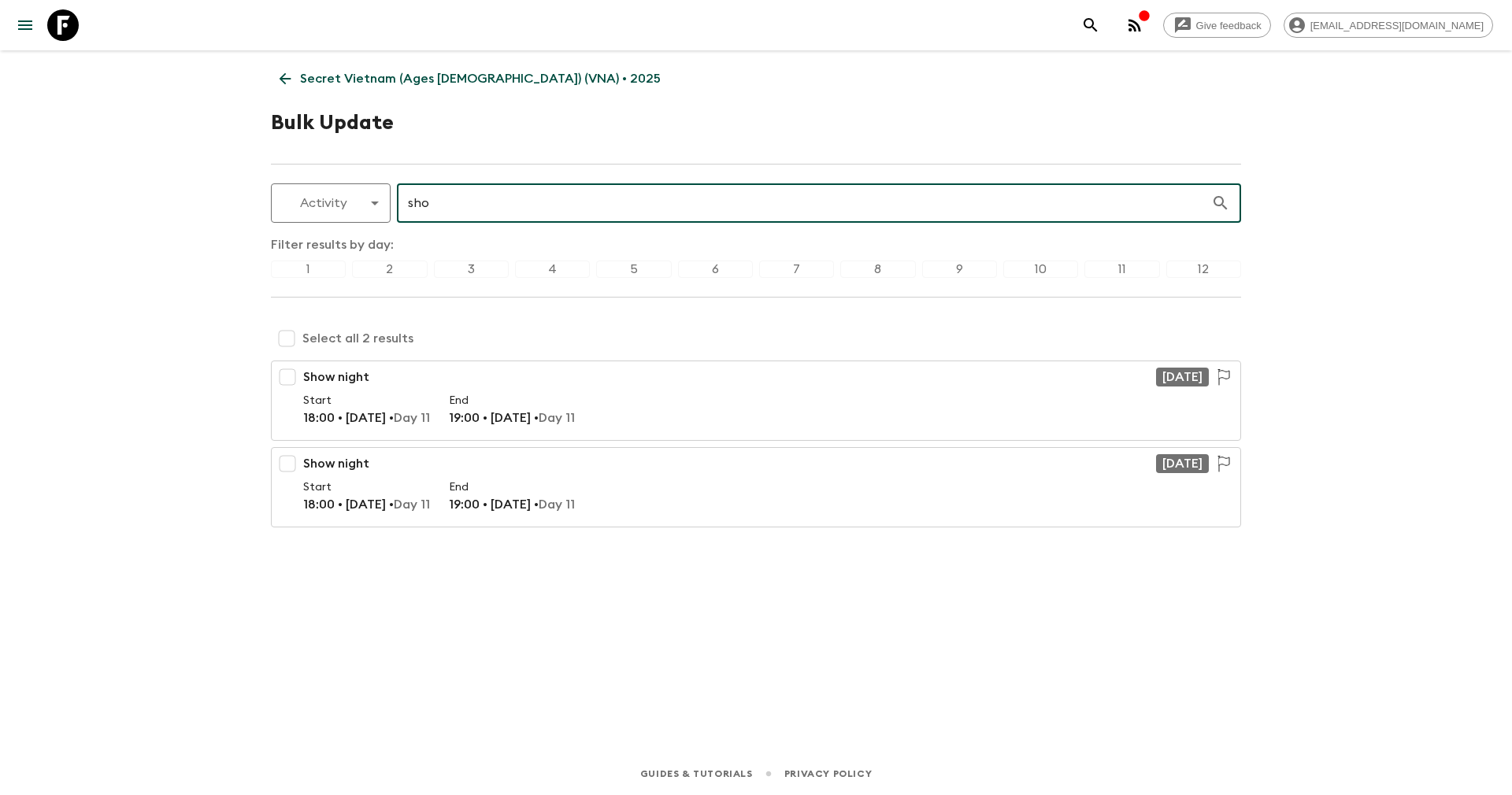
type input "sho"
click at [274, 332] on input "checkbox" at bounding box center [286, 338] width 31 height 31
checkbox input "true"
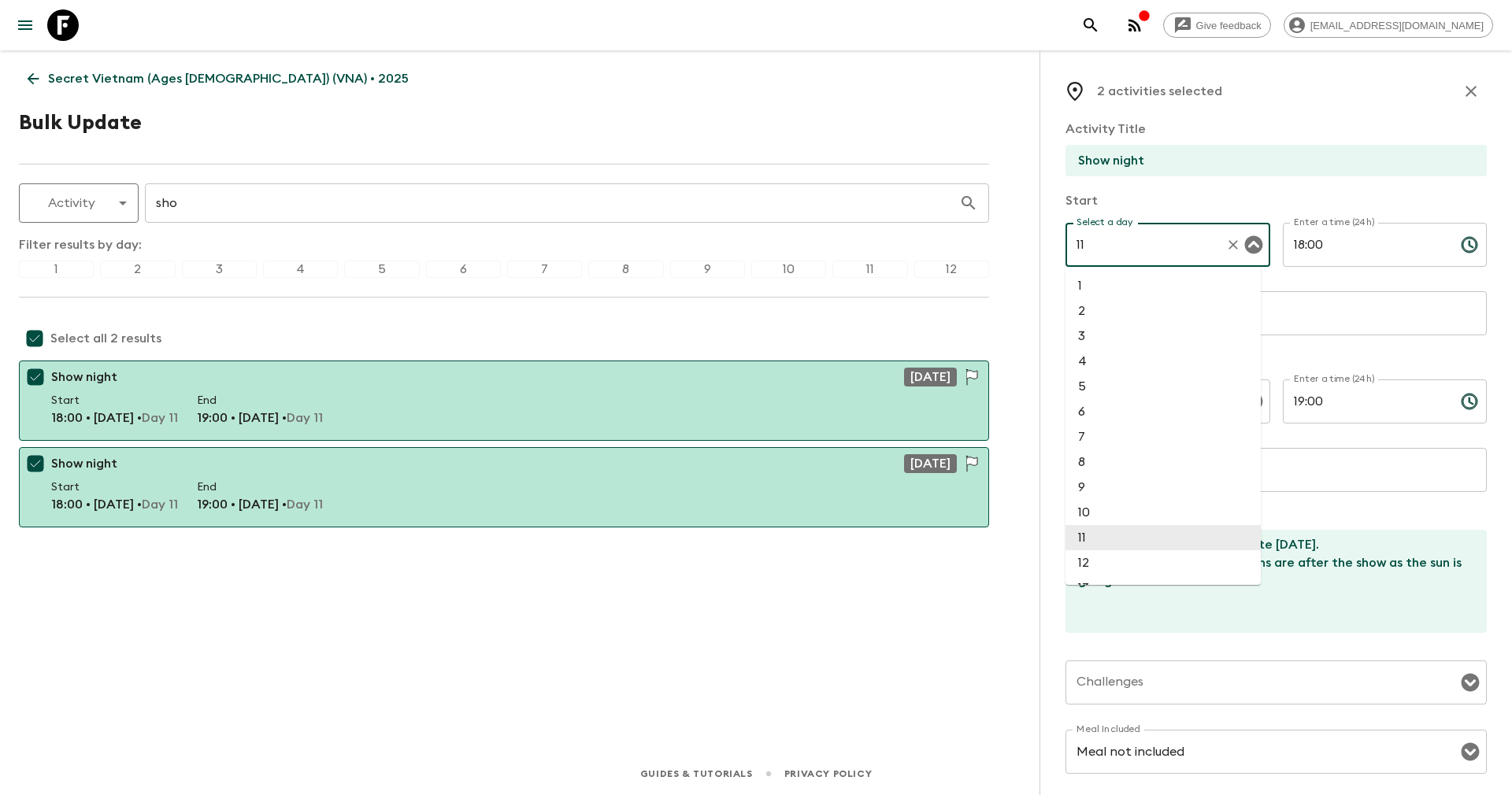
drag, startPoint x: 1142, startPoint y: 238, endPoint x: 1049, endPoint y: 239, distance: 93.0
click at [1049, 239] on div "2 activities selected Activity Title Show night Start Select a day 11 Select a …" at bounding box center [1276, 448] width 472 height 795
click at [1102, 286] on li "6" at bounding box center [1163, 286] width 195 height 25
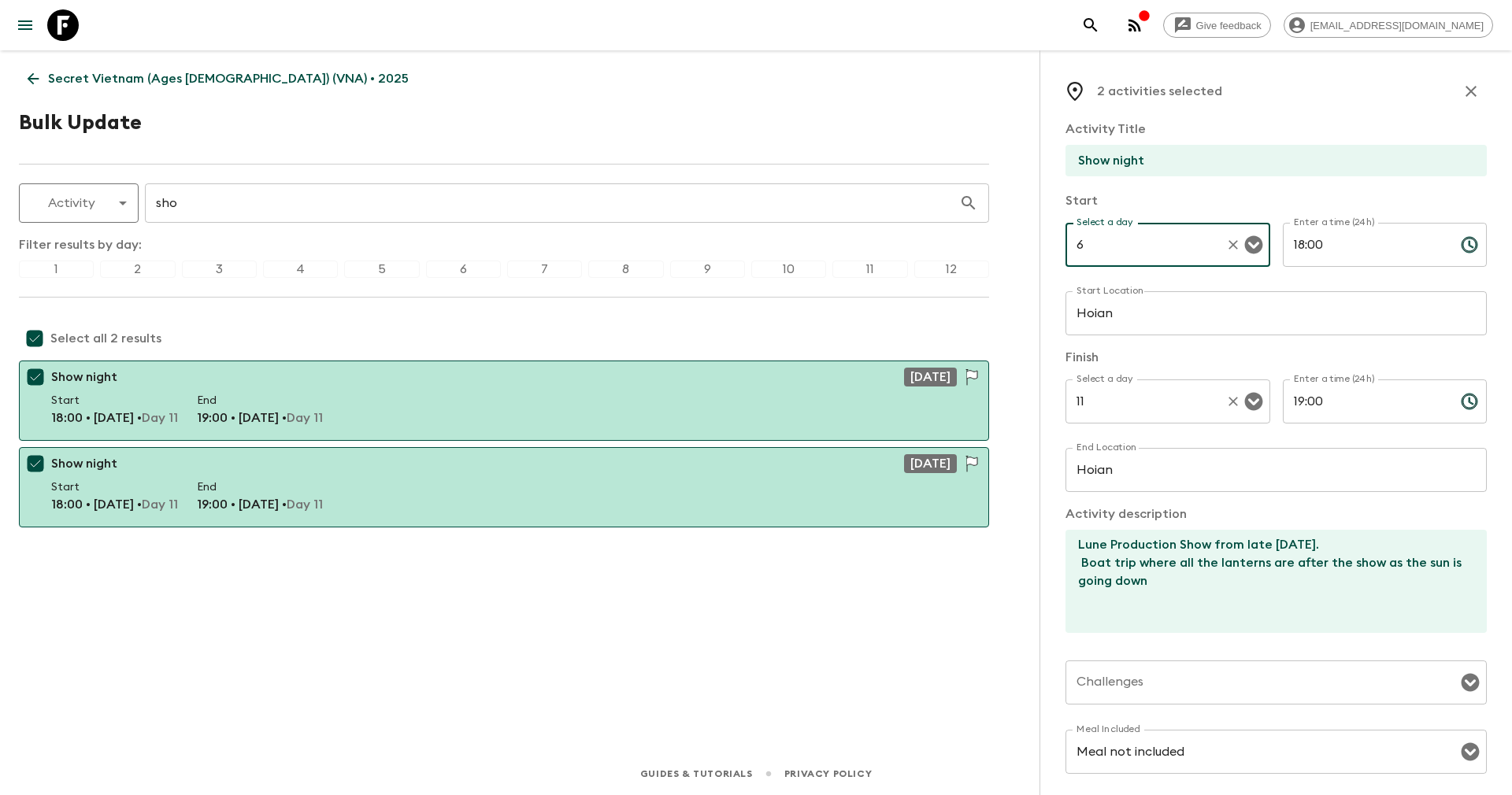
type input "6"
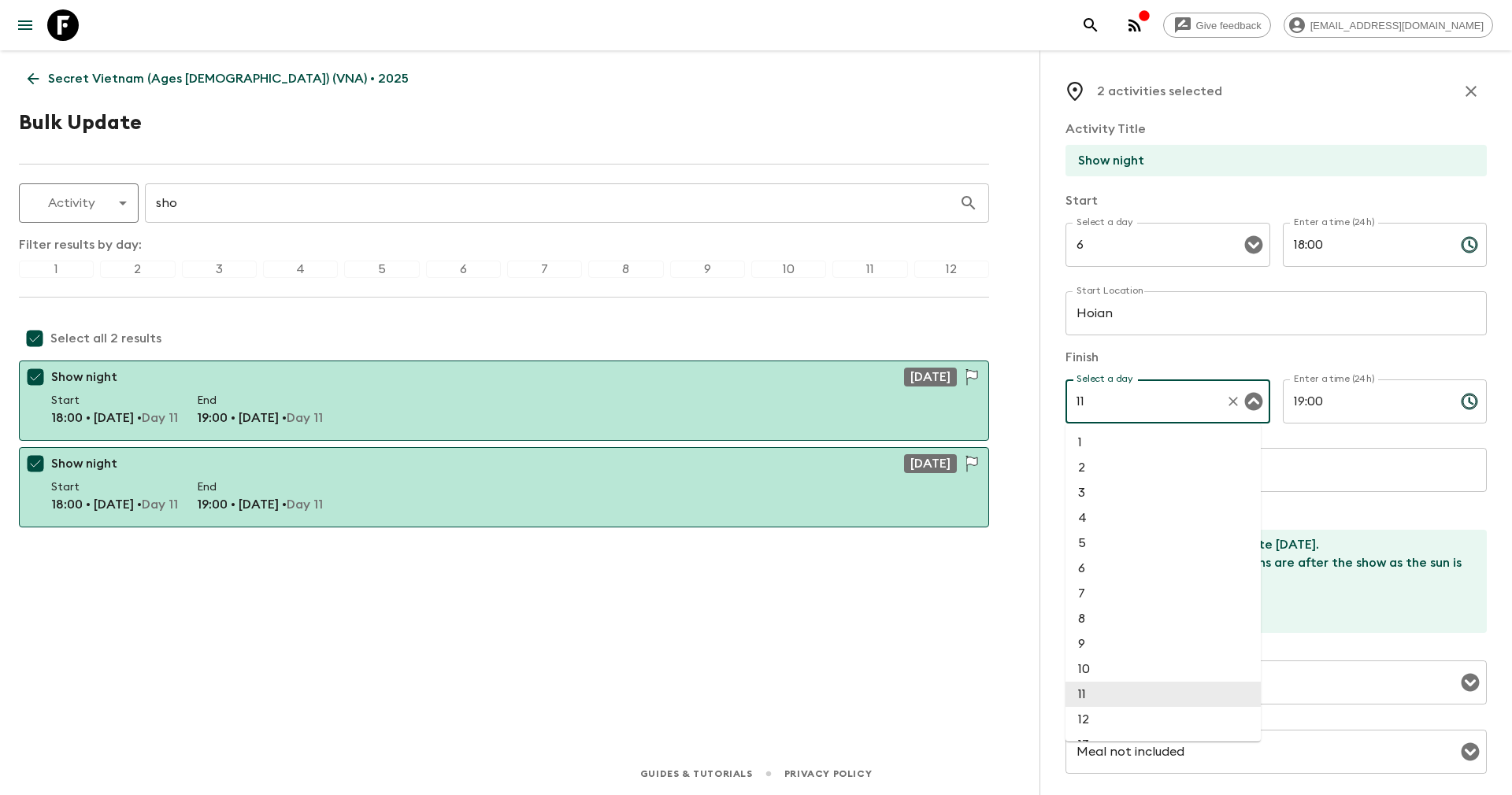
drag, startPoint x: 1107, startPoint y: 401, endPoint x: 1070, endPoint y: 403, distance: 37.1
click at [1070, 403] on div "11 Select a day" at bounding box center [1167, 402] width 205 height 44
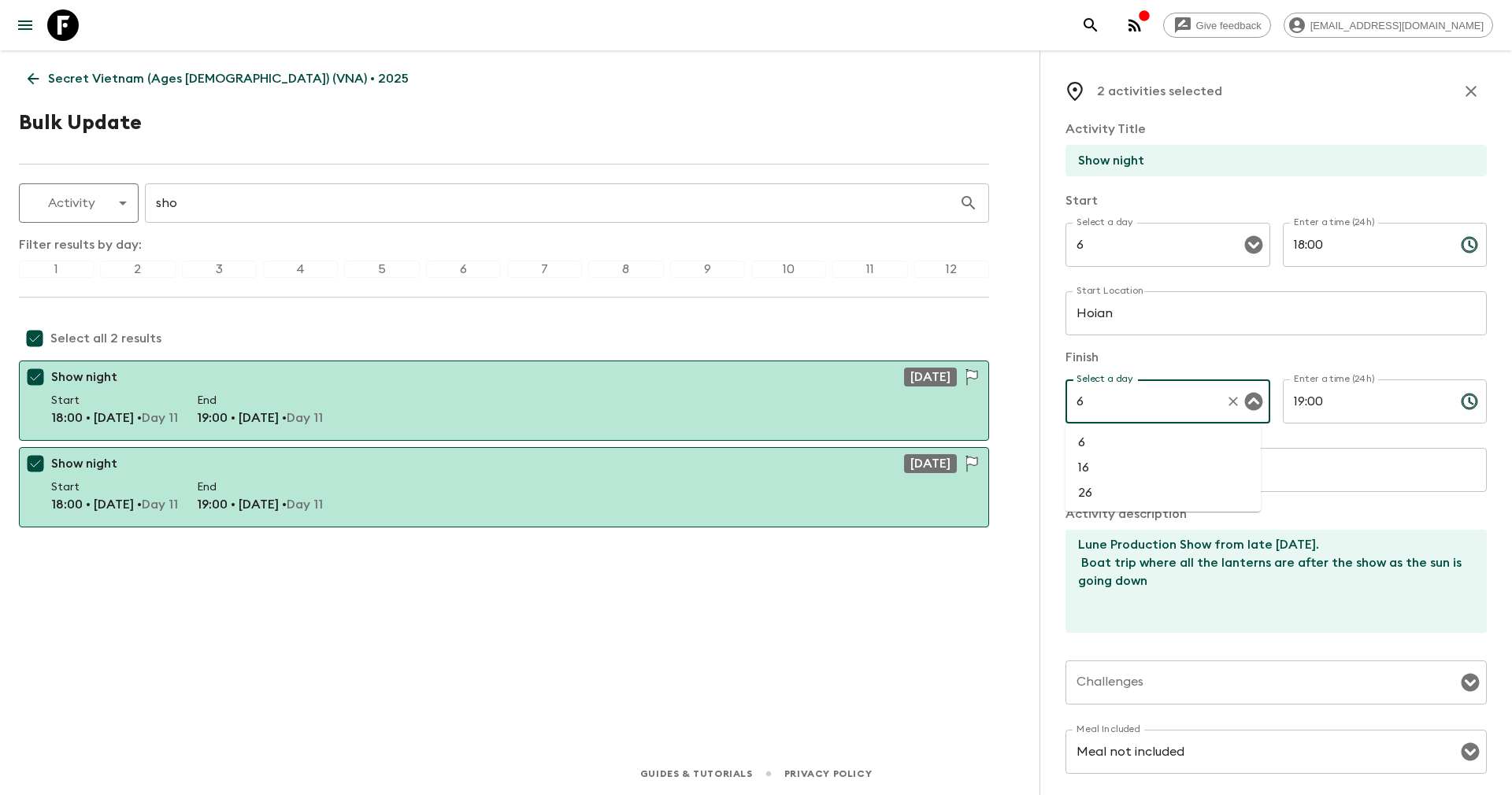
click at [1086, 444] on li "6" at bounding box center [1163, 443] width 195 height 25
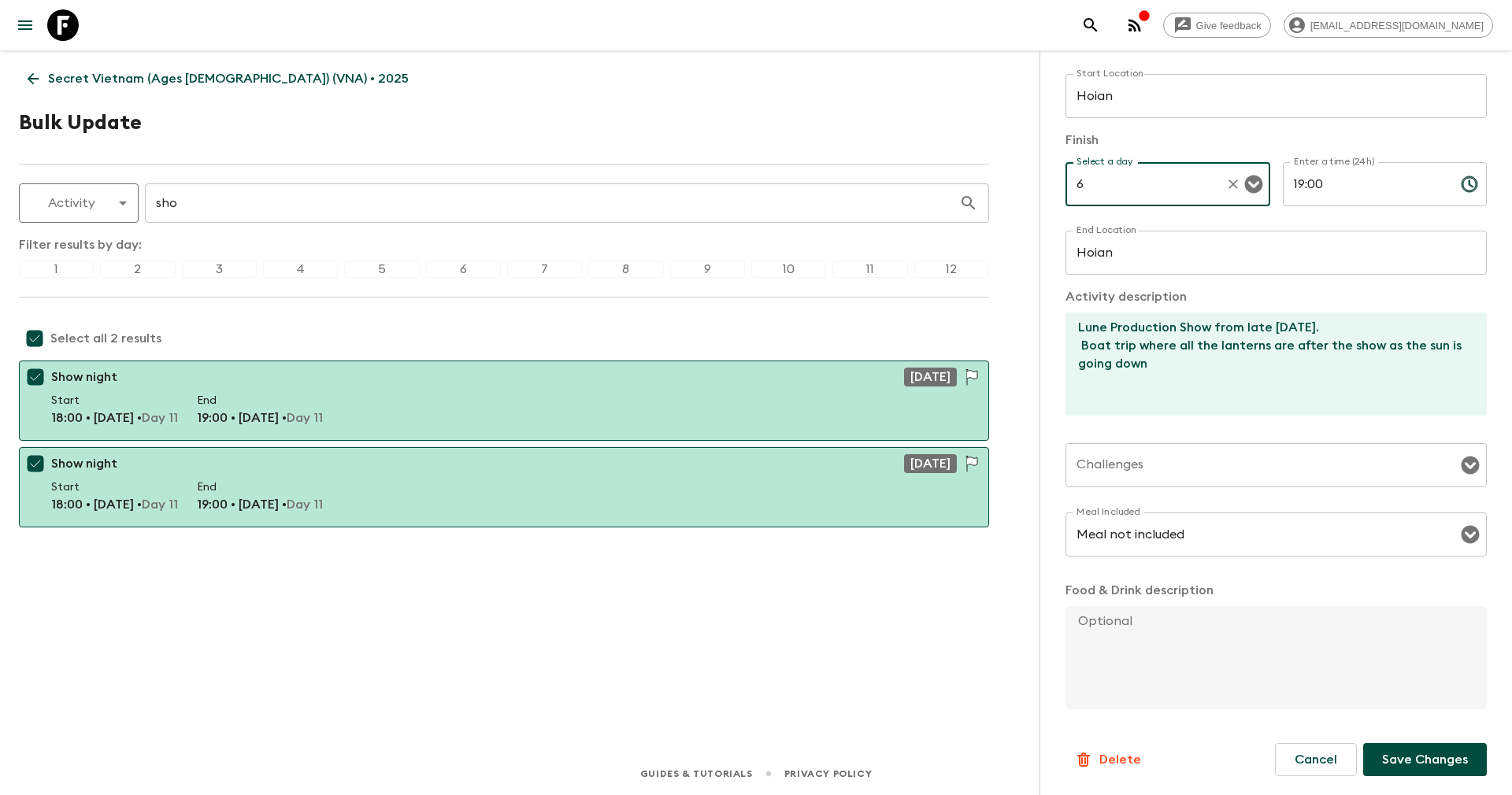
type input "6"
click at [1382, 759] on p "Save Changes" at bounding box center [1425, 759] width 86 height 19
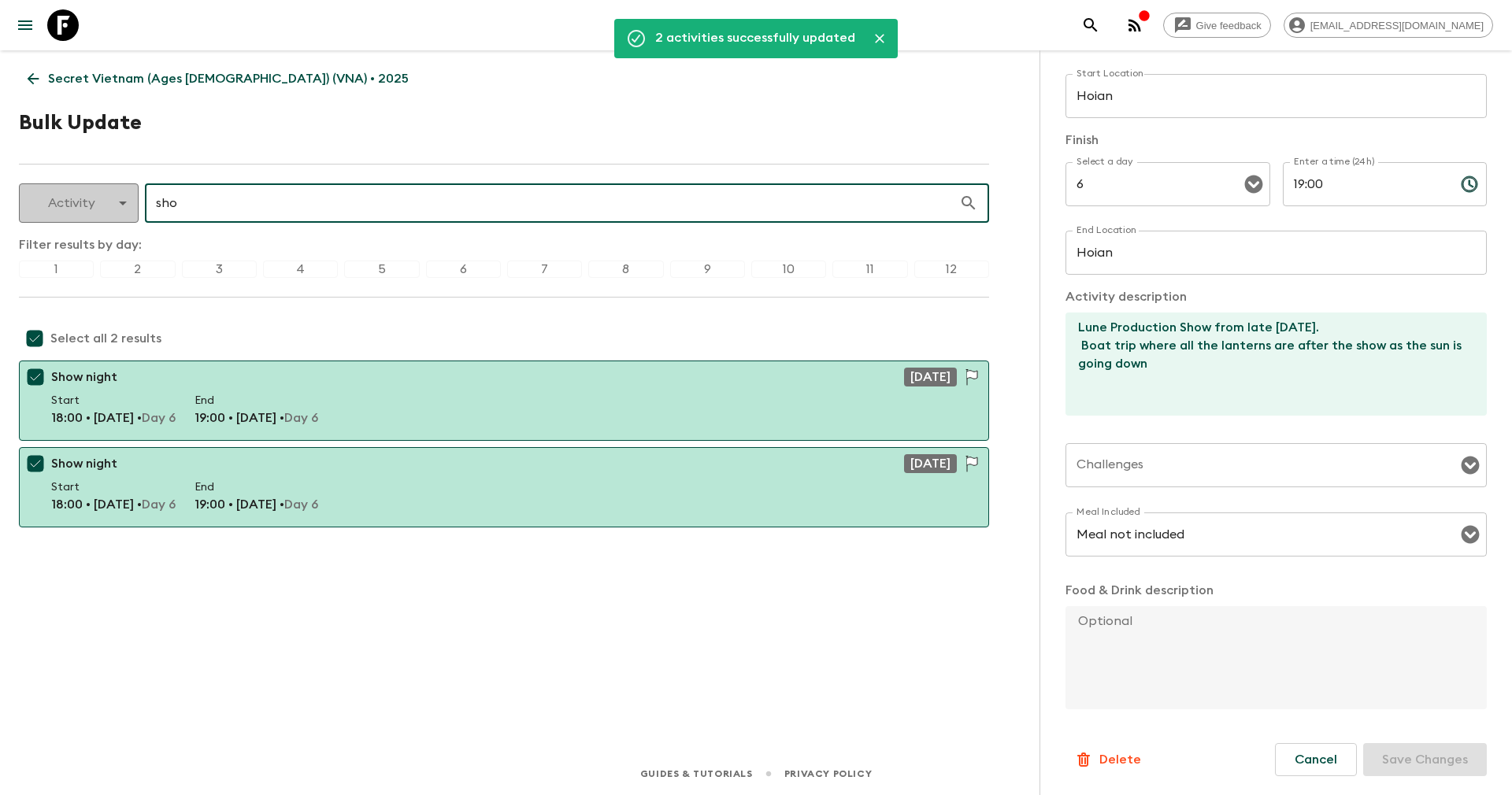
drag, startPoint x: 246, startPoint y: 210, endPoint x: 116, endPoint y: 202, distance: 130.2
click at [117, 202] on div "Activity activity ​ sho ​" at bounding box center [504, 203] width 970 height 39
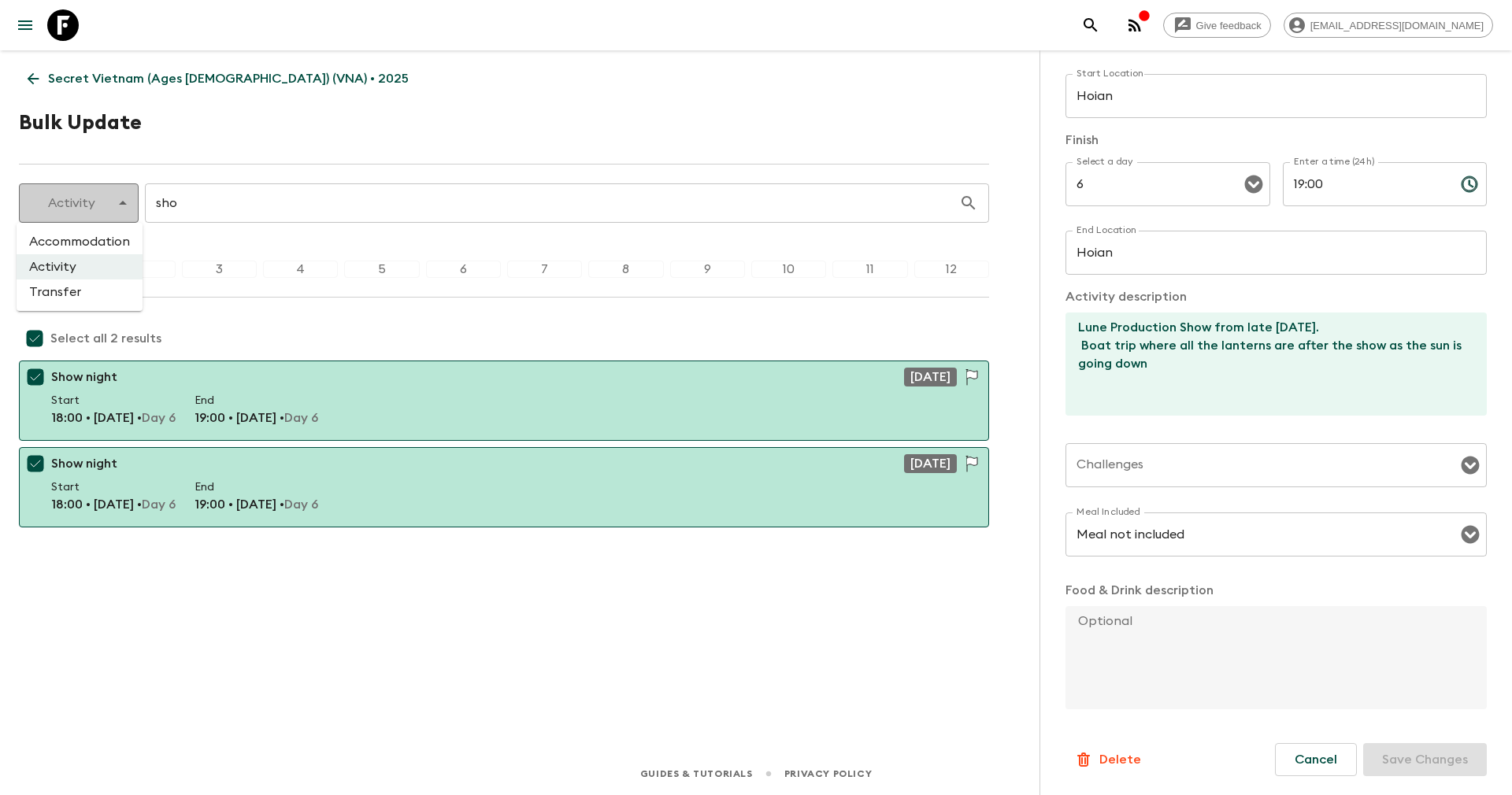
click at [112, 208] on body "Give feedback yenvuong@exotravel.com Secret Vietnam (Ages 45-59) (VNA) • 2025 B…" at bounding box center [756, 398] width 1512 height 795
click at [80, 240] on li "Accommodation" at bounding box center [79, 242] width 126 height 25
type input "accommodation"
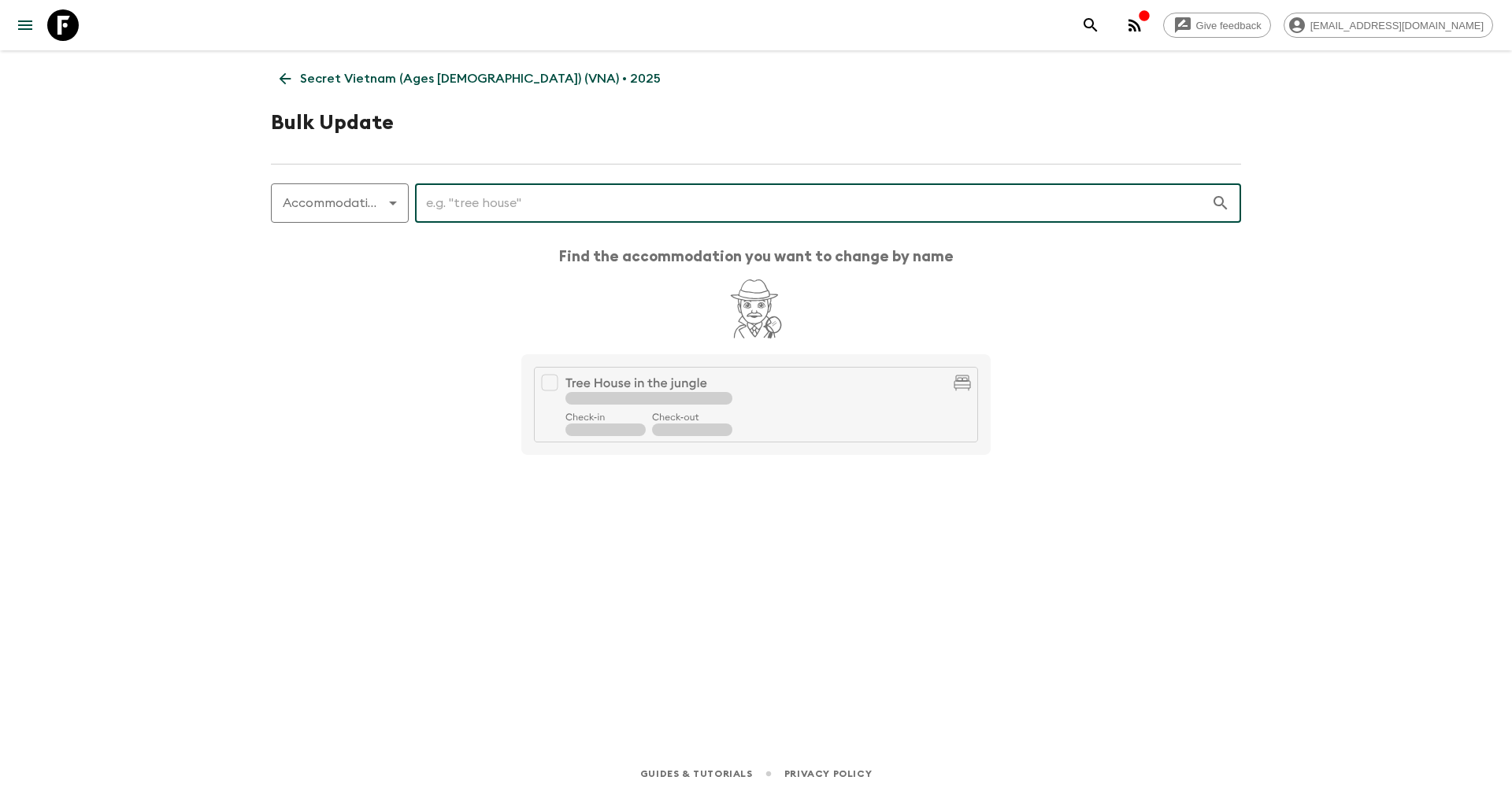
click at [488, 189] on input "text" at bounding box center [812, 203] width 796 height 44
type input "q"
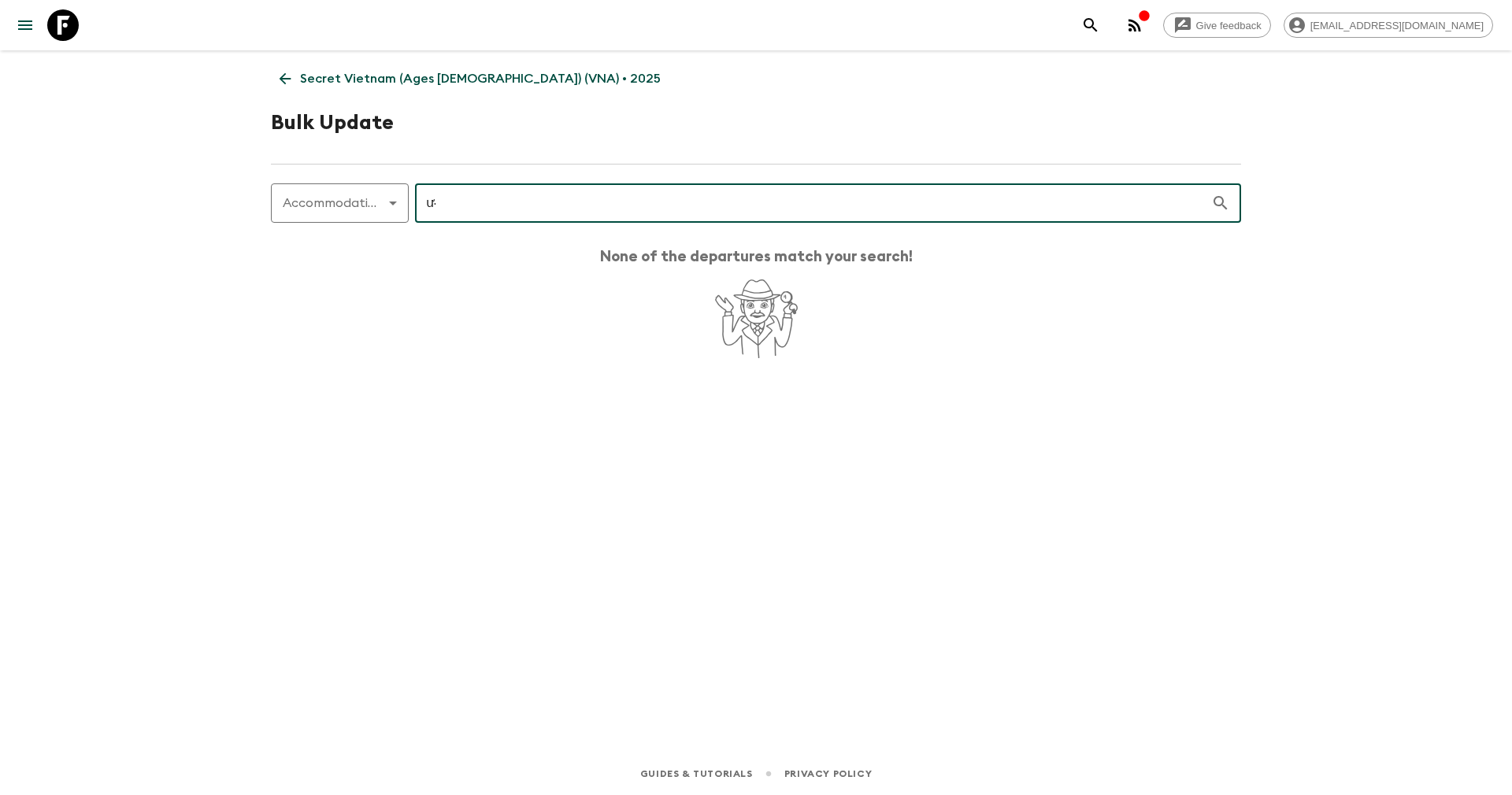
type input "ư"
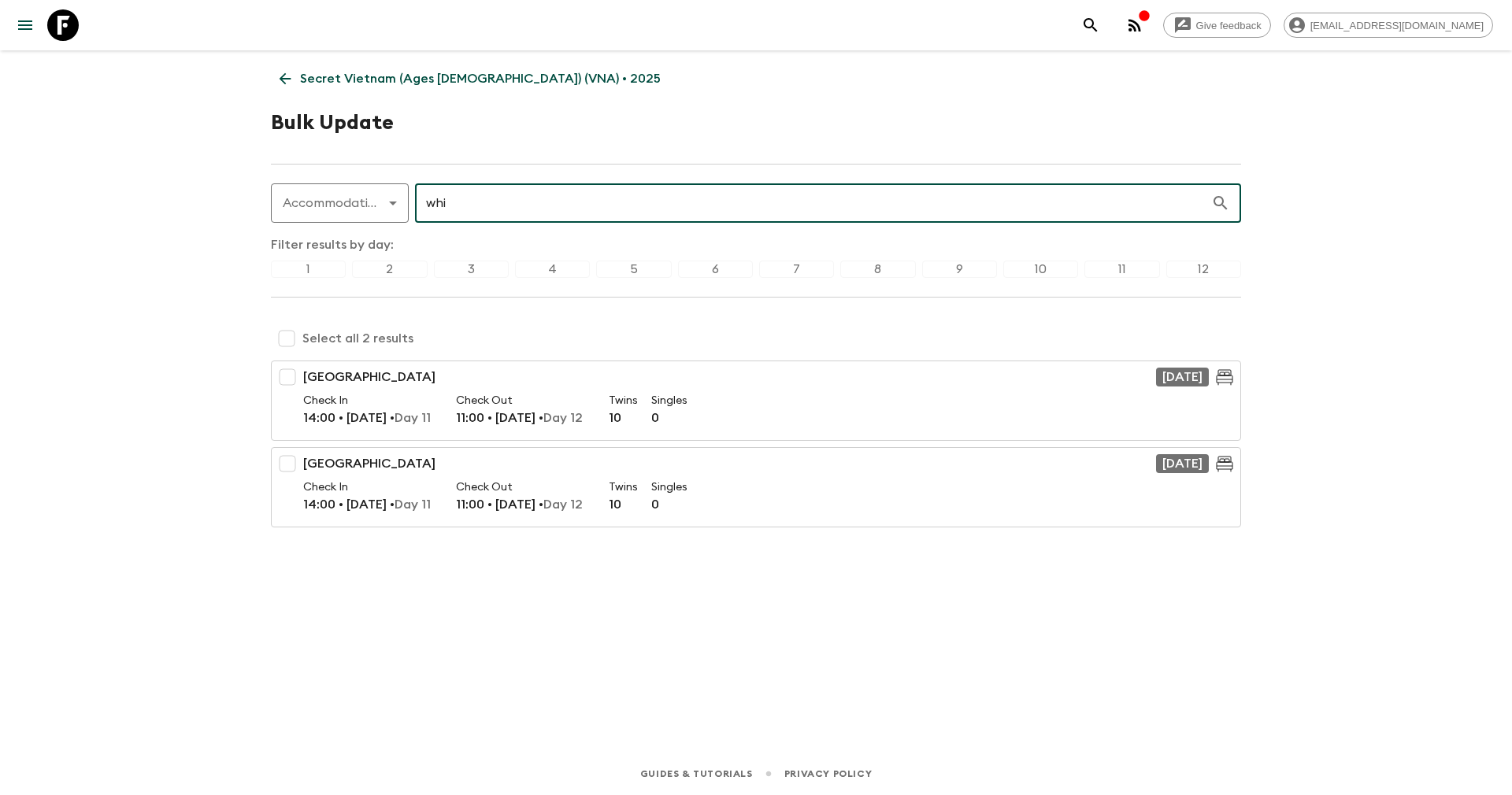
type input "whi"
click at [288, 339] on input "checkbox" at bounding box center [286, 338] width 31 height 31
checkbox input "true"
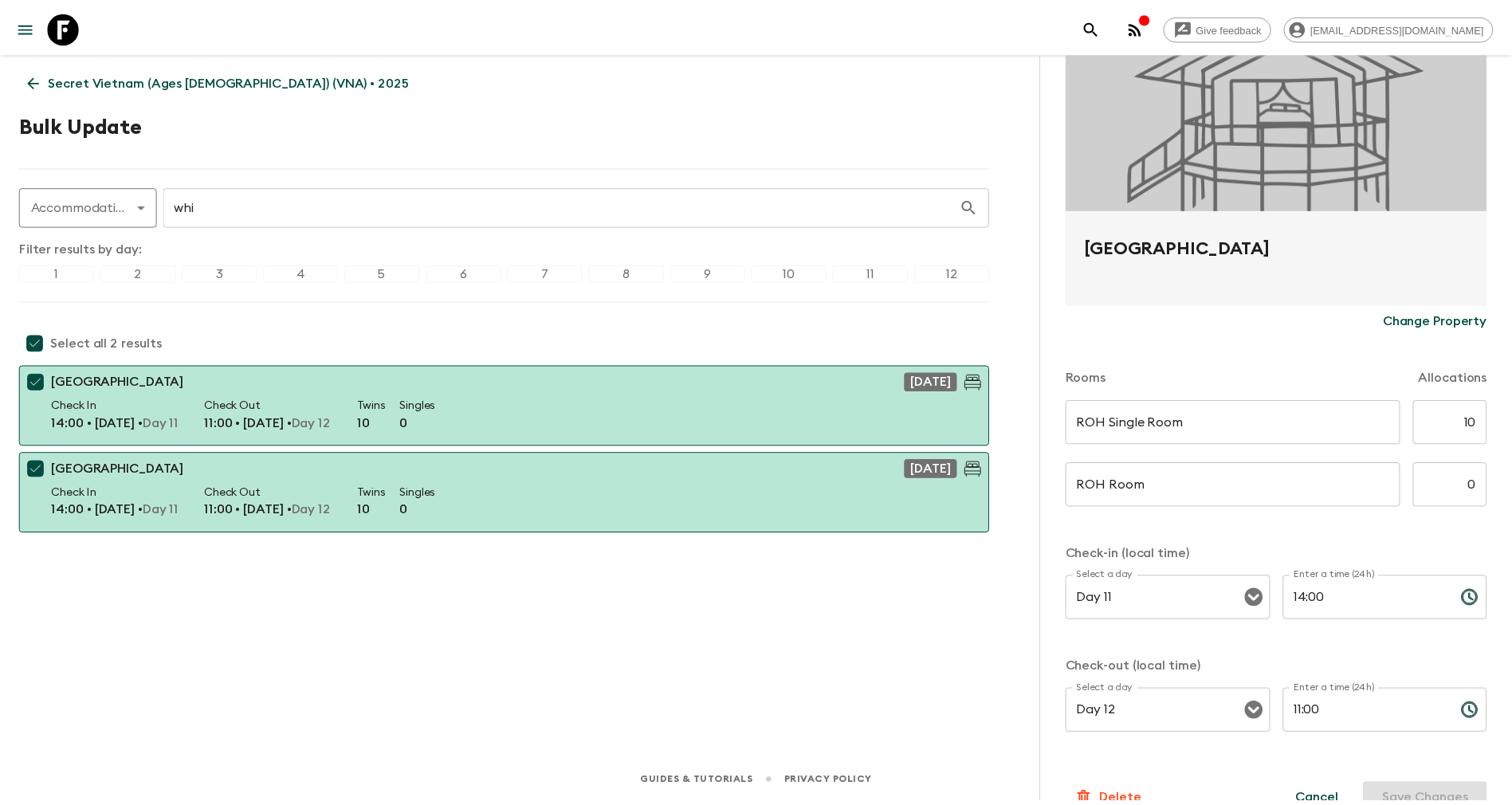
scroll to position [151, 0]
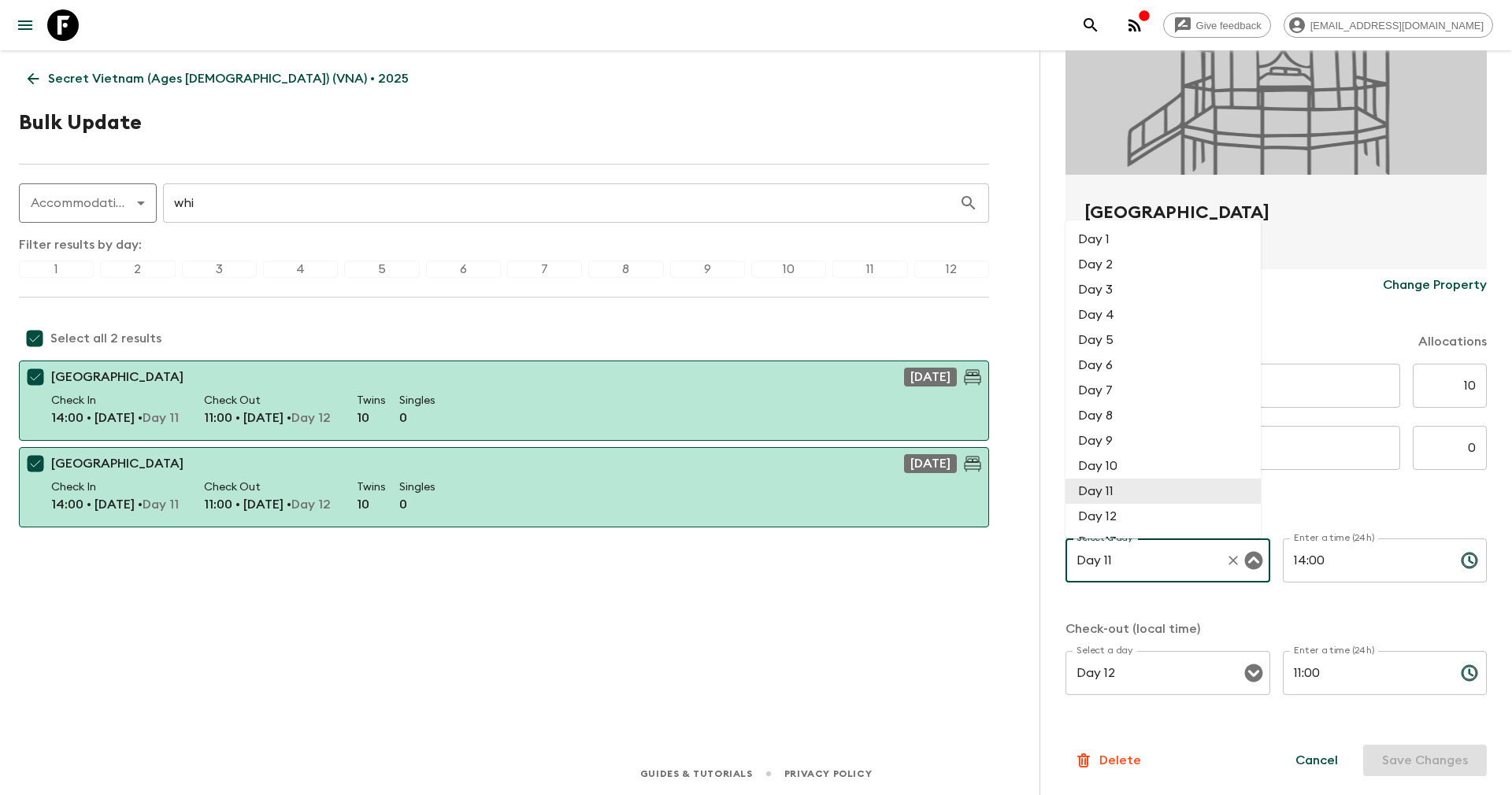
click at [1175, 553] on input "Day 11" at bounding box center [1145, 560] width 146 height 30
click at [1110, 313] on li "Day 4" at bounding box center [1163, 315] width 195 height 25
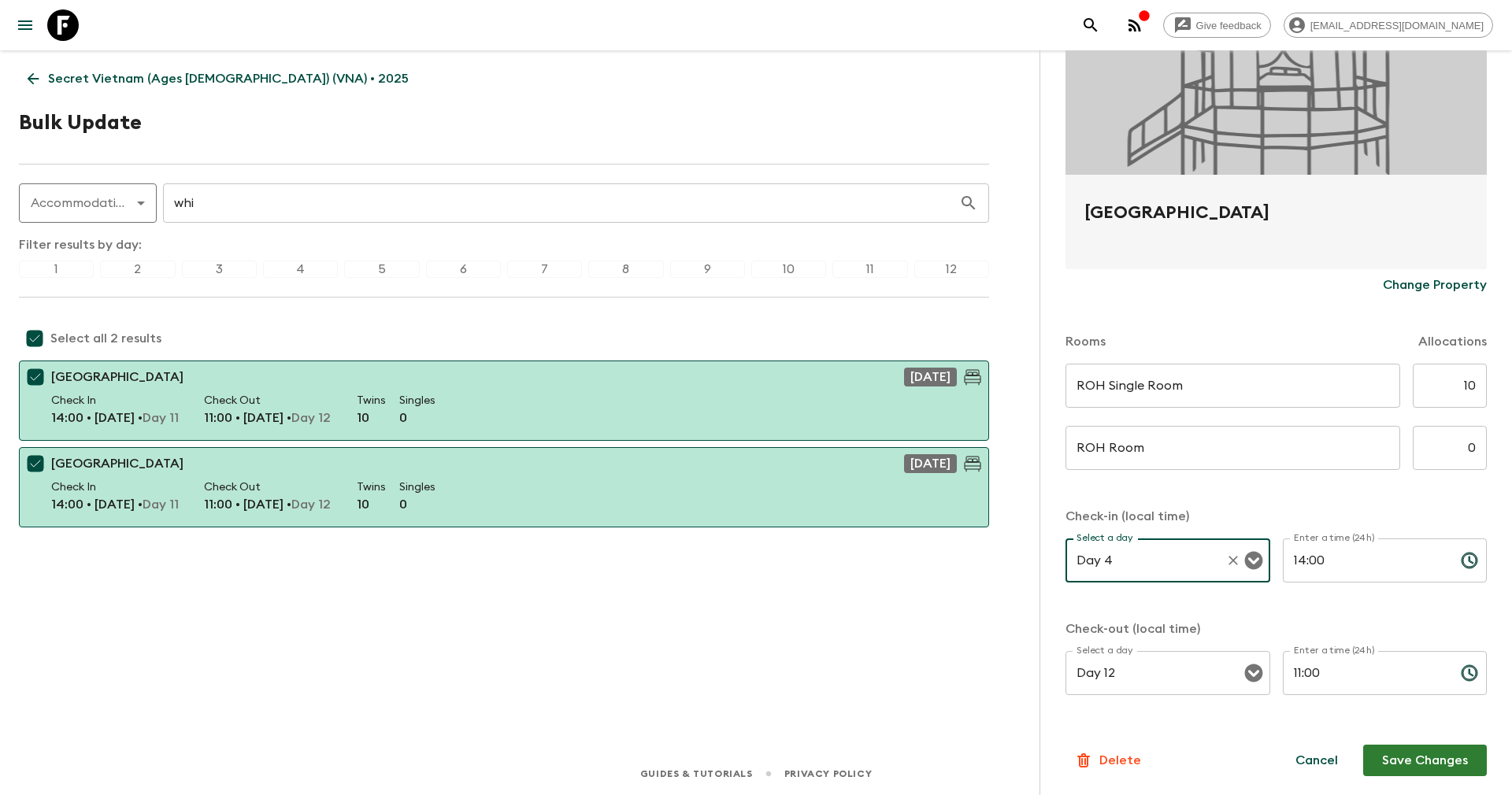
click at [1137, 568] on input "Day 4" at bounding box center [1145, 560] width 146 height 30
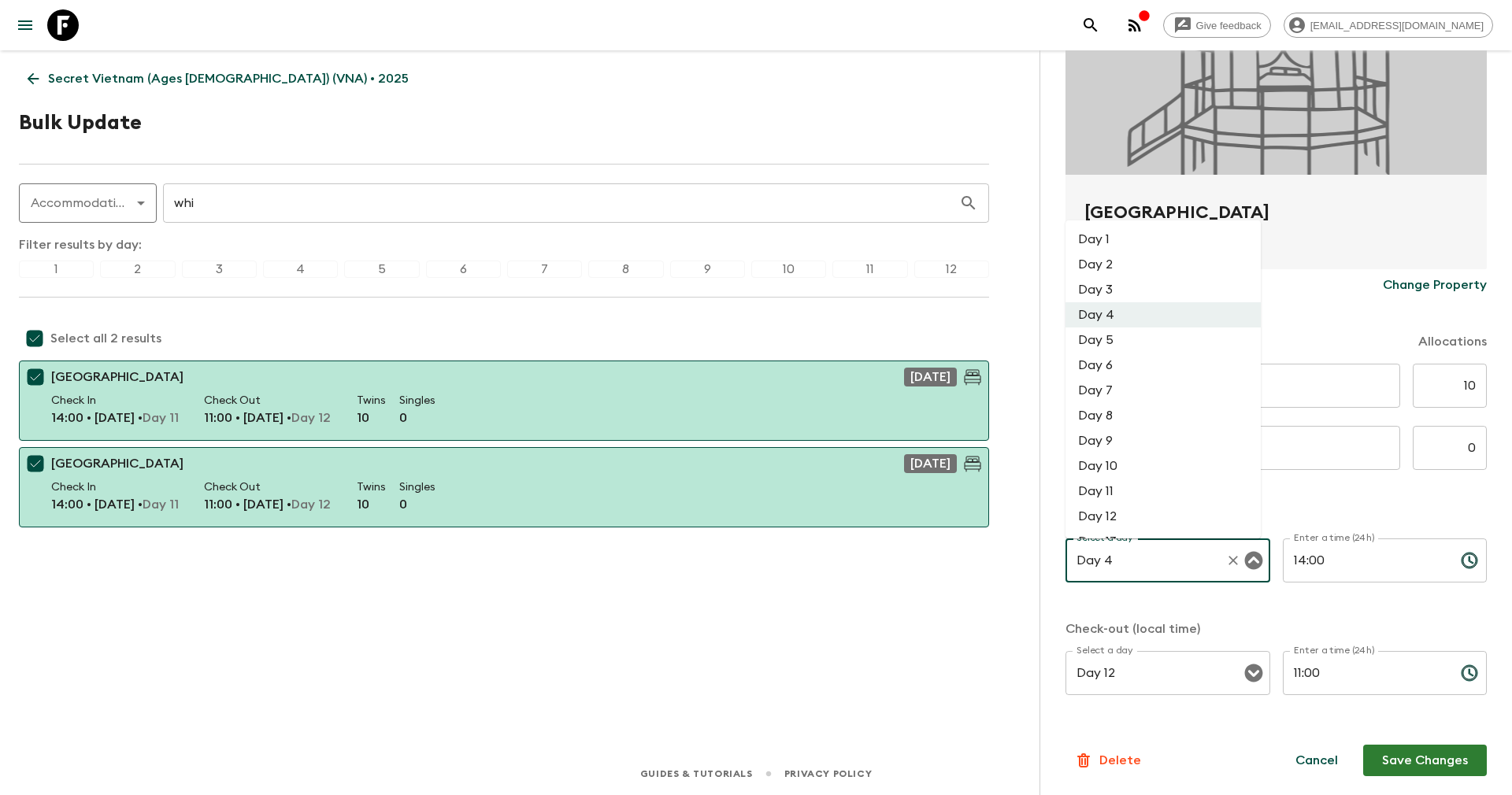
click at [1101, 290] on li "Day 3" at bounding box center [1163, 290] width 195 height 25
type input "Day 3"
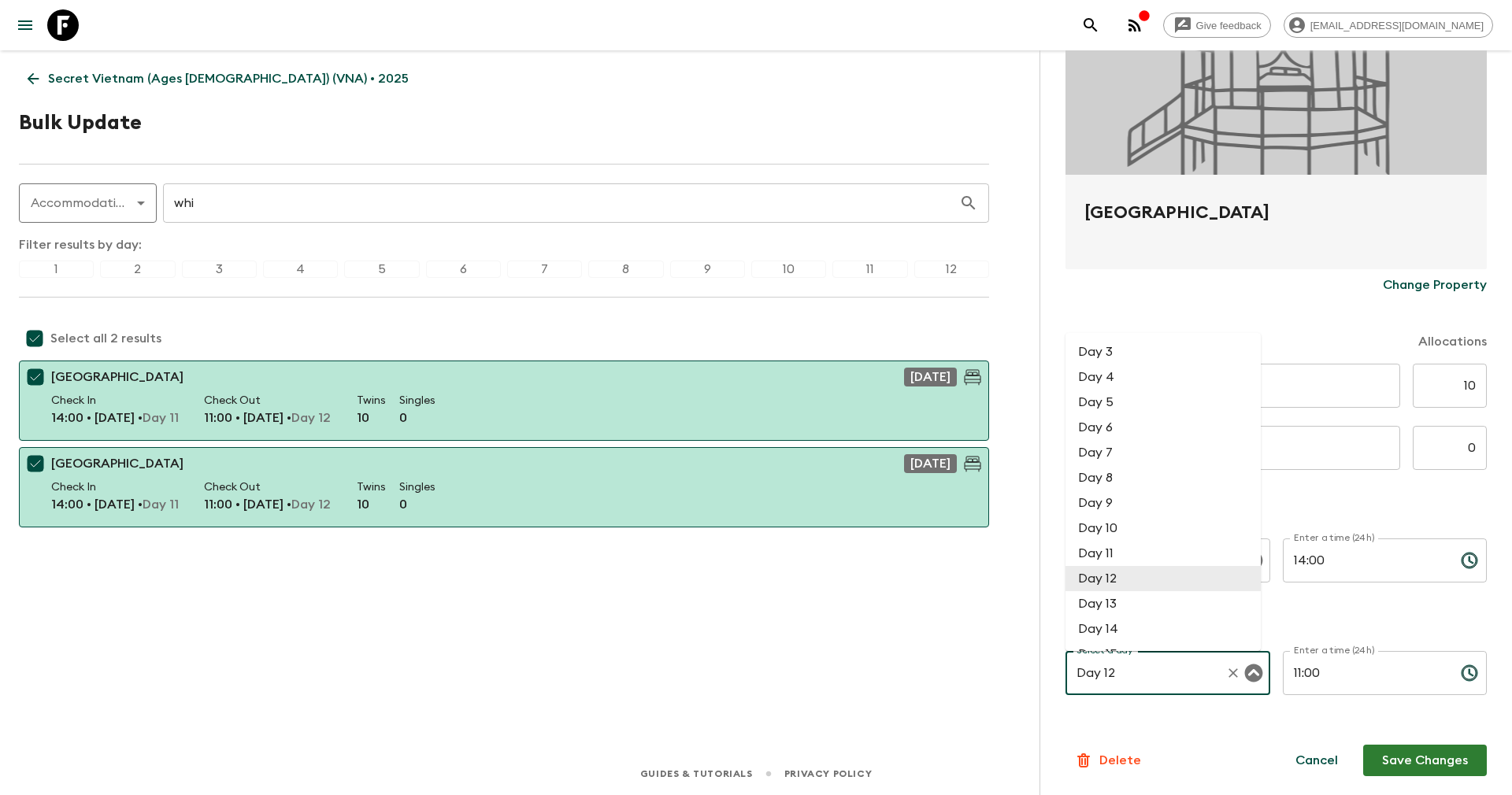
click at [1130, 669] on input "Day 12" at bounding box center [1145, 673] width 146 height 30
click at [1101, 397] on li "Day 5" at bounding box center [1163, 403] width 195 height 25
type input "Day 5"
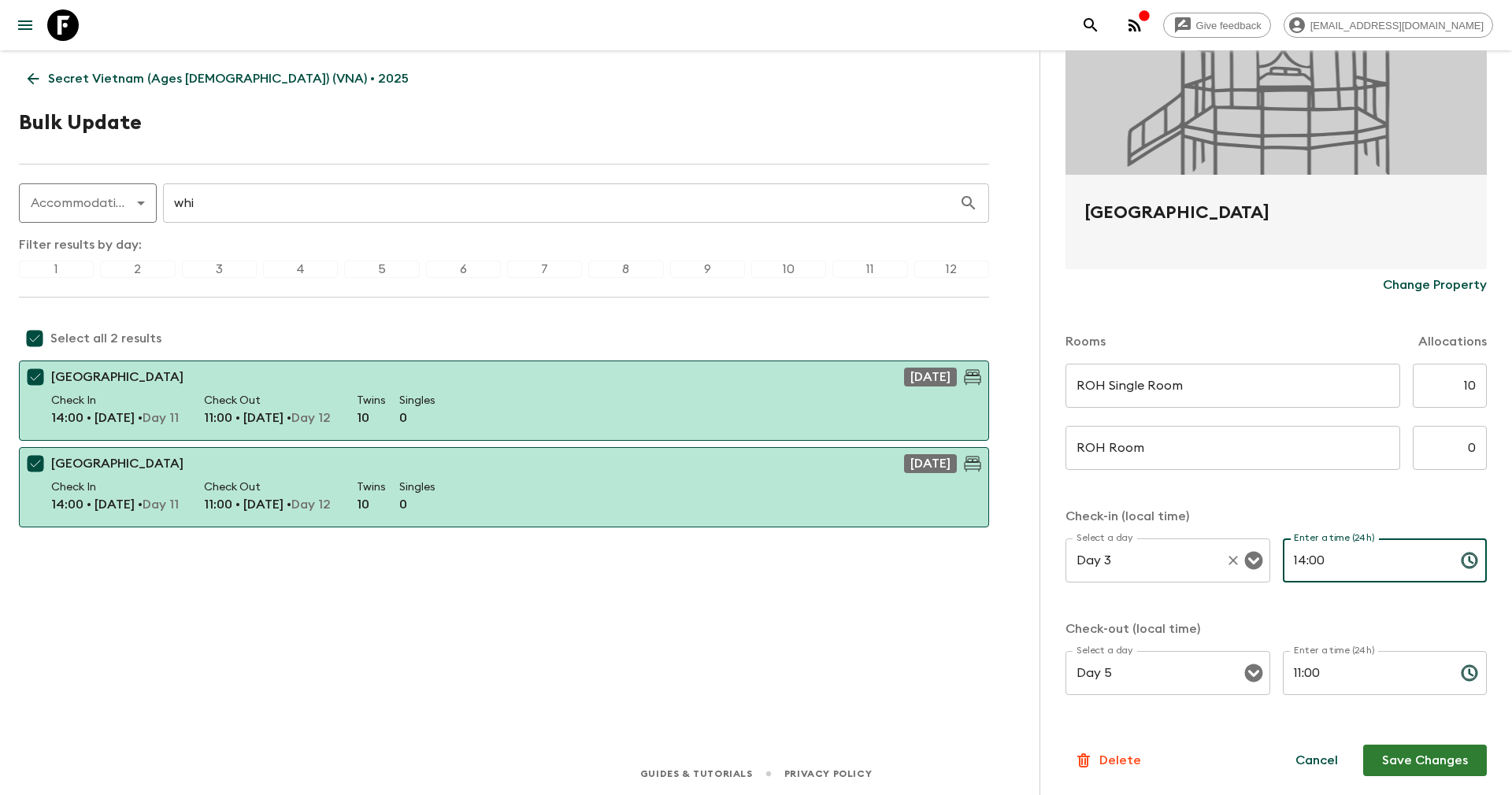
drag, startPoint x: 1376, startPoint y: 567, endPoint x: 1232, endPoint y: 563, distance: 144.1
click at [1232, 563] on div "Select a day Day 3 Select a day ​ Enter a time (24h) 14:00 Enter a time (24h) ​" at bounding box center [1276, 569] width 421 height 62
type input "18:35"
drag, startPoint x: 1357, startPoint y: 682, endPoint x: 1277, endPoint y: 685, distance: 80.1
click at [1283, 685] on input "11:00" at bounding box center [1365, 674] width 166 height 44
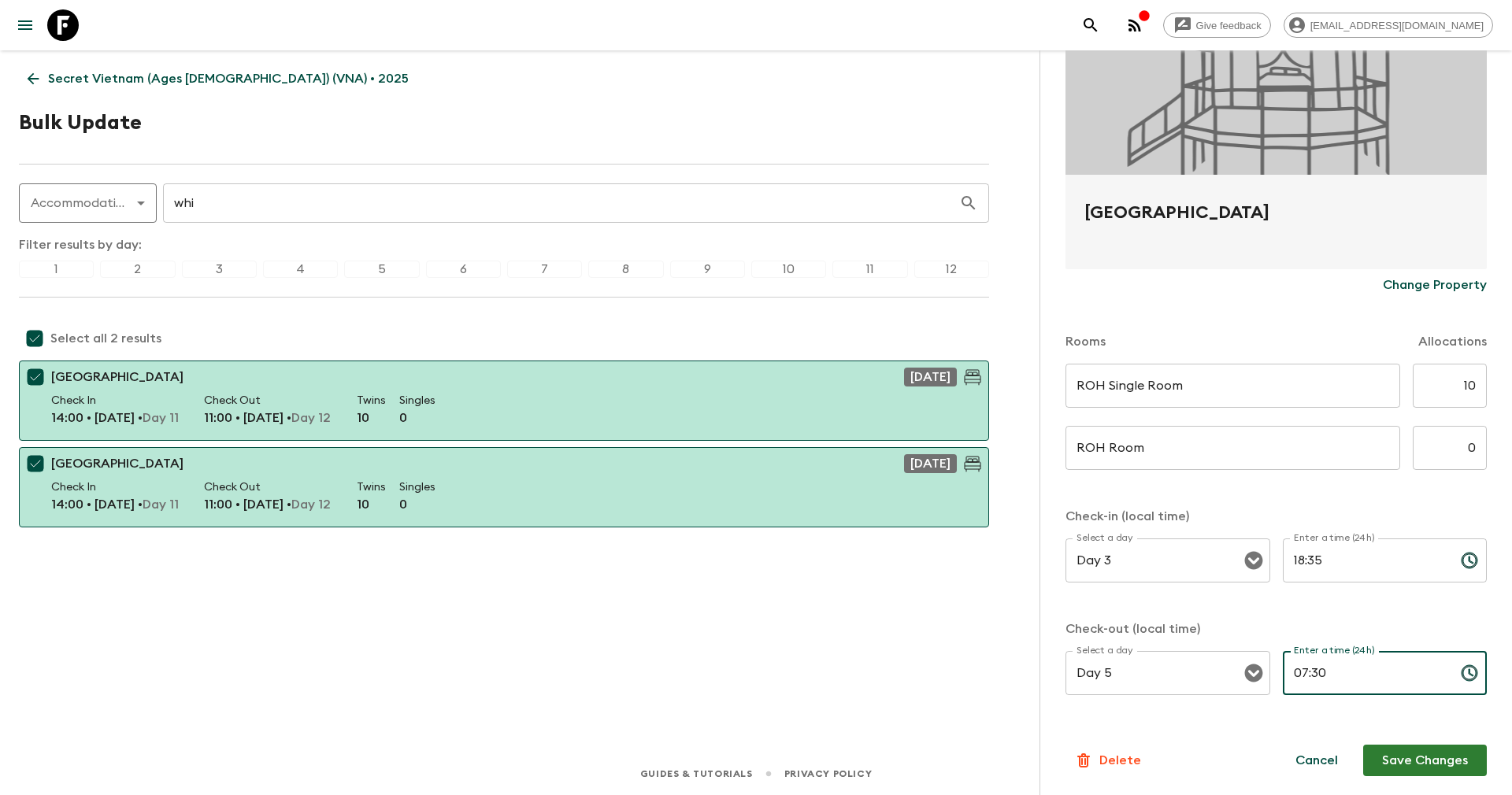
type input "07:30"
click at [1431, 748] on button "Save Changes" at bounding box center [1425, 760] width 124 height 31
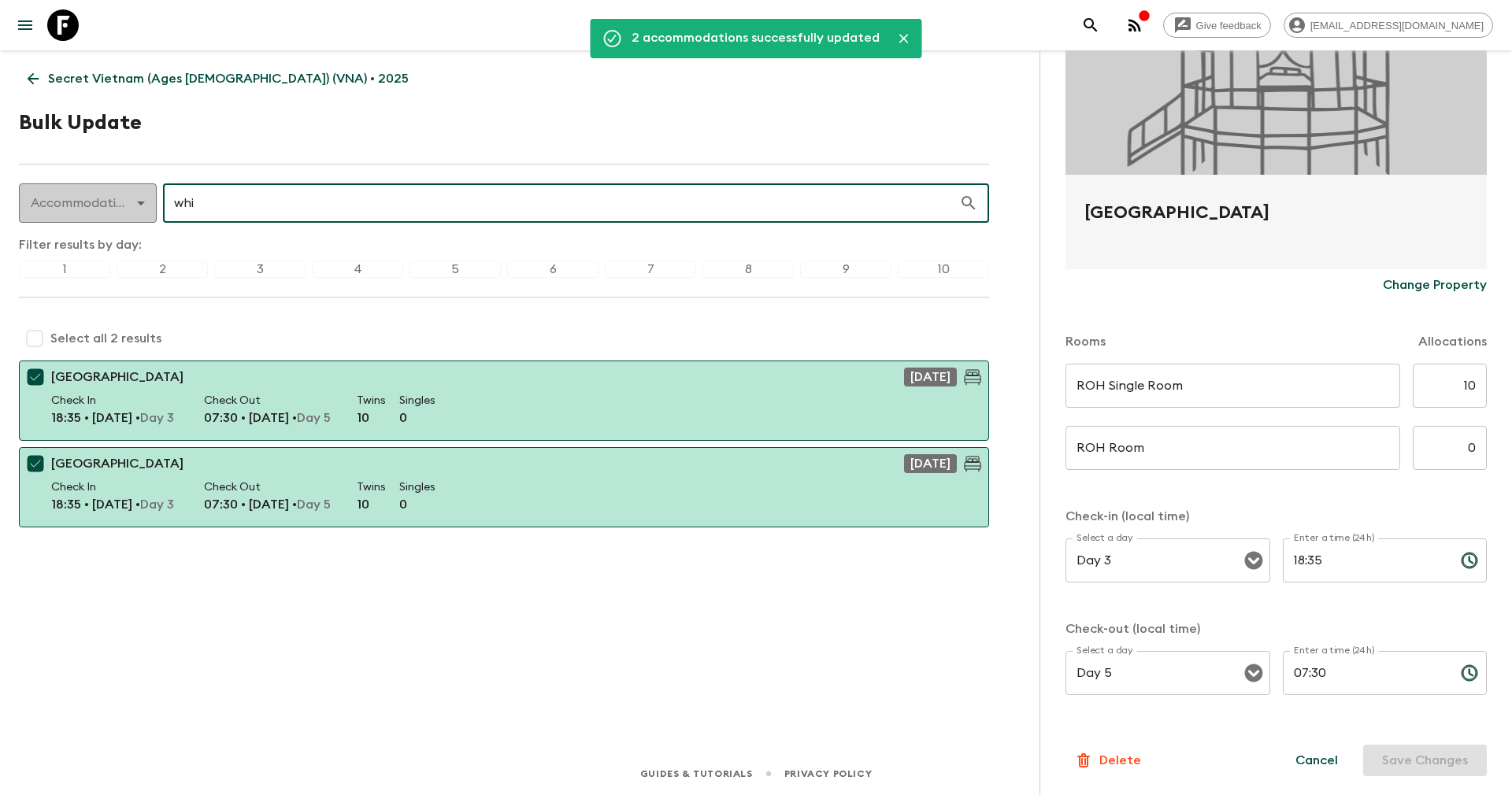
drag, startPoint x: 329, startPoint y: 205, endPoint x: 146, endPoint y: 211, distance: 183.1
click at [146, 211] on div "Accommodation accommodation ​ whi ​" at bounding box center [504, 203] width 970 height 39
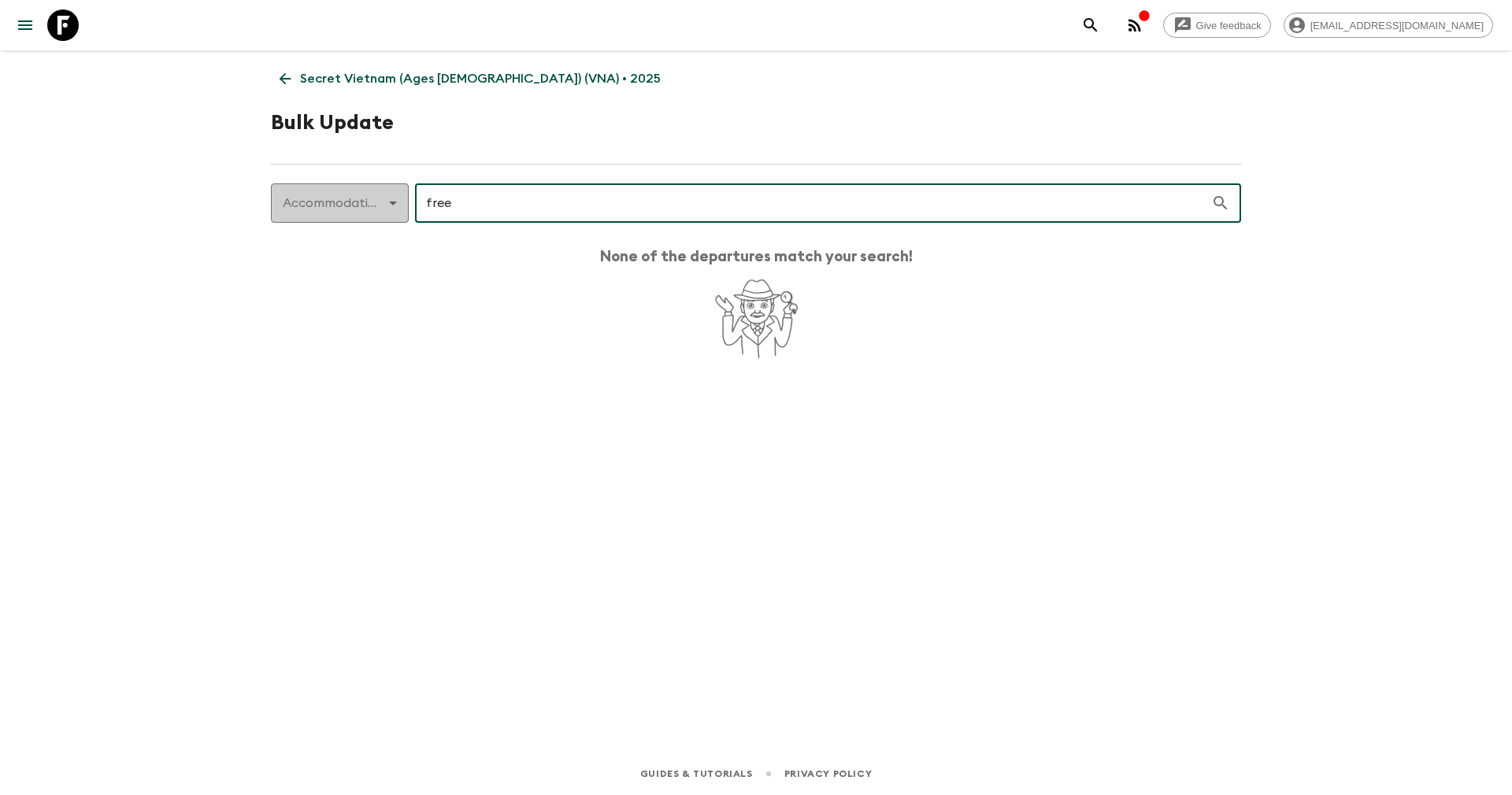
type input "free"
click at [359, 199] on body "Give feedback yenvuong@exotravel.com Secret Vietnam (Ages 45-59) (VNA) • 2025 B…" at bounding box center [756, 398] width 1512 height 795
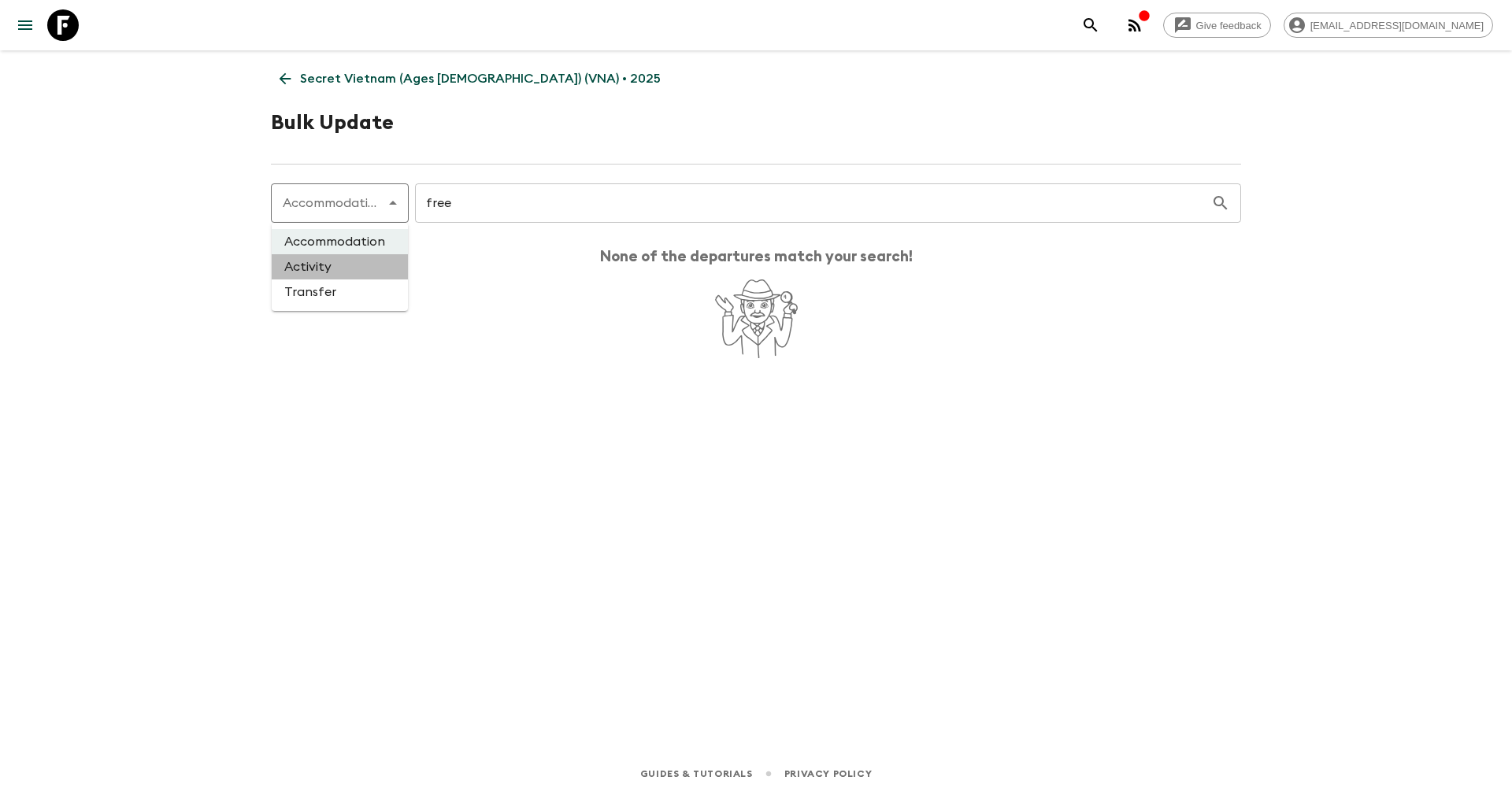
click at [324, 271] on li "Activity" at bounding box center [340, 267] width 136 height 25
type input "activity"
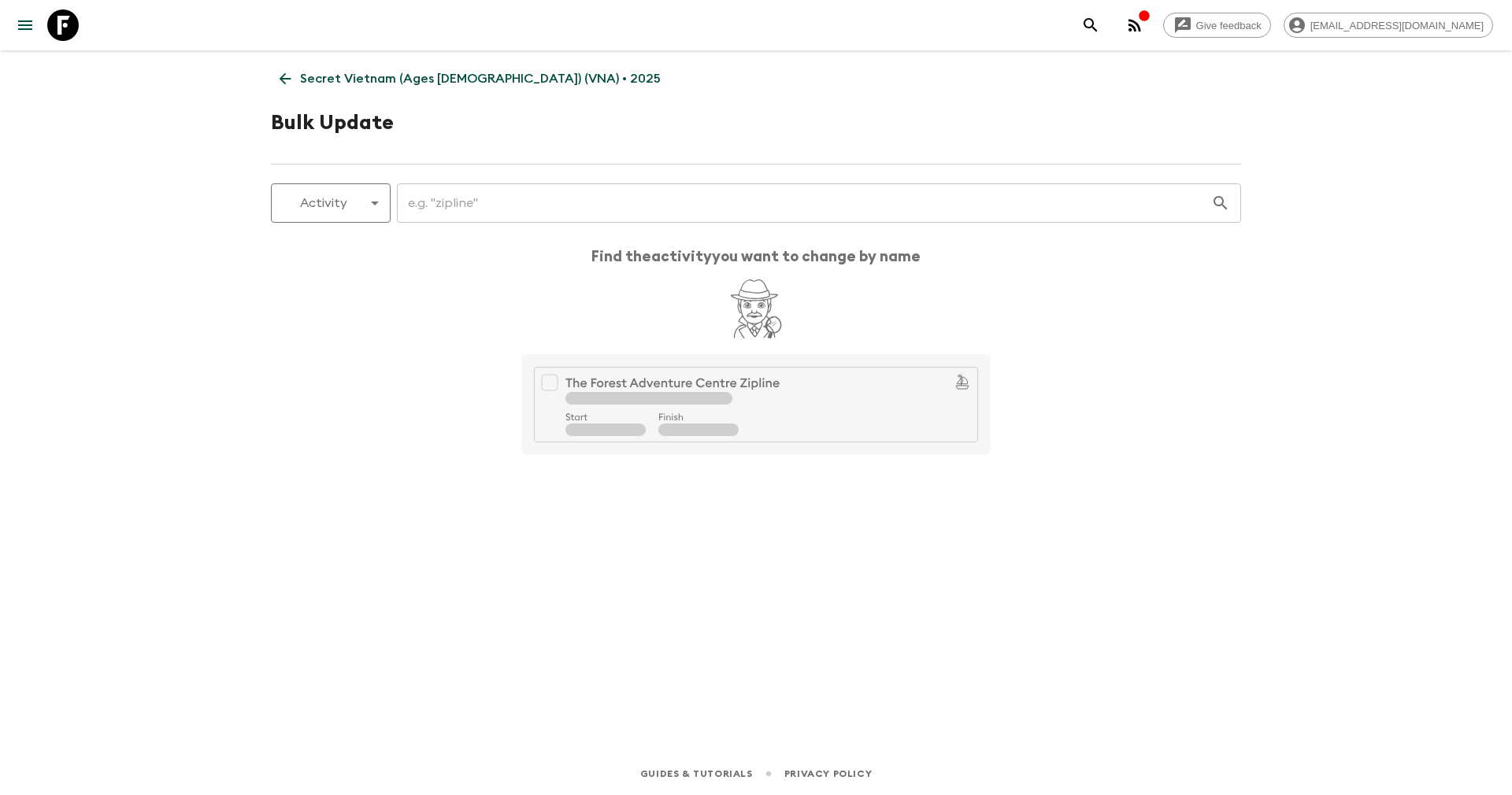
click at [486, 211] on input "text" at bounding box center [804, 203] width 814 height 44
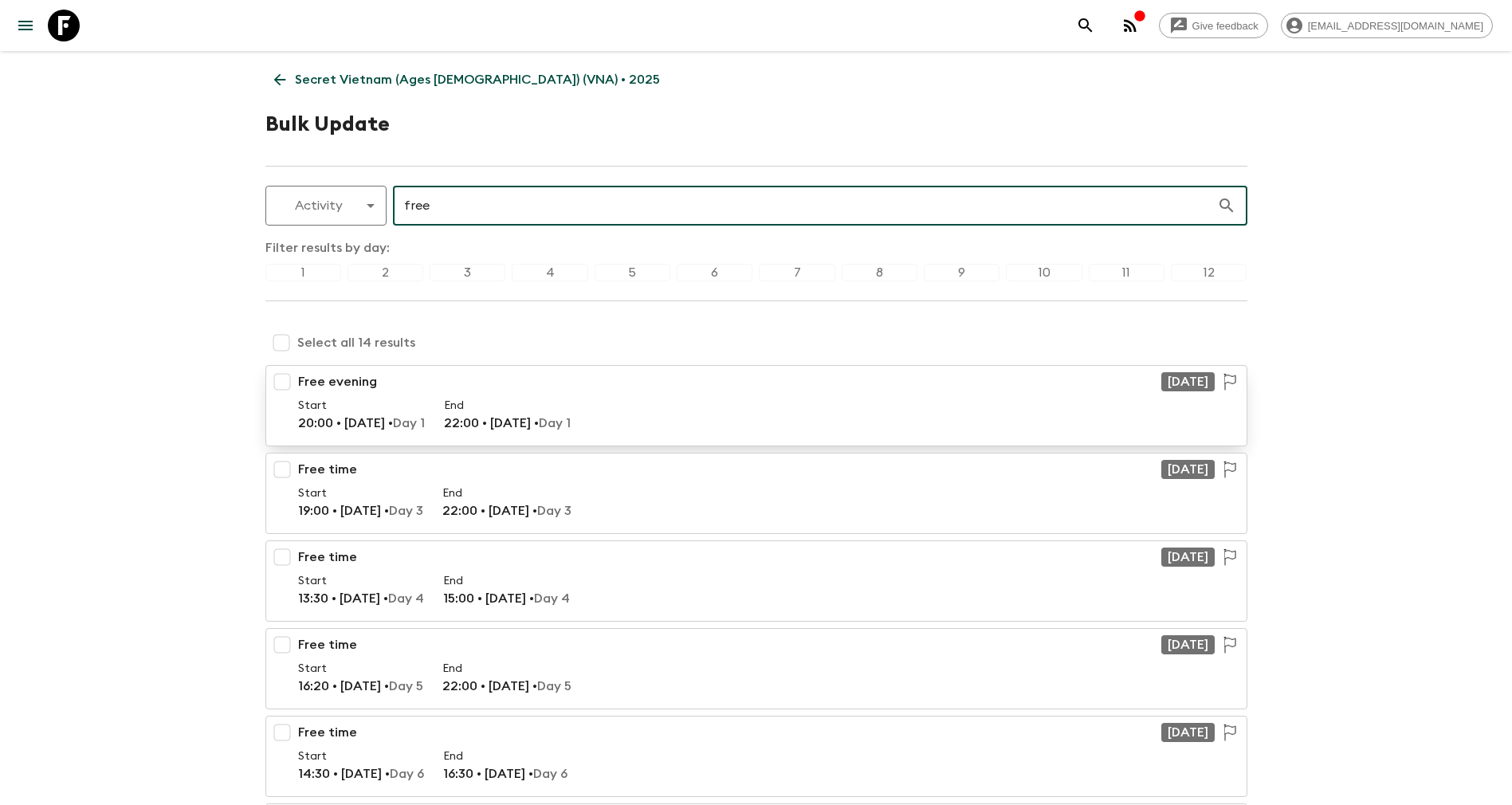
scroll to position [120, 0]
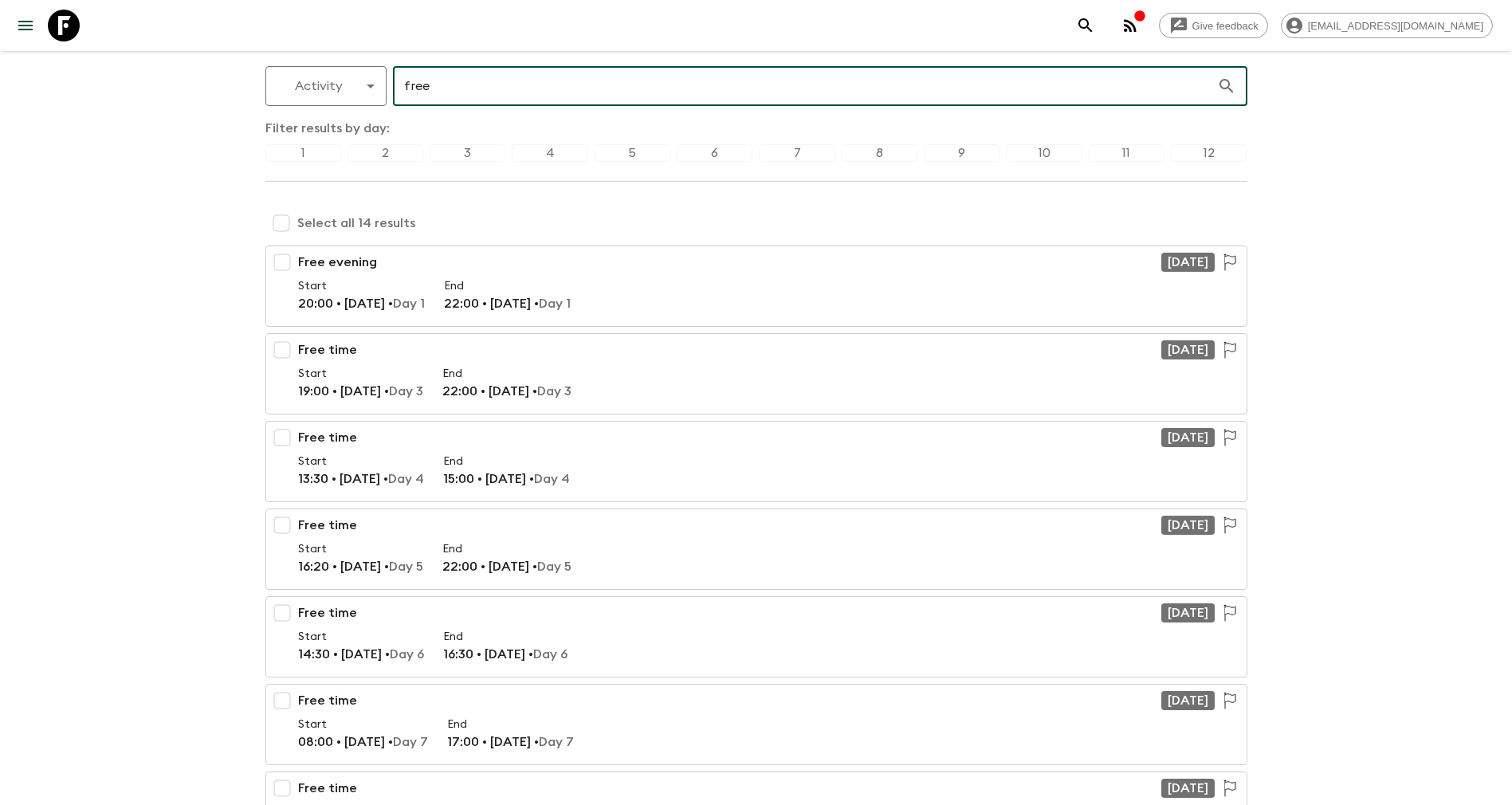
type input "free"
click at [1212, 147] on div "12" at bounding box center [1209, 153] width 76 height 17
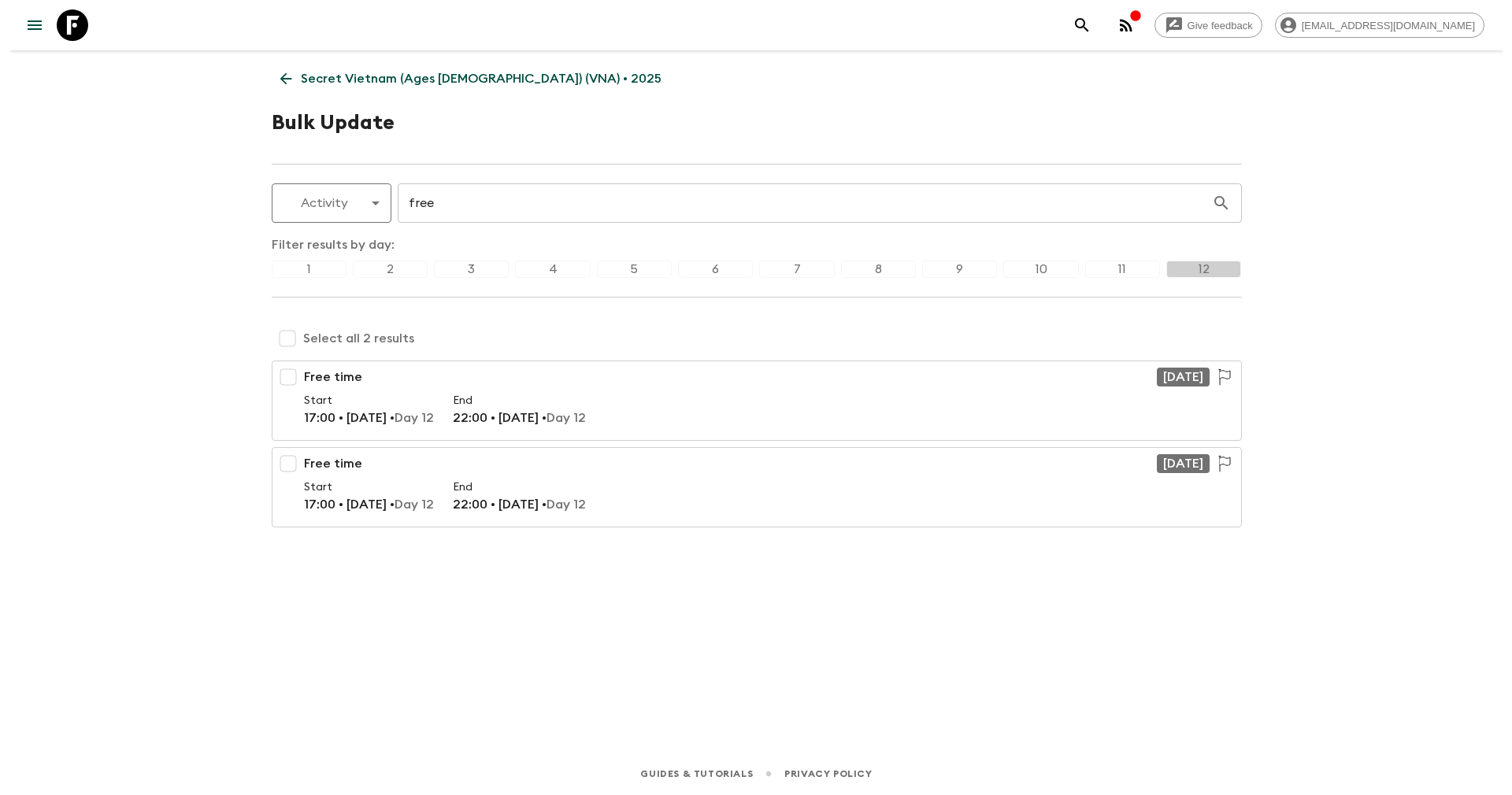
scroll to position [0, 0]
click at [283, 340] on input "checkbox" at bounding box center [286, 338] width 31 height 31
checkbox input "true"
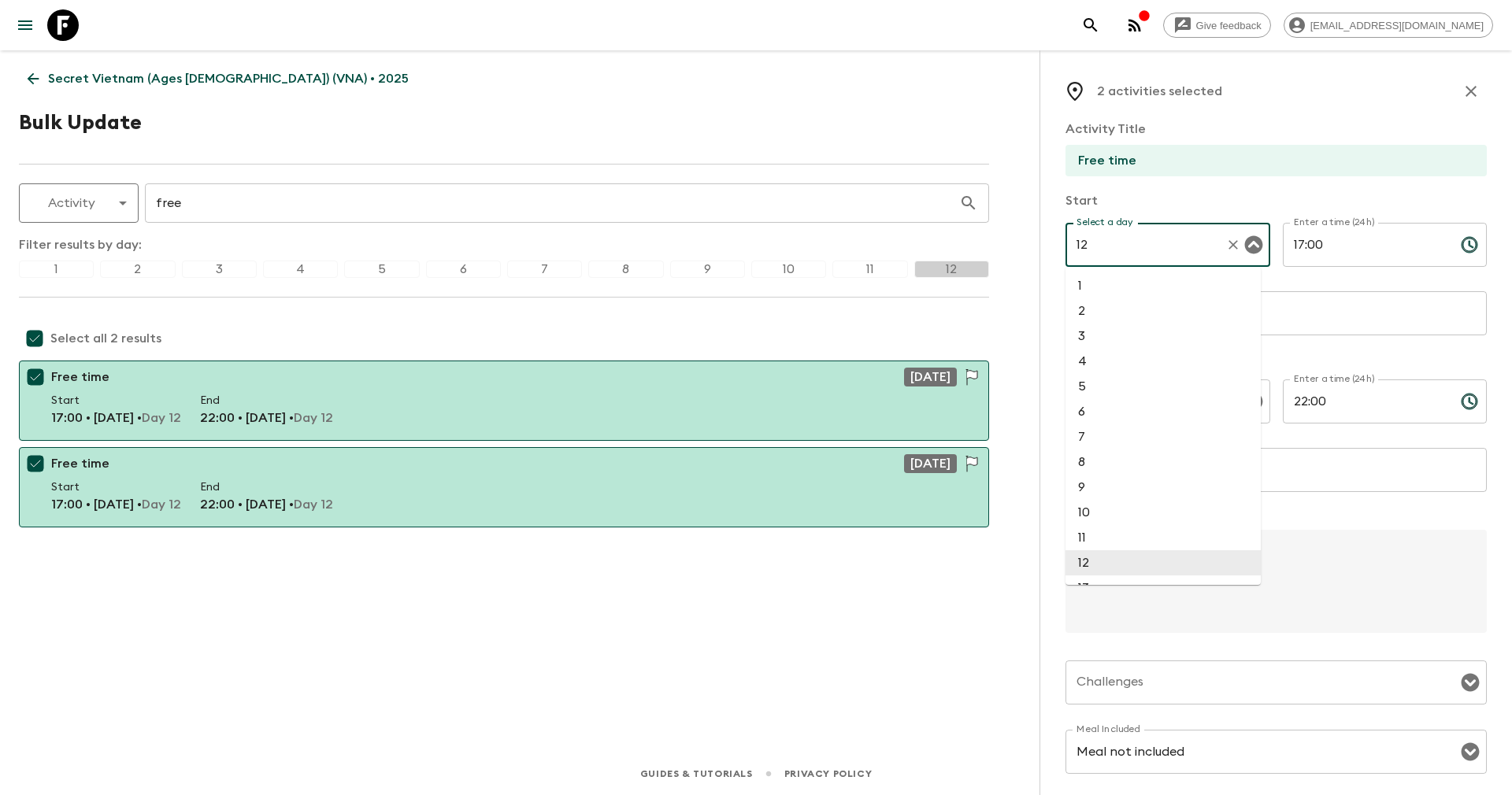
click at [1169, 245] on input "12" at bounding box center [1145, 245] width 146 height 30
click at [1096, 461] on li "8" at bounding box center [1163, 462] width 195 height 25
type input "8"
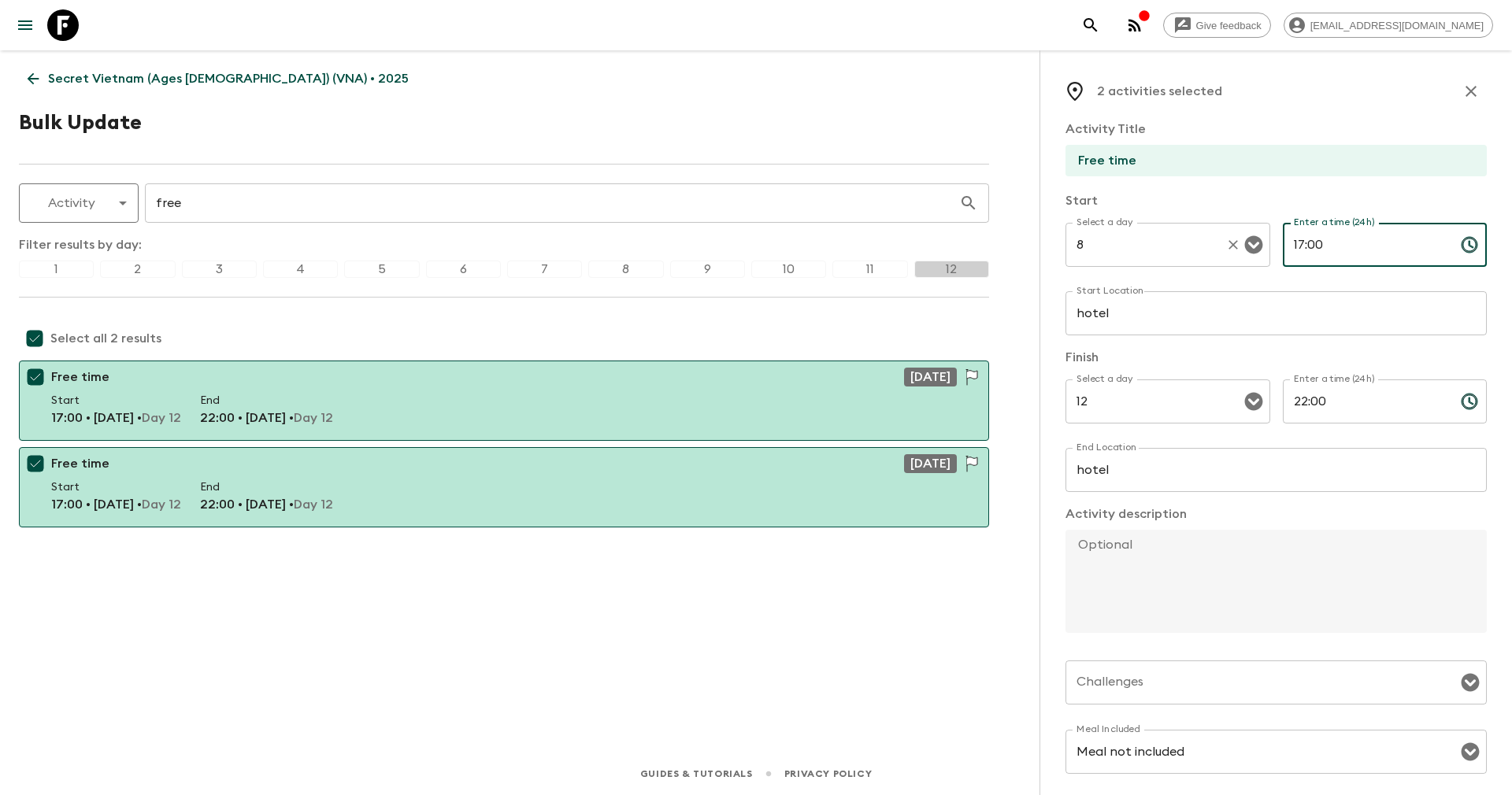
drag, startPoint x: 1311, startPoint y: 249, endPoint x: 1233, endPoint y: 250, distance: 78.0
click at [1233, 250] on div "Select a day 8 Select a day ​ Enter a time (24h) 17:00 Enter a time (24h) ​" at bounding box center [1276, 253] width 421 height 62
type input "13:45"
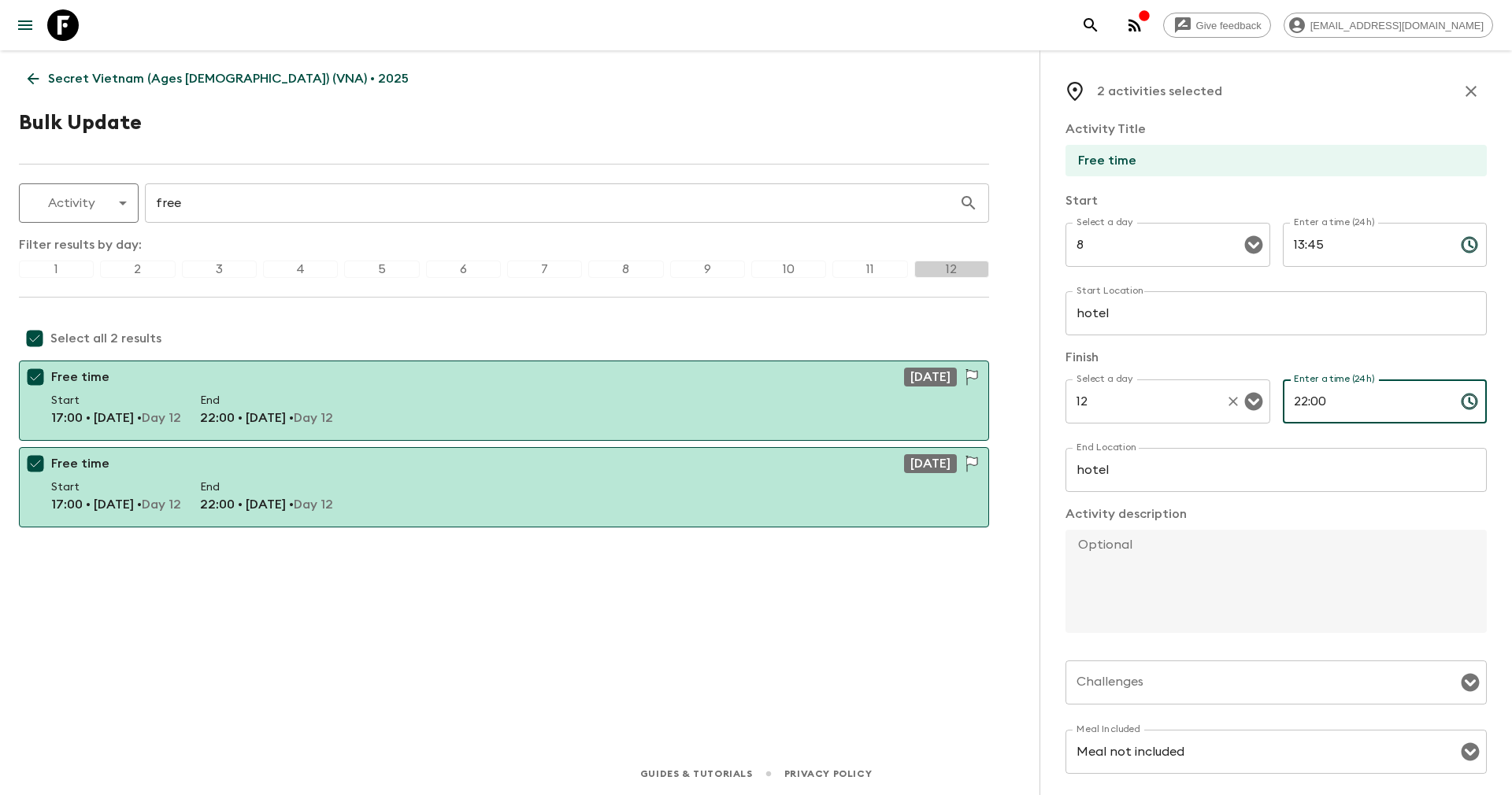
drag, startPoint x: 1332, startPoint y: 405, endPoint x: 1255, endPoint y: 410, distance: 77.2
click at [1255, 410] on div "Select a day 12 Select a day ​ Enter a time (24h) 22:00 Enter a time (24h) ​" at bounding box center [1276, 410] width 421 height 62
click at [1089, 417] on div "12 Select a day" at bounding box center [1167, 402] width 205 height 44
type input "14:55"
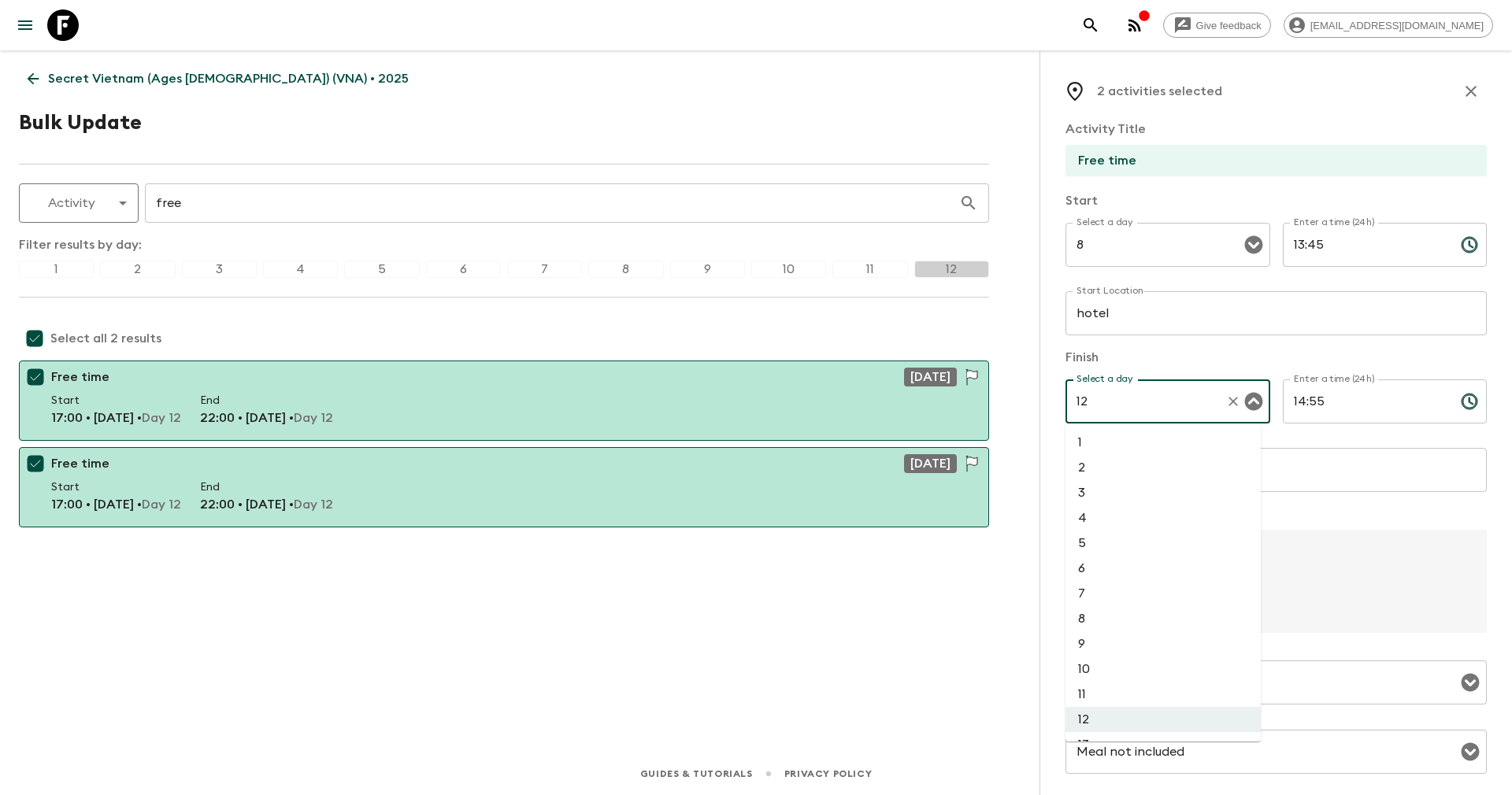
click at [1089, 615] on li "8" at bounding box center [1163, 619] width 195 height 25
type input "8"
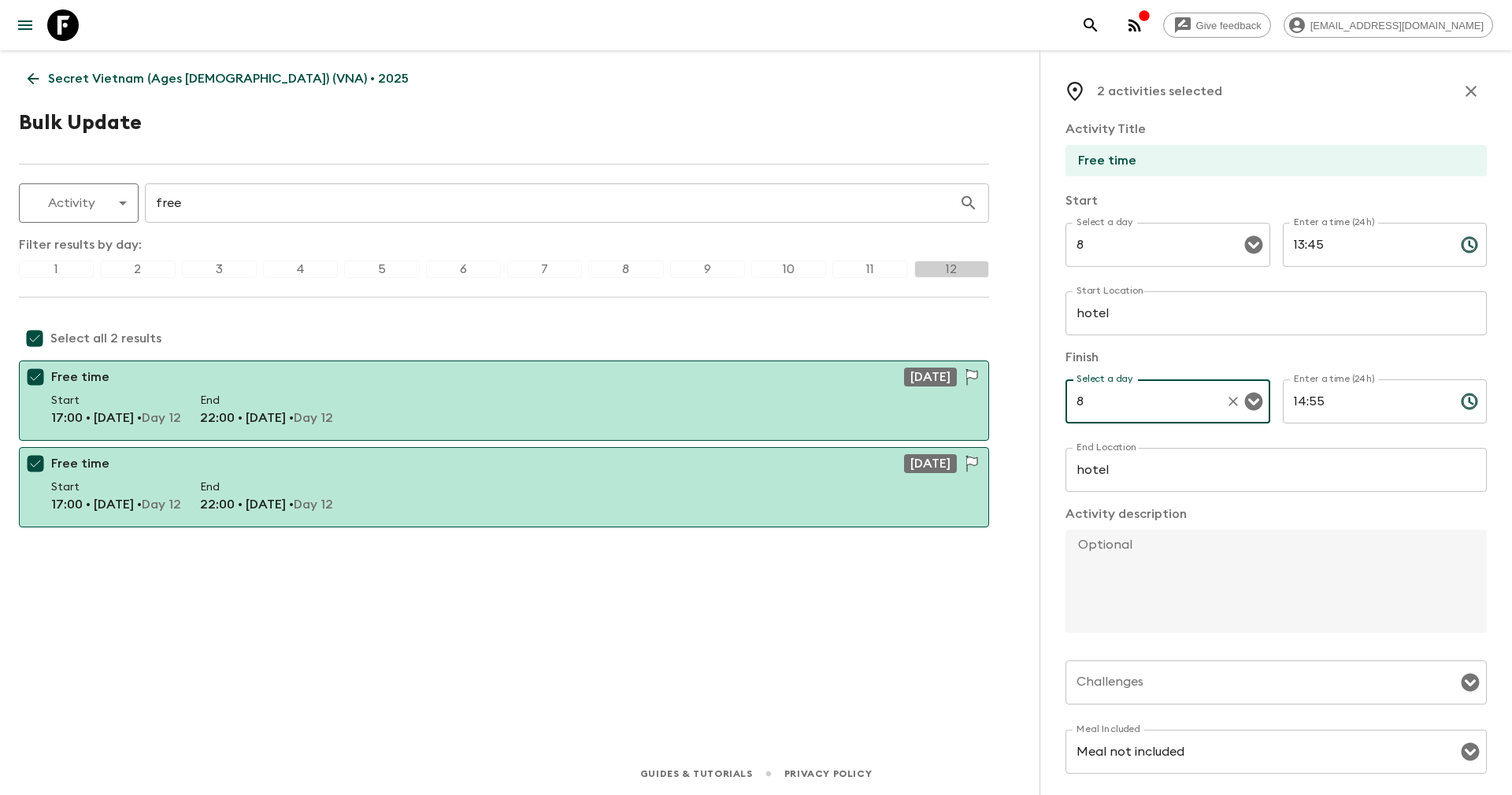
scroll to position [217, 0]
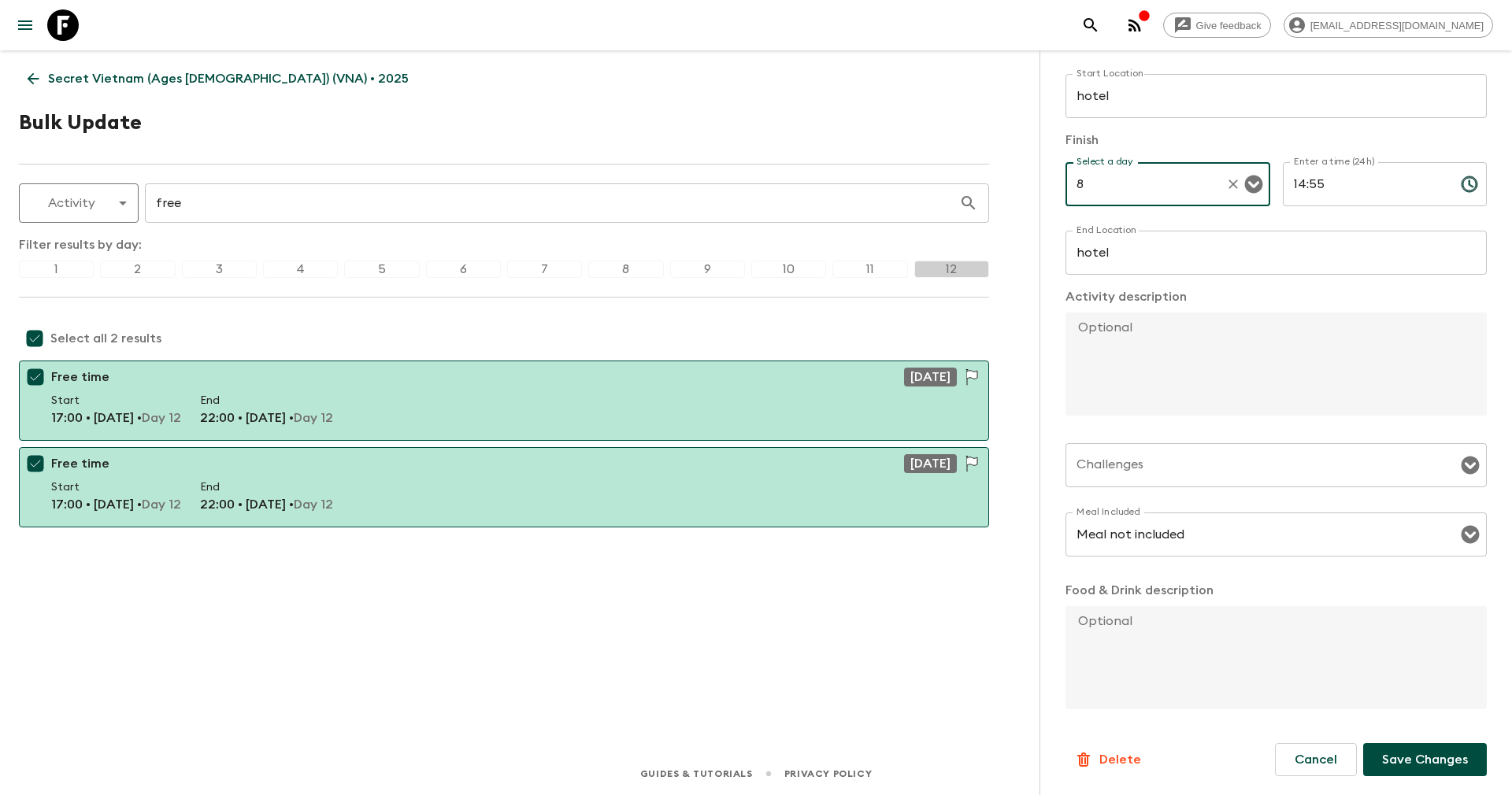
click at [1387, 764] on p "Save Changes" at bounding box center [1425, 759] width 86 height 19
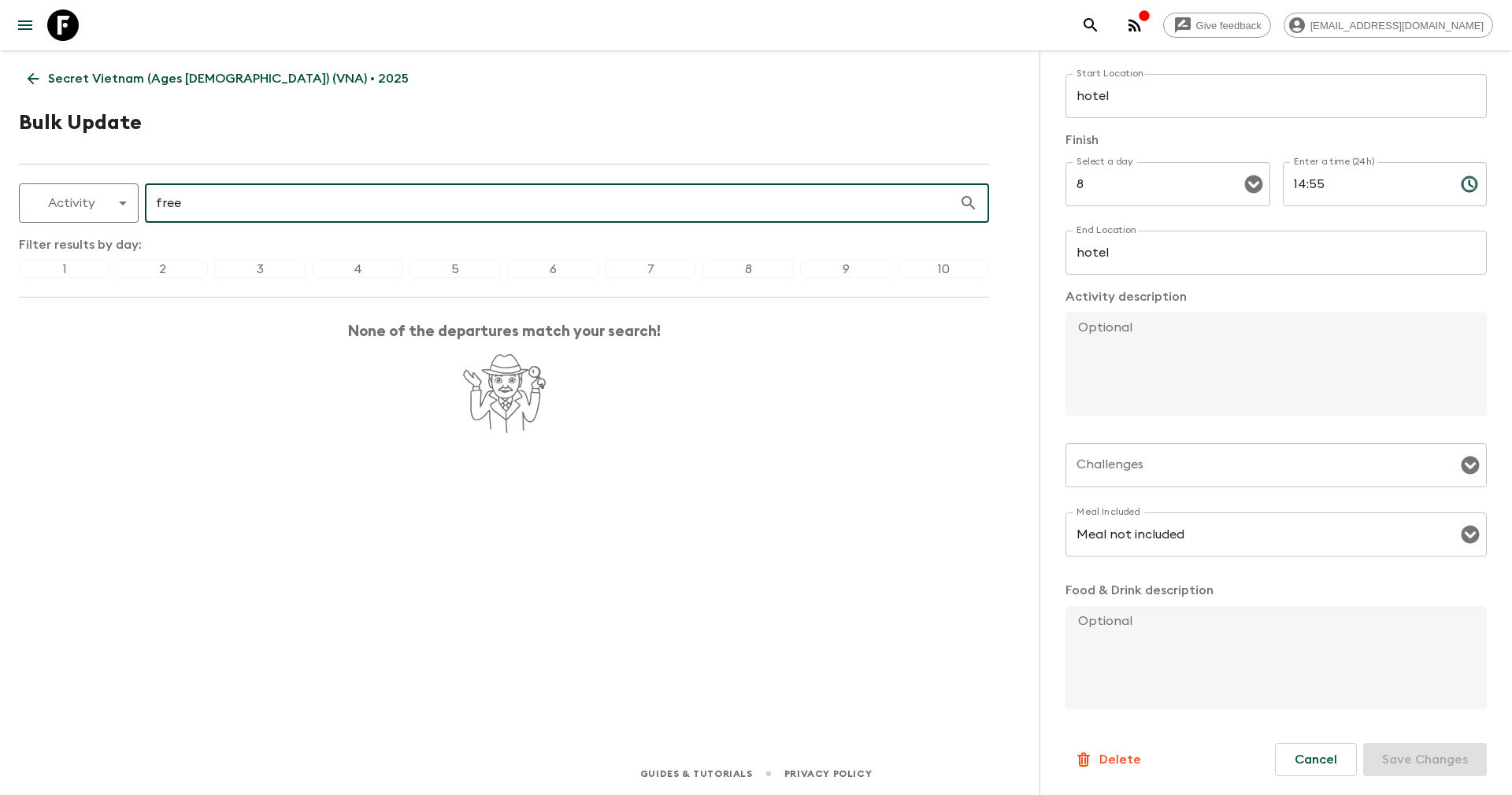
click at [291, 190] on input "free" at bounding box center [552, 203] width 814 height 44
click at [747, 263] on div "8" at bounding box center [748, 269] width 92 height 17
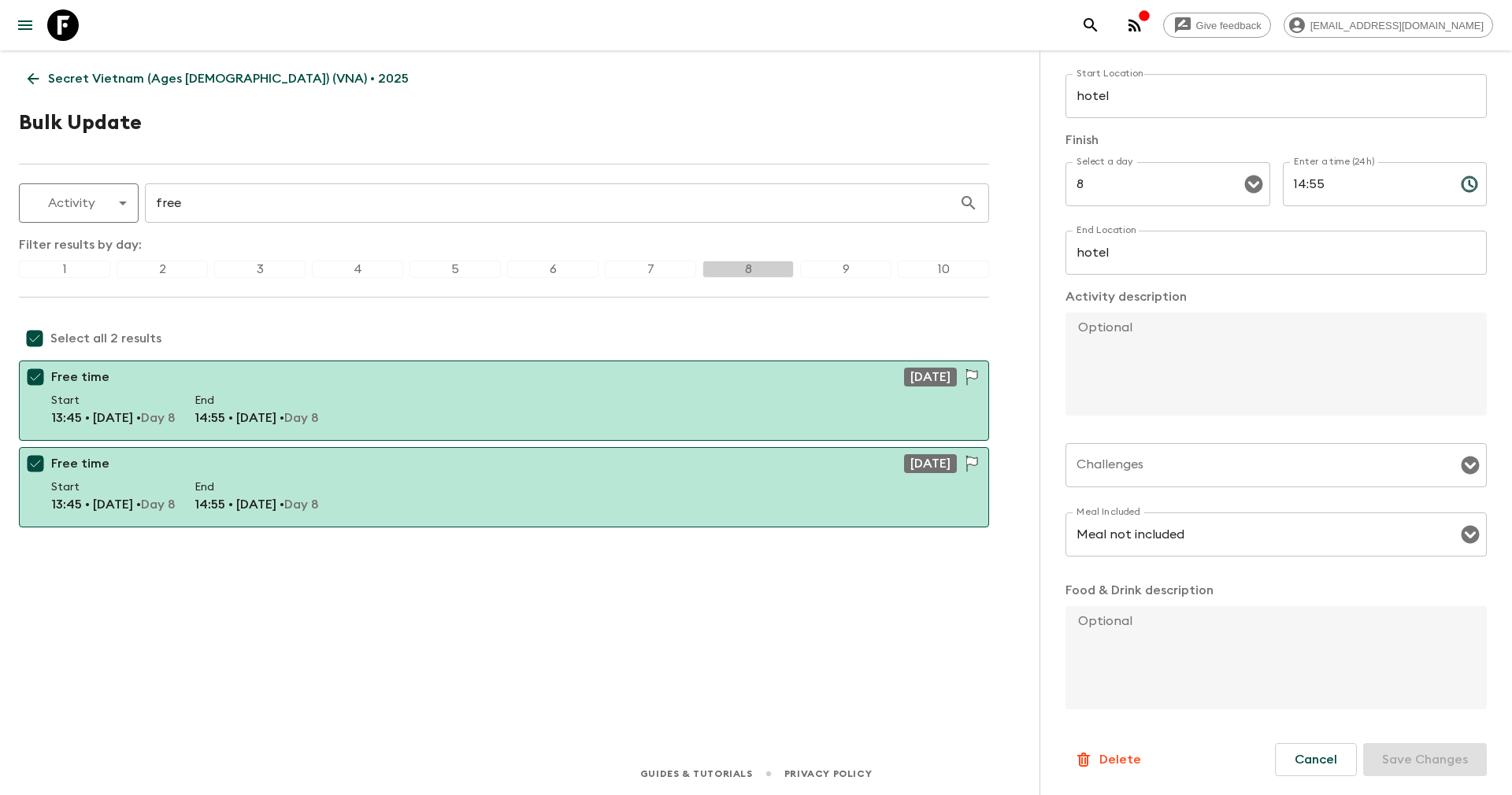
scroll to position [0, 0]
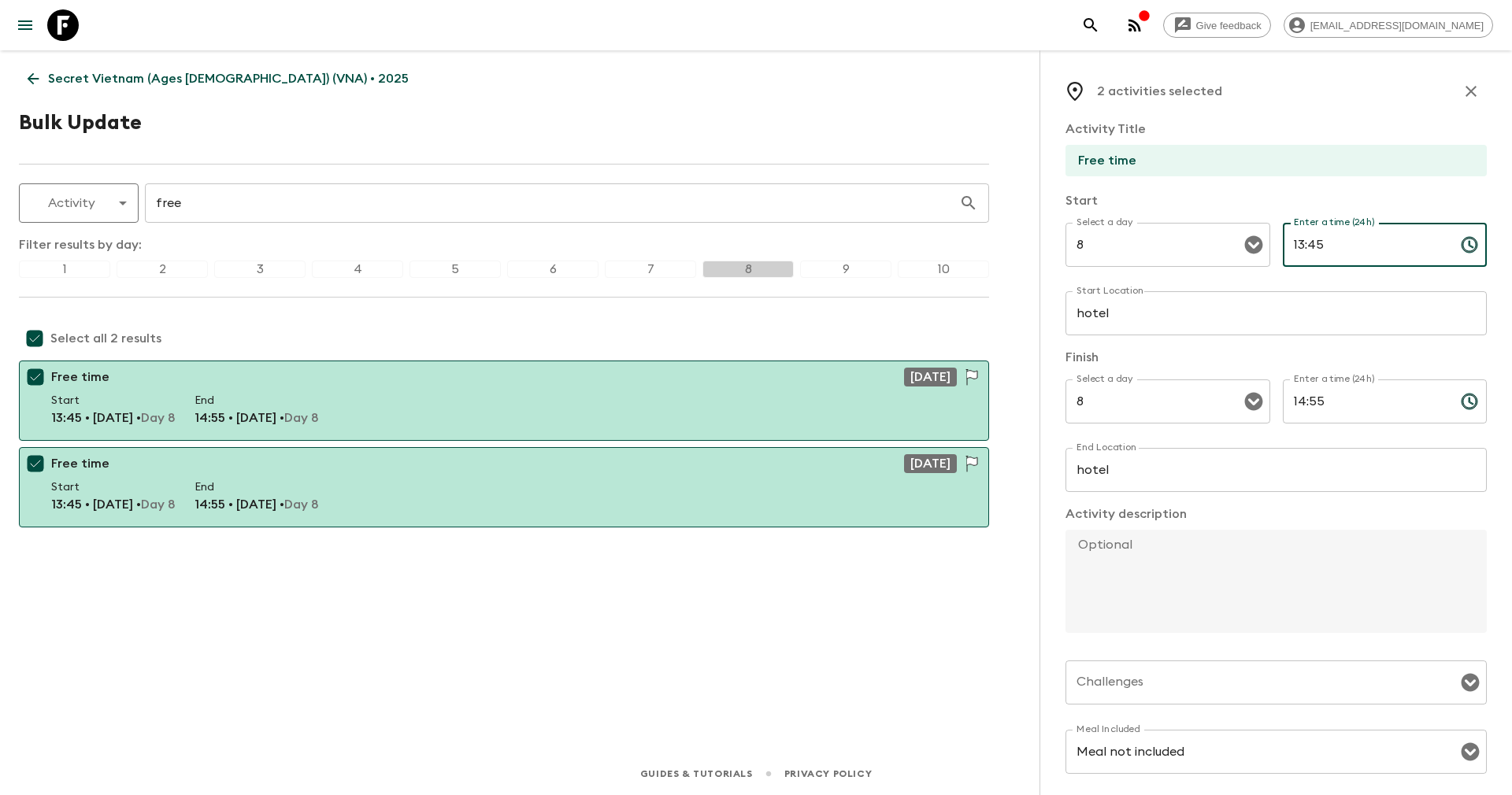
click at [1304, 242] on input "13:45" at bounding box center [1365, 245] width 166 height 44
drag, startPoint x: 1285, startPoint y: 249, endPoint x: 1384, endPoint y: 241, distance: 99.3
click at [1384, 241] on input "13:45" at bounding box center [1365, 245] width 166 height 44
type input "12:40"
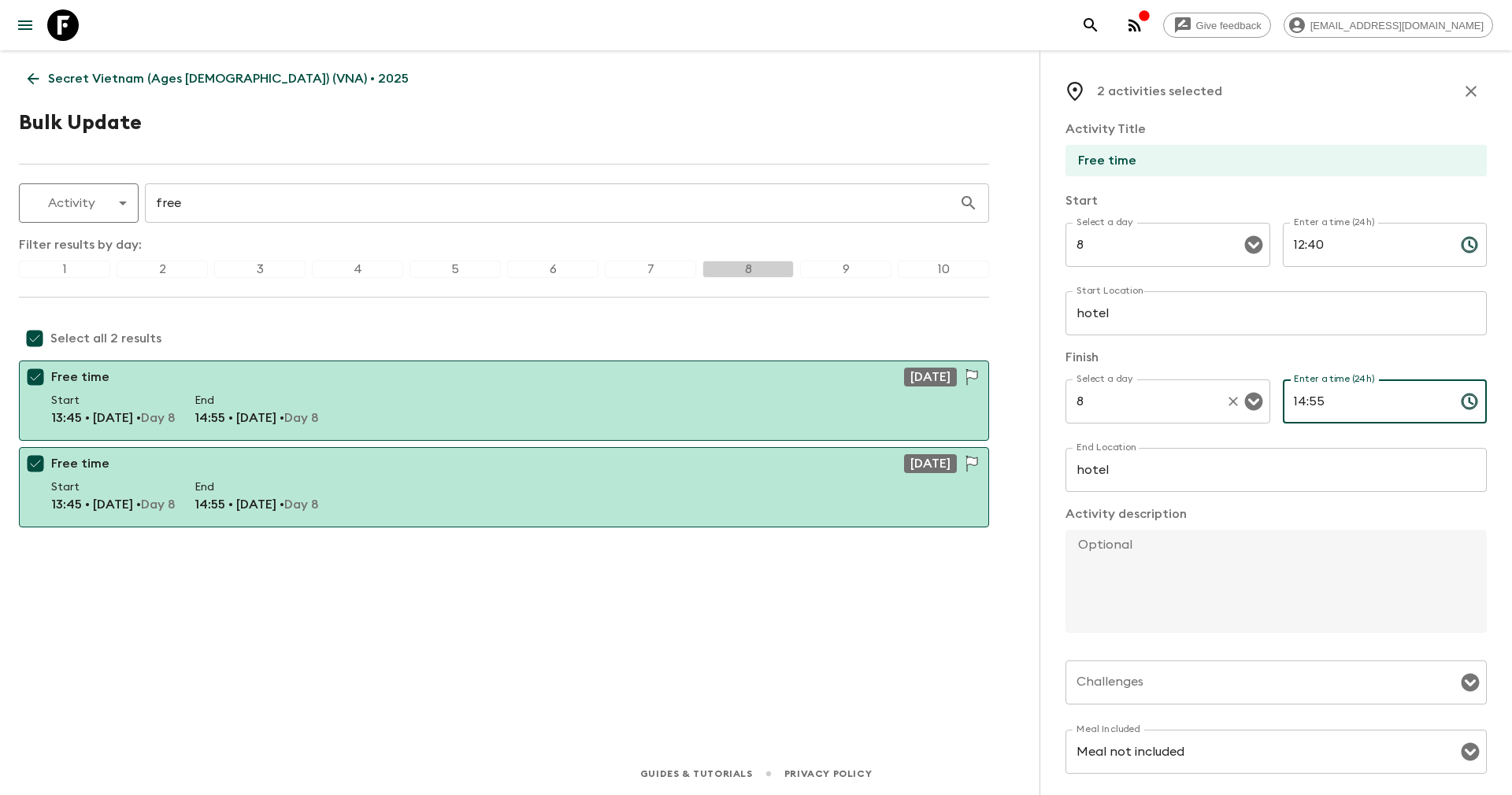
drag, startPoint x: 1351, startPoint y: 405, endPoint x: 1223, endPoint y: 420, distance: 128.9
click at [1223, 420] on div "Select a day 8 Select a day ​ Enter a time (24h) 14:55 Enter a time (24h) ​" at bounding box center [1276, 410] width 421 height 62
type input "13:30"
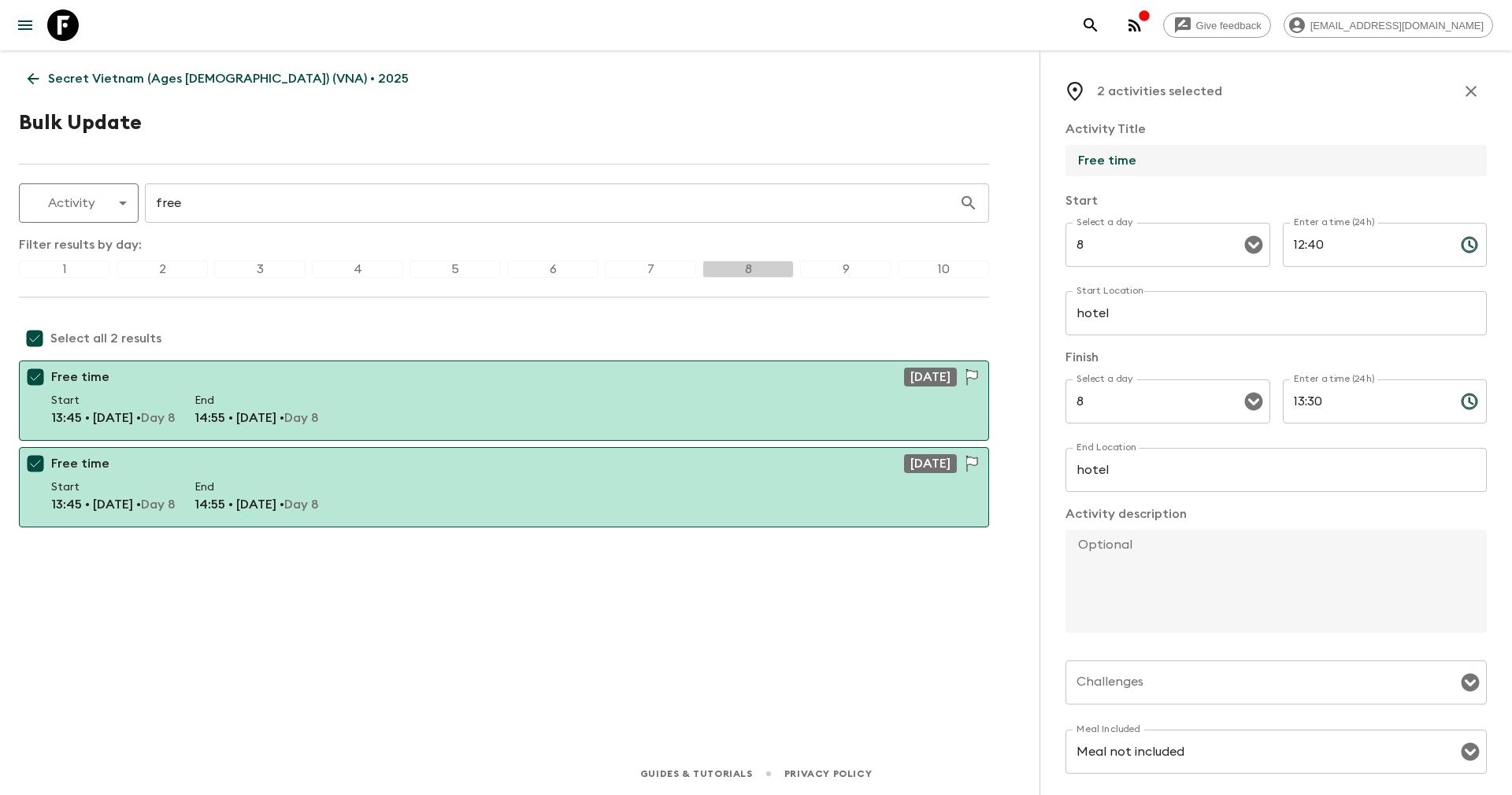
click at [1150, 156] on input "Free time" at bounding box center [1269, 161] width 409 height 31
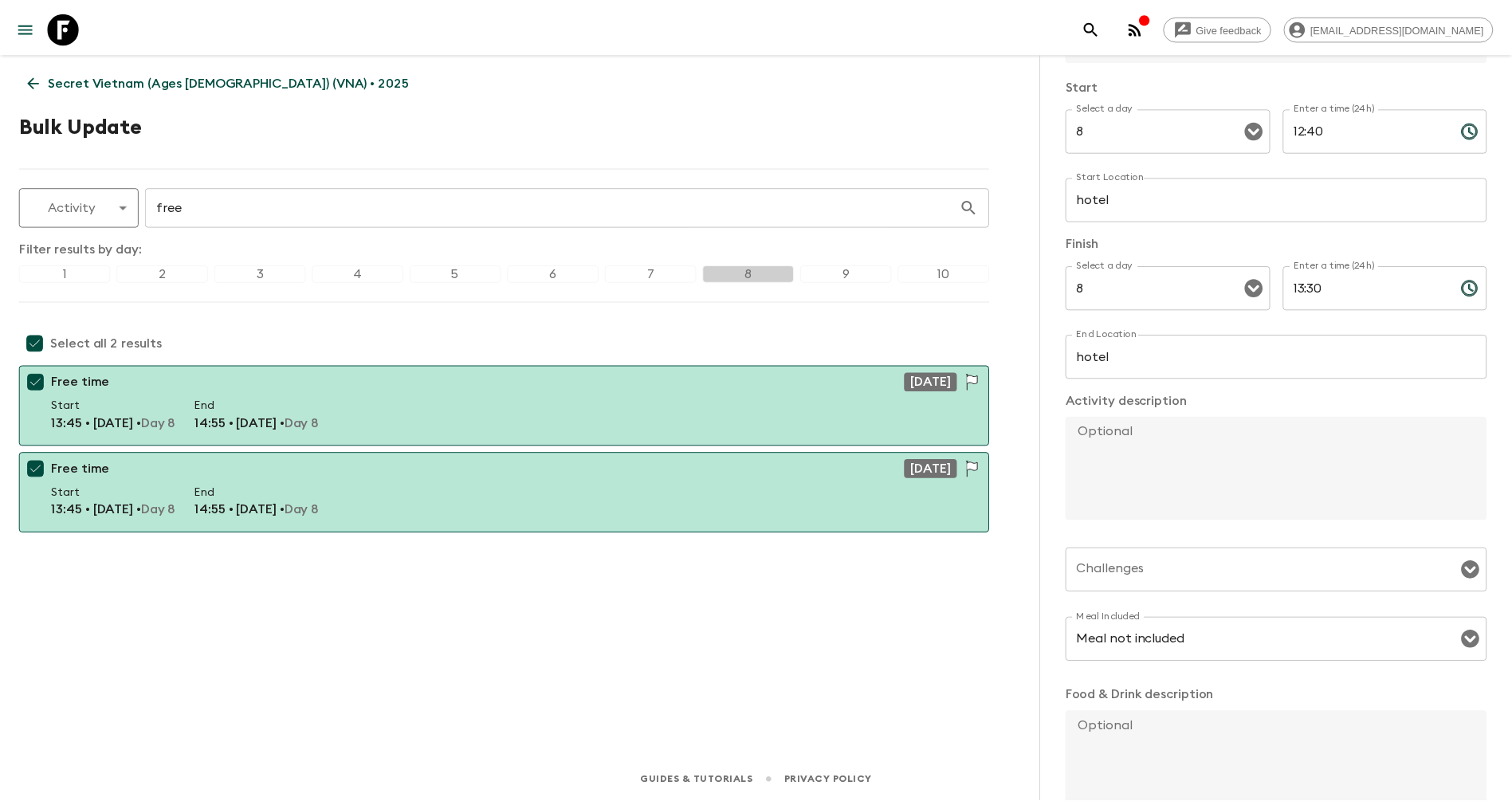
scroll to position [220, 0]
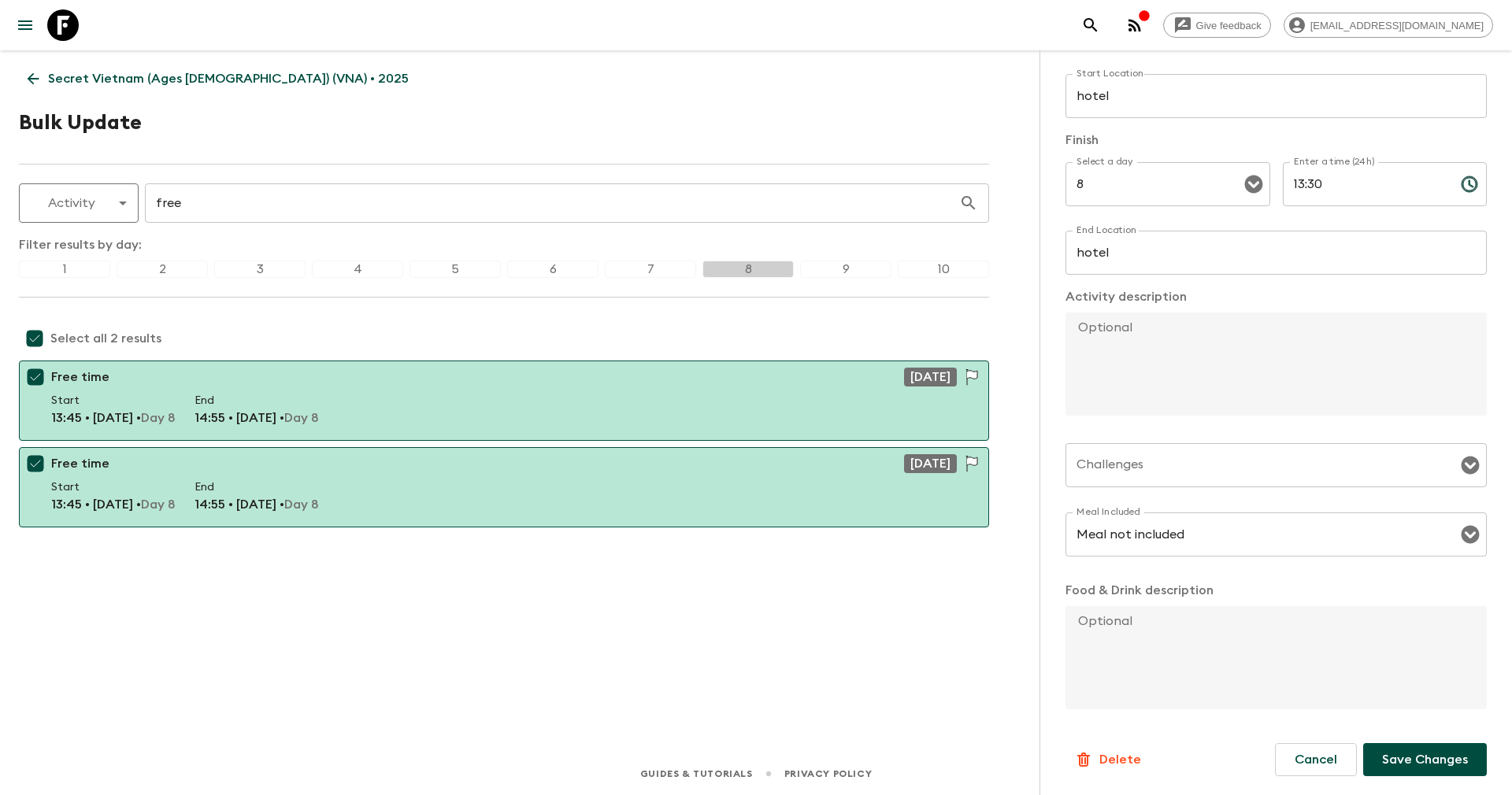
type input "Free time for lunch"
click at [1412, 757] on p "Save Changes" at bounding box center [1425, 759] width 86 height 19
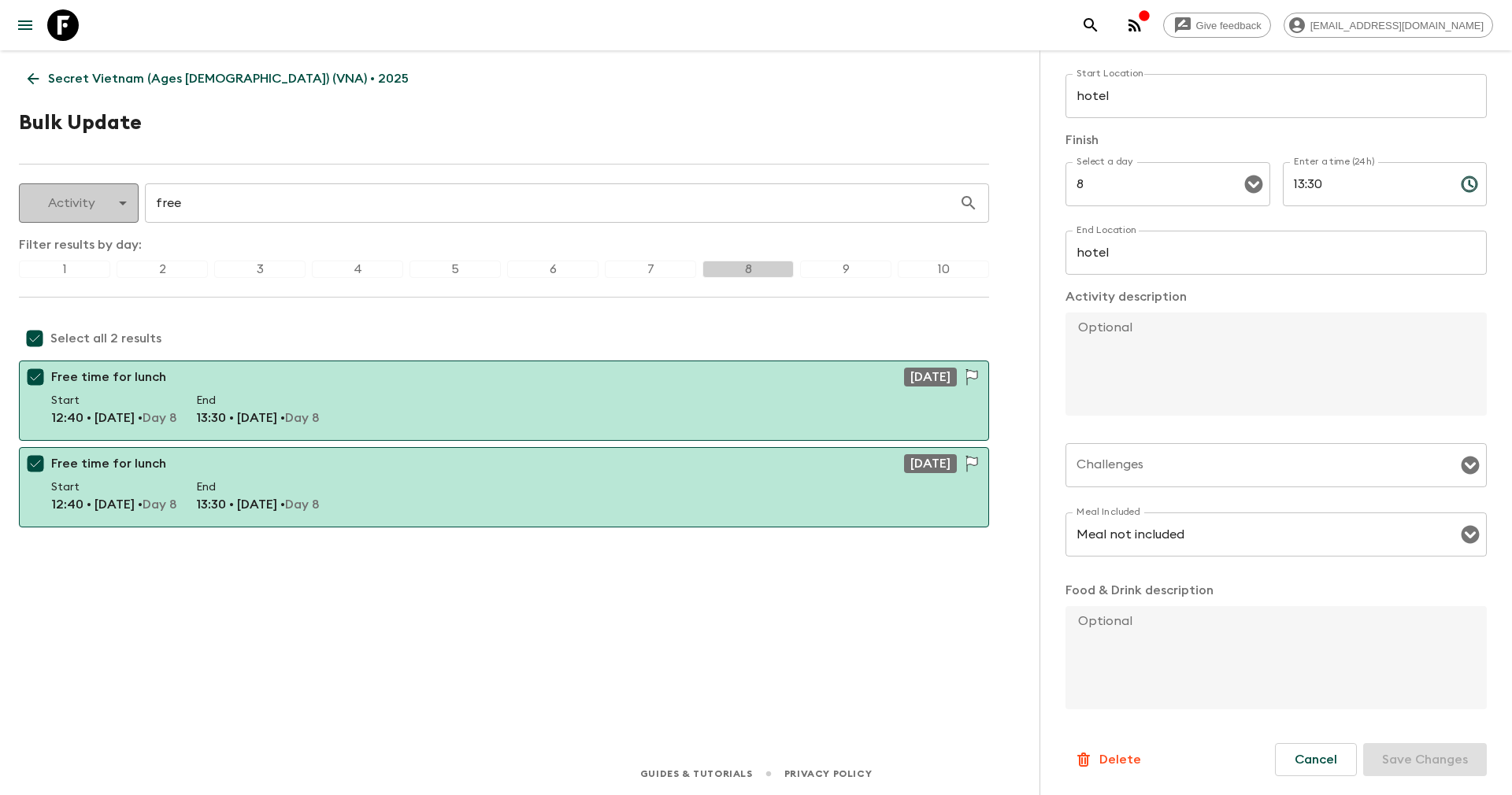
click at [65, 201] on body "Give feedback yenvuong@exotravel.com Secret Vietnam (Ages 45-59) (VNA) • 2025 B…" at bounding box center [756, 398] width 1512 height 795
click at [61, 258] on li "Activity" at bounding box center [79, 267] width 126 height 25
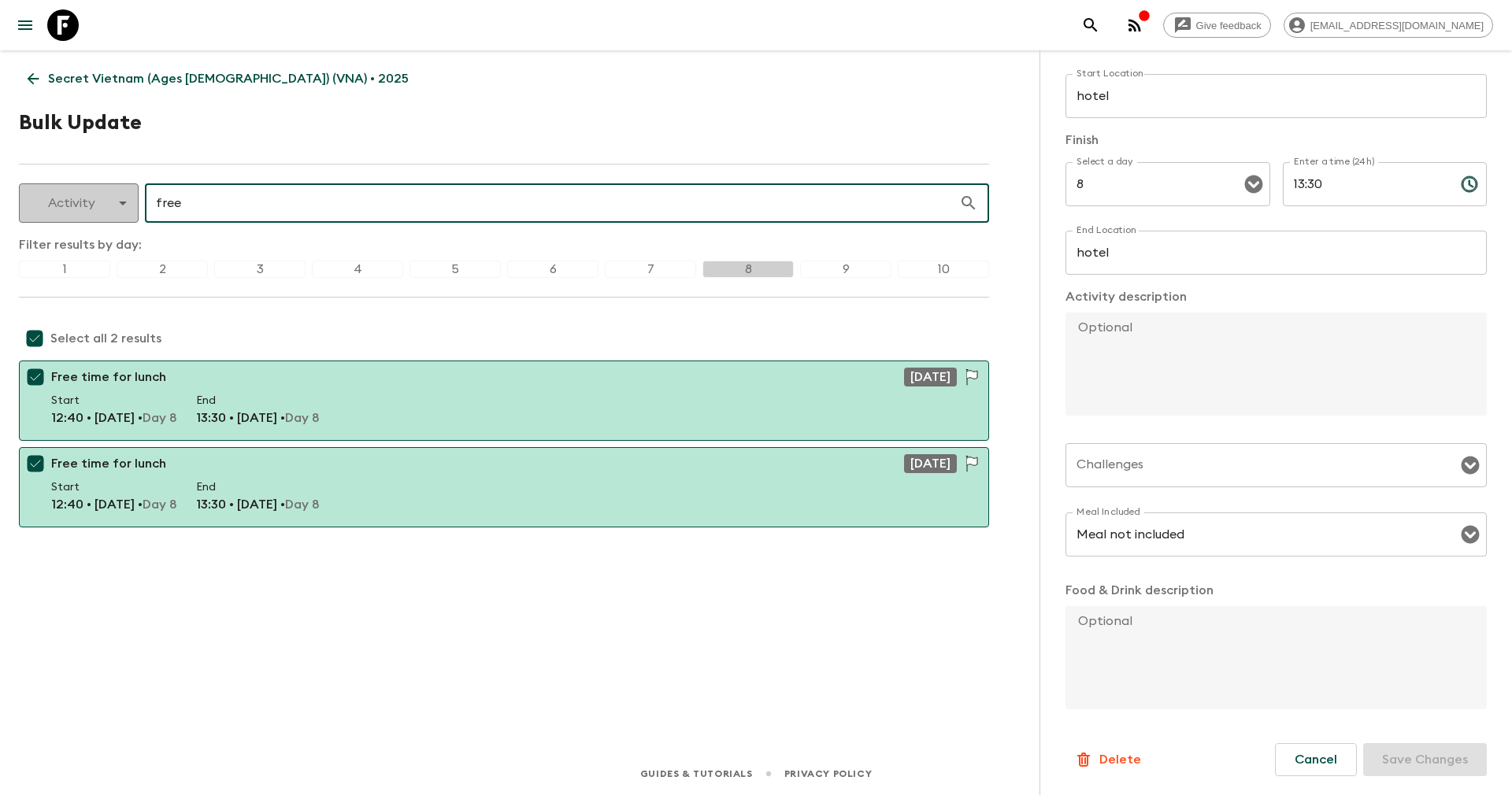
drag, startPoint x: 183, startPoint y: 202, endPoint x: 108, endPoint y: 187, distance: 76.5
click at [110, 189] on div "Activity activity ​ free ​" at bounding box center [504, 203] width 970 height 39
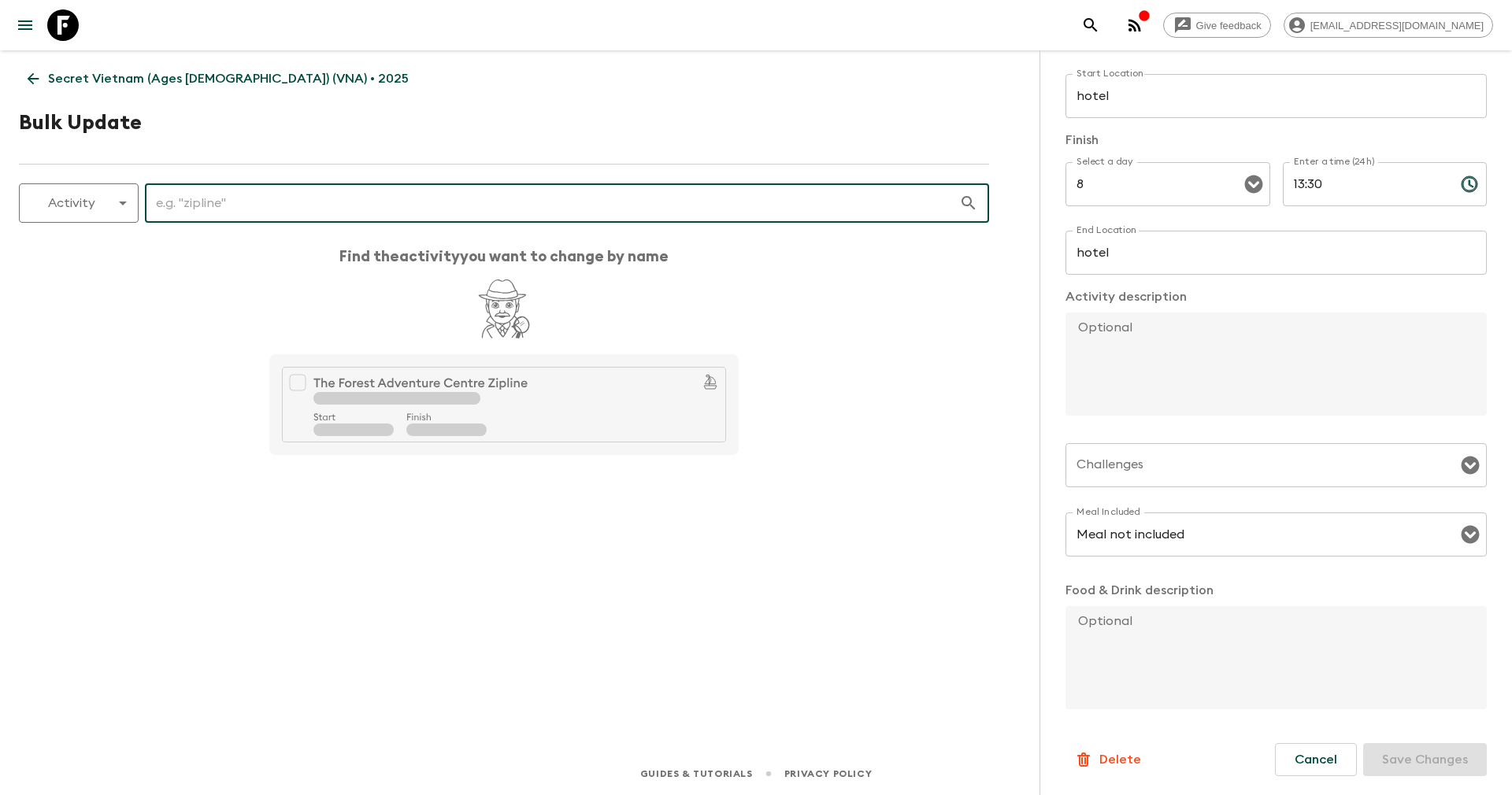
click at [908, 349] on div "Find the activity you want to change by name" at bounding box center [504, 353] width 970 height 211
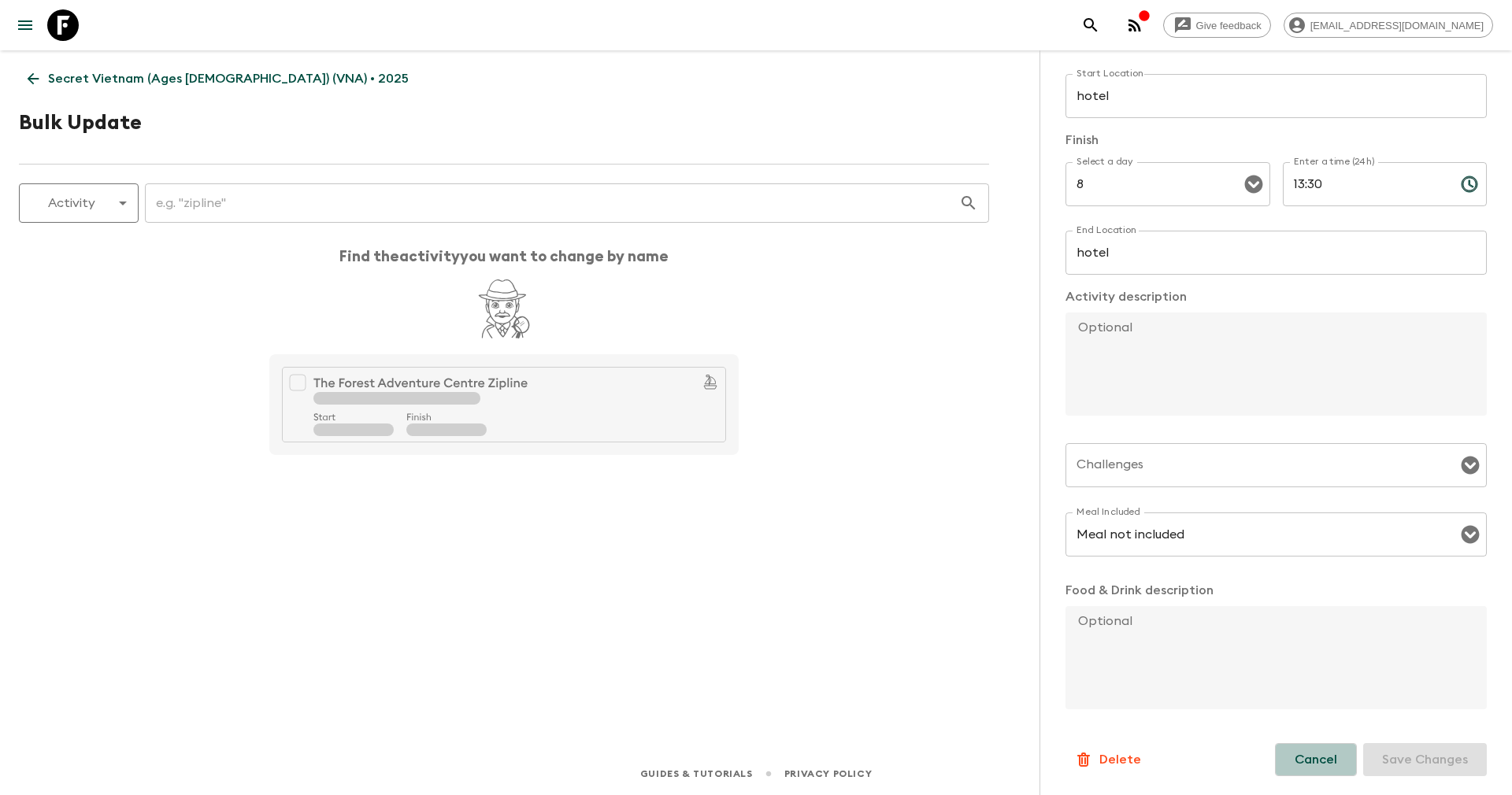
click at [1275, 751] on button "Cancel" at bounding box center [1316, 759] width 82 height 33
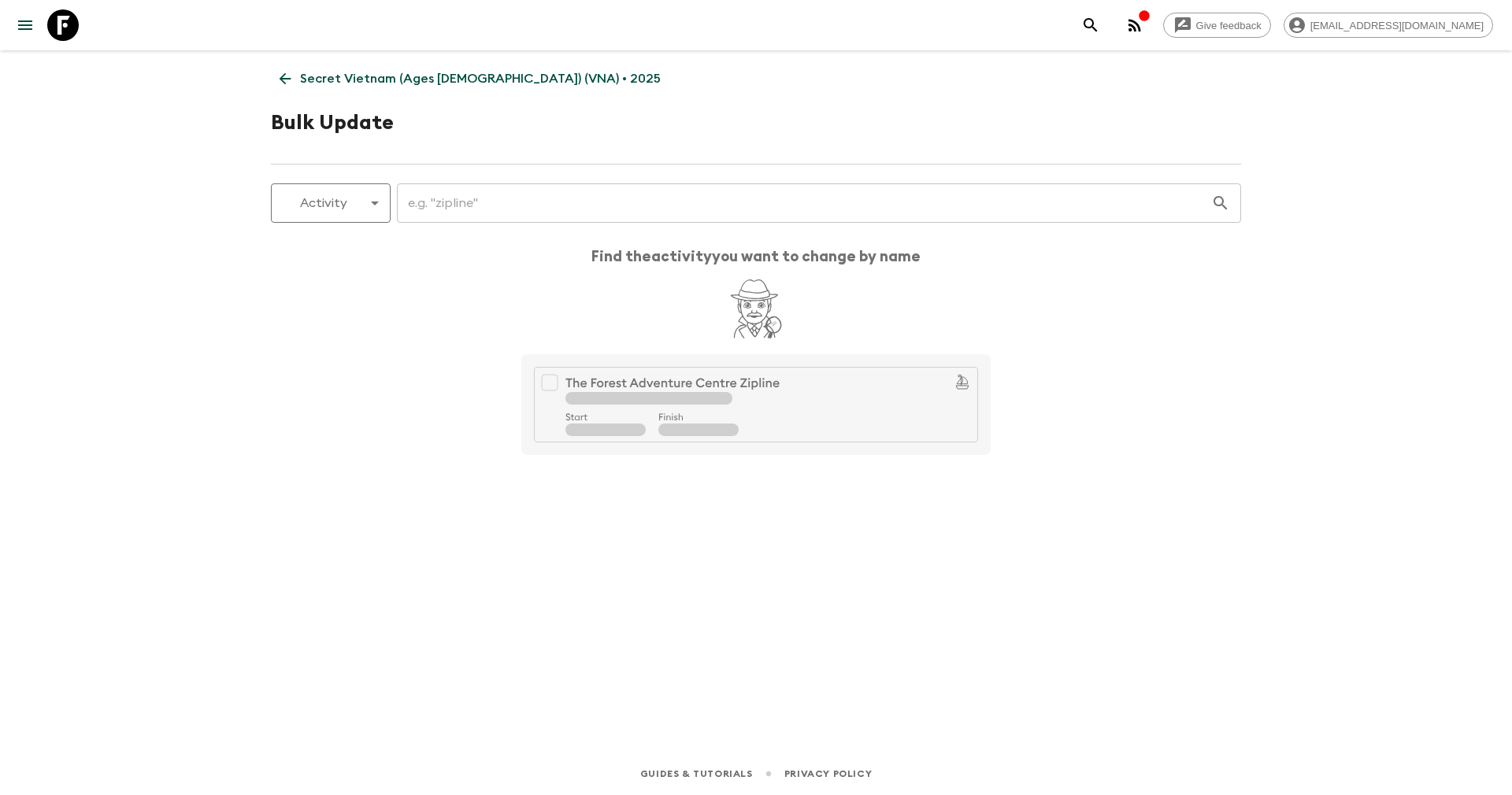
click at [1070, 456] on div "Find the activity you want to change by name" at bounding box center [756, 353] width 970 height 211
click at [331, 70] on p "Secret Vietnam (Ages 45-59) (VNA) • 2025" at bounding box center [480, 79] width 361 height 19
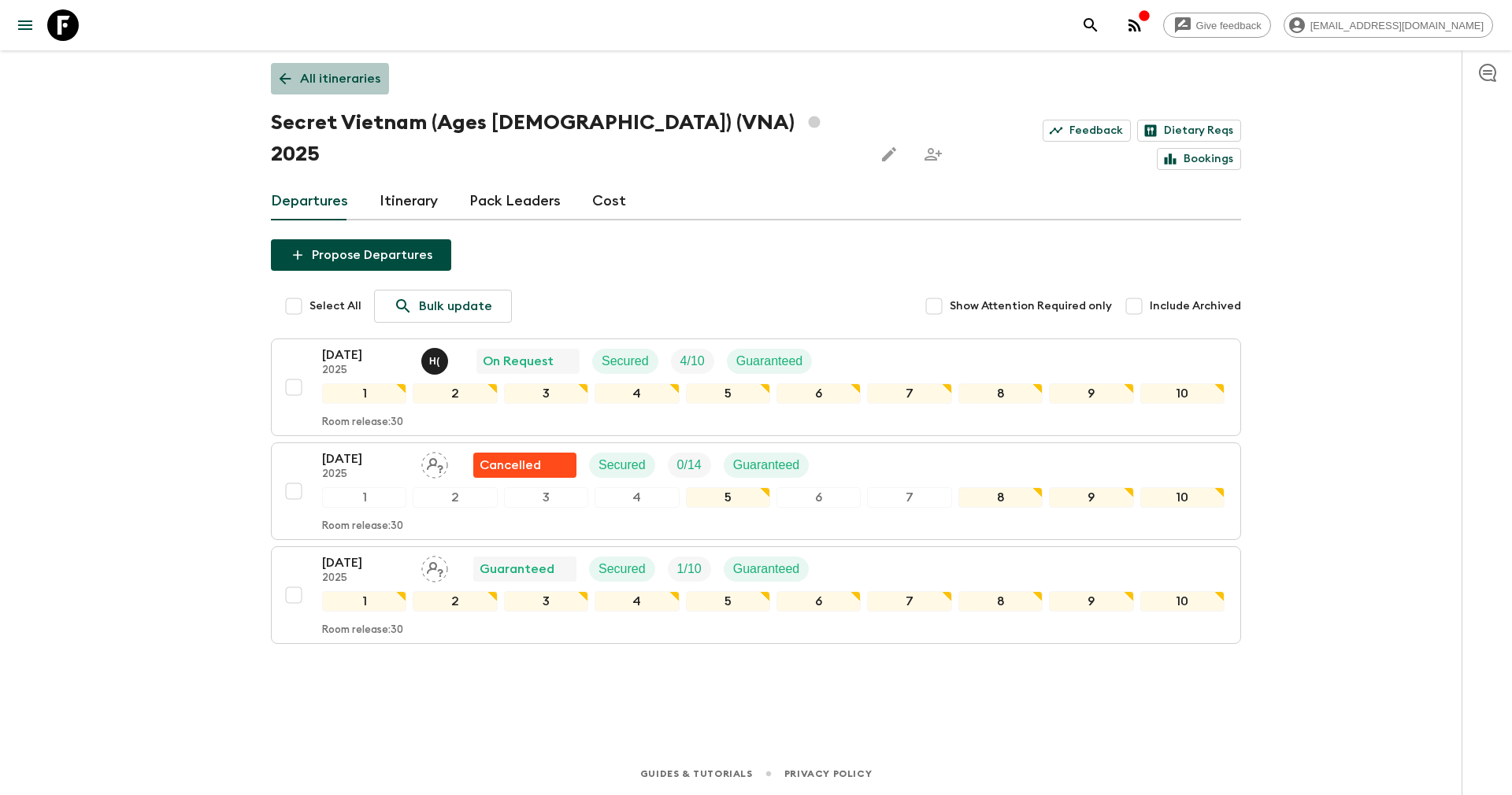
click at [302, 79] on p "All itineraries" at bounding box center [340, 79] width 81 height 19
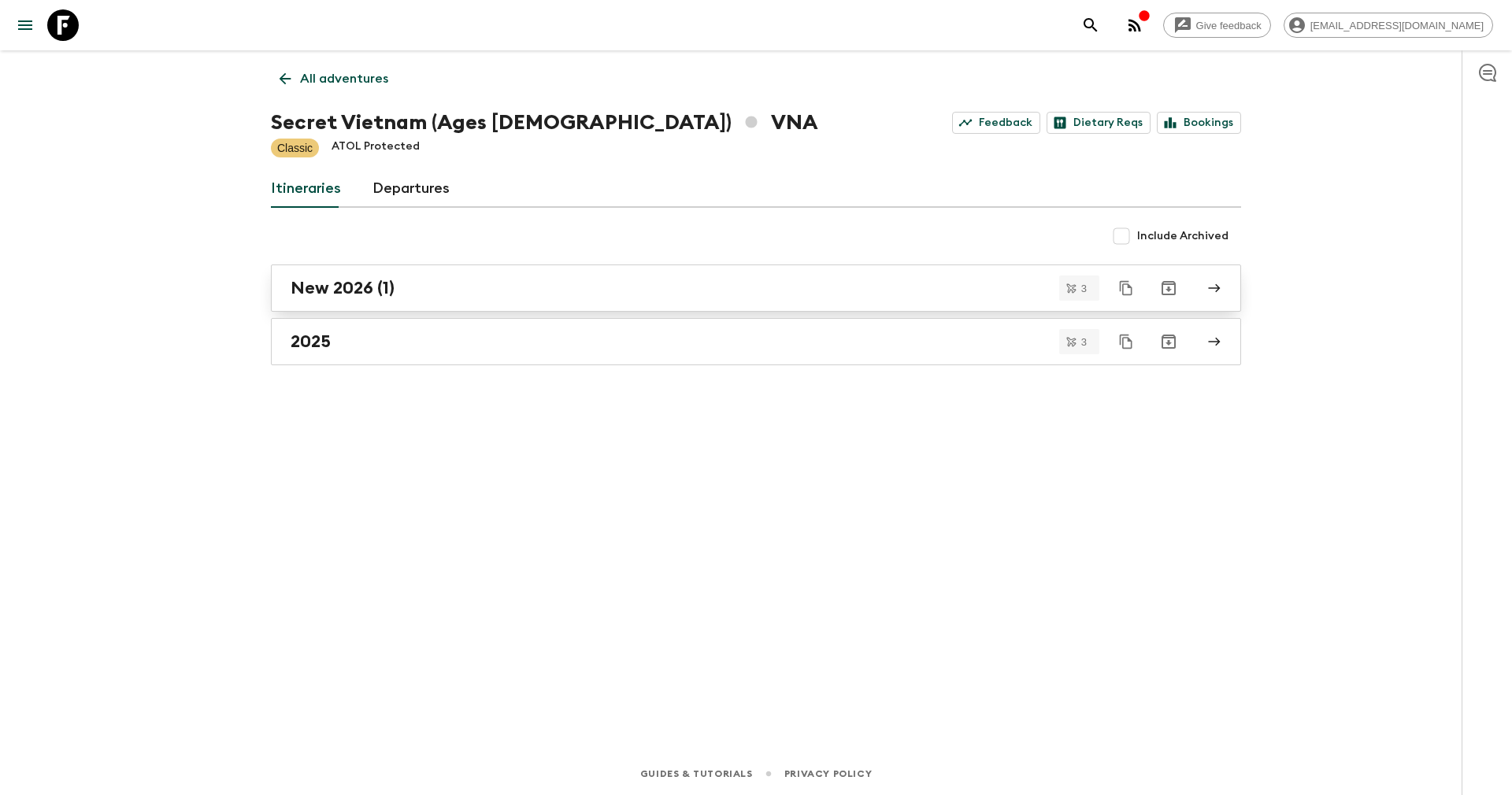
click at [369, 280] on h2 "New 2026 (1)" at bounding box center [342, 288] width 104 height 20
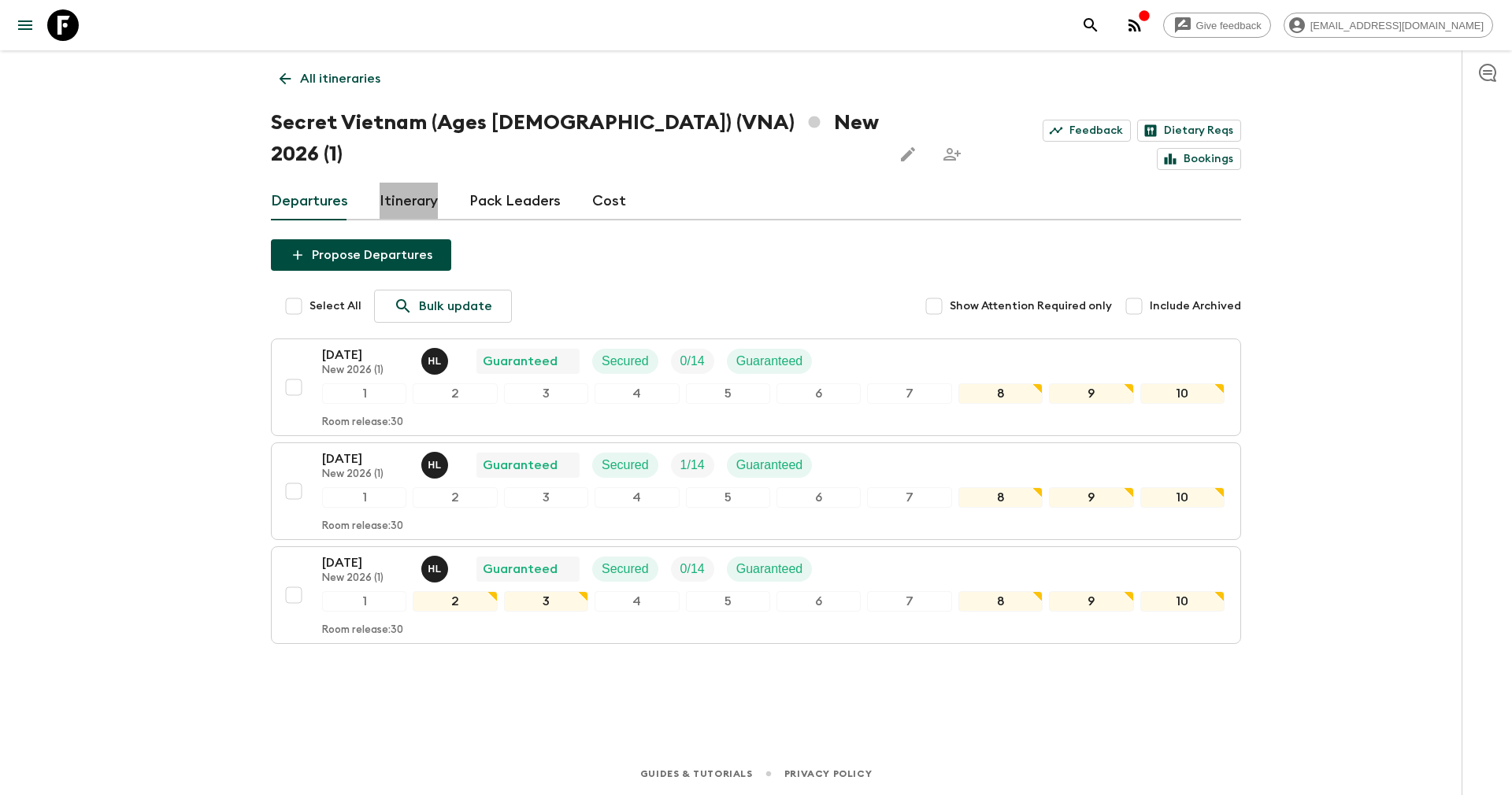
click at [403, 183] on link "Itinerary" at bounding box center [409, 201] width 59 height 37
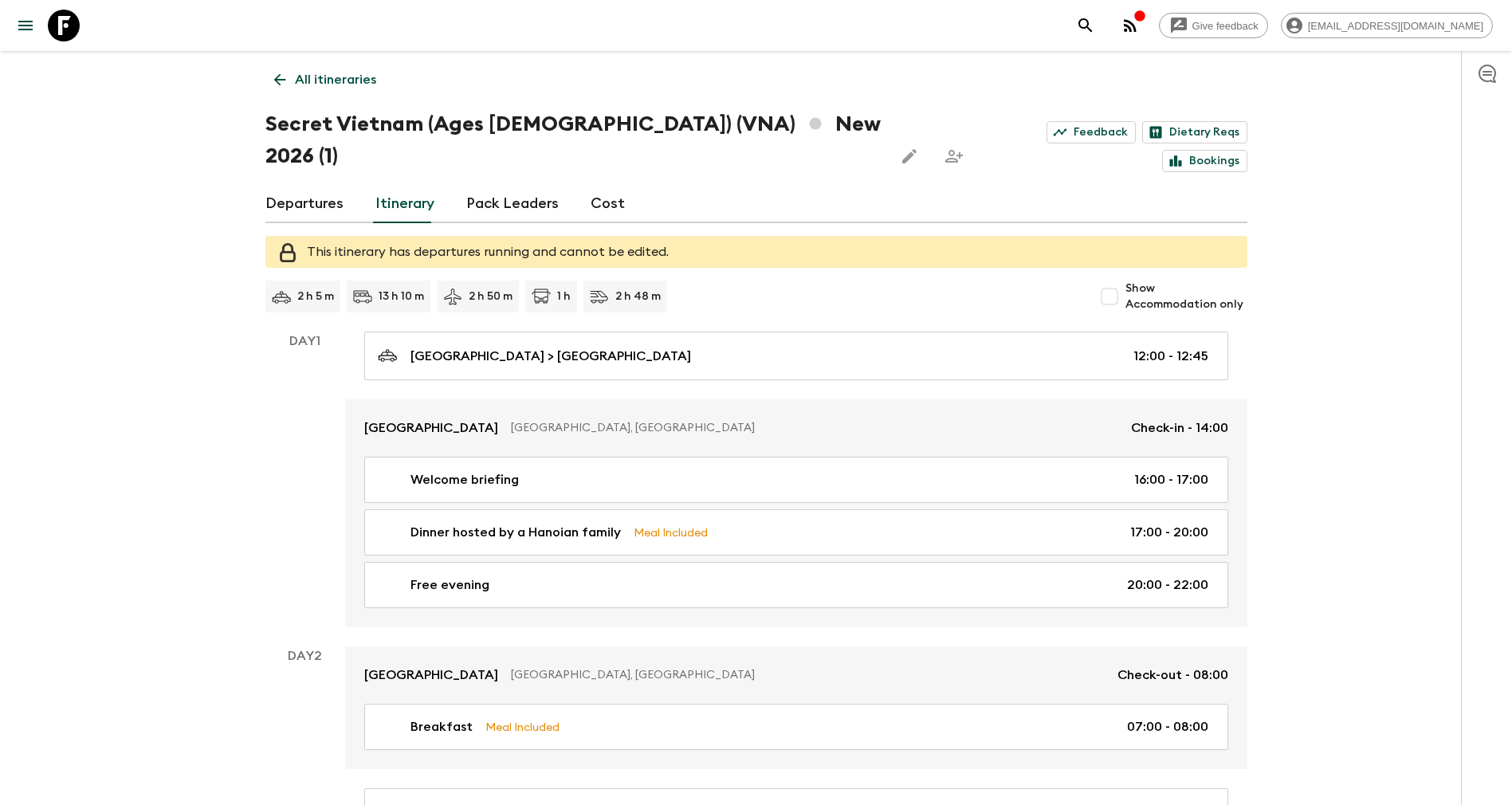
click at [322, 185] on link "Departures" at bounding box center [304, 204] width 78 height 38
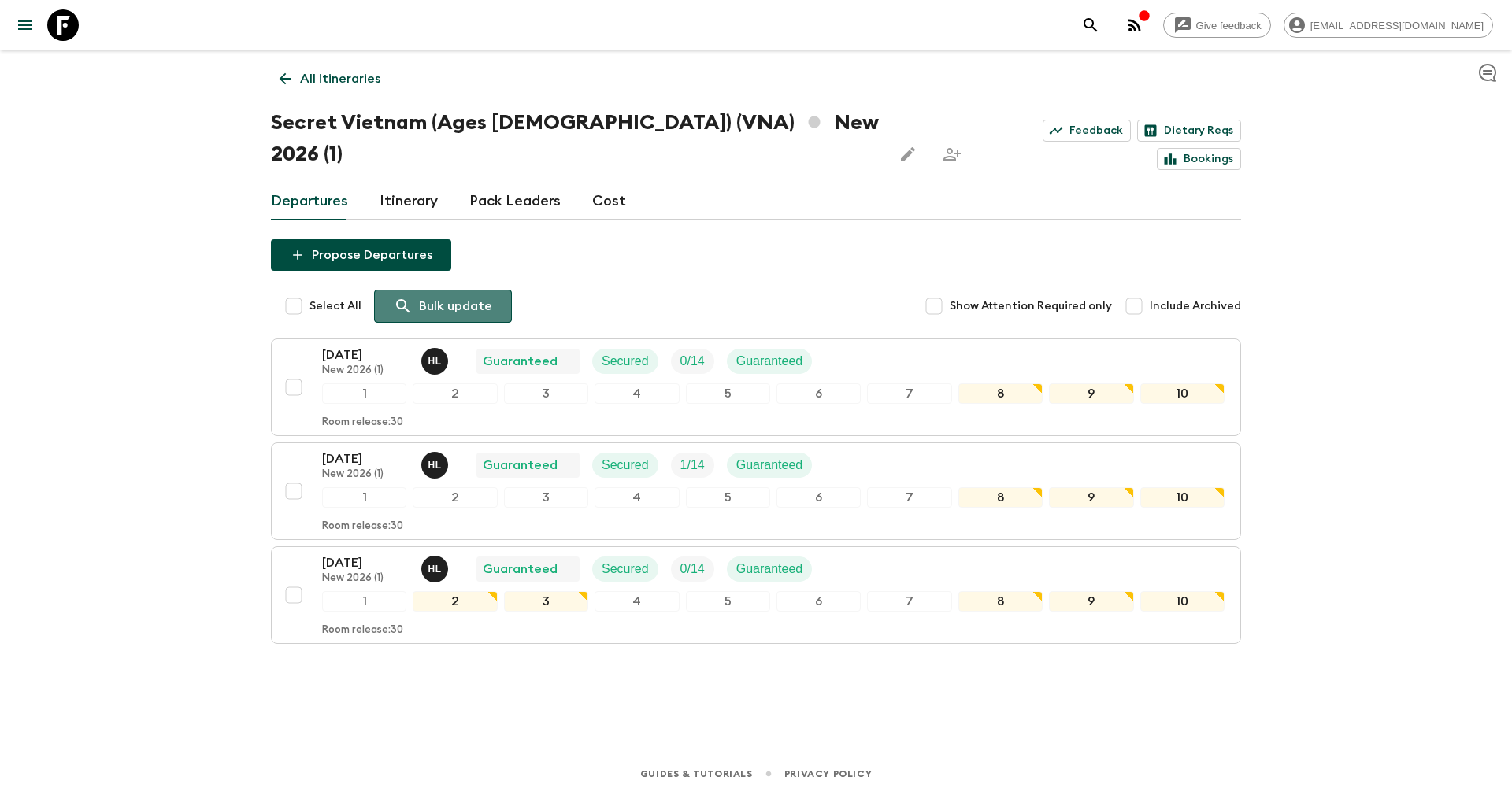
click at [448, 296] on p "Bulk update" at bounding box center [455, 306] width 73 height 19
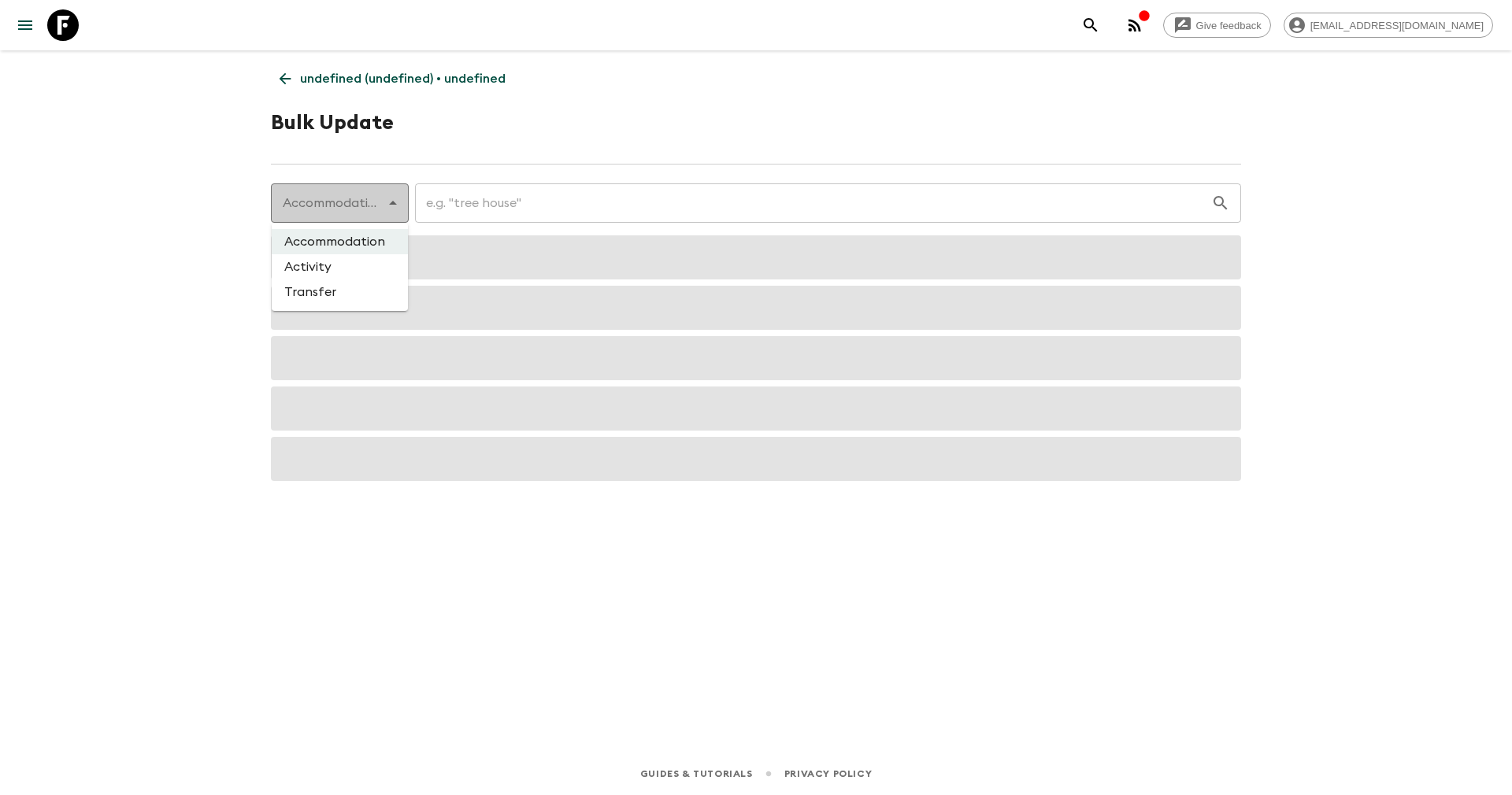
click at [375, 207] on body "Give feedback yenvuong@exotravel.com undefined (undefined) • undefined Bulk Upd…" at bounding box center [756, 398] width 1512 height 795
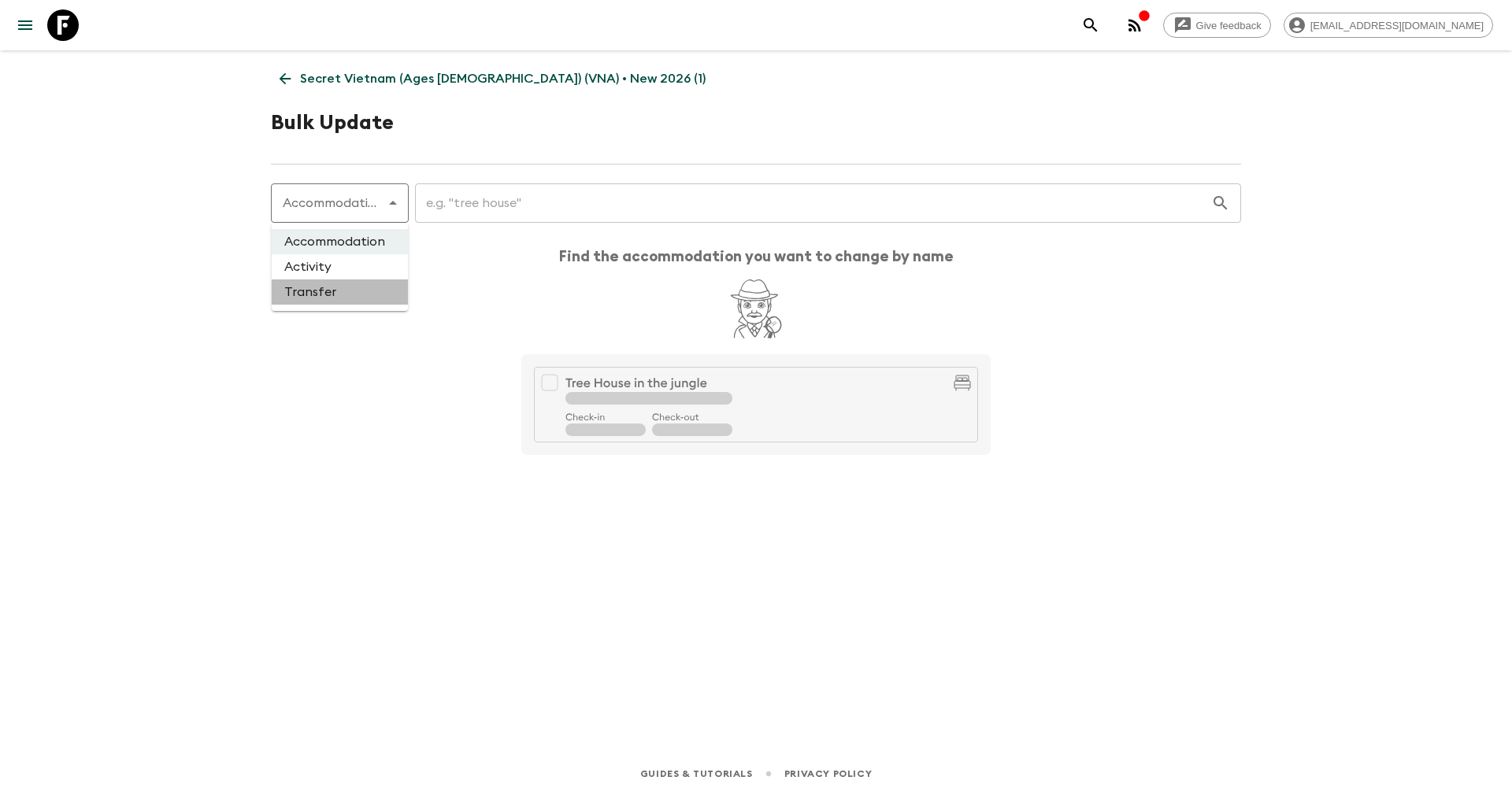
click at [330, 294] on li "Transfer" at bounding box center [340, 292] width 136 height 25
type input "transfer"
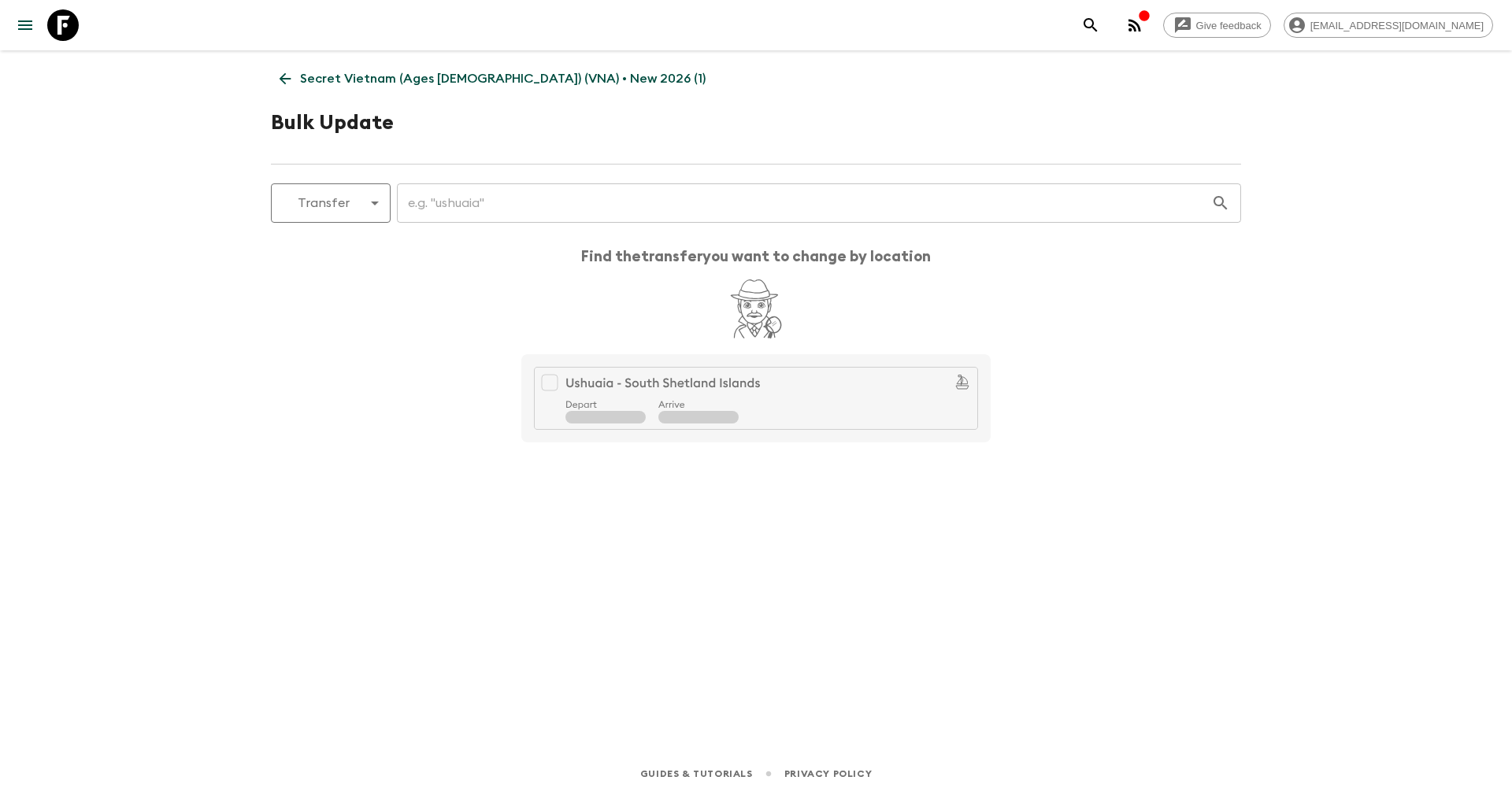
click at [493, 201] on input "text" at bounding box center [804, 203] width 814 height 44
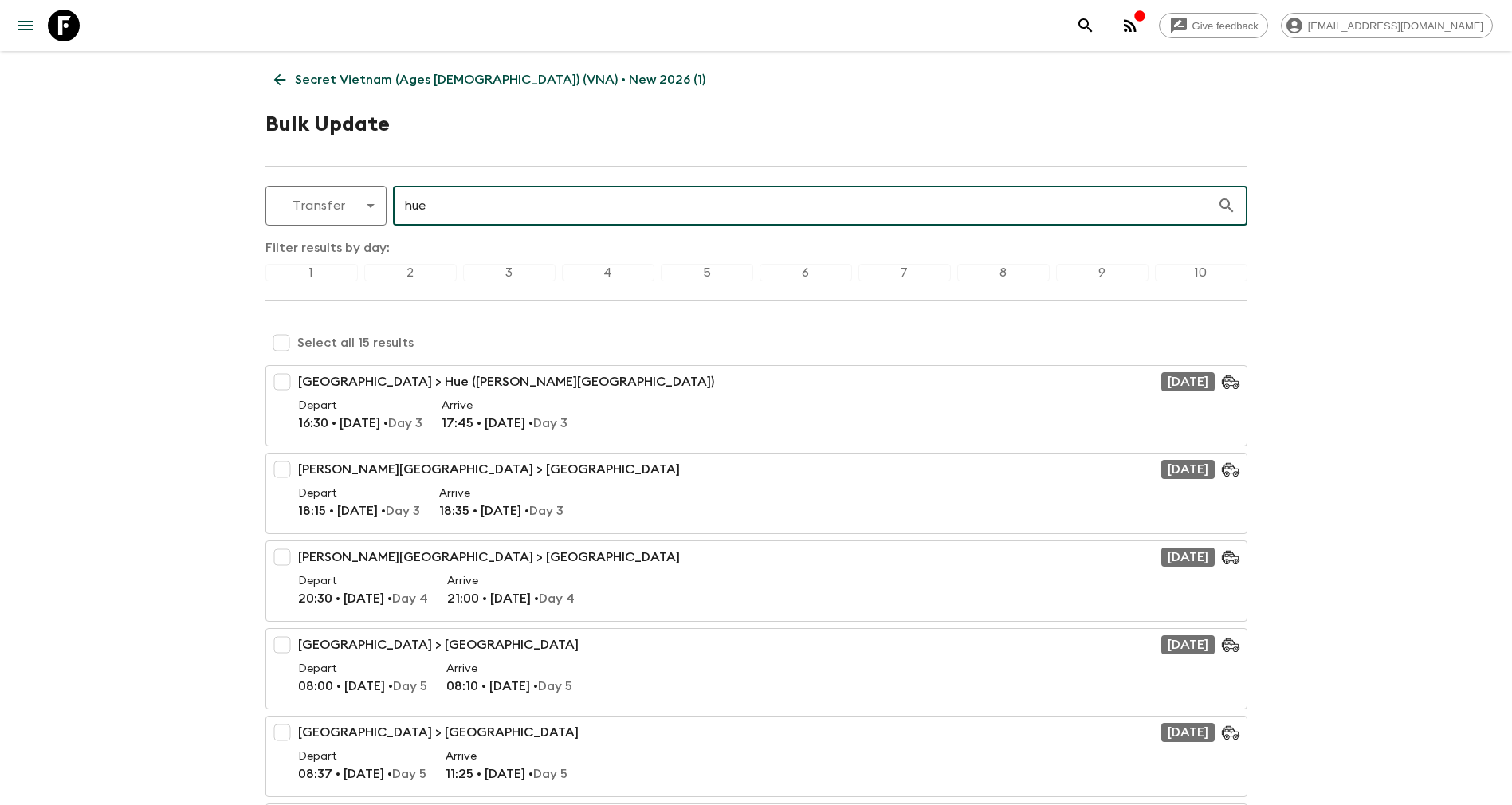
type input "hue"
click at [507, 267] on div "3" at bounding box center [510, 273] width 93 height 17
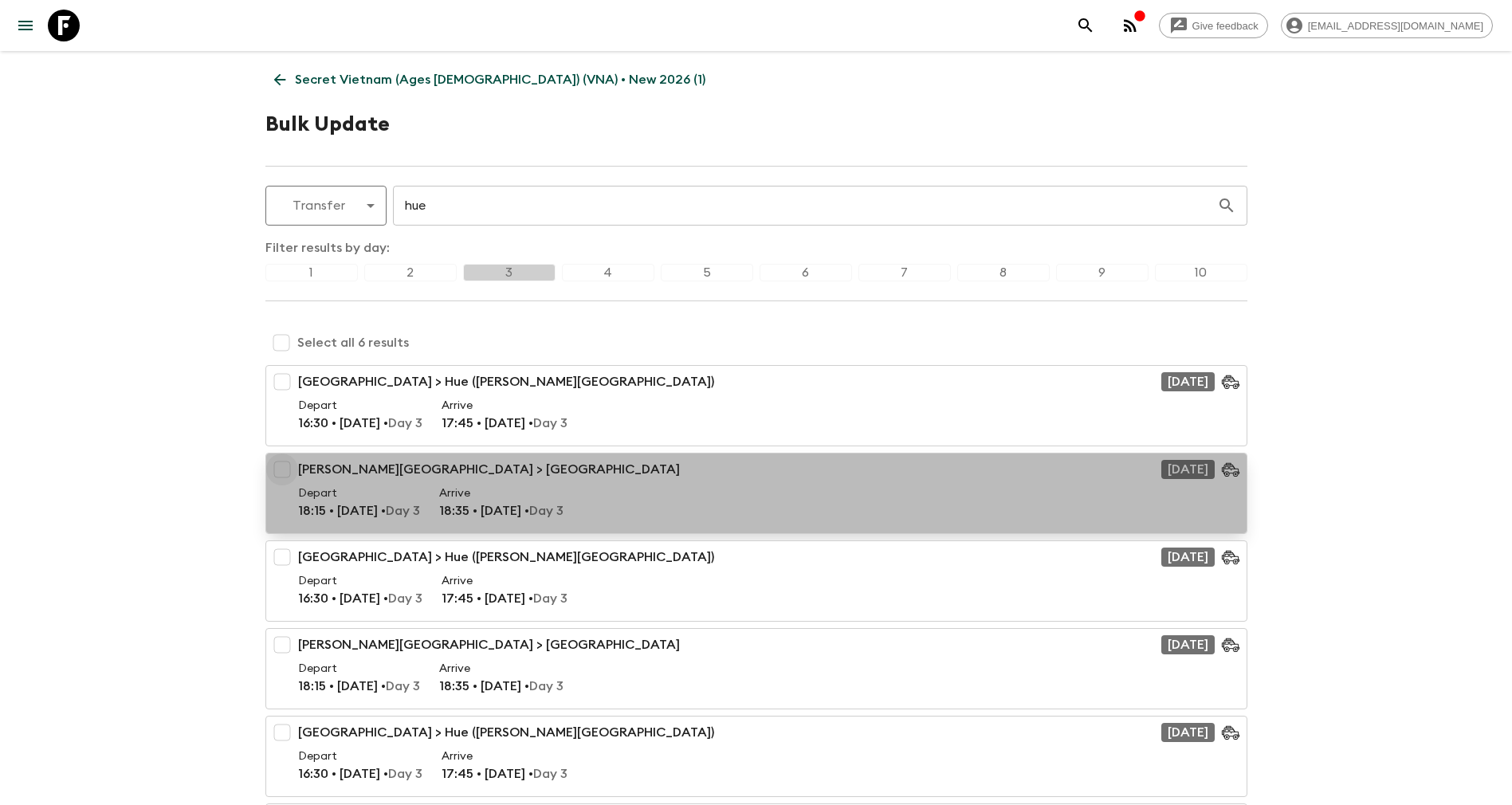
click at [279, 467] on input "checkbox" at bounding box center [282, 469] width 32 height 32
checkbox input "true"
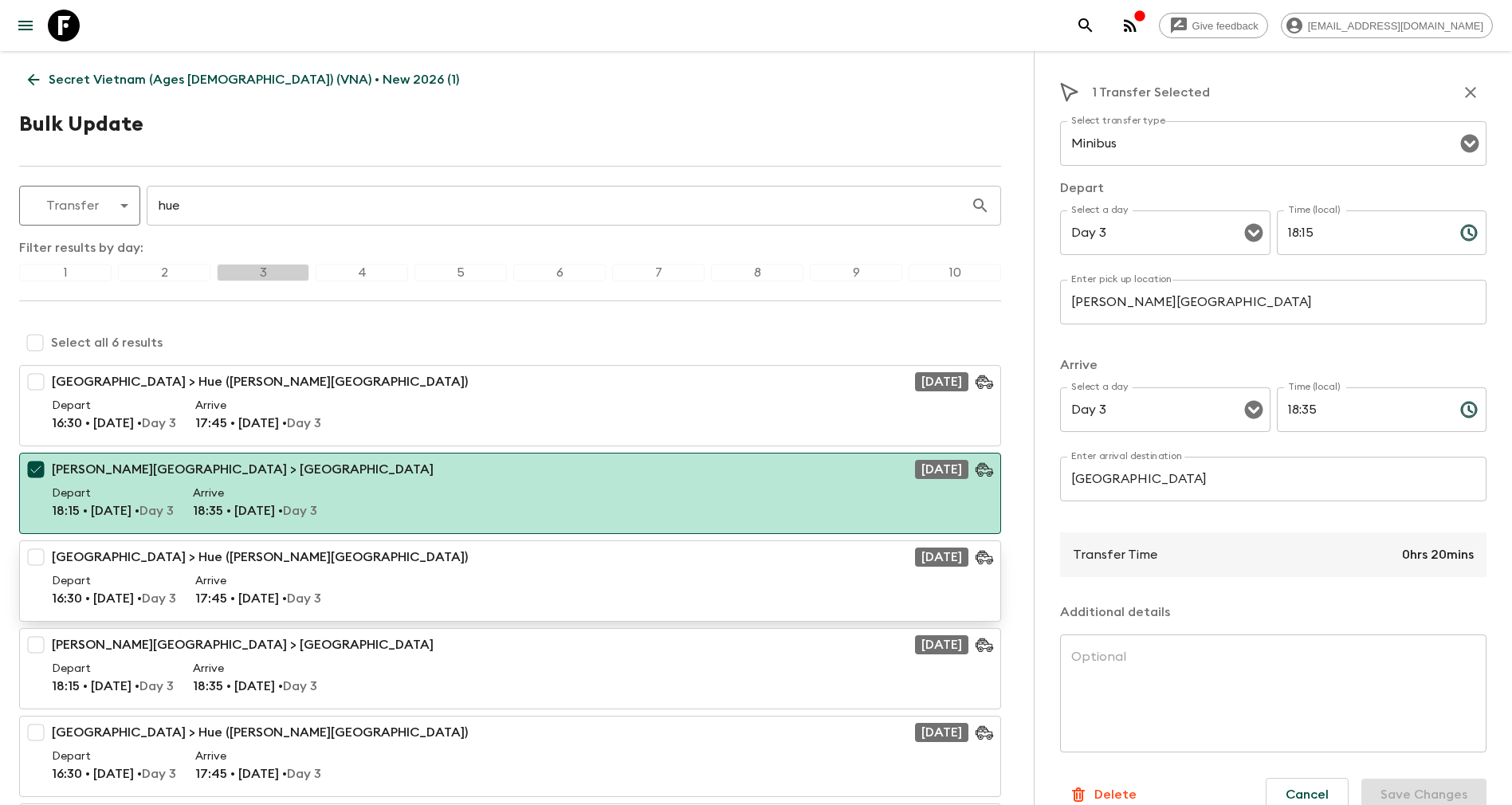
scroll to position [168, 0]
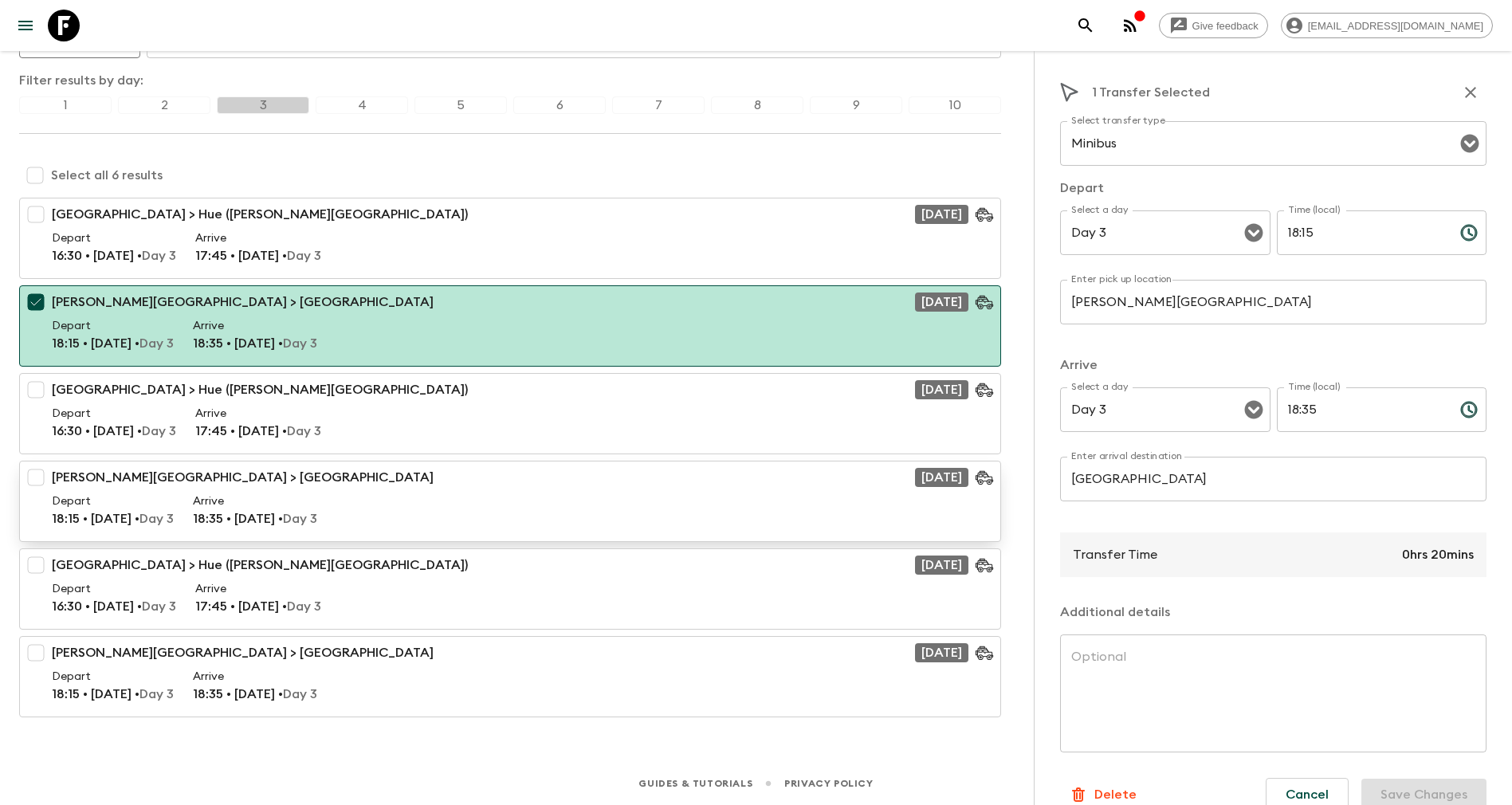
click at [32, 478] on input "checkbox" at bounding box center [35, 477] width 32 height 32
checkbox input "true"
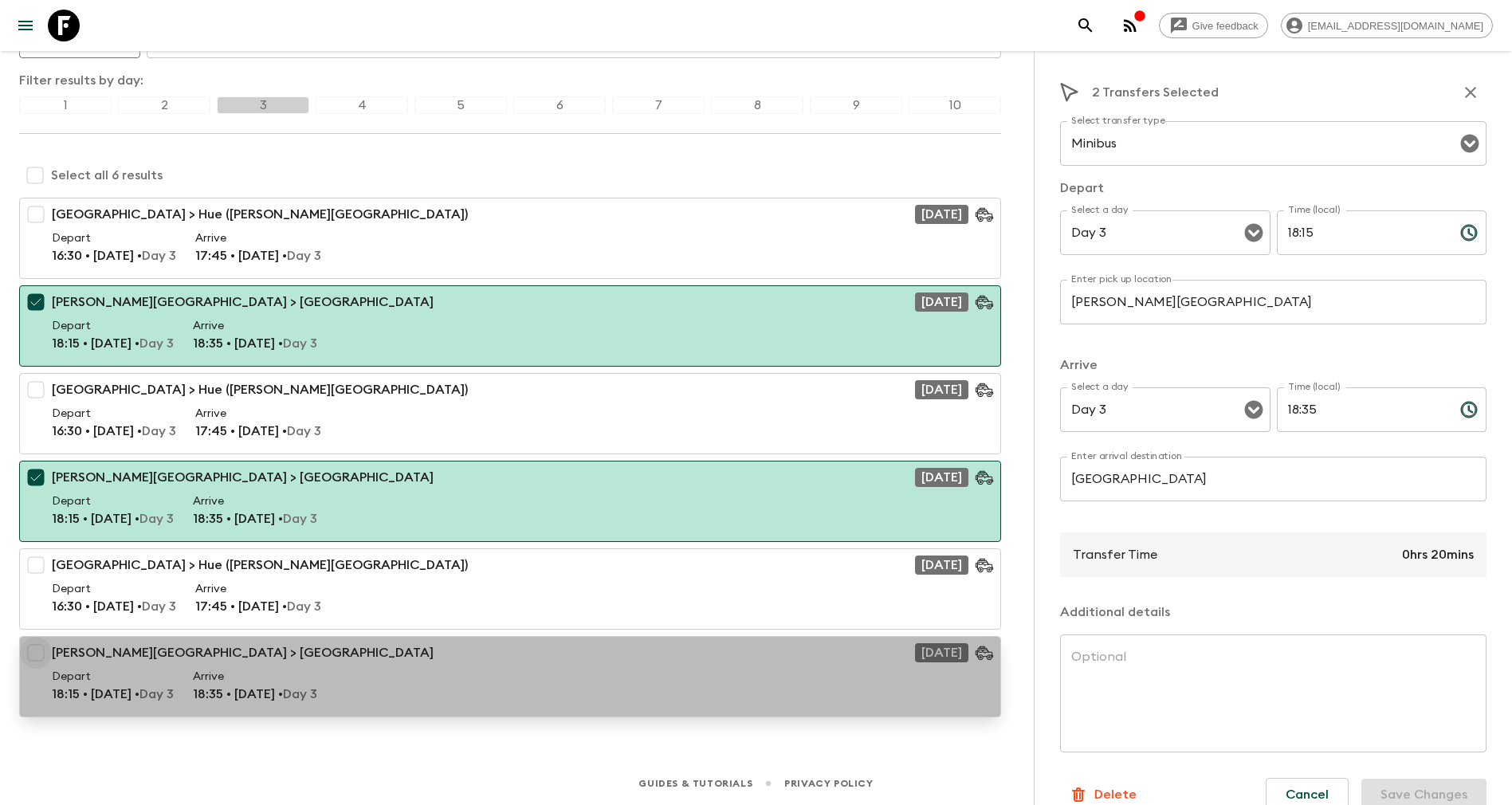
click at [40, 654] on input "checkbox" at bounding box center [35, 653] width 32 height 32
checkbox input "true"
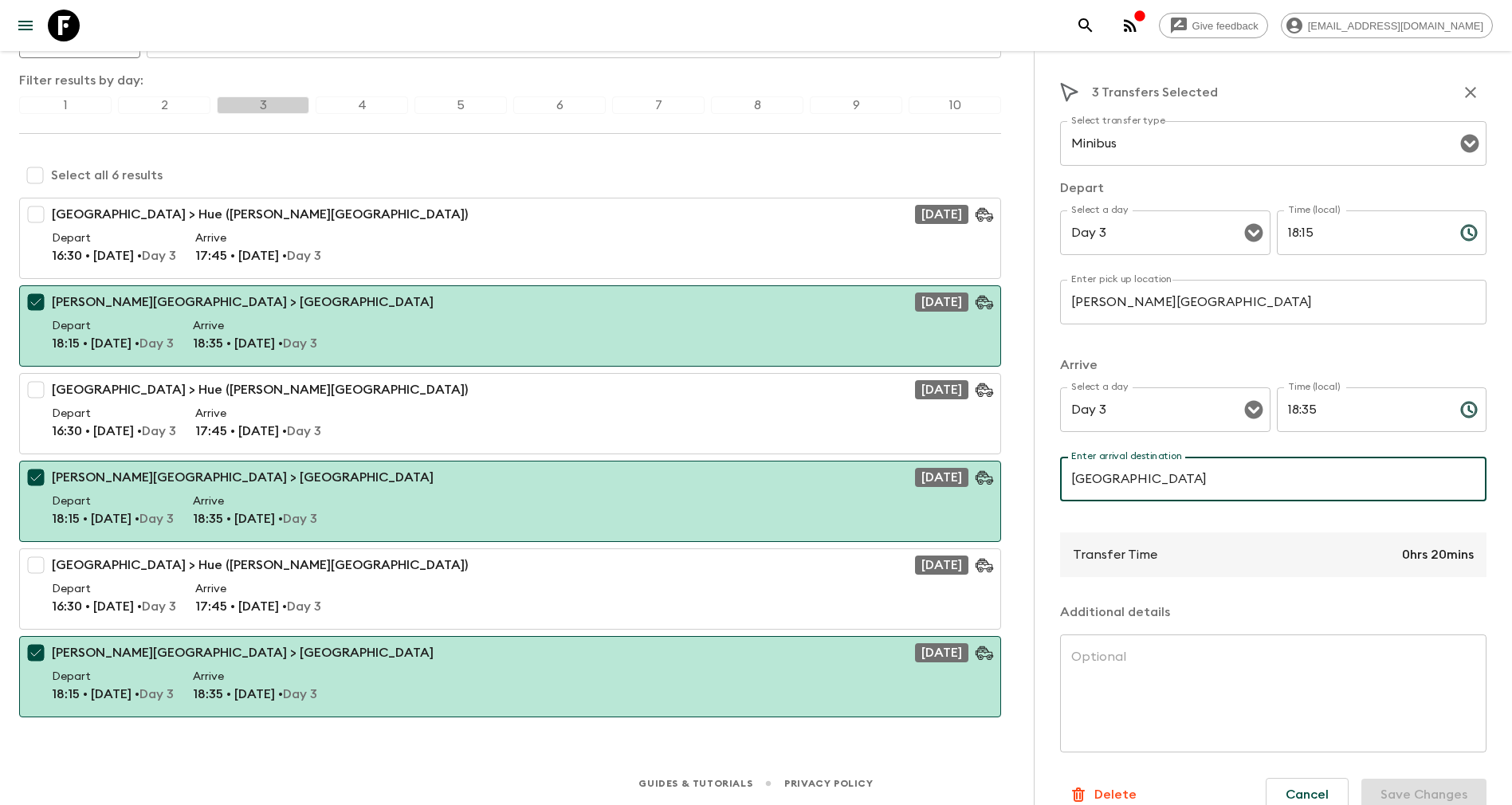
click at [1265, 475] on input "[GEOGRAPHIC_DATA]" at bounding box center [1274, 479] width 427 height 45
type input "Hotel in [GEOGRAPHIC_DATA]"
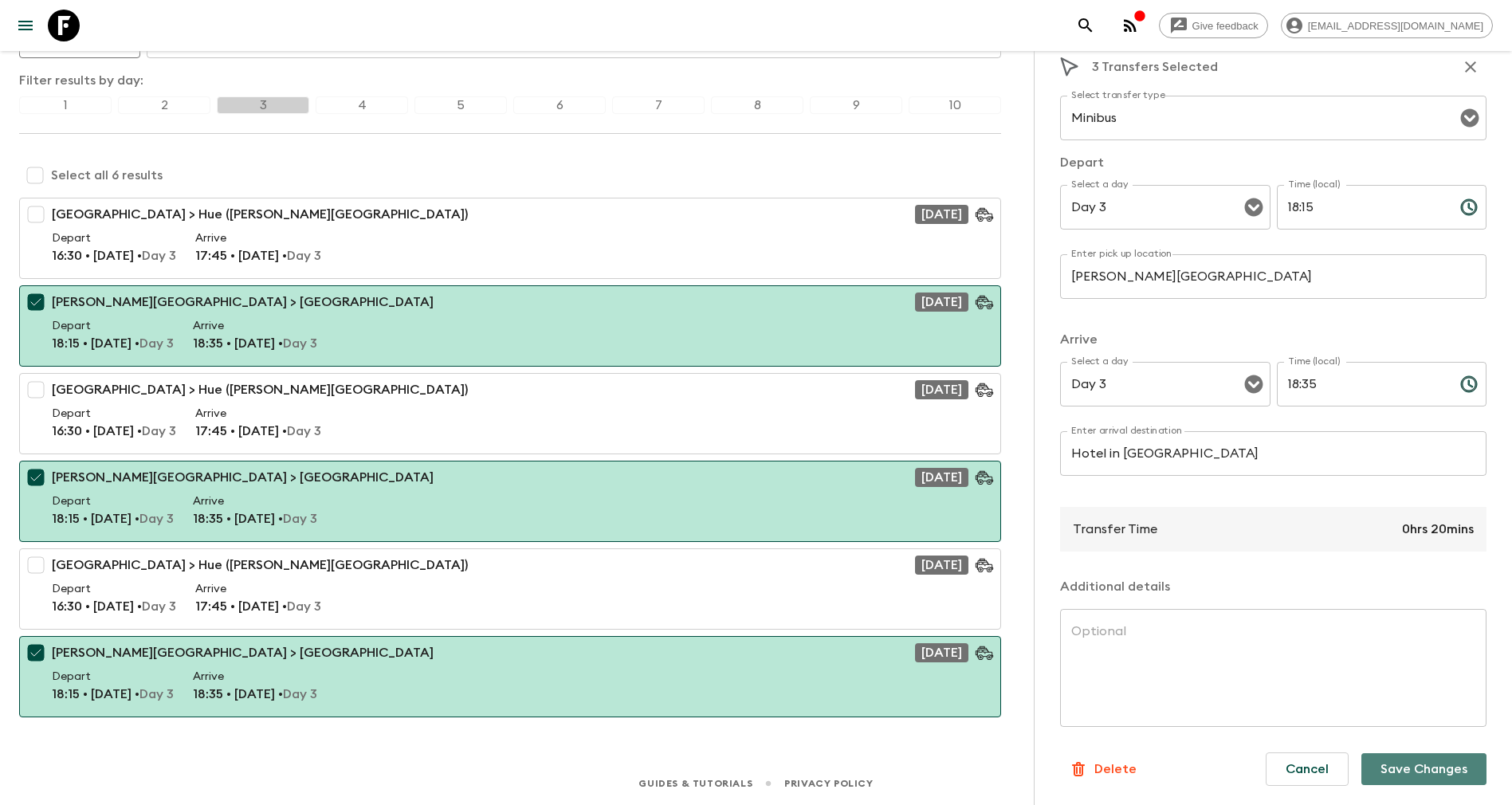
click at [1388, 776] on button "Save Changes" at bounding box center [1424, 769] width 126 height 32
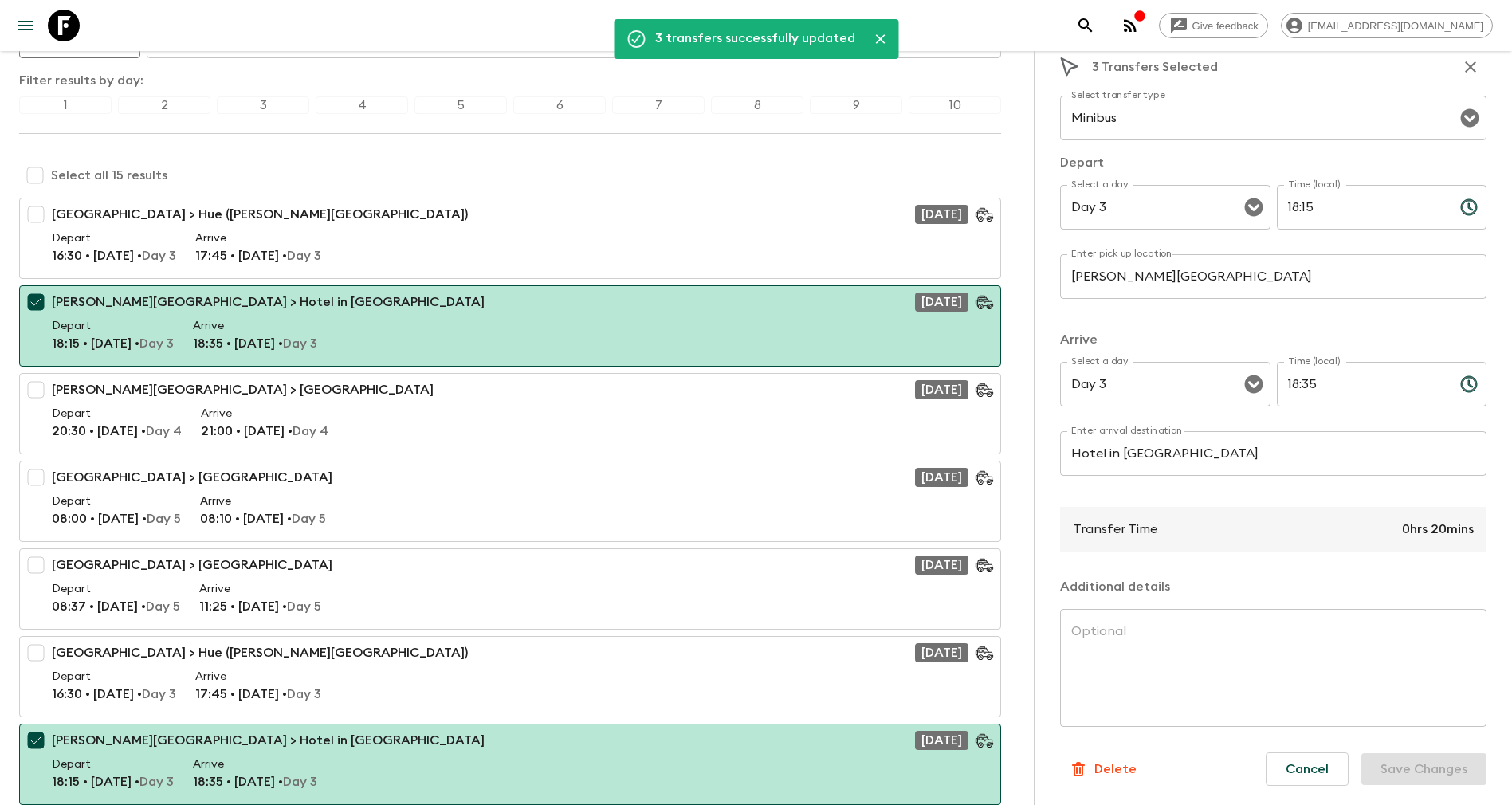
scroll to position [0, 0]
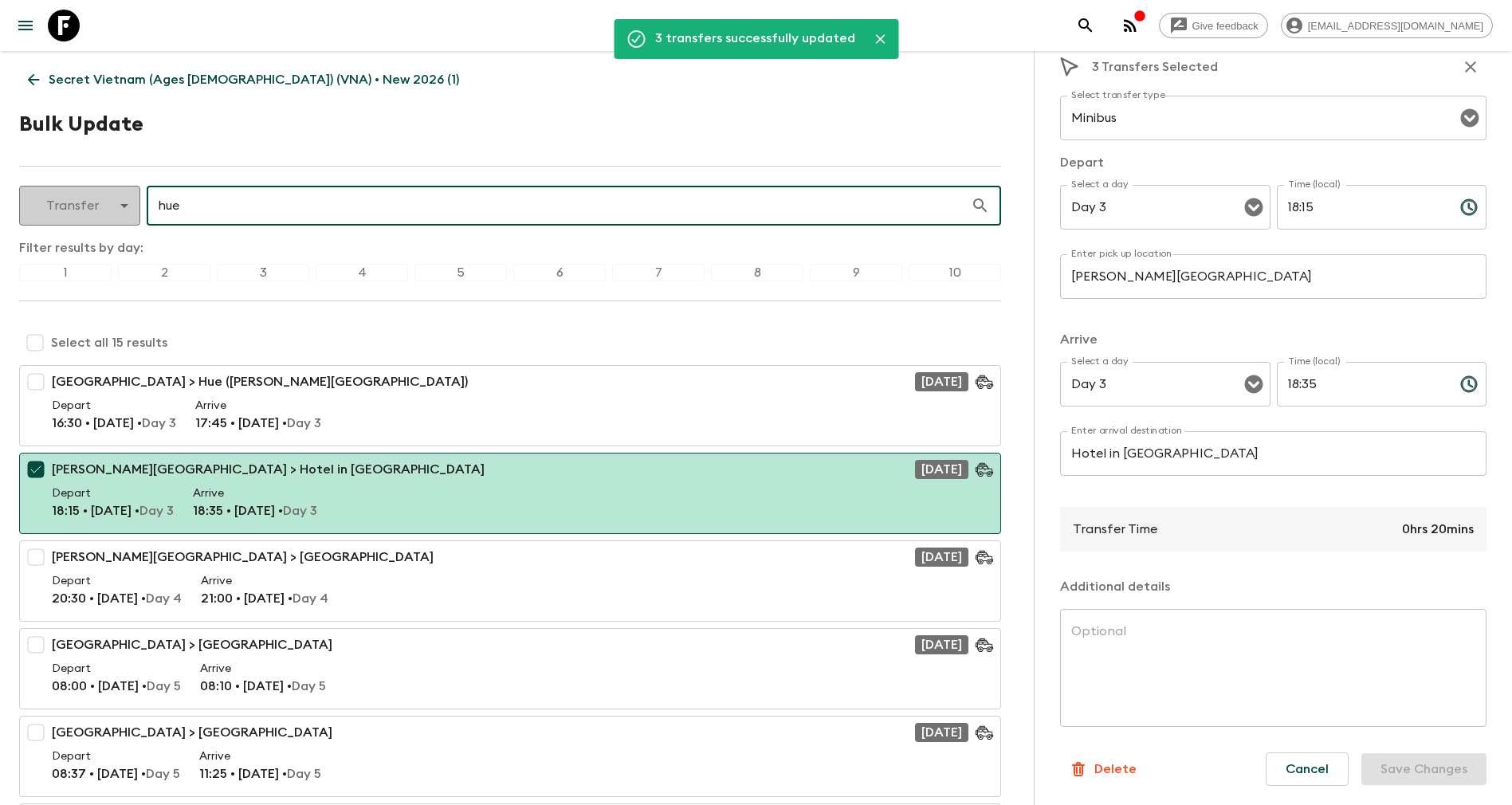
drag, startPoint x: 267, startPoint y: 206, endPoint x: 91, endPoint y: 194, distance: 176.4
click at [91, 194] on div "Transfer transfer ​ hue ​" at bounding box center [510, 206] width 982 height 40
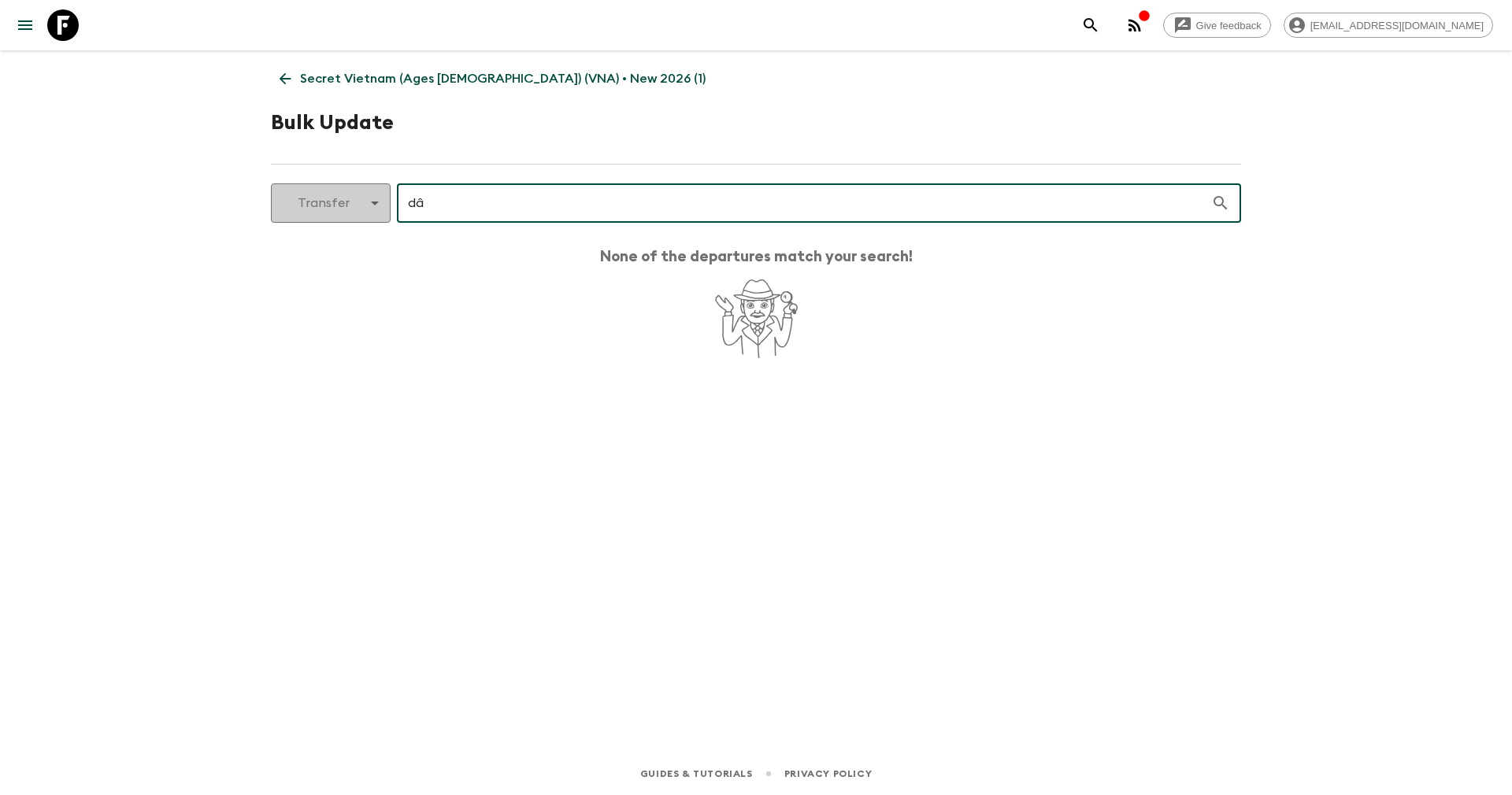
type input "d"
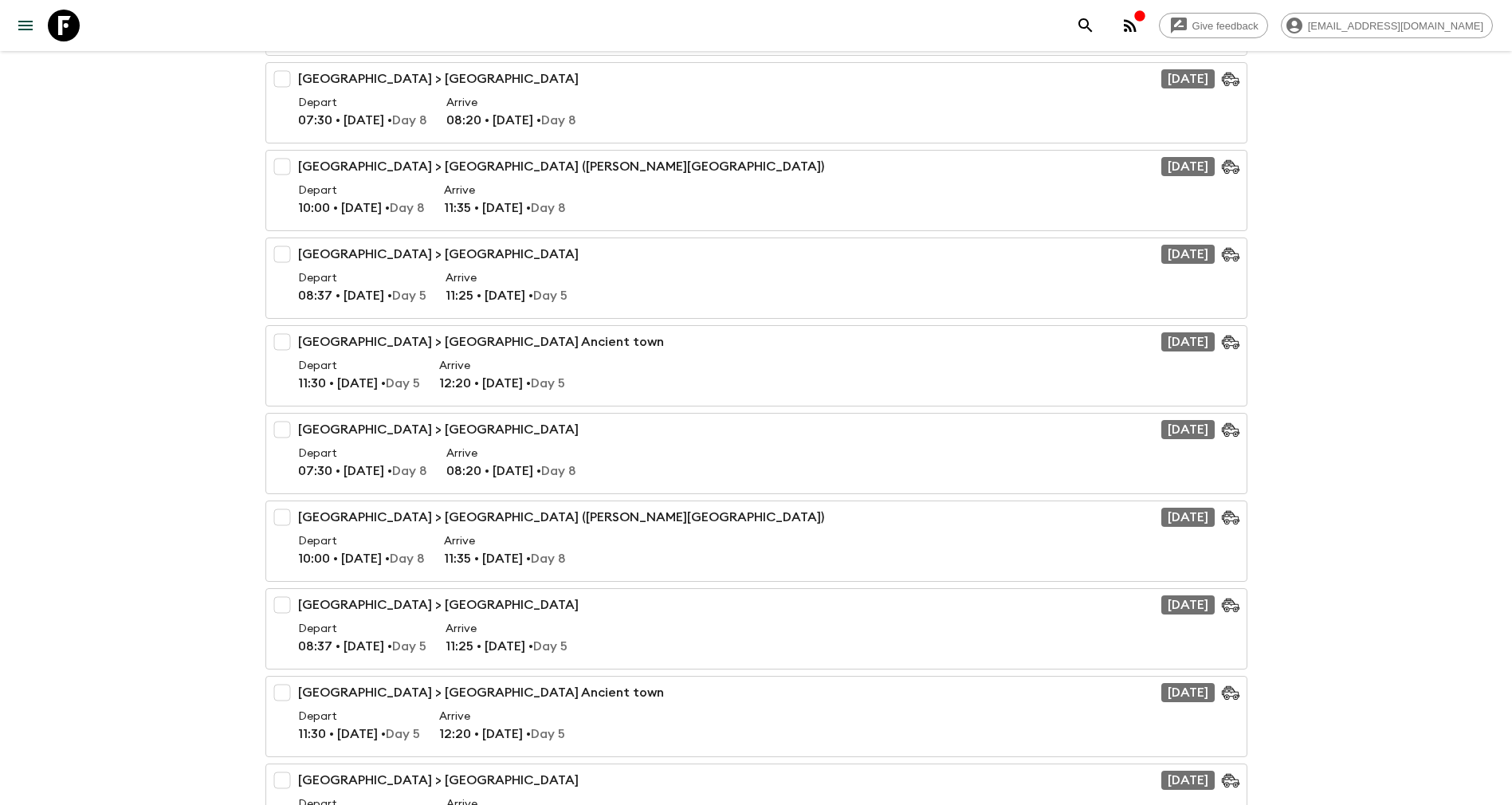
scroll to position [120, 0]
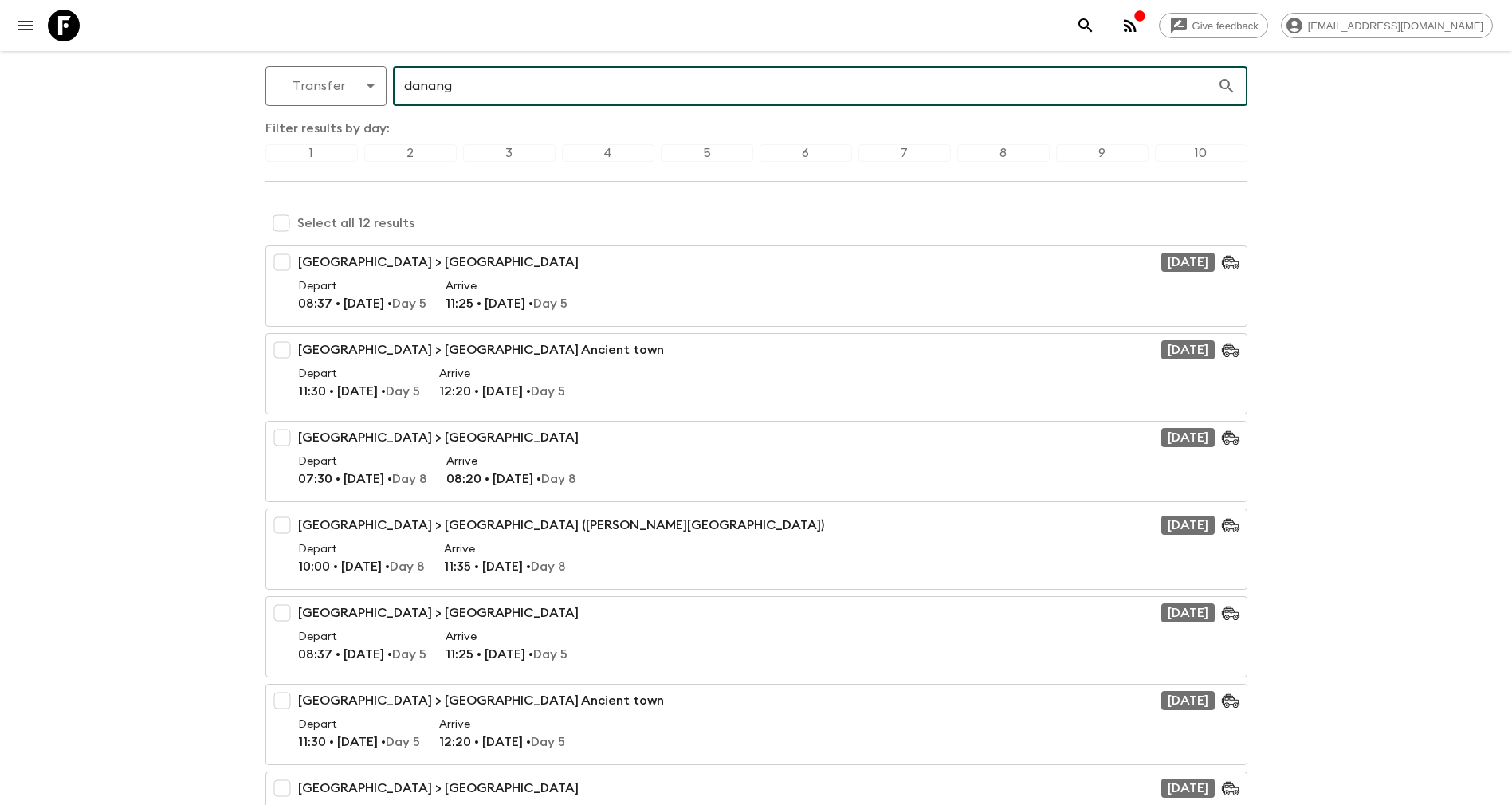
drag, startPoint x: 469, startPoint y: 85, endPoint x: 361, endPoint y: 57, distance: 111.6
click at [361, 57] on div "Secret Vietnam (Ages 45-59) (VNA) • New 2026 (1) Bulk Update Transfer transfer …" at bounding box center [756, 611] width 1020 height 1360
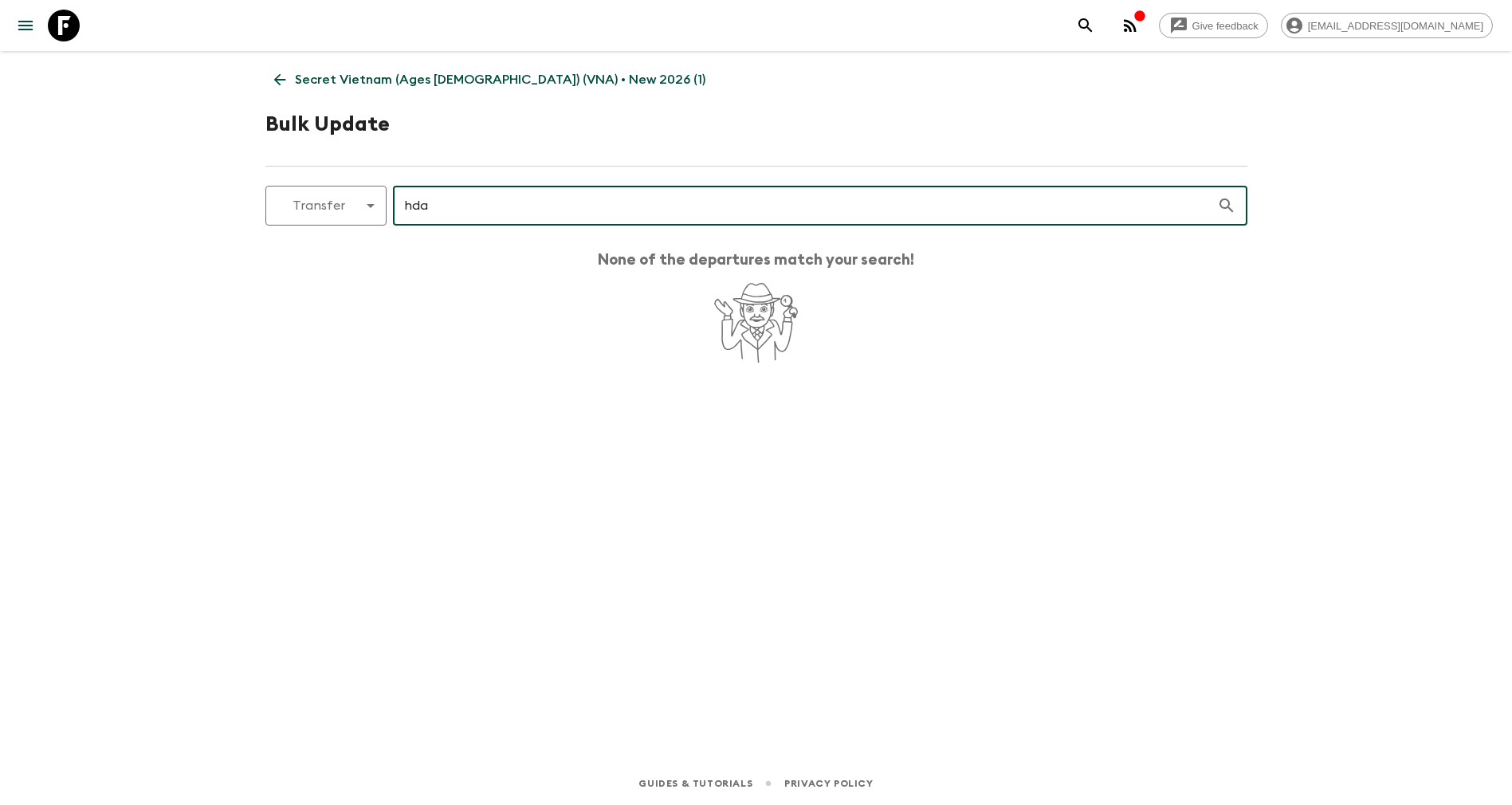
scroll to position [0, 0]
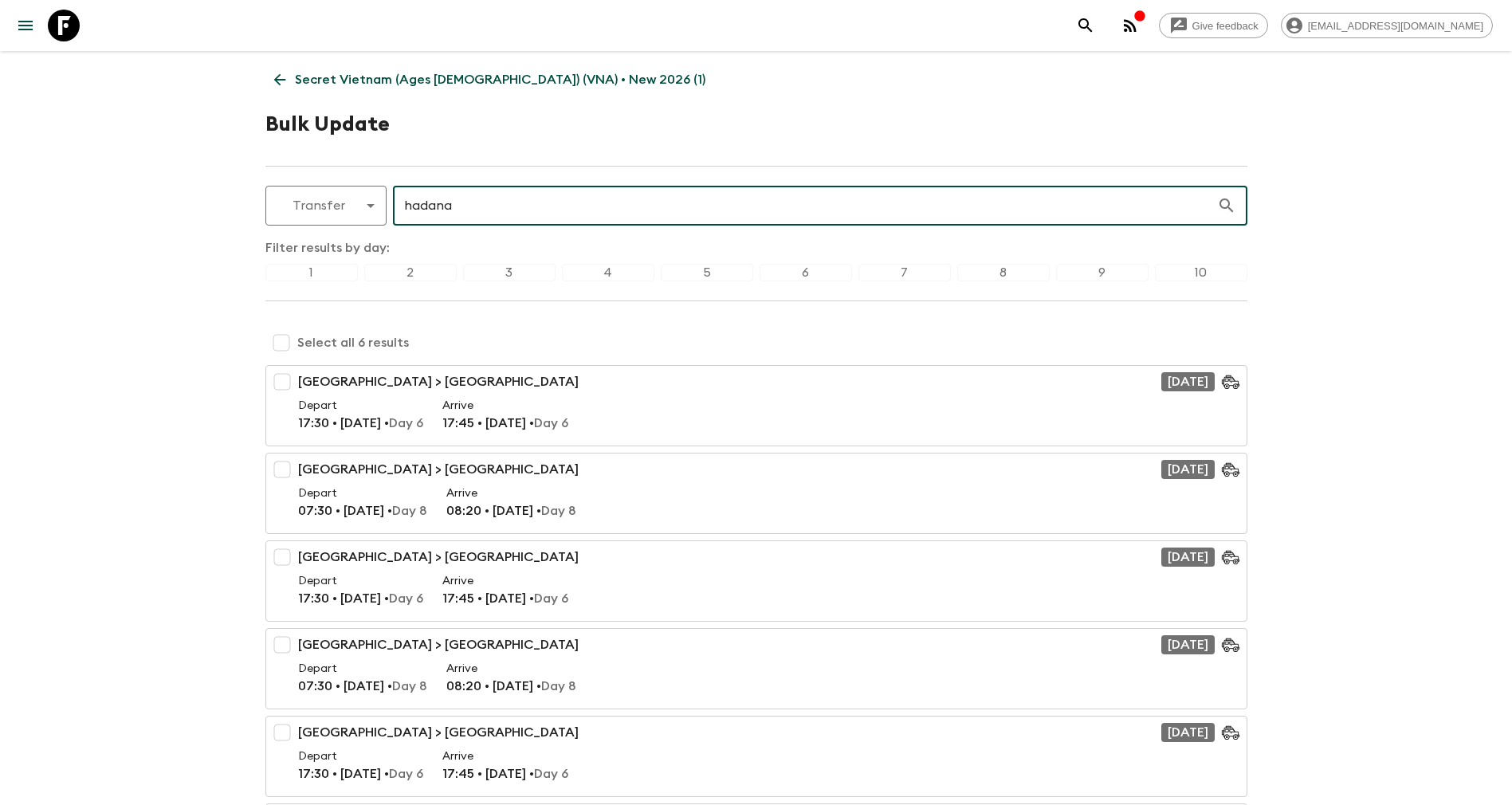
type input "hadana"
click at [287, 347] on input "checkbox" at bounding box center [281, 342] width 32 height 32
checkbox input "true"
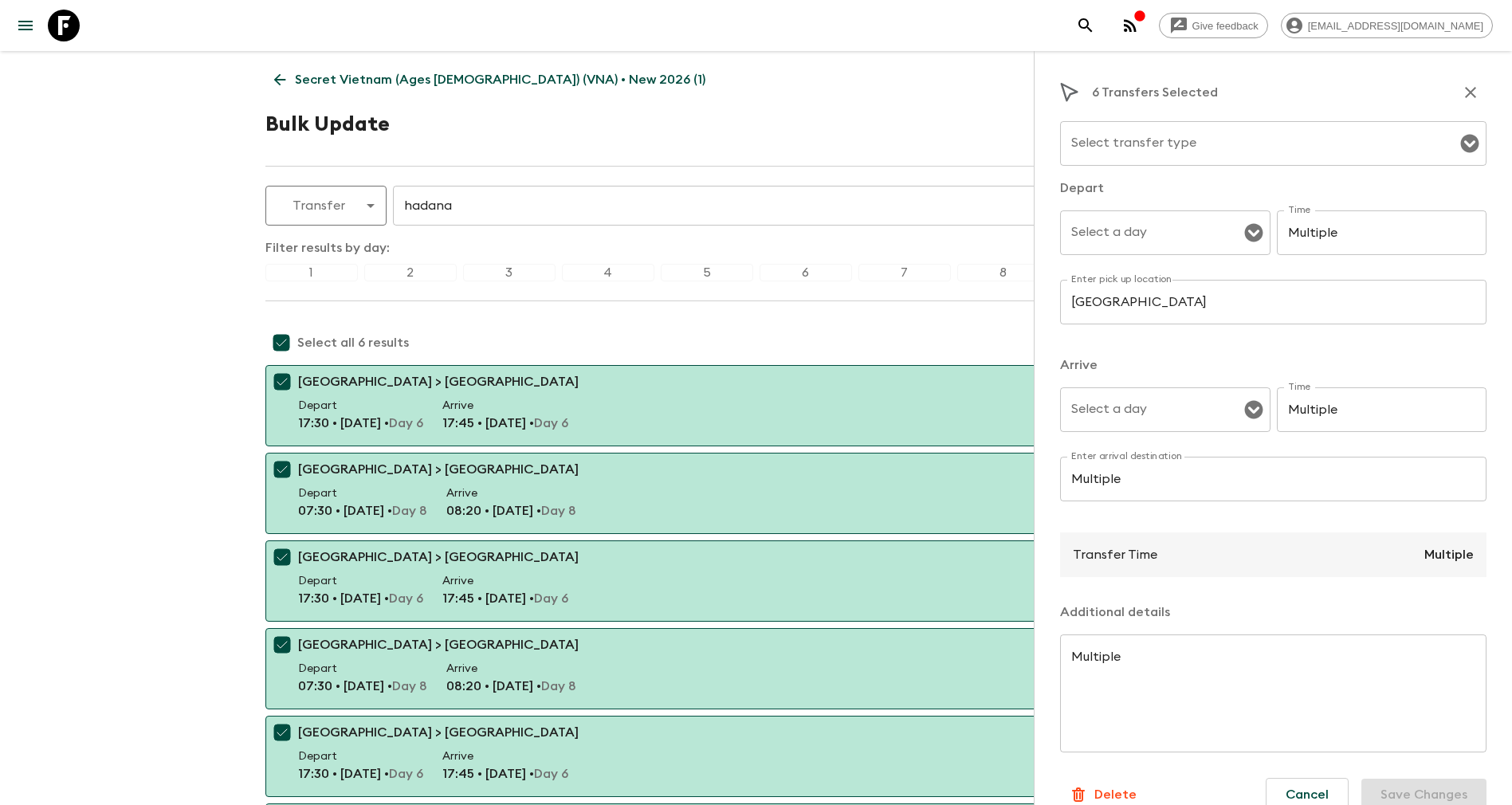
checkbox input "true"
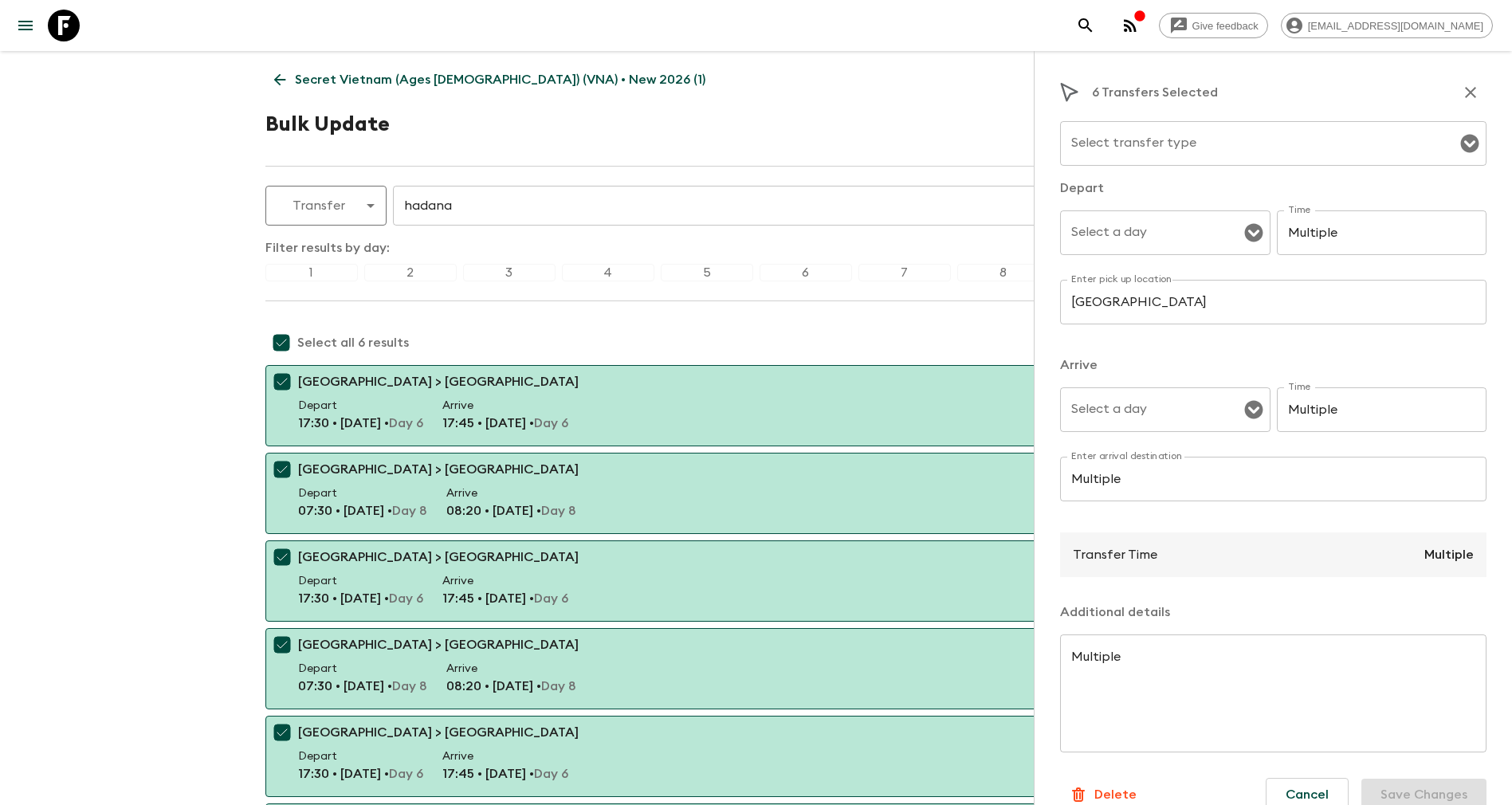
checkbox input "true"
type input "Multiple"
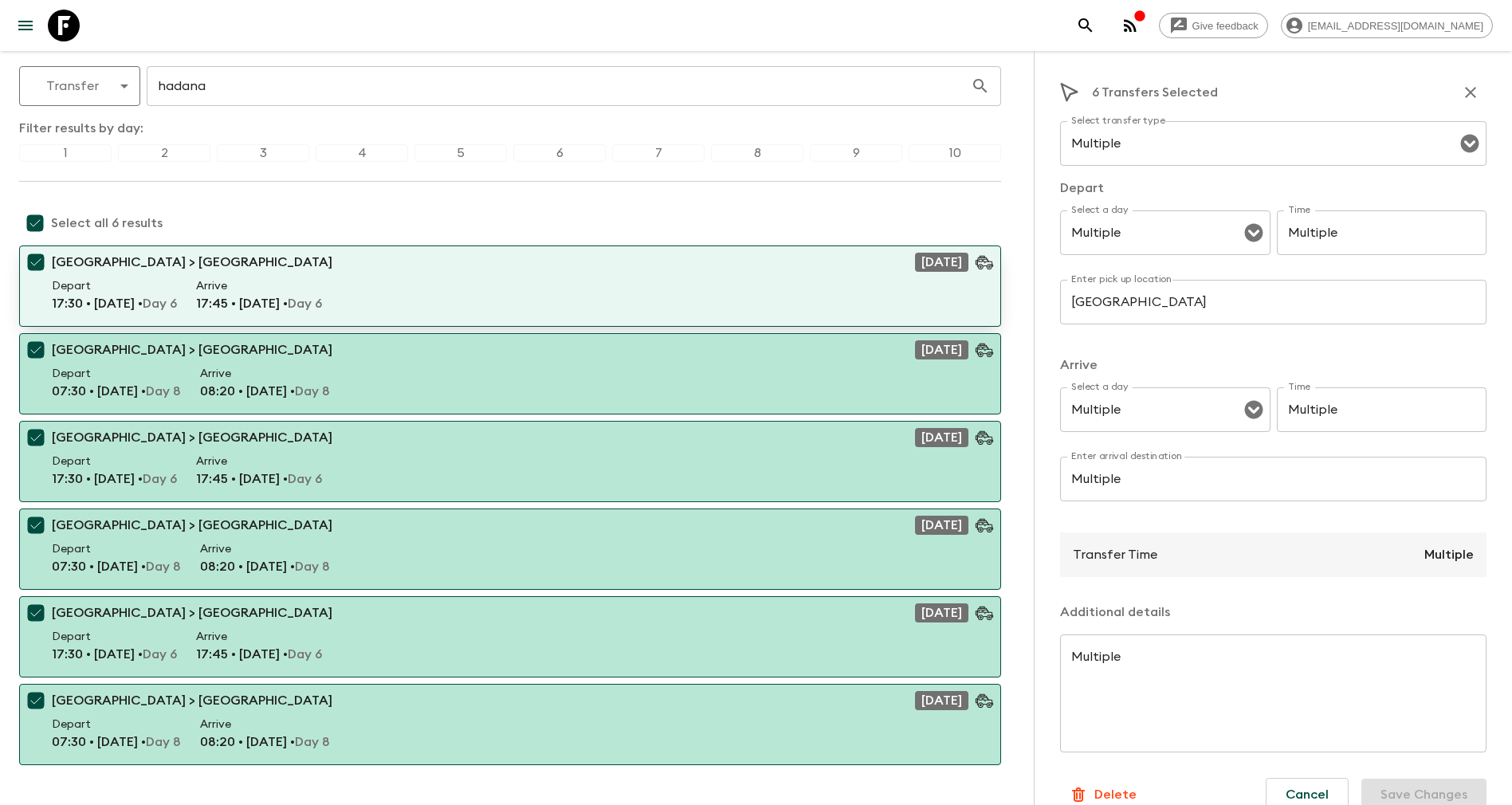
scroll to position [168, 0]
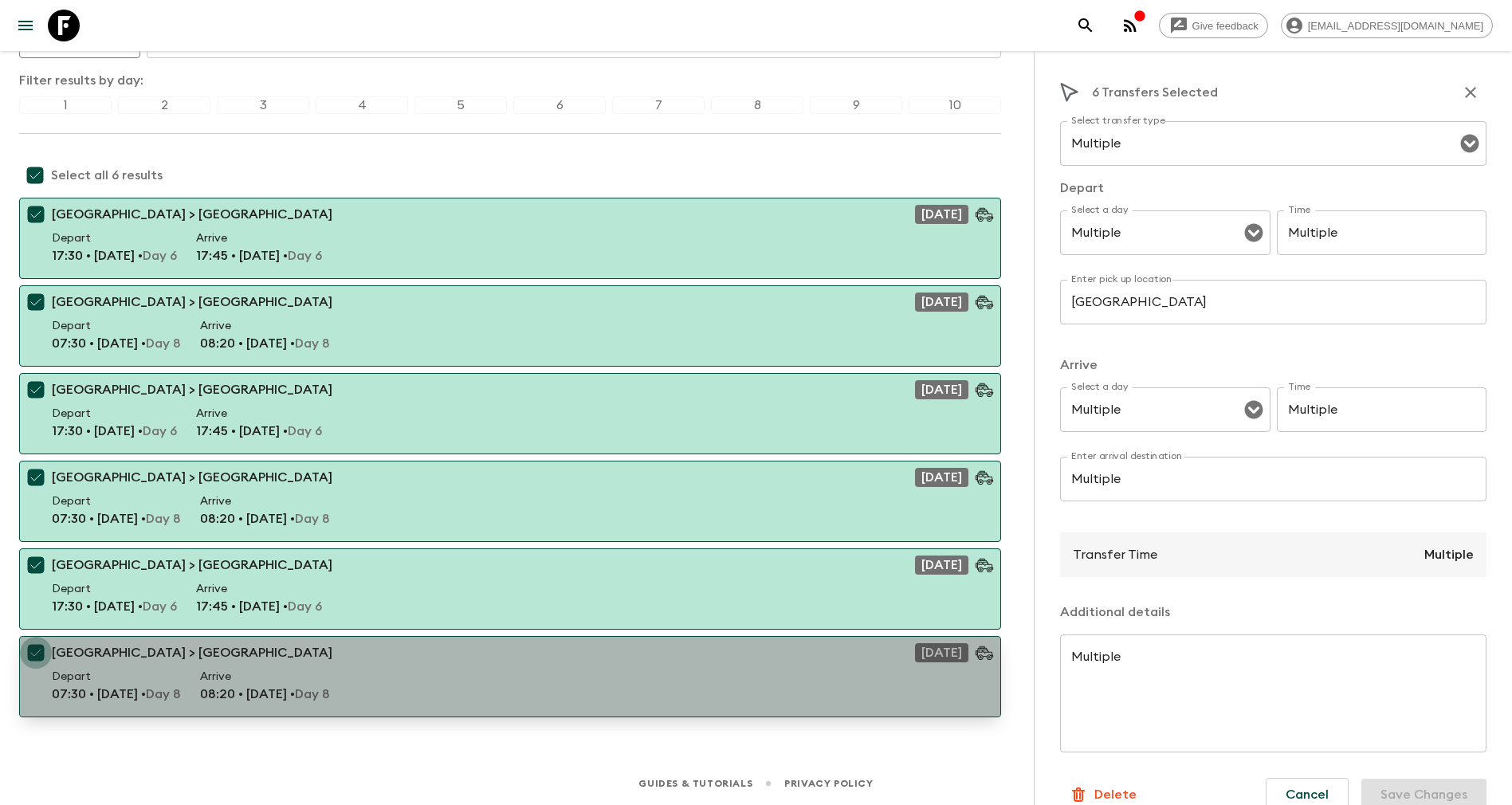
click at [29, 648] on input "checkbox" at bounding box center [35, 653] width 32 height 32
checkbox input "false"
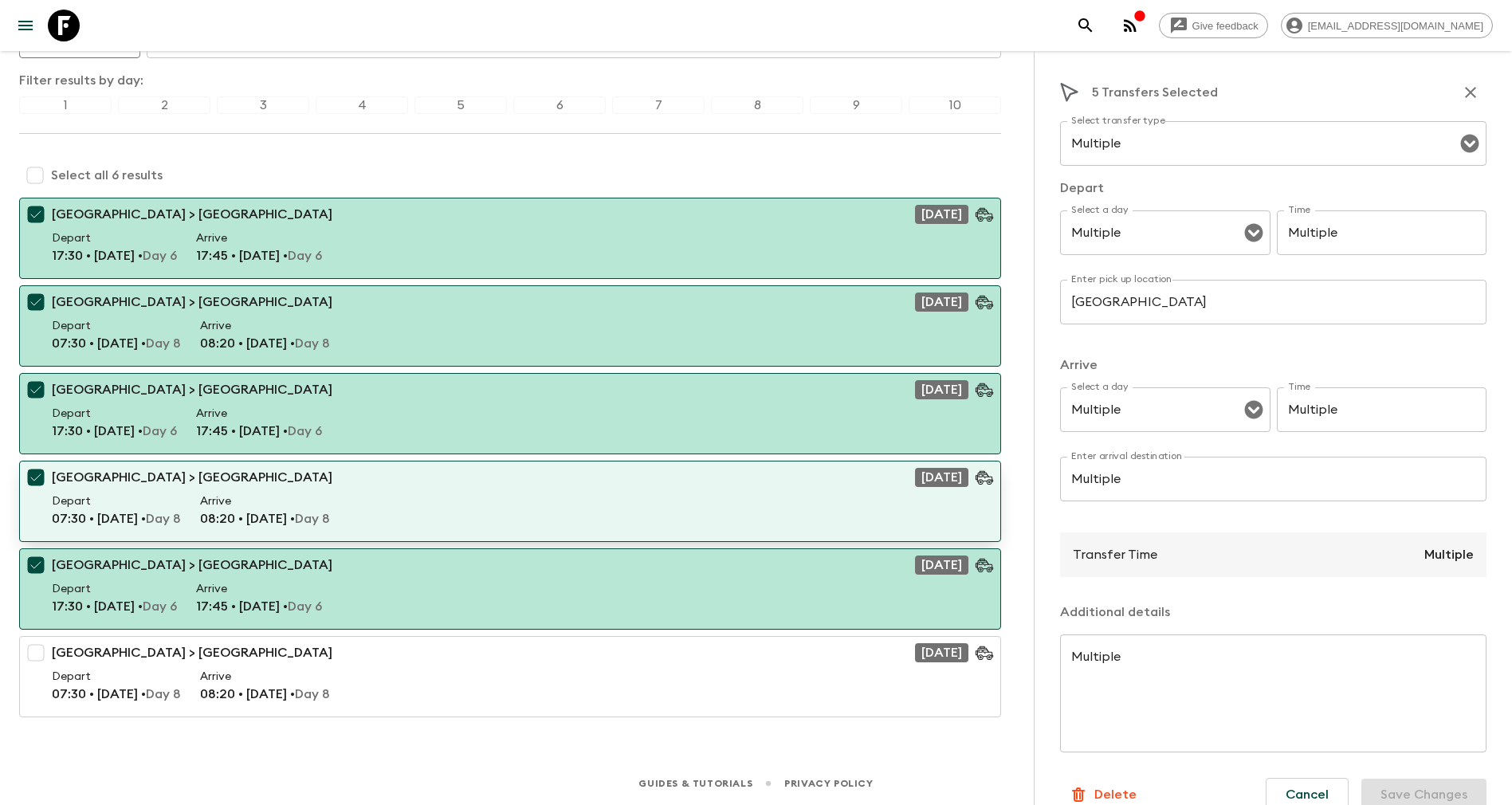
click at [42, 472] on input "checkbox" at bounding box center [35, 477] width 32 height 32
checkbox input "false"
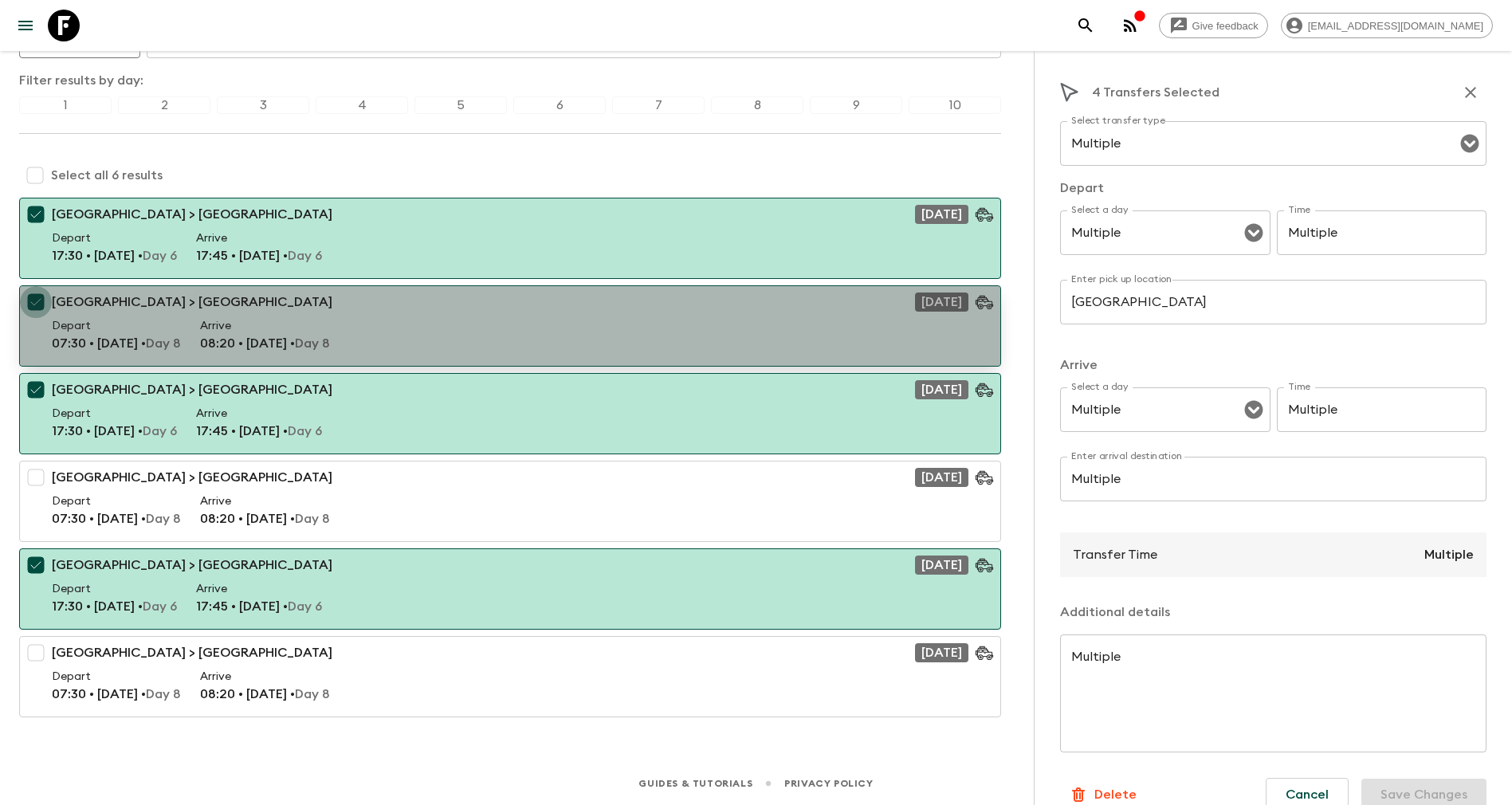
click at [35, 303] on input "checkbox" at bounding box center [35, 302] width 32 height 32
checkbox input "false"
type input "Hoian Lune center"
type input "Minibus"
type input "Day 6"
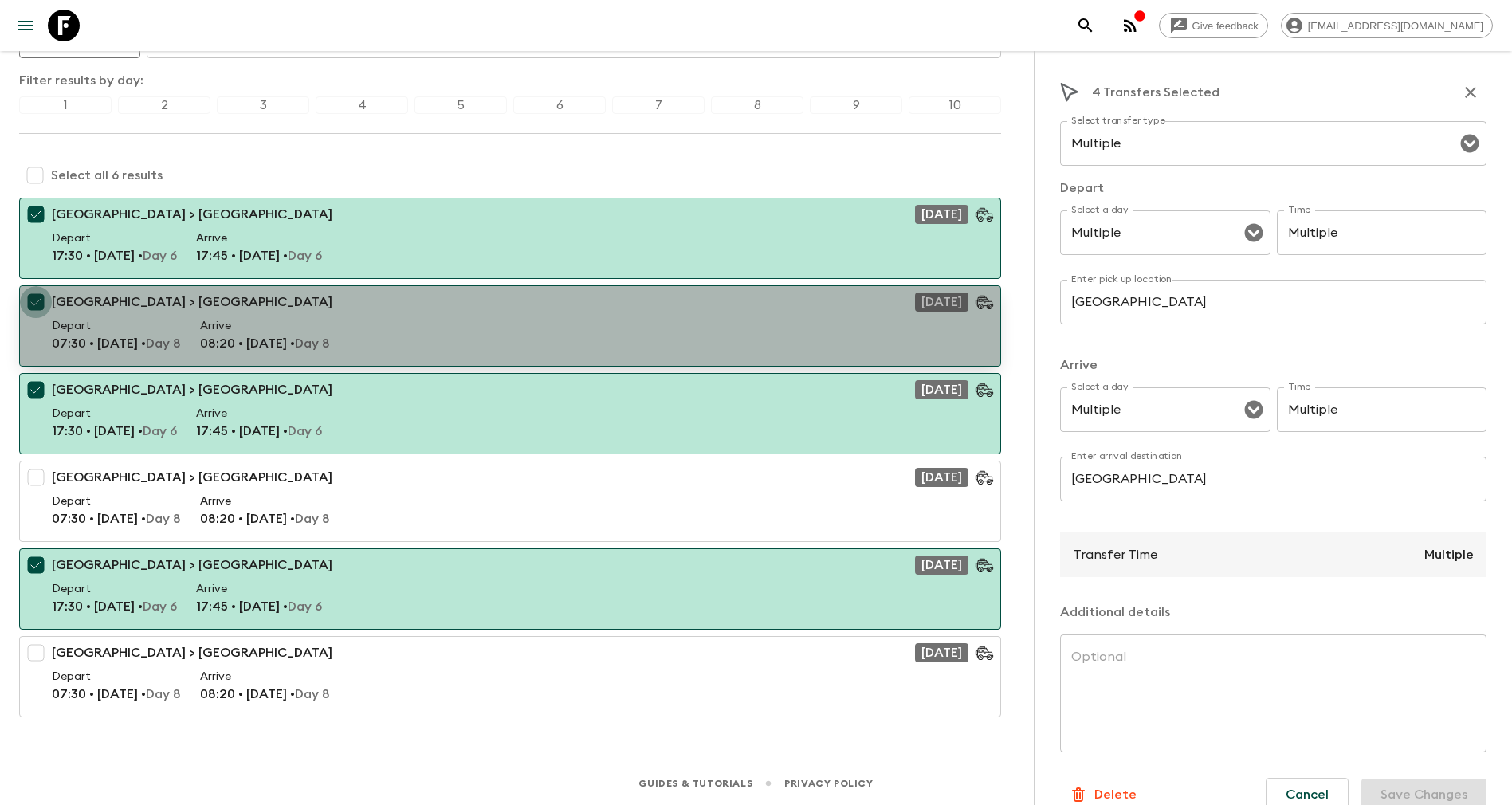
type input "Day 6"
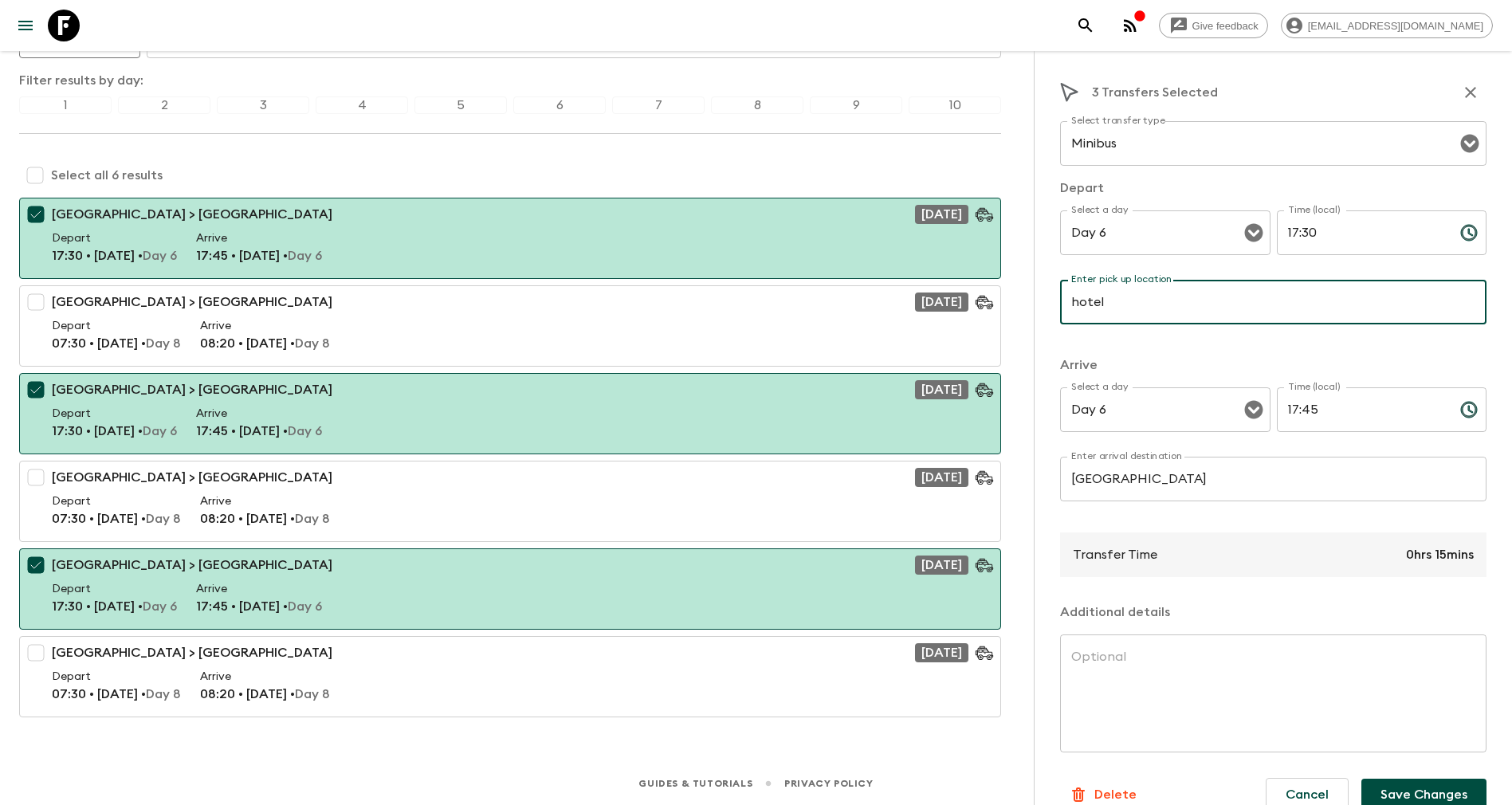
type input "Hotel in Hoi An"
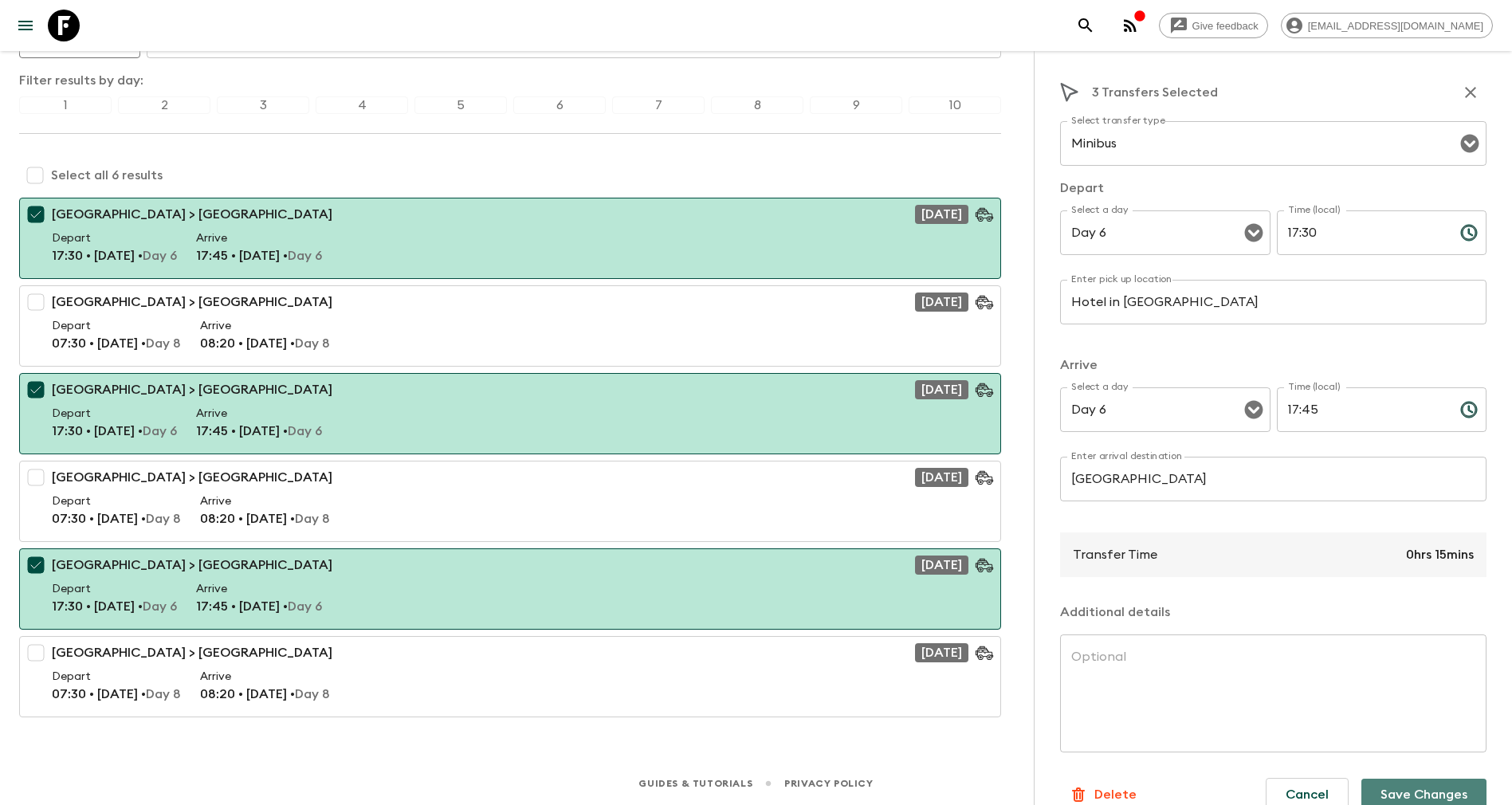
click at [1387, 790] on button "Save Changes" at bounding box center [1424, 795] width 126 height 32
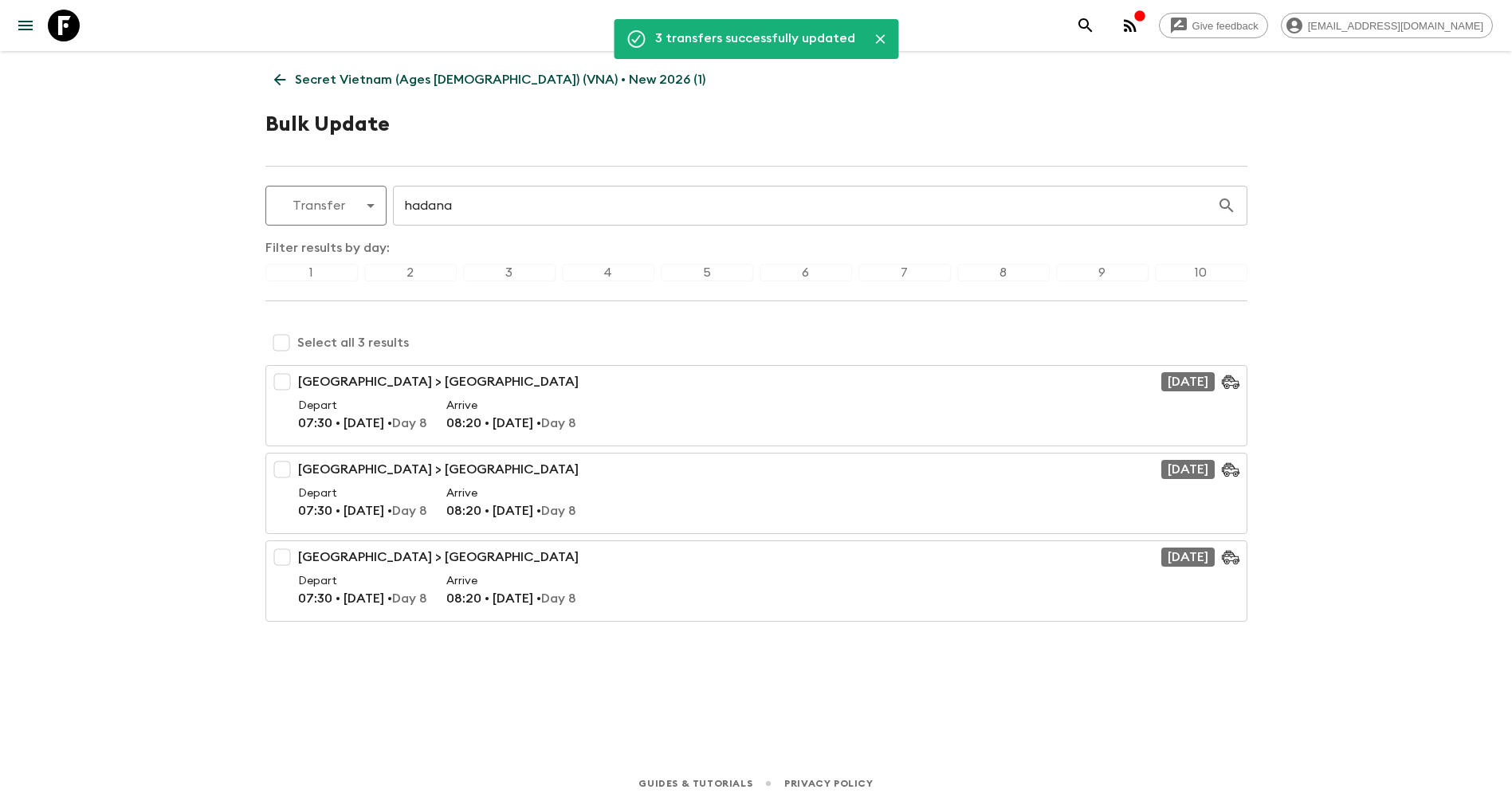
scroll to position [0, 0]
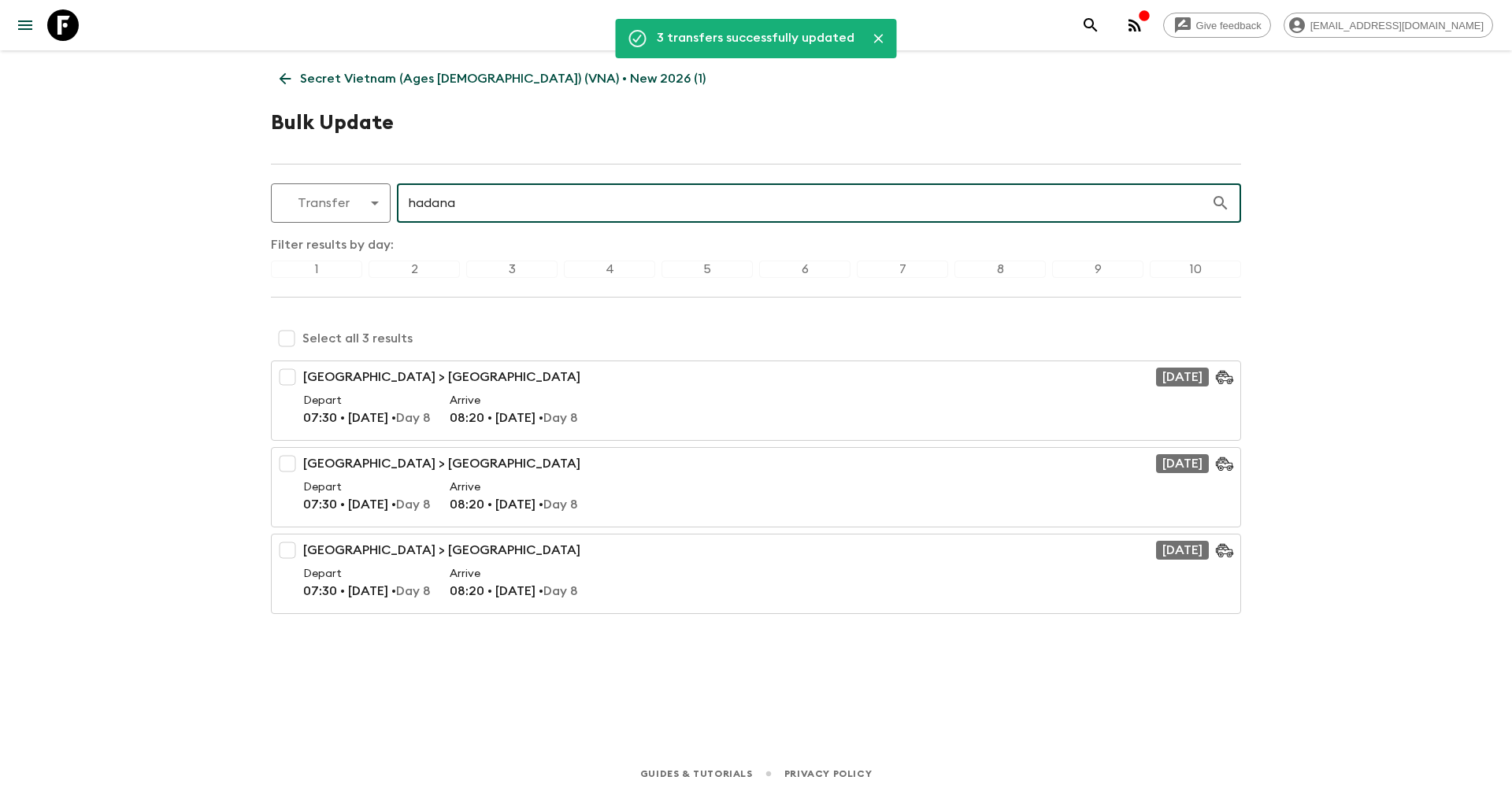
click at [511, 189] on input "hadana" at bounding box center [804, 203] width 814 height 44
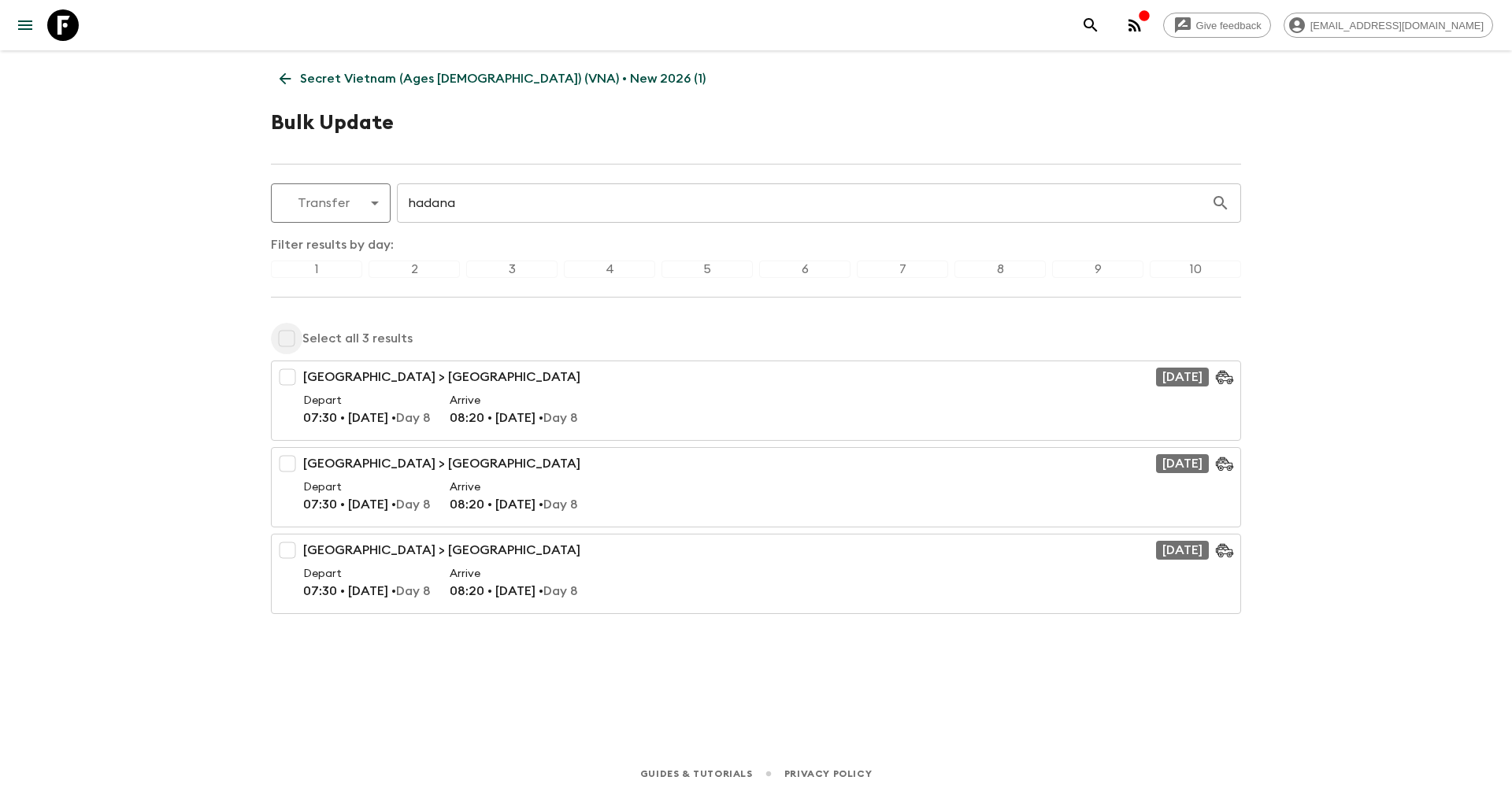
click at [286, 339] on input "checkbox" at bounding box center [286, 338] width 31 height 31
checkbox input "true"
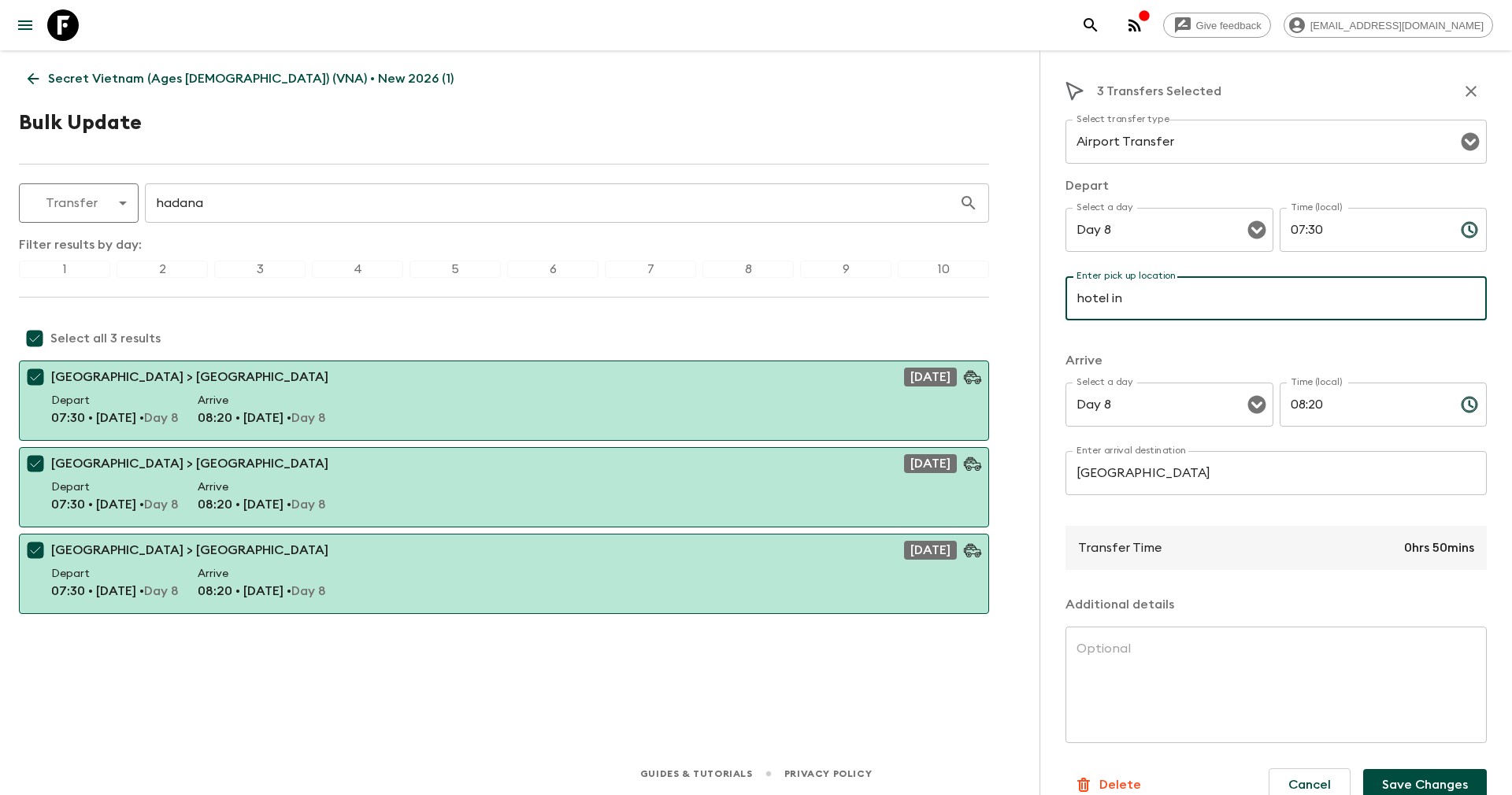
type input "Hotel in Hoi An"
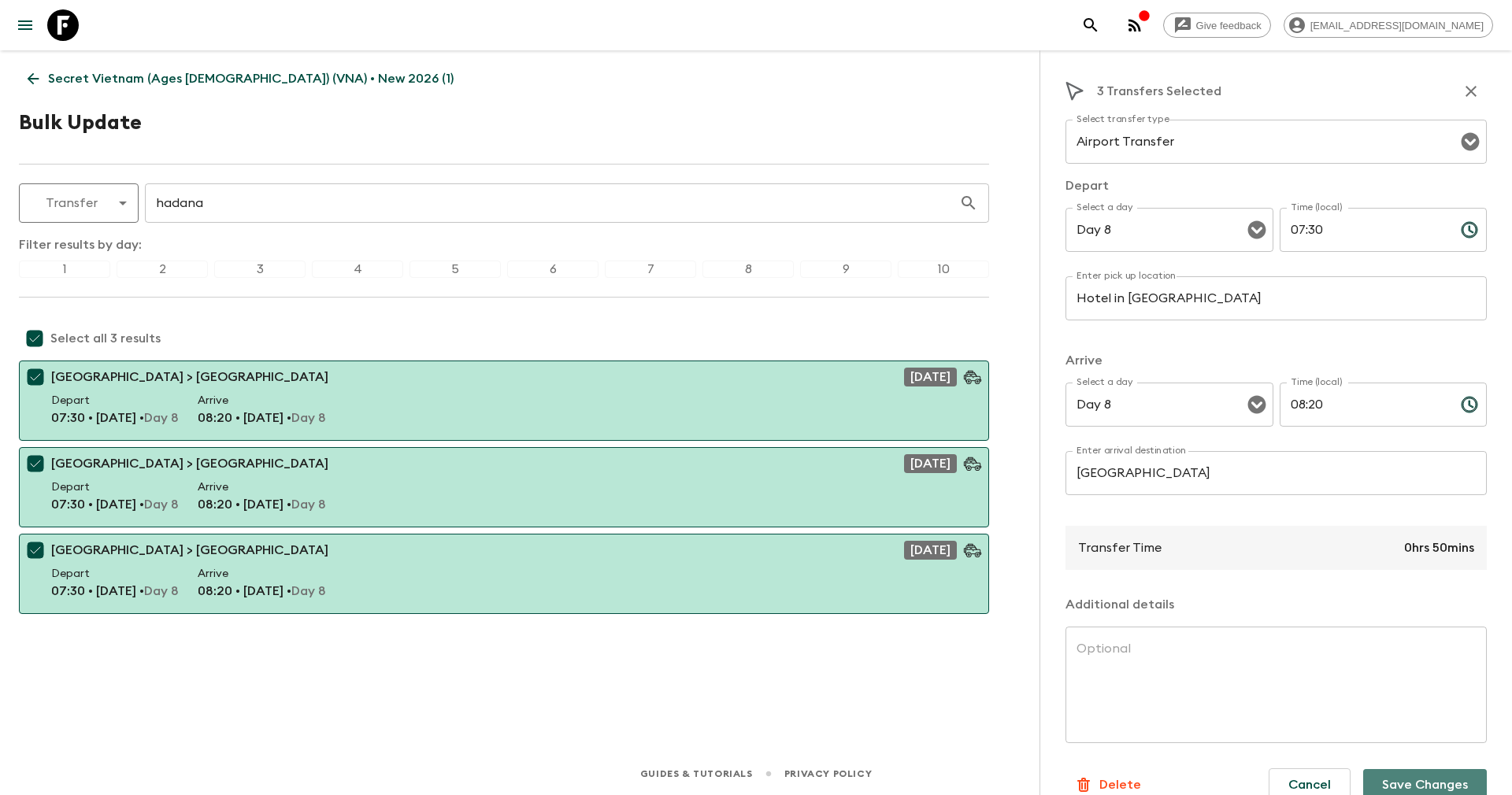
click at [1387, 781] on button "Save Changes" at bounding box center [1425, 785] width 124 height 31
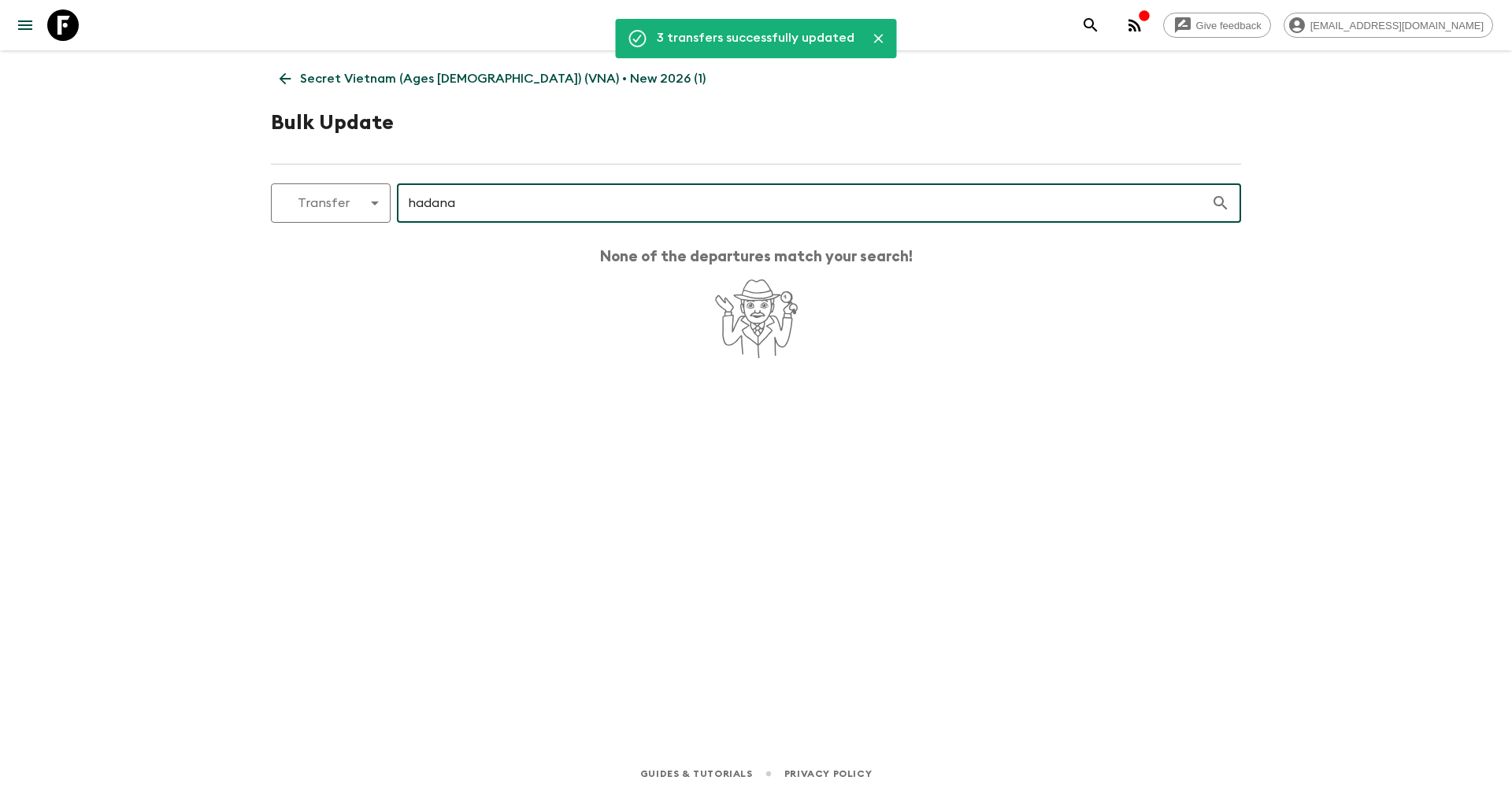
drag, startPoint x: 469, startPoint y: 200, endPoint x: 402, endPoint y: 198, distance: 67.0
click at [402, 198] on input "hadana" at bounding box center [804, 203] width 814 height 44
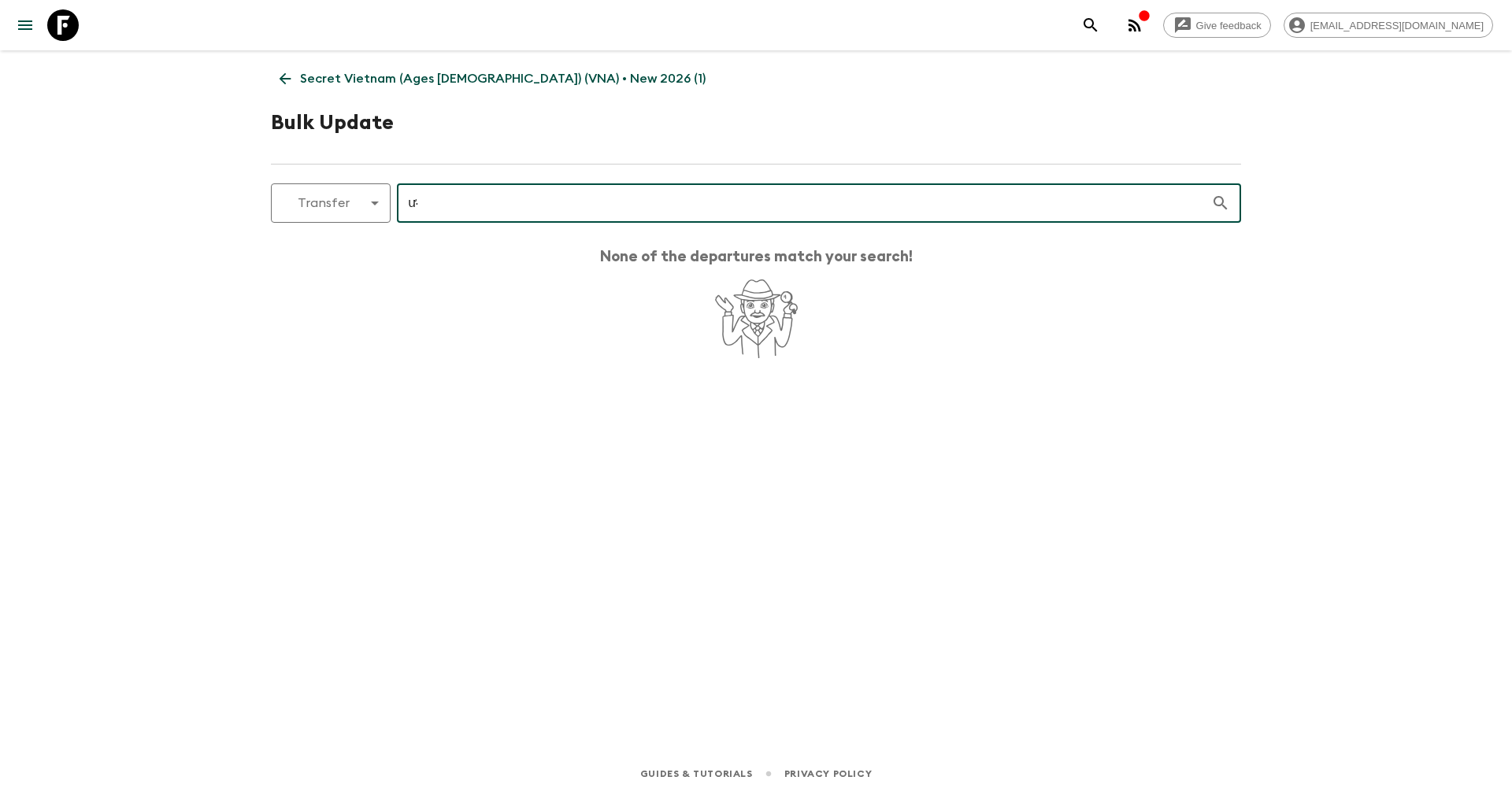
type input "ư"
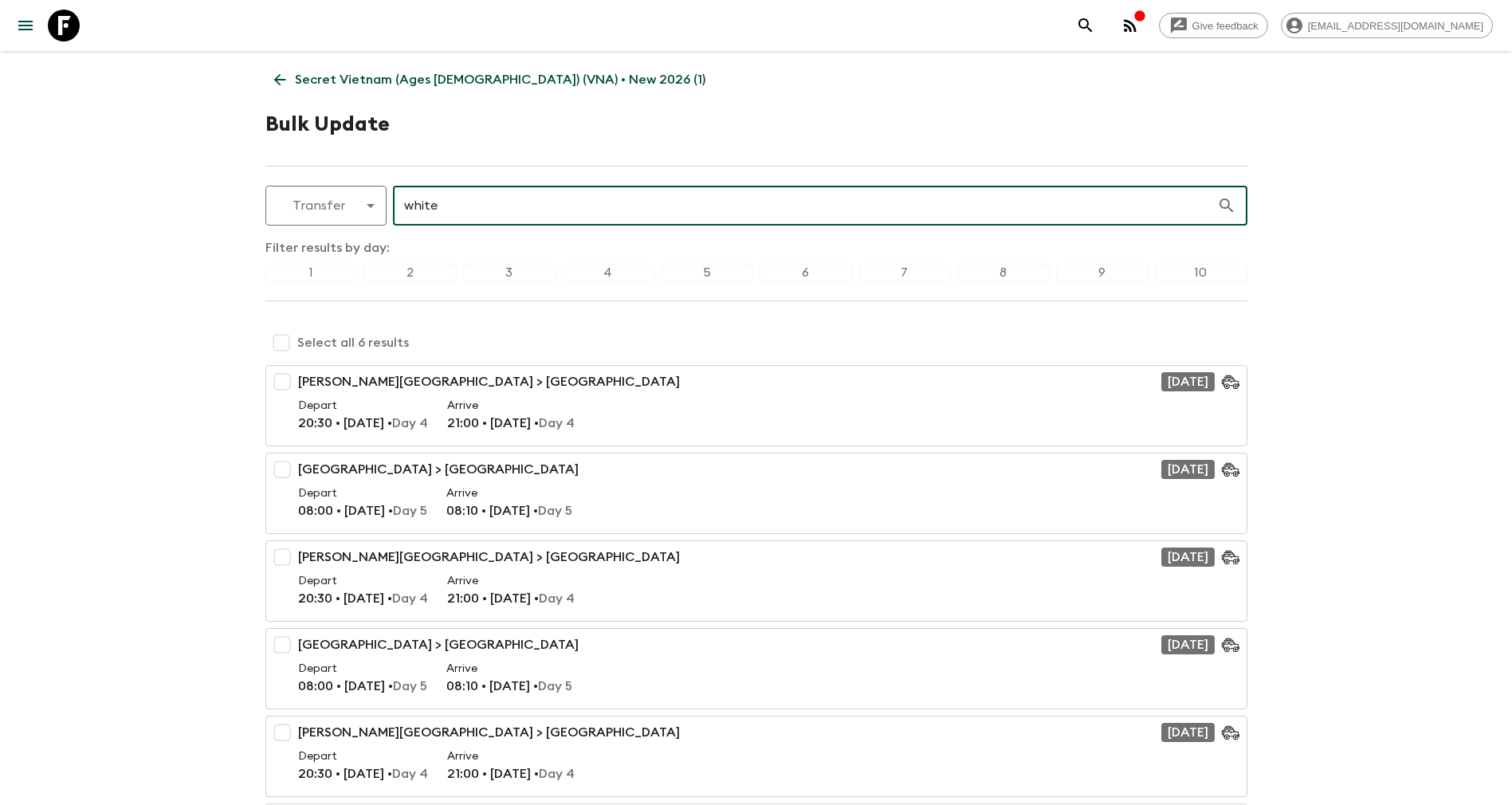
type input "white"
click at [603, 266] on div "4" at bounding box center [608, 273] width 93 height 17
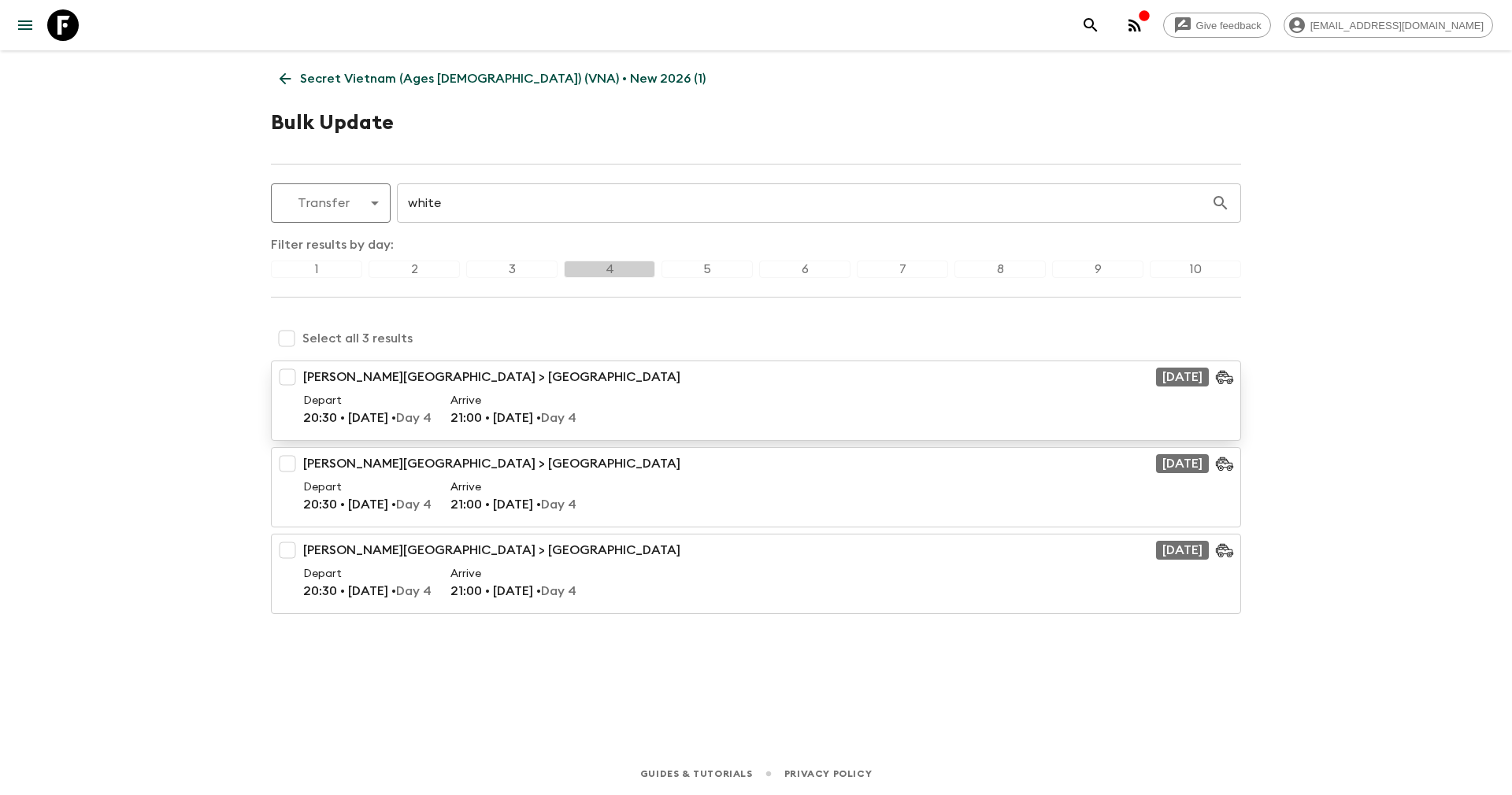
click at [288, 377] on input "checkbox" at bounding box center [287, 376] width 31 height 31
checkbox input "true"
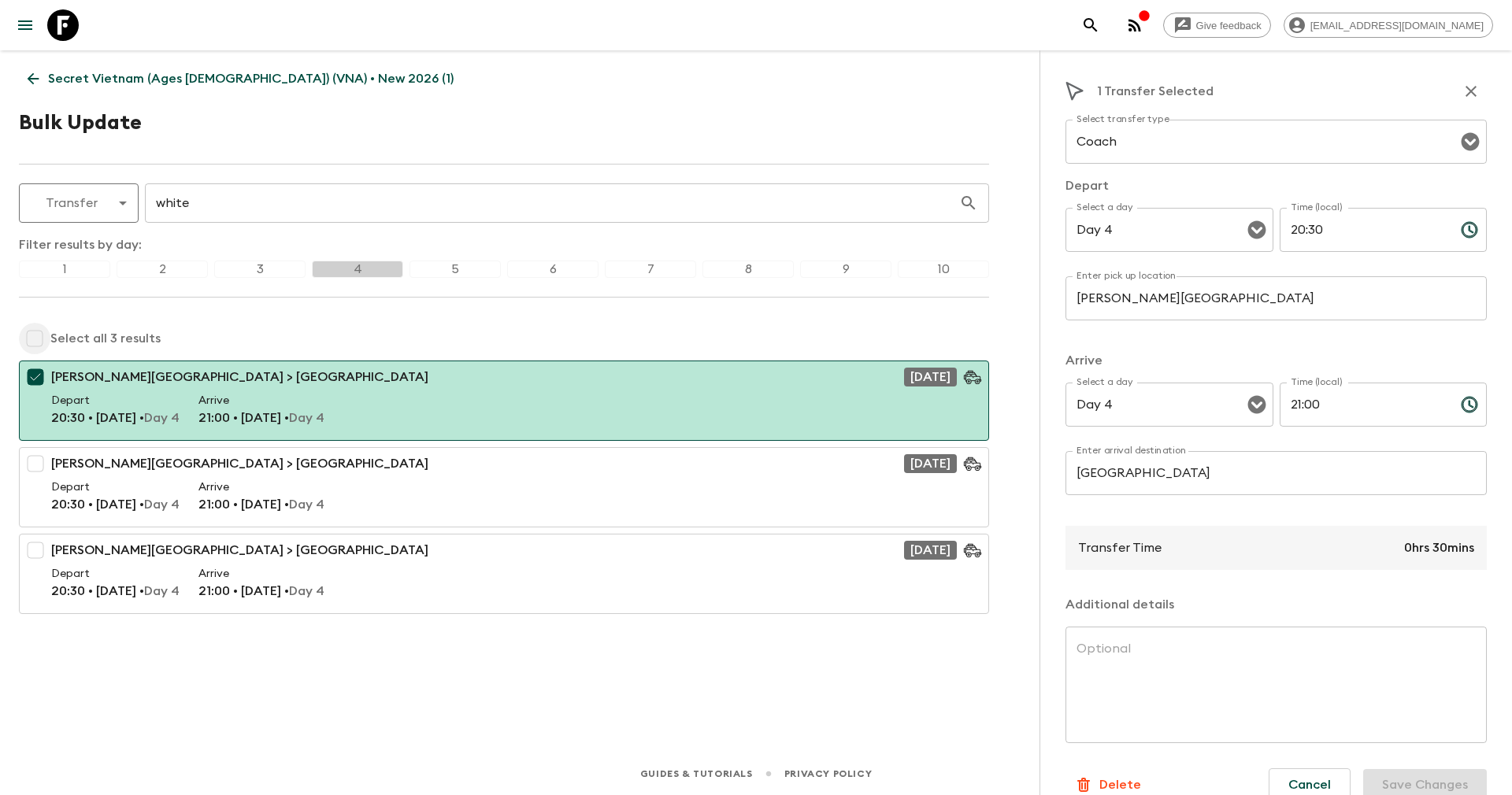
click at [22, 339] on input "checkbox" at bounding box center [34, 338] width 31 height 31
checkbox input "true"
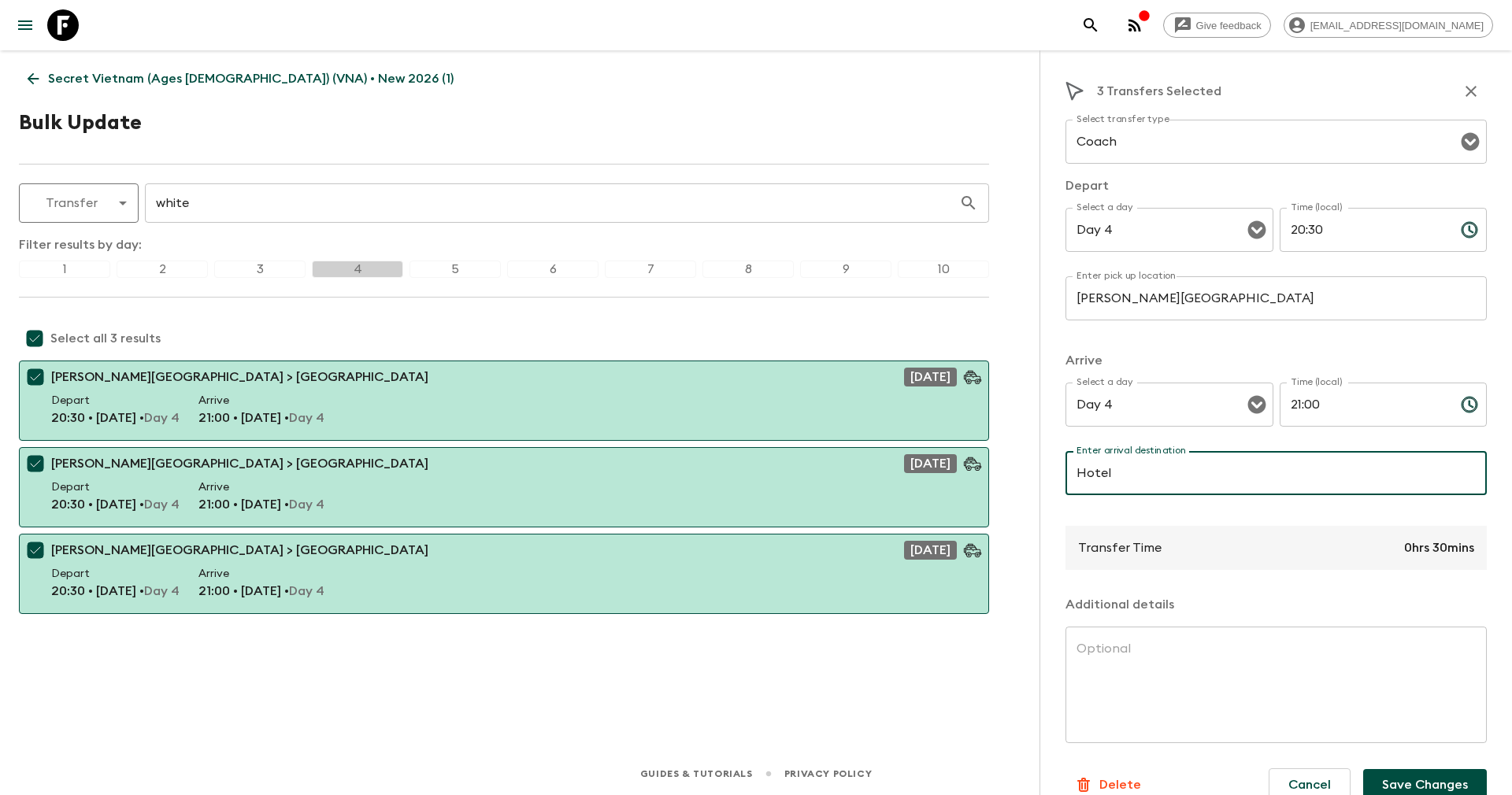
type input "Hotel in [GEOGRAPHIC_DATA]"
click at [1396, 787] on button "Save Changes" at bounding box center [1425, 785] width 124 height 31
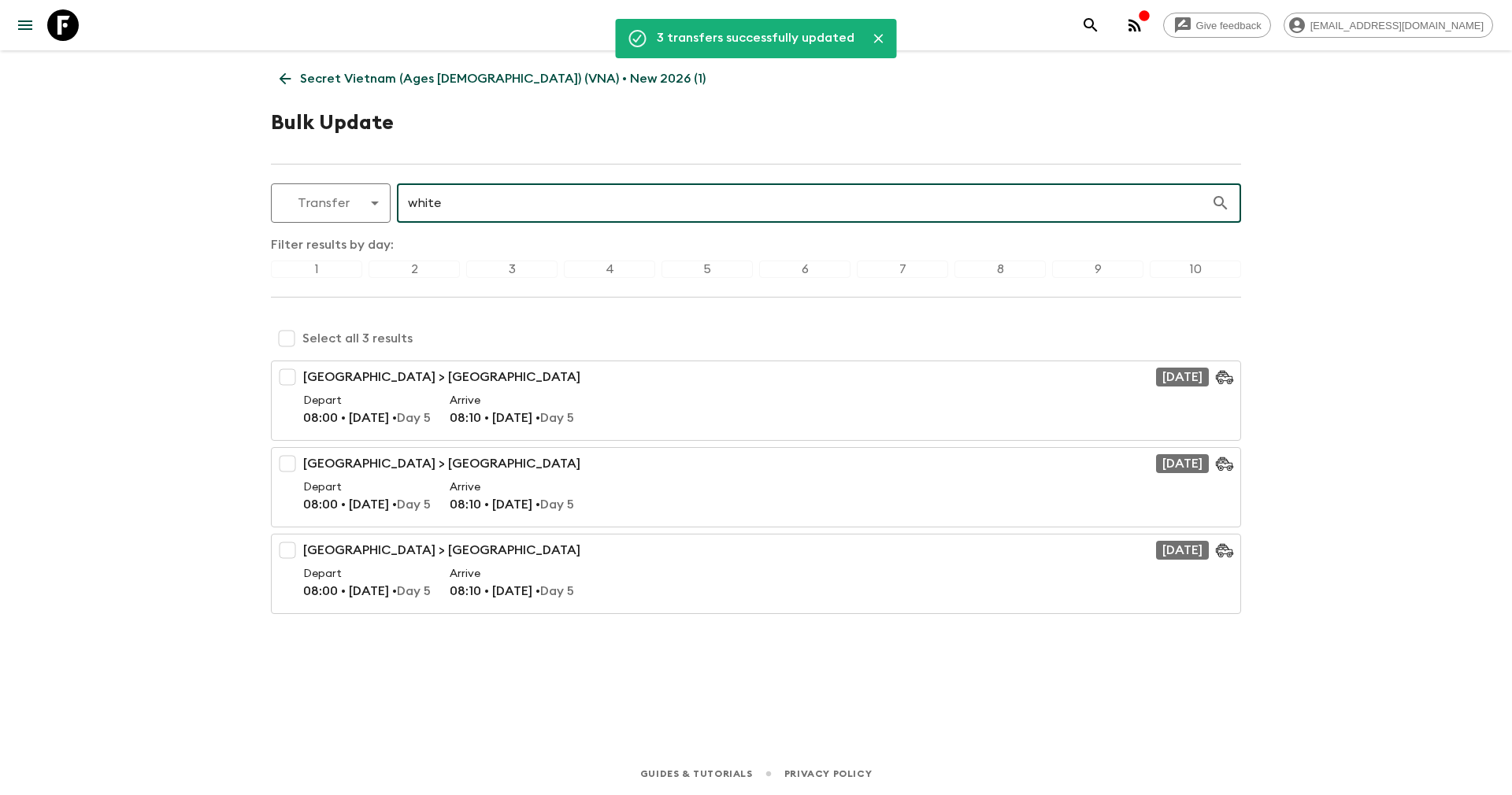
click at [463, 205] on input "white" at bounding box center [804, 203] width 814 height 44
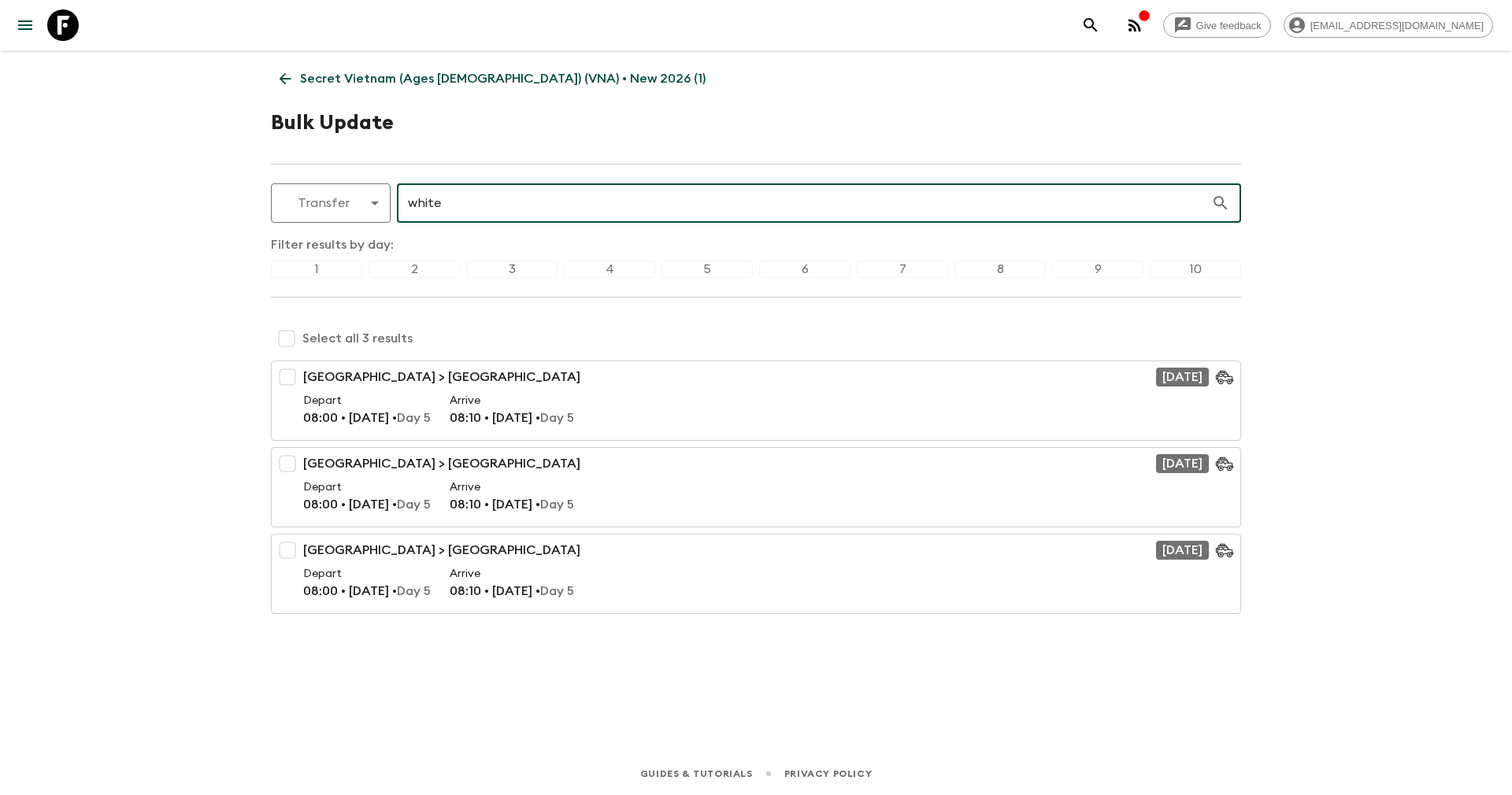
click at [284, 341] on input "checkbox" at bounding box center [286, 338] width 31 height 31
checkbox input "true"
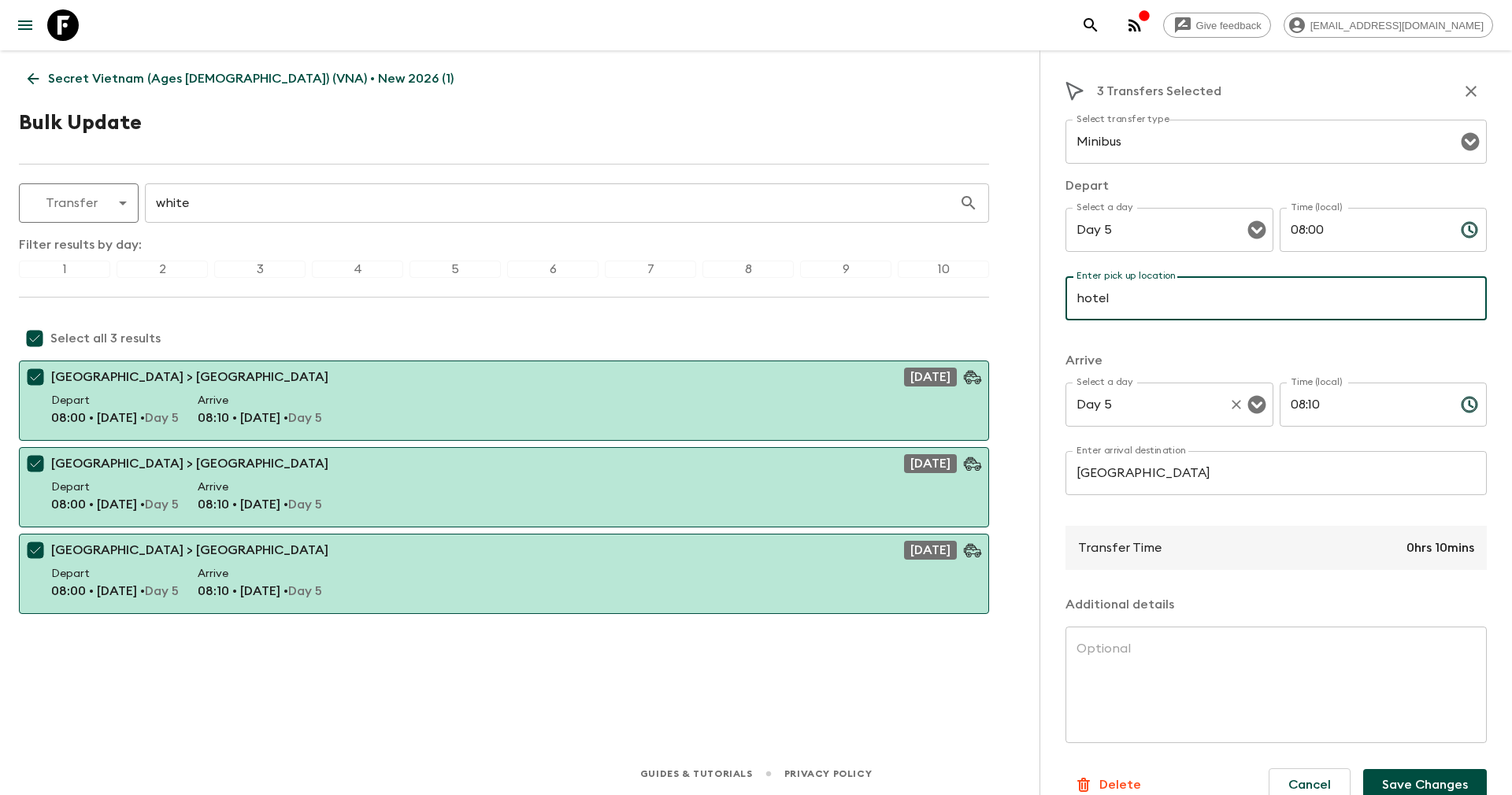
type input "Hotel in [GEOGRAPHIC_DATA]"
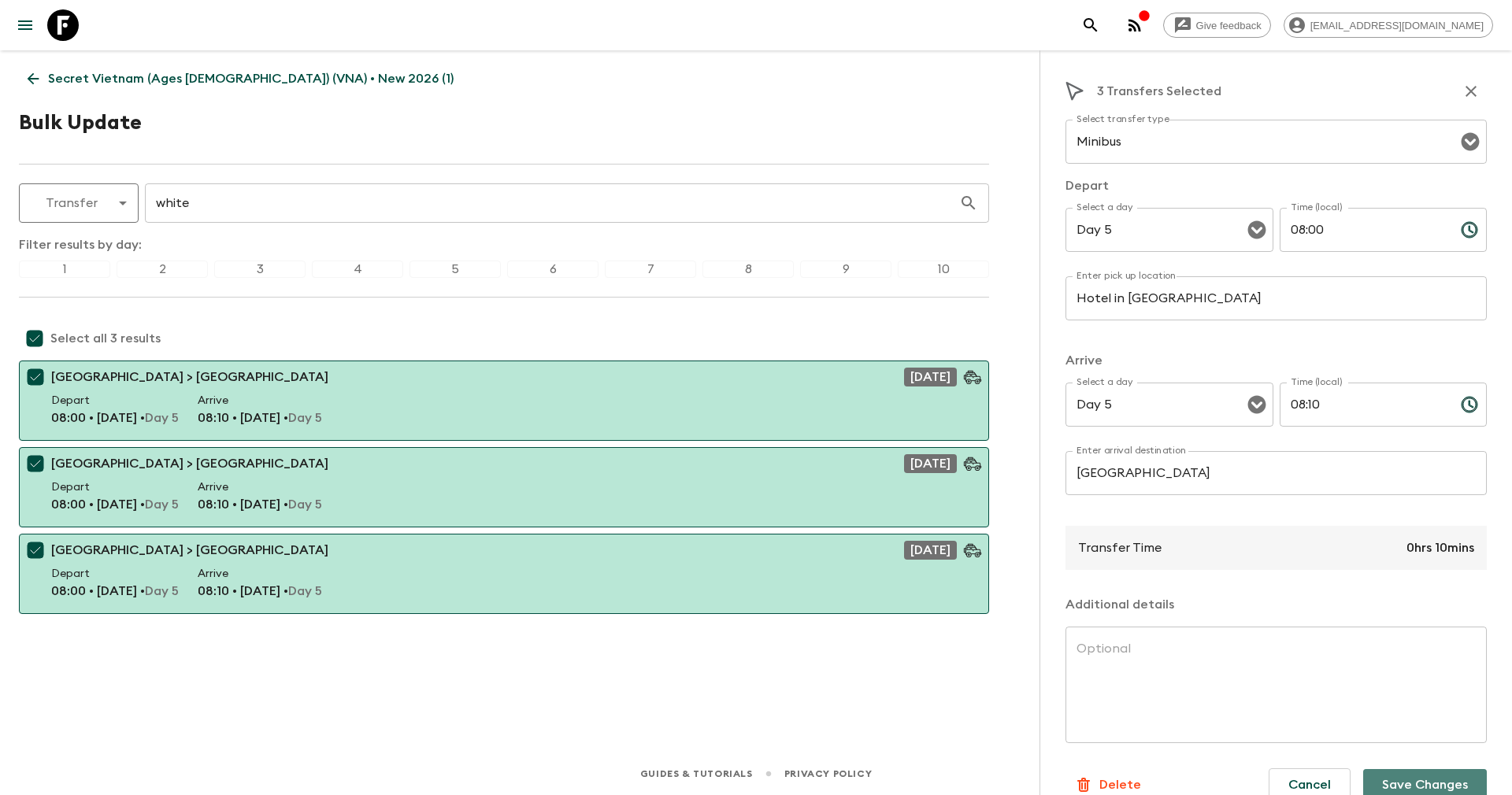
click at [1394, 776] on button "Save Changes" at bounding box center [1425, 785] width 124 height 31
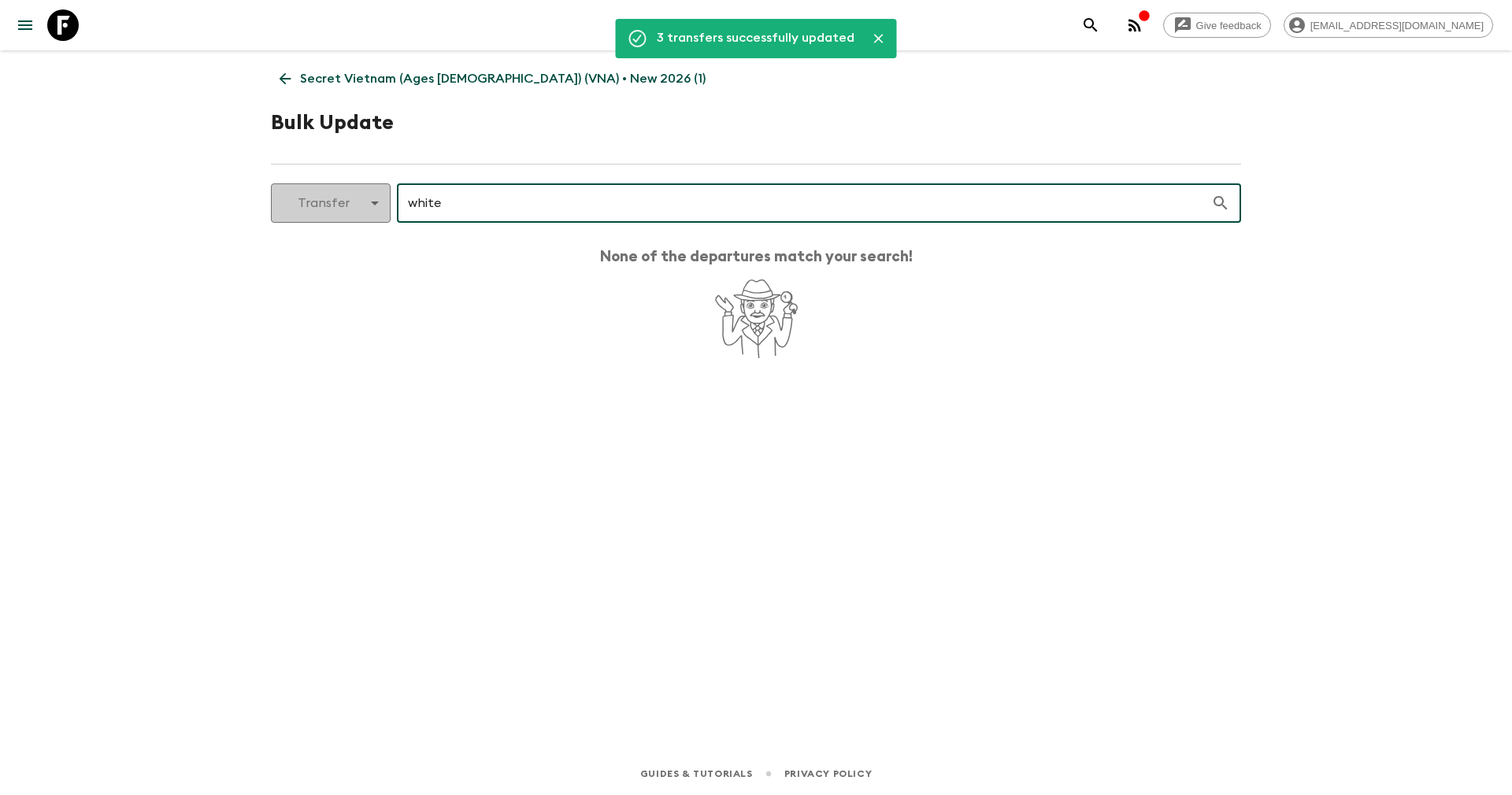
drag, startPoint x: 546, startPoint y: 195, endPoint x: 326, endPoint y: 211, distance: 220.6
click at [326, 211] on div "Transfer transfer ​ white ​" at bounding box center [756, 203] width 970 height 39
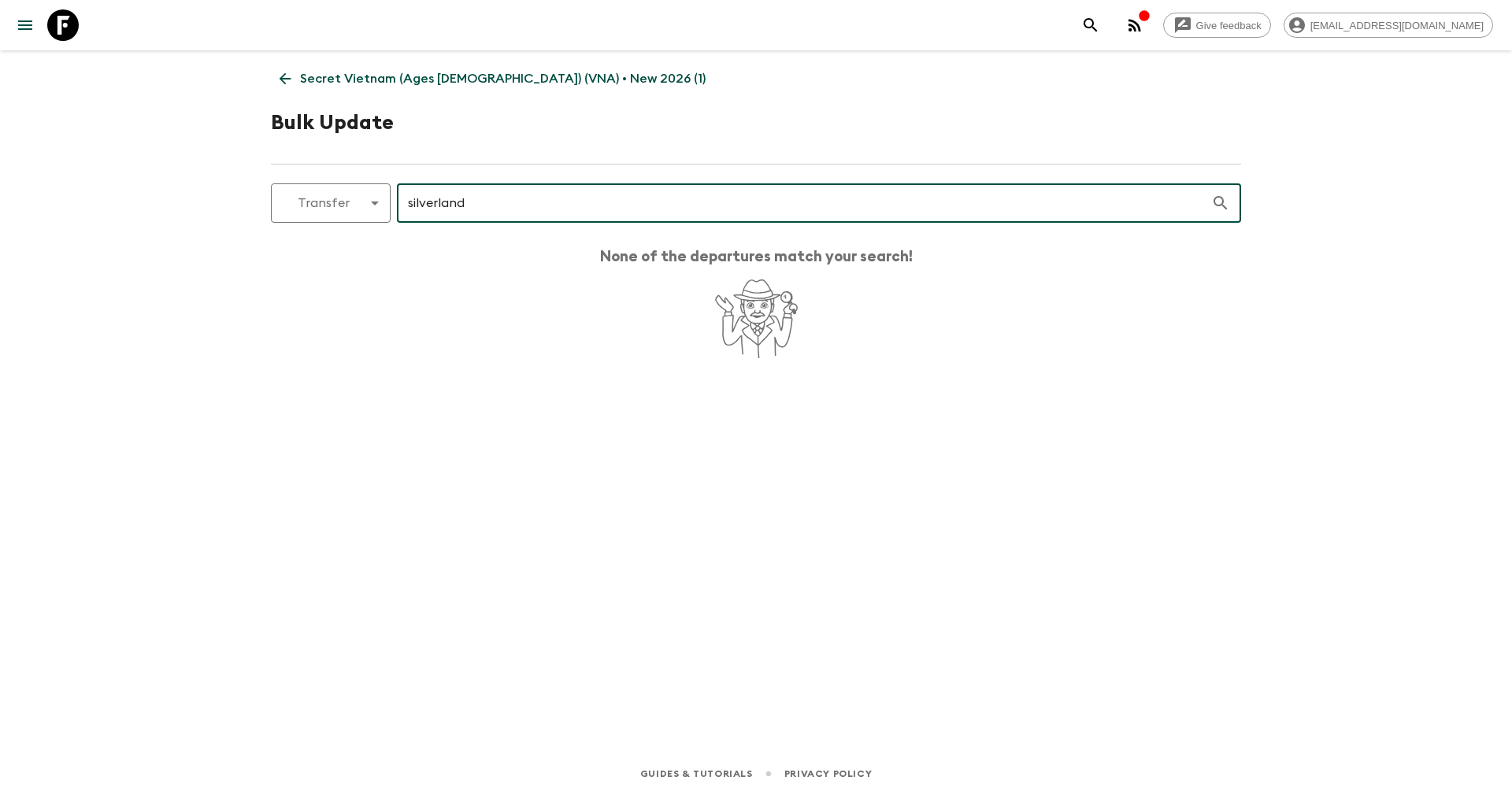
type input "silverland"
click at [494, 205] on input "silverland" at bounding box center [804, 203] width 814 height 44
drag, startPoint x: 494, startPoint y: 205, endPoint x: 329, endPoint y: 226, distance: 166.3
click at [329, 226] on div "Transfer transfer ​ silverland ​ None of the departures match your search!" at bounding box center [756, 273] width 970 height 178
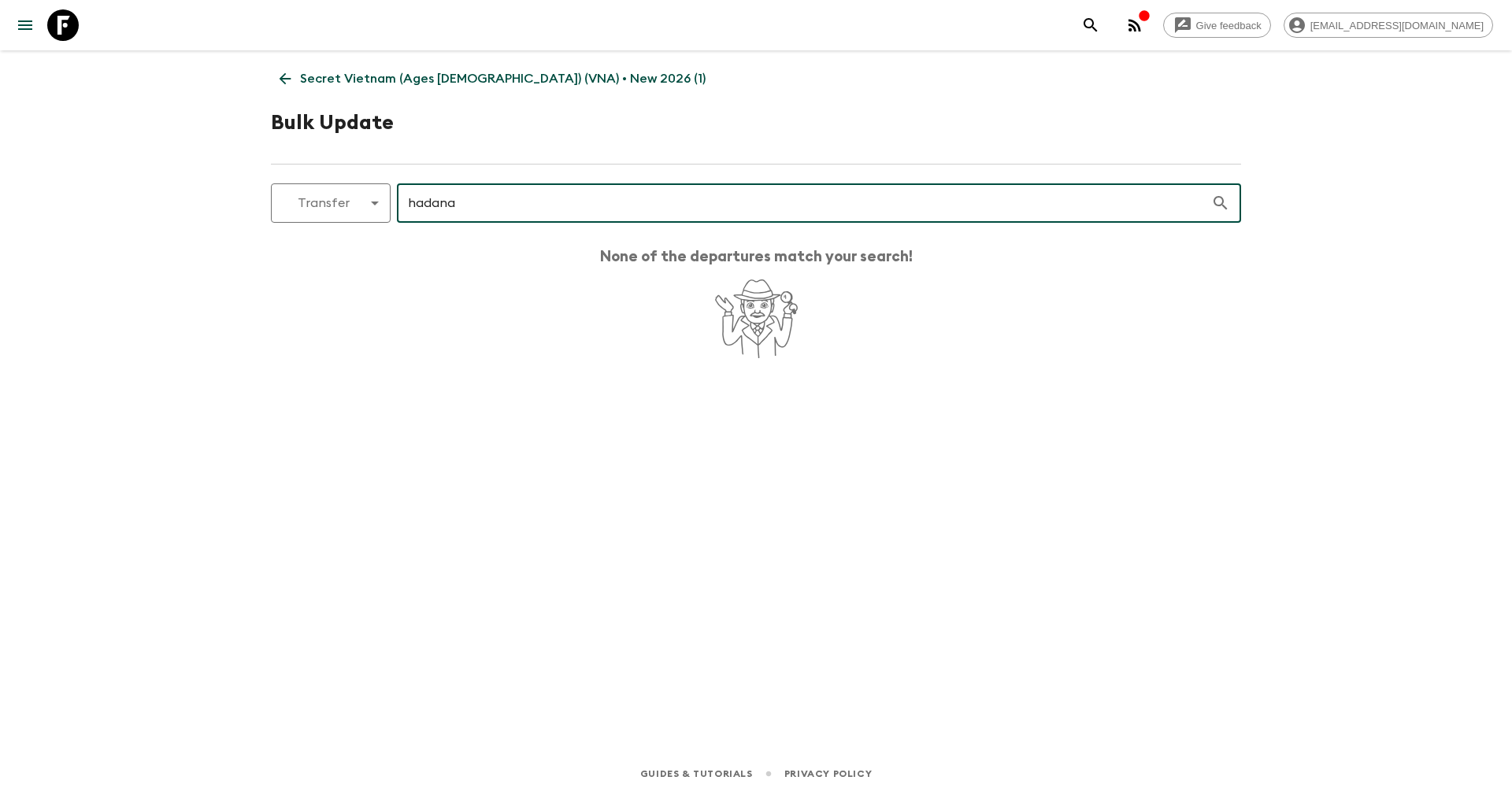
click at [460, 197] on input "hadana" at bounding box center [804, 203] width 814 height 44
click at [460, 201] on input "hadana" at bounding box center [804, 203] width 814 height 44
drag, startPoint x: 460, startPoint y: 201, endPoint x: 388, endPoint y: 186, distance: 73.5
click at [388, 186] on div "Transfer transfer ​ hadana ​" at bounding box center [756, 203] width 970 height 39
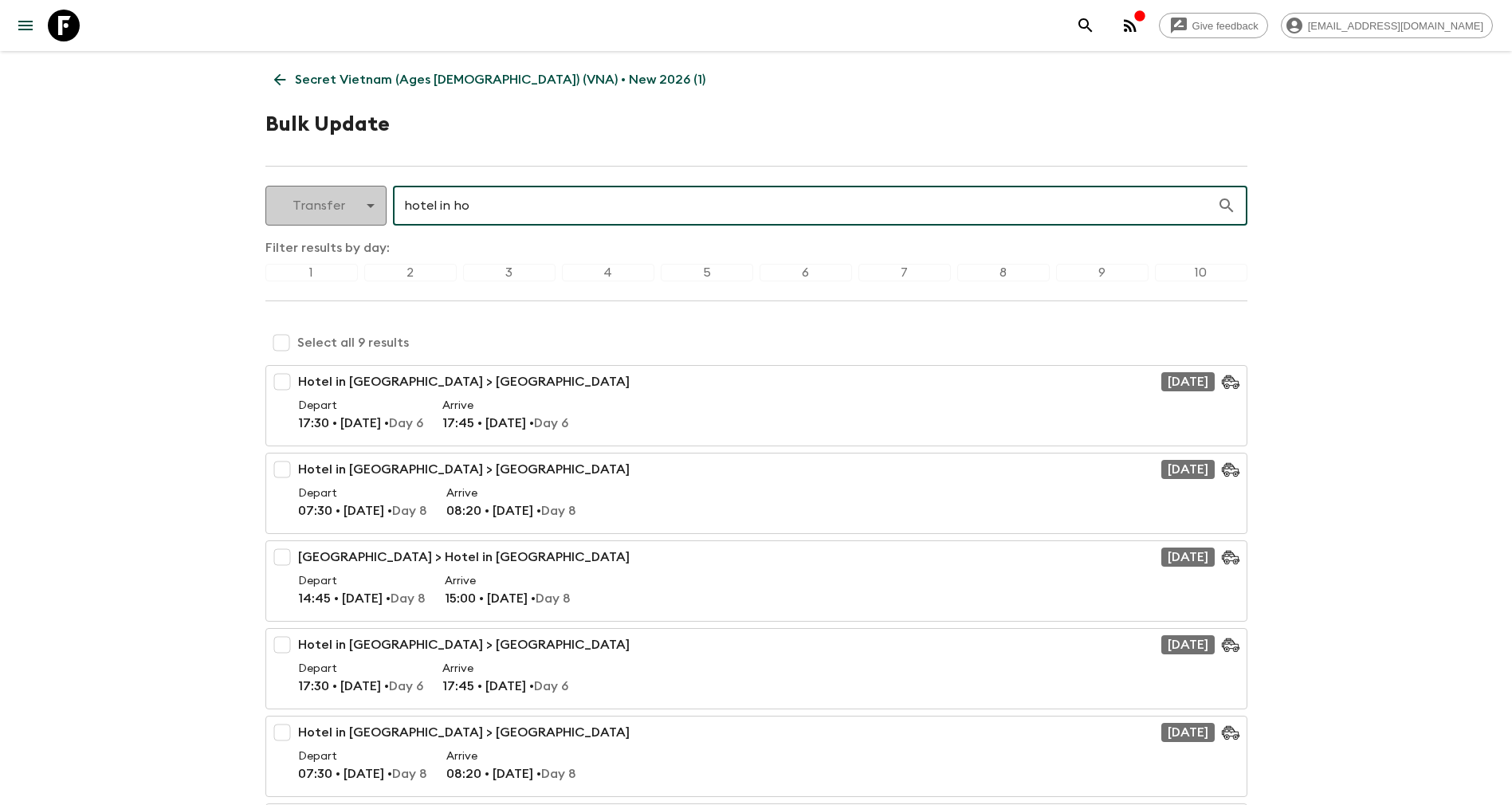
drag, startPoint x: 505, startPoint y: 214, endPoint x: 362, endPoint y: 212, distance: 143.0
click at [362, 212] on div "Transfer transfer ​ hotel in ho ​" at bounding box center [757, 206] width 982 height 40
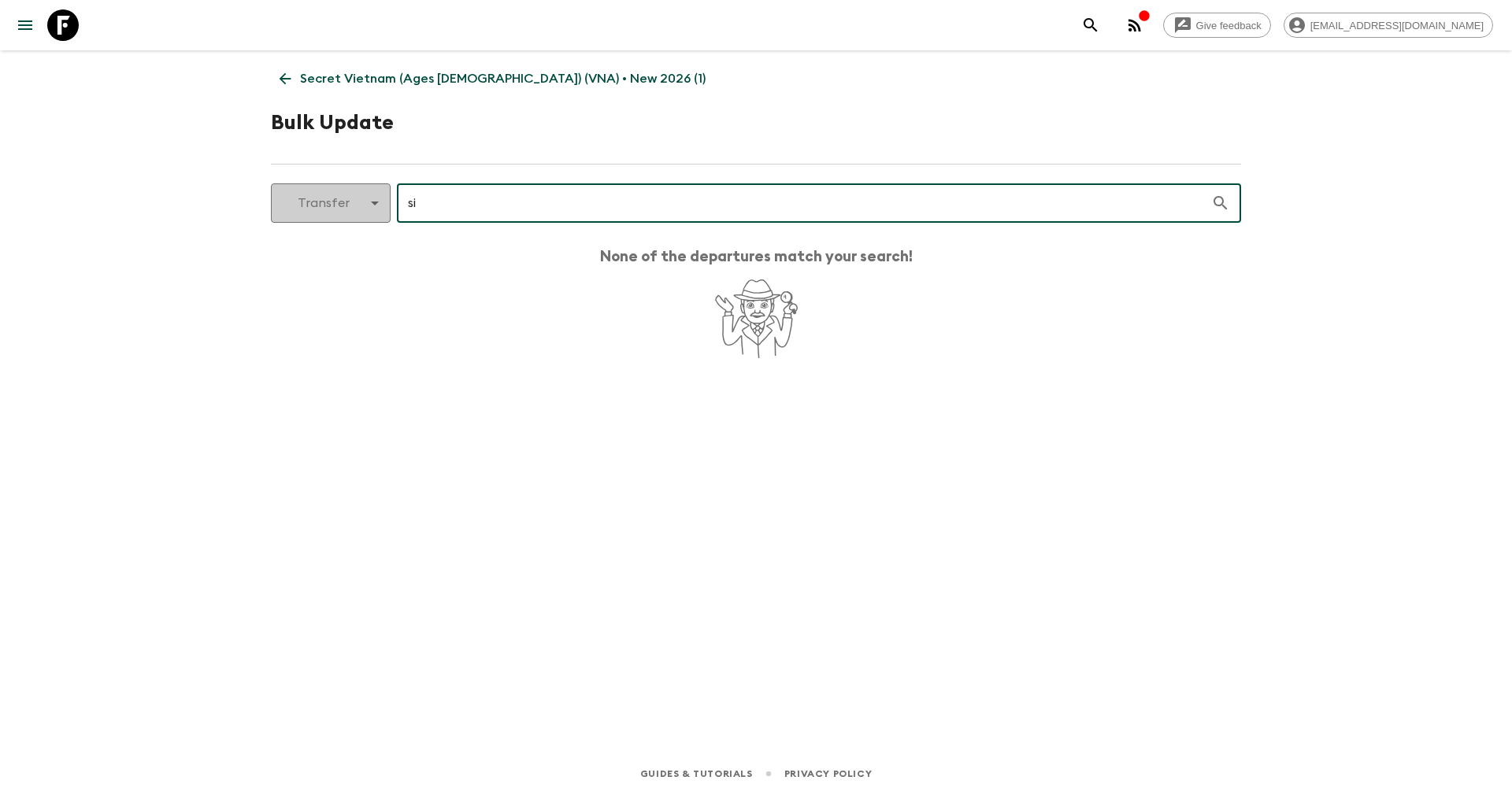
type input "s"
type input "j"
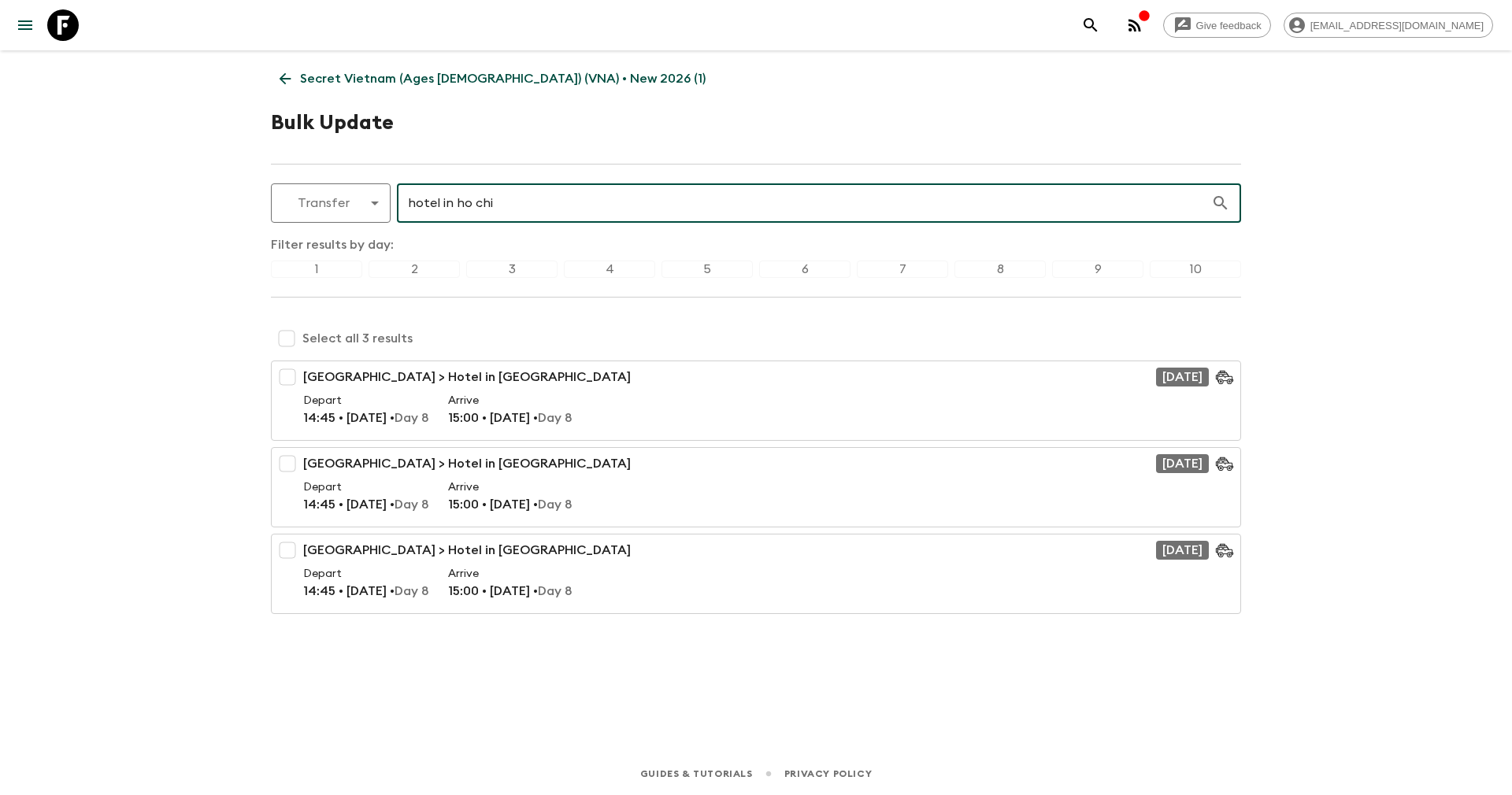
type input "hotel in ho chi"
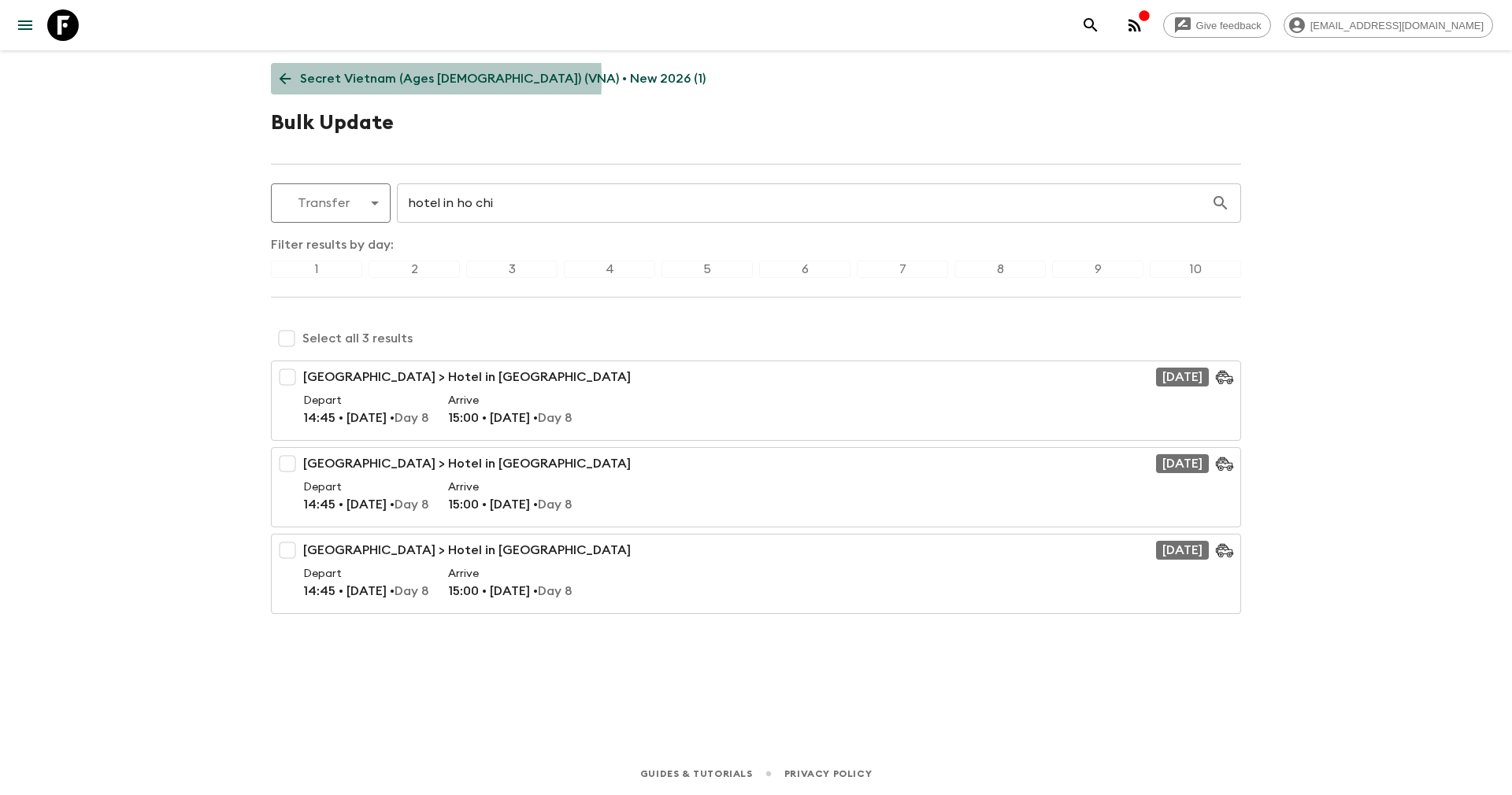
click at [291, 80] on icon at bounding box center [285, 78] width 17 height 17
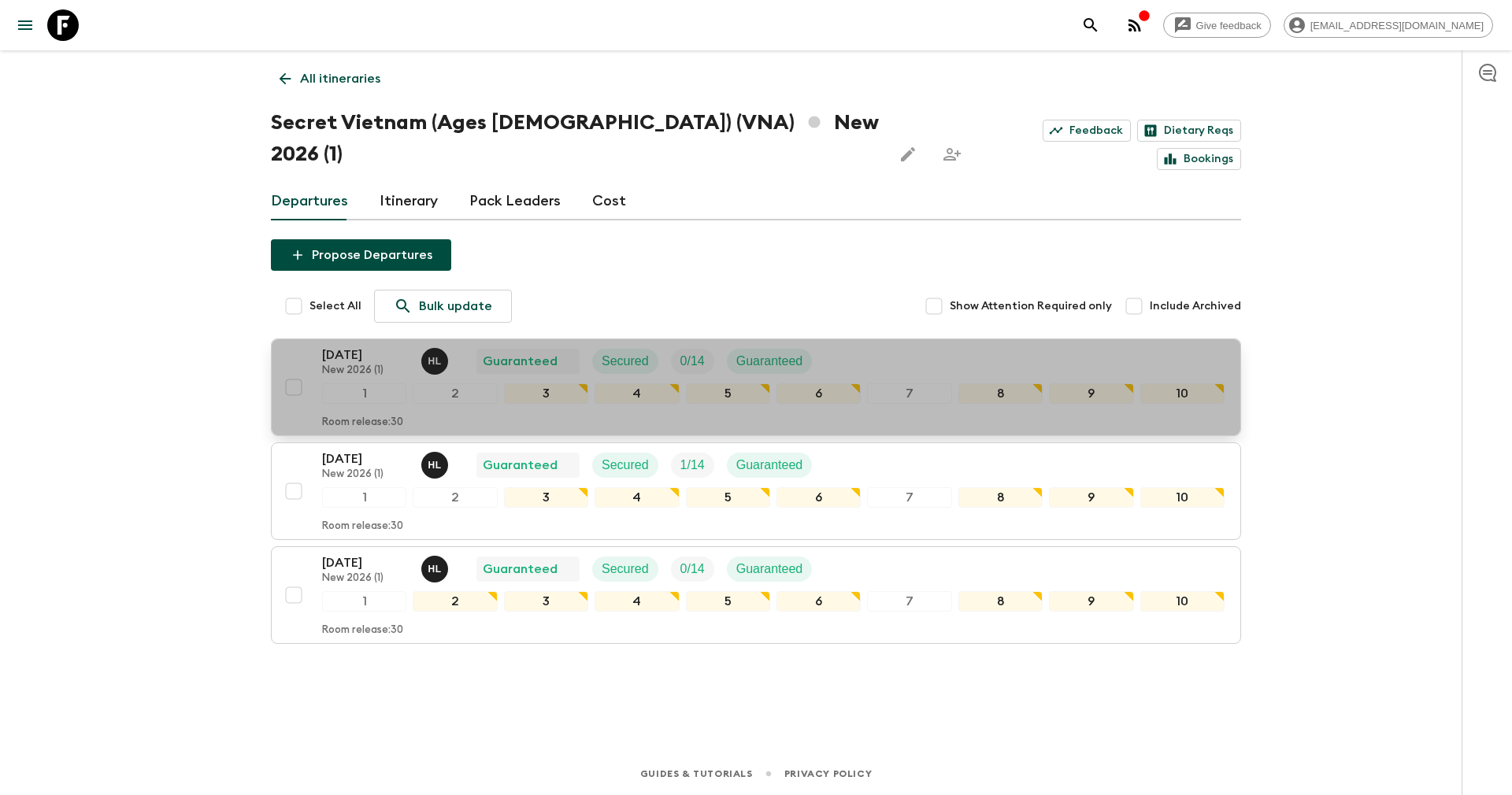
click at [347, 346] on p "15 May 2026" at bounding box center [365, 355] width 87 height 19
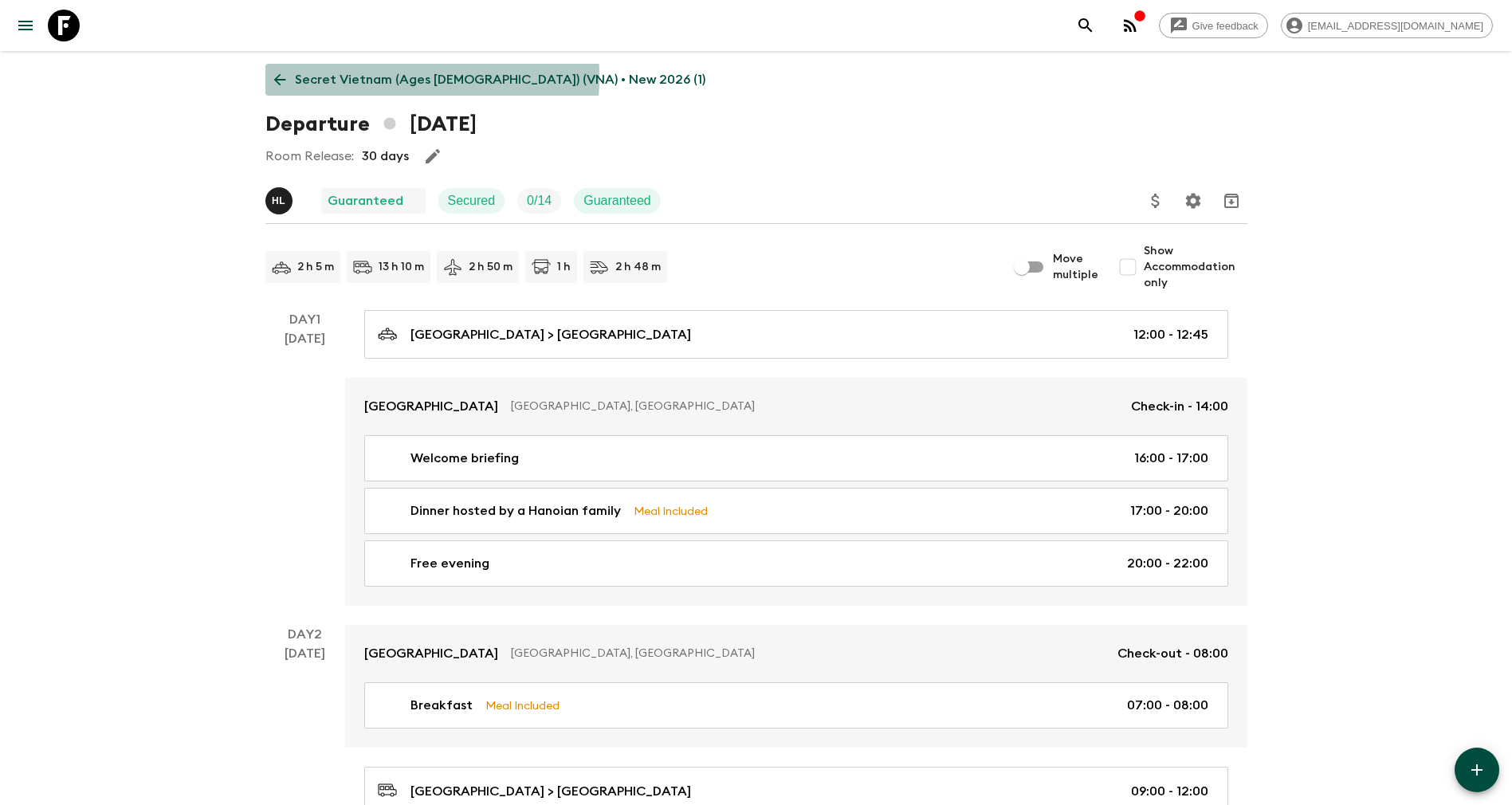
click at [344, 77] on p "Secret Vietnam (Ages 45-59) (VNA) • New 2026 (1)" at bounding box center [500, 80] width 410 height 19
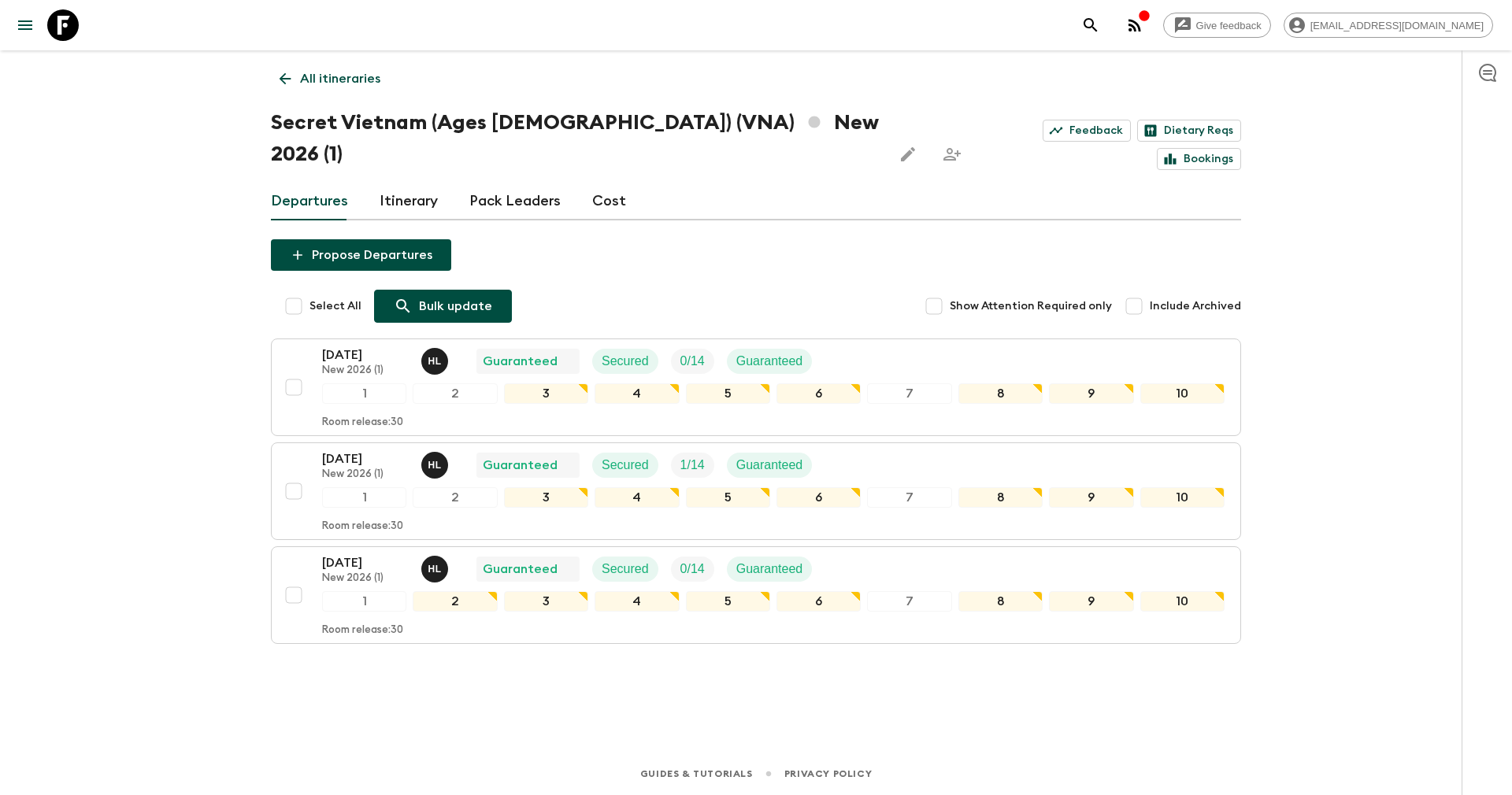
click at [421, 296] on p "Bulk update" at bounding box center [455, 306] width 73 height 19
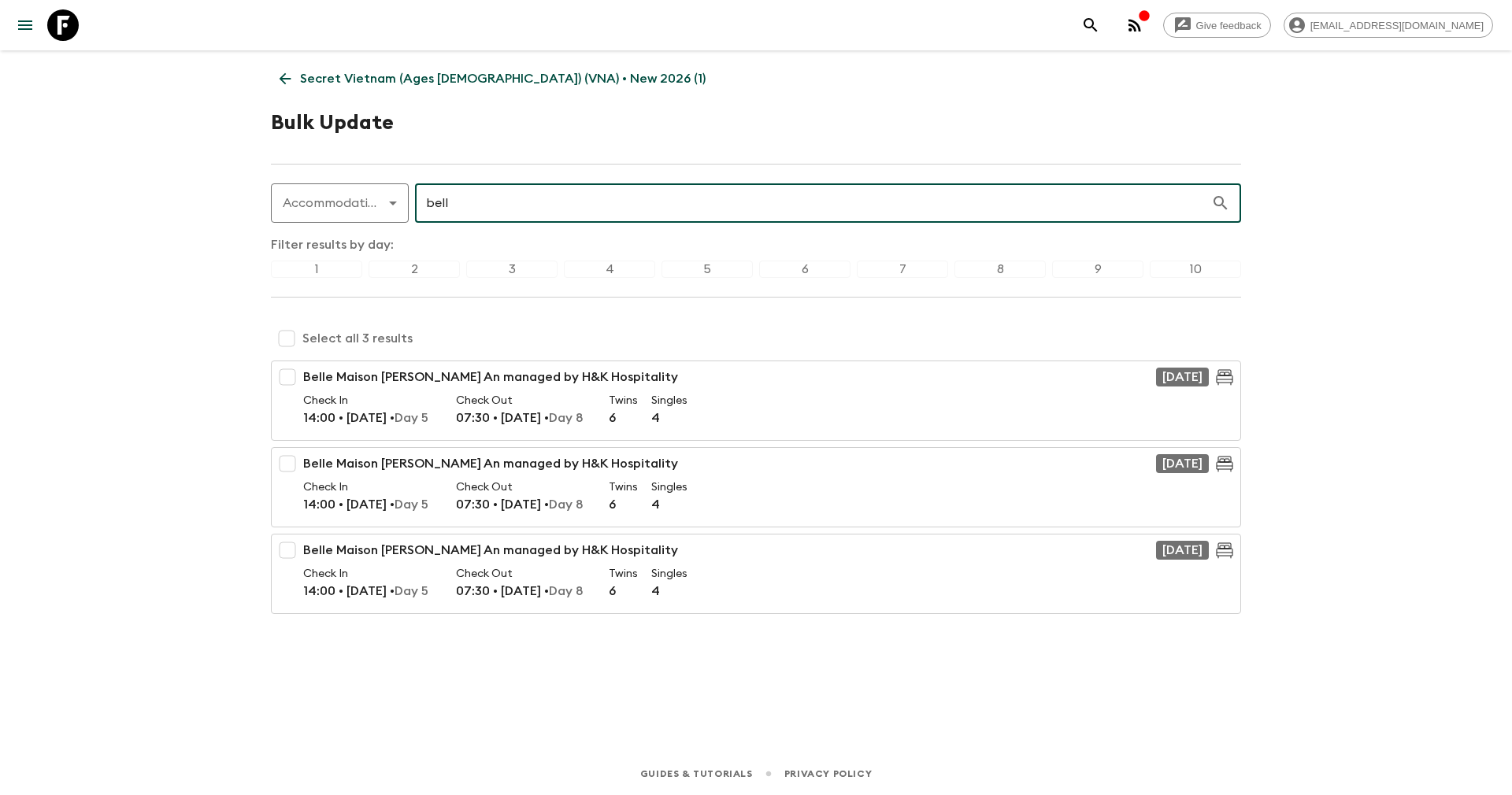
type input "bell"
click at [285, 336] on input "checkbox" at bounding box center [286, 338] width 31 height 31
checkbox input "true"
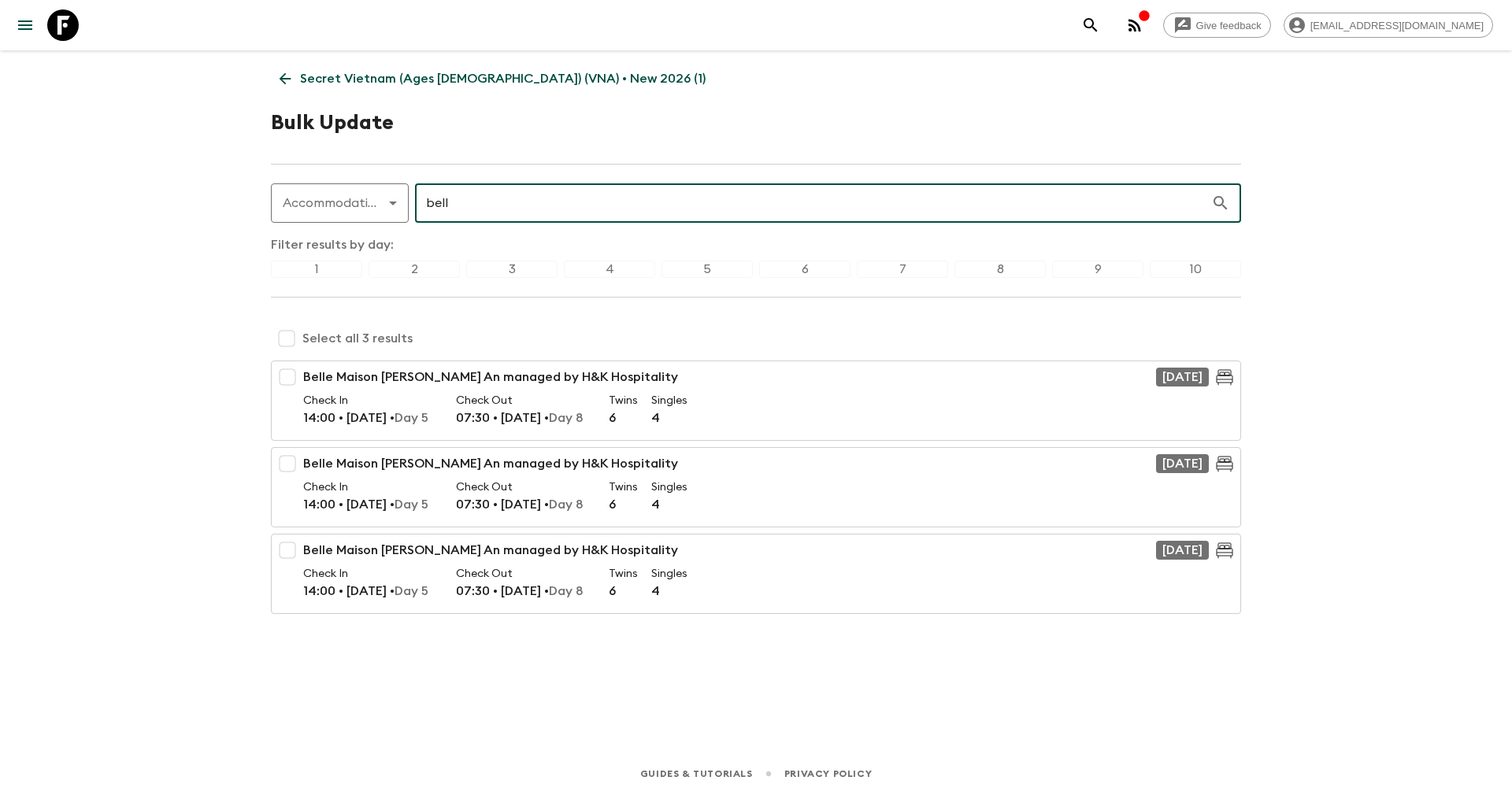
checkbox input "true"
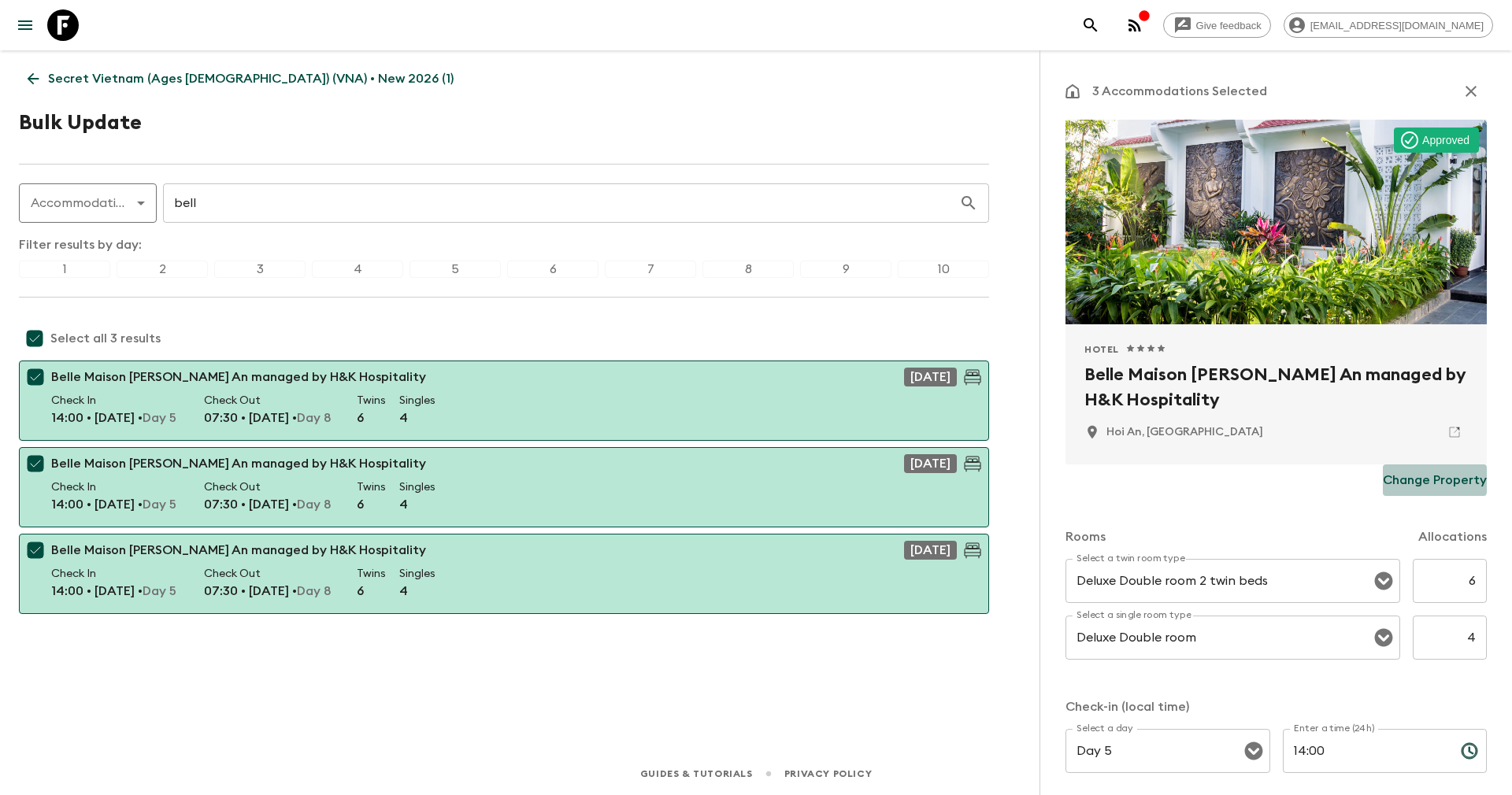
click at [1408, 476] on p "Change Property" at bounding box center [1435, 480] width 104 height 19
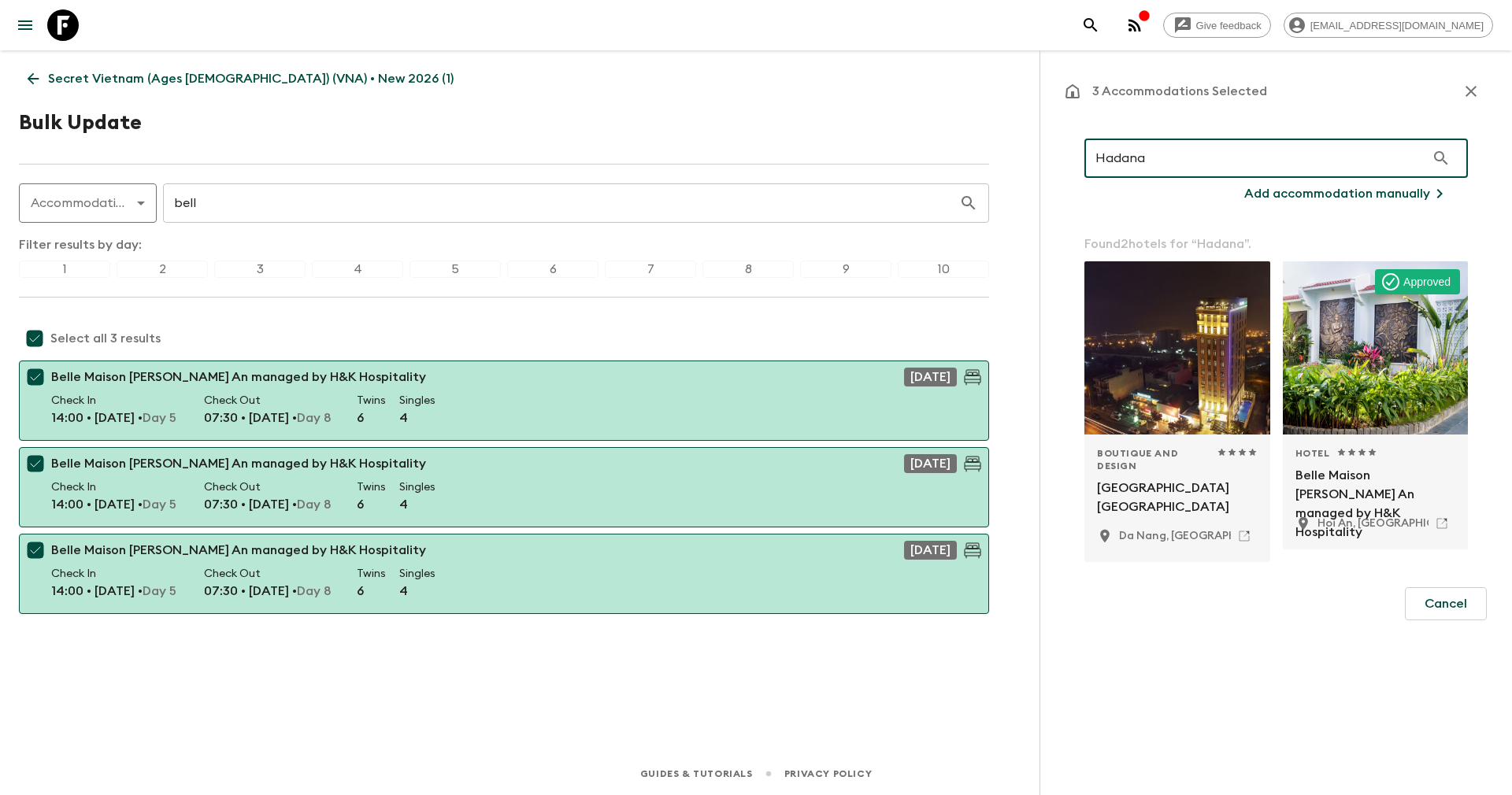
paste input "Boutique Resort Hoi An"
drag, startPoint x: 1192, startPoint y: 156, endPoint x: 1007, endPoint y: 147, distance: 185.2
click at [1007, 147] on div "Give feedback yenvuong@exotravel.com Secret Vietnam (Ages 45-59) (VNA) • New 20…" at bounding box center [756, 398] width 1512 height 795
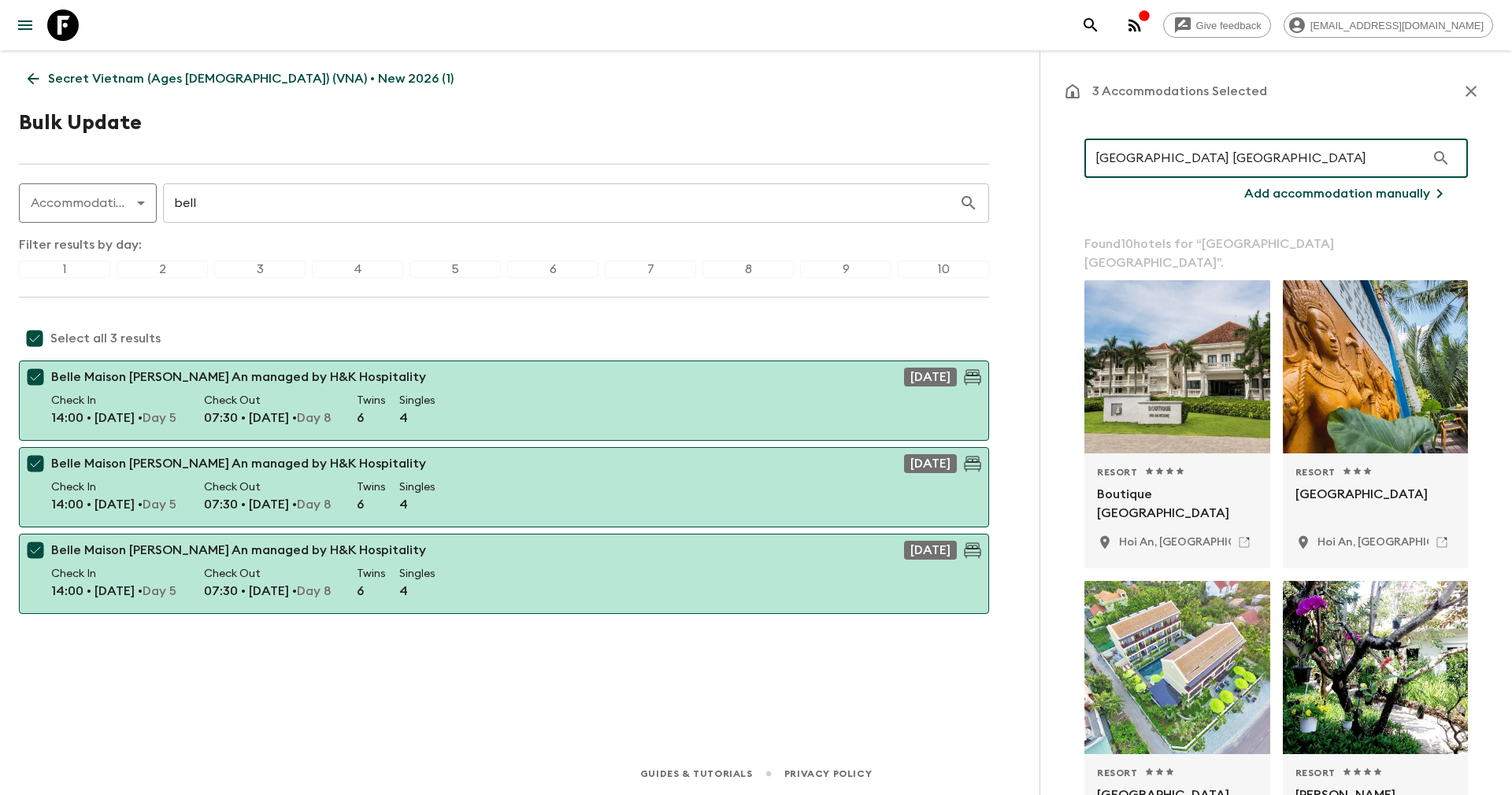
type input "[GEOGRAPHIC_DATA] [GEOGRAPHIC_DATA]"
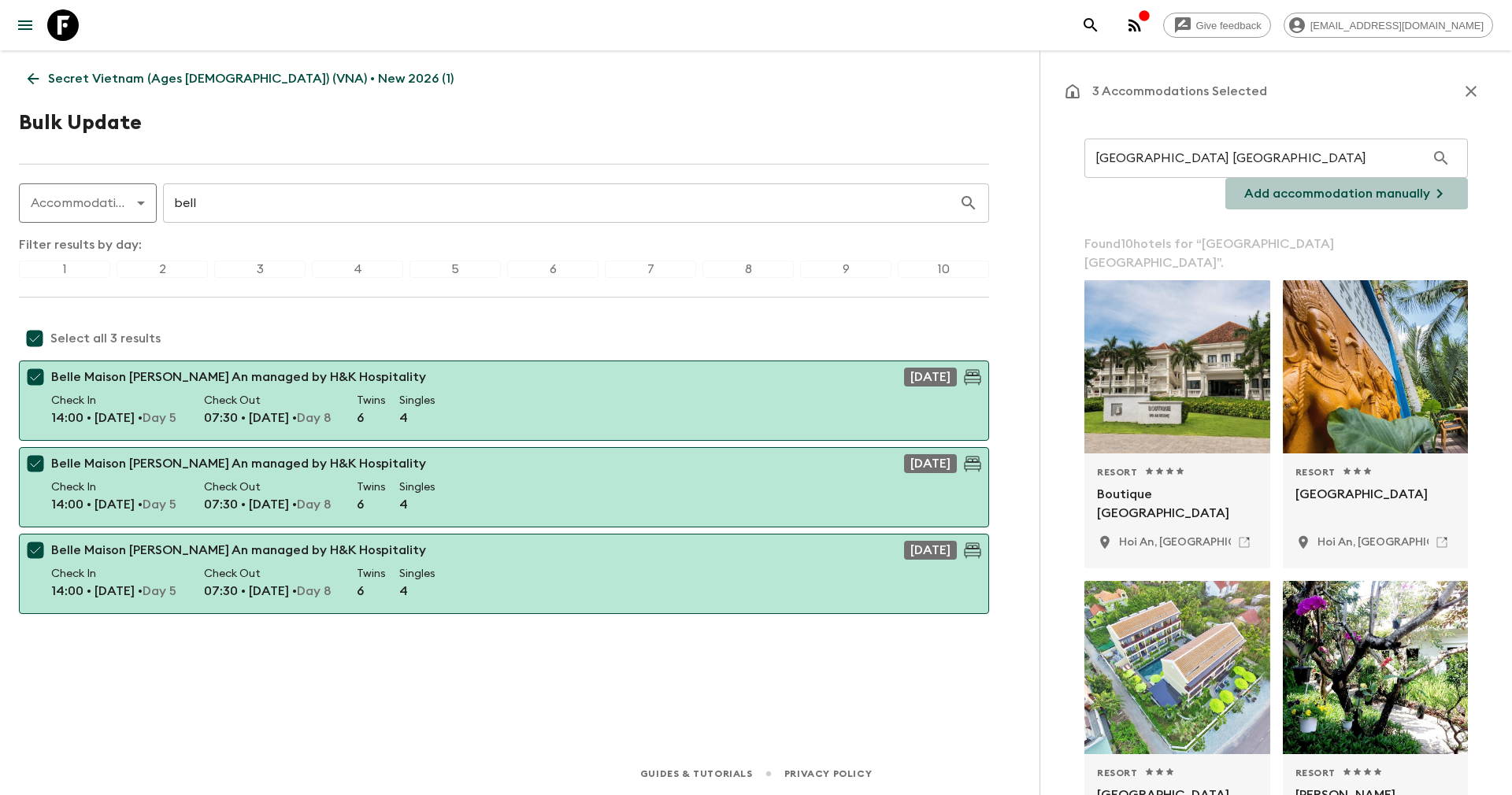
click at [1354, 190] on p "Add accommodation manually" at bounding box center [1336, 194] width 186 height 19
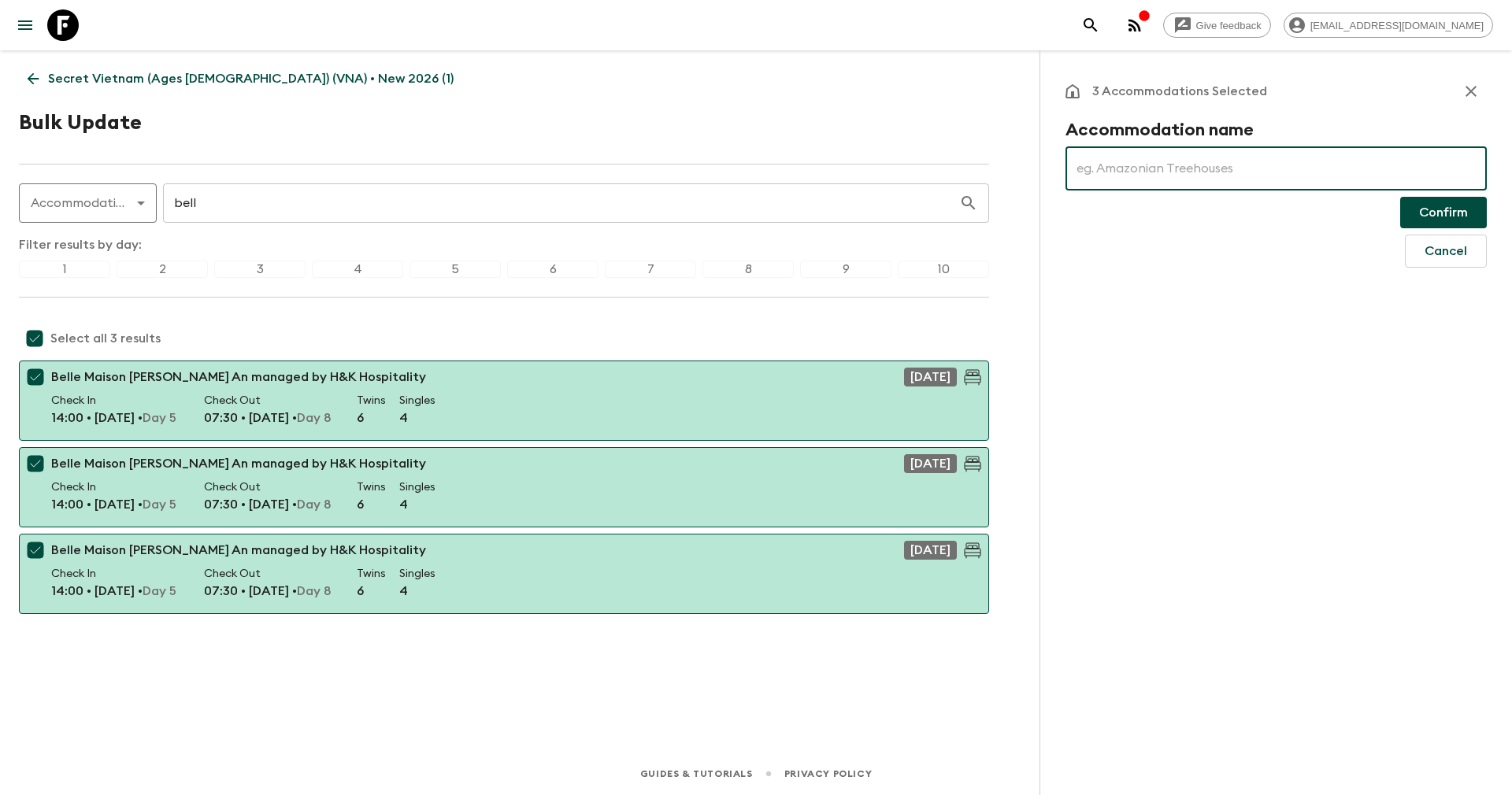
click at [1244, 162] on input "text" at bounding box center [1276, 168] width 421 height 44
paste input "[GEOGRAPHIC_DATA] [GEOGRAPHIC_DATA]"
type input "[GEOGRAPHIC_DATA] [GEOGRAPHIC_DATA]"
click at [1446, 242] on button "Cancel" at bounding box center [1446, 251] width 82 height 33
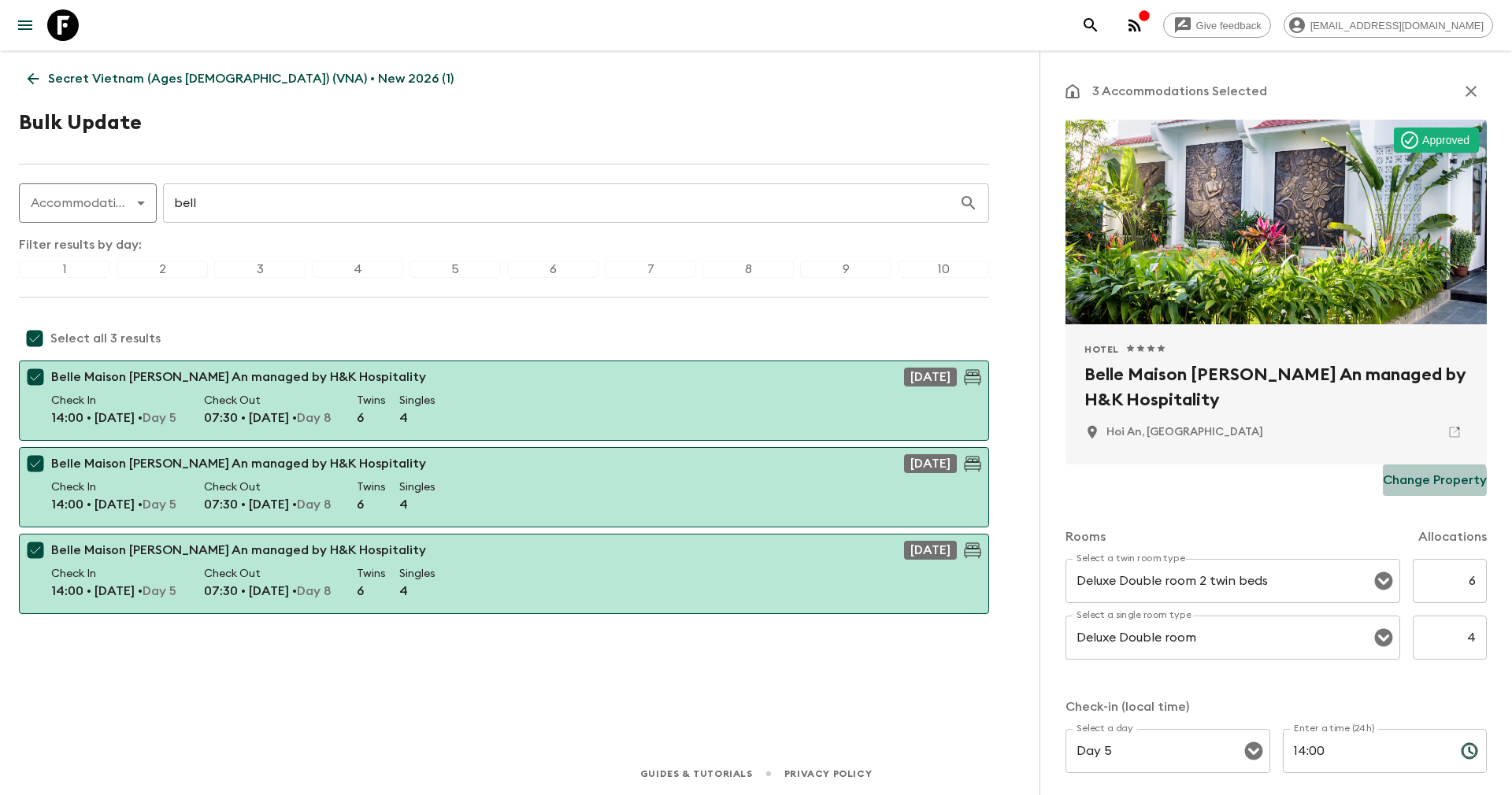
click at [1400, 482] on p "Change Property" at bounding box center [1435, 480] width 104 height 19
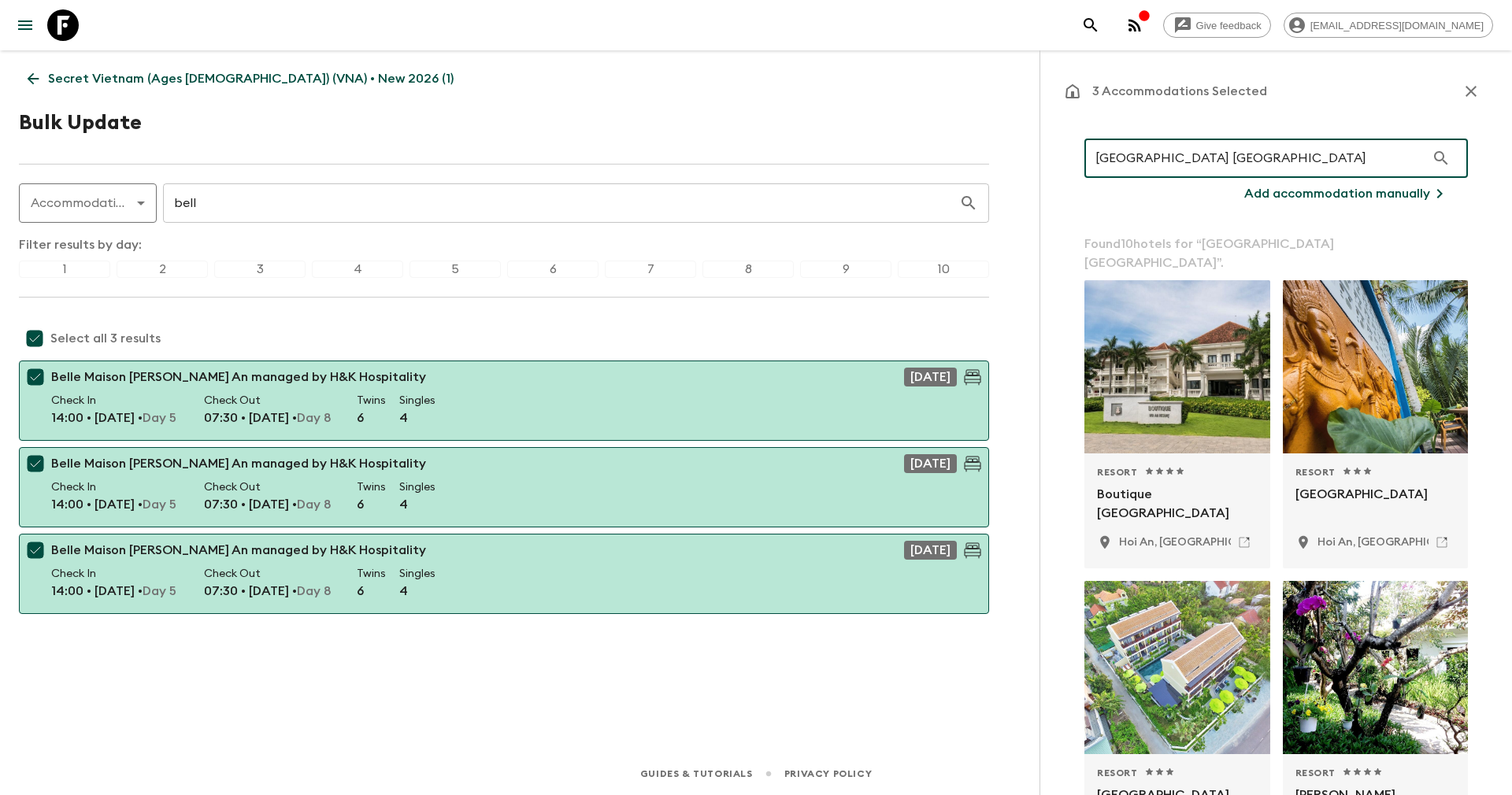
type input "[GEOGRAPHIC_DATA] [GEOGRAPHIC_DATA]"
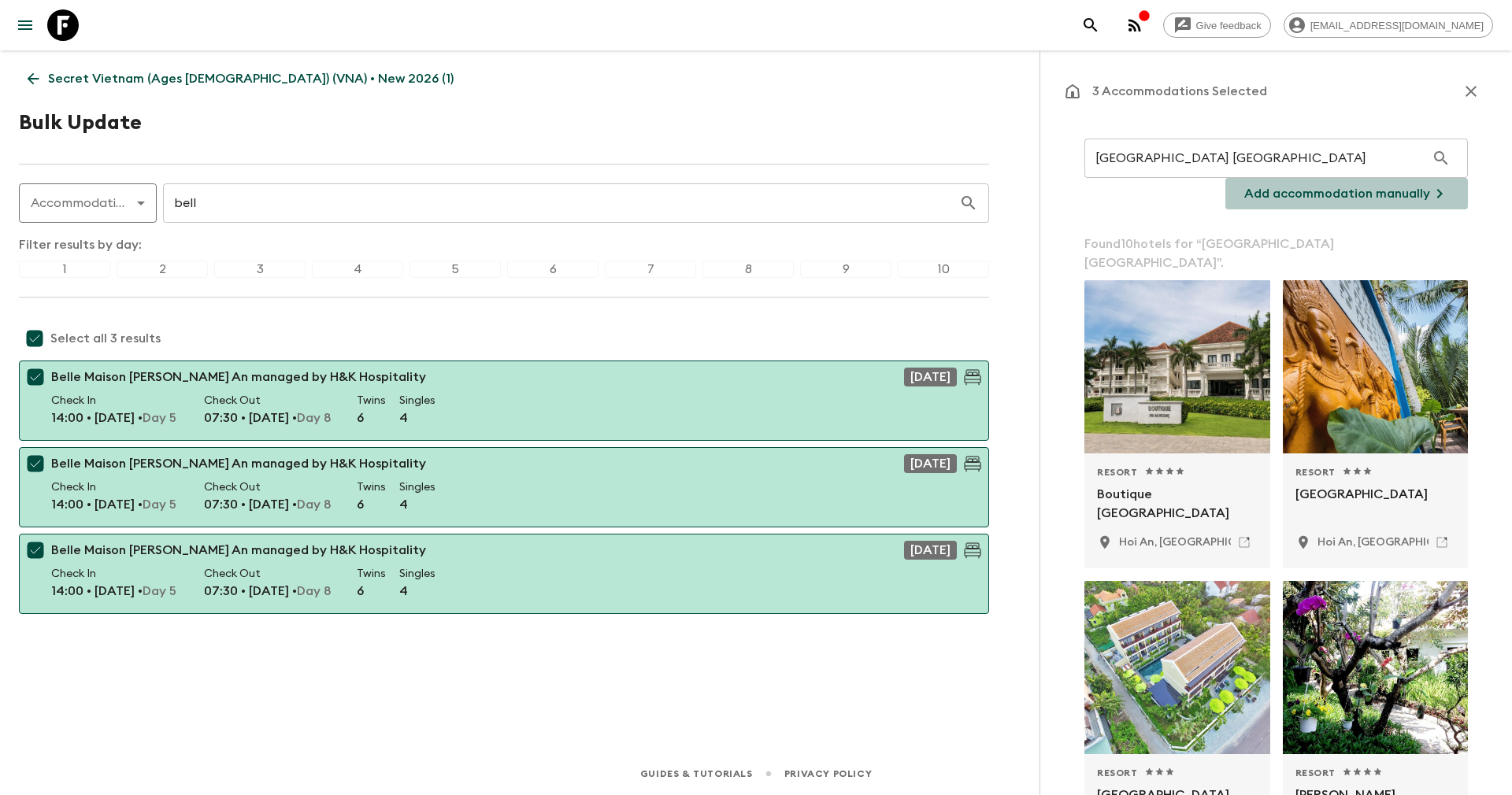
click at [1358, 189] on p "Add accommodation manually" at bounding box center [1336, 194] width 186 height 19
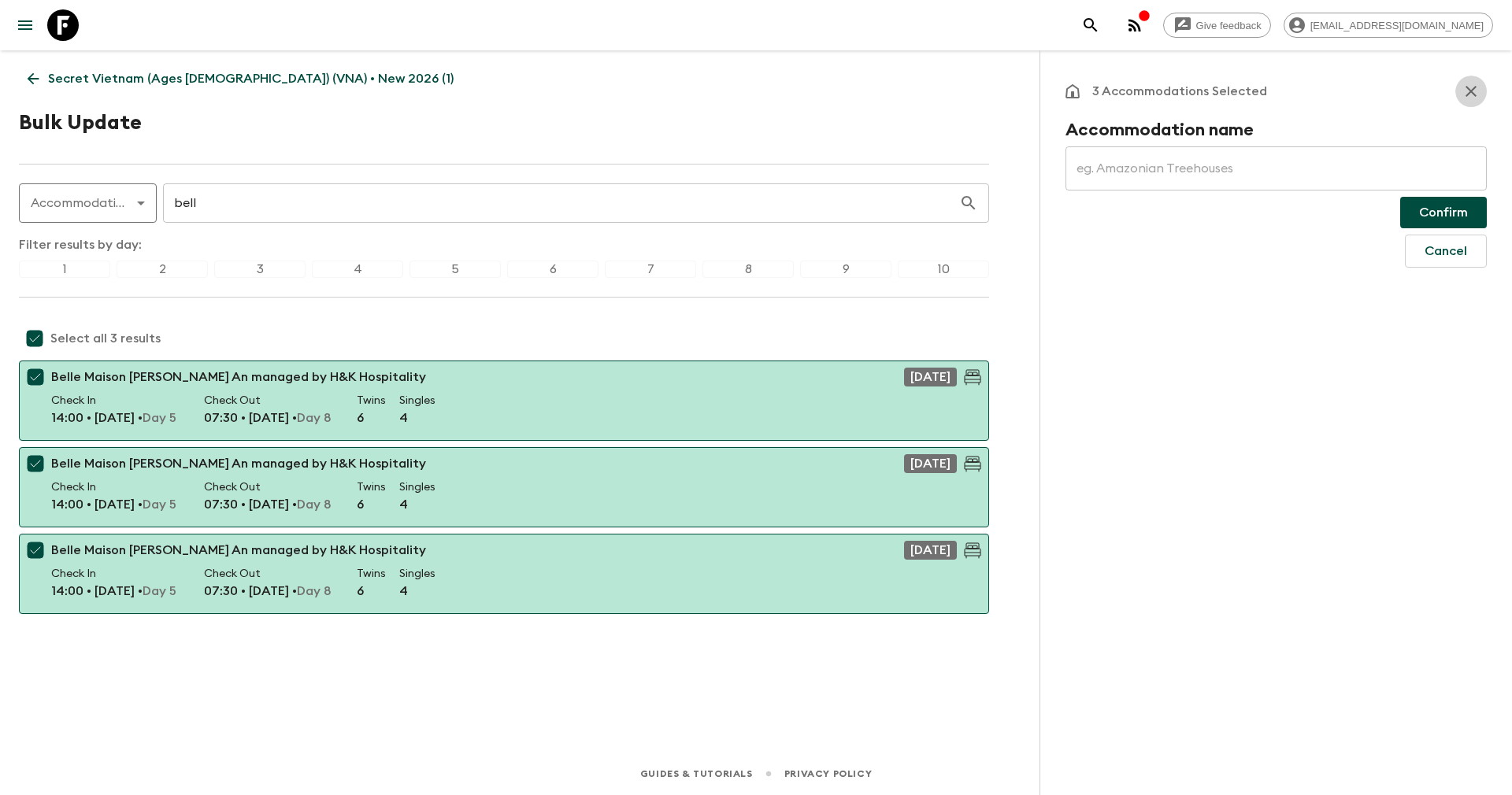
click at [1470, 92] on icon "button" at bounding box center [1470, 91] width 19 height 19
checkbox input "false"
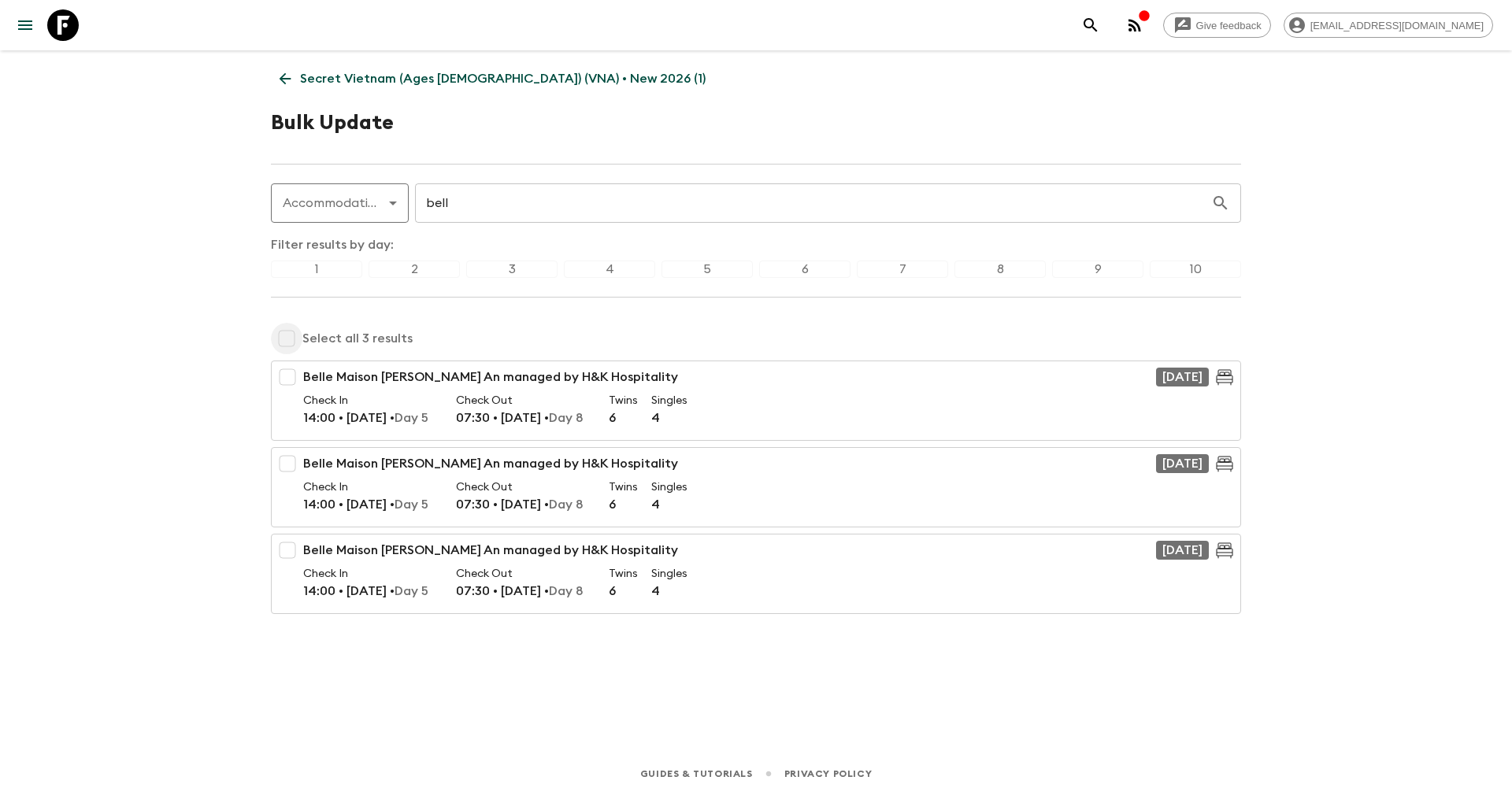
click at [291, 333] on input "checkbox" at bounding box center [286, 338] width 31 height 31
checkbox input "true"
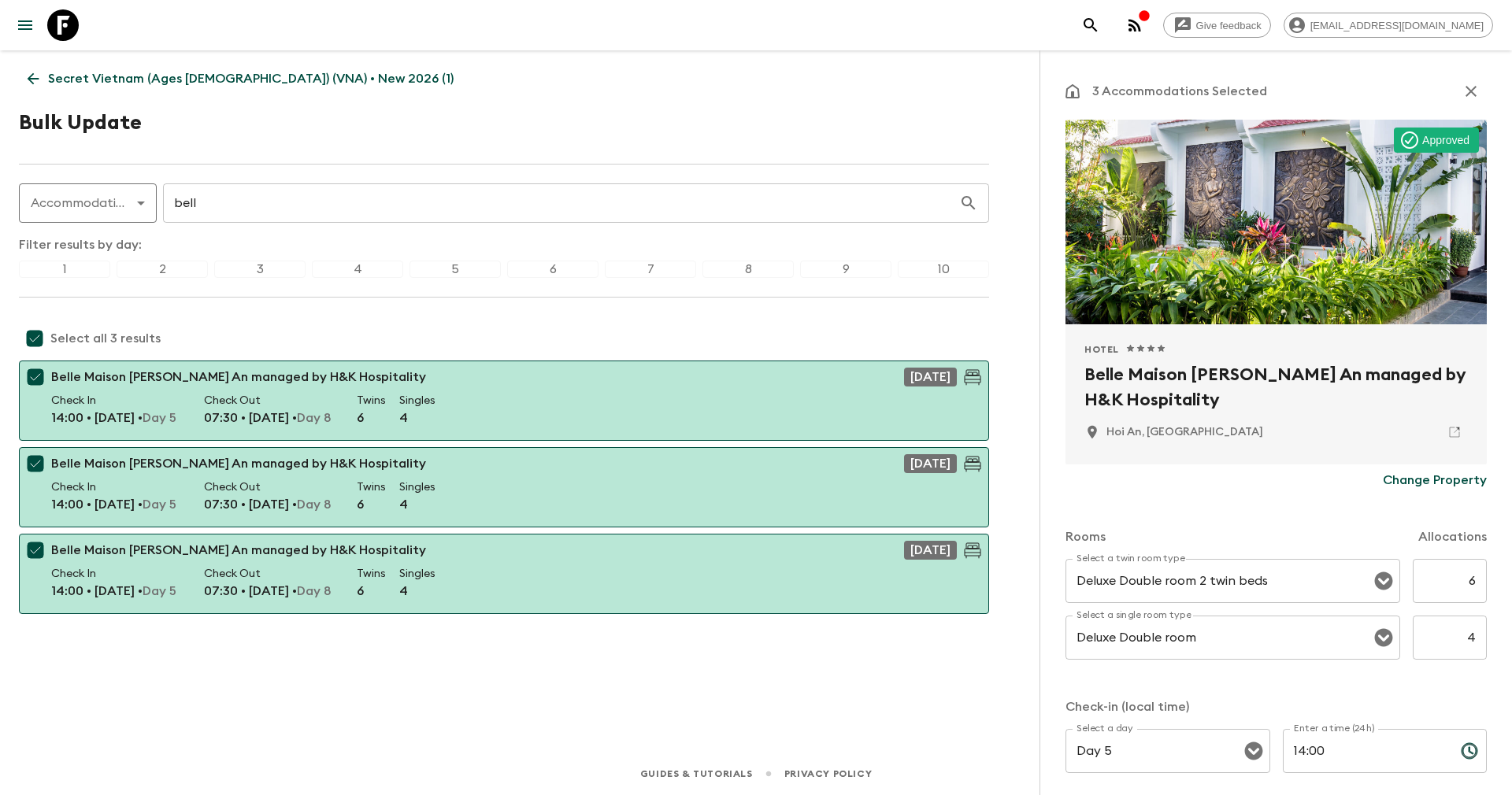
click at [1389, 476] on p "Change Property" at bounding box center [1435, 480] width 104 height 19
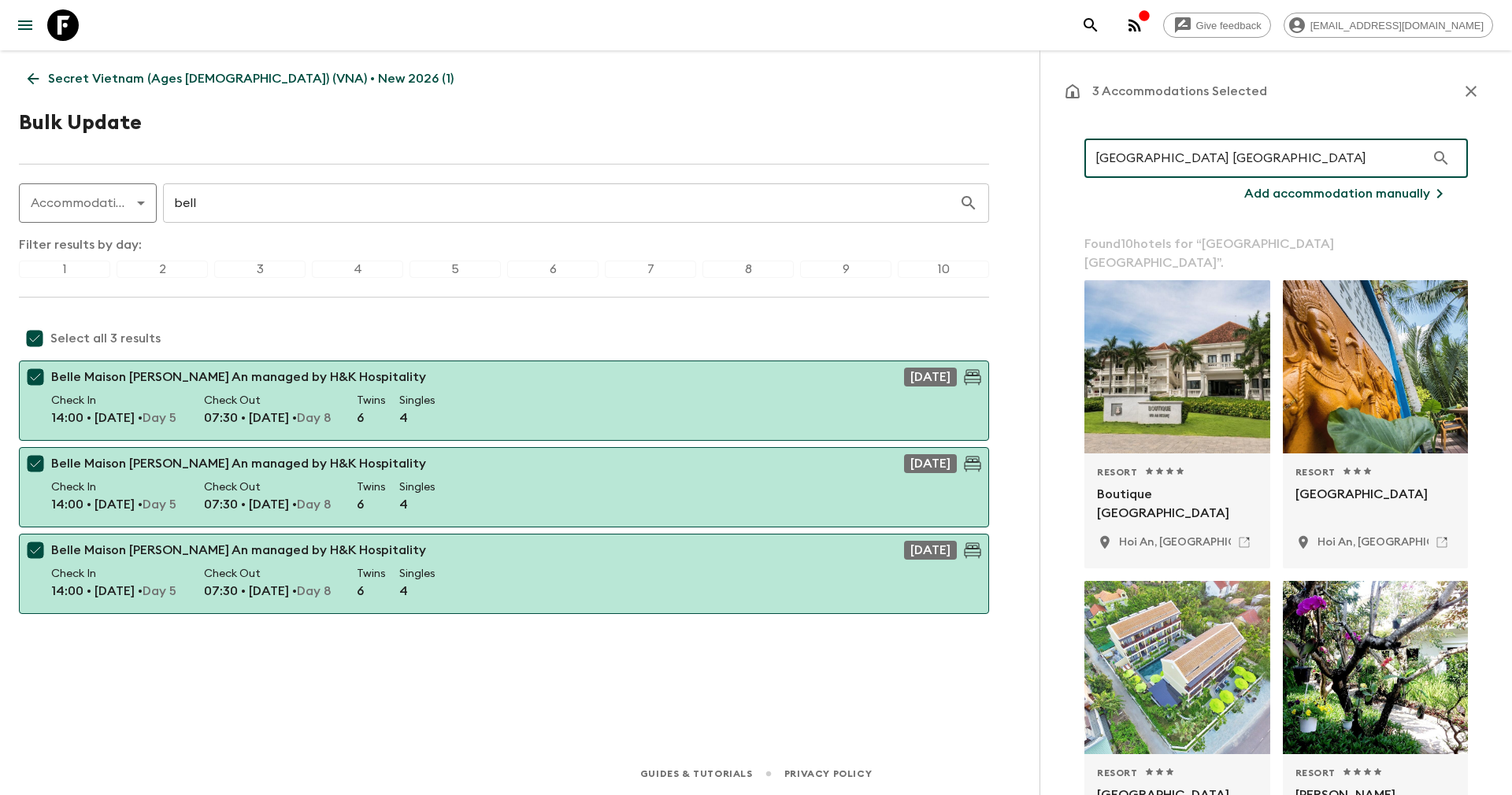
type input "[GEOGRAPHIC_DATA] [GEOGRAPHIC_DATA]"
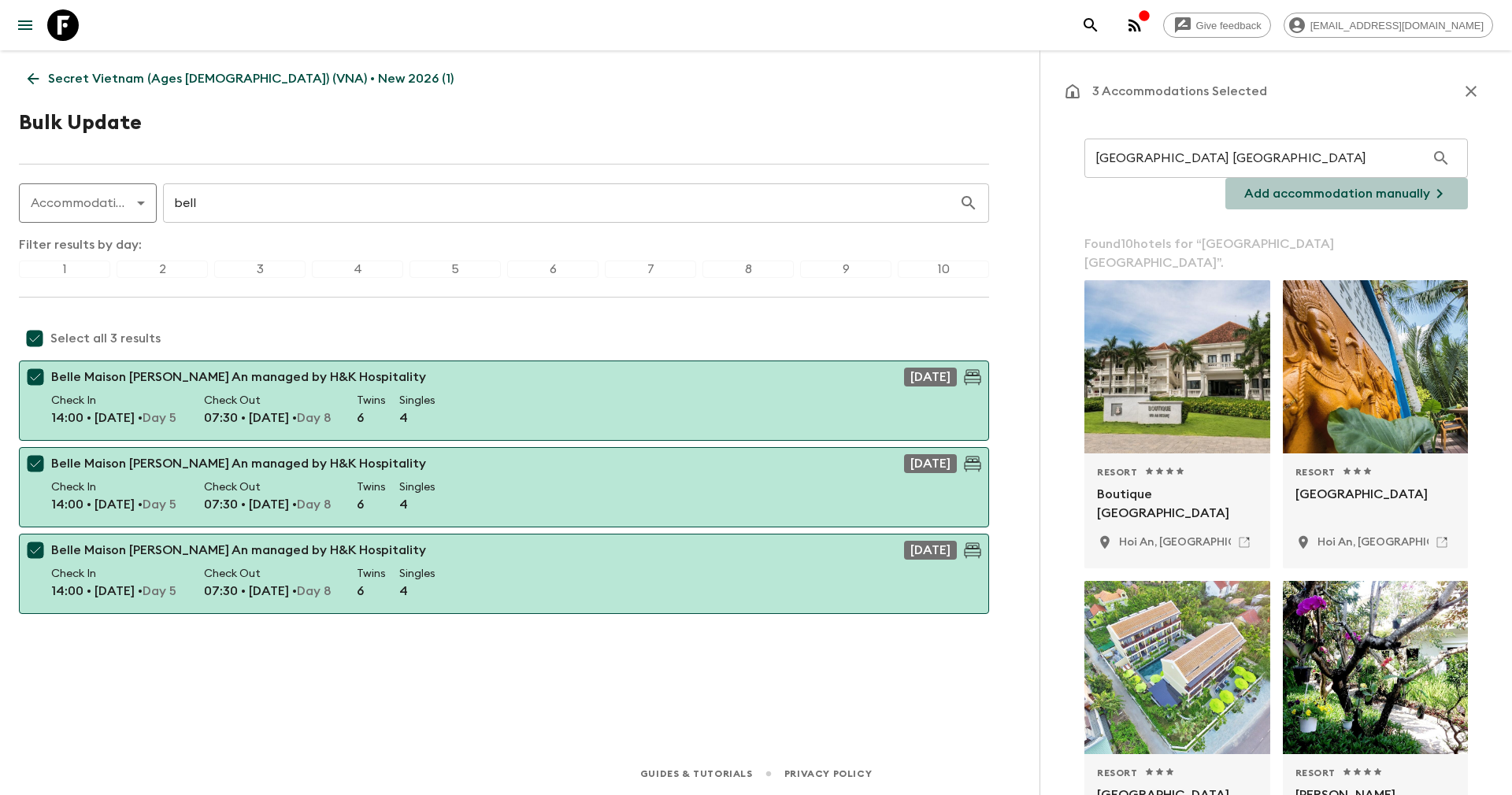
click at [1376, 189] on p "Add accommodation manually" at bounding box center [1336, 194] width 186 height 19
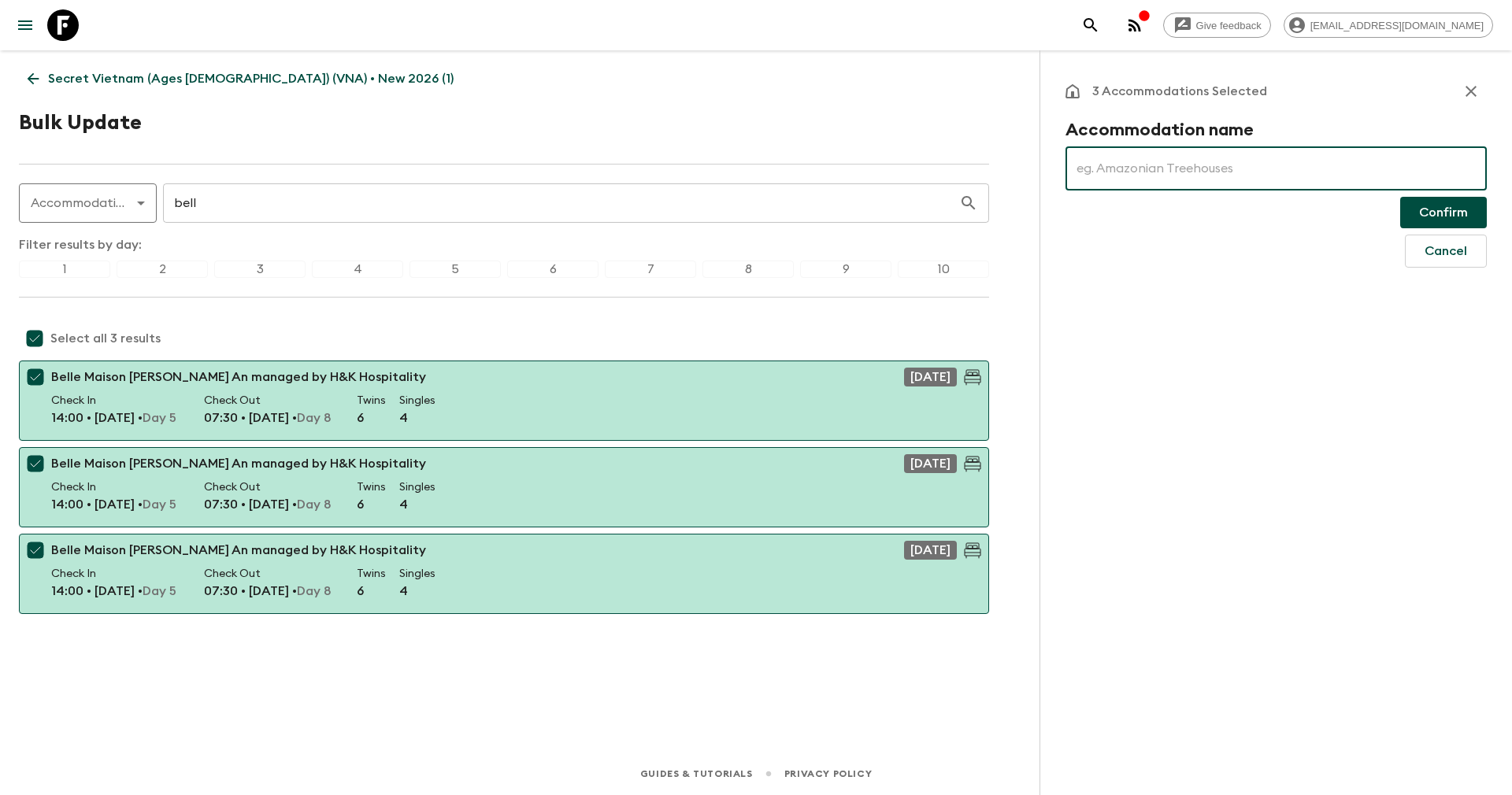
click at [1299, 158] on input "text" at bounding box center [1276, 168] width 421 height 44
paste input "[GEOGRAPHIC_DATA] [GEOGRAPHIC_DATA]"
type input "[GEOGRAPHIC_DATA] [GEOGRAPHIC_DATA]"
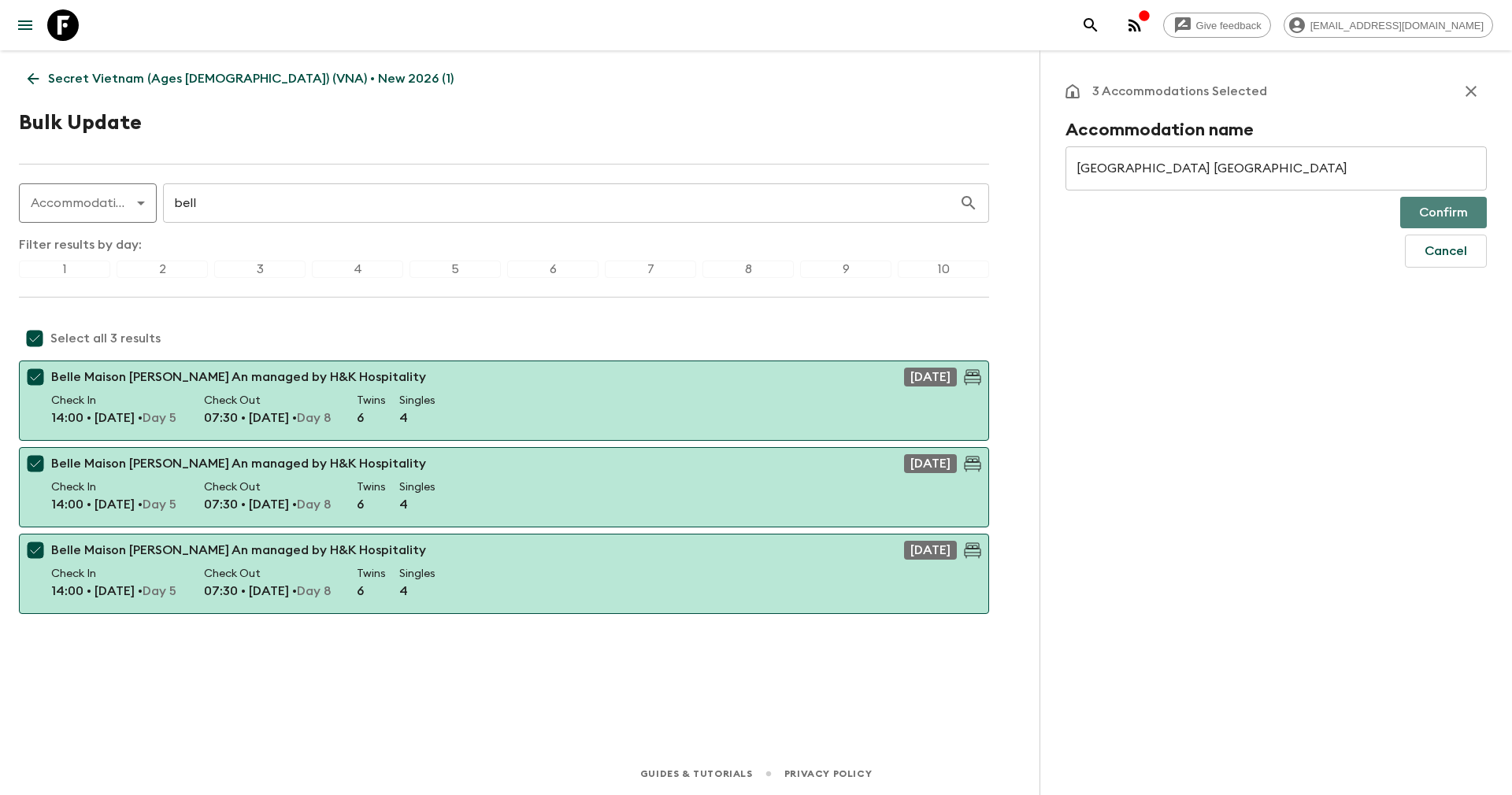
click at [1445, 209] on button "Confirm" at bounding box center [1443, 212] width 87 height 31
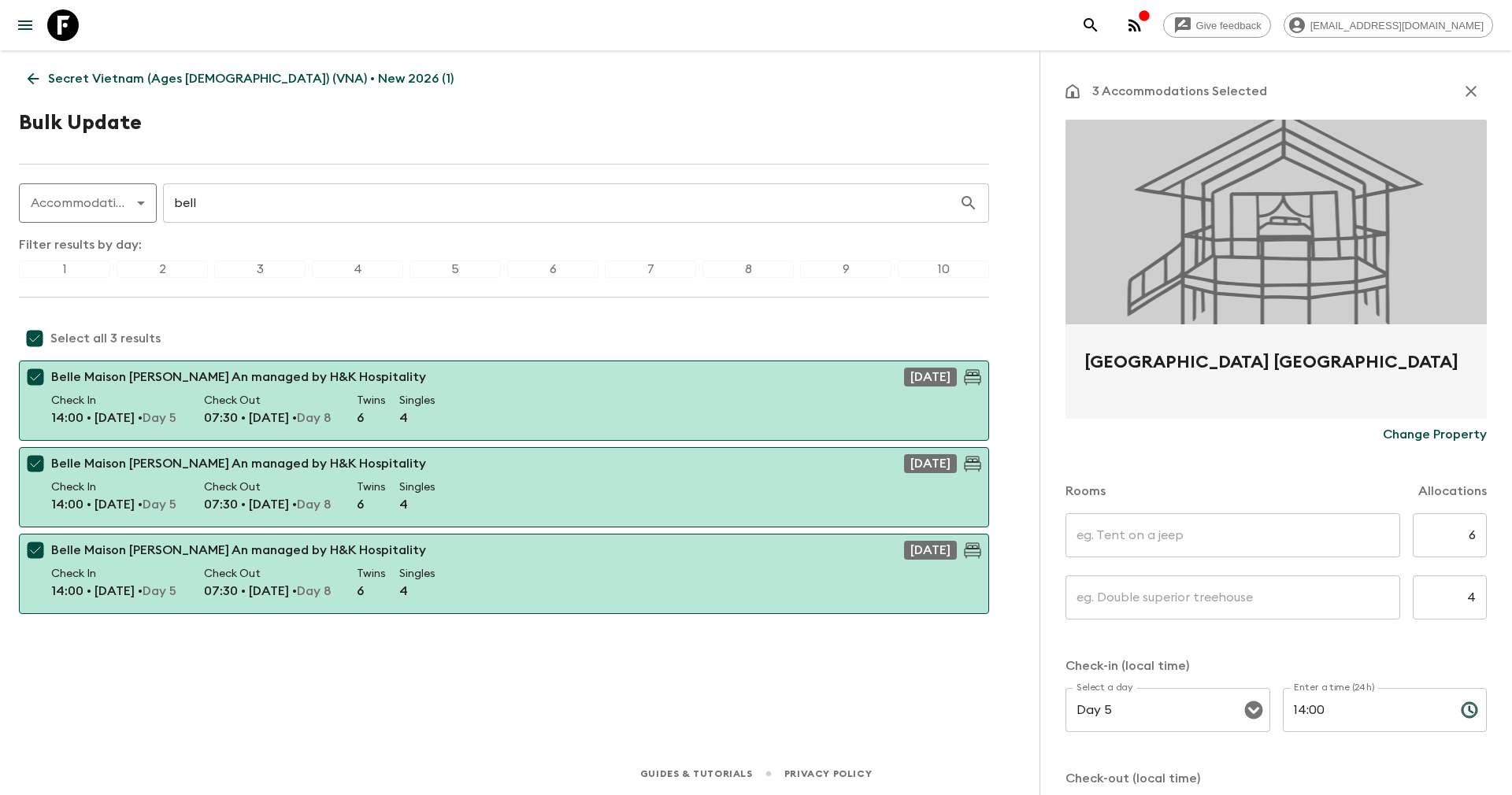
click at [1203, 538] on input "text" at bounding box center [1233, 535] width 335 height 44
type input "Deluxe Twin"
click at [1148, 597] on input "text" at bounding box center [1233, 598] width 335 height 44
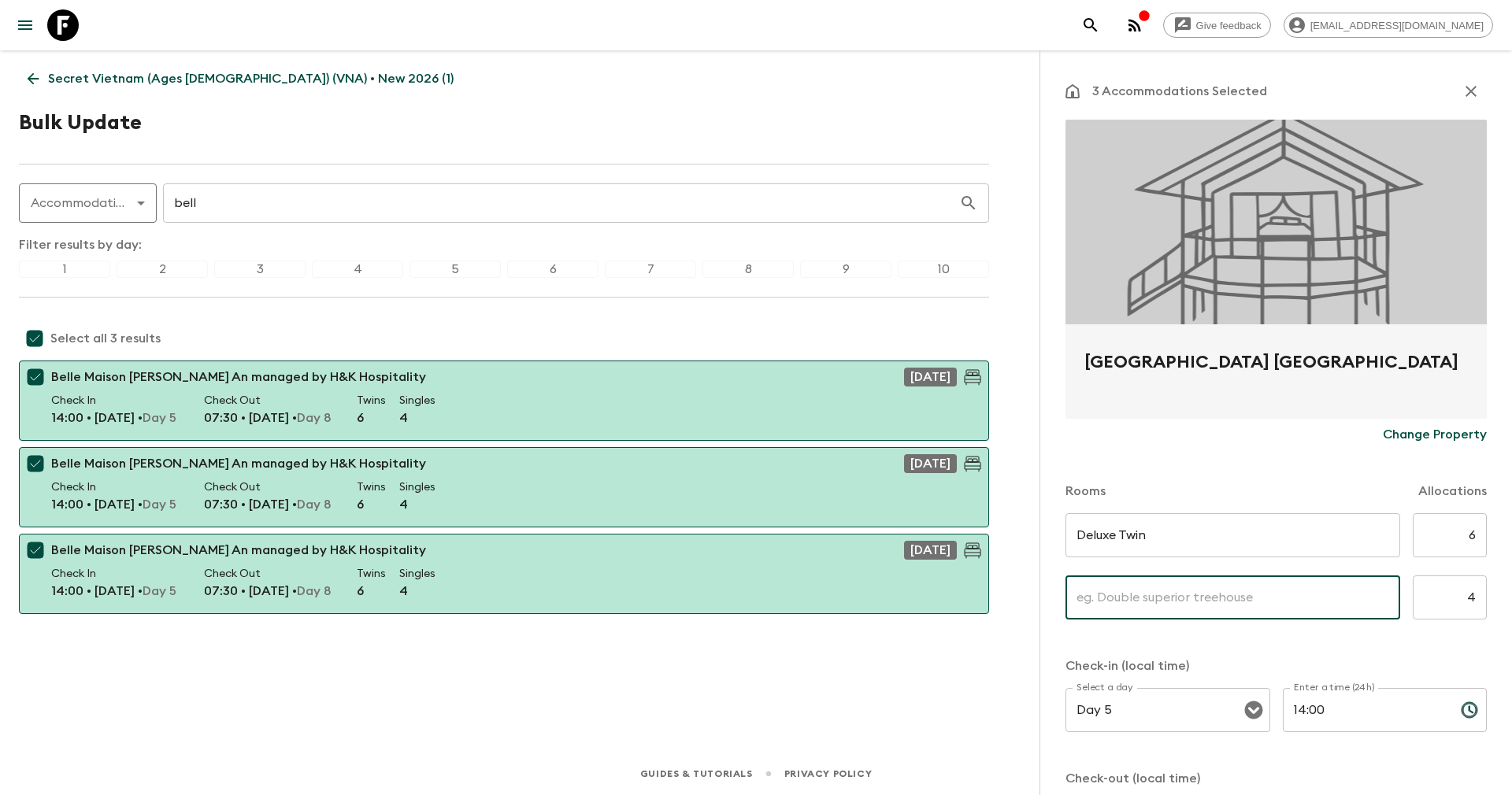
type input "Deluxe Singe"
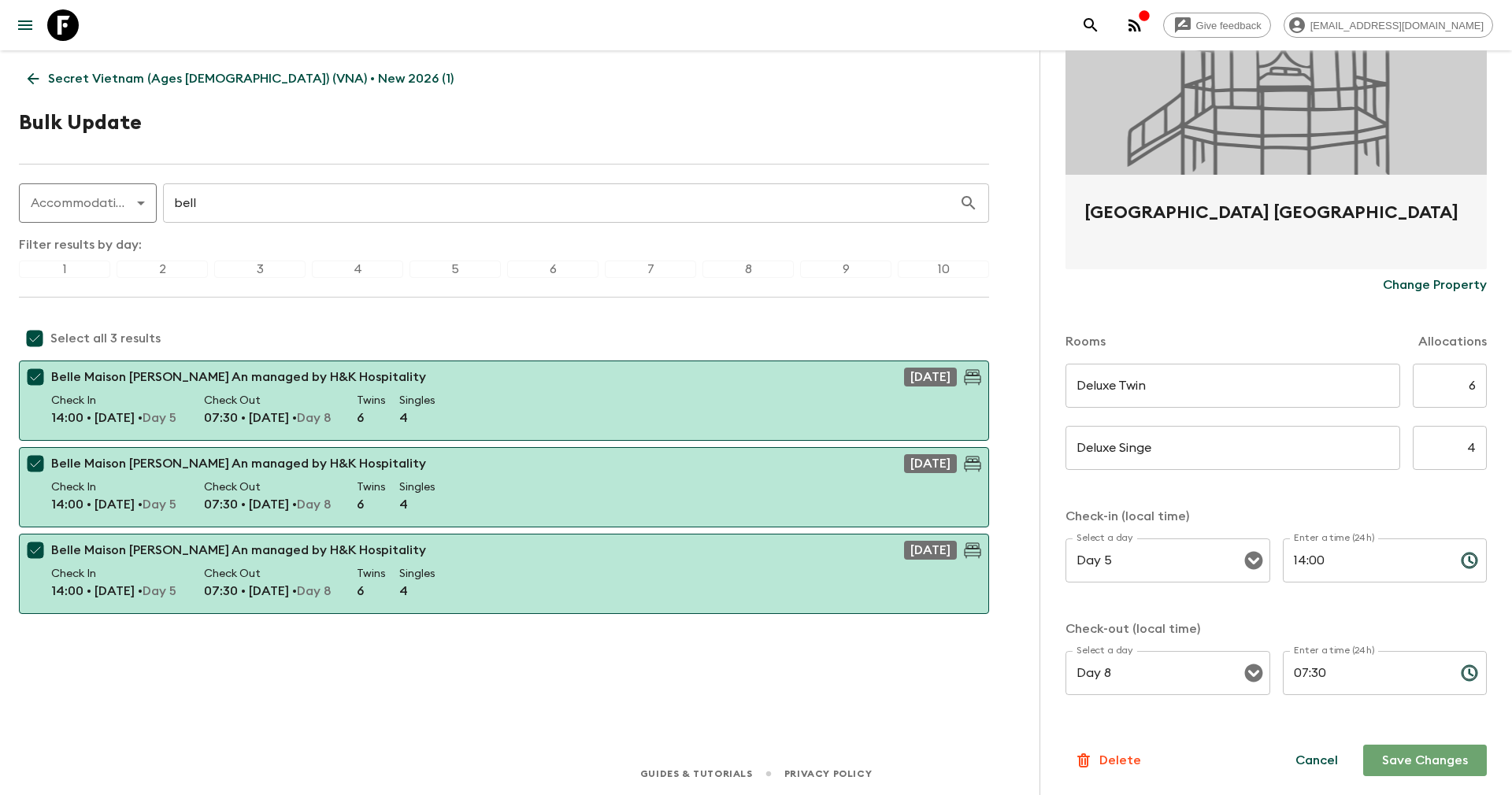
click at [1374, 758] on button "Save Changes" at bounding box center [1425, 760] width 124 height 31
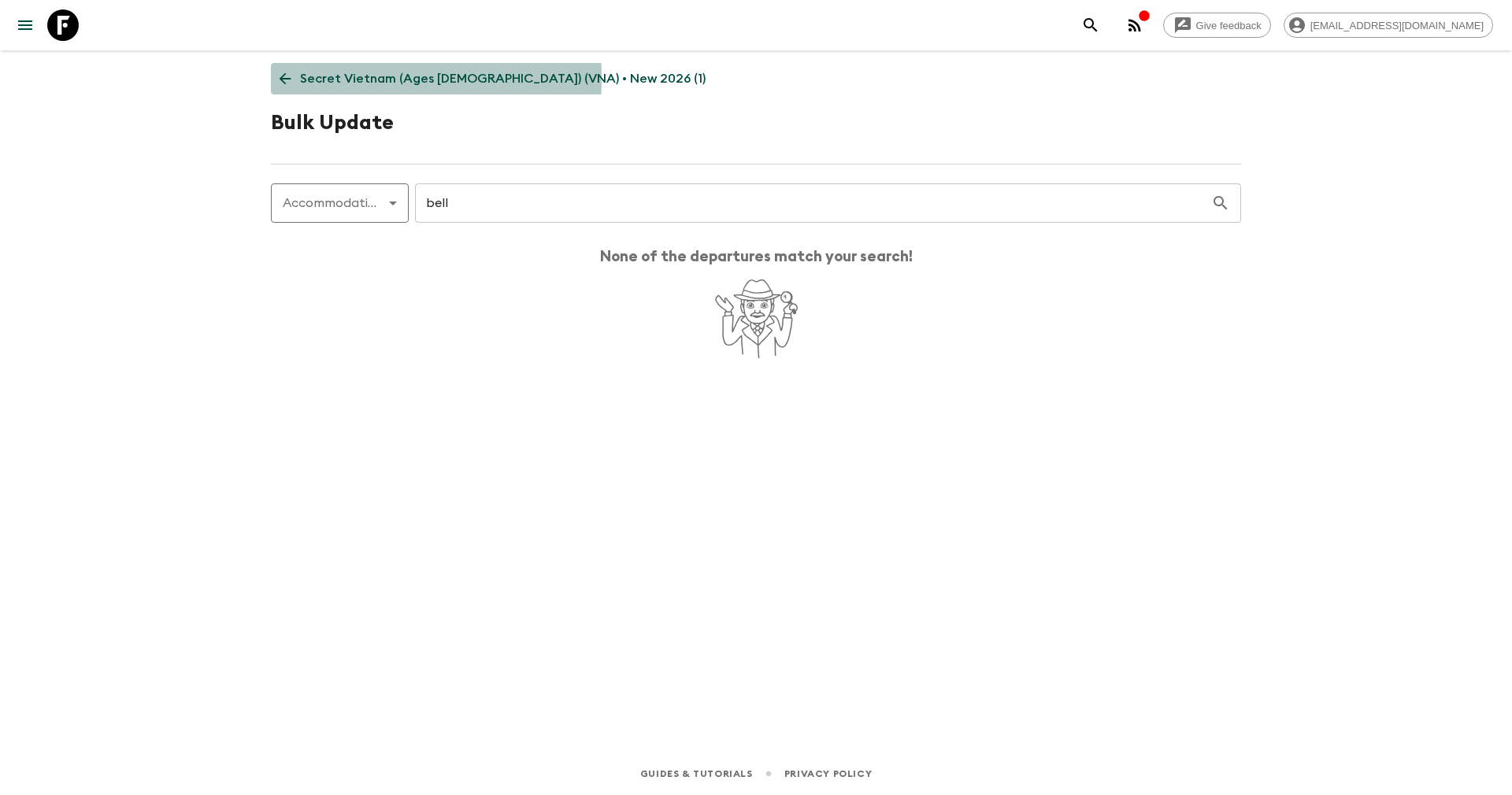
click at [288, 78] on icon at bounding box center [285, 79] width 12 height 12
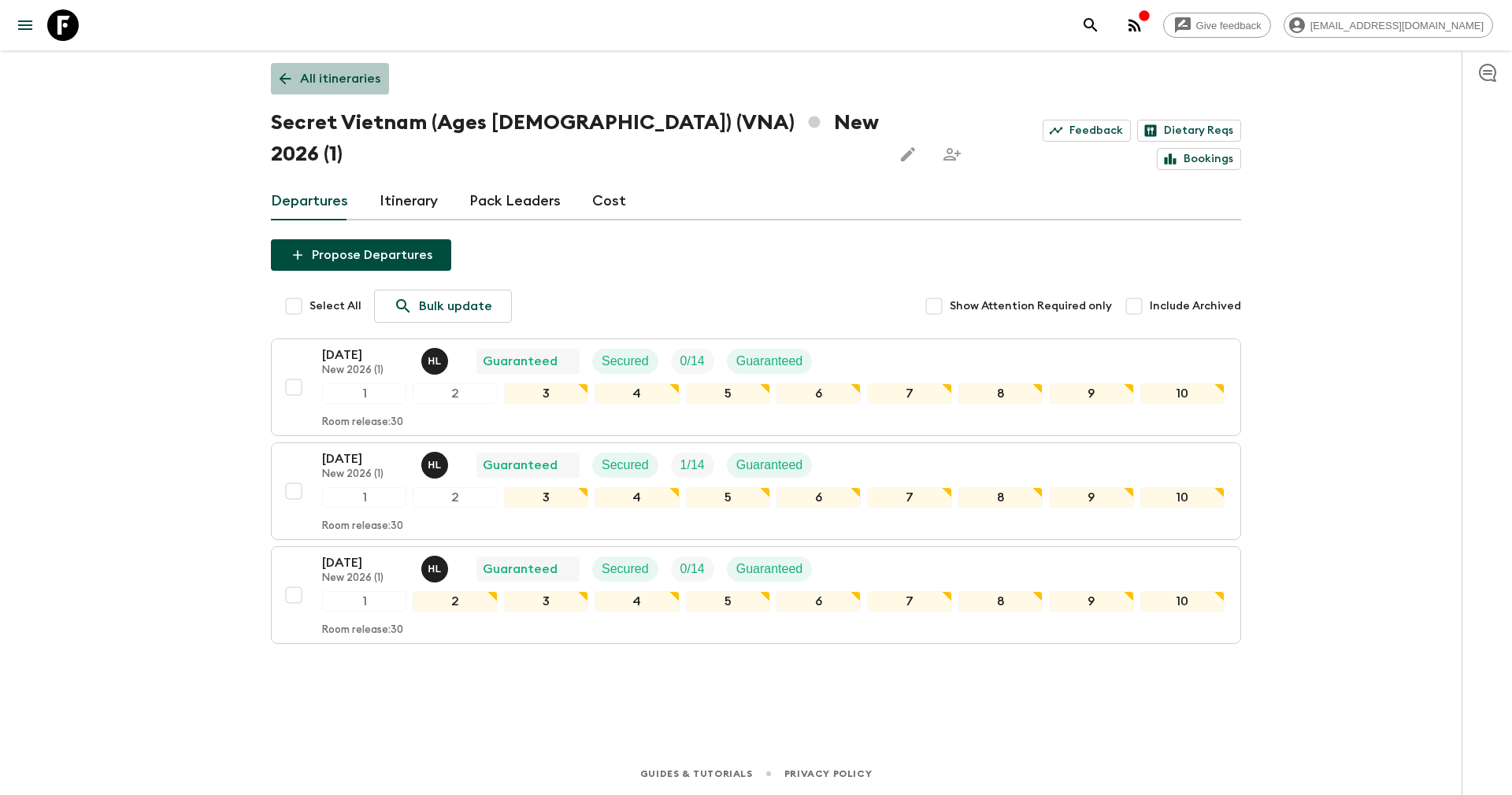
click at [288, 78] on icon at bounding box center [285, 79] width 12 height 12
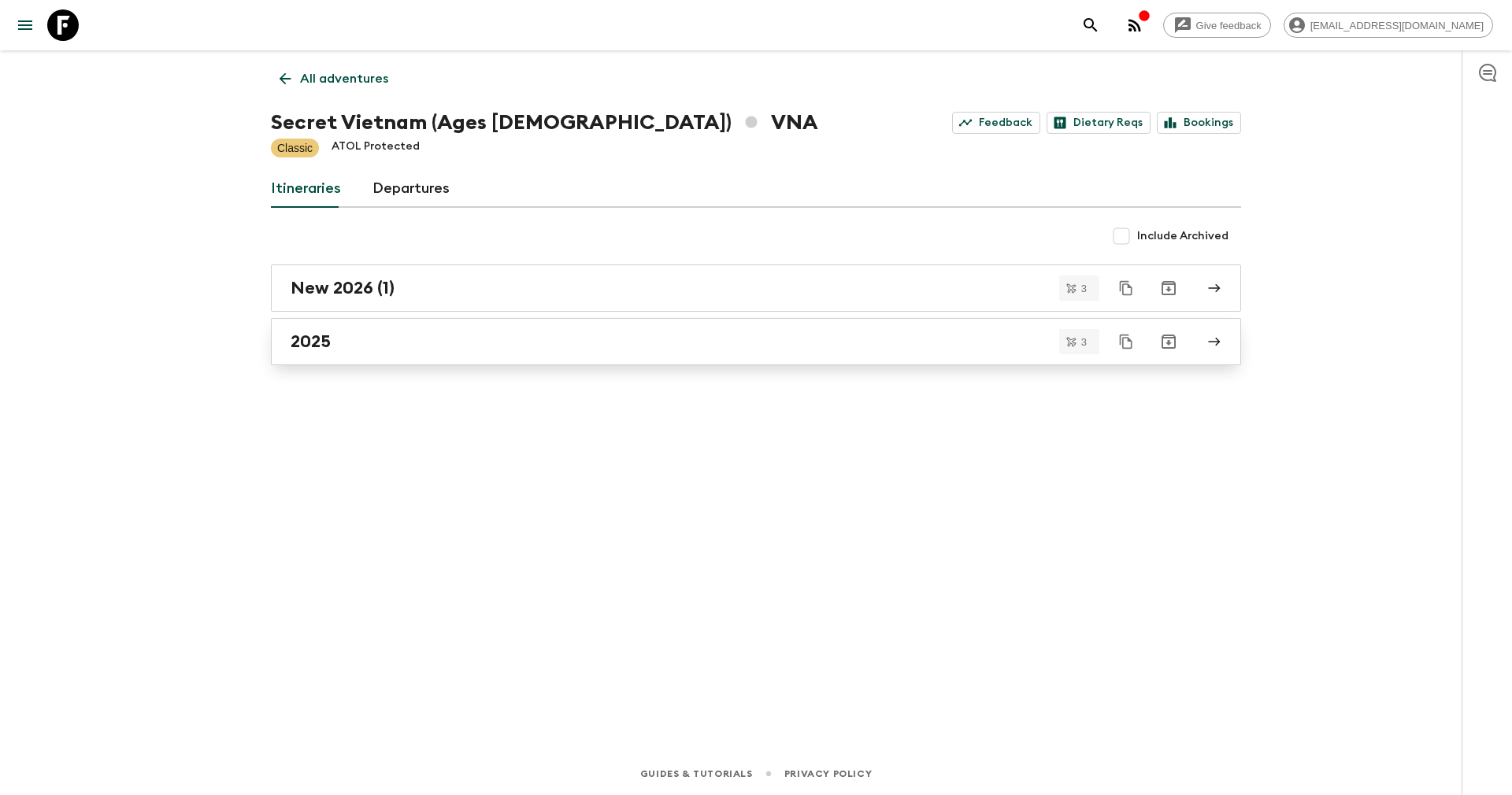
click at [332, 339] on div "2025" at bounding box center [741, 341] width 900 height 20
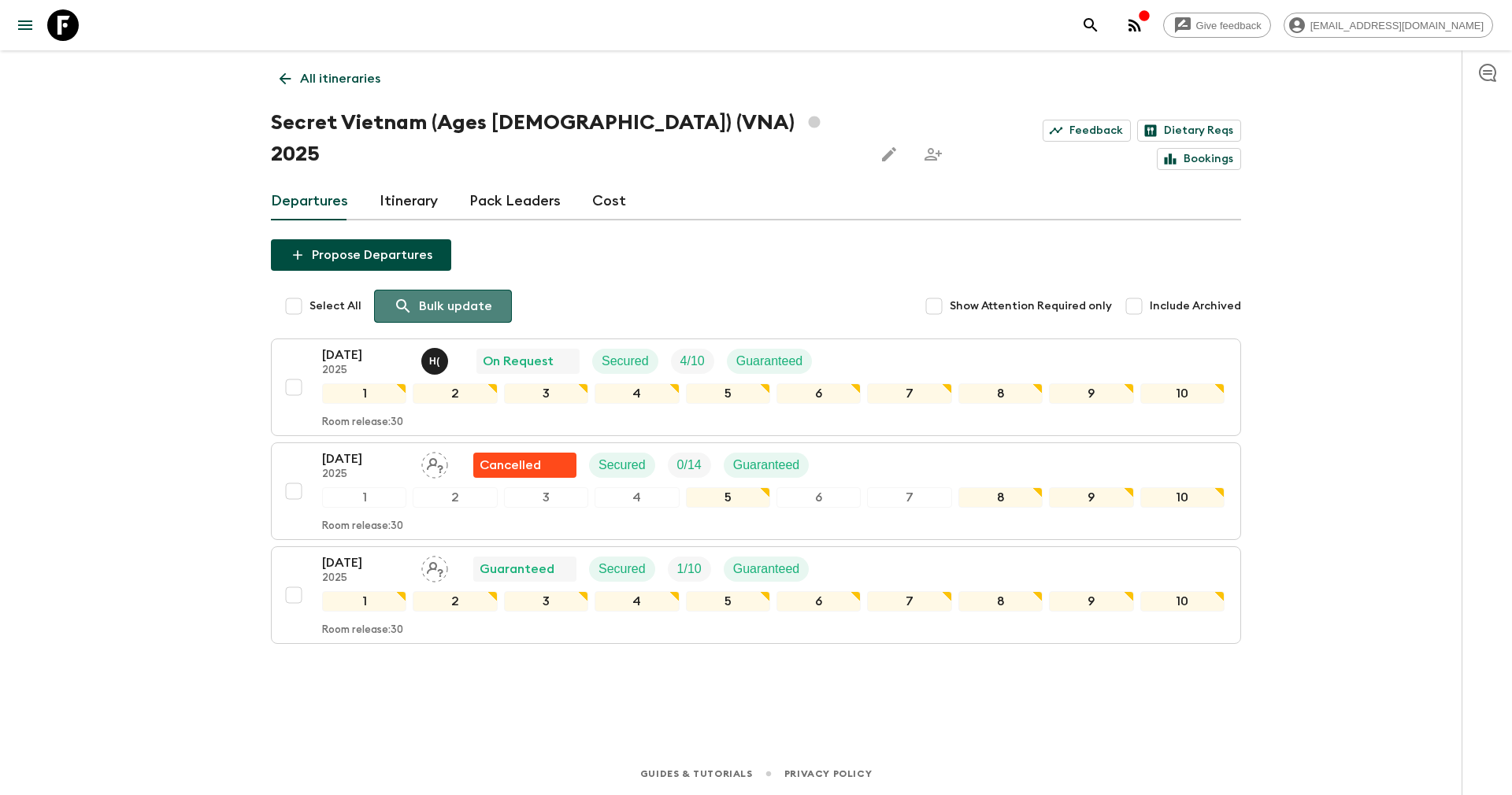
click at [443, 296] on p "Bulk update" at bounding box center [455, 306] width 73 height 19
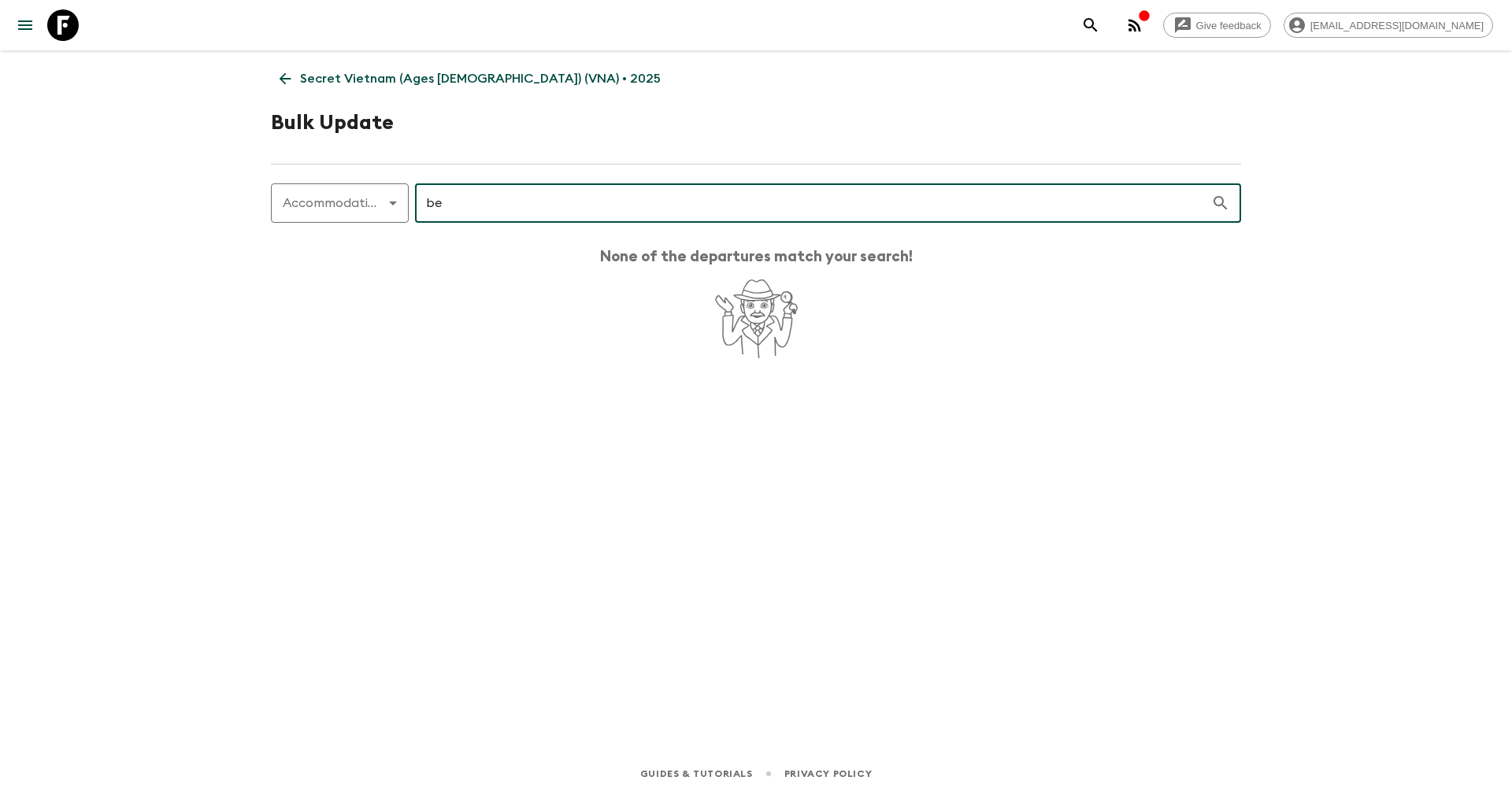
type input "b"
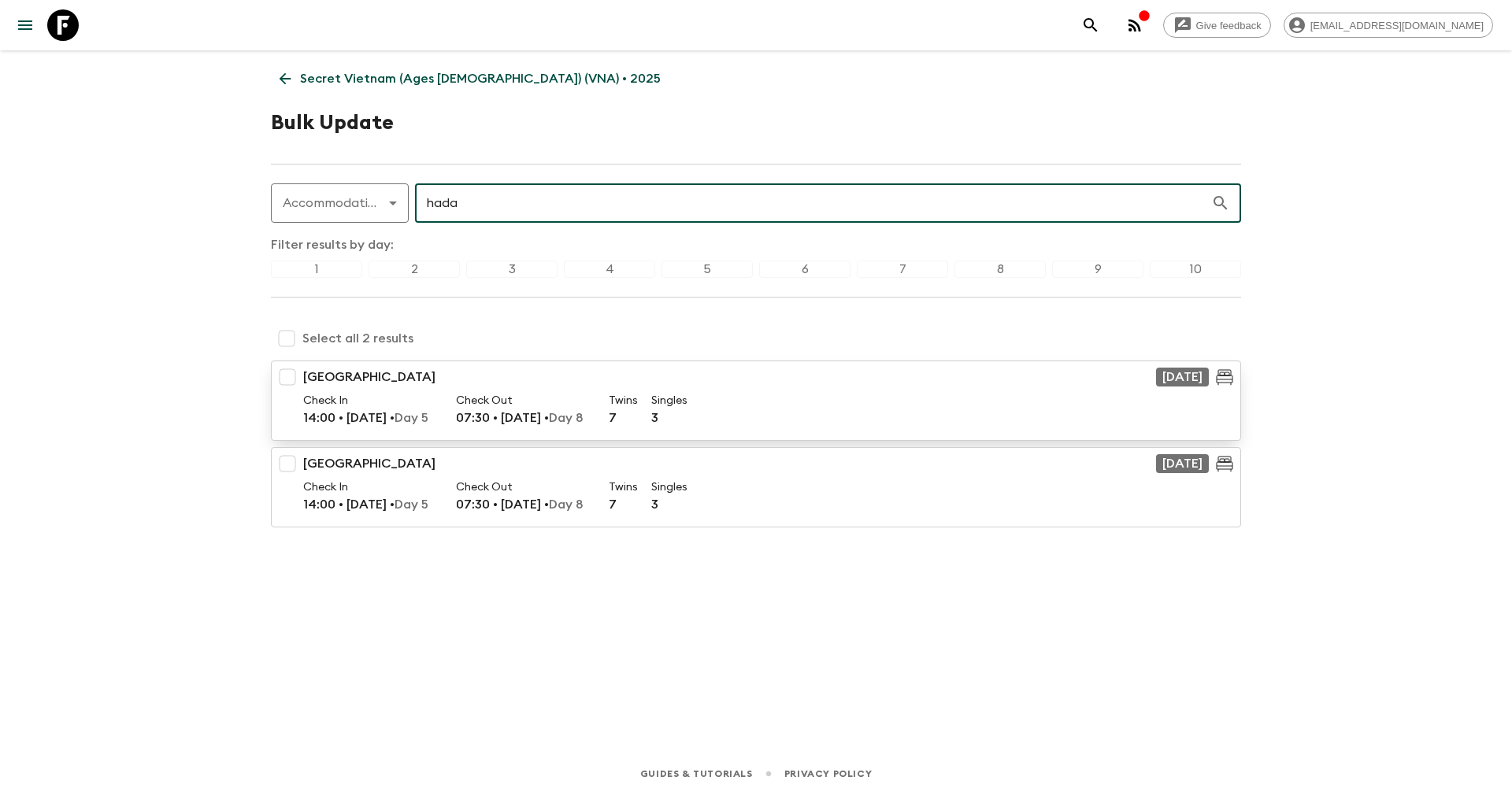
type input "hada"
click at [284, 380] on input "checkbox" at bounding box center [287, 376] width 31 height 31
checkbox input "true"
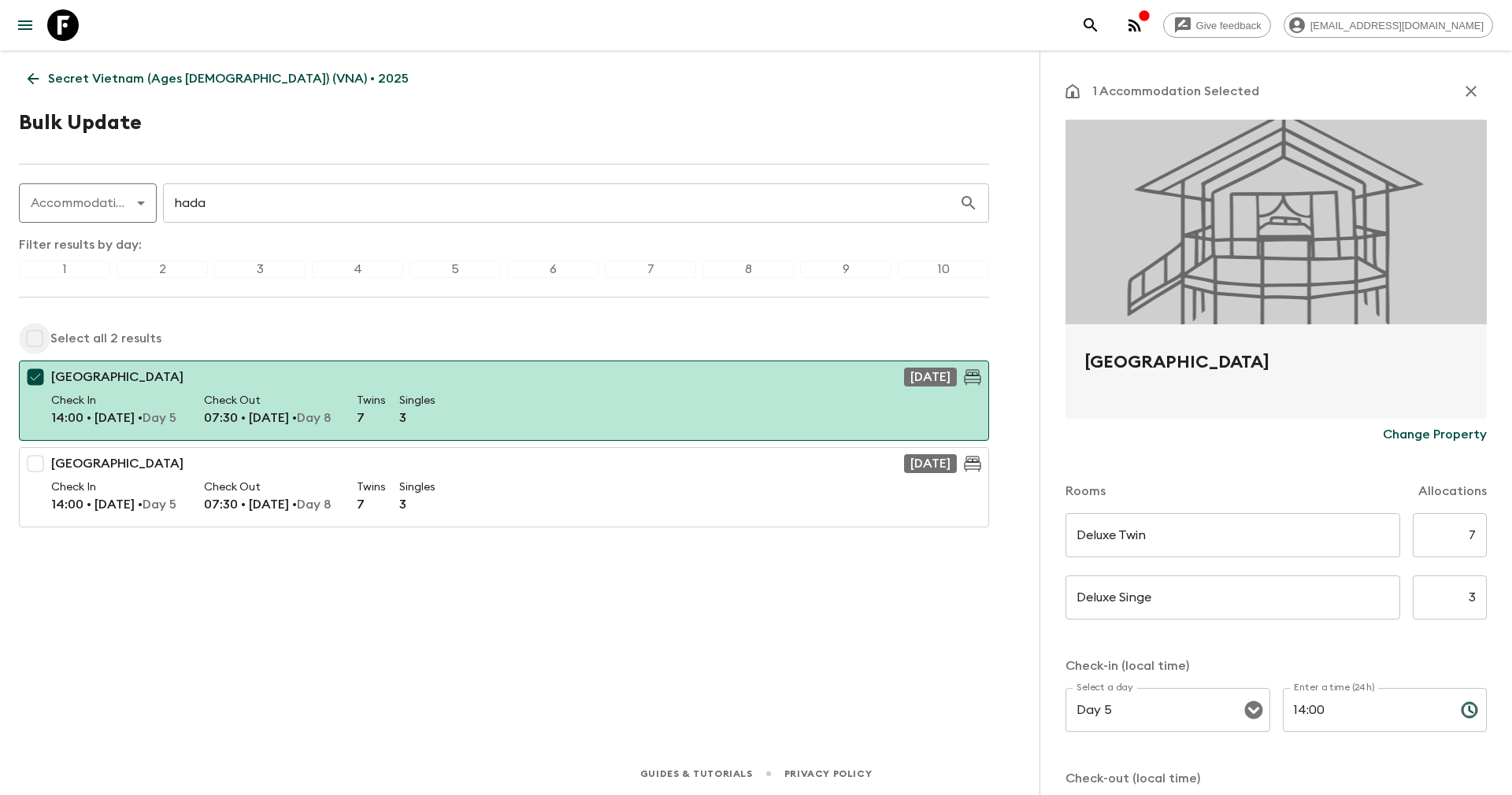
click at [25, 339] on input "checkbox" at bounding box center [34, 338] width 31 height 31
checkbox input "true"
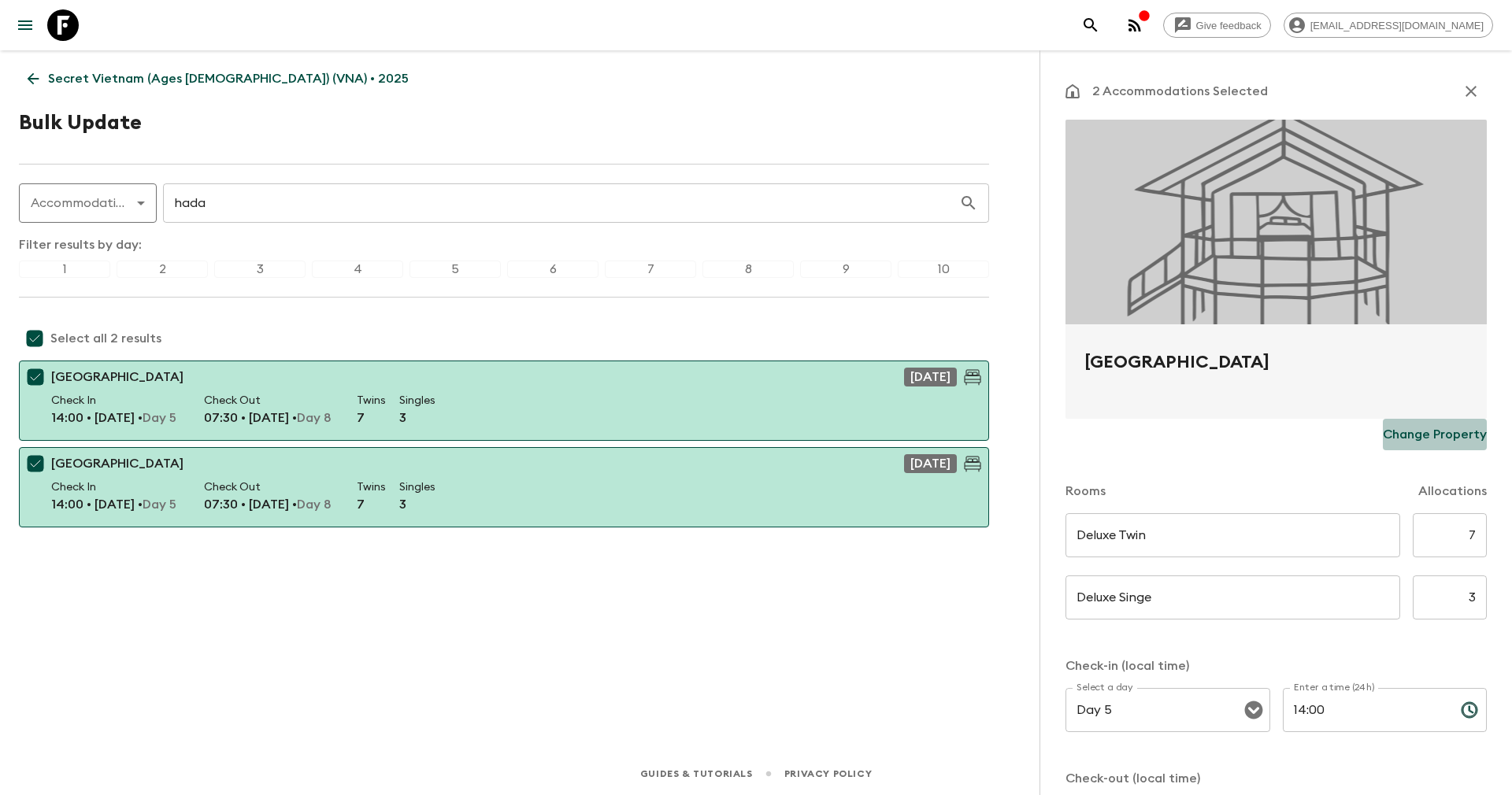
click at [1419, 433] on p "Change Property" at bounding box center [1435, 435] width 104 height 19
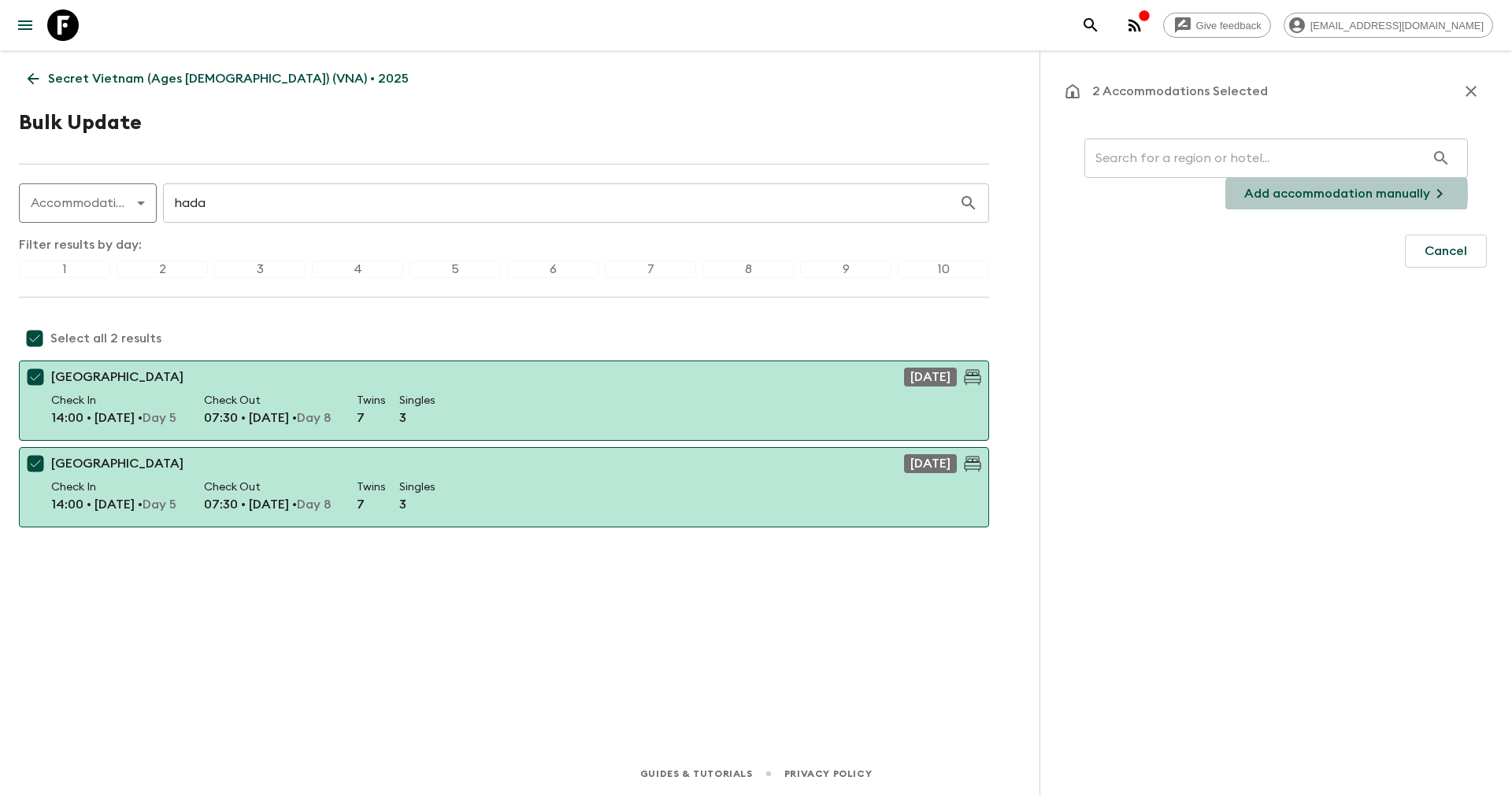
click at [1334, 193] on p "Add accommodation manually" at bounding box center [1336, 194] width 186 height 19
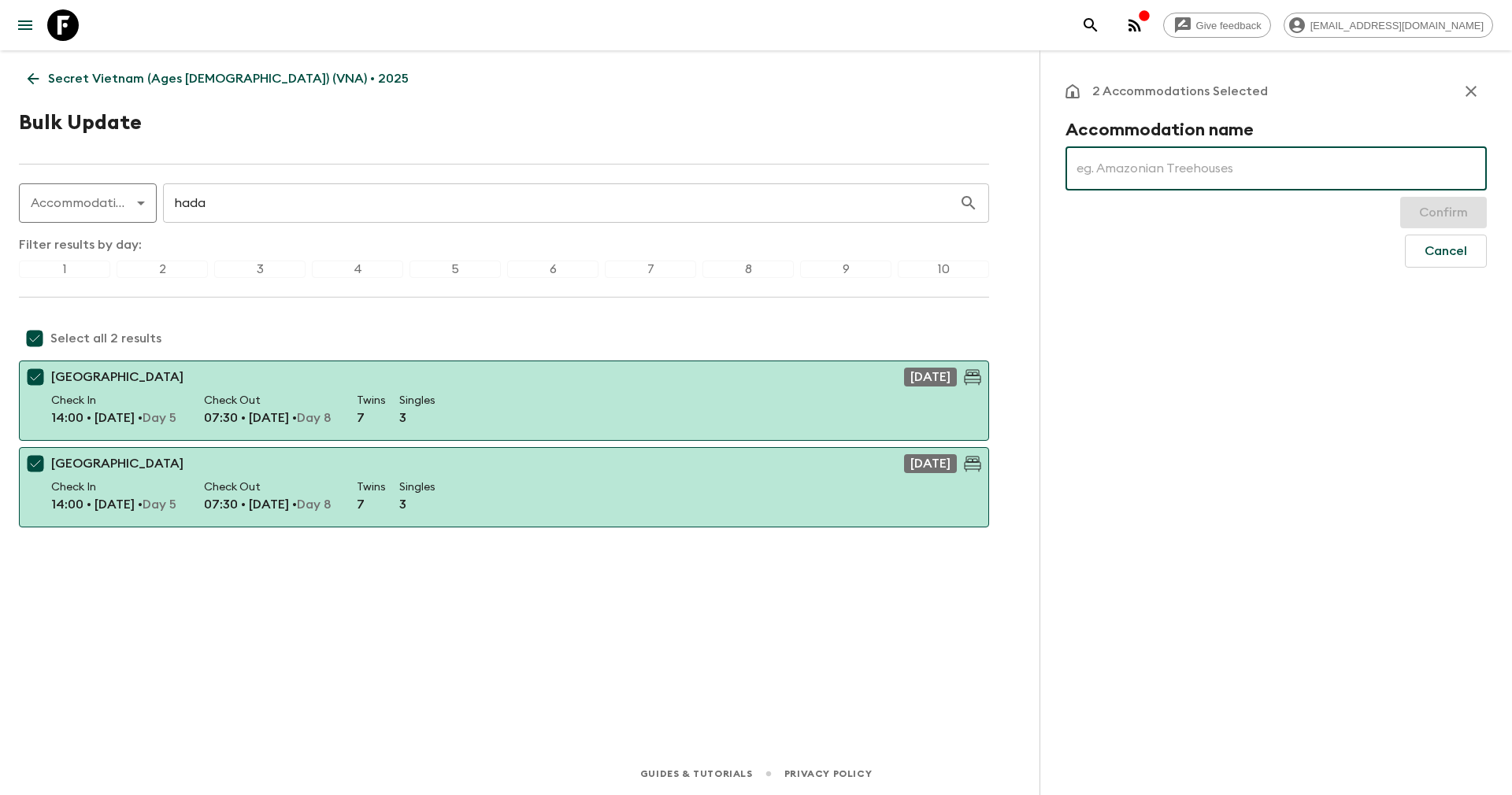
click at [1168, 173] on input "text" at bounding box center [1276, 168] width 421 height 44
paste input "[GEOGRAPHIC_DATA] [GEOGRAPHIC_DATA]"
type input "[GEOGRAPHIC_DATA] [GEOGRAPHIC_DATA]"
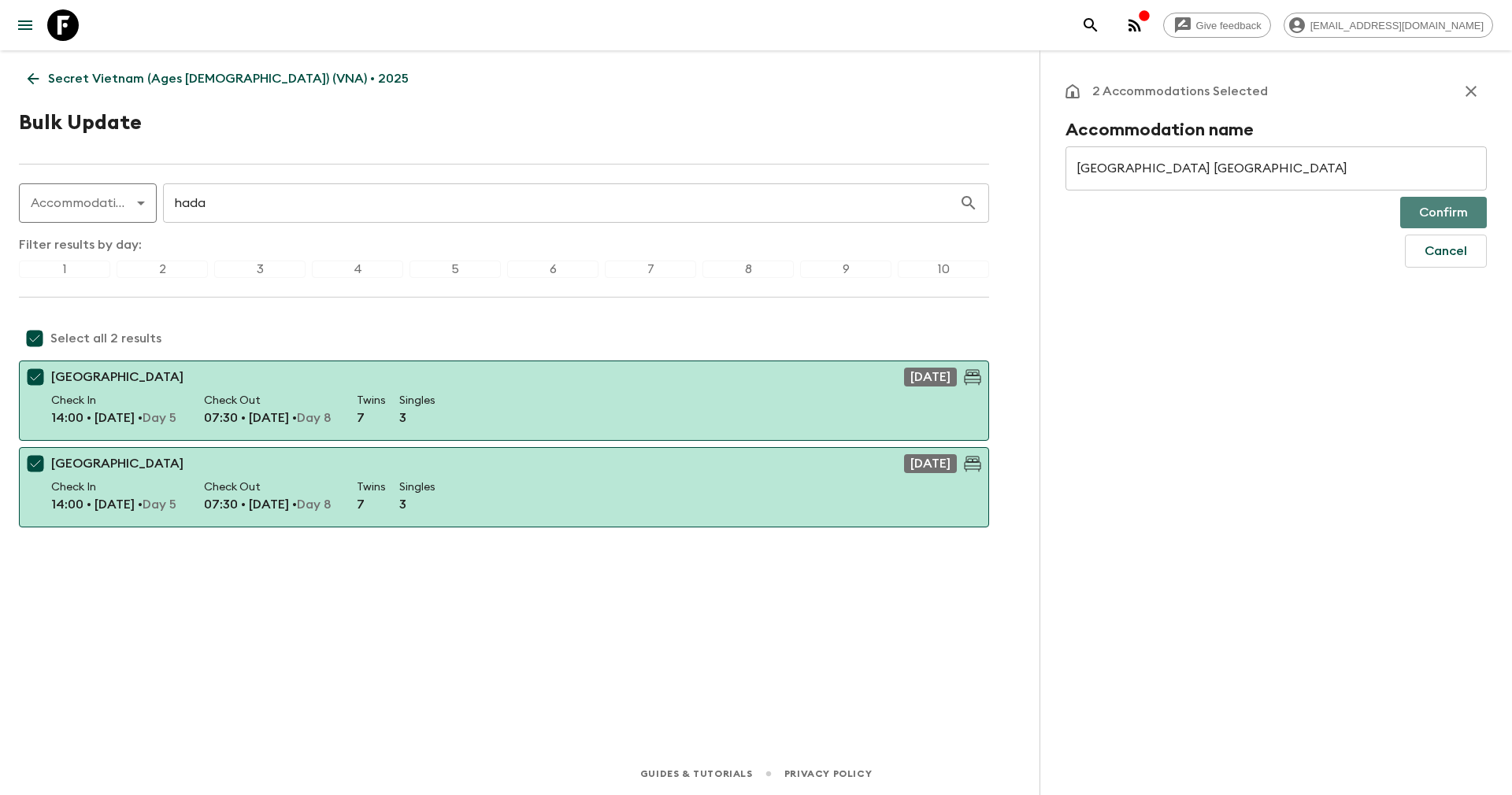
click at [1436, 210] on button "Confirm" at bounding box center [1443, 212] width 87 height 31
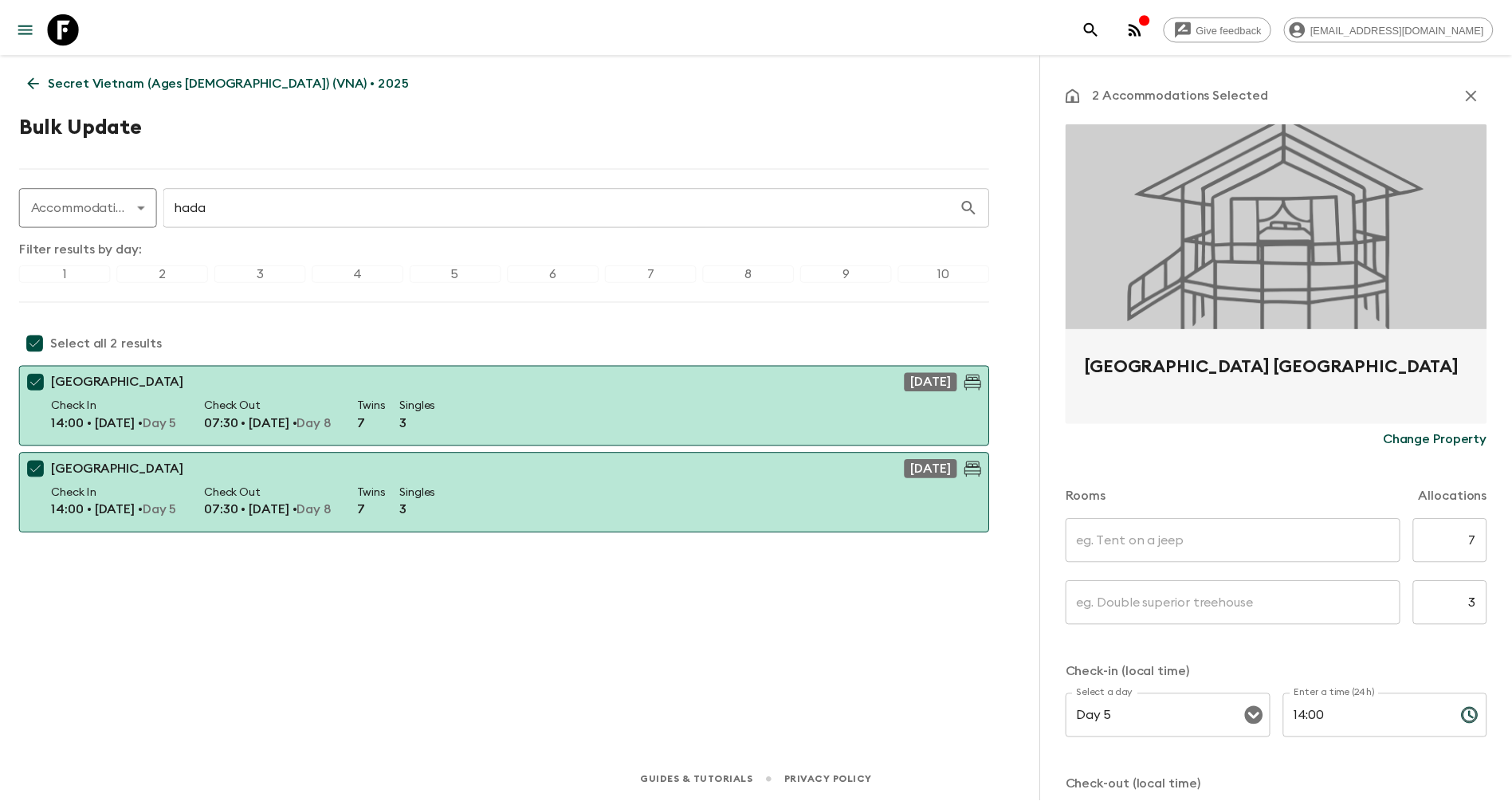
scroll to position [151, 0]
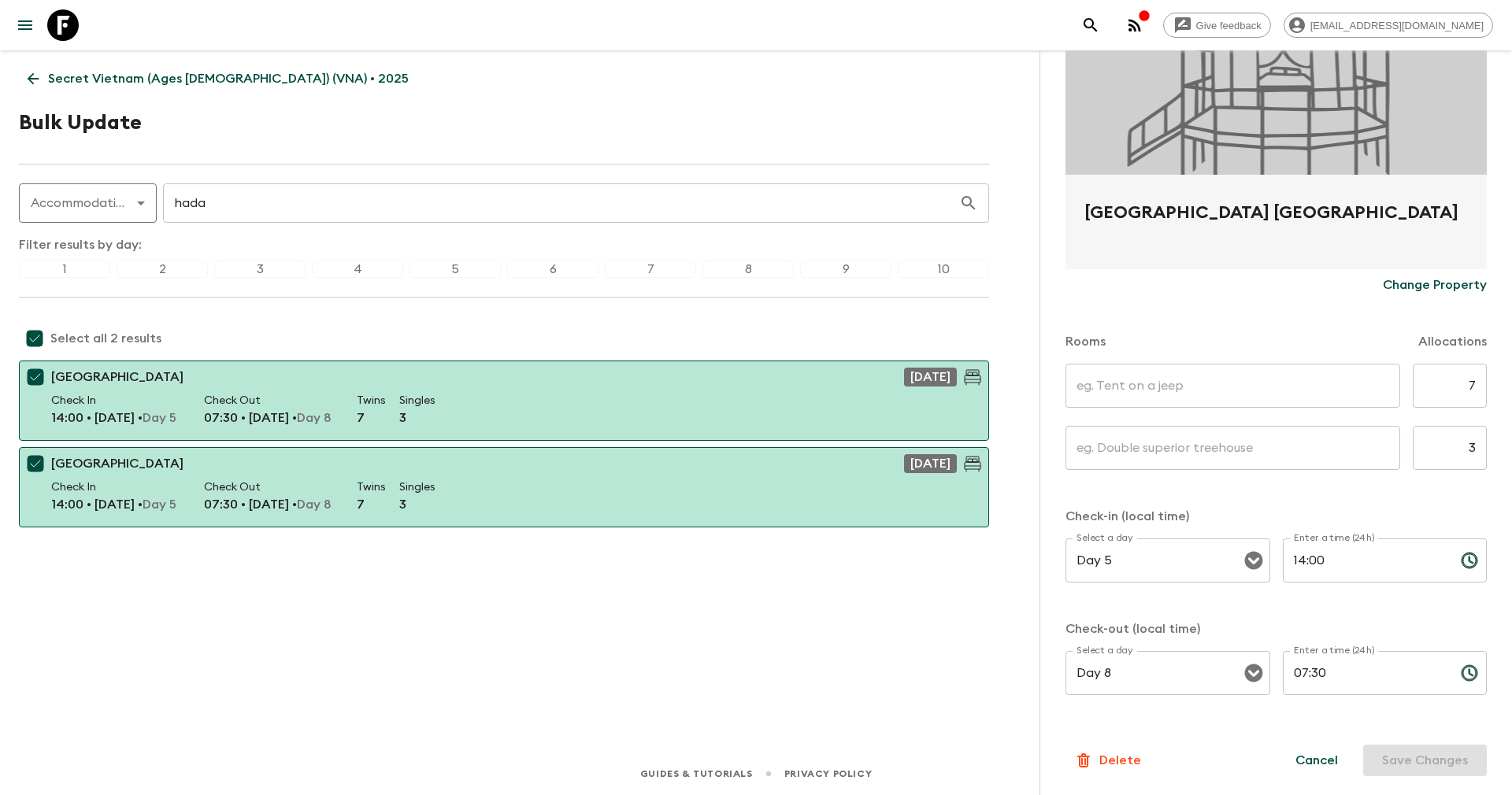
click at [1255, 393] on input "text" at bounding box center [1233, 386] width 335 height 44
type input "Deluxe Twin"
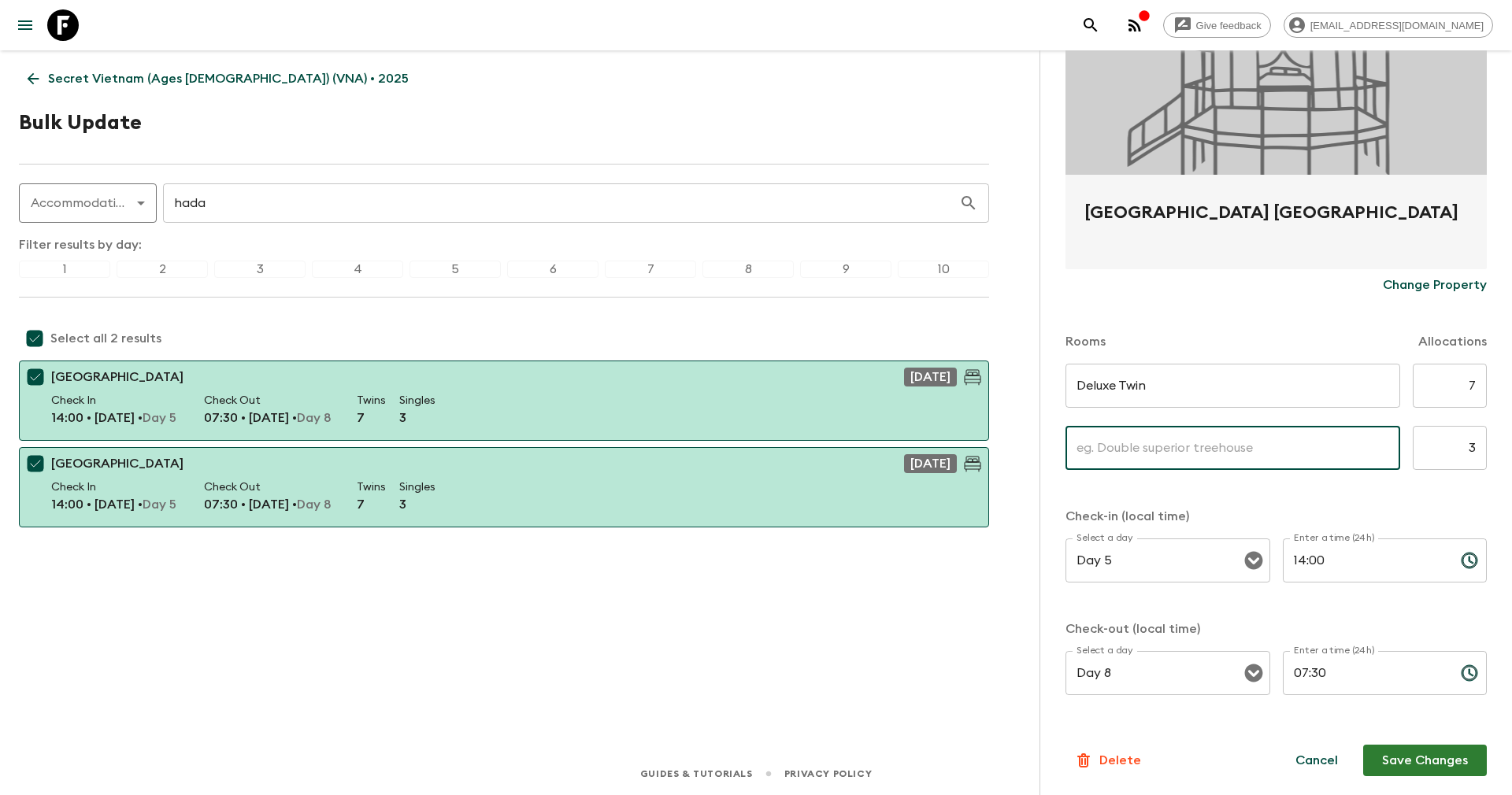
click at [1196, 446] on input "text" at bounding box center [1233, 448] width 335 height 44
type input "Deluxe Singe"
click at [1401, 758] on button "Save Changes" at bounding box center [1425, 760] width 124 height 31
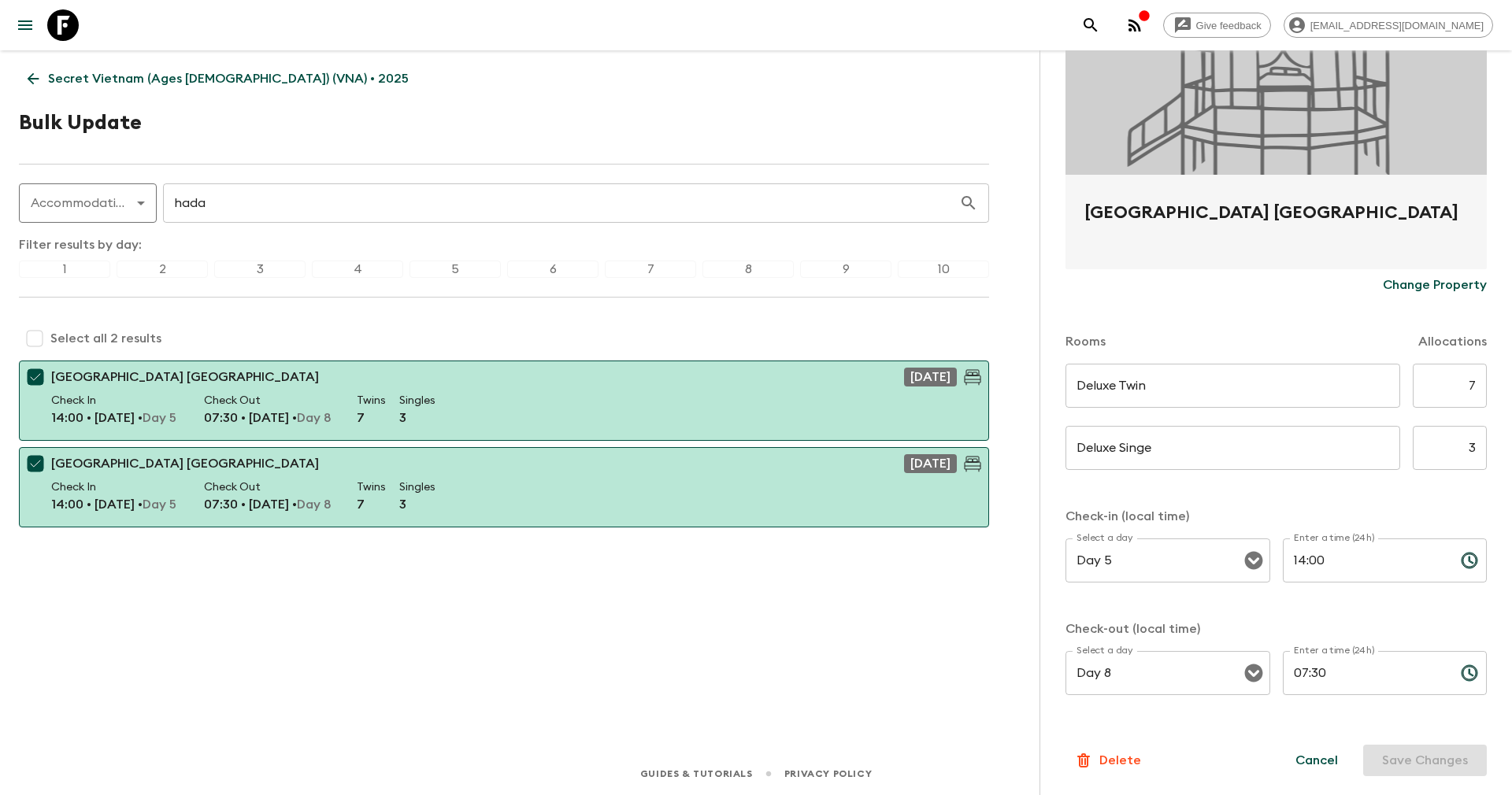
click at [27, 72] on icon at bounding box center [33, 78] width 17 height 17
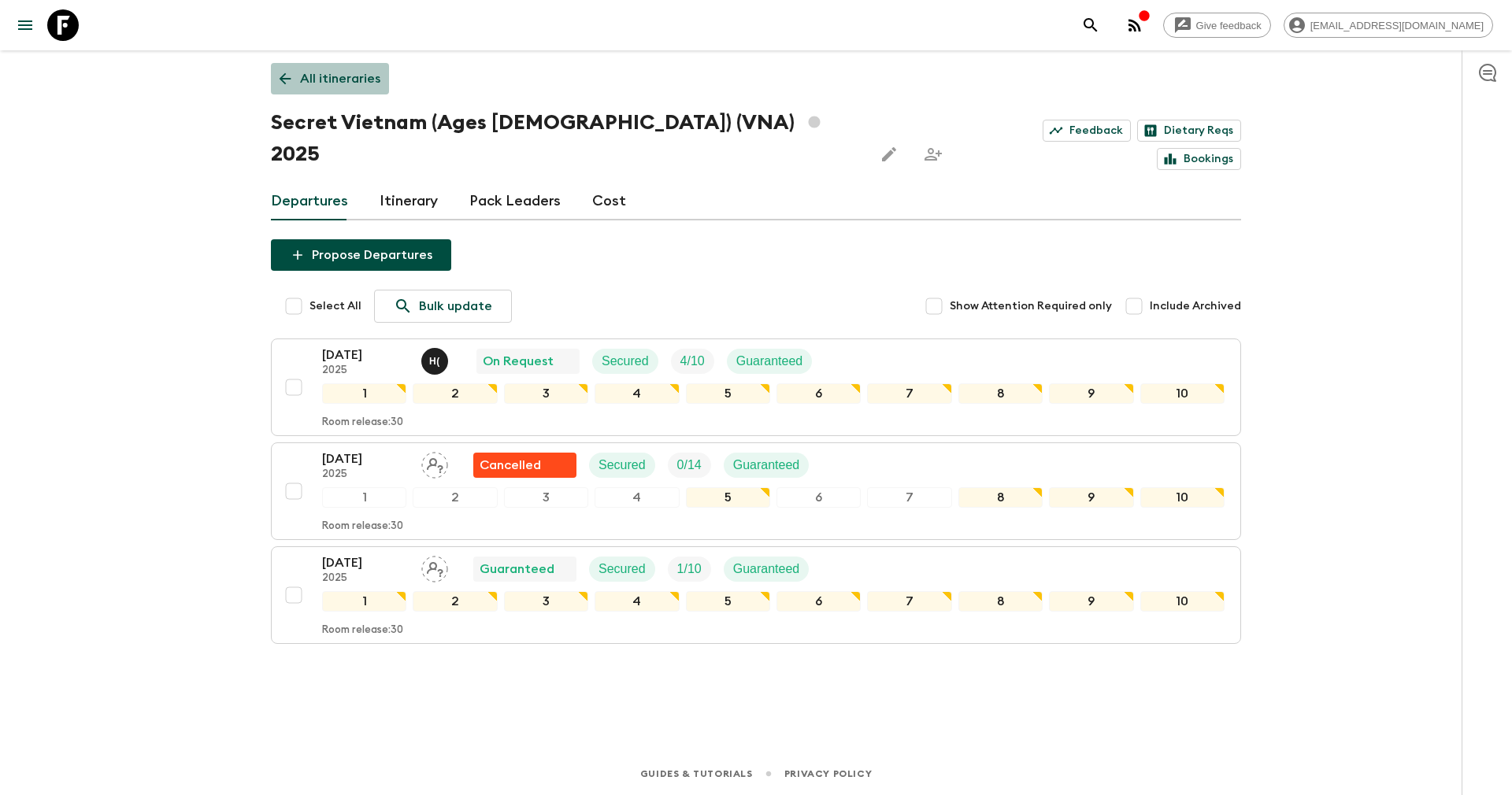
click at [291, 75] on icon at bounding box center [285, 78] width 17 height 17
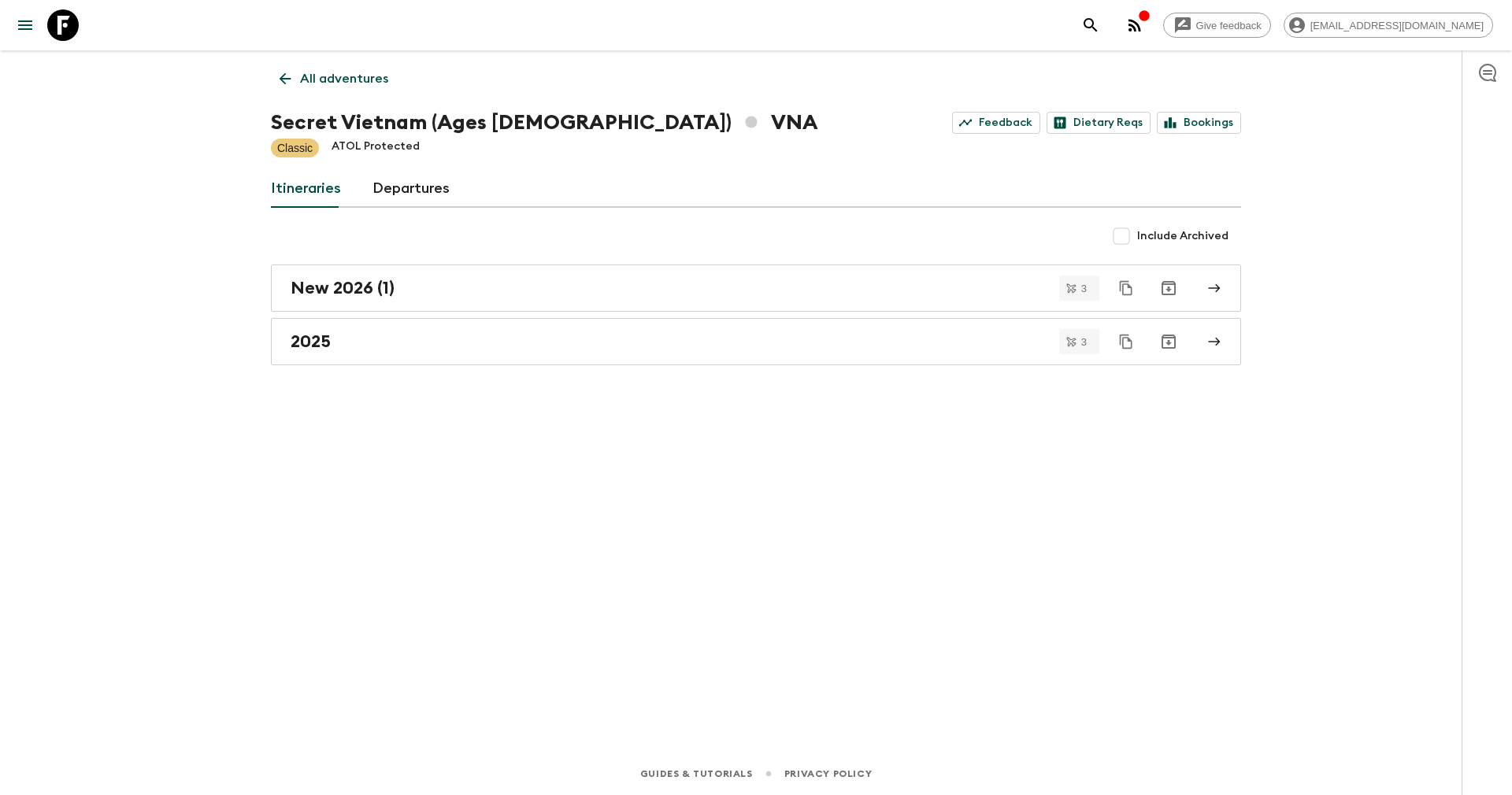
click at [282, 78] on icon at bounding box center [285, 79] width 12 height 12
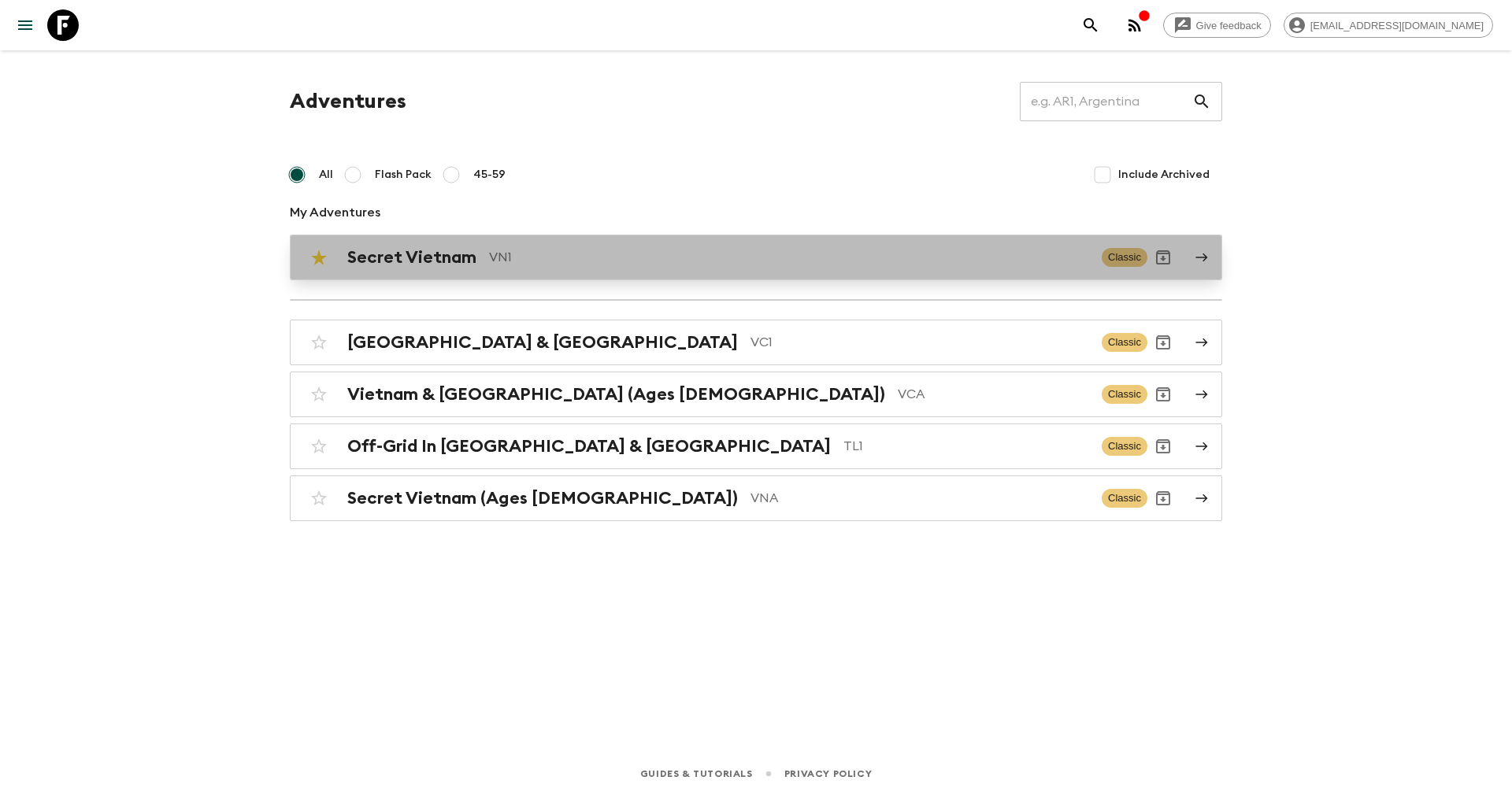
click at [422, 252] on h2 "Secret Vietnam" at bounding box center [412, 257] width 129 height 20
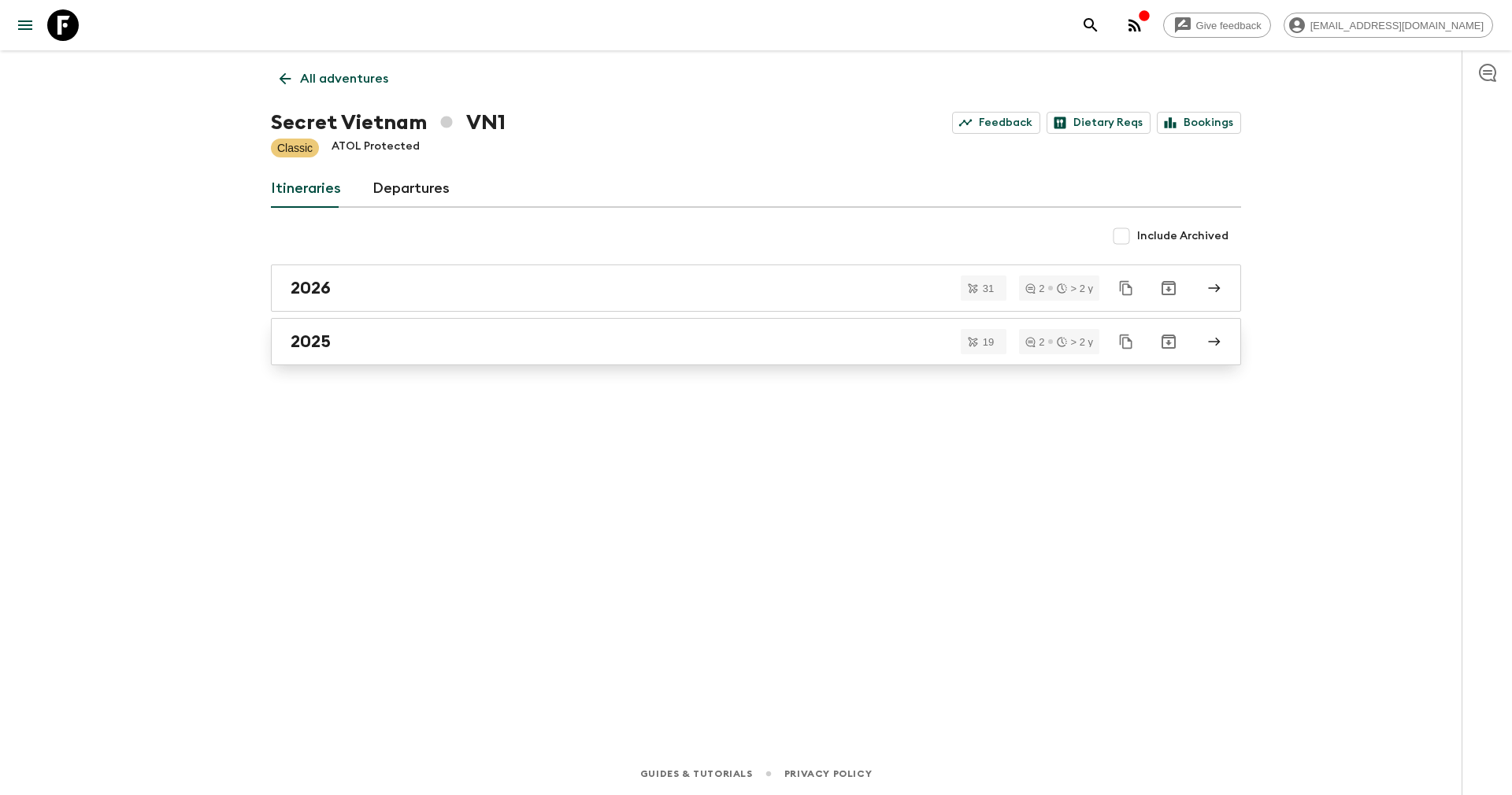
click at [379, 340] on div "2025" at bounding box center [741, 341] width 900 height 20
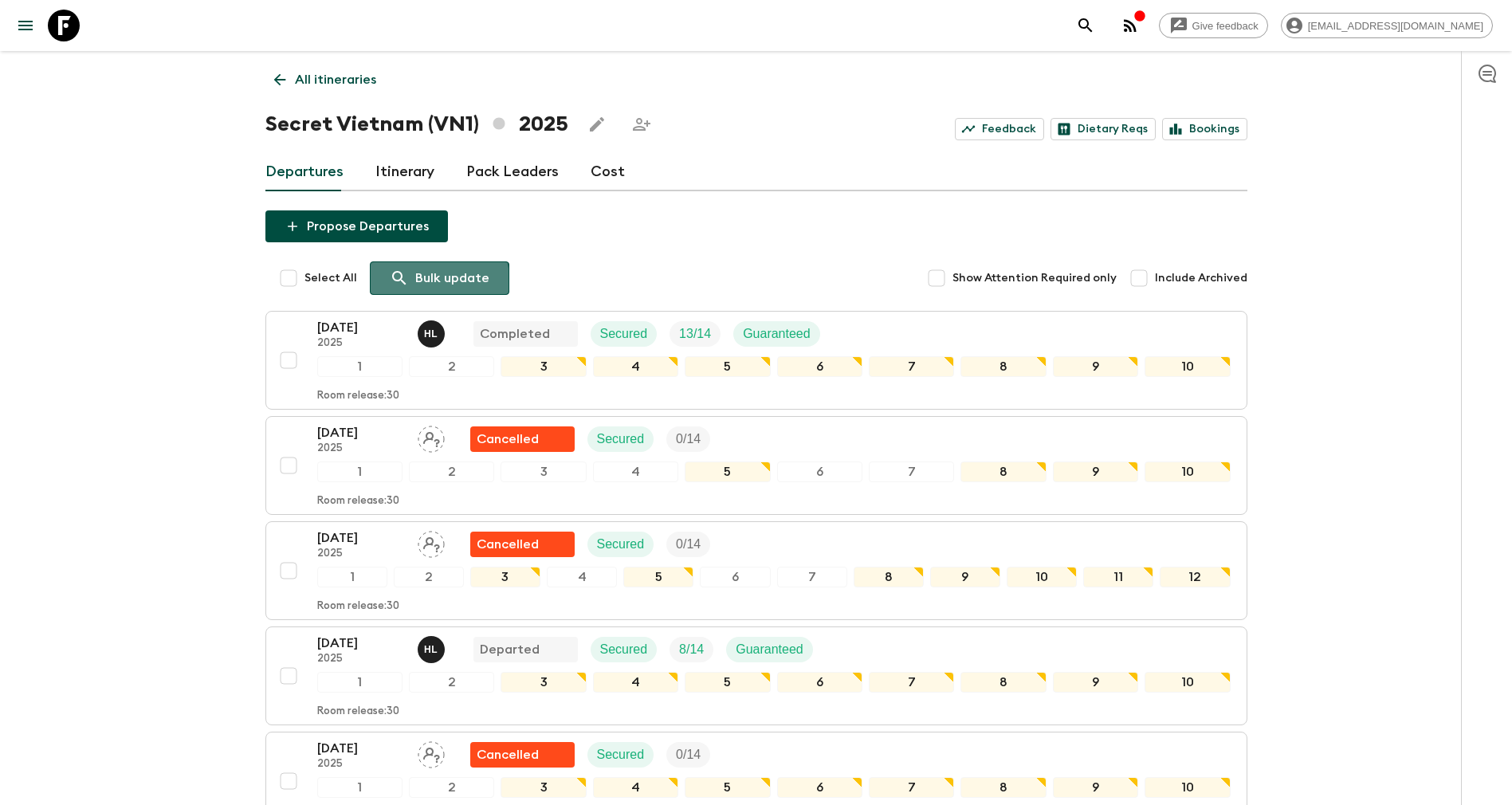
click at [409, 280] on div "Bulk update" at bounding box center [439, 278] width 100 height 19
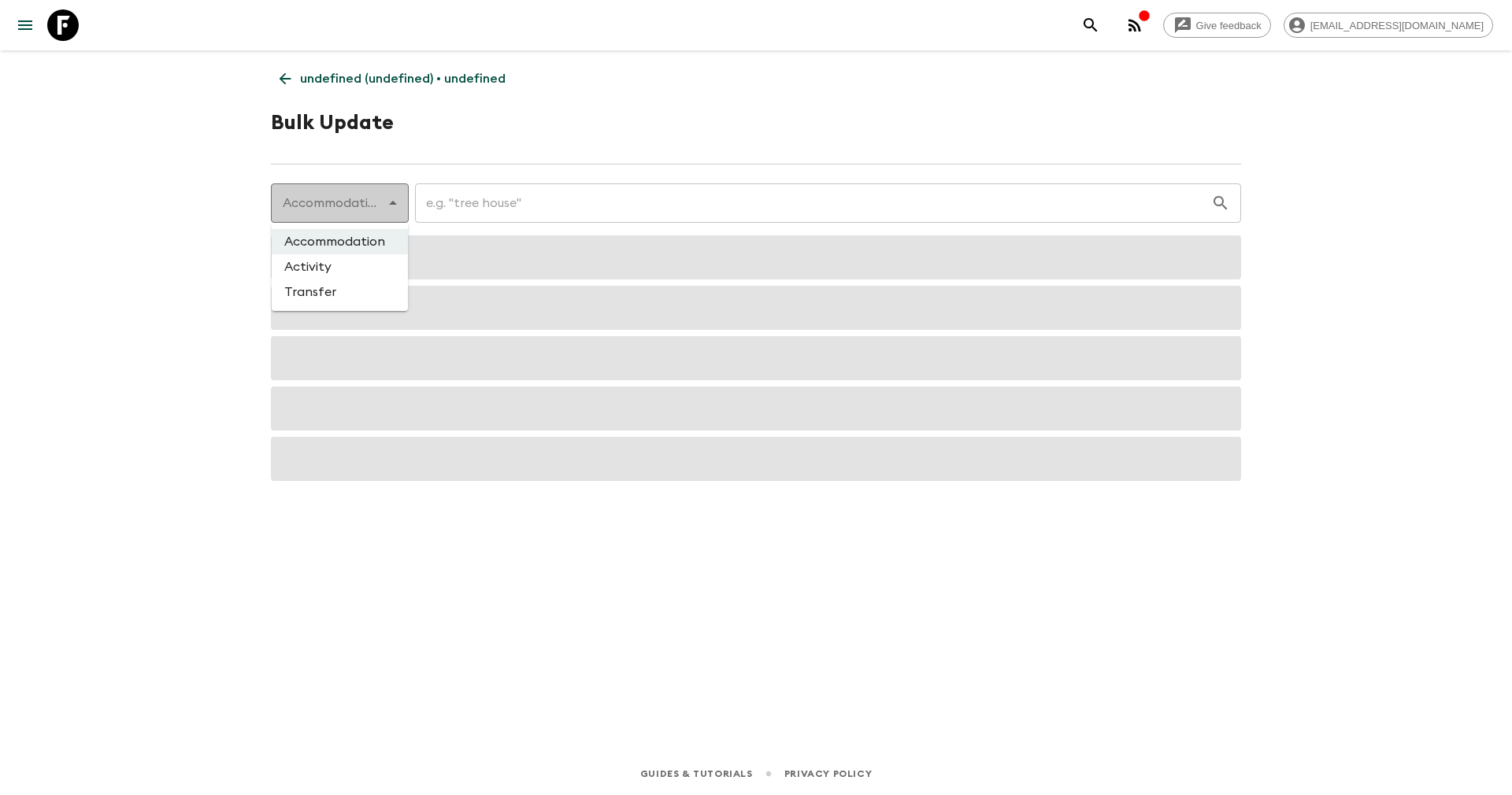
click at [385, 200] on body "Give feedback yenvuong@exotravel.com undefined (undefined) • undefined Bulk Upd…" at bounding box center [756, 398] width 1512 height 795
click at [473, 200] on div at bounding box center [756, 398] width 1512 height 795
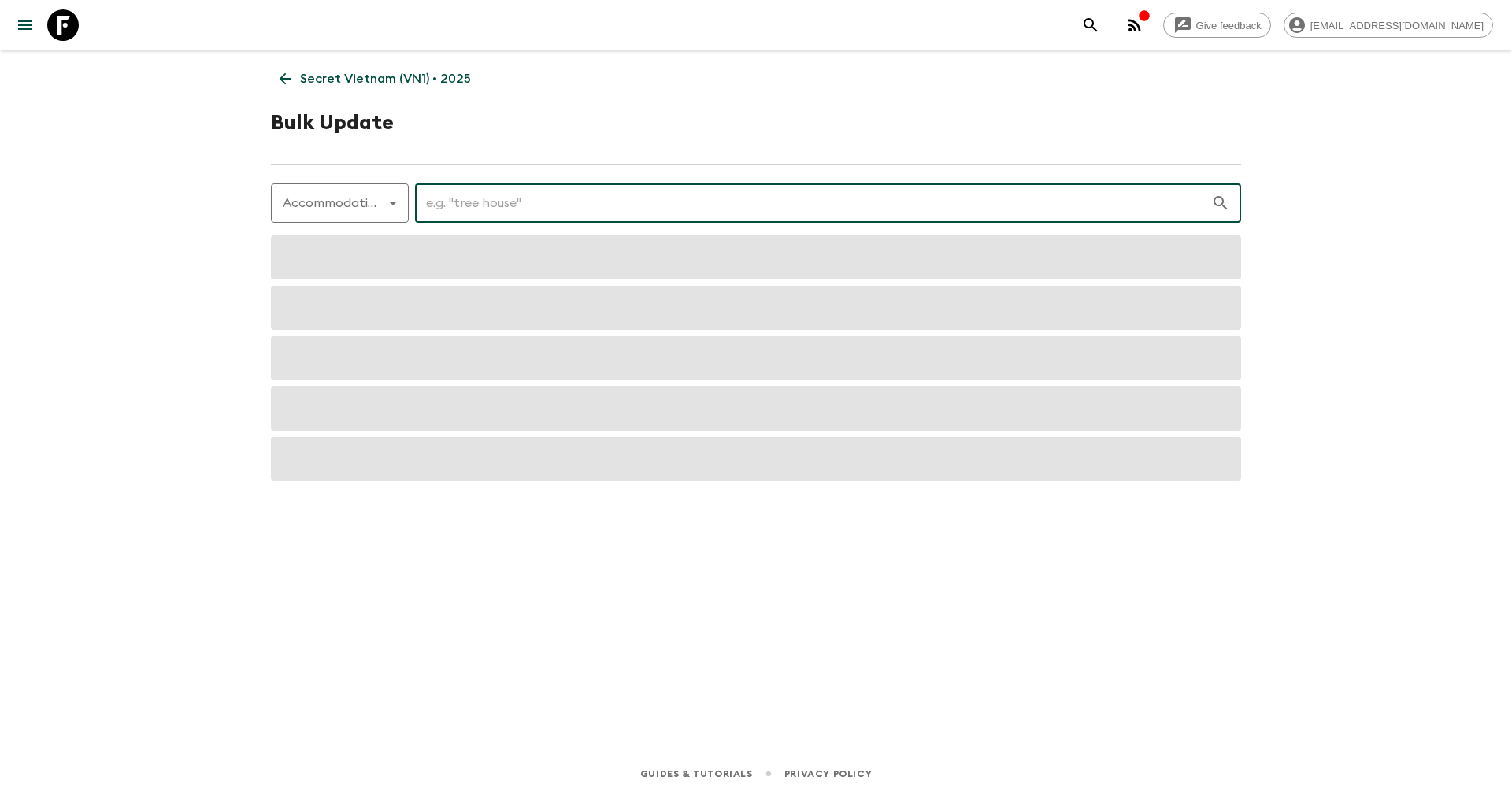
click at [501, 205] on input "text" at bounding box center [812, 203] width 796 height 44
type input "b"
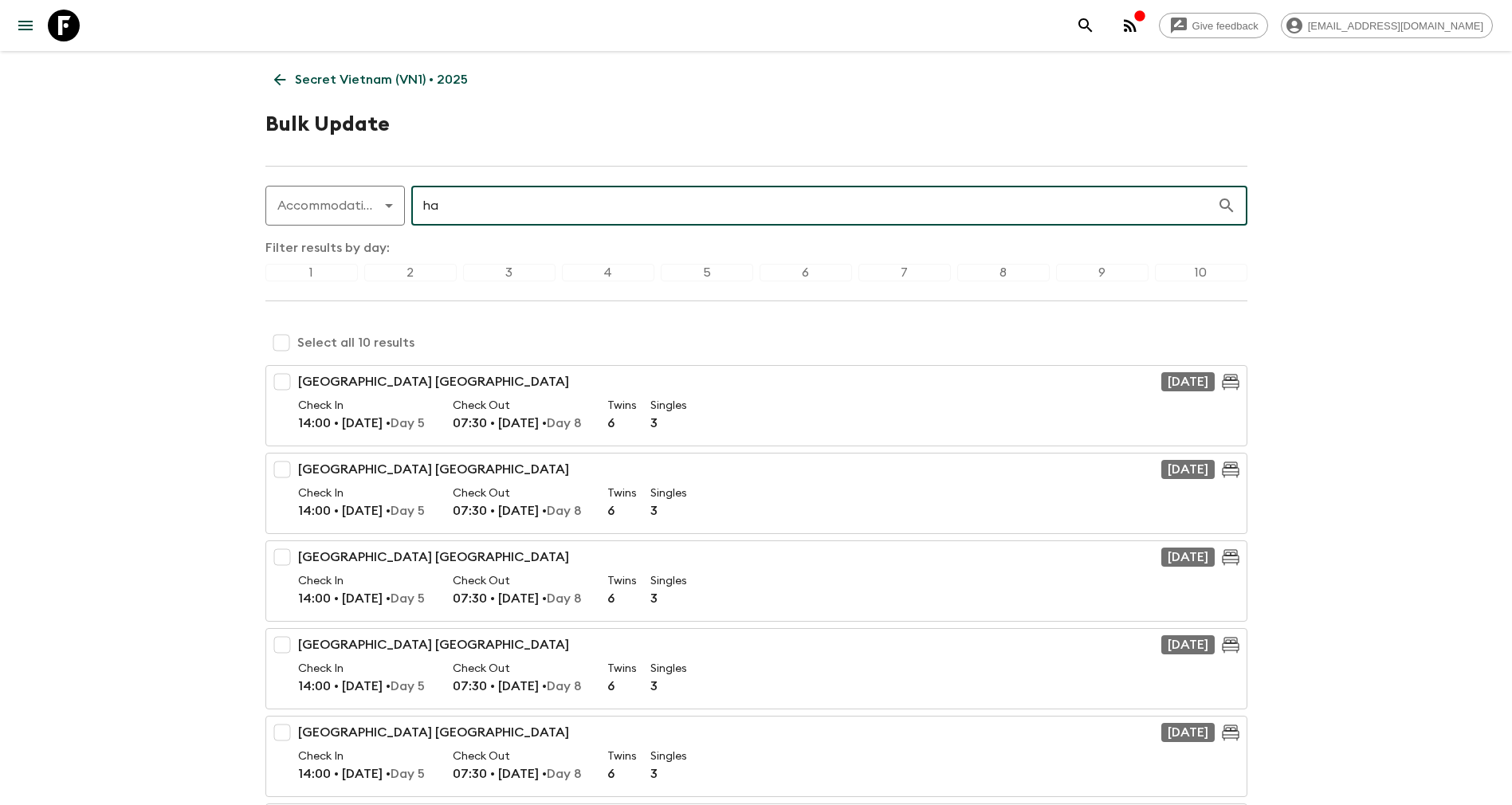
type input "h"
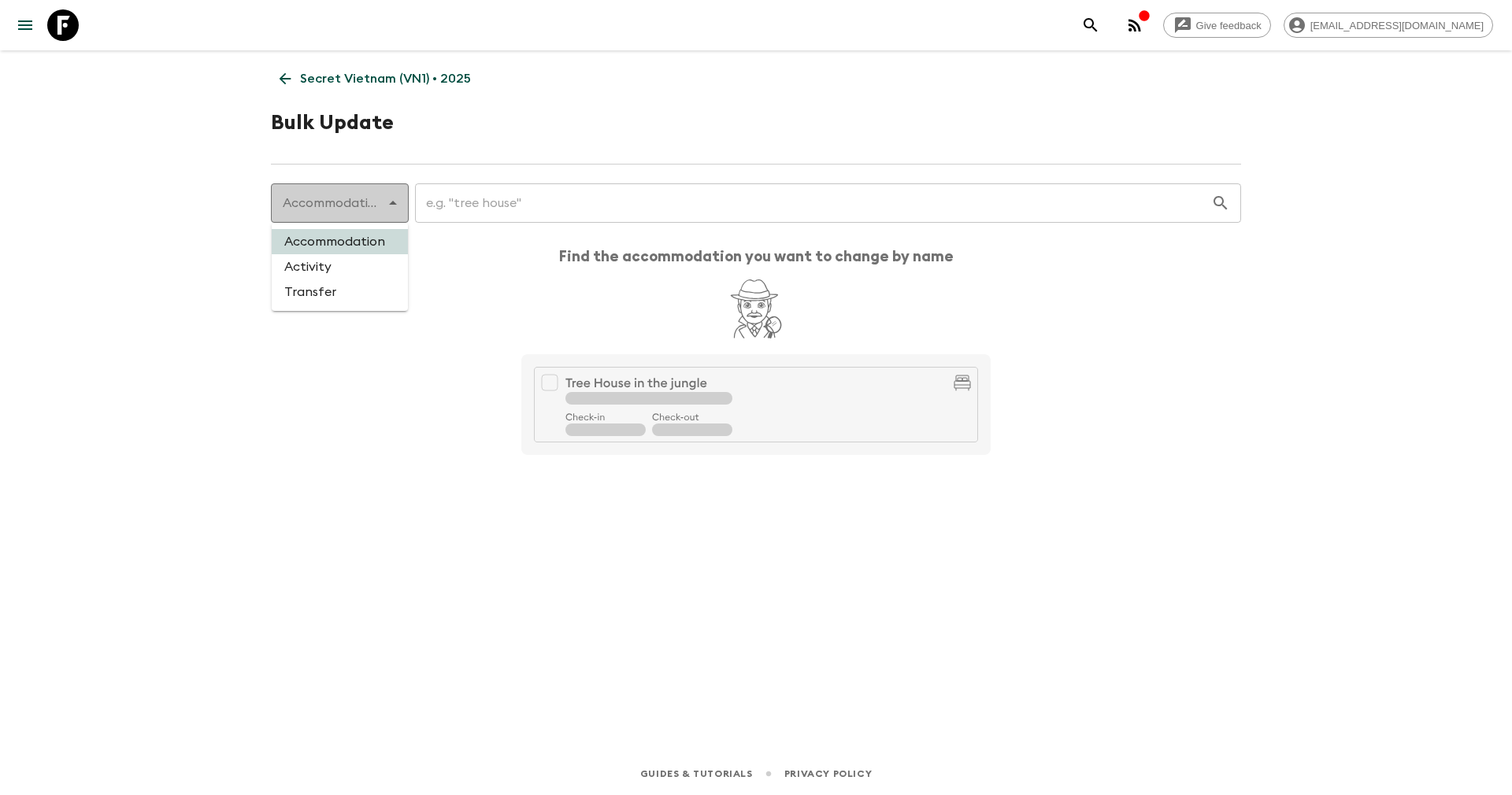
click at [332, 206] on body "Give feedback yenvuong@exotravel.com Secret Vietnam (VN1) • 2025 Bulk Update Ac…" at bounding box center [756, 398] width 1512 height 795
click at [325, 293] on li "Transfer" at bounding box center [340, 292] width 136 height 25
type input "transfer"
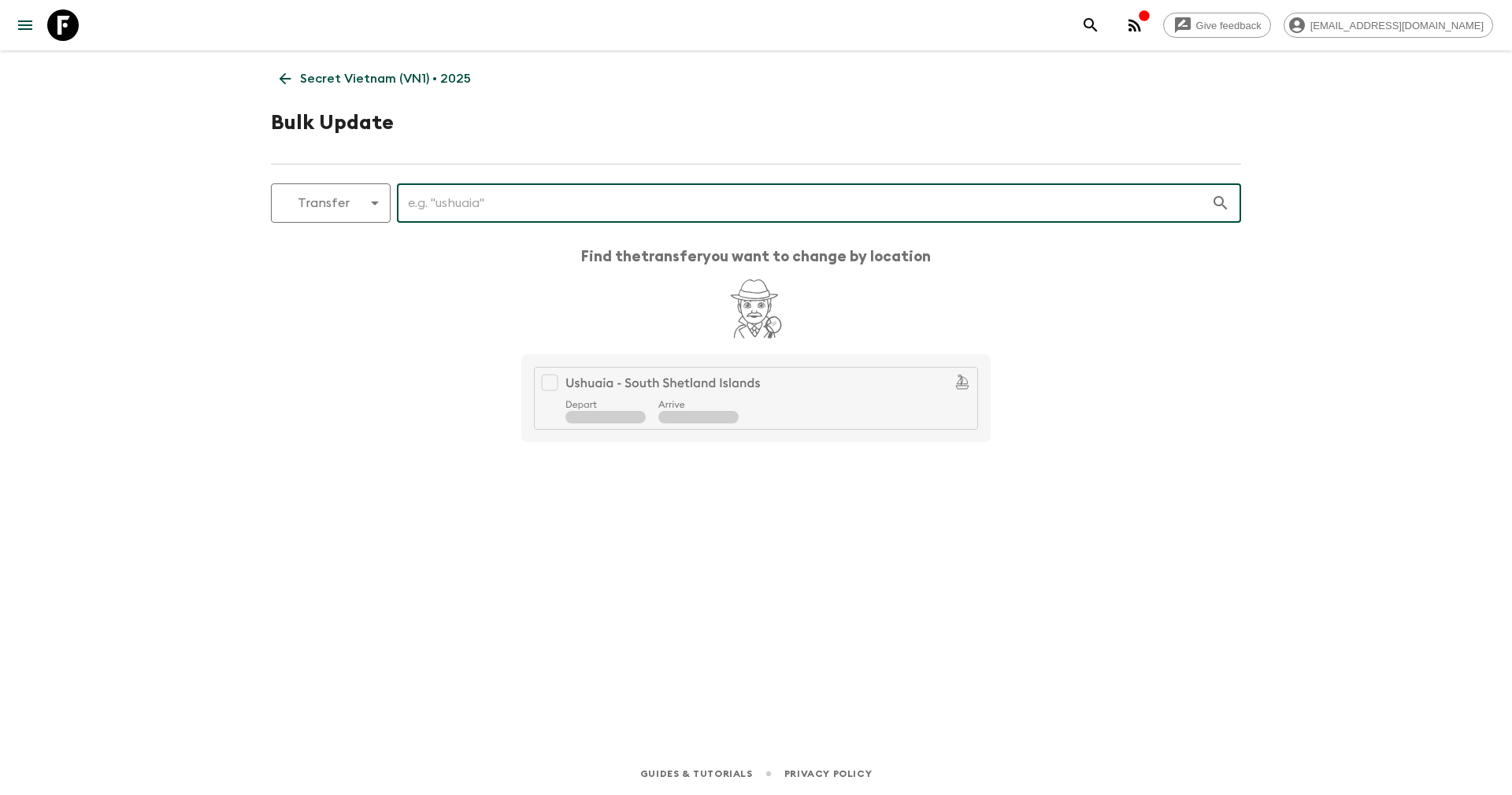
click at [471, 201] on input "text" at bounding box center [804, 203] width 814 height 44
type input "ư"
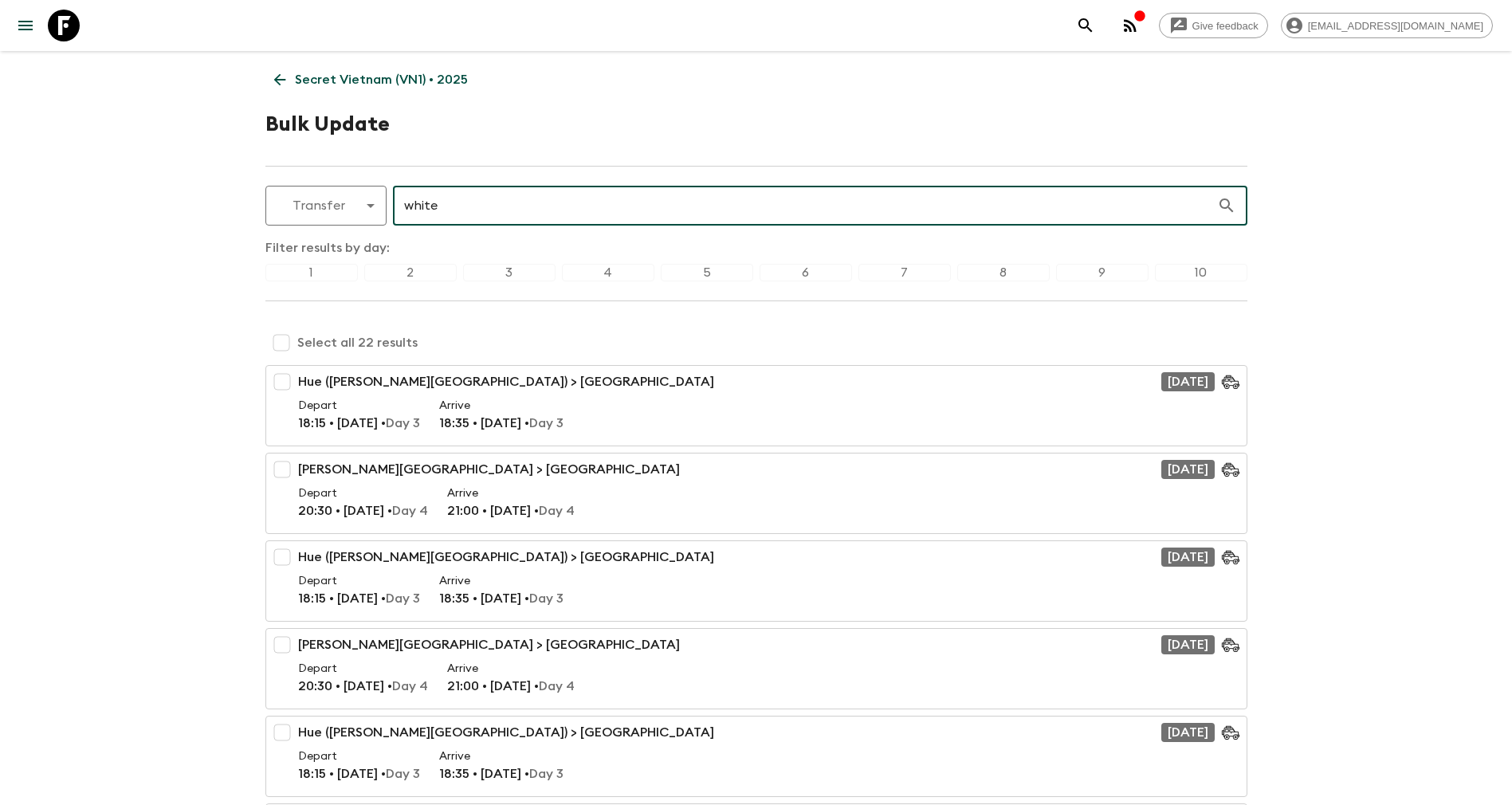
type input "white"
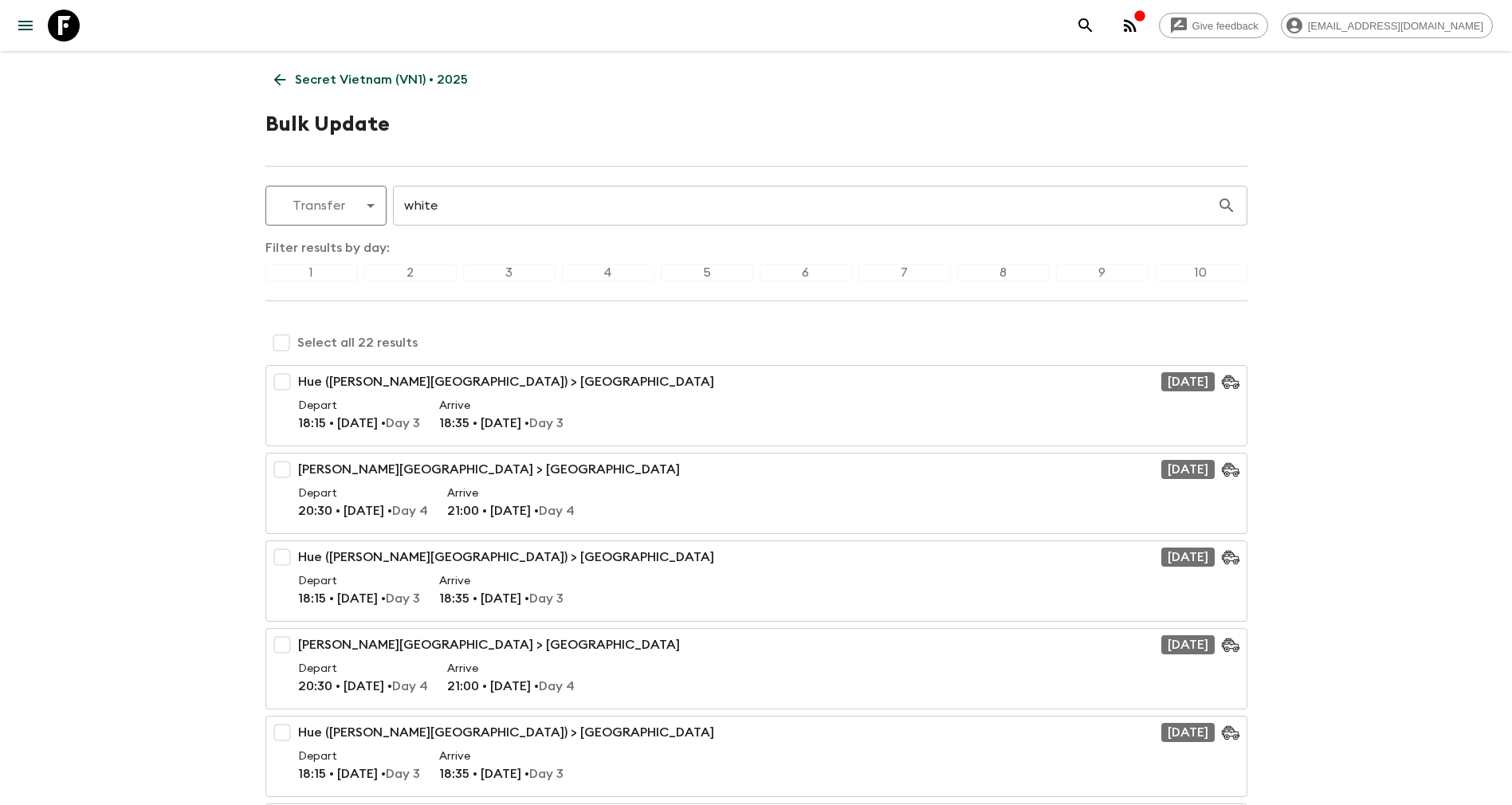
click at [511, 278] on div "3" at bounding box center [510, 273] width 93 height 17
click at [276, 380] on input "checkbox" at bounding box center [282, 381] width 32 height 32
checkbox input "true"
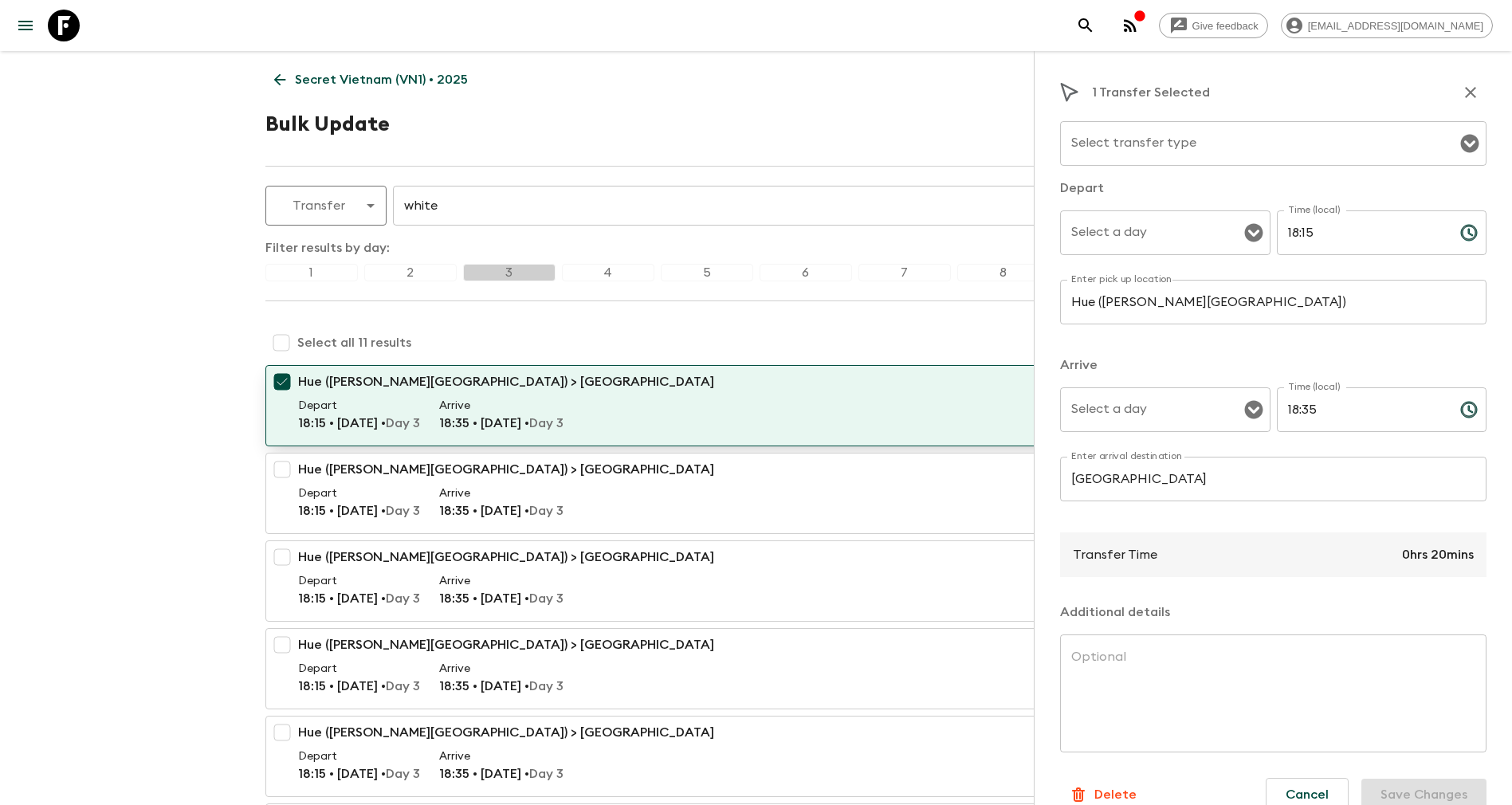
type input "Minibus"
type input "Day 3"
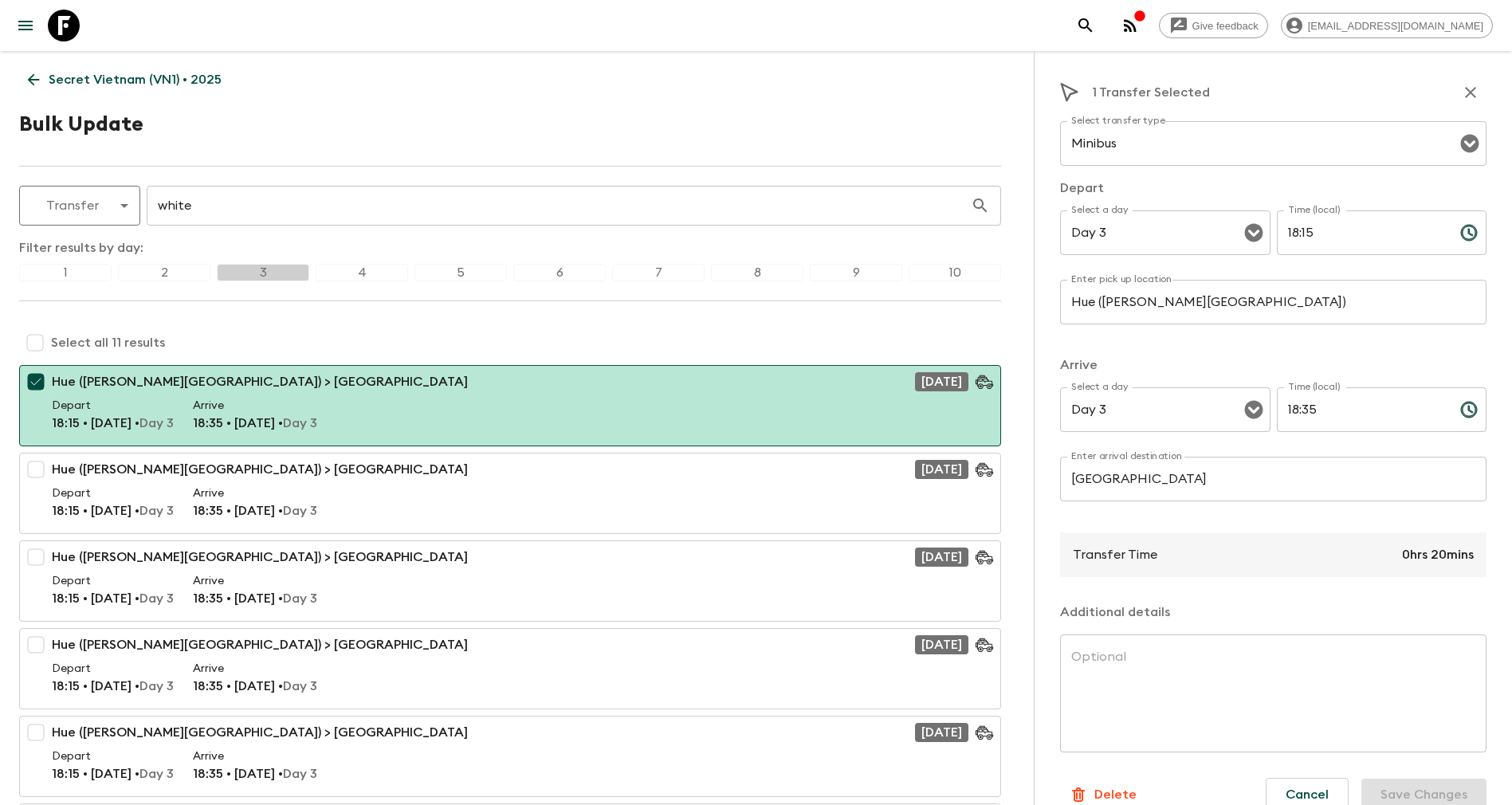
scroll to position [239, 0]
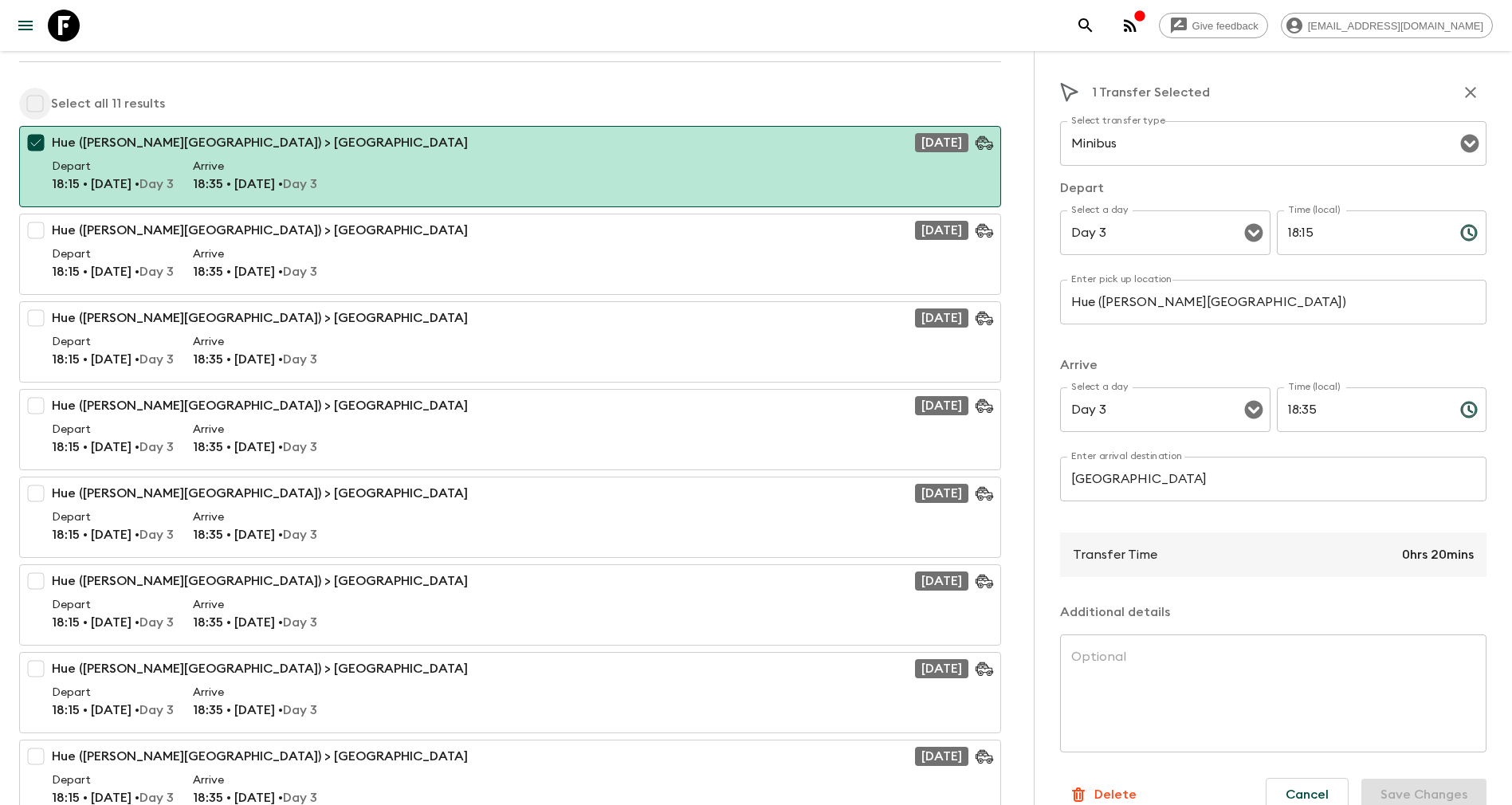
click at [46, 109] on input "checkbox" at bounding box center [34, 103] width 32 height 32
checkbox input "true"
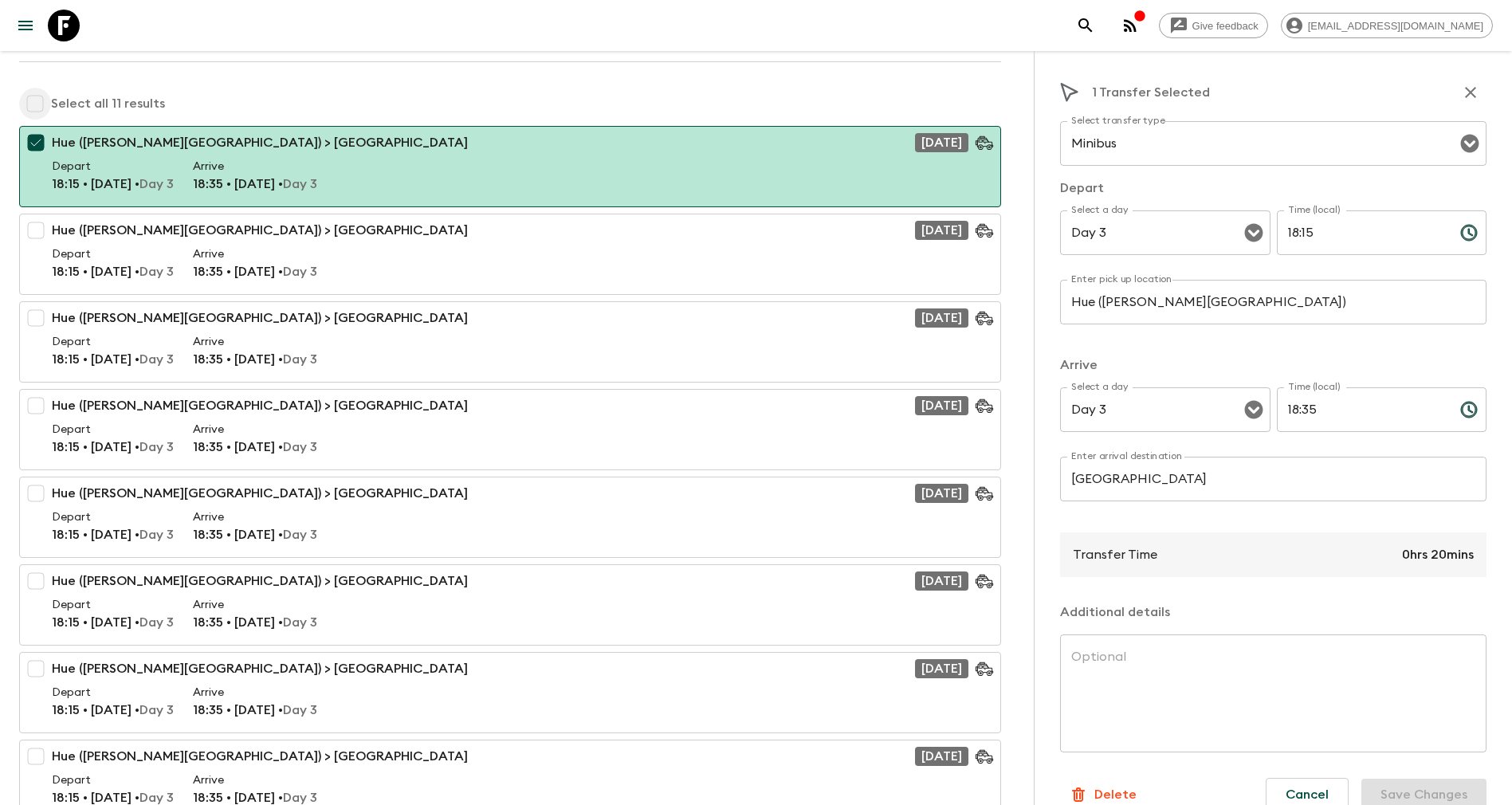
checkbox input "true"
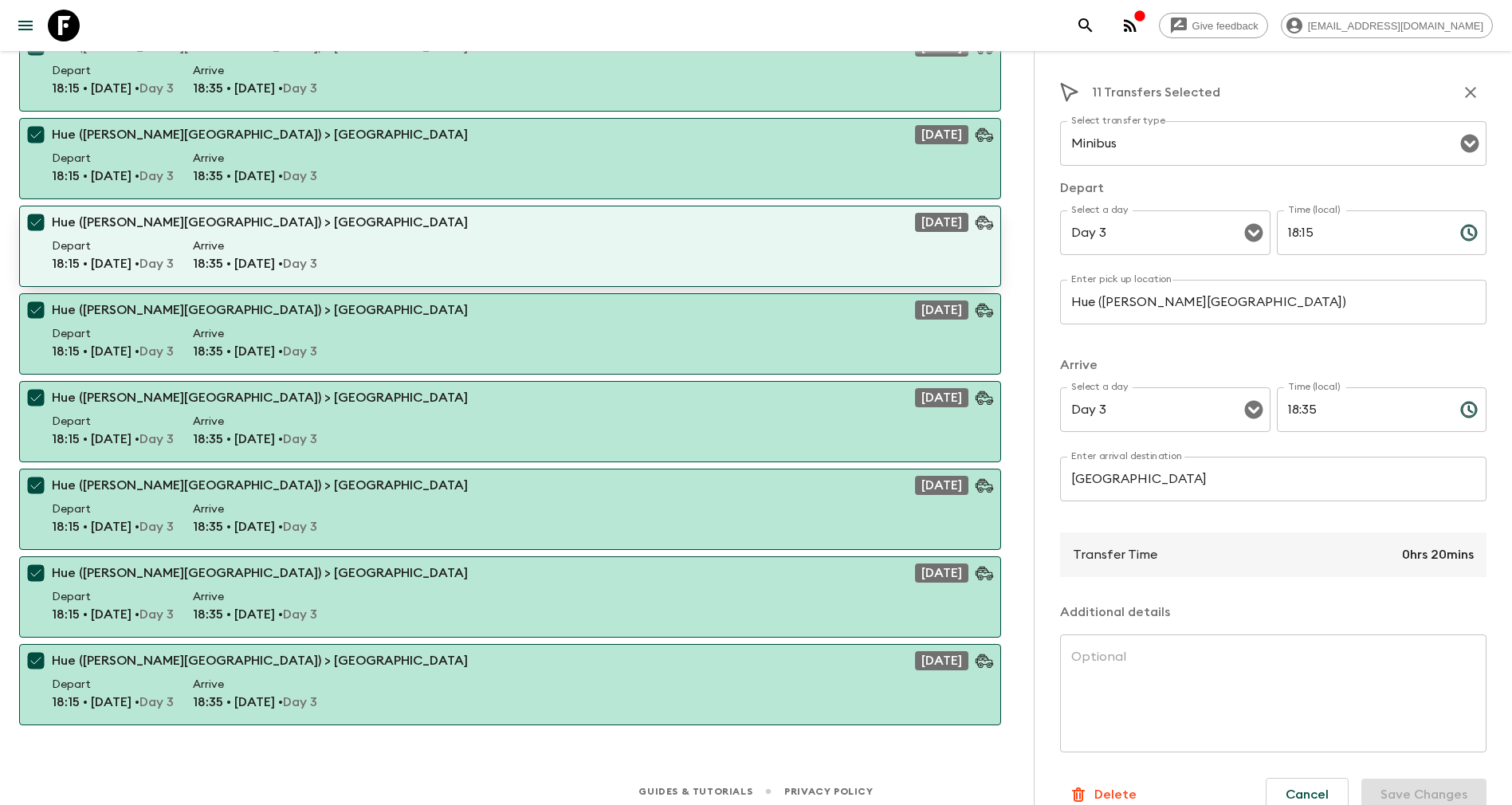
scroll to position [605, 0]
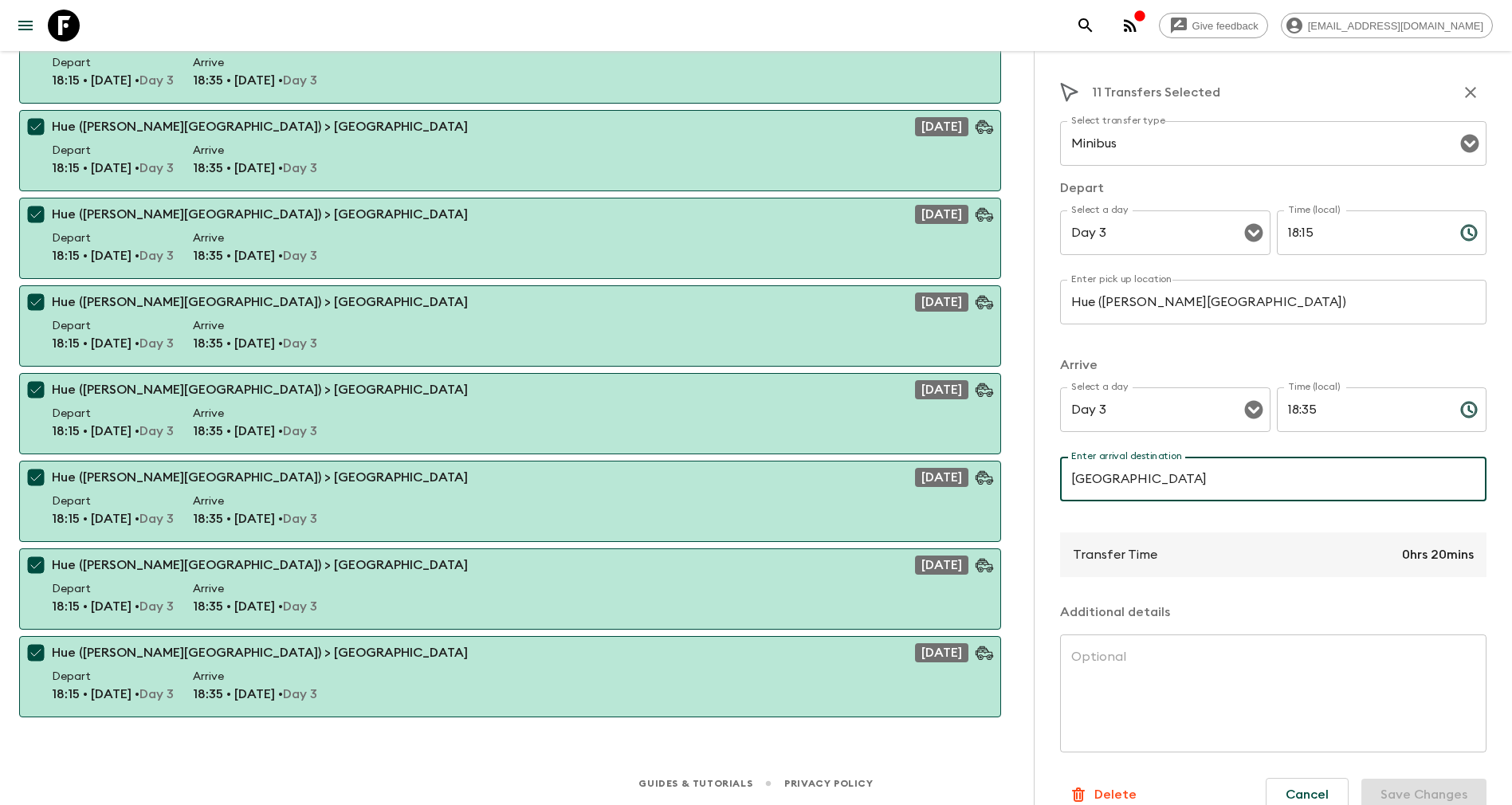
click at [1241, 476] on input "[GEOGRAPHIC_DATA]" at bounding box center [1274, 479] width 427 height 45
click at [1223, 491] on input "hotel" at bounding box center [1274, 479] width 427 height 45
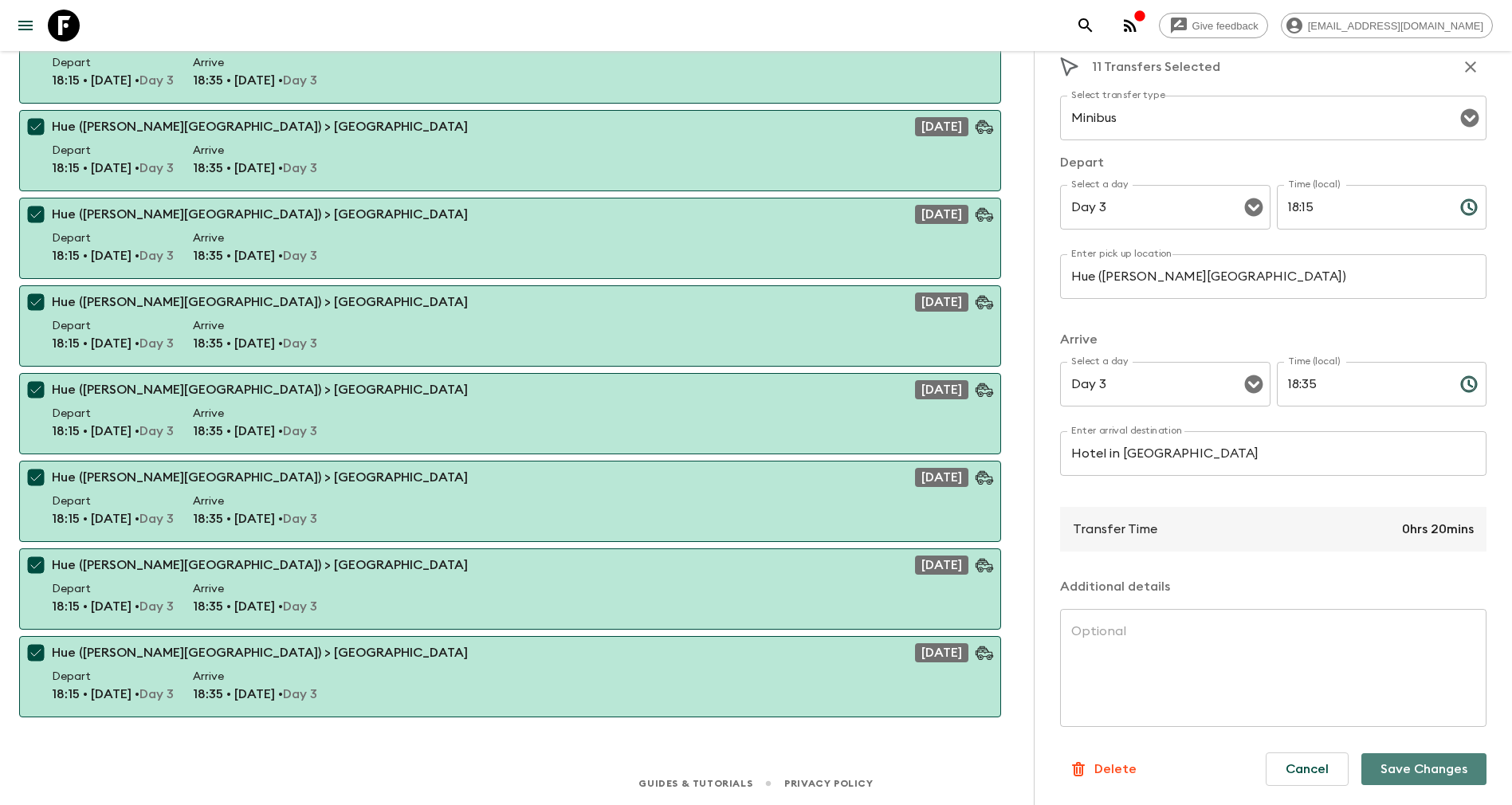
click at [1398, 771] on button "Save Changes" at bounding box center [1424, 769] width 126 height 32
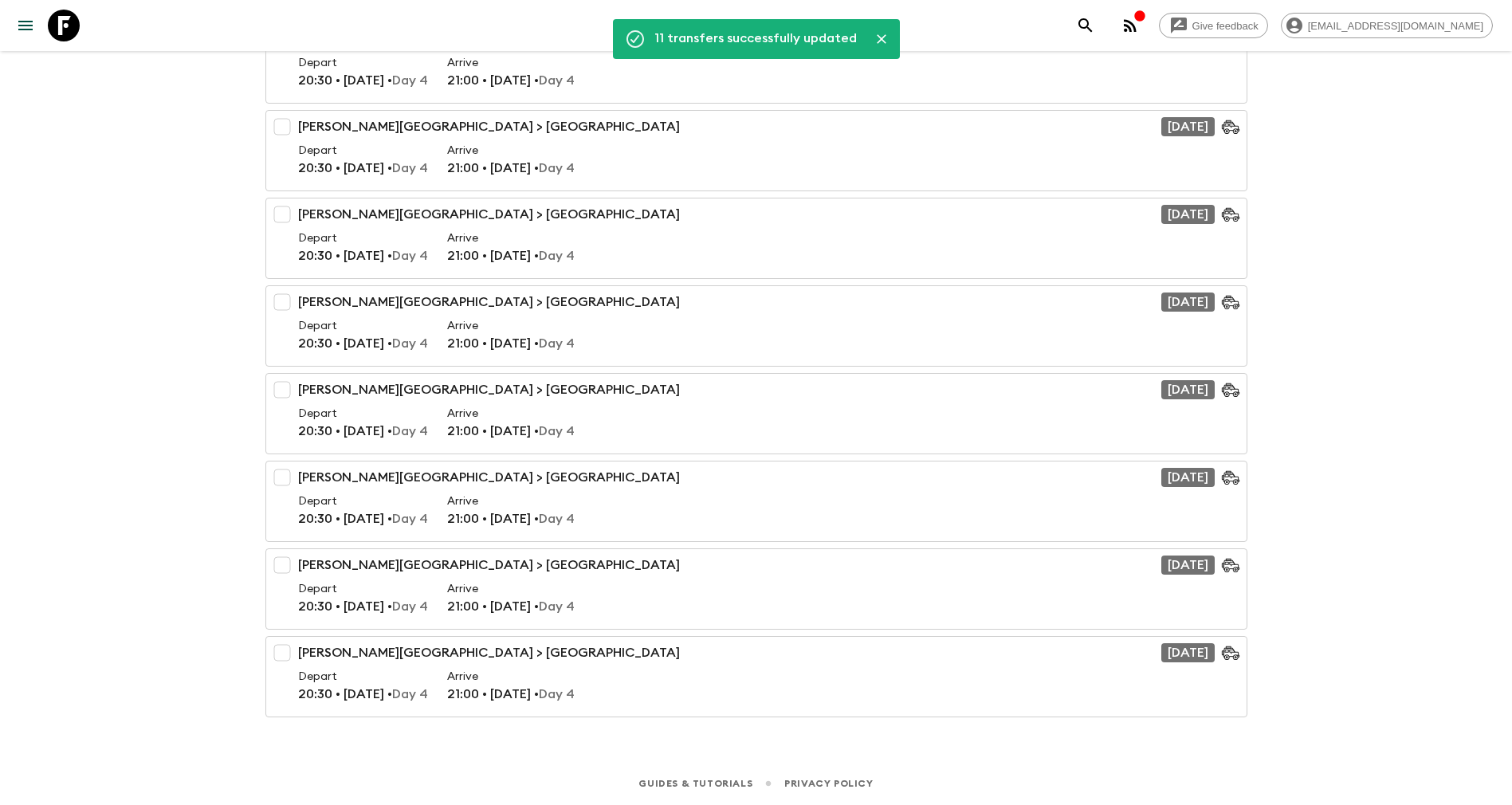
scroll to position [0, 0]
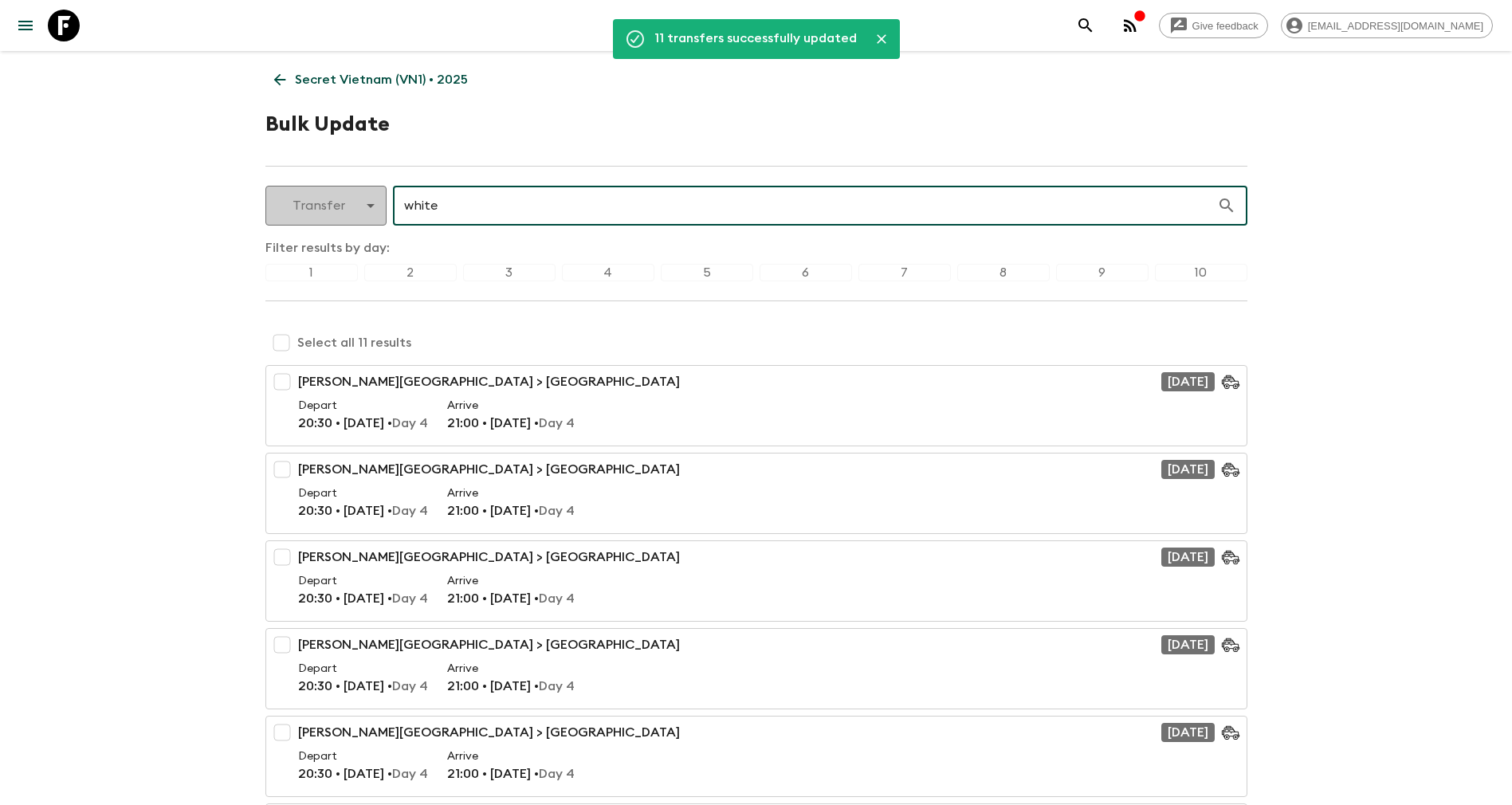
drag, startPoint x: 493, startPoint y: 206, endPoint x: 340, endPoint y: 207, distance: 153.0
click at [340, 207] on div "Transfer transfer ​ white ​" at bounding box center [757, 206] width 982 height 40
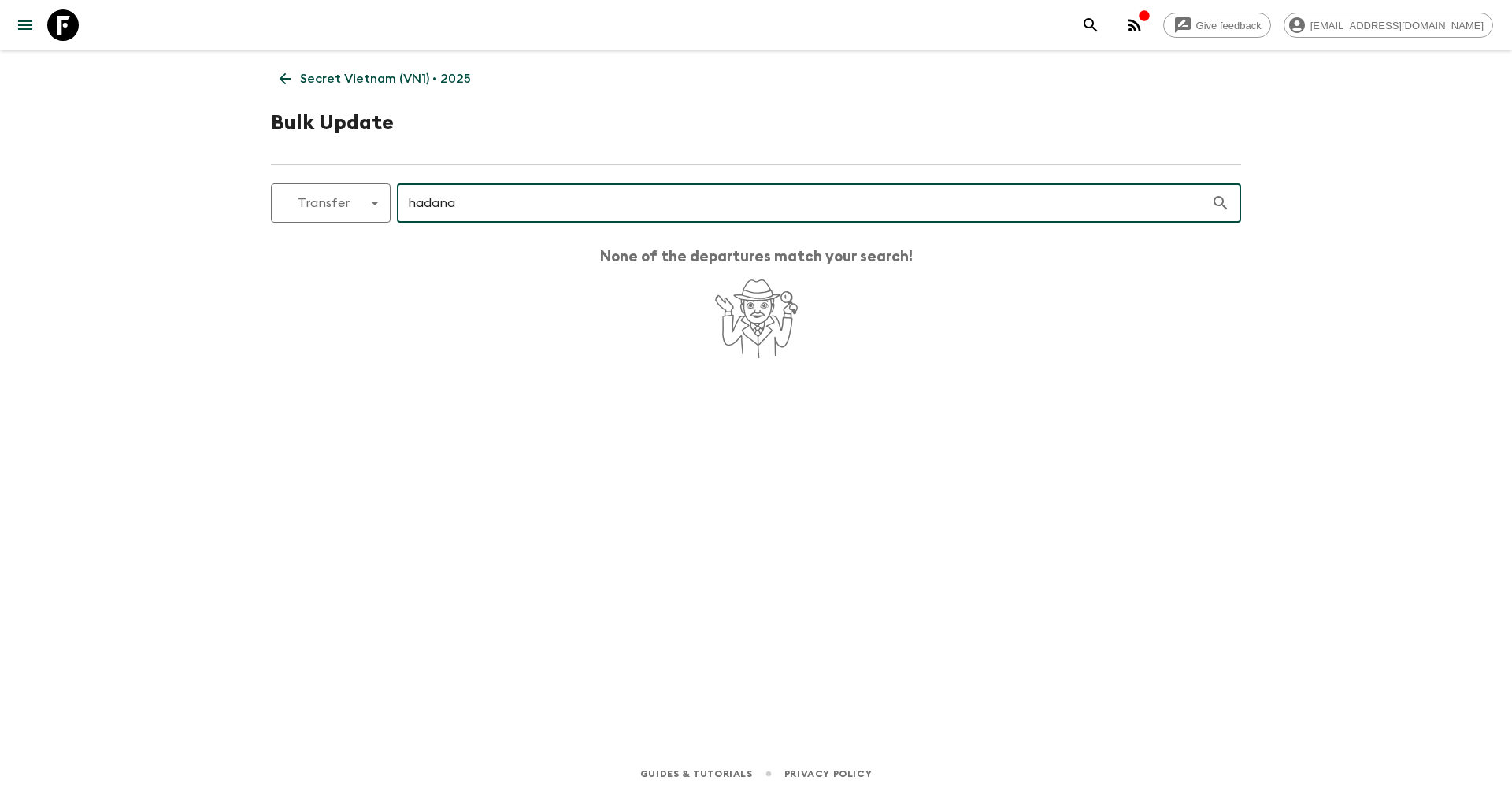
drag, startPoint x: 460, startPoint y: 197, endPoint x: 399, endPoint y: 200, distance: 61.1
click at [400, 200] on input "hadana" at bounding box center [804, 203] width 814 height 44
drag, startPoint x: 468, startPoint y: 208, endPoint x: 394, endPoint y: 202, distance: 74.2
click at [394, 202] on div "Transfer transfer ​ belle ​" at bounding box center [756, 203] width 970 height 39
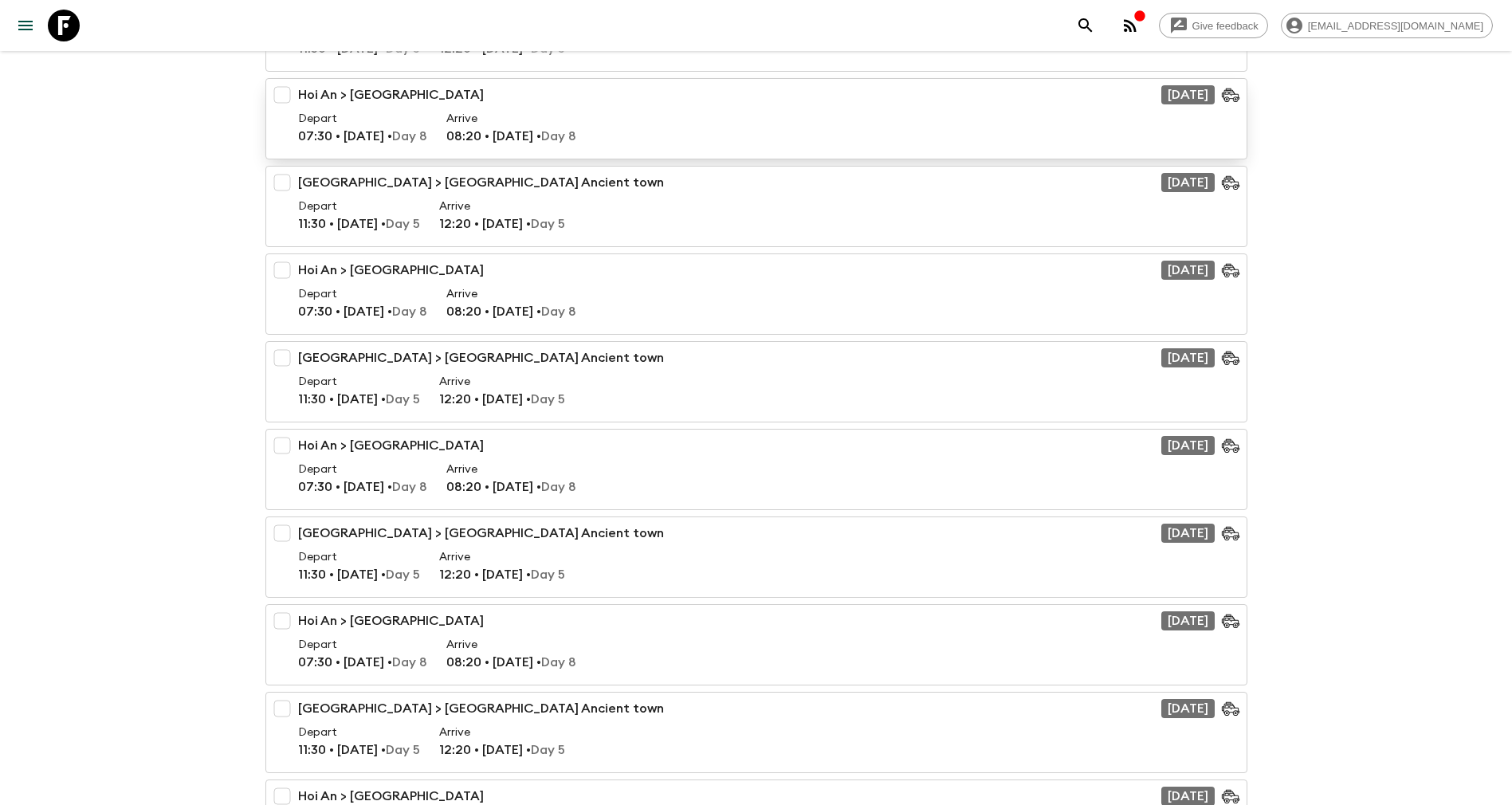
scroll to position [16, 0]
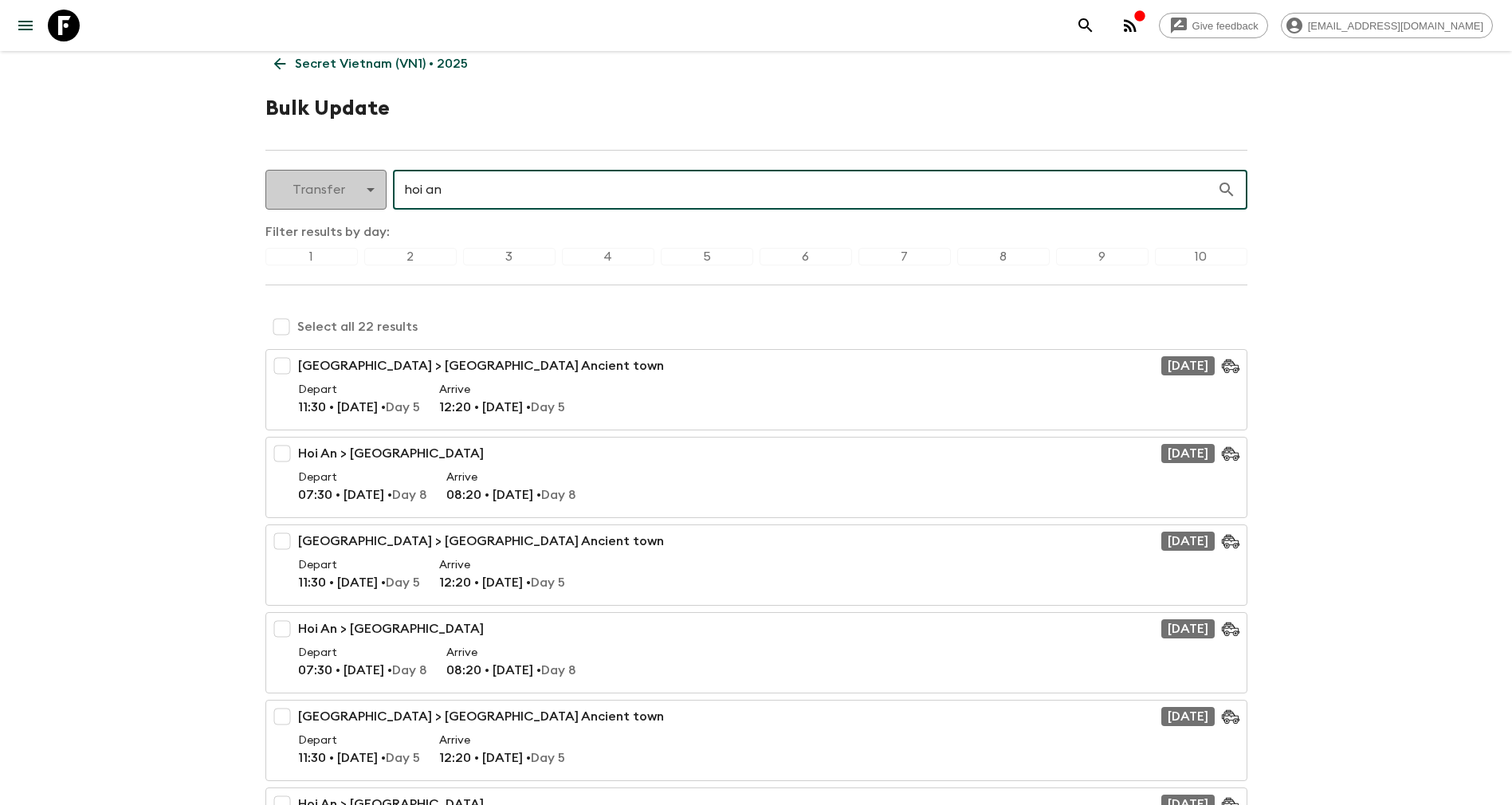
drag, startPoint x: 461, startPoint y: 189, endPoint x: 355, endPoint y: 176, distance: 106.8
click at [355, 176] on div "Transfer transfer ​ hoi an ​" at bounding box center [757, 189] width 982 height 40
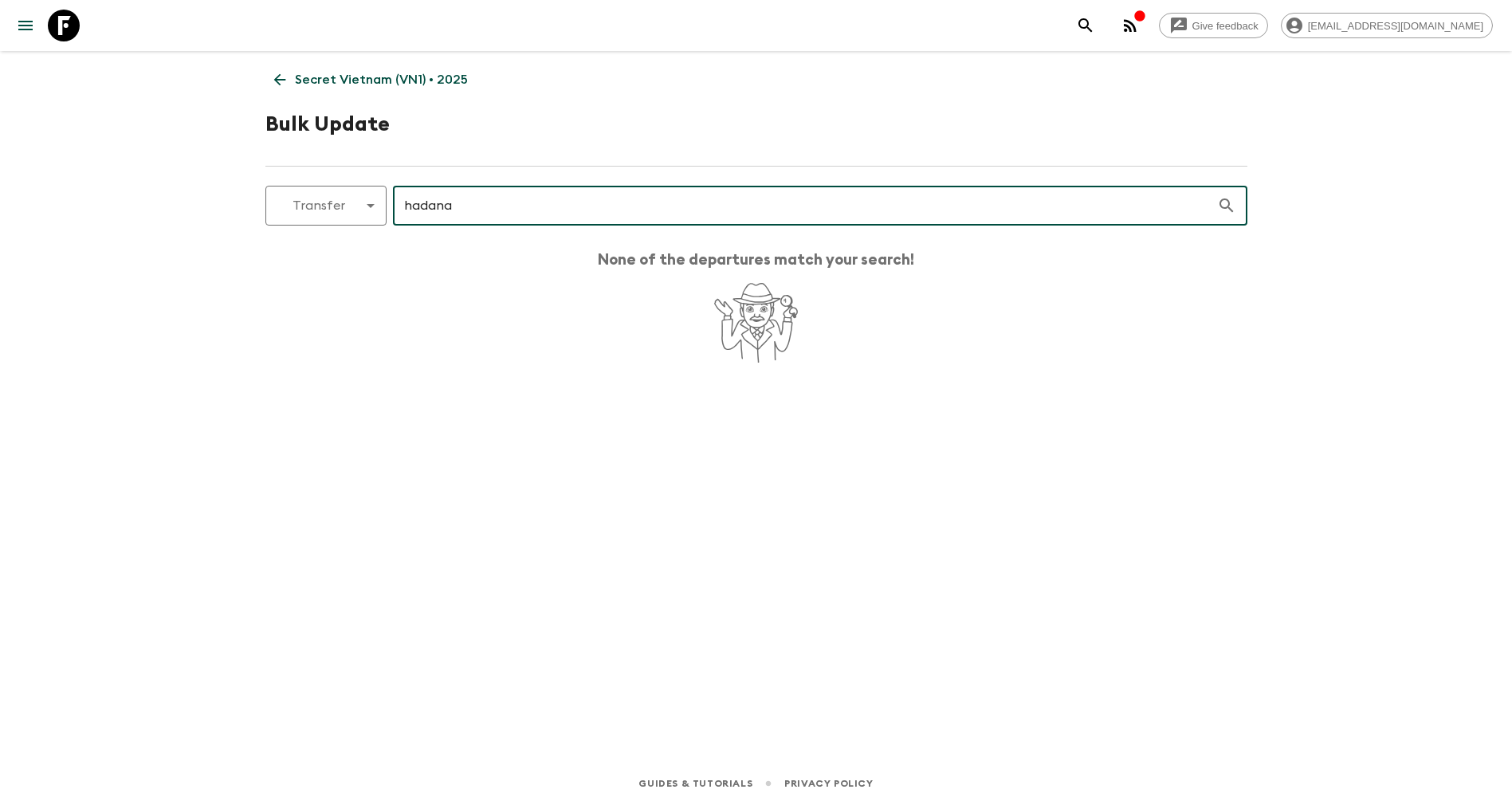
scroll to position [0, 0]
drag, startPoint x: 470, startPoint y: 204, endPoint x: 386, endPoint y: 194, distance: 84.6
click at [386, 194] on div "Transfer transfer ​ hadana ​" at bounding box center [765, 206] width 982 height 40
drag, startPoint x: 485, startPoint y: 194, endPoint x: 405, endPoint y: 202, distance: 80.4
click at [405, 202] on input "belle" at bounding box center [814, 206] width 824 height 45
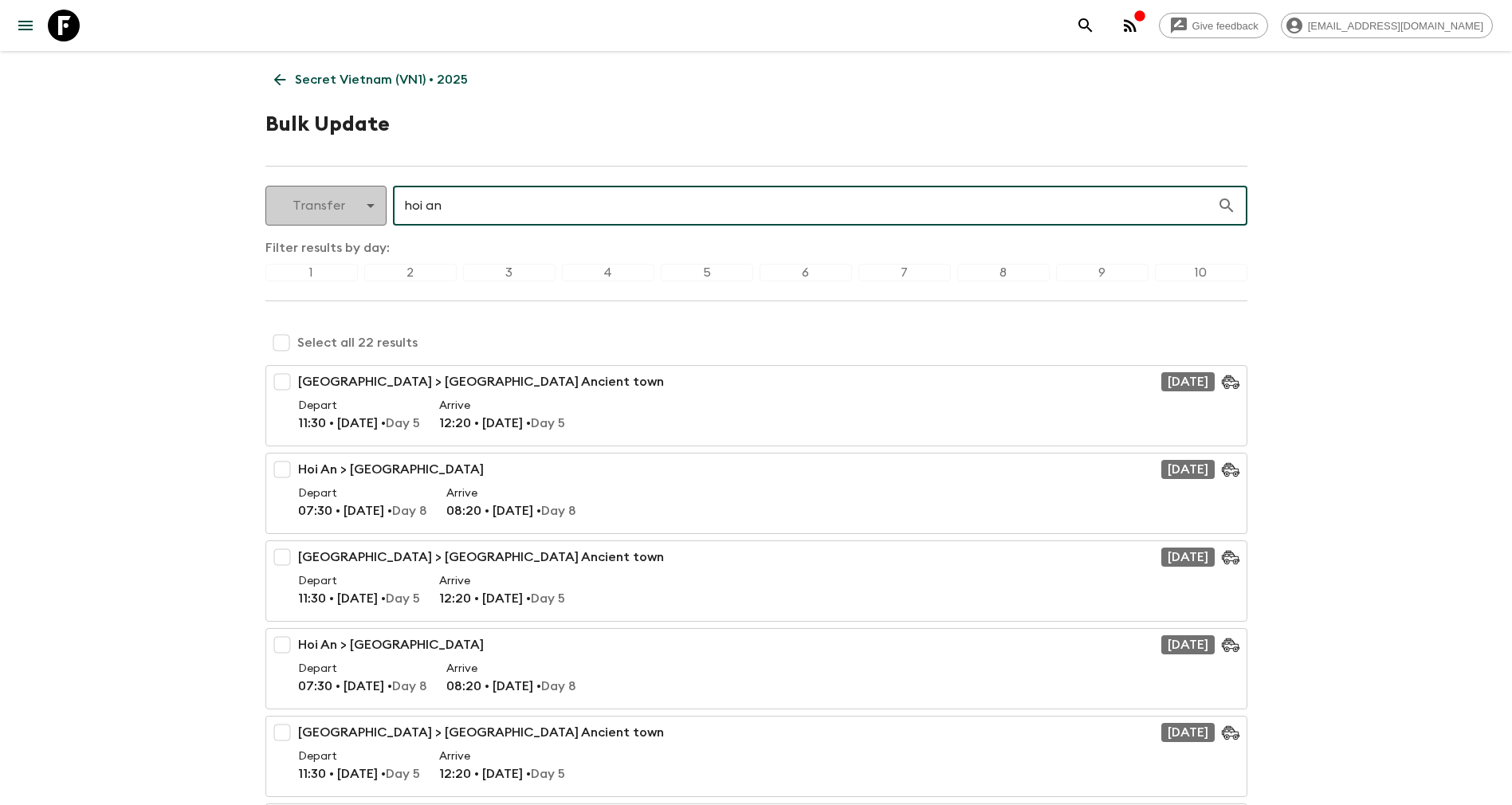
drag, startPoint x: 457, startPoint y: 200, endPoint x: 357, endPoint y: 215, distance: 101.1
click at [357, 215] on div "Transfer transfer ​ hoi an ​" at bounding box center [757, 206] width 982 height 40
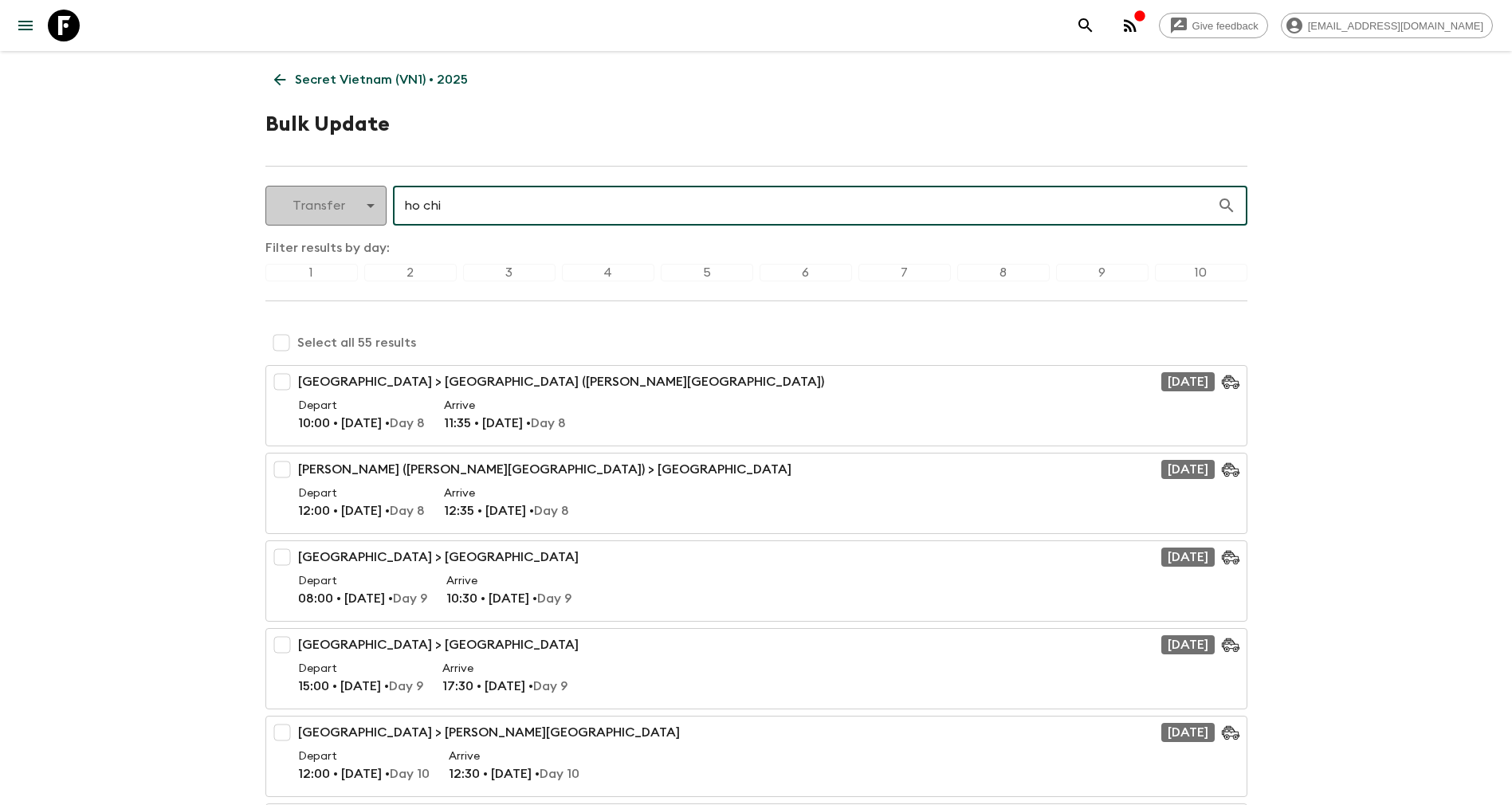
drag, startPoint x: 461, startPoint y: 209, endPoint x: 329, endPoint y: 219, distance: 132.4
click at [329, 219] on div "Transfer transfer ​ ho chi ​" at bounding box center [757, 206] width 982 height 40
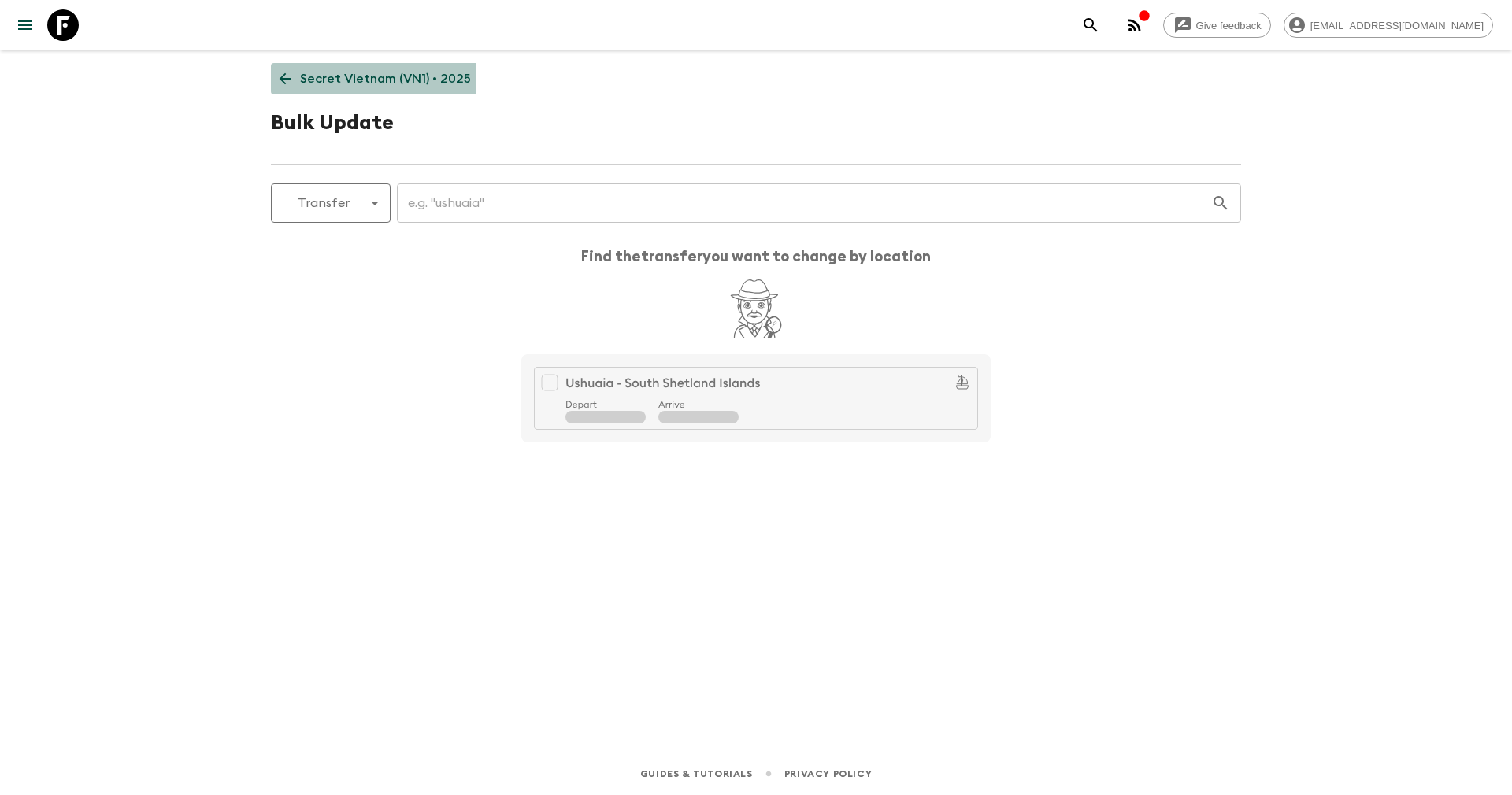
click at [289, 77] on icon at bounding box center [285, 78] width 17 height 17
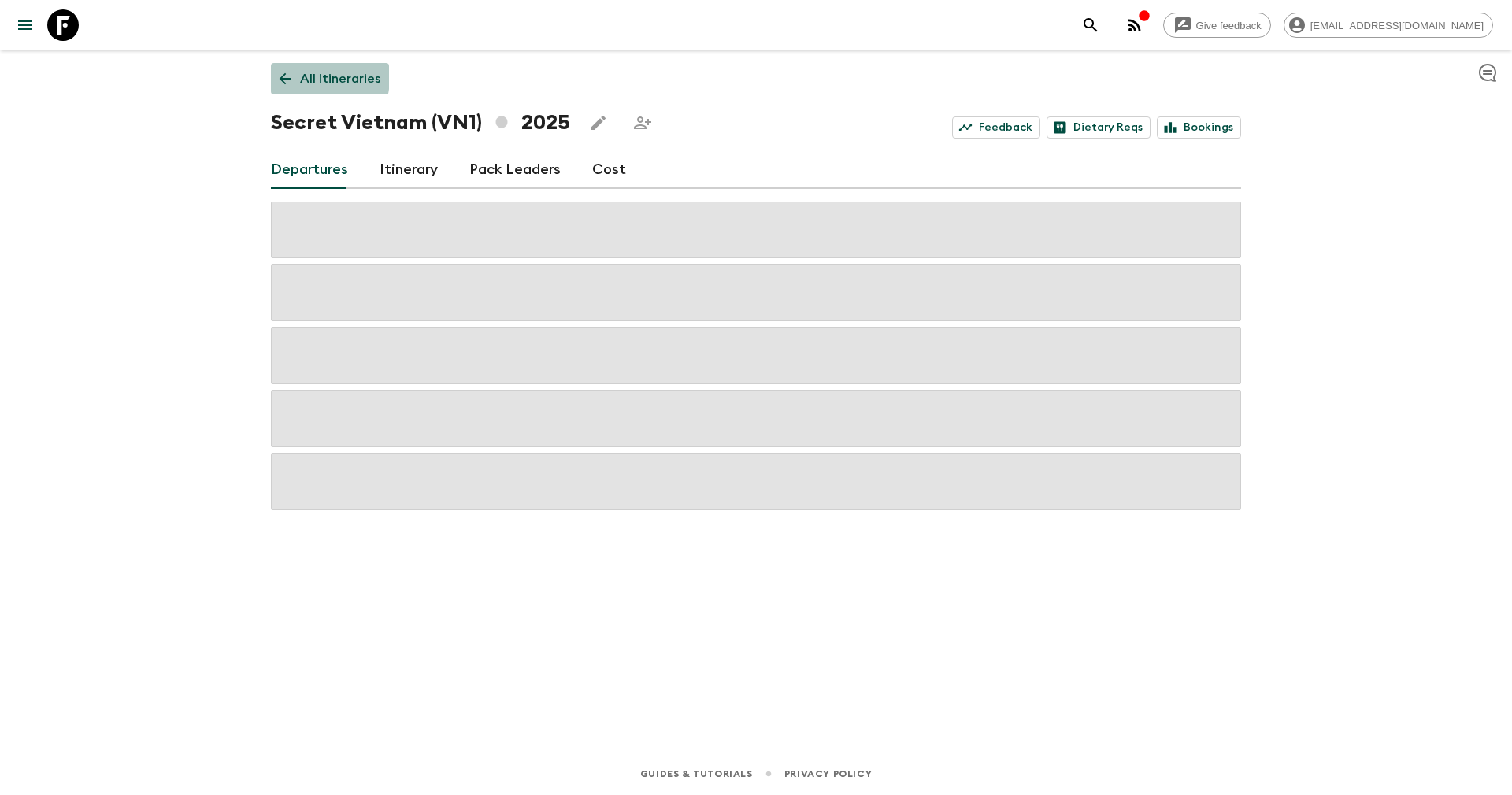
click at [277, 76] on icon at bounding box center [285, 78] width 17 height 17
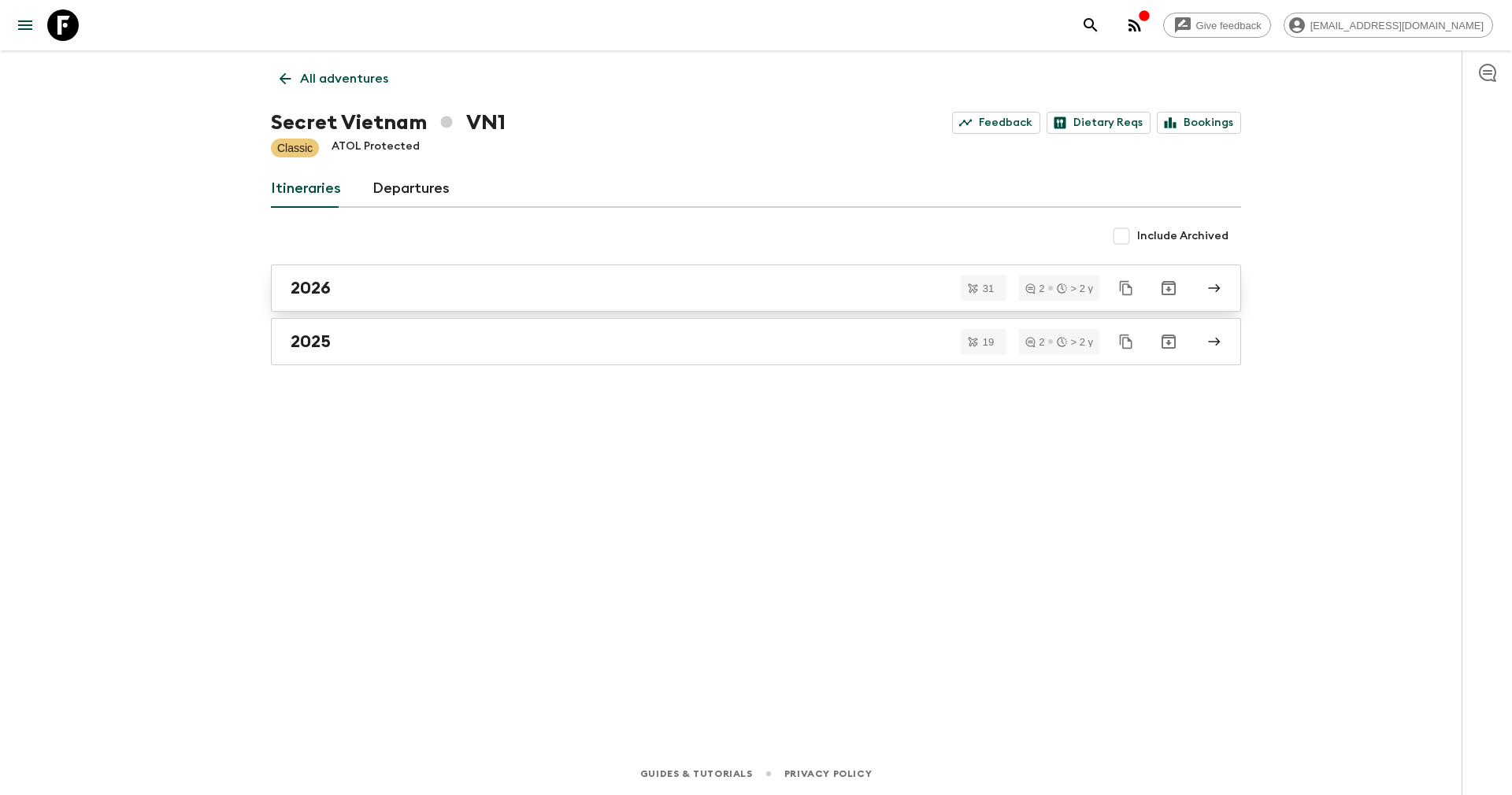
click at [370, 289] on div "2026" at bounding box center [741, 288] width 900 height 20
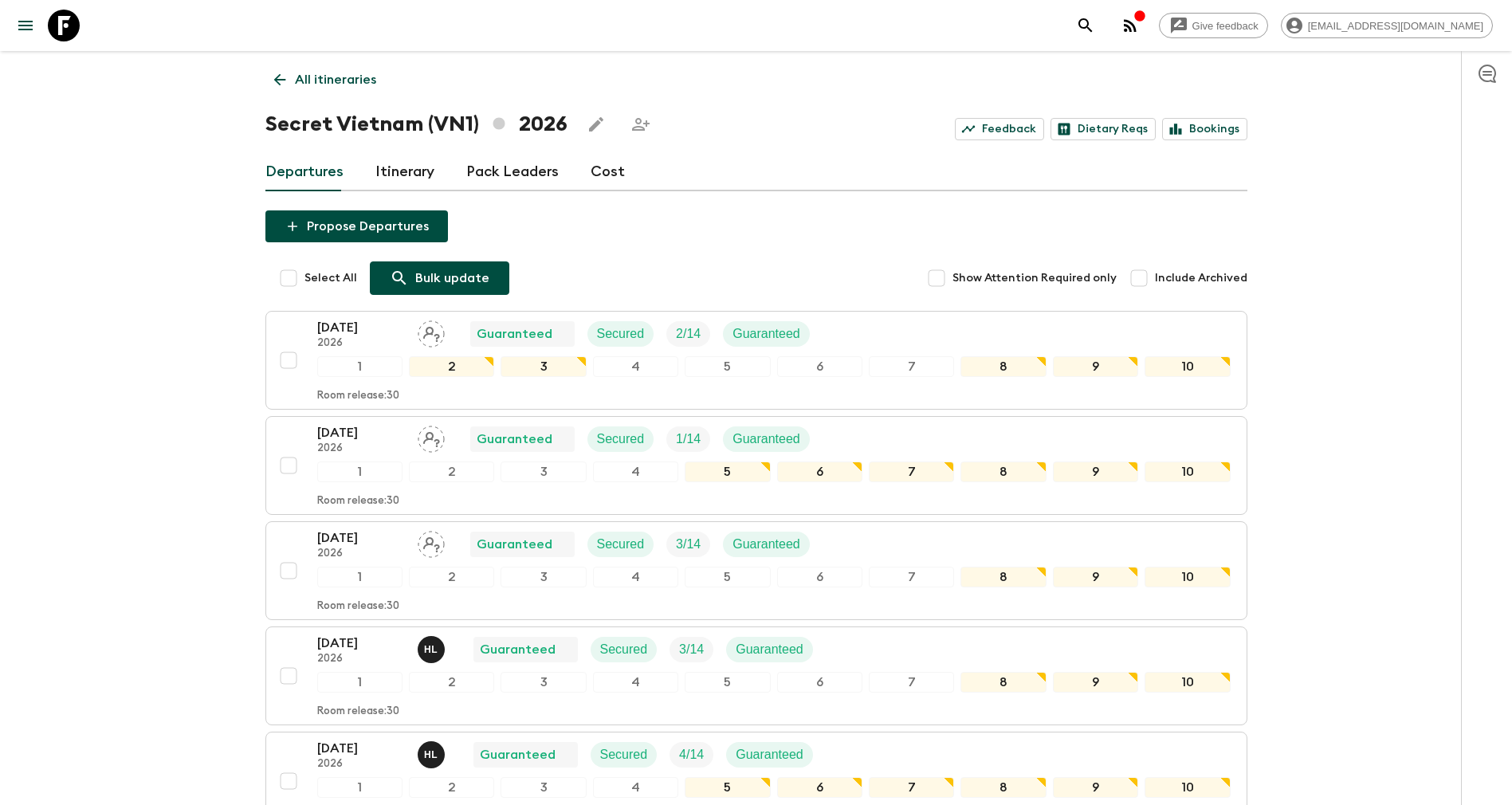
click at [434, 280] on p "Bulk update" at bounding box center [452, 278] width 74 height 19
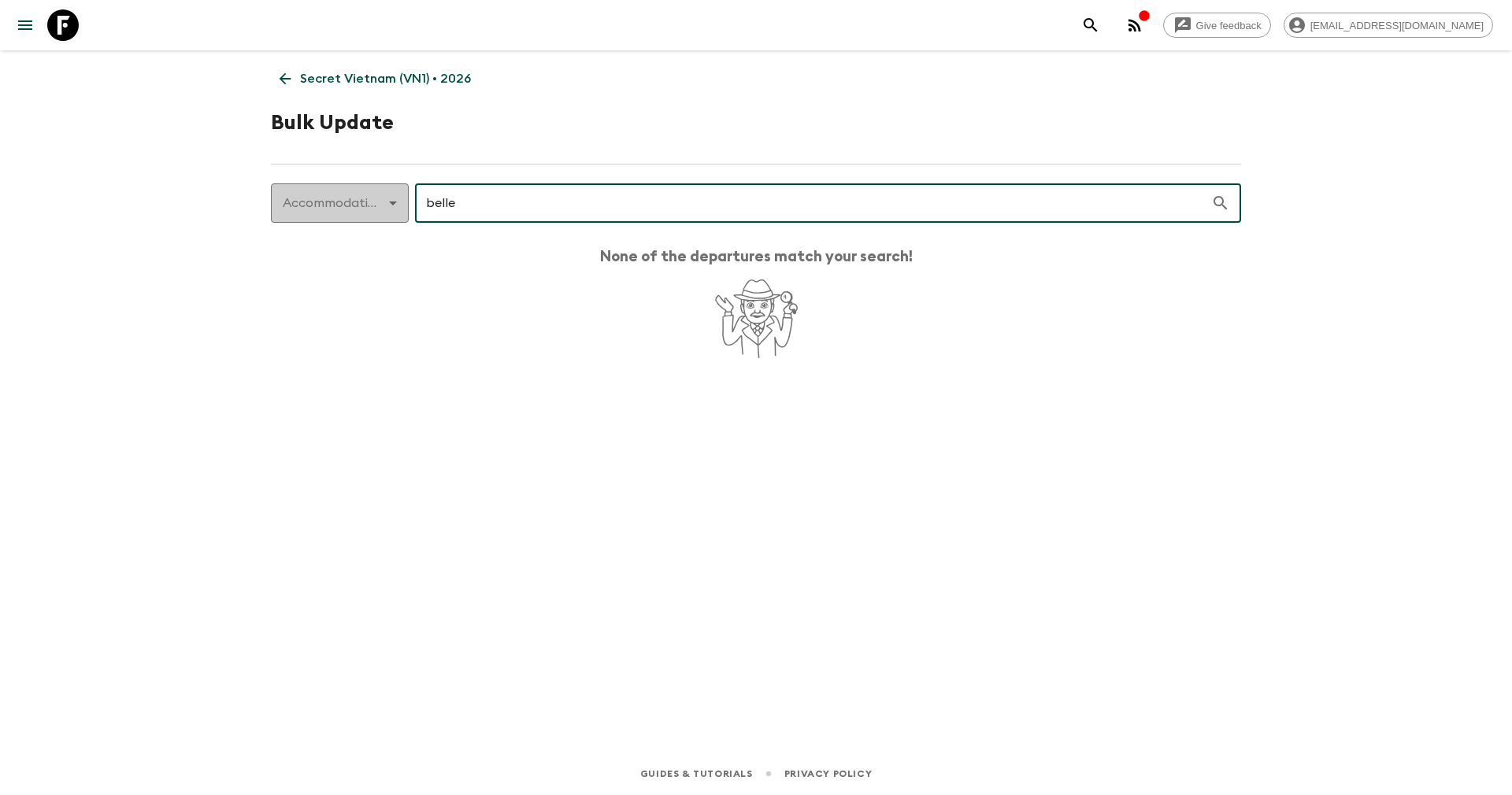
click at [366, 204] on body "Give feedback yenvuong@exotravel.com Secret Vietnam (VN1) • 2026 Bulk Update Ac…" at bounding box center [756, 398] width 1512 height 795
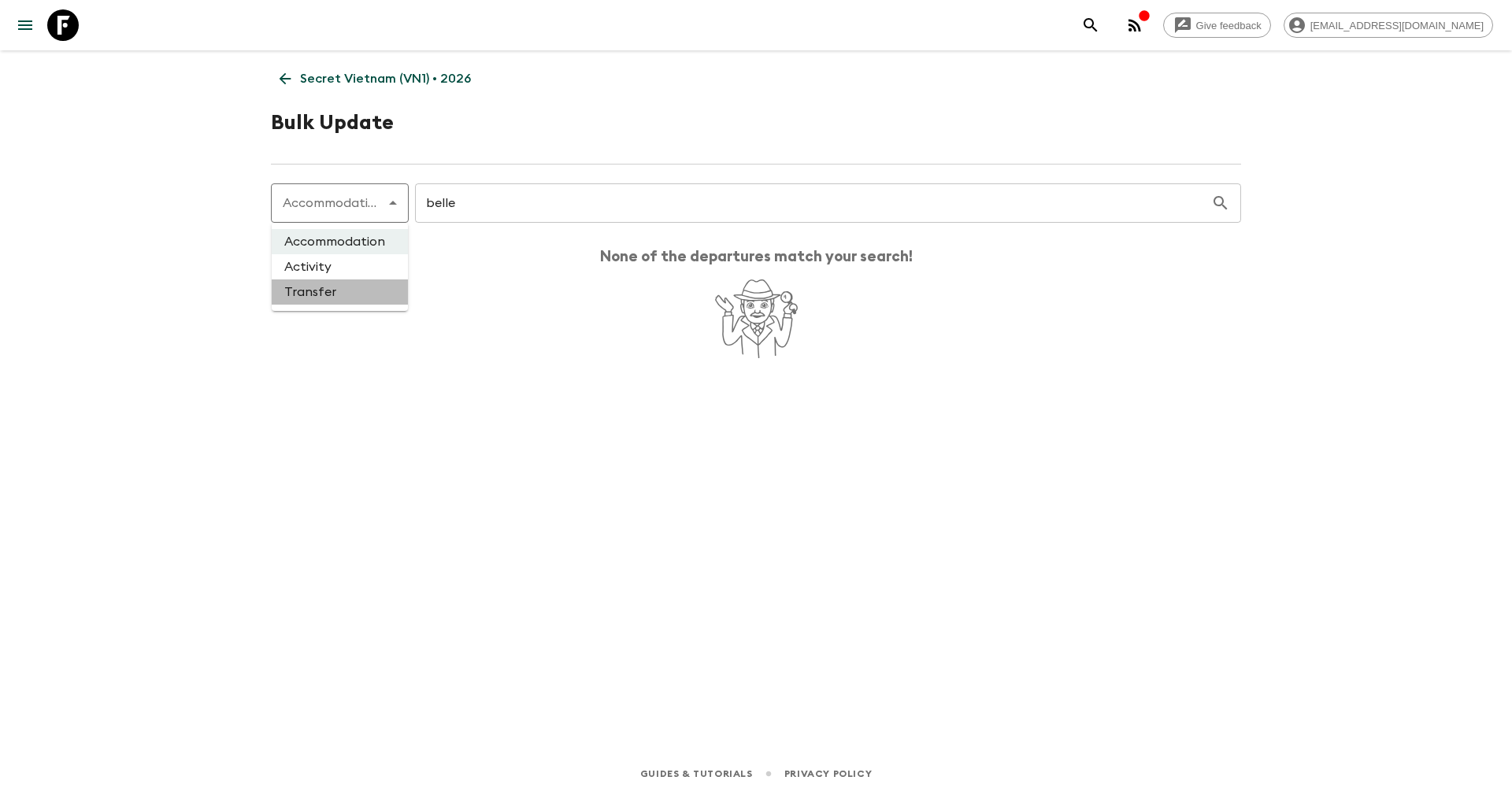
click at [318, 285] on li "Transfer" at bounding box center [340, 292] width 136 height 25
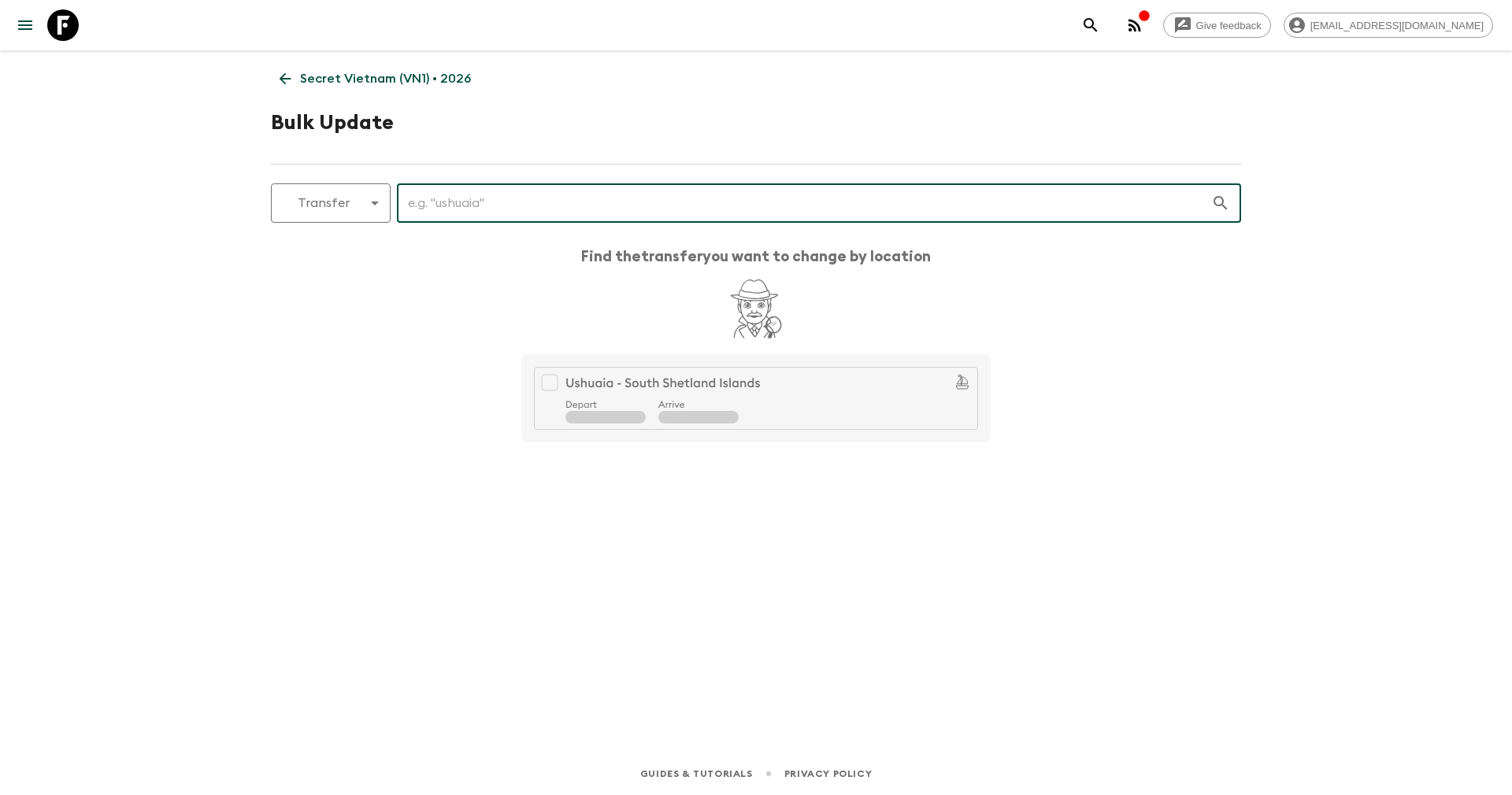
click at [494, 193] on input "text" at bounding box center [804, 203] width 814 height 44
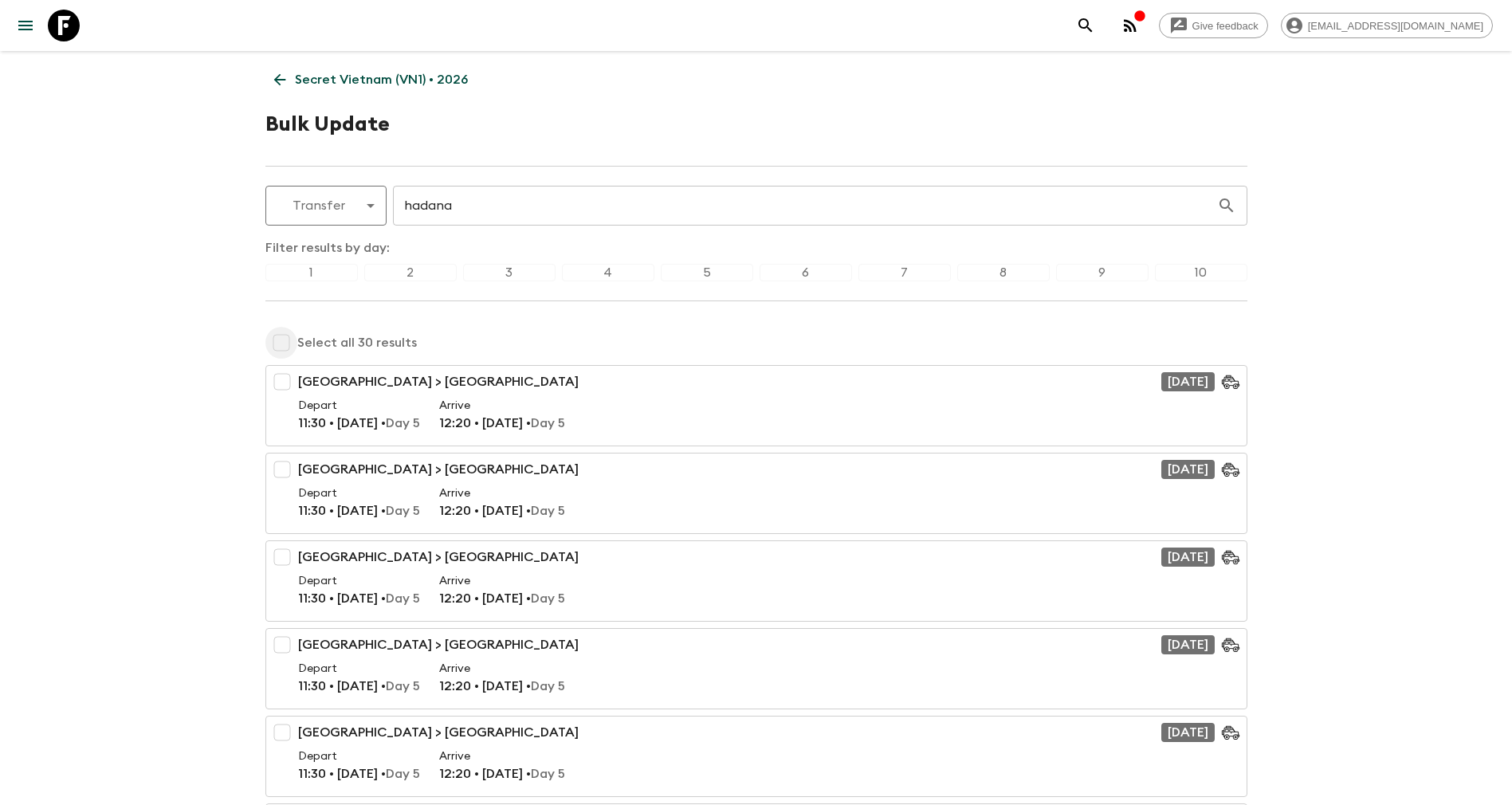
click at [292, 341] on input "checkbox" at bounding box center [281, 342] width 32 height 32
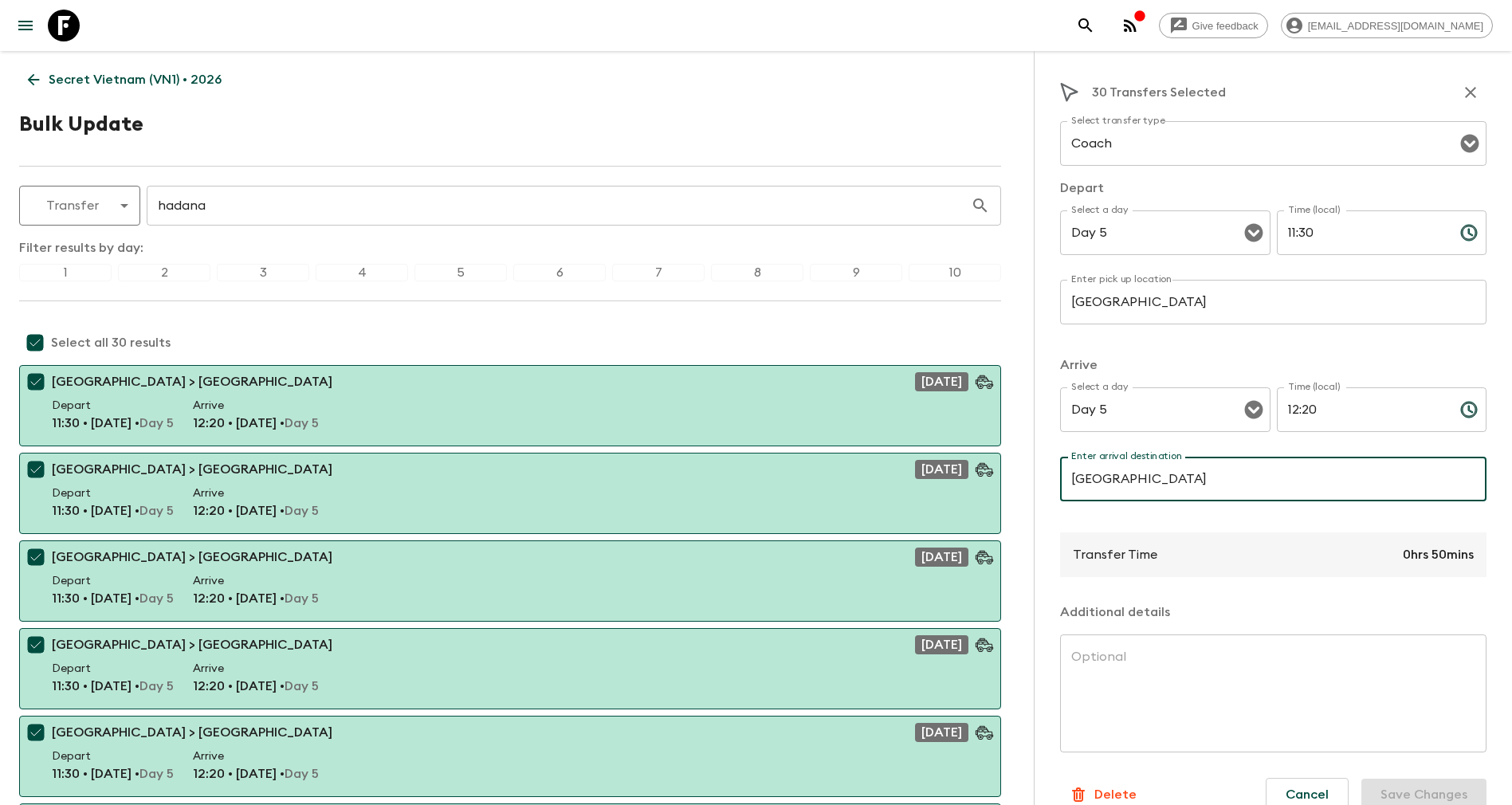
click at [1226, 476] on input "[GEOGRAPHIC_DATA]" at bounding box center [1274, 479] width 427 height 45
drag, startPoint x: 1174, startPoint y: 485, endPoint x: 1052, endPoint y: 491, distance: 122.1
click at [1052, 491] on div "30 Transfers Selected Select transfer type Coach Select transfer type Depart Se…" at bounding box center [1273, 453] width 478 height 805
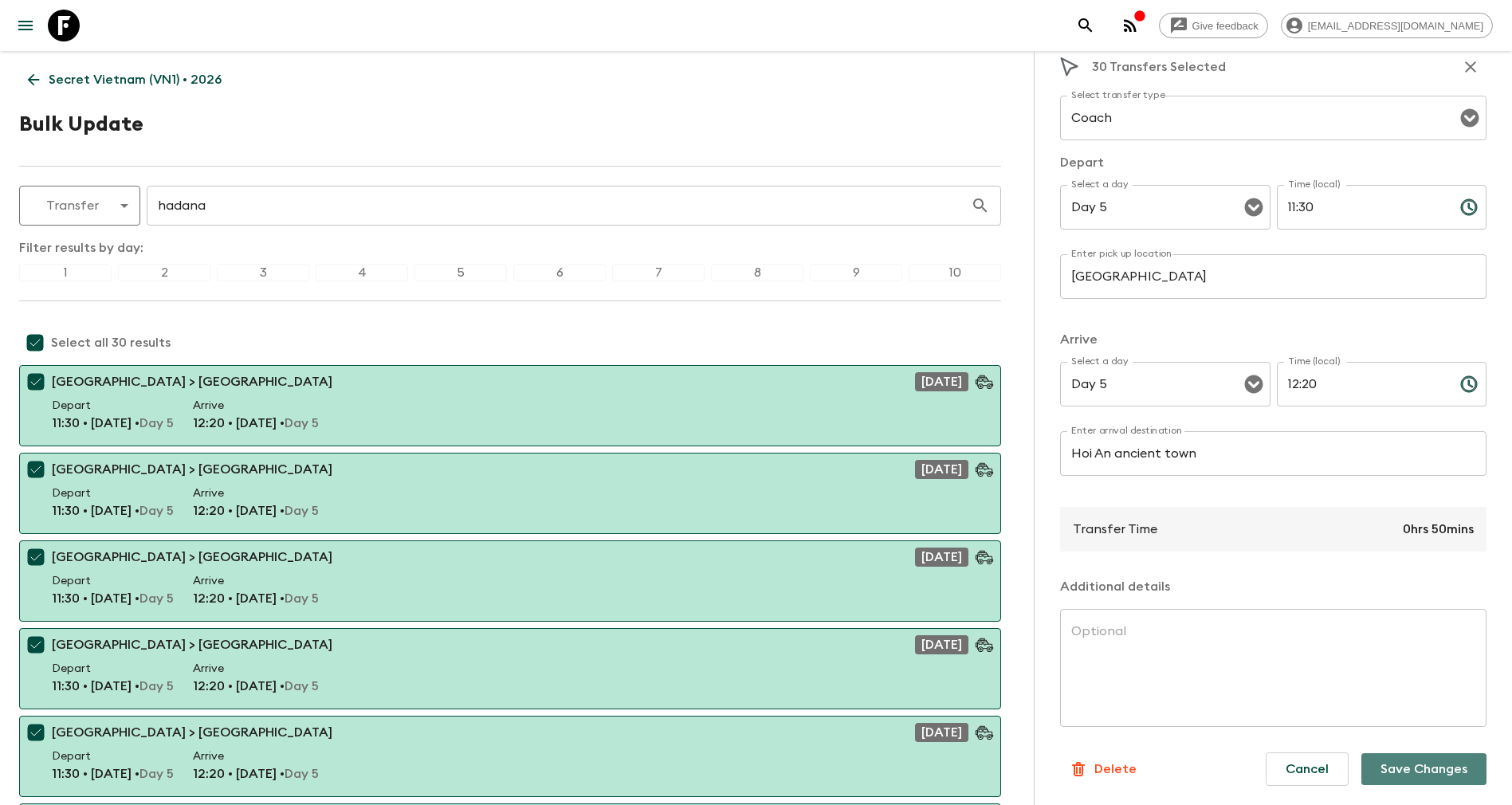
click at [1391, 766] on button "Save Changes" at bounding box center [1424, 769] width 126 height 32
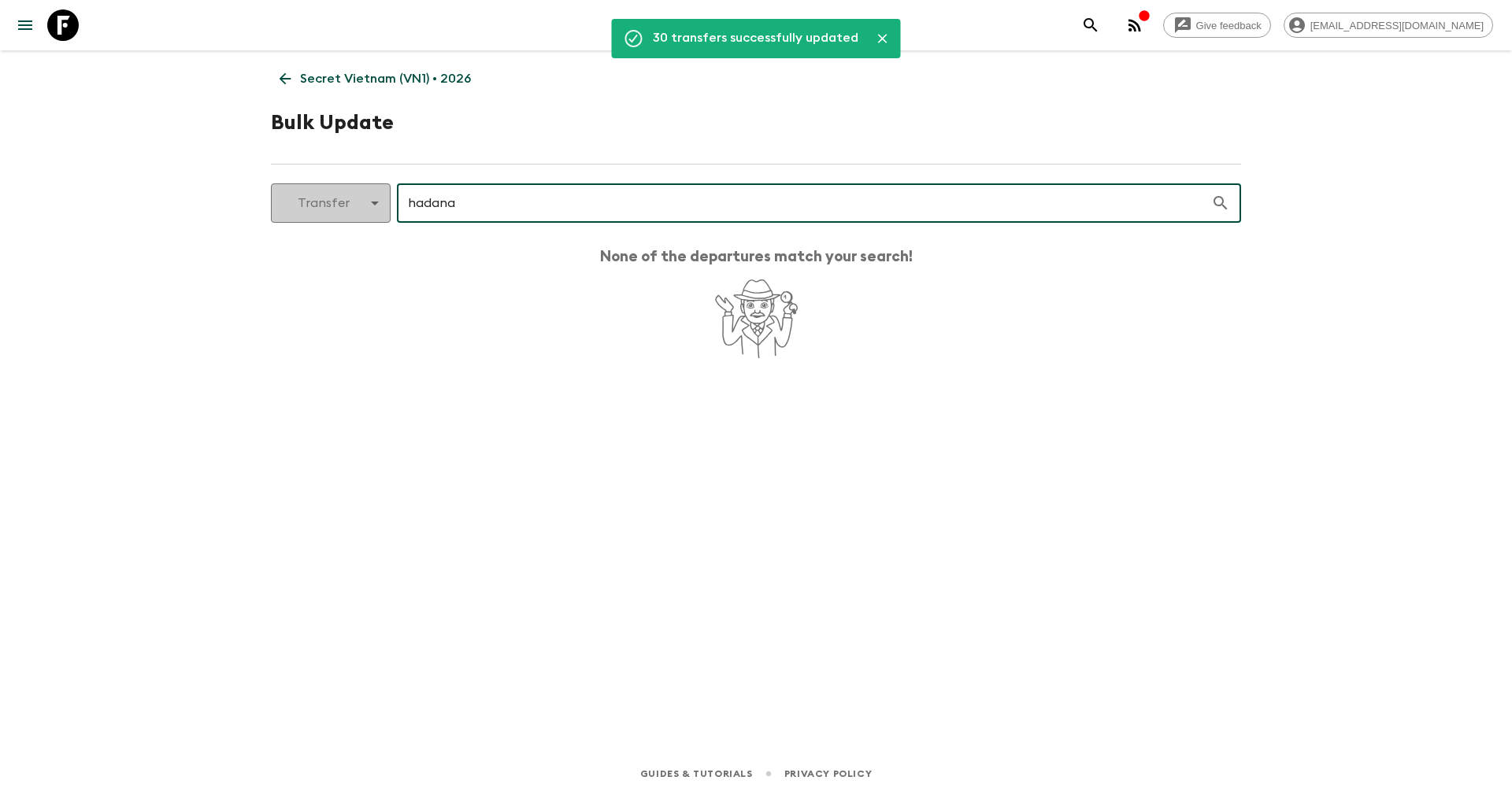
drag, startPoint x: 521, startPoint y: 193, endPoint x: 288, endPoint y: 217, distance: 234.2
click at [288, 217] on div "Transfer transfer ​ hadana ​" at bounding box center [756, 203] width 970 height 39
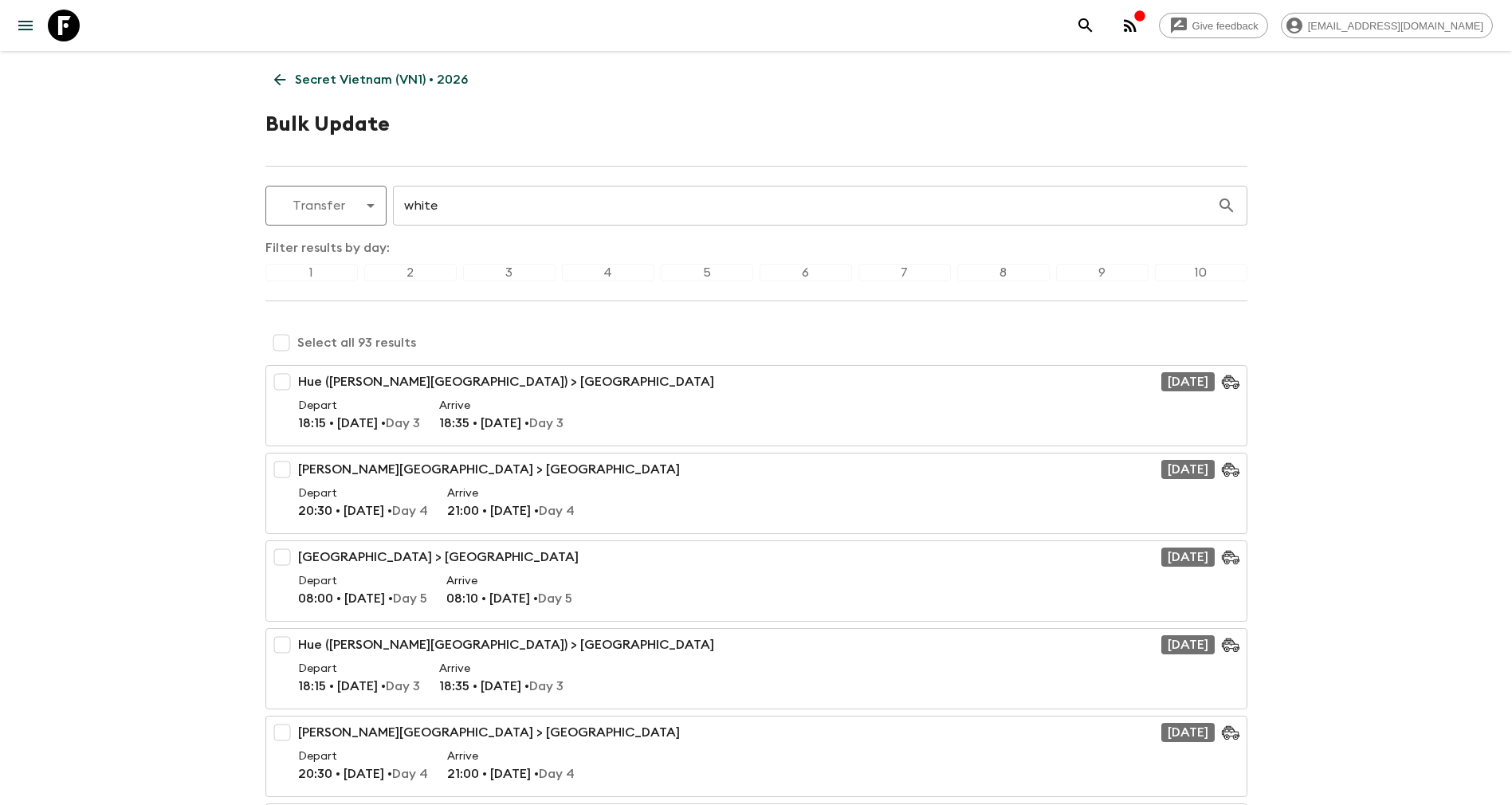
click at [510, 270] on div "3" at bounding box center [510, 273] width 93 height 17
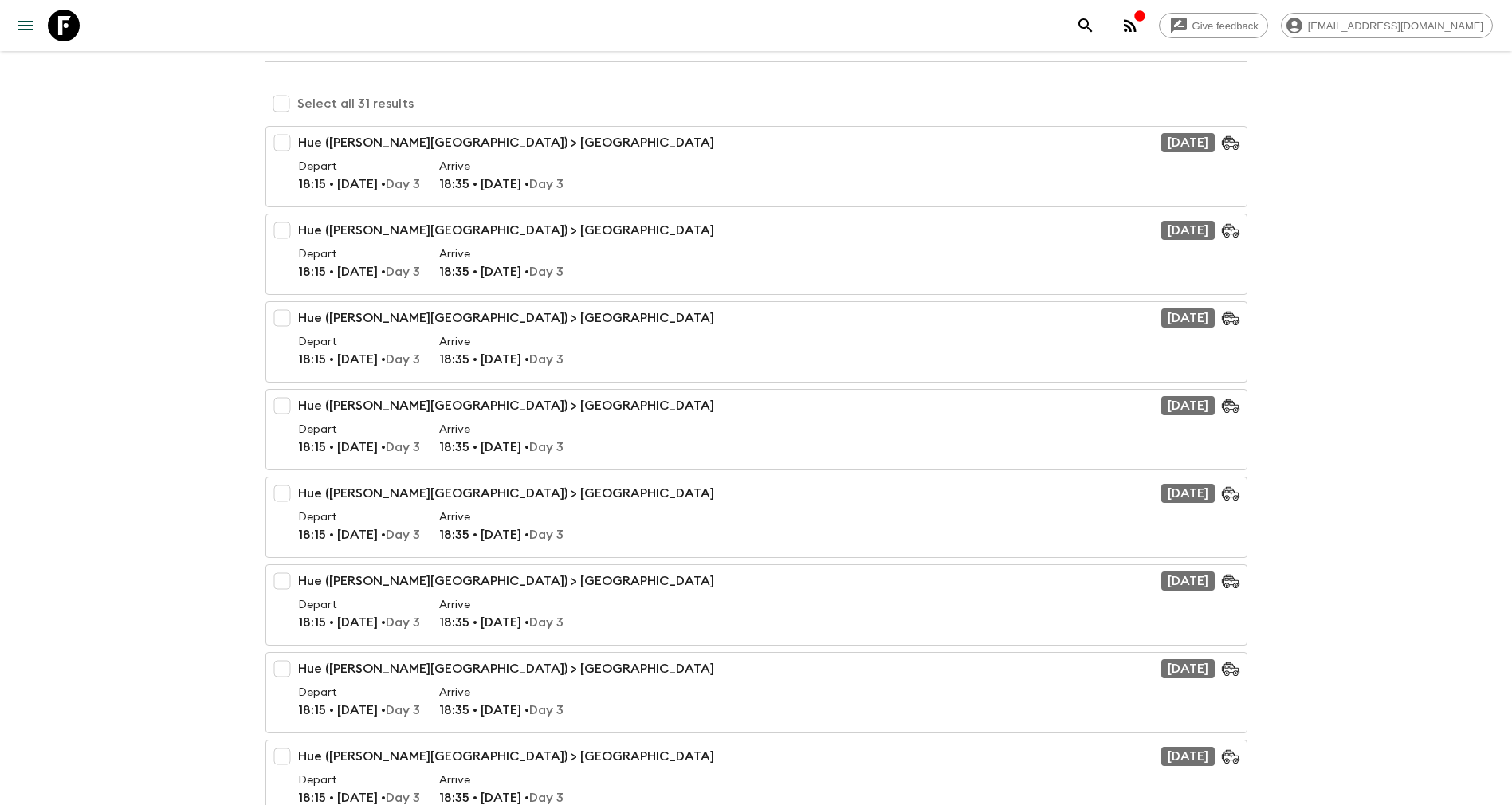
scroll to position [0, 0]
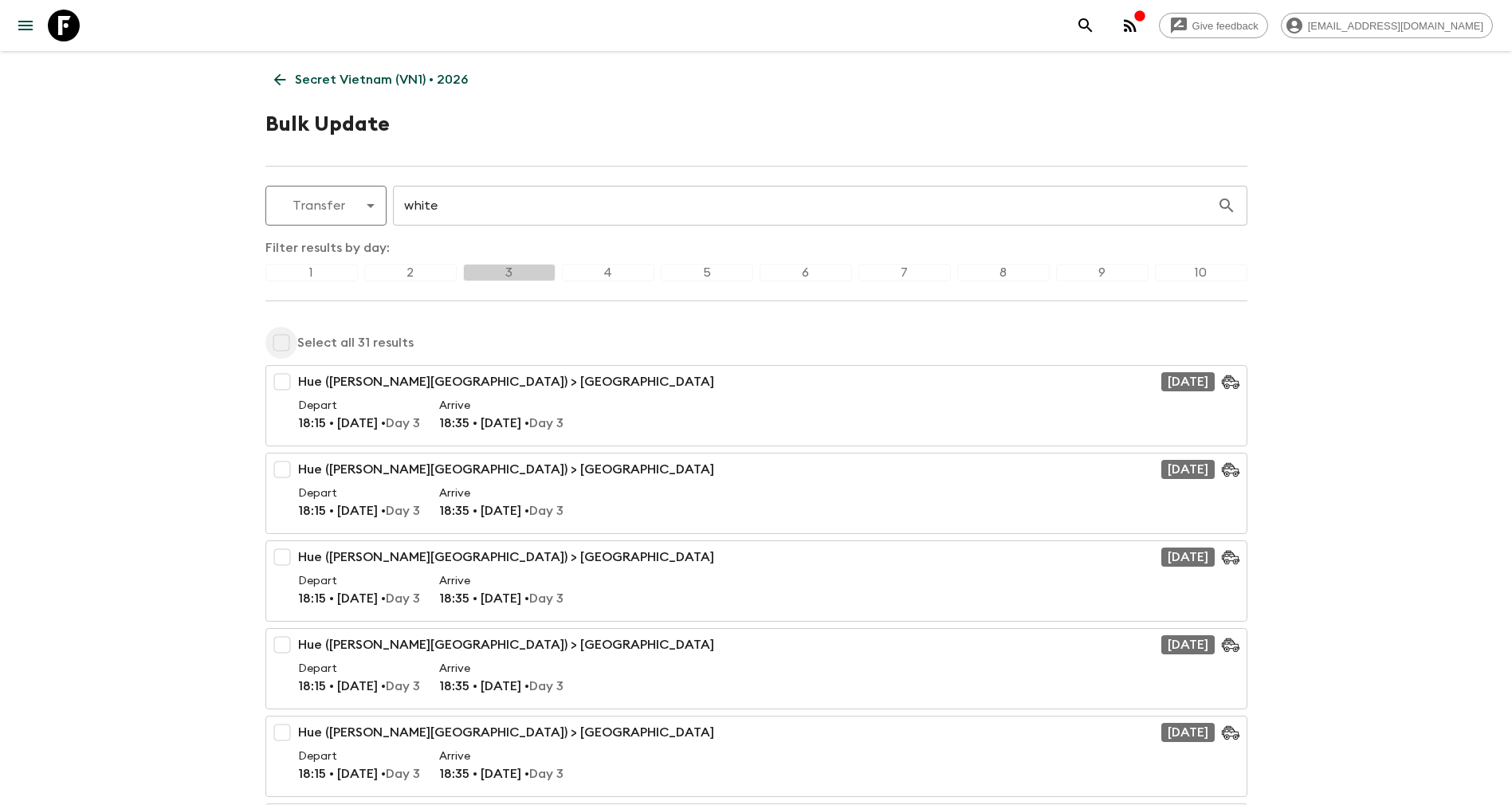
click at [290, 337] on input "checkbox" at bounding box center [281, 342] width 32 height 32
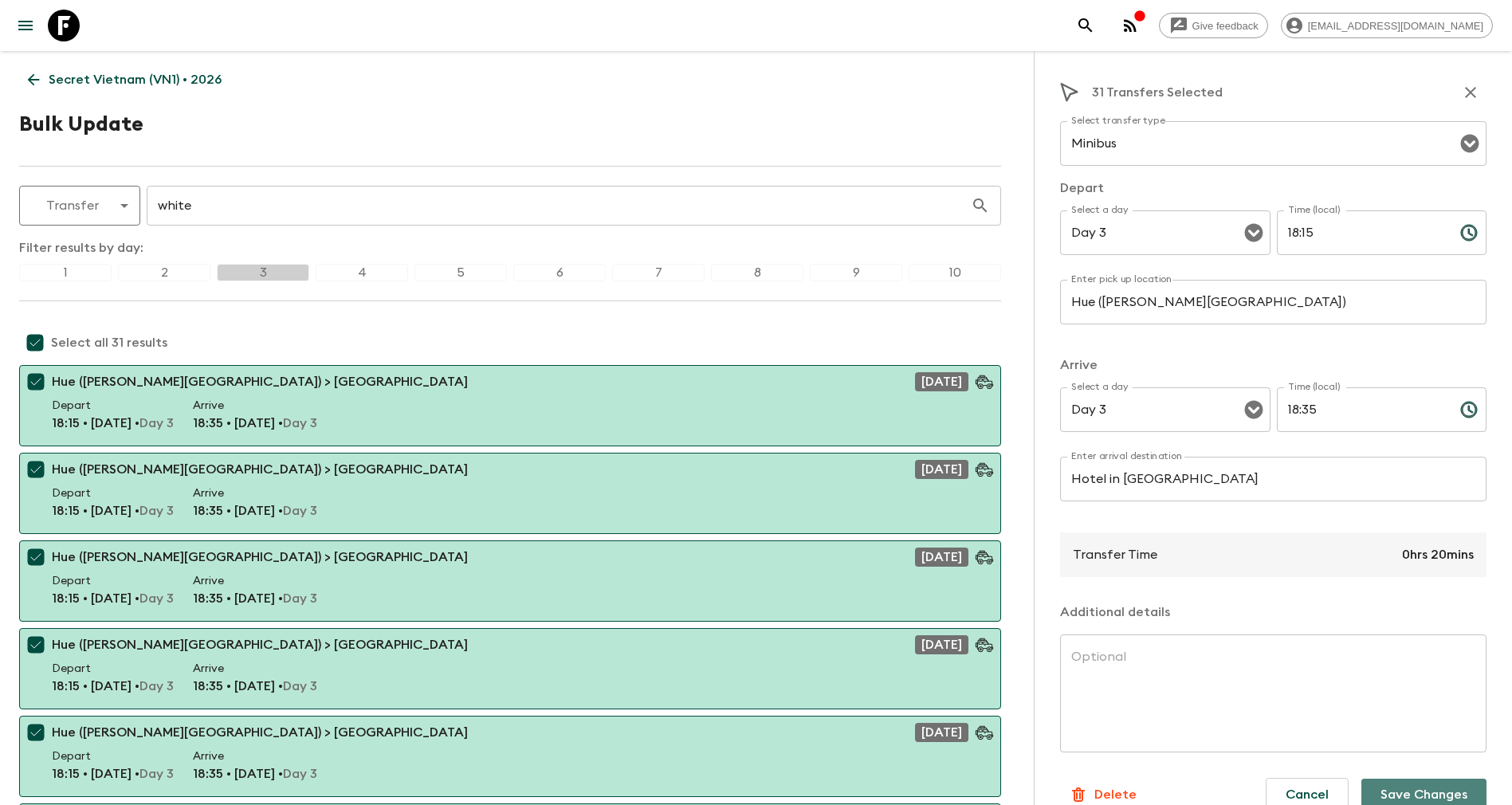
click at [1377, 790] on button "Save Changes" at bounding box center [1424, 795] width 126 height 32
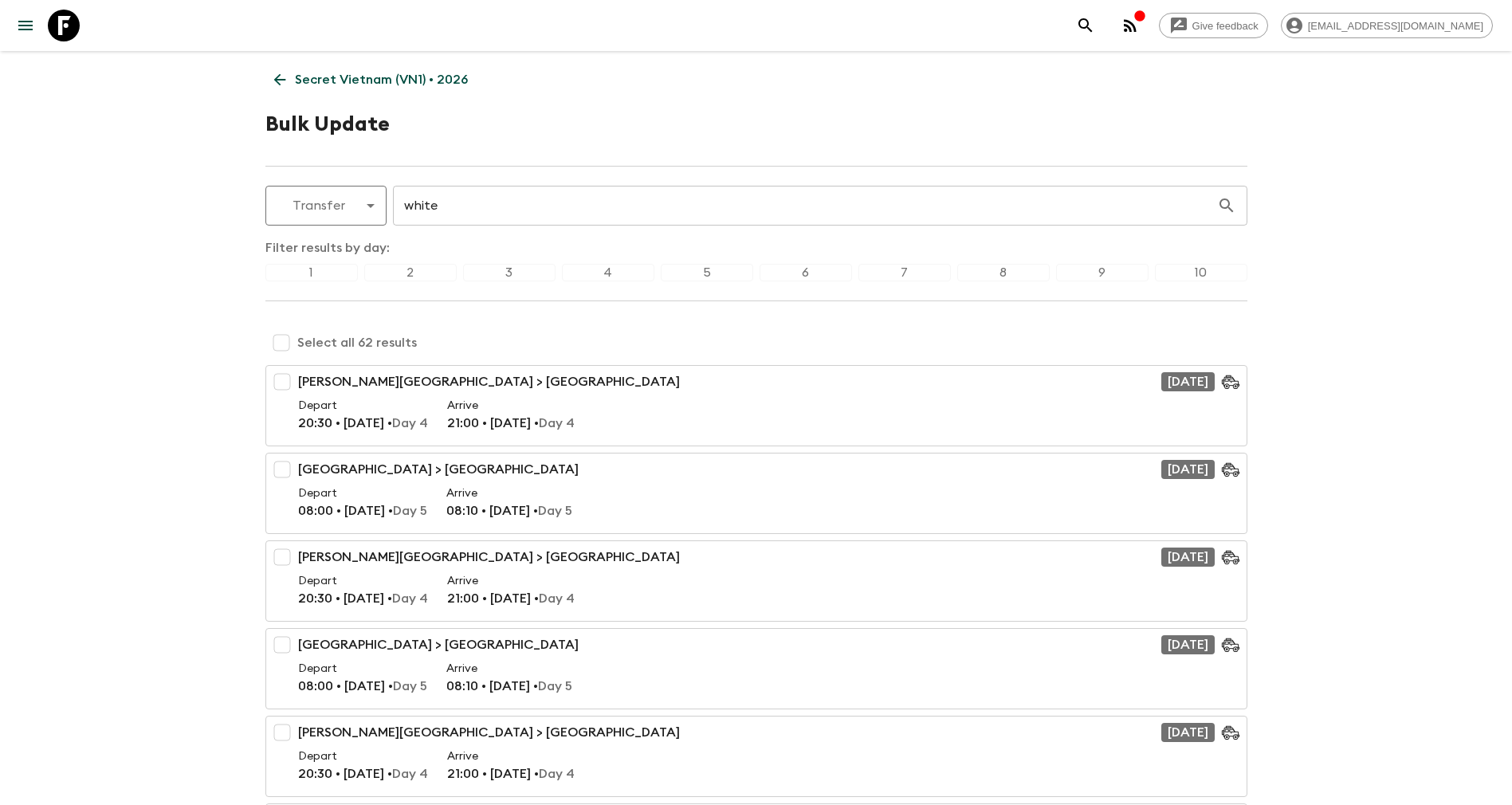
drag, startPoint x: 279, startPoint y: 338, endPoint x: 295, endPoint y: 316, distance: 27.2
click at [607, 267] on div "4" at bounding box center [608, 273] width 93 height 17
click at [279, 341] on input "checkbox" at bounding box center [281, 342] width 32 height 32
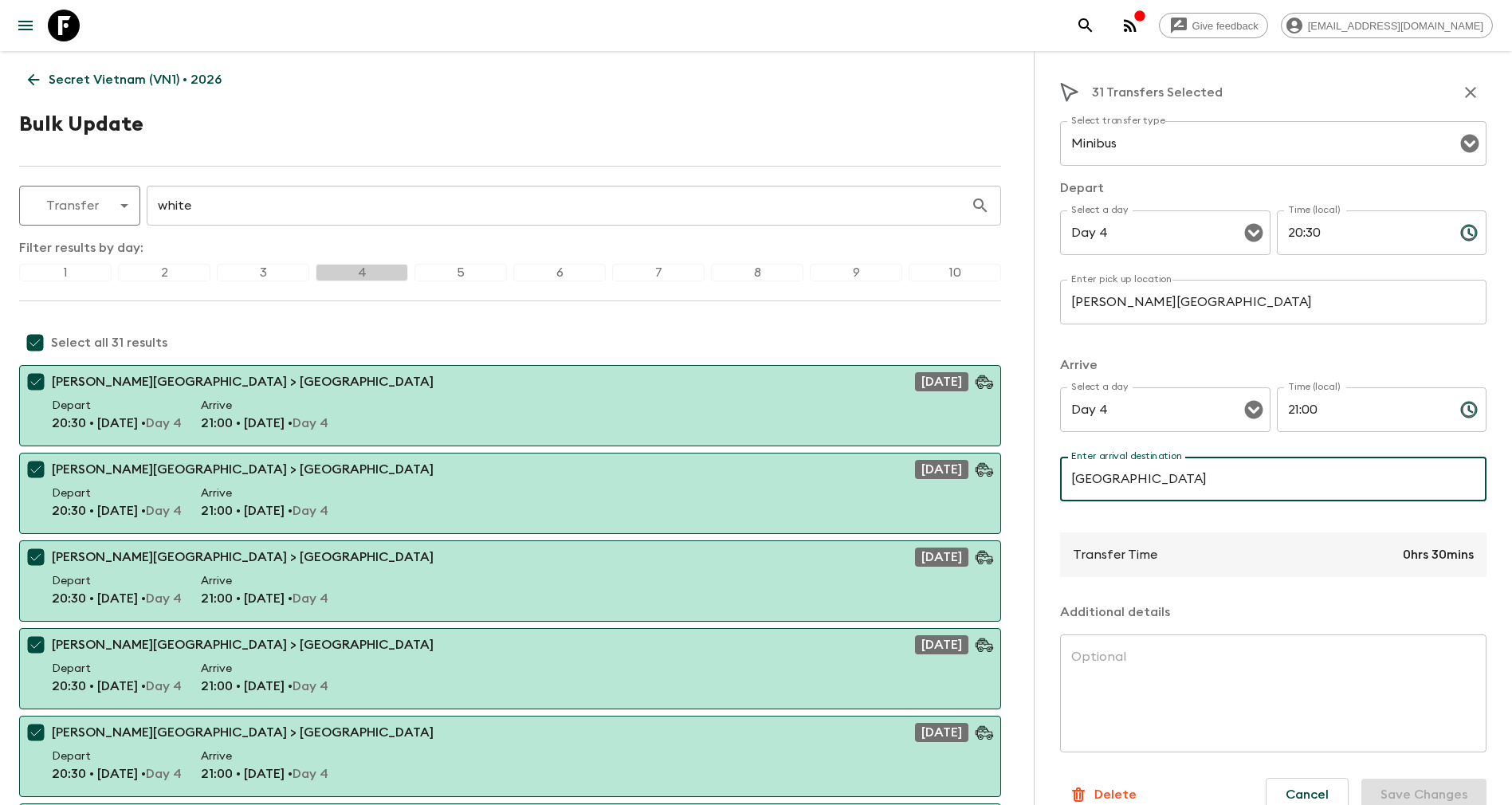
click at [1220, 480] on input "[GEOGRAPHIC_DATA]" at bounding box center [1274, 479] width 427 height 45
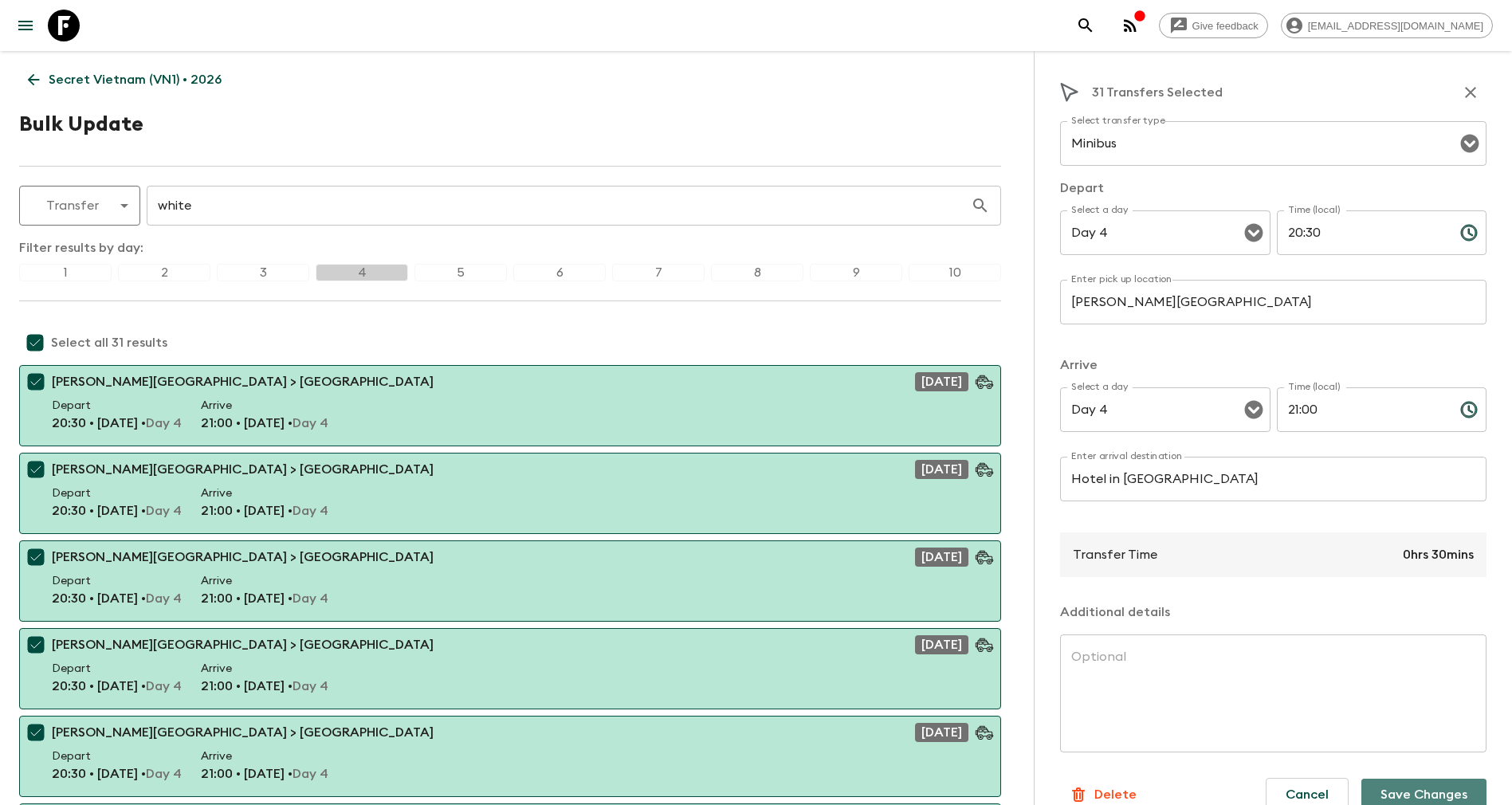
click at [1386, 793] on button "Save Changes" at bounding box center [1424, 795] width 126 height 32
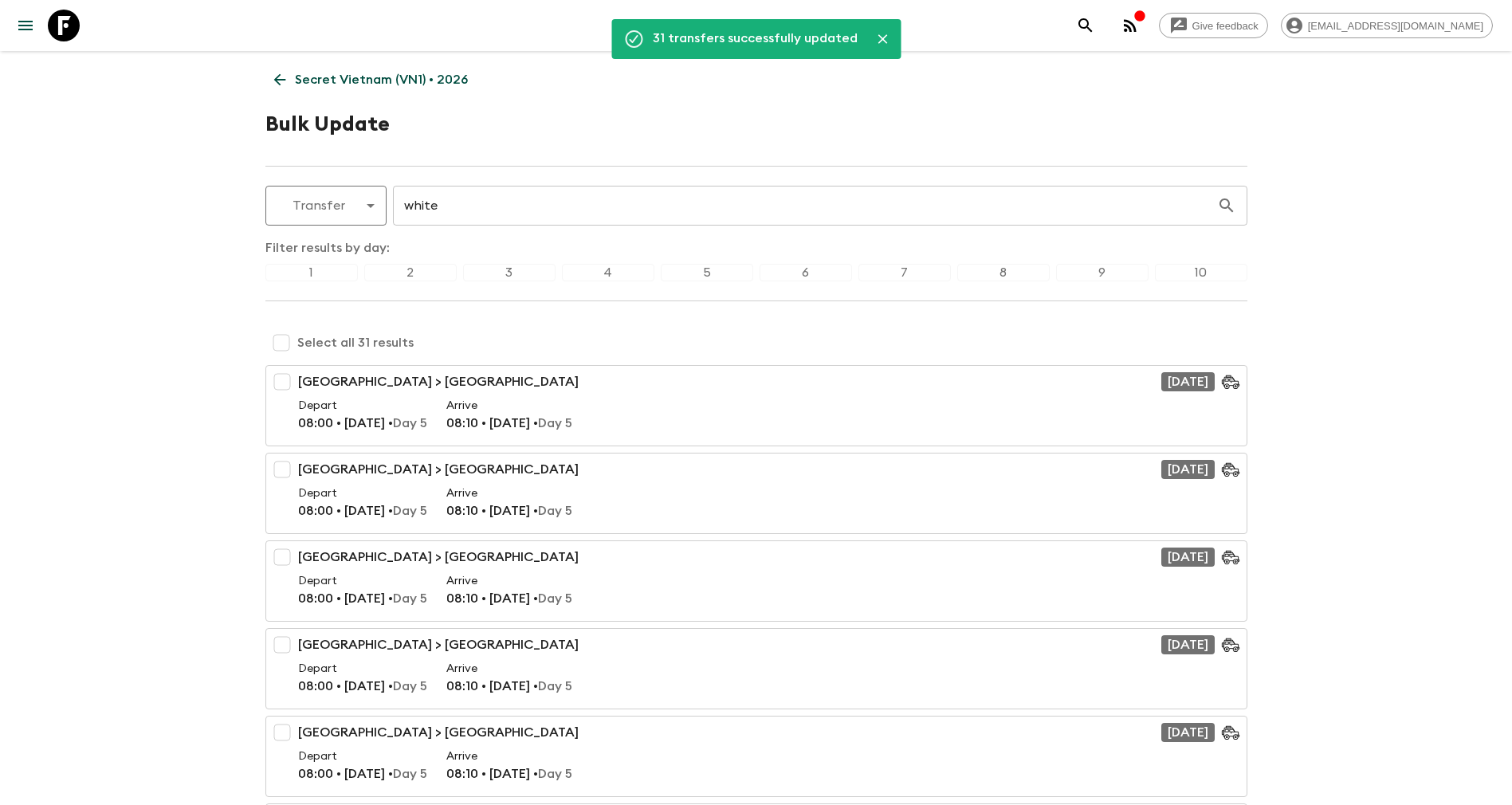
click at [286, 346] on input "checkbox" at bounding box center [281, 342] width 32 height 32
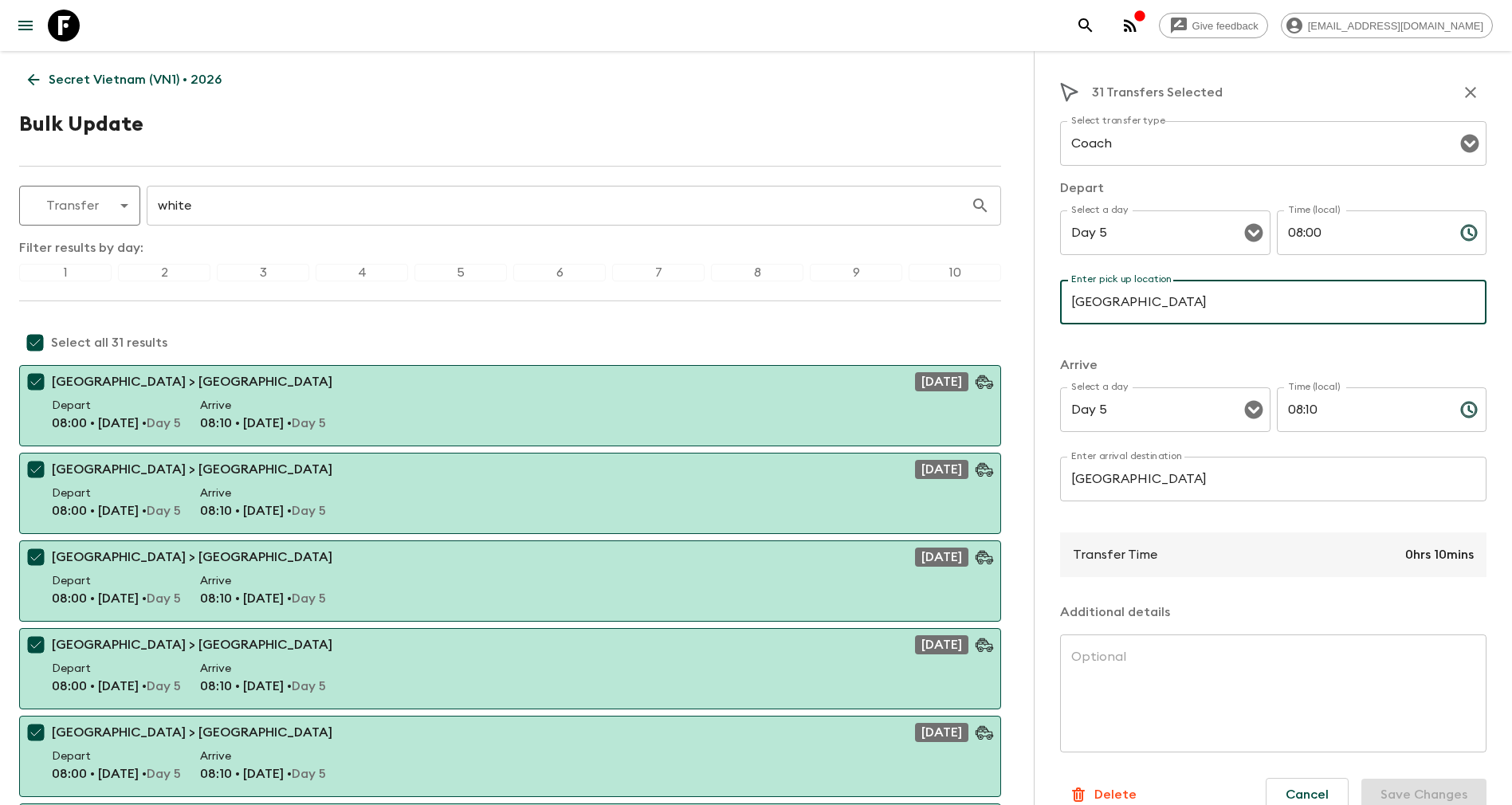
click at [1238, 298] on input "[GEOGRAPHIC_DATA]" at bounding box center [1274, 302] width 427 height 45
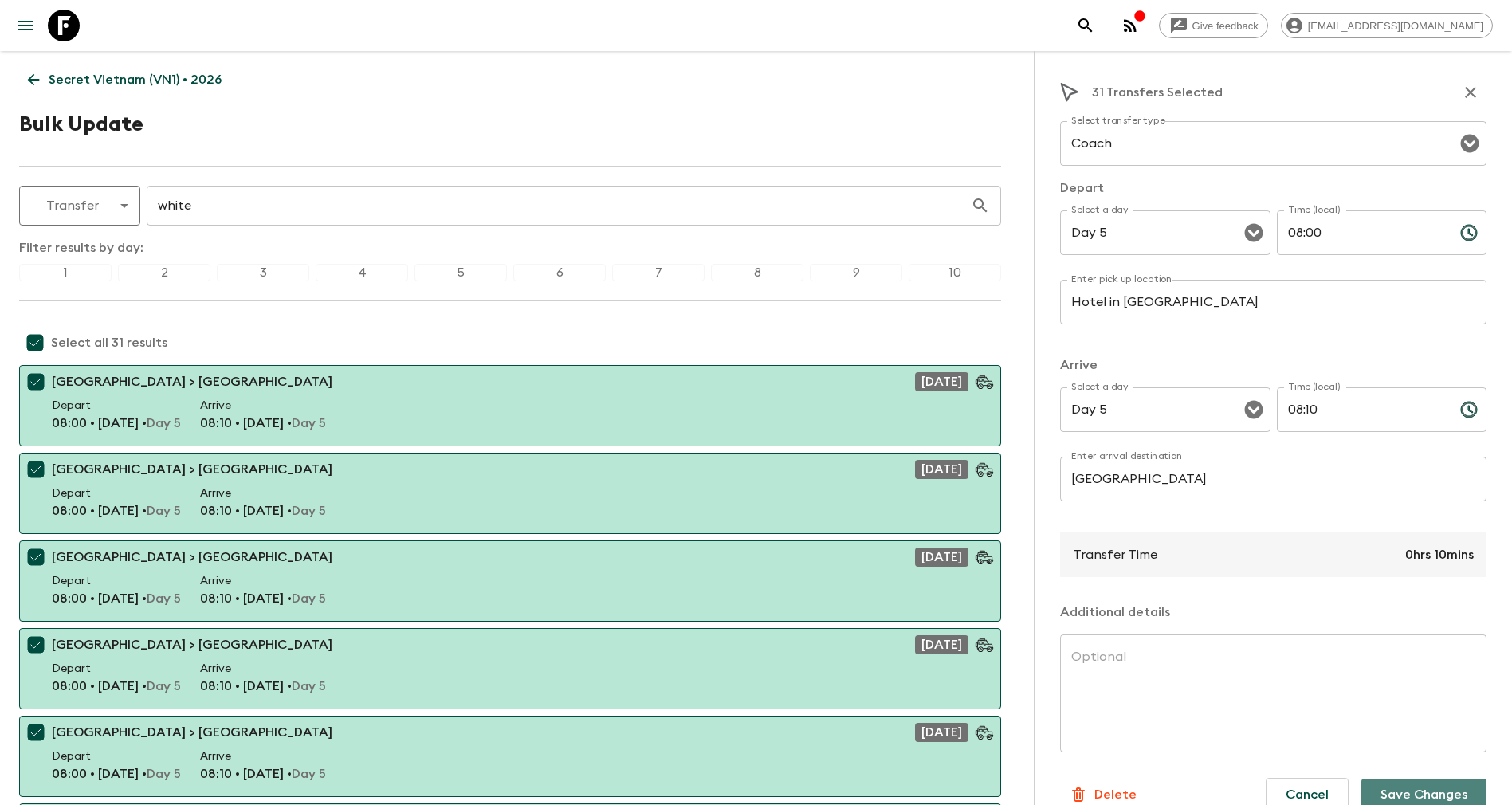
click at [1391, 796] on button "Save Changes" at bounding box center [1424, 795] width 126 height 32
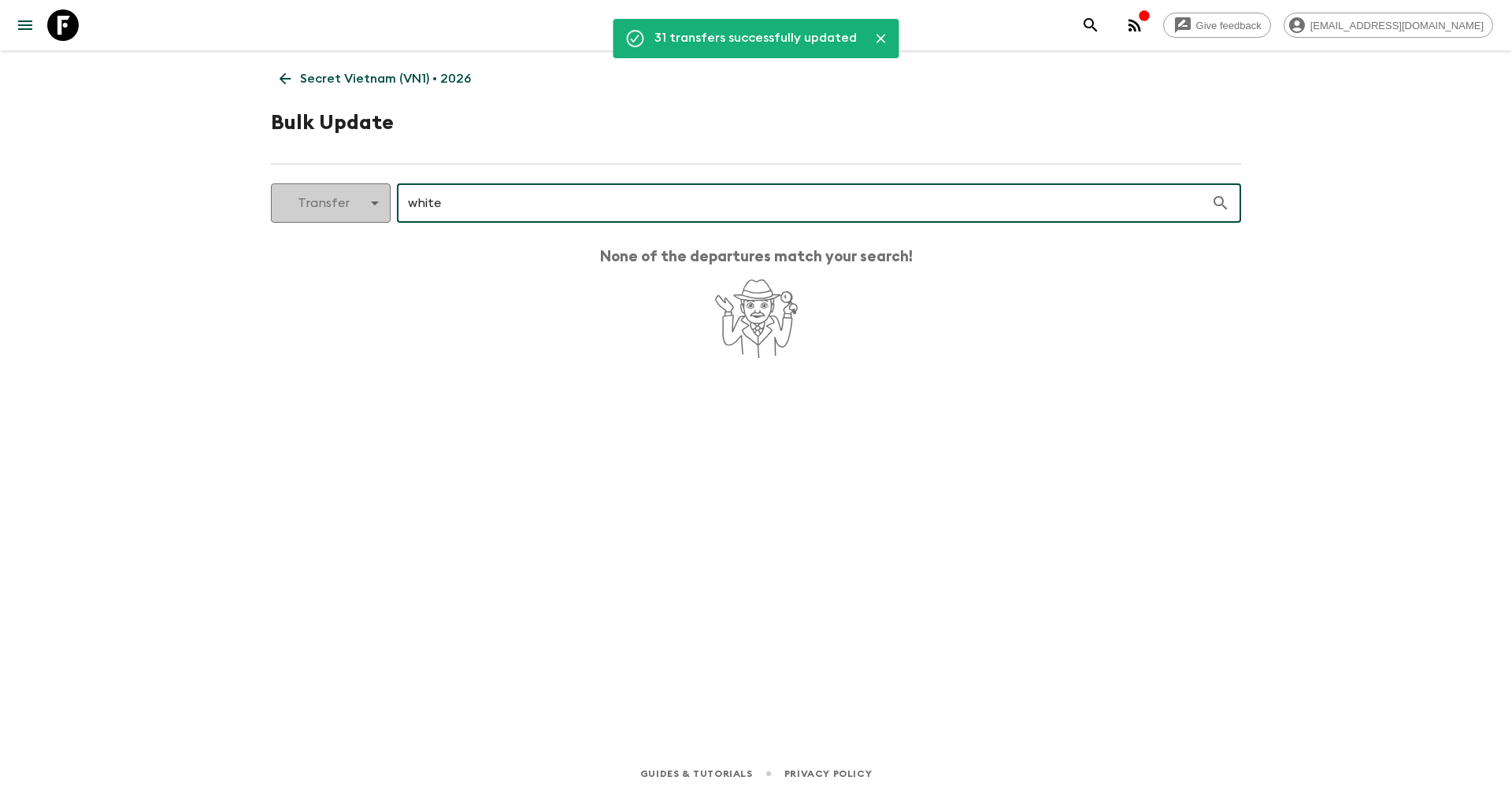
drag, startPoint x: 497, startPoint y: 213, endPoint x: 358, endPoint y: 209, distance: 139.1
click at [358, 209] on div "Transfer transfer ​ white ​" at bounding box center [756, 203] width 970 height 39
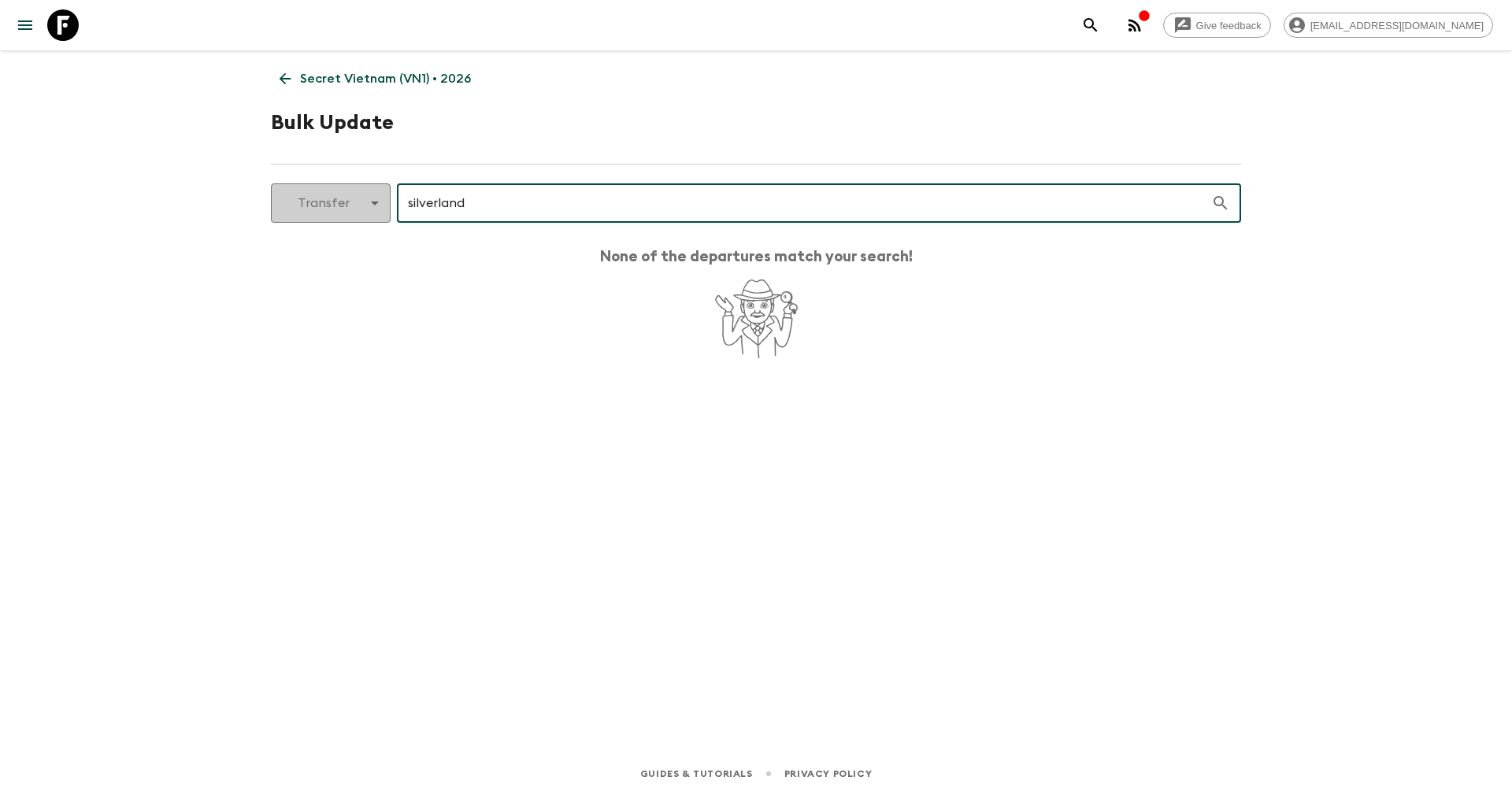
drag, startPoint x: 472, startPoint y: 209, endPoint x: 389, endPoint y: 201, distance: 83.4
click at [389, 201] on div "Transfer transfer ​ silverland ​" at bounding box center [756, 203] width 970 height 39
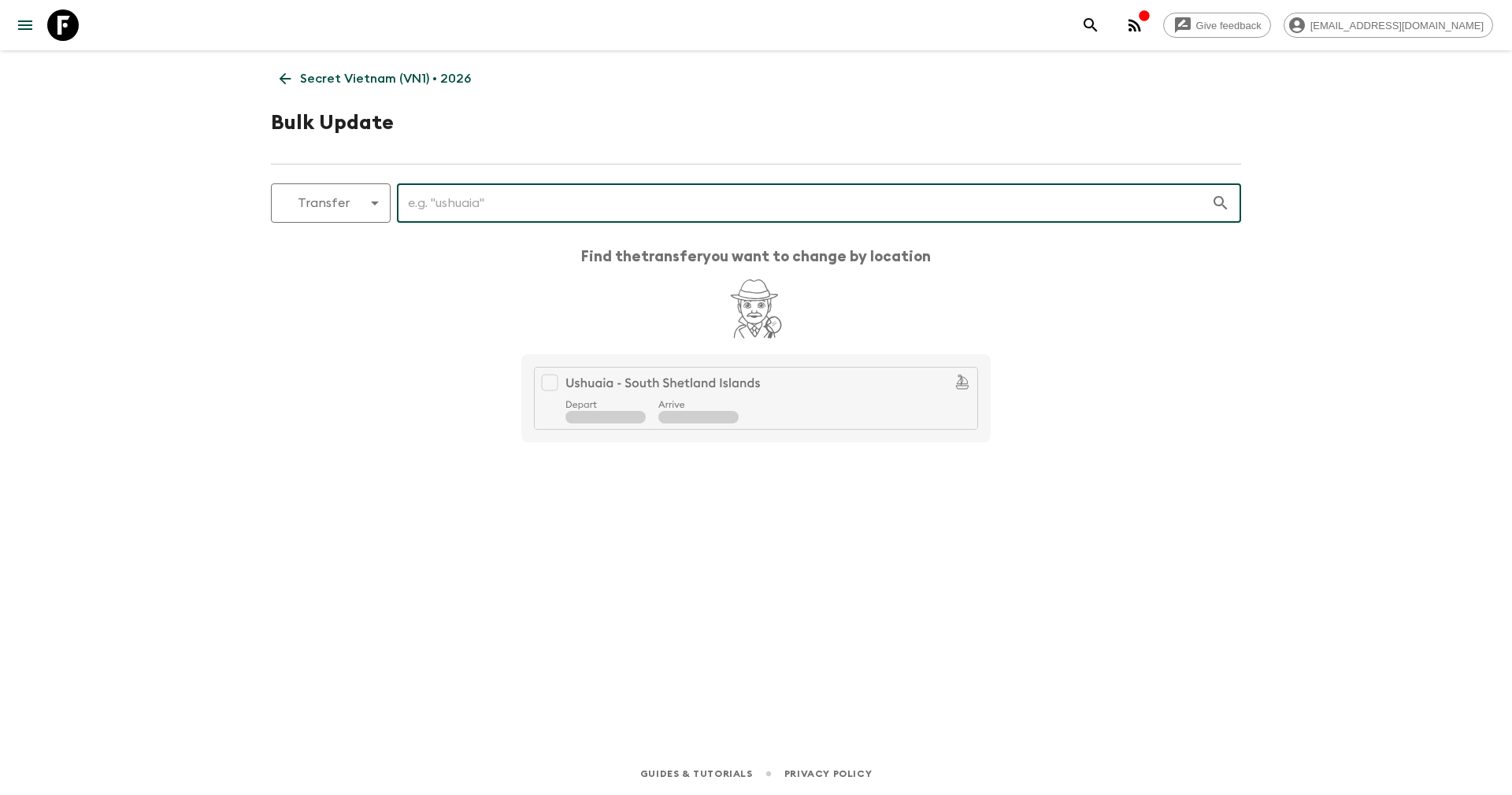
click at [353, 71] on p "Secret Vietnam (VN1) • 2026" at bounding box center [385, 79] width 171 height 19
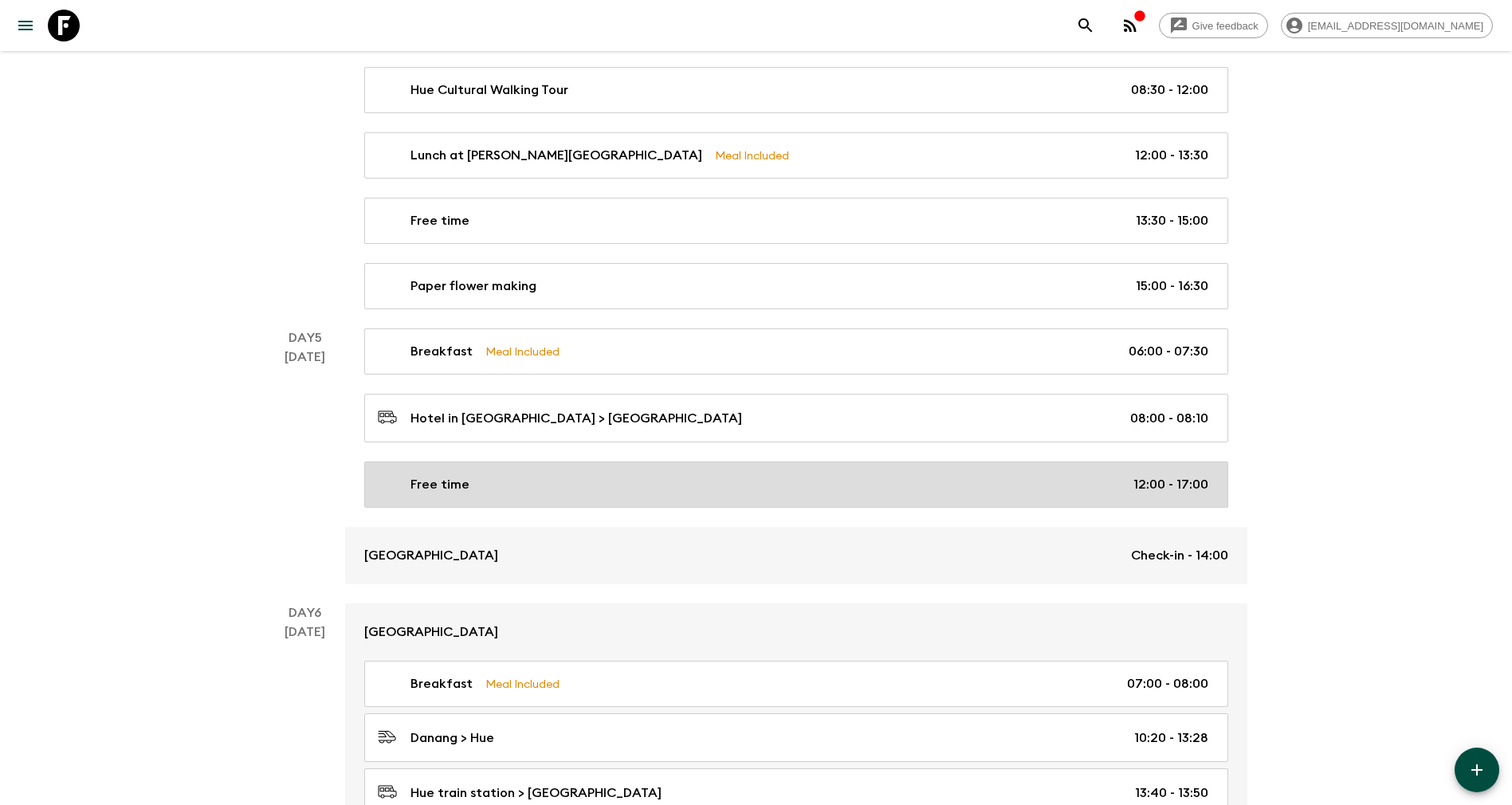
scroll to position [1991, 0]
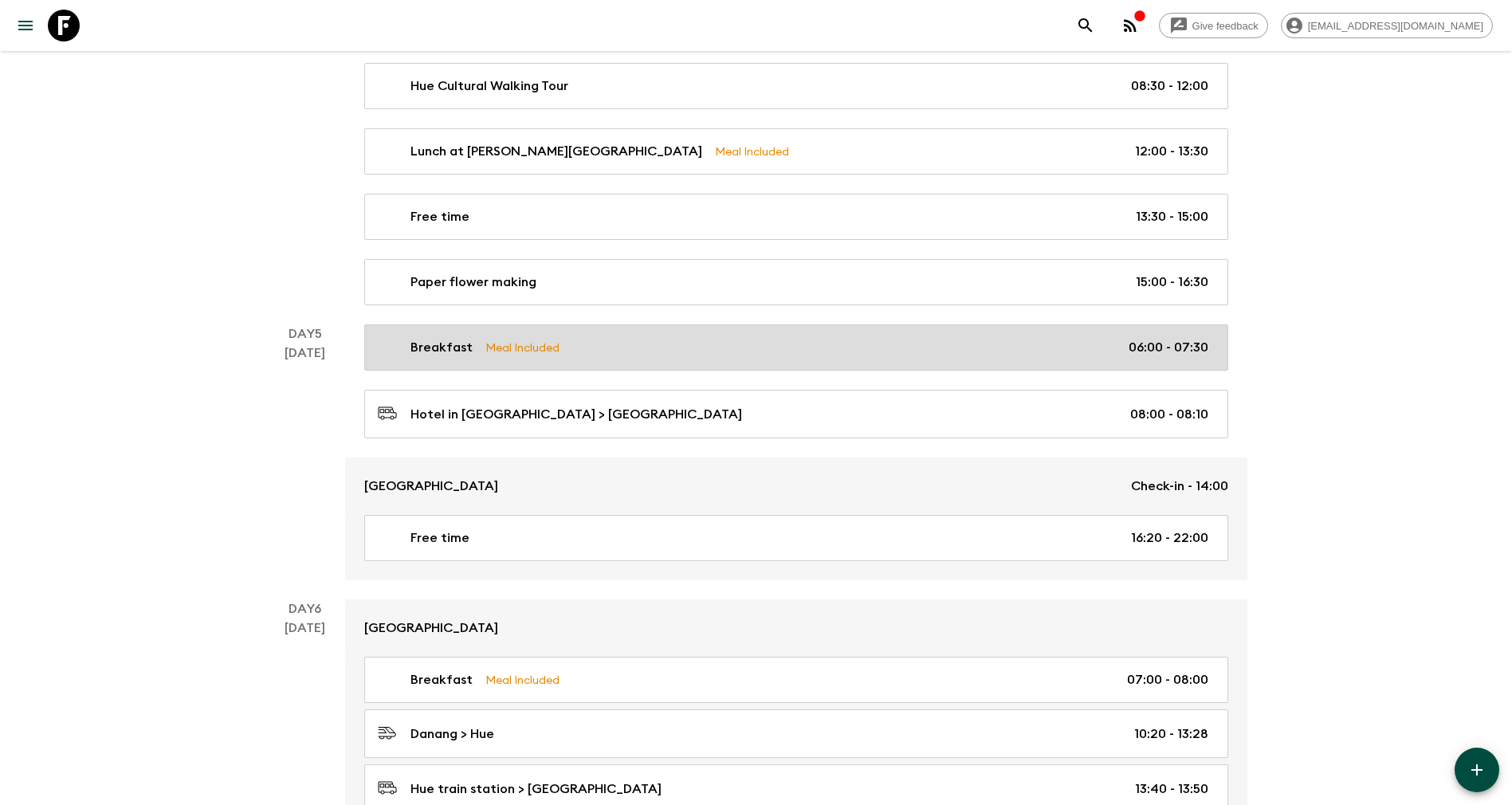
scroll to position [1995, 0]
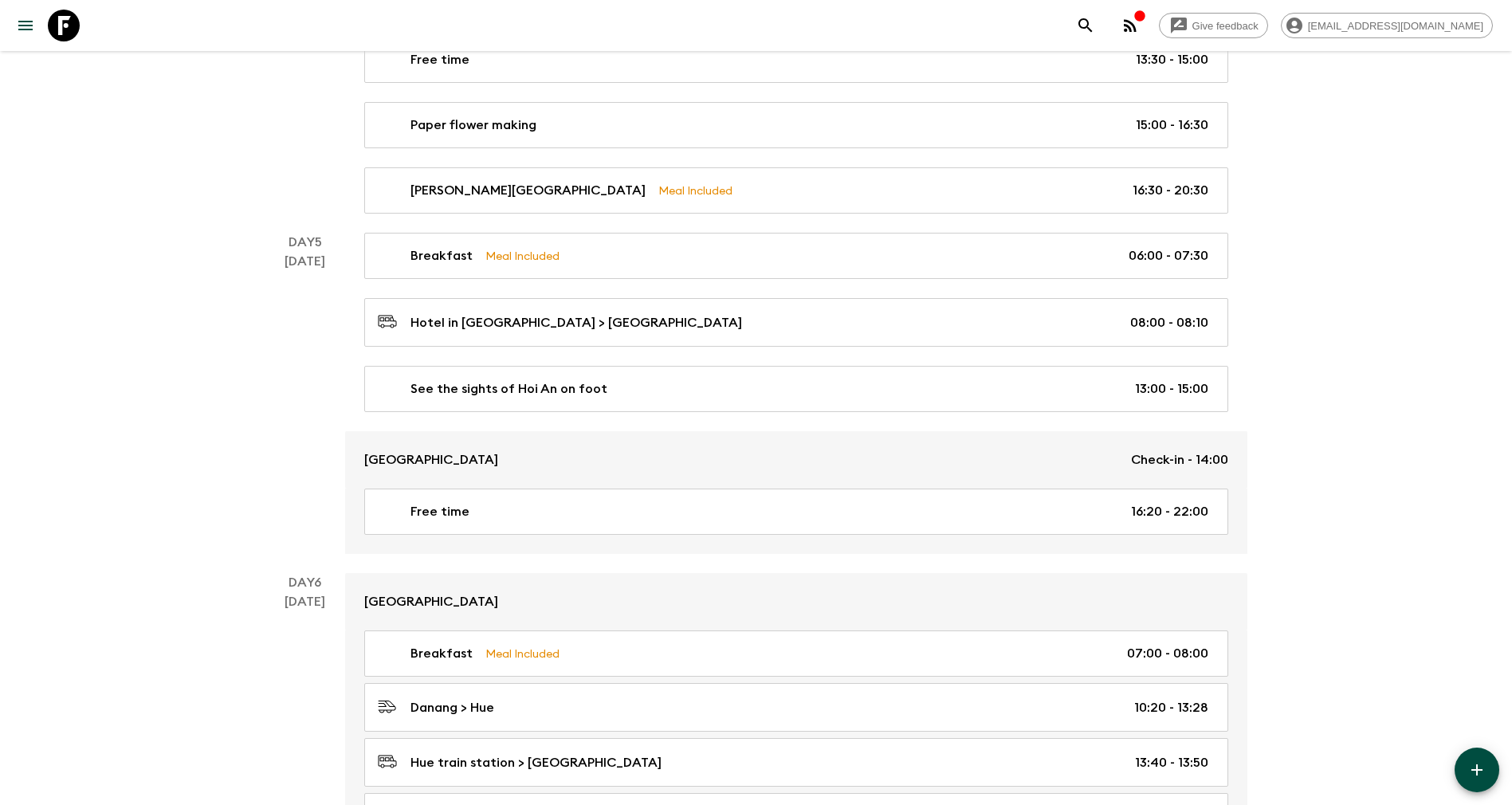
scroll to position [2153, 0]
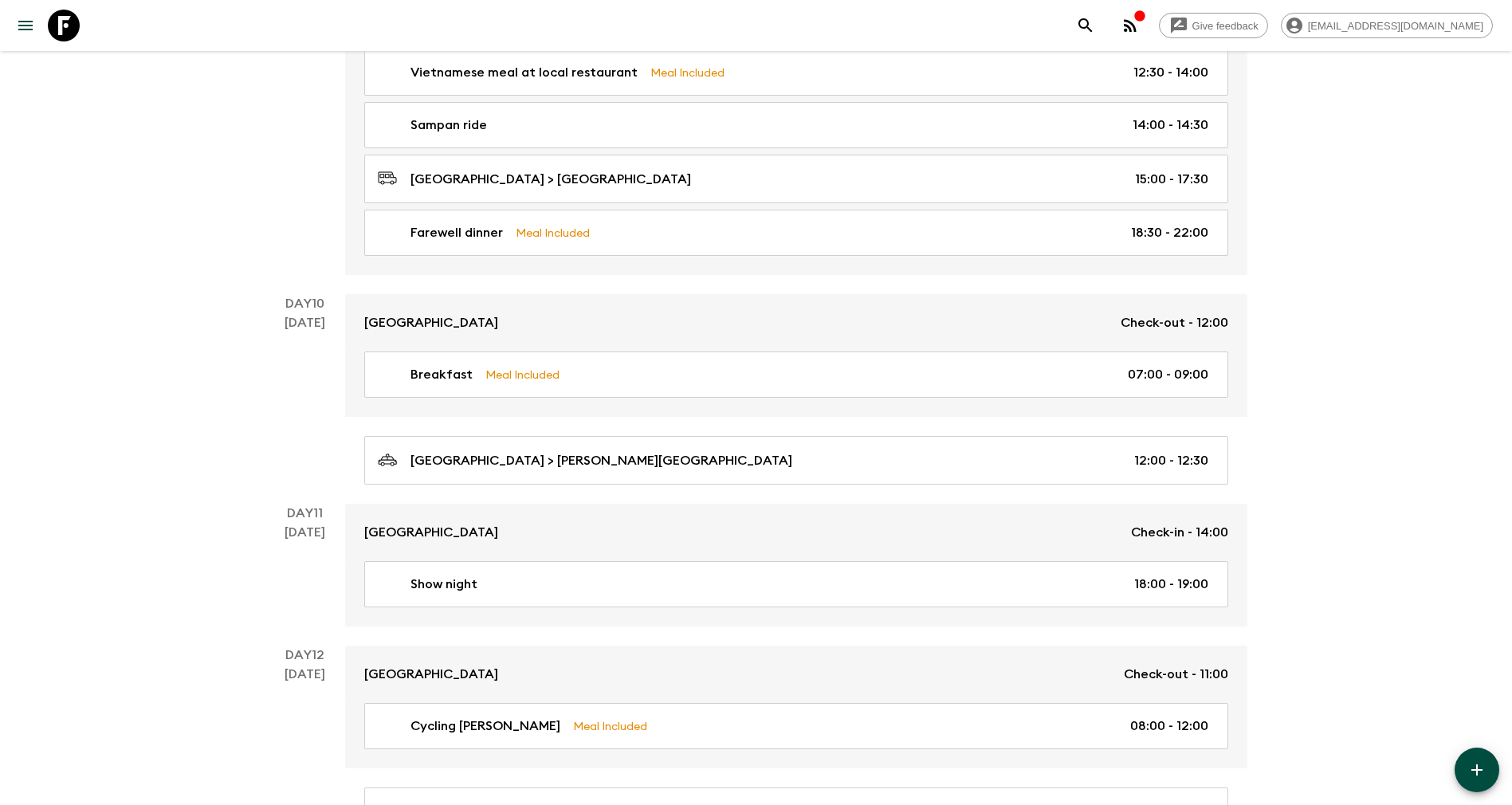
scroll to position [4062, 0]
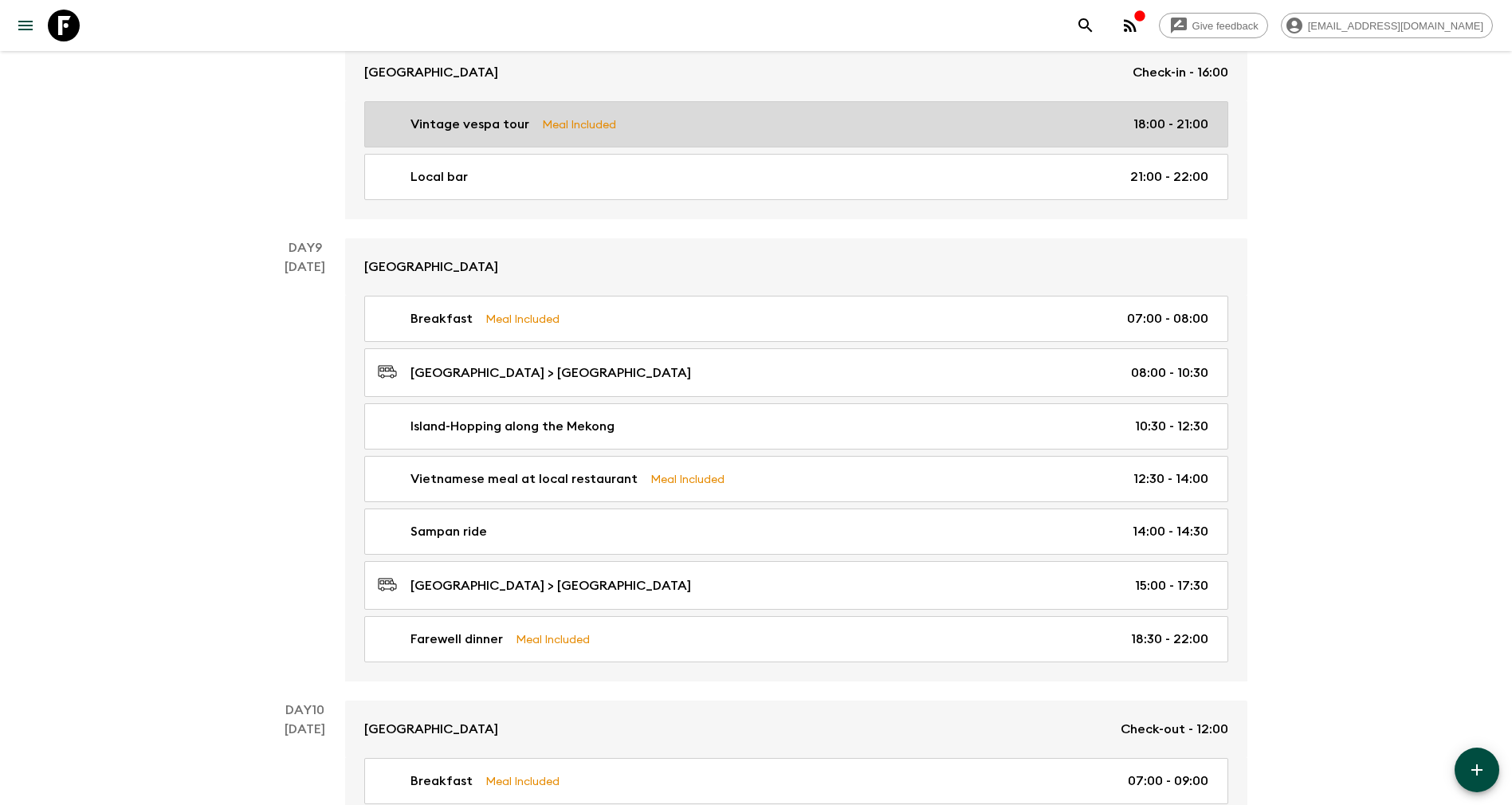
scroll to position [4050, 0]
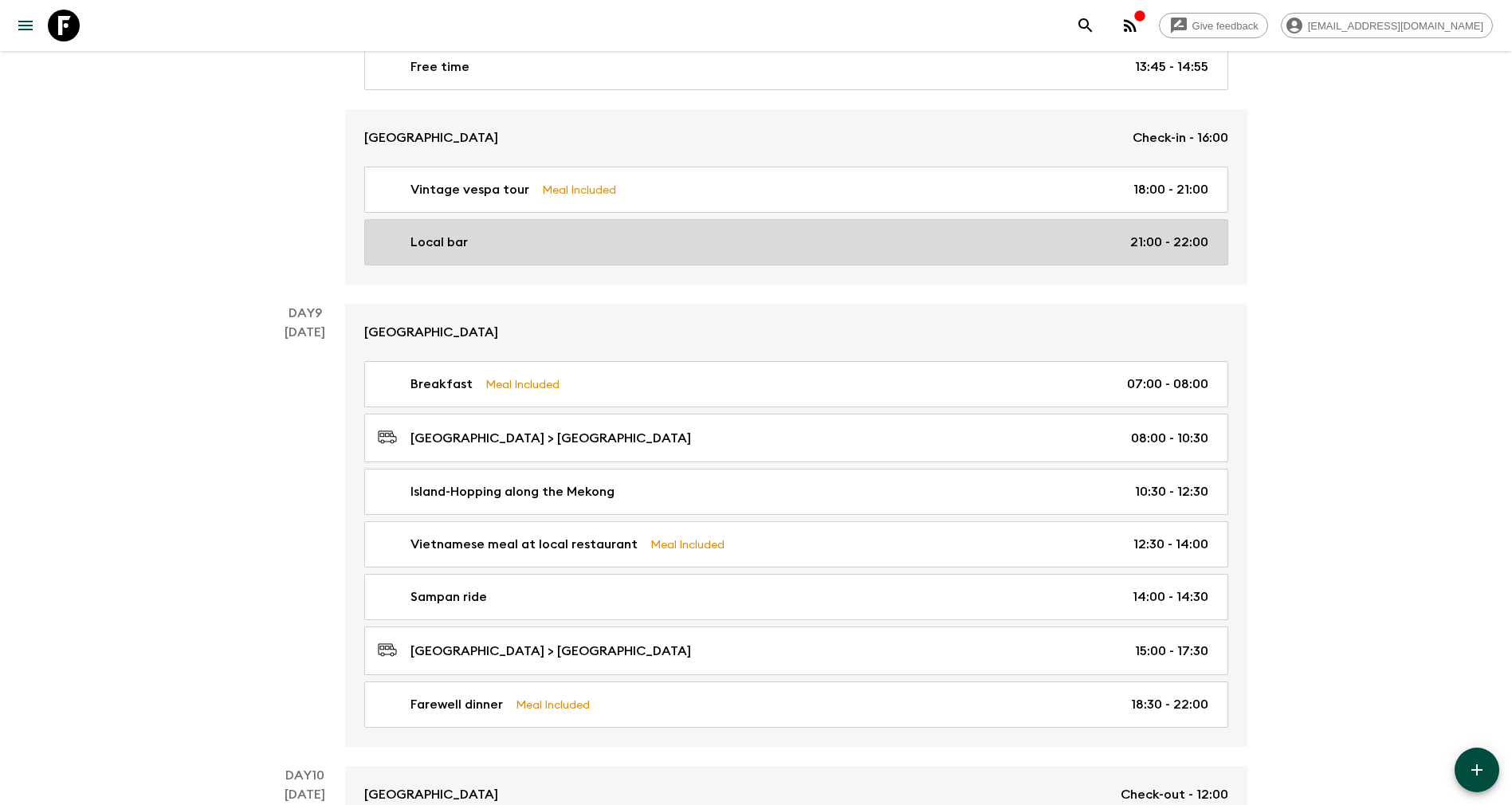
scroll to position [4050, 0]
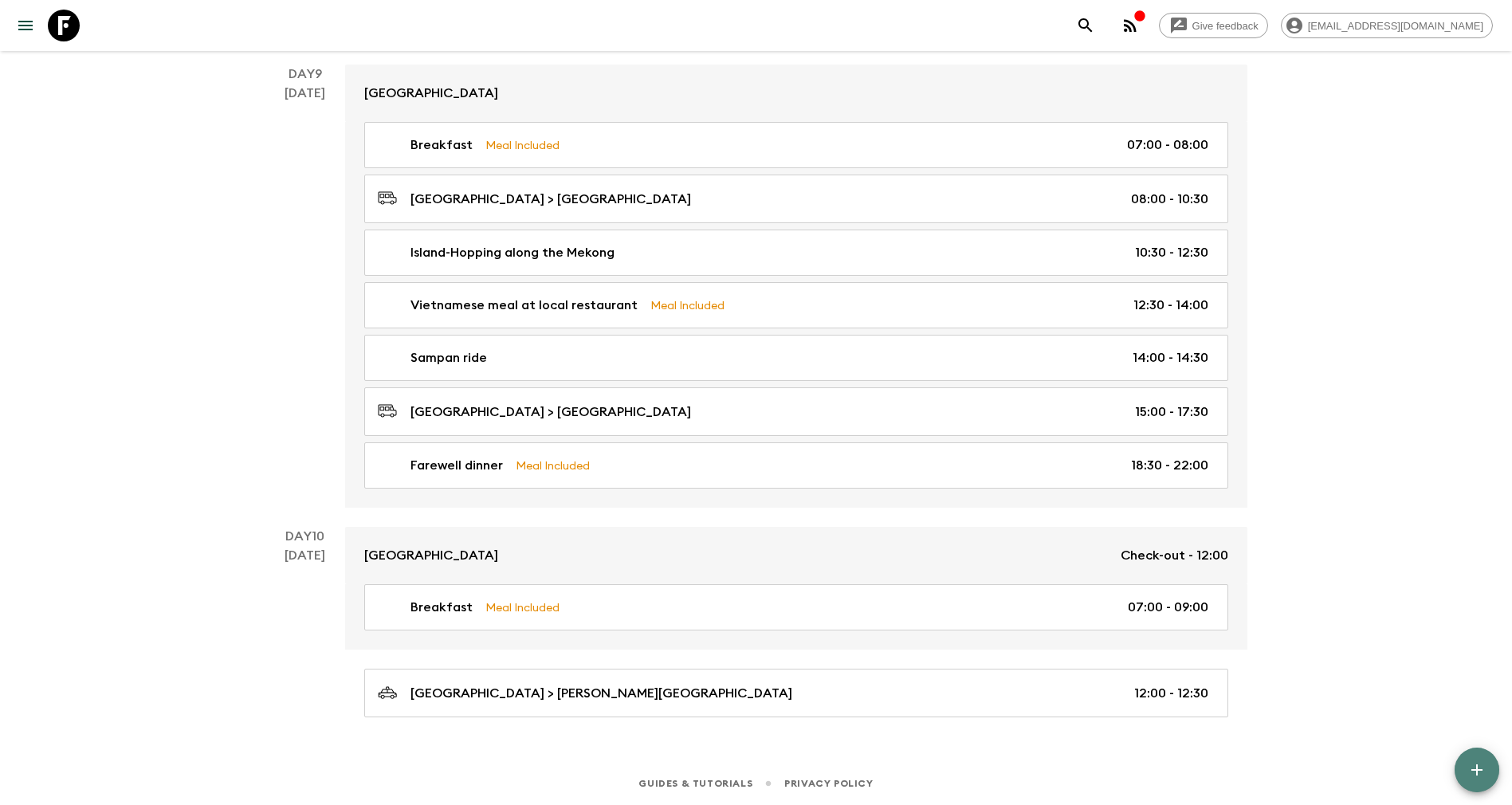
click at [1475, 765] on icon "button" at bounding box center [1477, 770] width 19 height 19
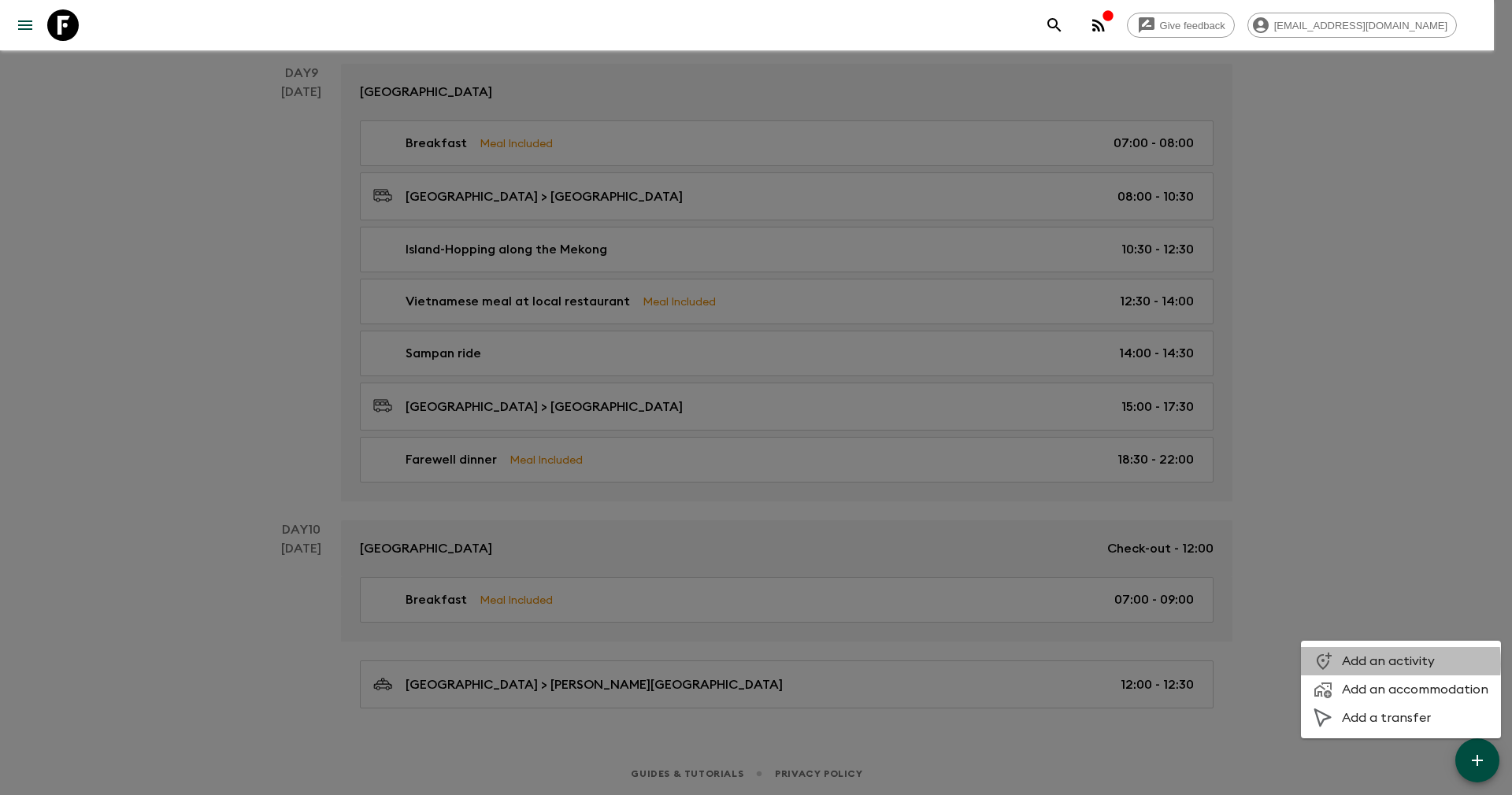
click at [1367, 663] on span "Add an activity" at bounding box center [1414, 661] width 146 height 16
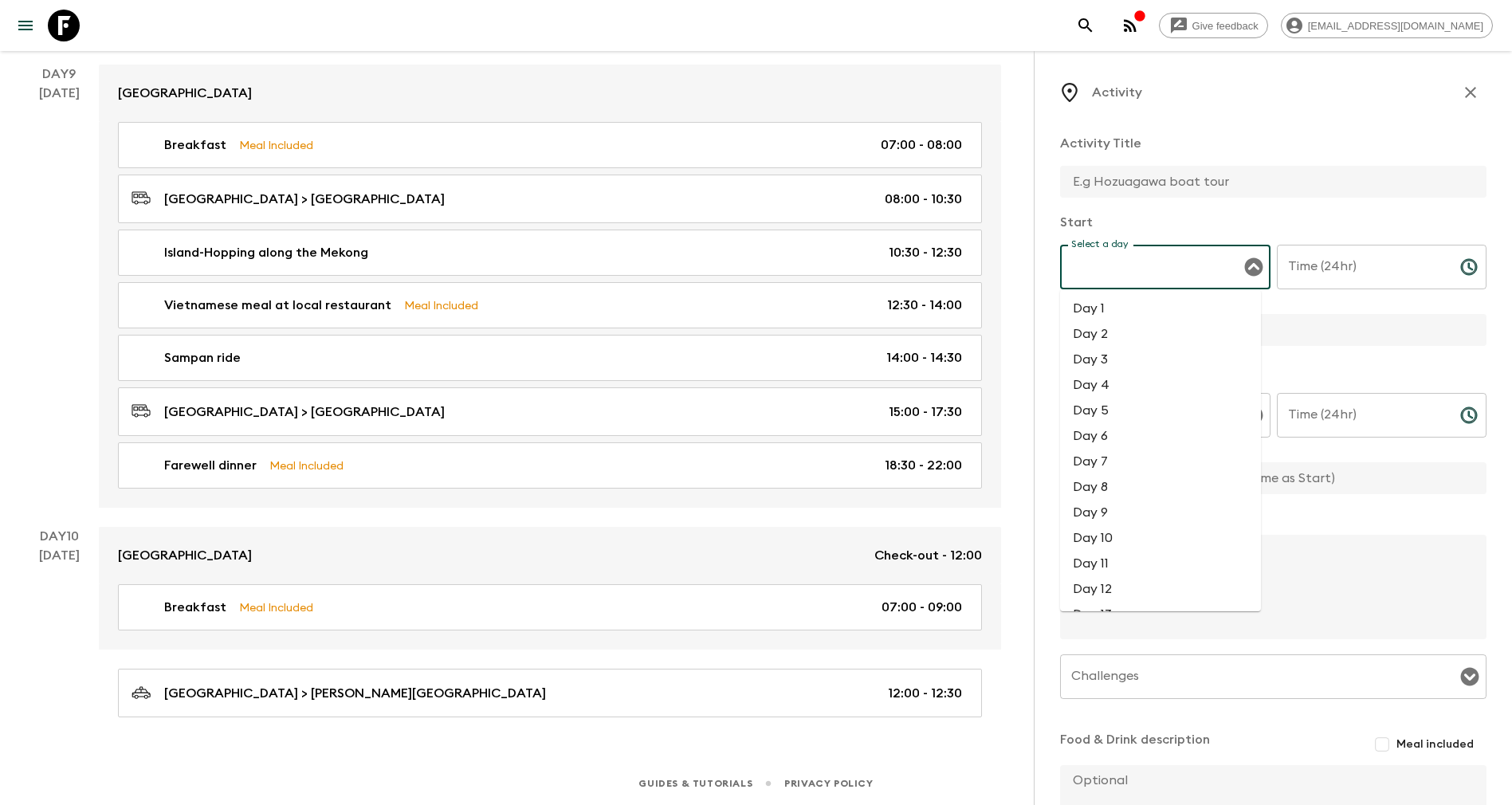
click at [1171, 264] on input "Select a day" at bounding box center [1153, 267] width 172 height 30
click at [1105, 487] on li "Day 8" at bounding box center [1161, 488] width 201 height 26
type input "Day 8"
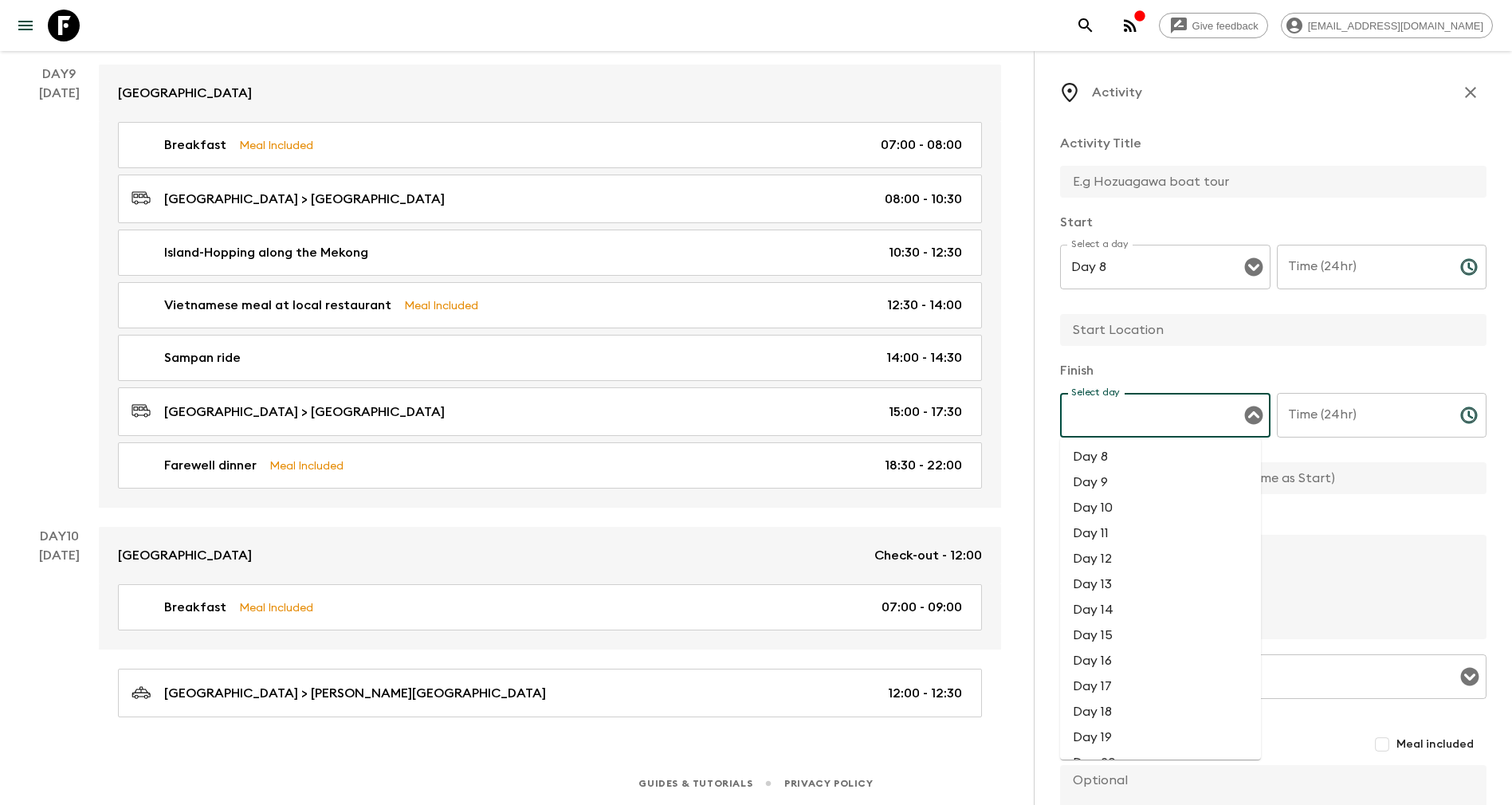
click at [1131, 420] on input "Select day" at bounding box center [1153, 415] width 172 height 30
click at [1096, 453] on li "Day 8" at bounding box center [1161, 457] width 201 height 26
type input "Day 8"
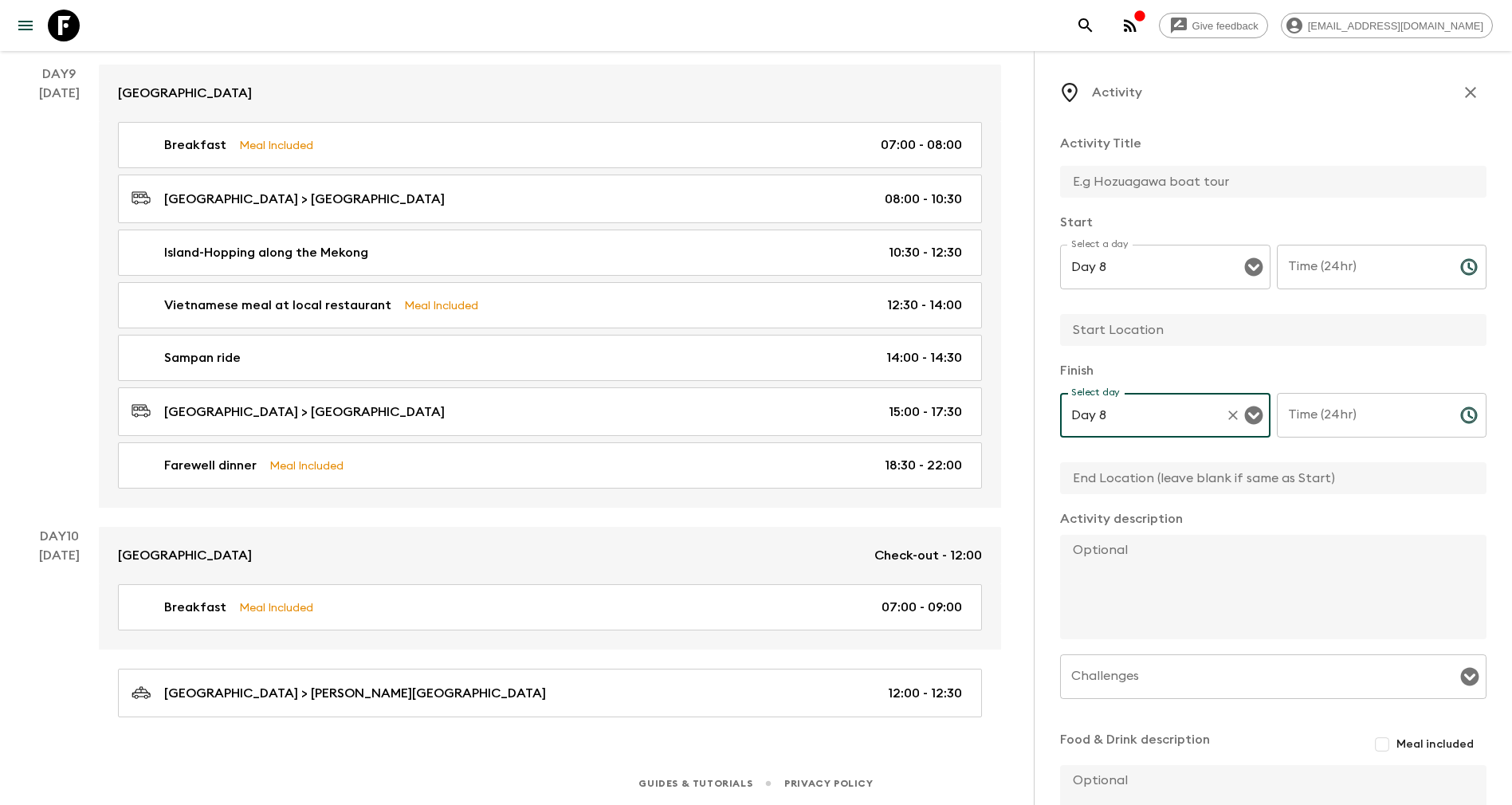
click at [1156, 180] on input "text" at bounding box center [1267, 181] width 414 height 32
type input "Ư"
click at [1131, 171] on input "War" at bounding box center [1267, 181] width 414 height 32
drag, startPoint x: 1131, startPoint y: 171, endPoint x: 1023, endPoint y: 187, distance: 109.2
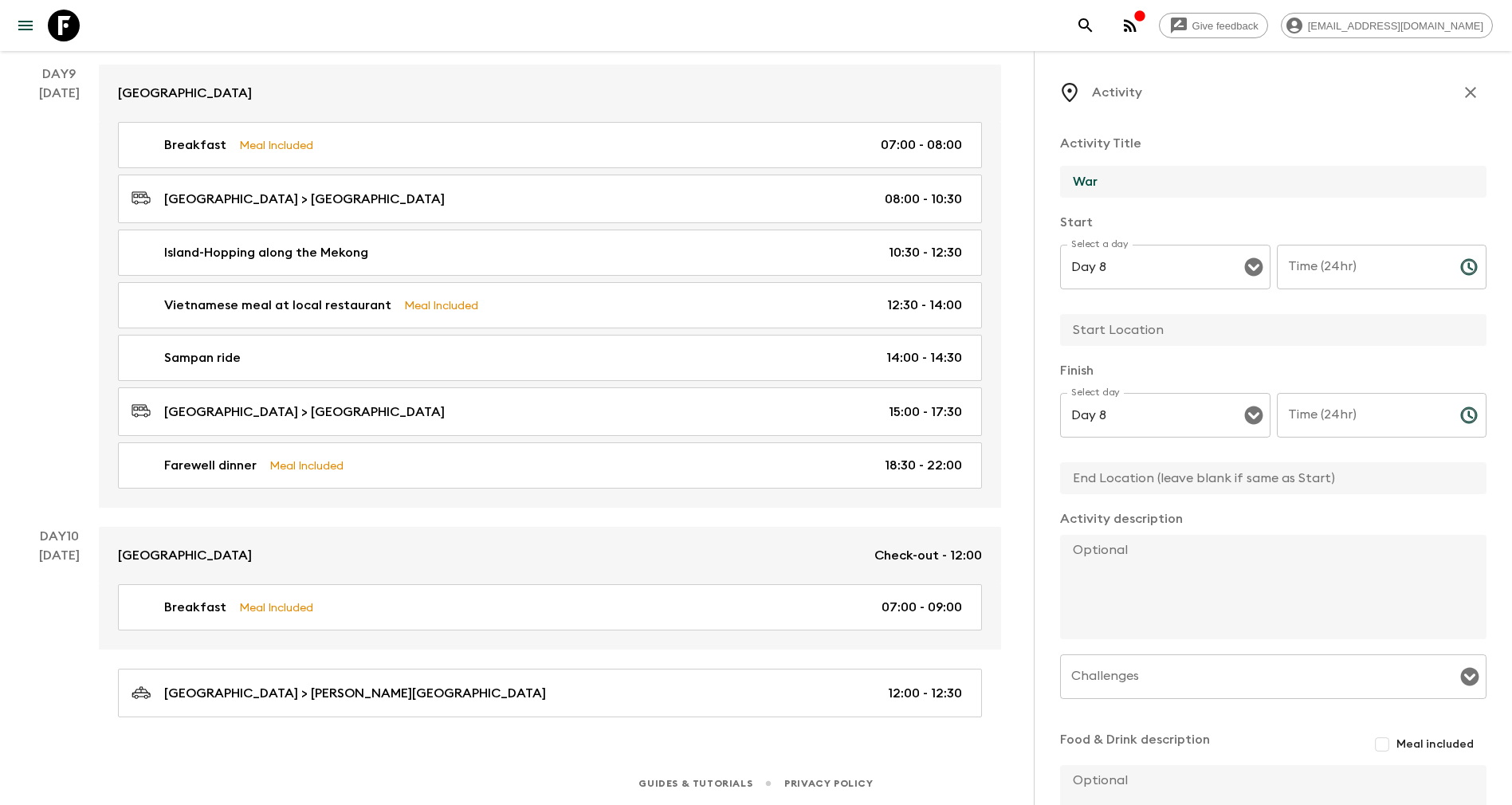
paste input "Remnants Museum visiting"
type input "War Remnants Museum visiting"
click at [1131, 334] on input "text" at bounding box center [1267, 329] width 414 height 32
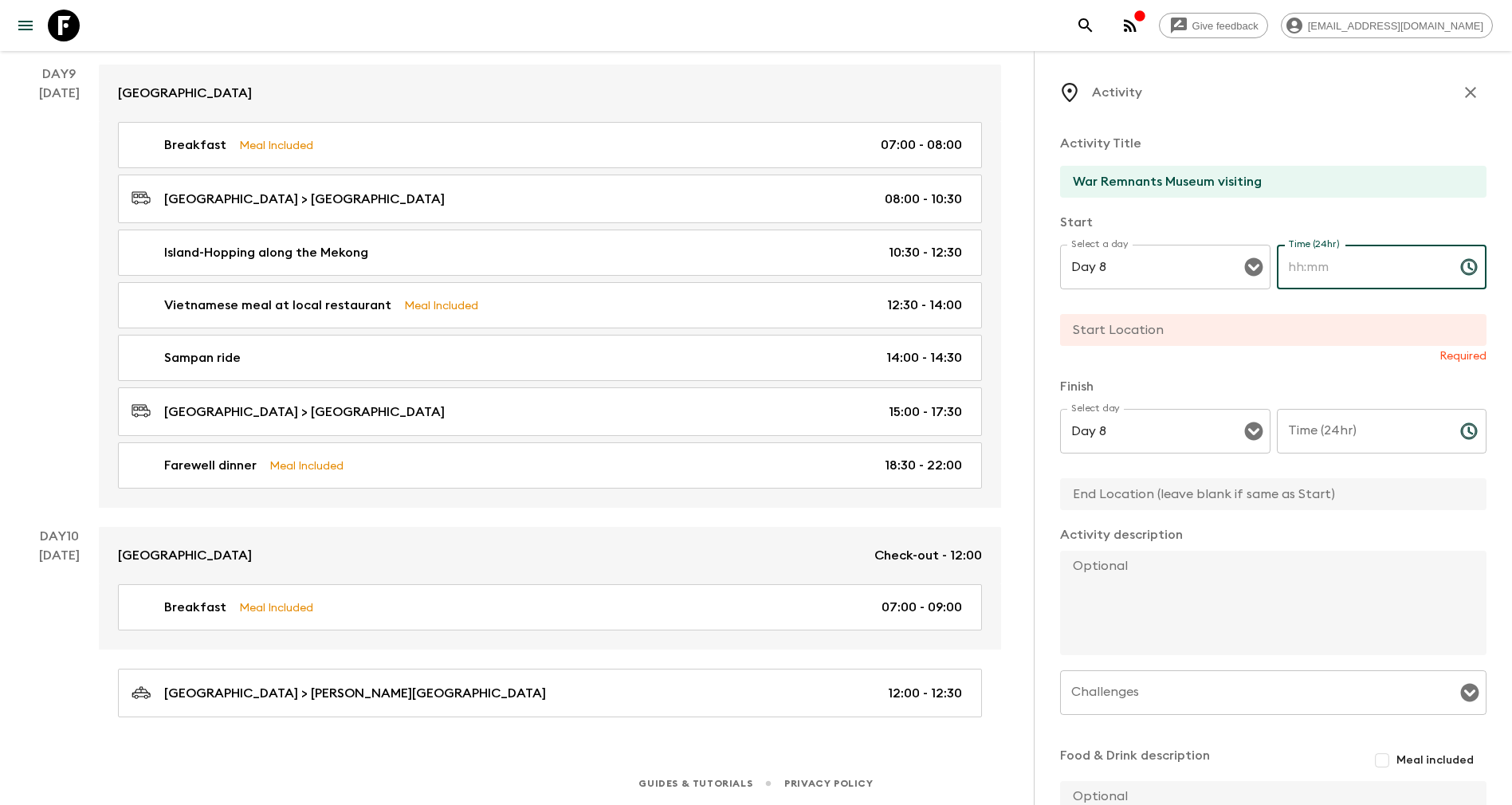
click at [1362, 261] on input "Time (24hr)" at bounding box center [1362, 267] width 170 height 45
type input "13:35"
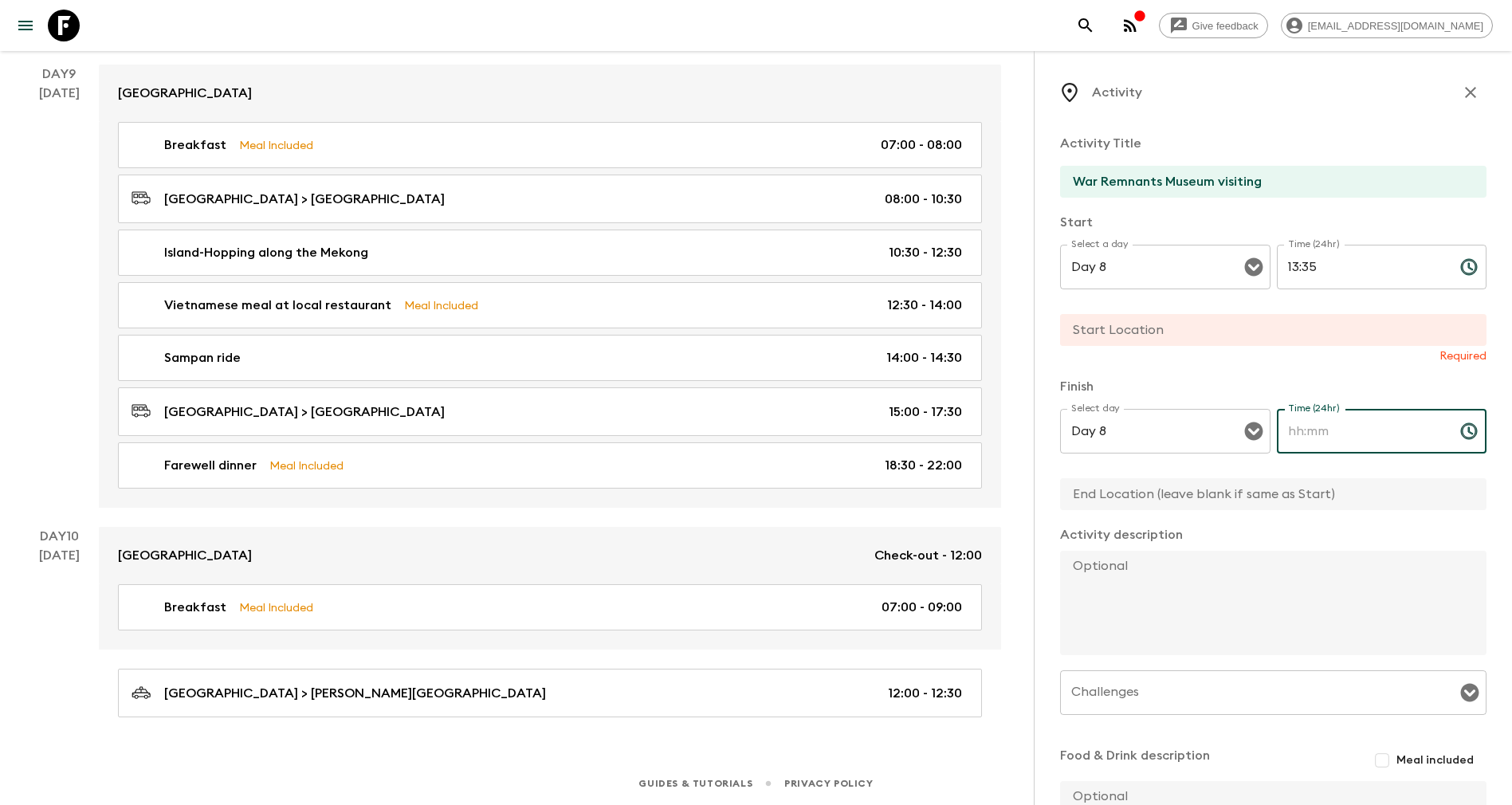
click at [1368, 428] on input "Time (24hr)" at bounding box center [1362, 431] width 170 height 45
type input "14:55"
click at [1159, 323] on input "text" at bounding box center [1267, 329] width 414 height 32
type input "War Remnants Museum"
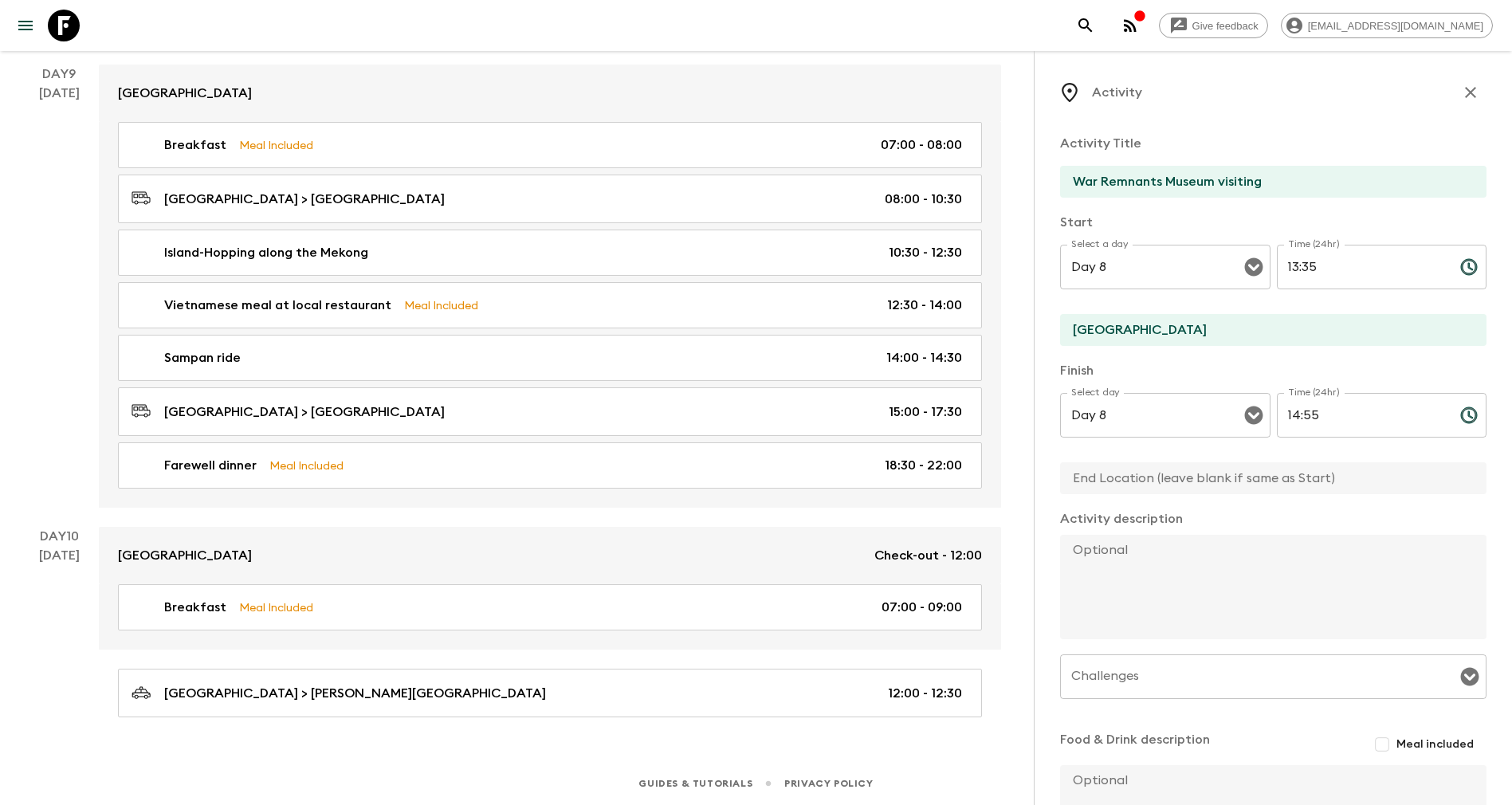
click at [1136, 475] on input "text" at bounding box center [1267, 478] width 414 height 32
type input "Hotel in Ho Chi Minh city"
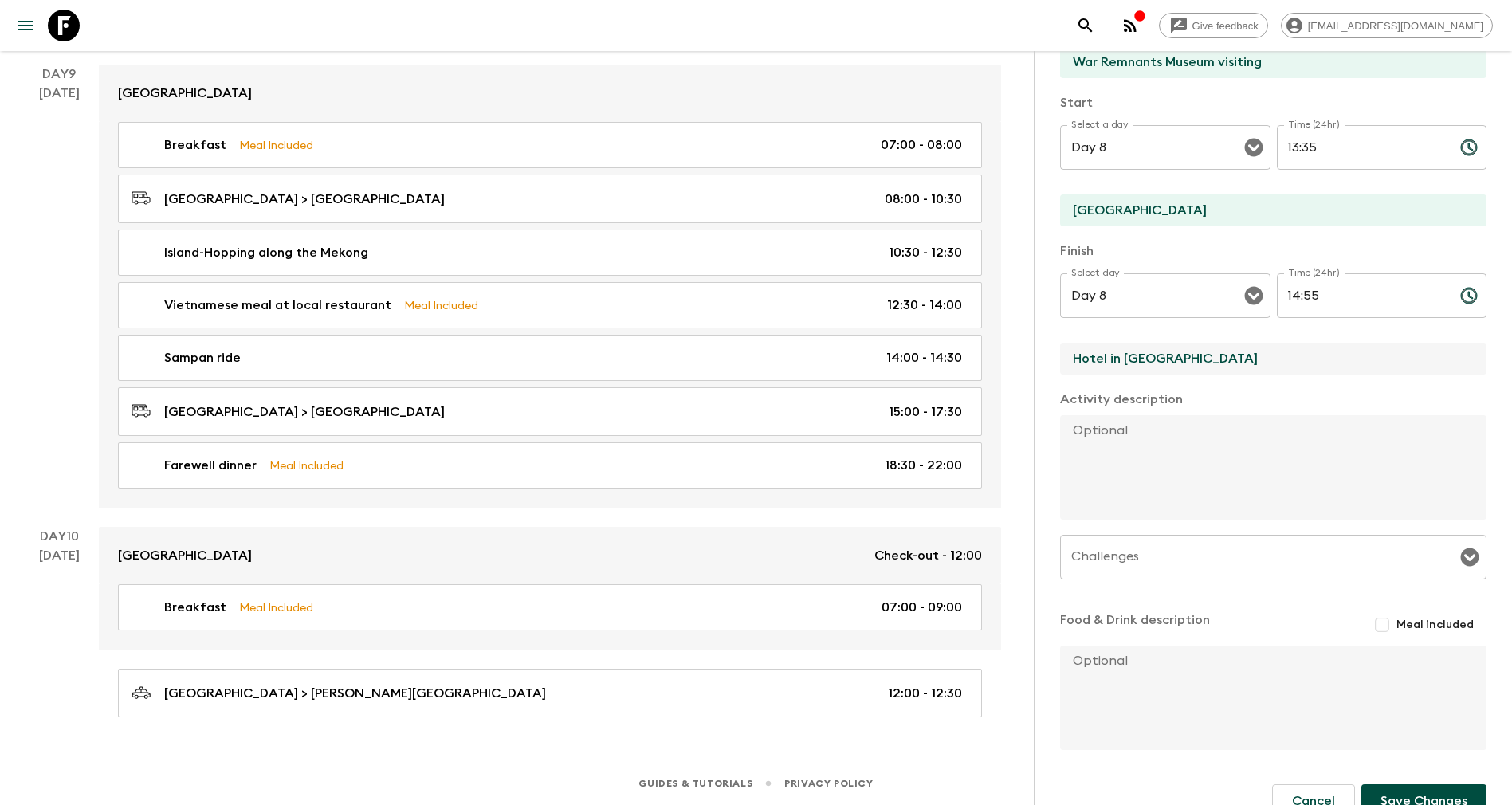
scroll to position [151, 0]
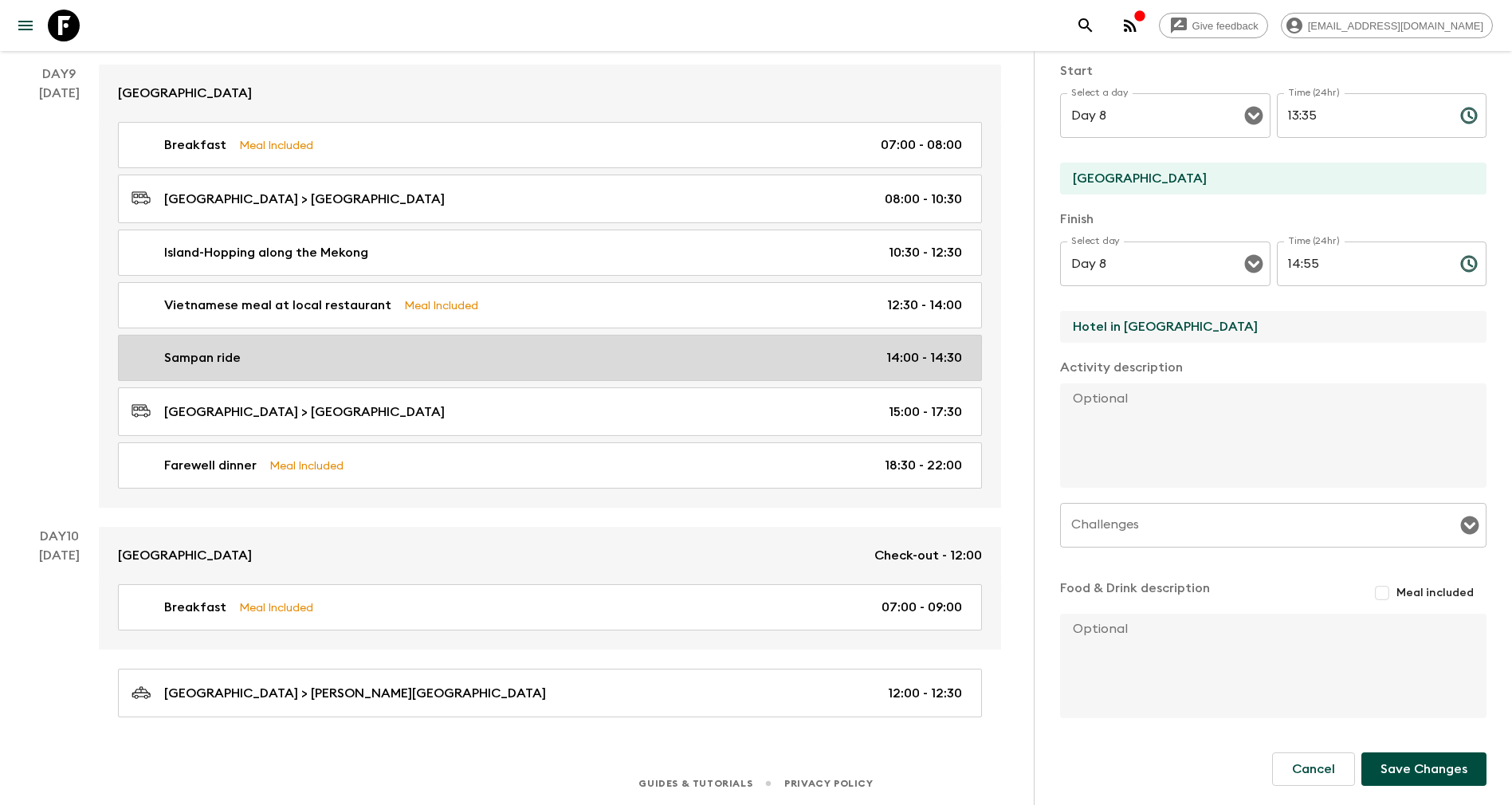
drag, startPoint x: 1251, startPoint y: 318, endPoint x: 967, endPoint y: 358, distance: 286.8
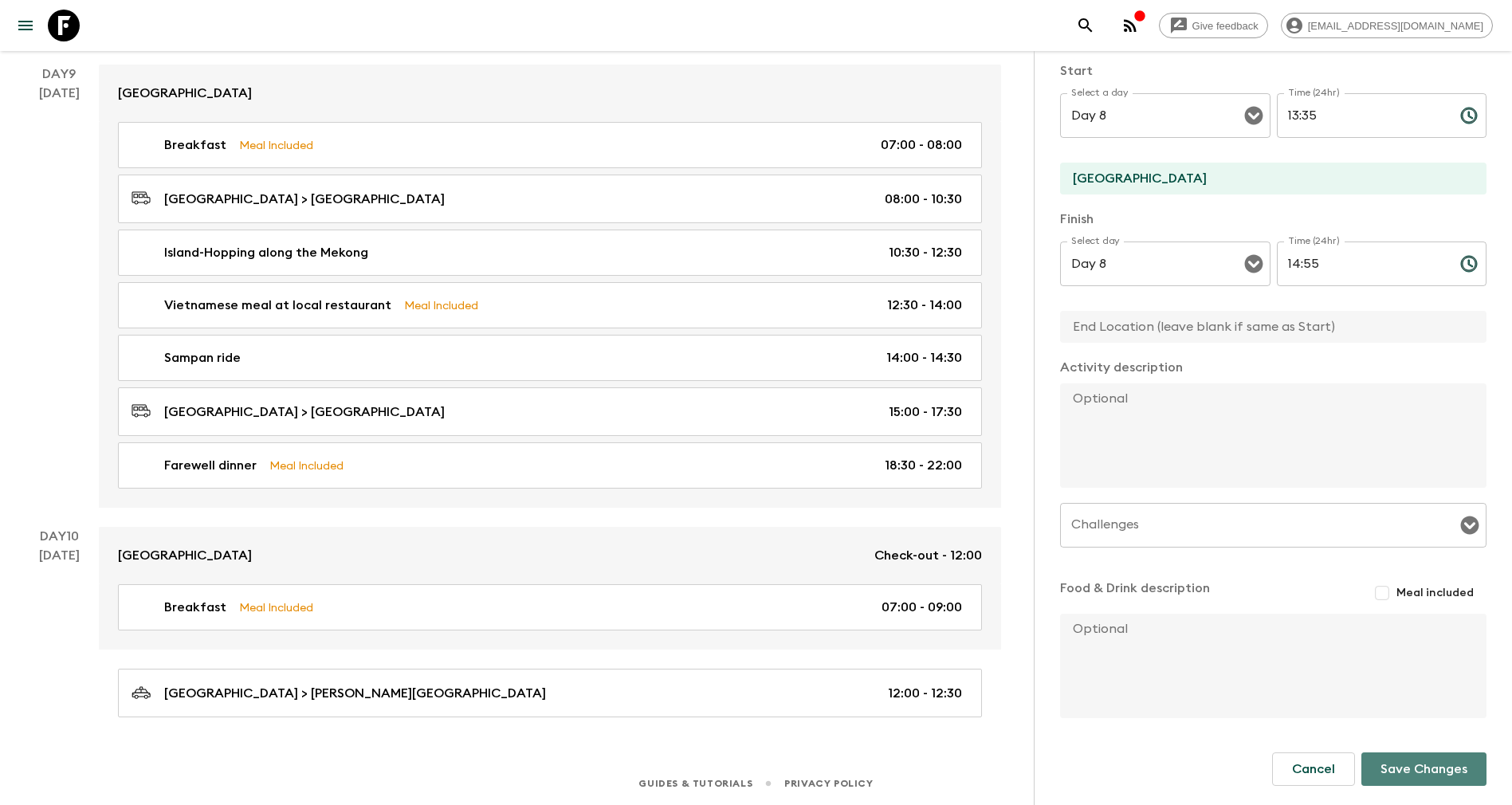
click at [1392, 774] on button "Save Changes" at bounding box center [1424, 769] width 126 height 34
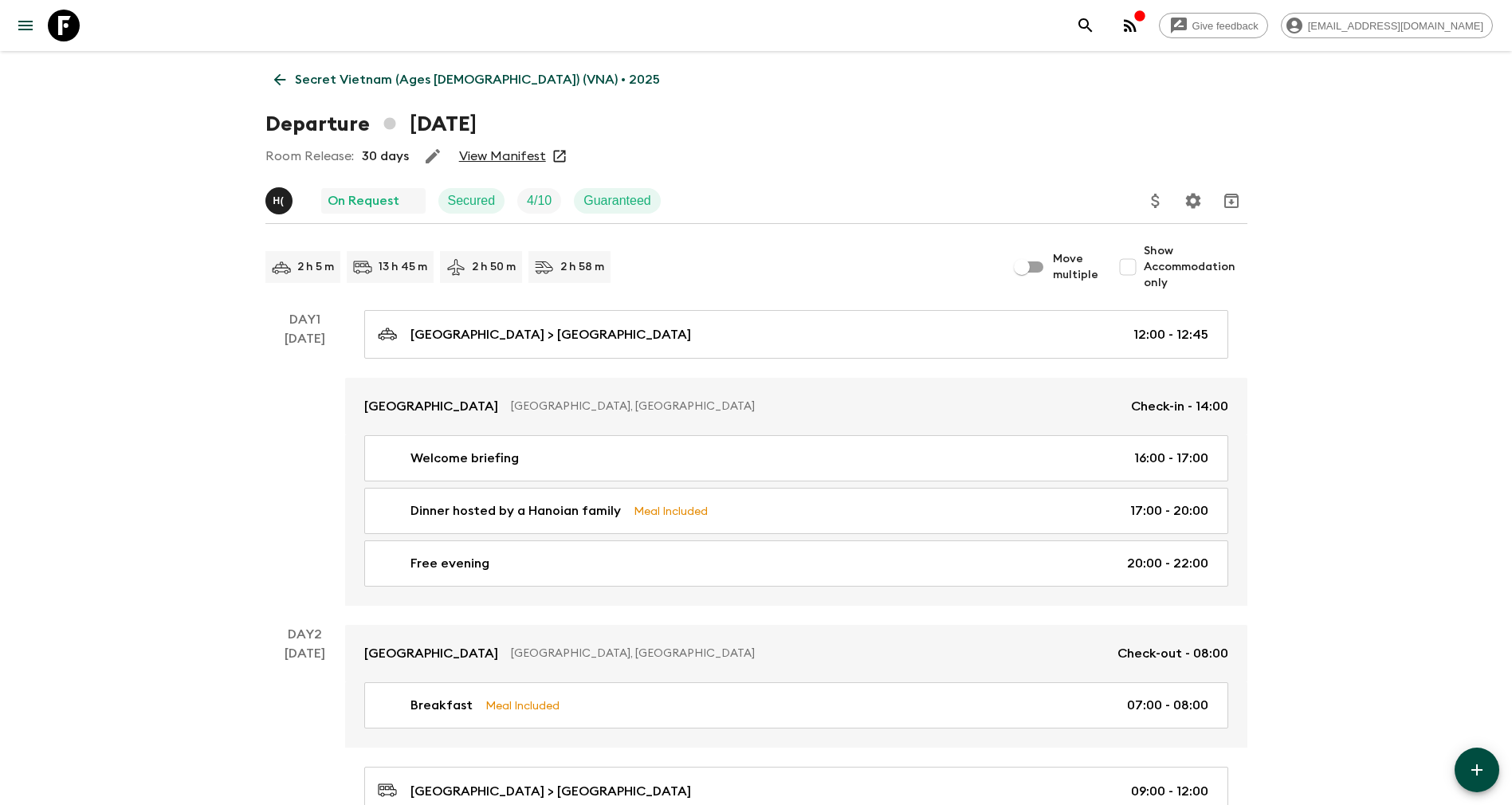
click at [350, 86] on p "Secret Vietnam (Ages 45-59) (VNA) • 2025" at bounding box center [477, 80] width 366 height 19
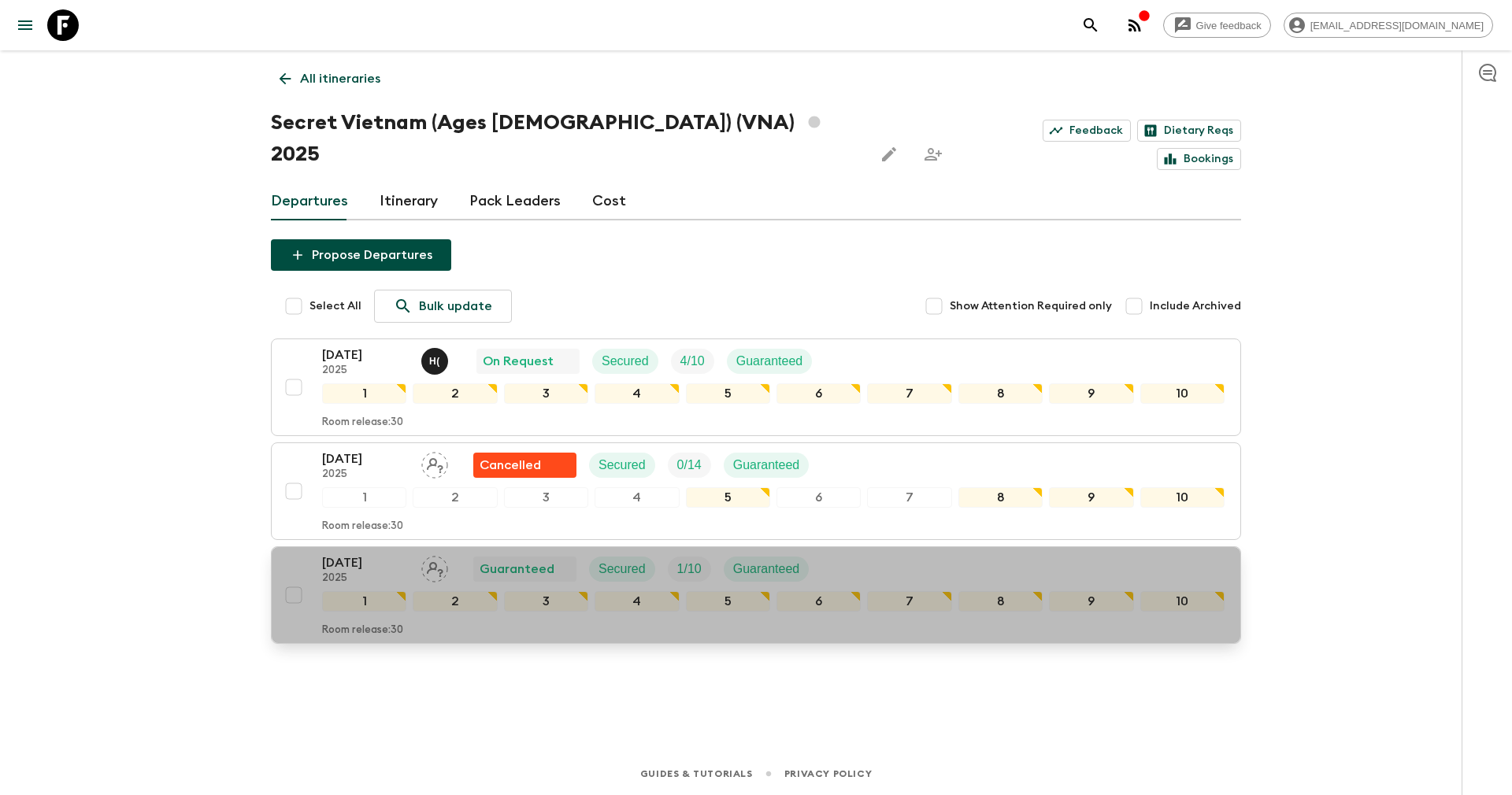
click at [355, 572] on p "2025" at bounding box center [365, 578] width 87 height 13
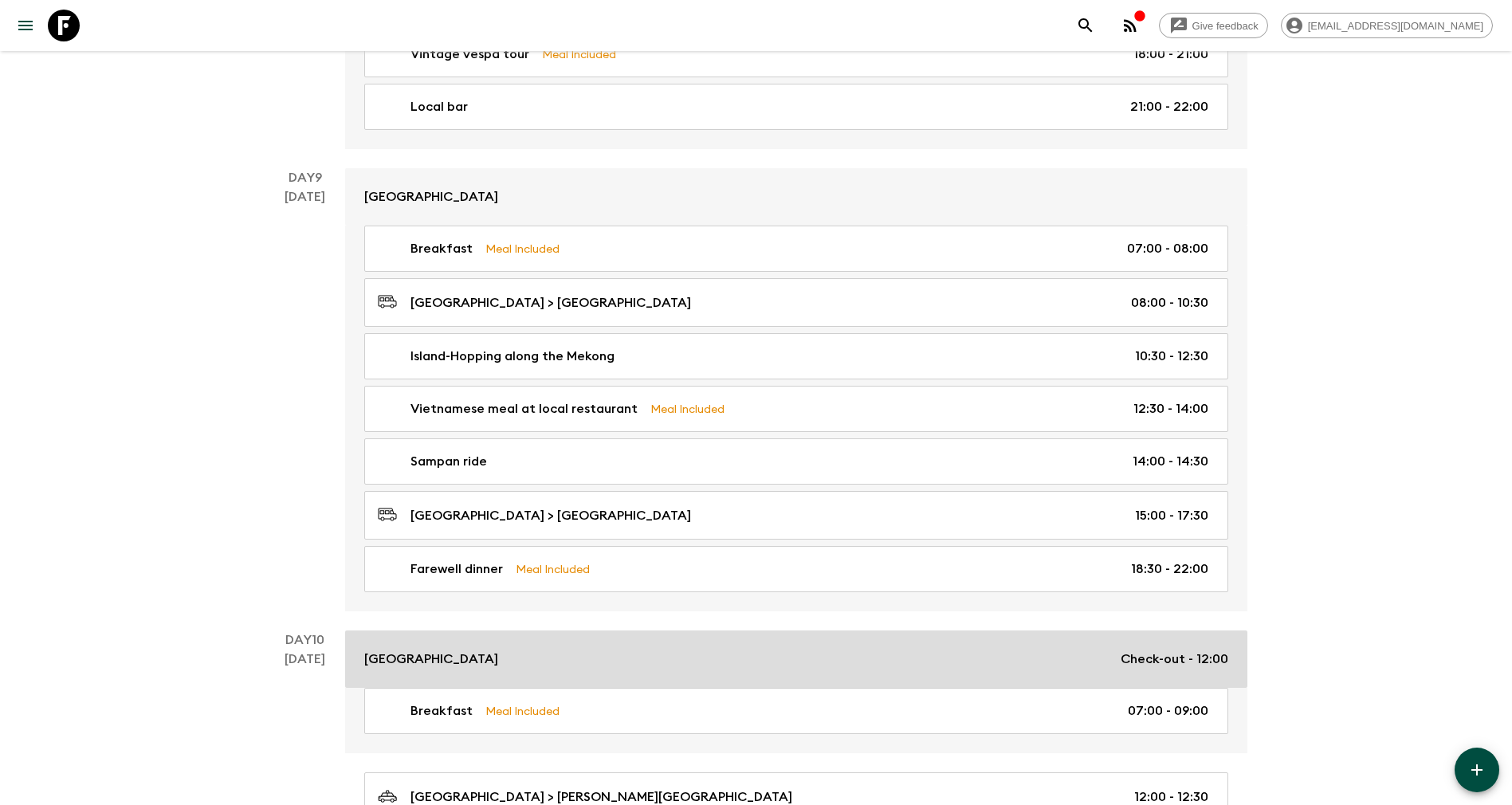
scroll to position [4050, 0]
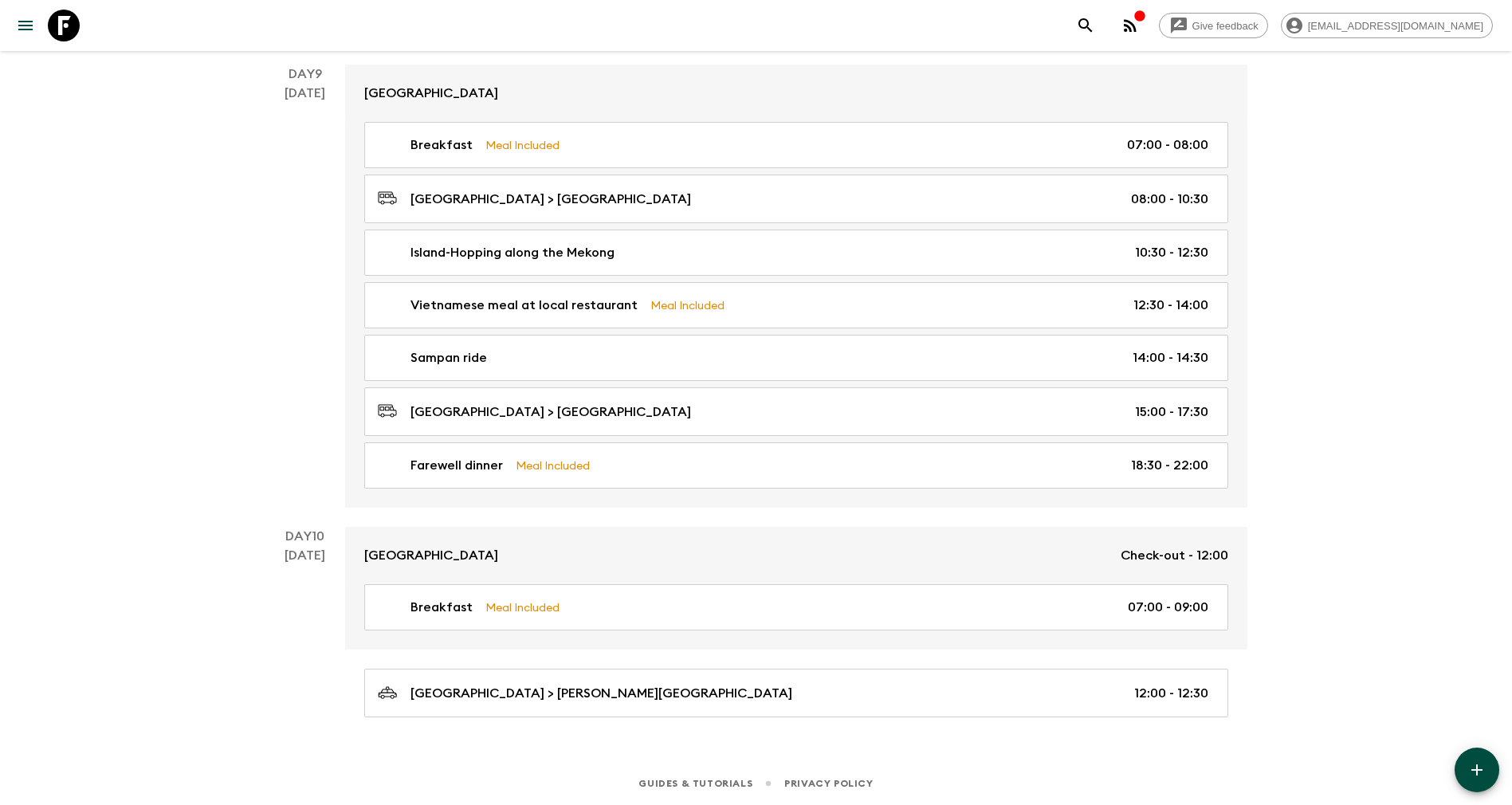
click at [1473, 762] on icon "button" at bounding box center [1477, 770] width 19 height 19
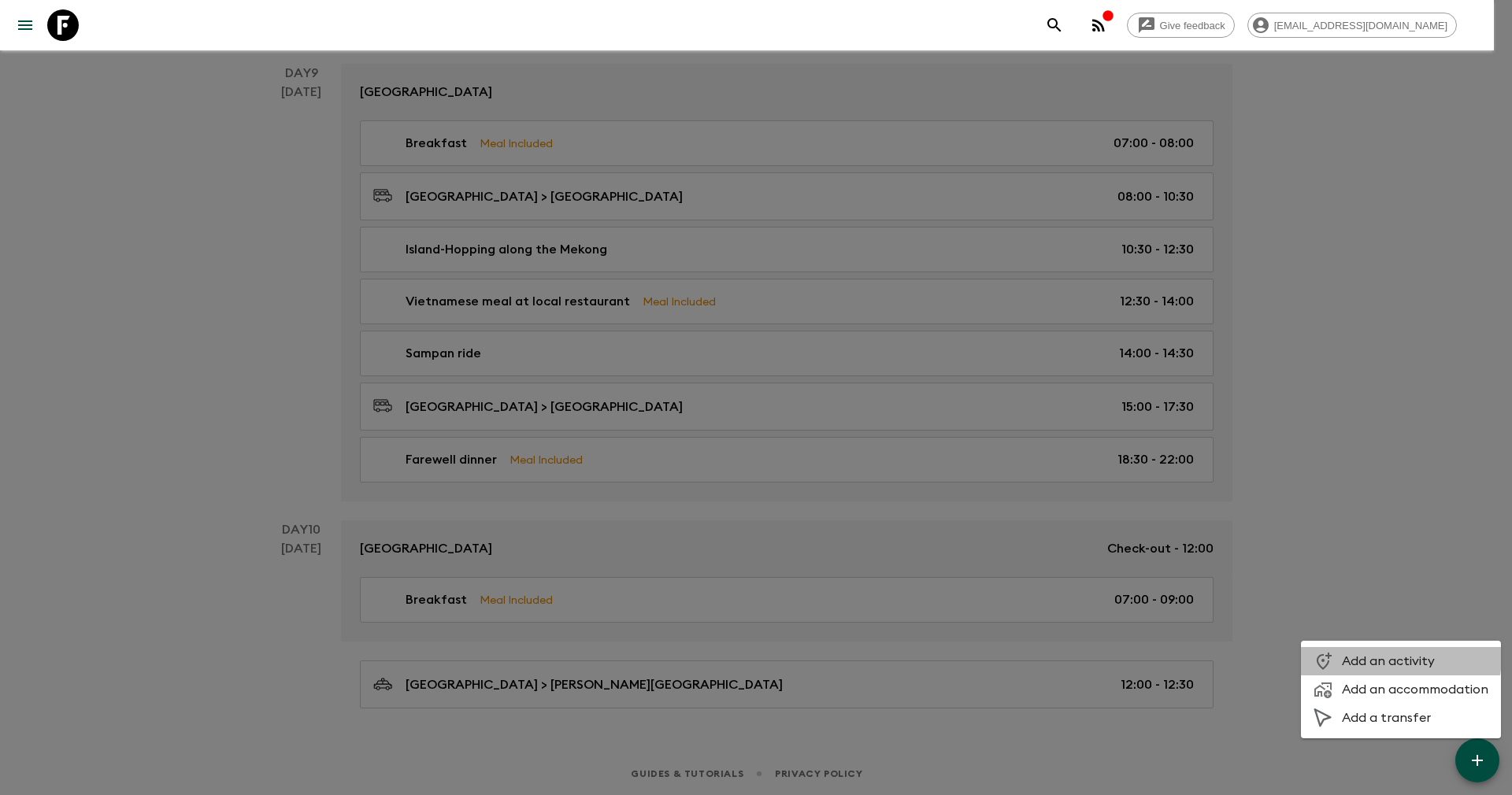
click at [1366, 657] on span "Add an activity" at bounding box center [1414, 661] width 146 height 16
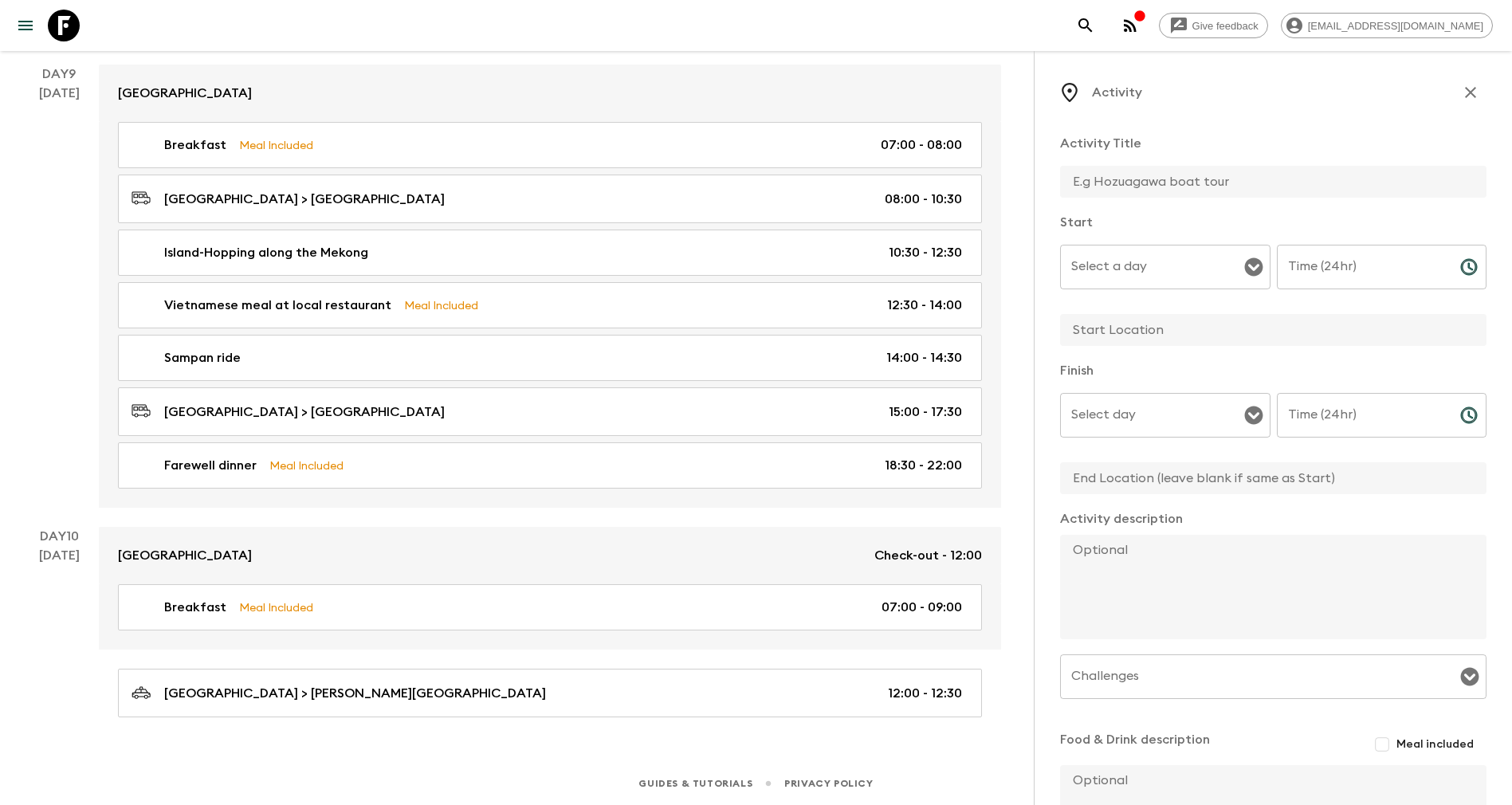
click at [1161, 266] on input "Select a day" at bounding box center [1153, 267] width 172 height 30
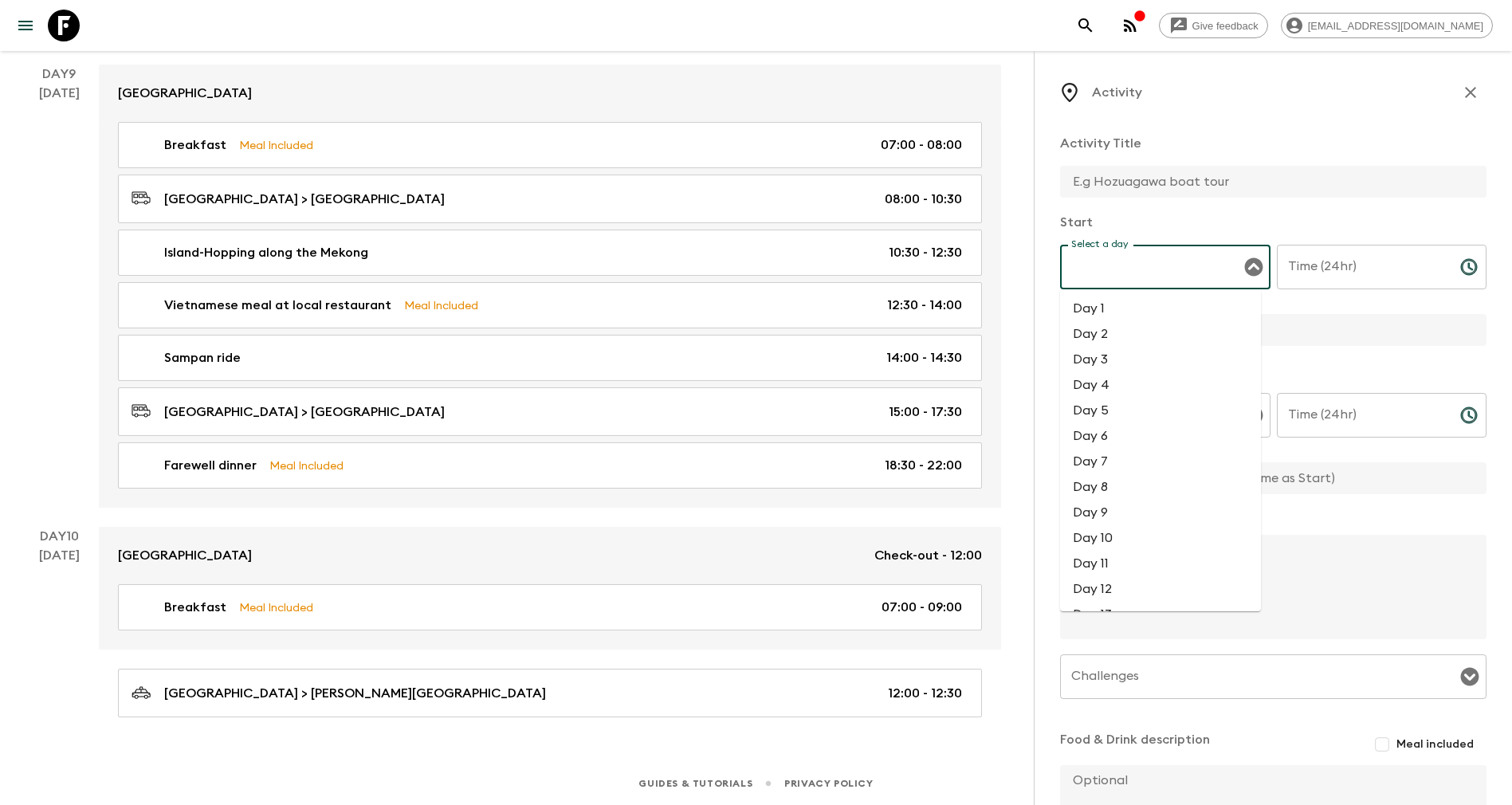
click at [1107, 489] on li "Day 8" at bounding box center [1161, 488] width 201 height 26
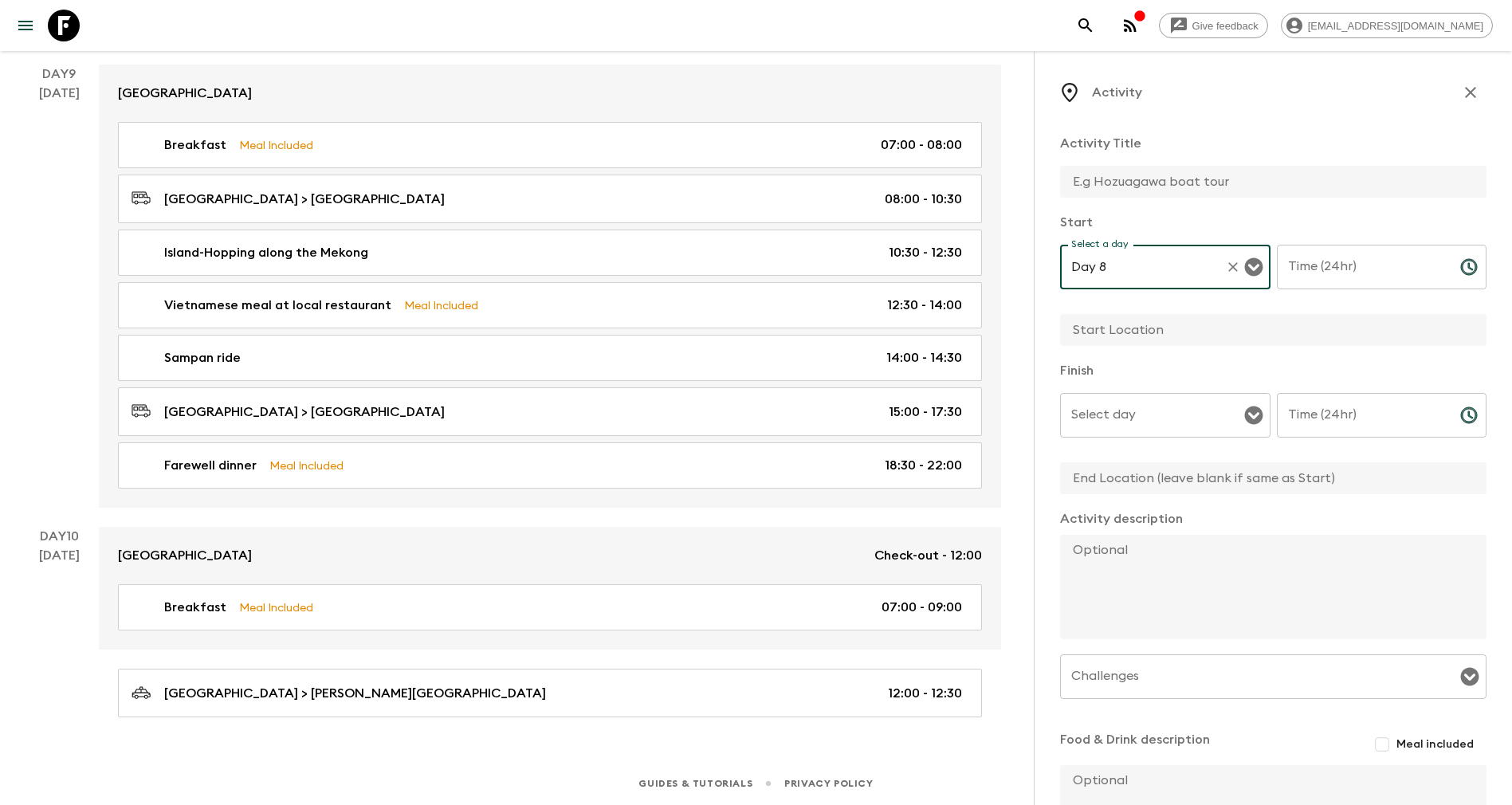
type input "Day 8"
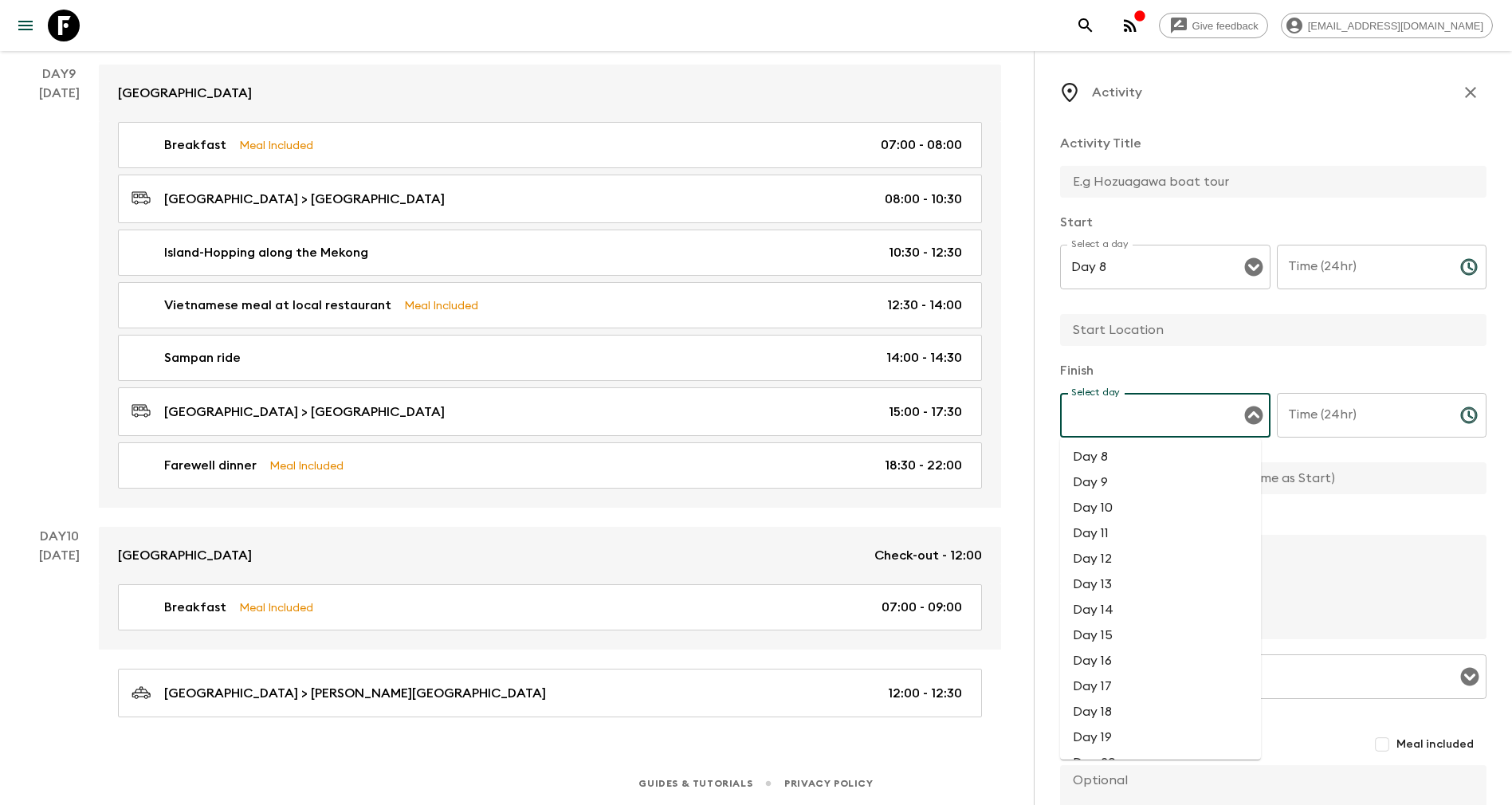
click at [1135, 416] on input "Select day" at bounding box center [1153, 415] width 172 height 30
click at [1110, 452] on li "Day 8" at bounding box center [1161, 457] width 201 height 26
type input "Day 8"
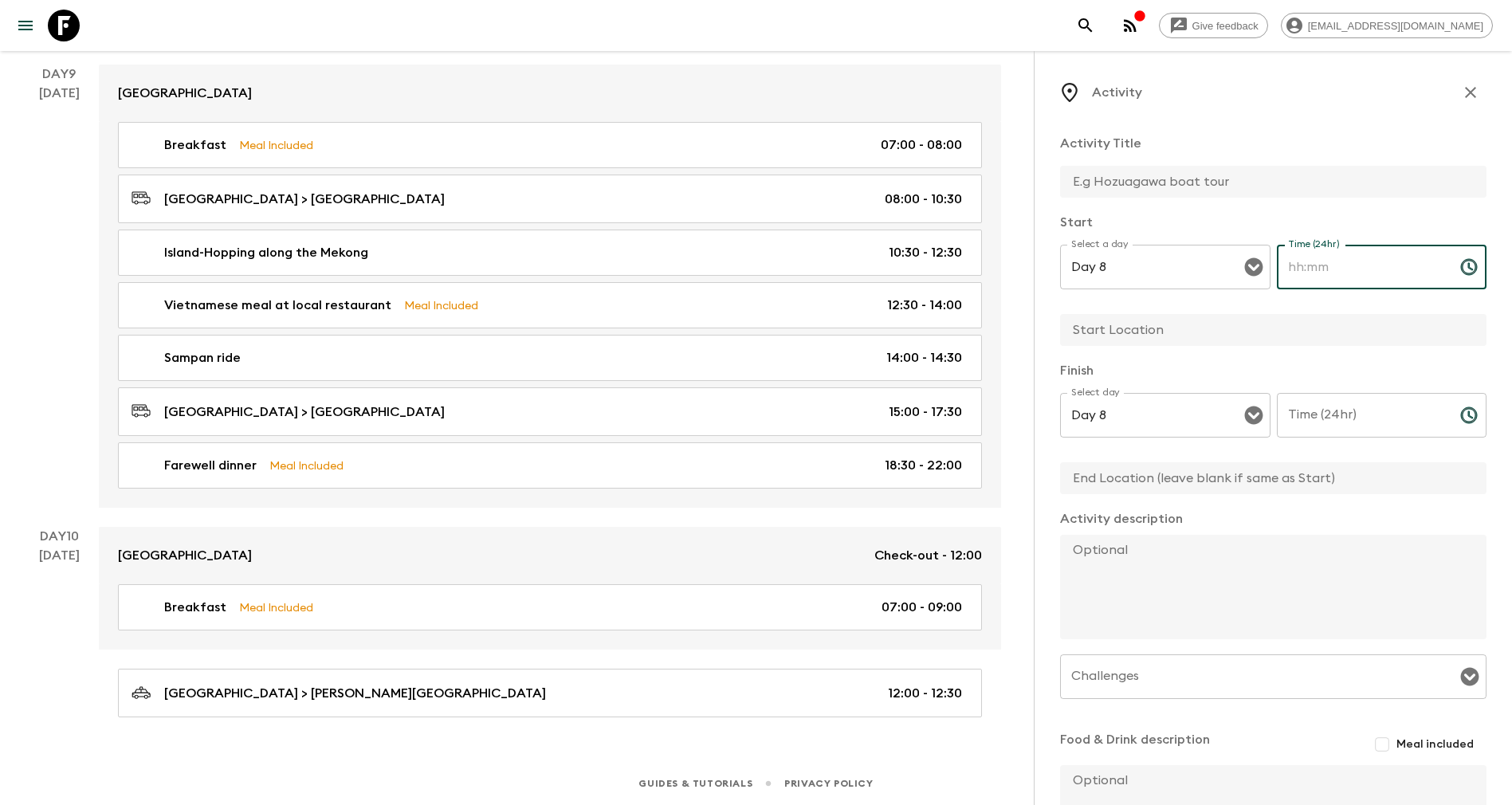
click at [1318, 269] on input "Time (24hr)" at bounding box center [1362, 267] width 170 height 45
type input "13:45"
click at [1344, 433] on input "Time (24hr)" at bounding box center [1362, 415] width 170 height 45
type input "14:55"
click at [1113, 174] on input "text" at bounding box center [1267, 181] width 414 height 32
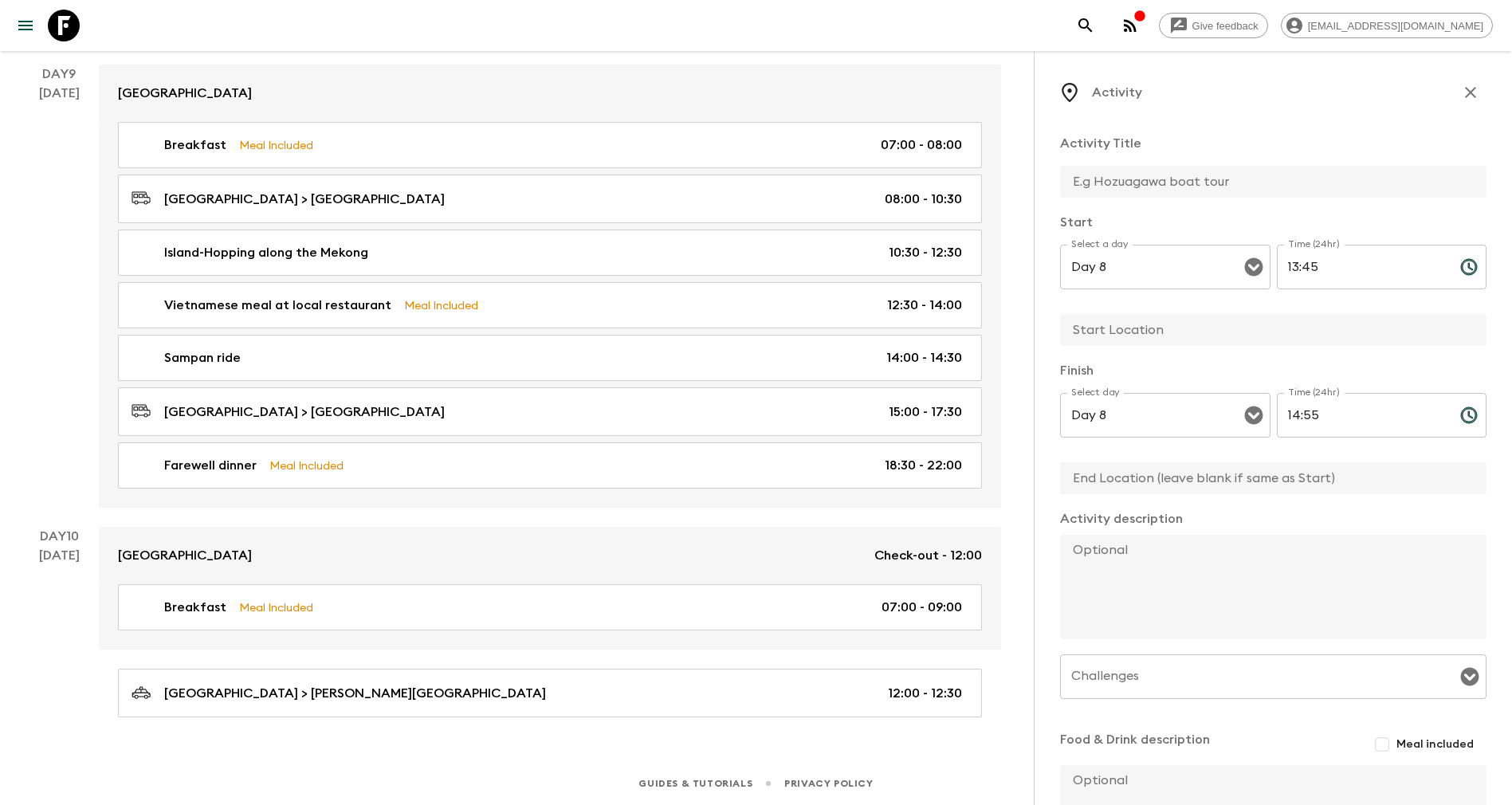
paste input "War Remnants Museum visiting"
type input "War Remnants Museum visiting"
click at [1130, 322] on input "text" at bounding box center [1267, 329] width 414 height 32
type input "War Remnants Museum"
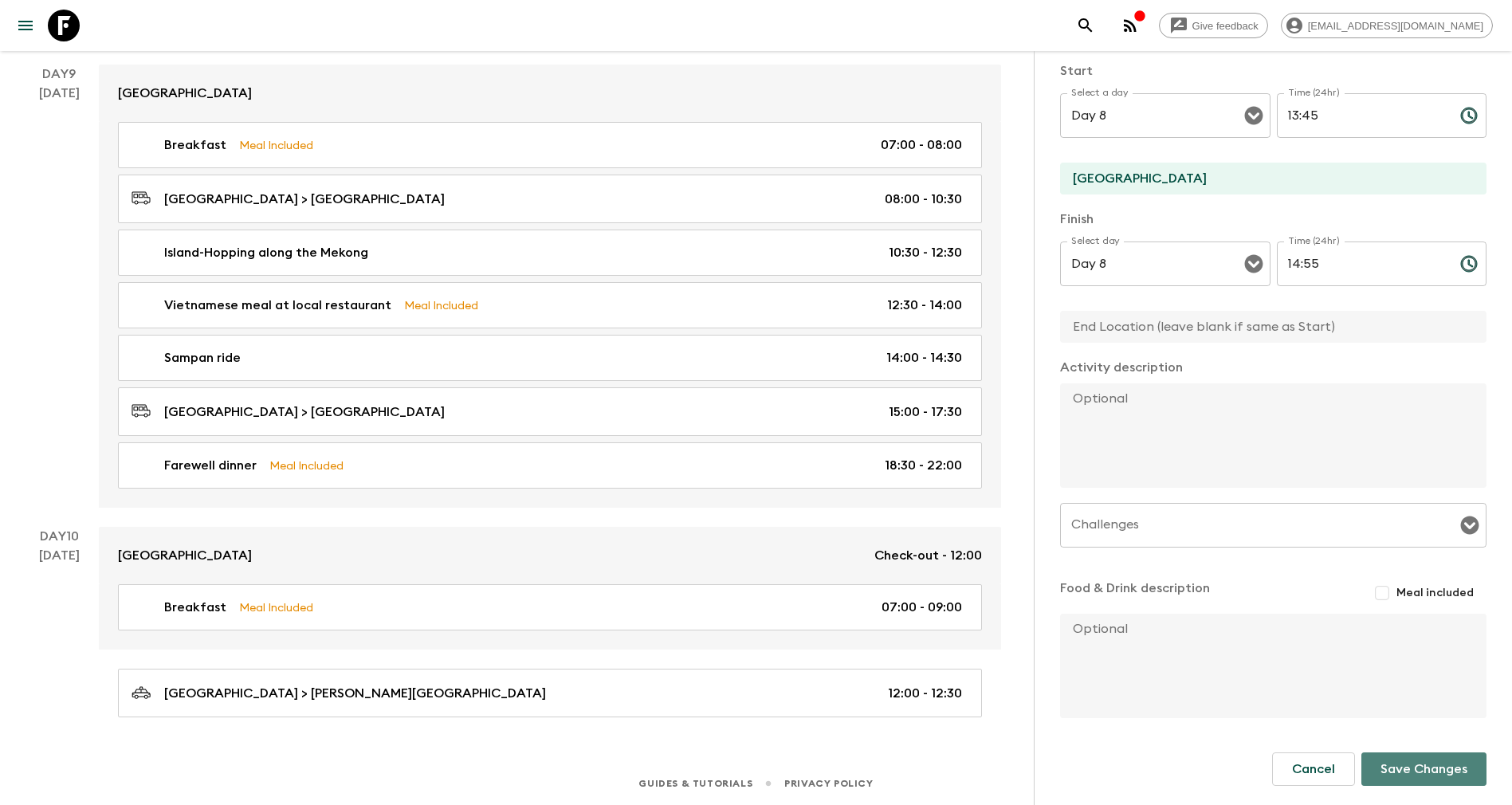
click at [1389, 764] on button "Save Changes" at bounding box center [1424, 769] width 126 height 34
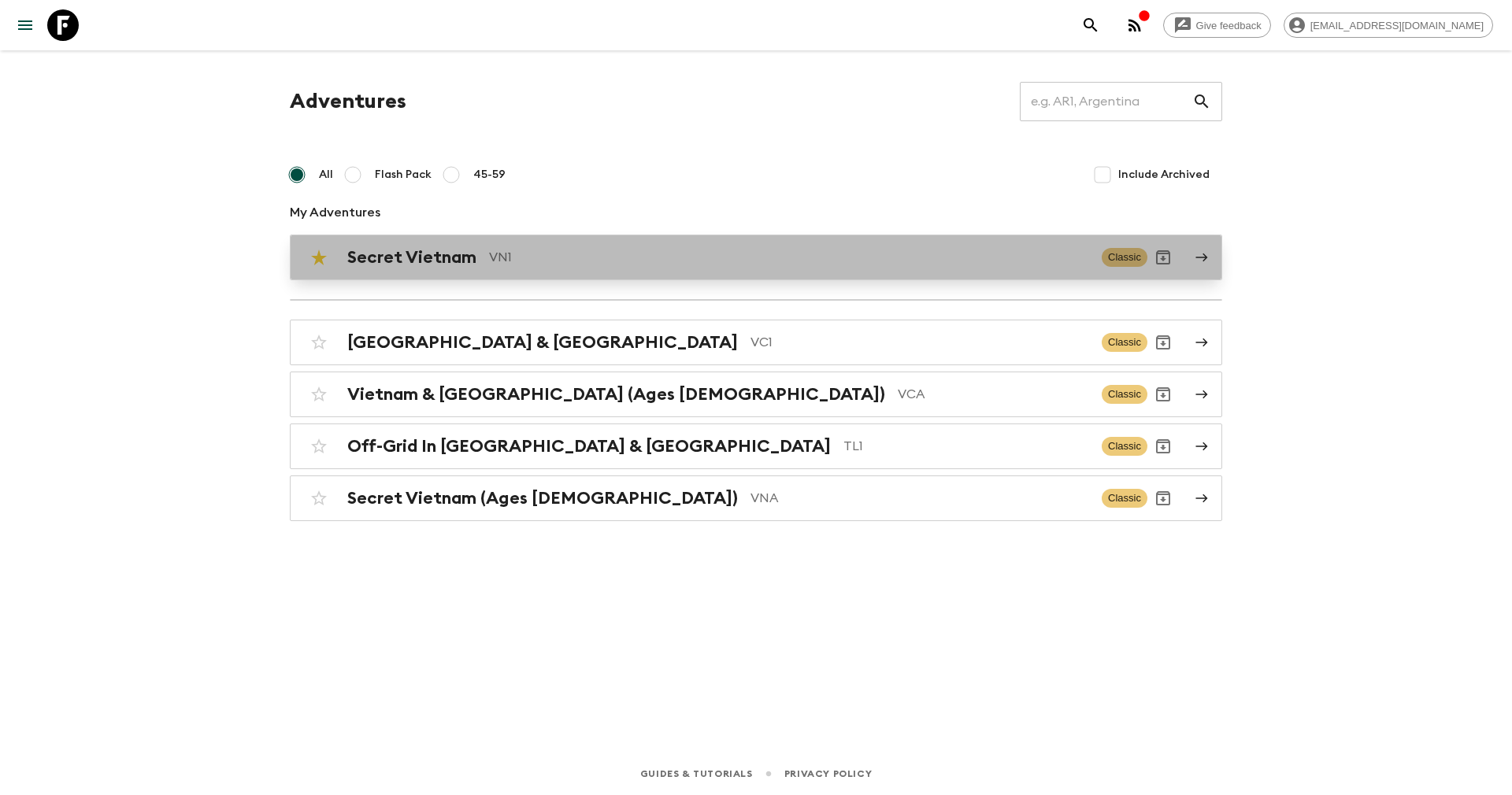
click at [393, 242] on div "Secret Vietnam VN1 Classic" at bounding box center [725, 257] width 844 height 31
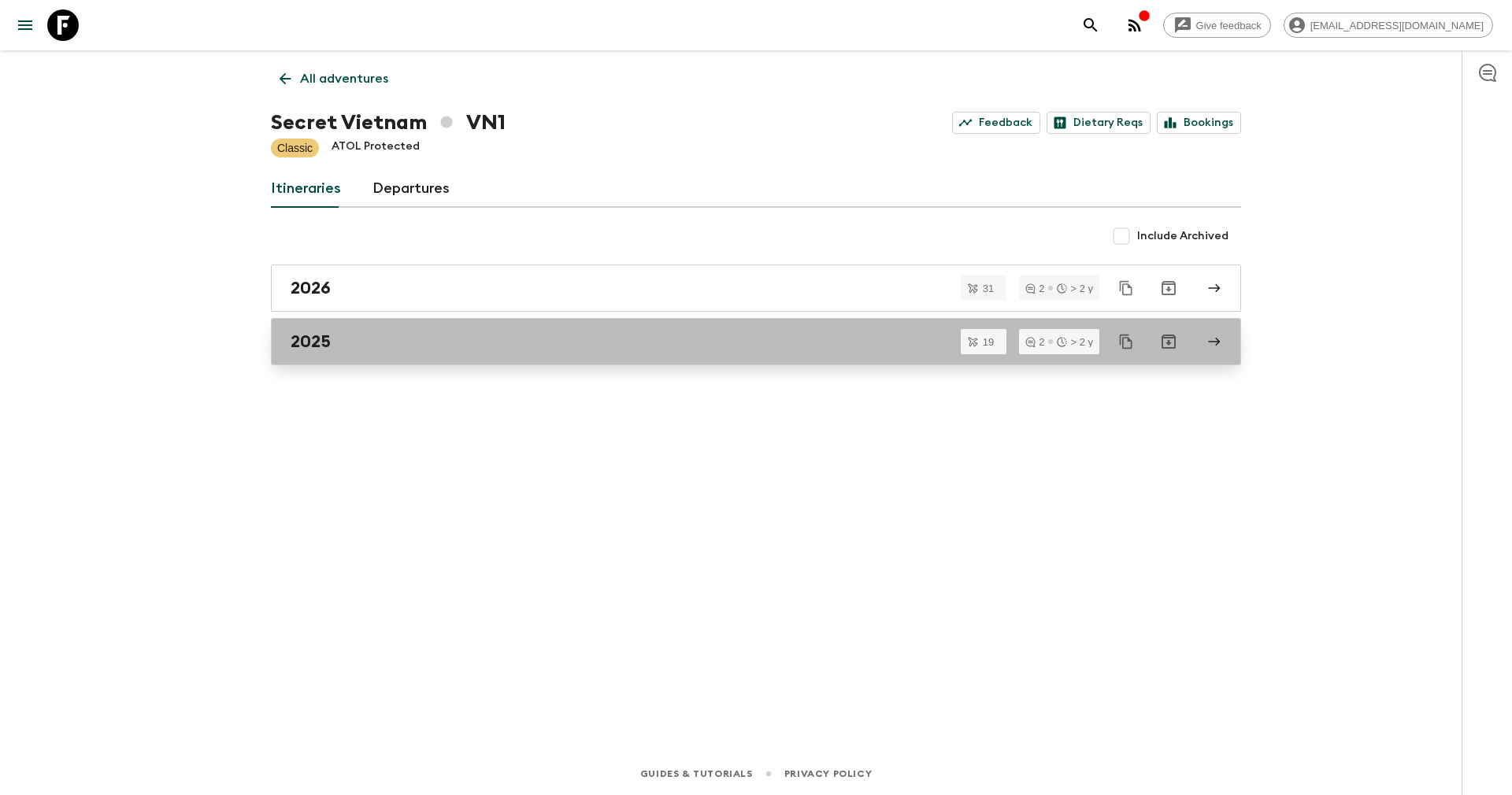
click at [347, 343] on div "2025" at bounding box center [741, 341] width 900 height 20
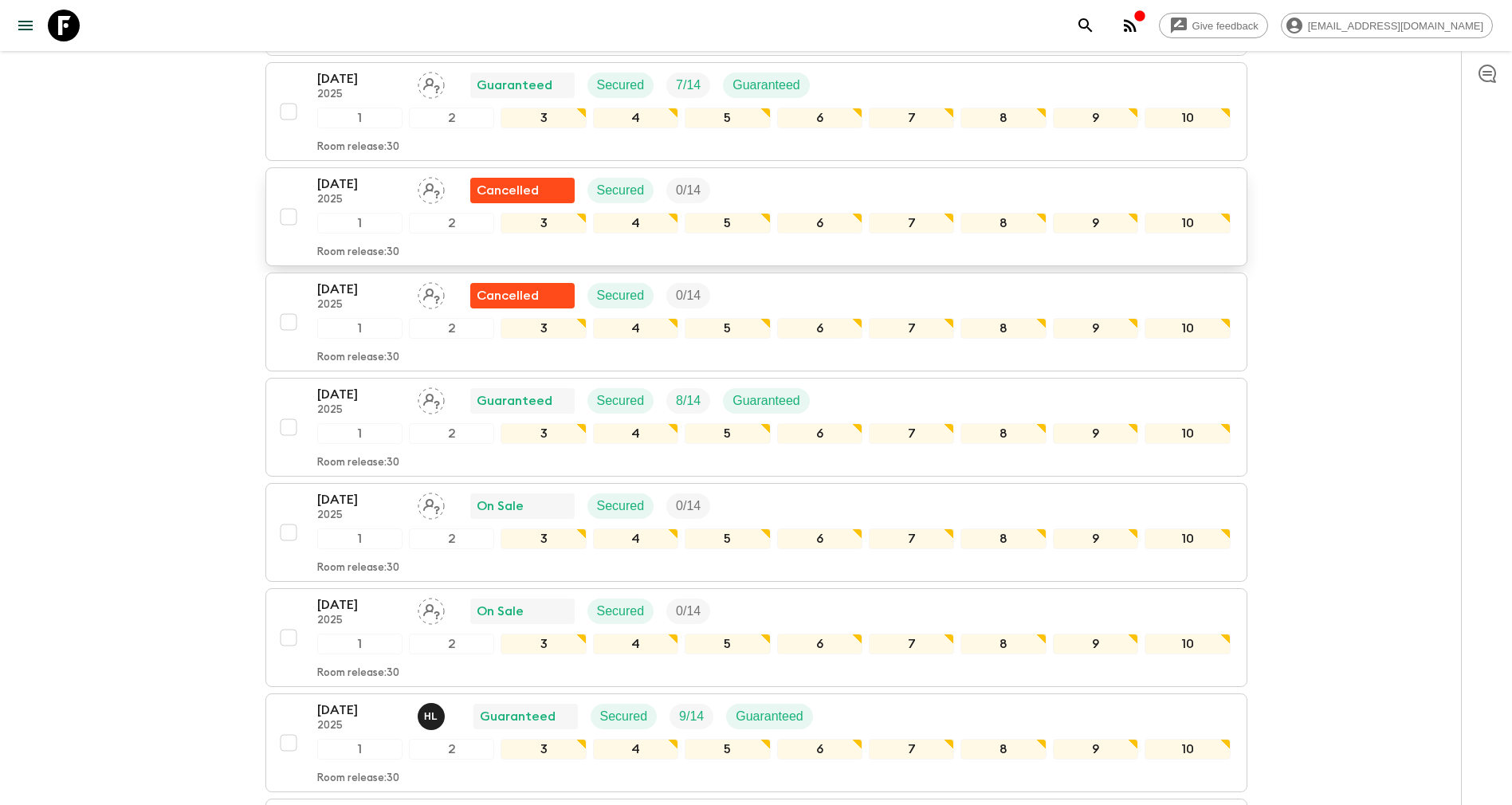
scroll to position [1076, 0]
